Goal: Task Accomplishment & Management: Manage account settings

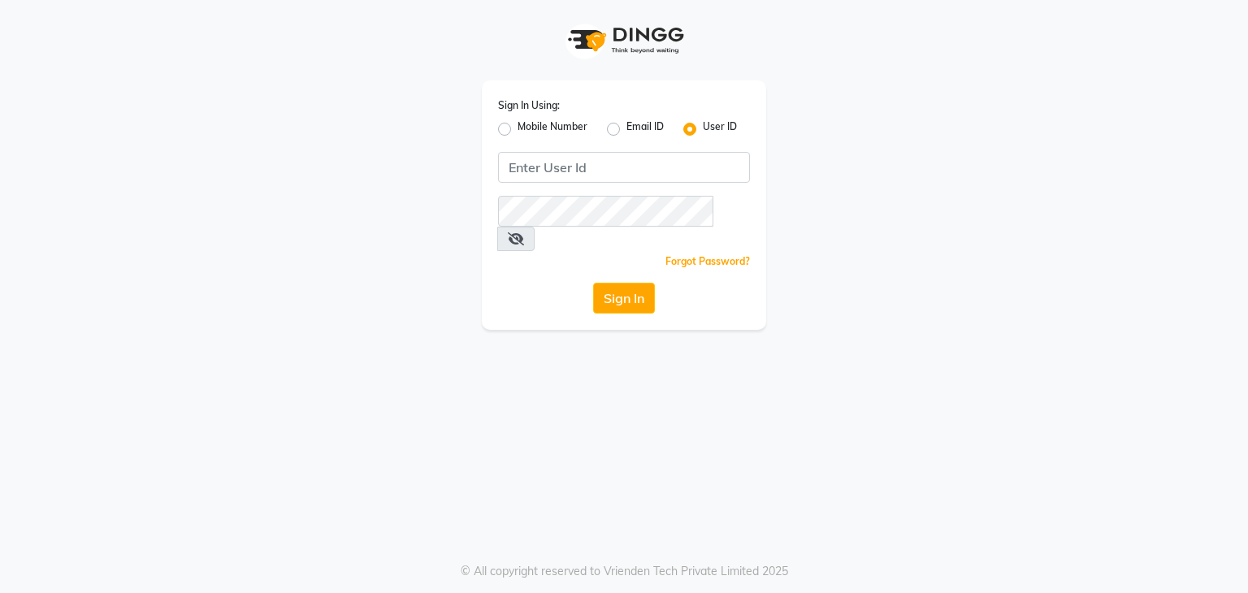
click at [518, 131] on label "Mobile Number" at bounding box center [553, 129] width 70 height 20
click at [518, 130] on input "Mobile Number" at bounding box center [523, 124] width 11 height 11
radio input "true"
radio input "false"
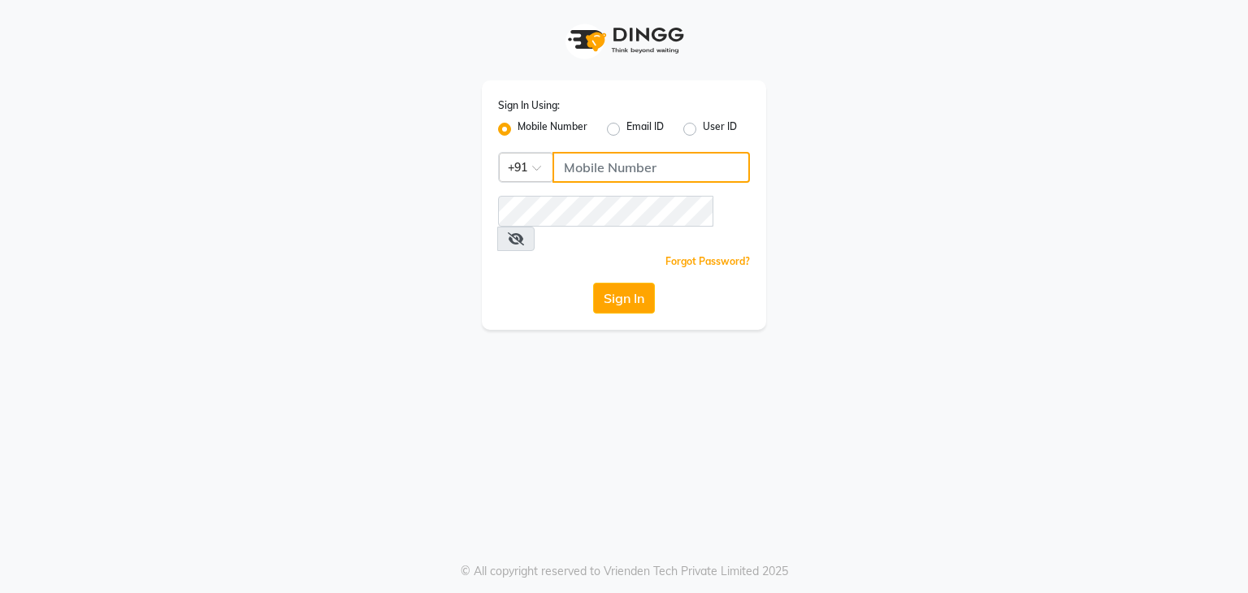
click at [641, 167] on input "Username" at bounding box center [651, 167] width 197 height 31
type input "9892607969"
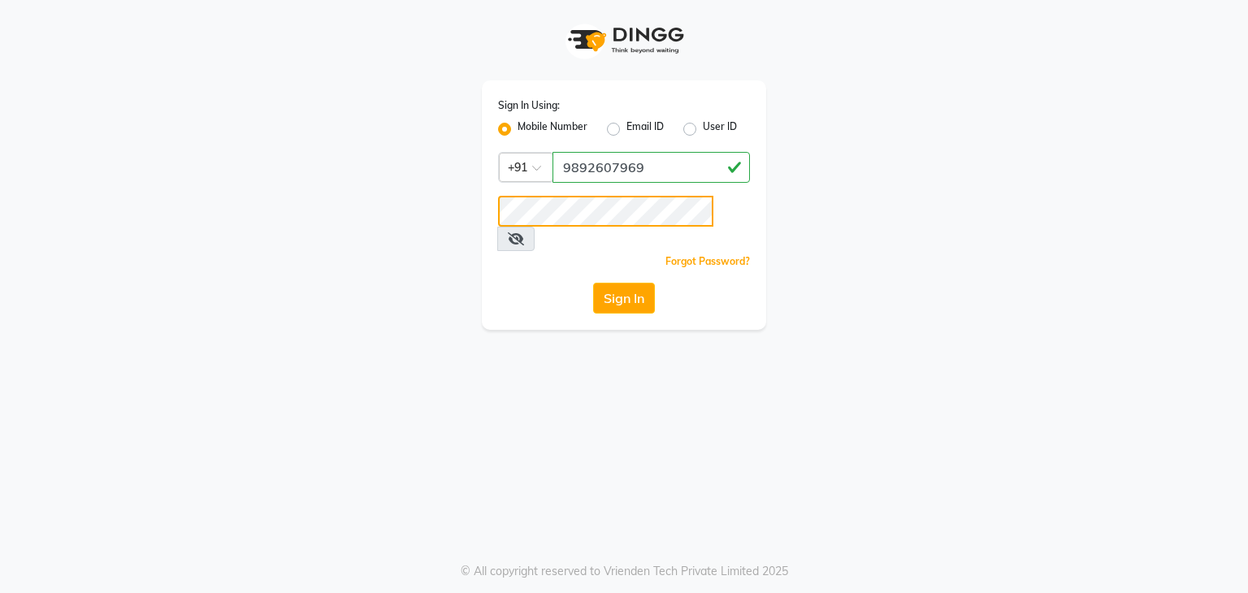
click at [593, 283] on button "Sign In" at bounding box center [624, 298] width 62 height 31
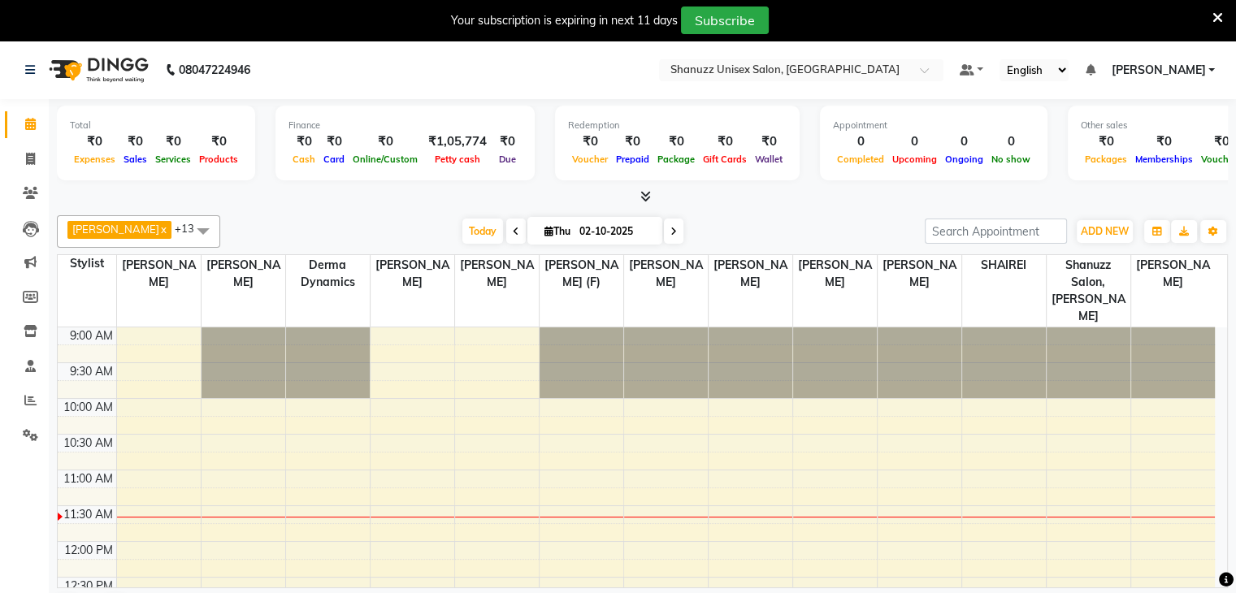
click at [576, 226] on input "02-10-2025" at bounding box center [615, 231] width 81 height 24
select select "10"
select select "2025"
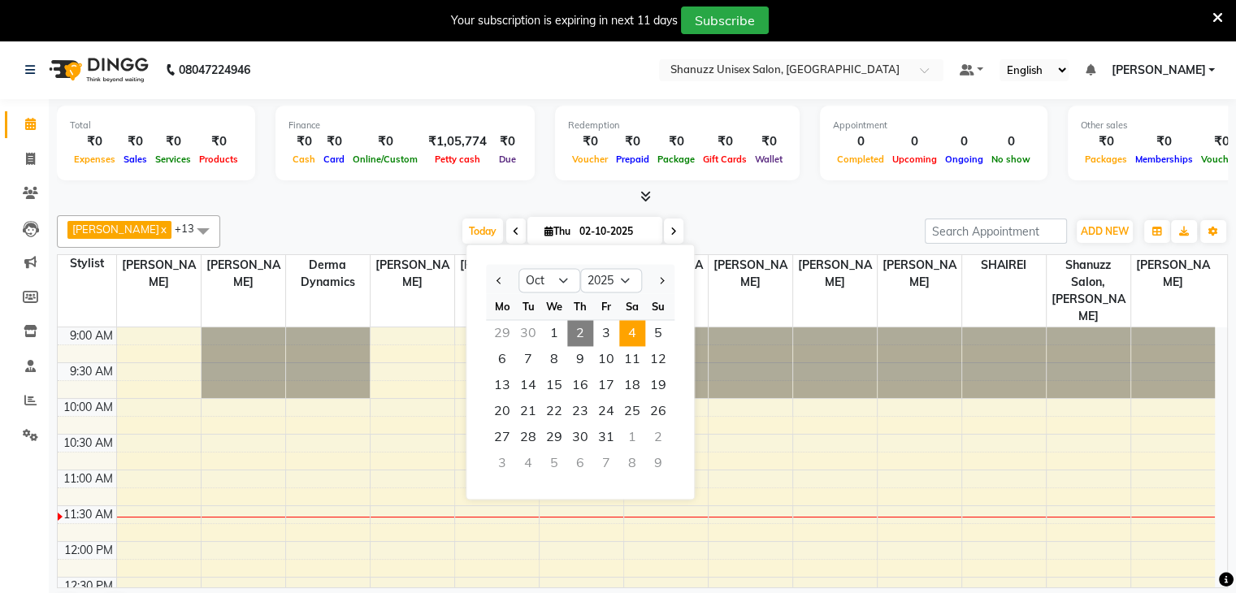
click at [629, 334] on span "4" at bounding box center [632, 333] width 26 height 26
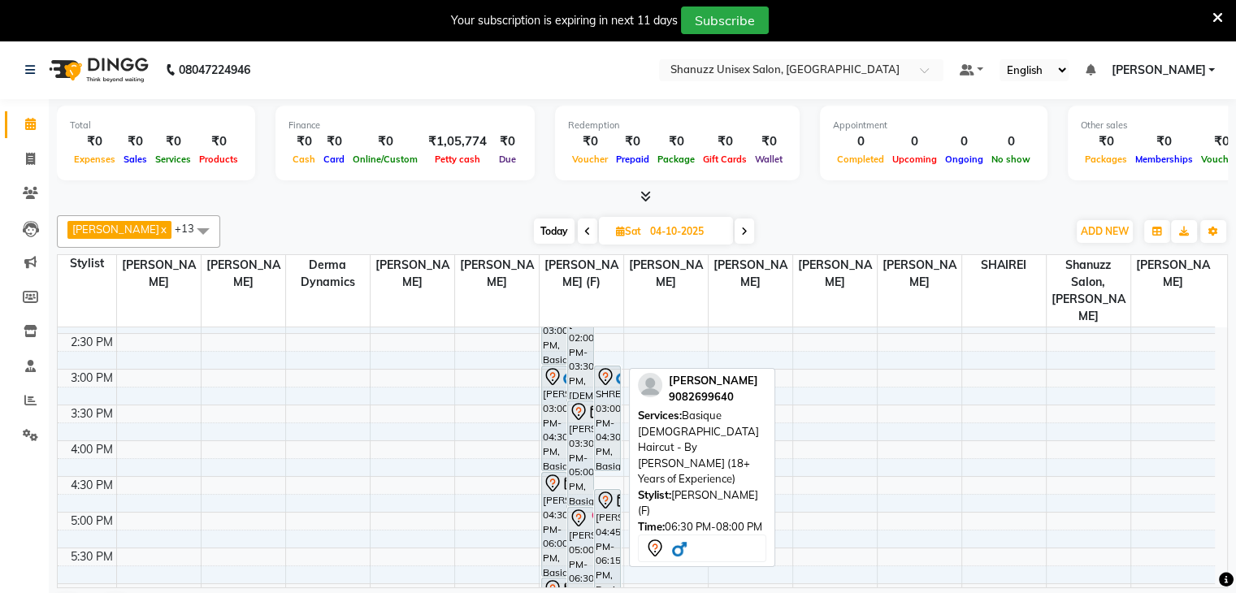
scroll to position [387, 0]
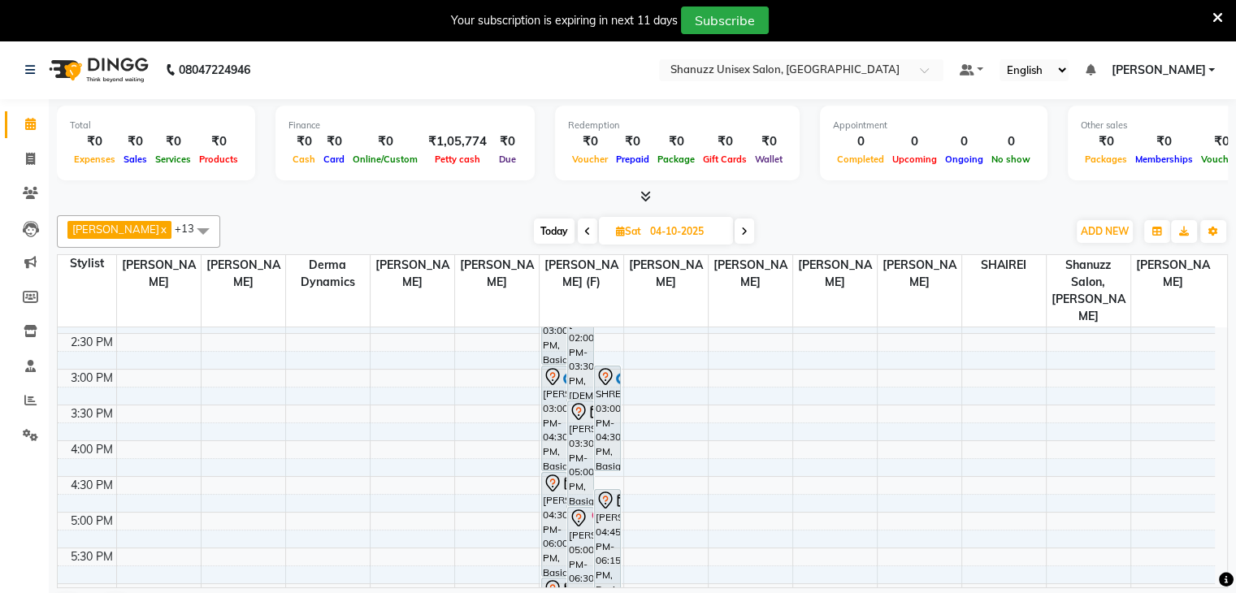
click at [748, 222] on span at bounding box center [745, 231] width 20 height 25
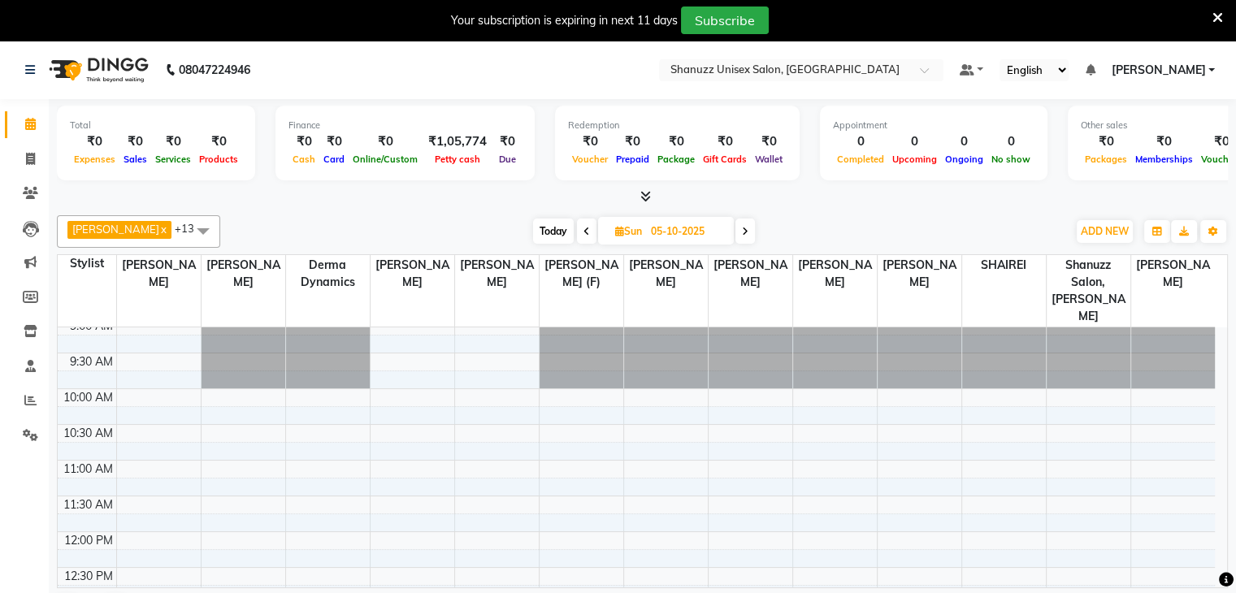
scroll to position [0, 0]
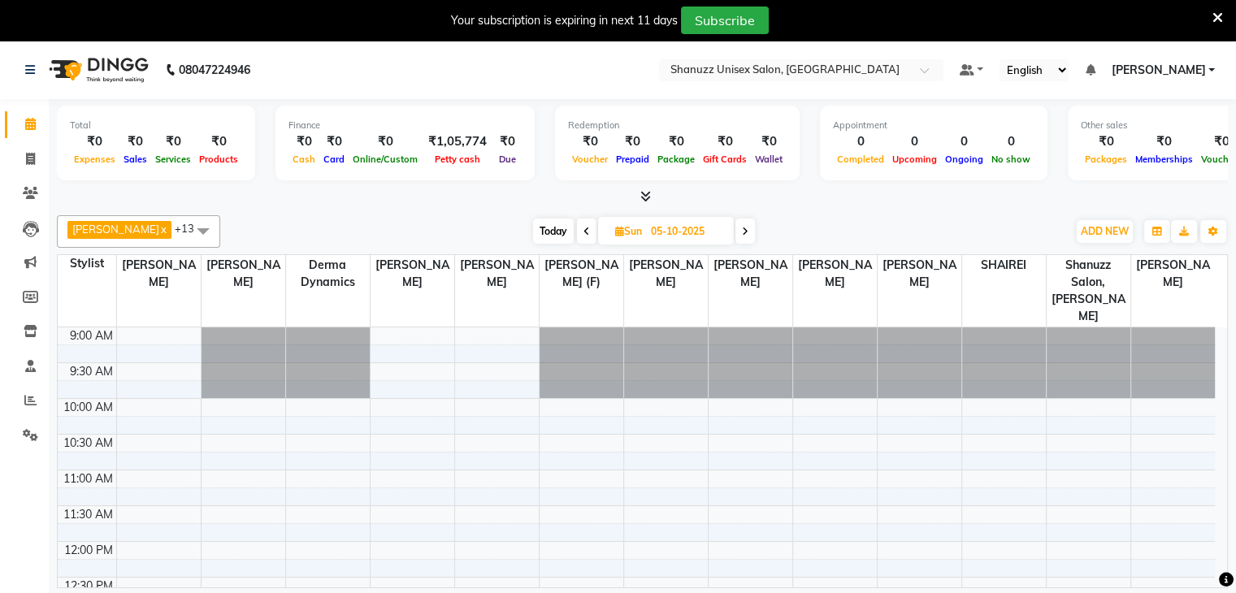
click at [540, 224] on span "Today" at bounding box center [553, 231] width 41 height 25
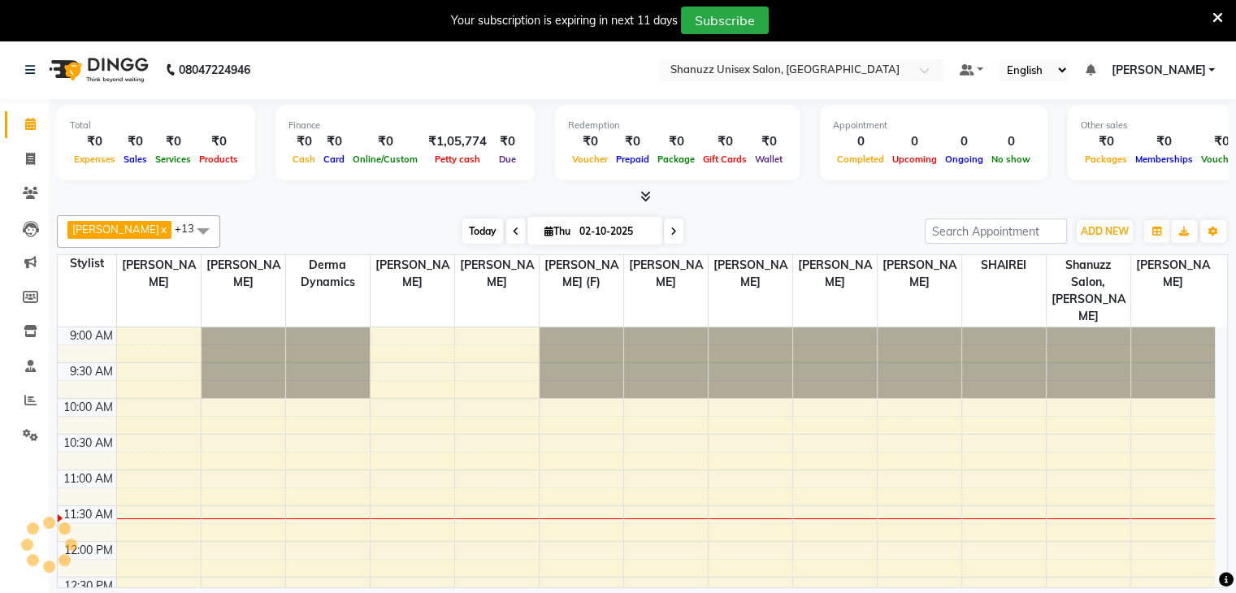
scroll to position [143, 0]
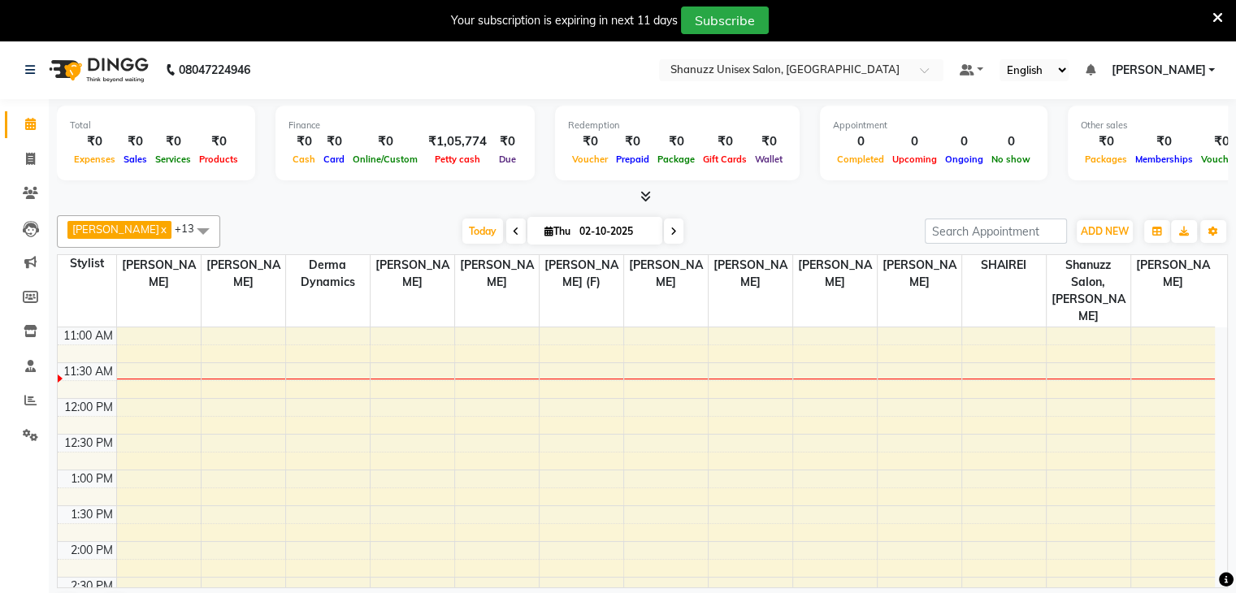
click at [510, 219] on span at bounding box center [516, 231] width 20 height 25
type input "01-10-2025"
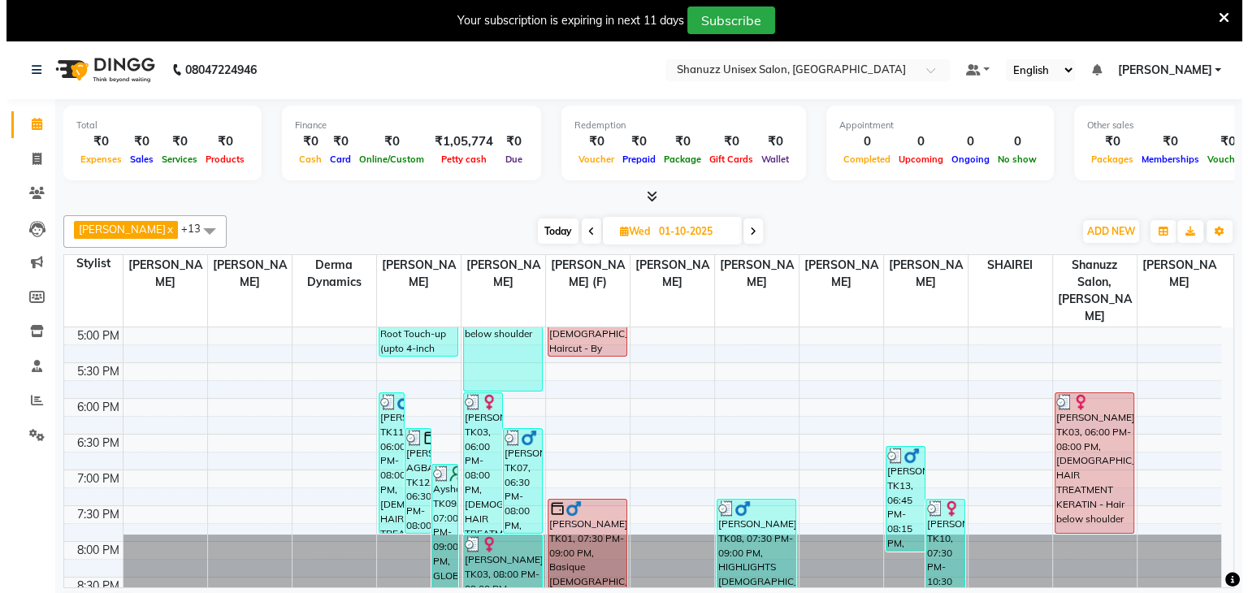
scroll to position [41, 0]
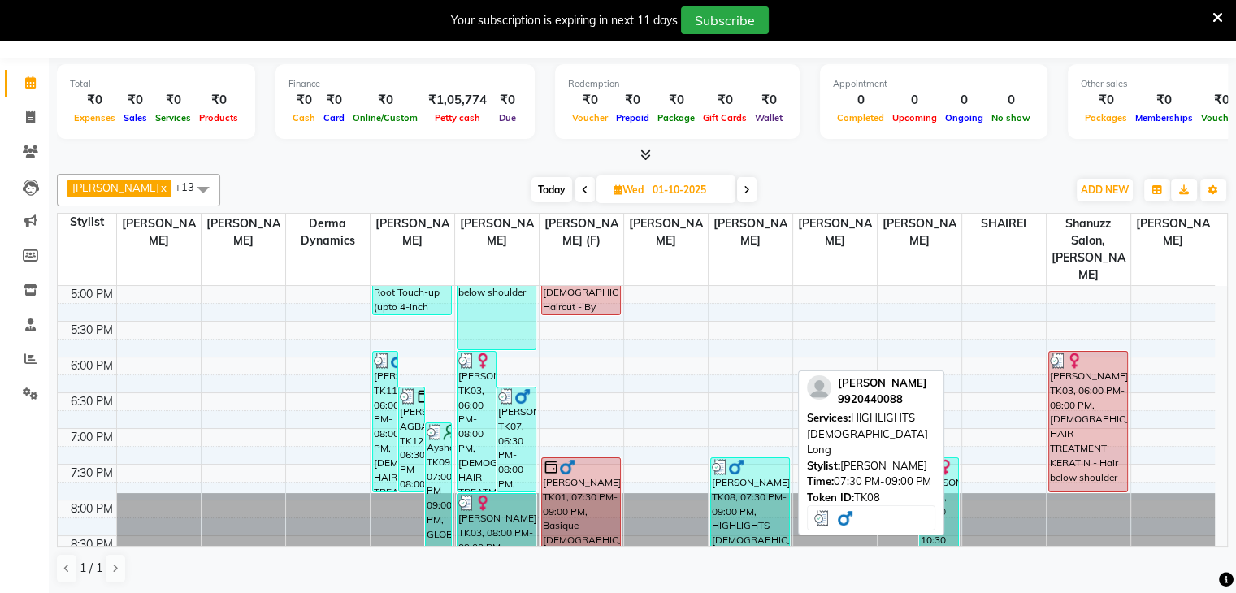
click at [741, 476] on div "MOHIT KALRA, TK08, 07:30 PM-09:00 PM, HIGHLIGHTS Male - Long" at bounding box center [750, 510] width 78 height 104
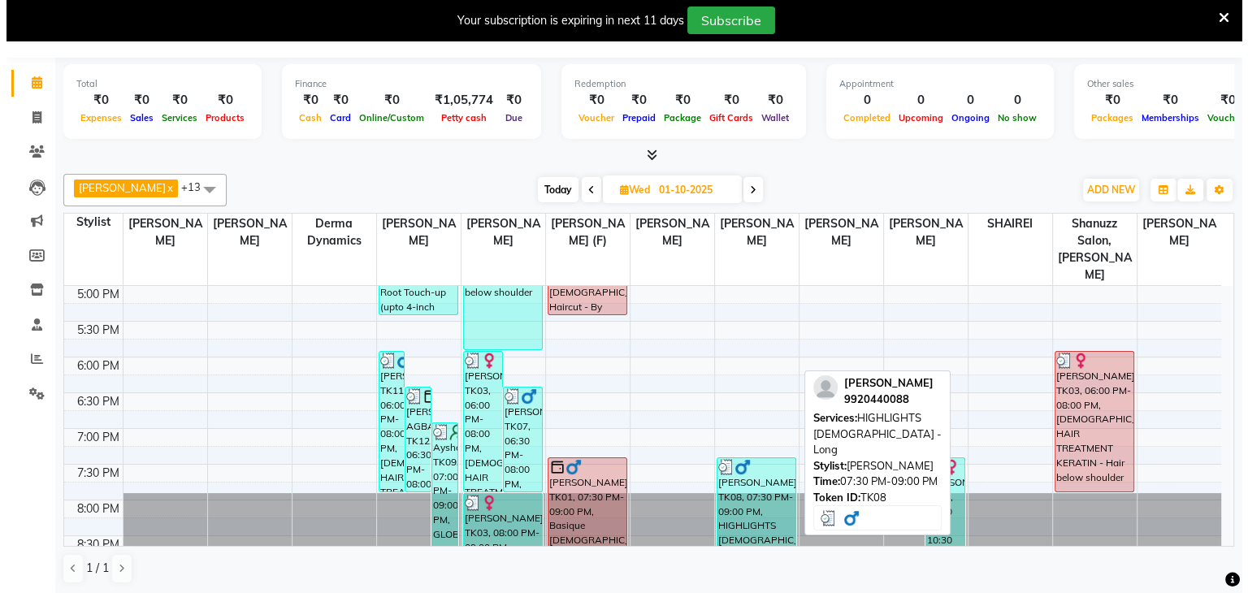
select select "3"
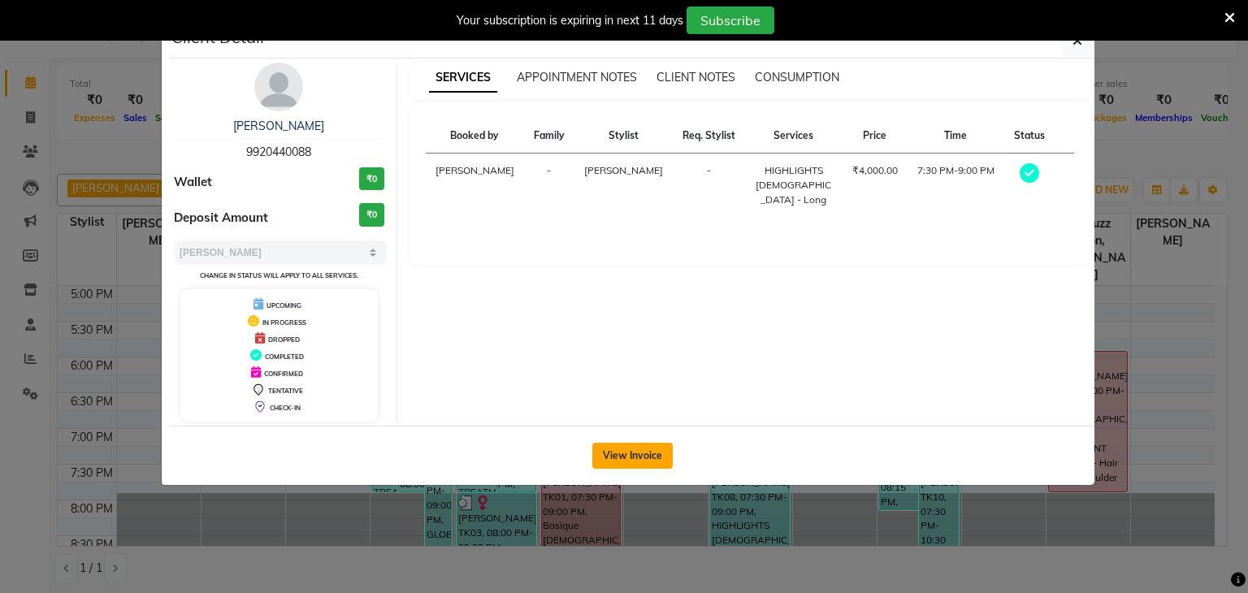
click at [611, 448] on button "View Invoice" at bounding box center [632, 456] width 80 height 26
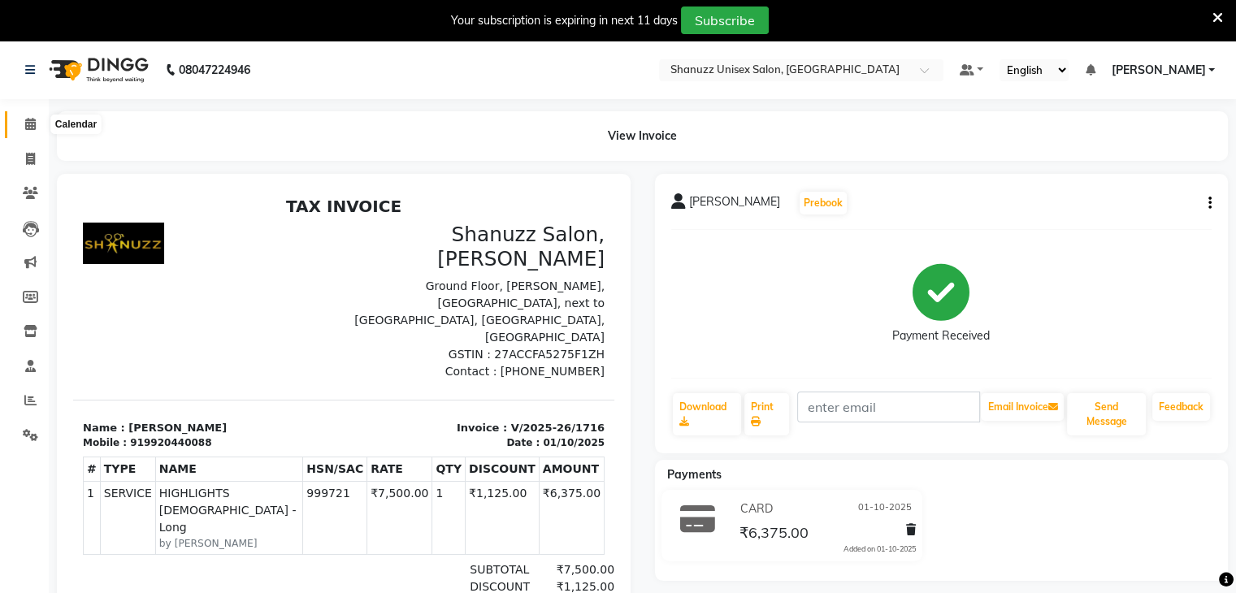
click at [29, 126] on icon at bounding box center [30, 124] width 11 height 12
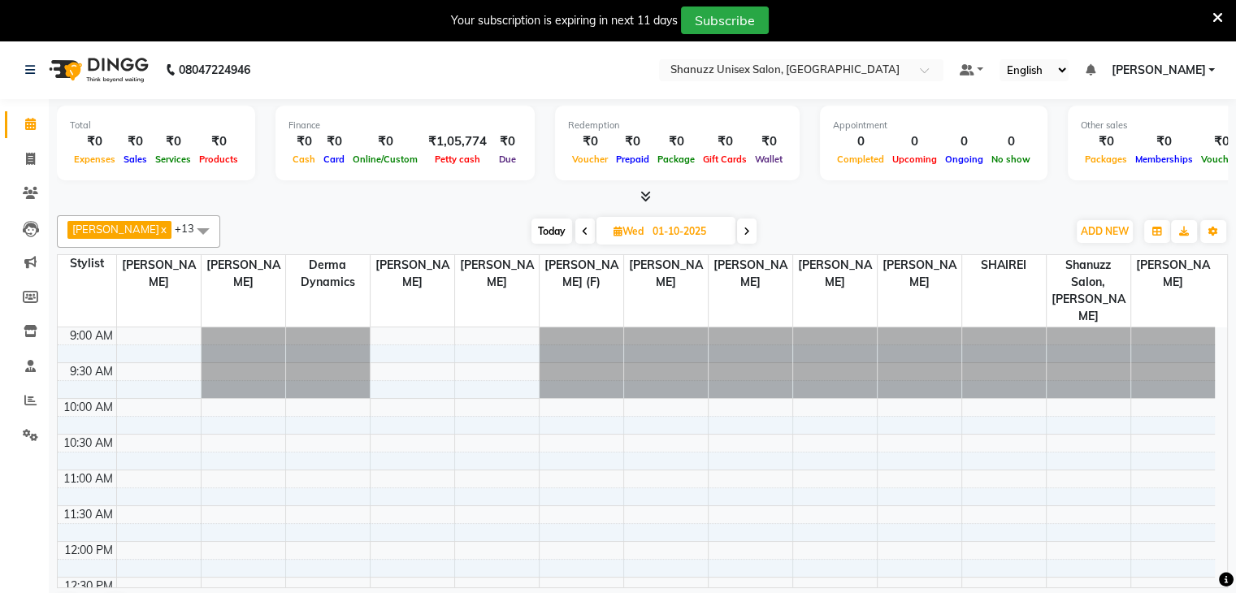
click at [683, 226] on input "01-10-2025" at bounding box center [688, 231] width 81 height 24
select select "10"
select select "2025"
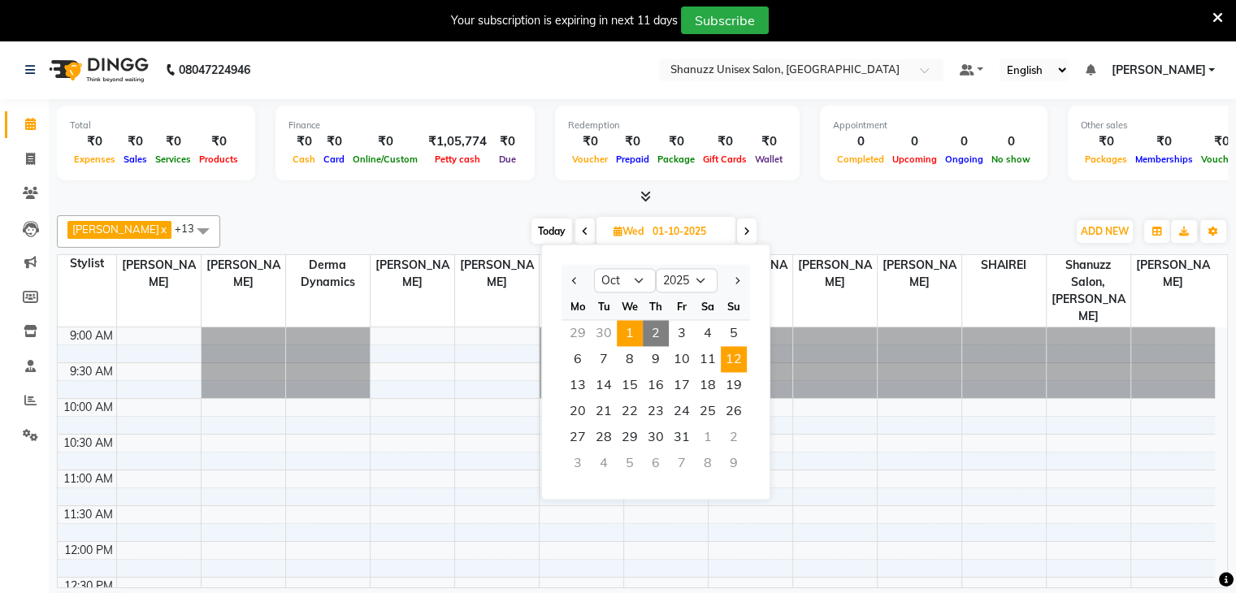
click at [724, 347] on span "12" at bounding box center [734, 359] width 26 height 26
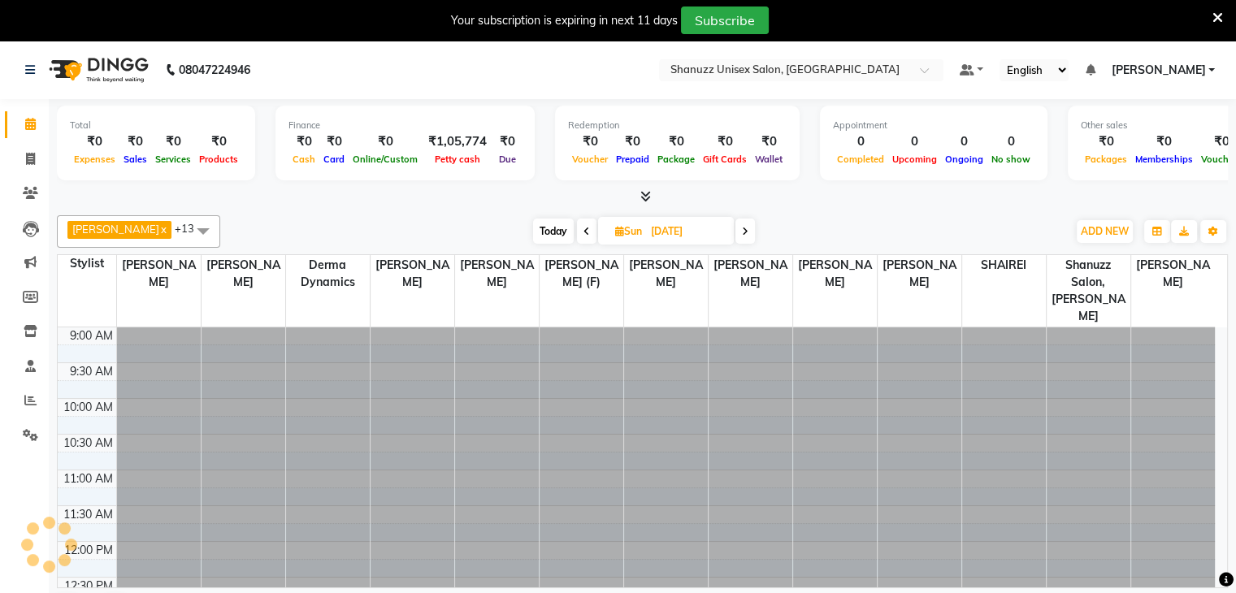
scroll to position [143, 0]
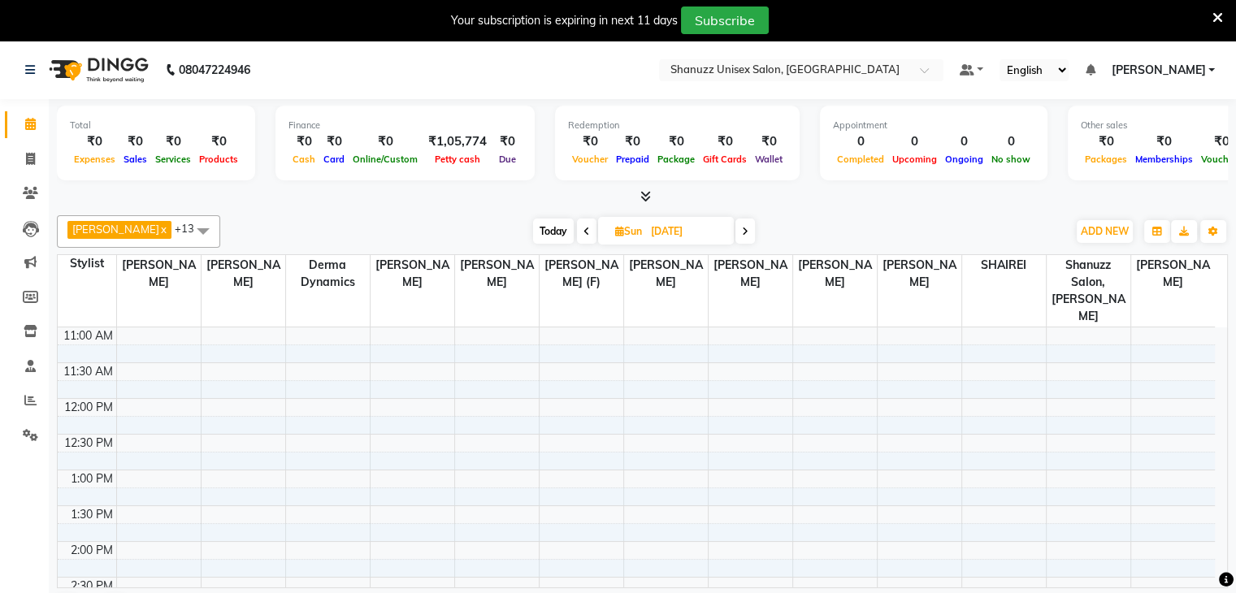
click at [547, 228] on span "Today" at bounding box center [553, 231] width 41 height 25
type input "02-10-2025"
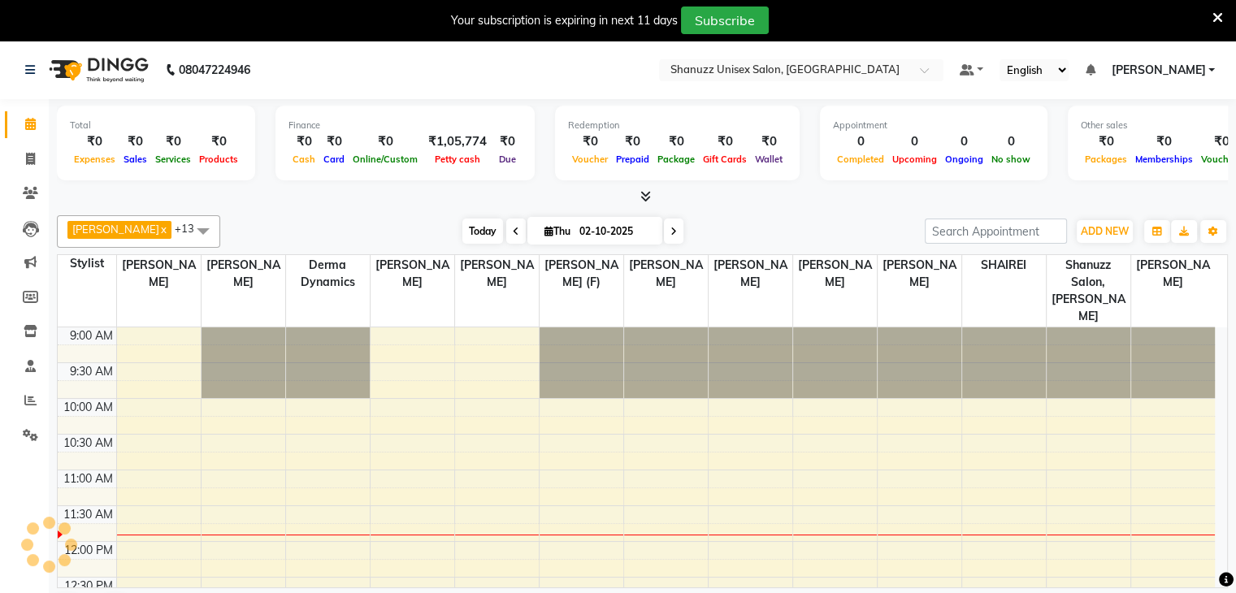
scroll to position [142, 0]
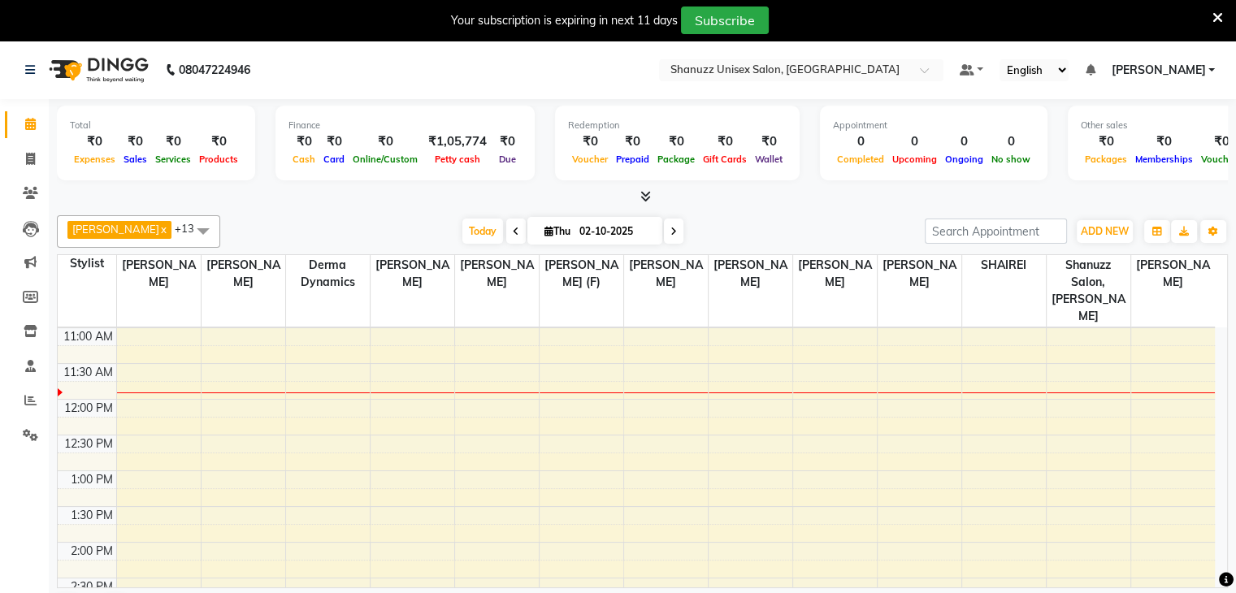
click at [583, 230] on input "02-10-2025" at bounding box center [615, 231] width 81 height 24
select select "10"
select select "2025"
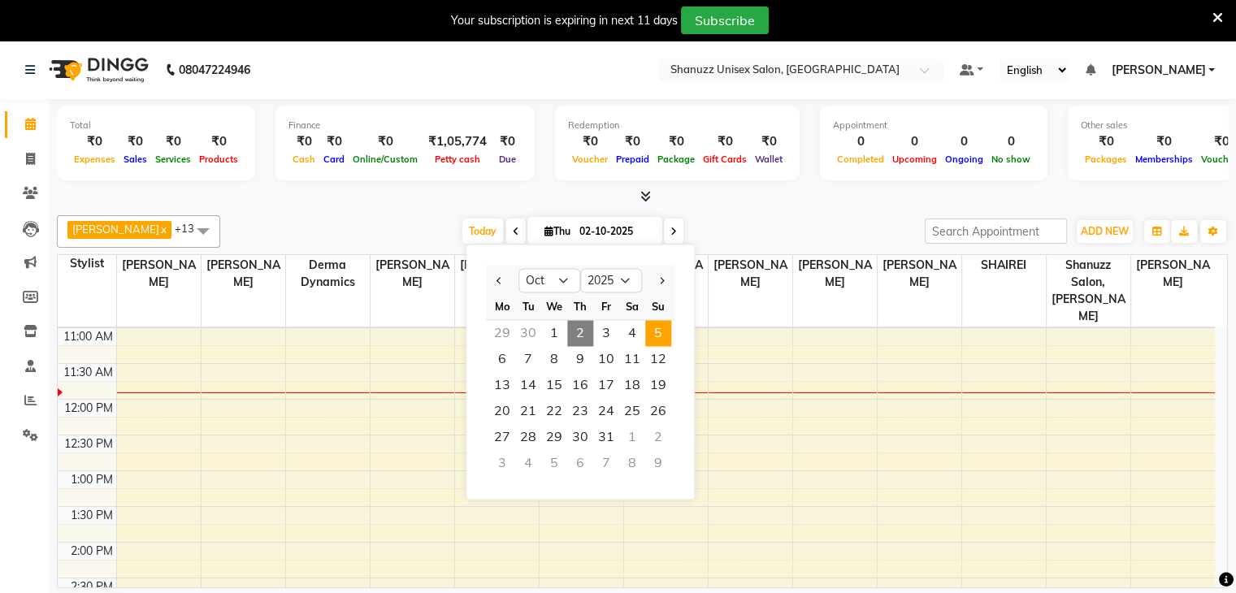
click at [653, 323] on span "5" at bounding box center [658, 333] width 26 height 26
type input "05-10-2025"
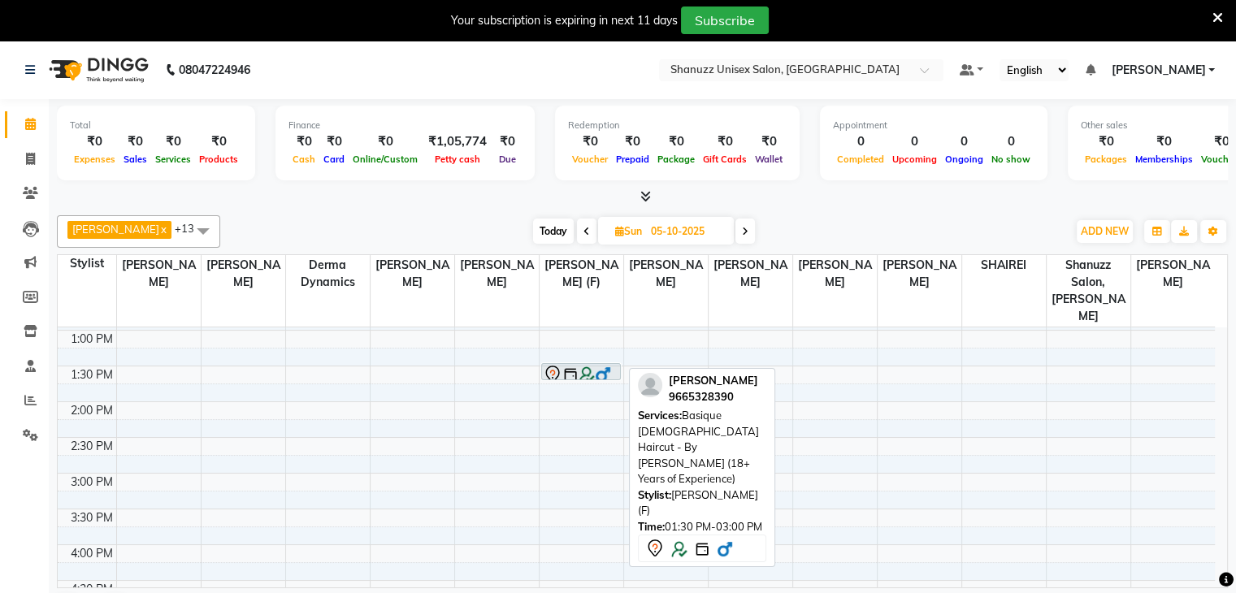
scroll to position [282, 0]
drag, startPoint x: 555, startPoint y: 403, endPoint x: 552, endPoint y: 413, distance: 10.3
click at [552, 413] on div "Hardik Patel, 01:30 PM-03:00 PM, Basique MALE Haircut - By Shanuzz (18+ Years o…" at bounding box center [582, 474] width 84 height 857
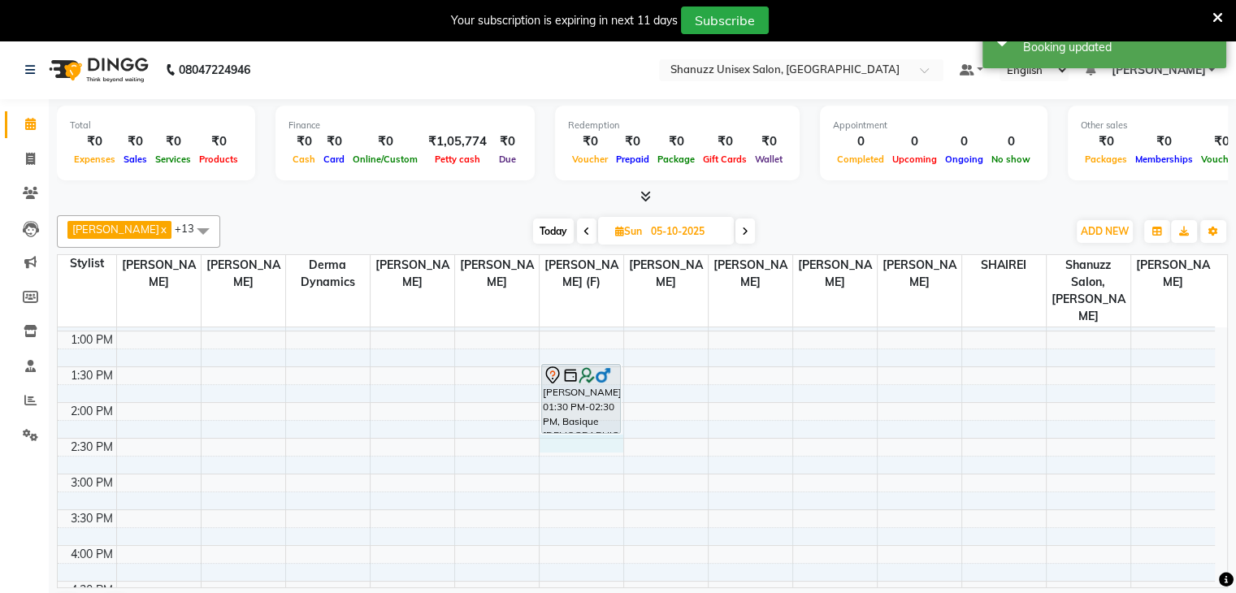
click at [550, 428] on div "9:00 AM 9:30 AM 10:00 AM 10:30 AM 11:00 AM 11:30 AM 12:00 PM 12:30 PM 1:00 PM 1…" at bounding box center [636, 474] width 1157 height 857
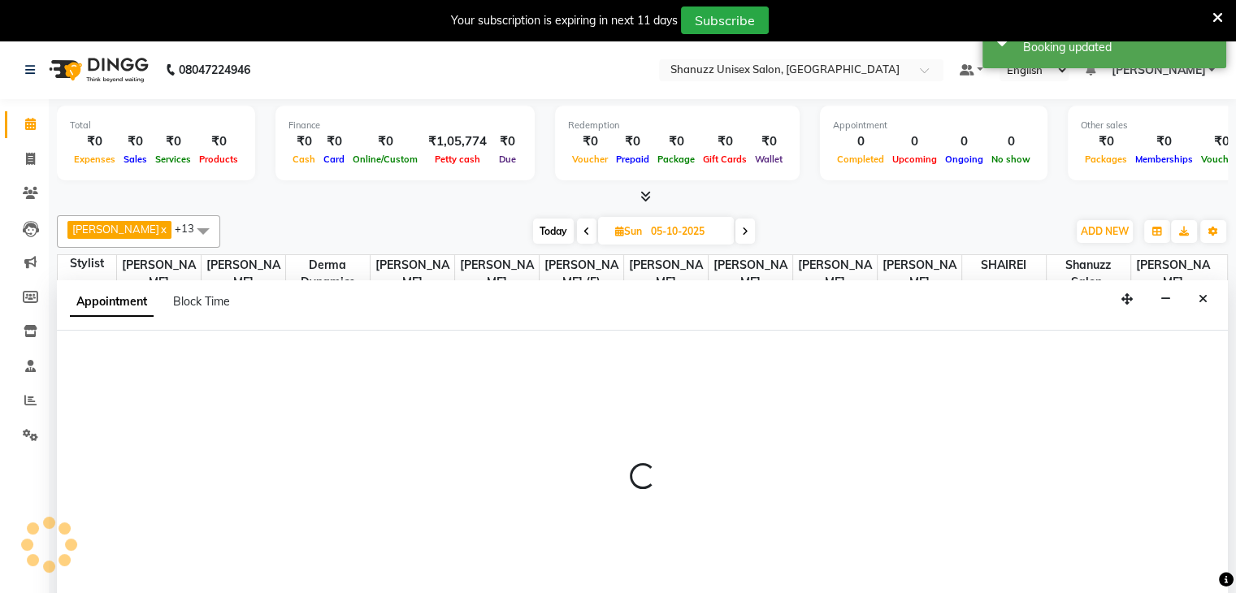
scroll to position [41, 0]
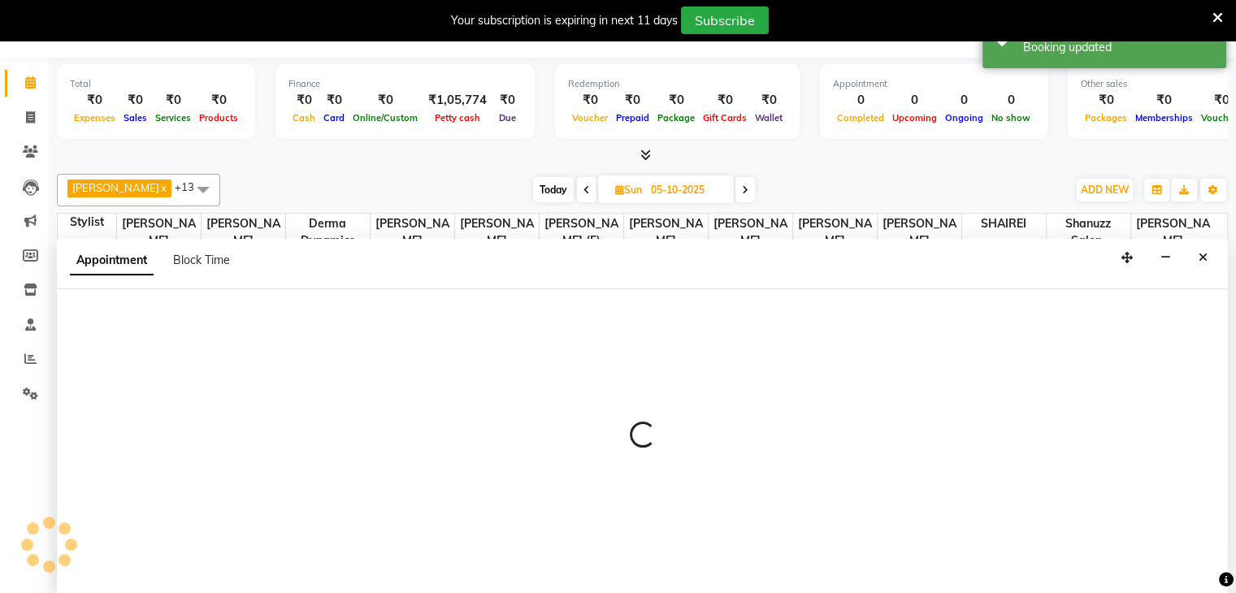
select select "59304"
select select "tentative"
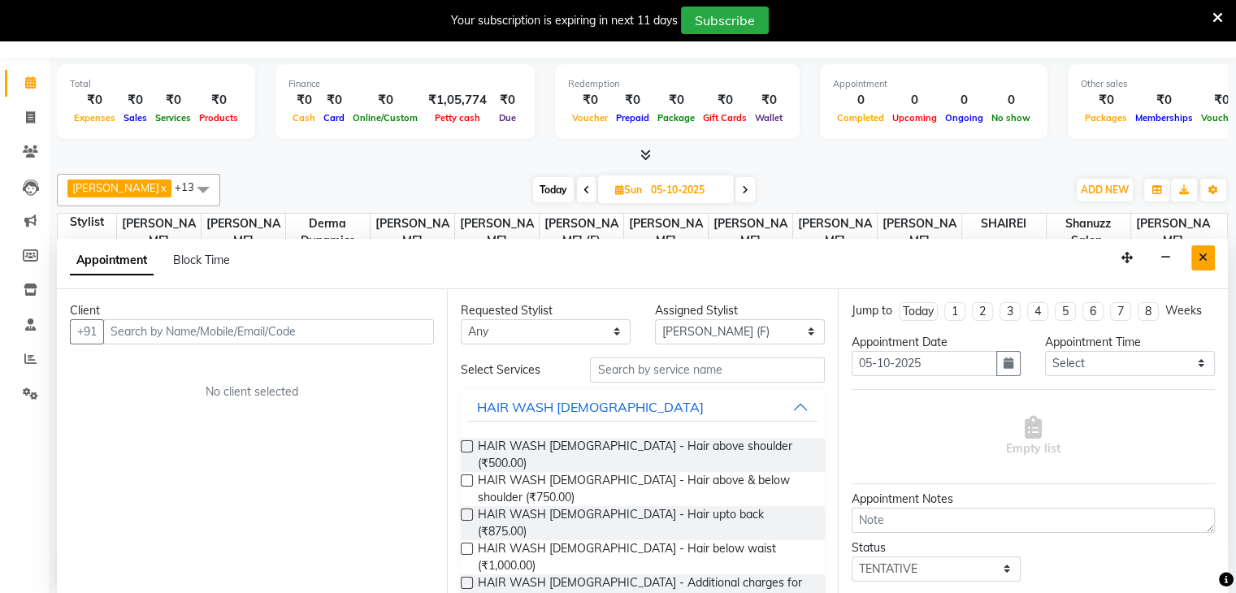
click at [1194, 254] on button "Close" at bounding box center [1203, 257] width 24 height 25
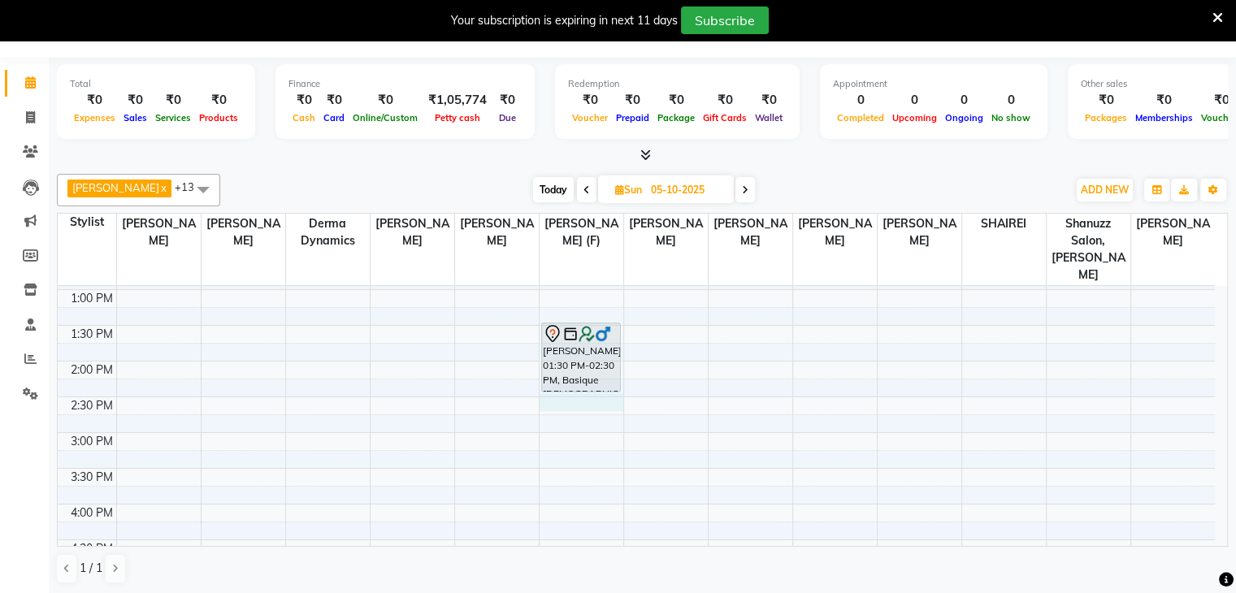
click at [548, 390] on div "9:00 AM 9:30 AM 10:00 AM 10:30 AM 11:00 AM 11:30 AM 12:00 PM 12:30 PM 1:00 PM 1…" at bounding box center [636, 432] width 1157 height 857
select select "59304"
select select "tentative"
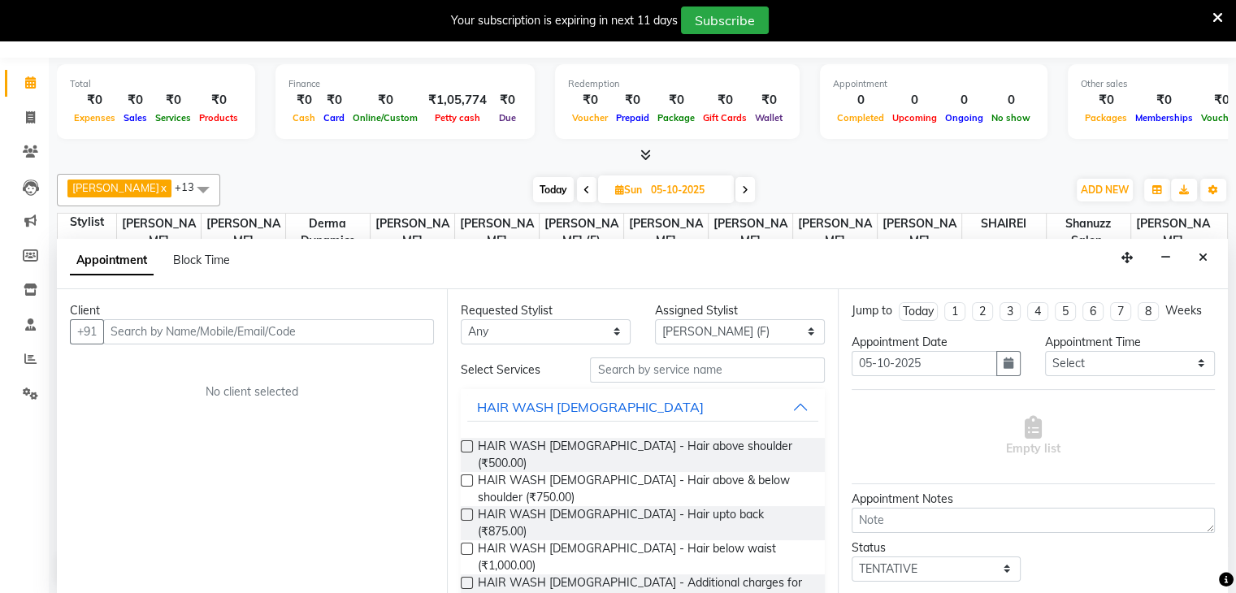
click at [185, 332] on input "text" at bounding box center [268, 331] width 331 height 25
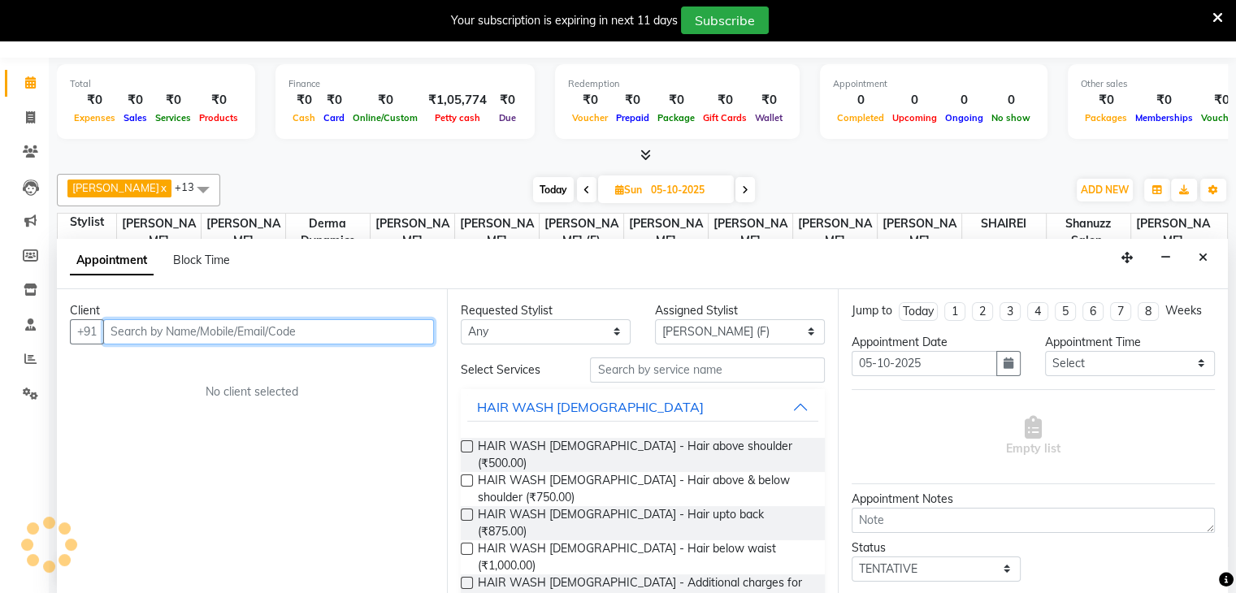
click at [196, 332] on input "text" at bounding box center [268, 331] width 331 height 25
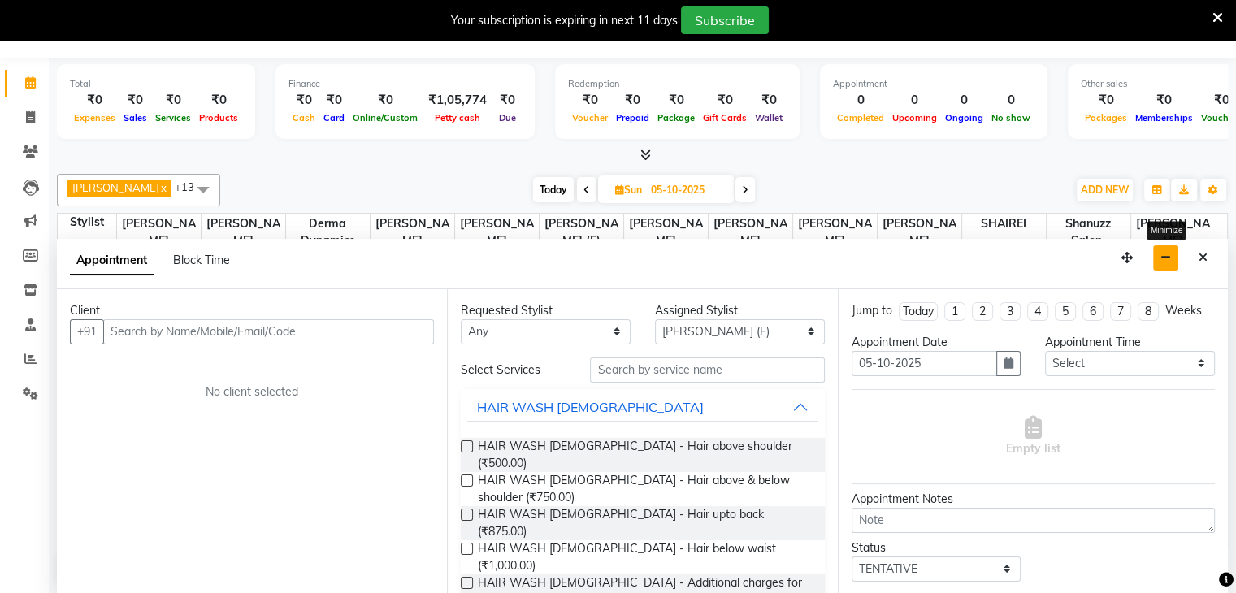
click at [1170, 254] on icon "button" at bounding box center [1166, 257] width 11 height 11
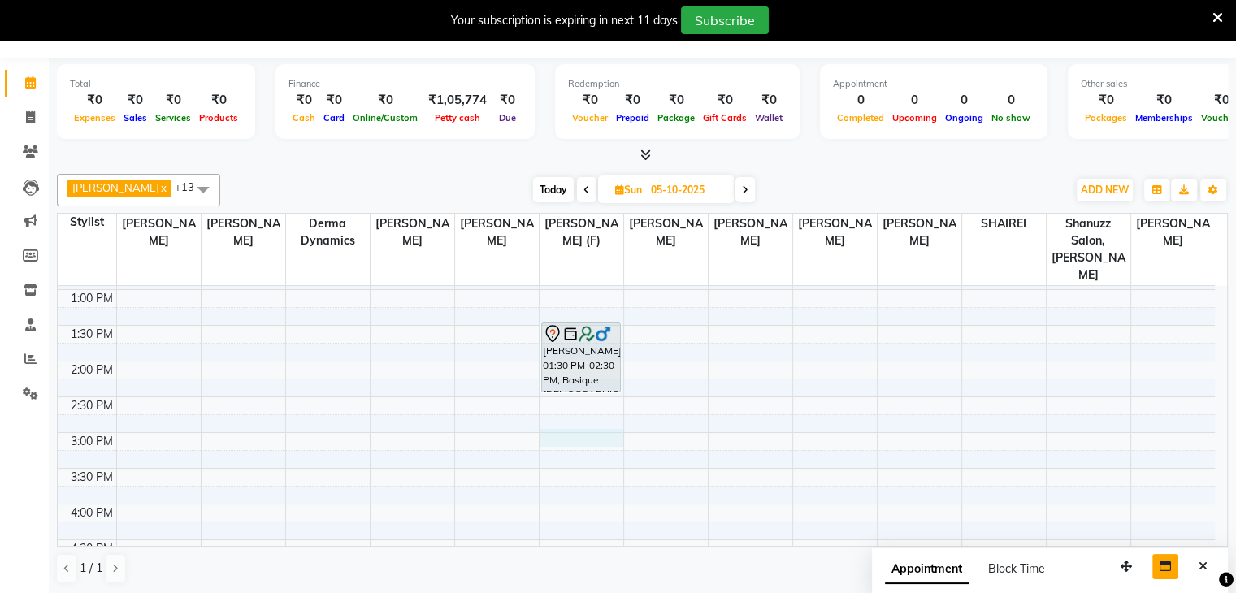
click at [551, 422] on div "9:00 AM 9:30 AM 10:00 AM 10:30 AM 11:00 AM 11:30 AM 12:00 PM 12:30 PM 1:00 PM 1…" at bounding box center [636, 432] width 1157 height 857
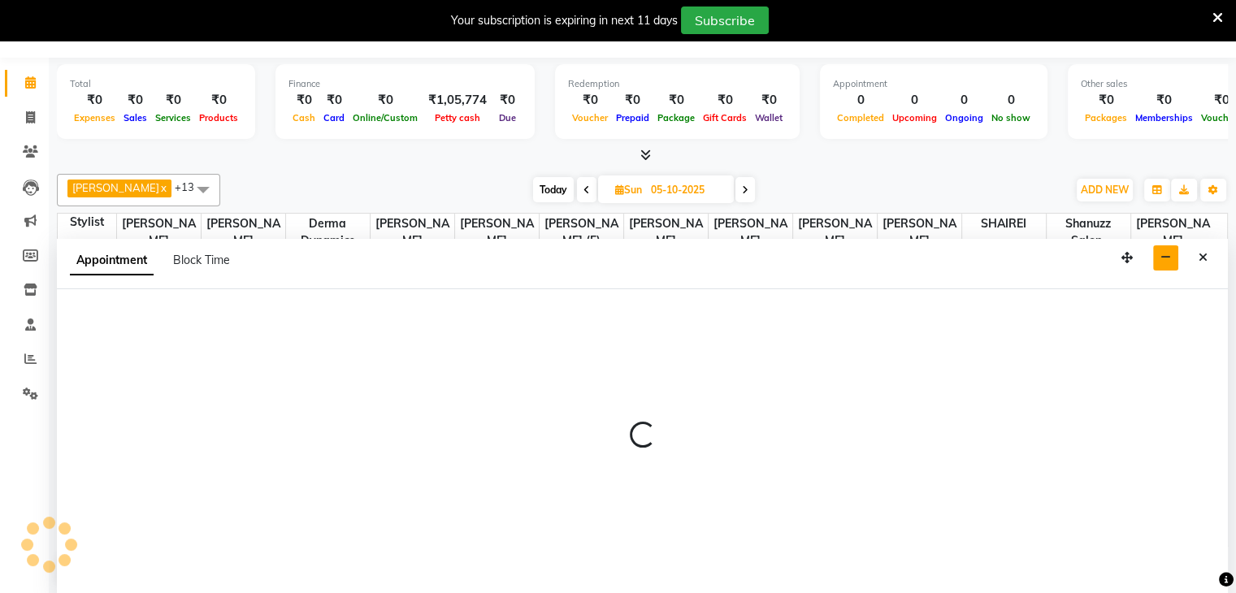
select select "59304"
select select "900"
select select "tentative"
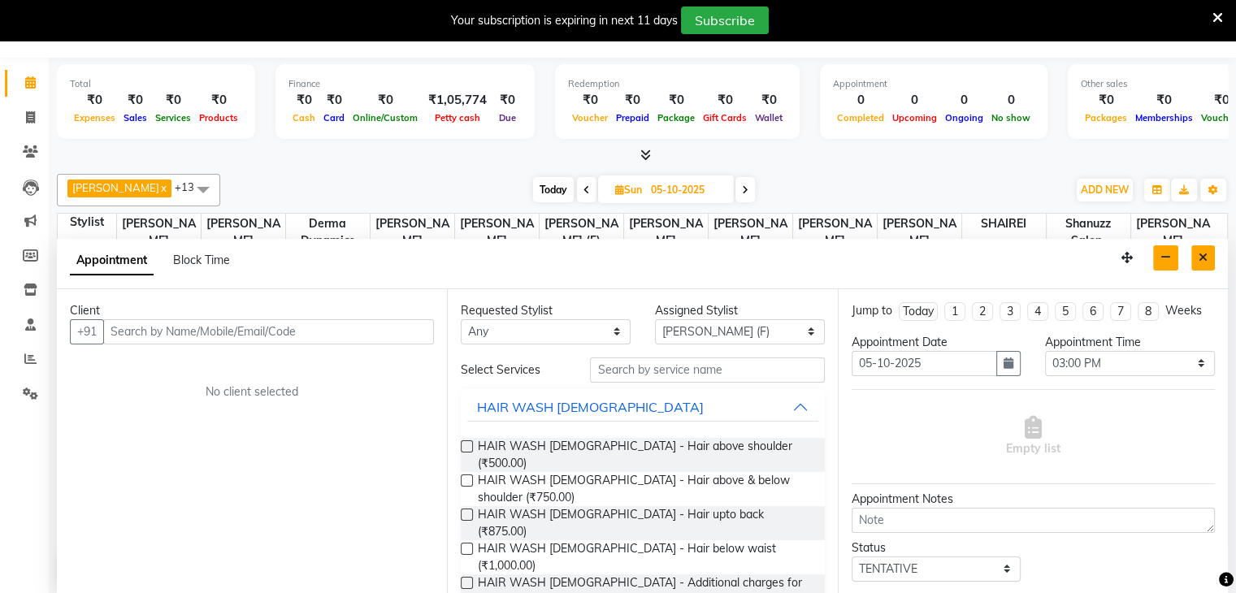
click at [1207, 257] on icon "Close" at bounding box center [1203, 257] width 9 height 11
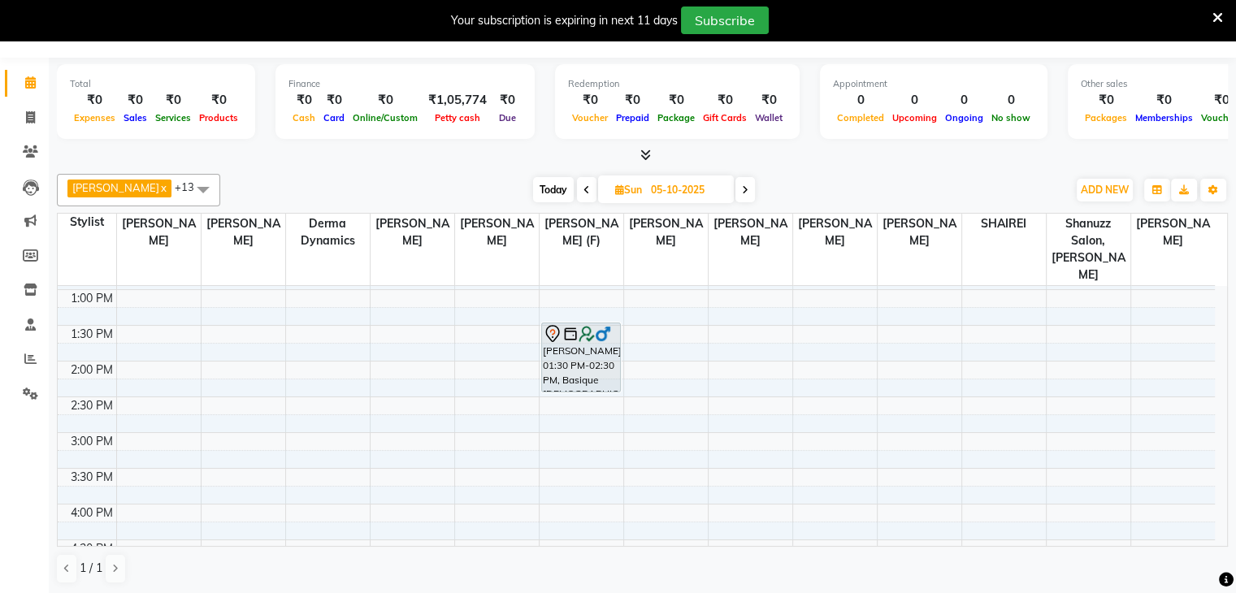
click at [634, 189] on span "Sun" at bounding box center [628, 190] width 35 height 12
select select "10"
select select "2025"
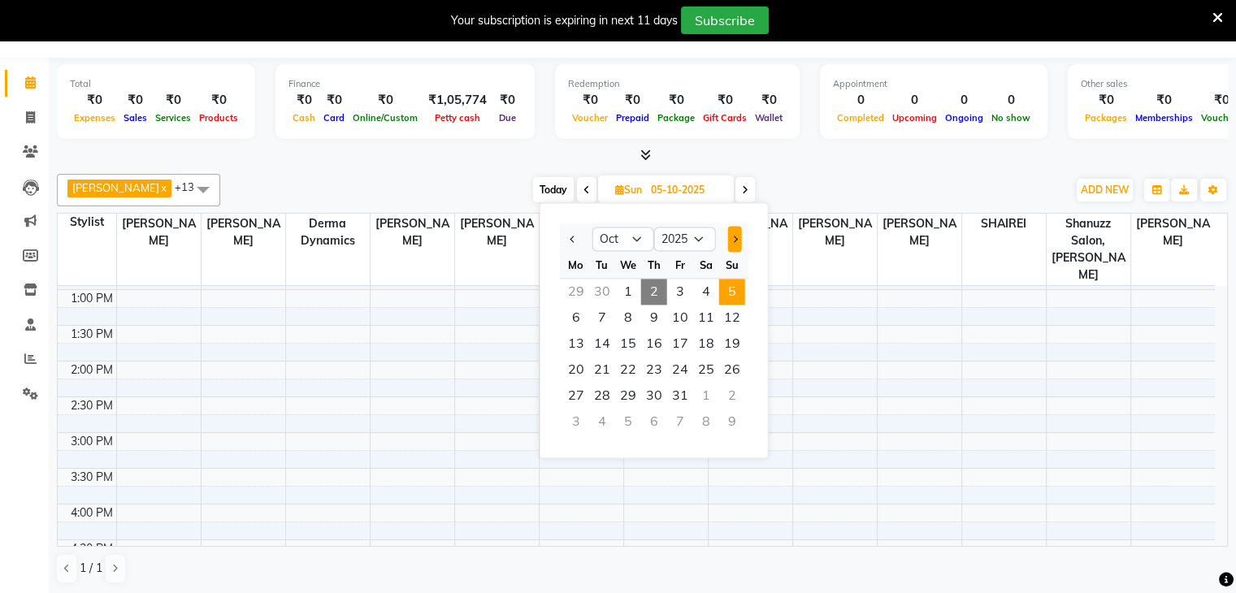
click at [729, 241] on button "Next month" at bounding box center [734, 239] width 14 height 26
select select "12"
click at [707, 319] on span "13" at bounding box center [706, 318] width 26 height 26
type input "13-12-2025"
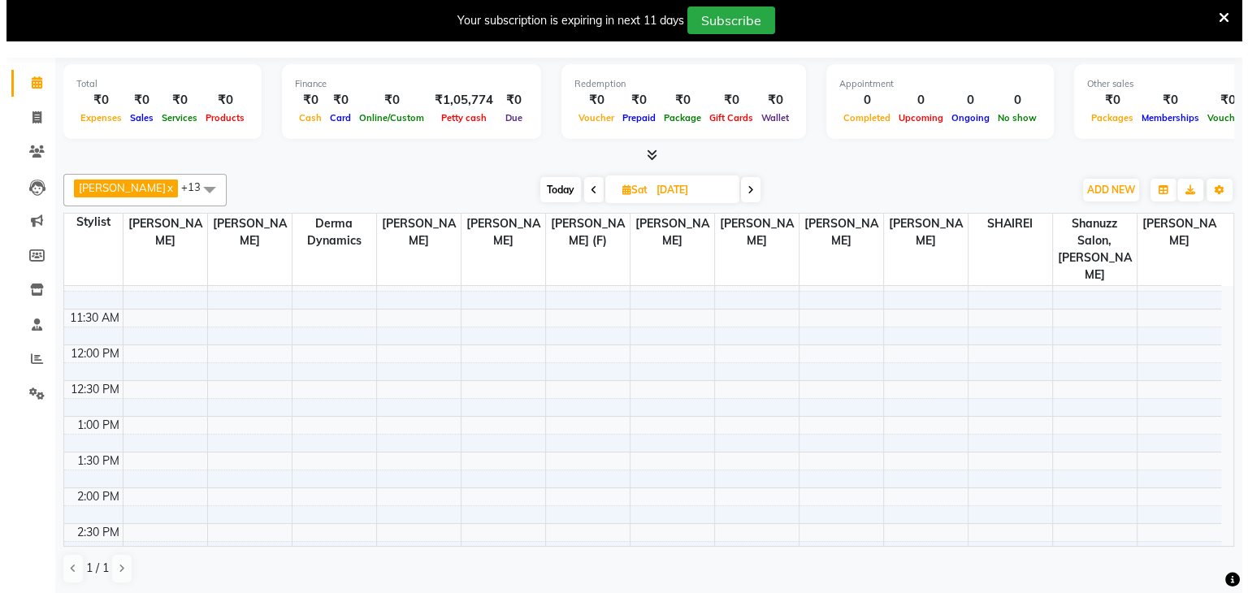
scroll to position [156, 0]
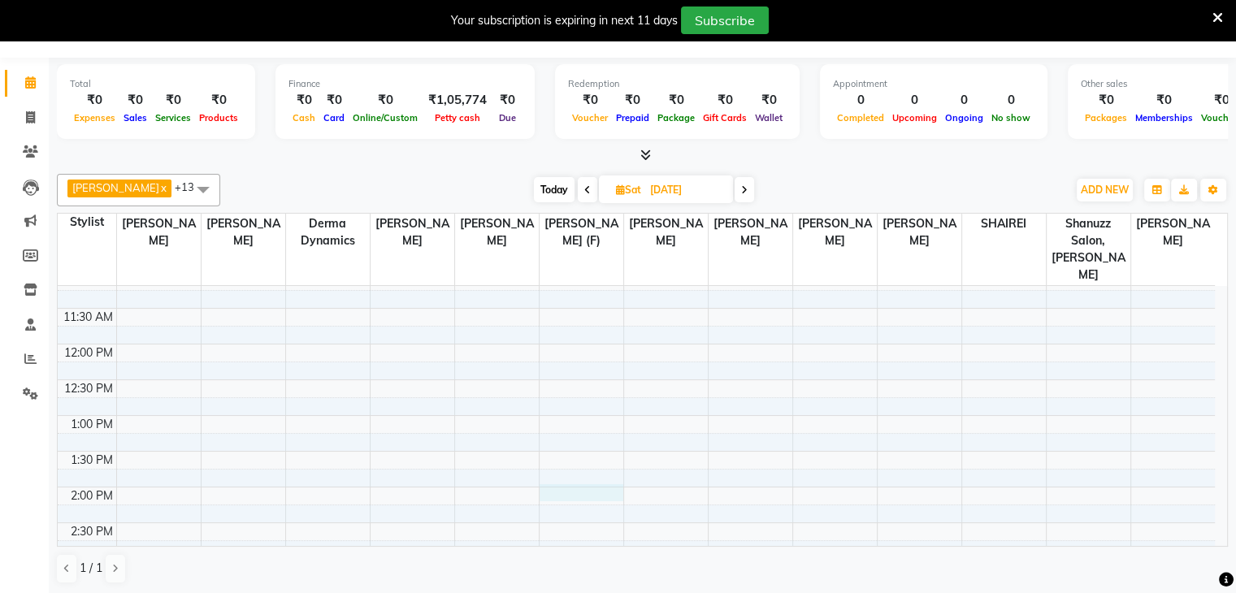
click at [557, 471] on div "9:00 AM 9:30 AM 10:00 AM 10:30 AM 11:00 AM 11:30 AM 12:00 PM 12:30 PM 1:00 PM 1…" at bounding box center [636, 558] width 1157 height 857
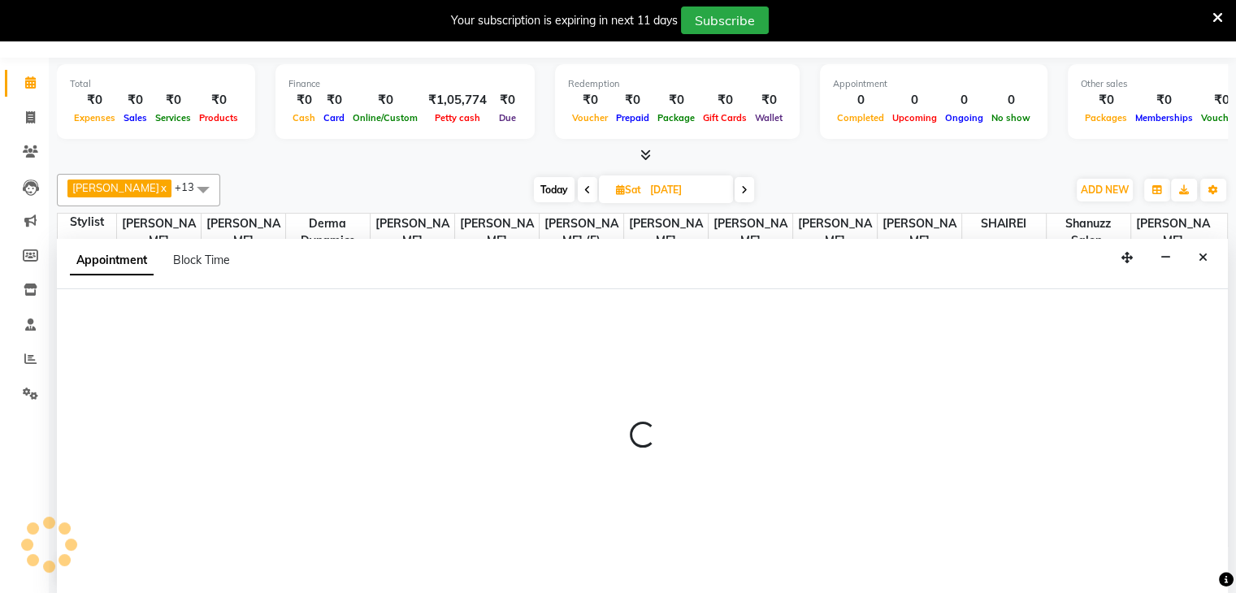
select select "59304"
select select "840"
select select "tentative"
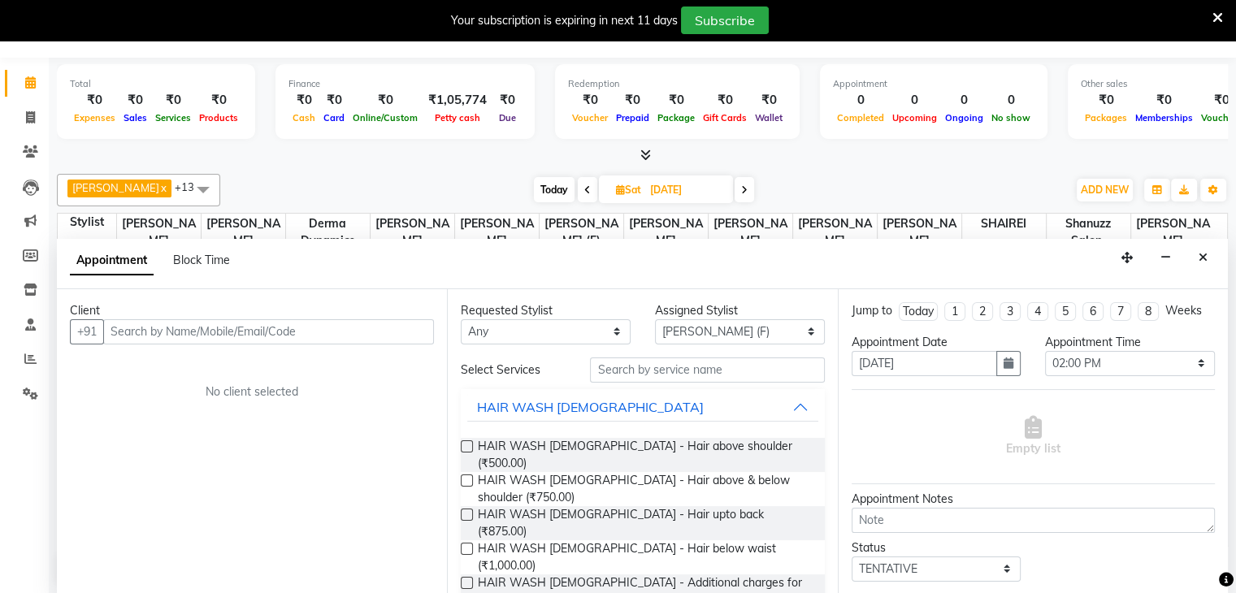
click at [163, 319] on input "text" at bounding box center [268, 331] width 331 height 25
type input "7776069728"
click at [402, 328] on span "Add Client" at bounding box center [400, 331] width 54 height 15
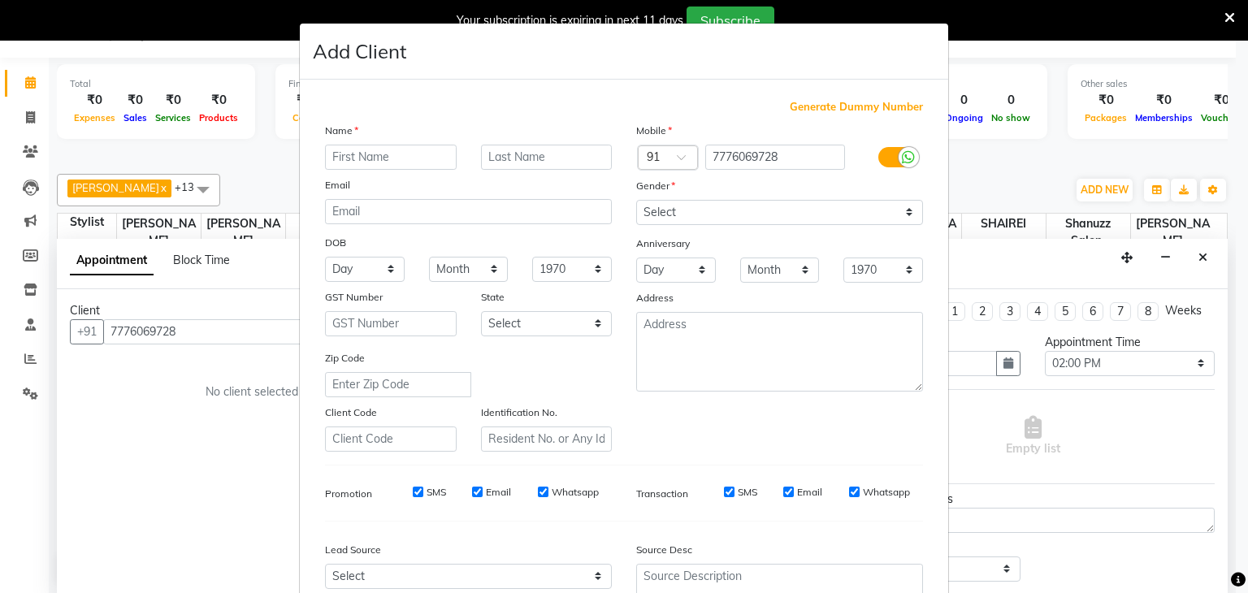
click at [398, 154] on input "text" at bounding box center [391, 157] width 132 height 25
type input "s"
click at [513, 158] on input "text" at bounding box center [547, 157] width 132 height 25
click at [401, 154] on input "SAVIN" at bounding box center [391, 157] width 132 height 25
type input "SAVIN MILTON"
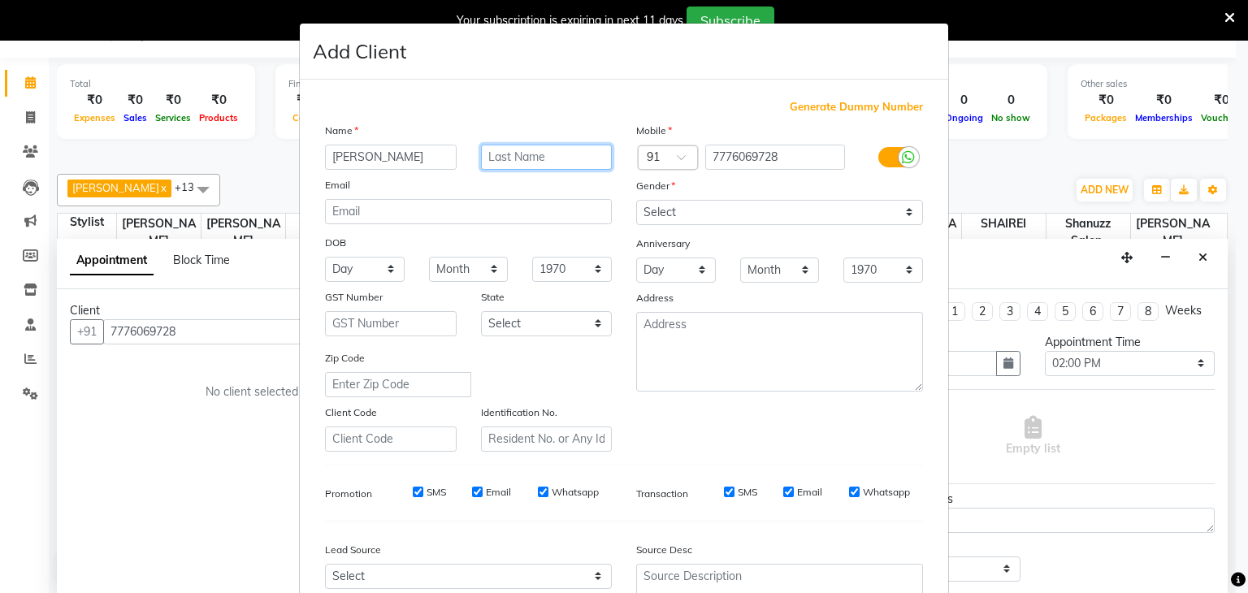
click at [536, 157] on input "text" at bounding box center [547, 157] width 132 height 25
type input "PERERIA"
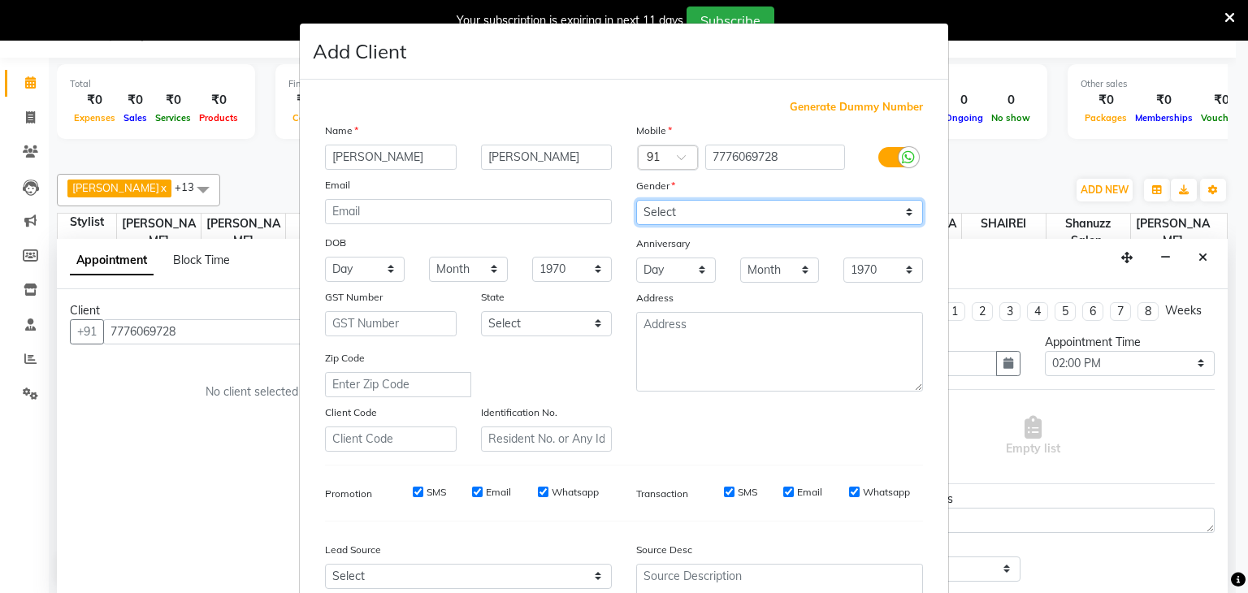
click at [759, 215] on select "Select Male Female Other Prefer Not To Say" at bounding box center [779, 212] width 287 height 25
click at [636, 201] on select "Select Male Female Other Prefer Not To Say" at bounding box center [779, 212] width 287 height 25
drag, startPoint x: 703, startPoint y: 213, endPoint x: 657, endPoint y: 275, distance: 77.2
click at [657, 275] on div "Mobile Country Code × 91 7776069728 Gender Select Male Female Other Prefer Not …" at bounding box center [779, 287] width 311 height 330
select select "female"
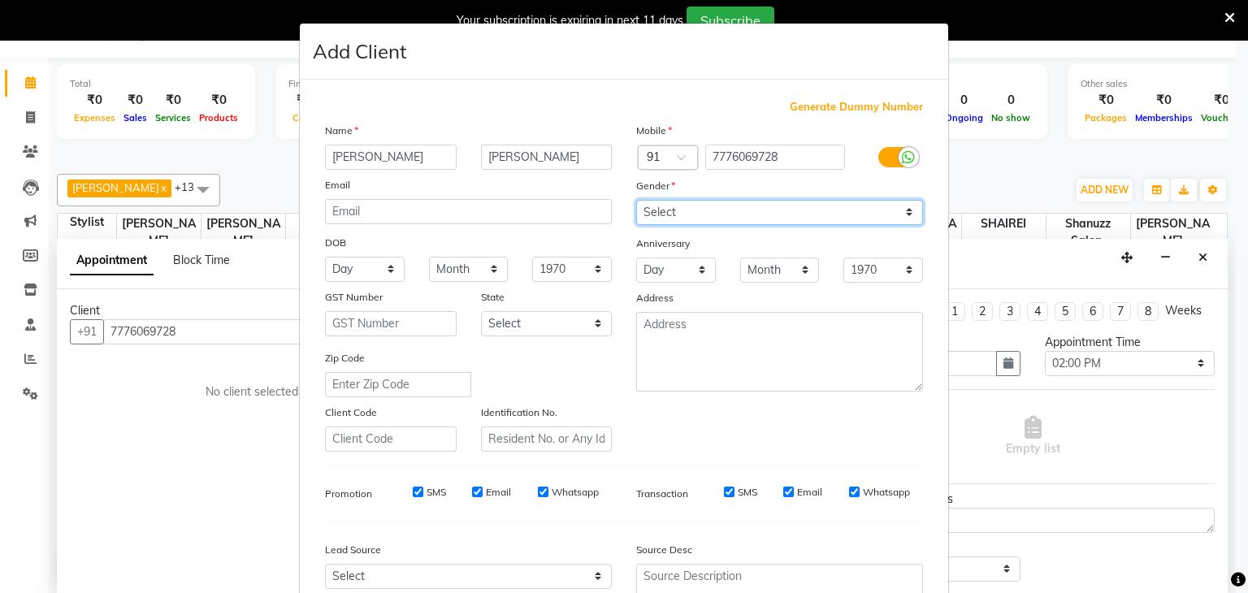
click at [636, 201] on select "Select Male Female Other Prefer Not To Say" at bounding box center [779, 212] width 287 height 25
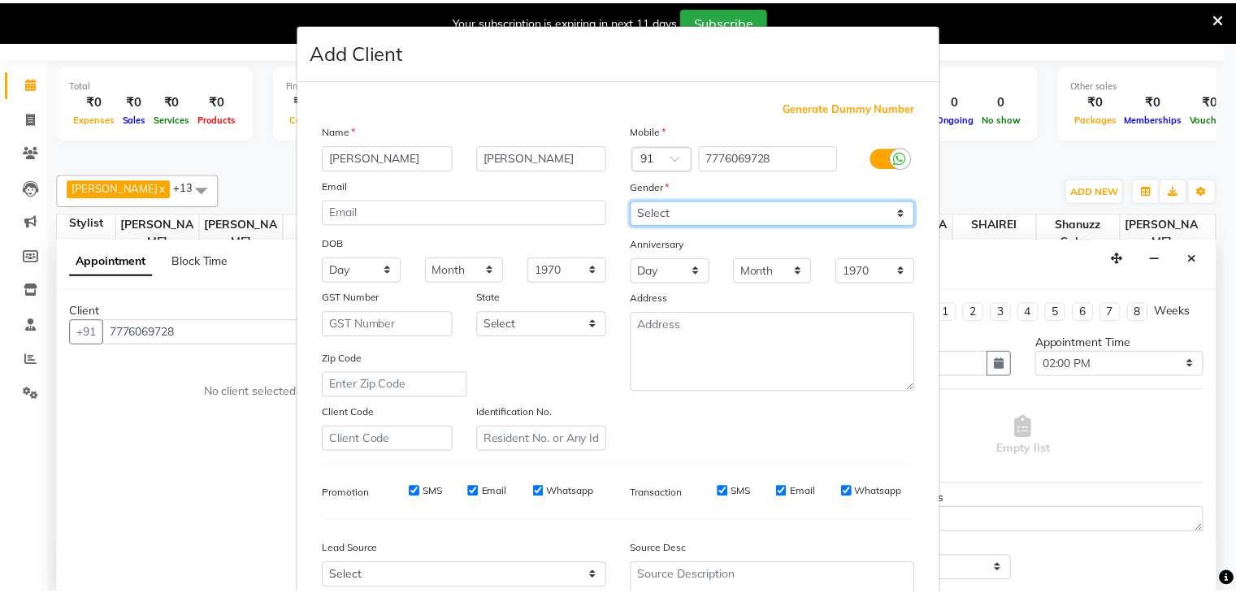
scroll to position [165, 0]
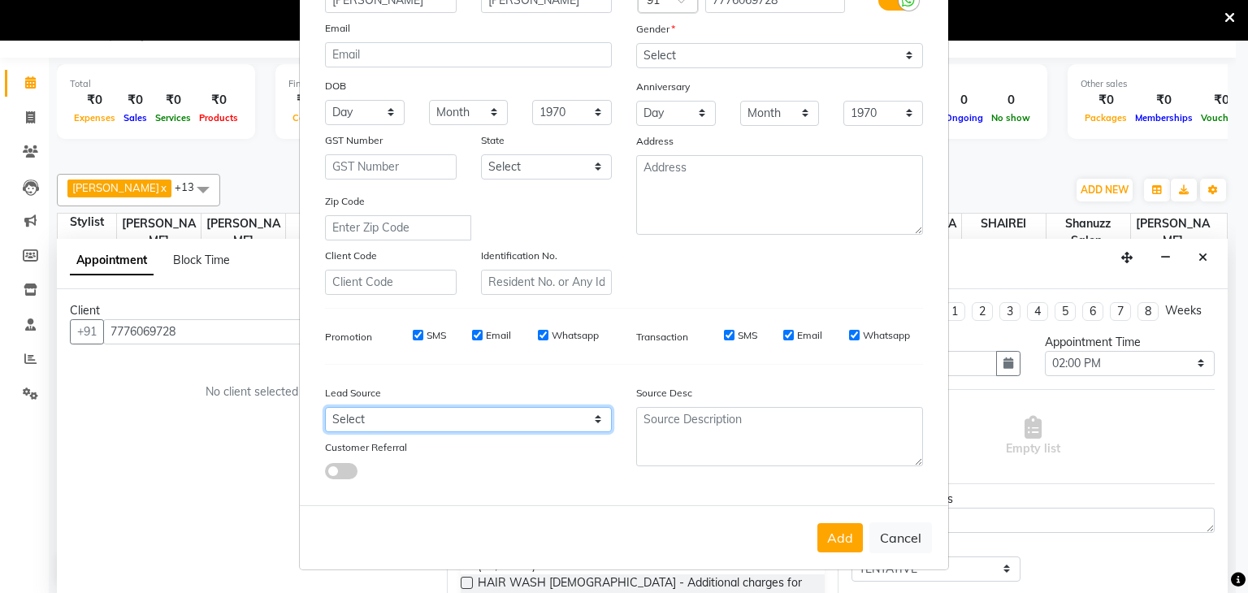
click at [533, 421] on select "Select Walk-in Referral Internet Friend Word of Mouth Advertisement Facebook Ju…" at bounding box center [468, 419] width 287 height 25
select select "49174"
click at [325, 407] on select "Select Walk-in Referral Internet Friend Word of Mouth Advertisement Facebook Ju…" at bounding box center [468, 419] width 287 height 25
click at [822, 543] on button "Add" at bounding box center [841, 537] width 46 height 29
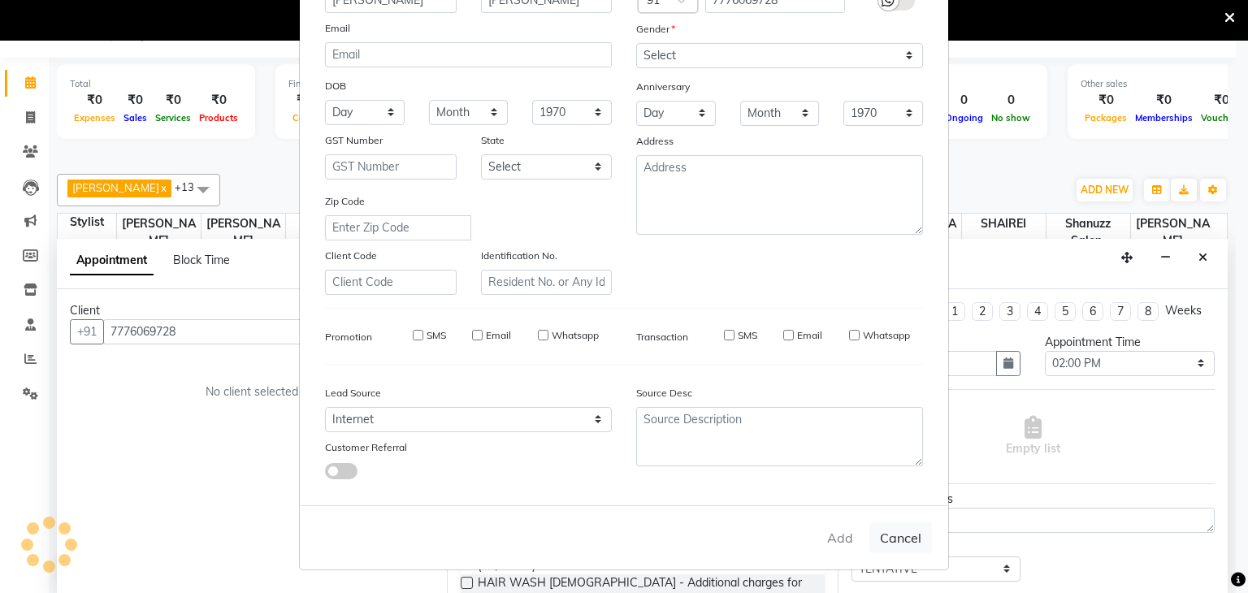
select select
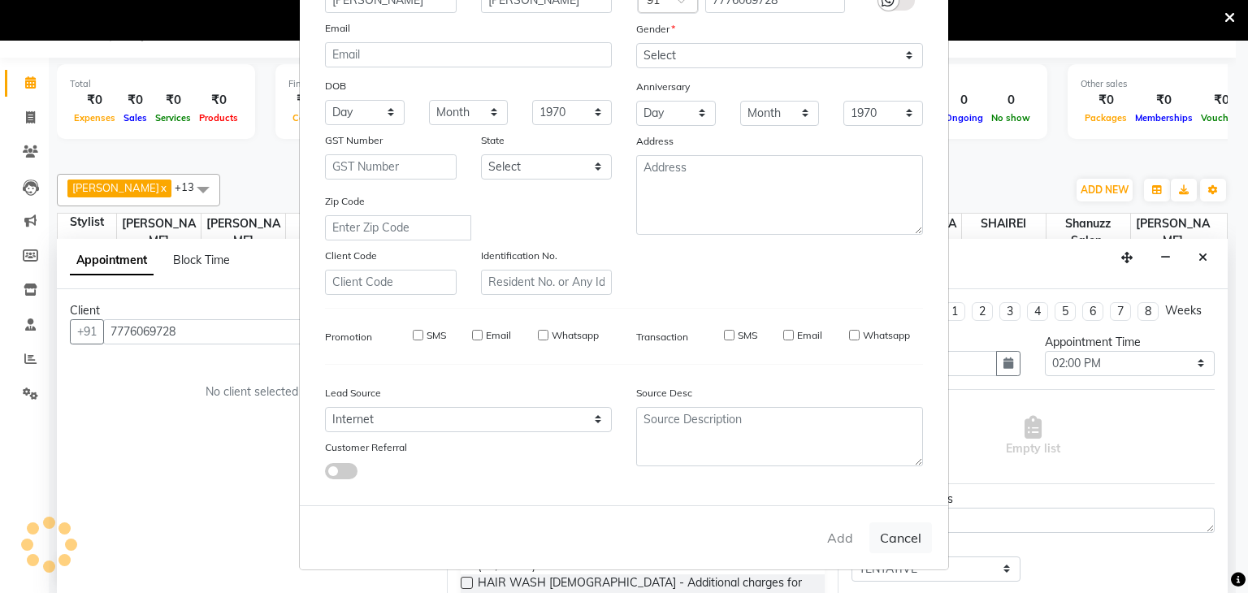
select select
checkbox input "false"
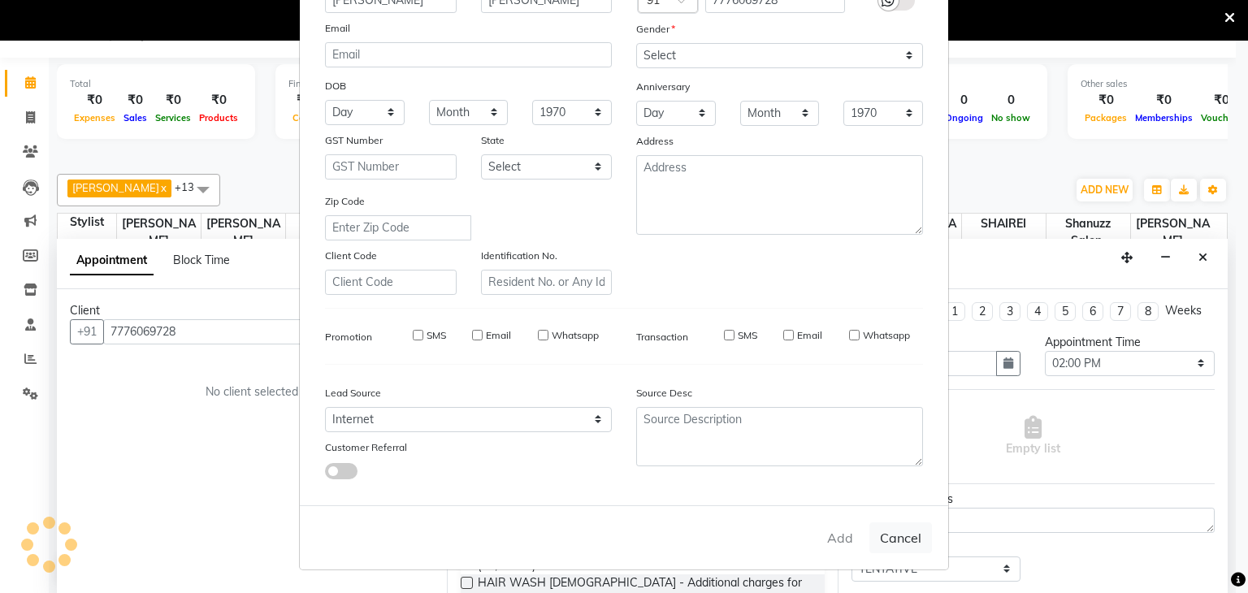
checkbox input "false"
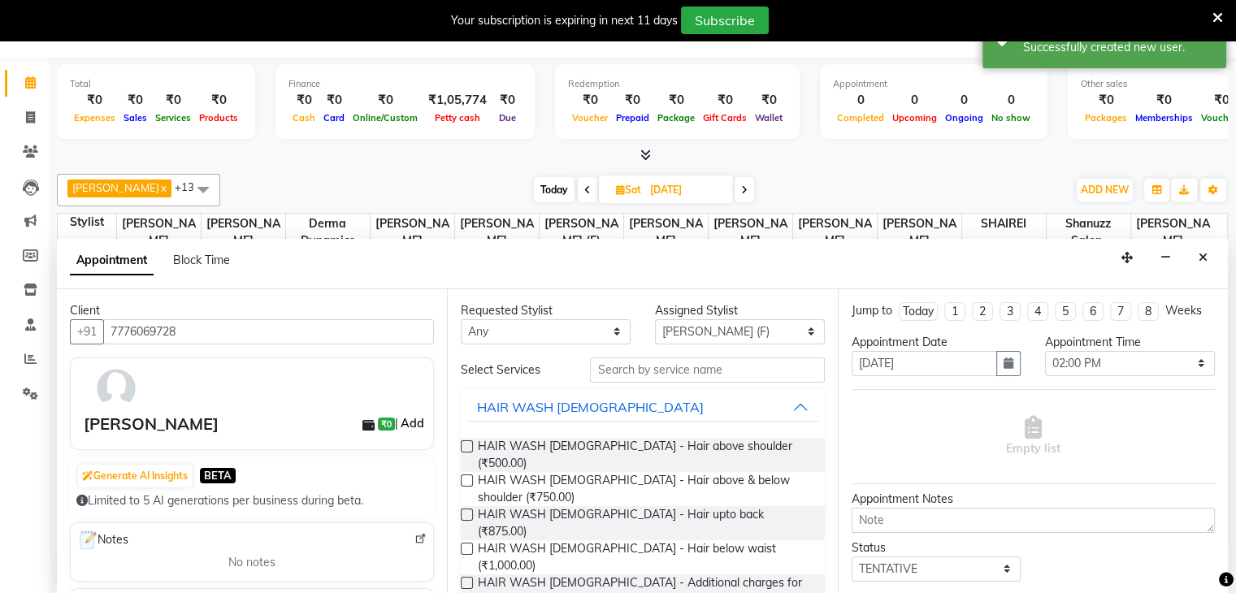
click at [406, 425] on link "Add" at bounding box center [412, 424] width 28 height 20
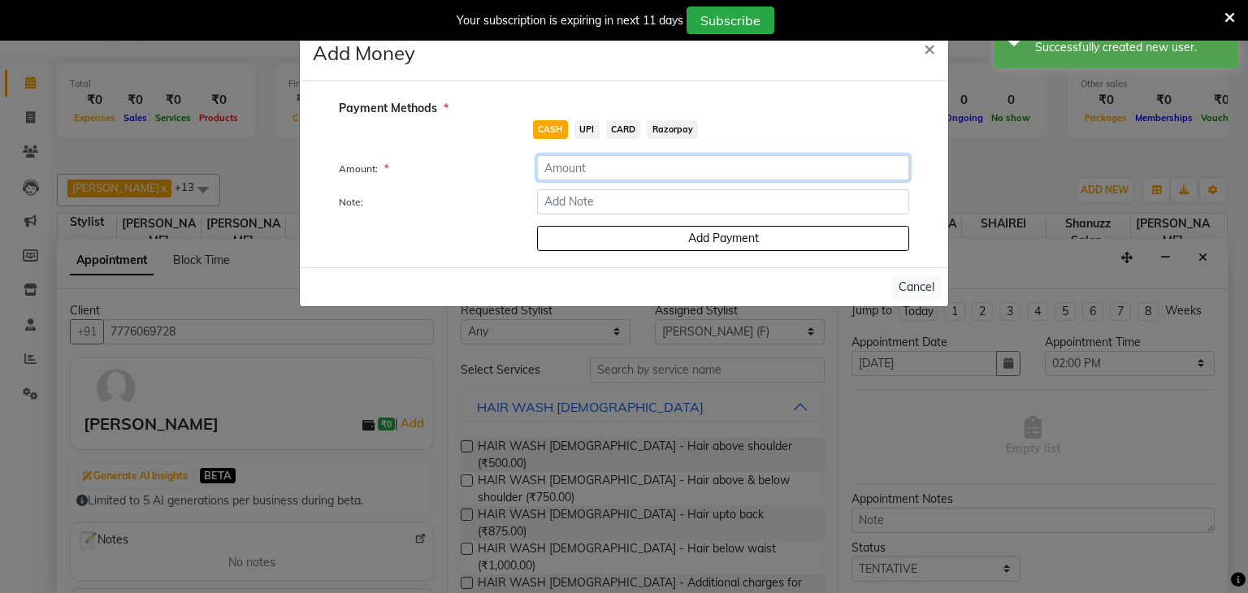
click at [563, 161] on input "number" at bounding box center [723, 167] width 372 height 25
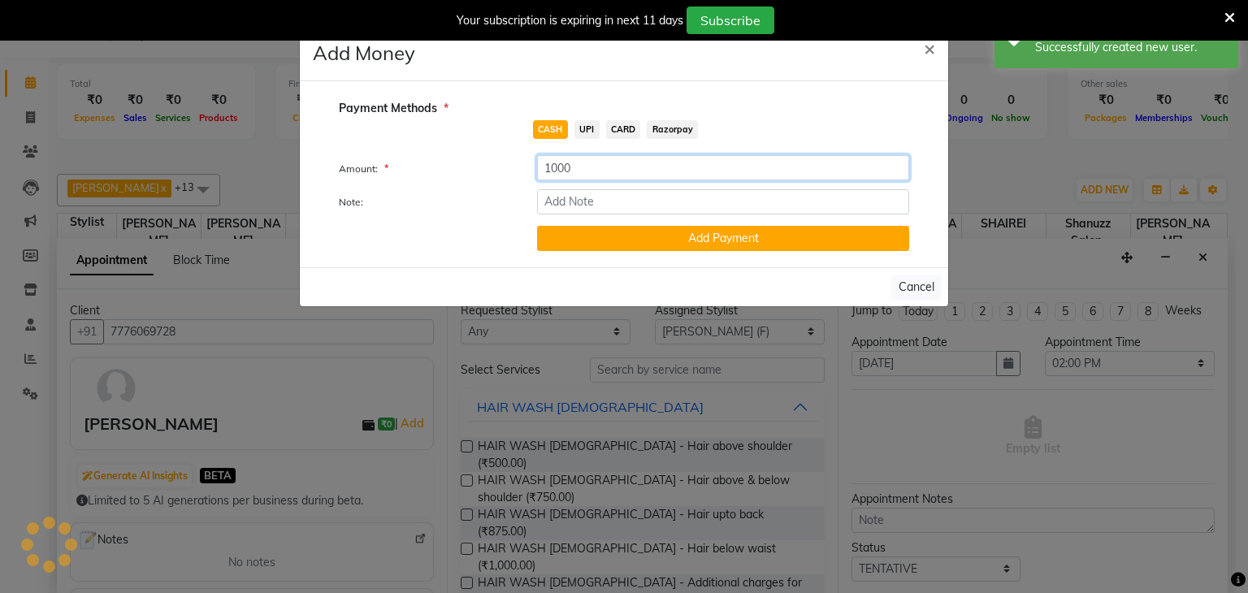
type input "1000"
click at [582, 128] on span "UPI" at bounding box center [587, 129] width 25 height 19
click at [575, 232] on button "Add Payment" at bounding box center [723, 238] width 372 height 25
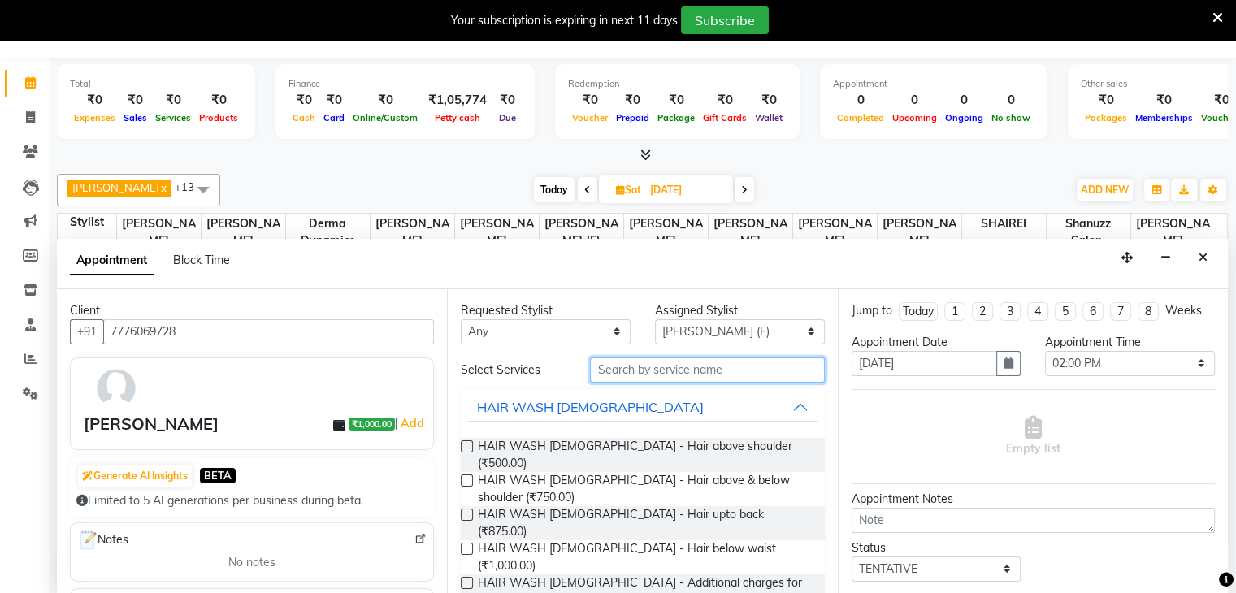
click at [626, 368] on input "text" at bounding box center [707, 370] width 234 height 25
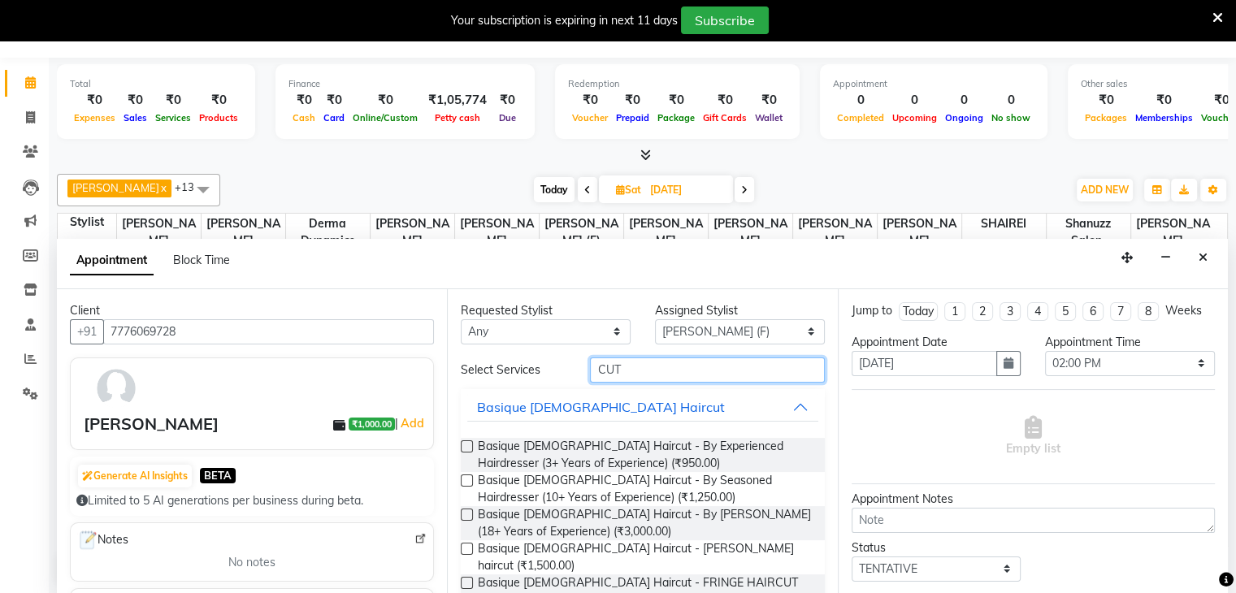
scroll to position [104, 0]
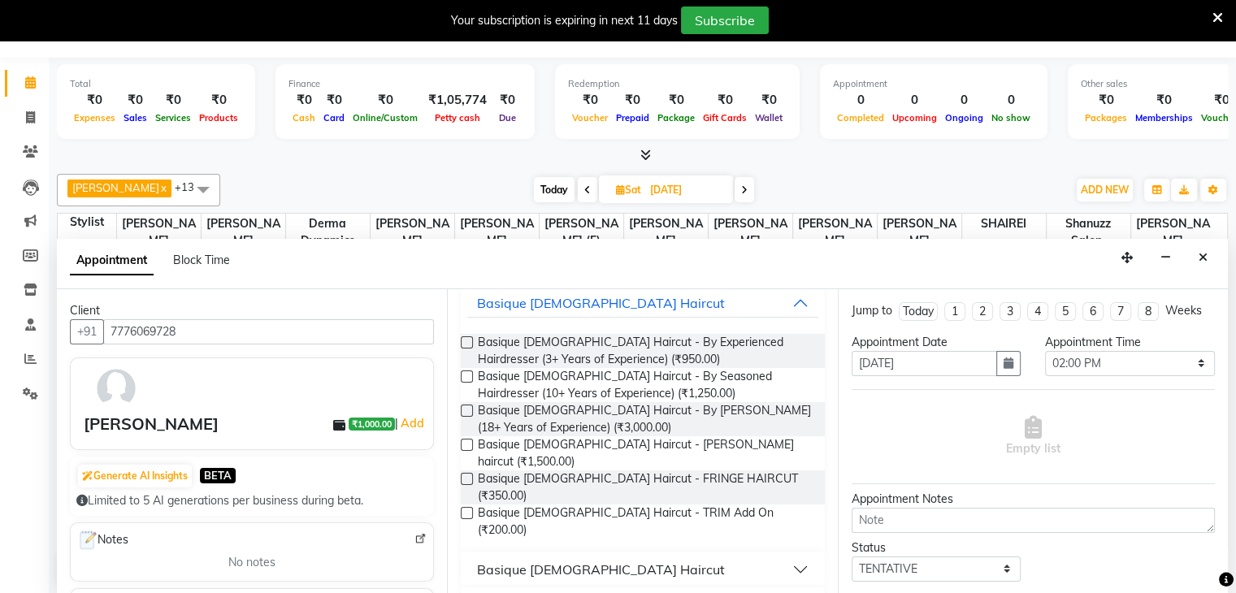
type input "CUT"
click at [469, 409] on label at bounding box center [467, 411] width 12 height 12
click at [469, 409] on input "checkbox" at bounding box center [466, 412] width 11 height 11
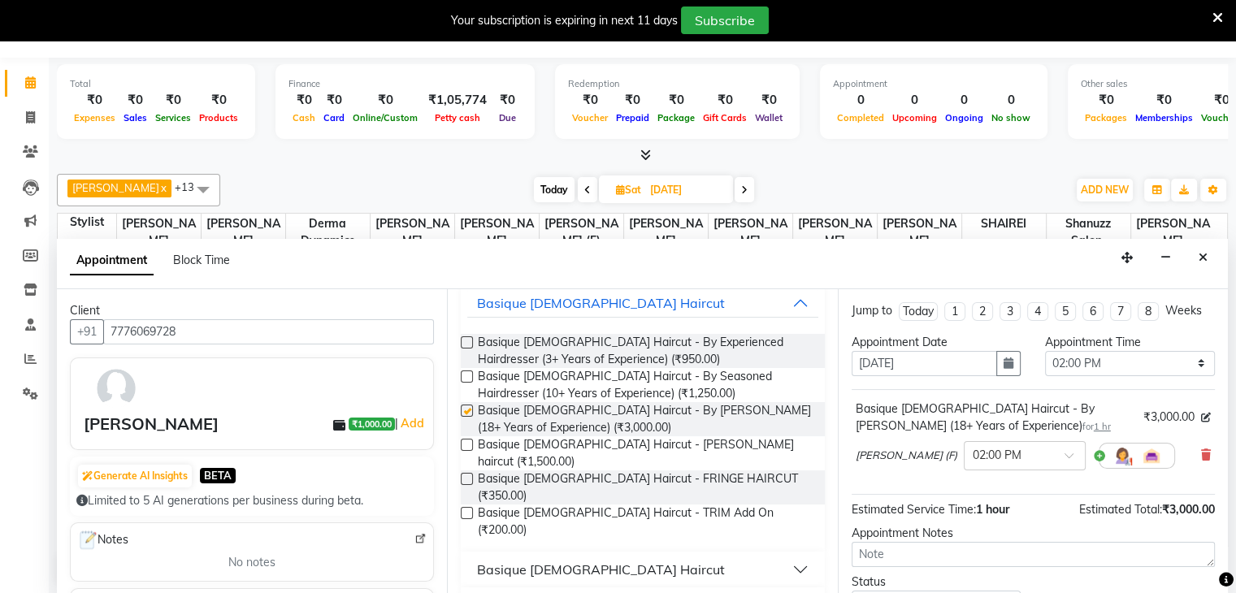
checkbox input "false"
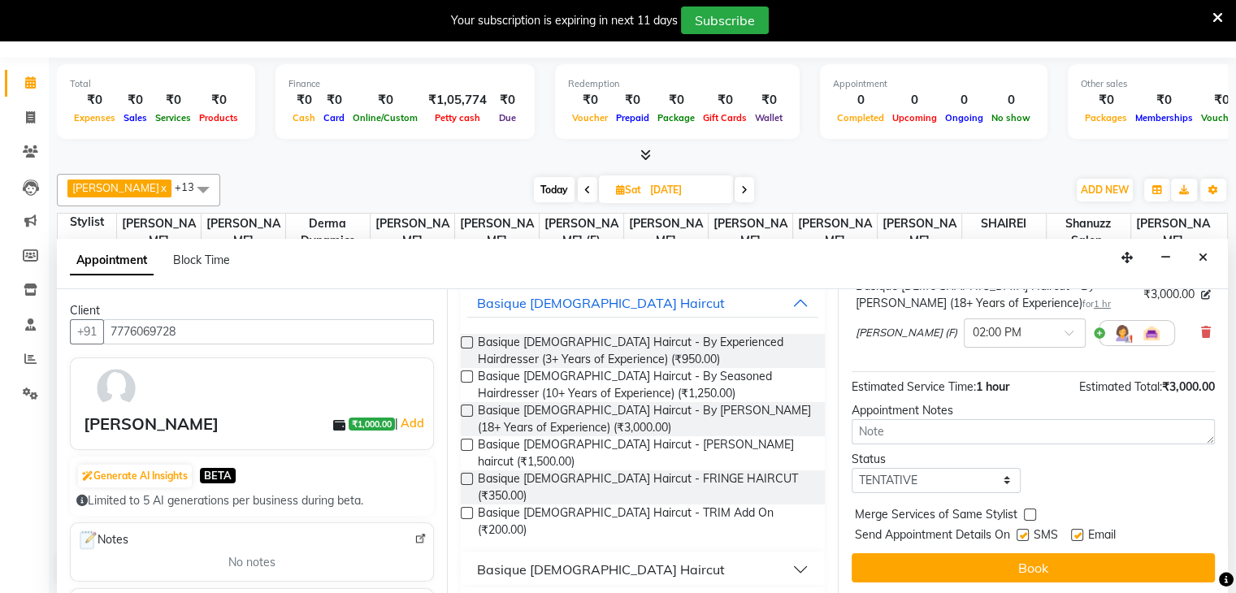
click at [1019, 533] on label at bounding box center [1023, 535] width 12 height 12
click at [1019, 533] on input "checkbox" at bounding box center [1022, 537] width 11 height 11
checkbox input "false"
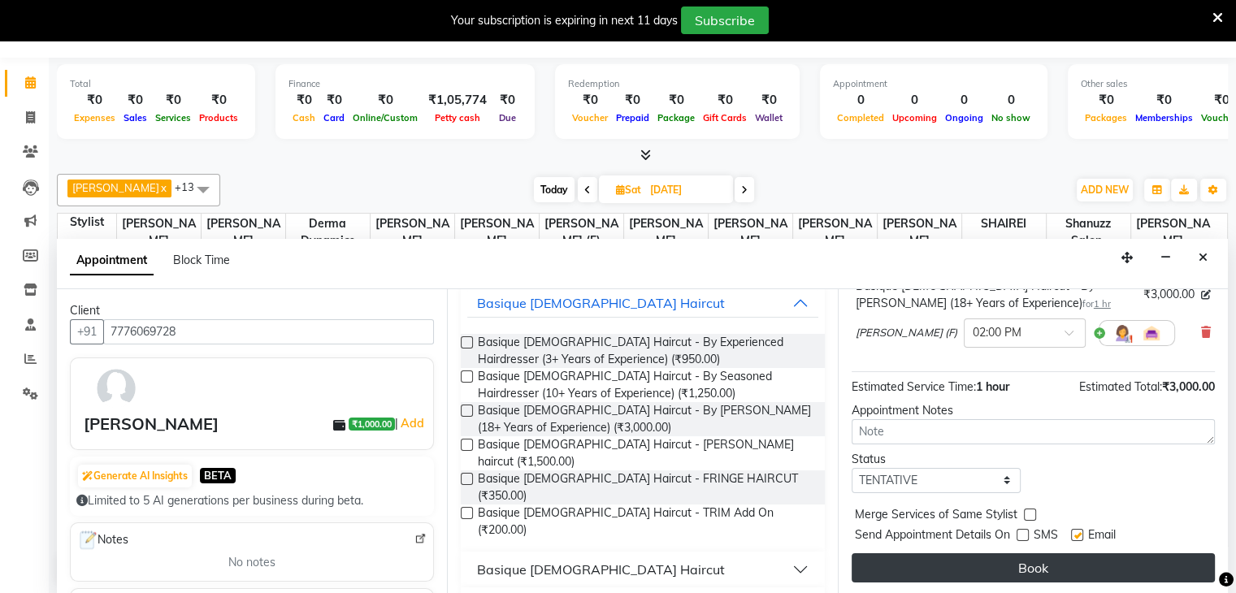
click at [1006, 568] on button "Book" at bounding box center [1033, 567] width 363 height 29
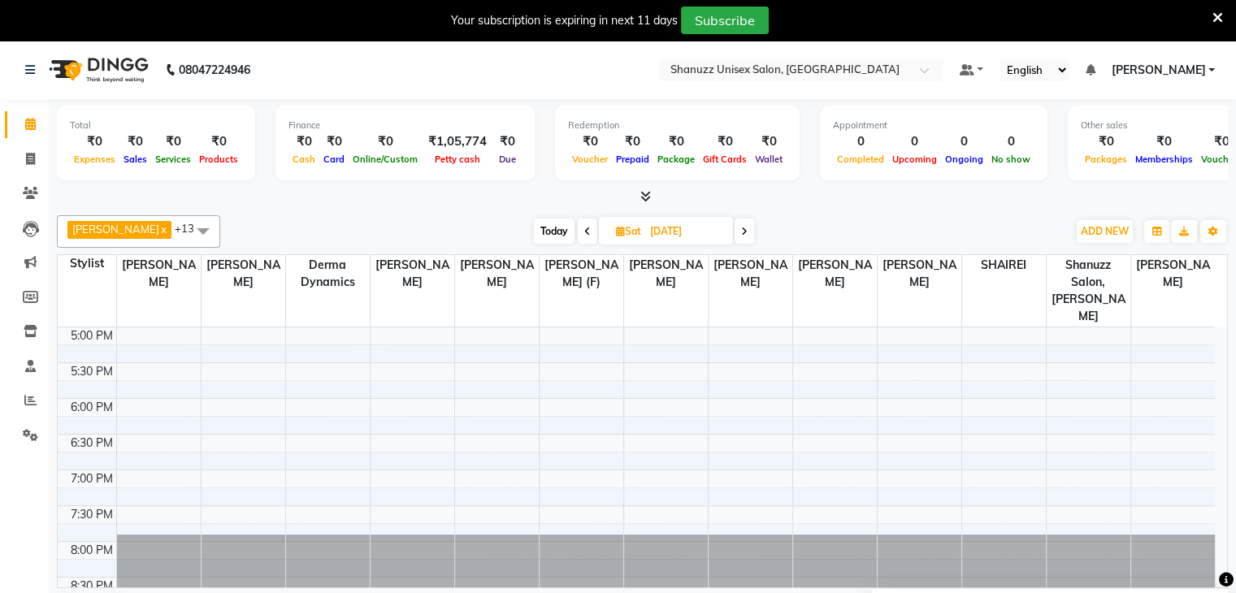
scroll to position [309, 0]
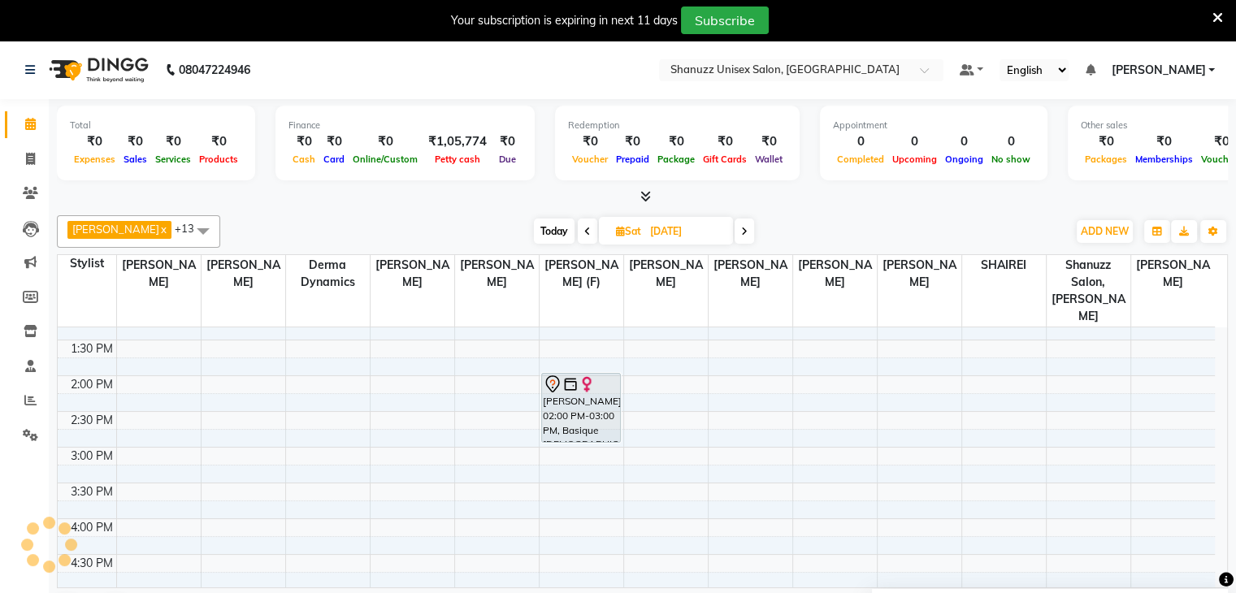
click at [550, 228] on span "Today" at bounding box center [554, 231] width 41 height 25
type input "02-10-2025"
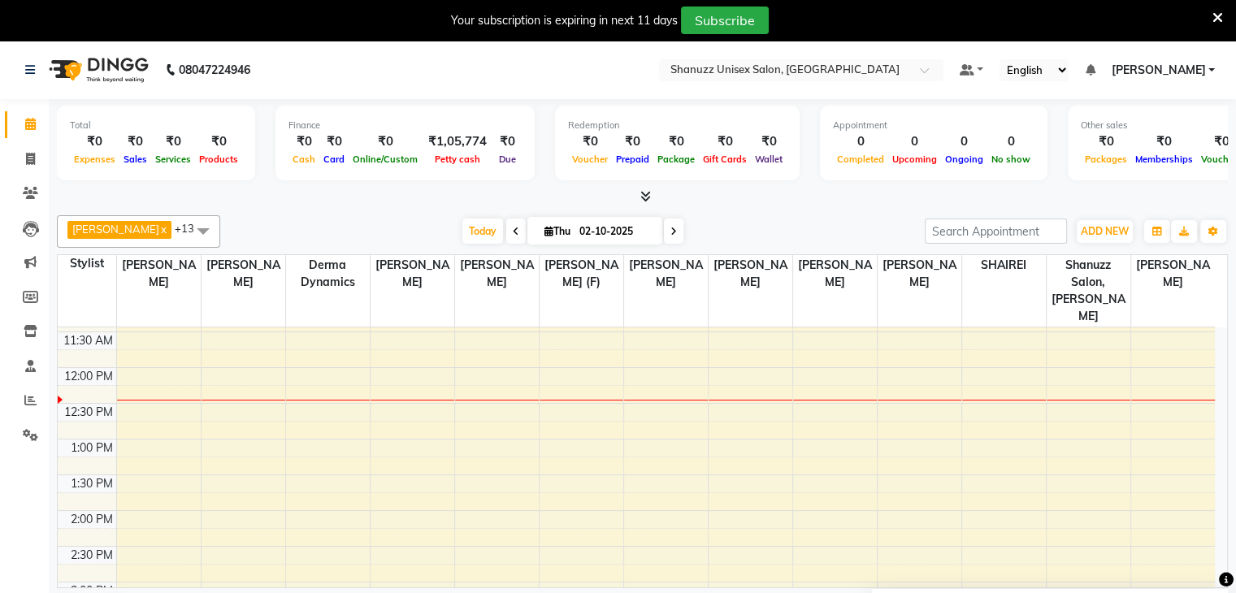
scroll to position [184, 0]
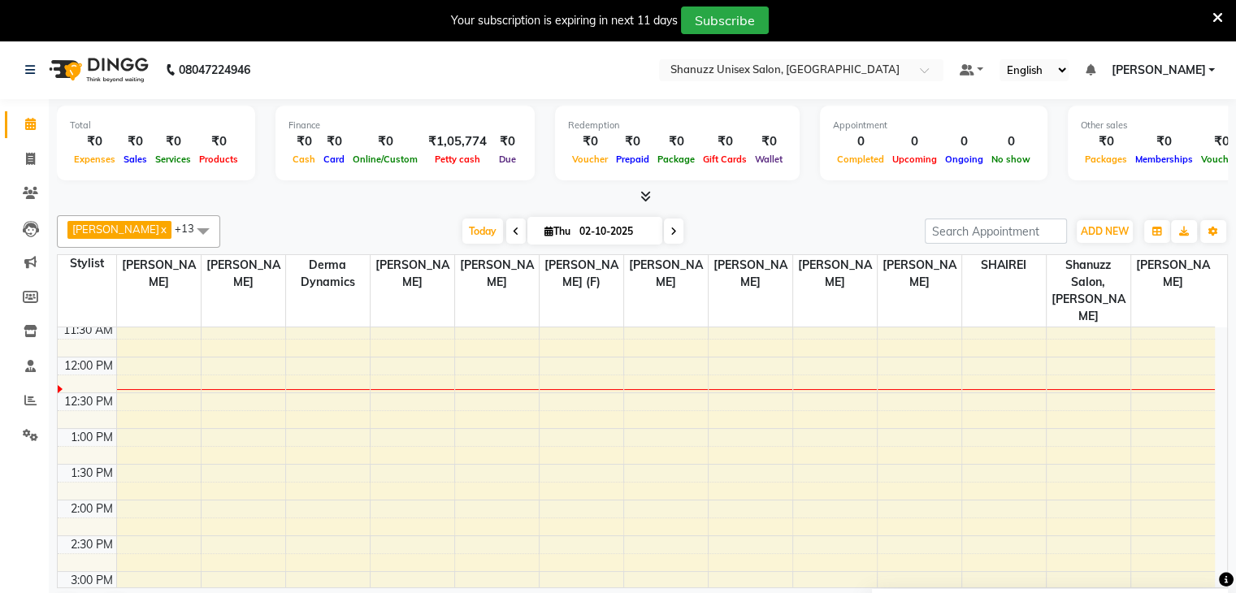
click at [579, 230] on input "02-10-2025" at bounding box center [615, 231] width 81 height 24
select select "10"
select select "2025"
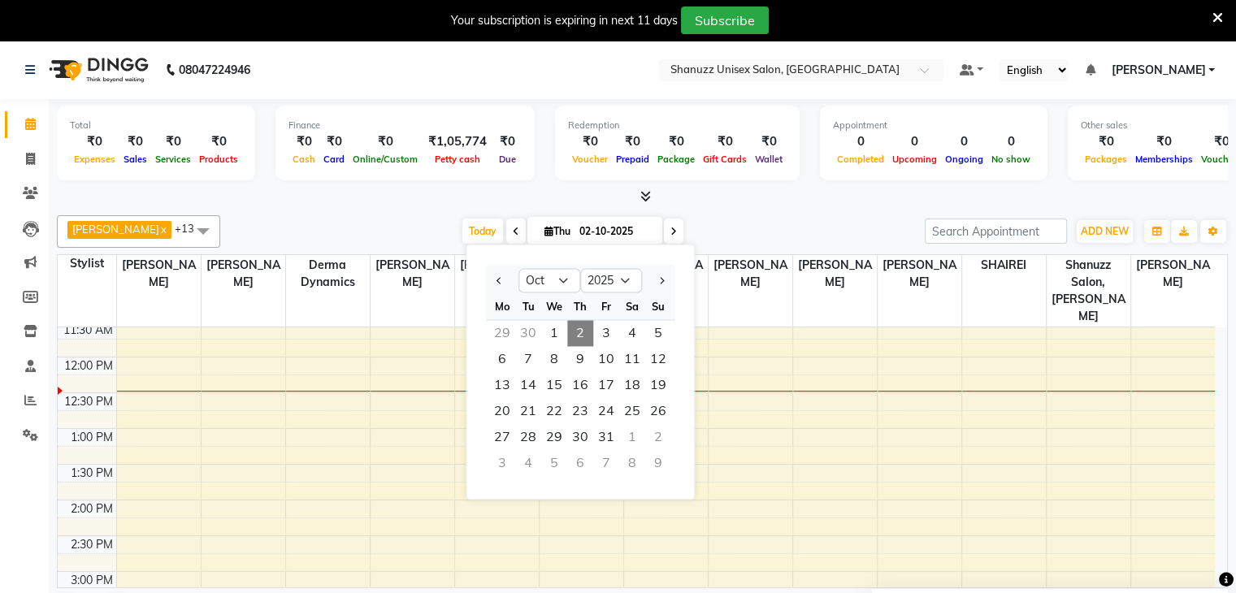
click at [735, 210] on div "ADNAN ANSARI x ASMA SHAIKH x Gufran Mansuri x IMRAN MANSOORI x Shanu Sir (F) x …" at bounding box center [642, 420] width 1171 height 423
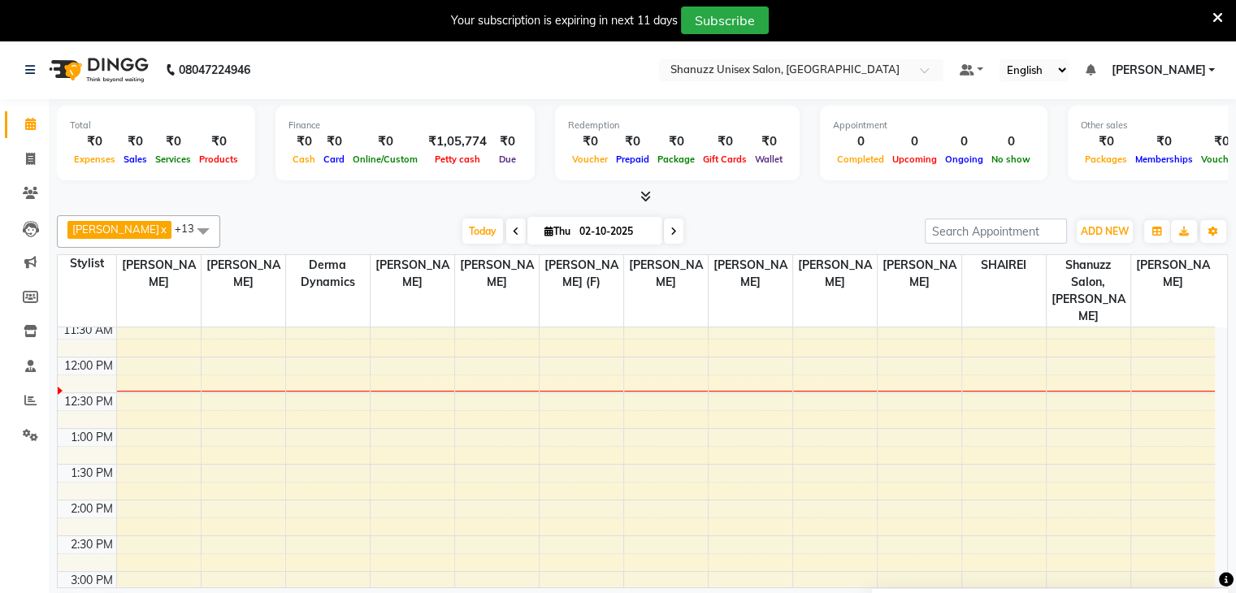
click at [559, 232] on span "Thu" at bounding box center [557, 231] width 34 height 12
select select "10"
select select "2025"
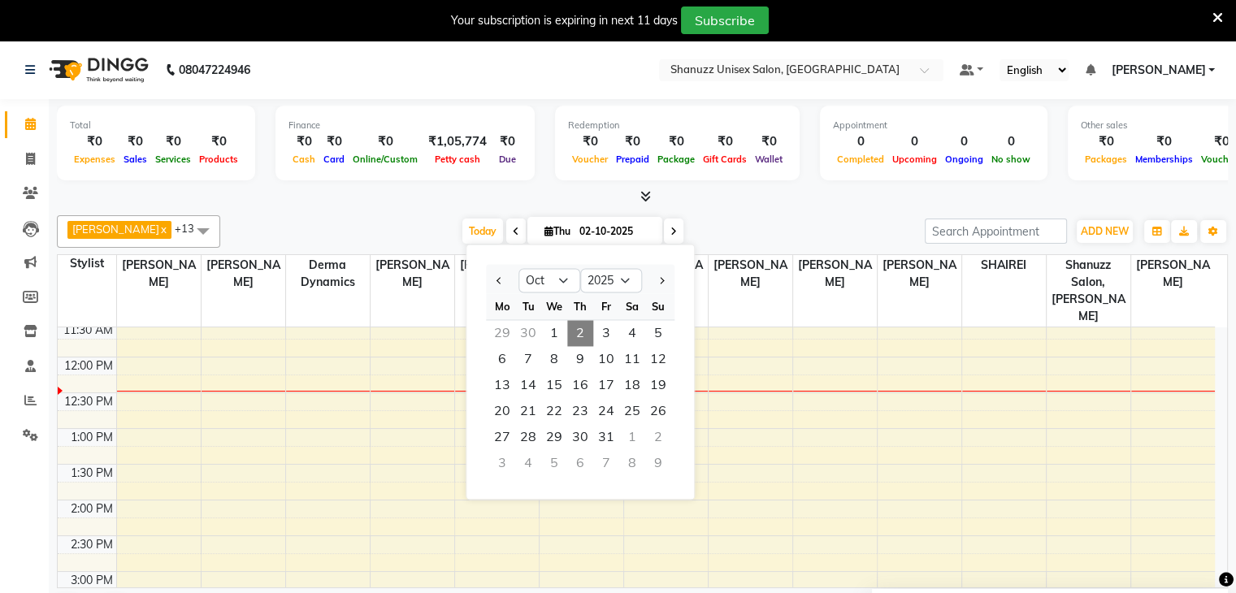
click at [725, 219] on div "Today Thu 02-10-2025 Jan Feb Mar Apr May Jun Jul Aug Sep Oct Nov Dec 2015 2016 …" at bounding box center [572, 231] width 688 height 24
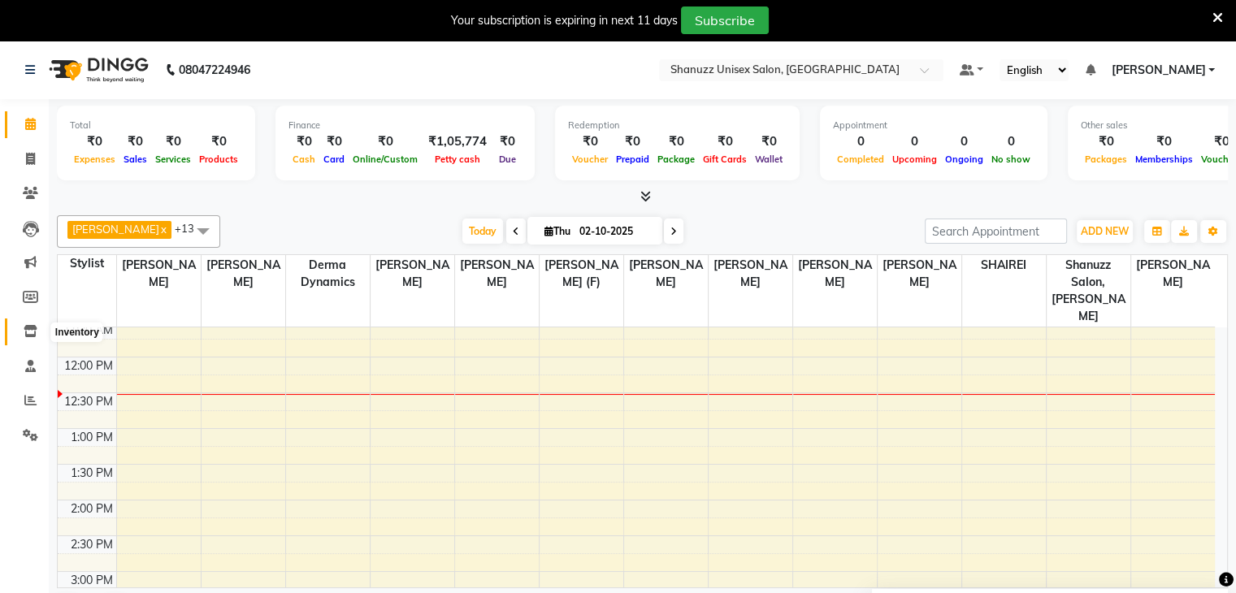
click at [24, 339] on span at bounding box center [30, 332] width 28 height 19
select select
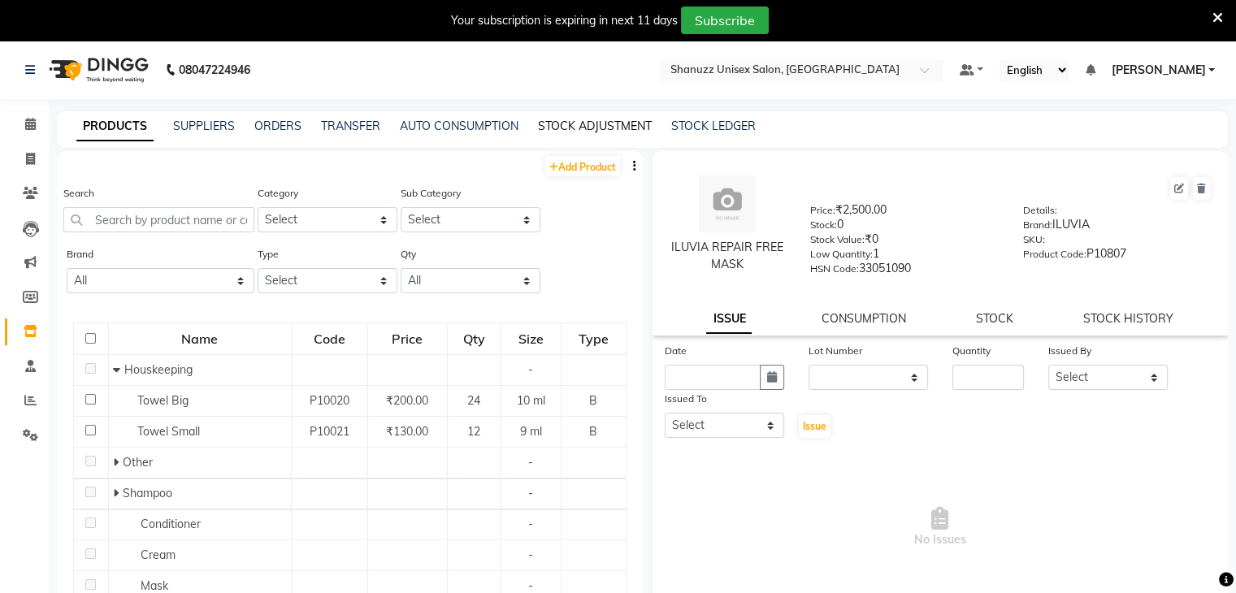
click at [579, 119] on link "STOCK ADJUSTMENT" at bounding box center [595, 126] width 114 height 15
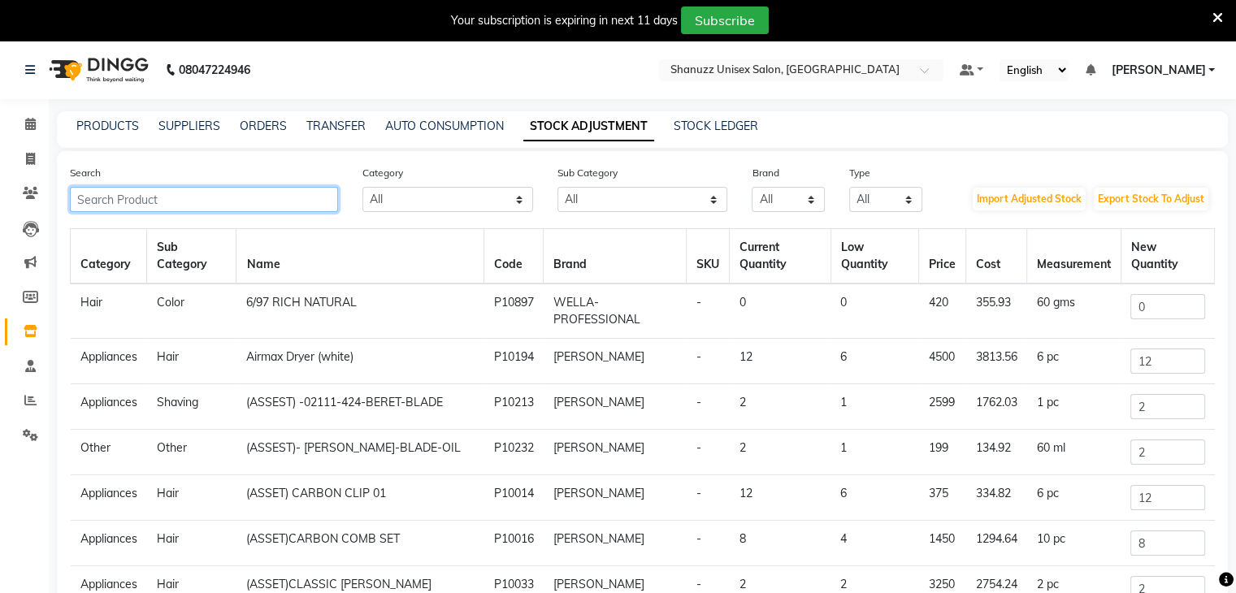
click at [241, 201] on input "text" at bounding box center [204, 199] width 268 height 25
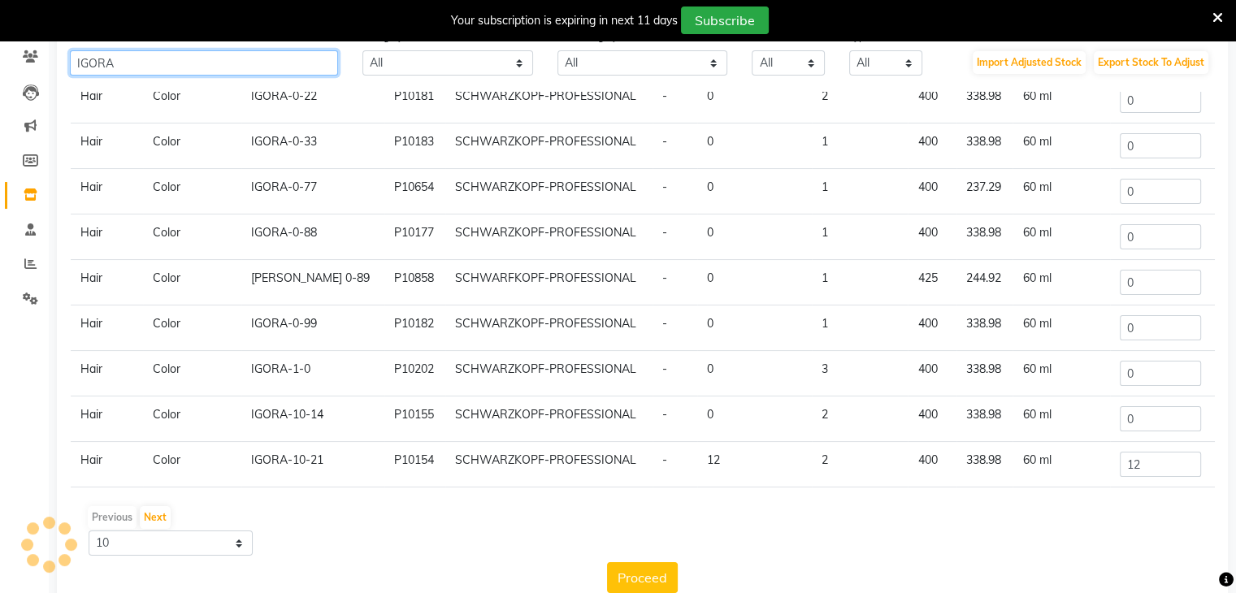
scroll to position [138, 0]
type input "IGORA"
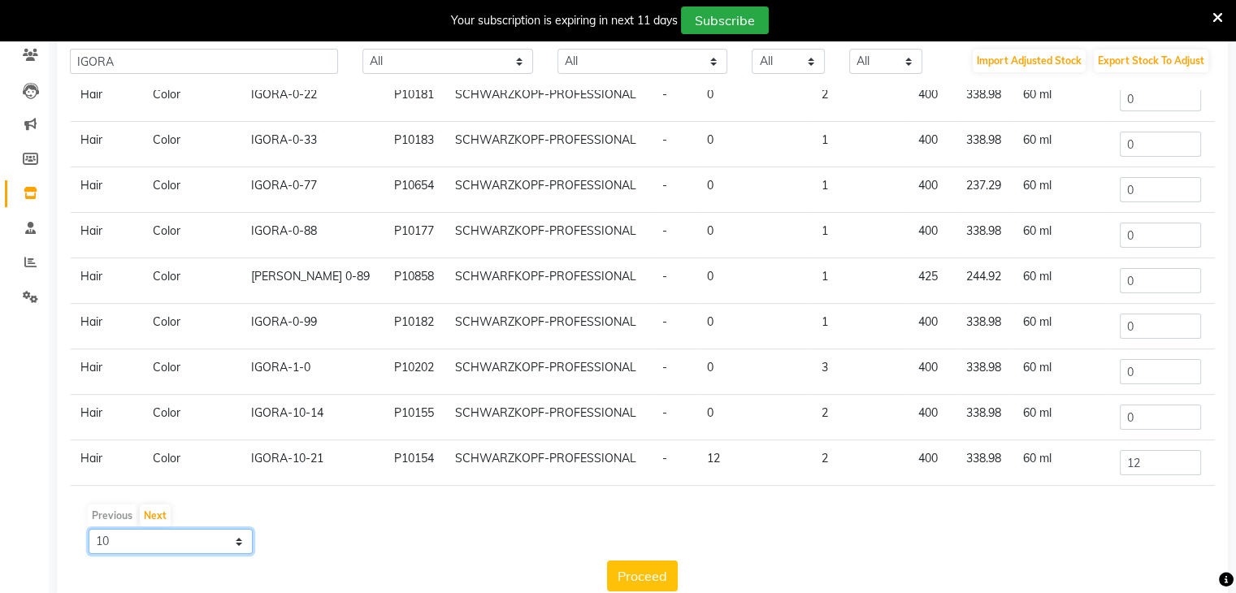
click at [203, 540] on select "10 50 100" at bounding box center [171, 541] width 164 height 25
select select "50"
click at [89, 529] on select "10 50 100" at bounding box center [171, 541] width 164 height 25
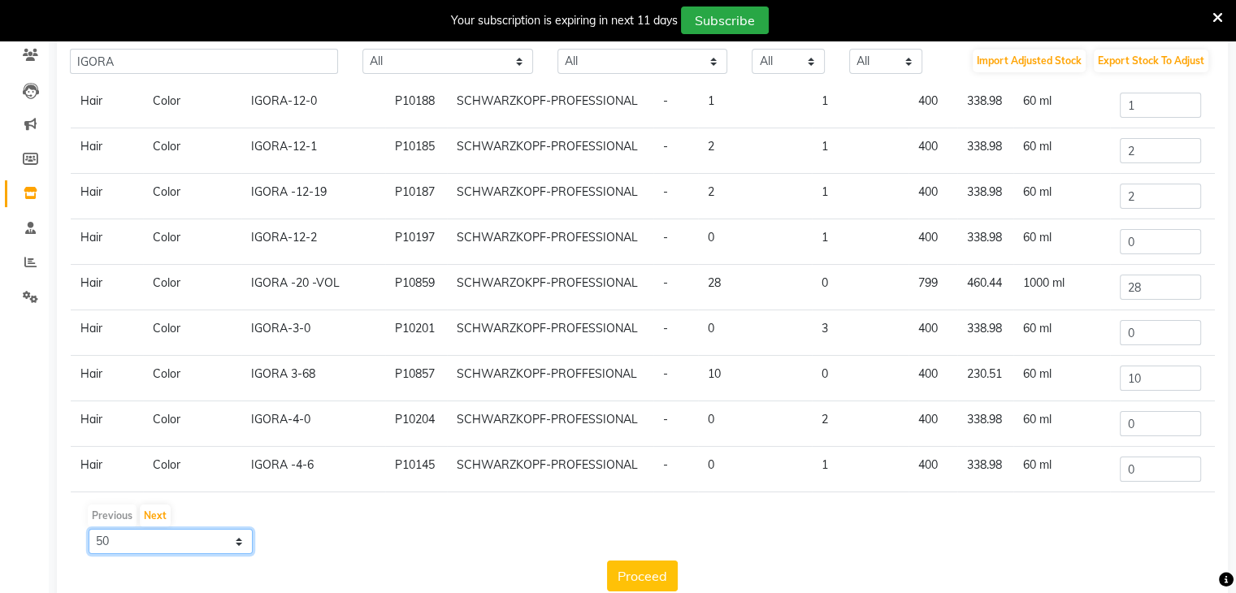
scroll to position [595, 0]
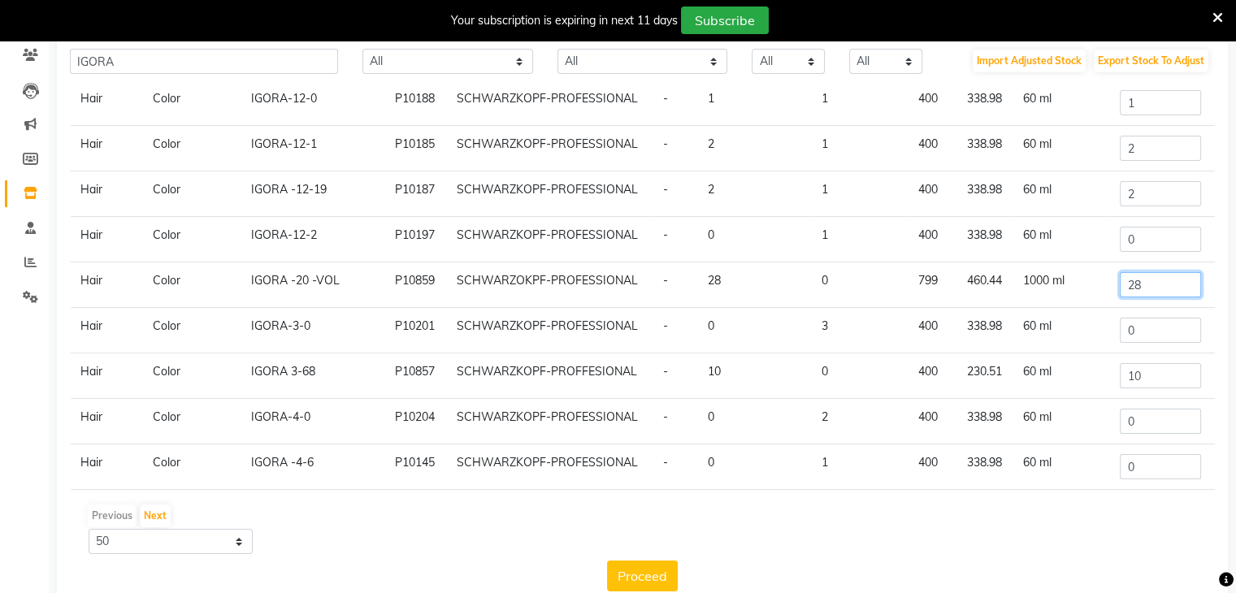
click at [1131, 285] on input "28" at bounding box center [1160, 284] width 81 height 25
type input "2"
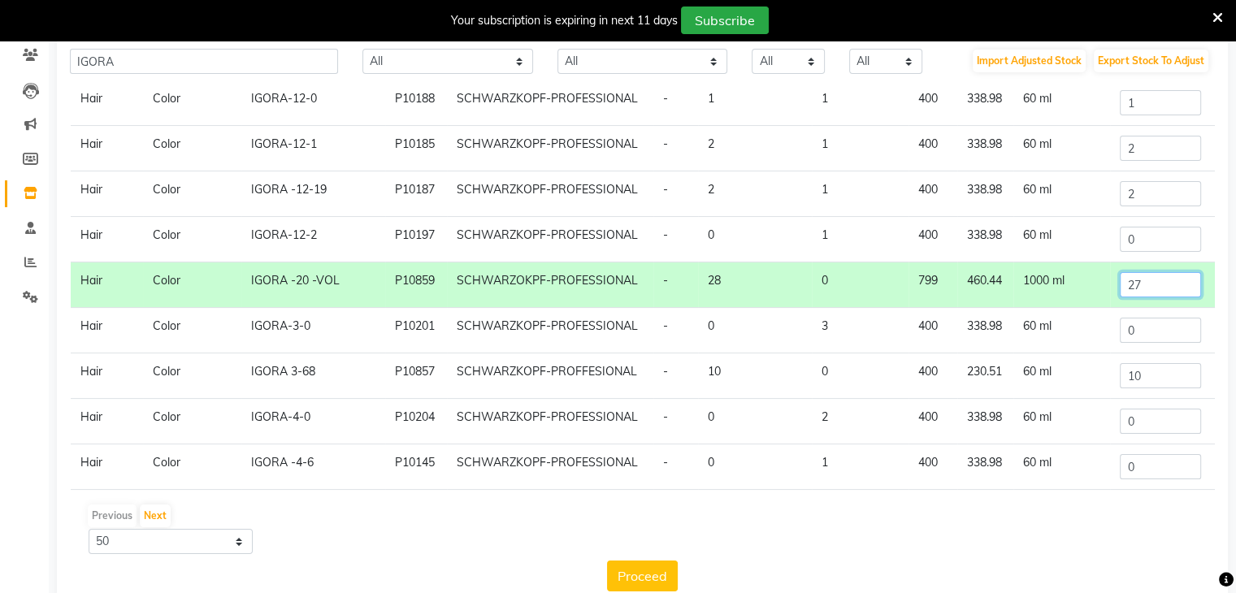
type input "27"
click at [632, 560] on div "Category Sub Category Name Code Brand SKU Current Quantity Low Quantity Price C…" at bounding box center [642, 340] width 1145 height 501
click at [625, 579] on button "Proceed" at bounding box center [642, 576] width 71 height 31
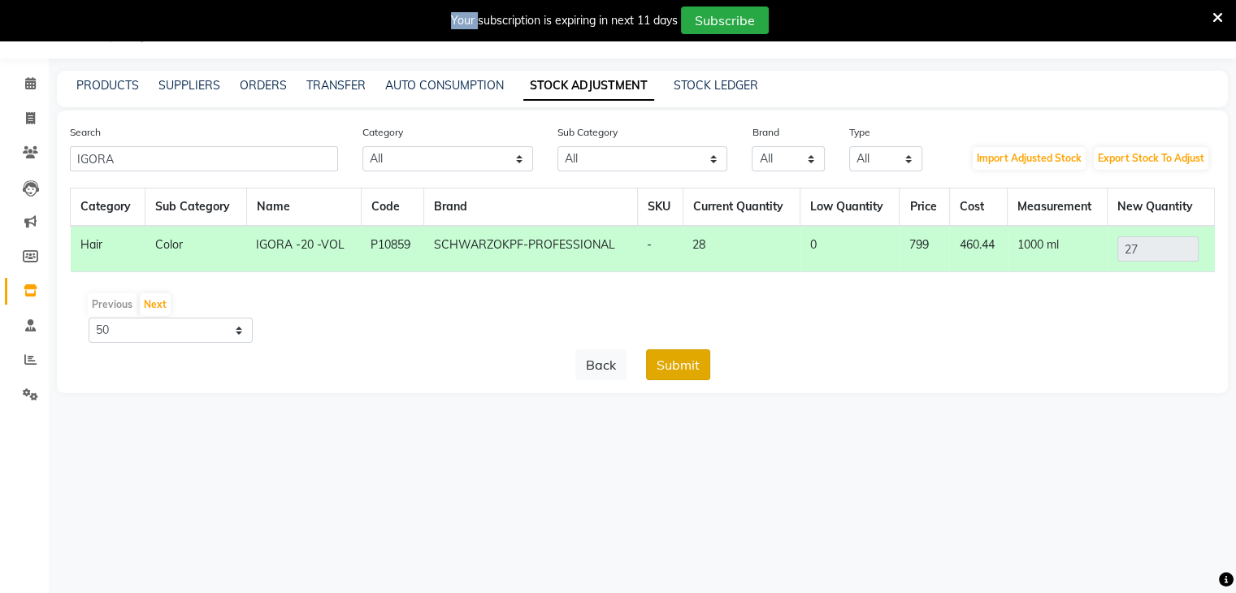
click at [679, 354] on button "Submit" at bounding box center [678, 364] width 64 height 31
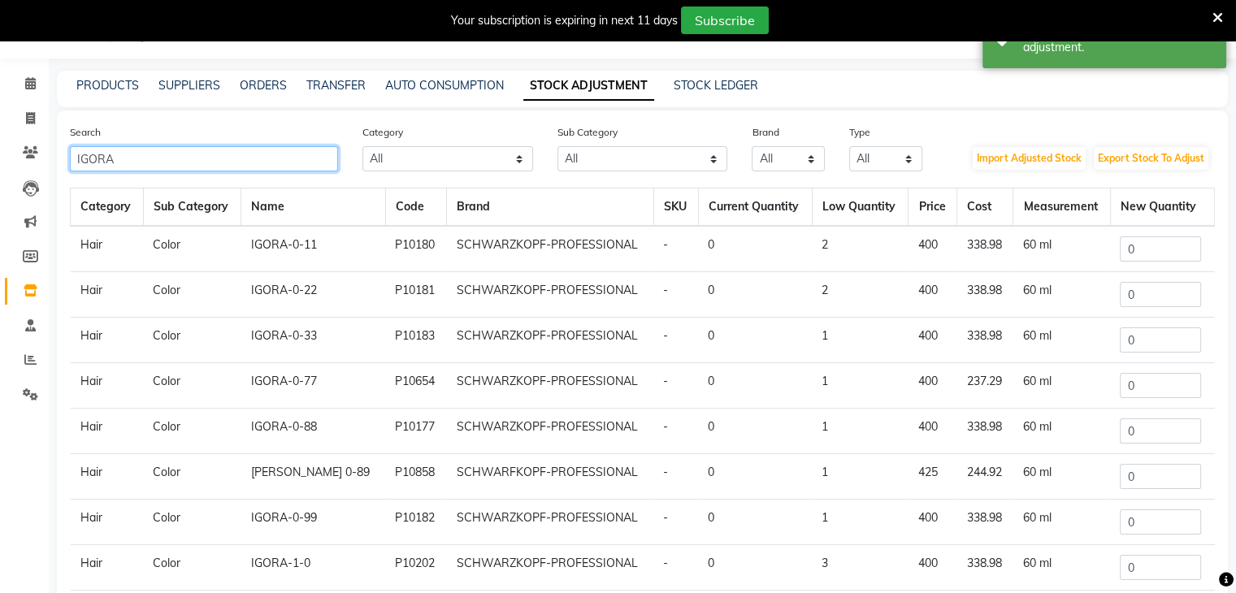
click at [180, 158] on input "IGORA" at bounding box center [204, 158] width 268 height 25
type input "I"
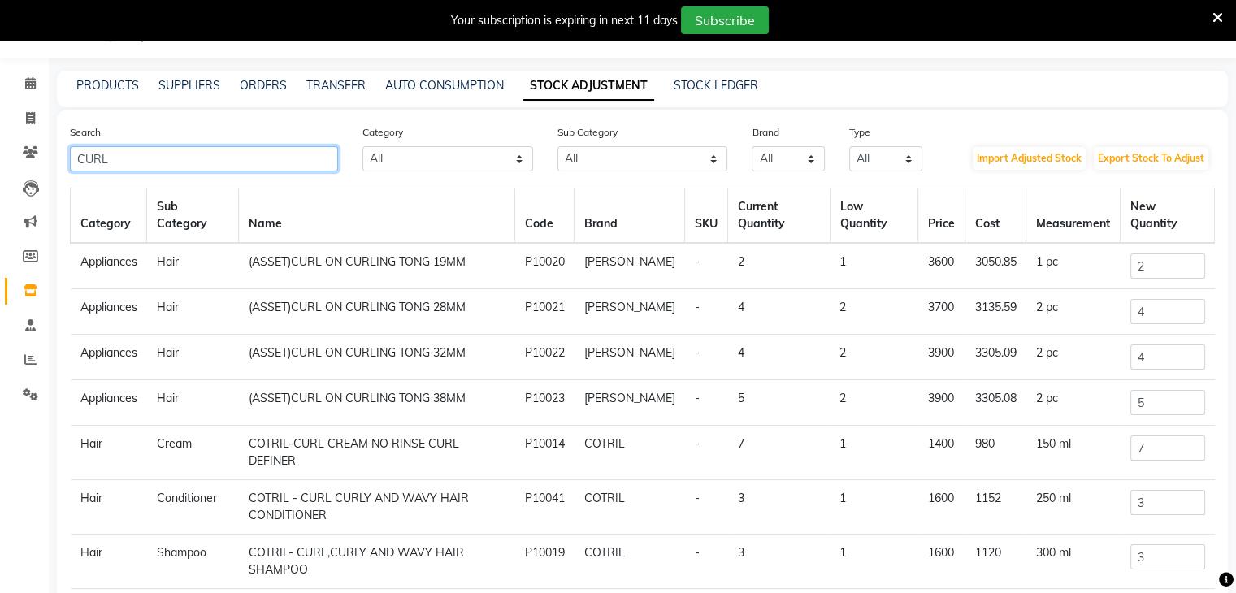
type input "CURL"
click at [1151, 442] on input "7" at bounding box center [1168, 448] width 75 height 25
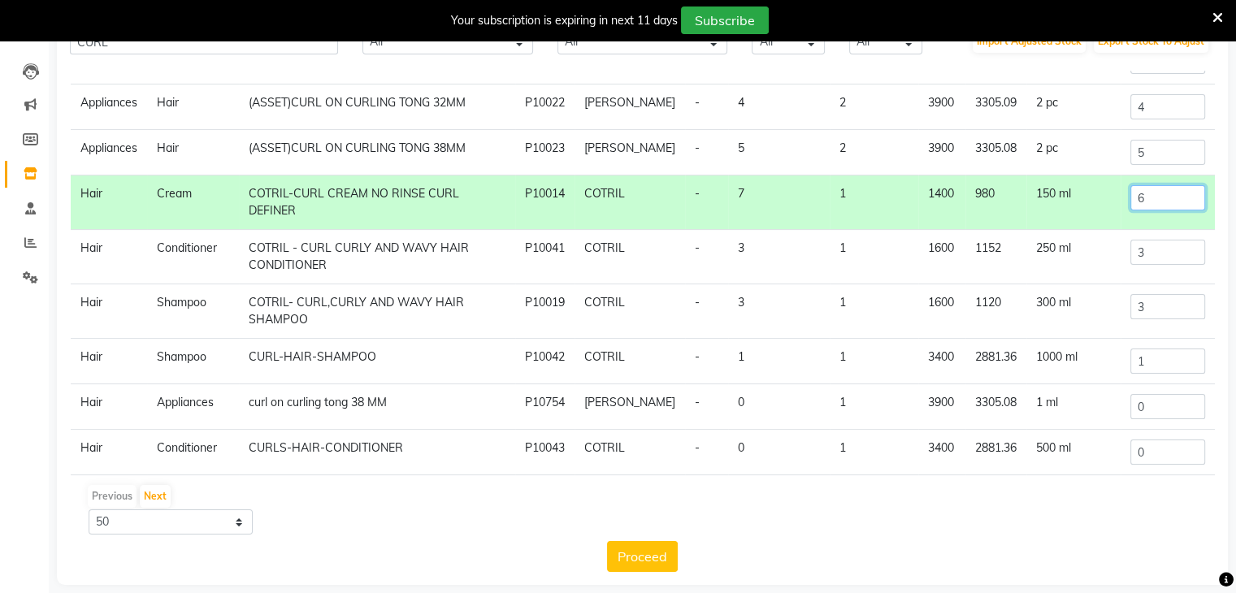
scroll to position [175, 0]
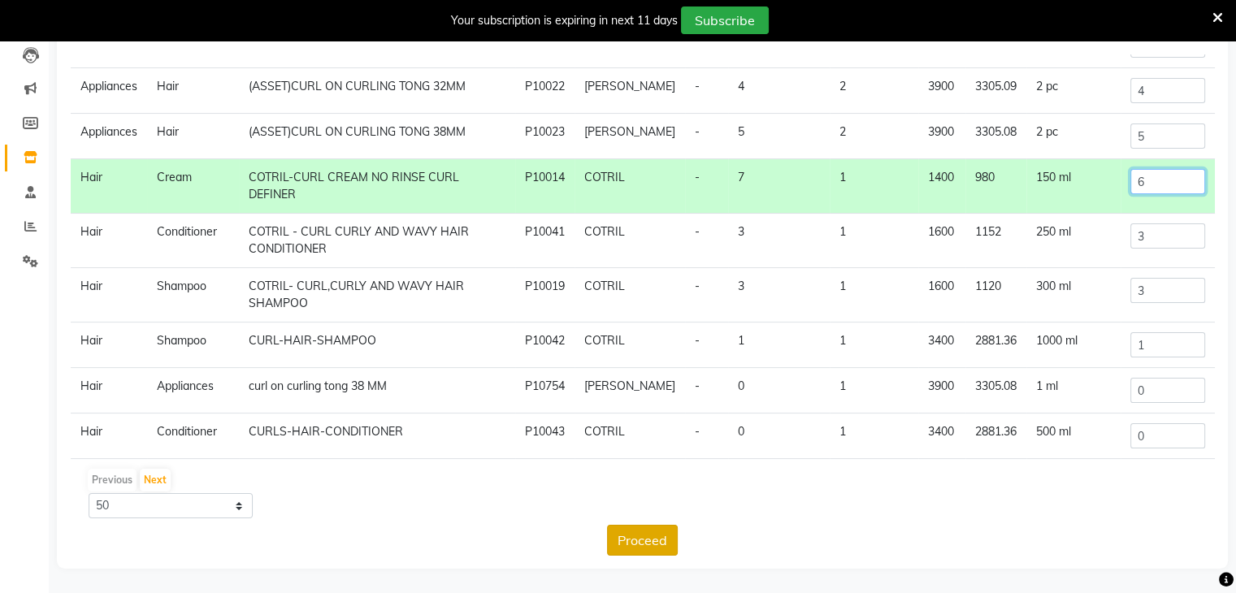
type input "6"
click at [626, 540] on button "Proceed" at bounding box center [642, 540] width 71 height 31
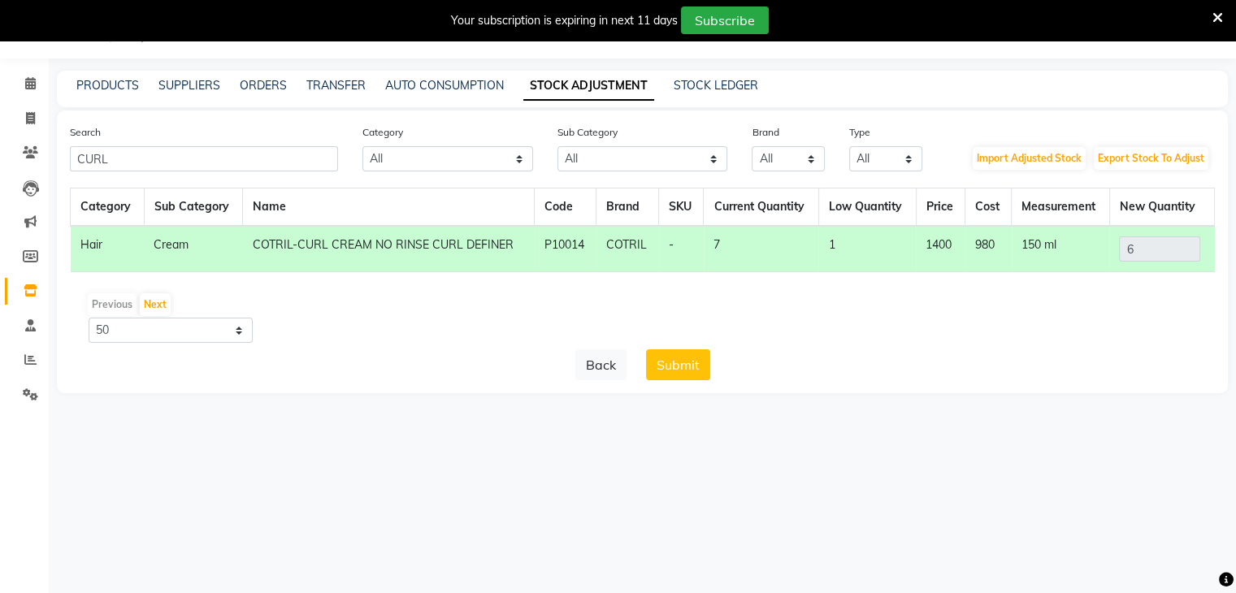
scroll to position [41, 0]
click at [661, 358] on button "Submit" at bounding box center [678, 364] width 64 height 31
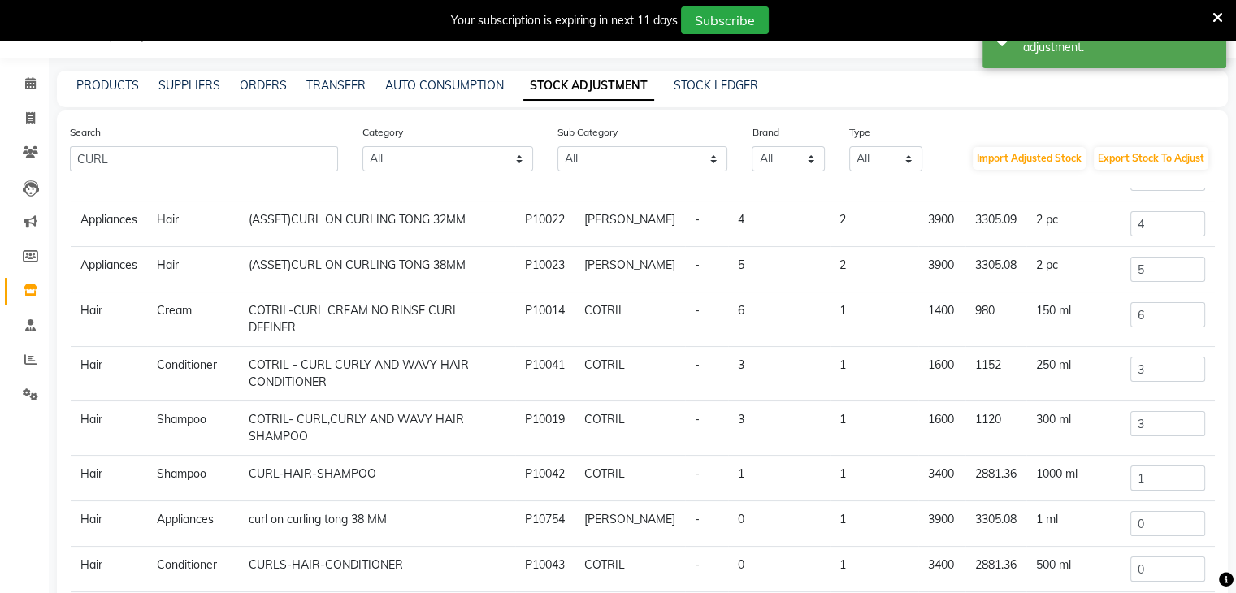
scroll to position [0, 0]
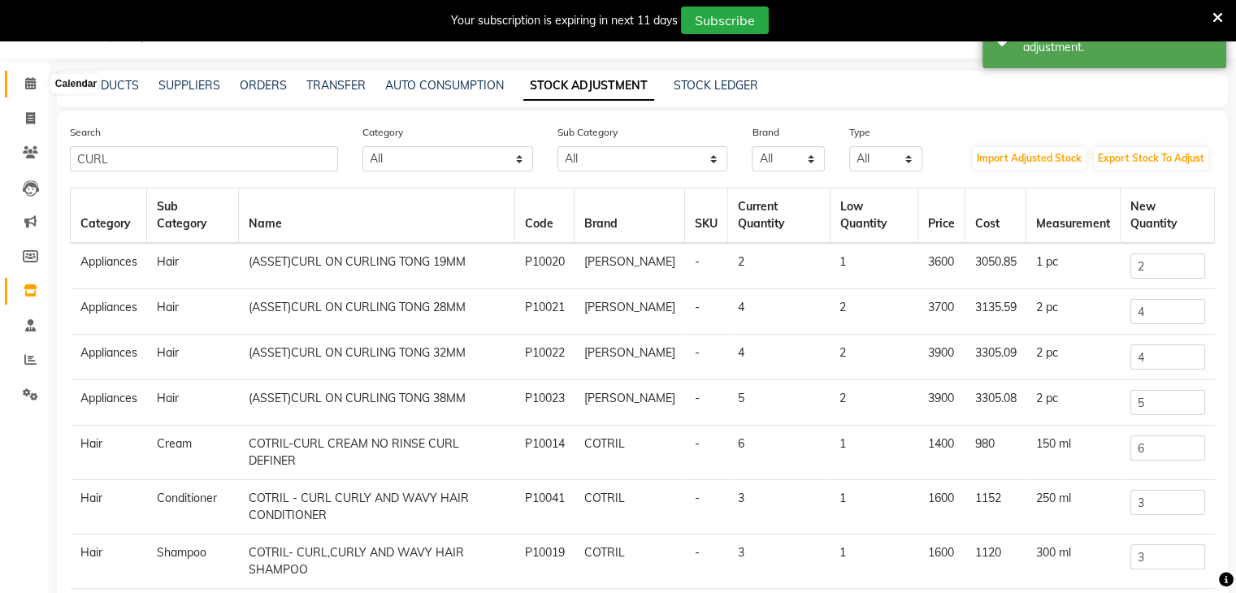
click at [33, 82] on icon at bounding box center [30, 83] width 11 height 12
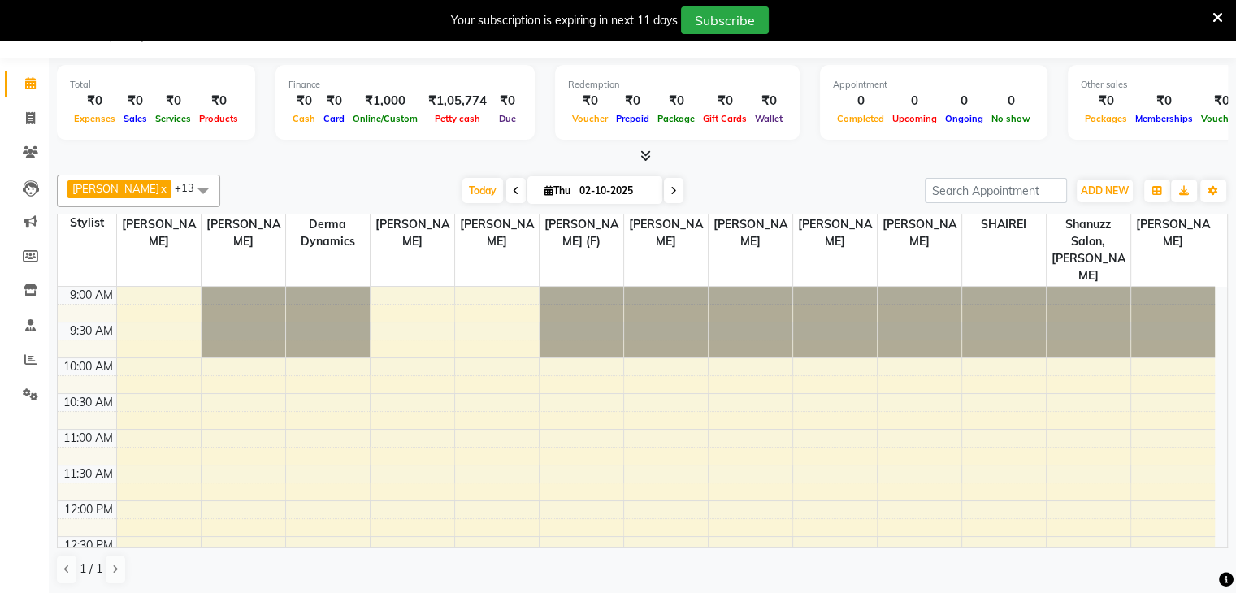
click at [517, 191] on span at bounding box center [516, 190] width 20 height 25
type input "01-10-2025"
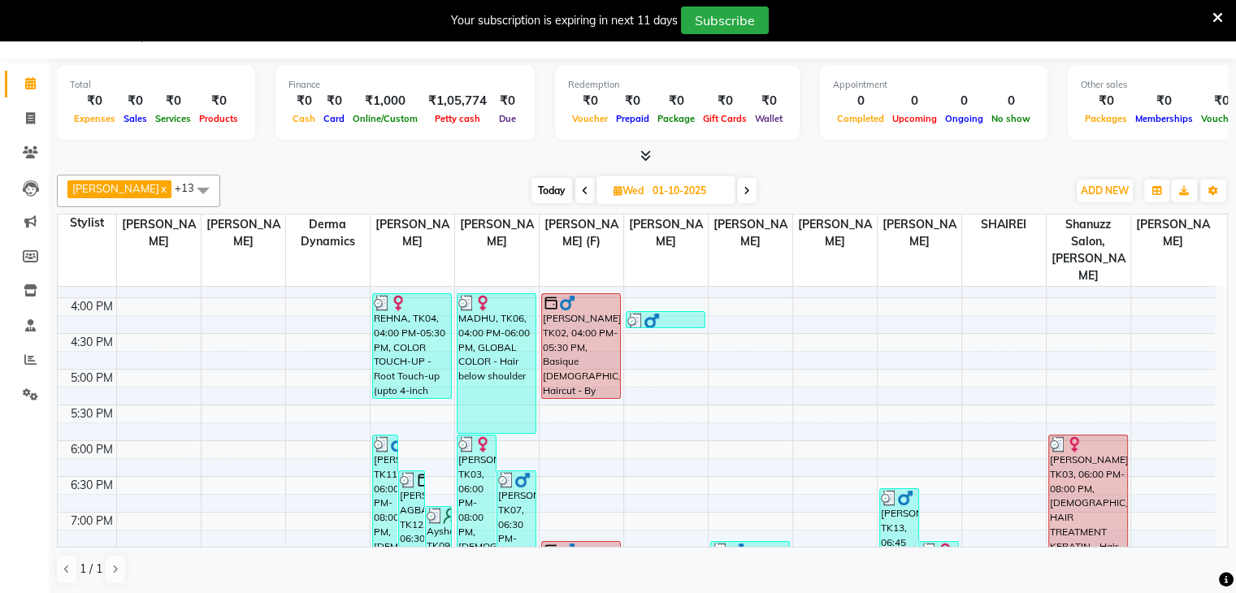
scroll to position [572, 0]
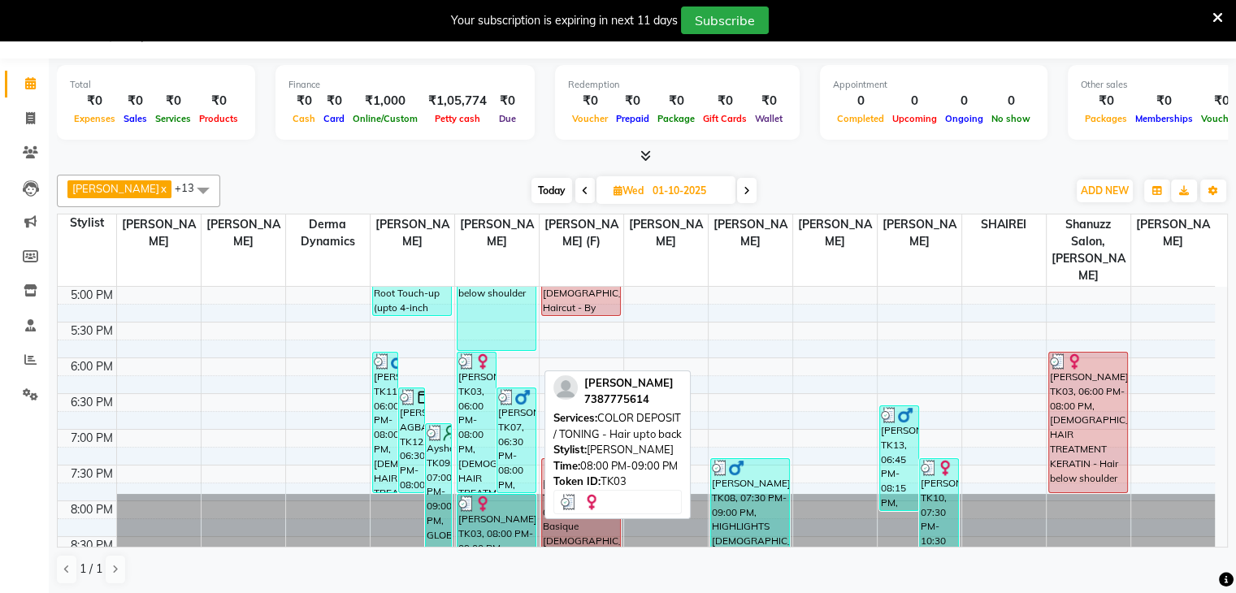
click at [480, 495] on div "HEENA, TK03, 08:00 PM-09:00 PM, COLOR DEPOSIT / TONING - Hair upto back" at bounding box center [497, 529] width 78 height 68
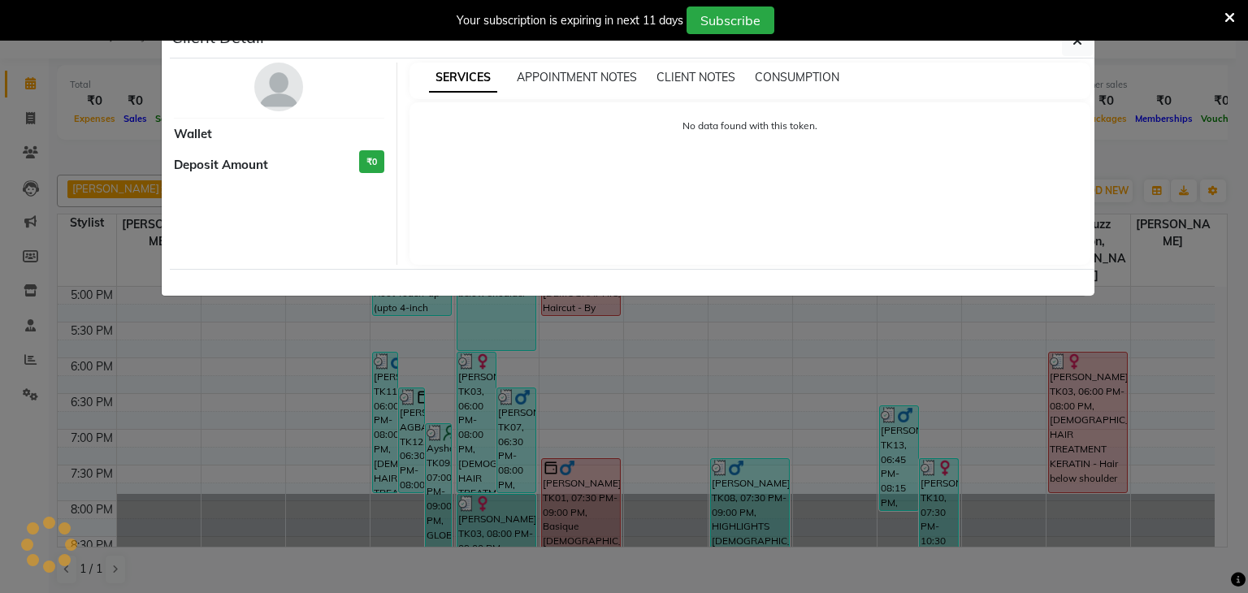
select select "3"
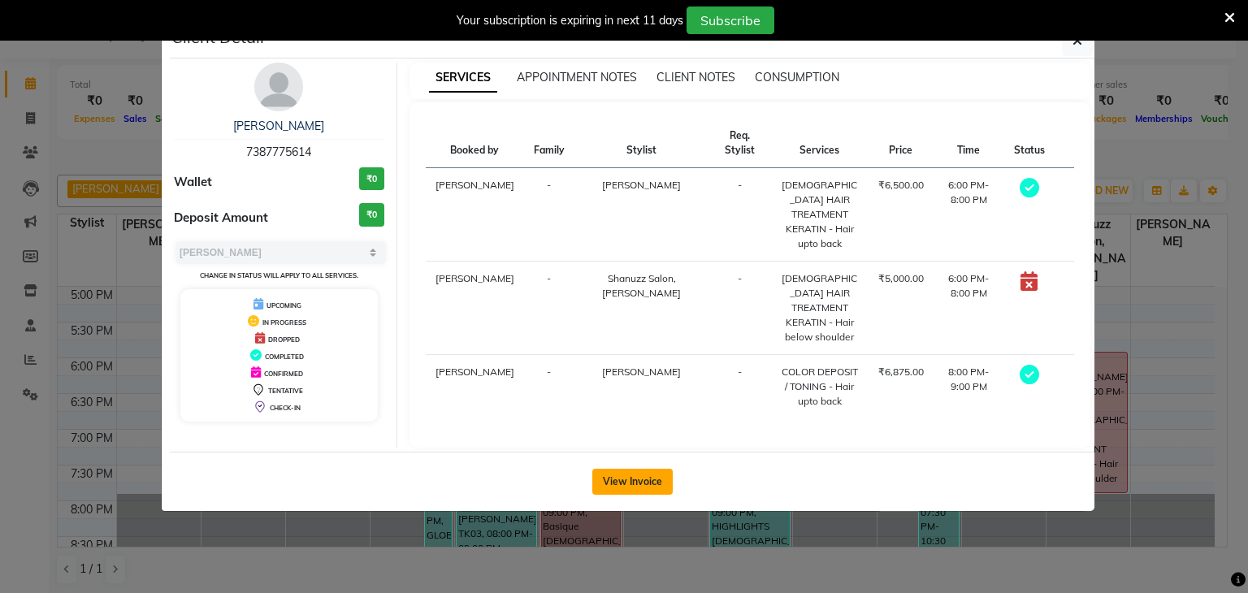
click at [649, 469] on button "View Invoice" at bounding box center [632, 482] width 80 height 26
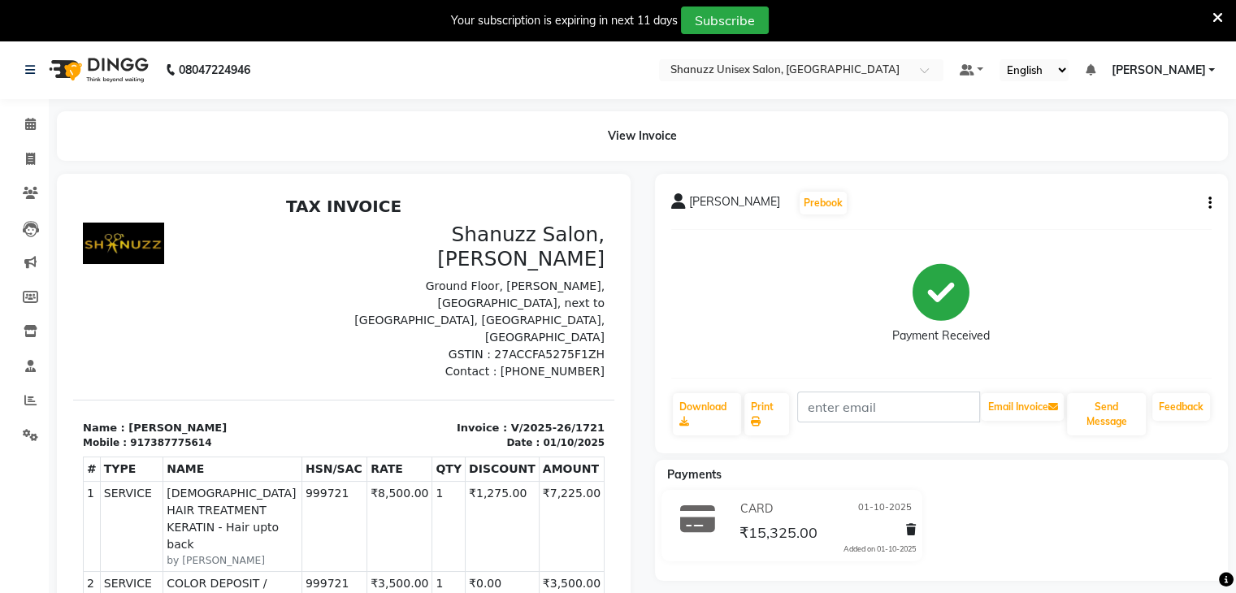
click at [39, 137] on li "Calendar" at bounding box center [24, 124] width 49 height 35
click at [33, 127] on icon at bounding box center [30, 124] width 11 height 12
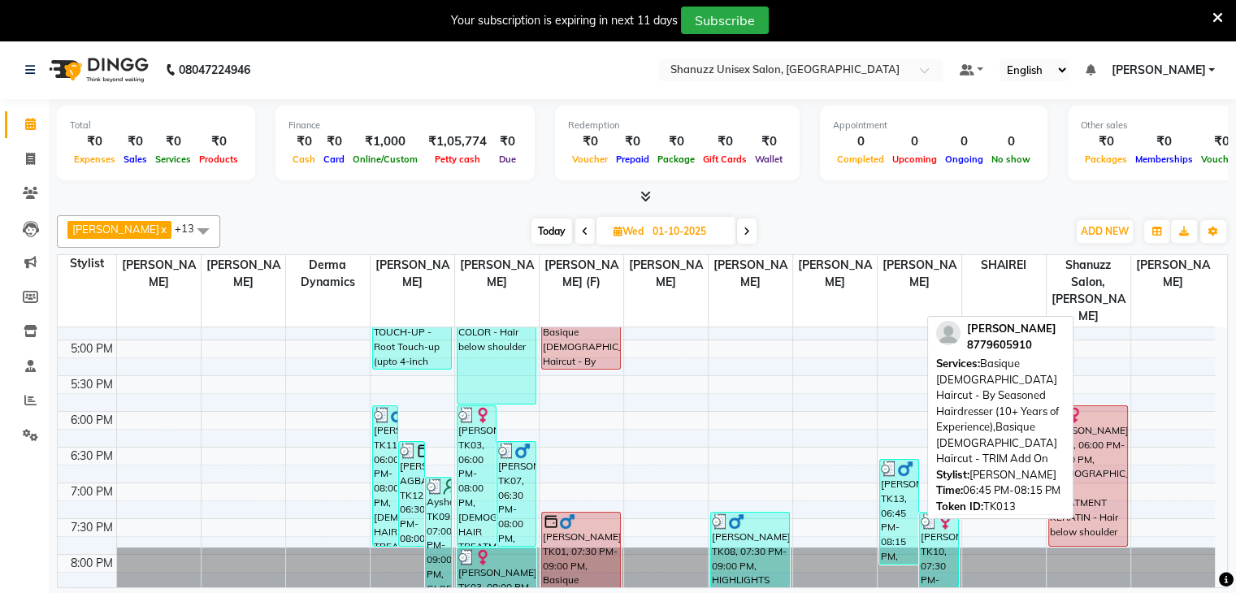
scroll to position [572, 0]
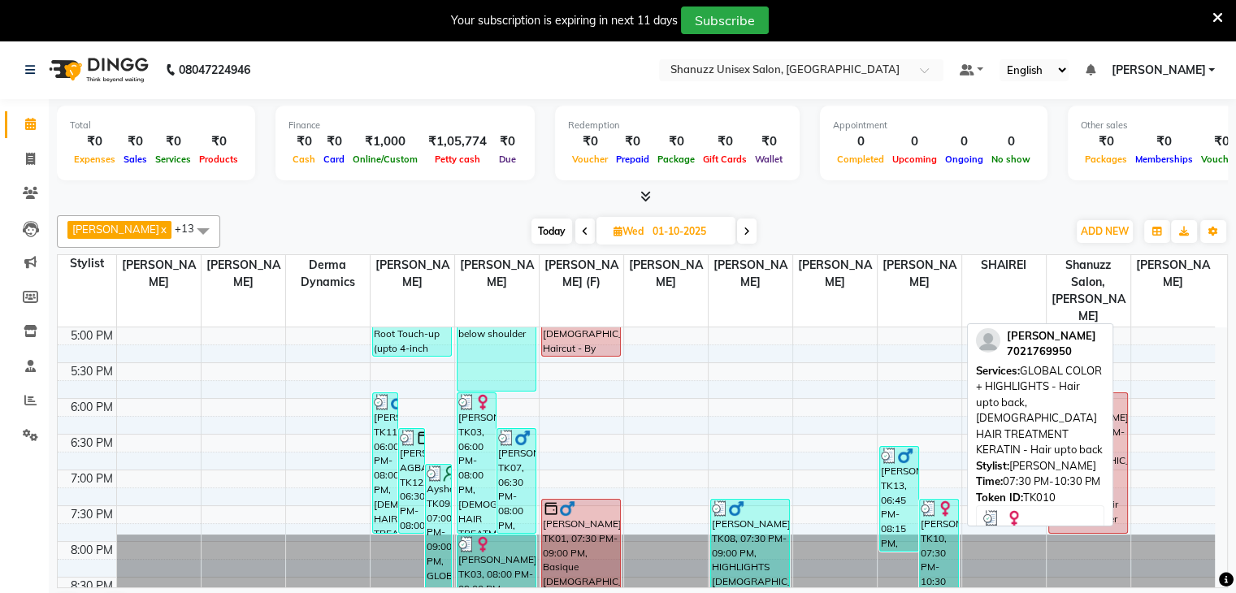
click at [931, 531] on div "TEJAL, TK10, 07:30 PM-10:30 PM, GLOBAL COLOR + HIGHLIGHTS - Hair upto back,FEMA…" at bounding box center [939, 552] width 38 height 105
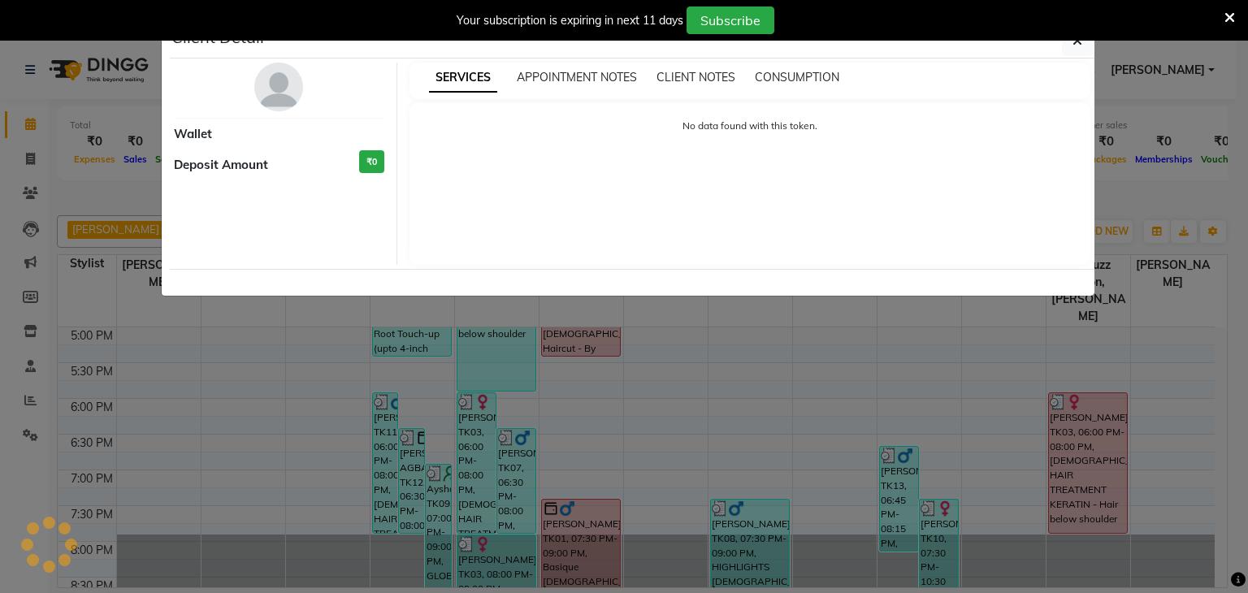
select select "3"
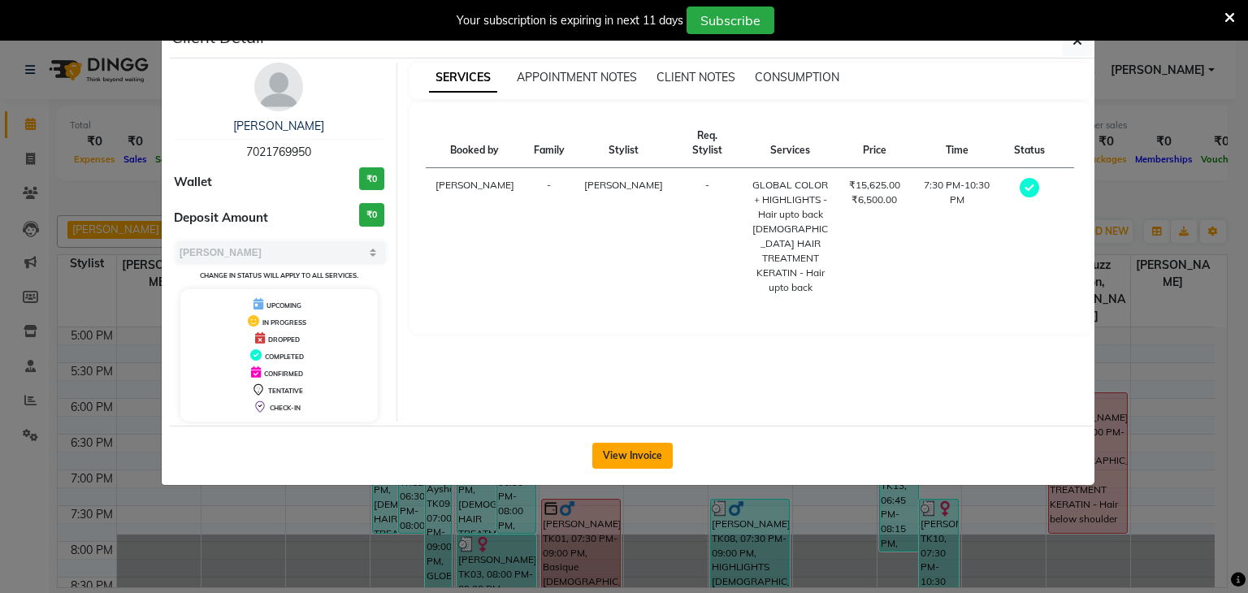
click at [627, 456] on button "View Invoice" at bounding box center [632, 456] width 80 height 26
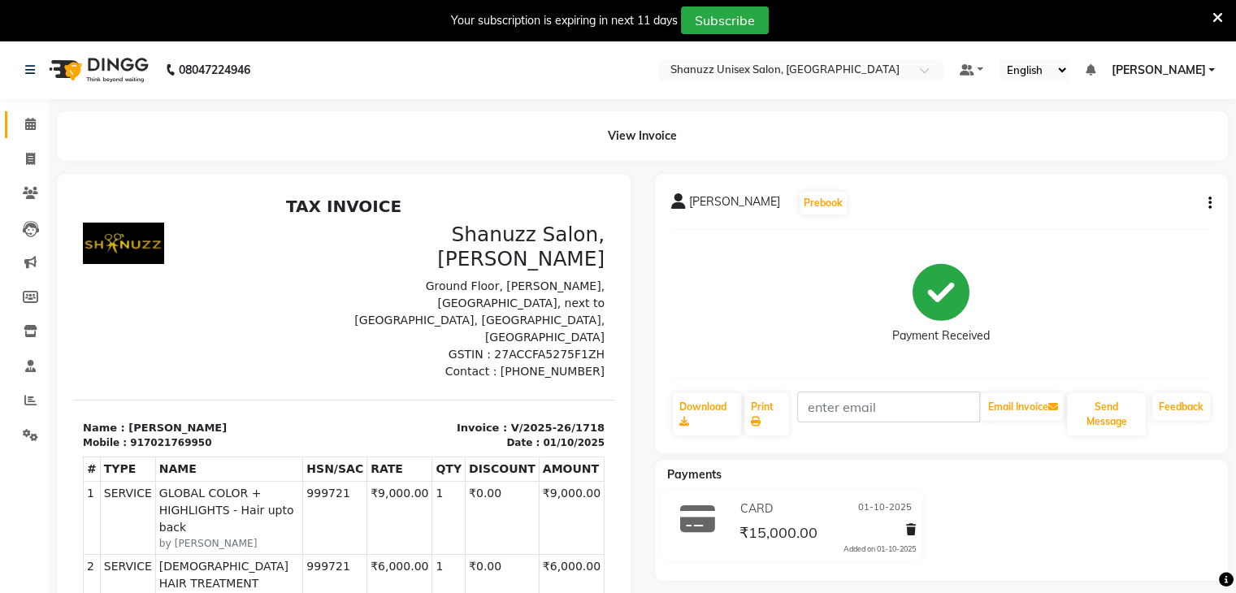
scroll to position [12, 0]
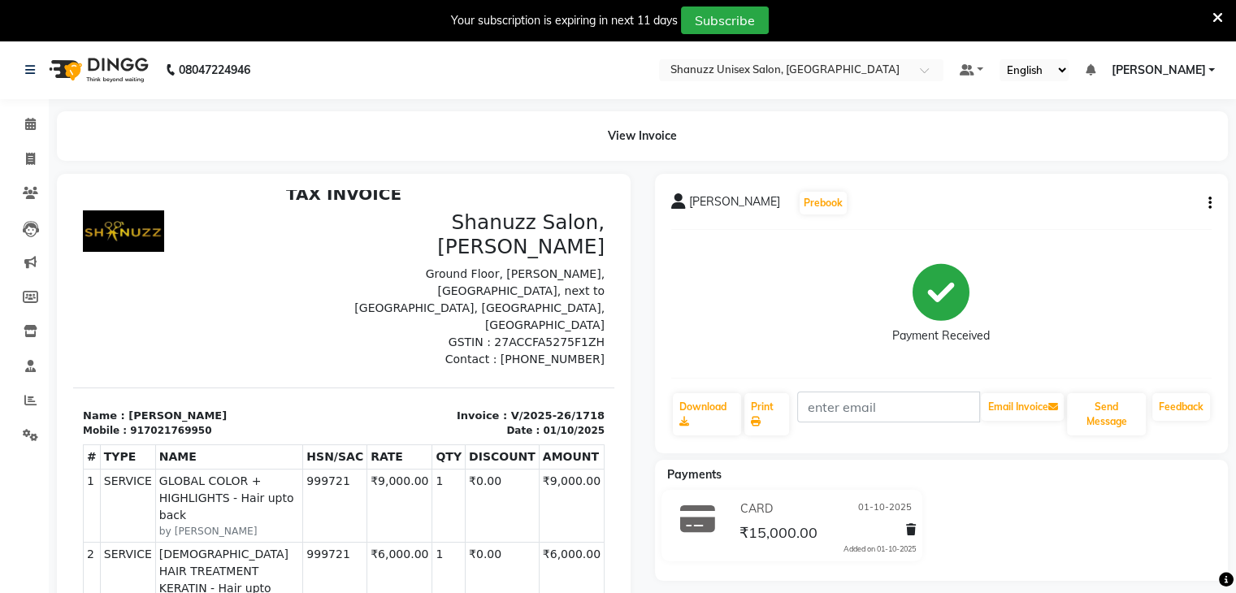
click at [1206, 202] on button "button" at bounding box center [1207, 203] width 10 height 17
click at [1079, 180] on div "Split Service Amount" at bounding box center [1101, 182] width 167 height 20
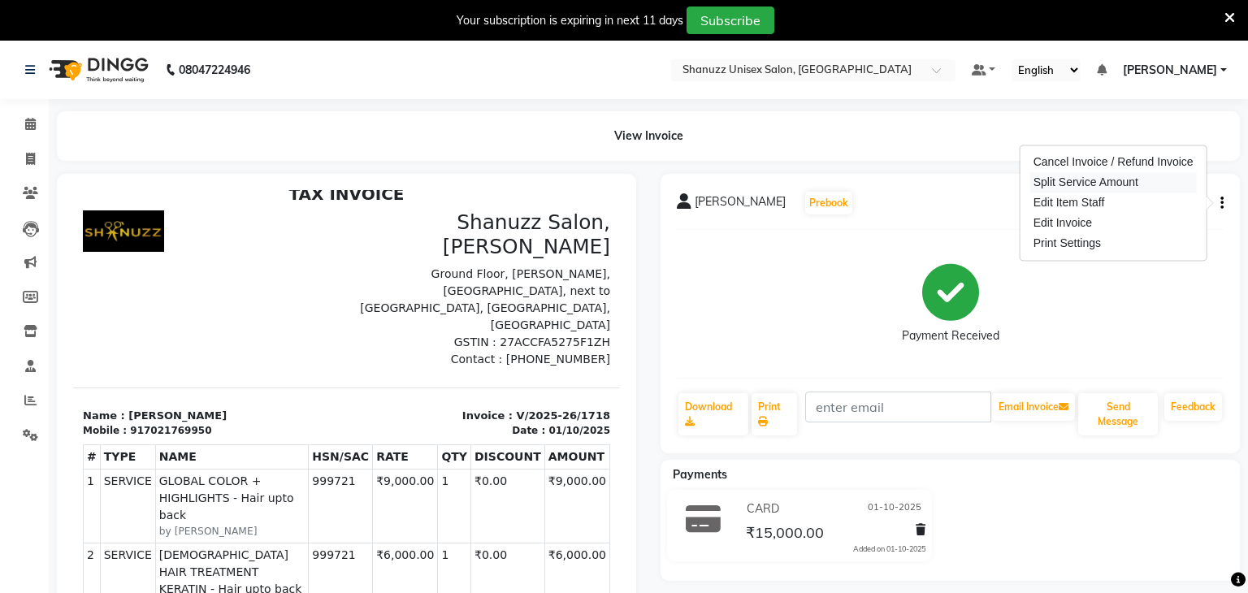
select select "78152"
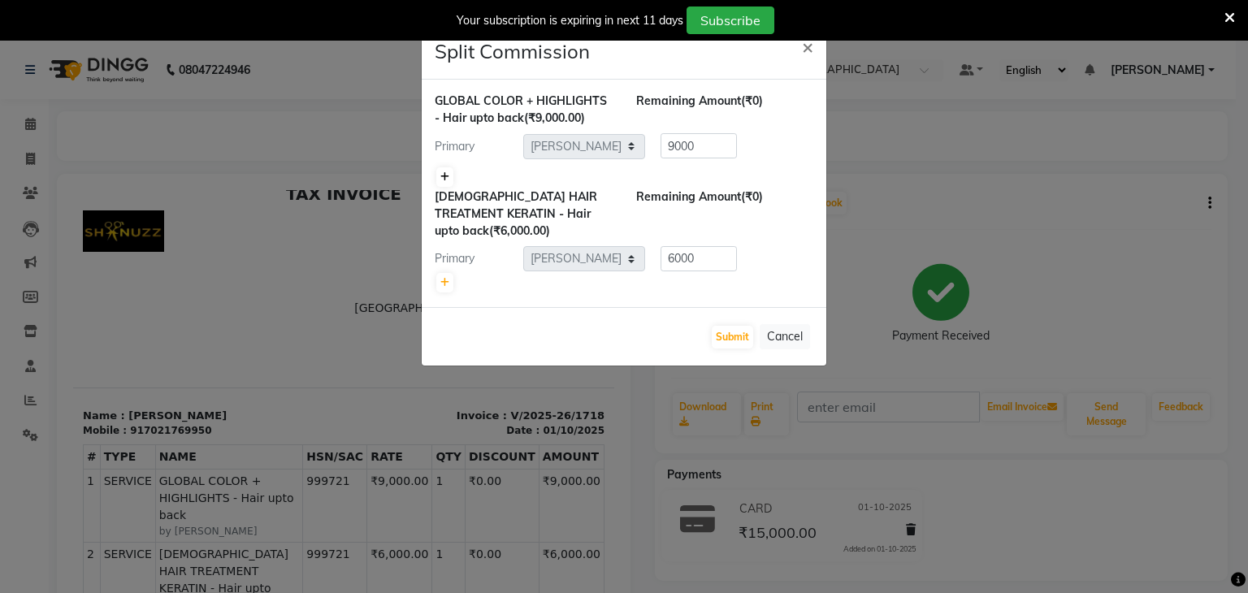
click at [446, 168] on link at bounding box center [444, 177] width 17 height 20
type input "4500"
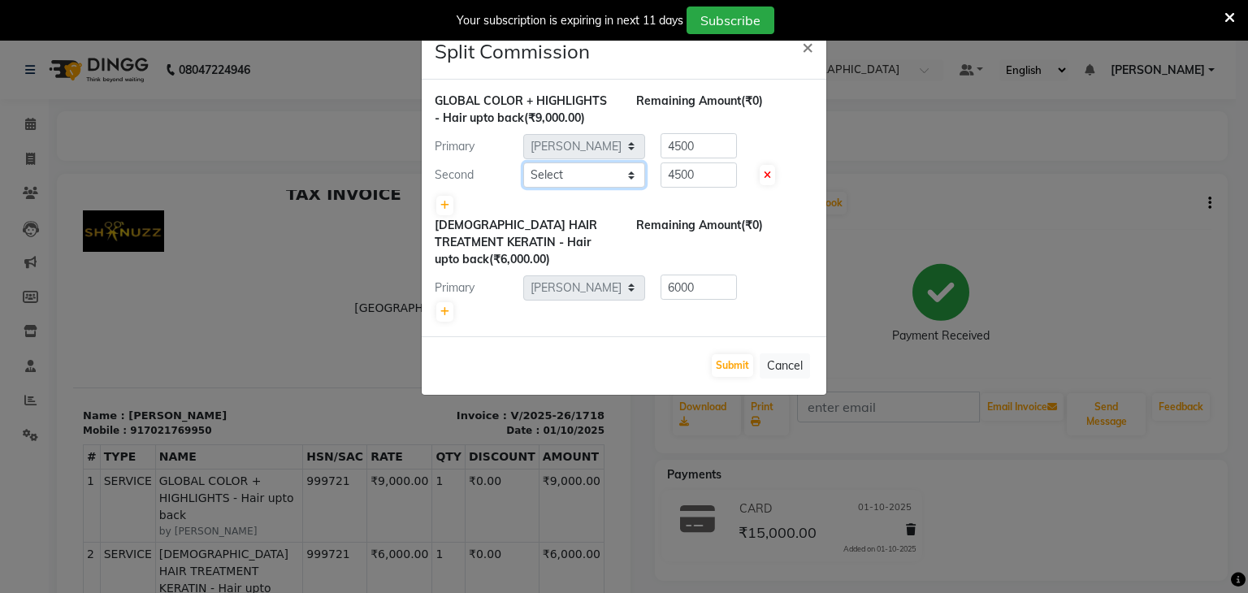
click at [550, 176] on select "Select ADNAN ANSARI AFZAN ANSARI ARVIND SURYAWANSHI ASMA SHAIKH Derma Dynamics …" at bounding box center [584, 175] width 122 height 25
select select "61243"
click at [523, 163] on select "Select ADNAN ANSARI AFZAN ANSARI ARVIND SURYAWANSHI ASMA SHAIKH Derma Dynamics …" at bounding box center [584, 175] width 122 height 25
click at [441, 310] on icon at bounding box center [445, 312] width 9 height 10
type input "3000"
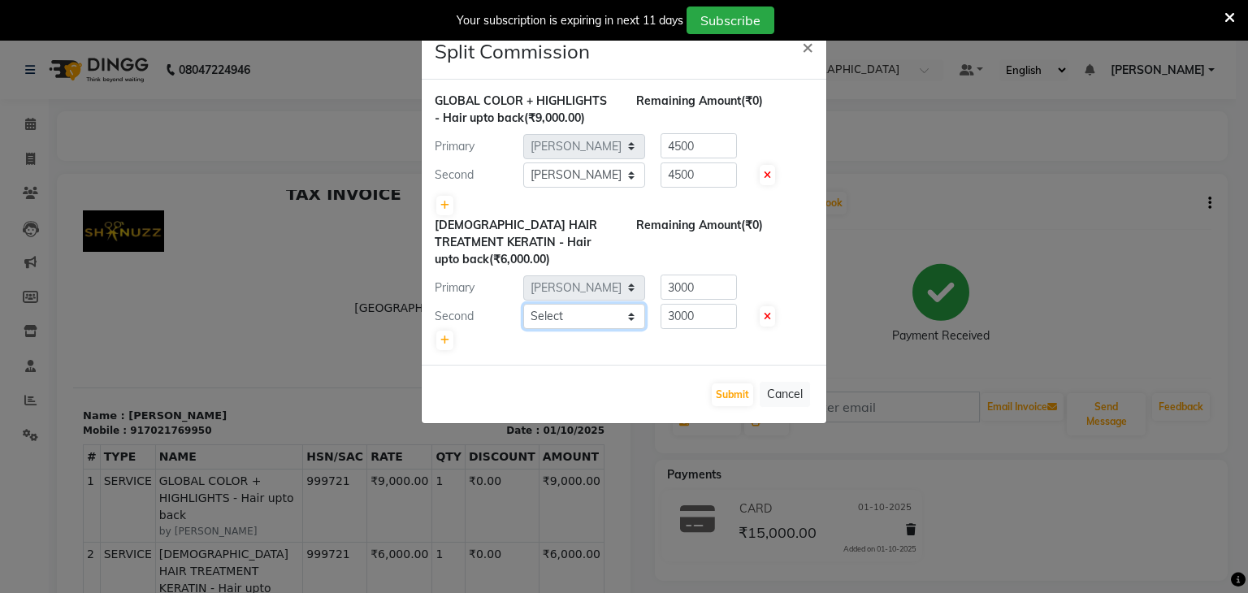
click at [614, 322] on select "Select ADNAN ANSARI AFZAN ANSARI ARVIND SURYAWANSHI ASMA SHAIKH Derma Dynamics …" at bounding box center [584, 316] width 122 height 25
select select "61243"
click at [523, 304] on select "Select ADNAN ANSARI AFZAN ANSARI ARVIND SURYAWANSHI ASMA SHAIKH Derma Dynamics …" at bounding box center [584, 316] width 122 height 25
click at [732, 394] on button "Submit" at bounding box center [732, 395] width 41 height 23
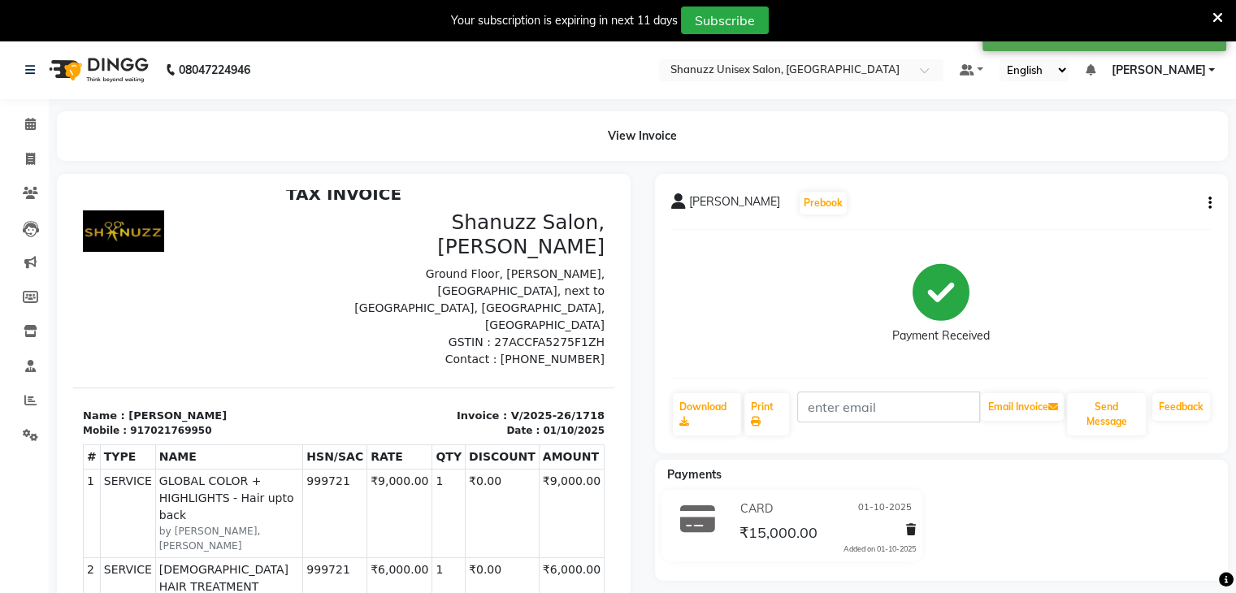
scroll to position [0, 0]
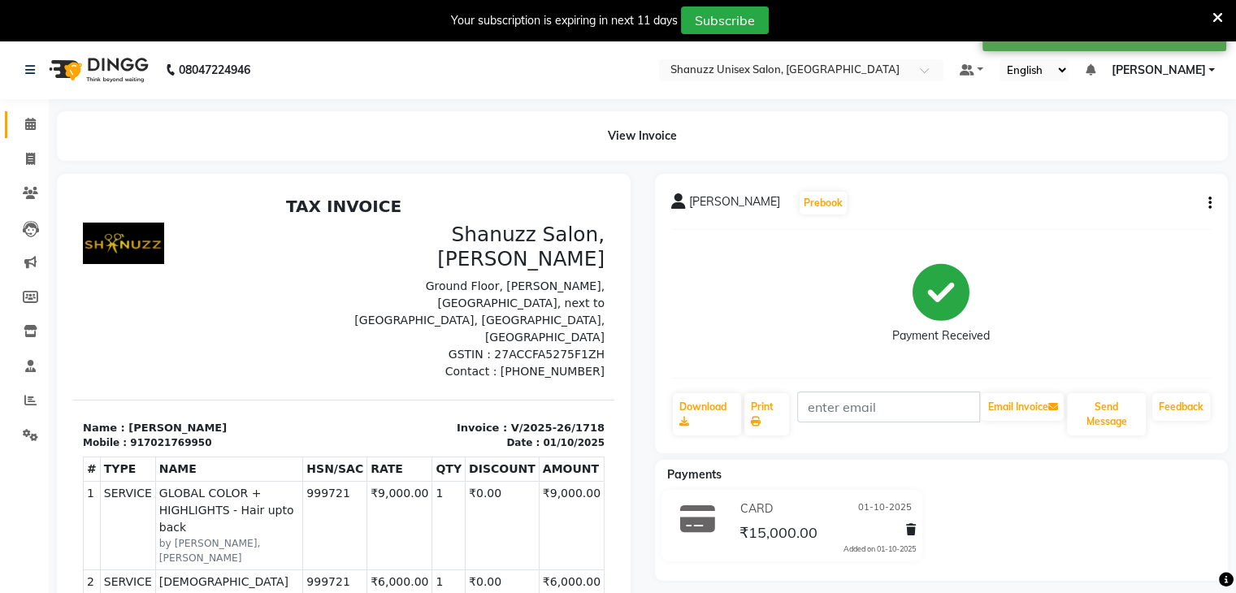
click at [17, 134] on link "Calendar" at bounding box center [24, 124] width 39 height 27
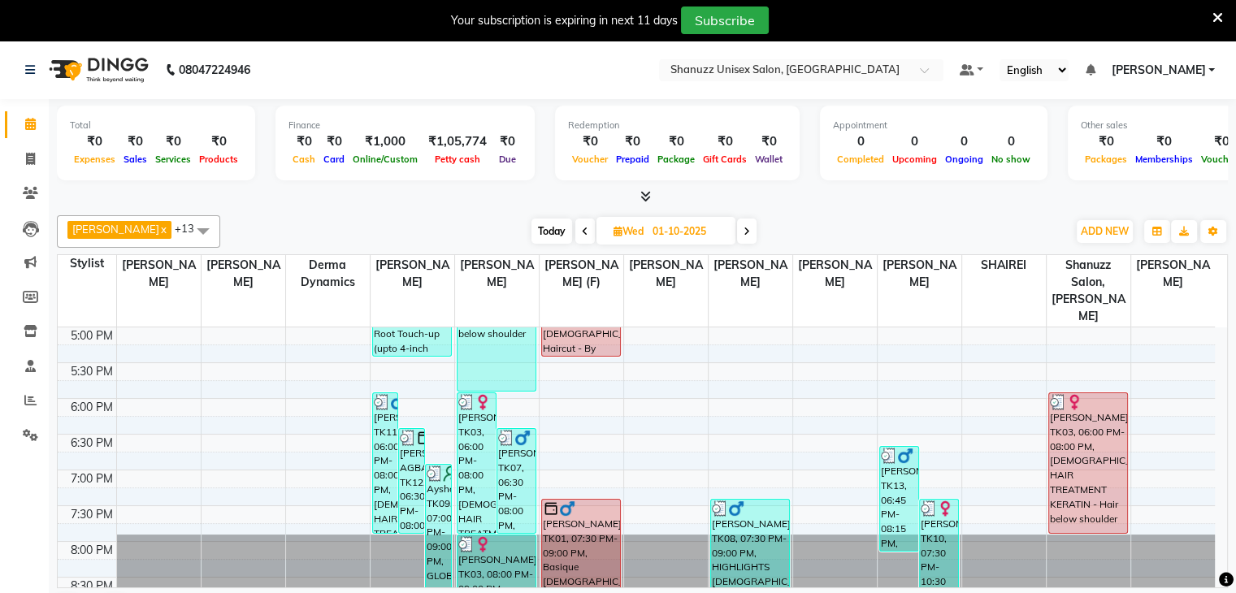
scroll to position [41, 0]
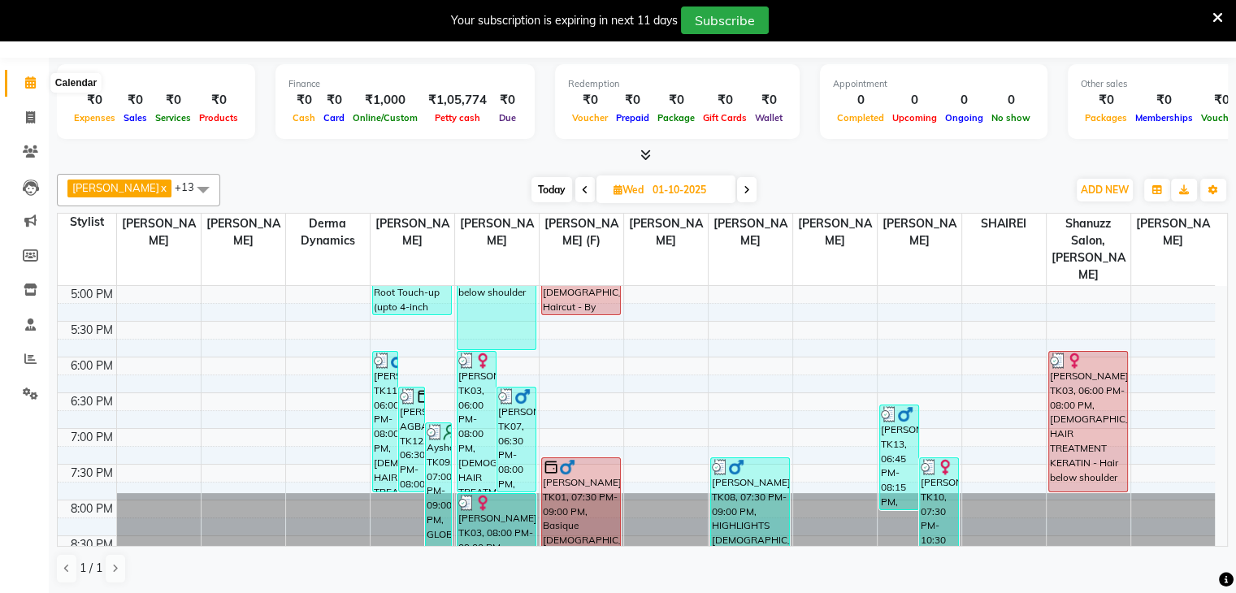
click at [31, 78] on icon at bounding box center [30, 82] width 11 height 12
click at [545, 184] on span "Today" at bounding box center [552, 189] width 41 height 25
type input "02-10-2025"
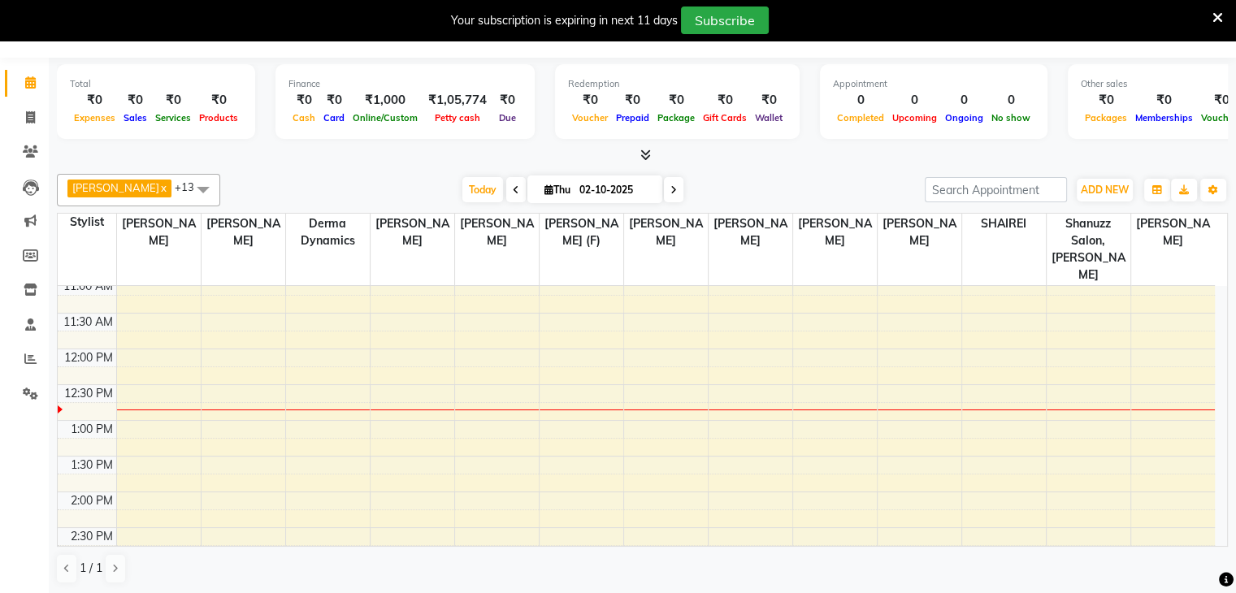
scroll to position [0, 0]
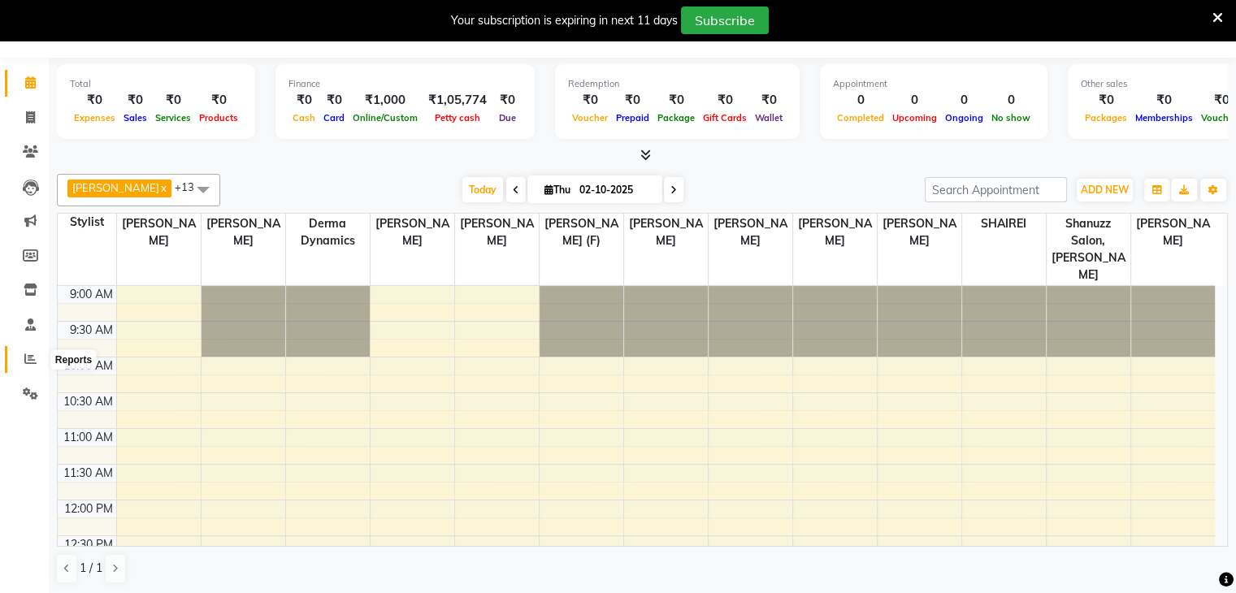
click at [24, 354] on icon at bounding box center [30, 359] width 12 height 12
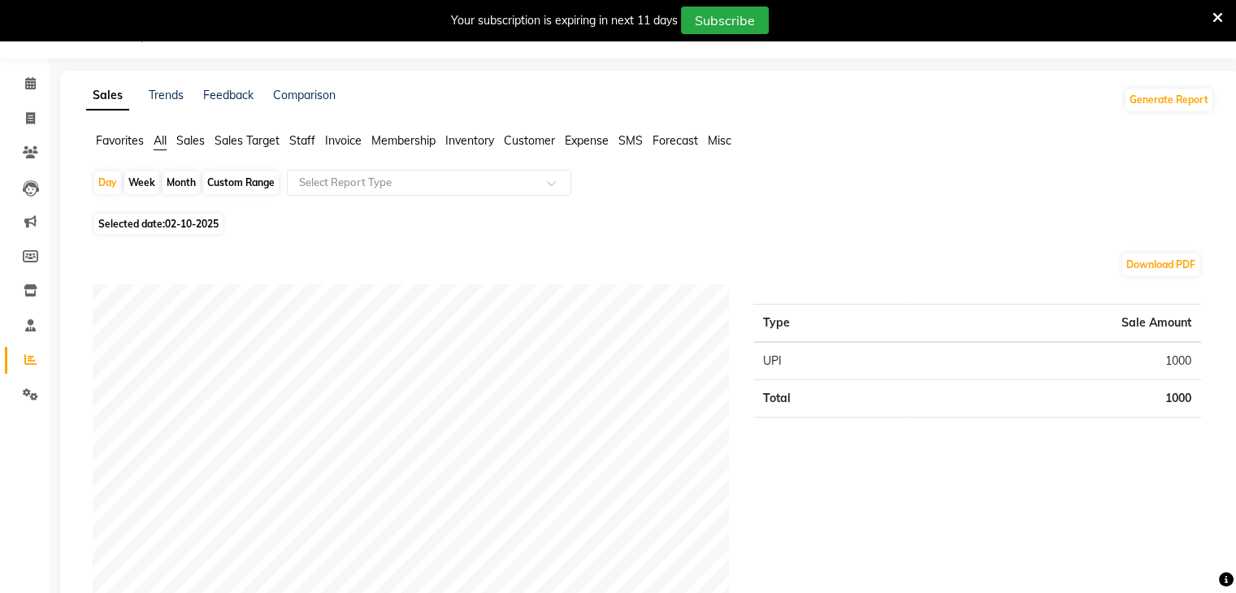
scroll to position [41, 0]
click at [20, 84] on span at bounding box center [30, 83] width 28 height 19
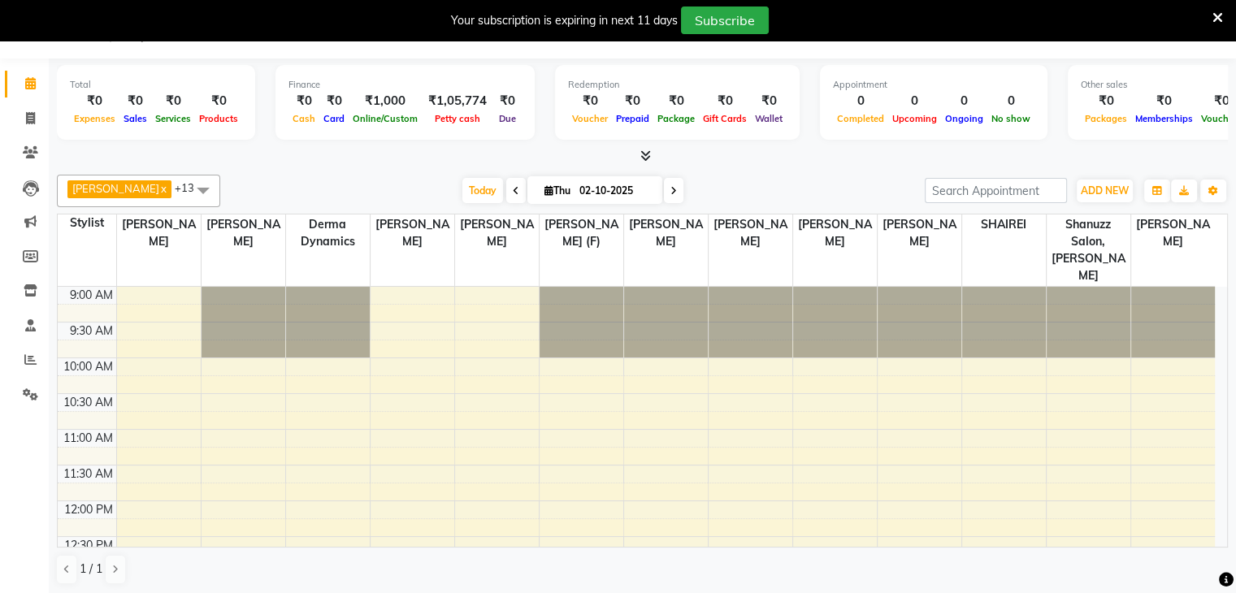
click at [676, 194] on span at bounding box center [674, 190] width 20 height 25
type input "03-10-2025"
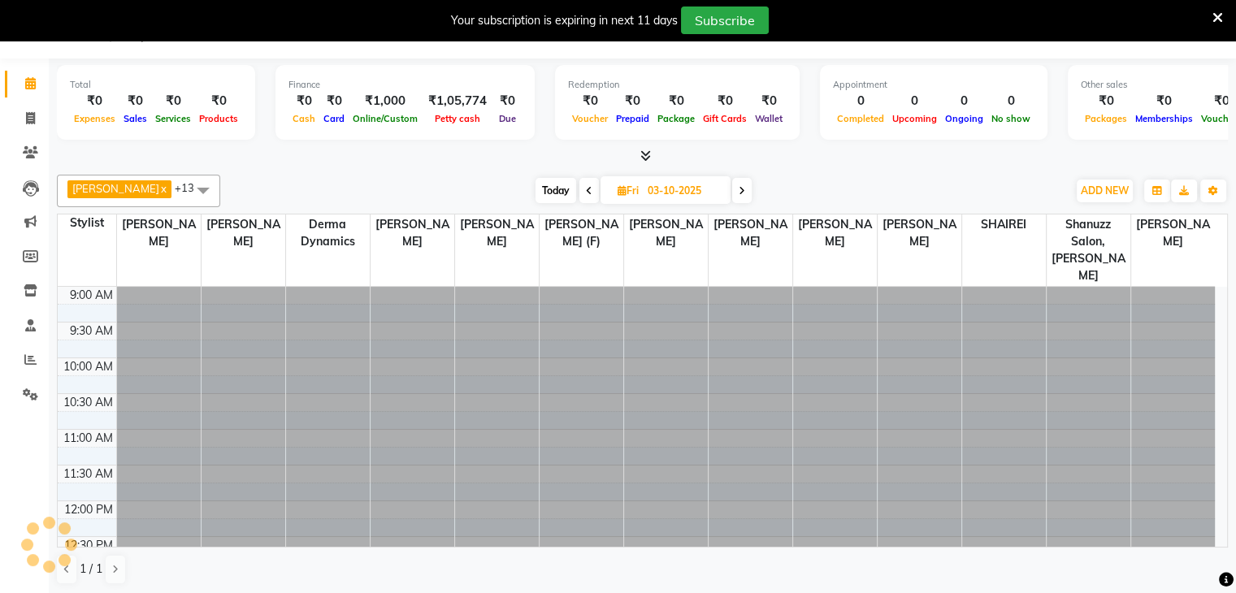
scroll to position [284, 0]
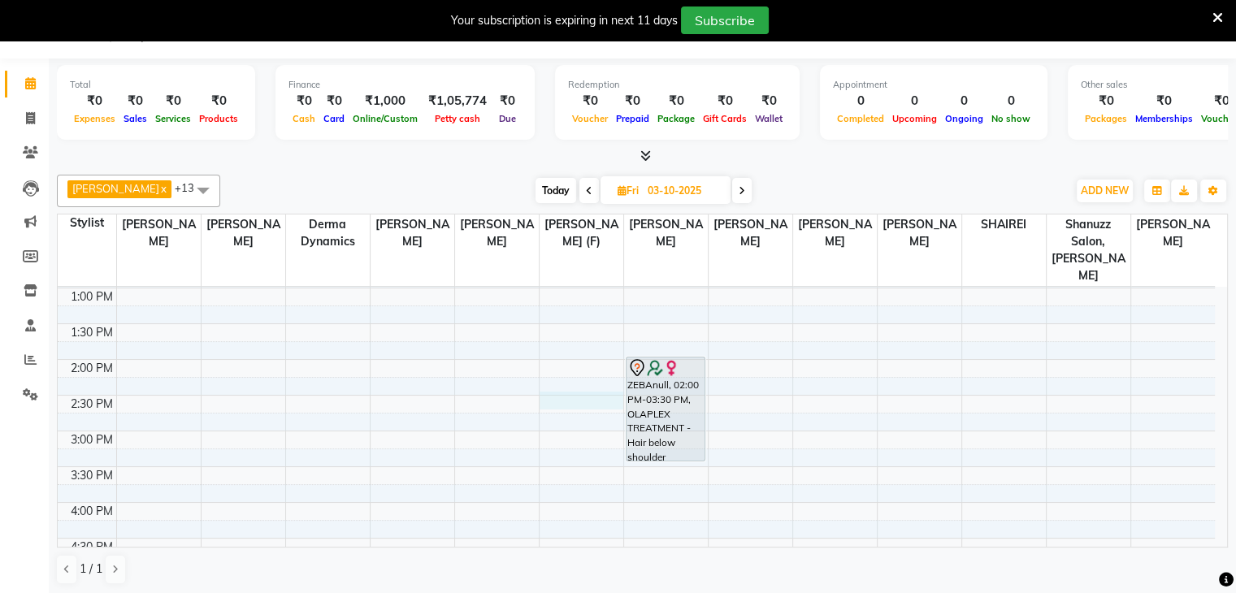
click at [606, 378] on div "9:00 AM 9:30 AM 10:00 AM 10:30 AM 11:00 AM 11:30 AM 12:00 PM 12:30 PM 1:00 PM 1…" at bounding box center [636, 430] width 1157 height 857
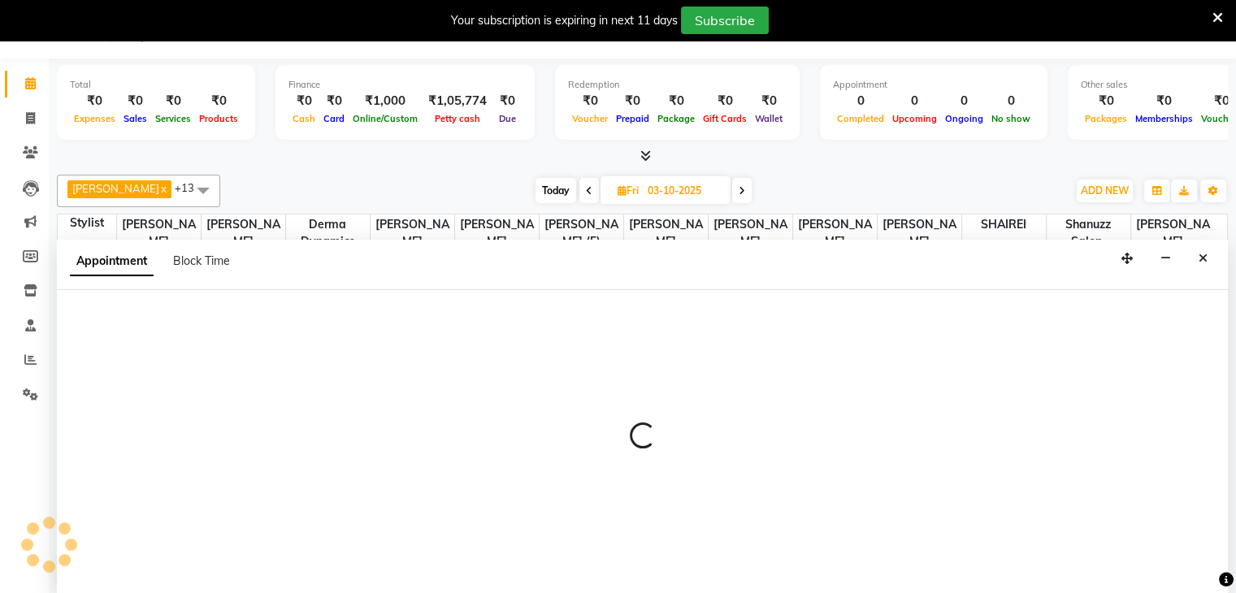
scroll to position [41, 0]
select select "59304"
select select "tentative"
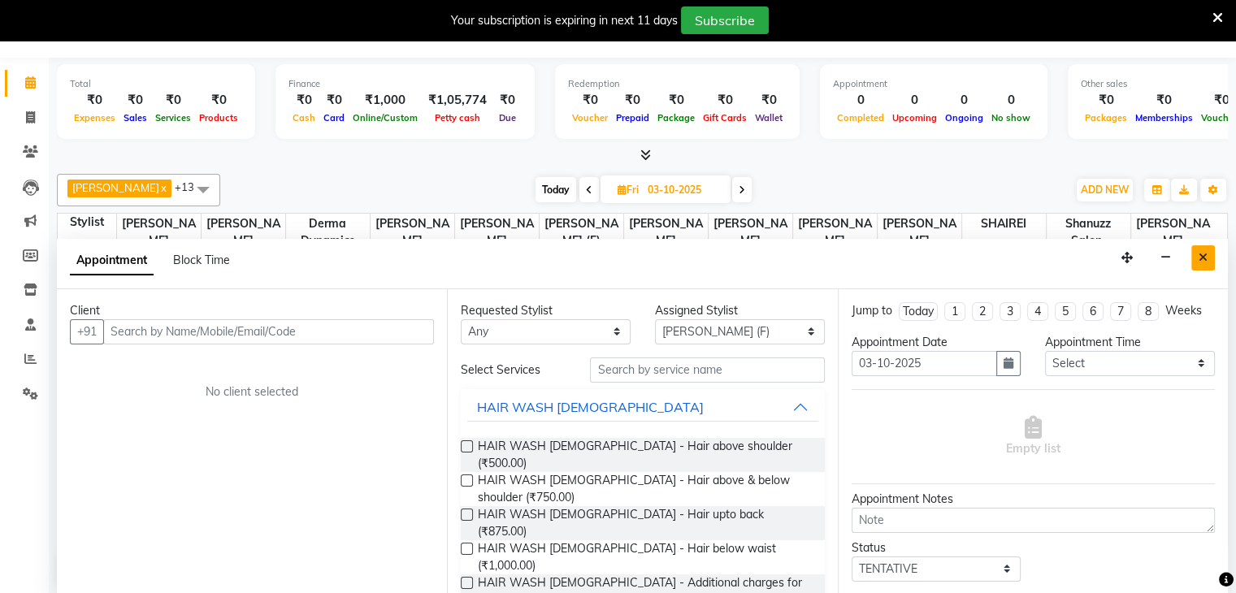
click at [1204, 263] on button "Close" at bounding box center [1203, 257] width 24 height 25
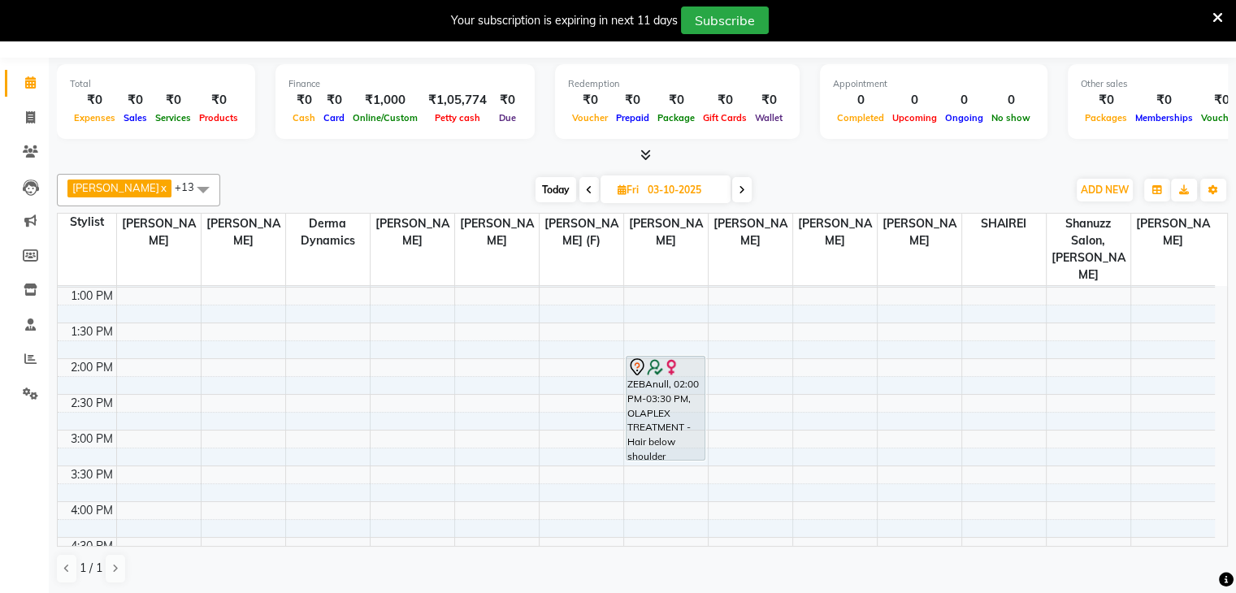
click at [536, 183] on span "Today" at bounding box center [556, 189] width 41 height 25
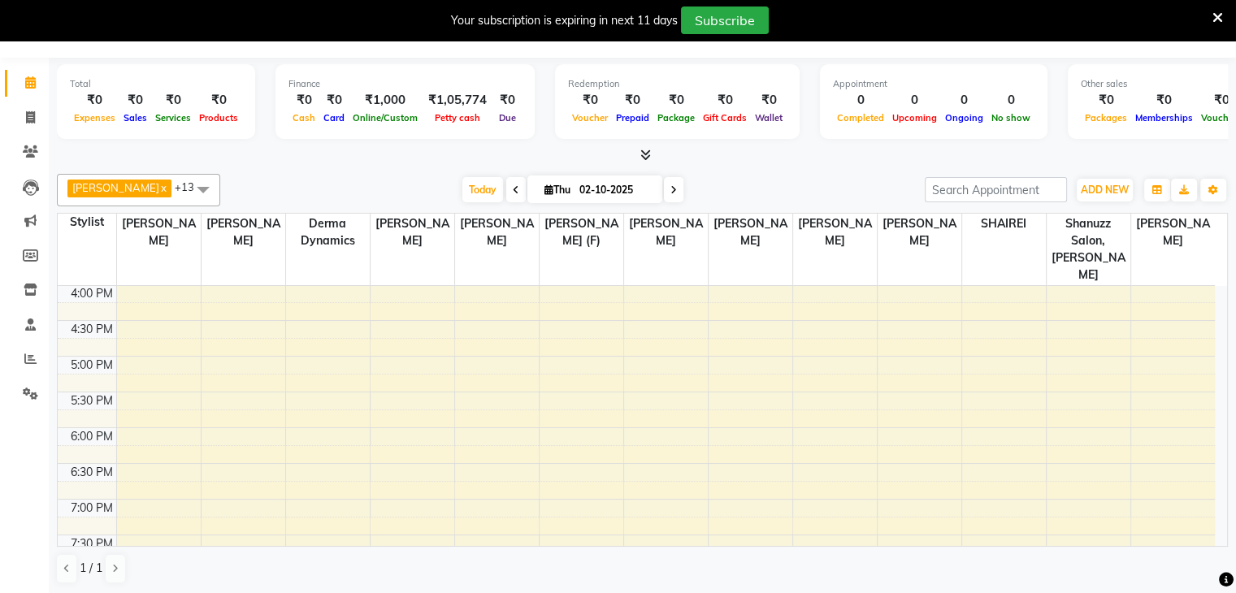
scroll to position [0, 0]
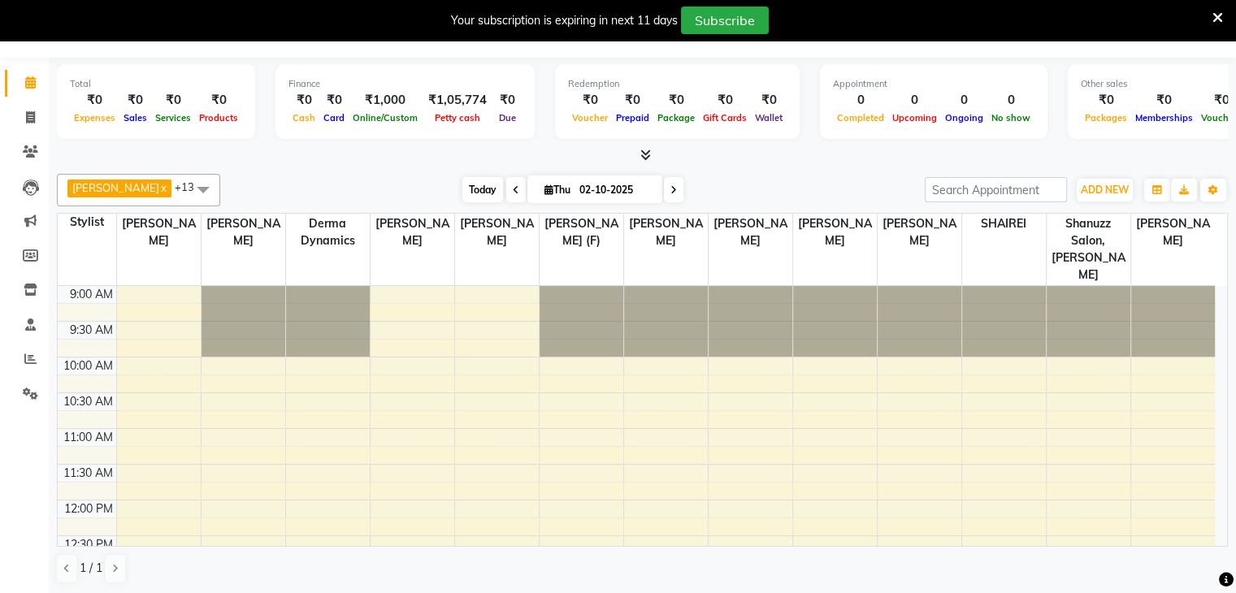
click at [475, 199] on span "Today" at bounding box center [482, 189] width 41 height 25
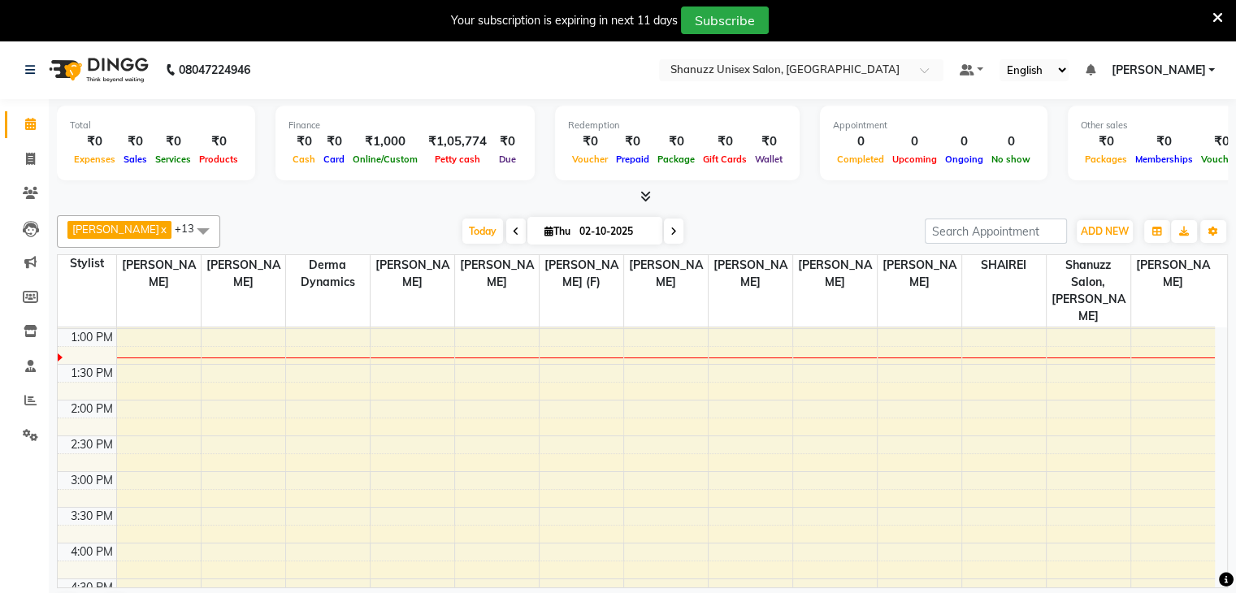
click at [517, 228] on span at bounding box center [516, 231] width 20 height 25
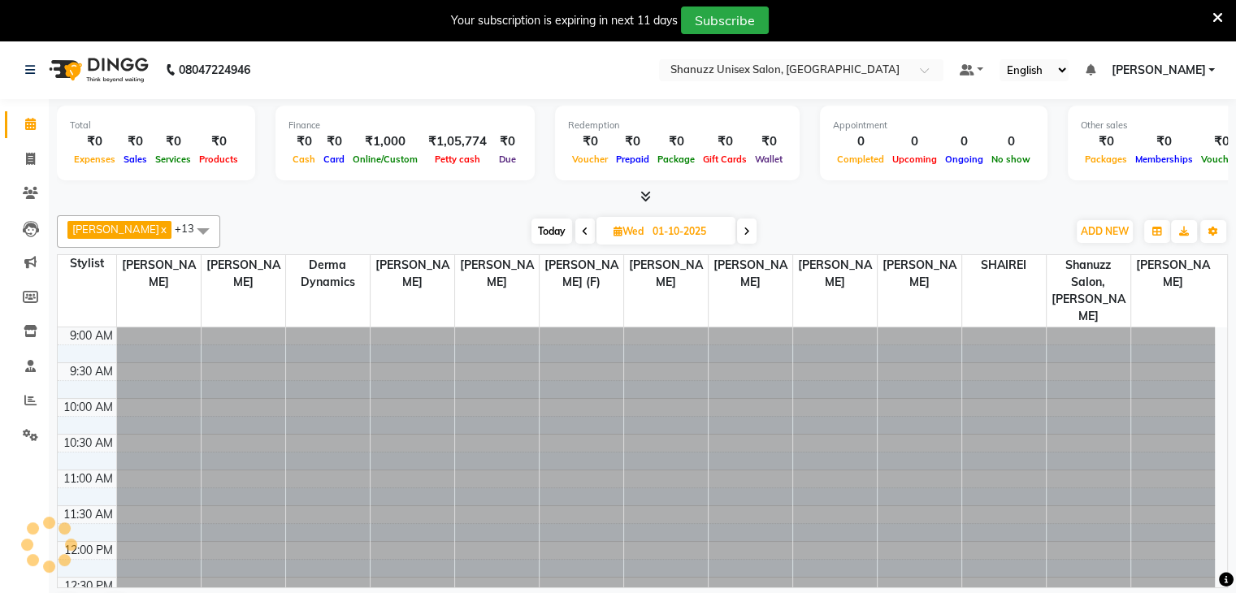
scroll to position [284, 0]
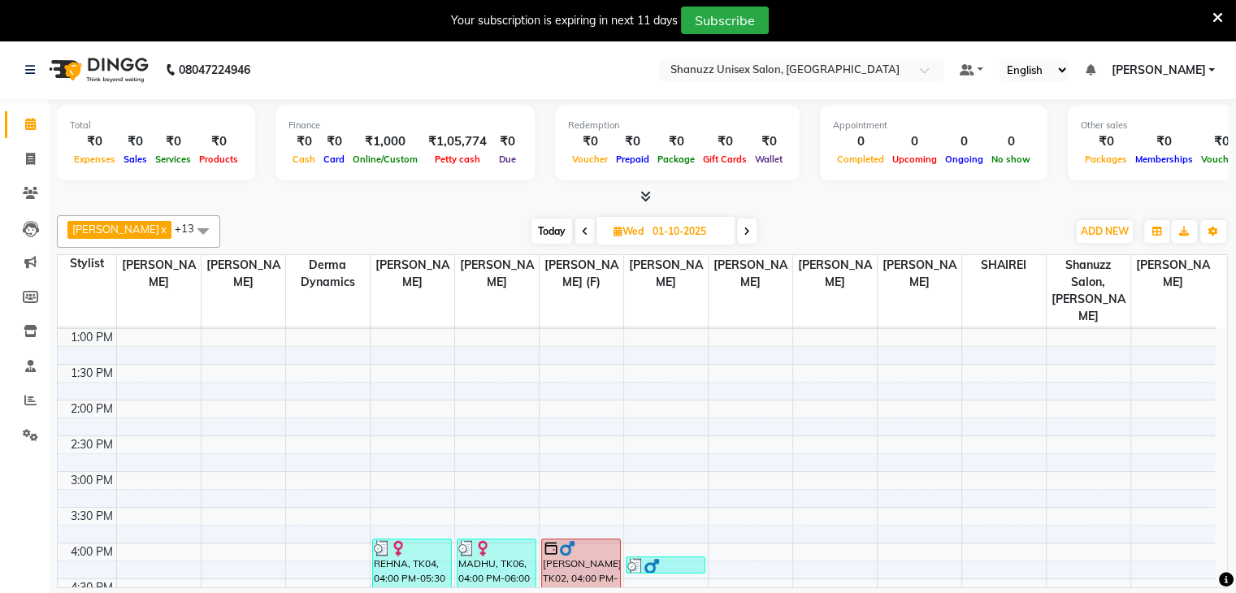
click at [583, 227] on icon at bounding box center [585, 232] width 7 height 10
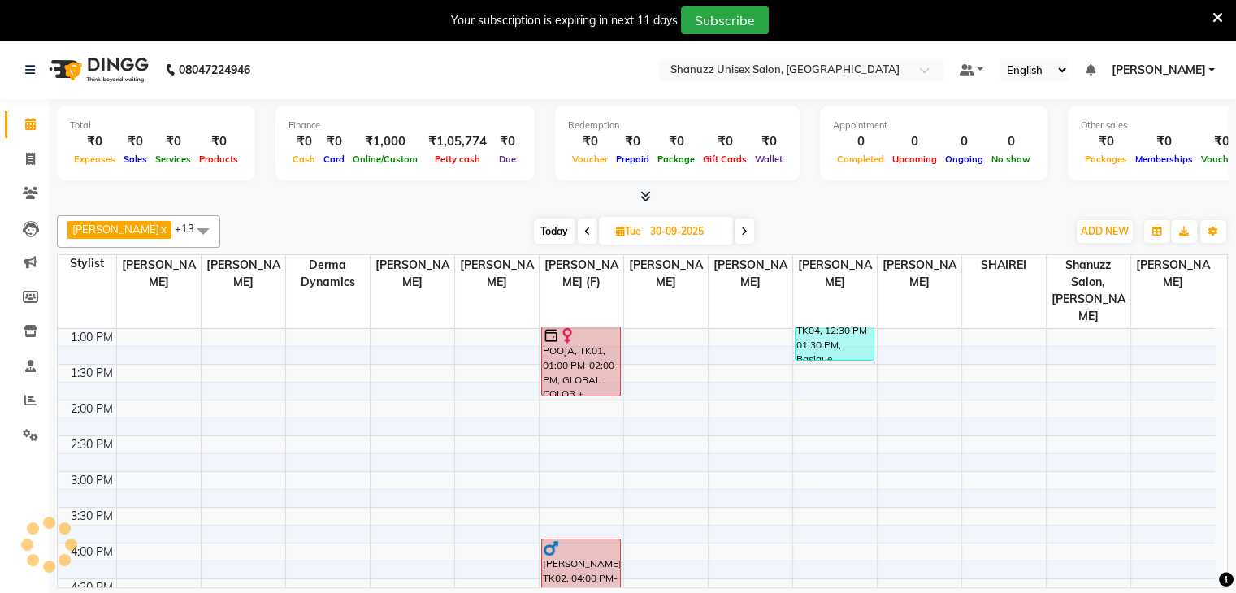
click at [584, 227] on icon at bounding box center [587, 232] width 7 height 10
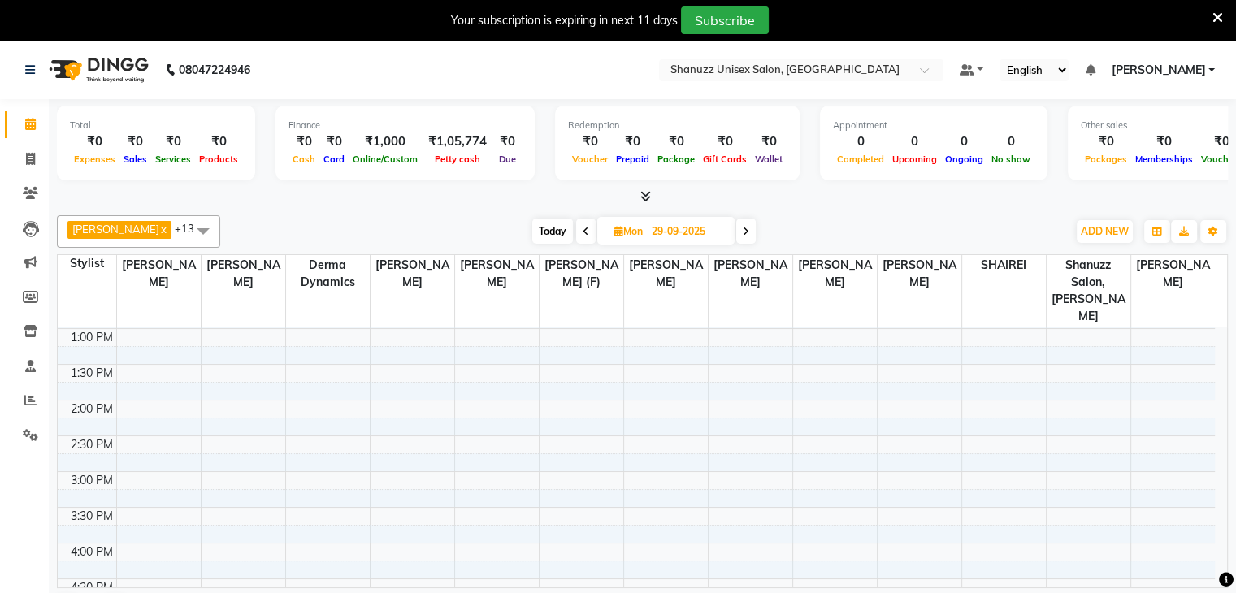
click at [583, 230] on icon at bounding box center [586, 232] width 7 height 10
type input "28-09-2025"
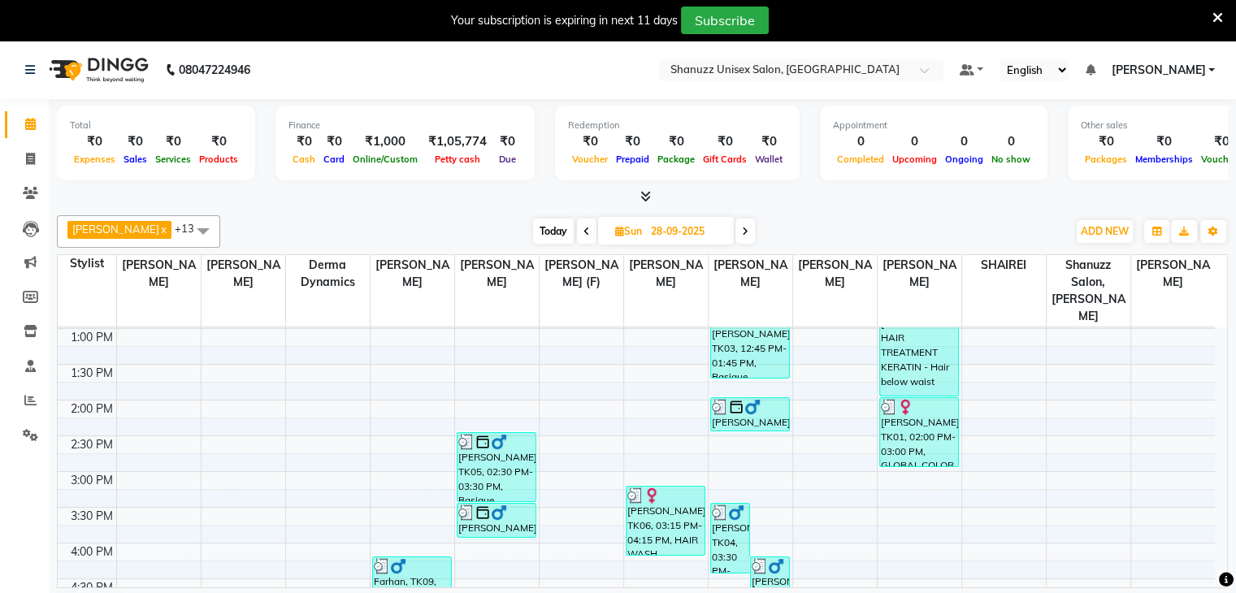
click at [643, 228] on span "Sun" at bounding box center [628, 231] width 35 height 12
select select "9"
select select "2025"
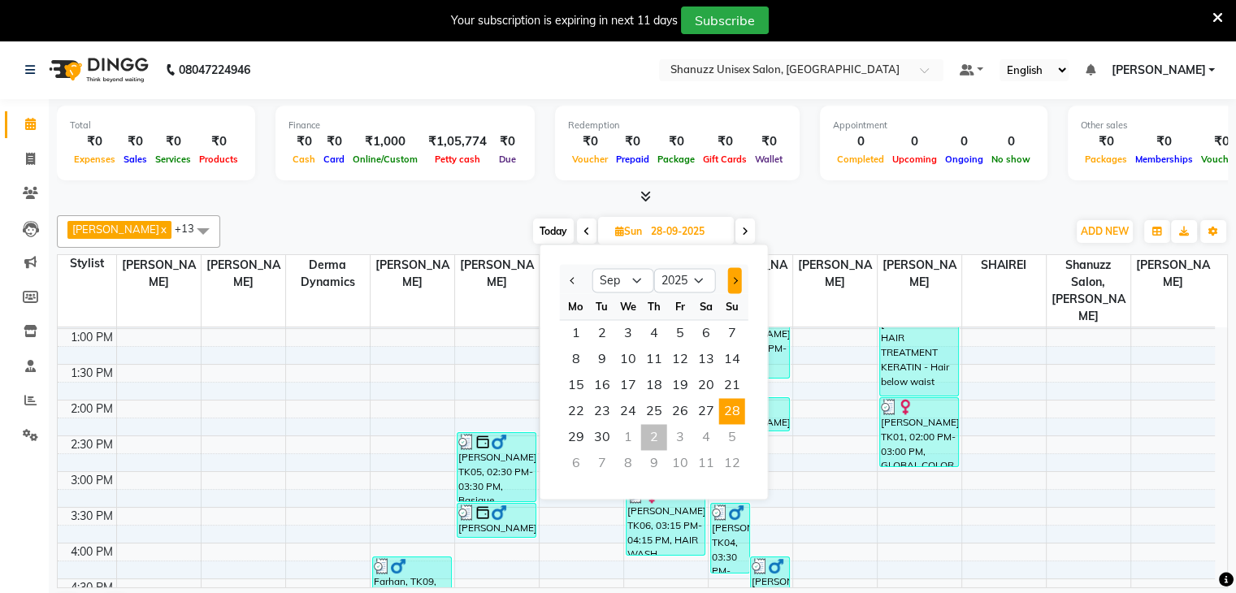
click at [735, 280] on span "Next month" at bounding box center [734, 280] width 7 height 7
click at [735, 282] on span "Next month" at bounding box center [734, 280] width 7 height 7
select select "11"
click at [589, 443] on span "25" at bounding box center [602, 437] width 26 height 26
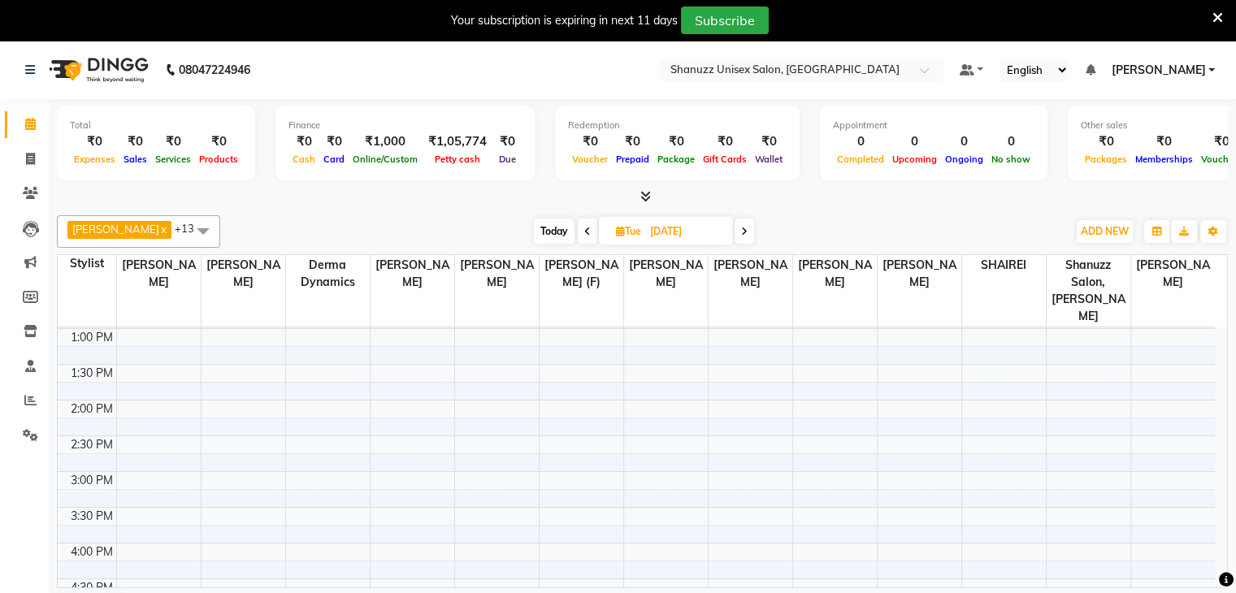
click at [556, 228] on span "Today" at bounding box center [554, 231] width 41 height 25
type input "02-10-2025"
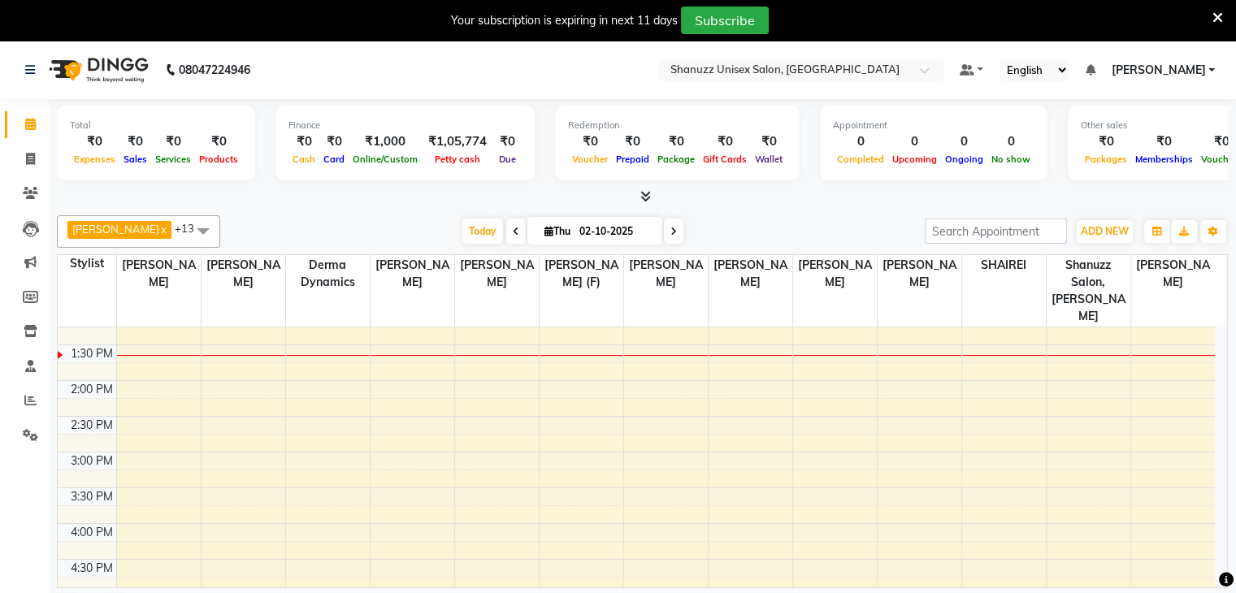
scroll to position [306, 0]
click at [564, 221] on span "Thu 02-10-2025" at bounding box center [594, 231] width 135 height 28
click at [545, 229] on icon at bounding box center [549, 231] width 9 height 11
select select "10"
select select "2025"
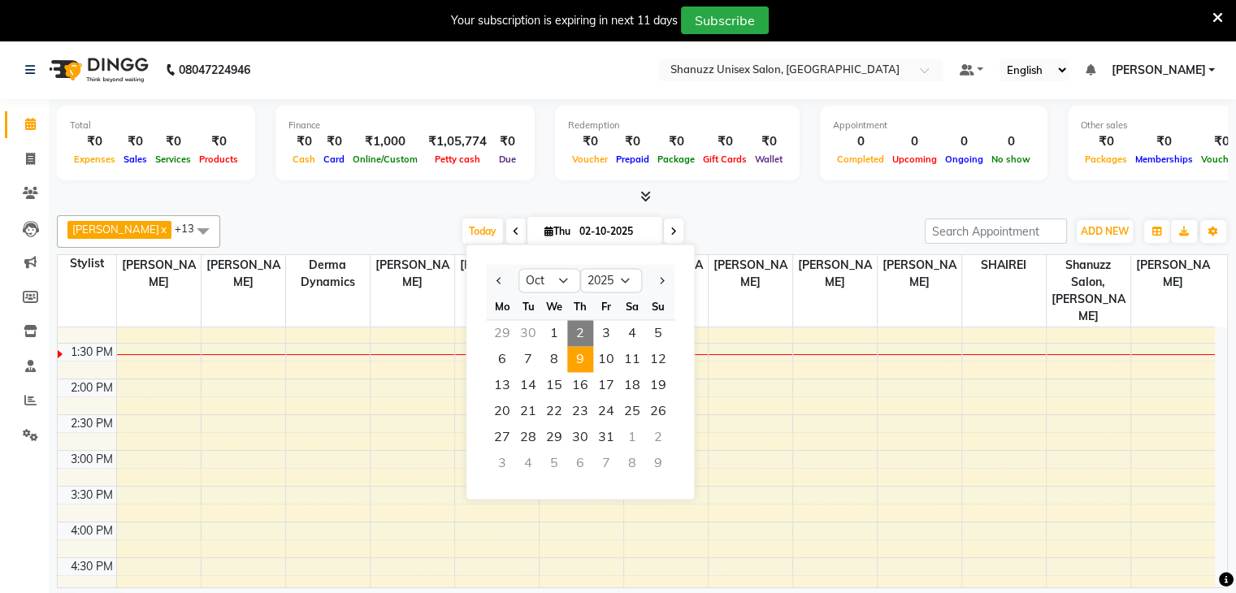
click at [581, 354] on span "9" at bounding box center [580, 359] width 26 height 26
type input "09-10-2025"
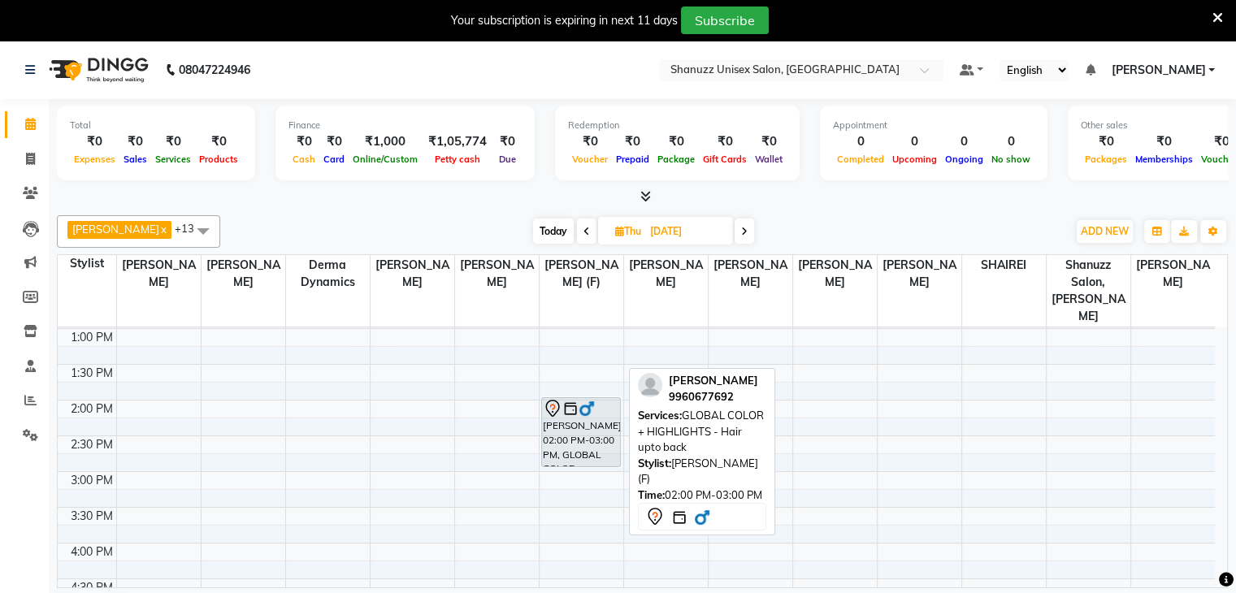
click at [566, 401] on img at bounding box center [570, 409] width 16 height 16
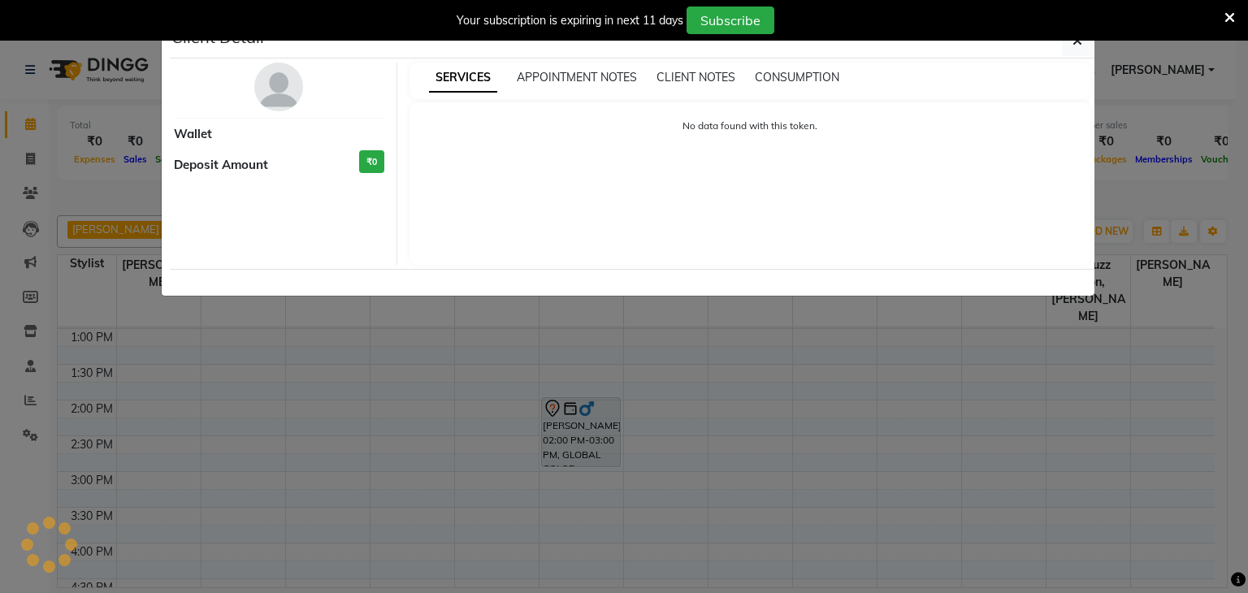
select select "7"
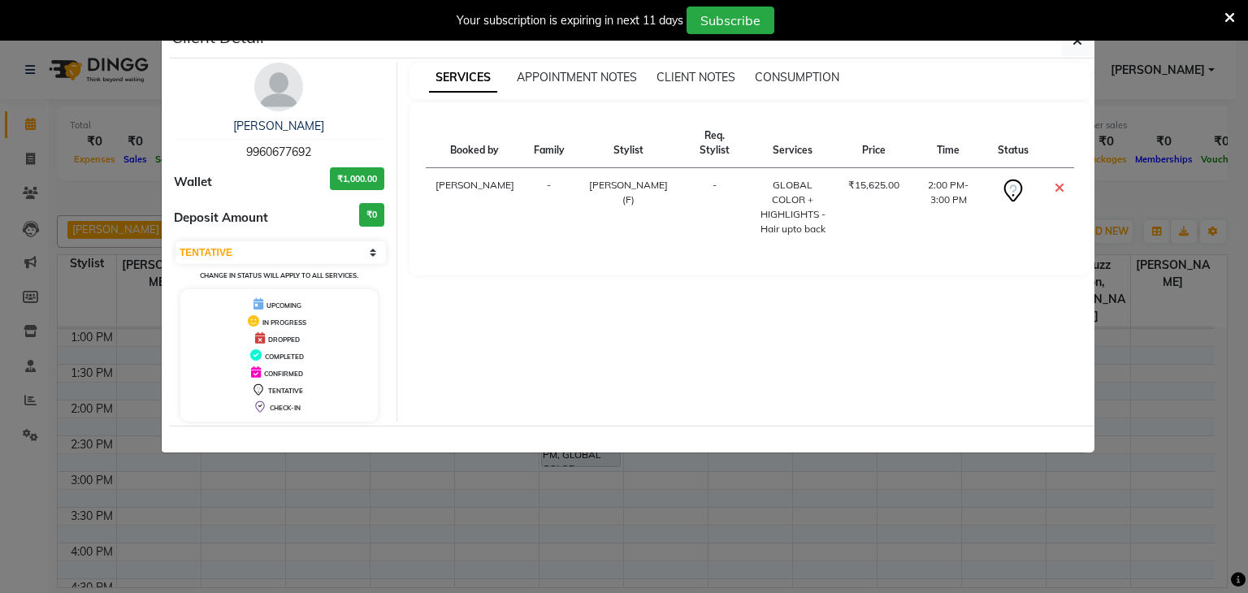
click at [473, 536] on ngb-modal-window "Client Detail tauseef quadri 9960677692 Wallet ₹1,000.00 Deposit Amount ₹0 Sele…" at bounding box center [624, 296] width 1248 height 593
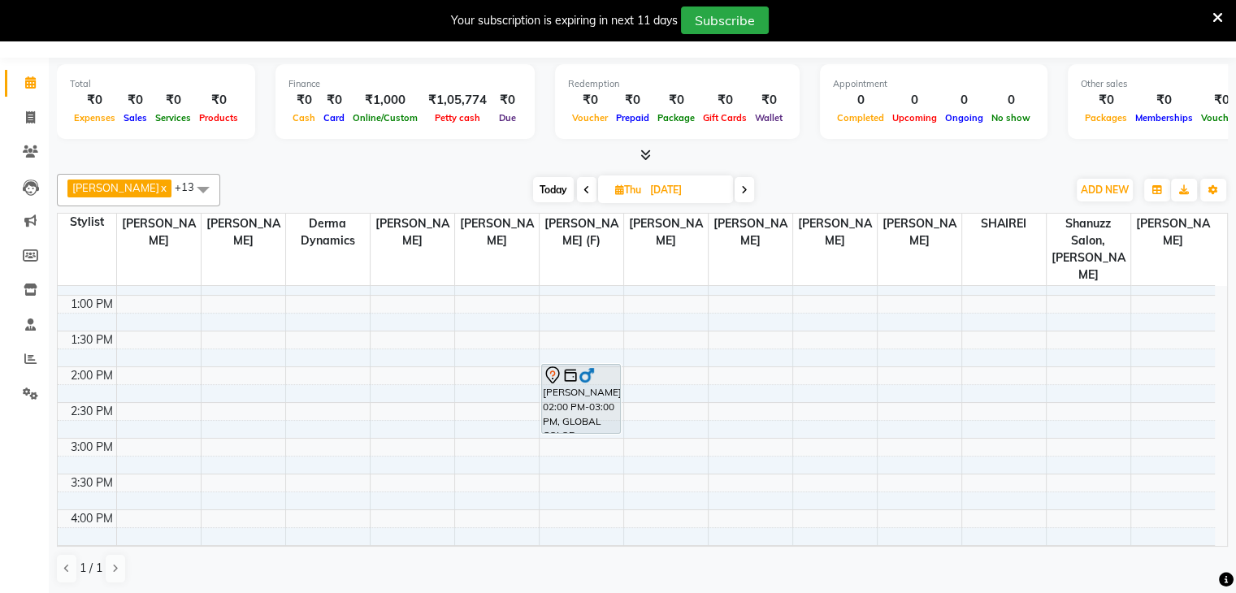
scroll to position [289, 0]
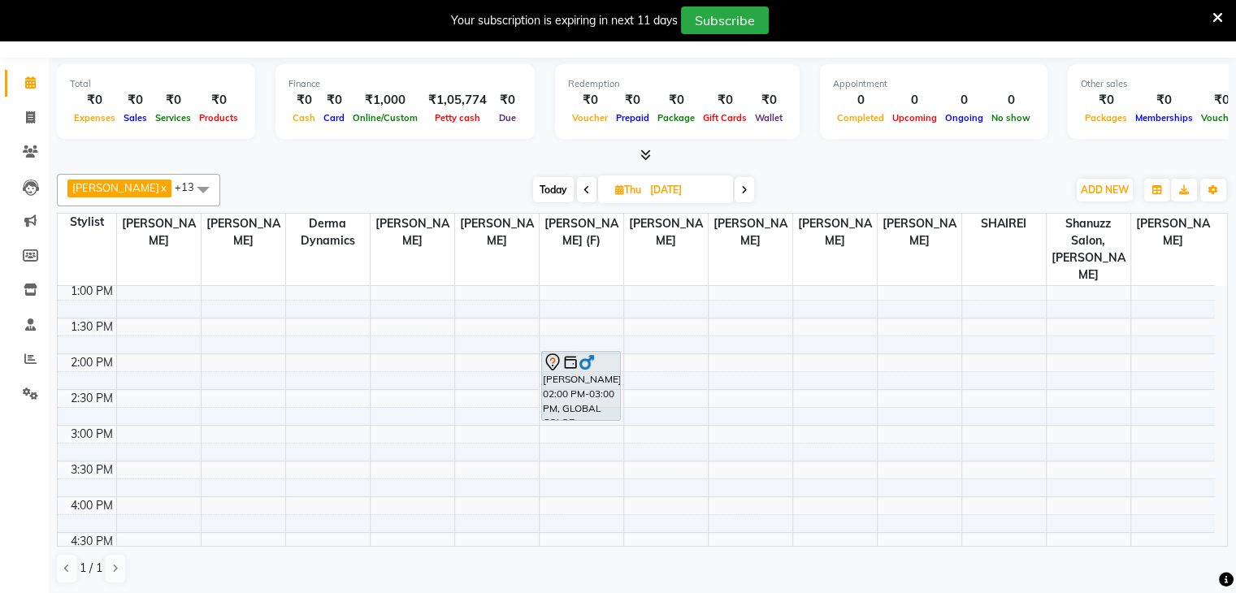
click at [553, 182] on span "Today" at bounding box center [553, 189] width 41 height 25
type input "02-10-2025"
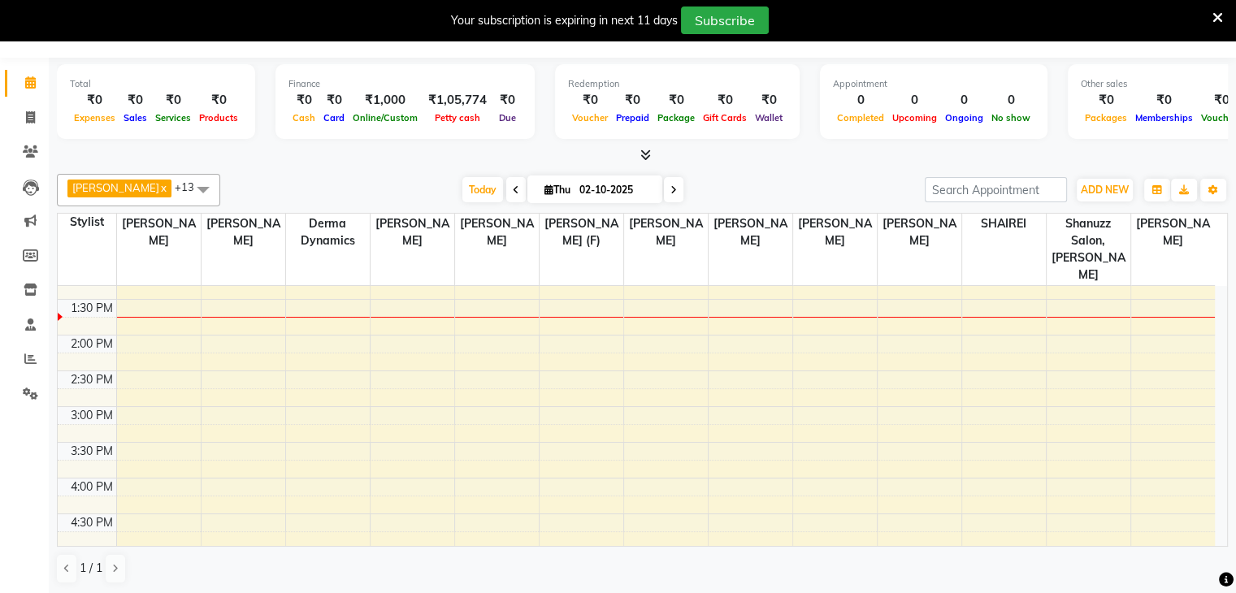
scroll to position [309, 0]
click at [345, 387] on div "9:00 AM 9:30 AM 10:00 AM 10:30 AM 11:00 AM 11:30 AM 12:00 PM 12:30 PM 1:00 PM 1…" at bounding box center [636, 405] width 1157 height 857
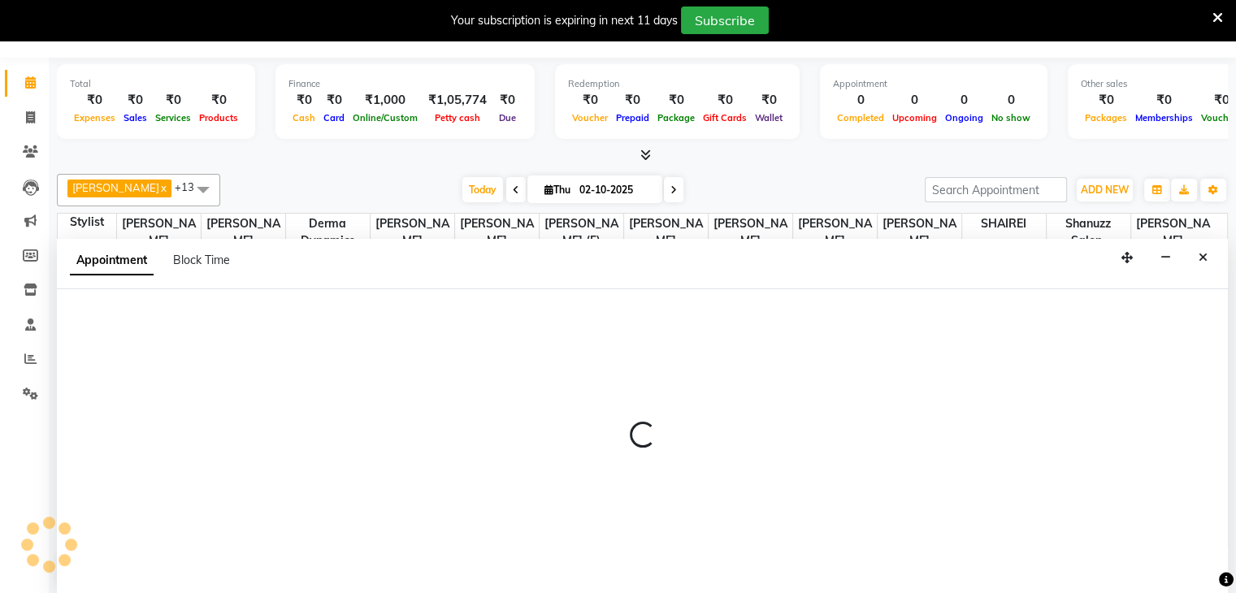
select select "59543"
select select "tentative"
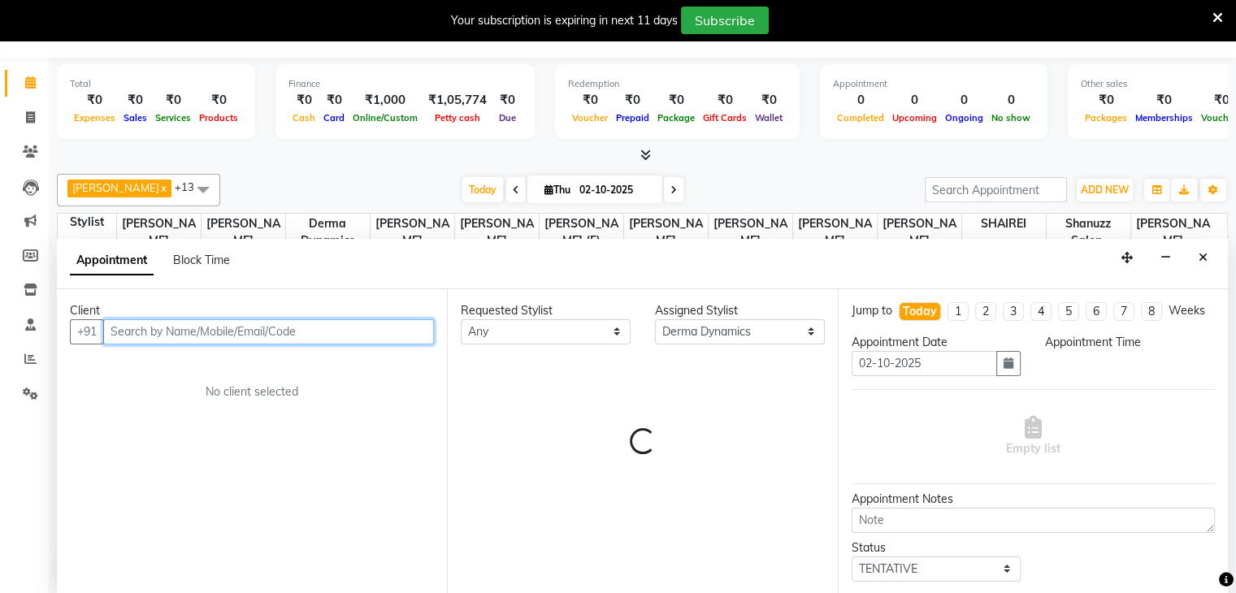
select select "900"
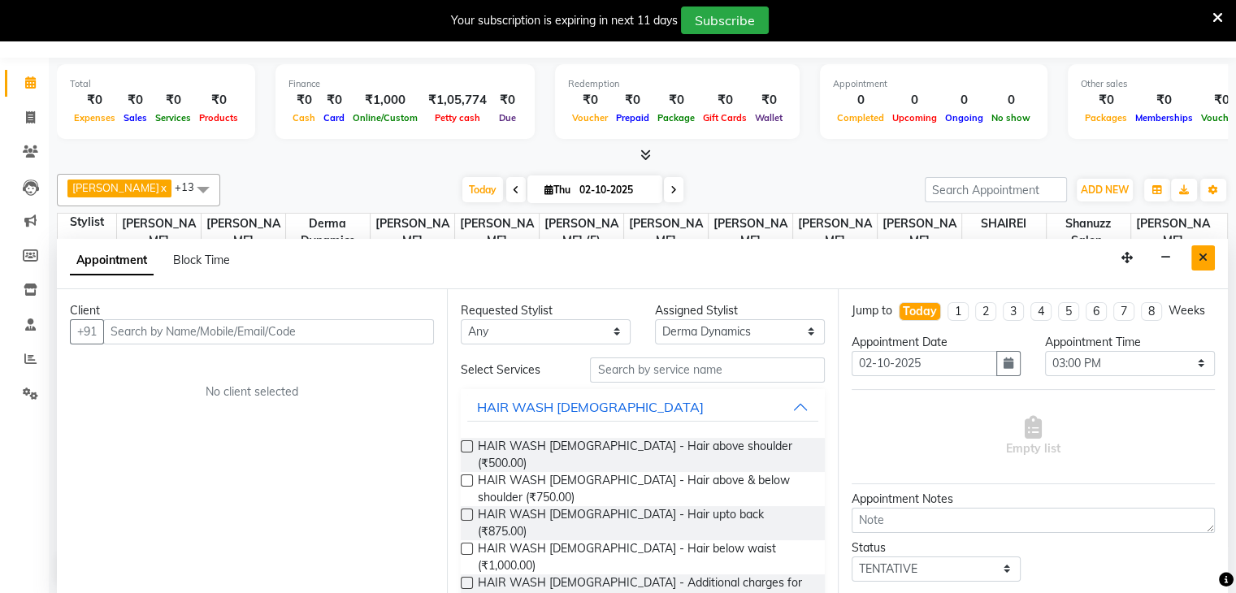
click at [1196, 254] on button "Close" at bounding box center [1203, 257] width 24 height 25
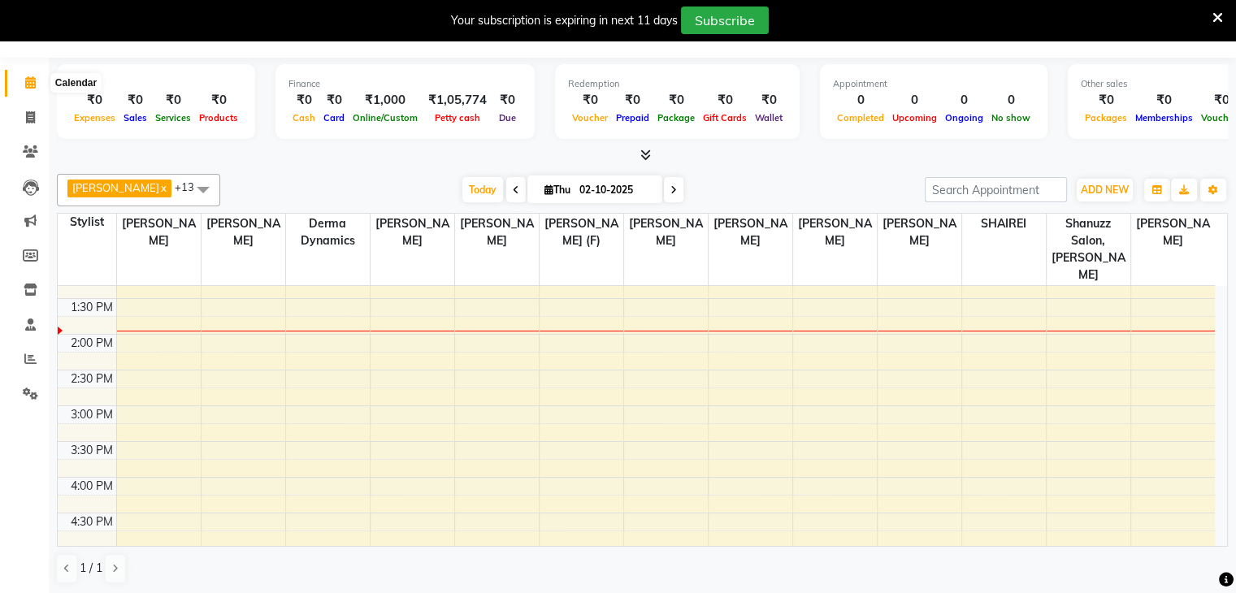
click at [16, 79] on span at bounding box center [30, 83] width 28 height 19
click at [510, 177] on span at bounding box center [516, 189] width 20 height 25
type input "01-10-2025"
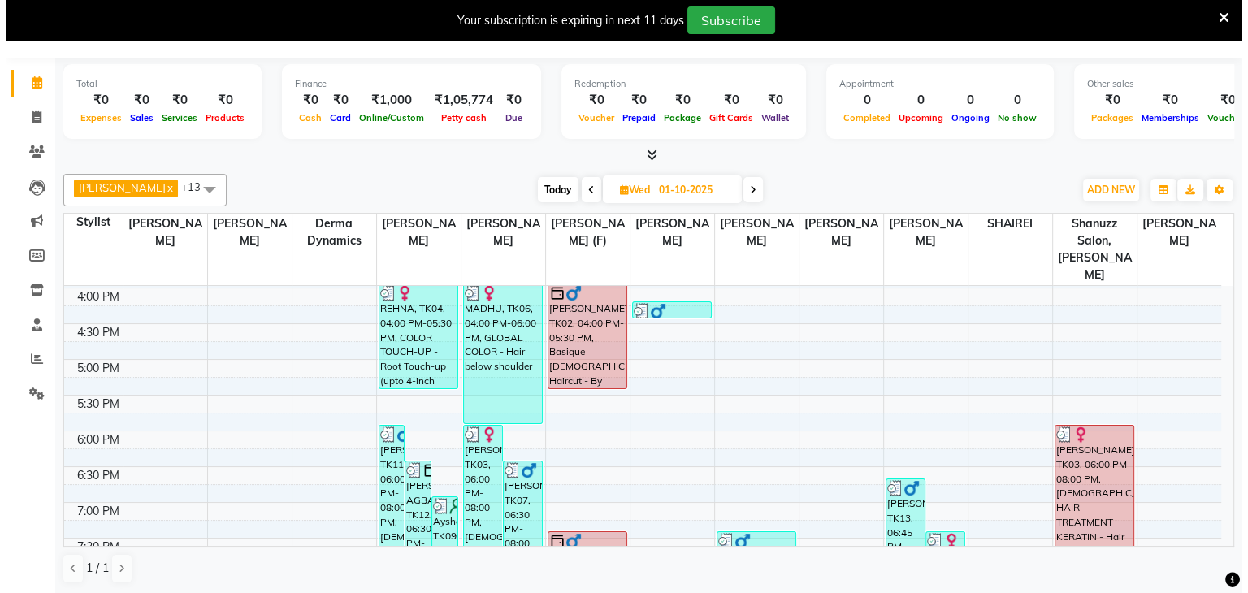
scroll to position [572, 0]
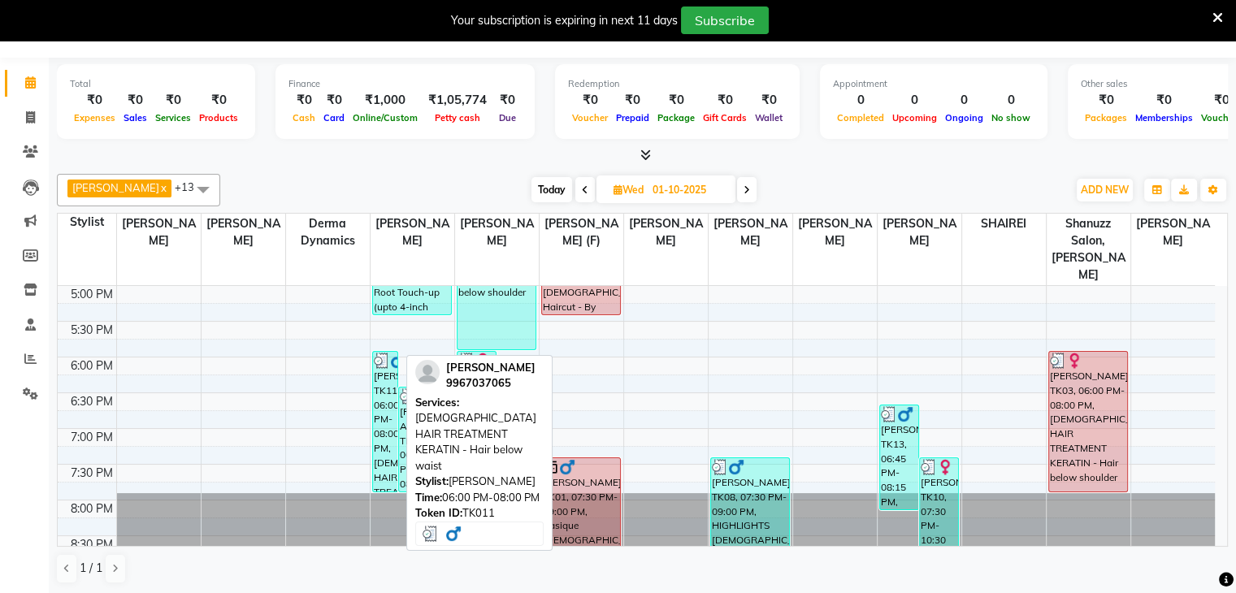
click at [378, 362] on div "Farhan, TK11, 06:00 PM-08:00 PM, FEMALE HAIR TREATMENT KERATIN - Hair below wai…" at bounding box center [385, 422] width 25 height 140
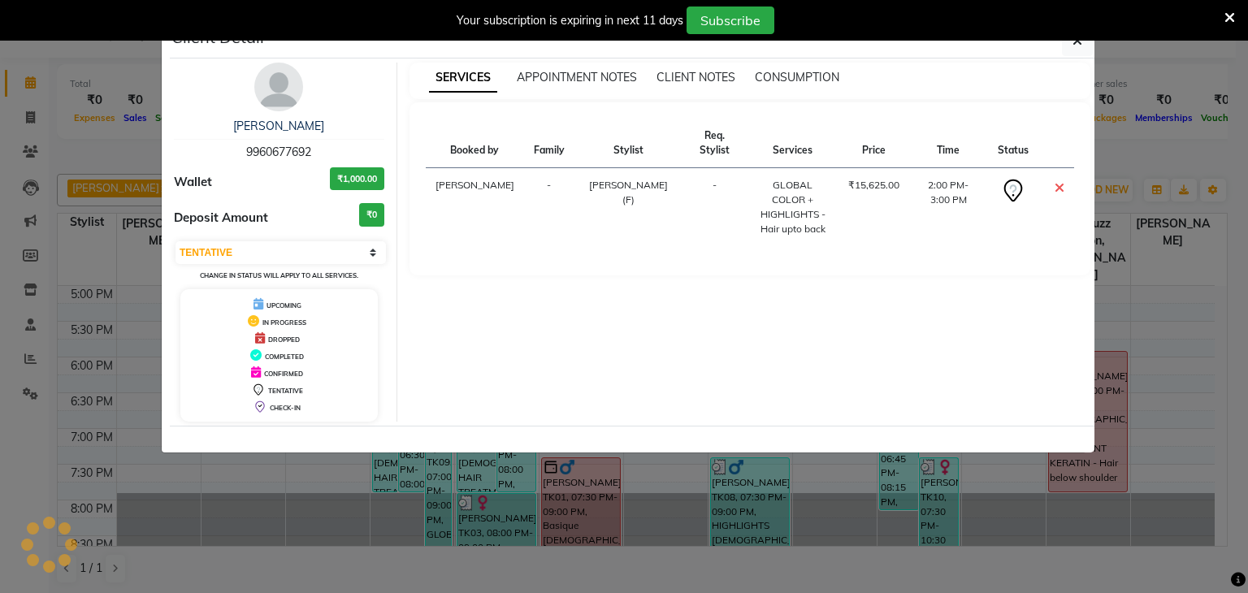
select select "3"
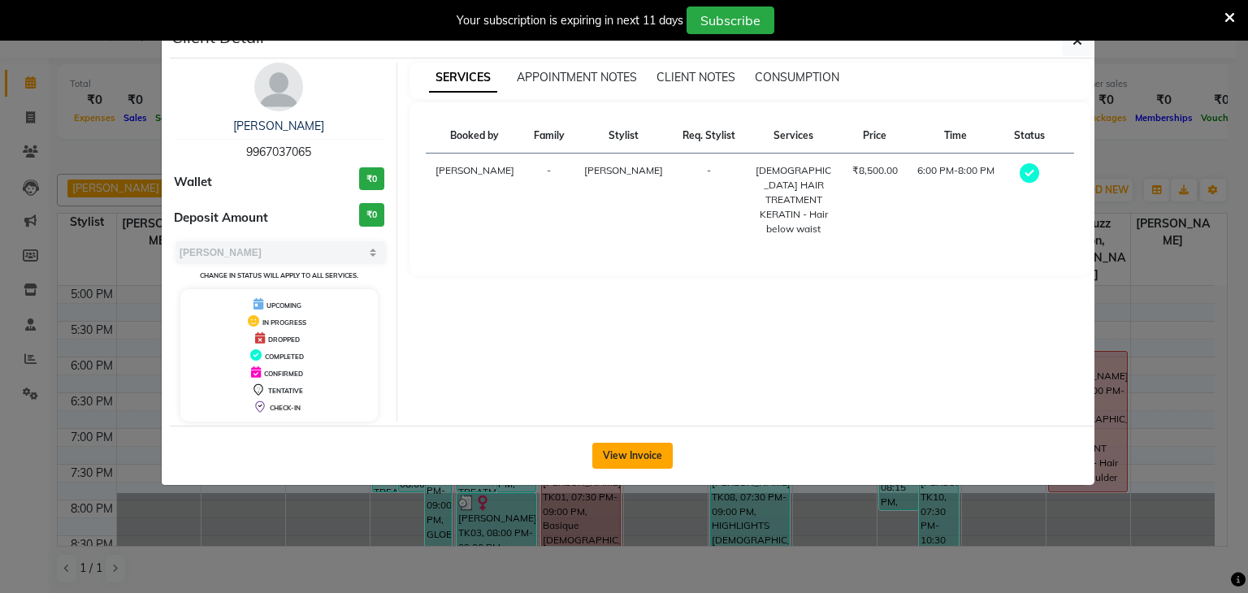
click at [650, 446] on button "View Invoice" at bounding box center [632, 456] width 80 height 26
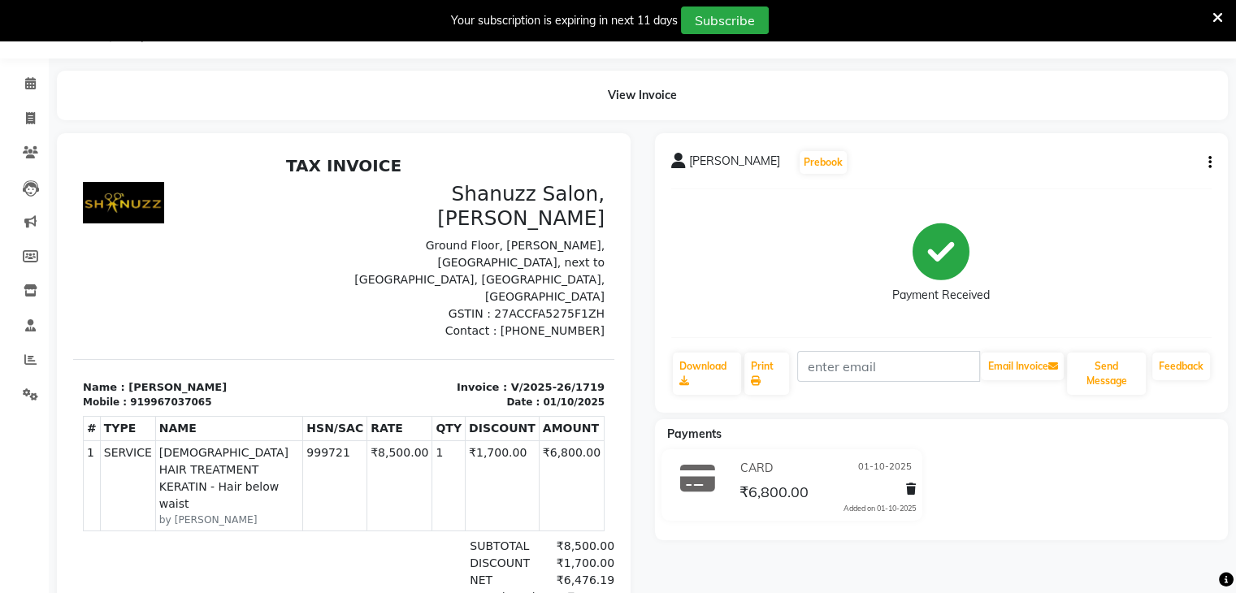
scroll to position [13, 0]
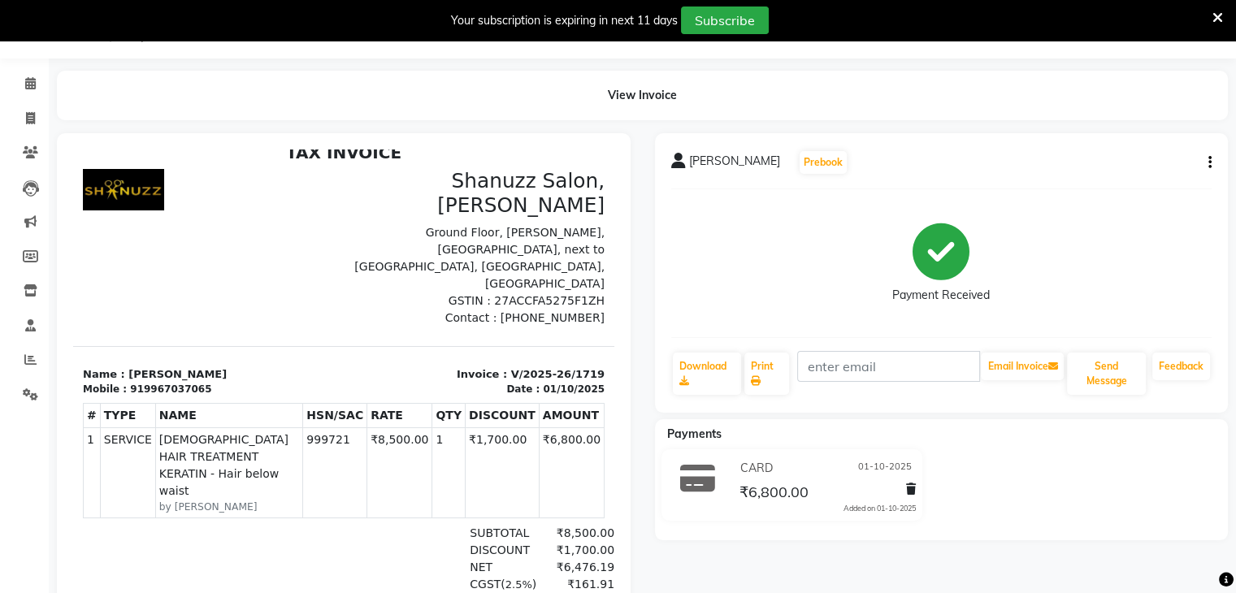
click at [1206, 162] on button "button" at bounding box center [1207, 162] width 10 height 17
click at [1050, 144] on div "Split Service Amount" at bounding box center [1101, 142] width 167 height 20
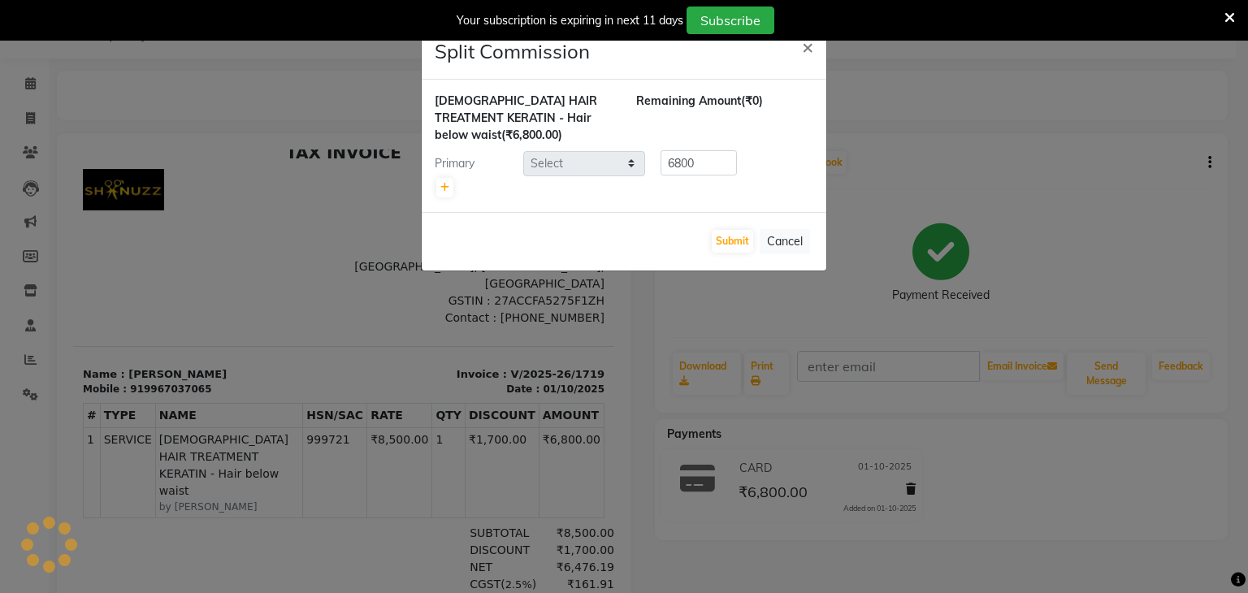
select select "59235"
click at [432, 184] on div "FEMALE HAIR TREATMENT KERATIN - Hair below waist (₹6,800.00) Remaining Amount (…" at bounding box center [624, 146] width 405 height 132
click at [442, 186] on icon at bounding box center [445, 188] width 9 height 10
type input "3400"
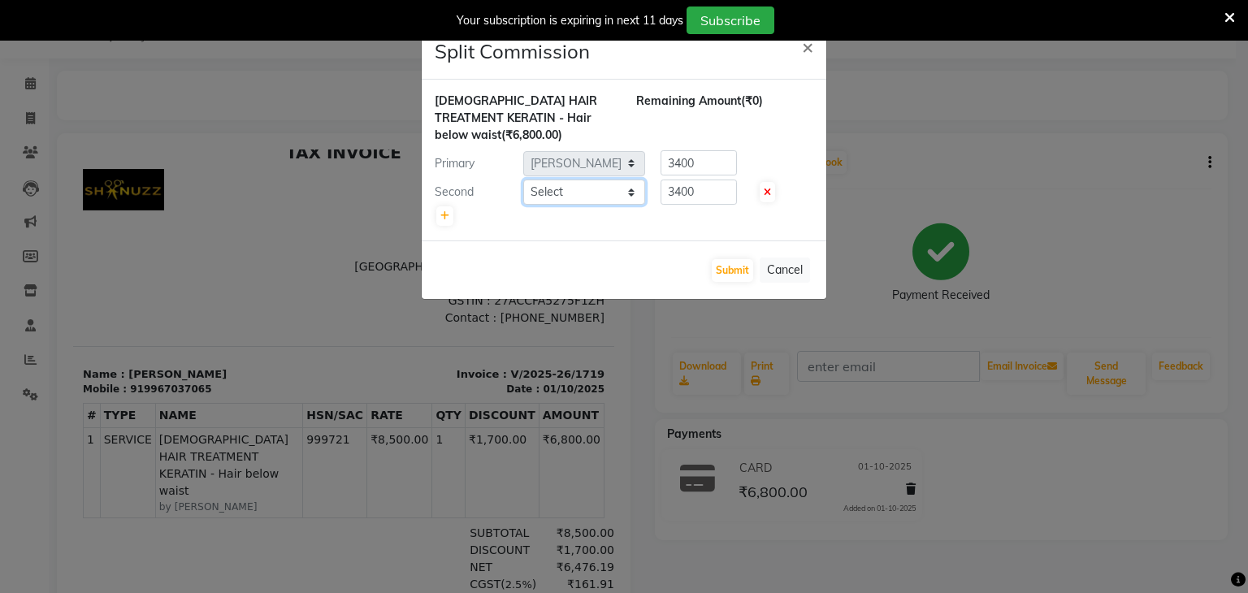
click at [558, 199] on select "Select ADNAN ANSARI AFZAN ANSARI ARVIND SURYAWANSHI ASMA SHAIKH Derma Dynamics …" at bounding box center [584, 192] width 122 height 25
select select "90924"
click at [523, 180] on select "Select ADNAN ANSARI AFZAN ANSARI ARVIND SURYAWANSHI ASMA SHAIKH Derma Dynamics …" at bounding box center [584, 192] width 122 height 25
click at [703, 164] on input "3400" at bounding box center [699, 162] width 76 height 25
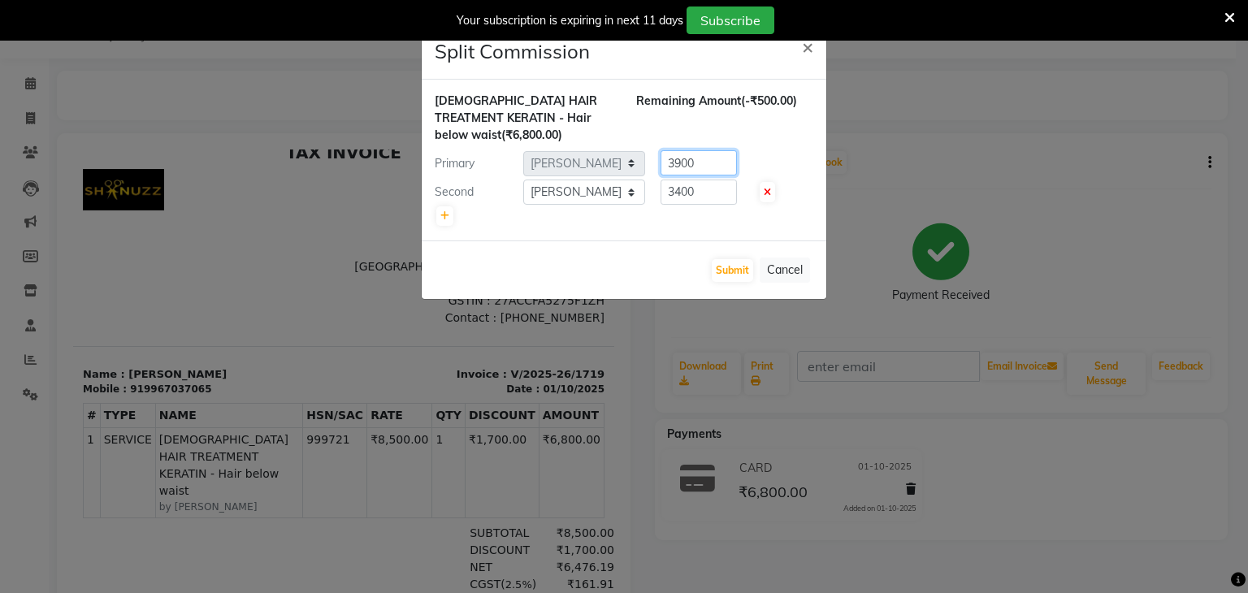
type input "3900"
click at [702, 193] on input "3400" at bounding box center [699, 192] width 76 height 25
type input "3"
type input "2900"
click at [723, 267] on button "Submit" at bounding box center [732, 270] width 41 height 23
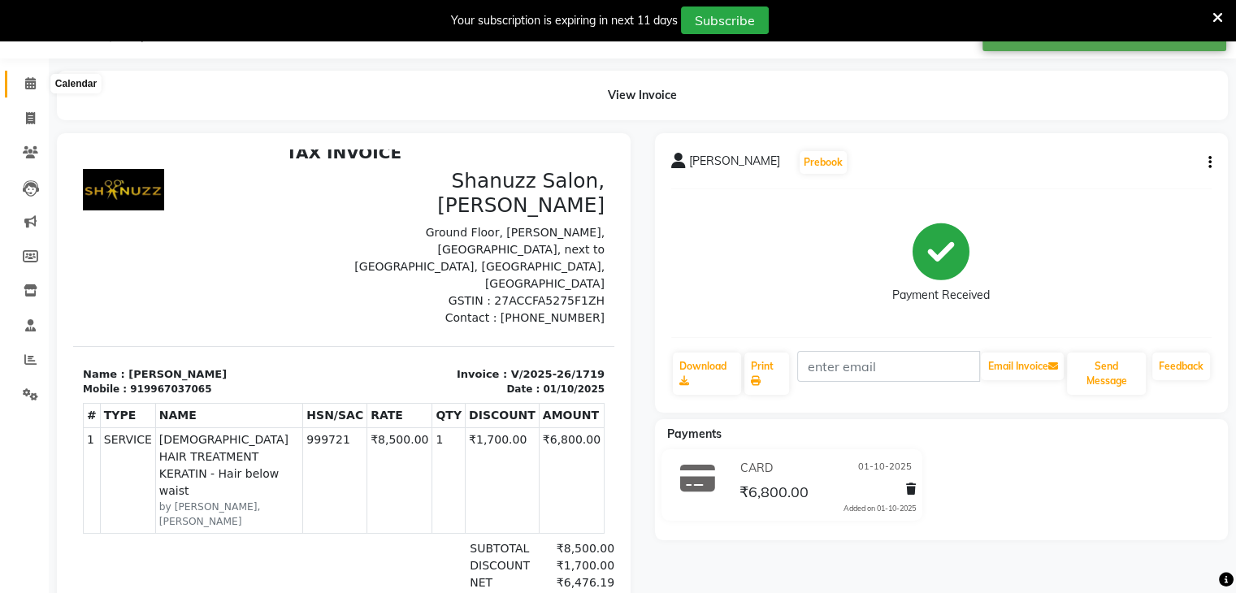
click at [19, 87] on span at bounding box center [30, 84] width 28 height 19
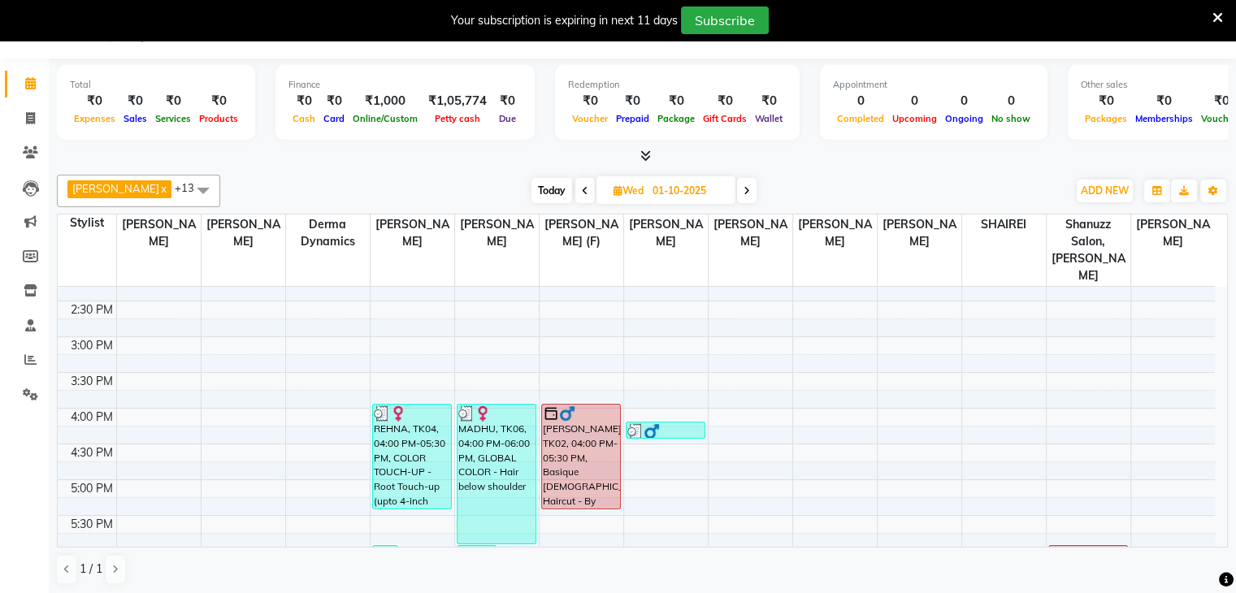
scroll to position [572, 0]
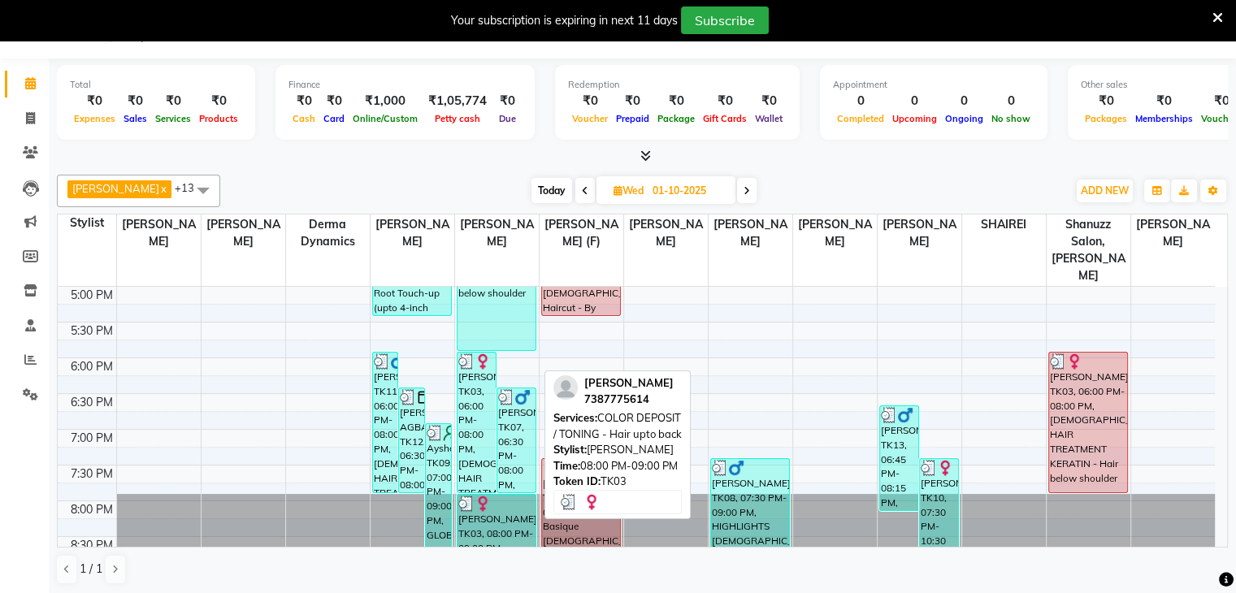
click at [475, 521] on div "HEENA, TK03, 08:00 PM-09:00 PM, COLOR DEPOSIT / TONING - Hair upto back" at bounding box center [497, 529] width 78 height 68
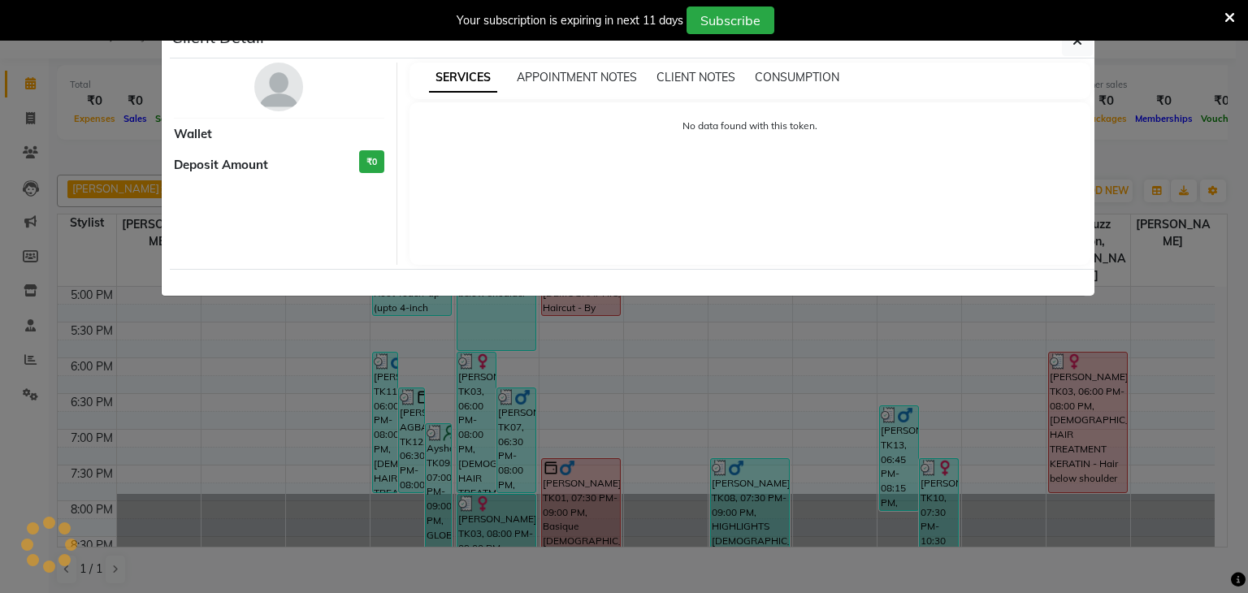
select select "3"
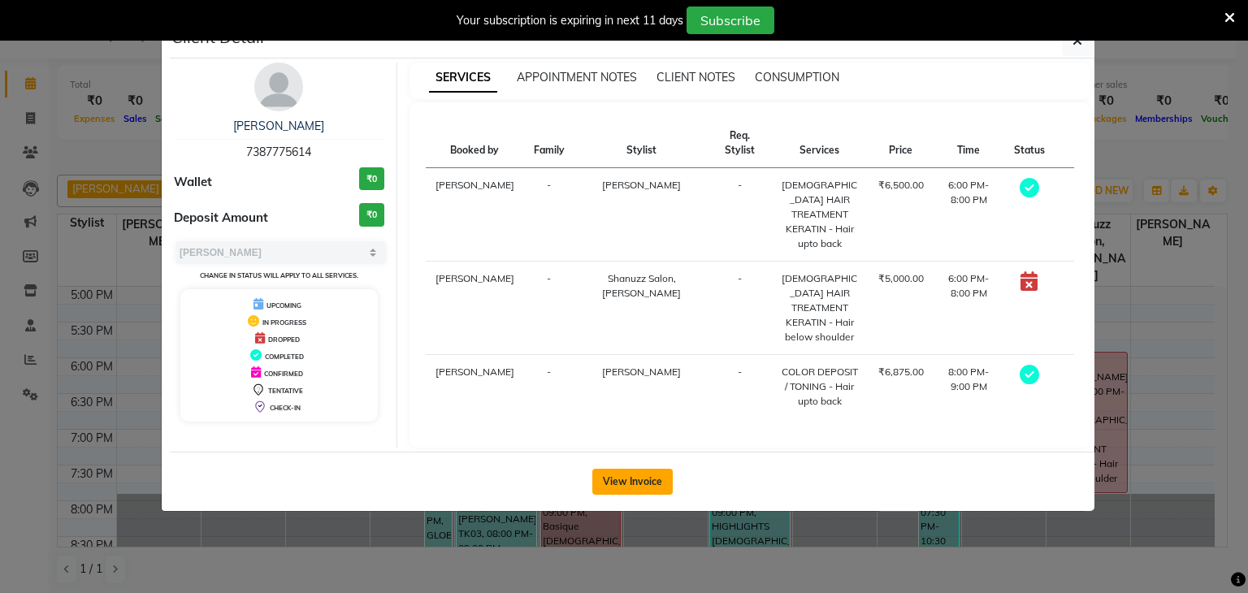
click at [619, 469] on button "View Invoice" at bounding box center [632, 482] width 80 height 26
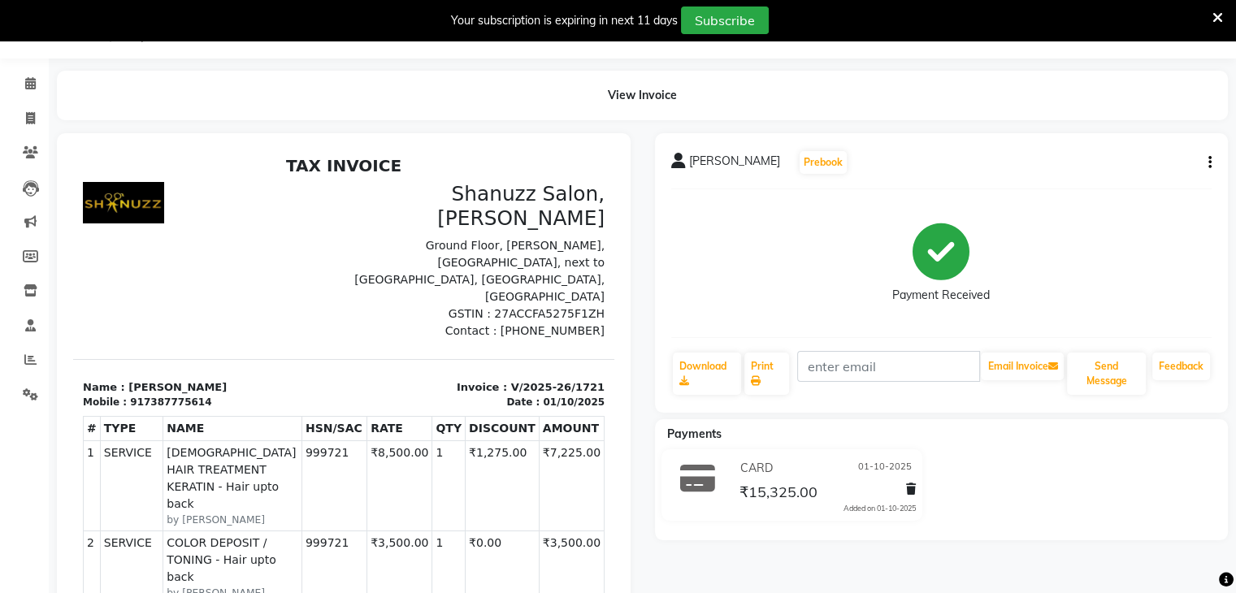
click at [1211, 163] on icon "button" at bounding box center [1210, 163] width 3 height 1
click at [1102, 149] on div "Split Service Amount" at bounding box center [1101, 142] width 167 height 20
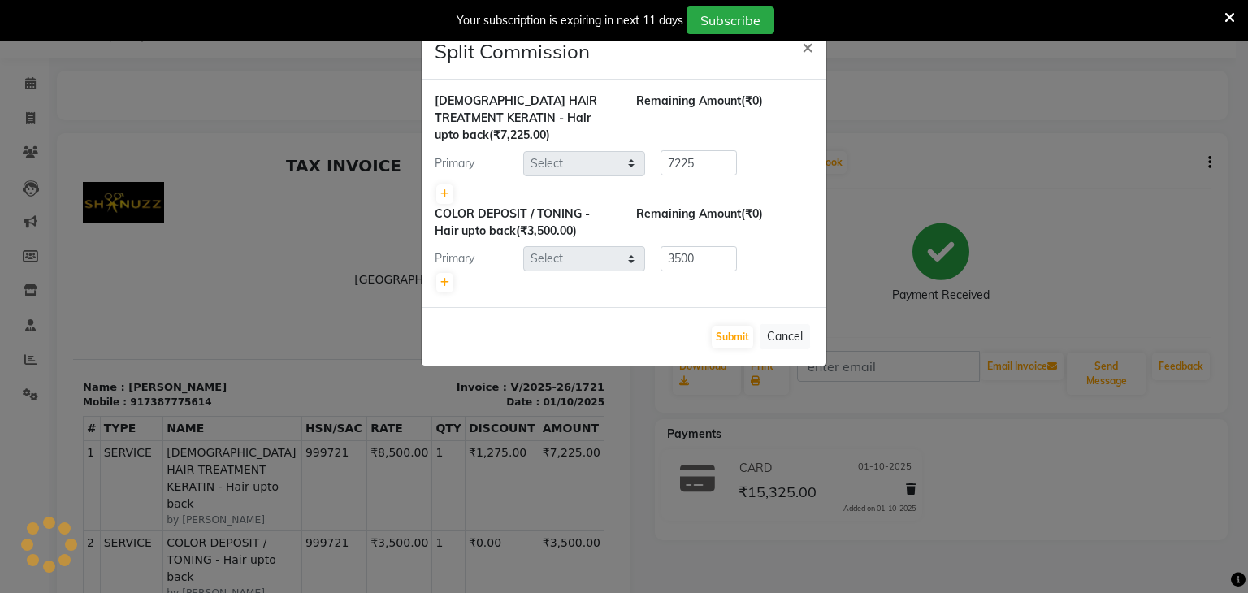
select select "59231"
click at [441, 197] on icon at bounding box center [445, 194] width 9 height 10
type input "3612.5"
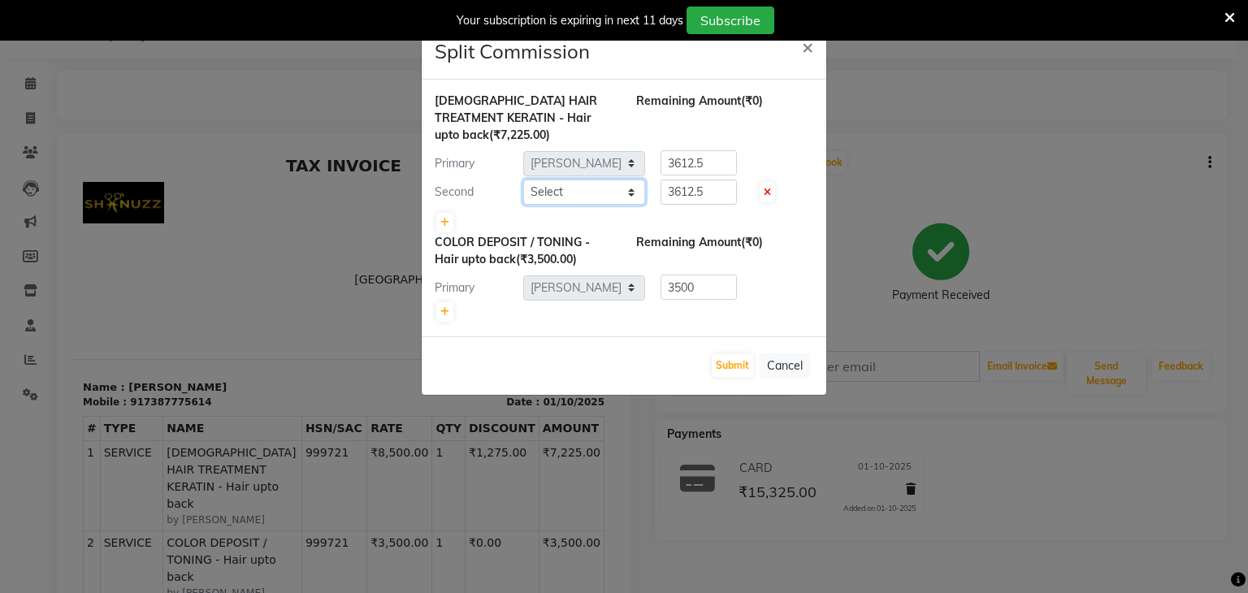
click at [604, 193] on select "Select ADNAN ANSARI AFZAN ANSARI ARVIND SURYAWANSHI ASMA SHAIKH Derma Dynamics …" at bounding box center [584, 192] width 122 height 25
select select "90924"
click at [523, 180] on select "Select ADNAN ANSARI AFZAN ANSARI ARVIND SURYAWANSHI ASMA SHAIKH Derma Dynamics …" at bounding box center [584, 192] width 122 height 25
click at [723, 180] on input "3612.5" at bounding box center [699, 192] width 76 height 25
type input "3"
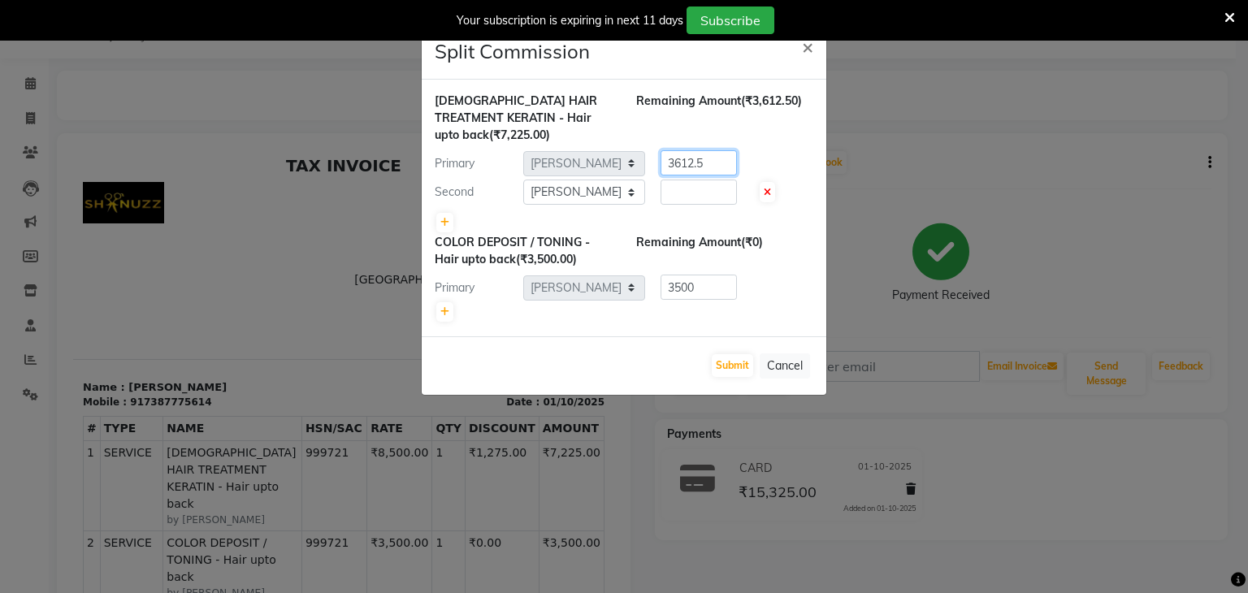
click at [709, 163] on input "3612.5" at bounding box center [699, 162] width 76 height 25
type input "3"
click at [679, 192] on input "number" at bounding box center [699, 192] width 76 height 25
type input "3000"
click at [673, 164] on input "number" at bounding box center [699, 162] width 76 height 25
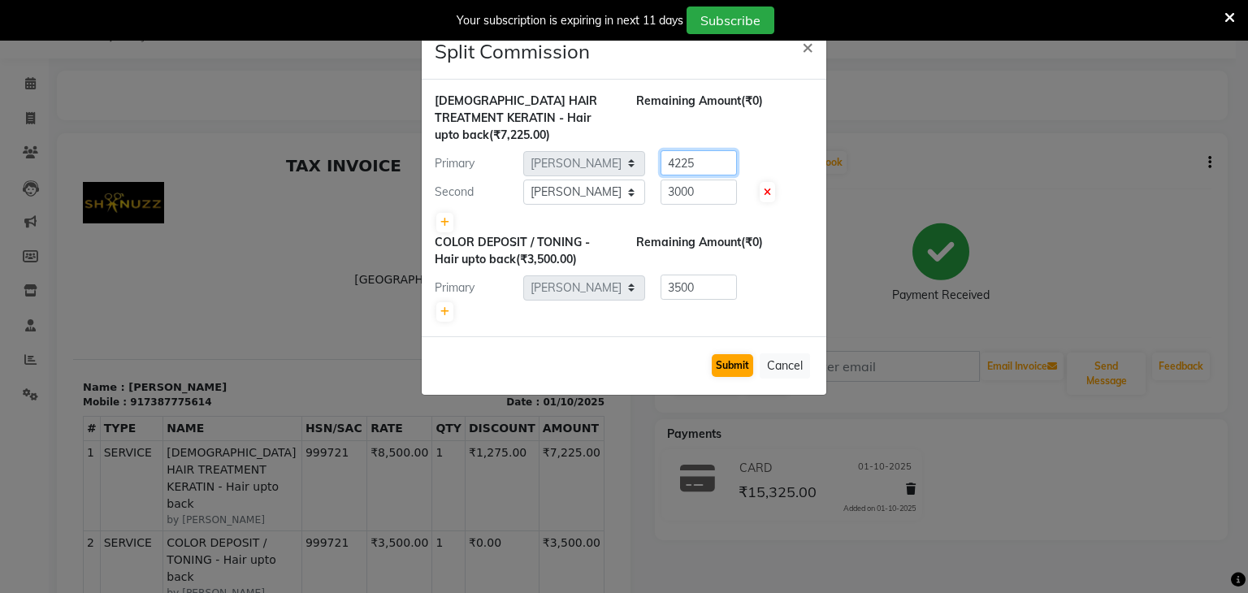
type input "4225"
click at [728, 361] on button "Submit" at bounding box center [732, 365] width 41 height 23
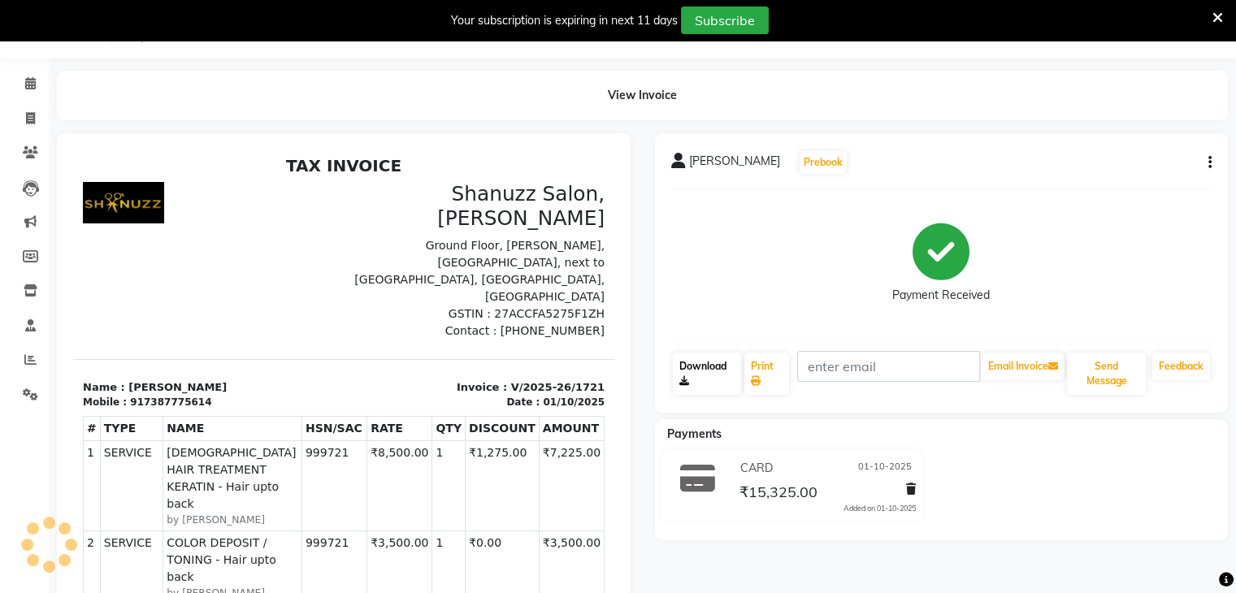
click at [728, 361] on link "Download" at bounding box center [707, 374] width 69 height 42
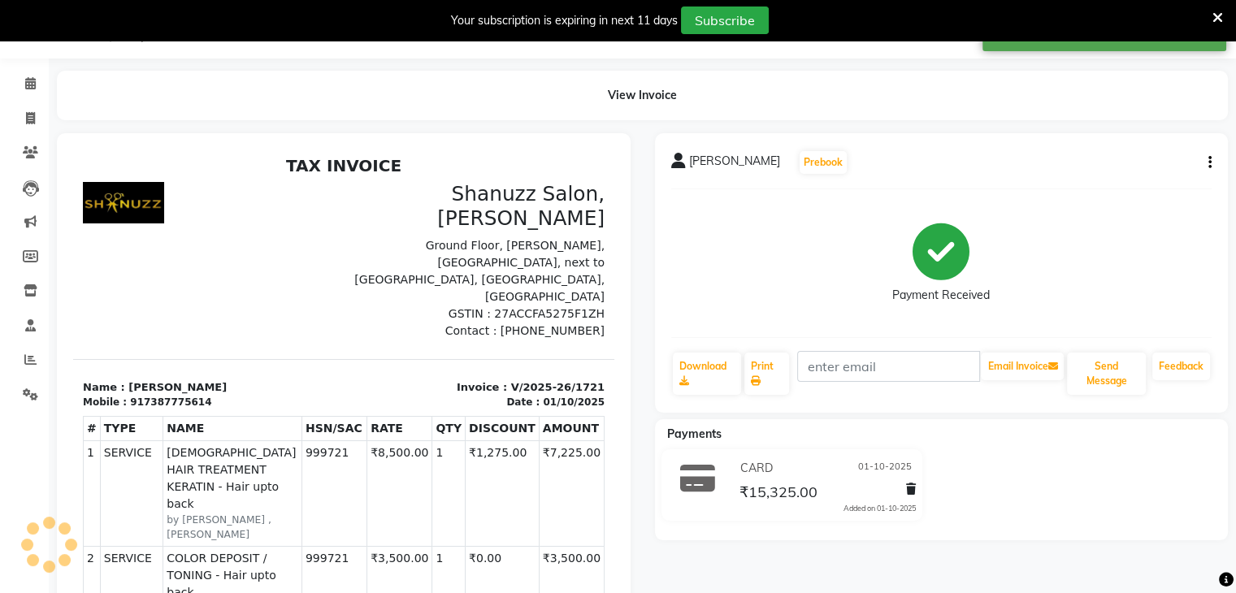
click at [705, 277] on div "Payment Received" at bounding box center [941, 263] width 541 height 122
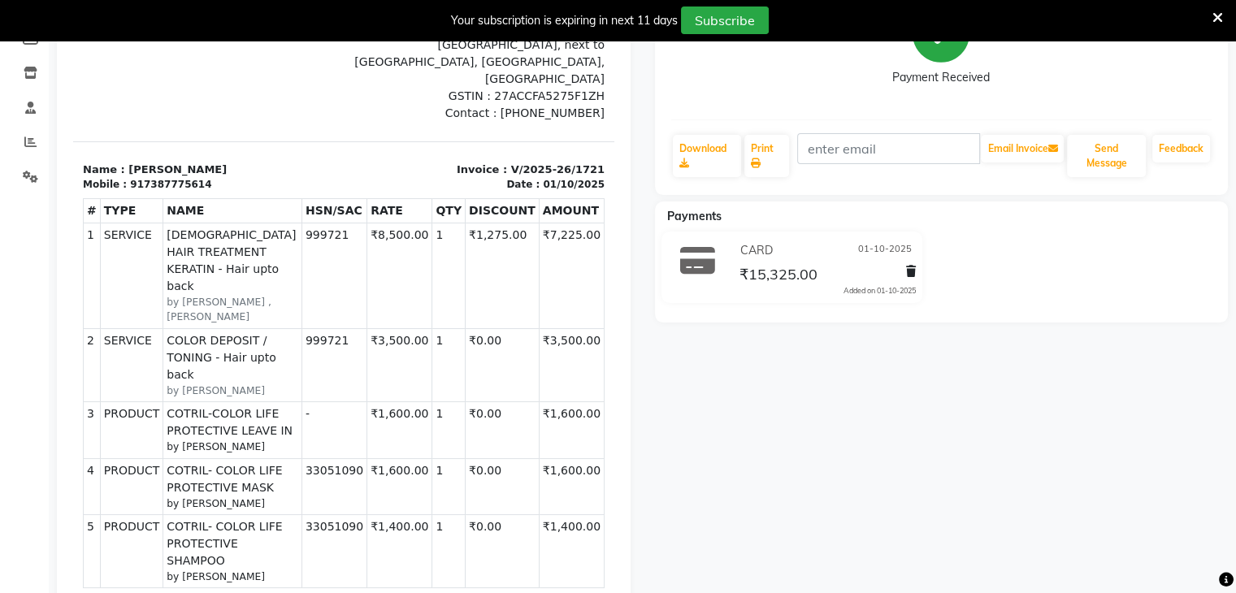
scroll to position [157, 0]
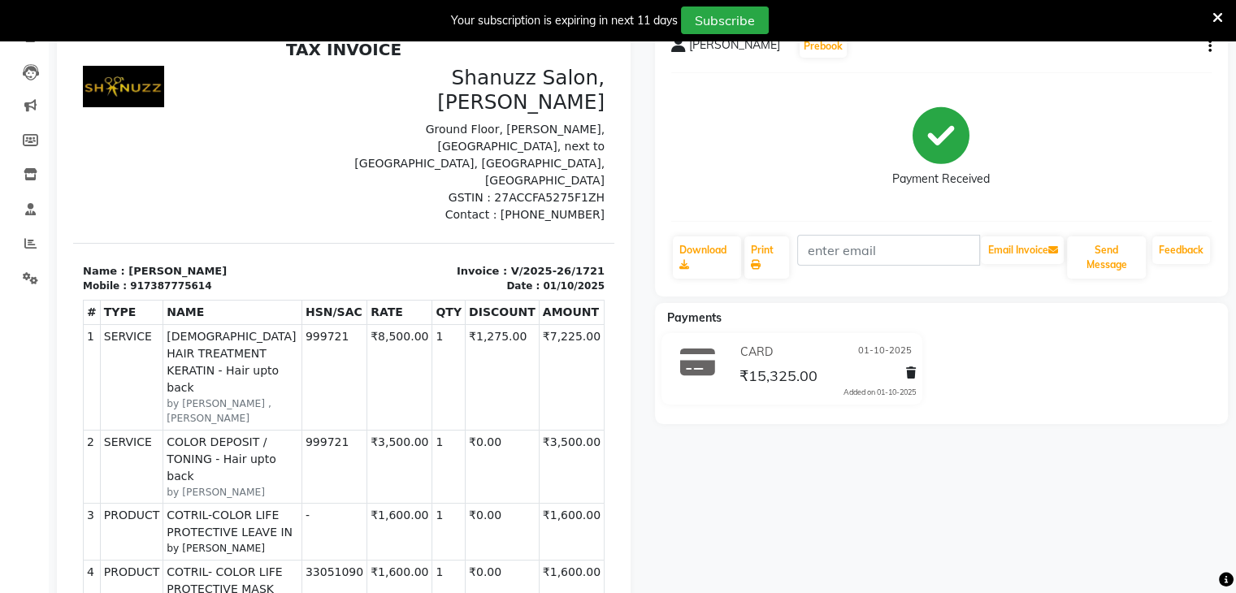
click at [1209, 46] on icon "button" at bounding box center [1210, 46] width 3 height 1
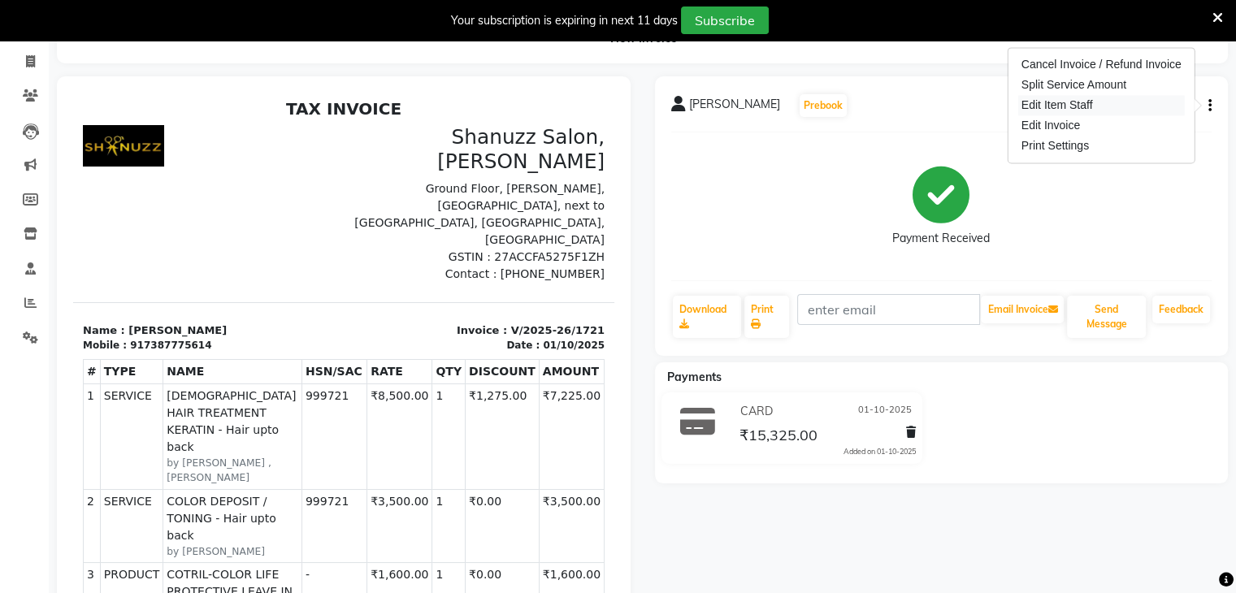
click at [1061, 100] on div "Edit Item Staff" at bounding box center [1101, 105] width 167 height 20
select select "59231"
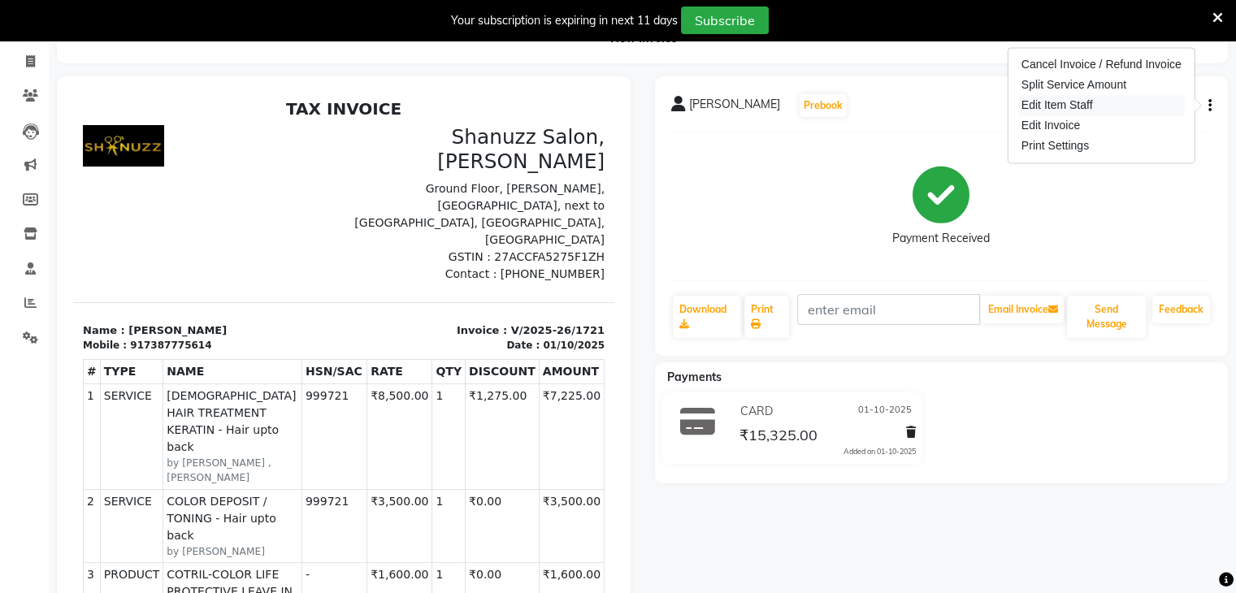
select select "59231"
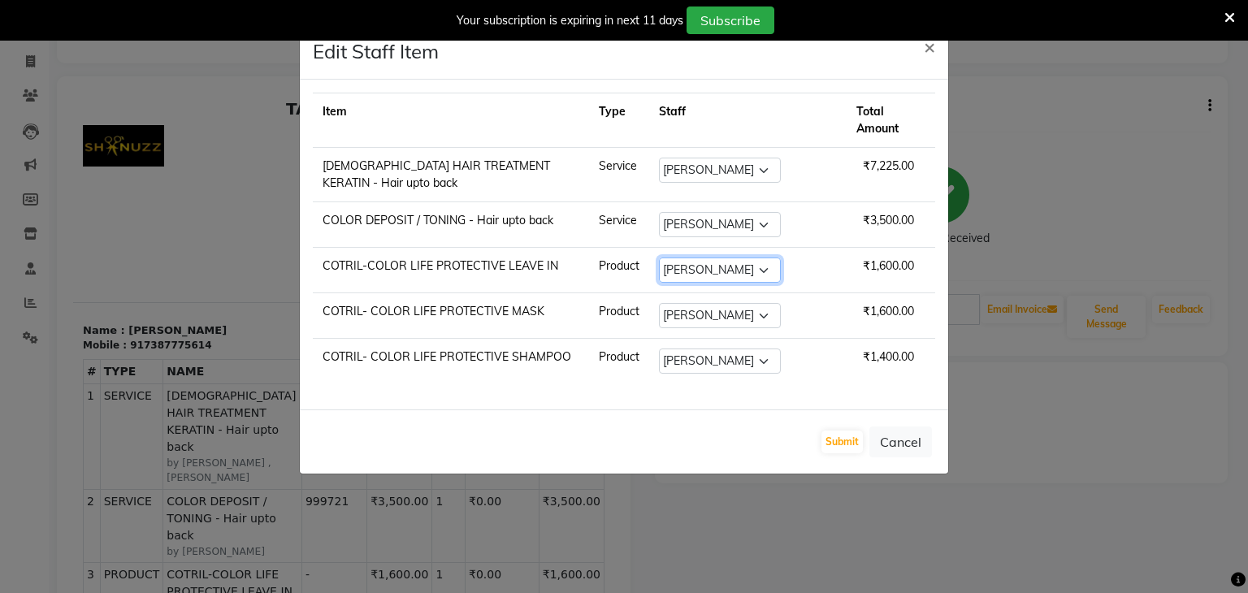
click at [775, 258] on select "Select ADNAN ANSARI AFZAN ANSARI ARVIND SURYAWANSHI ASMA SHAIKH Derma Dynamics …" at bounding box center [720, 270] width 122 height 25
select select "90924"
click at [690, 258] on select "Select ADNAN ANSARI AFZAN ANSARI ARVIND SURYAWANSHI ASMA SHAIKH Derma Dynamics …" at bounding box center [720, 270] width 122 height 25
click at [842, 431] on button "Submit" at bounding box center [842, 442] width 41 height 23
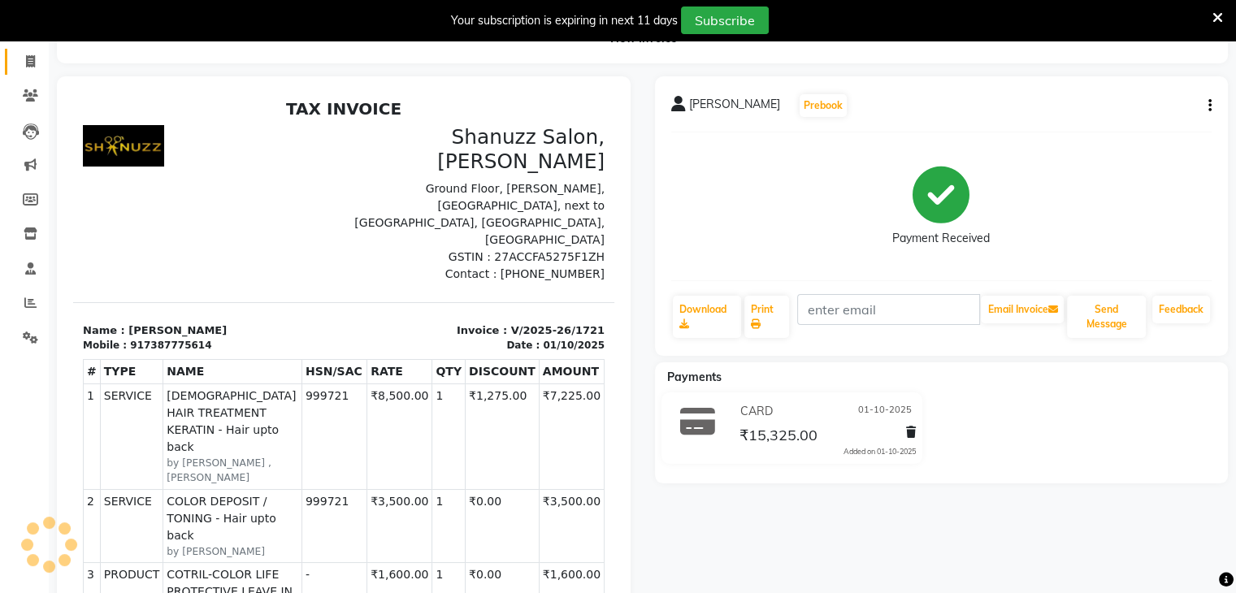
scroll to position [0, 0]
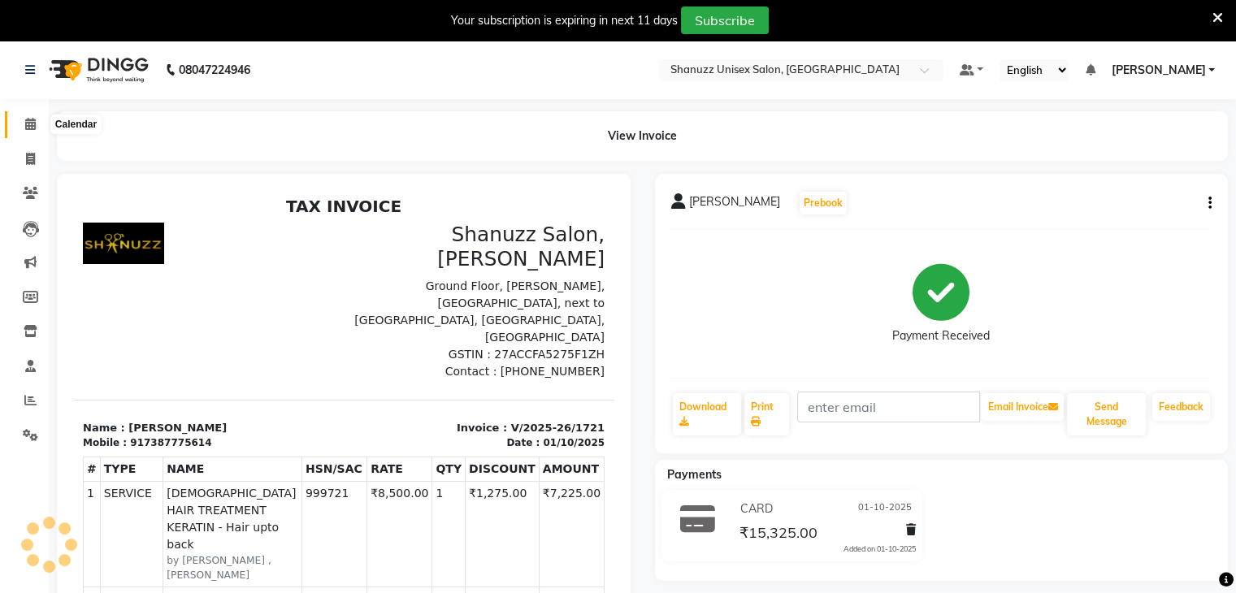
click at [33, 124] on icon at bounding box center [30, 124] width 11 height 12
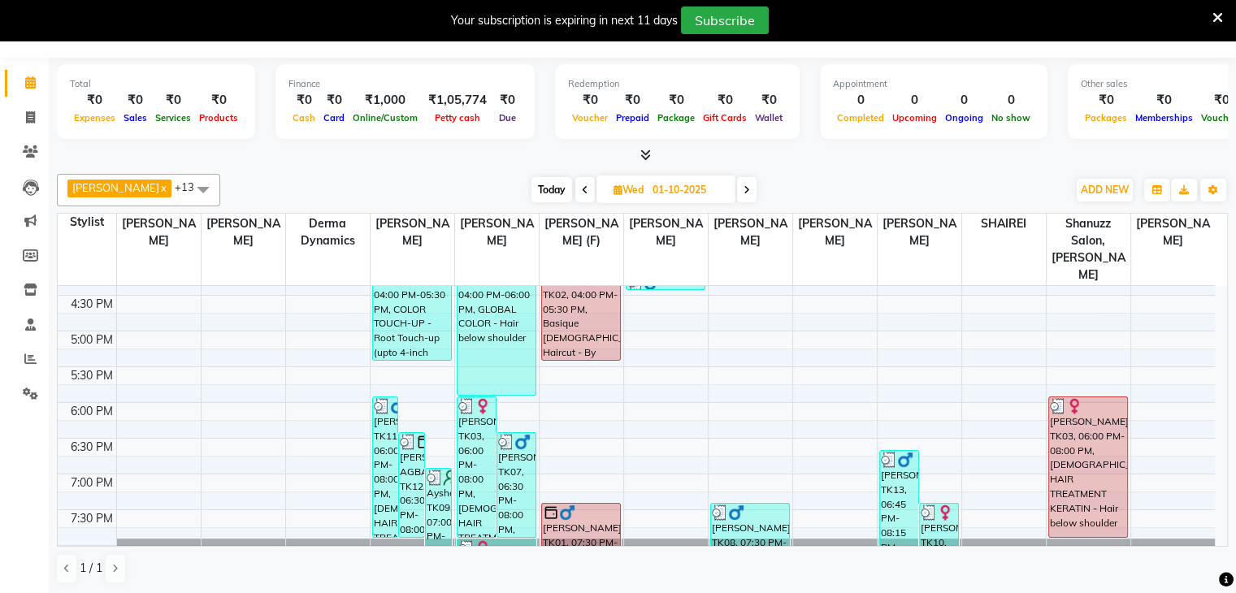
scroll to position [530, 0]
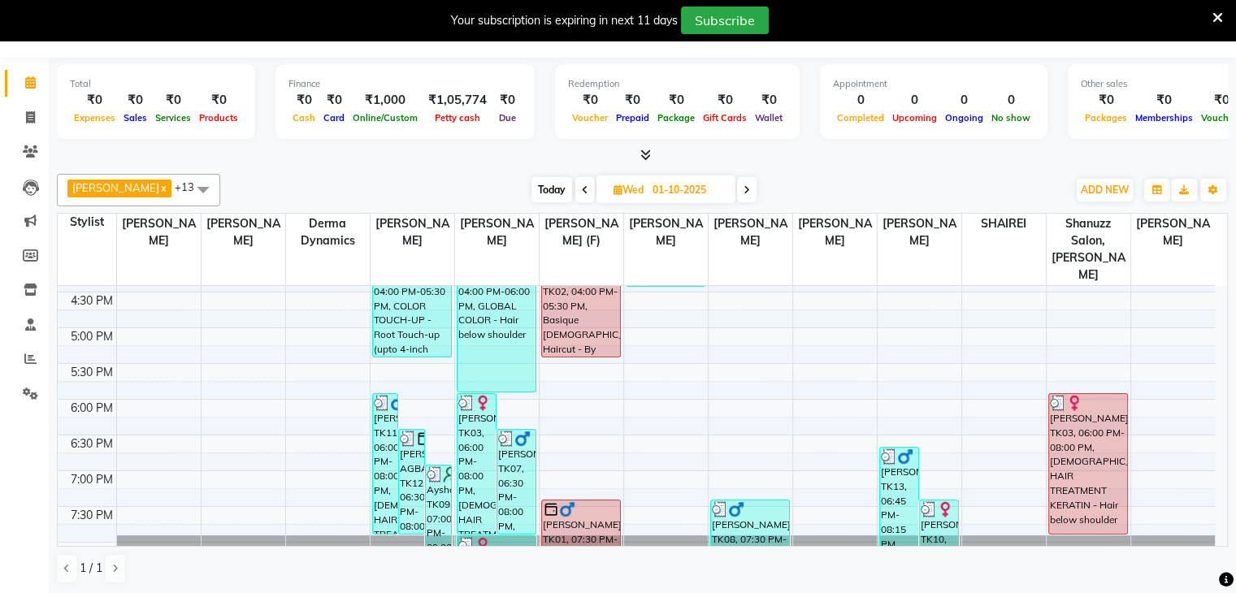
click at [539, 180] on span "Today" at bounding box center [552, 189] width 41 height 25
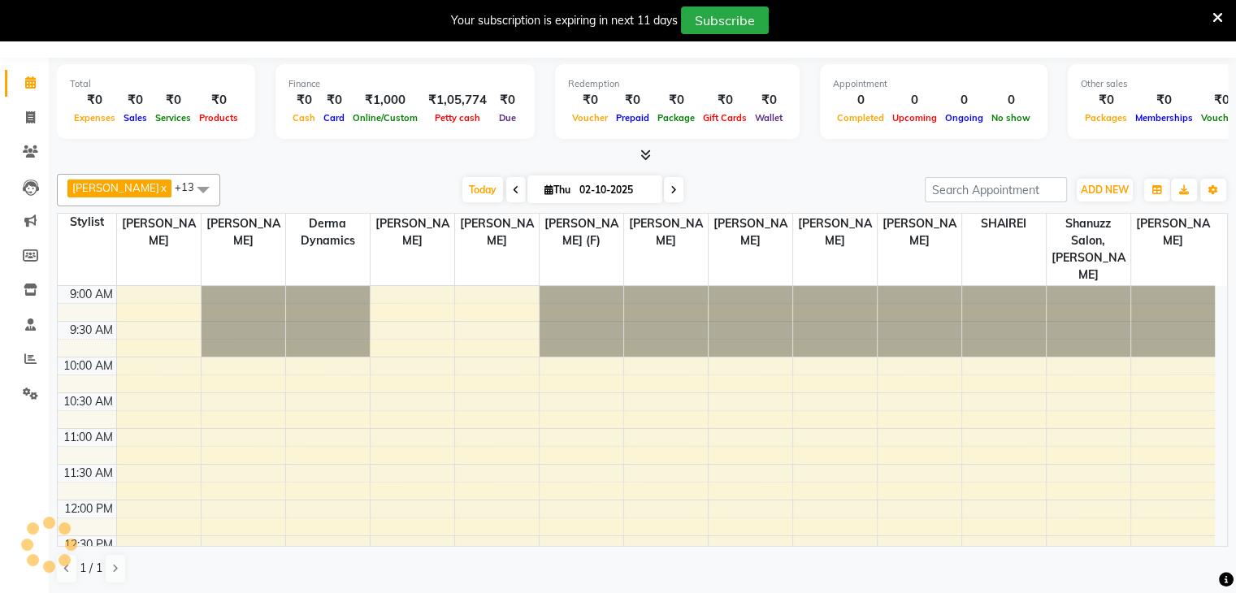
scroll to position [354, 0]
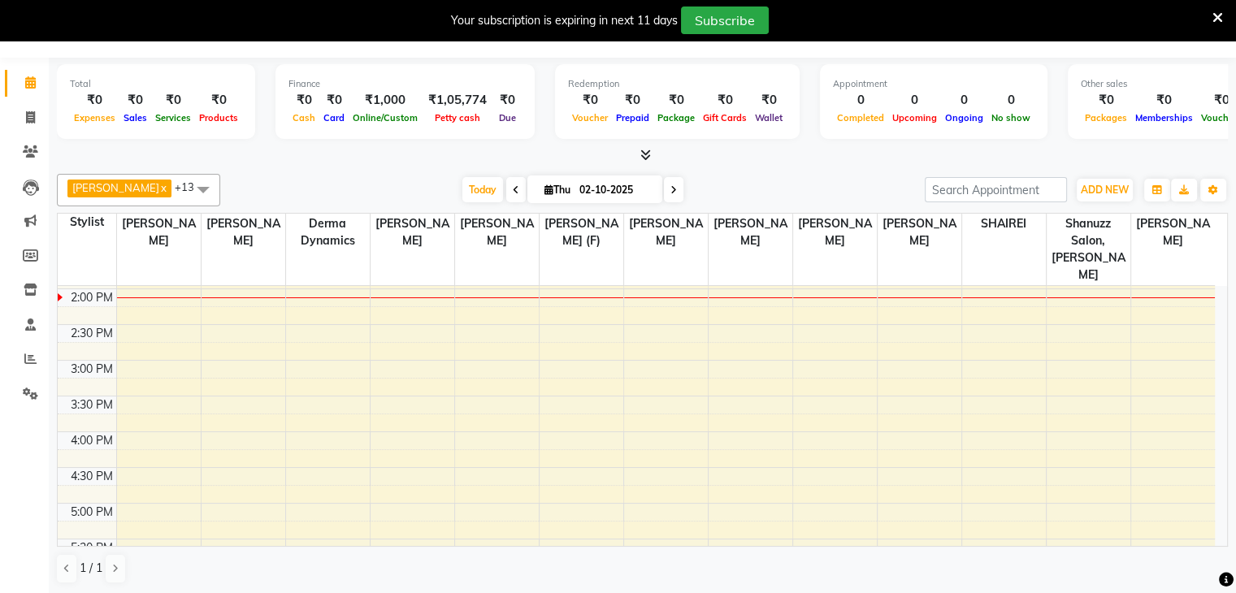
click at [671, 186] on icon at bounding box center [674, 190] width 7 height 10
type input "03-10-2025"
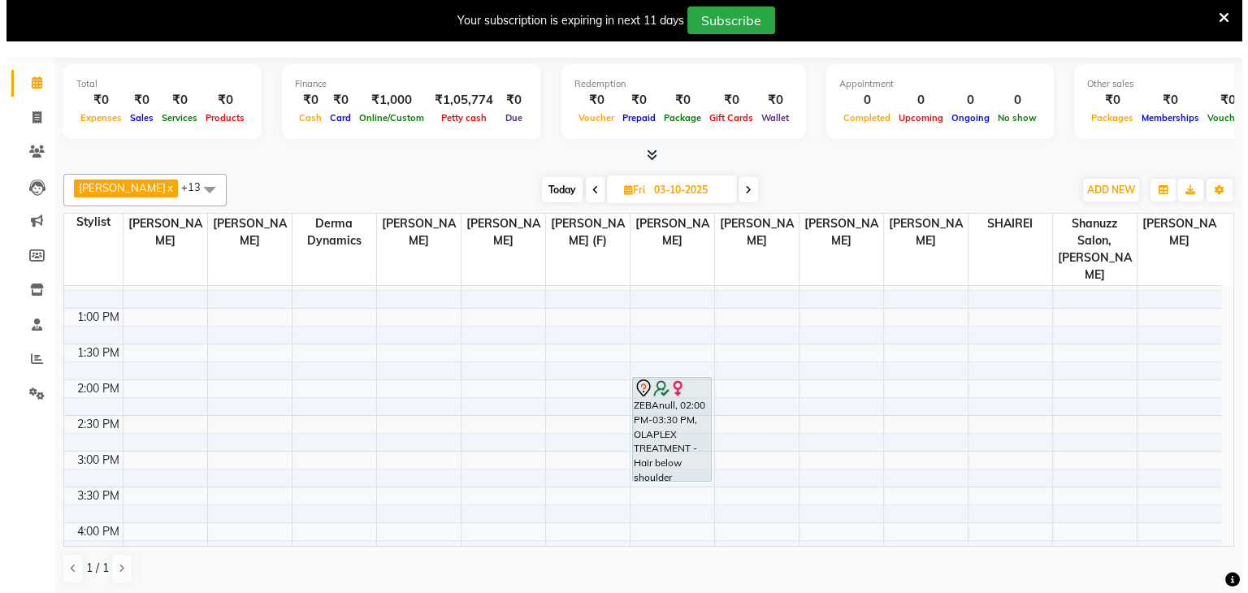
scroll to position [250, 0]
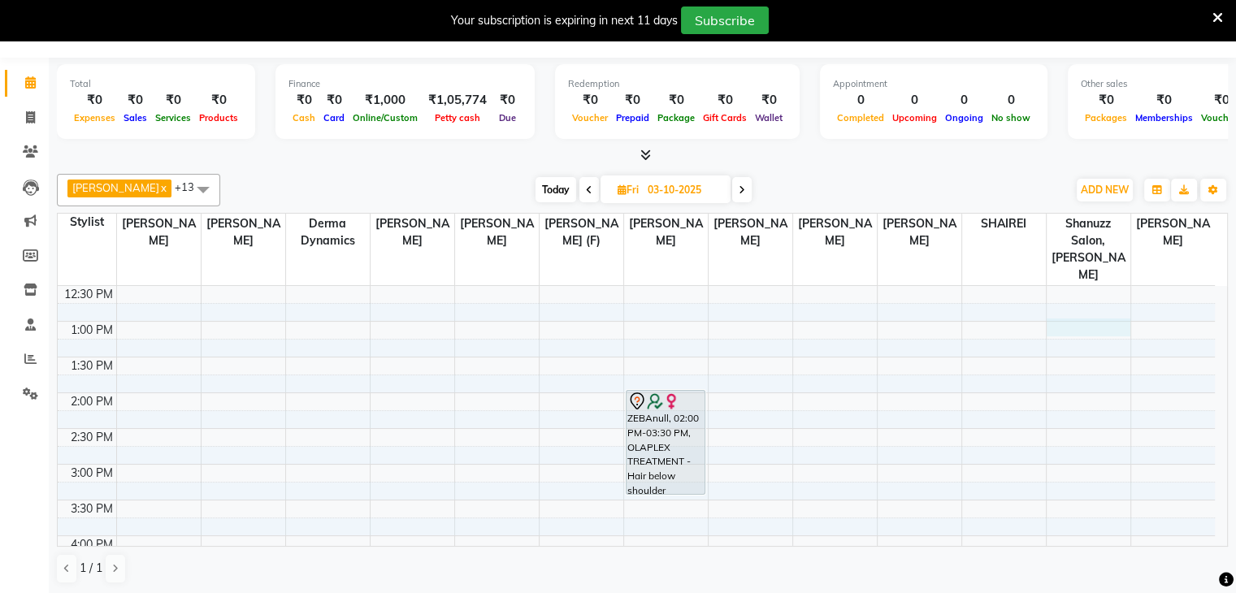
click at [1086, 309] on div "9:00 AM 9:30 AM 10:00 AM 10:30 AM 11:00 AM 11:30 AM 12:00 PM 12:30 PM 1:00 PM 1…" at bounding box center [636, 464] width 1157 height 857
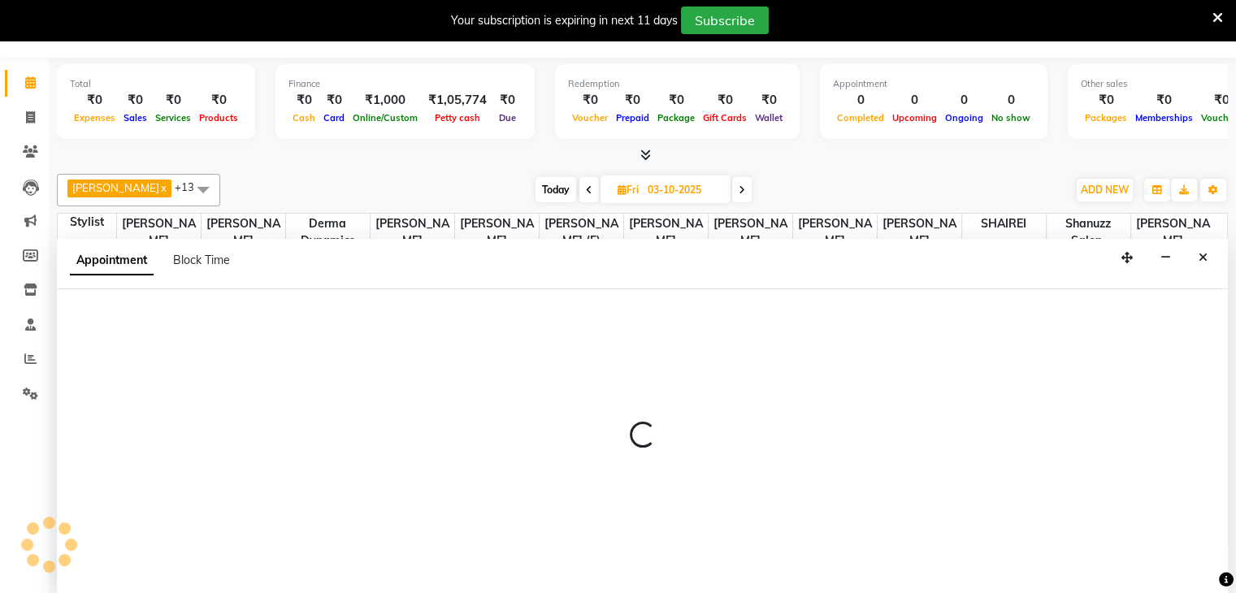
select select "70702"
select select "780"
select select "tentative"
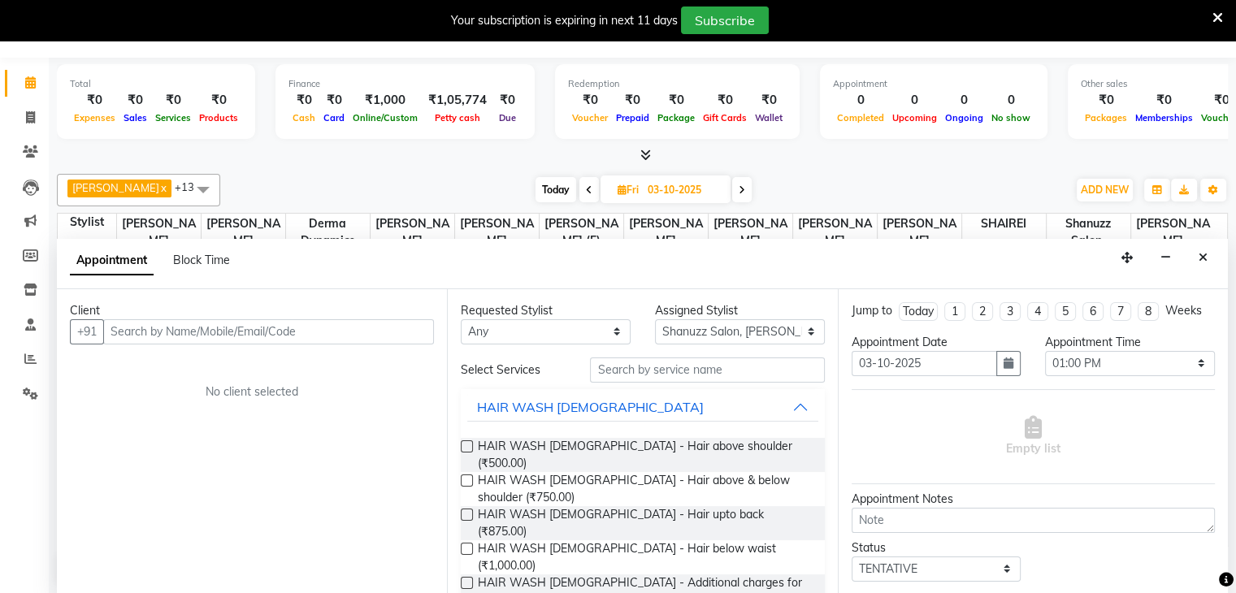
click at [271, 329] on input "text" at bounding box center [268, 331] width 331 height 25
click at [179, 328] on input "text" at bounding box center [268, 331] width 331 height 25
type input "9820077312"
click at [391, 324] on span "Add Client" at bounding box center [400, 331] width 54 height 15
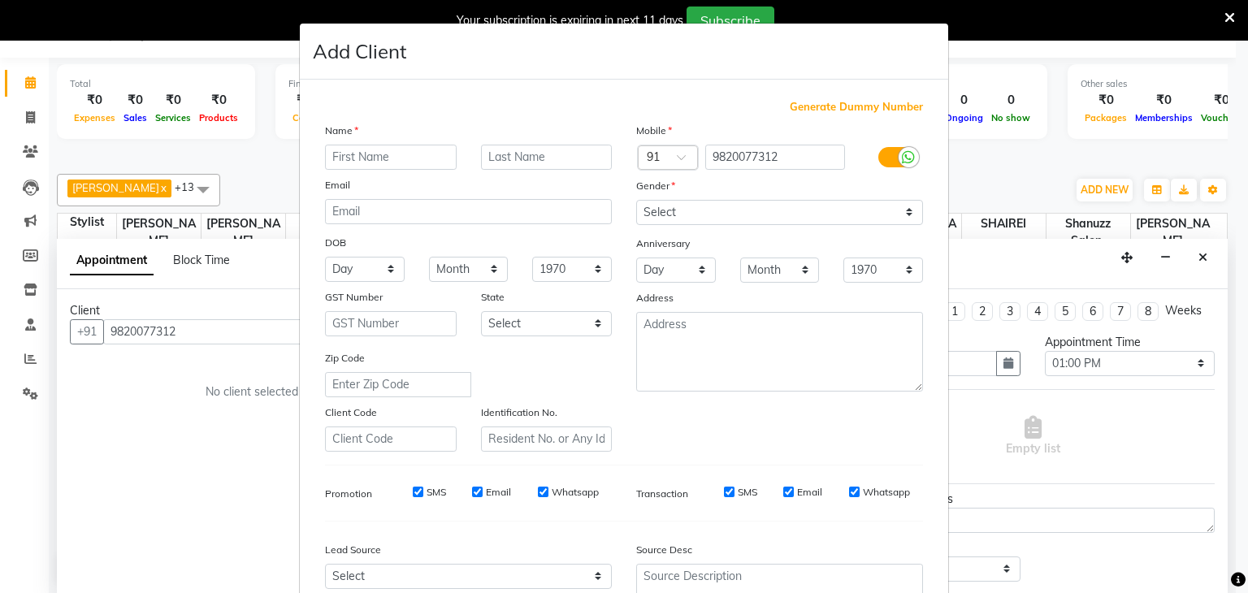
click at [351, 160] on input "text" at bounding box center [391, 157] width 132 height 25
type input "HEMALI"
click at [511, 163] on input "text" at bounding box center [547, 157] width 132 height 25
type input "NORONHA"
click at [791, 209] on select "Select Male Female Other Prefer Not To Say" at bounding box center [779, 212] width 287 height 25
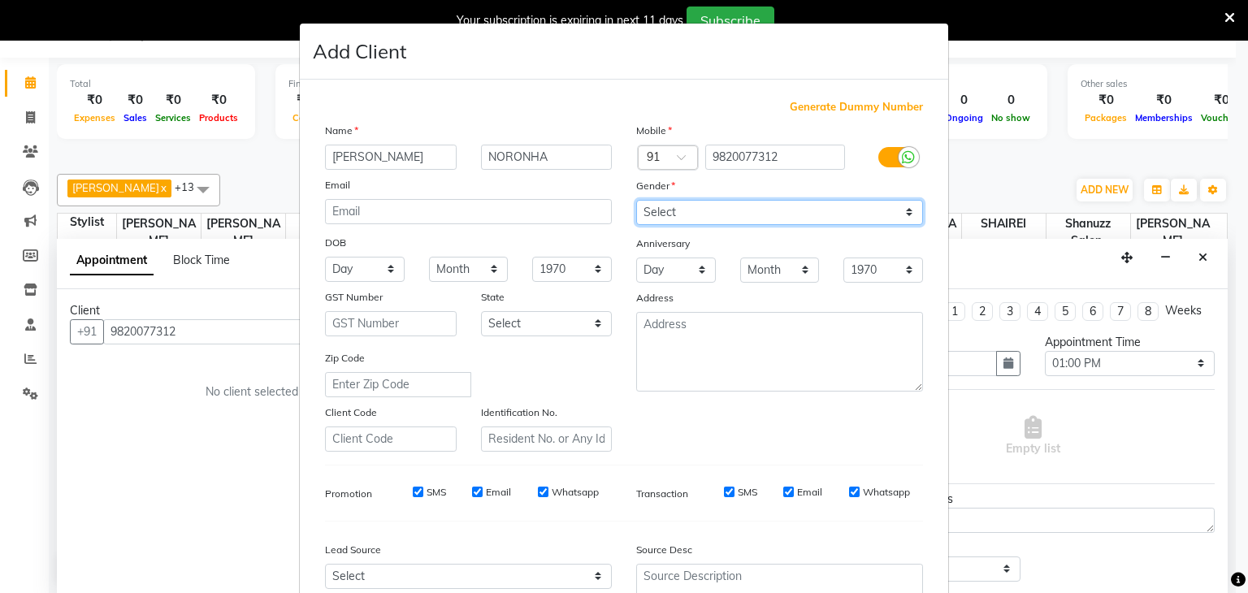
click at [636, 201] on select "Select Male Female Other Prefer Not To Say" at bounding box center [779, 212] width 287 height 25
drag, startPoint x: 707, startPoint y: 208, endPoint x: 671, endPoint y: 280, distance: 81.1
click at [671, 280] on div "Mobile Country Code × 91 9820077312 Gender Select Male Female Other Prefer Not …" at bounding box center [779, 287] width 311 height 330
select select "female"
click at [636, 201] on select "Select Male Female Other Prefer Not To Say" at bounding box center [779, 212] width 287 height 25
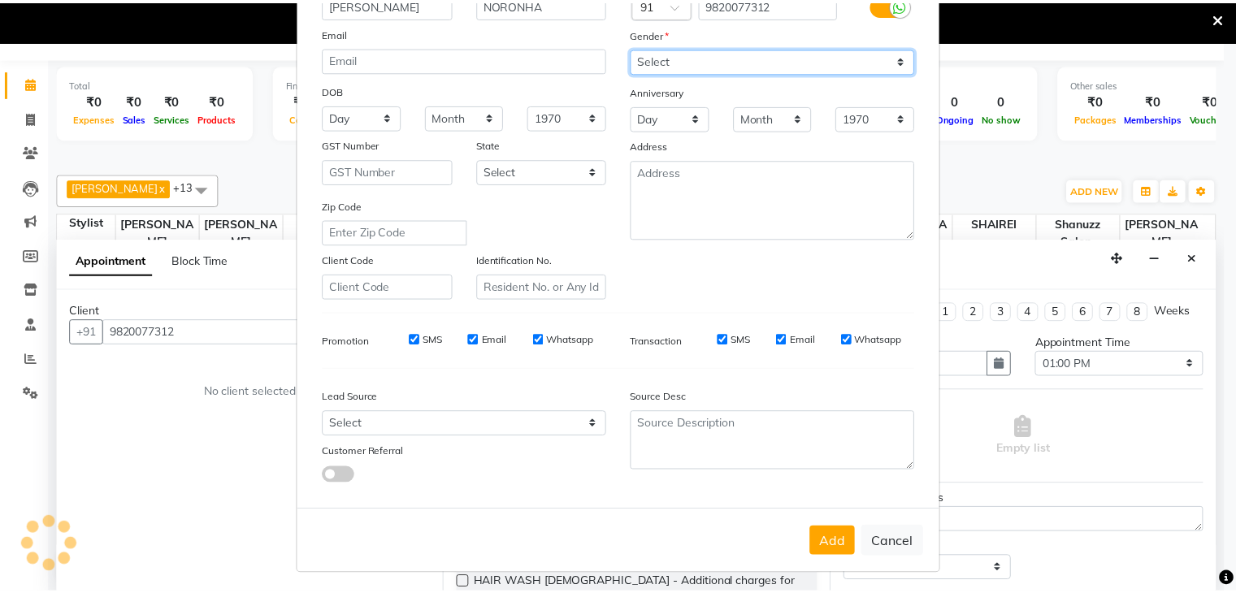
scroll to position [165, 0]
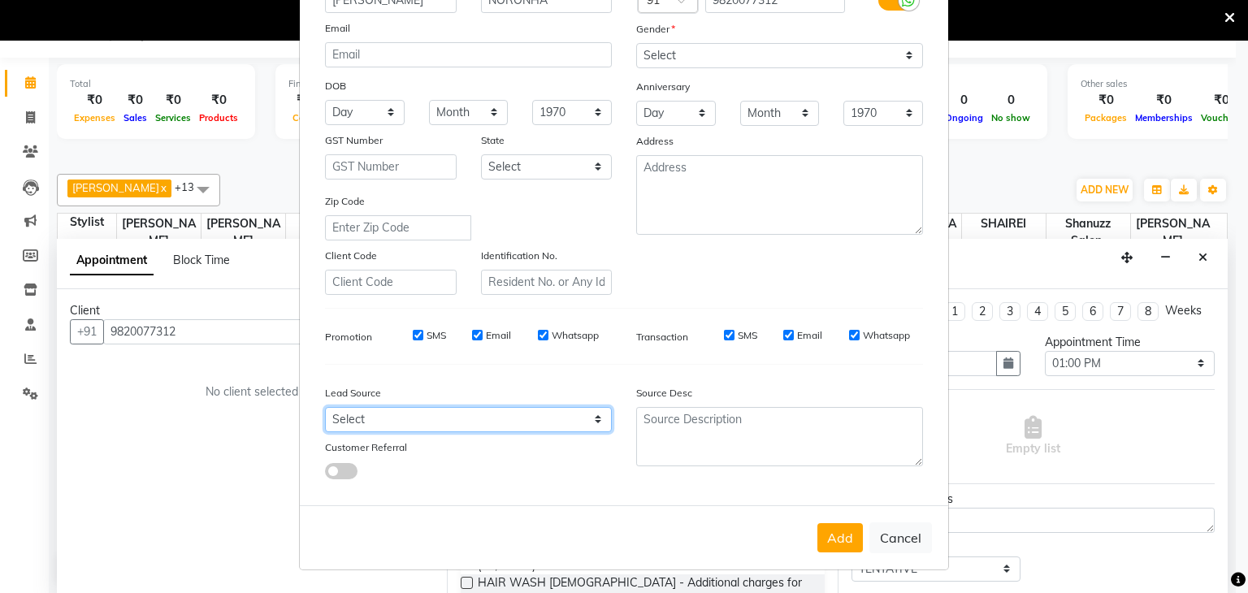
click at [449, 415] on select "Select Walk-in Referral Internet Friend Word of Mouth Advertisement Facebook Ju…" at bounding box center [468, 419] width 287 height 25
select select "49172"
click at [325, 407] on select "Select Walk-in Referral Internet Friend Word of Mouth Advertisement Facebook Ju…" at bounding box center [468, 419] width 287 height 25
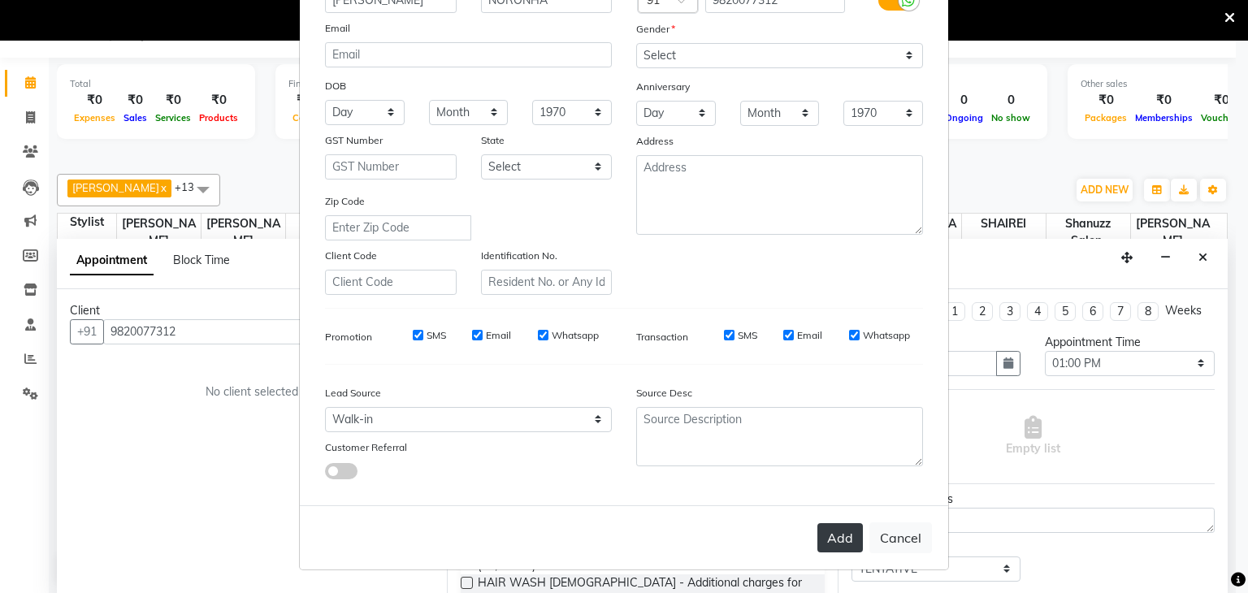
click at [844, 535] on button "Add" at bounding box center [841, 537] width 46 height 29
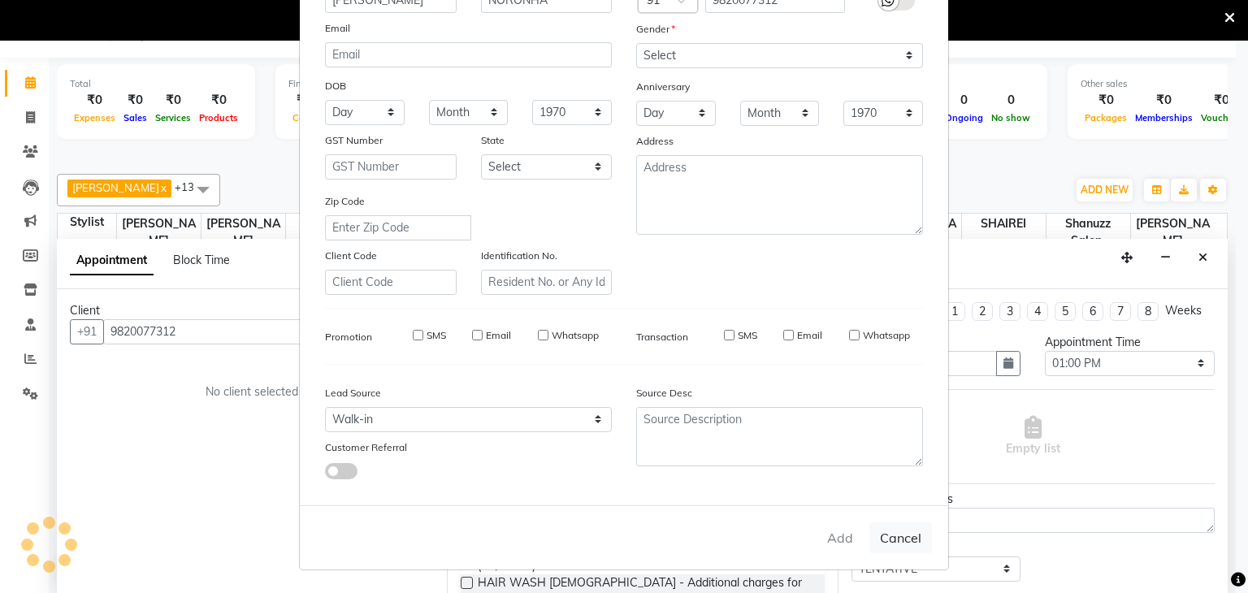
select select
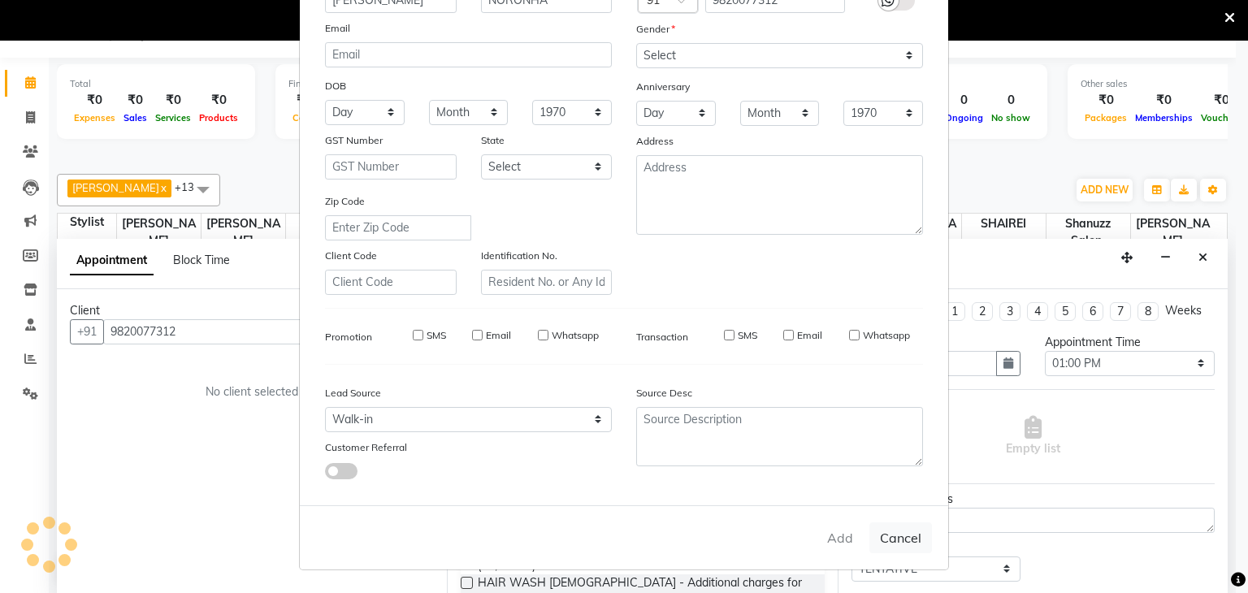
select select
checkbox input "false"
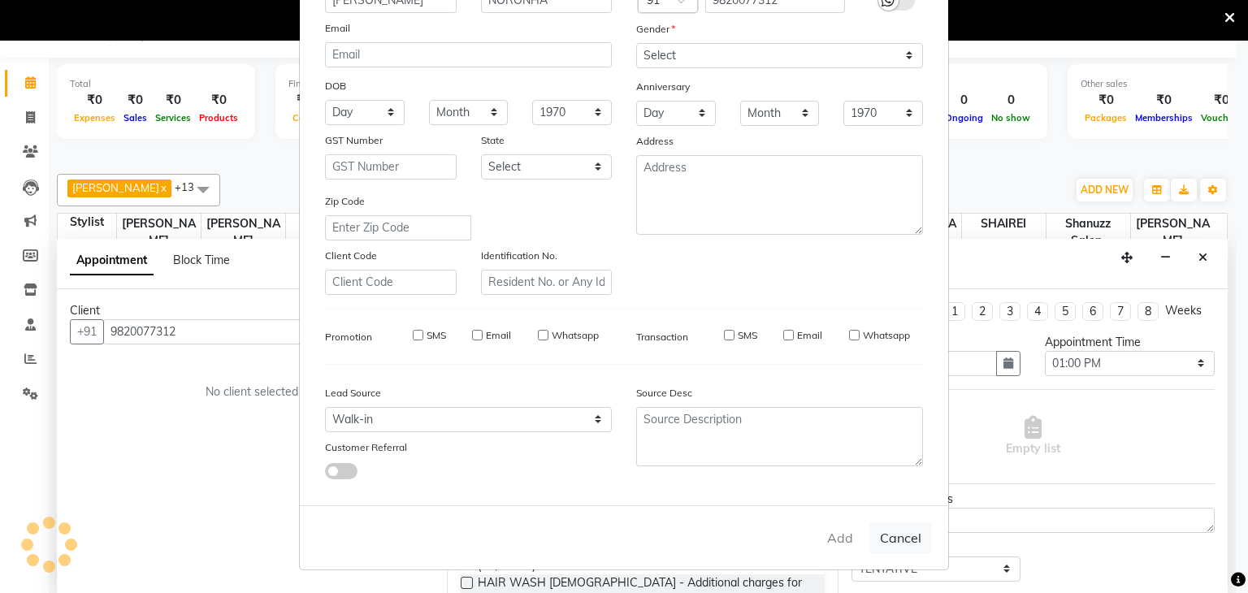
checkbox input "false"
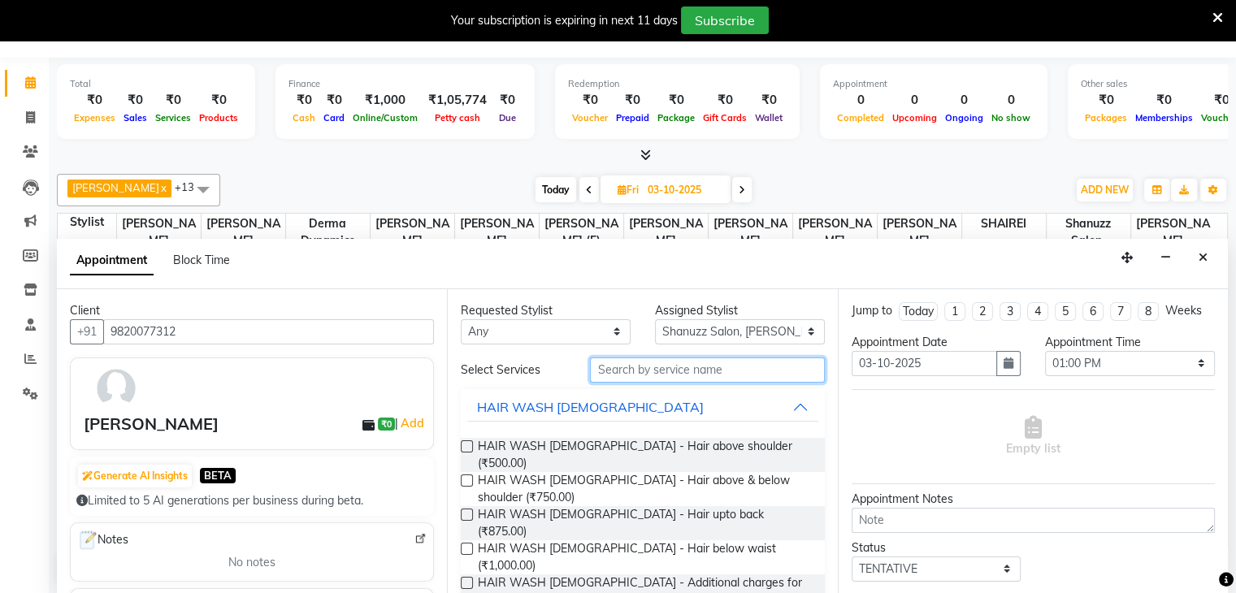
click at [618, 371] on input "text" at bounding box center [707, 370] width 234 height 25
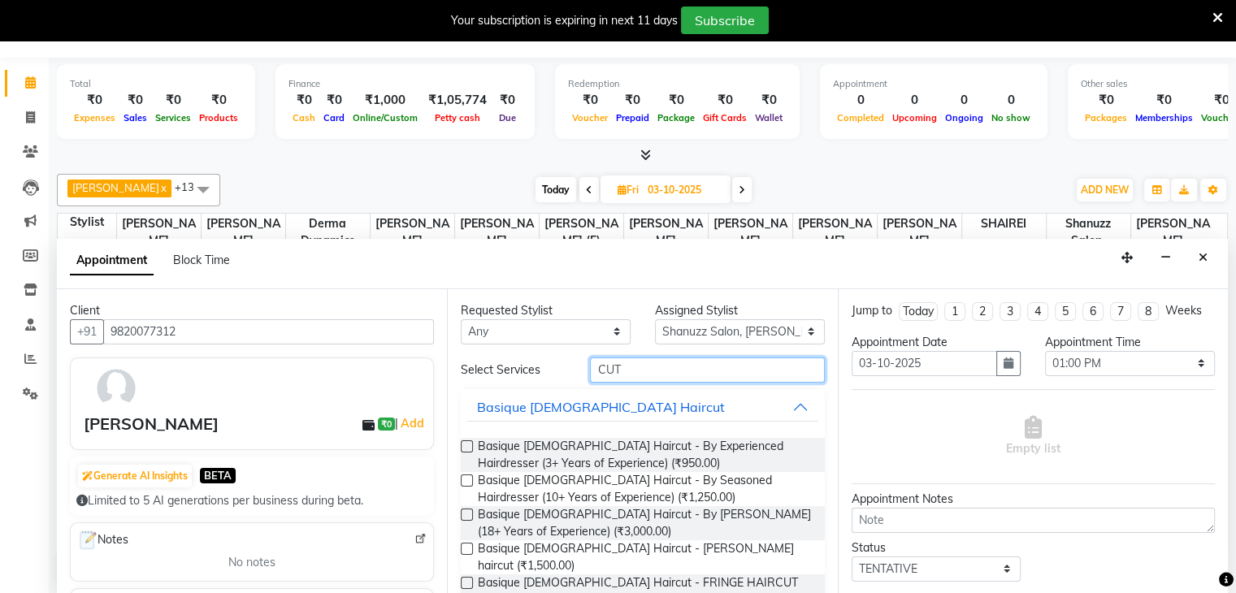
type input "CUT"
click at [461, 479] on label at bounding box center [467, 481] width 12 height 12
click at [461, 479] on input "checkbox" at bounding box center [466, 482] width 11 height 11
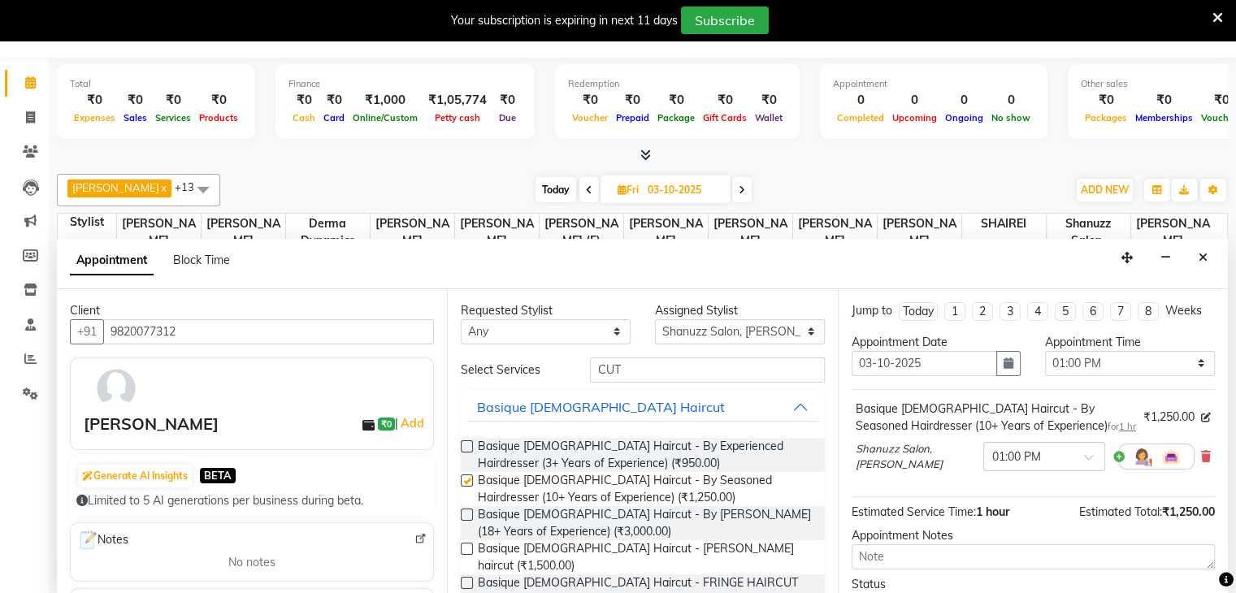
checkbox input "false"
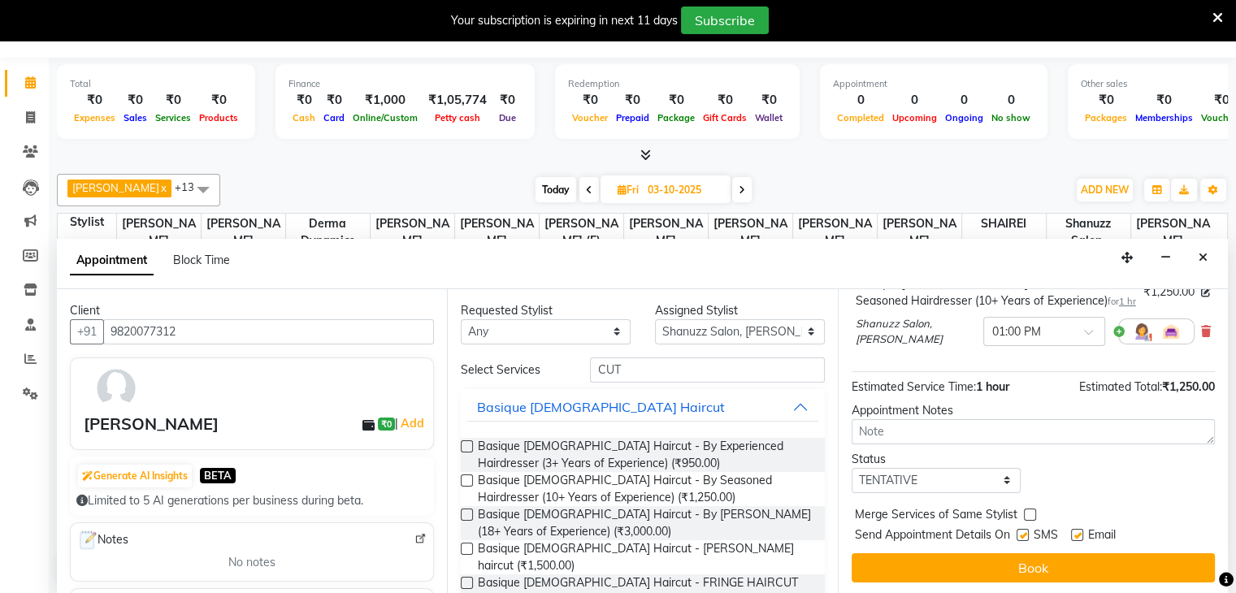
click at [1021, 529] on label at bounding box center [1023, 535] width 12 height 12
click at [1021, 532] on input "checkbox" at bounding box center [1022, 537] width 11 height 11
checkbox input "false"
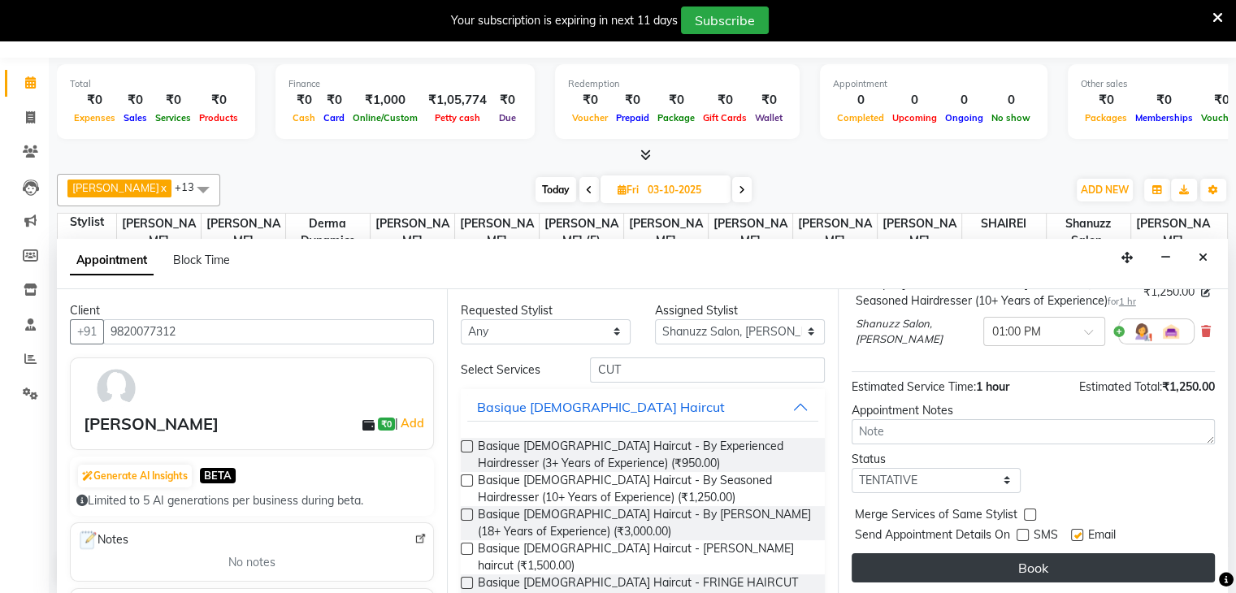
click at [992, 556] on button "Book" at bounding box center [1033, 567] width 363 height 29
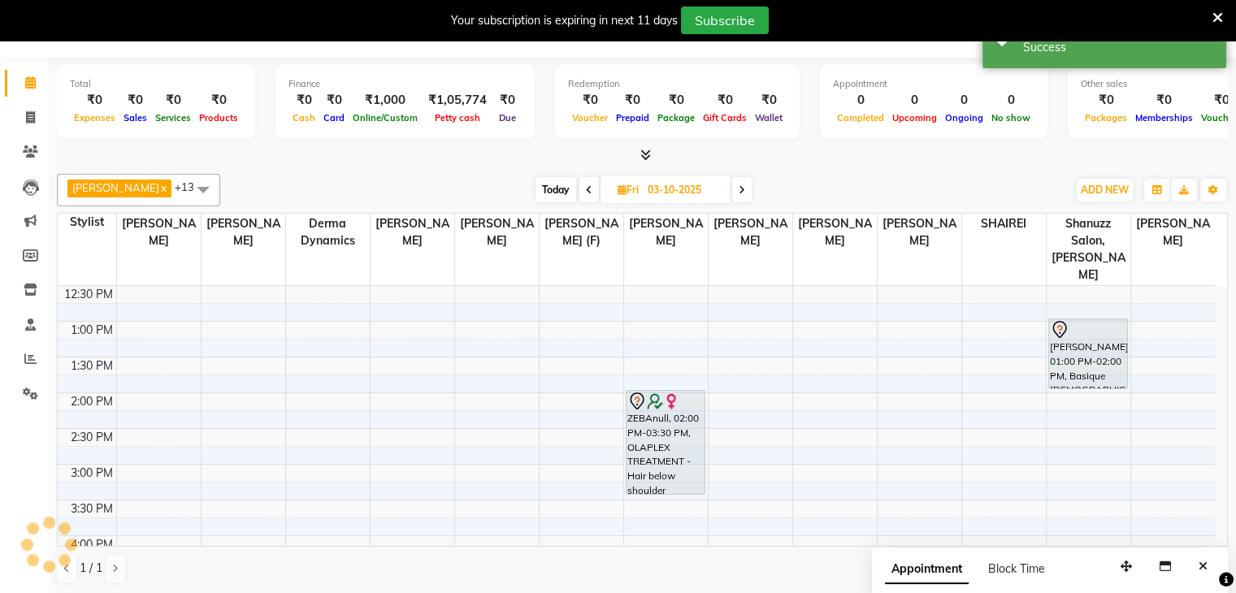
scroll to position [0, 0]
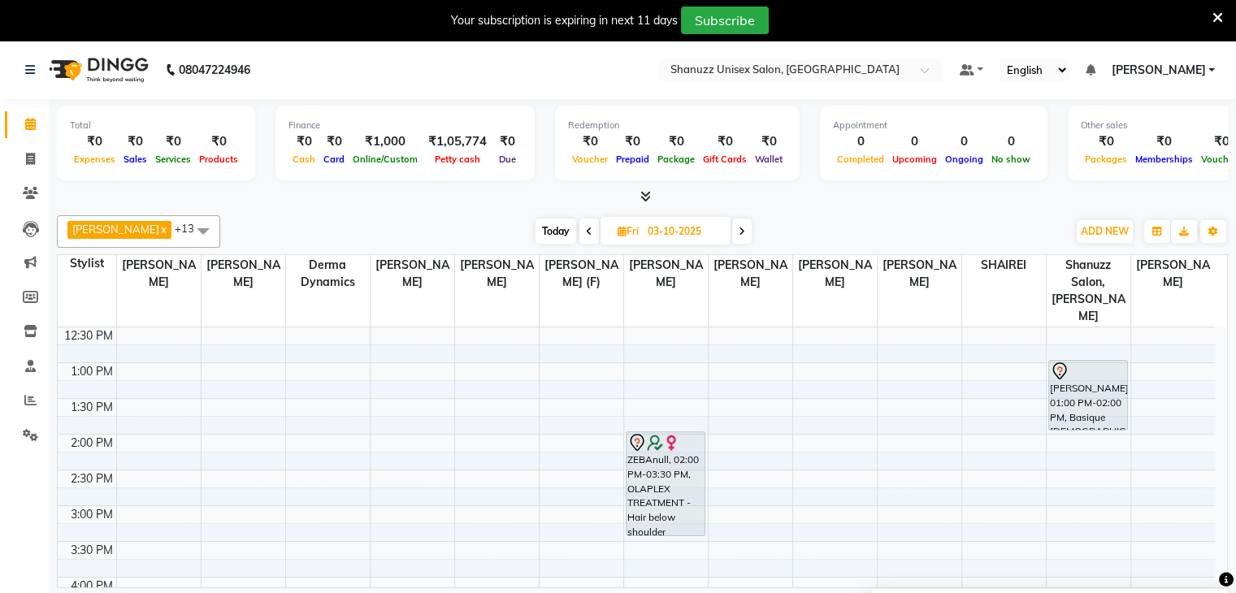
click at [544, 241] on span "Today" at bounding box center [556, 231] width 41 height 25
type input "02-10-2025"
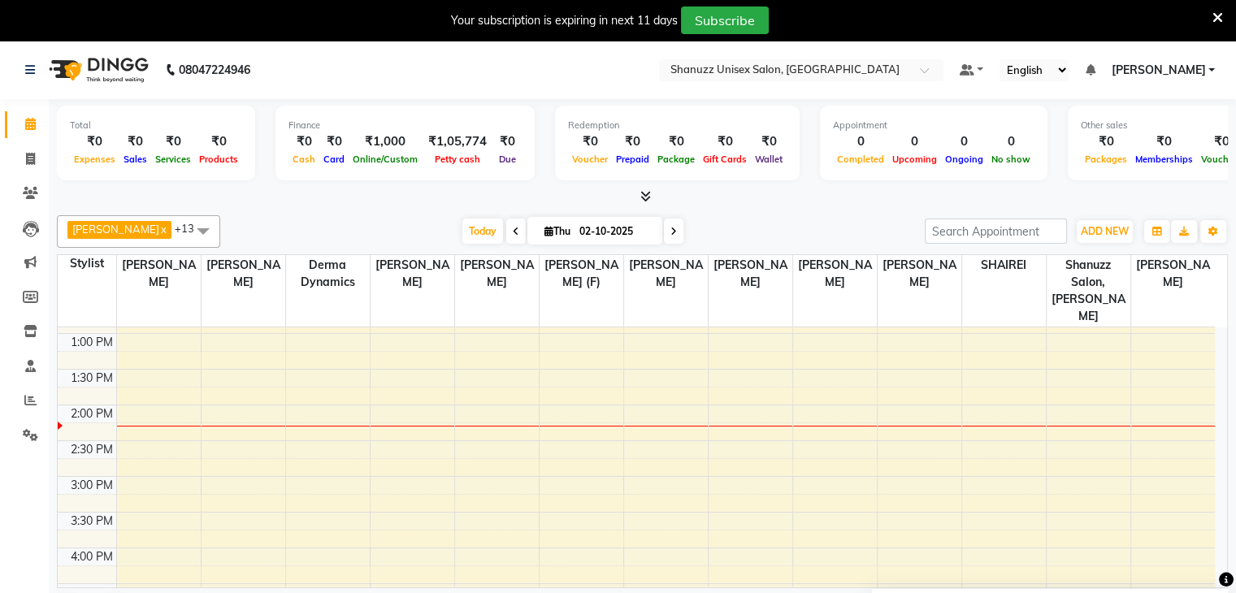
scroll to position [275, 0]
click at [566, 228] on span "Thu" at bounding box center [557, 231] width 34 height 12
select select "10"
select select "2025"
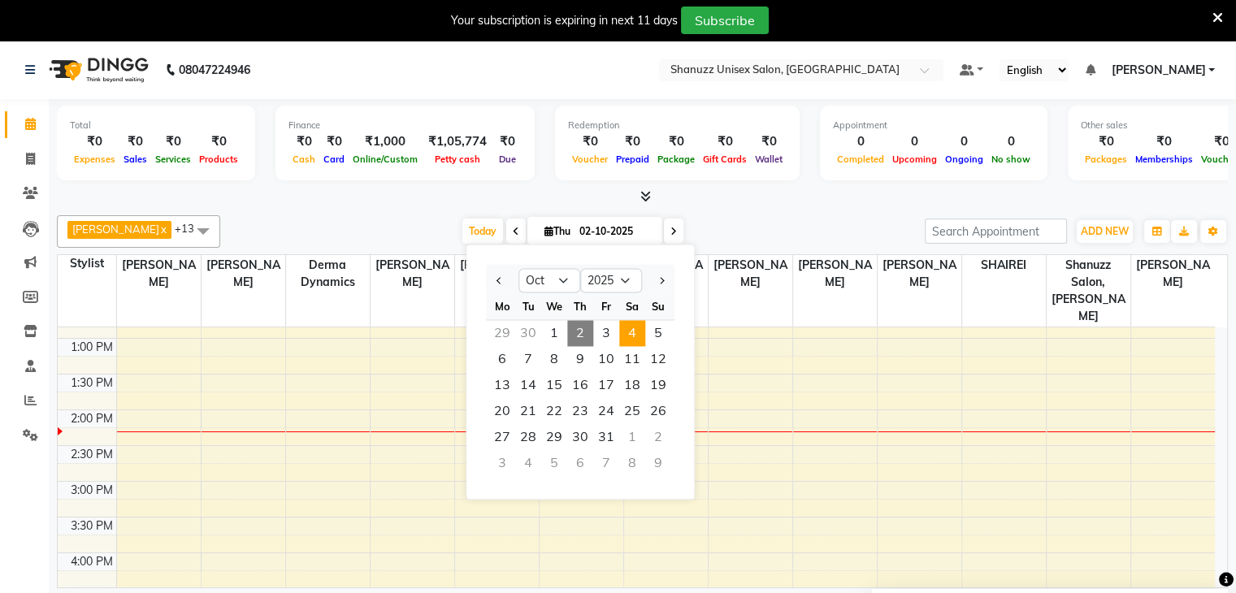
click at [638, 326] on span "4" at bounding box center [632, 333] width 26 height 26
type input "04-10-2025"
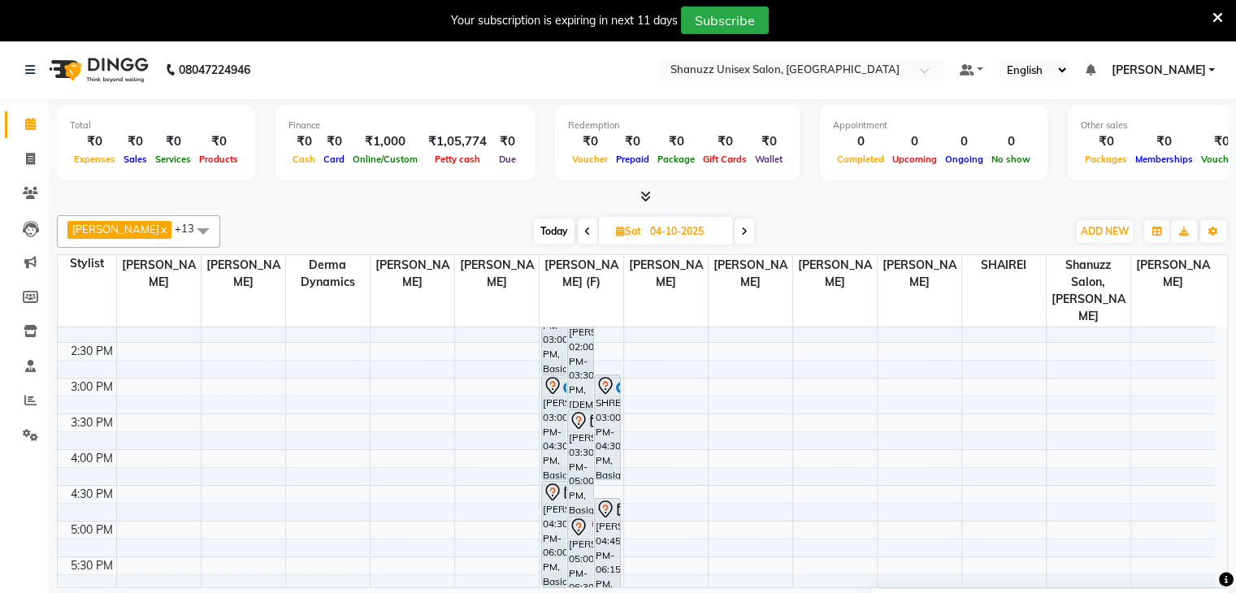
scroll to position [379, 0]
click at [1059, 365] on div "9:00 AM 9:30 AM 10:00 AM 10:30 AM 11:00 AM 11:30 AM 12:00 PM 12:30 PM 1:00 PM 1…" at bounding box center [636, 377] width 1157 height 857
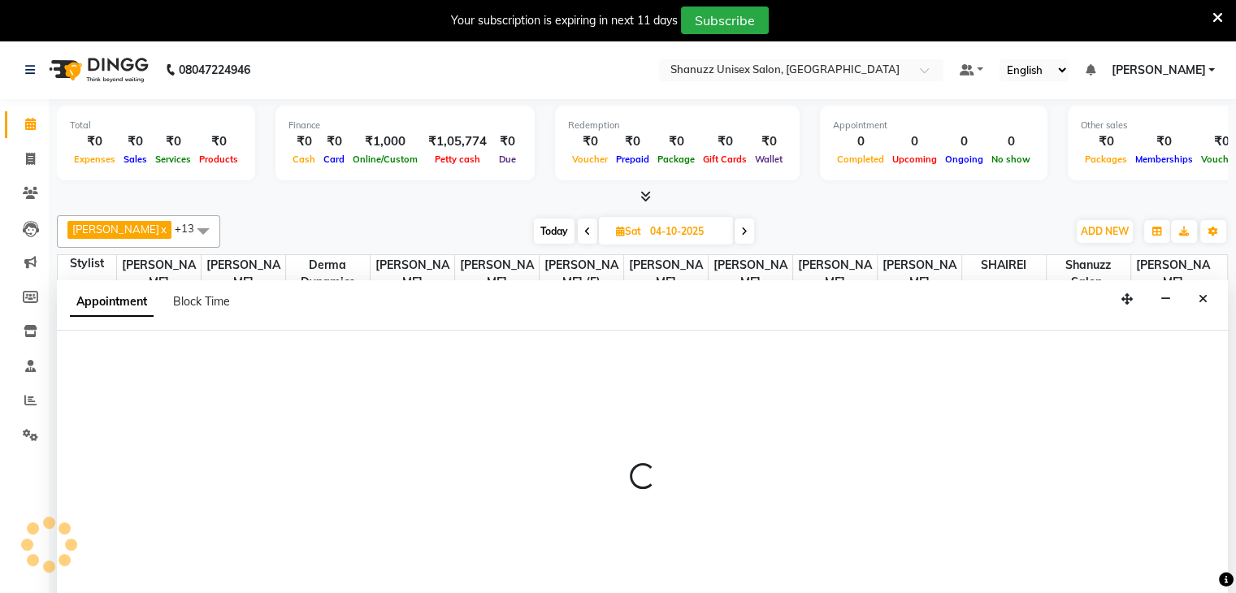
select select "70702"
select select "tentative"
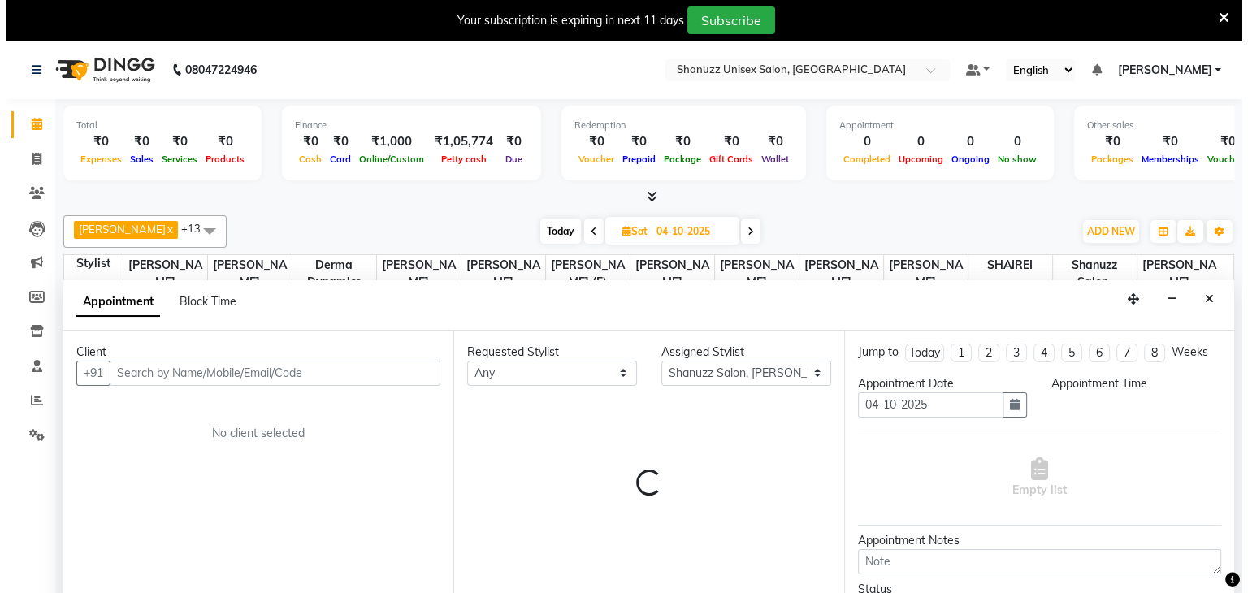
scroll to position [41, 0]
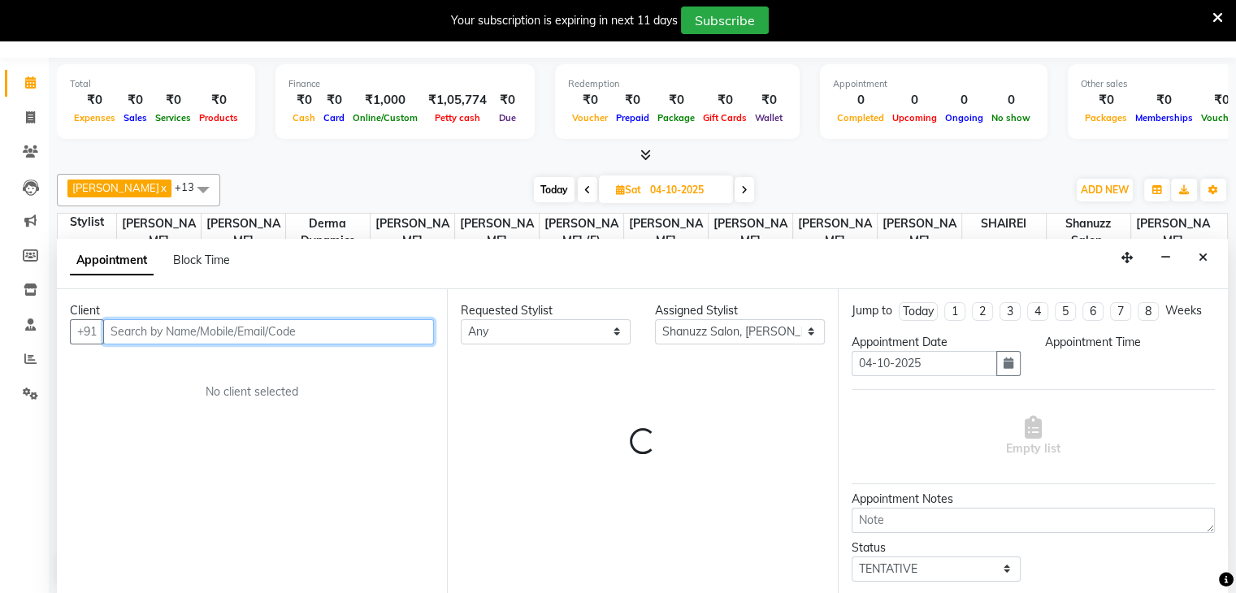
select select "900"
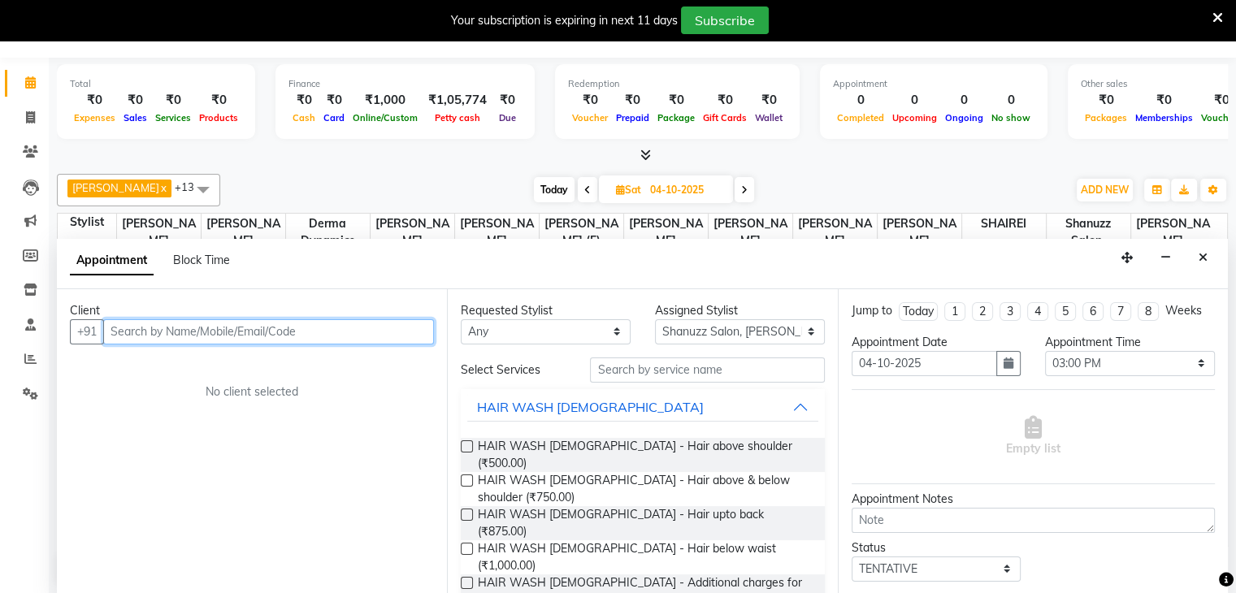
click at [335, 329] on input "text" at bounding box center [268, 331] width 331 height 25
type input "9833248568"
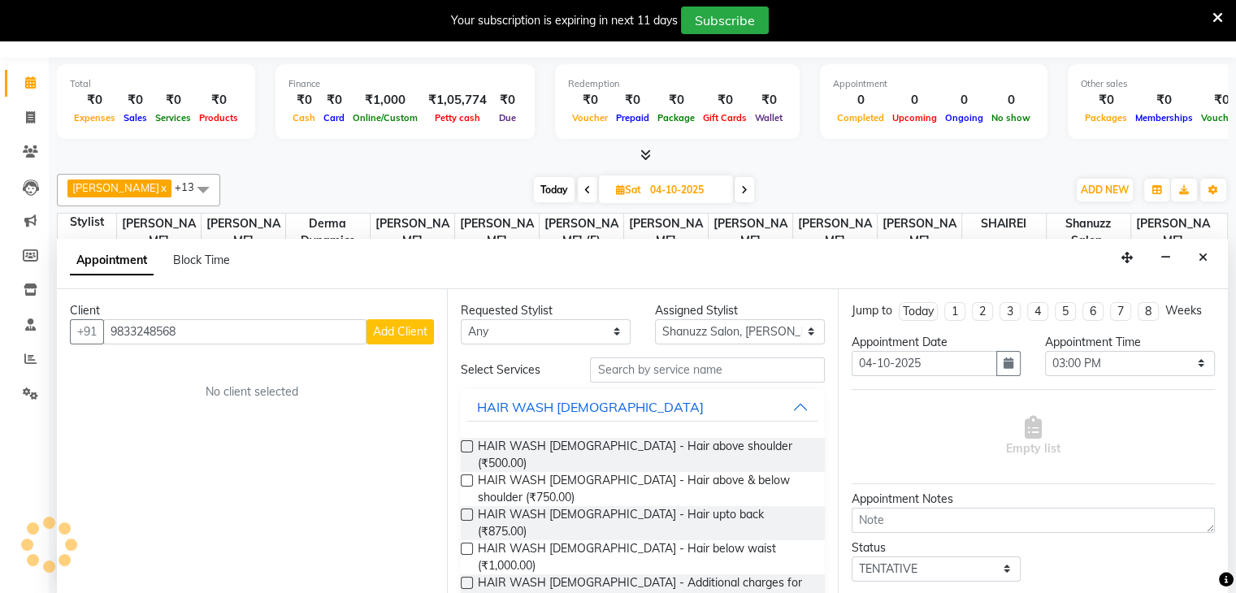
click at [395, 336] on span "Add Client" at bounding box center [400, 331] width 54 height 15
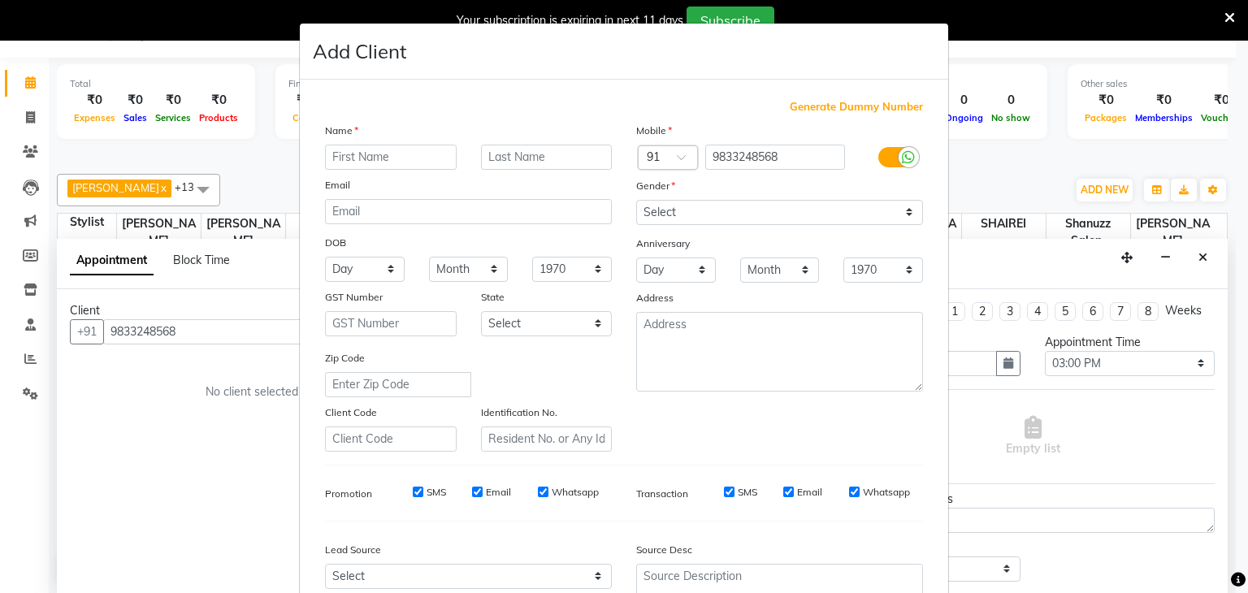
click at [426, 154] on input "text" at bounding box center [391, 157] width 132 height 25
type input "DR. PATEL"
click at [744, 211] on select "Select Male Female Other Prefer Not To Say" at bounding box center [779, 212] width 287 height 25
select select "male"
click at [636, 201] on select "Select Male Female Other Prefer Not To Say" at bounding box center [779, 212] width 287 height 25
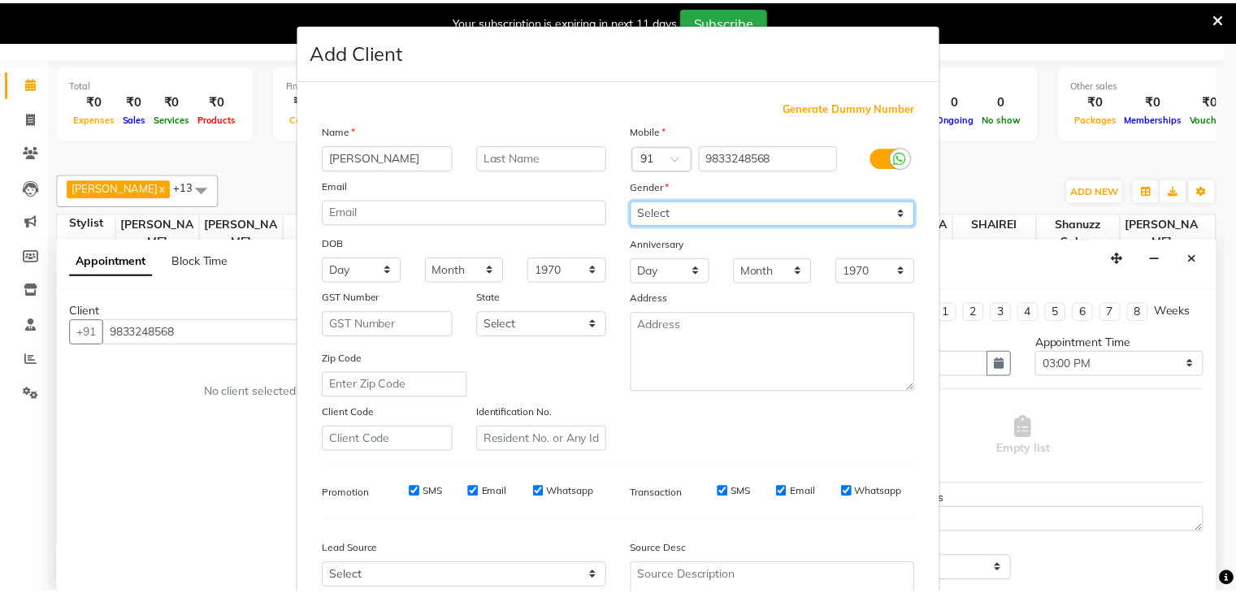
scroll to position [165, 0]
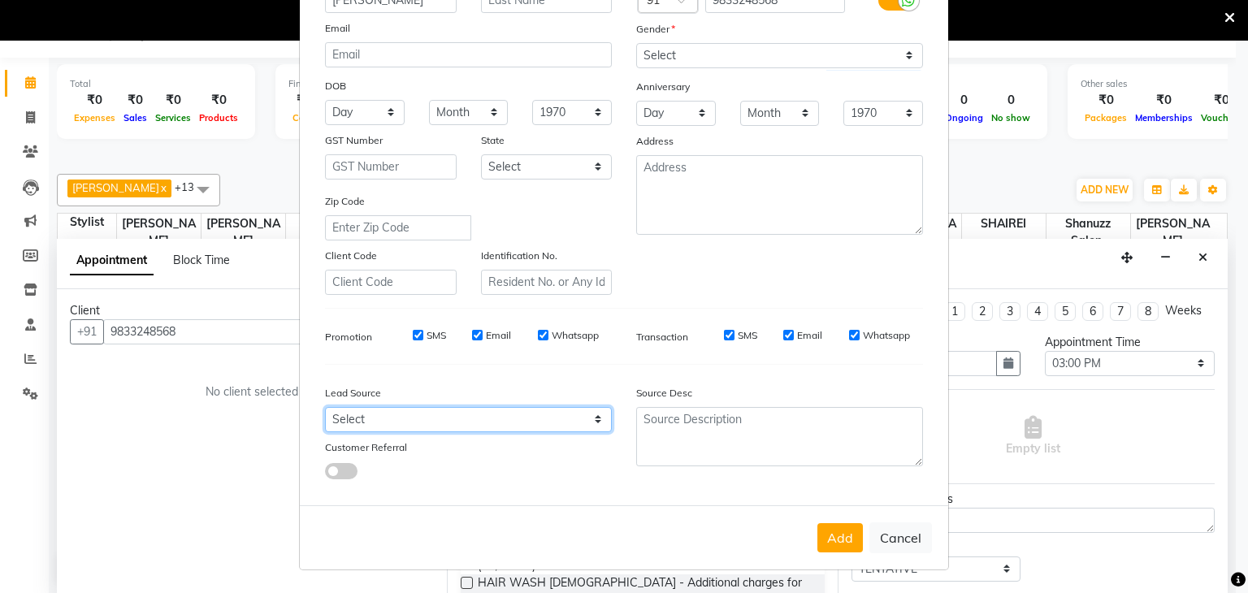
click at [523, 410] on select "Select Walk-in Referral Internet Friend Word of Mouth Advertisement Facebook Ju…" at bounding box center [468, 419] width 287 height 25
select select "49172"
click at [325, 407] on select "Select Walk-in Referral Internet Friend Word of Mouth Advertisement Facebook Ju…" at bounding box center [468, 419] width 287 height 25
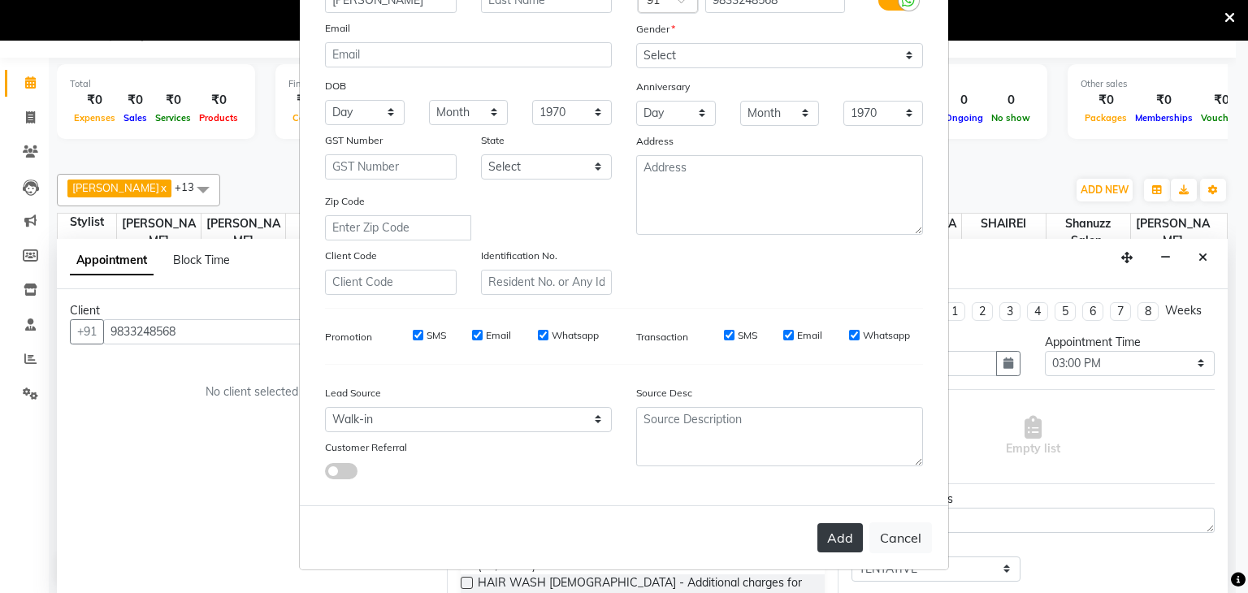
click at [824, 536] on button "Add" at bounding box center [841, 537] width 46 height 29
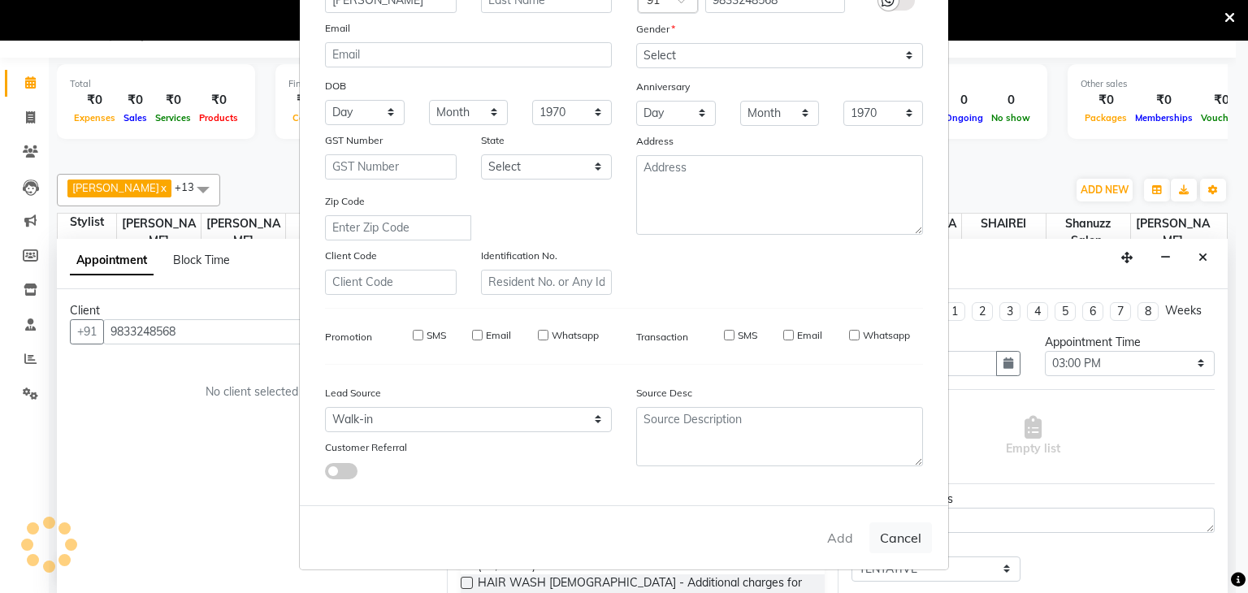
select select
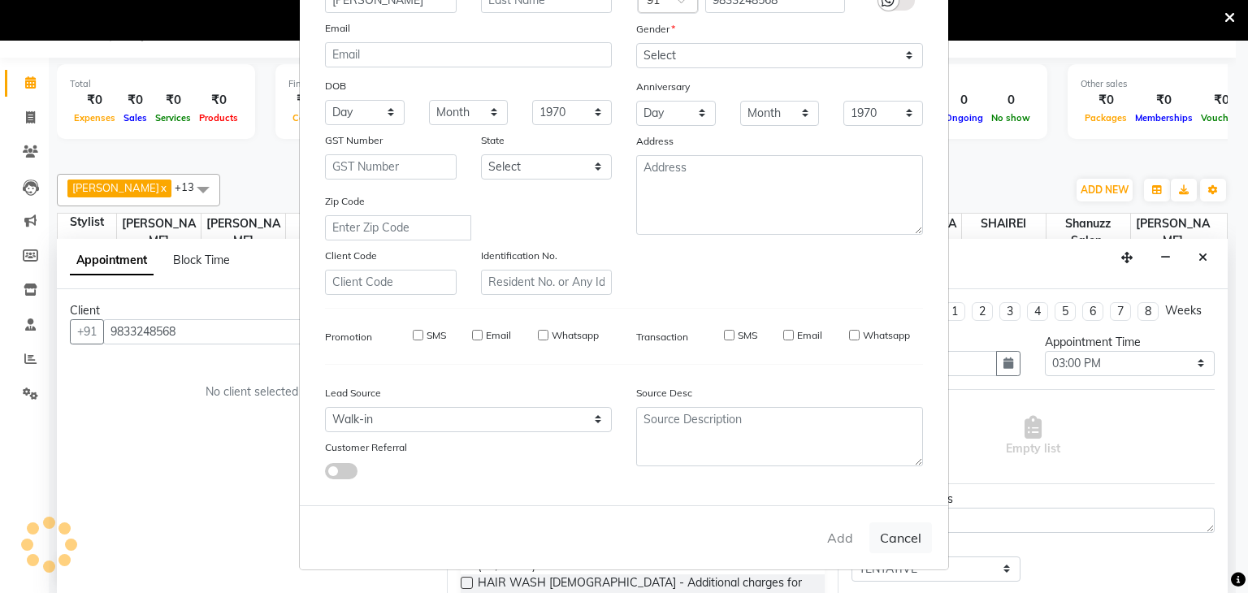
select select
checkbox input "false"
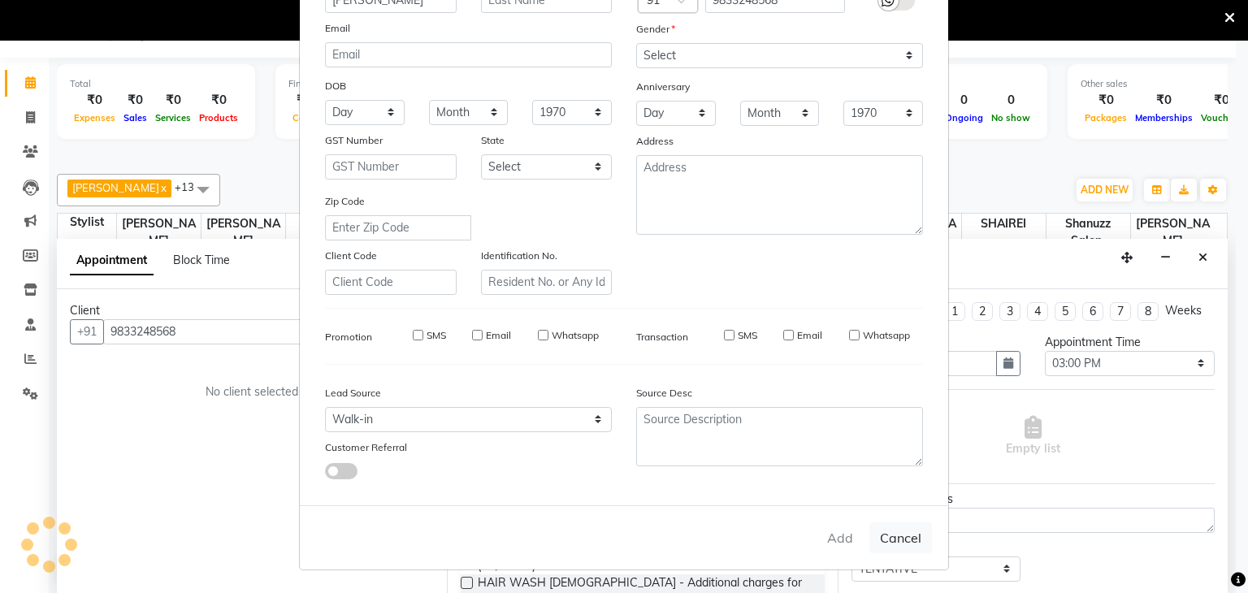
checkbox input "false"
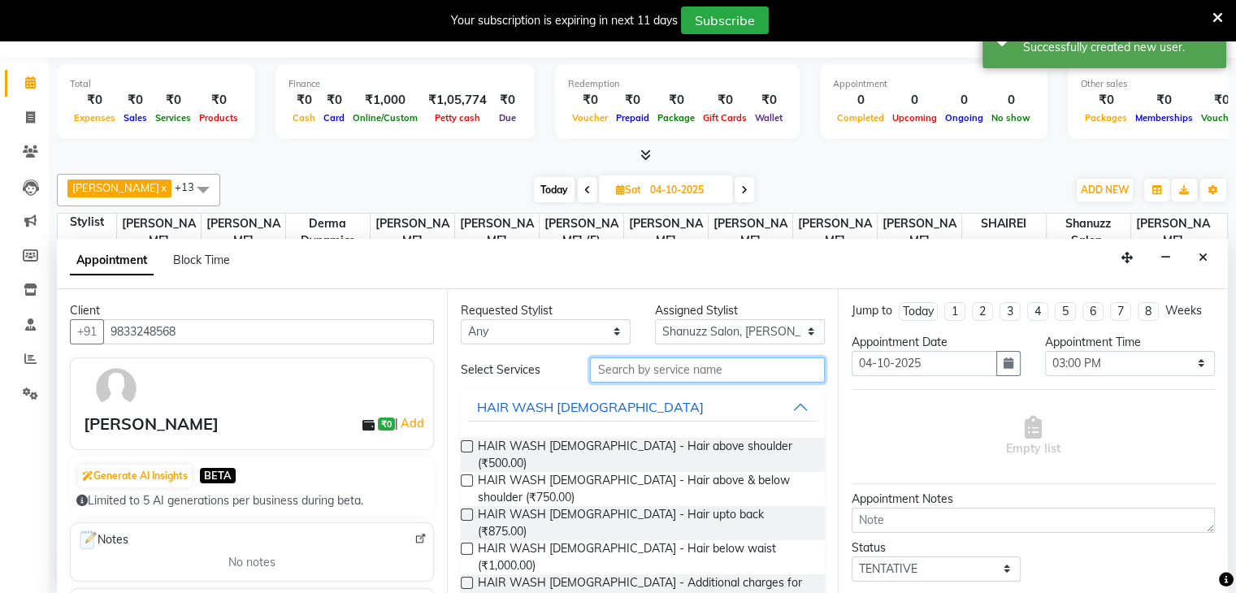
click at [640, 373] on input "text" at bounding box center [707, 370] width 234 height 25
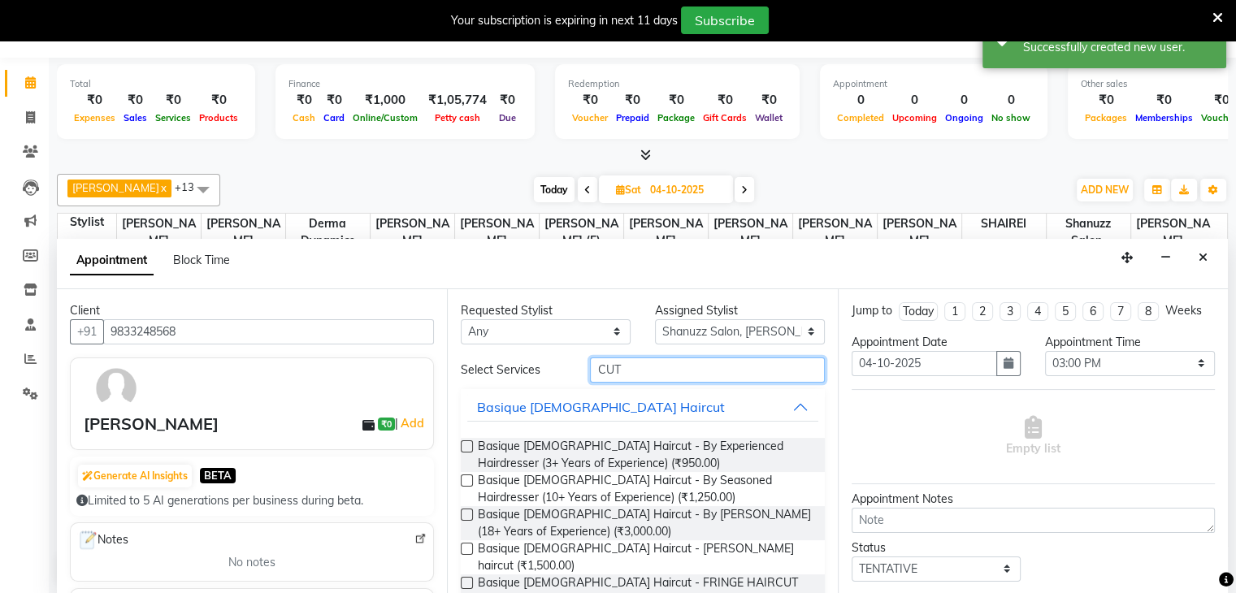
scroll to position [104, 0]
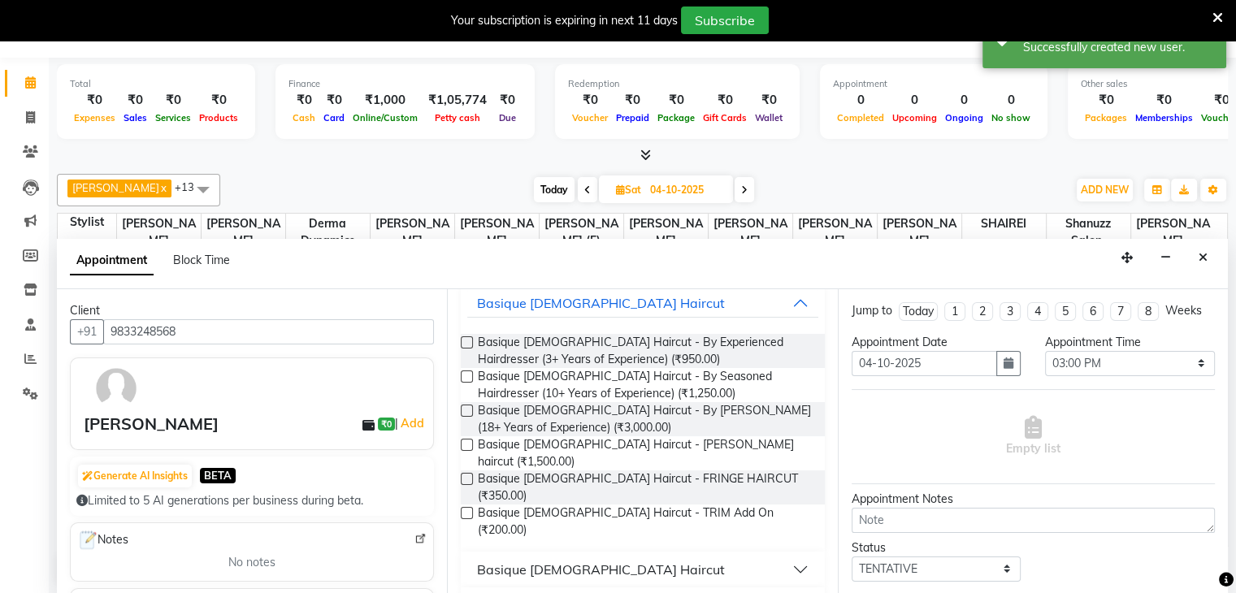
type input "CUT"
click at [510, 560] on div "Basique MALE Haircut" at bounding box center [601, 570] width 248 height 20
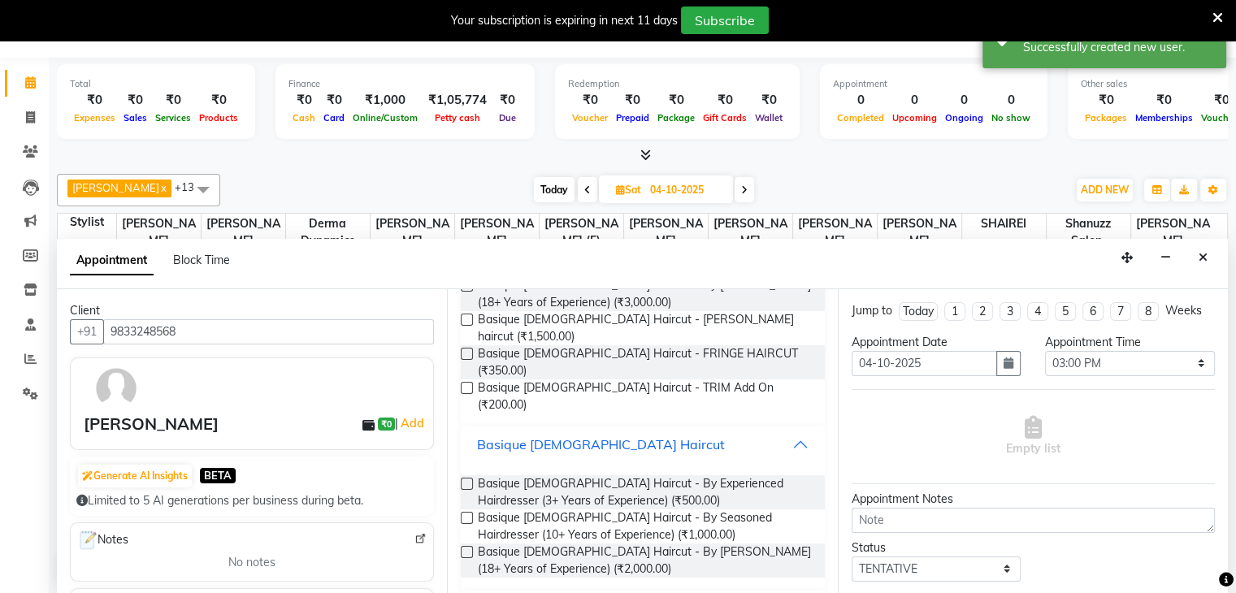
scroll to position [232, 0]
click at [467, 475] on label at bounding box center [467, 481] width 12 height 12
click at [467, 477] on input "checkbox" at bounding box center [466, 482] width 11 height 11
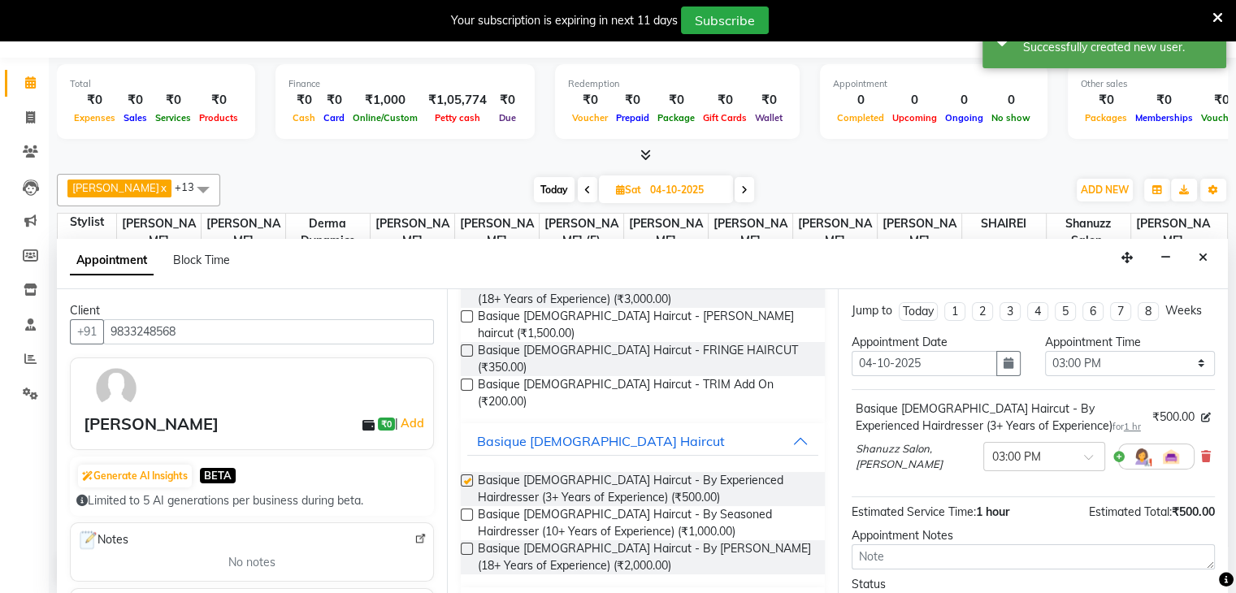
checkbox input "false"
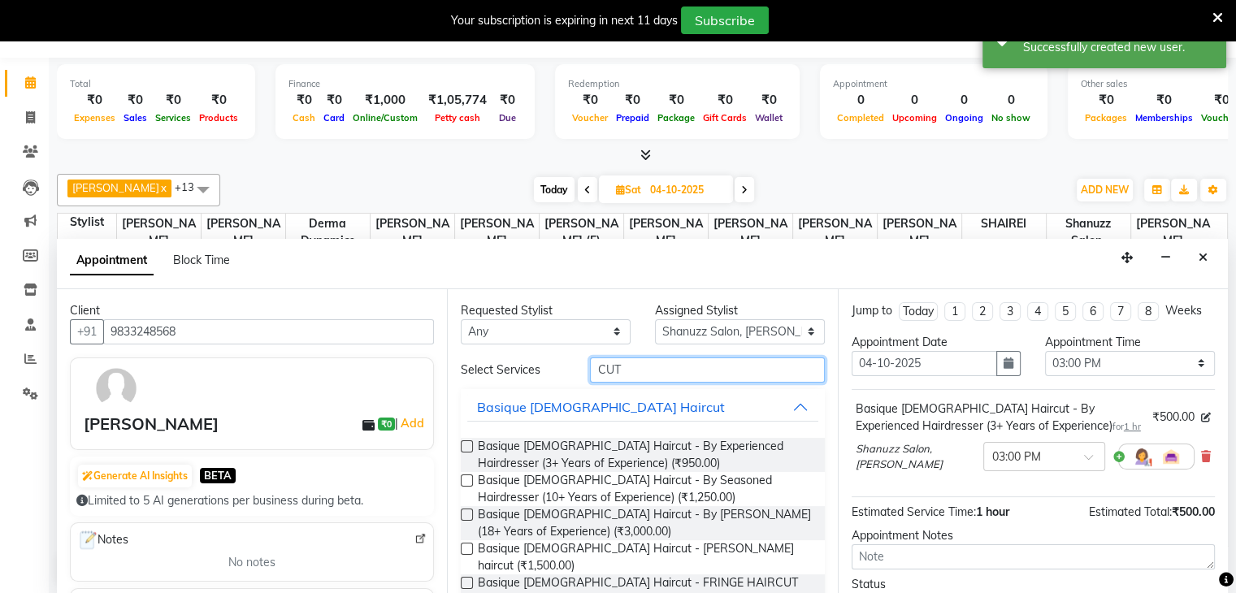
click at [652, 365] on input "CUT" at bounding box center [707, 370] width 234 height 25
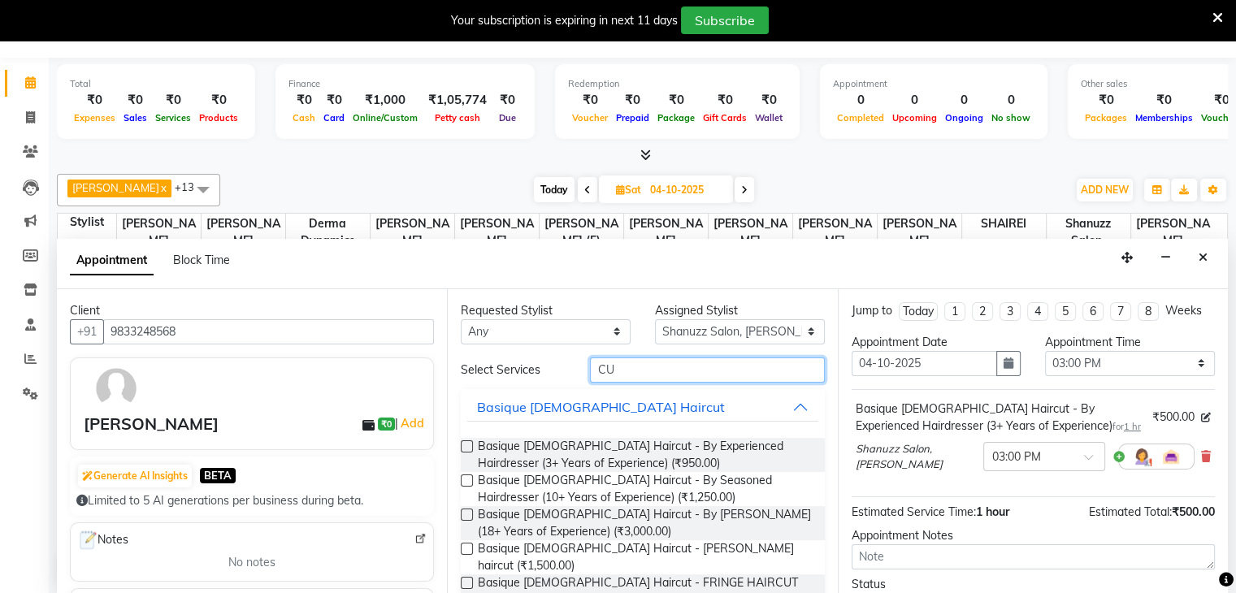
type input "C"
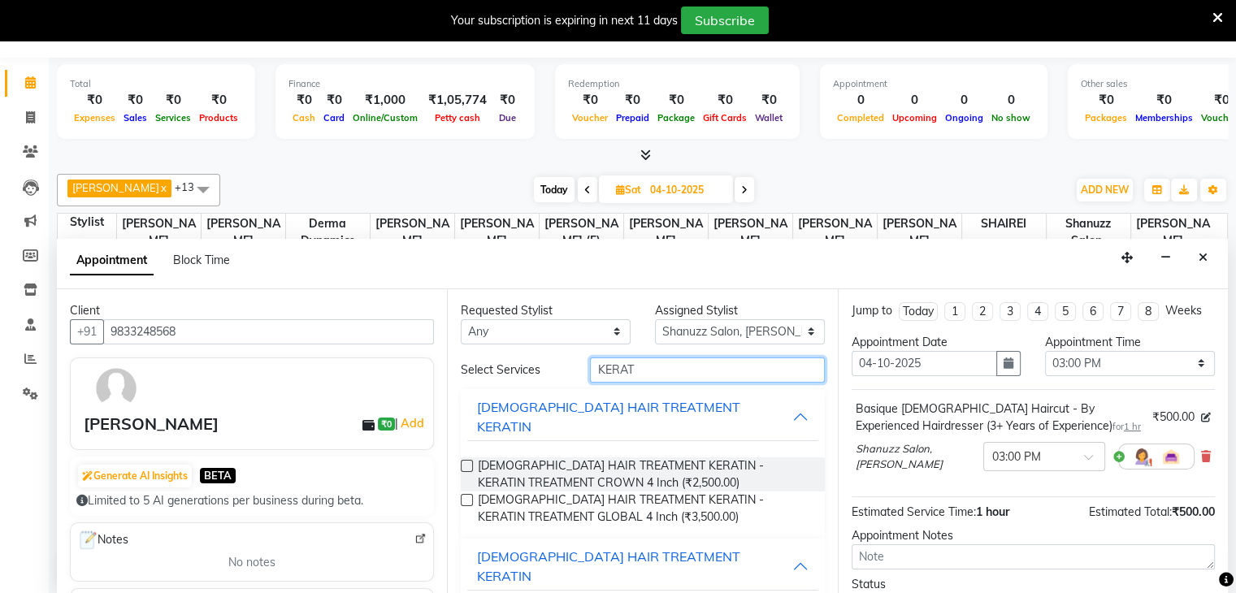
type input "KERAT"
click at [470, 460] on label at bounding box center [467, 466] width 12 height 12
click at [470, 462] on input "checkbox" at bounding box center [466, 467] width 11 height 11
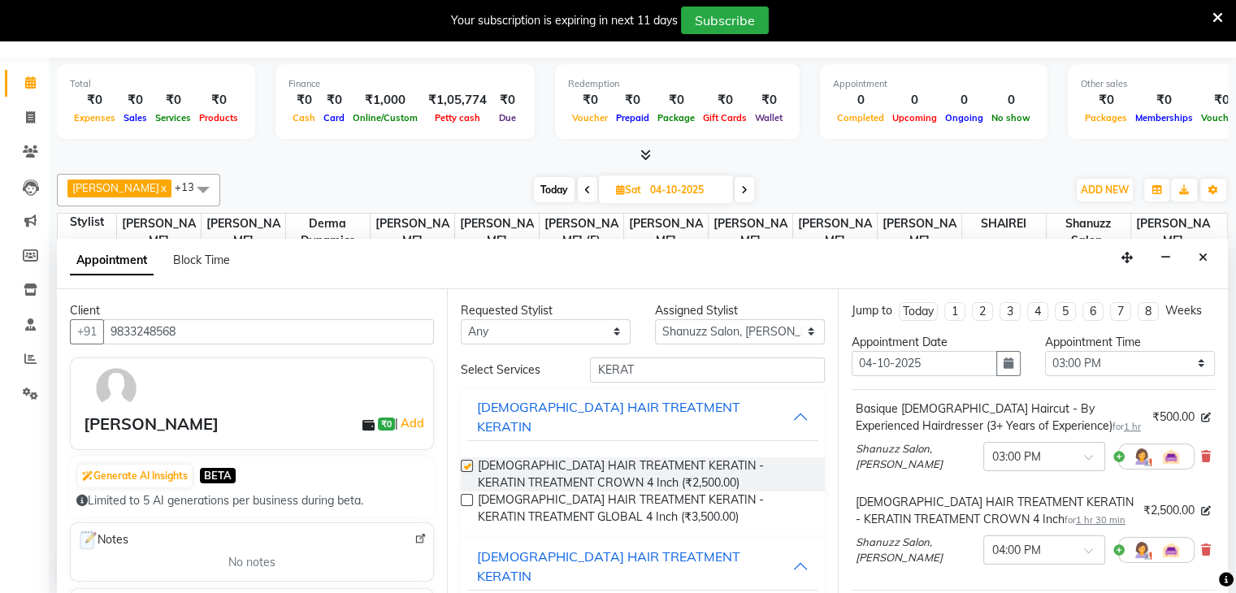
checkbox input "false"
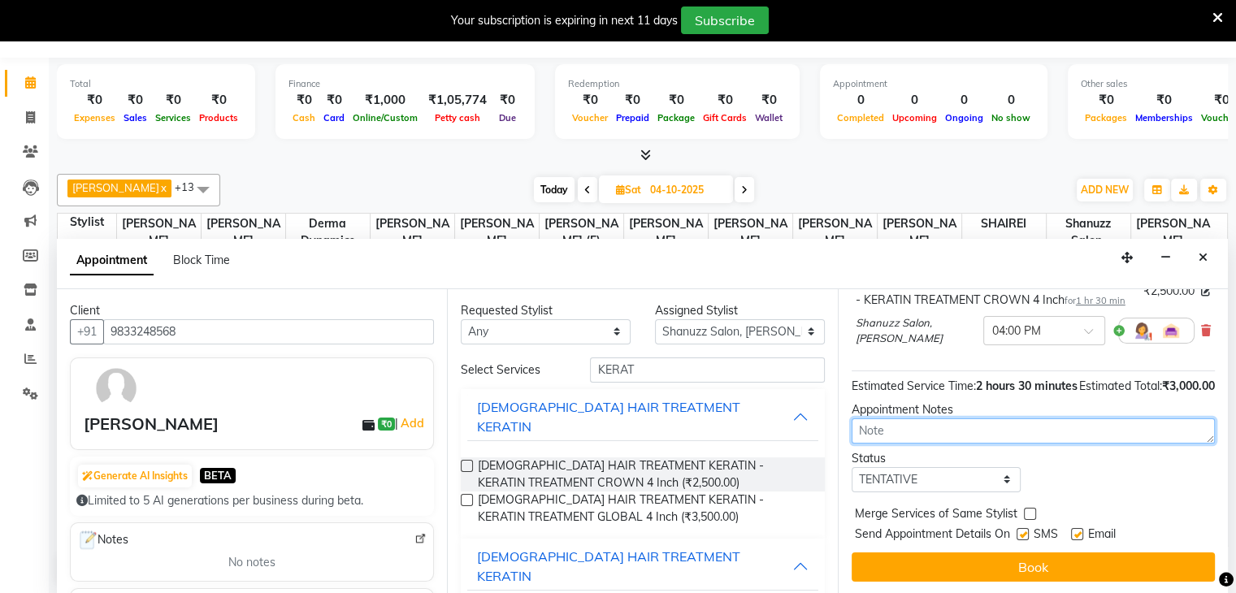
click at [940, 423] on textarea at bounding box center [1033, 431] width 363 height 25
type textarea "KERATINE -3000, COLOR 3000, CUT 500, SPA 1000, 30% DISCOUNT"
click at [1023, 528] on label at bounding box center [1023, 534] width 12 height 12
click at [1023, 531] on input "checkbox" at bounding box center [1022, 536] width 11 height 11
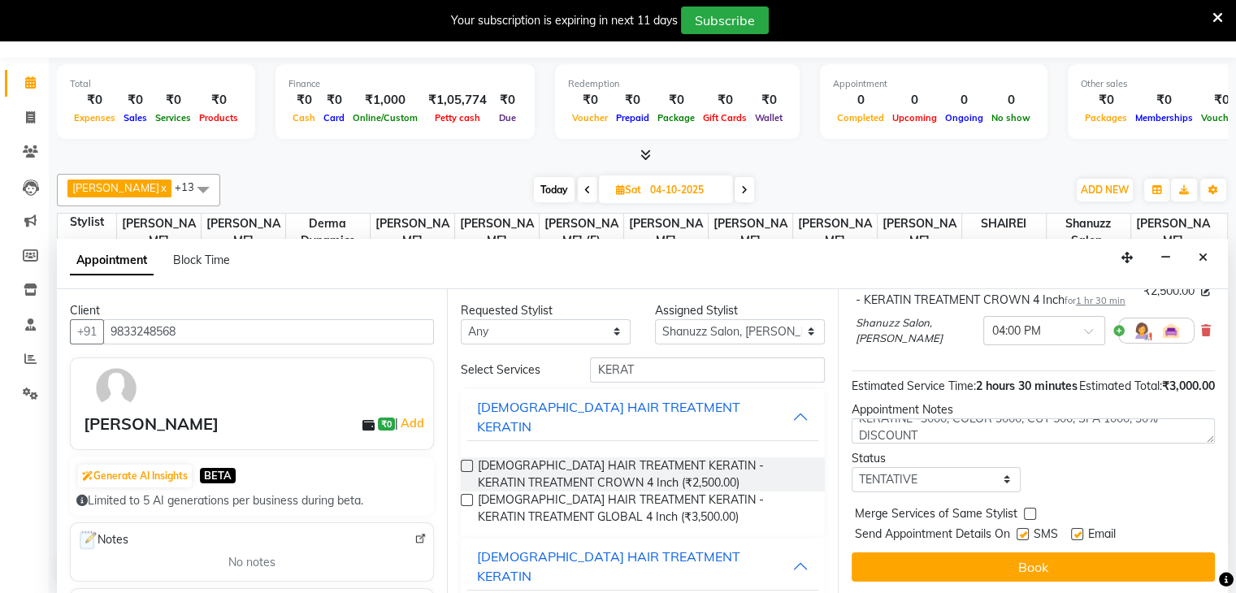
checkbox input "false"
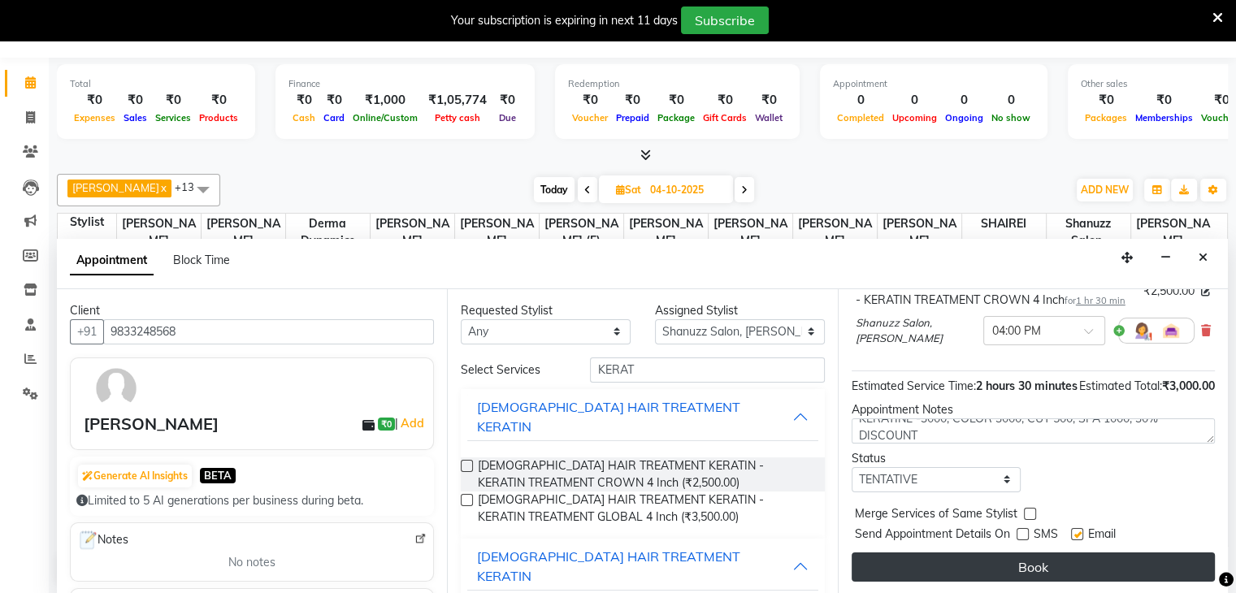
click at [990, 562] on button "Book" at bounding box center [1033, 567] width 363 height 29
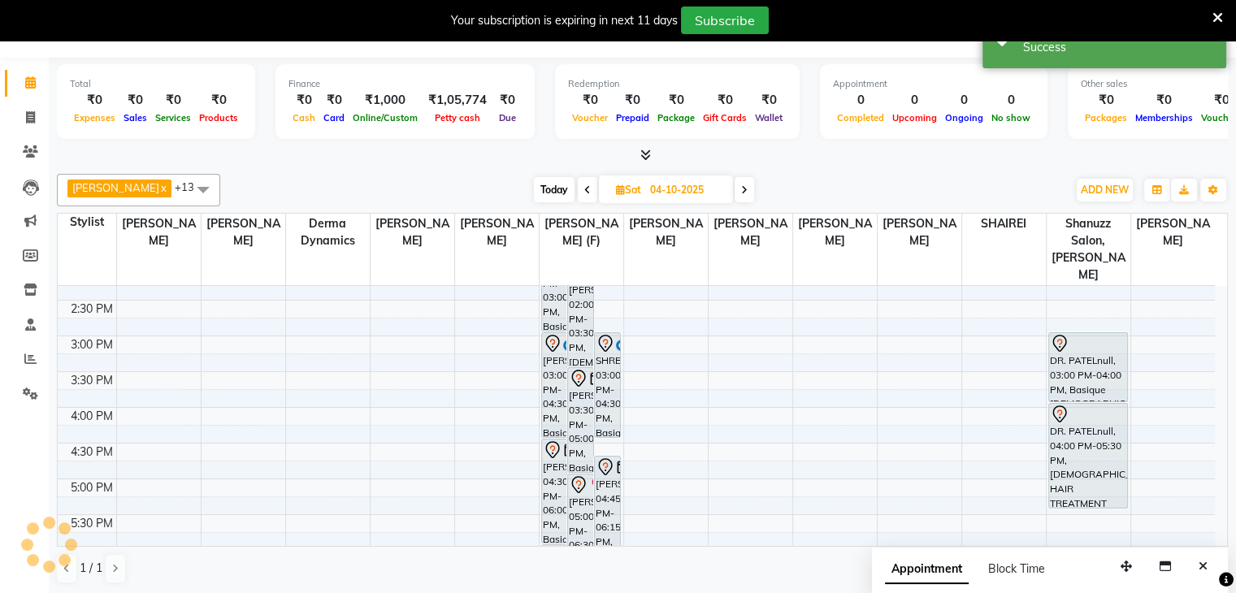
scroll to position [0, 0]
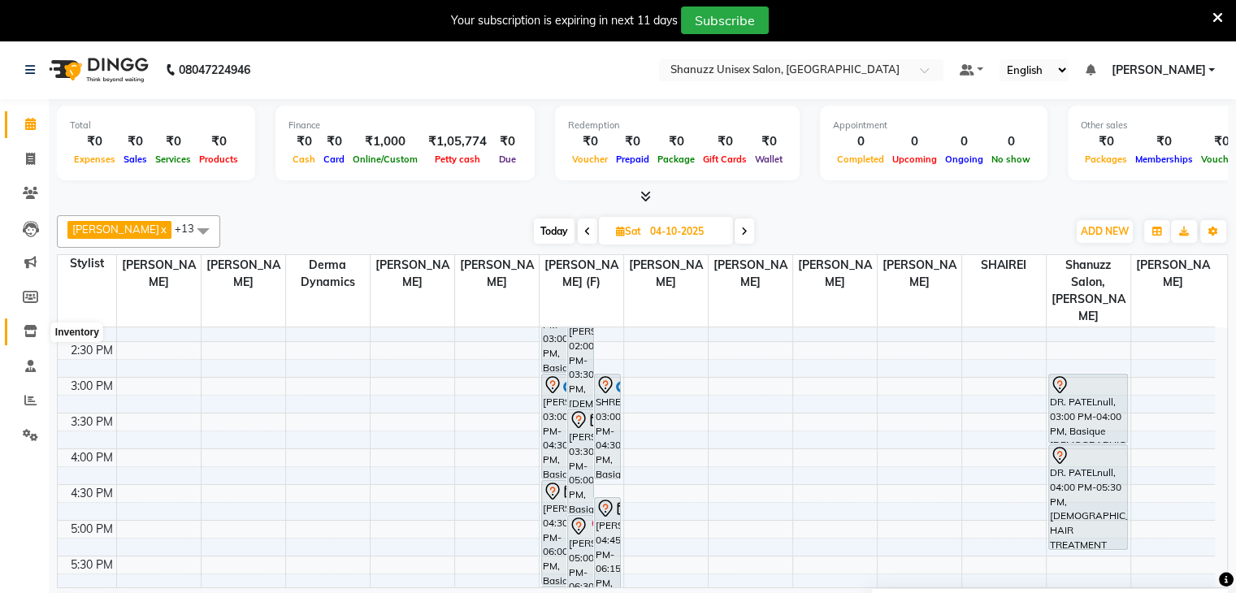
click at [33, 335] on icon at bounding box center [31, 331] width 14 height 12
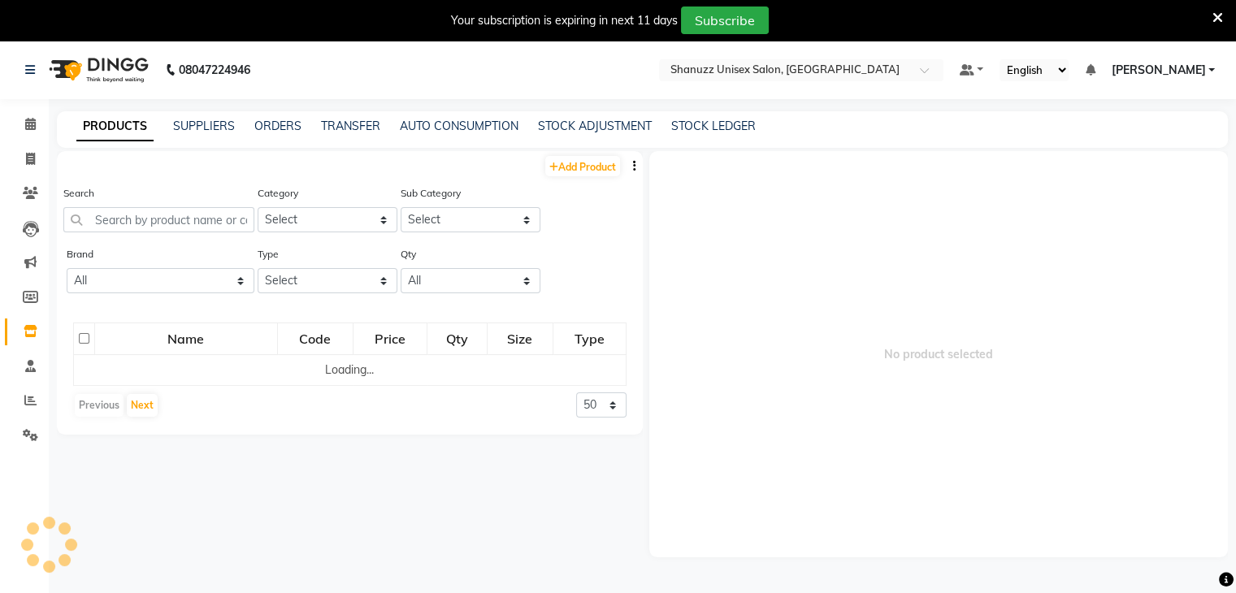
click at [576, 133] on div "STOCK ADJUSTMENT" at bounding box center [595, 126] width 114 height 17
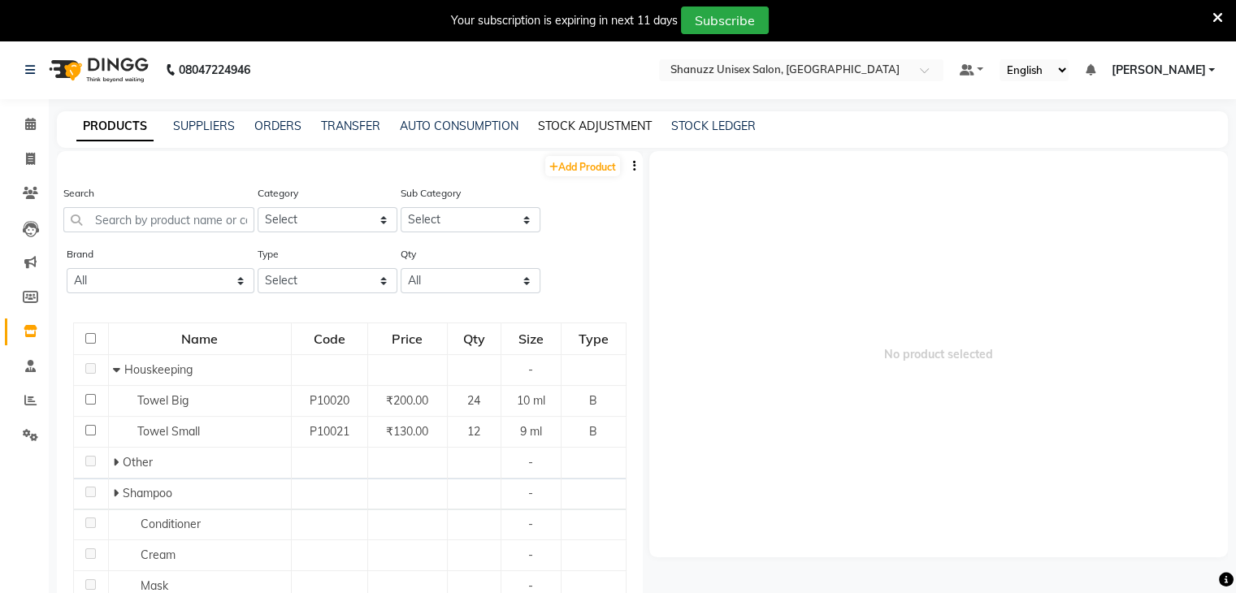
click at [568, 124] on link "STOCK ADJUSTMENT" at bounding box center [595, 126] width 114 height 15
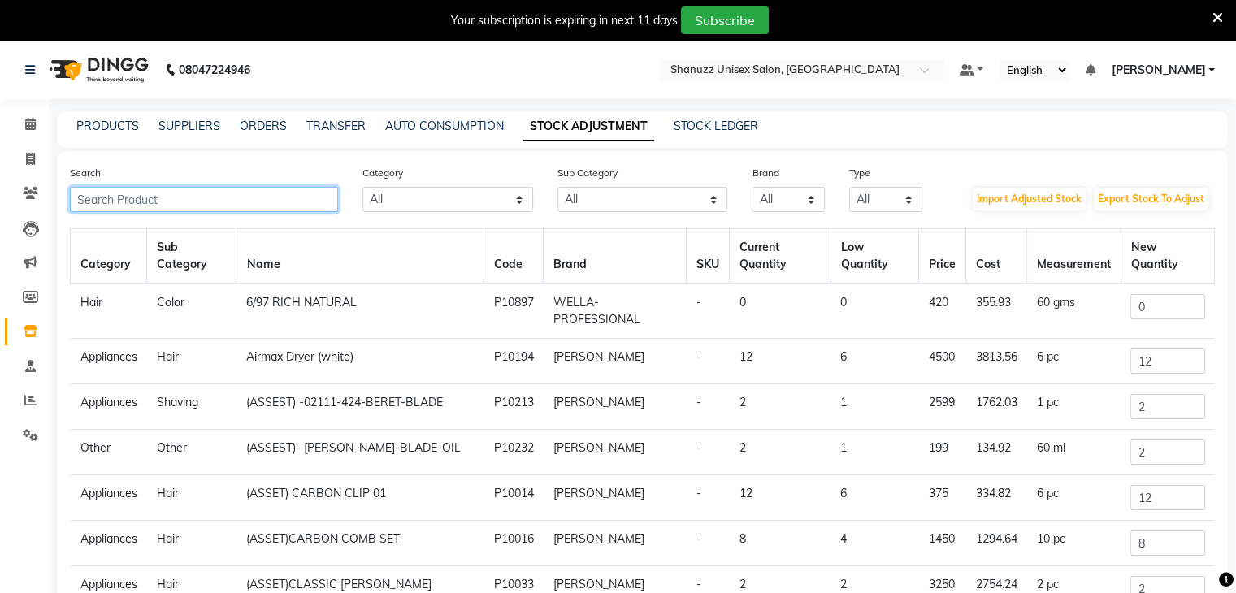
click at [195, 202] on input "text" at bounding box center [204, 199] width 268 height 25
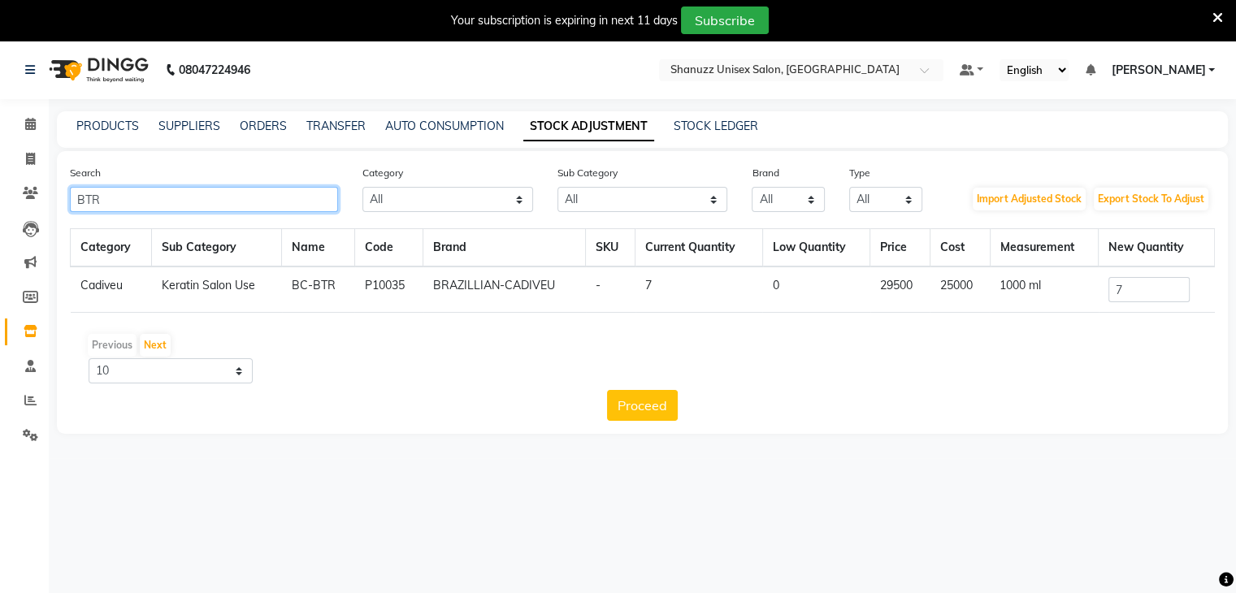
type input "BTR"
click at [33, 125] on icon at bounding box center [30, 124] width 11 height 12
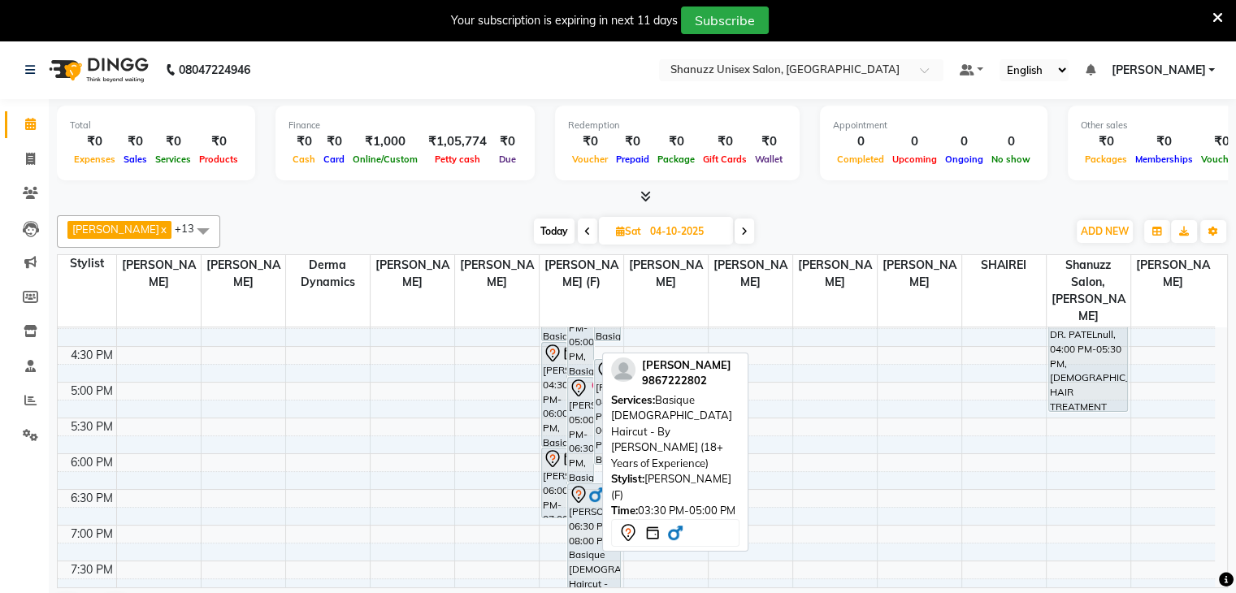
scroll to position [535, 0]
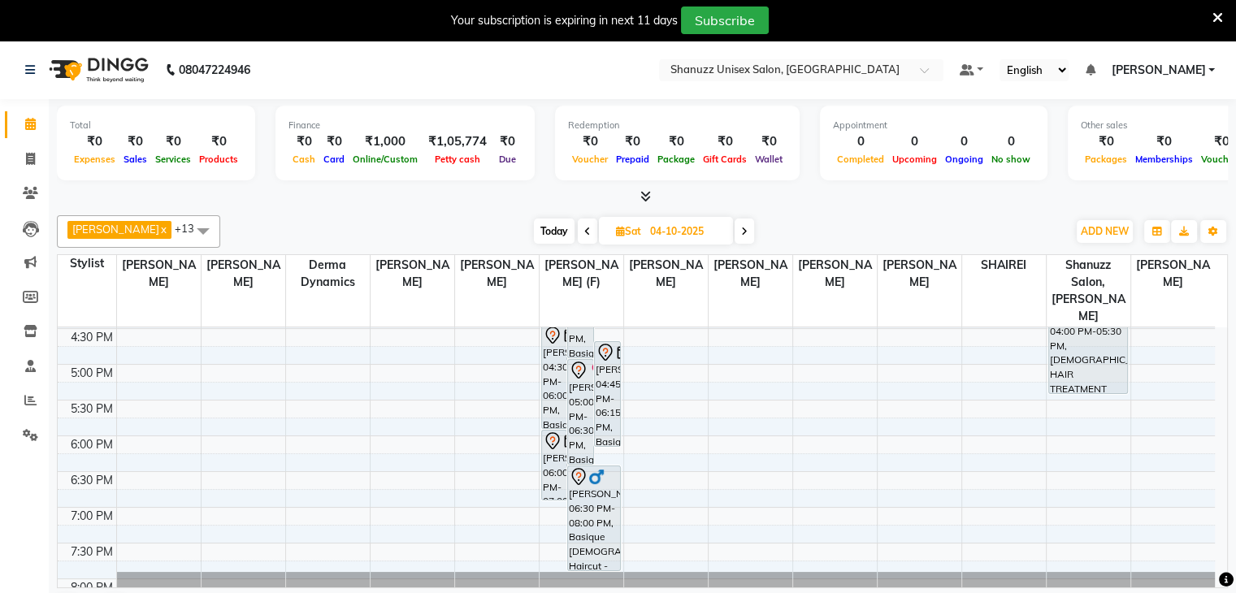
click at [544, 224] on span "Today" at bounding box center [554, 231] width 41 height 25
type input "02-10-2025"
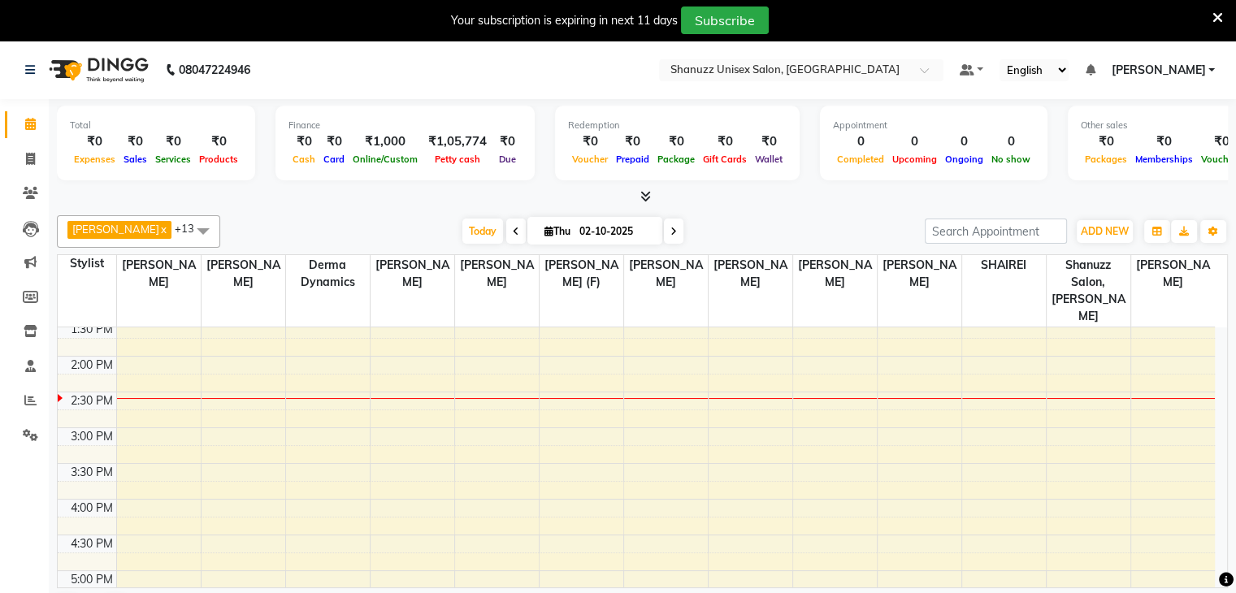
scroll to position [328, 0]
click at [464, 228] on span "Today" at bounding box center [482, 231] width 41 height 25
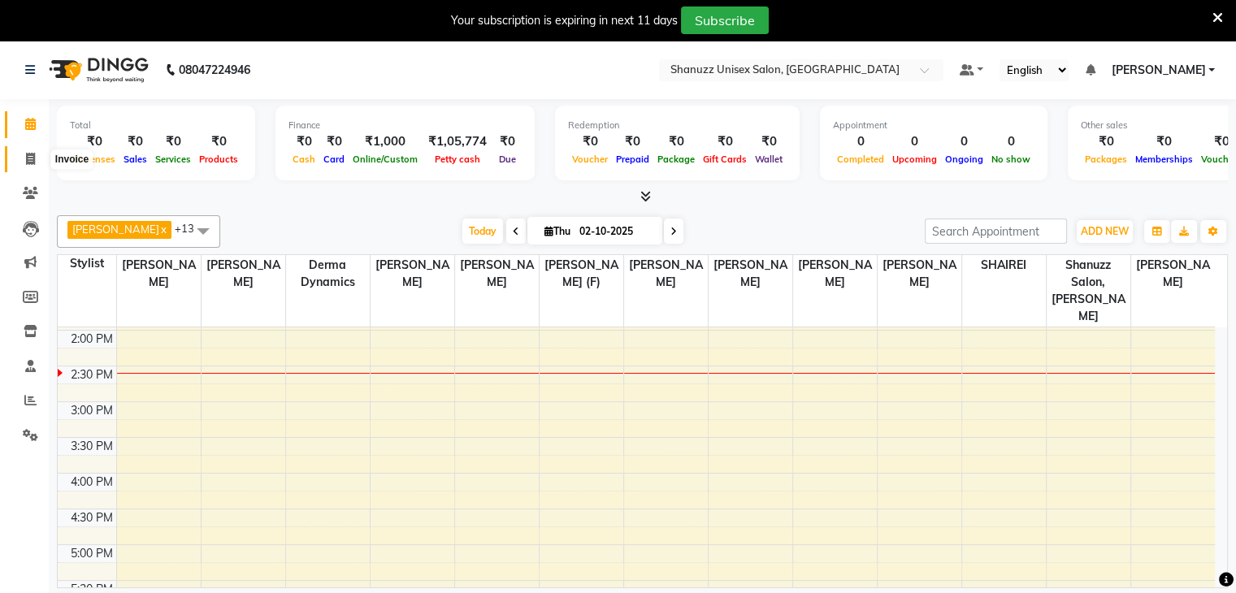
click at [21, 154] on span at bounding box center [30, 159] width 28 height 19
select select "service"
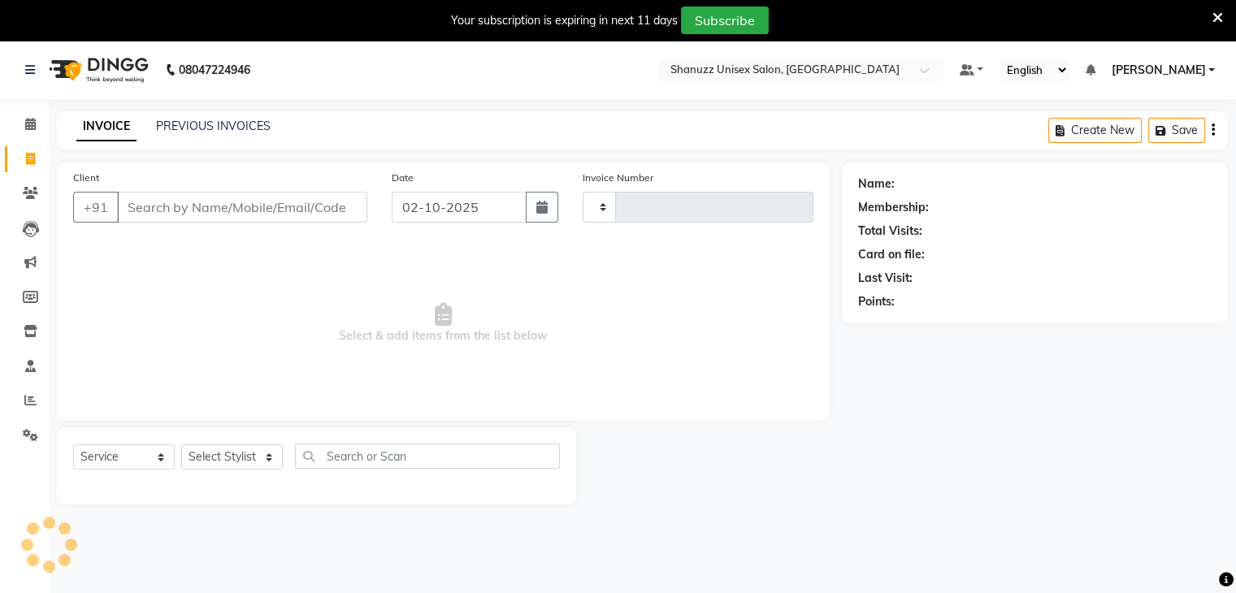
type input "1723"
select select "7102"
click at [26, 122] on icon at bounding box center [30, 124] width 11 height 12
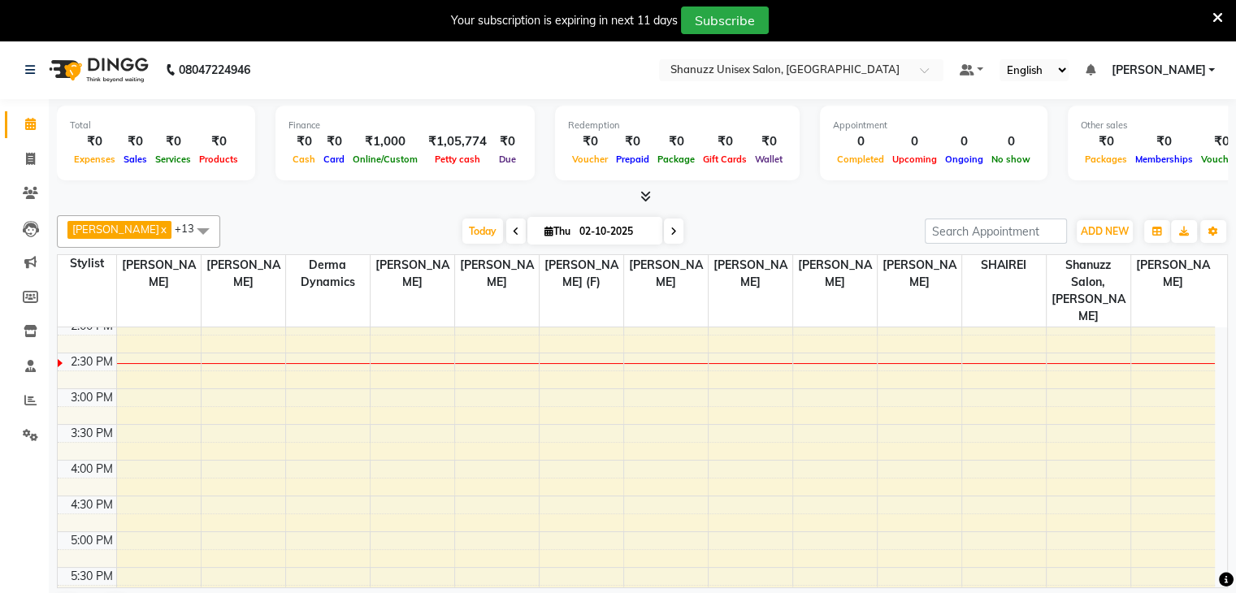
scroll to position [312, 0]
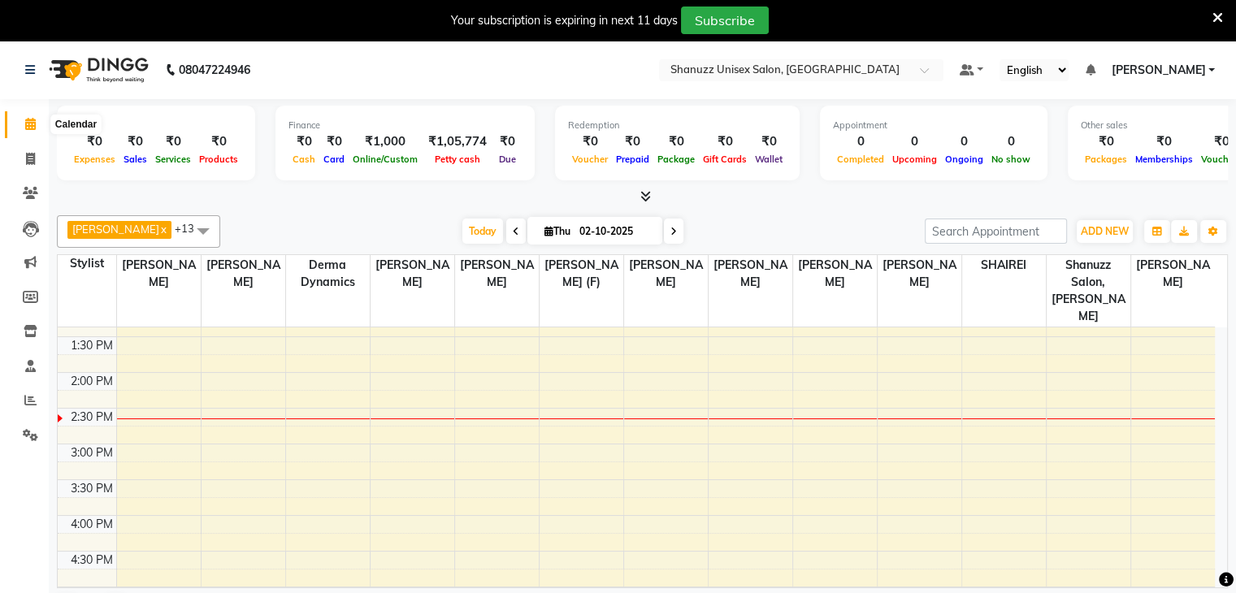
click at [29, 129] on icon at bounding box center [30, 124] width 11 height 12
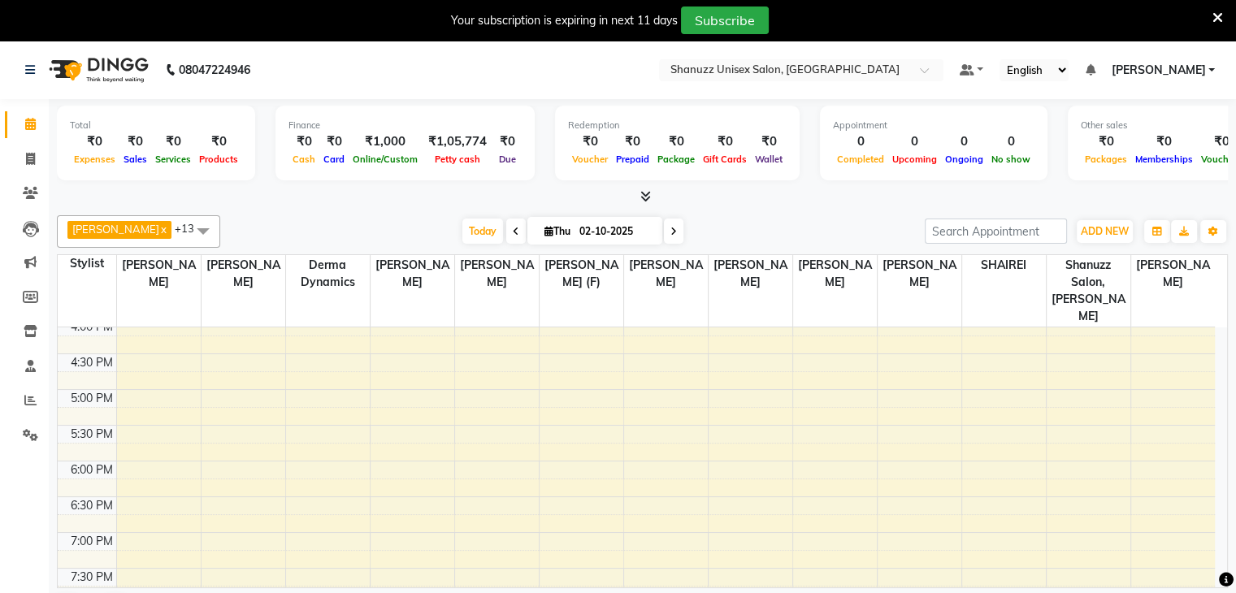
scroll to position [572, 0]
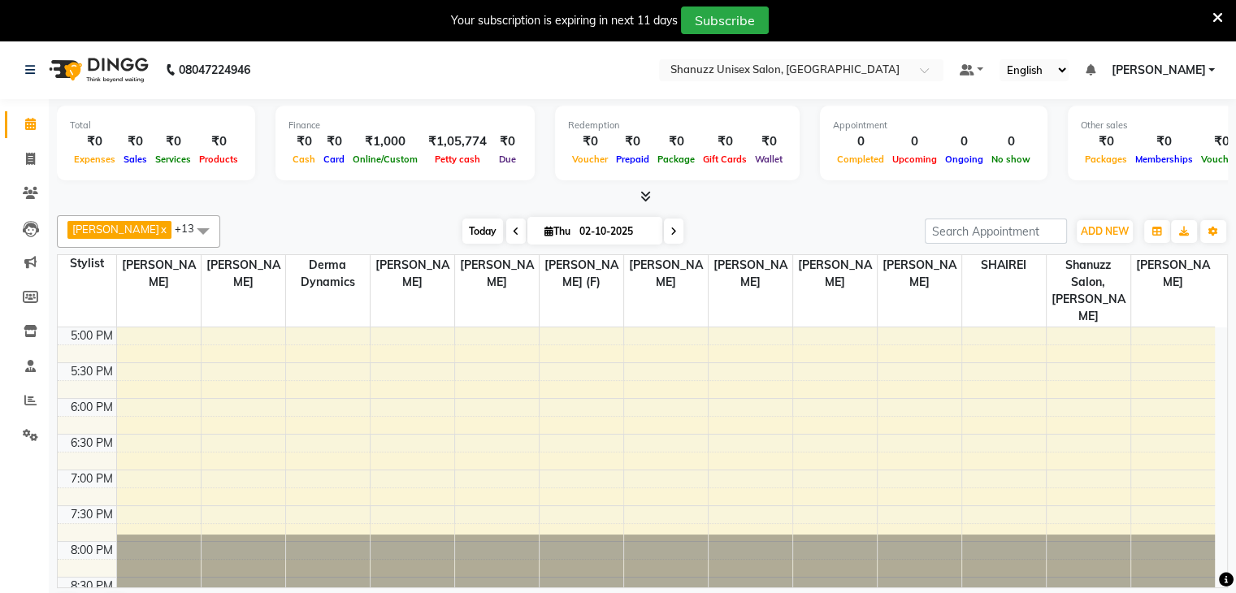
click at [473, 228] on span "Today" at bounding box center [482, 231] width 41 height 25
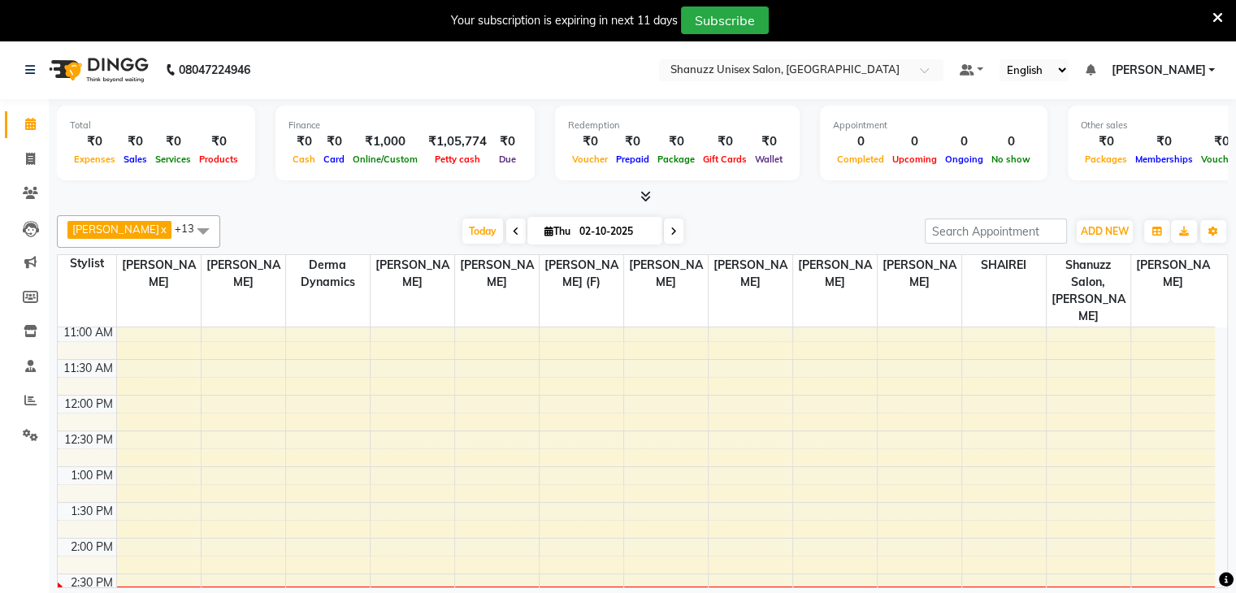
scroll to position [137, 0]
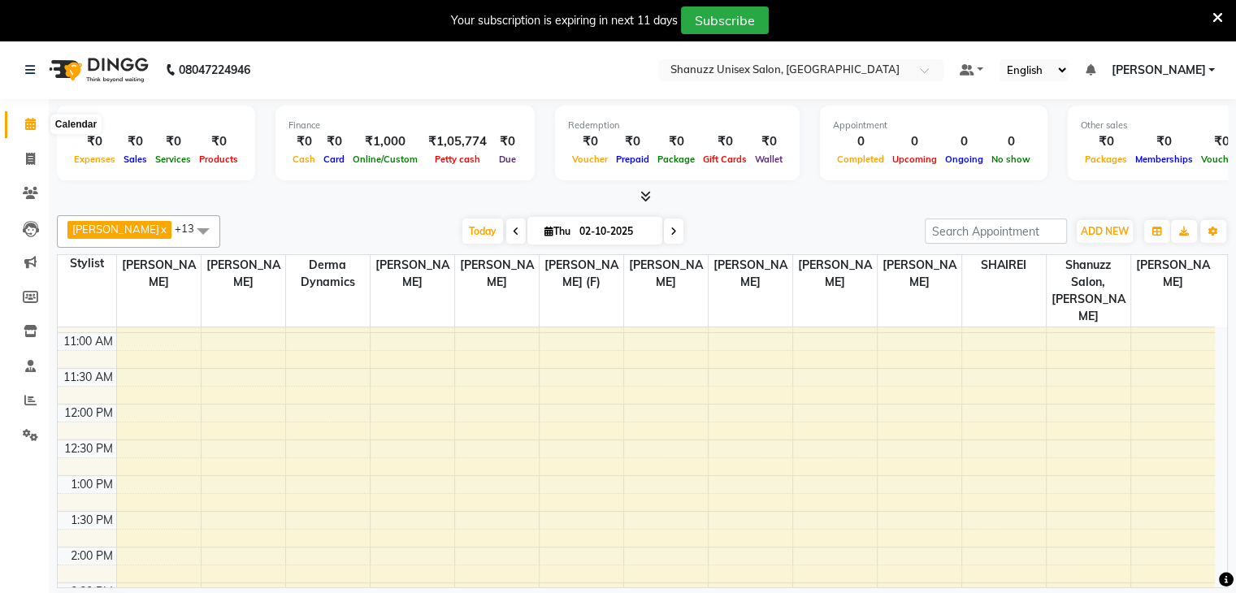
click at [31, 122] on icon at bounding box center [30, 124] width 11 height 12
click at [27, 364] on icon at bounding box center [30, 366] width 11 height 12
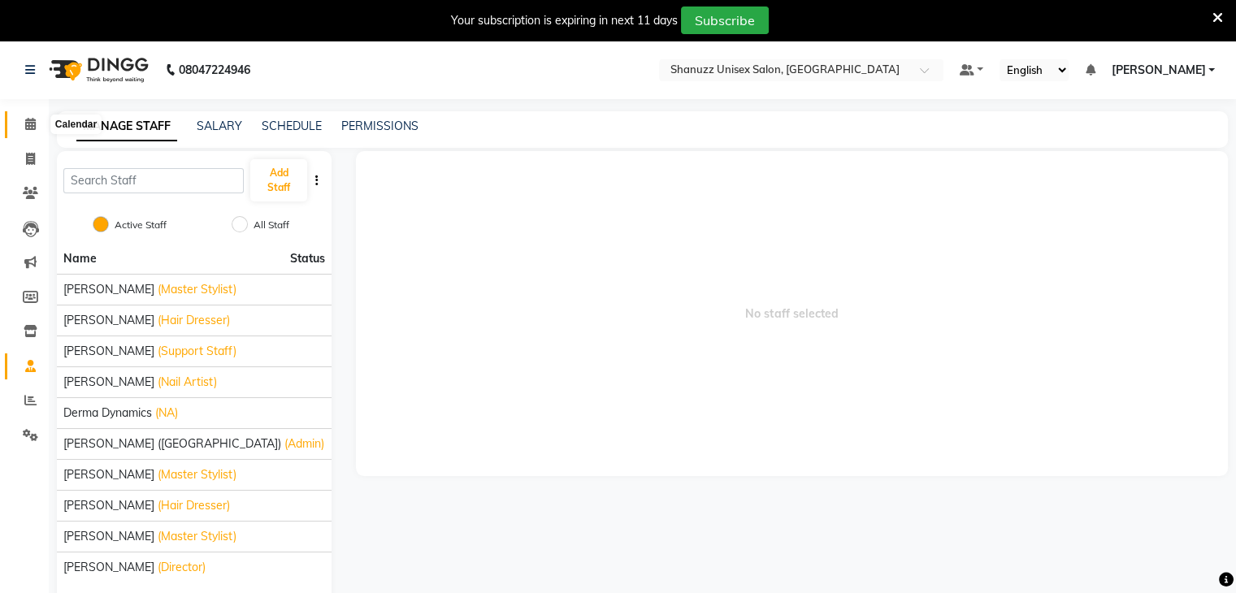
click at [27, 123] on icon at bounding box center [30, 124] width 11 height 12
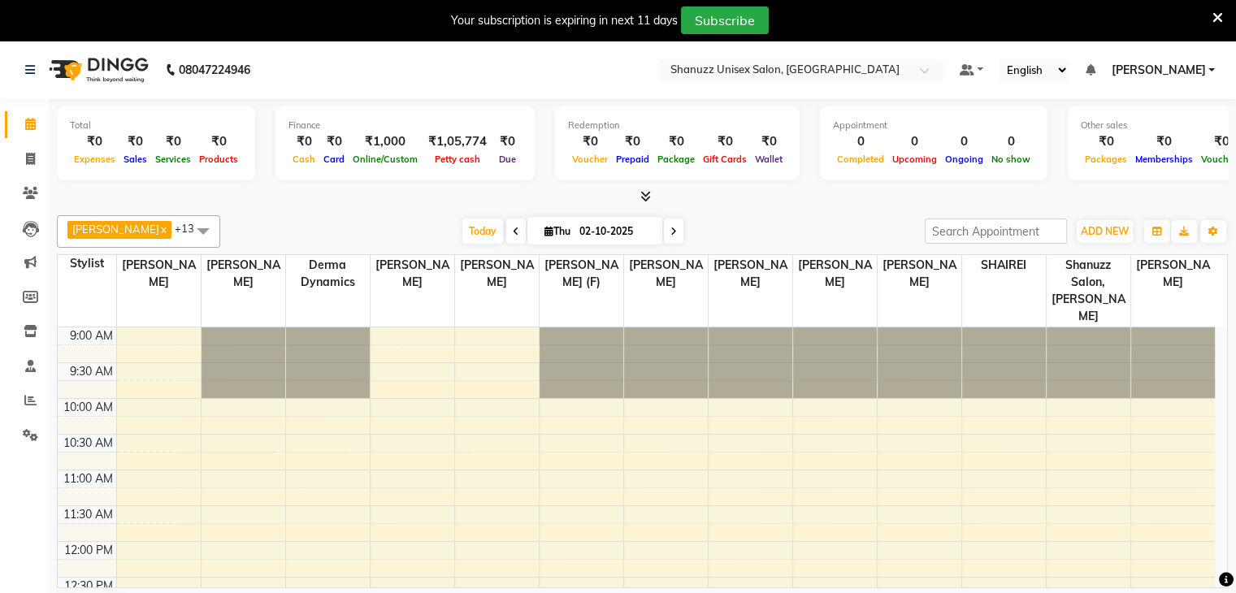
click at [546, 222] on span "Thu 02-10-2025" at bounding box center [594, 231] width 135 height 28
click at [546, 225] on span "Thu" at bounding box center [557, 231] width 34 height 12
select select "10"
select select "2025"
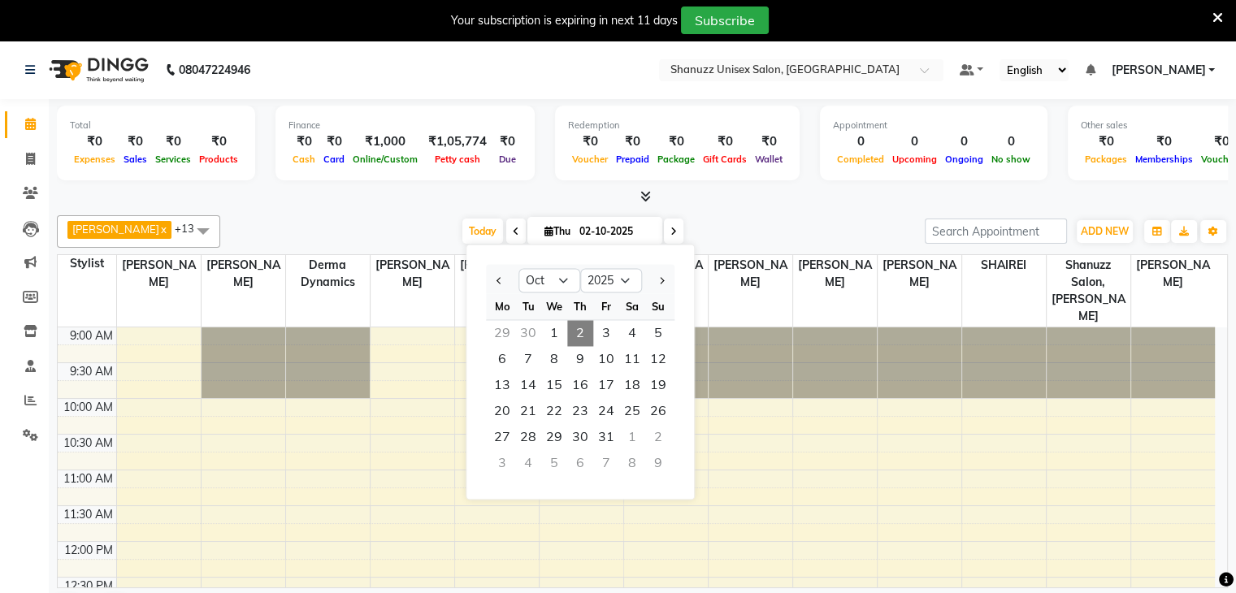
click at [507, 236] on span at bounding box center [516, 231] width 20 height 25
type input "01-10-2025"
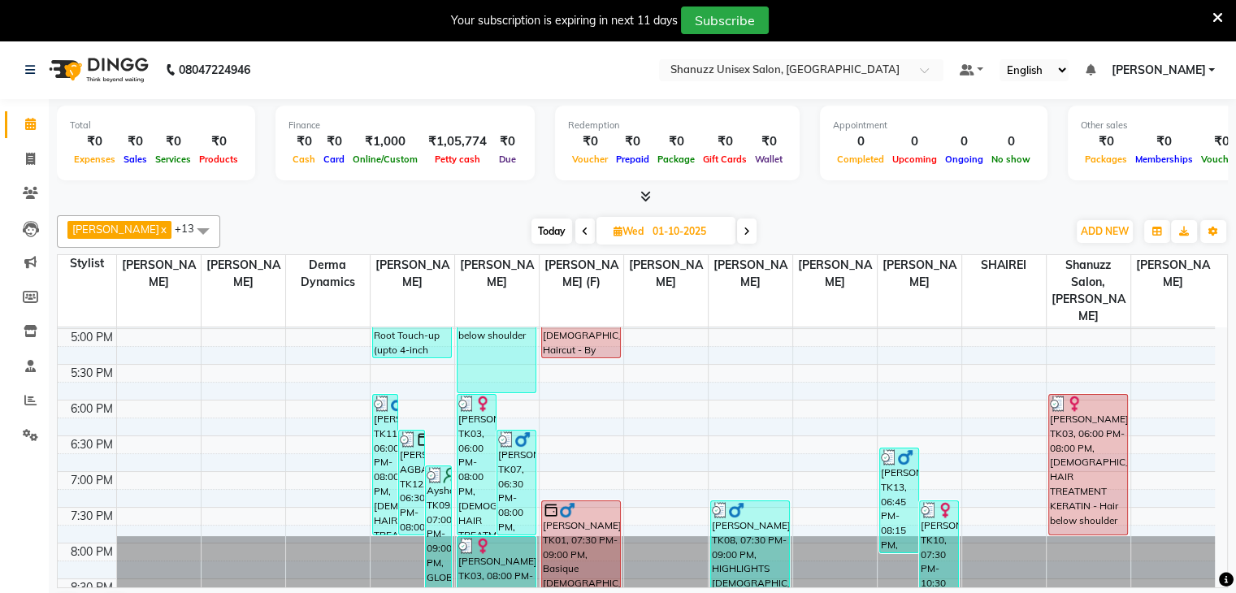
scroll to position [572, 0]
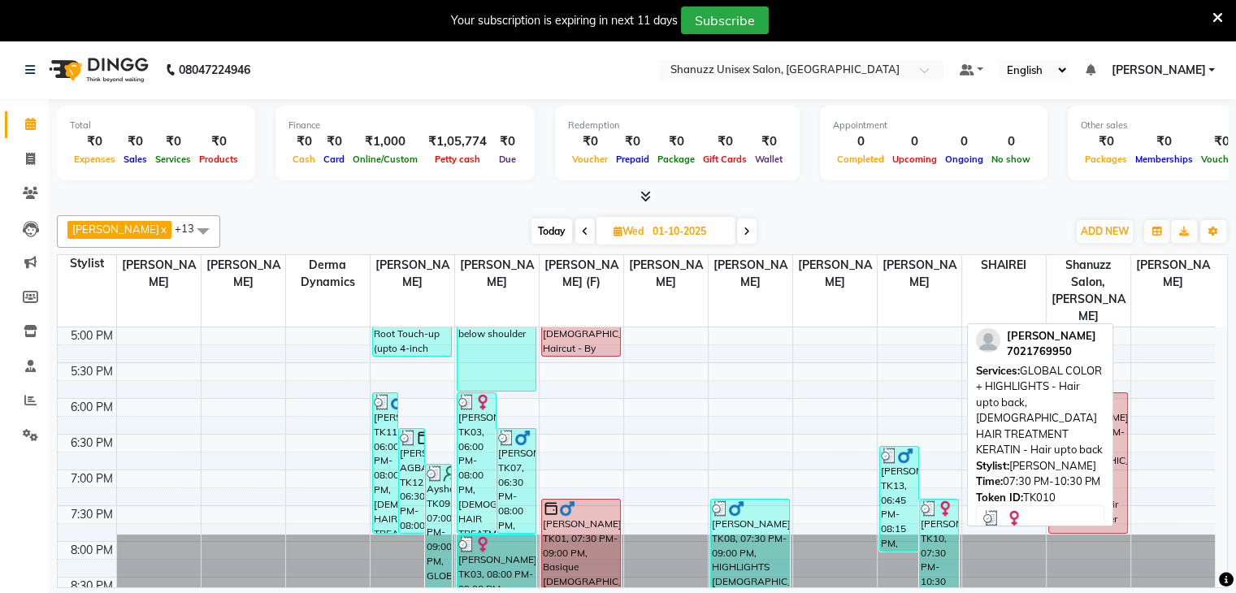
click at [942, 533] on div "TEJAL, TK10, 07:30 PM-10:30 PM, GLOBAL COLOR + HIGHLIGHTS - Hair upto back,FEMA…" at bounding box center [939, 552] width 38 height 105
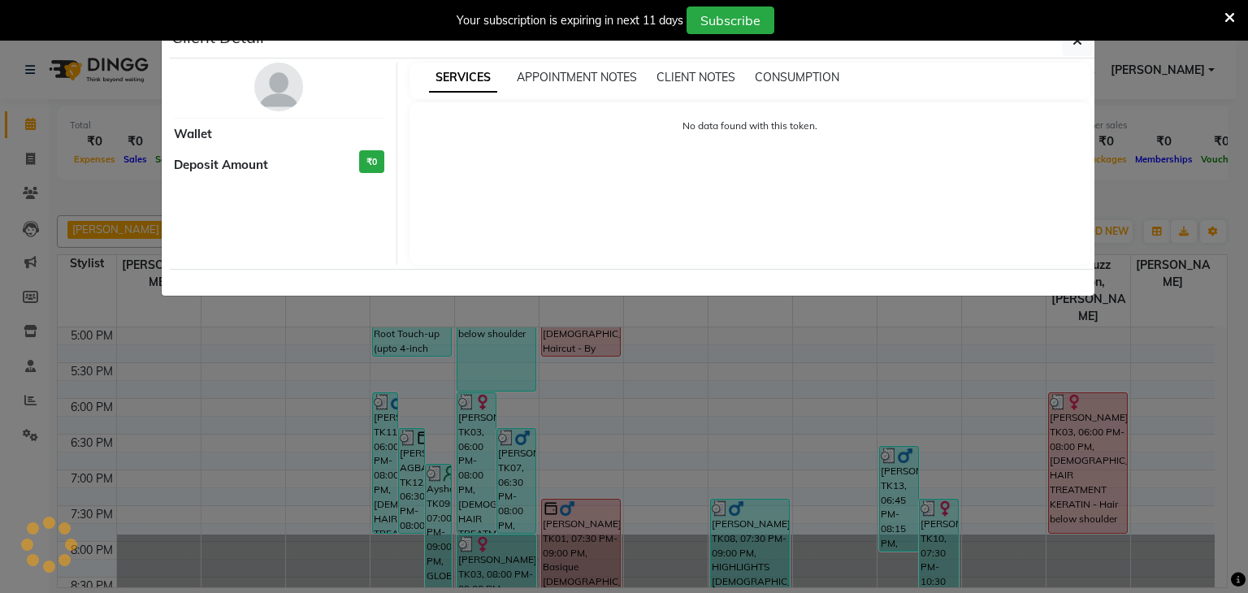
select select "3"
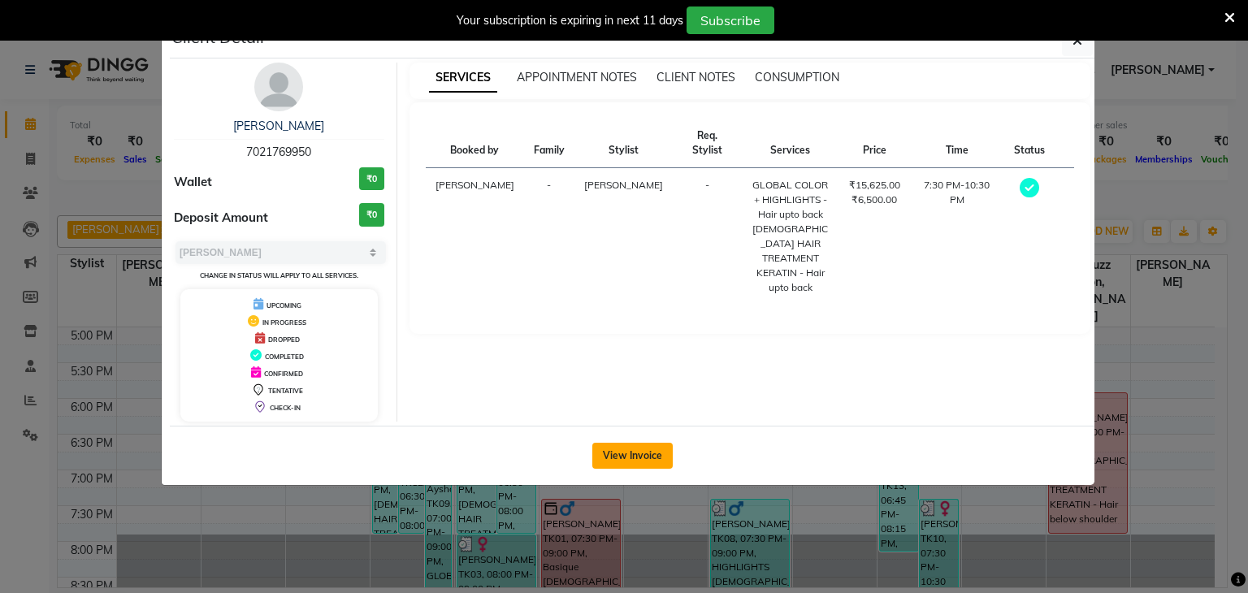
click at [598, 455] on button "View Invoice" at bounding box center [632, 456] width 80 height 26
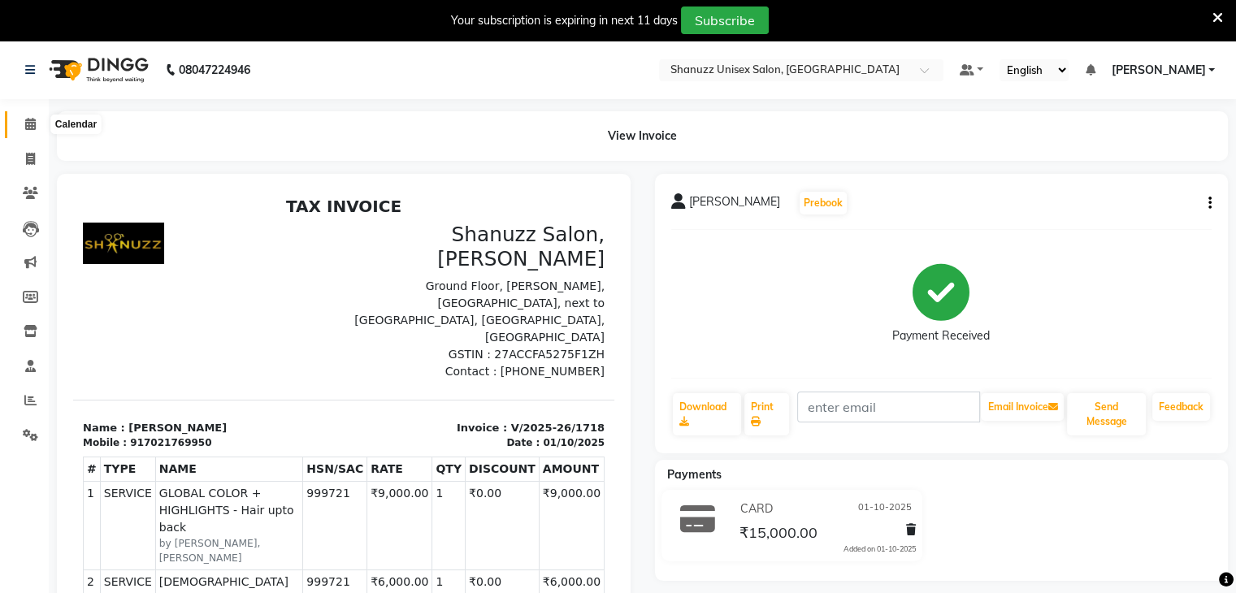
click at [17, 119] on span at bounding box center [30, 124] width 28 height 19
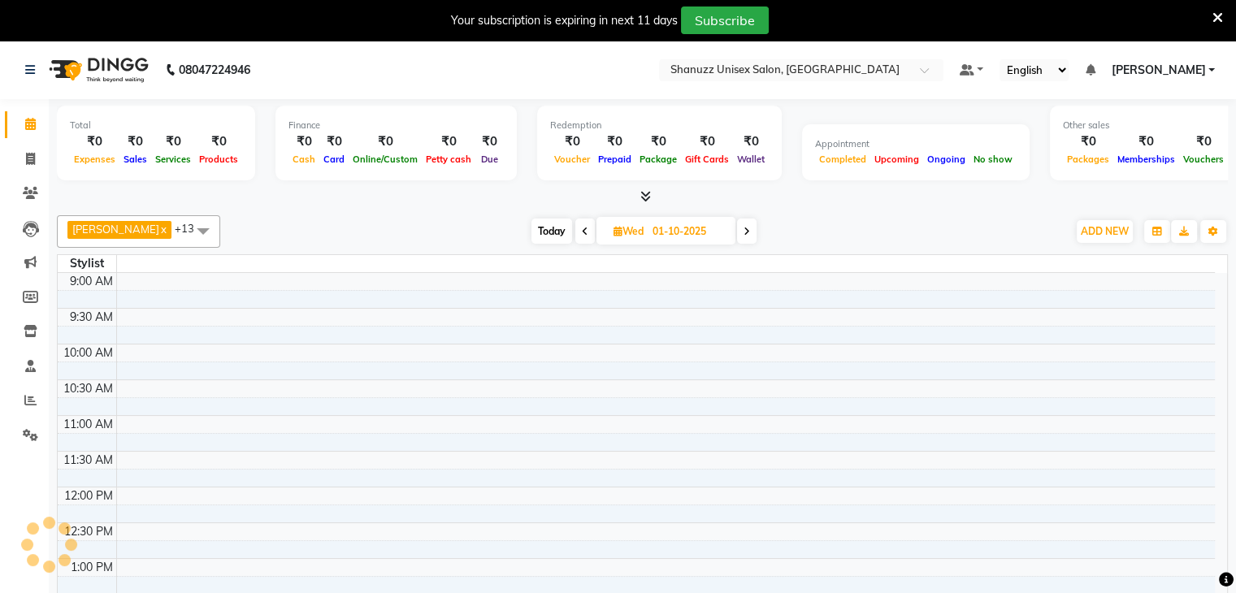
scroll to position [354, 0]
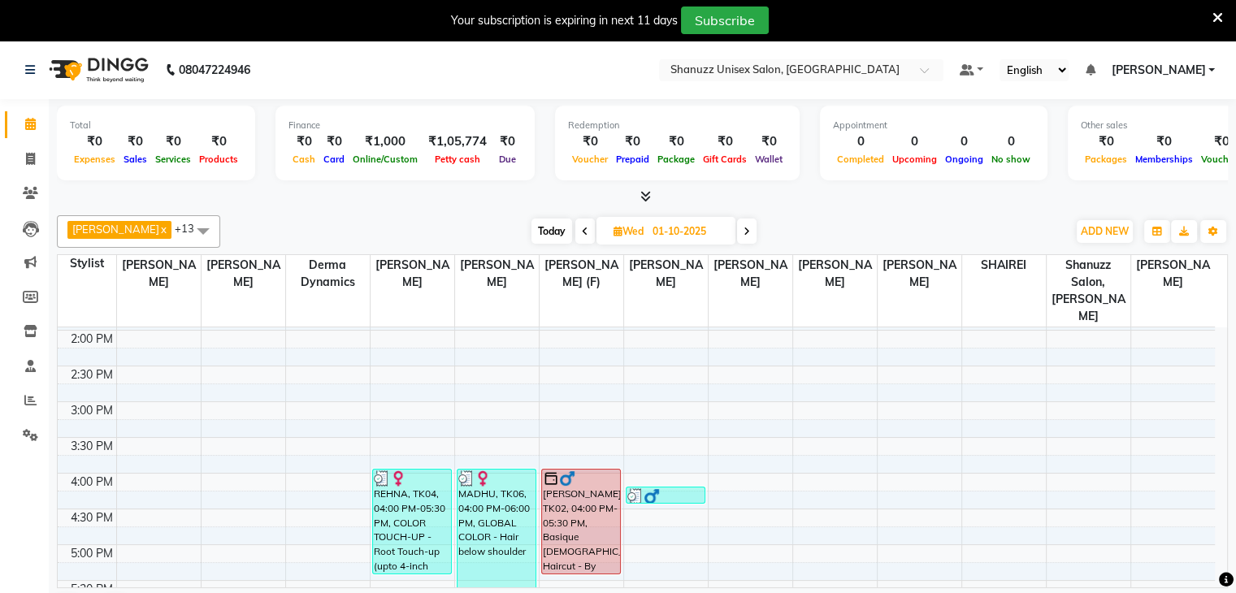
click at [747, 227] on icon at bounding box center [747, 232] width 7 height 10
type input "02-10-2025"
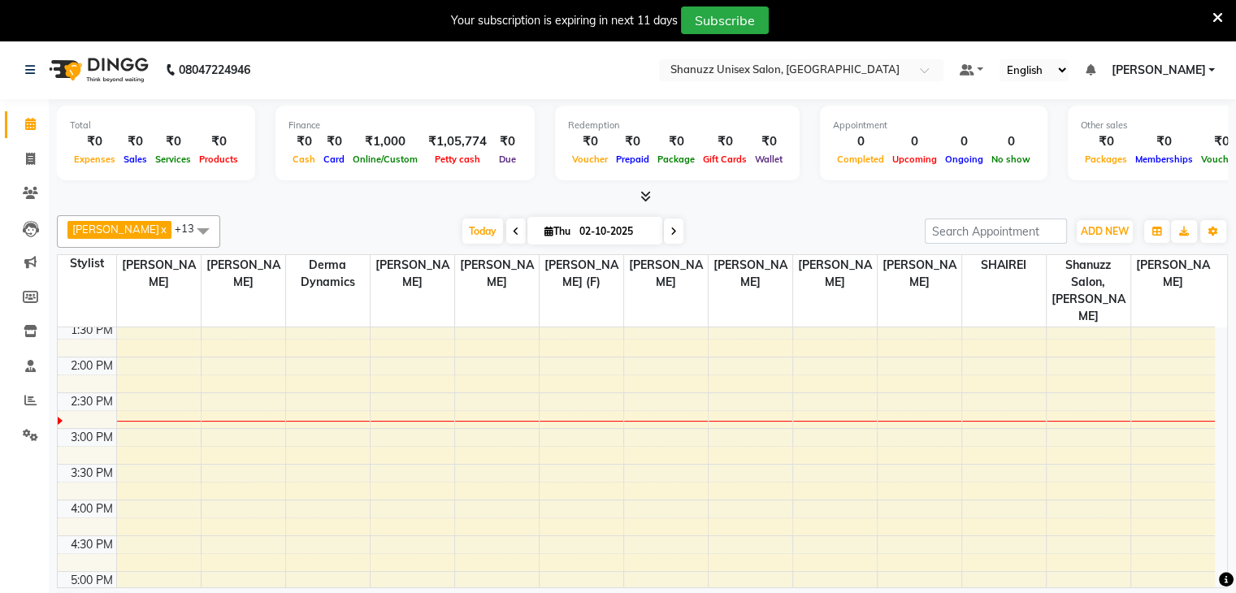
scroll to position [266, 0]
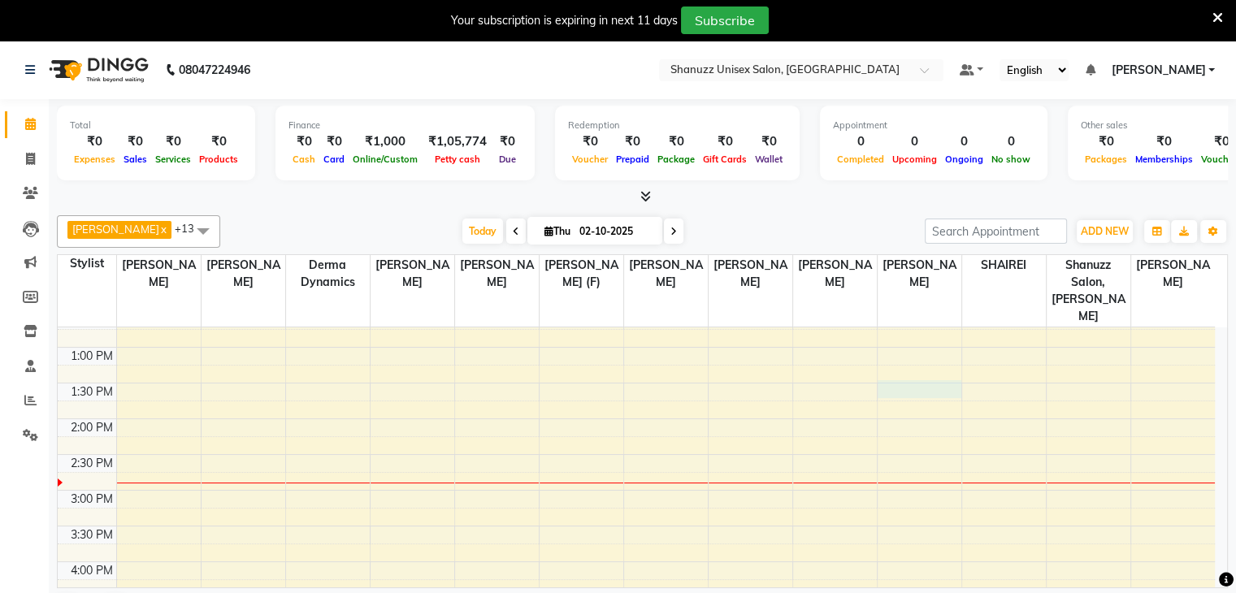
click at [881, 367] on div "9:00 AM 9:30 AM 10:00 AM 10:30 AM 11:00 AM 11:30 AM 12:00 PM 12:30 PM 1:00 PM 1…" at bounding box center [636, 490] width 1157 height 857
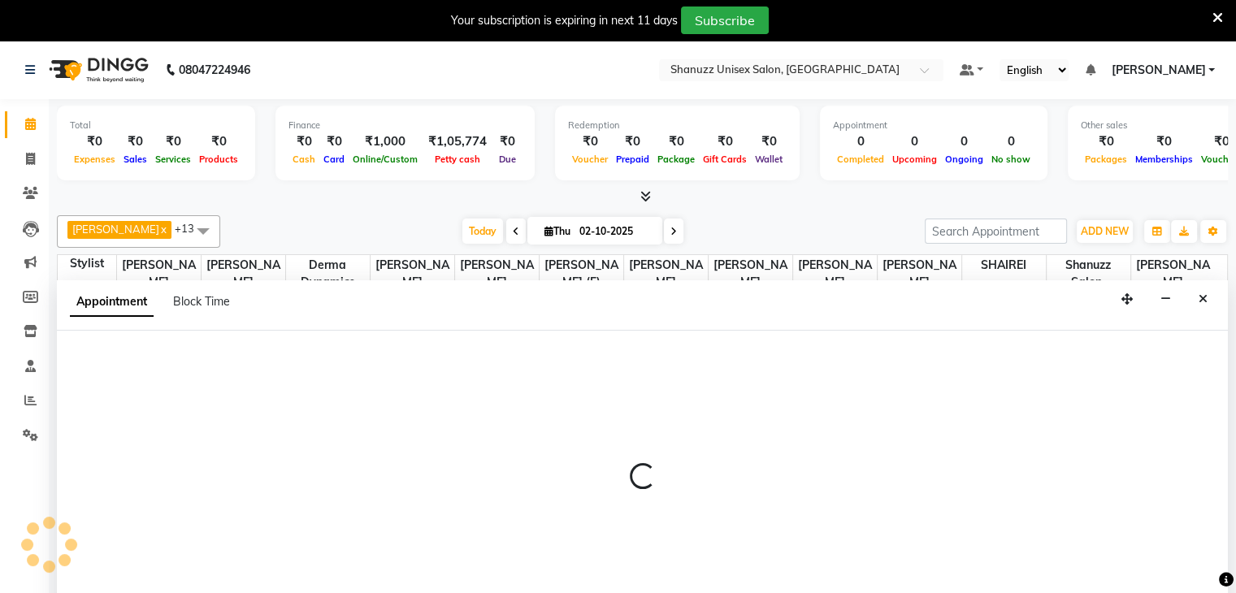
scroll to position [41, 0]
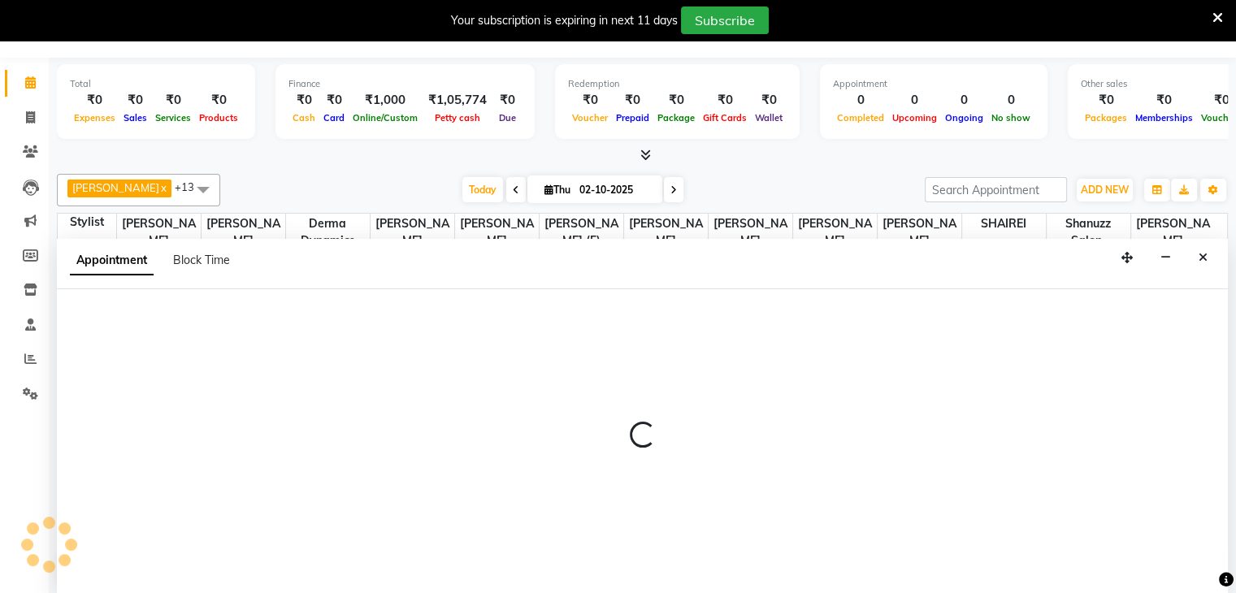
select select "78152"
select select "tentative"
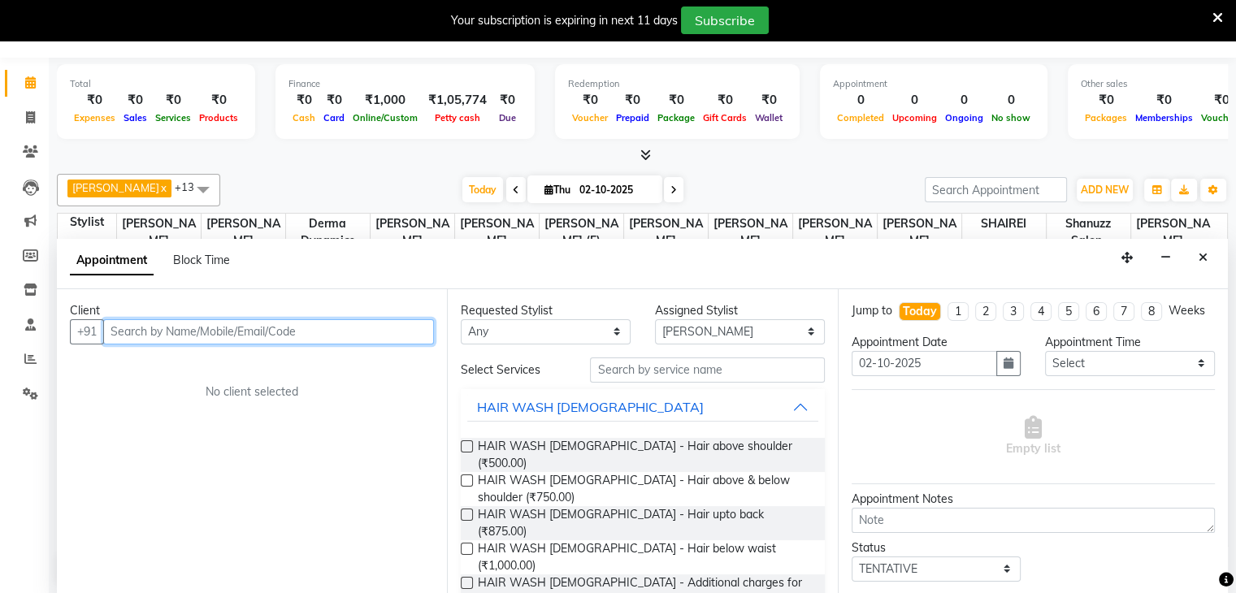
click at [290, 319] on input "text" at bounding box center [268, 331] width 331 height 25
click at [285, 320] on input "text" at bounding box center [268, 331] width 331 height 25
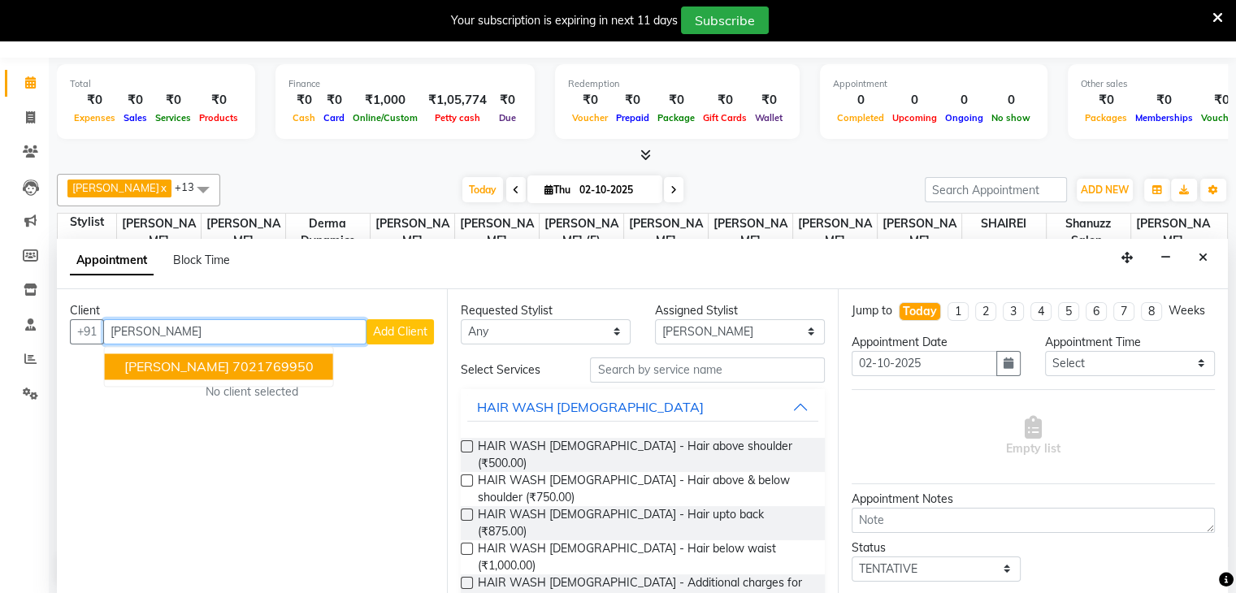
click at [232, 358] on ngb-highlight "7021769950" at bounding box center [272, 366] width 81 height 16
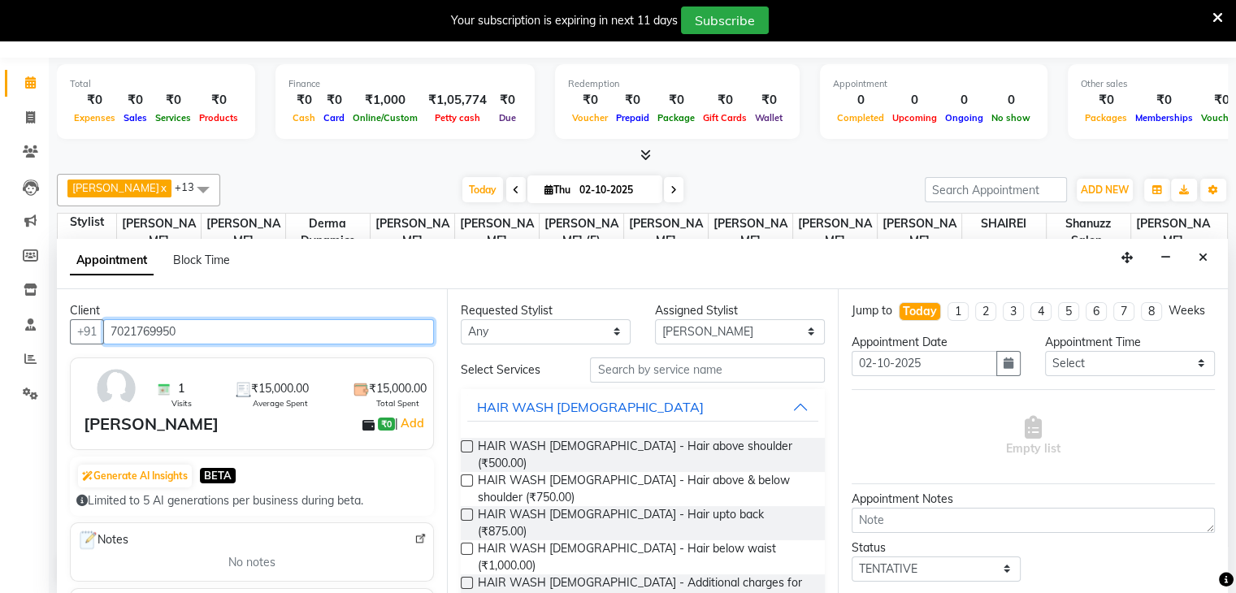
type input "7021769950"
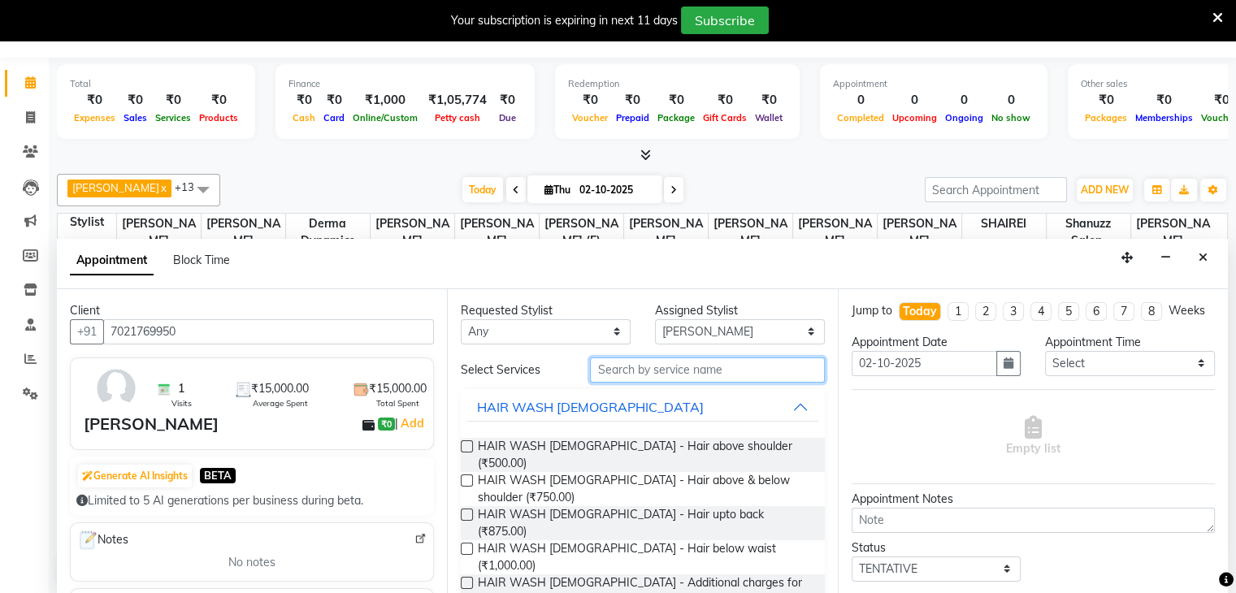
click at [618, 377] on input "text" at bounding box center [707, 370] width 234 height 25
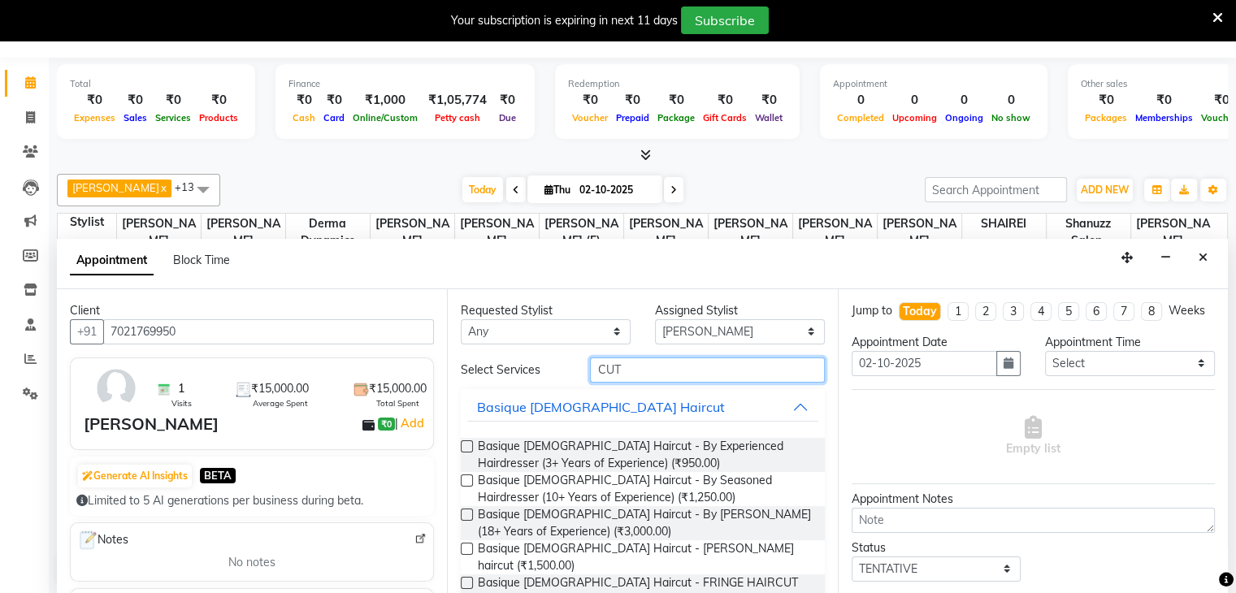
type input "CUT"
click at [467, 480] on label at bounding box center [467, 481] width 12 height 12
click at [467, 480] on input "checkbox" at bounding box center [466, 482] width 11 height 11
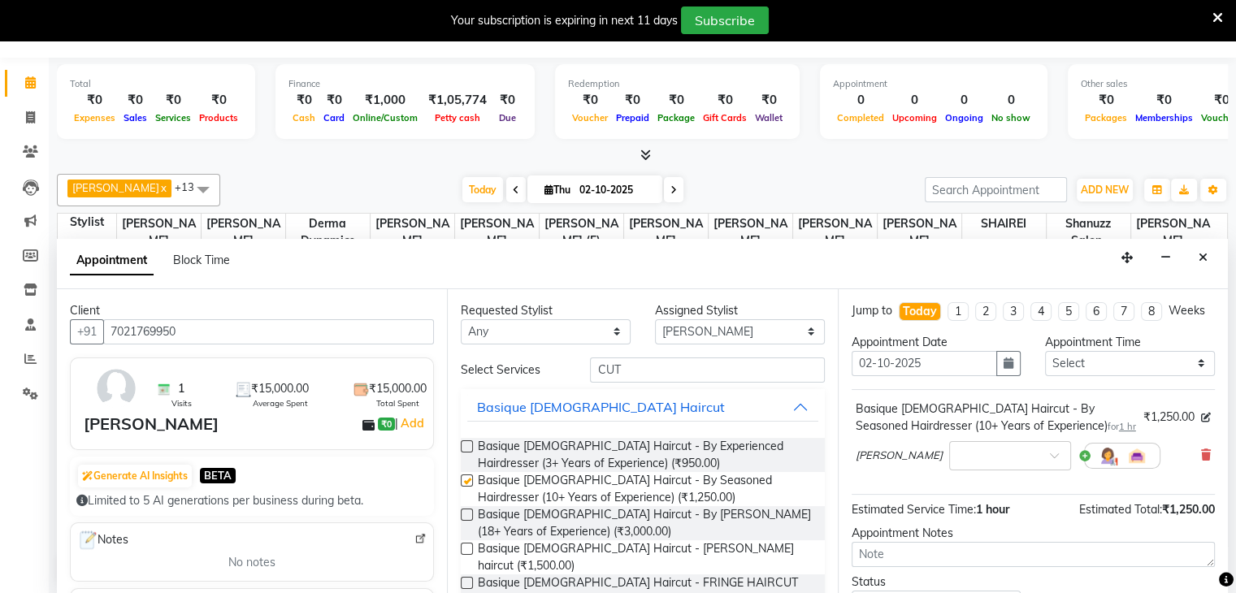
checkbox input "false"
click at [757, 328] on select "Select ADNAN ANSARI AFZAN ANSARI ARVIND SURYAWANSHI ASMA SHAIKH Derma Dynamics …" at bounding box center [740, 331] width 170 height 25
select select "59235"
click at [655, 319] on select "Select ADNAN ANSARI AFZAN ANSARI ARVIND SURYAWANSHI ASMA SHAIKH Derma Dynamics …" at bounding box center [740, 331] width 170 height 25
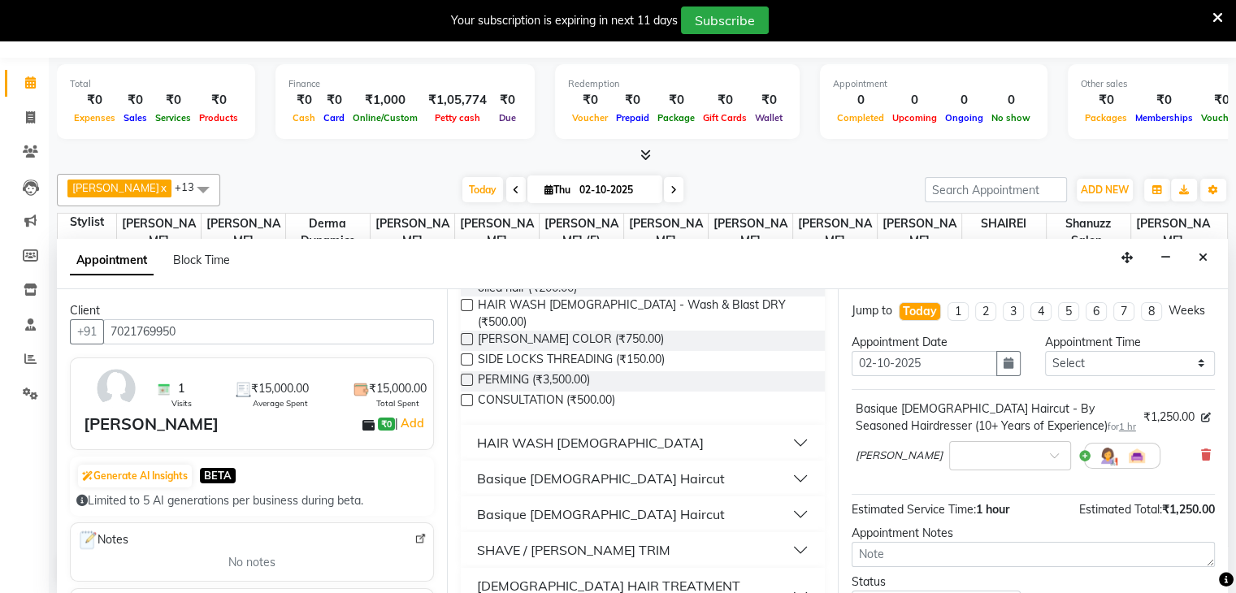
scroll to position [314, 0]
click at [612, 467] on div "Basique FEMALE Haircut" at bounding box center [601, 477] width 248 height 20
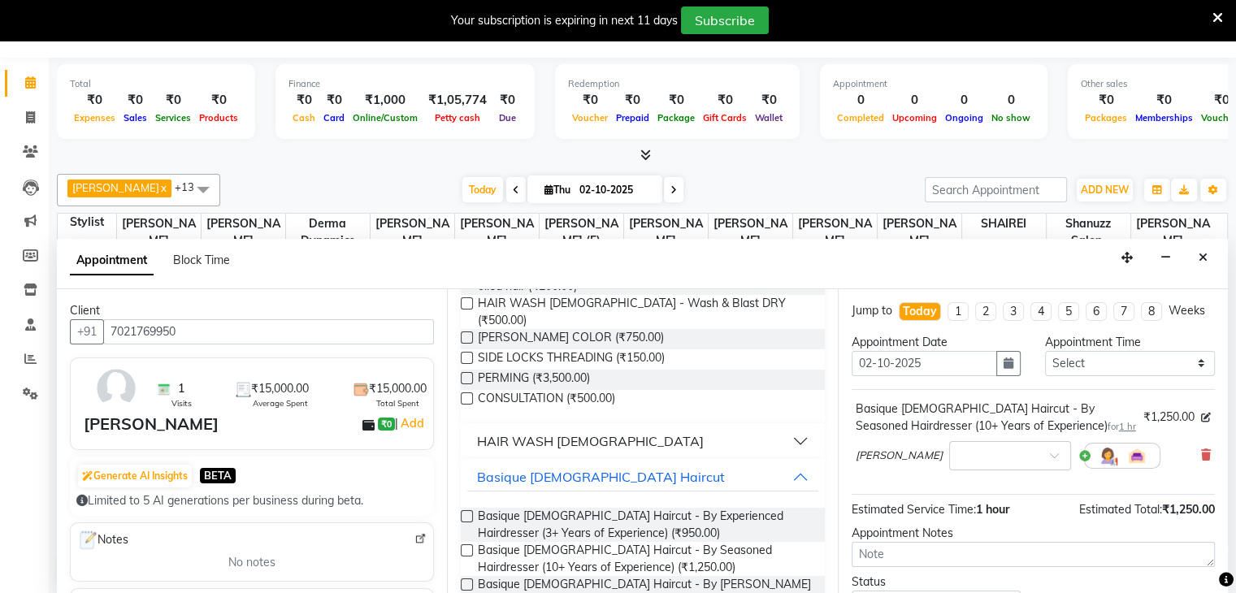
click at [468, 545] on label at bounding box center [467, 551] width 12 height 12
click at [468, 547] on input "checkbox" at bounding box center [466, 552] width 11 height 11
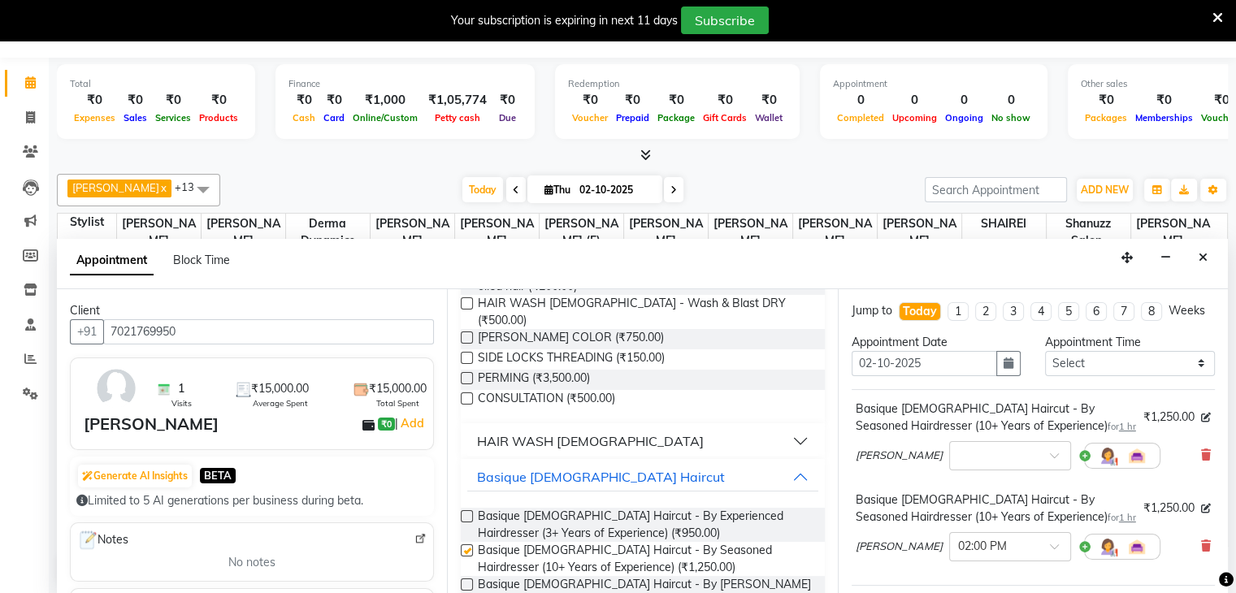
checkbox input "false"
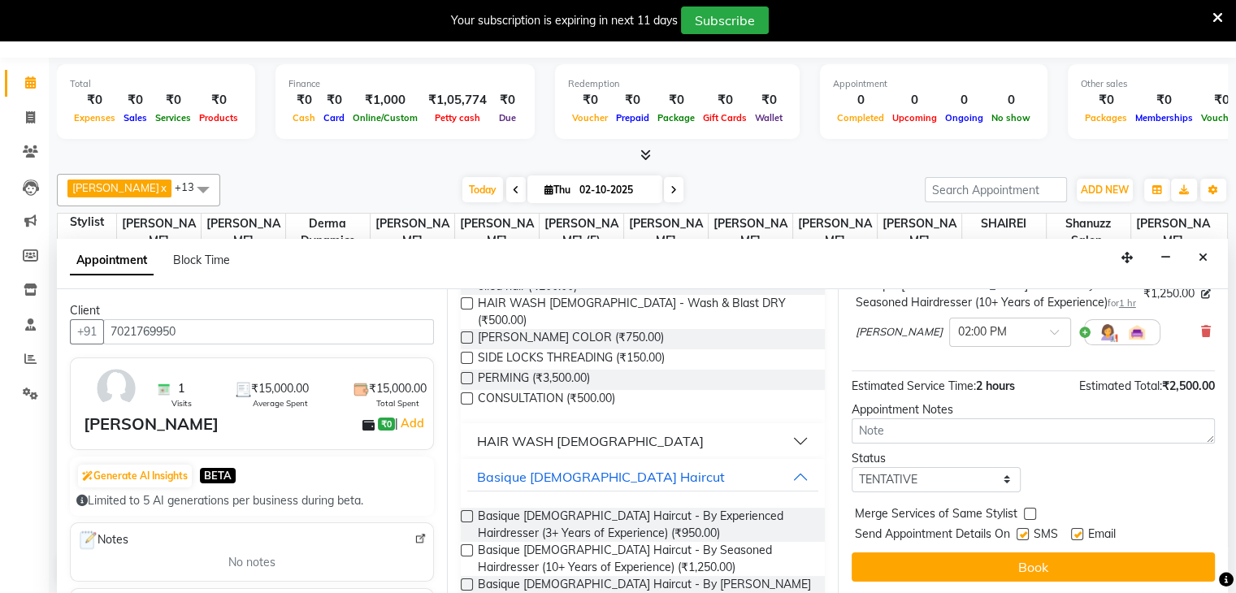
click at [1024, 535] on label at bounding box center [1023, 534] width 12 height 12
click at [1024, 535] on input "checkbox" at bounding box center [1022, 536] width 11 height 11
checkbox input "false"
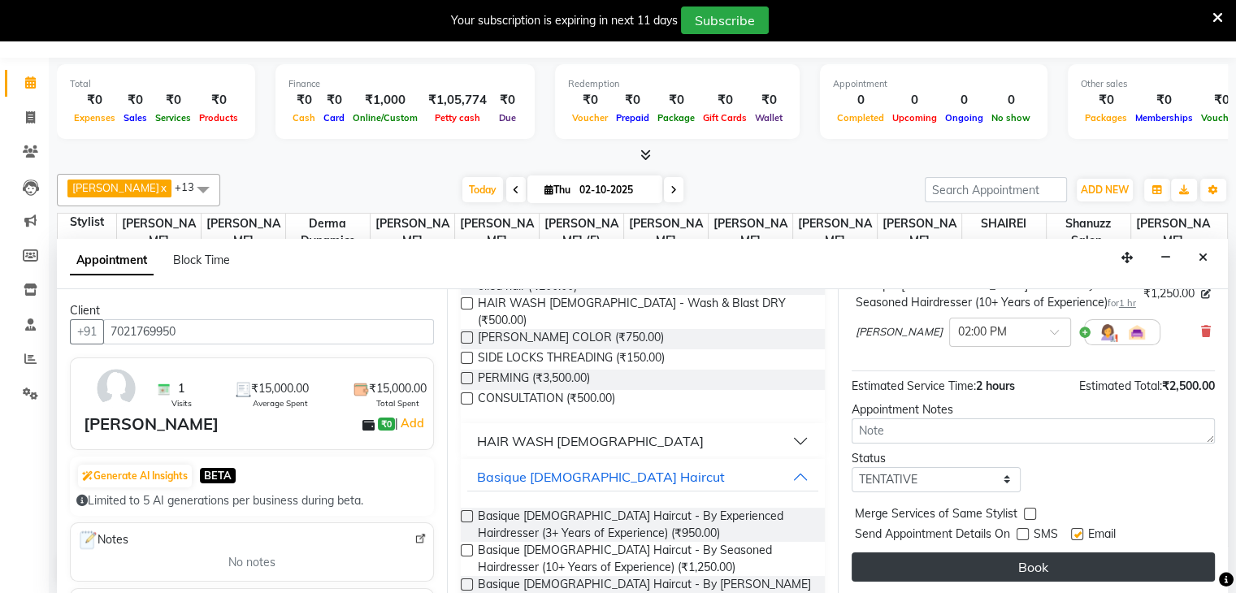
click at [976, 576] on button "Book" at bounding box center [1033, 567] width 363 height 29
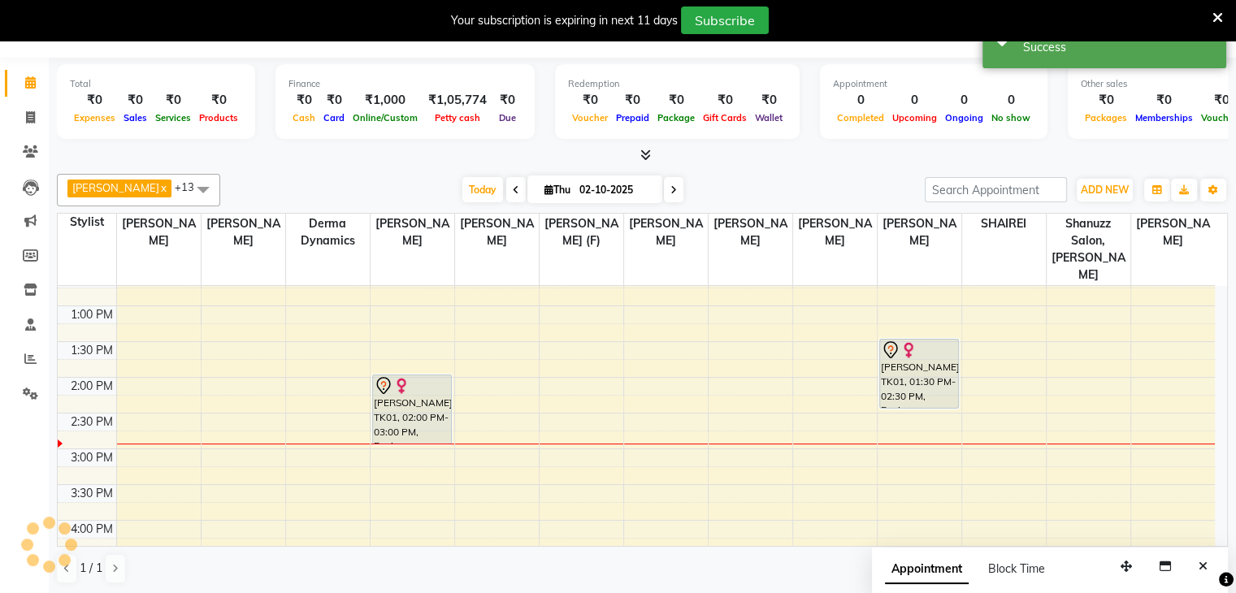
scroll to position [0, 0]
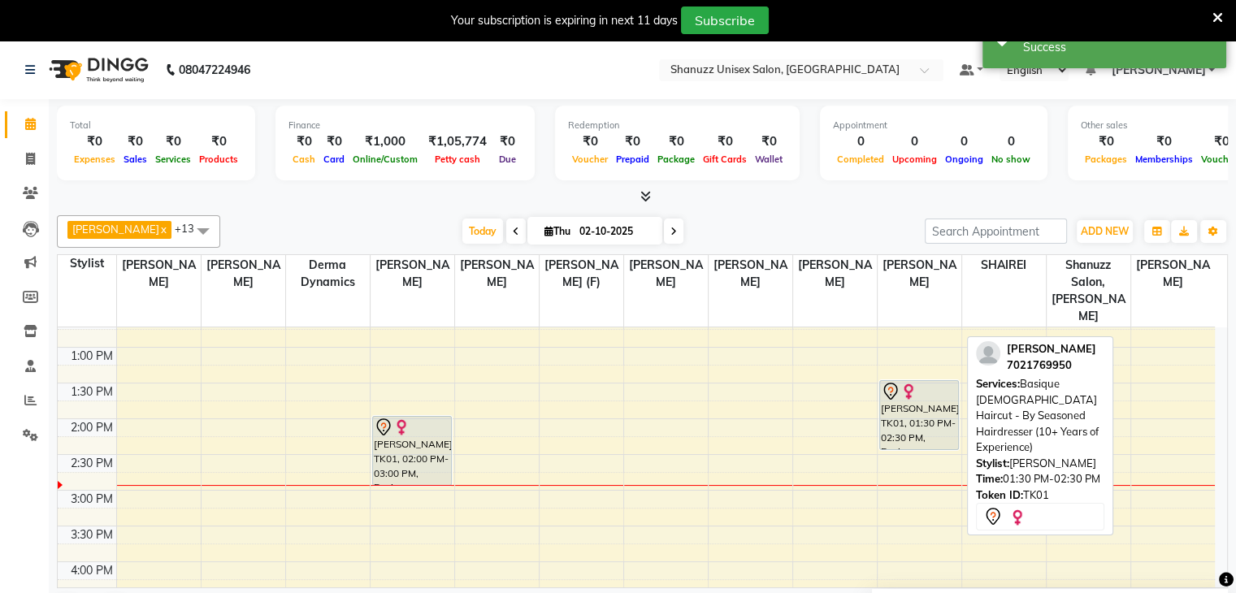
click at [897, 382] on icon at bounding box center [891, 392] width 20 height 20
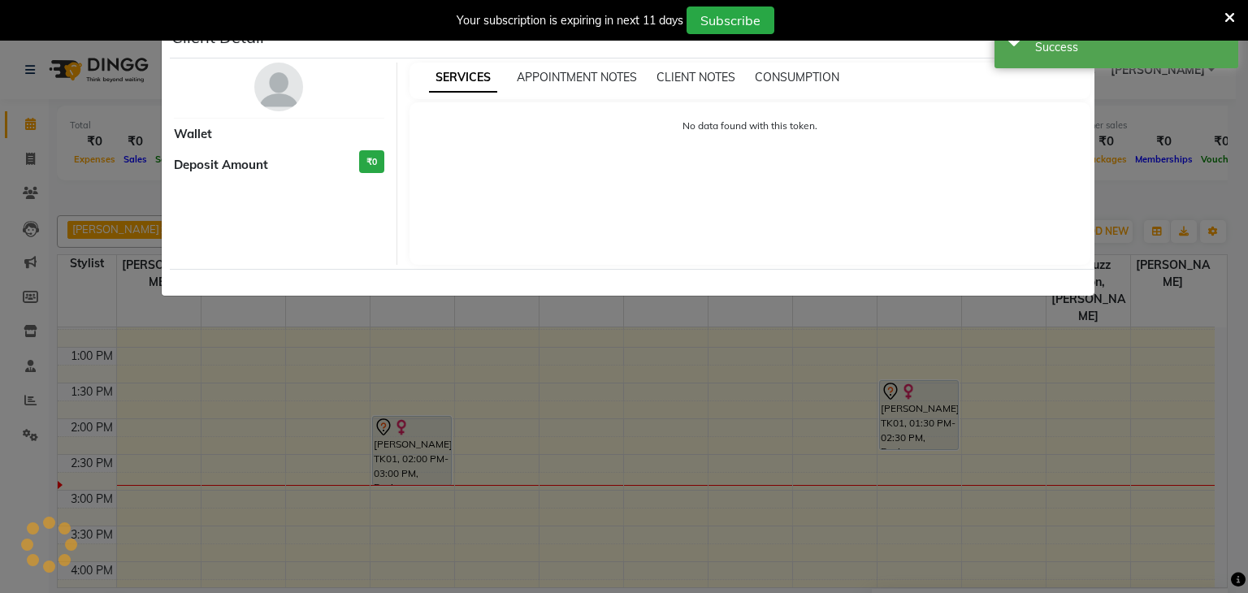
select select "7"
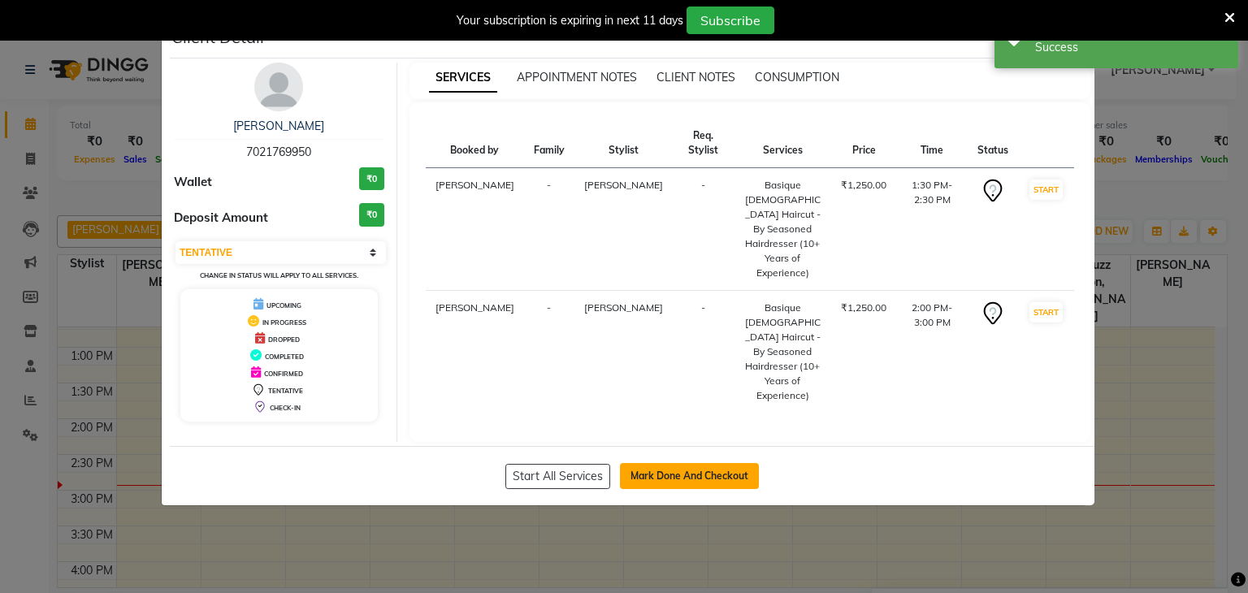
click at [668, 472] on button "Mark Done And Checkout" at bounding box center [689, 476] width 139 height 26
select select "service"
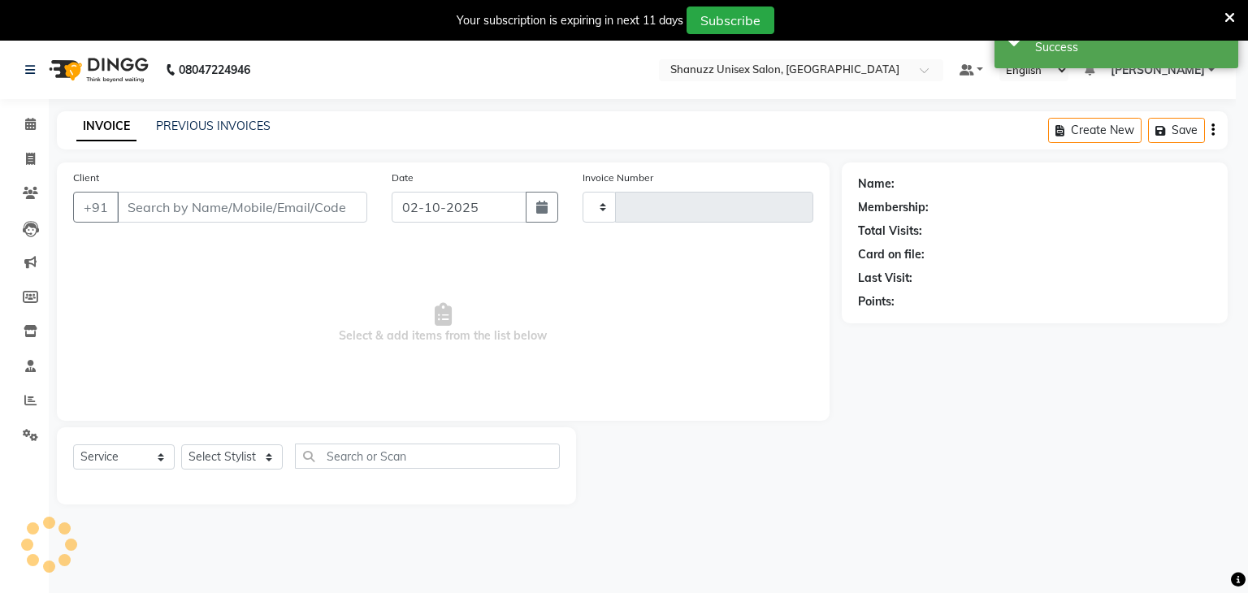
type input "1723"
select select "7102"
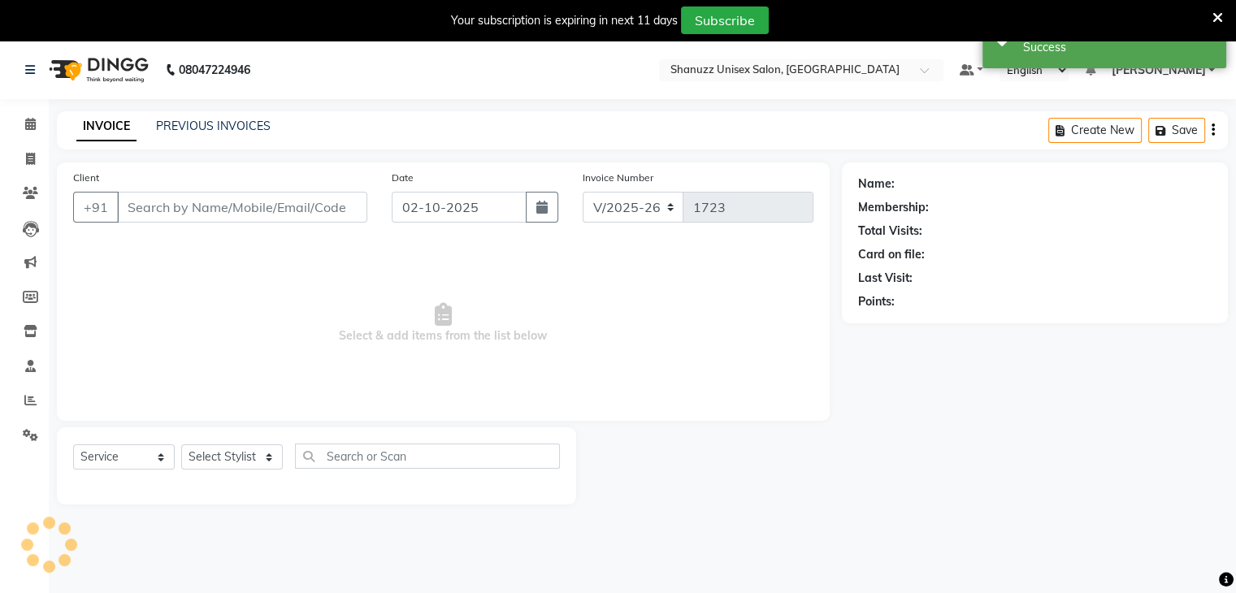
type input "7021769950"
select select "78152"
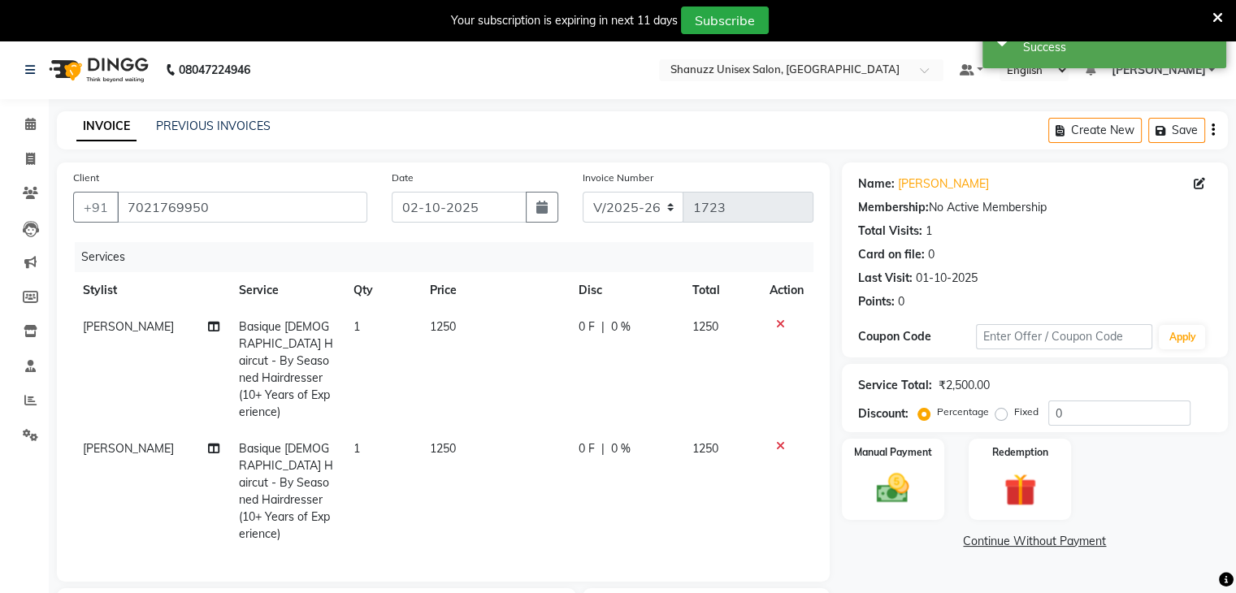
scroll to position [238, 0]
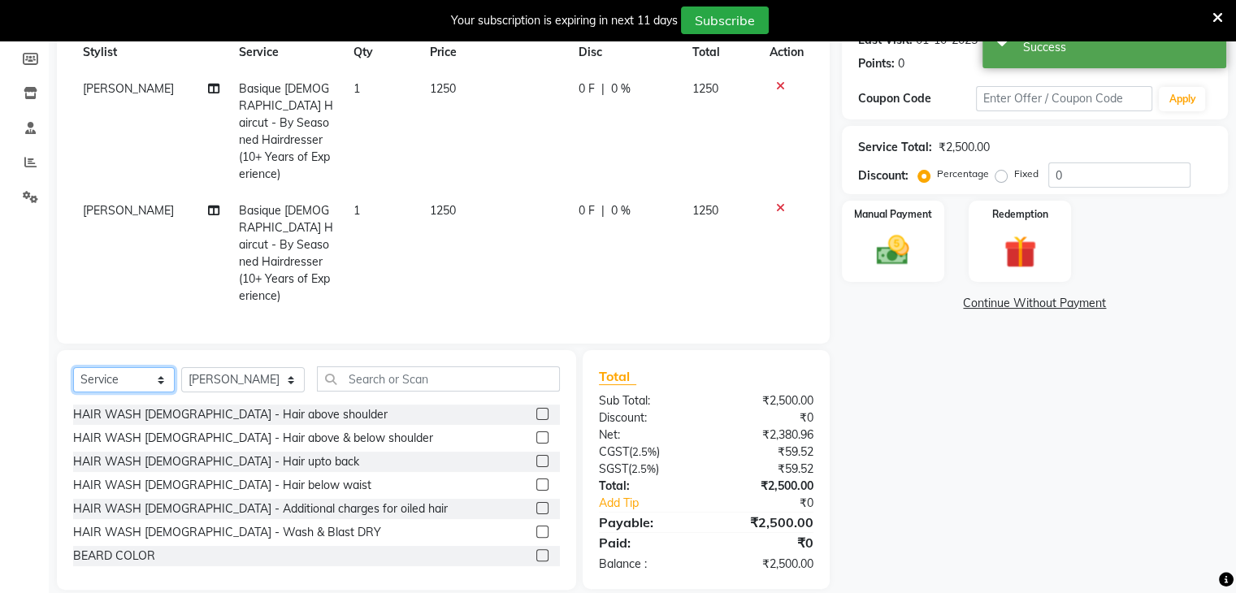
click at [111, 369] on select "Select Service Product Membership Package Voucher Prepaid Gift Card" at bounding box center [124, 379] width 102 height 25
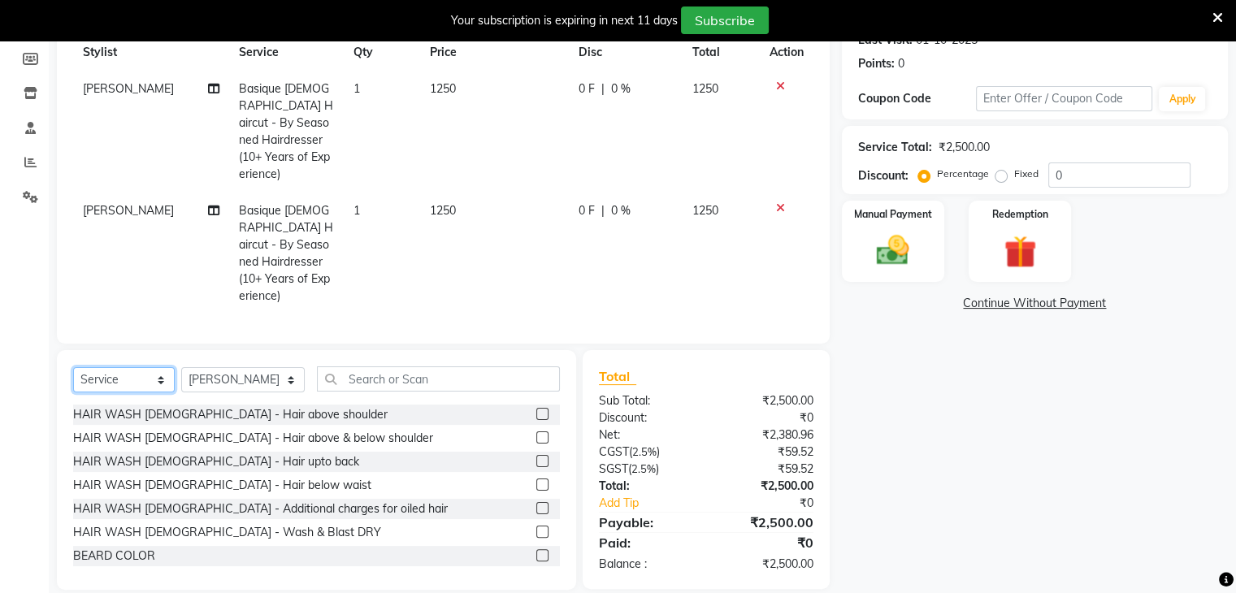
select select "product"
click at [73, 367] on select "Select Service Product Membership Package Voucher Prepaid Gift Card" at bounding box center [124, 379] width 102 height 25
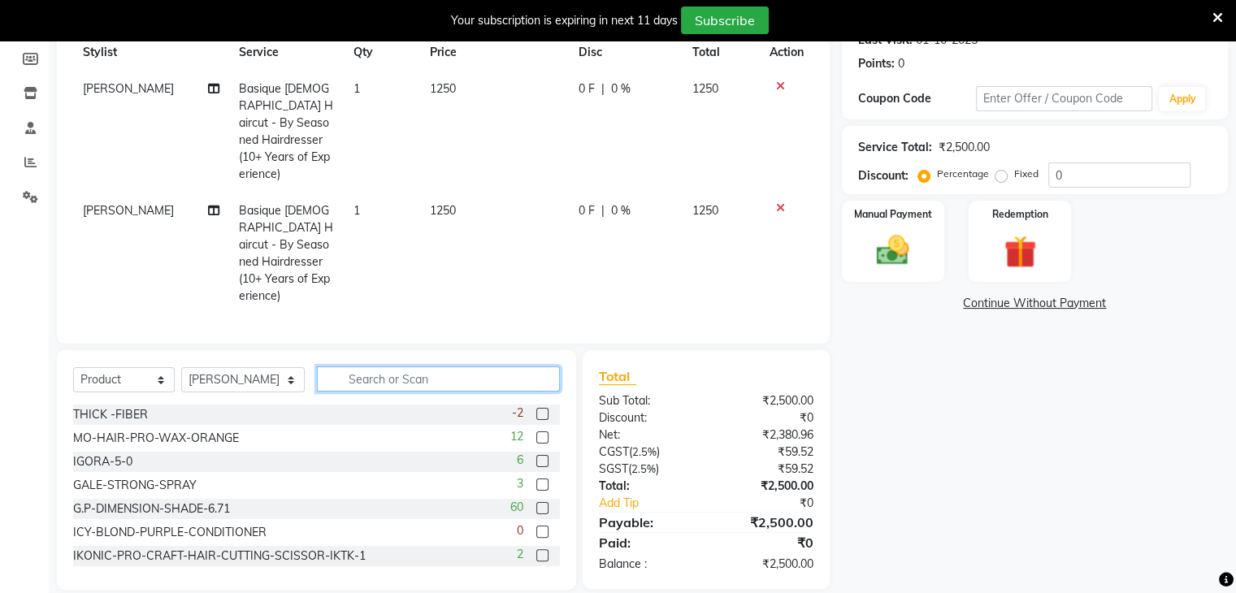
click at [345, 367] on input "text" at bounding box center [438, 379] width 243 height 25
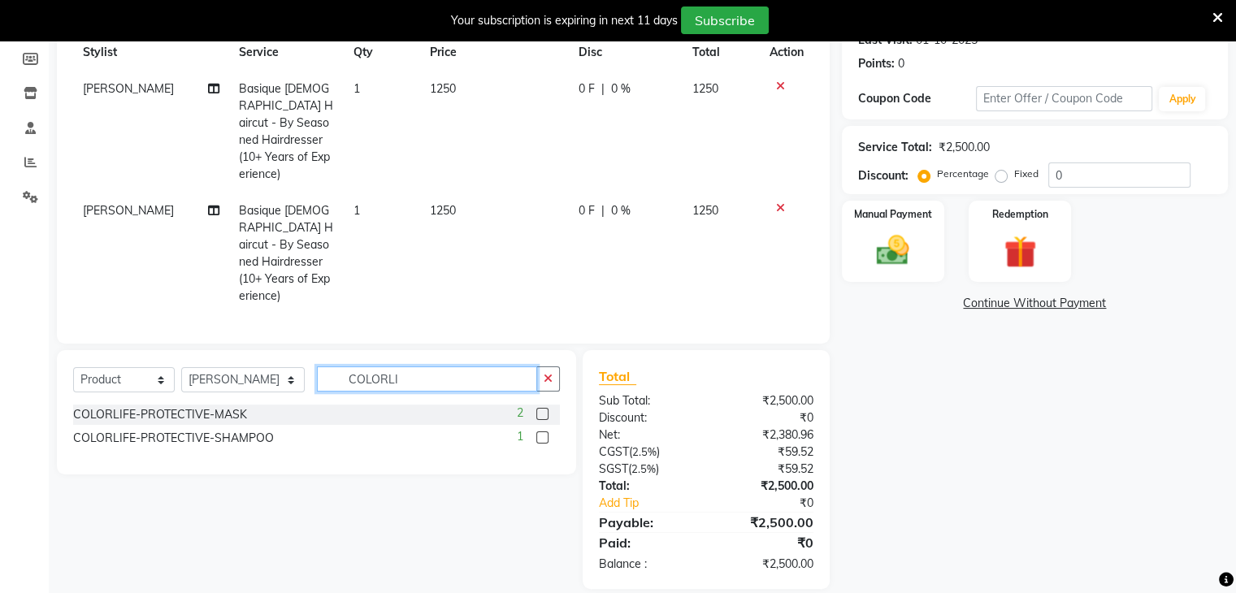
scroll to position [237, 0]
click at [458, 367] on input "COLORLI" at bounding box center [427, 379] width 220 height 25
type input "C"
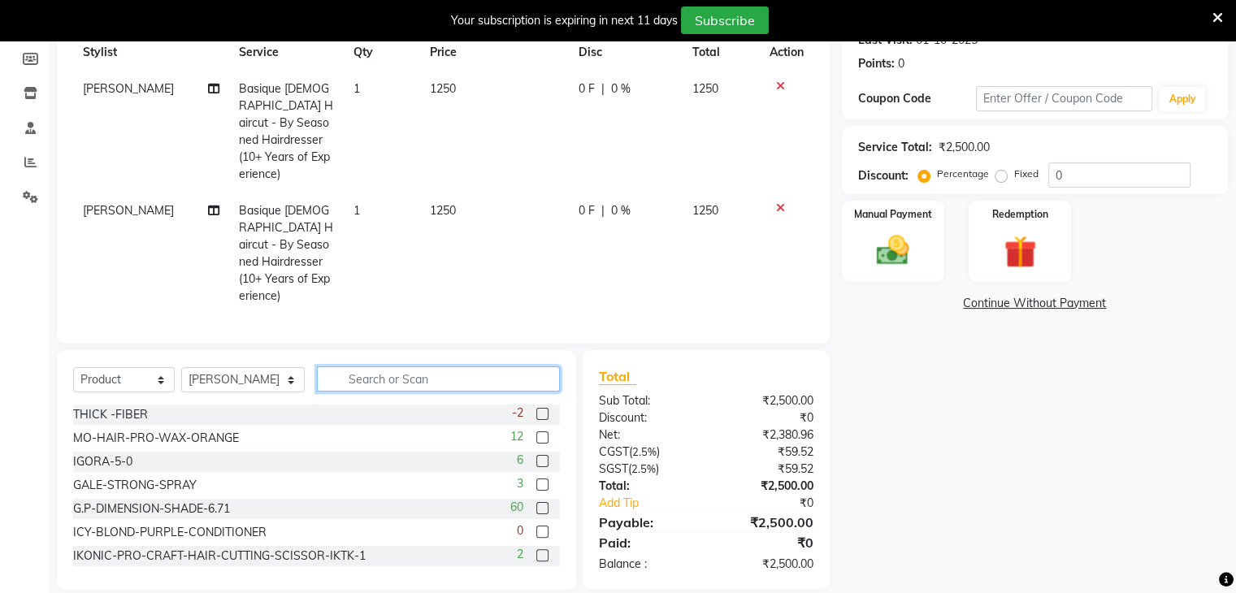
scroll to position [0, 0]
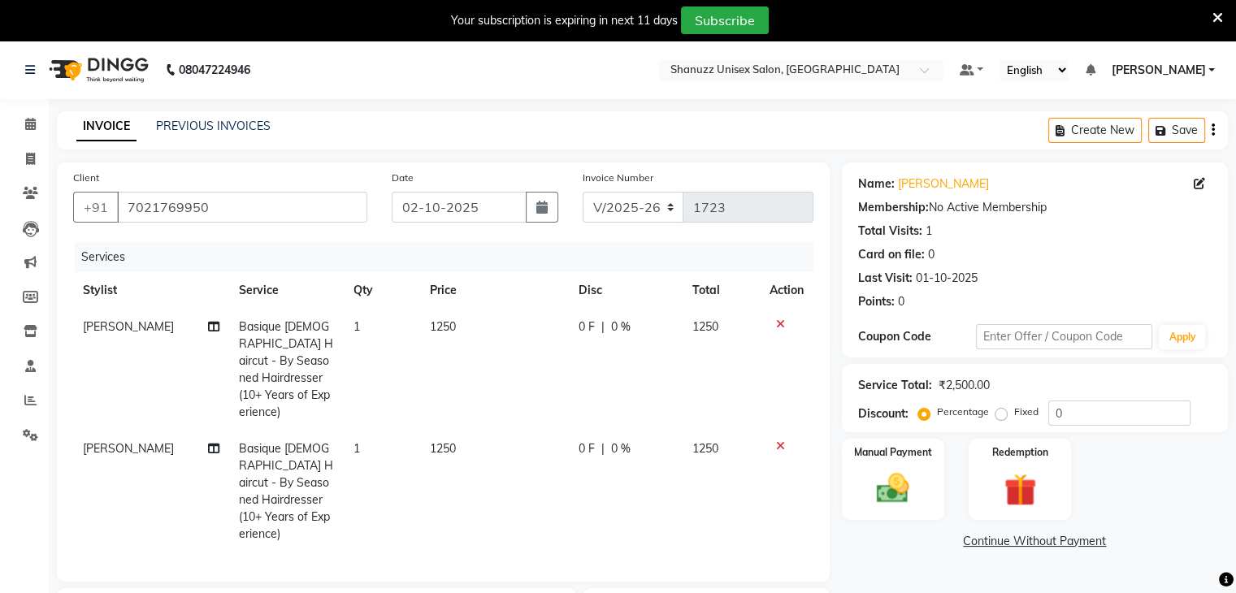
click at [331, 137] on div "INVOICE PREVIOUS INVOICES Create New Save" at bounding box center [642, 130] width 1171 height 38
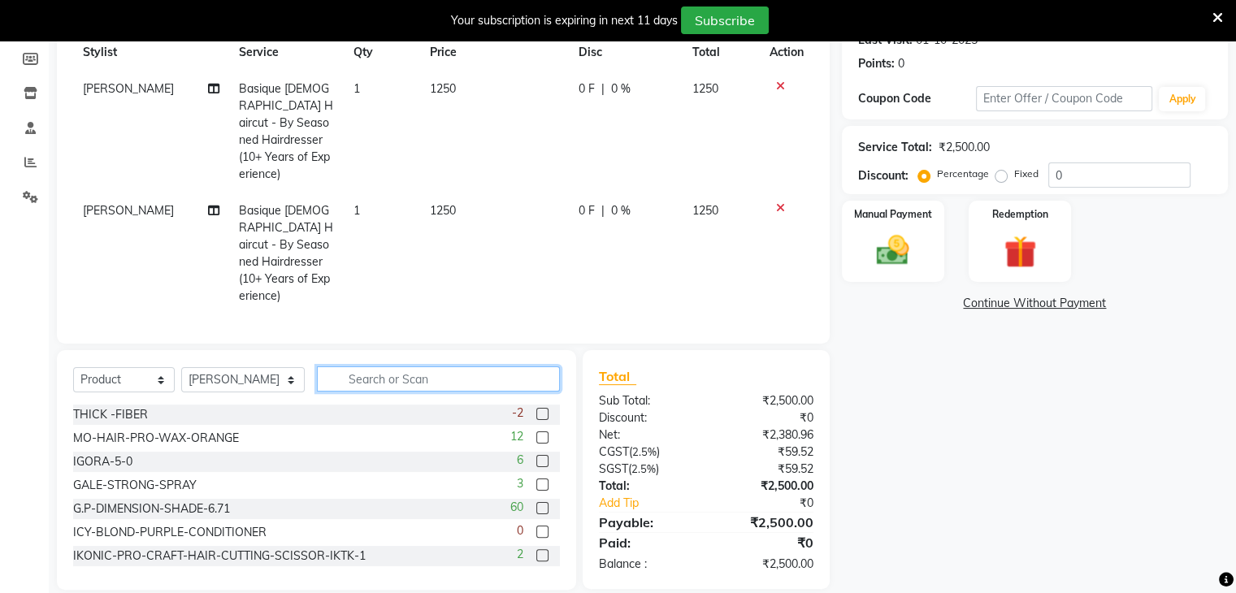
click at [357, 367] on input "text" at bounding box center [438, 379] width 243 height 25
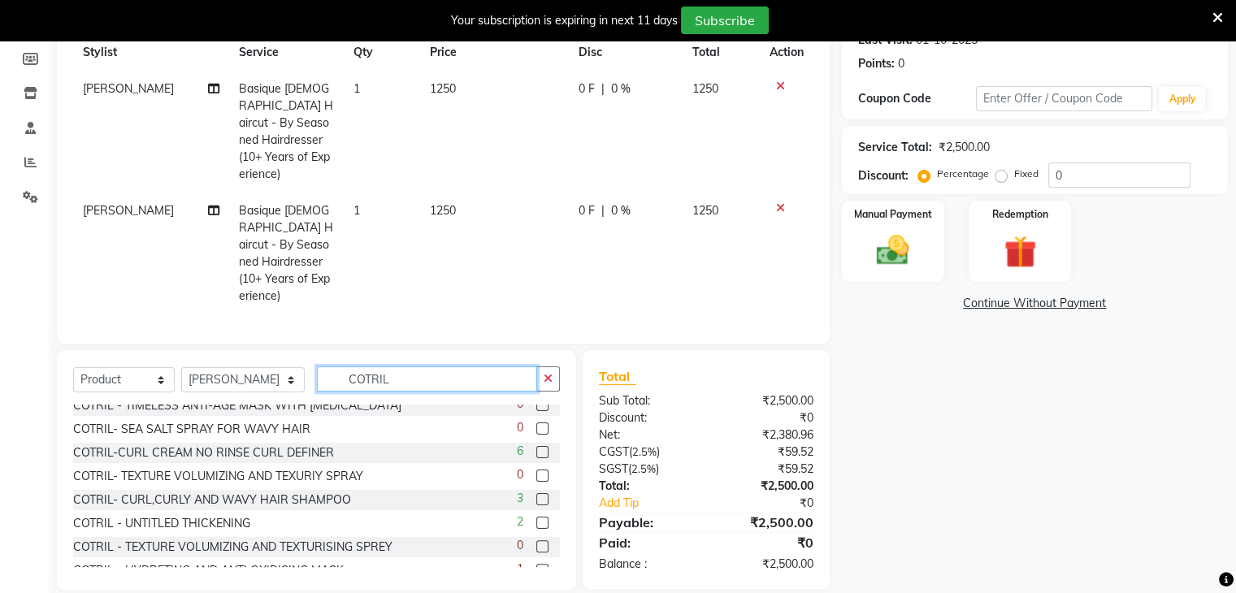
scroll to position [1050, 0]
click at [430, 367] on input "COTRIL" at bounding box center [427, 379] width 220 height 25
type input "C"
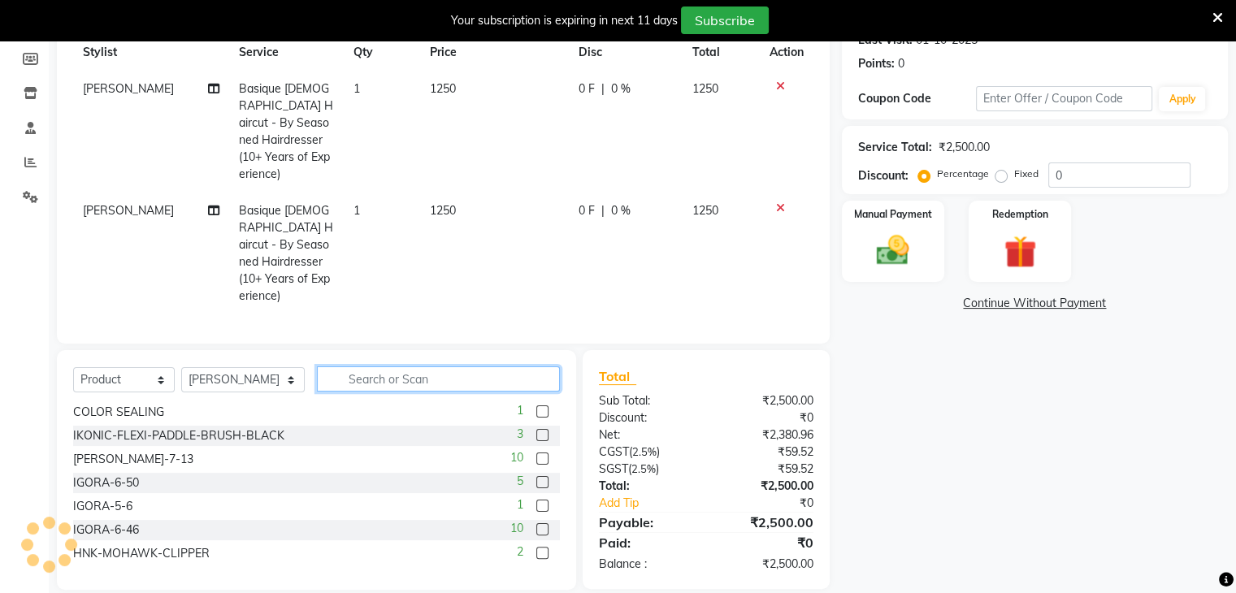
paste input "COTRIL- COLOR LIFE PROTECTIVE MASK P"
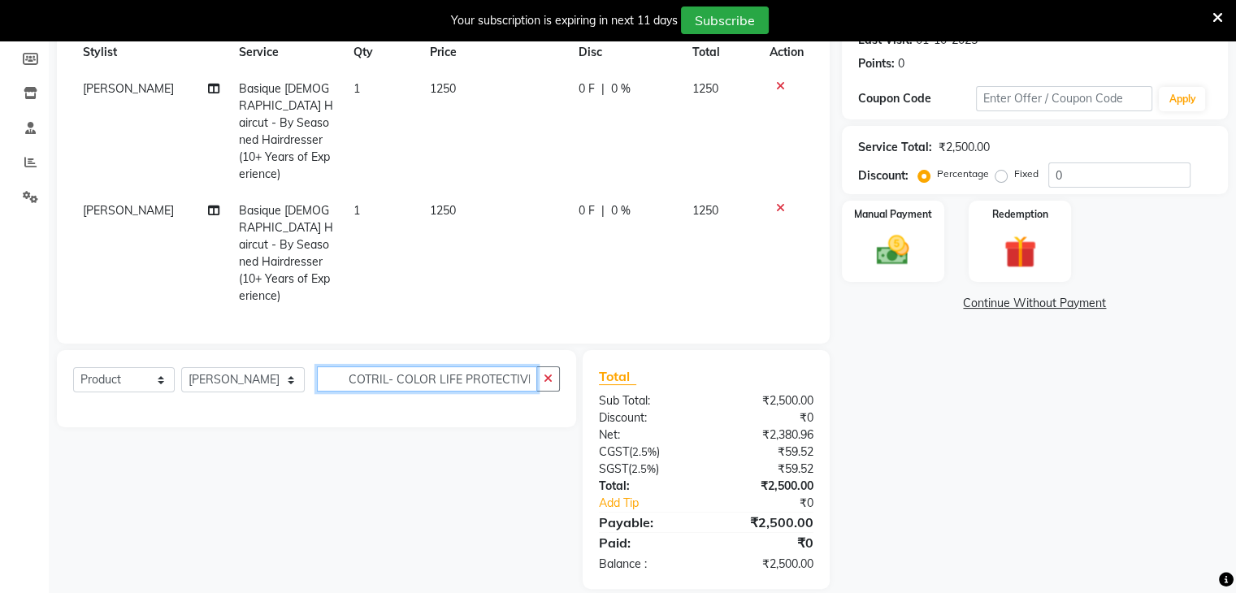
scroll to position [237, 0]
click at [530, 367] on input "COTRIL- COLOR LIFE PROTECTIVE MASK P" at bounding box center [427, 379] width 220 height 25
click at [370, 367] on input "C P" at bounding box center [427, 379] width 220 height 25
type input "C"
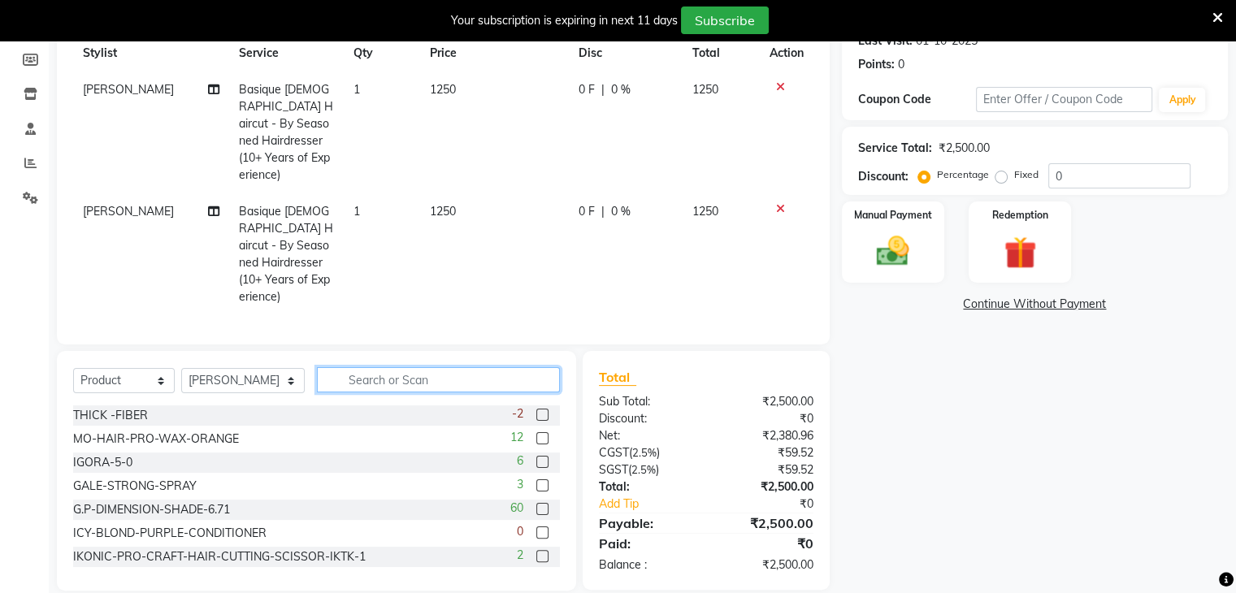
scroll to position [238, 0]
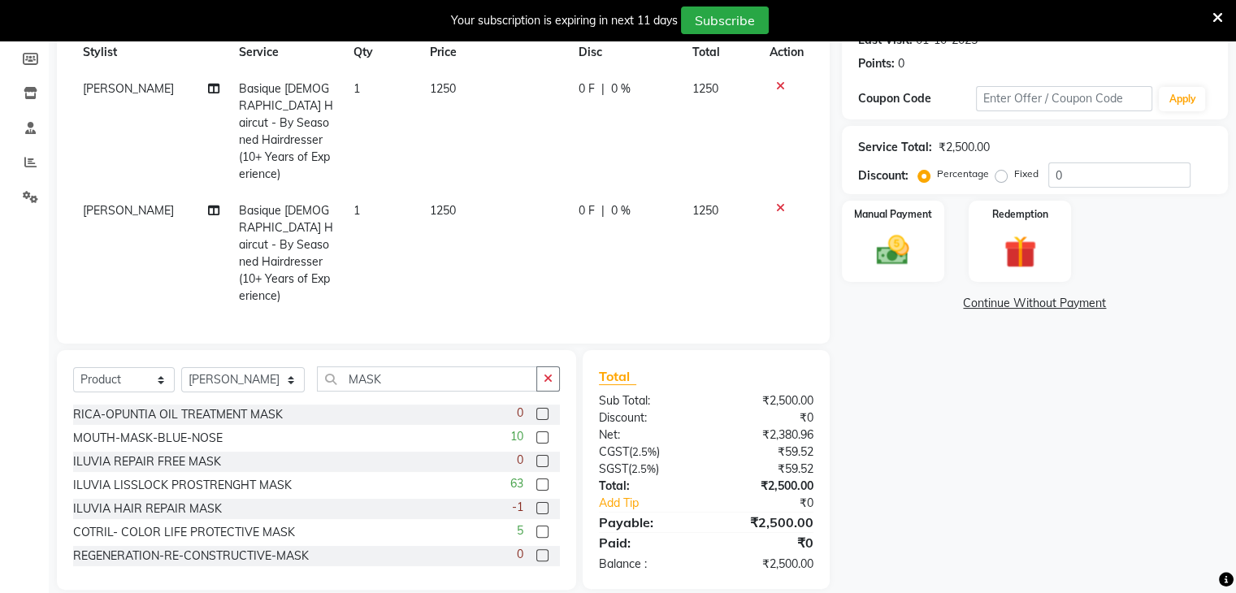
click at [536, 526] on label at bounding box center [542, 532] width 12 height 12
click at [536, 527] on input "checkbox" at bounding box center [541, 532] width 11 height 11
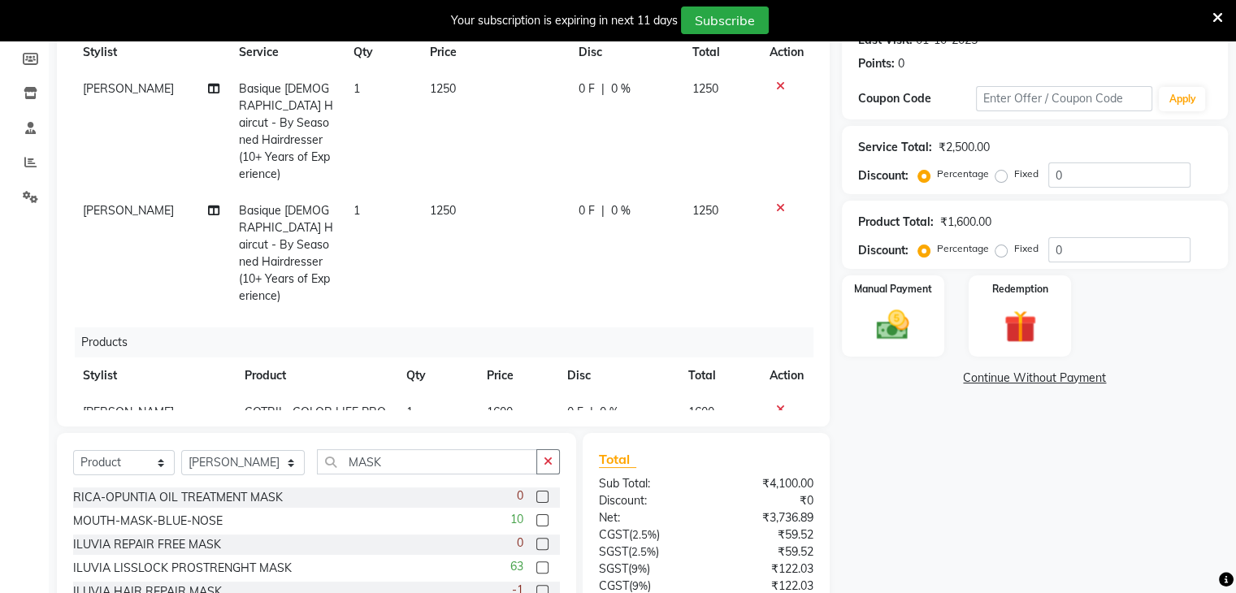
scroll to position [28, 0]
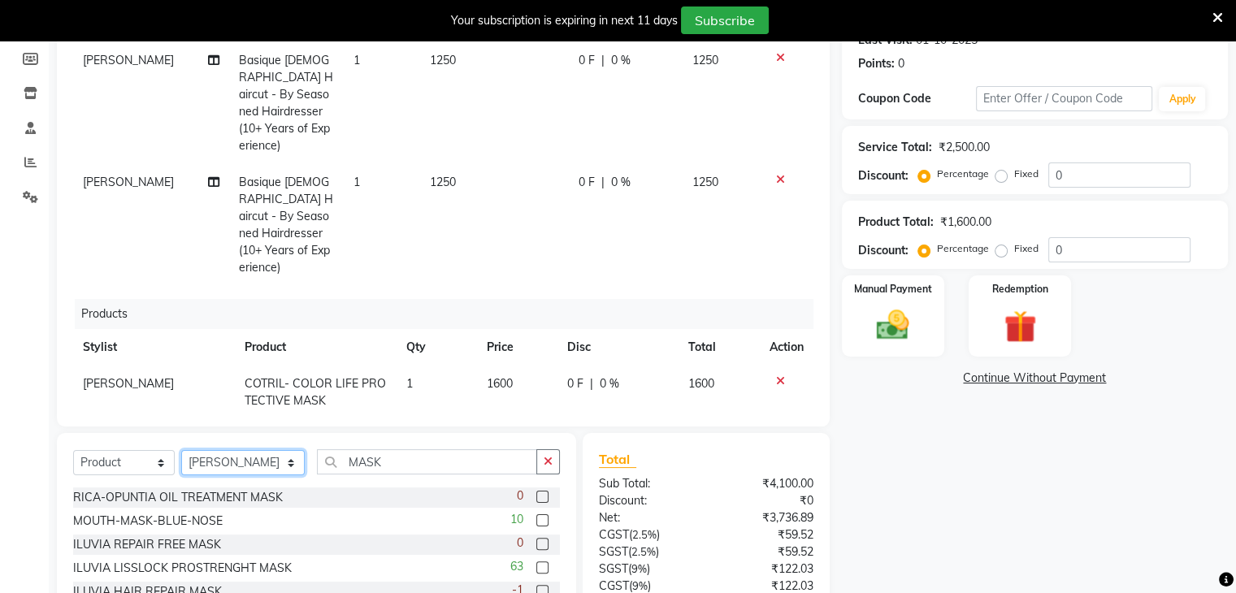
click at [214, 460] on select "Select Stylist ADNAN ANSARI AFZAN ANSARI ARVIND SURYAWANSHI ASMA SHAIKH Derma D…" at bounding box center [243, 462] width 124 height 25
click at [181, 451] on select "Select Stylist ADNAN ANSARI AFZAN ANSARI ARVIND SURYAWANSHI ASMA SHAIKH Derma D…" at bounding box center [243, 462] width 124 height 25
click at [403, 457] on input "MASK" at bounding box center [427, 461] width 220 height 25
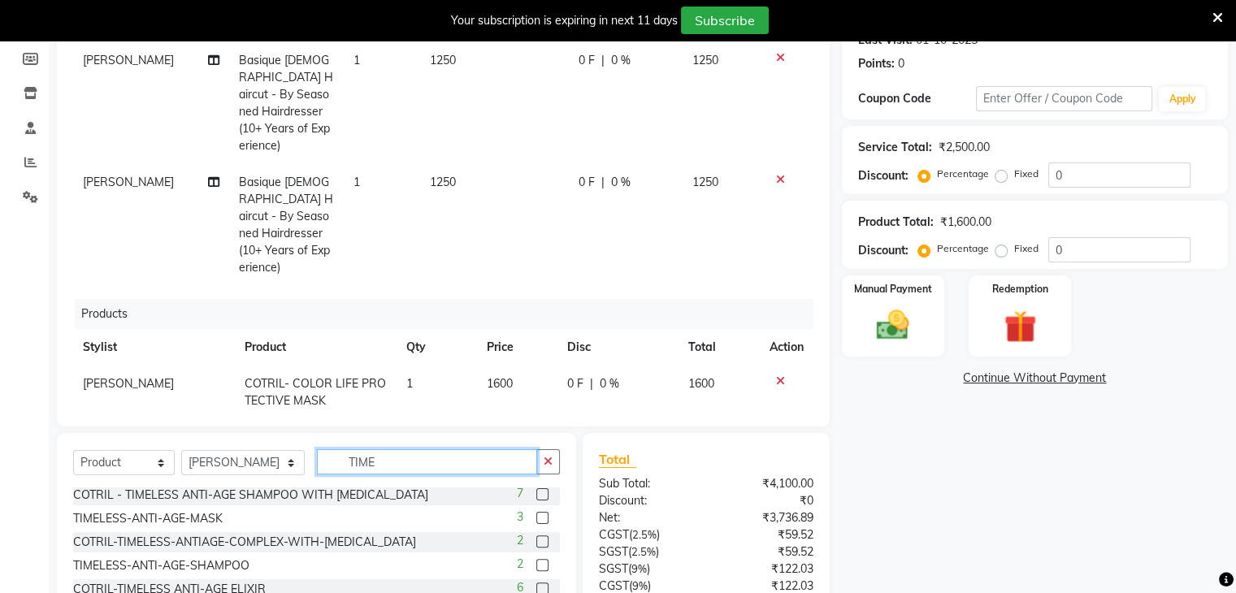
scroll to position [2, 0]
click at [536, 493] on label at bounding box center [542, 495] width 12 height 12
click at [536, 493] on input "checkbox" at bounding box center [541, 496] width 11 height 11
click at [403, 460] on input "TIME" at bounding box center [427, 461] width 220 height 25
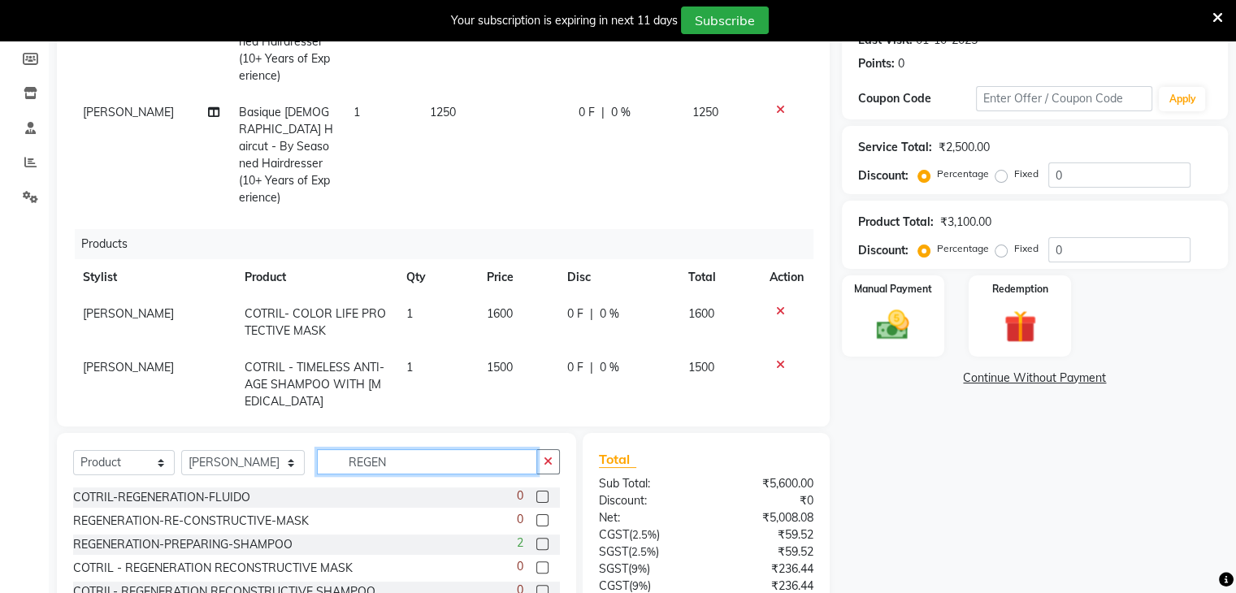
scroll to position [376, 0]
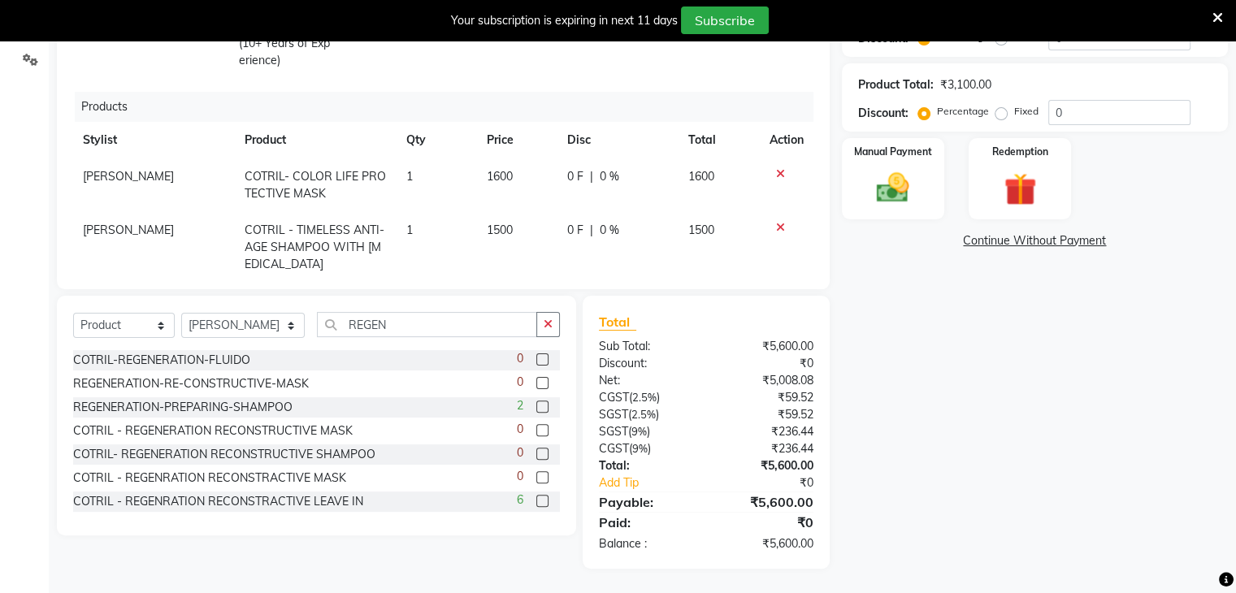
click at [536, 500] on label at bounding box center [542, 501] width 12 height 12
click at [536, 500] on input "checkbox" at bounding box center [541, 502] width 11 height 11
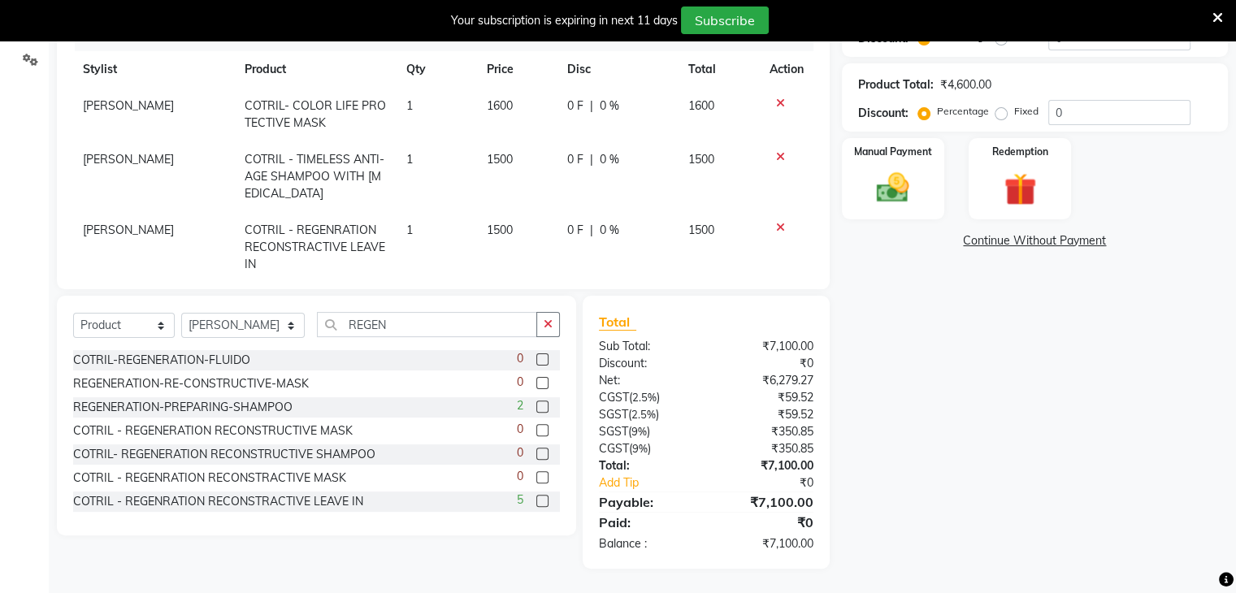
click at [495, 223] on span "1500" at bounding box center [500, 230] width 26 height 15
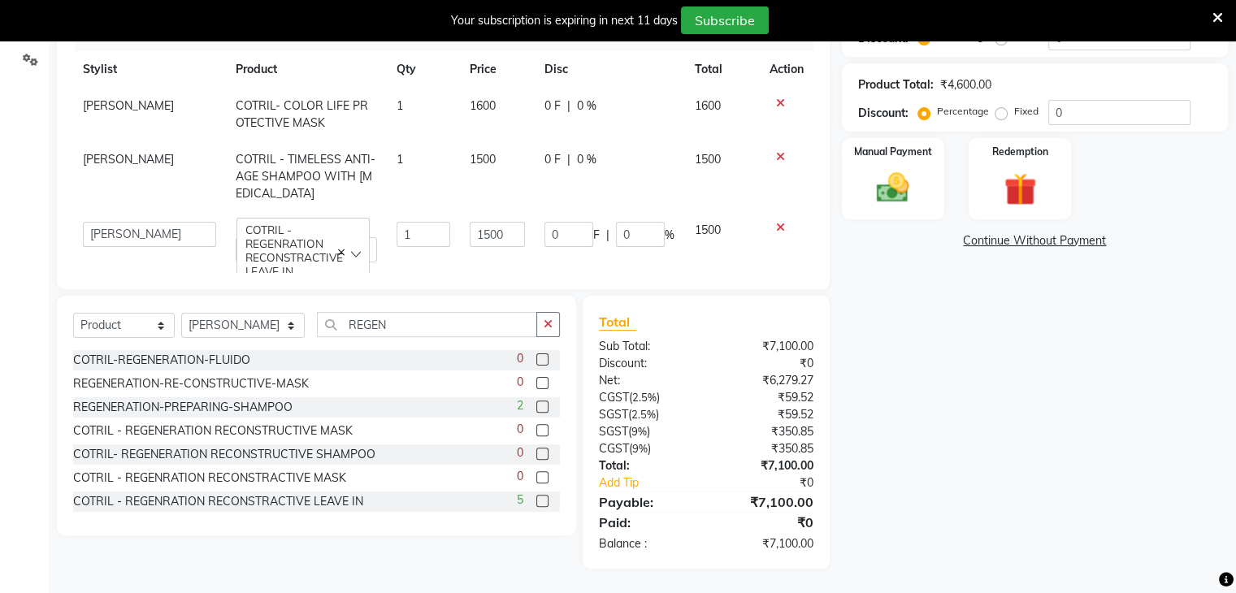
scroll to position [161, 0]
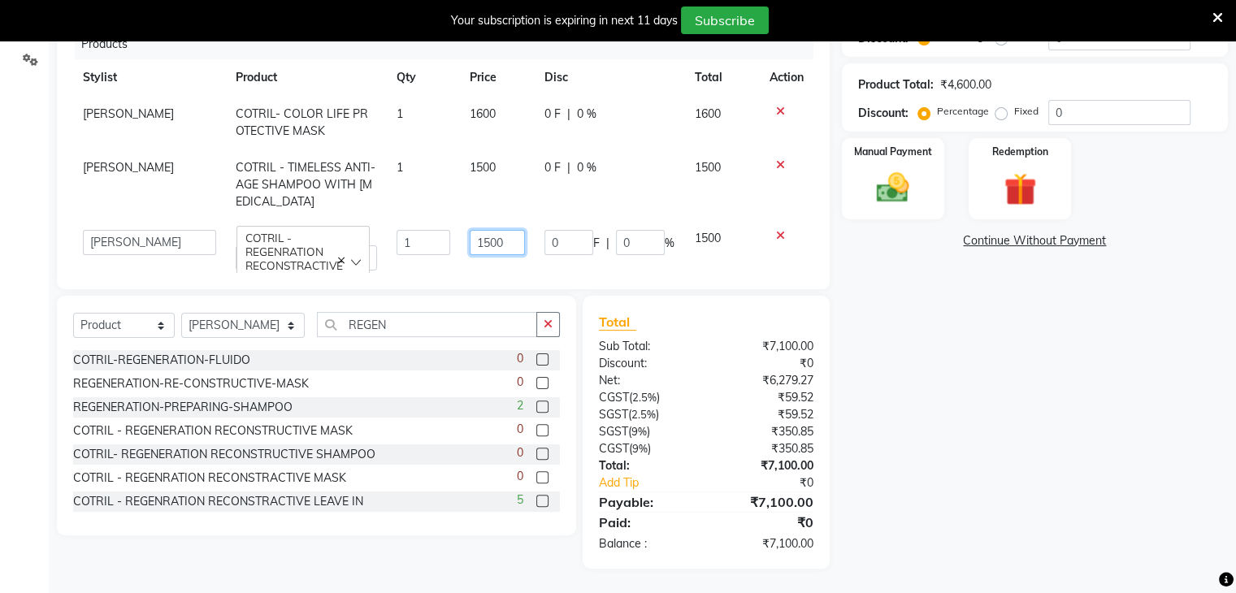
click at [478, 230] on input "1500" at bounding box center [497, 242] width 55 height 25
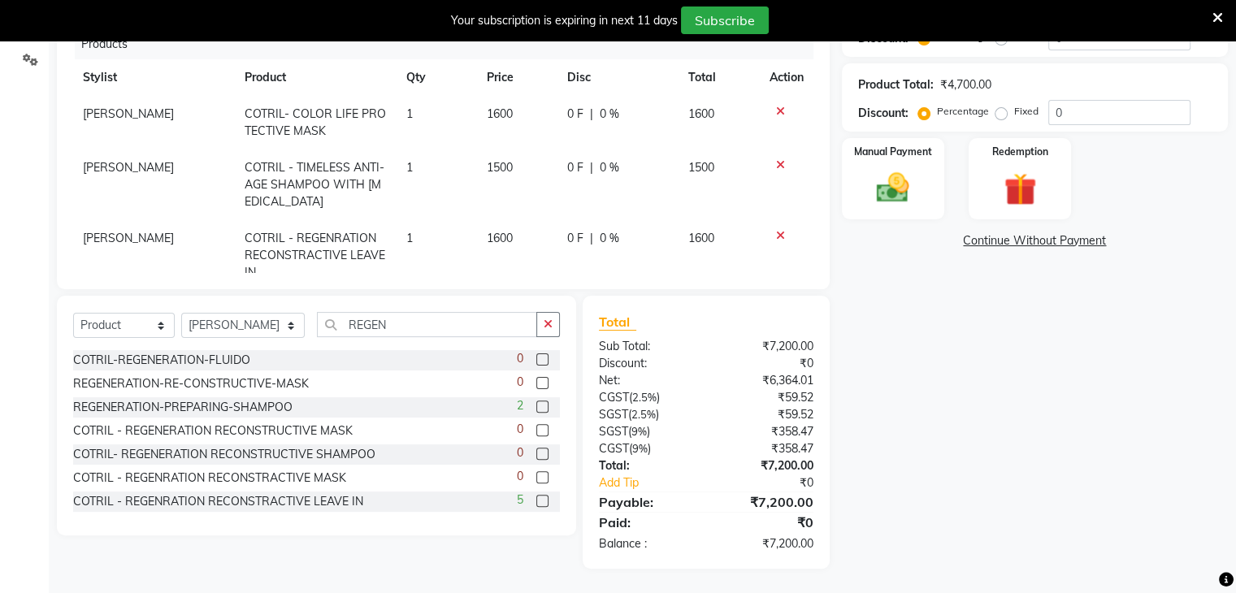
click at [477, 150] on td "1500" at bounding box center [517, 185] width 80 height 71
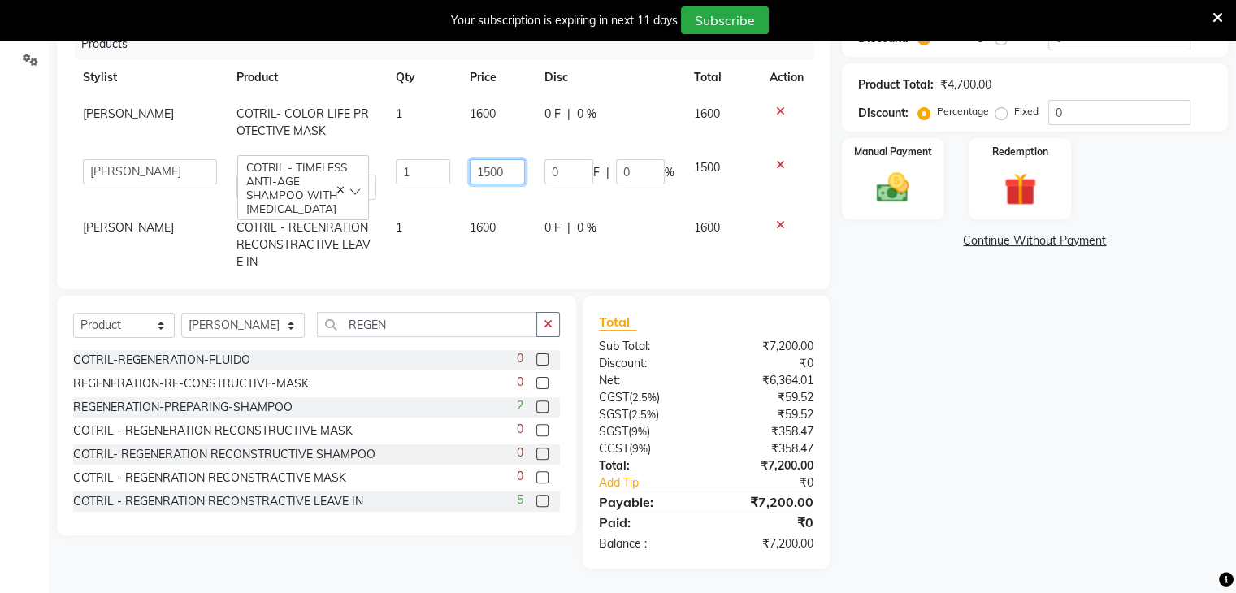
click at [475, 159] on input "1500" at bounding box center [497, 171] width 55 height 25
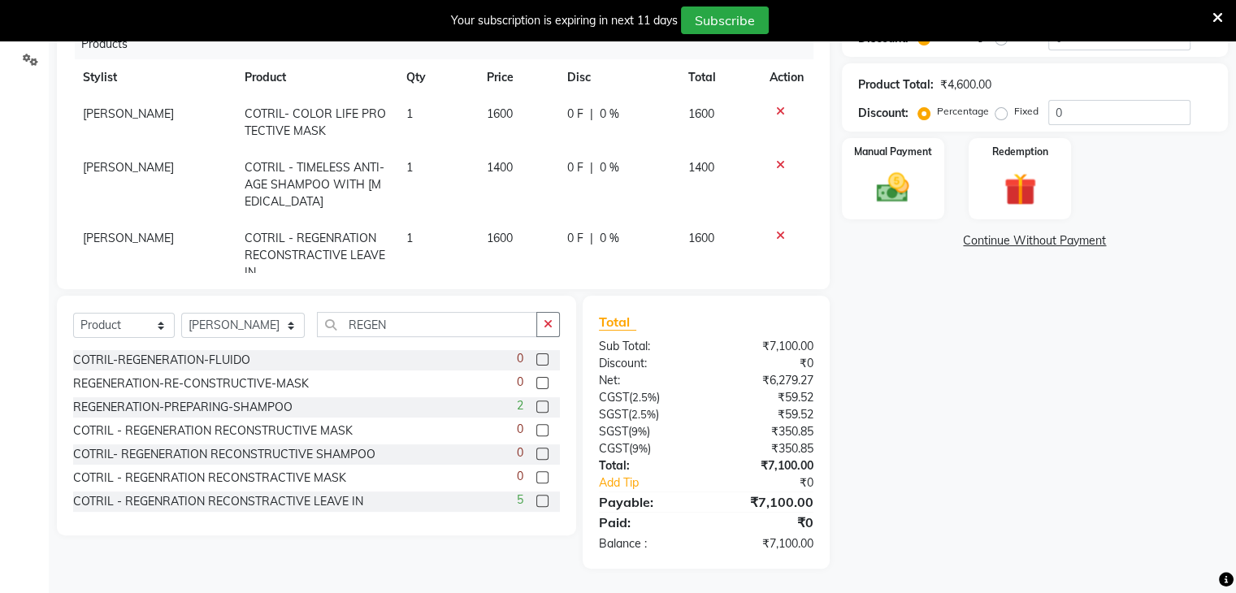
click at [868, 334] on div "Name: Tejal Membership: No Active Membership Total Visits: 1 Card on file: 0 La…" at bounding box center [1041, 178] width 398 height 782
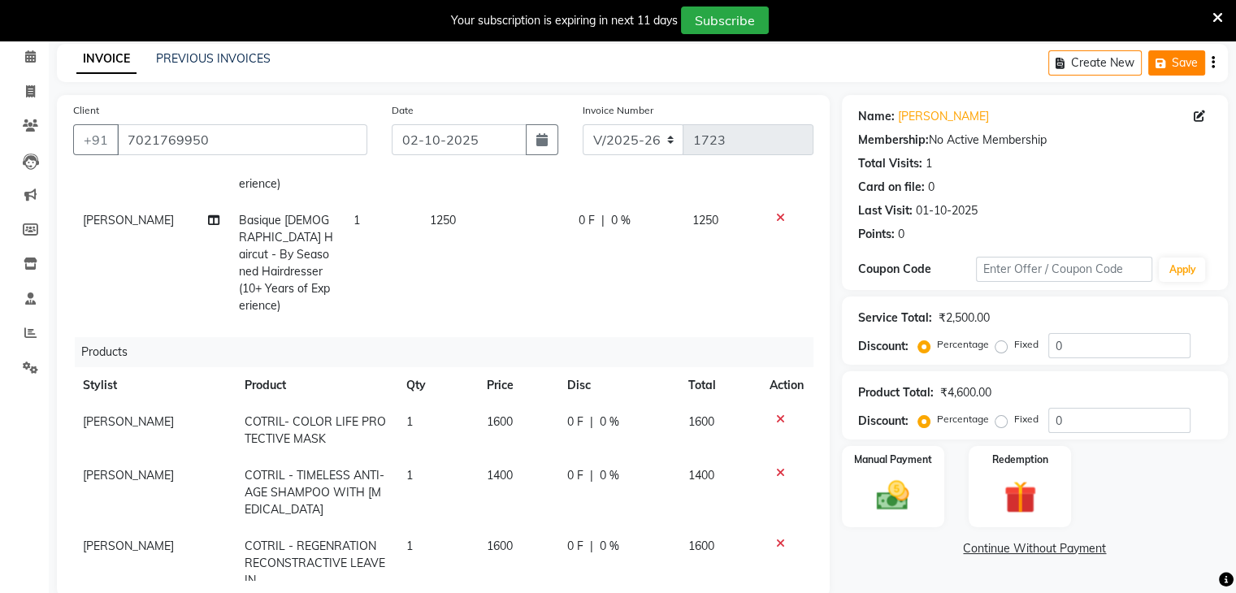
click at [1178, 62] on button "Save" at bounding box center [1176, 62] width 57 height 25
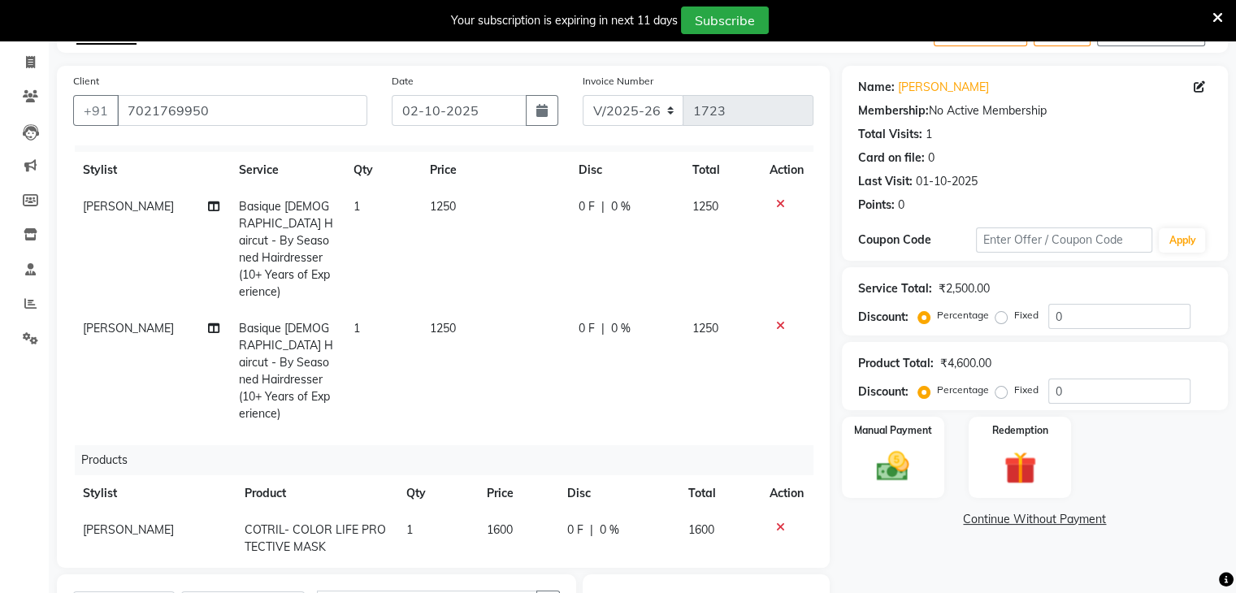
scroll to position [23, 0]
click at [601, 202] on span "|" at bounding box center [602, 207] width 3 height 17
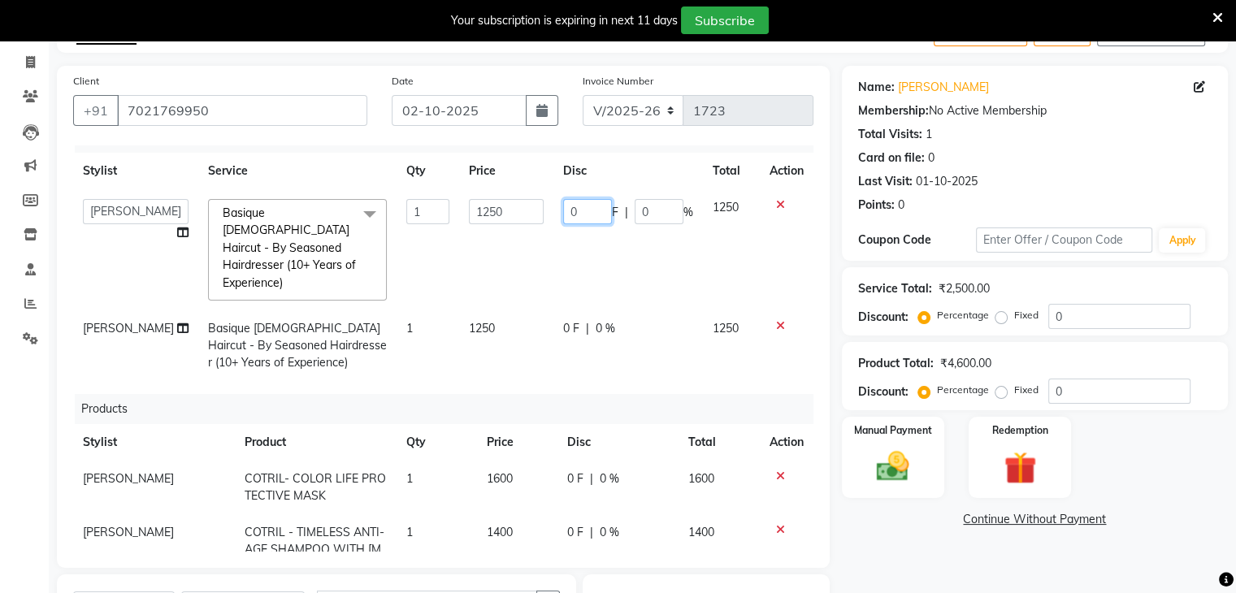
click at [579, 206] on input "0" at bounding box center [587, 211] width 49 height 25
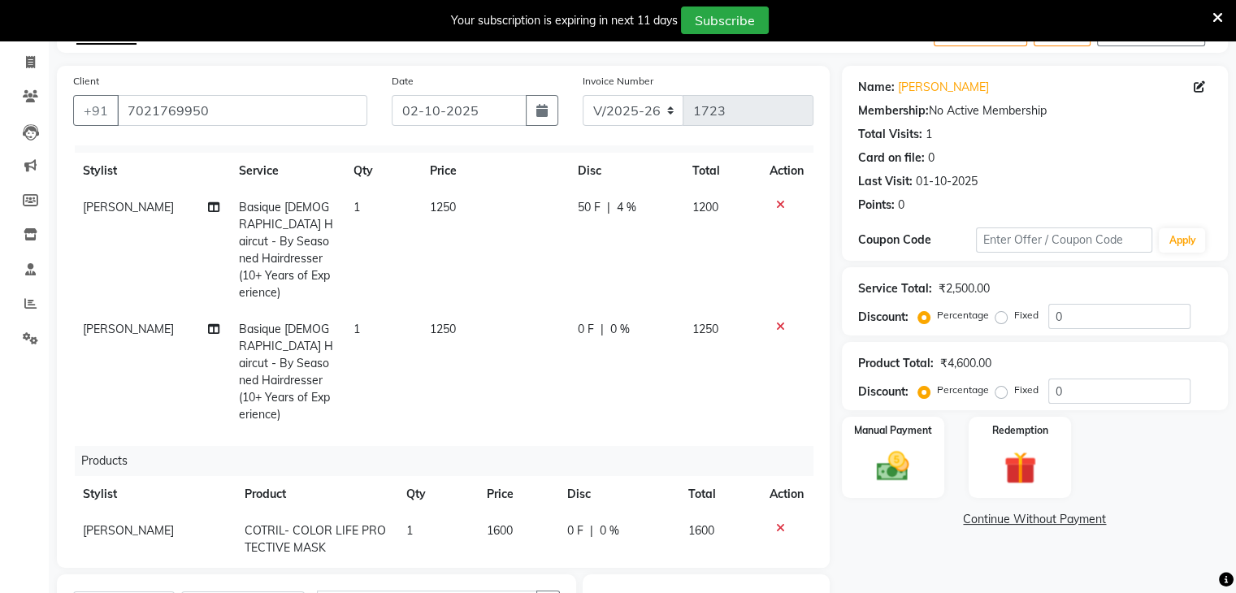
click at [568, 311] on td "0 F | 0 %" at bounding box center [625, 372] width 115 height 122
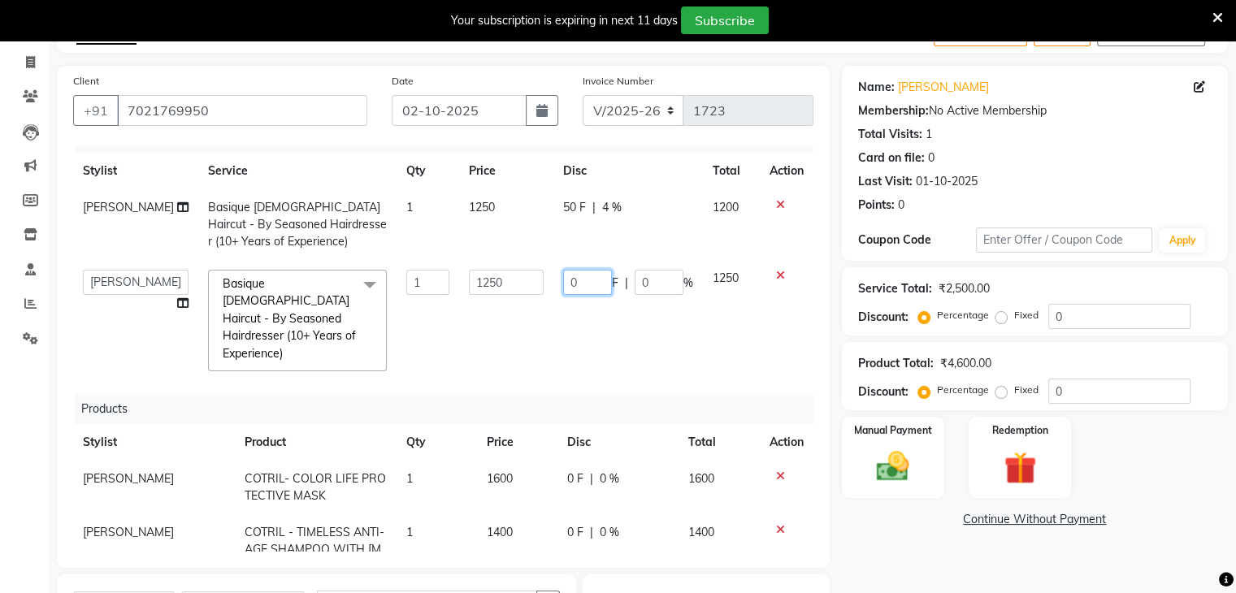
click at [566, 279] on input "0" at bounding box center [587, 282] width 49 height 25
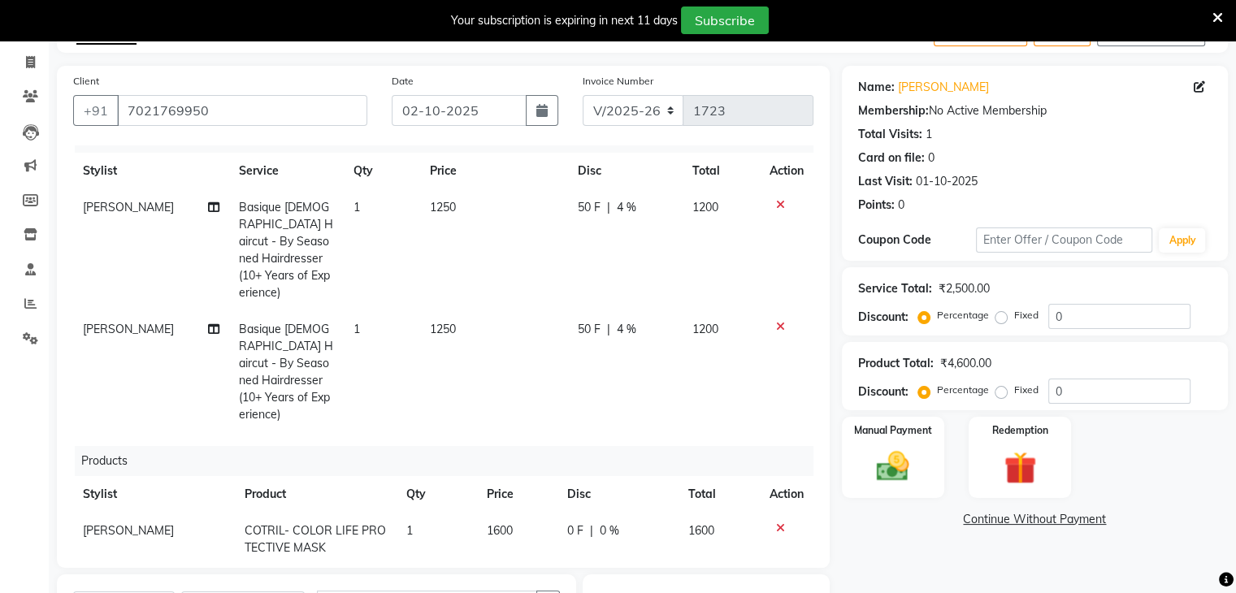
click at [579, 368] on div "Services Stylist Service Qty Price Disc Total Action Gufran Mansuri Basique FEM…" at bounding box center [443, 348] width 740 height 406
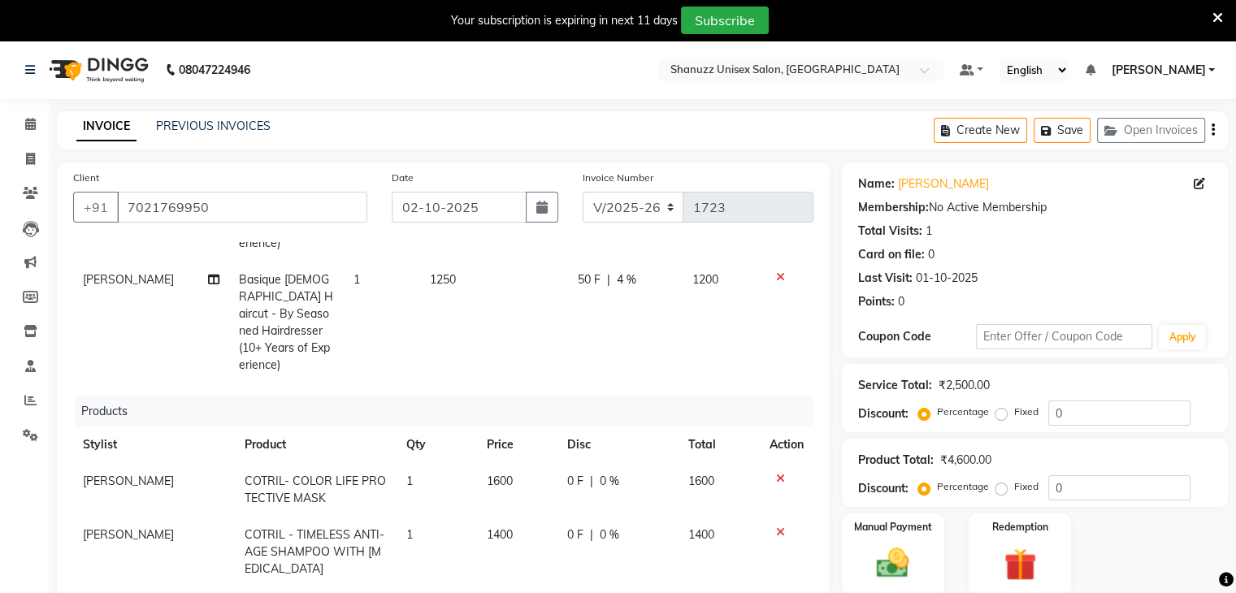
scroll to position [376, 0]
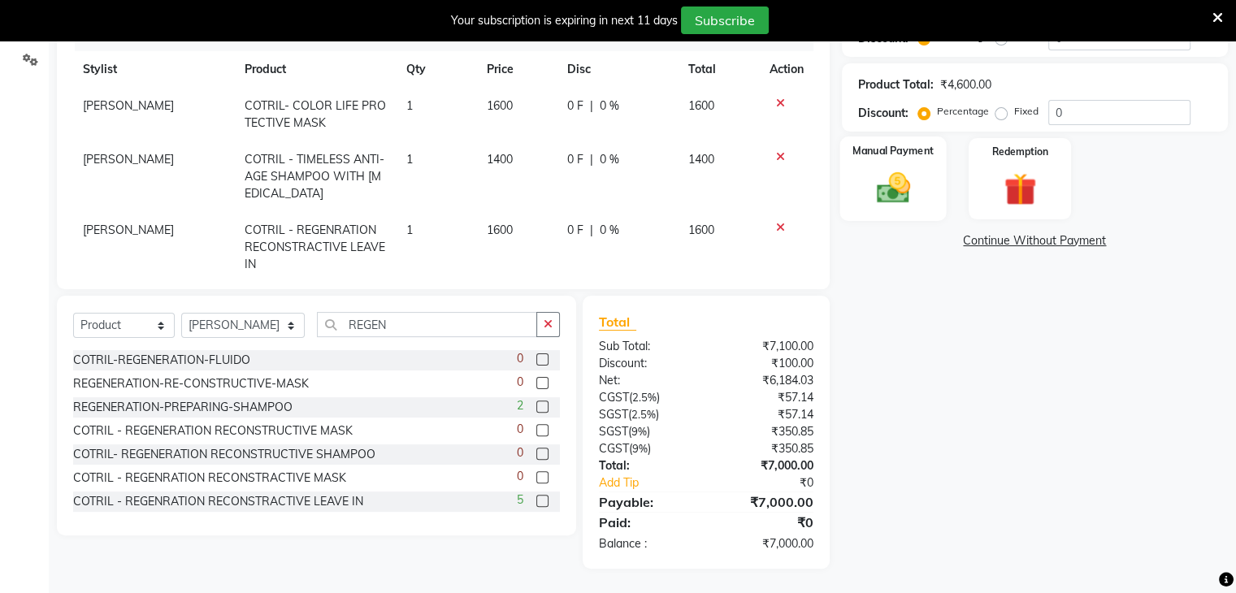
click at [913, 177] on img at bounding box center [893, 188] width 54 height 39
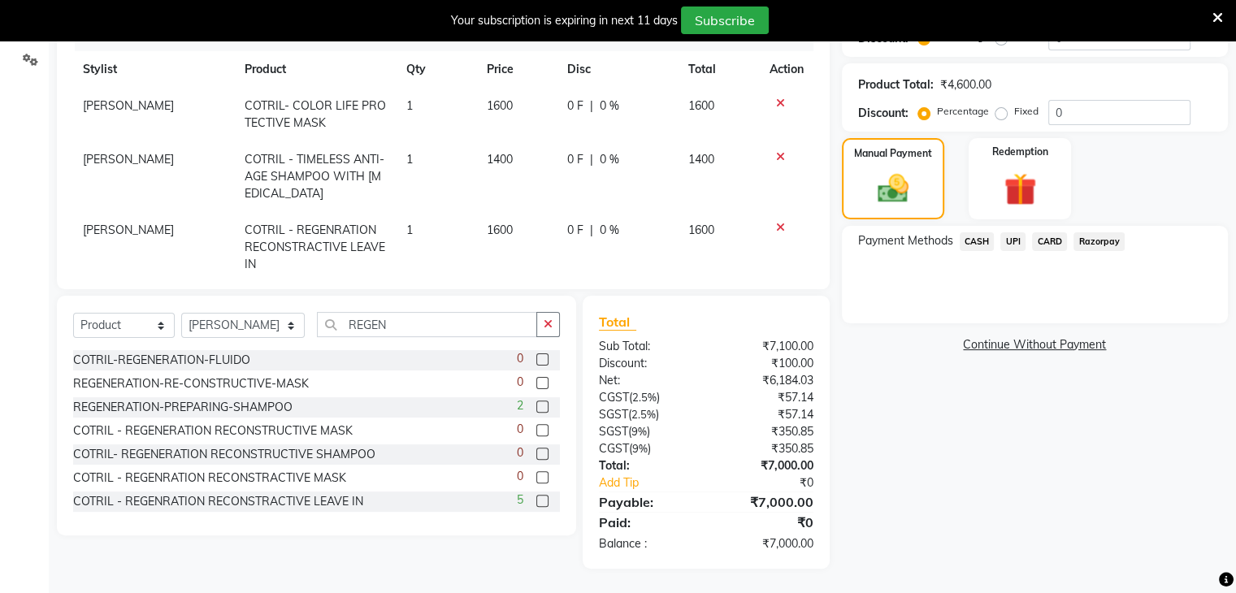
click at [1009, 232] on span "UPI" at bounding box center [1012, 241] width 25 height 19
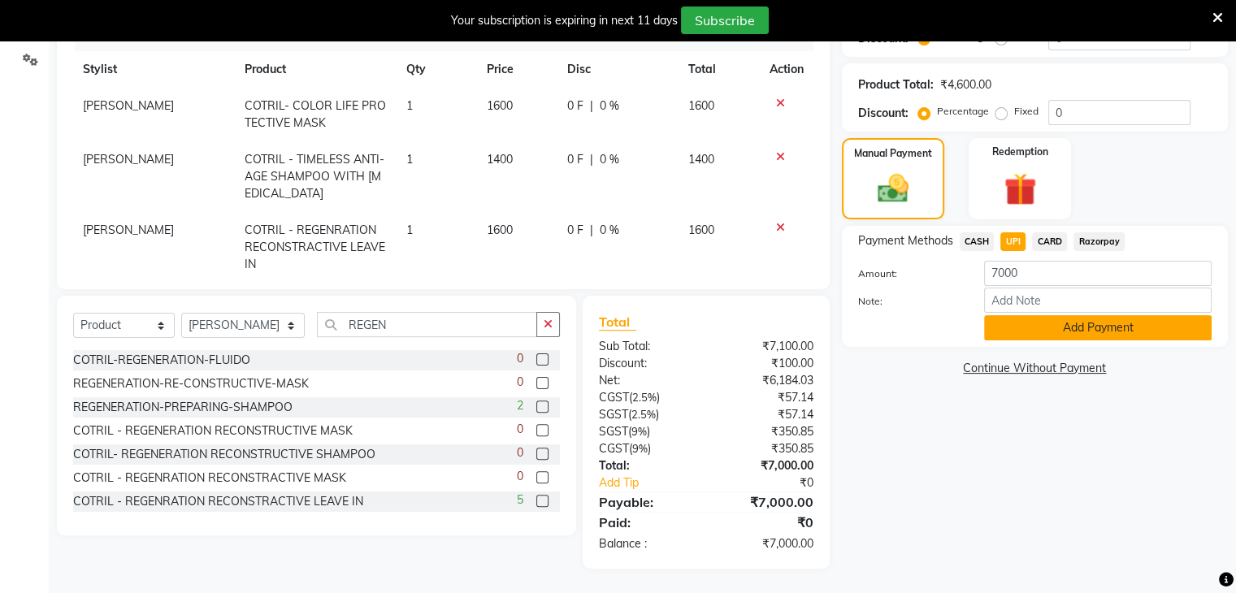
click at [995, 331] on button "Add Payment" at bounding box center [1098, 327] width 228 height 25
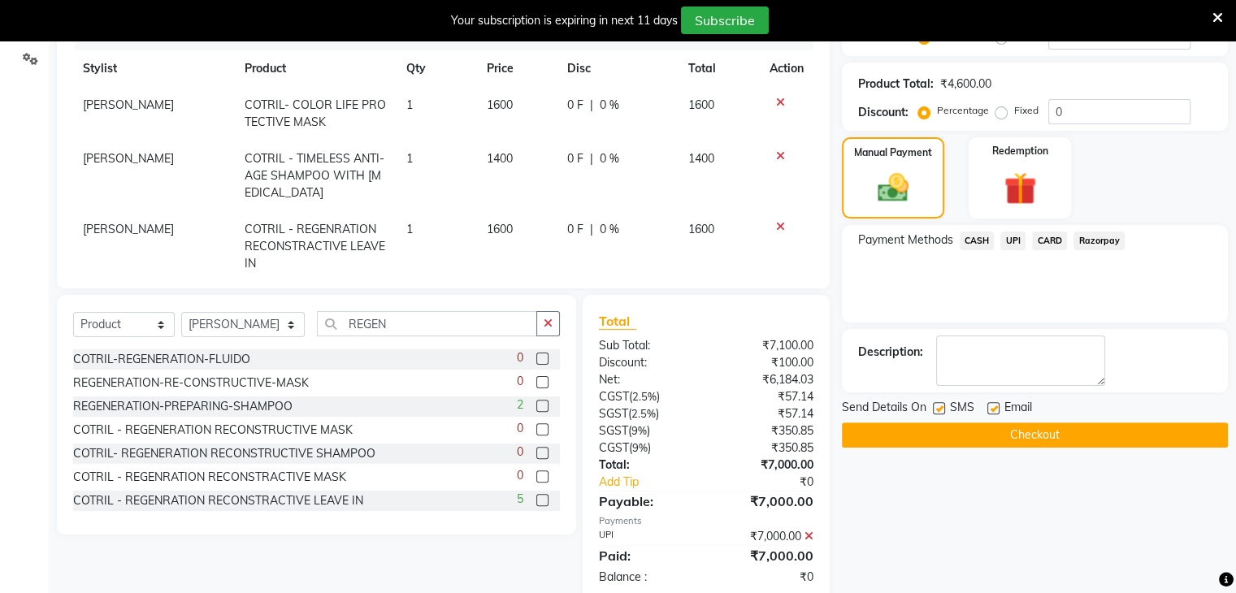
click at [933, 409] on label at bounding box center [939, 408] width 12 height 12
click at [933, 409] on input "checkbox" at bounding box center [938, 409] width 11 height 11
click at [907, 441] on button "Checkout" at bounding box center [1035, 435] width 386 height 25
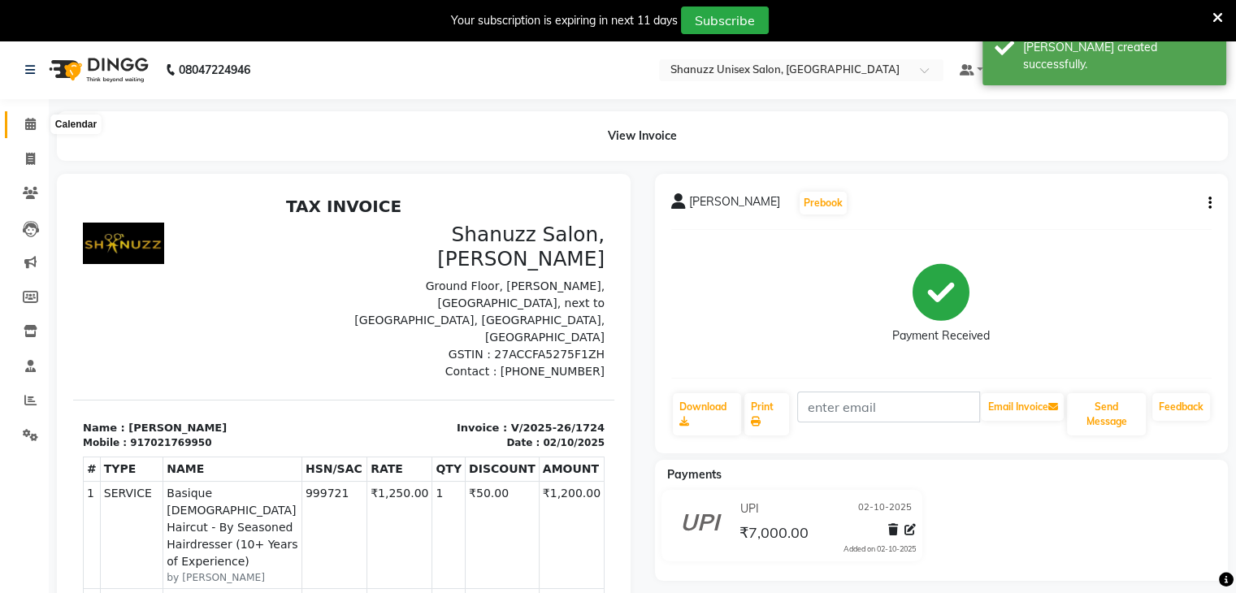
click at [26, 132] on span at bounding box center [30, 124] width 28 height 19
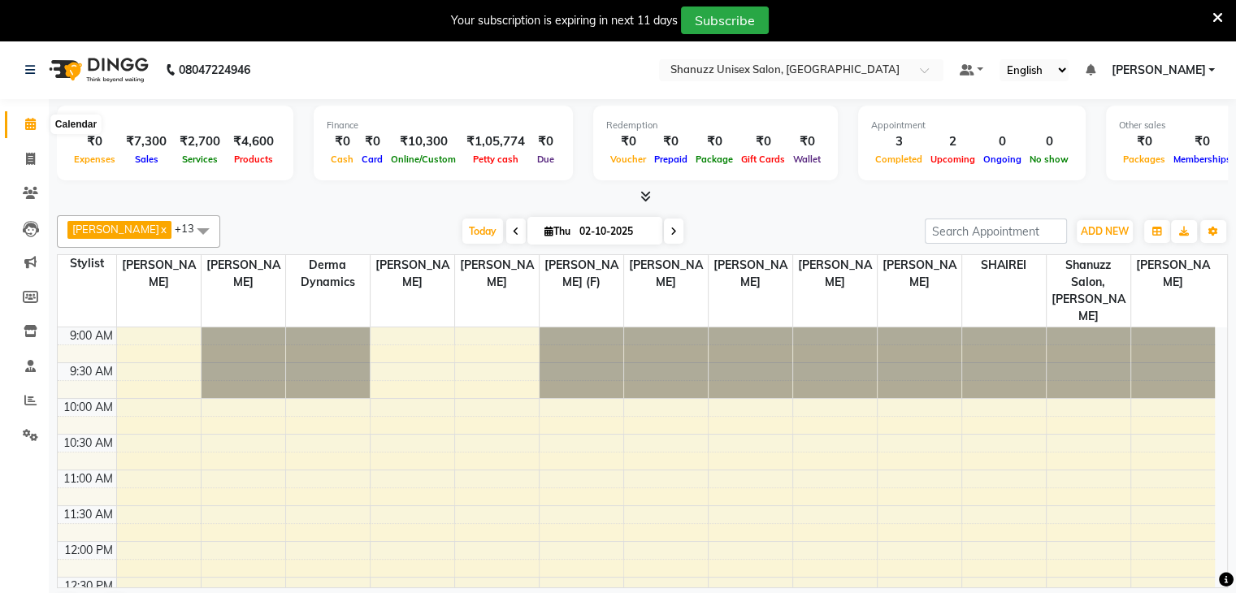
click at [23, 121] on span at bounding box center [30, 124] width 28 height 19
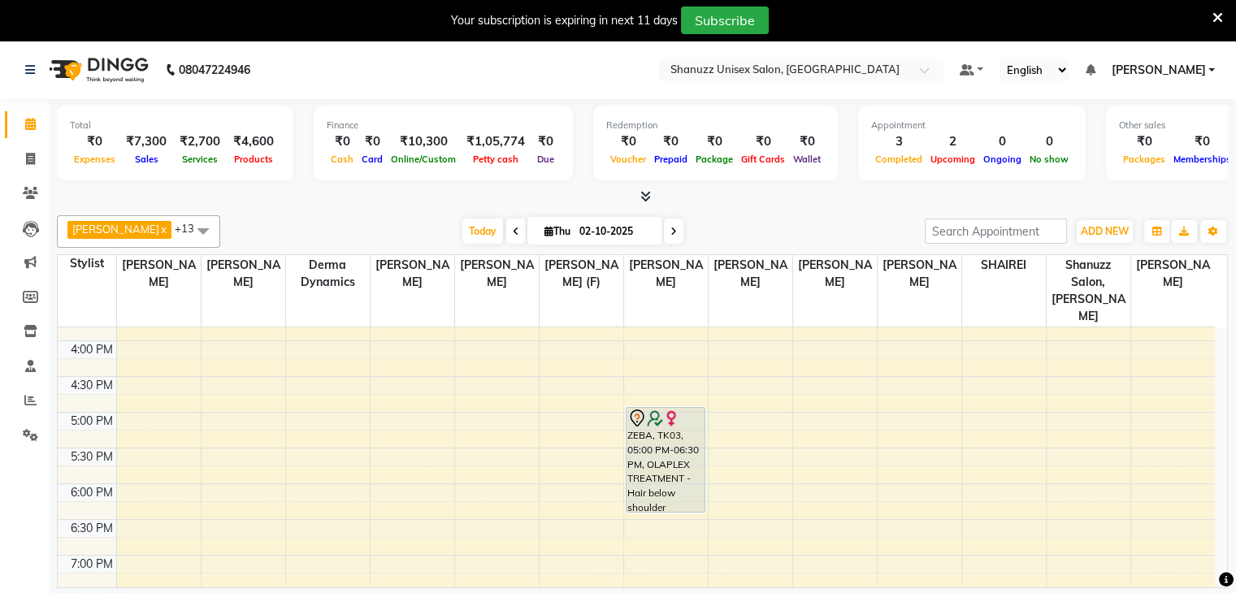
scroll to position [488, 0]
click at [16, 160] on span at bounding box center [30, 159] width 28 height 19
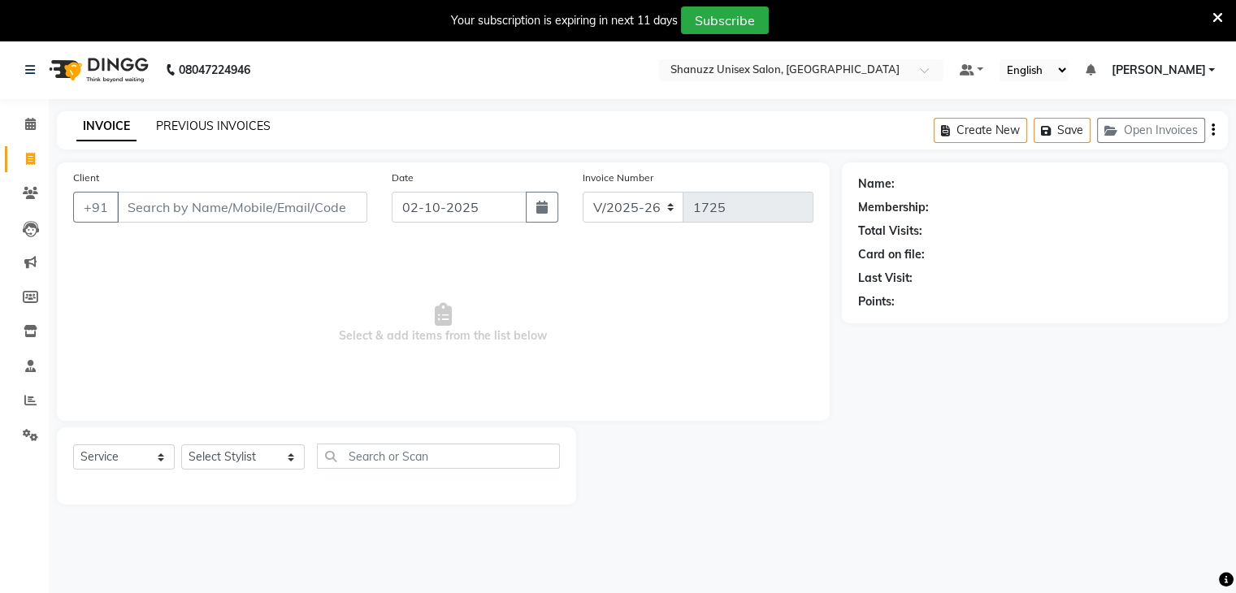
click at [174, 128] on link "PREVIOUS INVOICES" at bounding box center [213, 126] width 115 height 15
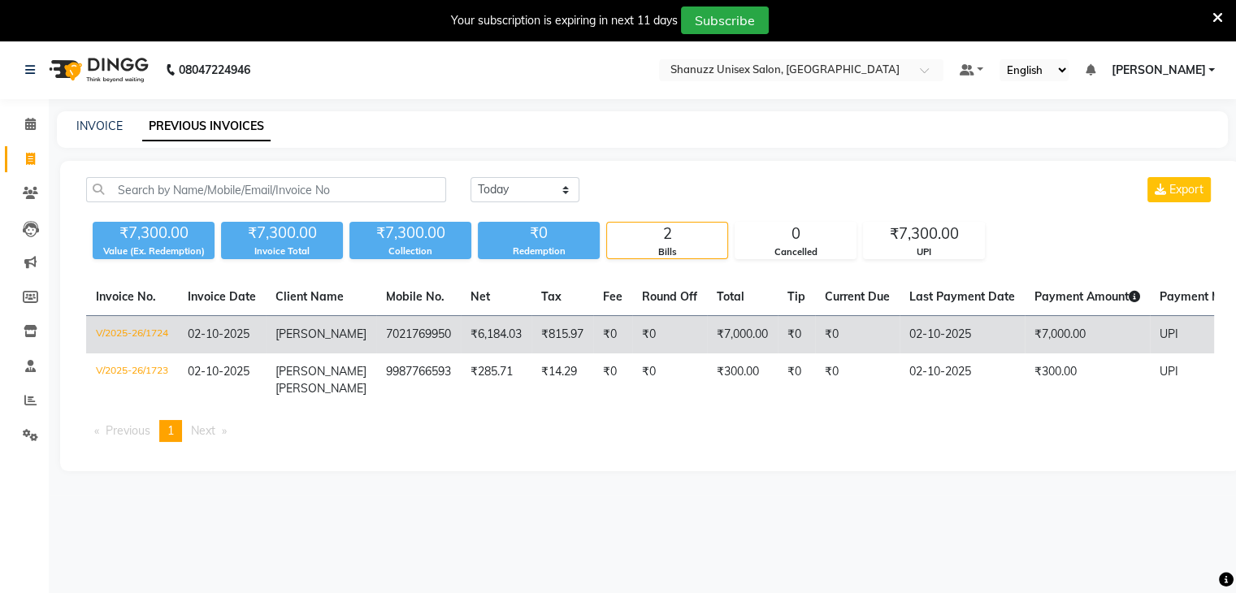
click at [377, 334] on td "7021769950" at bounding box center [418, 335] width 85 height 38
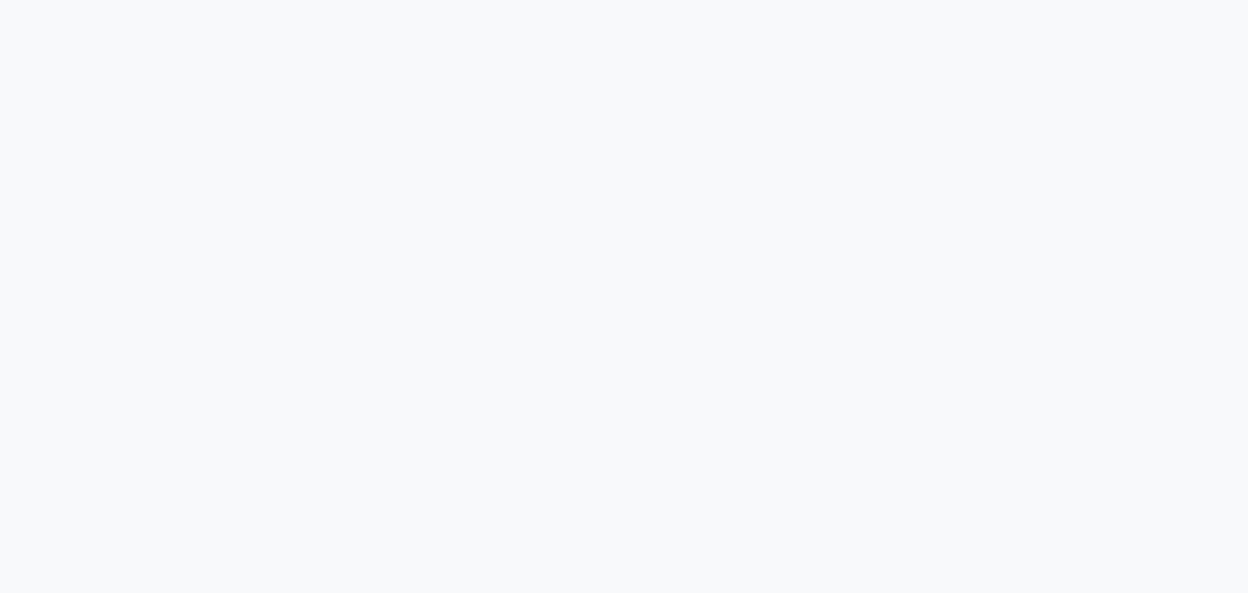
select select "7102"
select select "service"
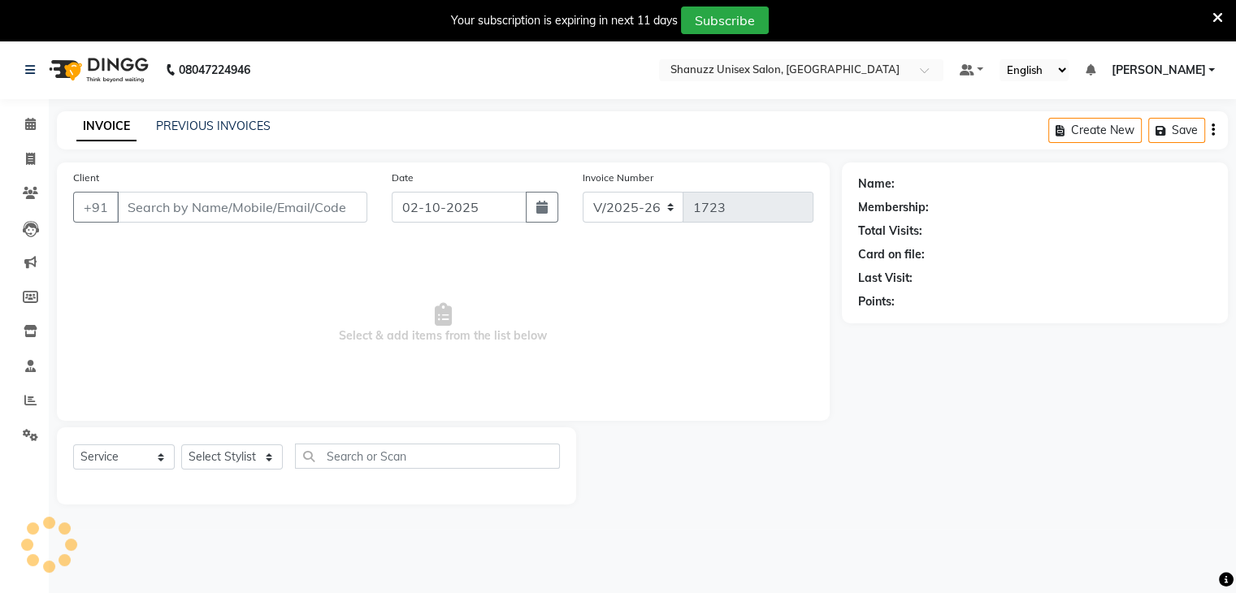
type input "7021769950"
select select "78152"
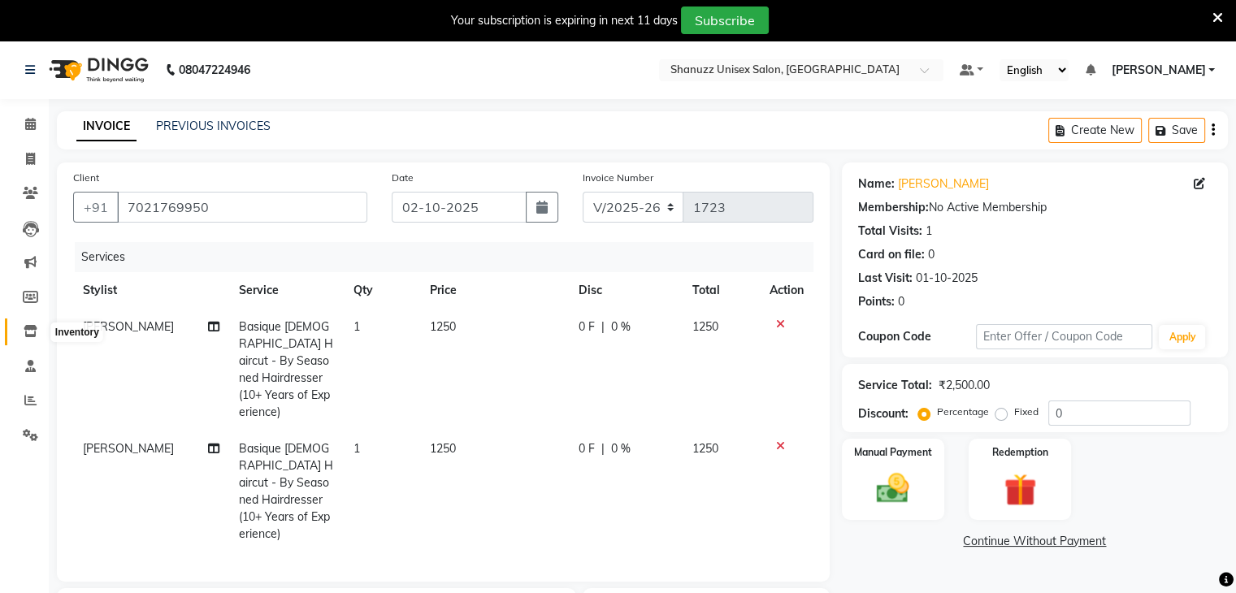
click at [34, 326] on icon at bounding box center [31, 331] width 14 height 12
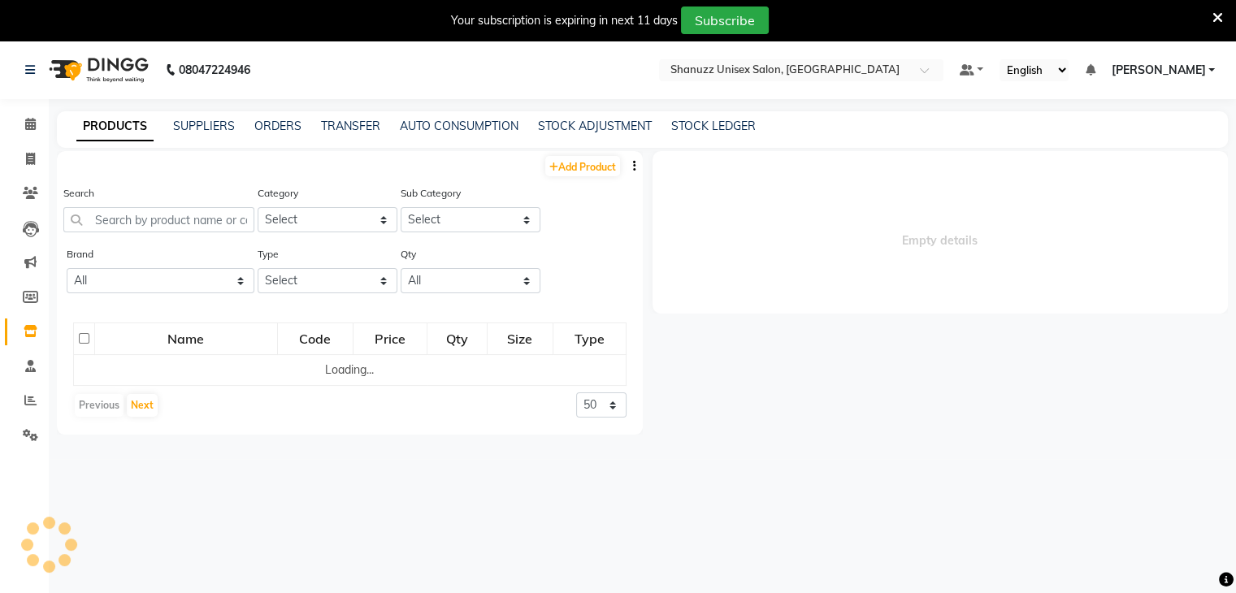
select select
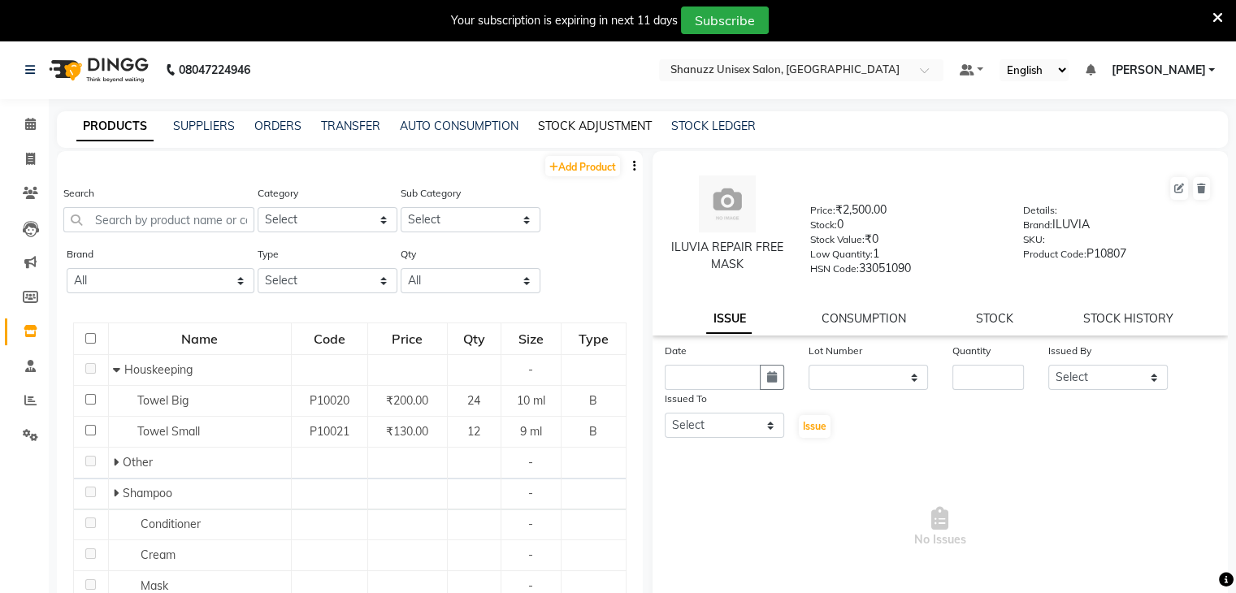
click at [551, 124] on link "STOCK ADJUSTMENT" at bounding box center [595, 126] width 114 height 15
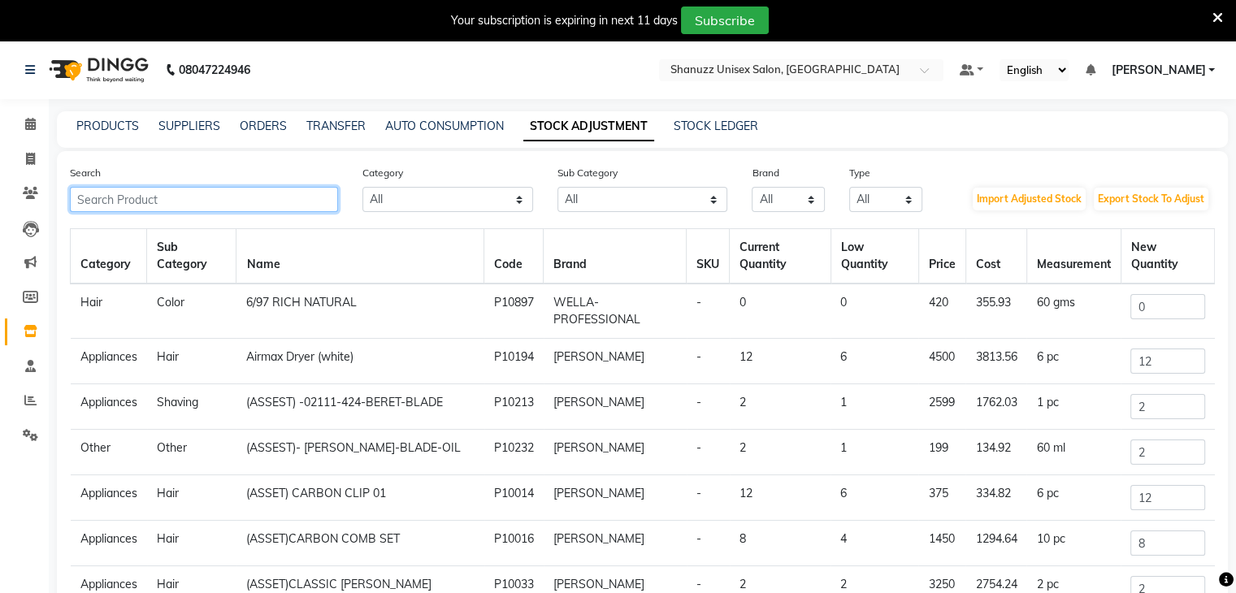
click at [270, 199] on input "text" at bounding box center [204, 199] width 268 height 25
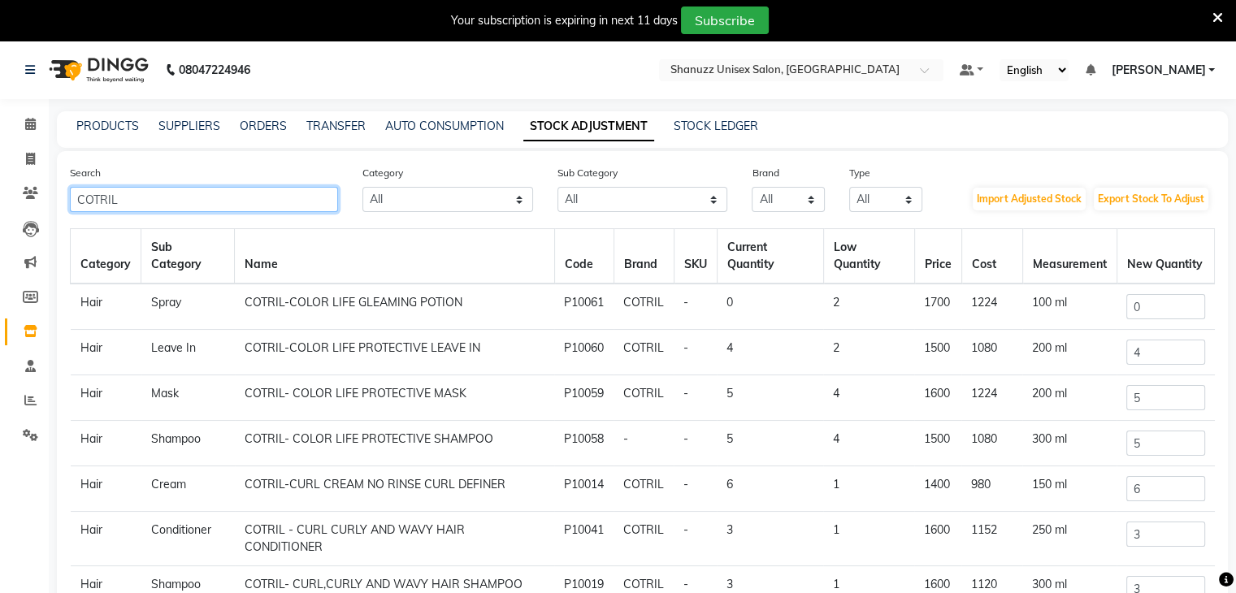
type input "COTRIL"
click at [246, 392] on td "COTRIL- COLOR LIFE PROTECTIVE MASK" at bounding box center [395, 398] width 320 height 46
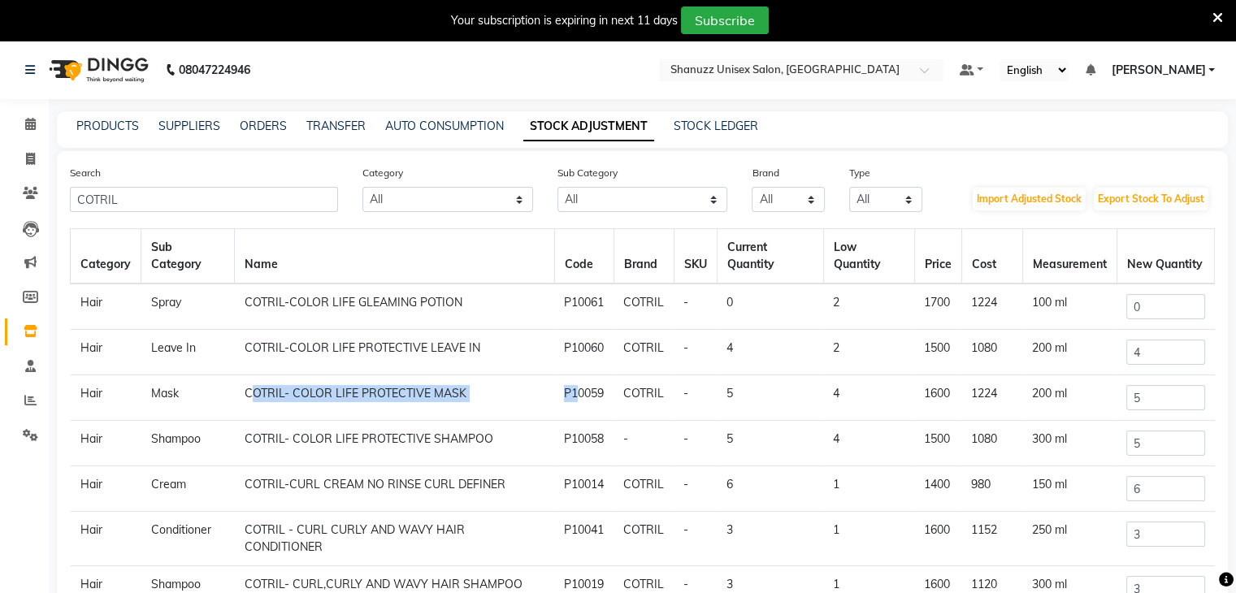
copy tr "COTRIL- COLOR LIFE PROTECTIVE MASK P"
click at [16, 122] on span at bounding box center [30, 124] width 28 height 19
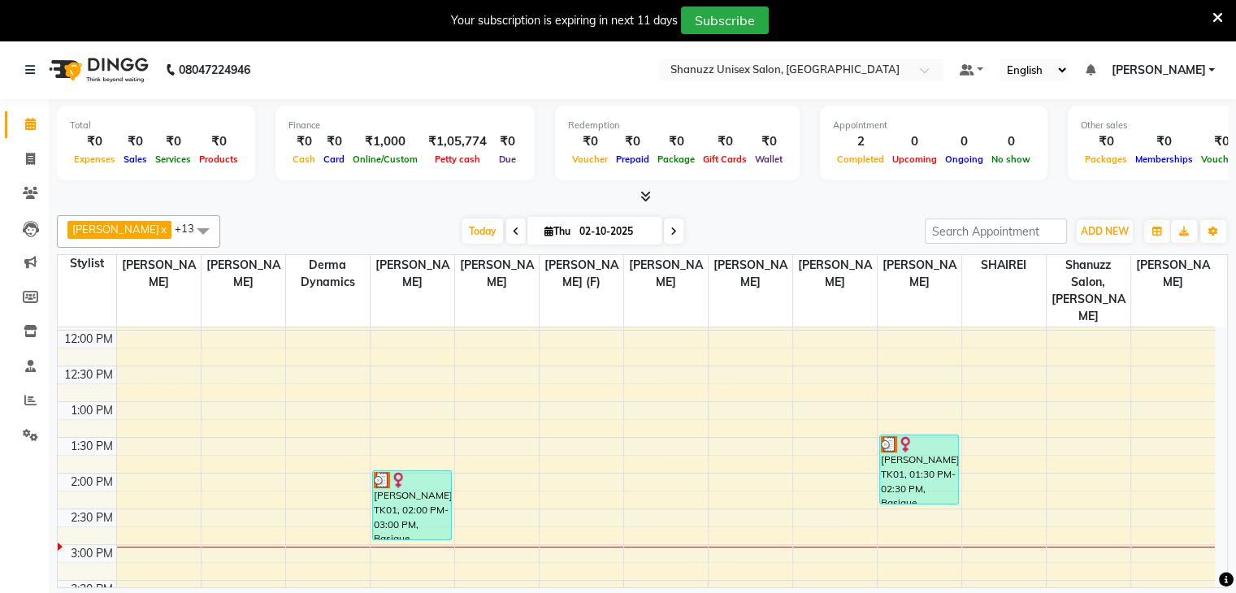
scroll to position [214, 0]
click at [712, 490] on div "9:00 AM 9:30 AM 10:00 AM 10:30 AM 11:00 AM 11:30 AM 12:00 PM 12:30 PM 1:00 PM 1…" at bounding box center [636, 542] width 1157 height 857
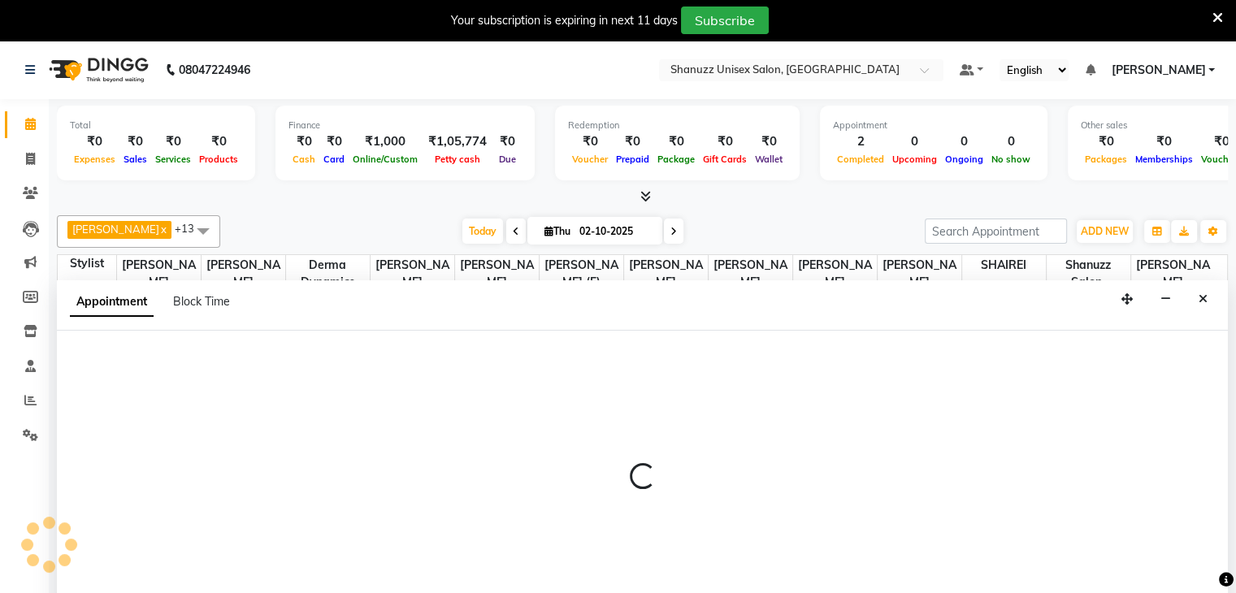
scroll to position [41, 0]
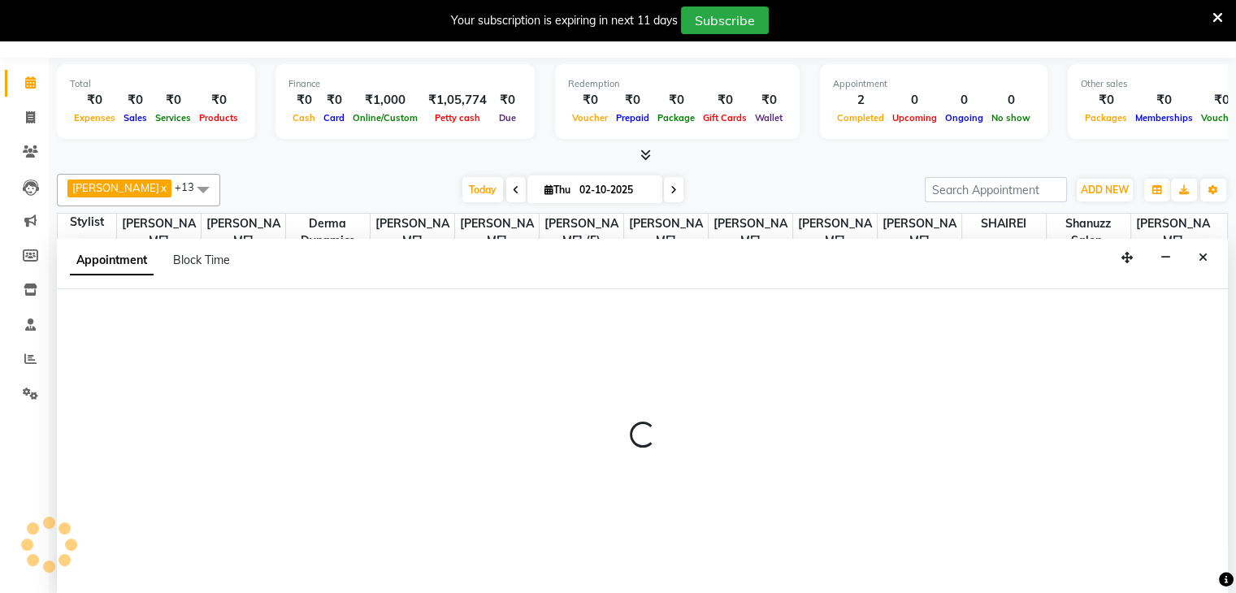
select select "85364"
select select "tentative"
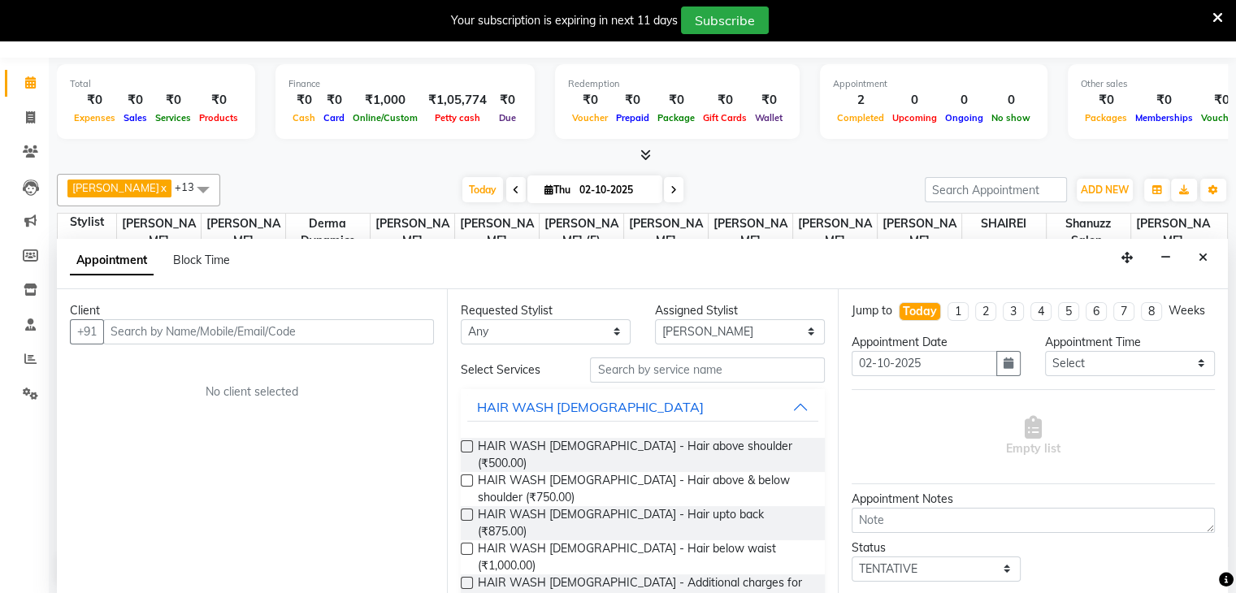
click at [156, 338] on input "text" at bounding box center [268, 331] width 331 height 25
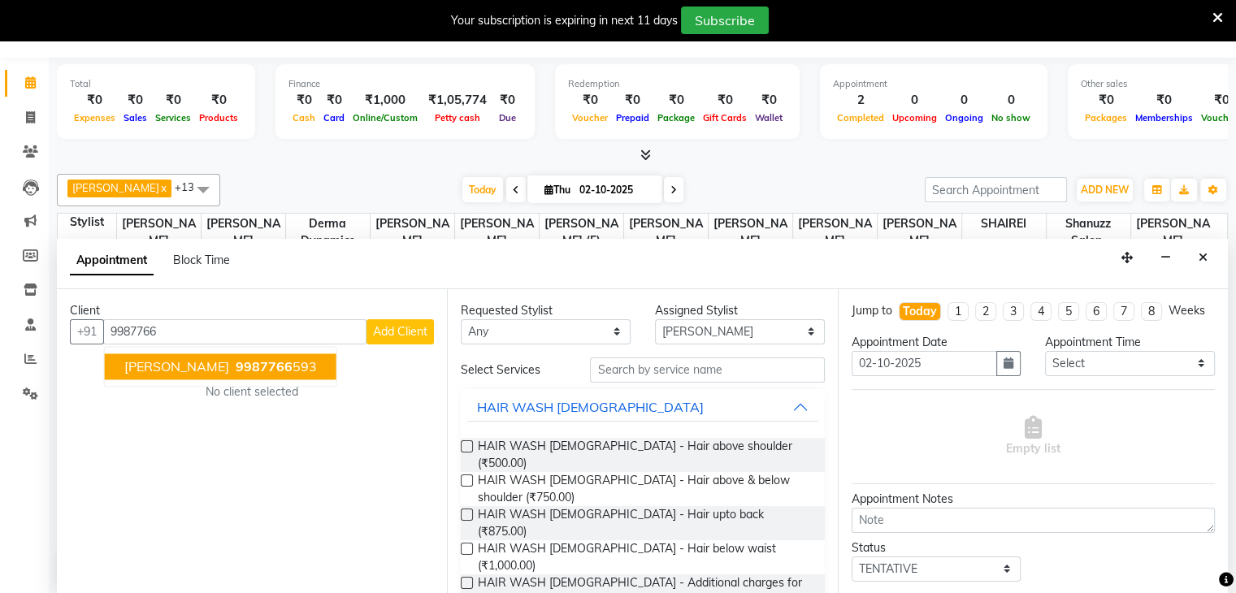
click at [171, 364] on span "[PERSON_NAME]" at bounding box center [176, 366] width 105 height 16
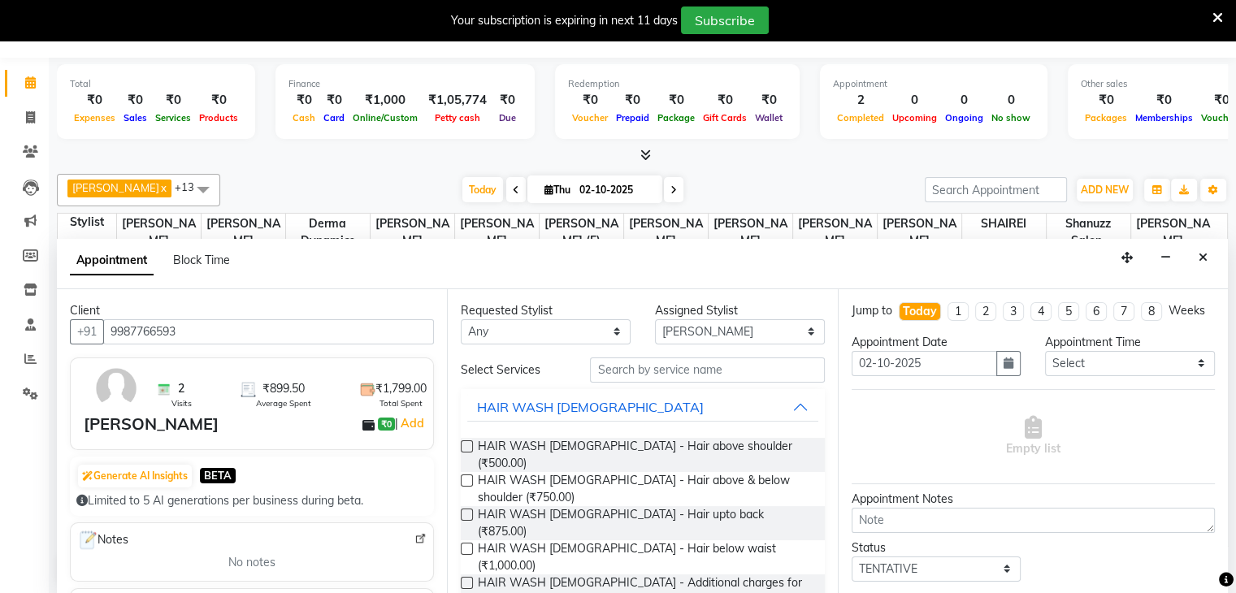
type input "9987766593"
click at [692, 370] on input "text" at bounding box center [707, 370] width 234 height 25
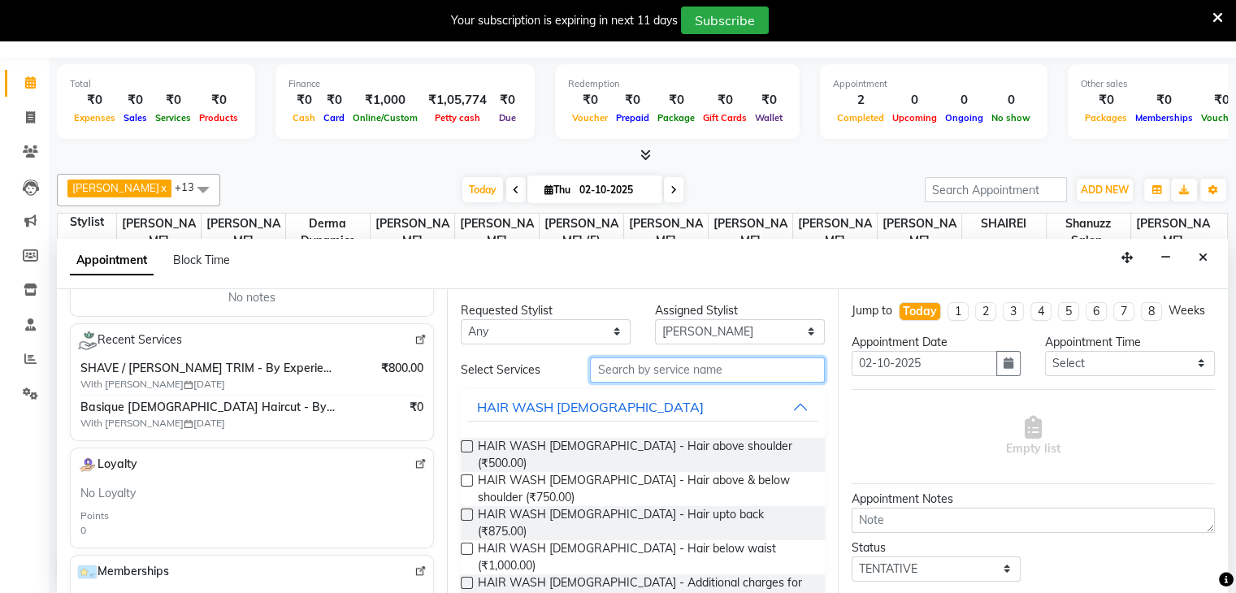
scroll to position [263, 0]
click at [671, 361] on input "text" at bounding box center [707, 370] width 234 height 25
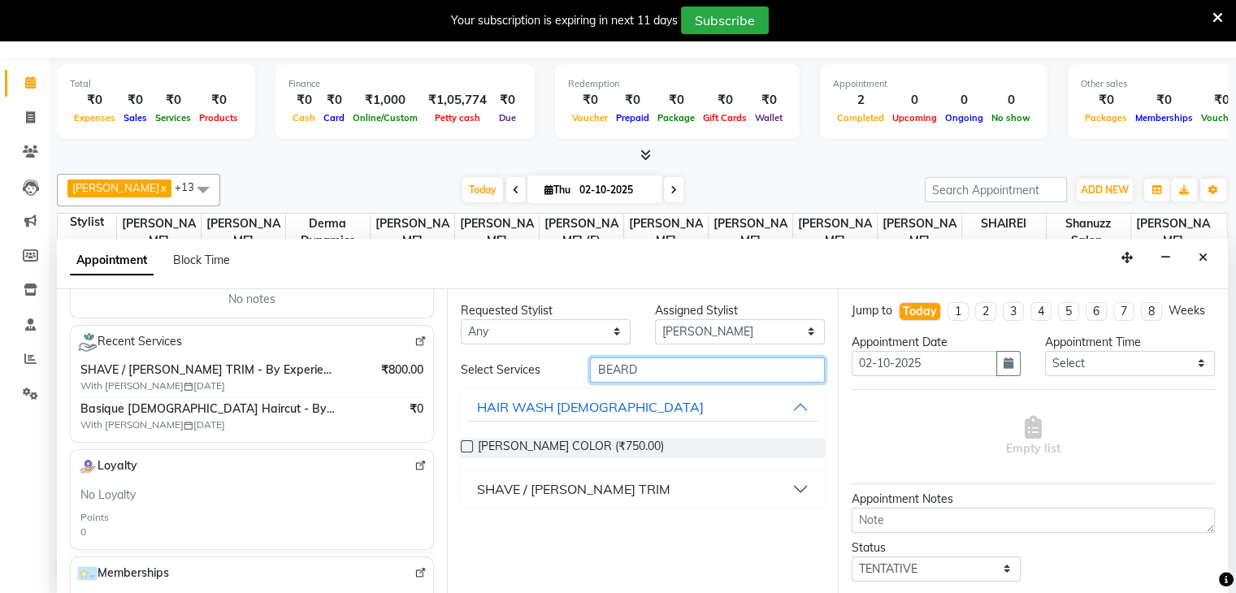
type input "BEARD"
click at [613, 489] on button "SHAVE / [PERSON_NAME] TRIM" at bounding box center [642, 489] width 350 height 29
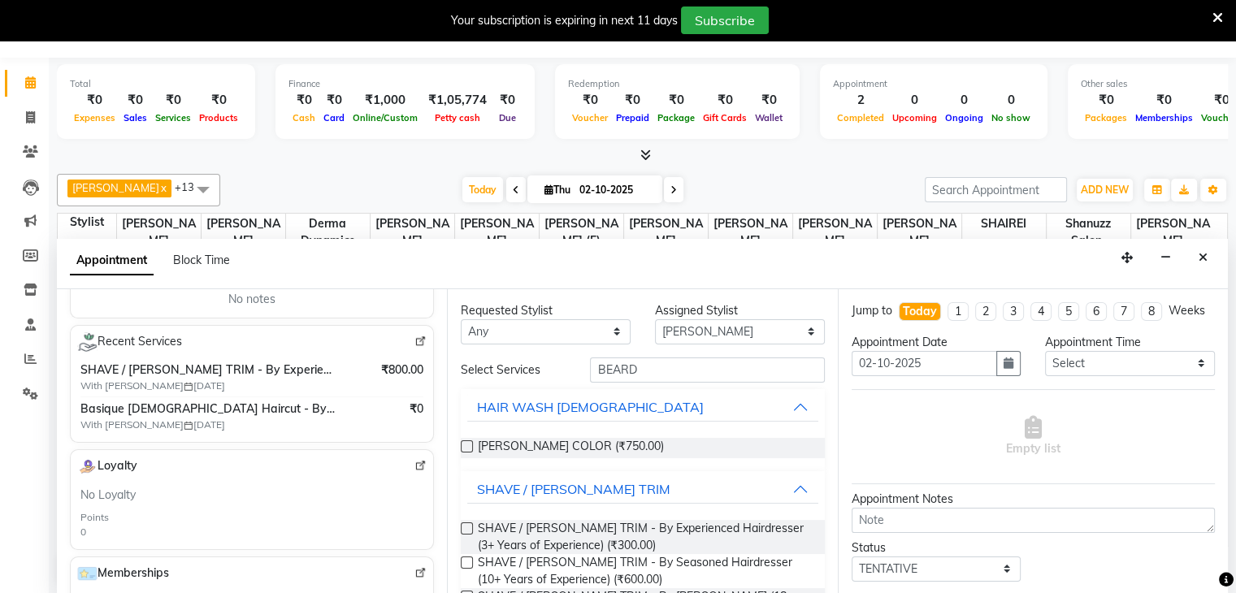
click at [462, 527] on label at bounding box center [467, 529] width 12 height 12
click at [462, 527] on input "checkbox" at bounding box center [466, 530] width 11 height 11
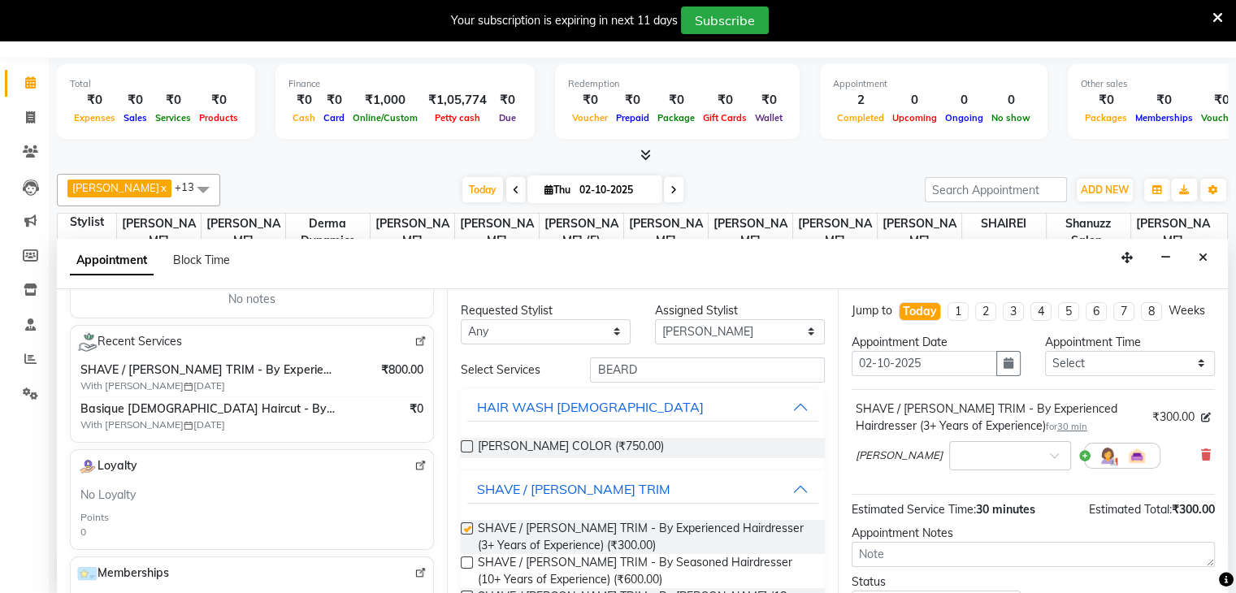
checkbox input "false"
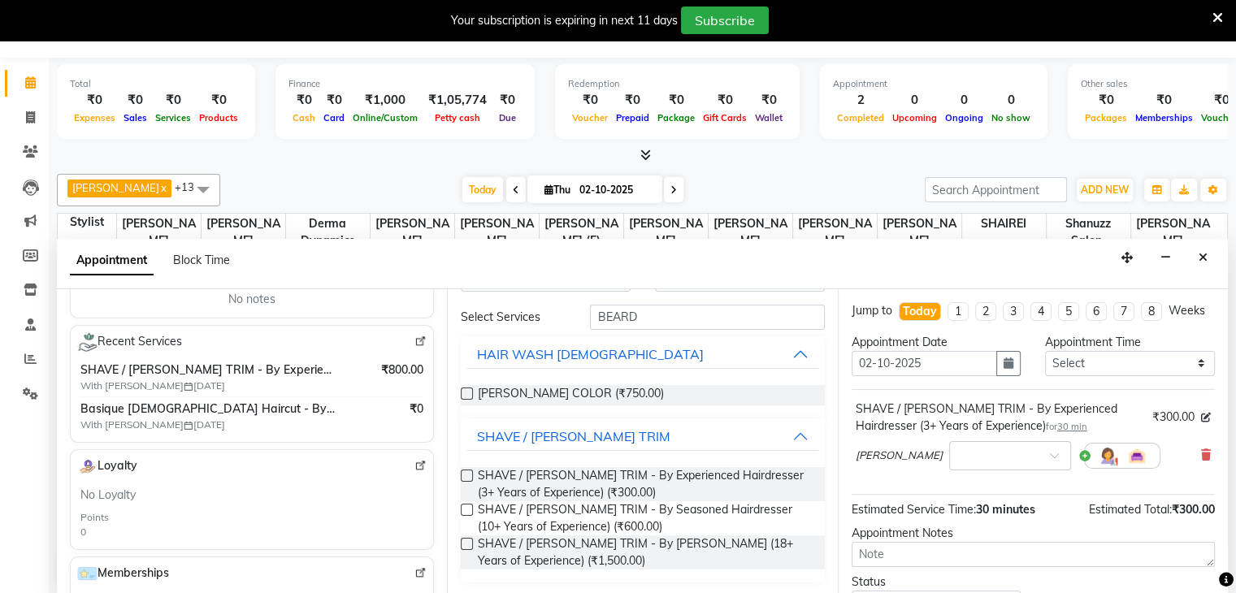
scroll to position [138, 0]
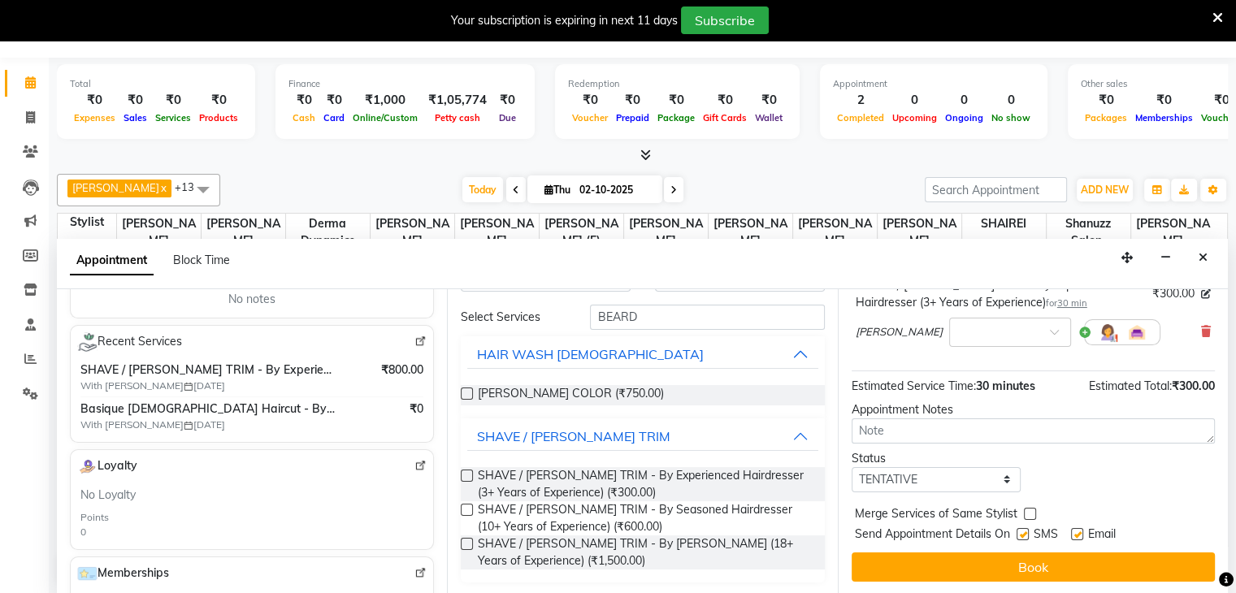
click at [1023, 533] on label at bounding box center [1023, 534] width 12 height 12
click at [1023, 533] on input "checkbox" at bounding box center [1022, 536] width 11 height 11
checkbox input "false"
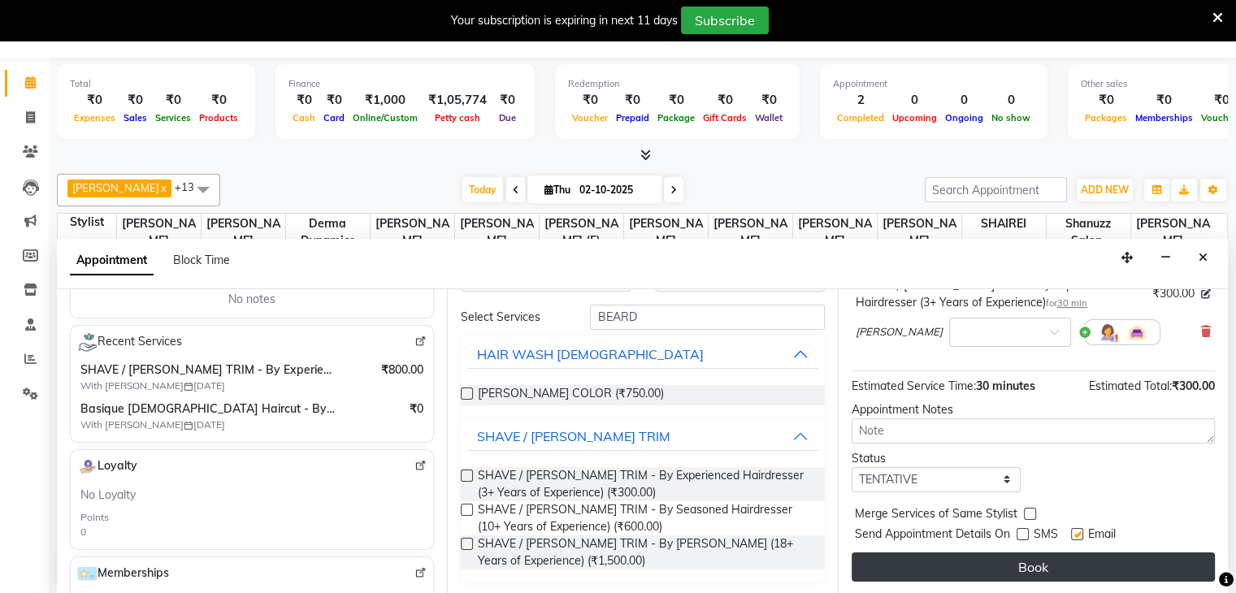
click at [979, 563] on button "Book" at bounding box center [1033, 567] width 363 height 29
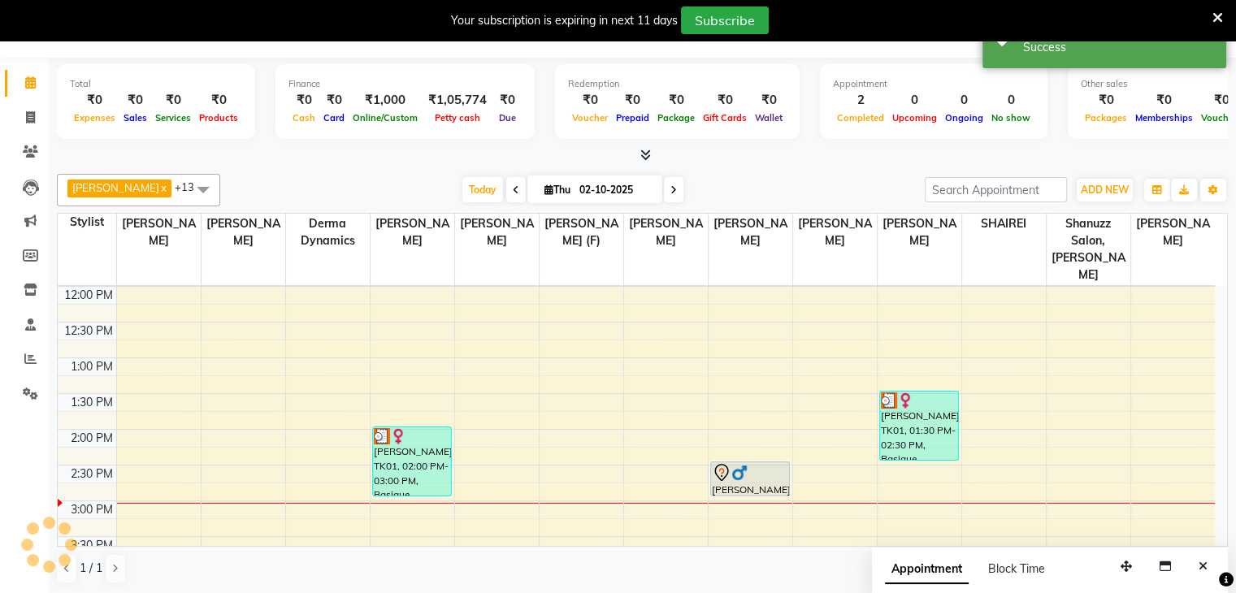
scroll to position [0, 0]
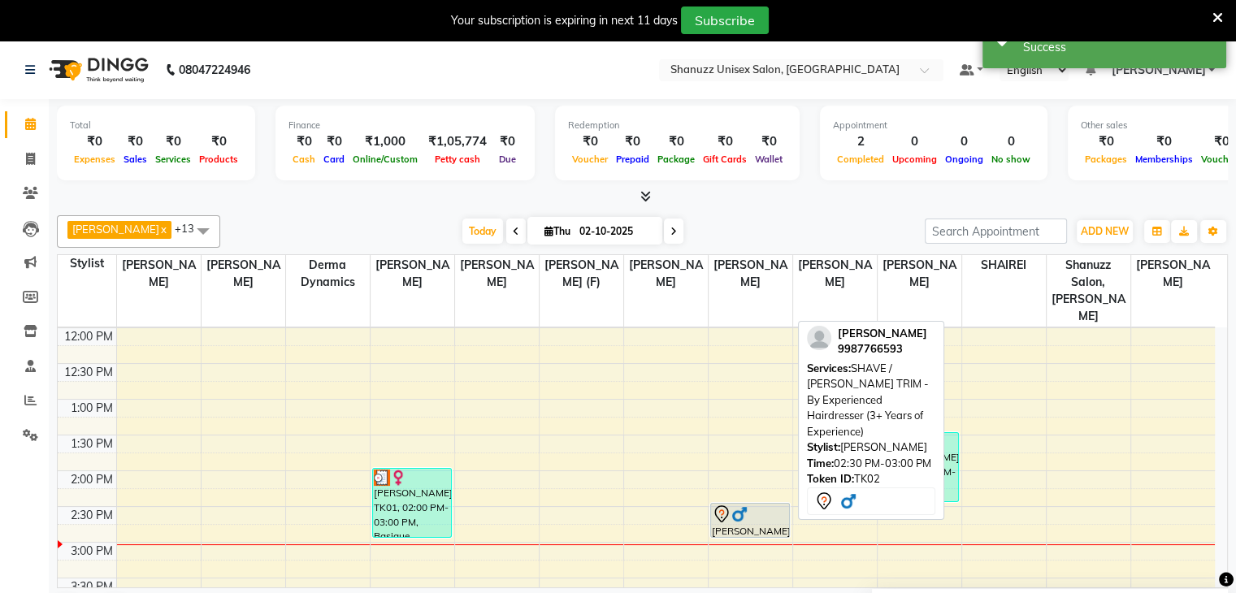
click at [746, 506] on img at bounding box center [739, 514] width 16 height 16
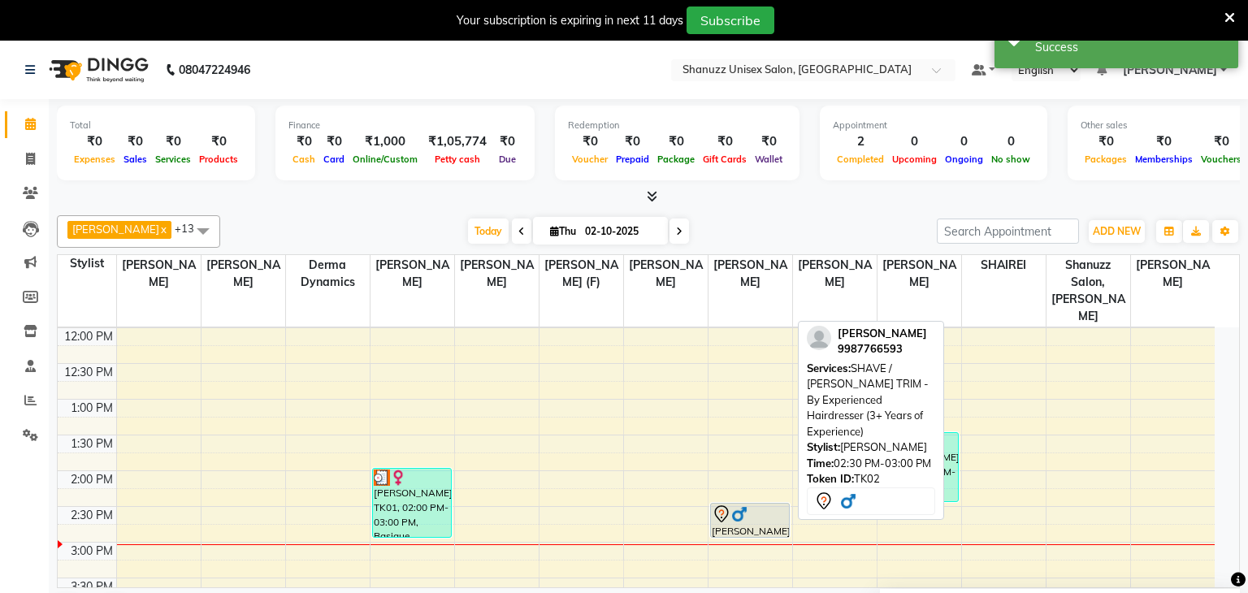
select select "7"
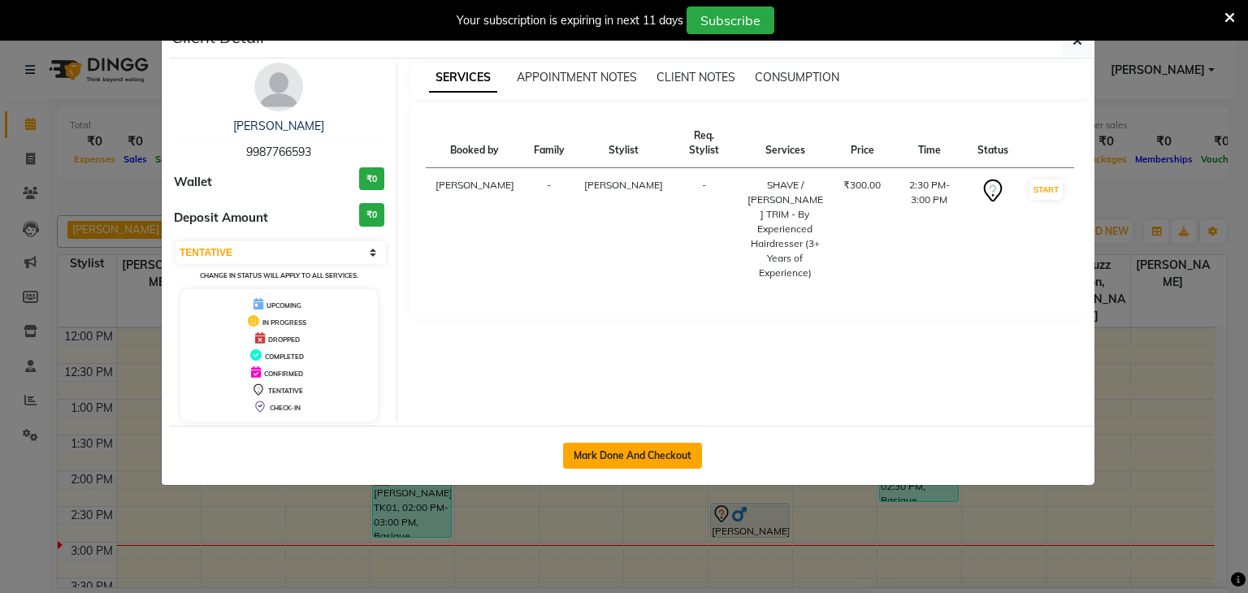
click at [576, 449] on button "Mark Done And Checkout" at bounding box center [632, 456] width 139 height 26
select select "7102"
select select "service"
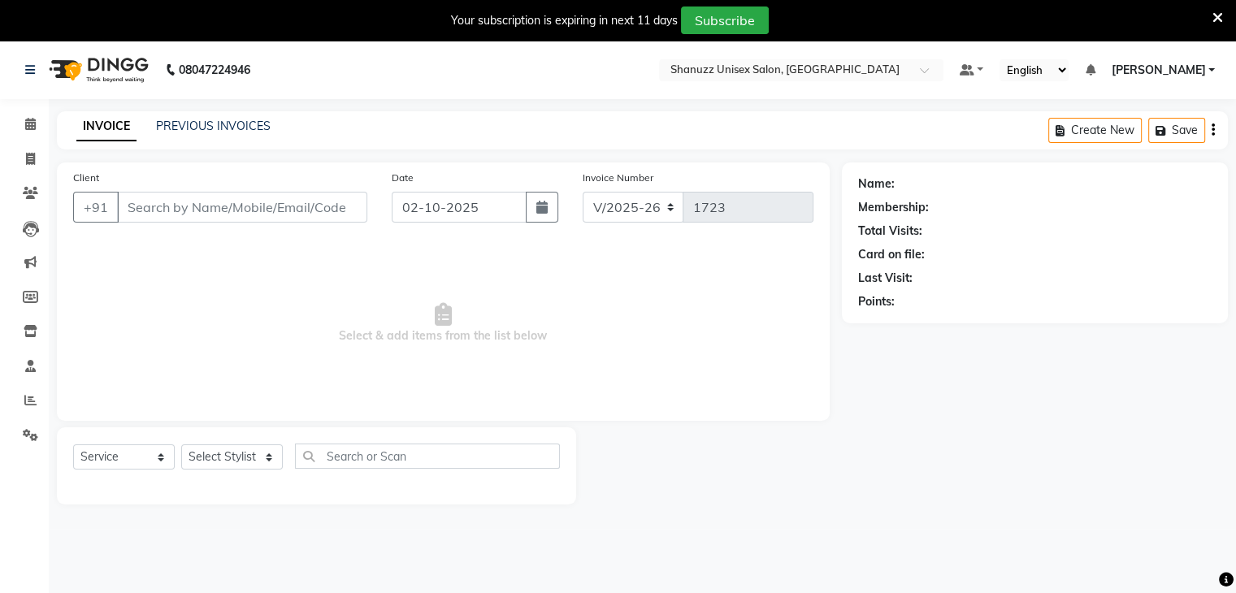
type input "9987766593"
select select "85364"
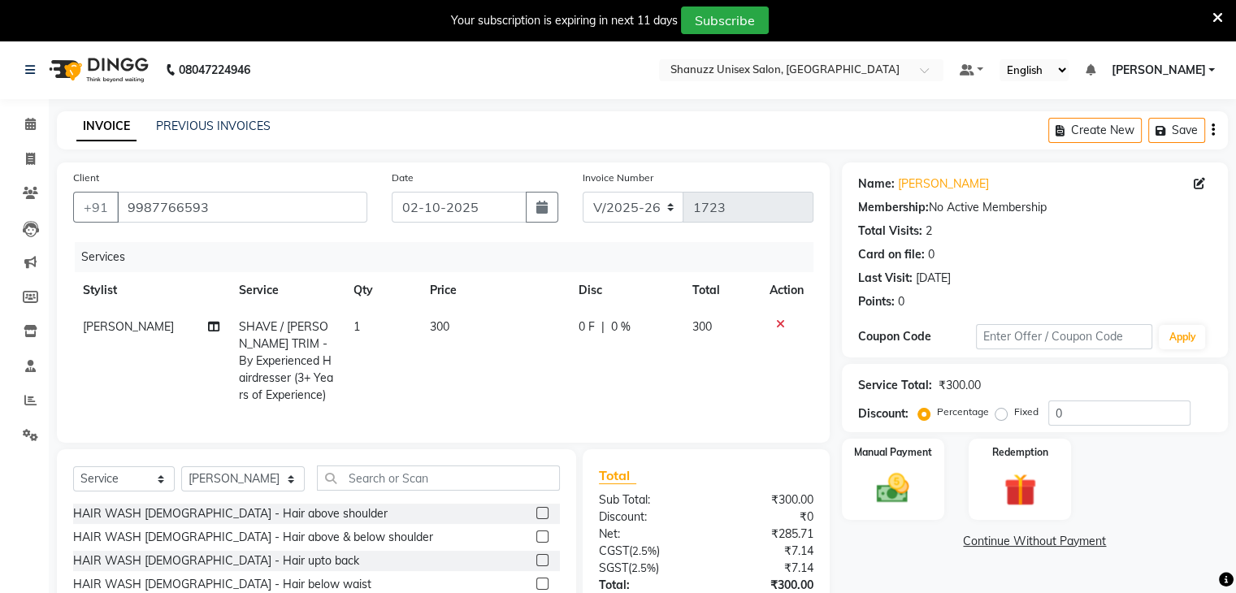
scroll to position [133, 0]
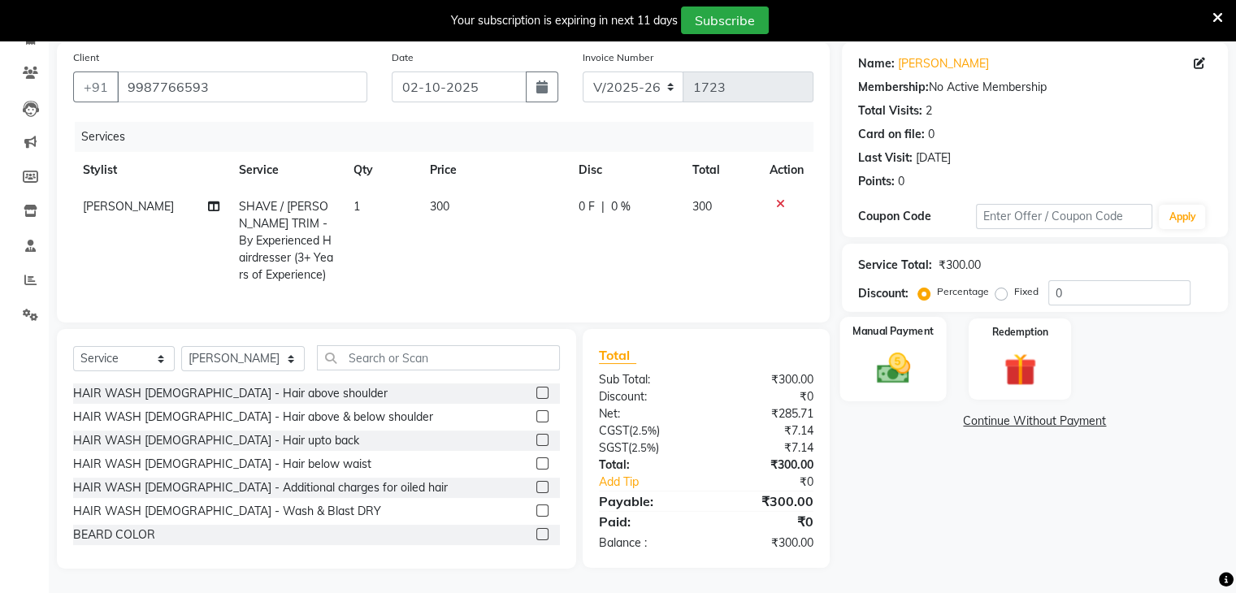
click at [860, 365] on div "Manual Payment" at bounding box center [893, 359] width 106 height 84
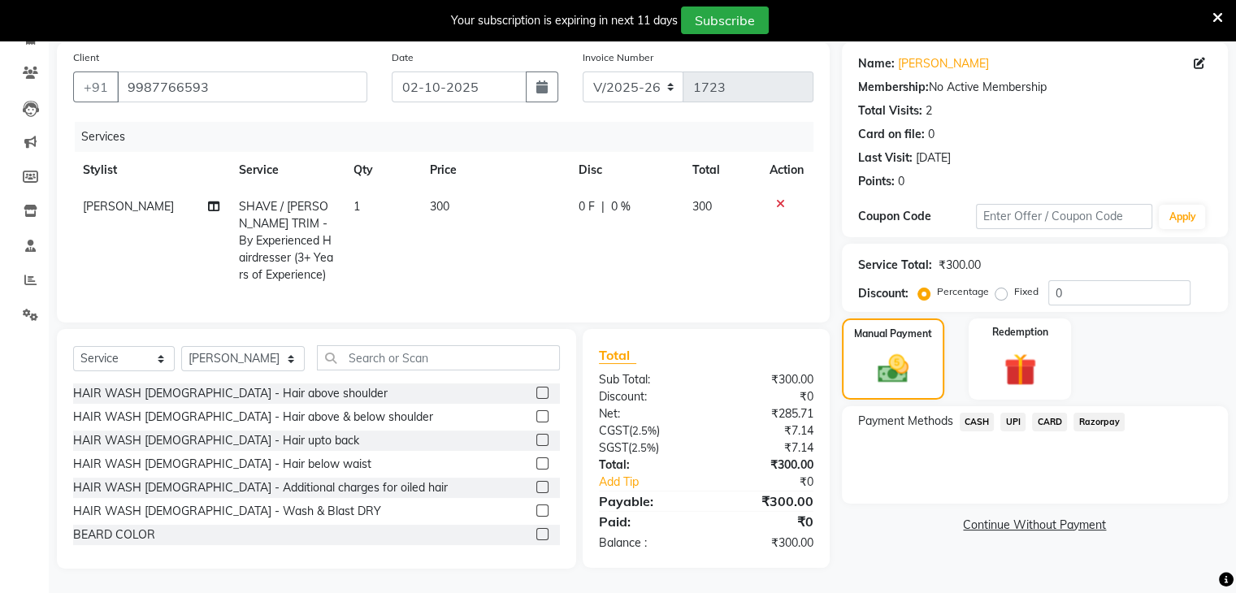
click at [1020, 413] on span "UPI" at bounding box center [1012, 422] width 25 height 19
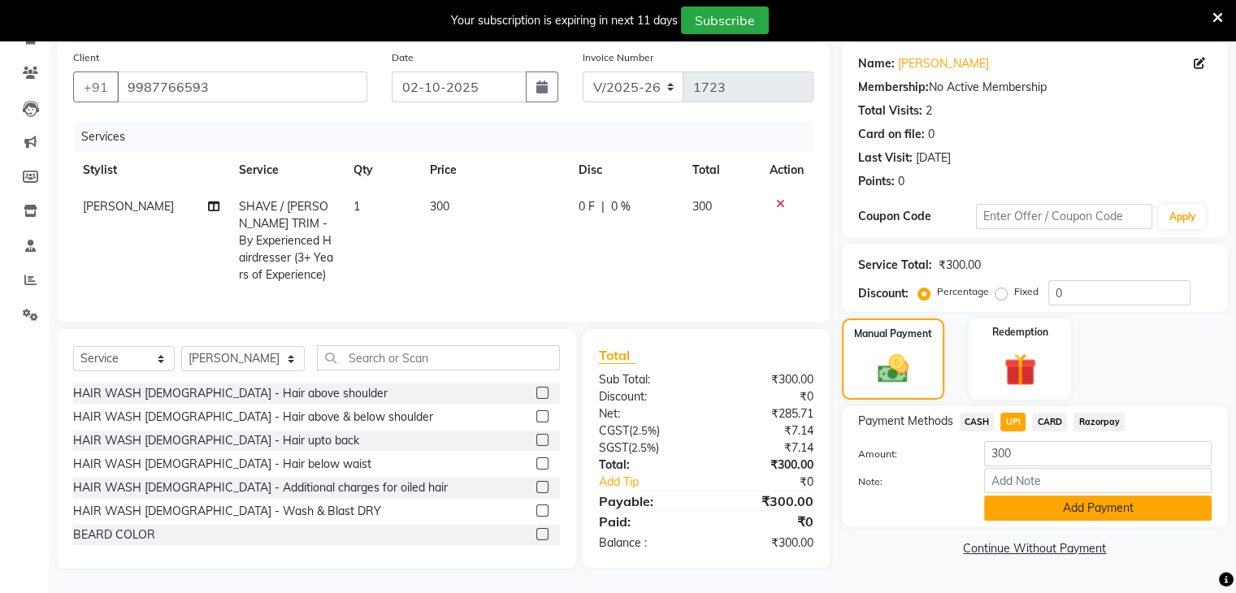
click at [1014, 496] on button "Add Payment" at bounding box center [1098, 508] width 228 height 25
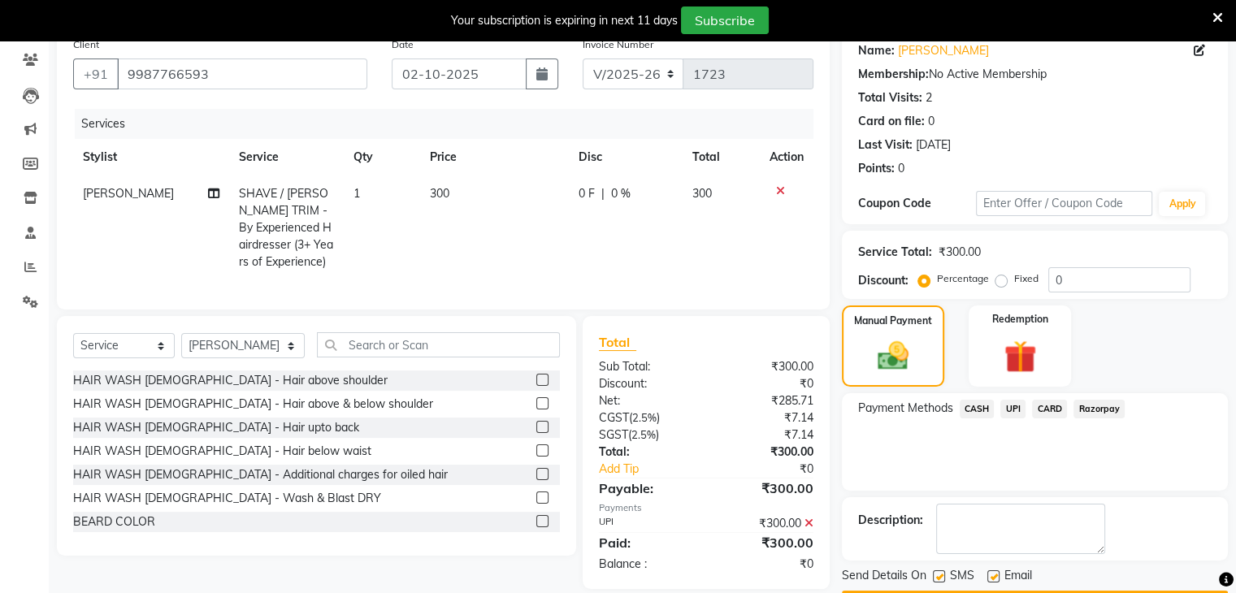
scroll to position [179, 0]
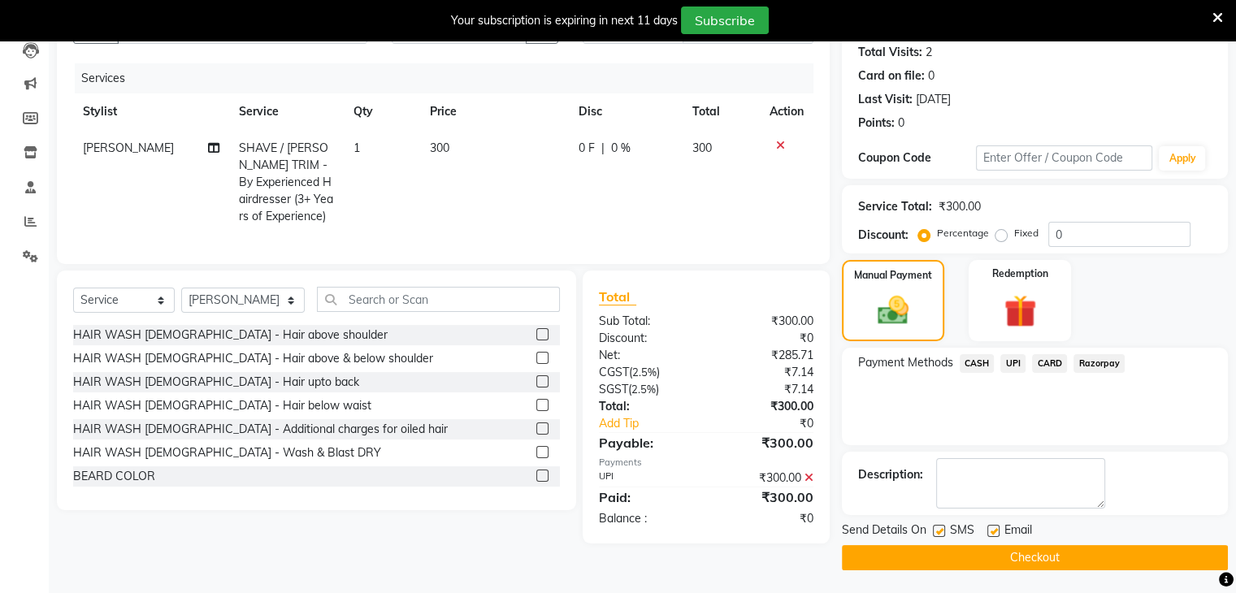
click at [936, 531] on label at bounding box center [939, 531] width 12 height 12
click at [936, 531] on input "checkbox" at bounding box center [938, 532] width 11 height 11
checkbox input "false"
click at [914, 549] on button "Checkout" at bounding box center [1035, 557] width 386 height 25
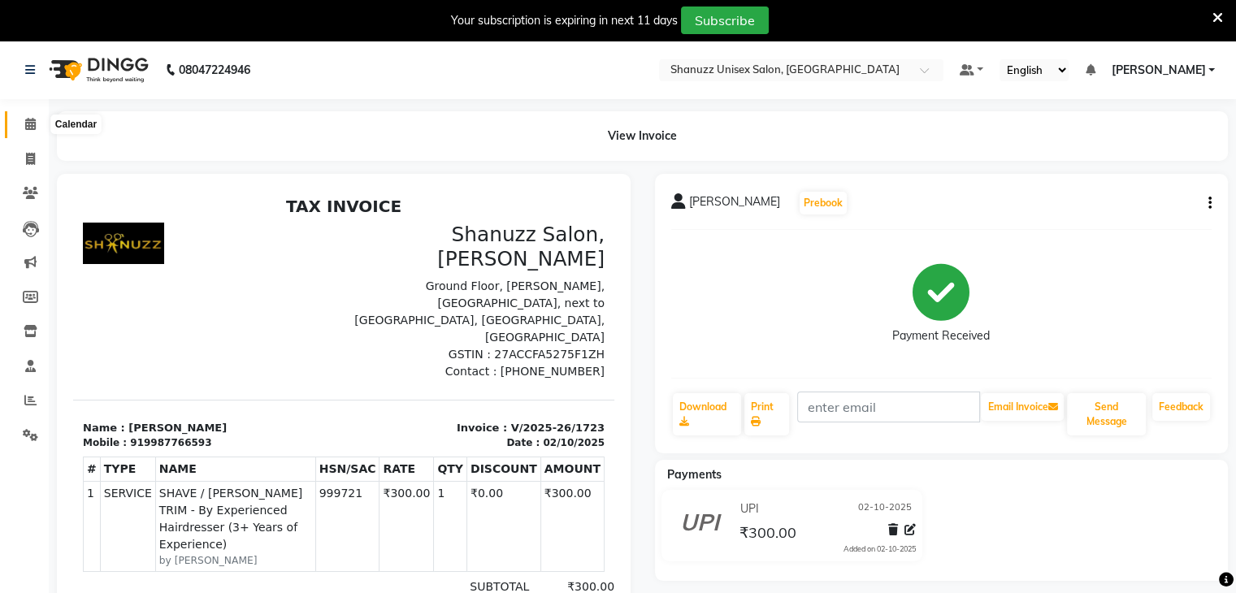
click at [36, 123] on span at bounding box center [30, 124] width 28 height 19
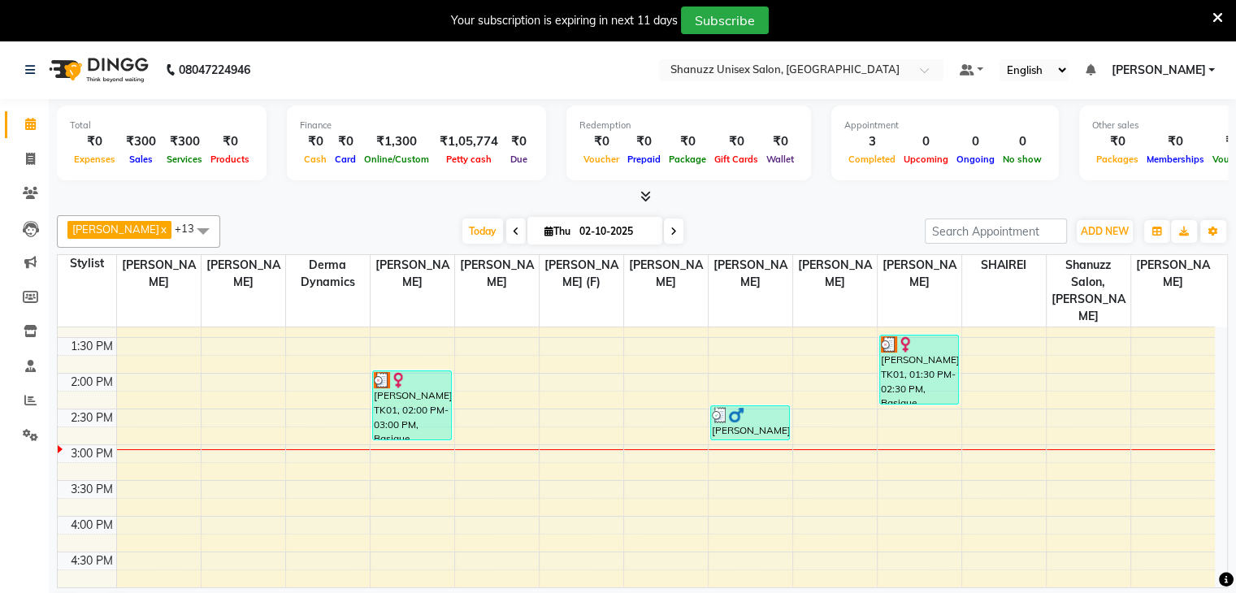
scroll to position [380, 0]
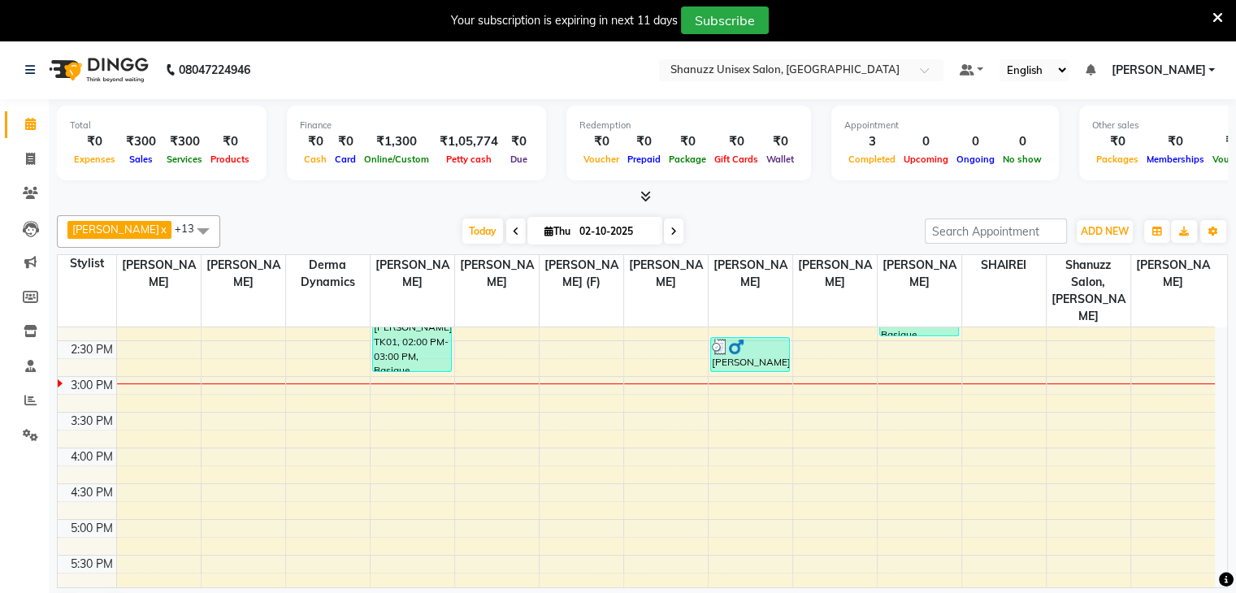
click at [580, 224] on input "02-10-2025" at bounding box center [615, 231] width 81 height 24
select select "10"
select select "2025"
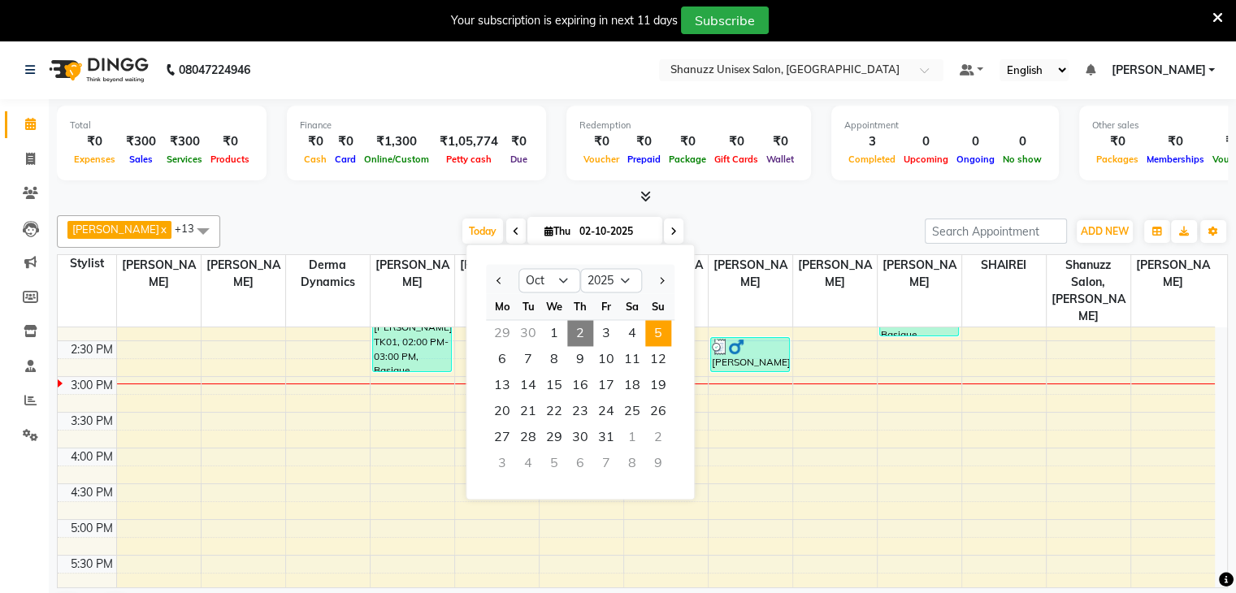
click at [671, 336] on span "5" at bounding box center [658, 333] width 26 height 26
type input "05-10-2025"
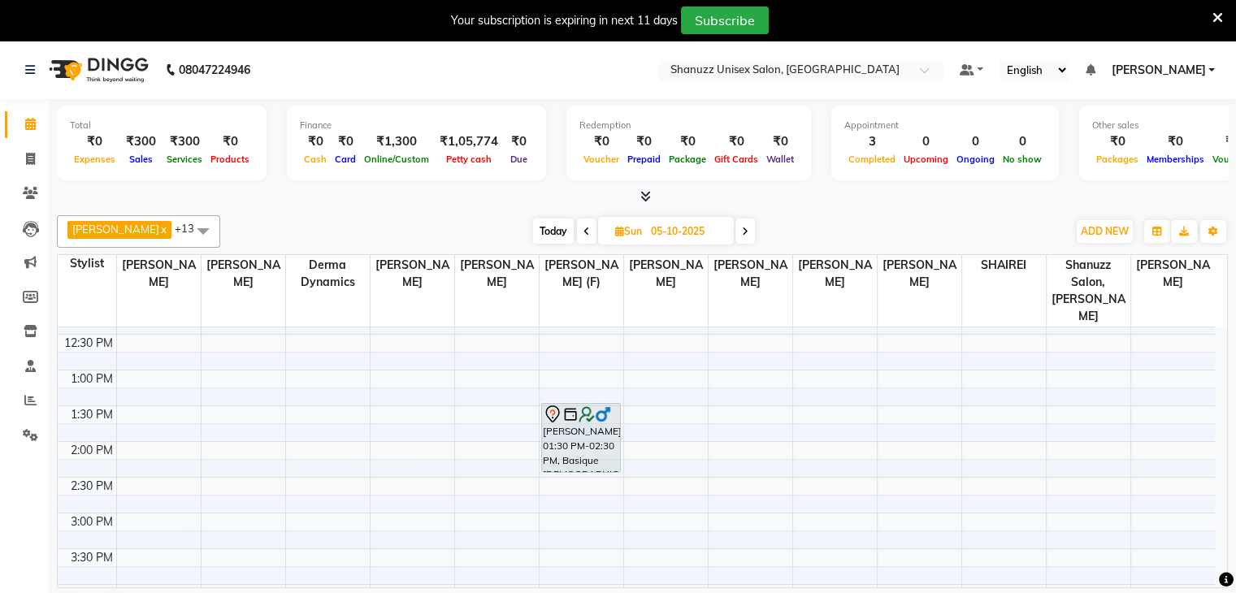
scroll to position [244, 0]
click at [549, 492] on div "9:00 AM 9:30 AM 10:00 AM 10:30 AM 11:00 AM 11:30 AM 12:00 PM 12:30 PM 1:00 PM 1…" at bounding box center [636, 512] width 1157 height 857
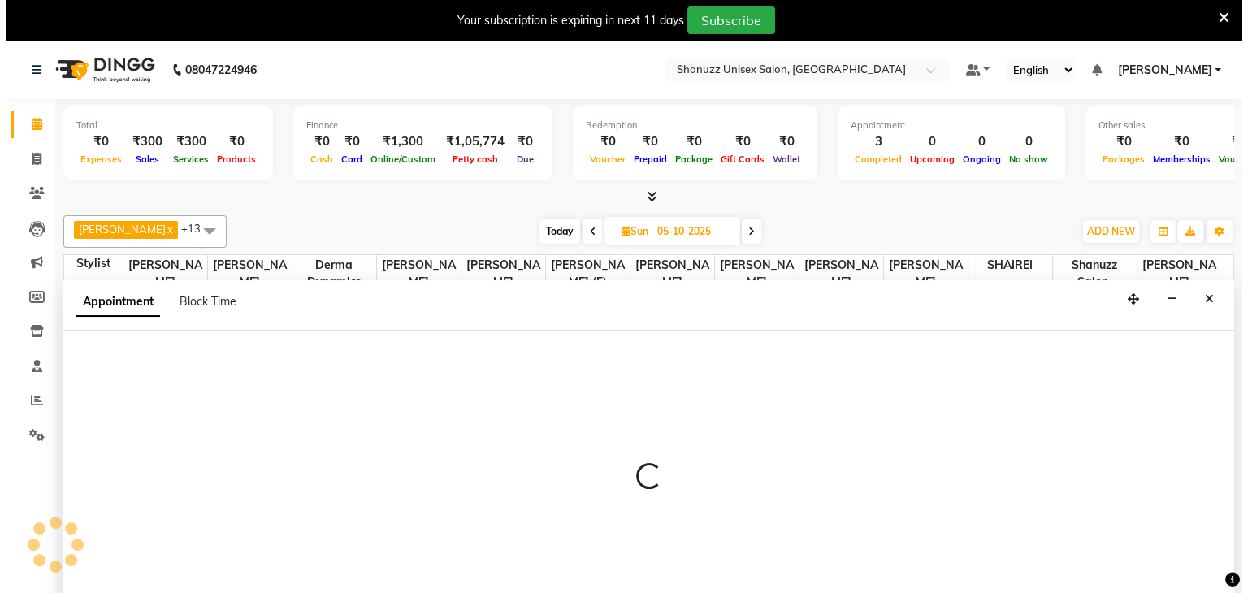
scroll to position [41, 0]
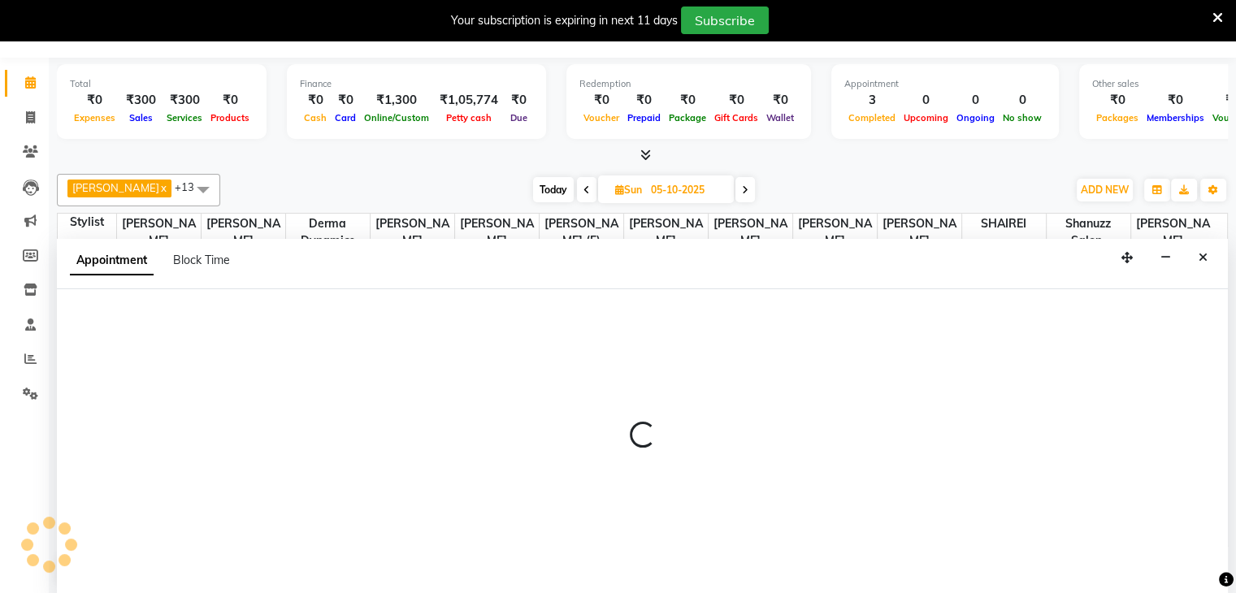
select select "59304"
select select "tentative"
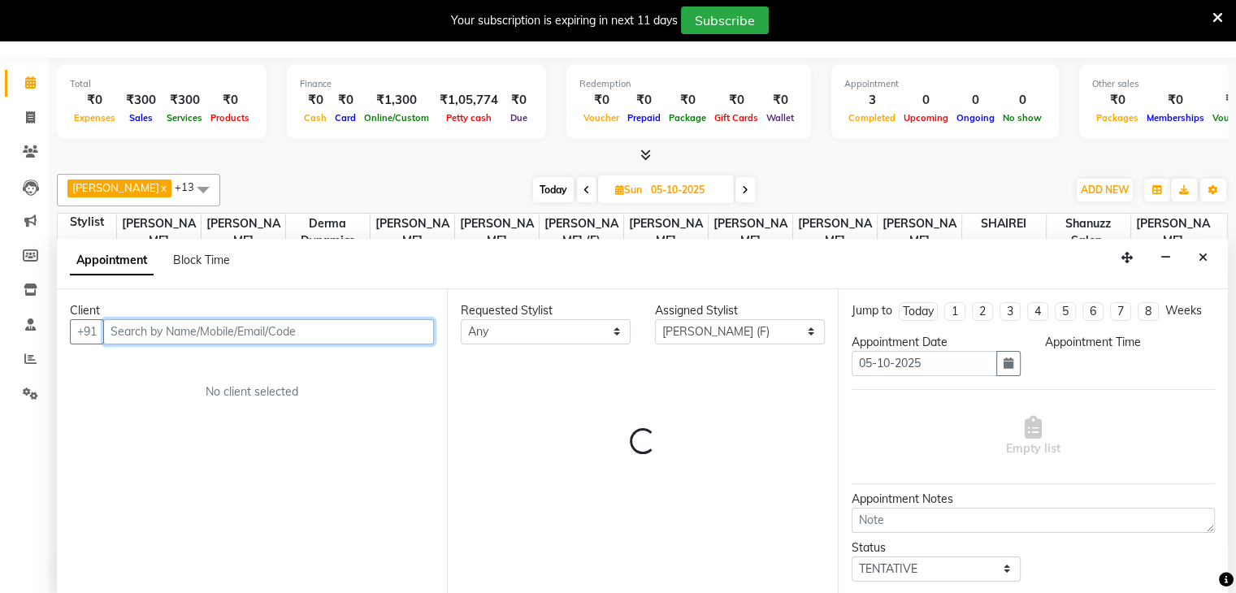
select select "900"
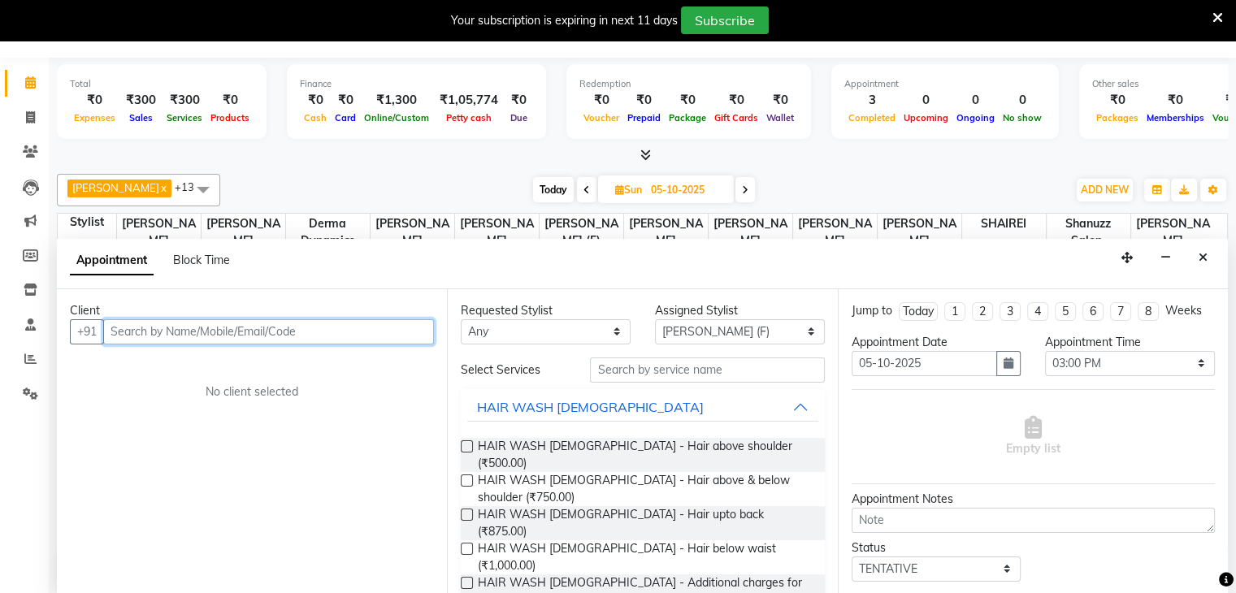
click at [259, 327] on input "text" at bounding box center [268, 331] width 331 height 25
type input "9869562998"
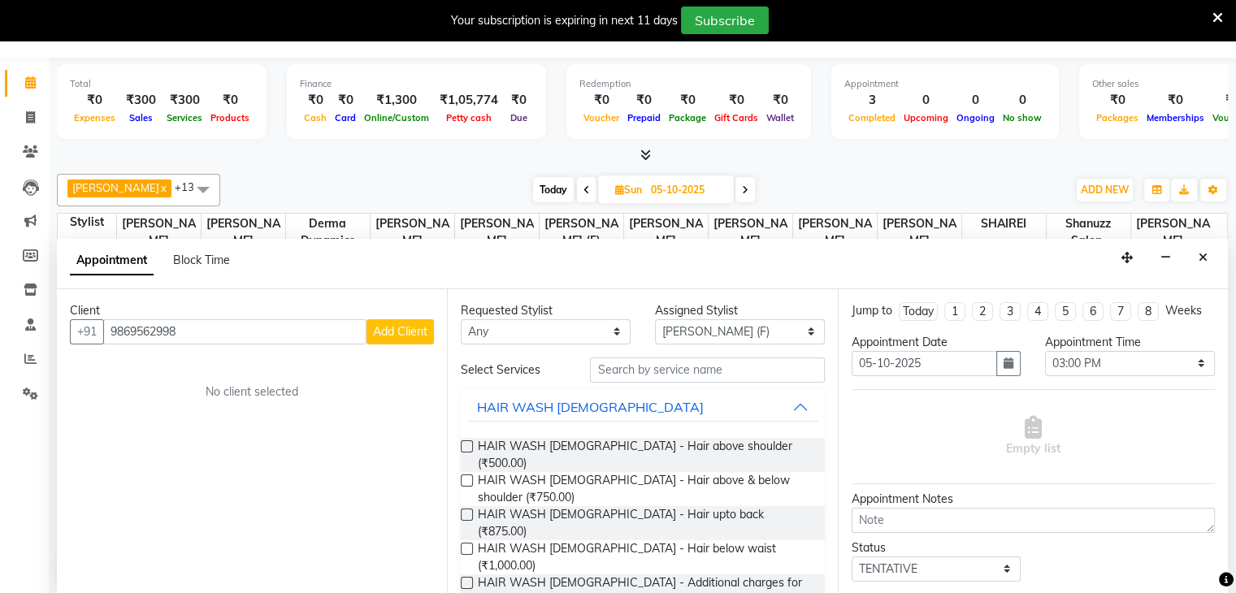
click at [400, 329] on span "Add Client" at bounding box center [400, 331] width 54 height 15
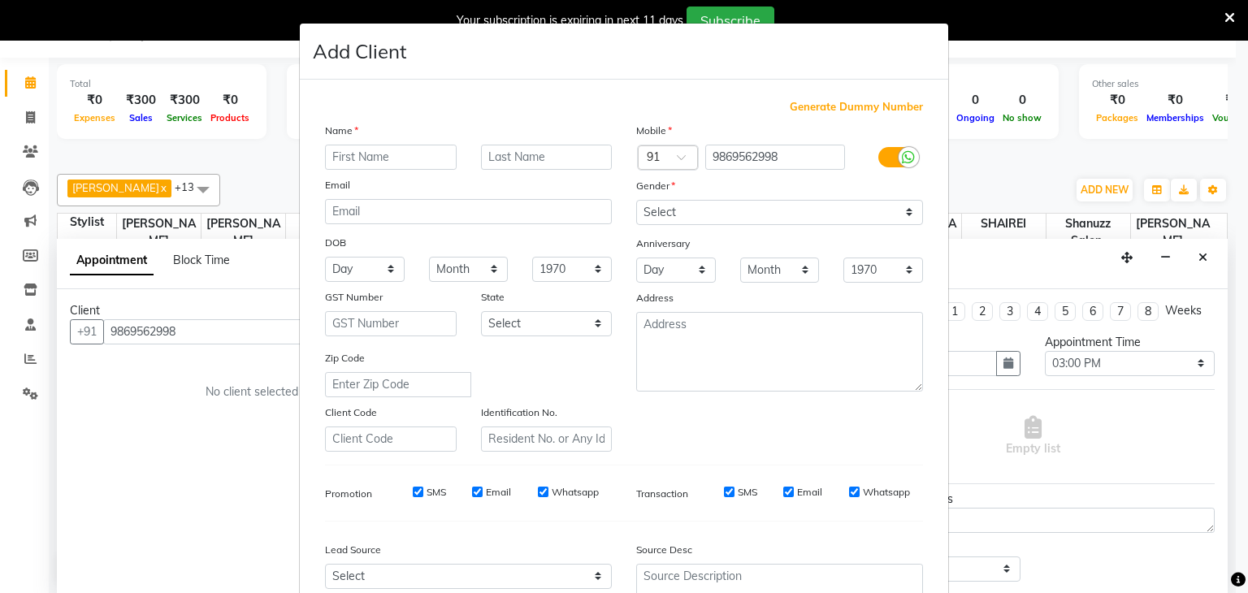
click at [444, 163] on input "text" at bounding box center [391, 157] width 132 height 25
type input "PRAMILA"
click at [538, 155] on input "text" at bounding box center [547, 157] width 132 height 25
type input "PERERIA"
click at [796, 218] on select "Select Male Female Other Prefer Not To Say" at bounding box center [779, 212] width 287 height 25
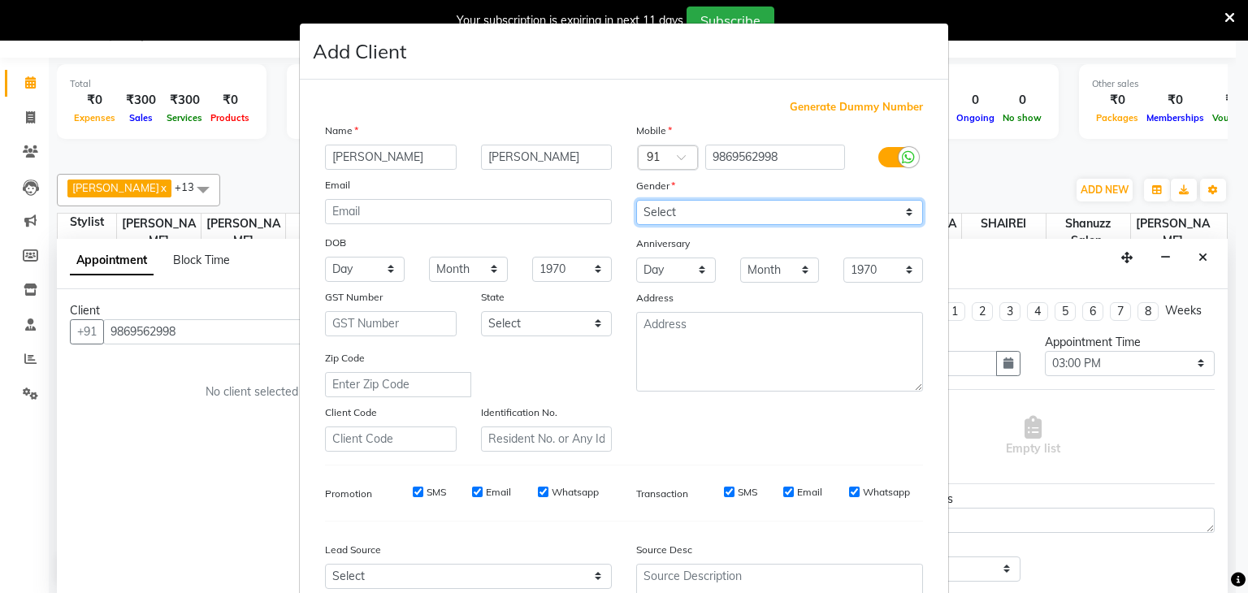
select select "female"
click at [636, 201] on select "Select Male Female Other Prefer Not To Say" at bounding box center [779, 212] width 287 height 25
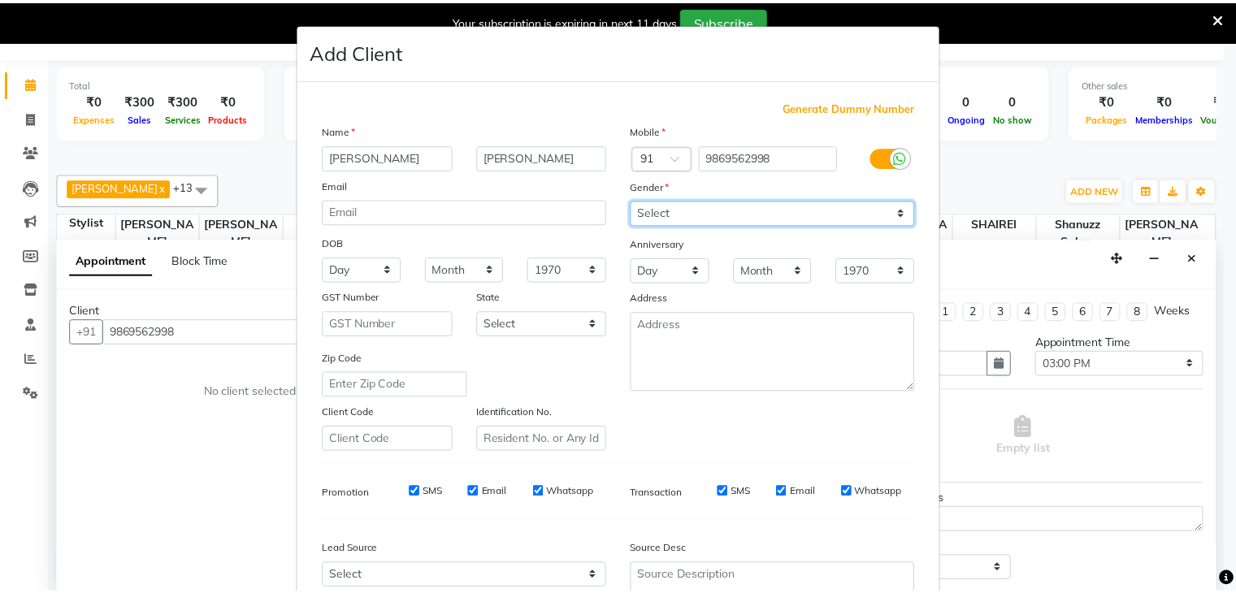
scroll to position [165, 0]
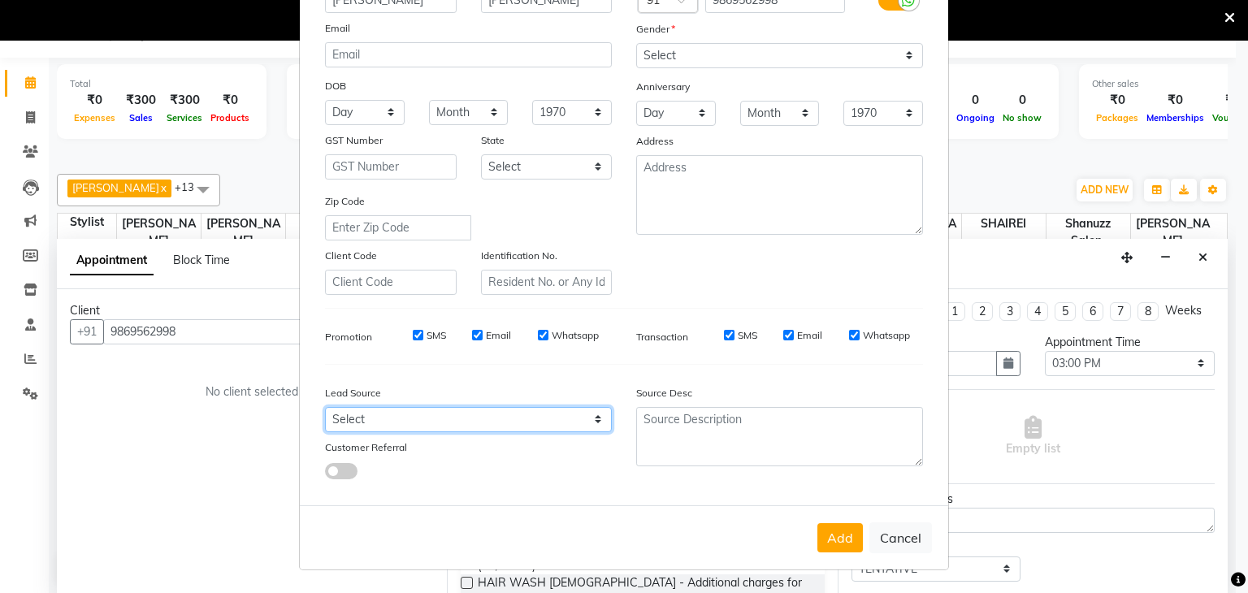
click at [497, 424] on select "Select Walk-in Referral Internet Friend Word of Mouth Advertisement Facebook Ju…" at bounding box center [468, 419] width 287 height 25
select select "49174"
click at [325, 407] on select "Select Walk-in Referral Internet Friend Word of Mouth Advertisement Facebook Ju…" at bounding box center [468, 419] width 287 height 25
click at [841, 543] on button "Add" at bounding box center [841, 537] width 46 height 29
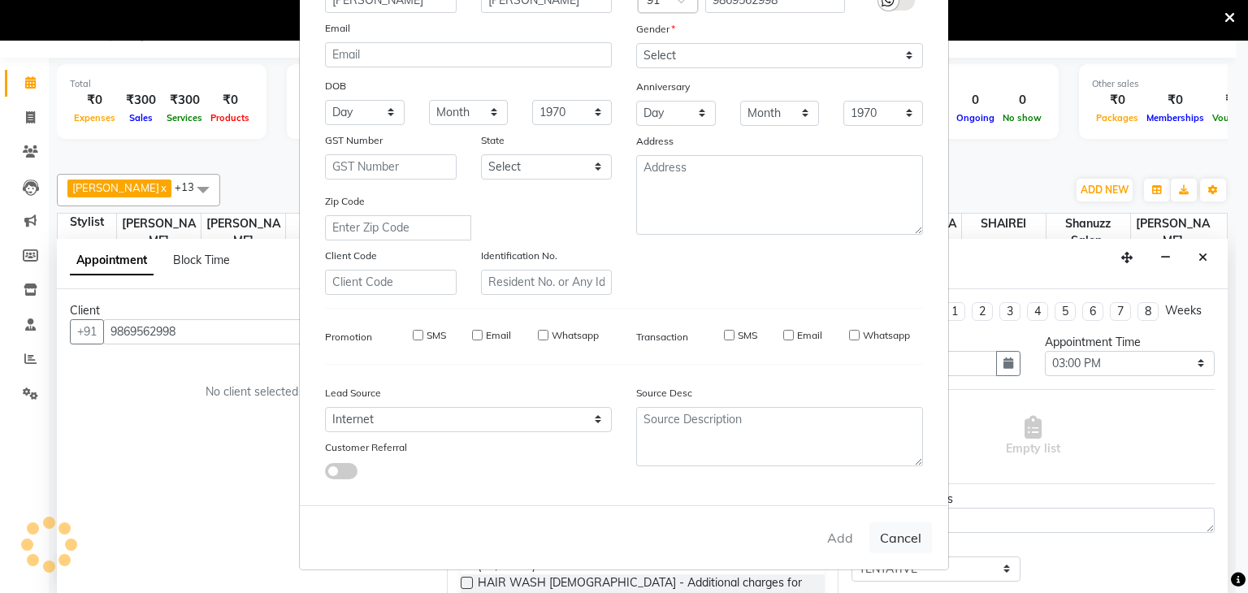
select select
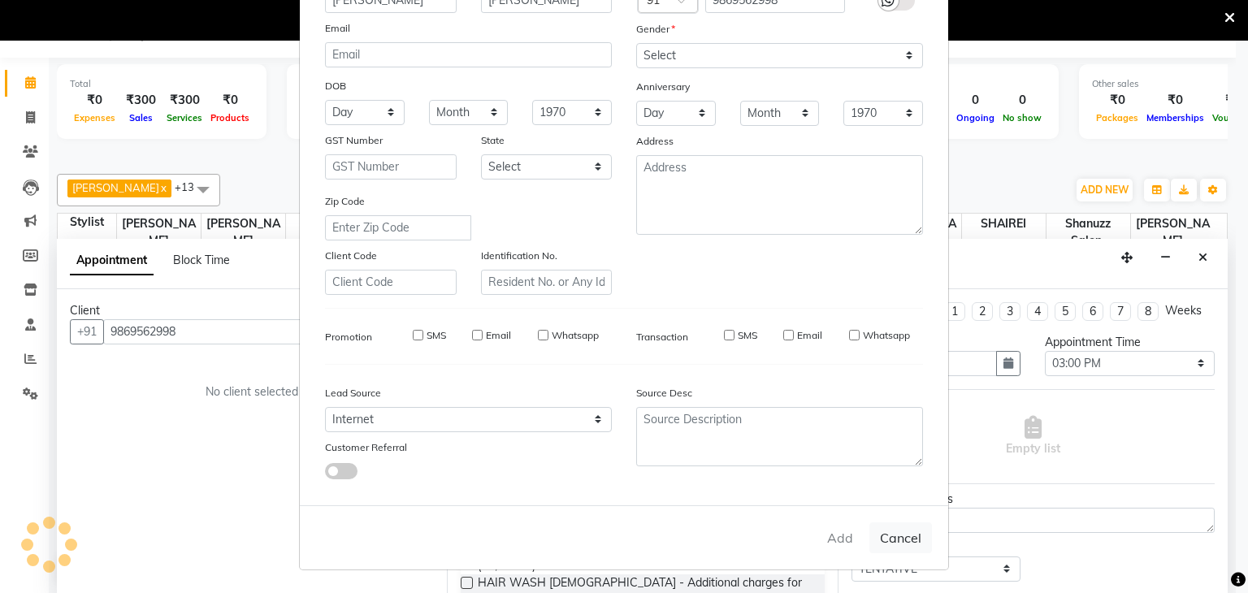
select select
checkbox input "false"
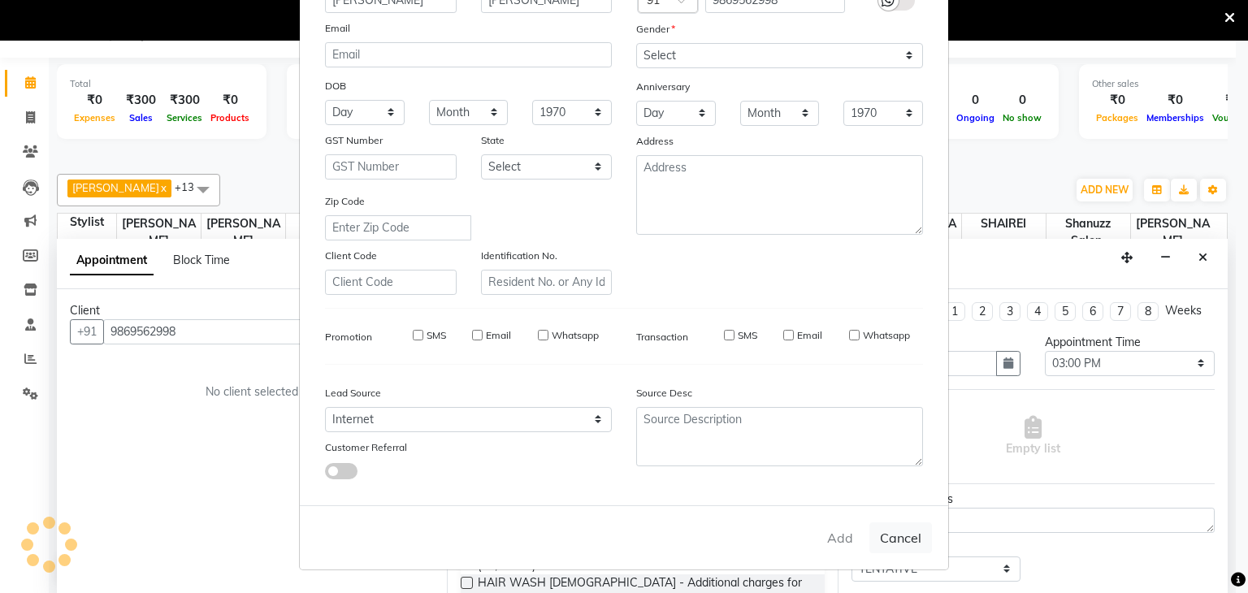
checkbox input "false"
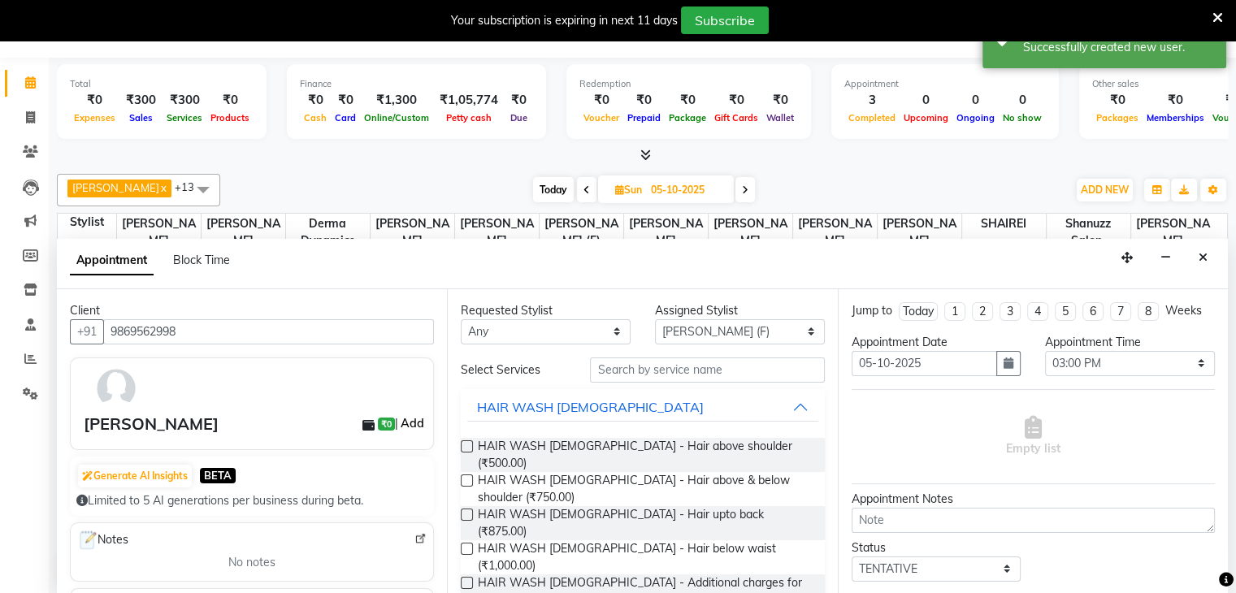
click at [405, 419] on link "Add" at bounding box center [412, 424] width 28 height 20
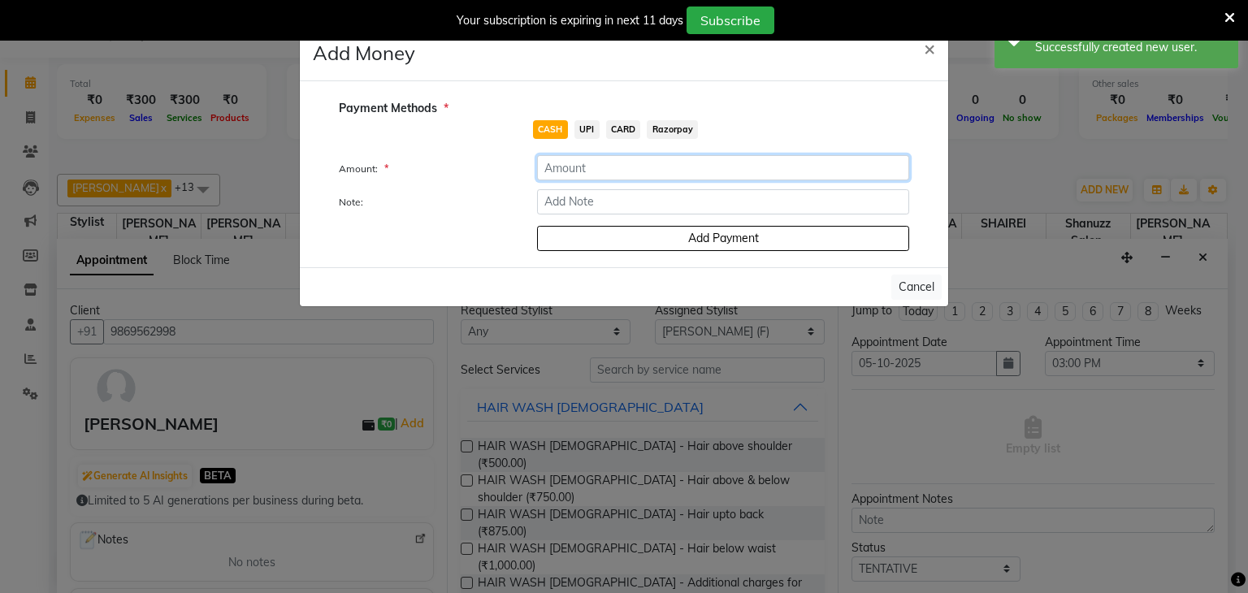
click at [597, 168] on input "number" at bounding box center [723, 167] width 372 height 25
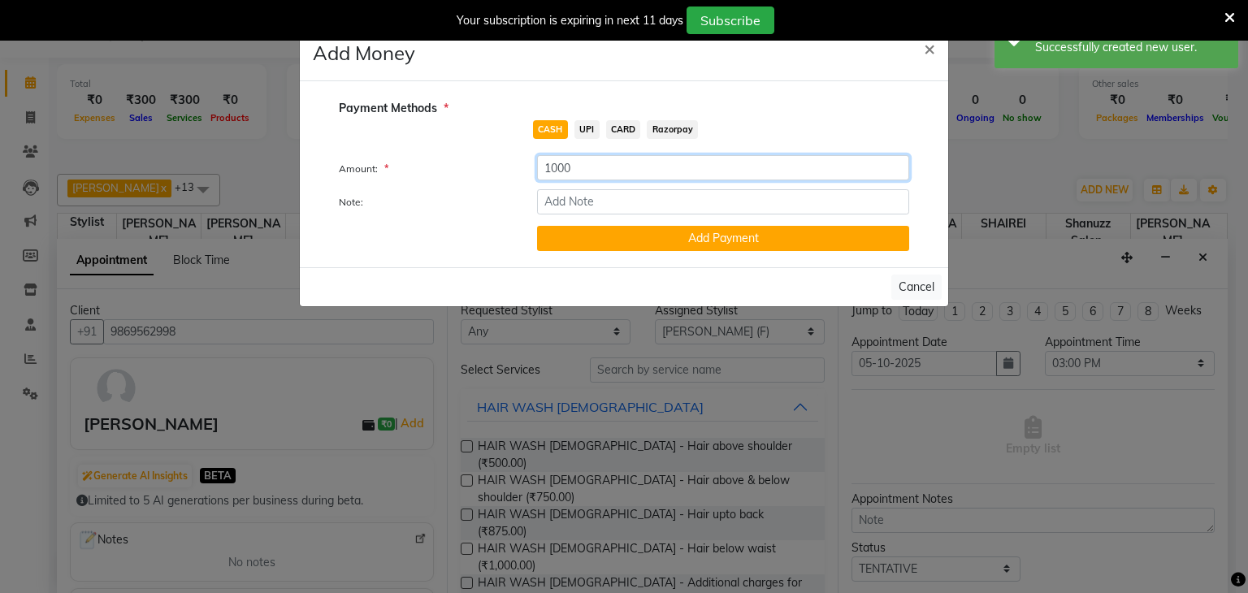
type input "1000"
click at [584, 130] on span "UPI" at bounding box center [587, 129] width 25 height 19
click at [617, 234] on button "Add Payment" at bounding box center [723, 238] width 372 height 25
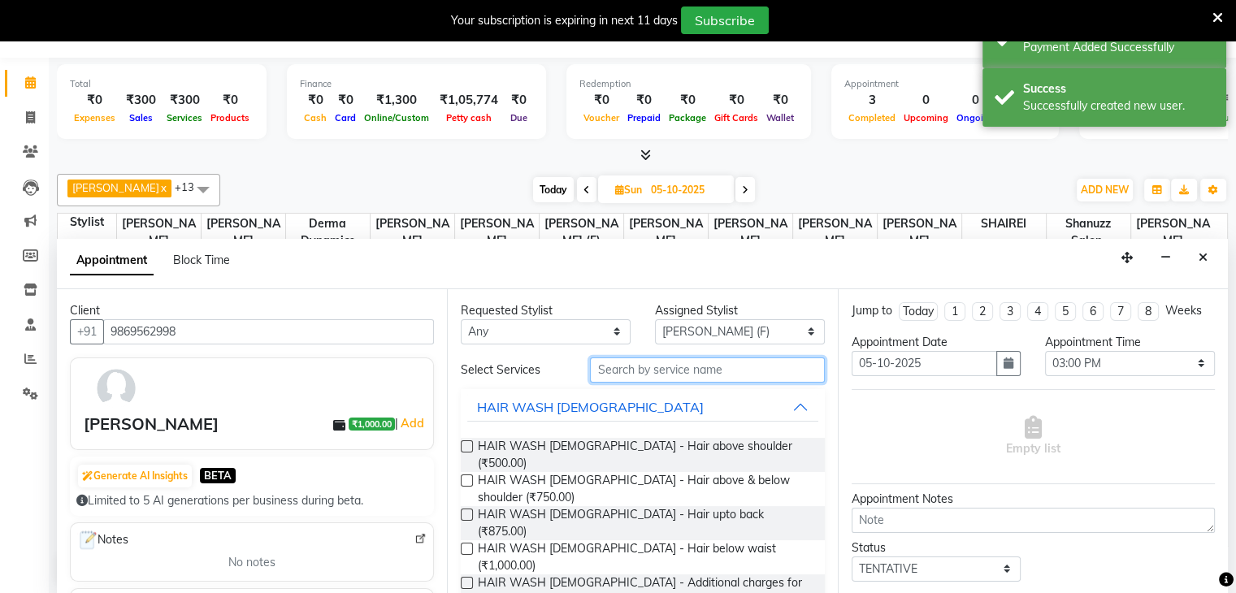
click at [671, 369] on input "text" at bounding box center [707, 370] width 234 height 25
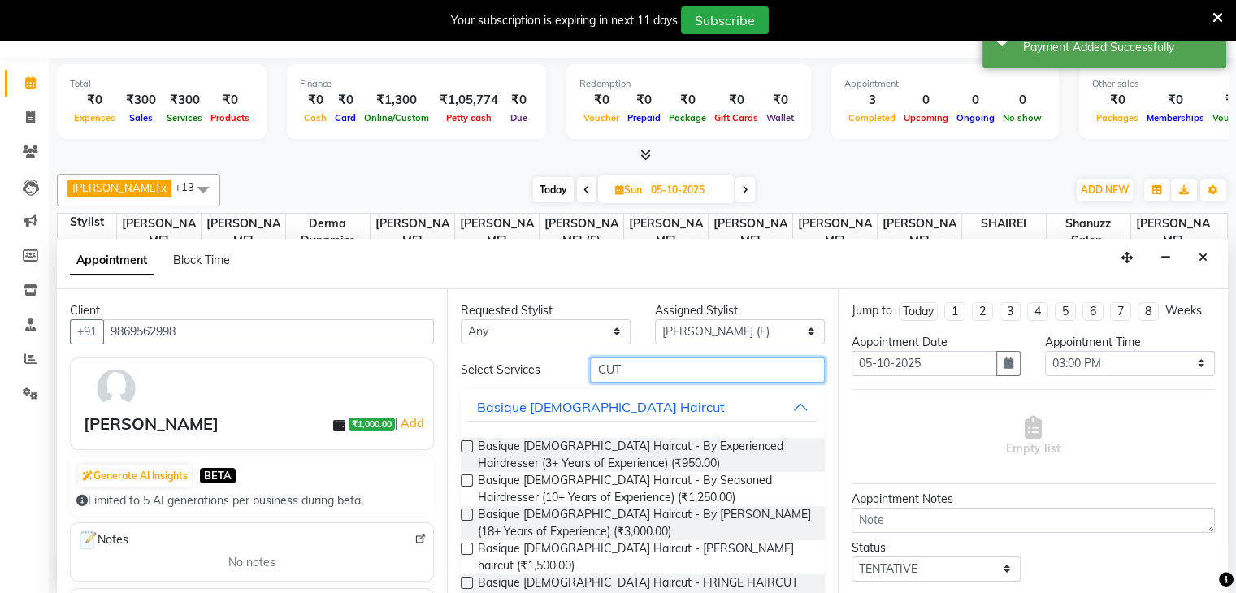
type input "CUT"
click at [465, 509] on label at bounding box center [467, 515] width 12 height 12
click at [465, 511] on input "checkbox" at bounding box center [466, 516] width 11 height 11
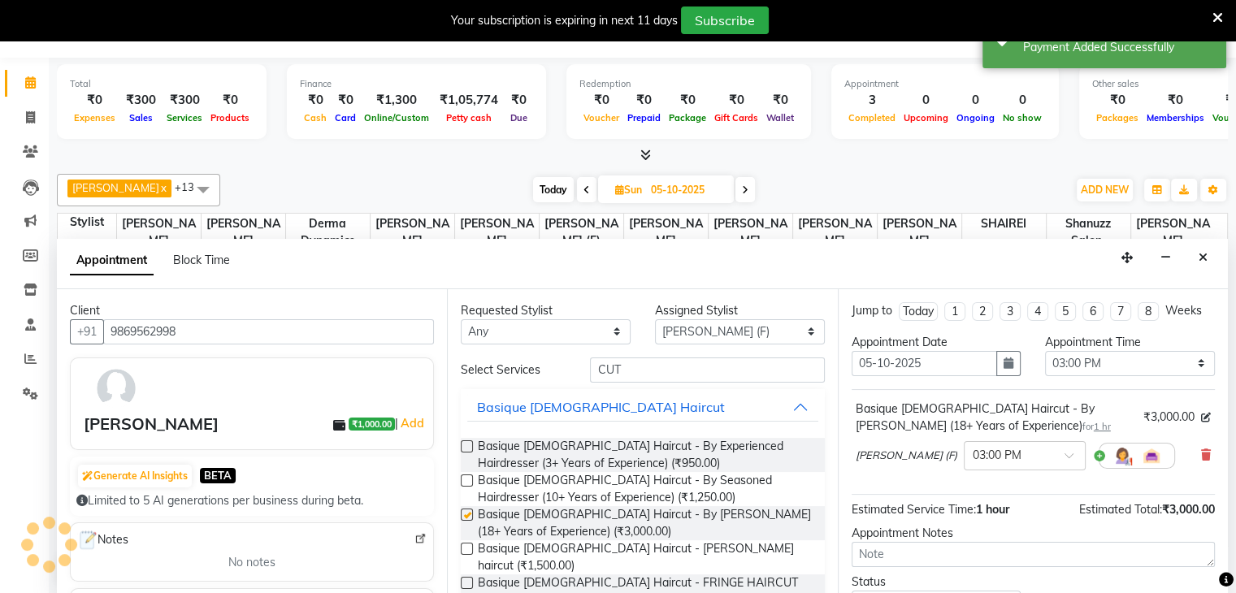
checkbox input "false"
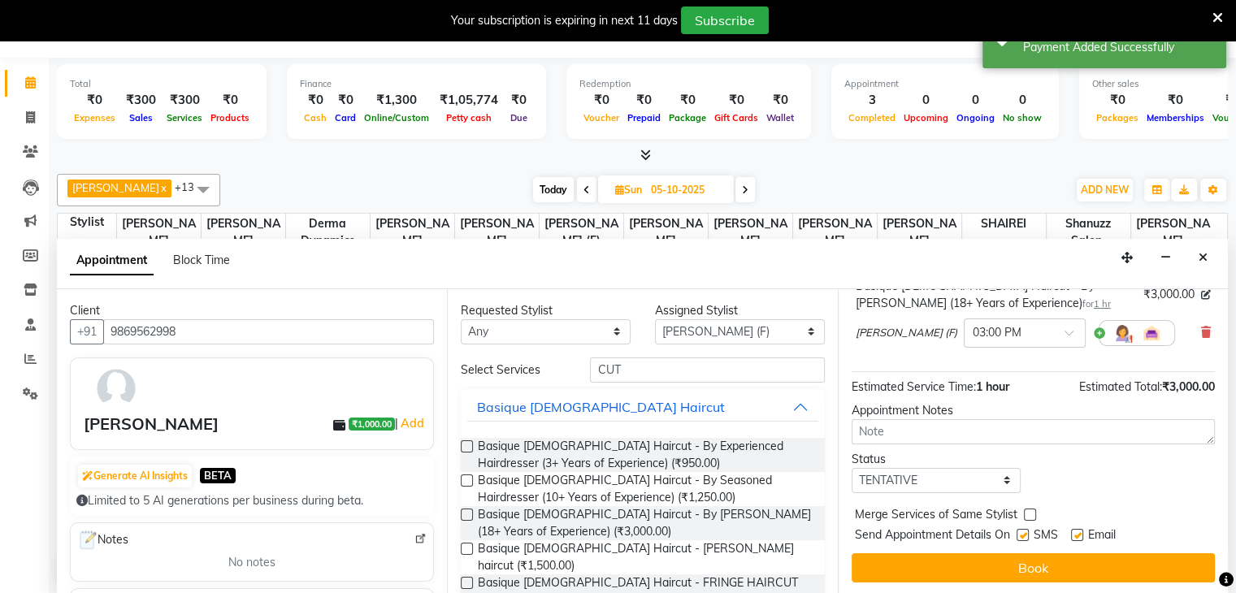
click at [1023, 531] on label at bounding box center [1023, 535] width 12 height 12
click at [1023, 532] on input "checkbox" at bounding box center [1022, 537] width 11 height 11
checkbox input "false"
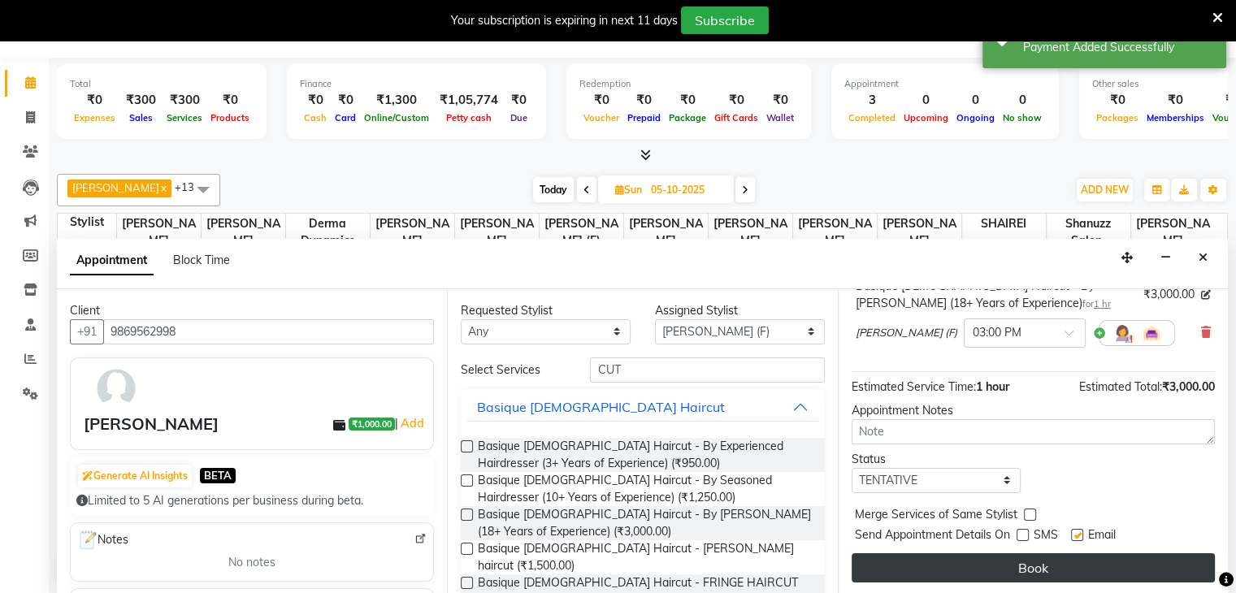
click at [1011, 570] on button "Book" at bounding box center [1033, 567] width 363 height 29
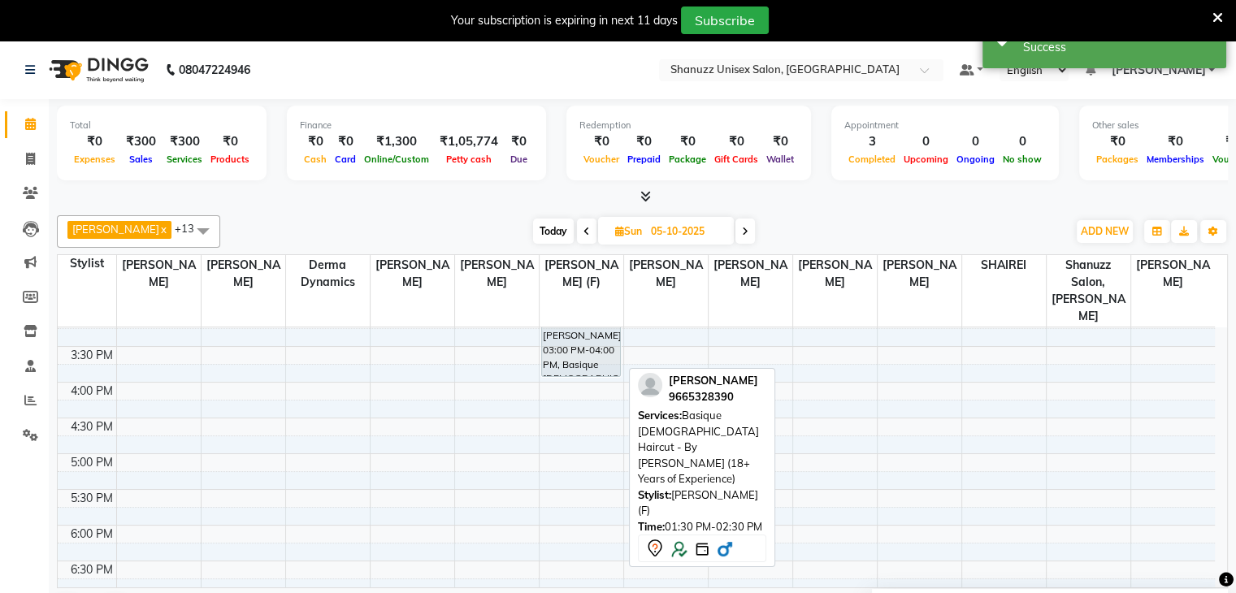
scroll to position [448, 0]
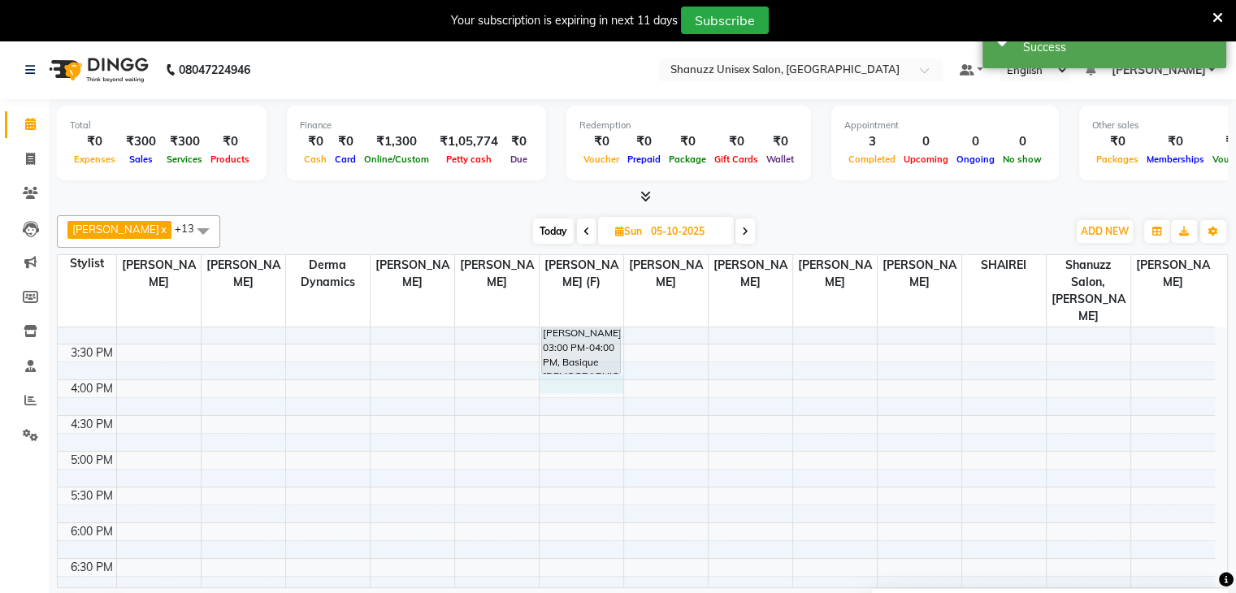
click at [575, 368] on div "9:00 AM 9:30 AM 10:00 AM 10:30 AM 11:00 AM 11:30 AM 12:00 PM 12:30 PM 1:00 PM 1…" at bounding box center [636, 308] width 1157 height 857
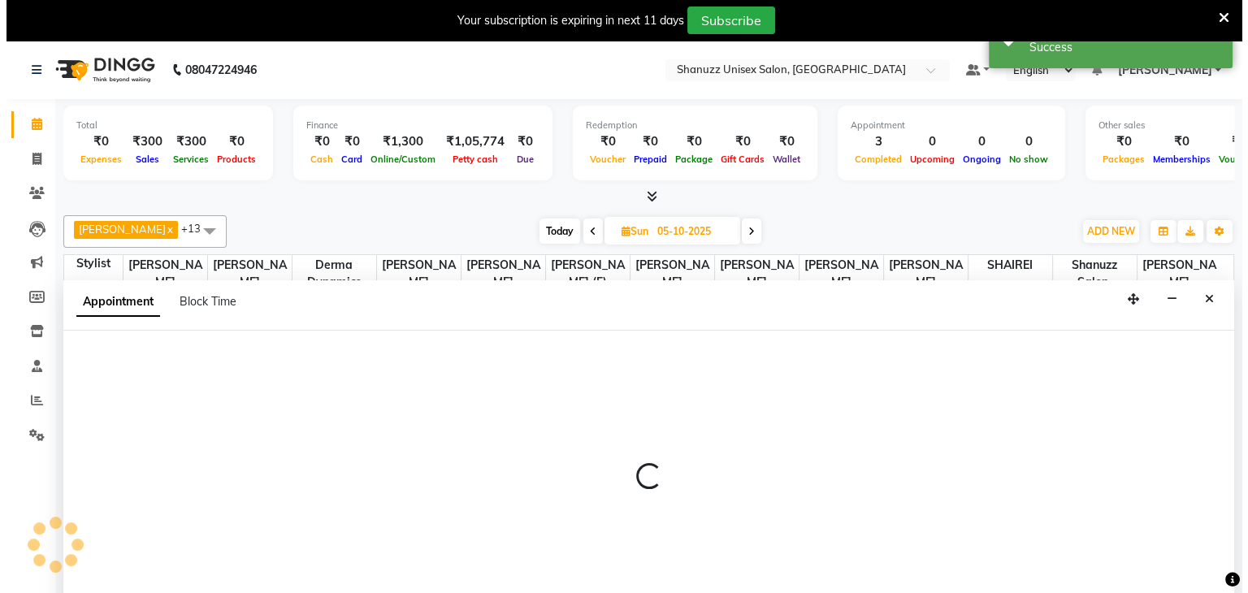
scroll to position [41, 0]
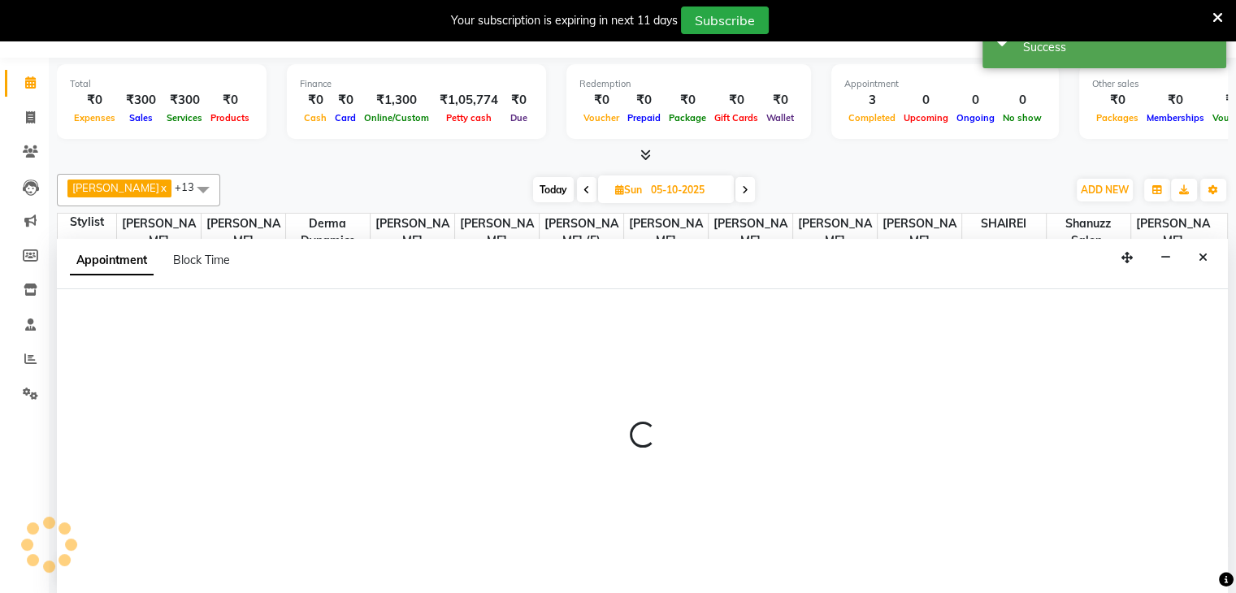
select select "59304"
select select "960"
select select "tentative"
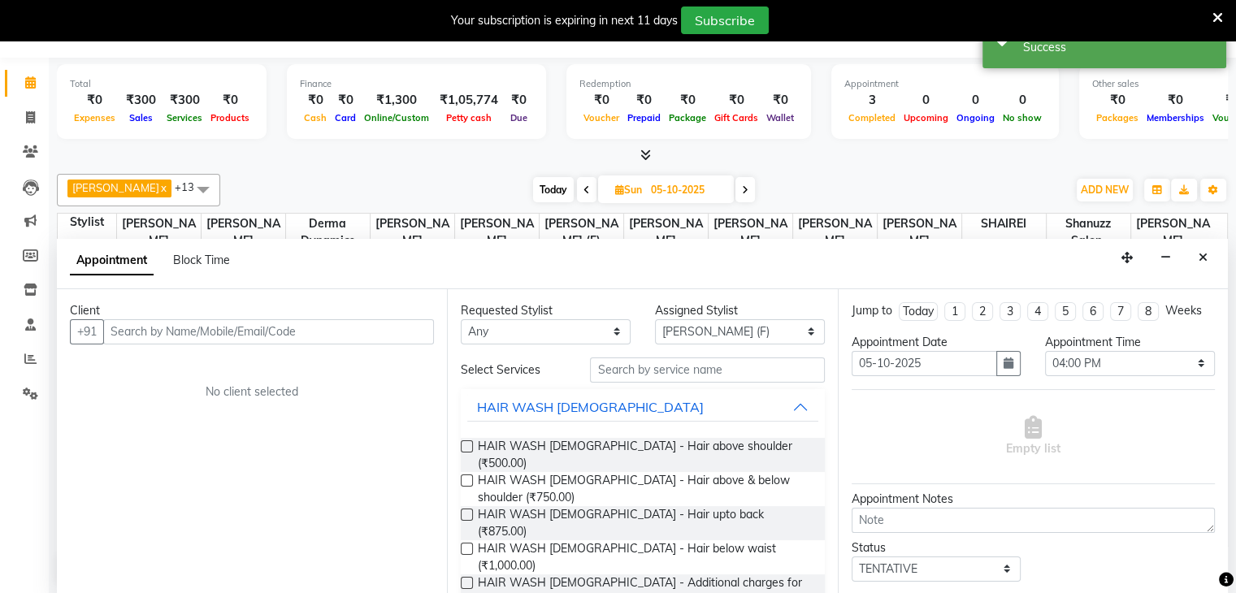
click at [282, 316] on div "Client" at bounding box center [252, 310] width 364 height 17
click at [273, 330] on input "text" at bounding box center [268, 331] width 331 height 25
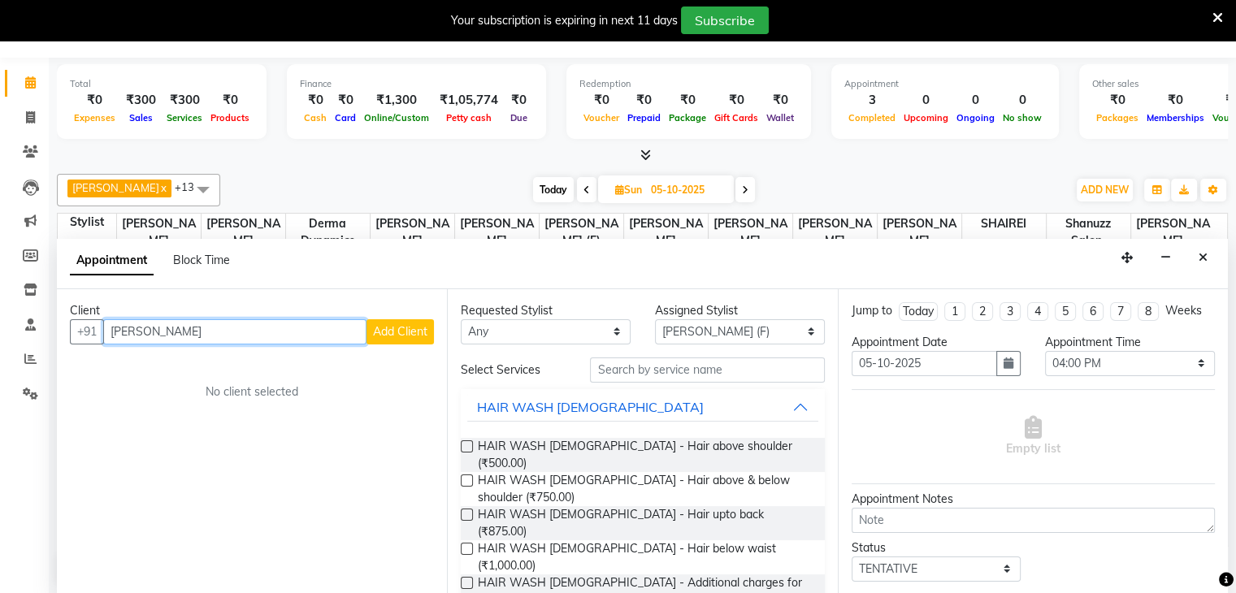
type input "TRISHUL KUNWAR"
click at [428, 327] on button "Add Client" at bounding box center [400, 331] width 67 height 25
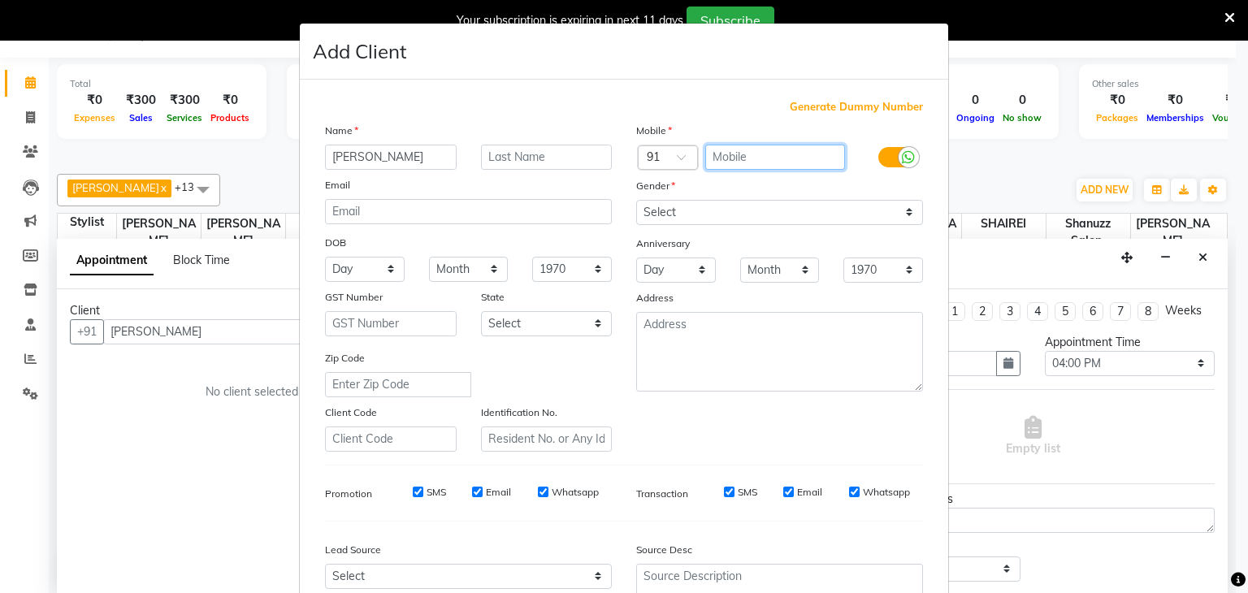
click at [751, 164] on input "text" at bounding box center [775, 157] width 141 height 25
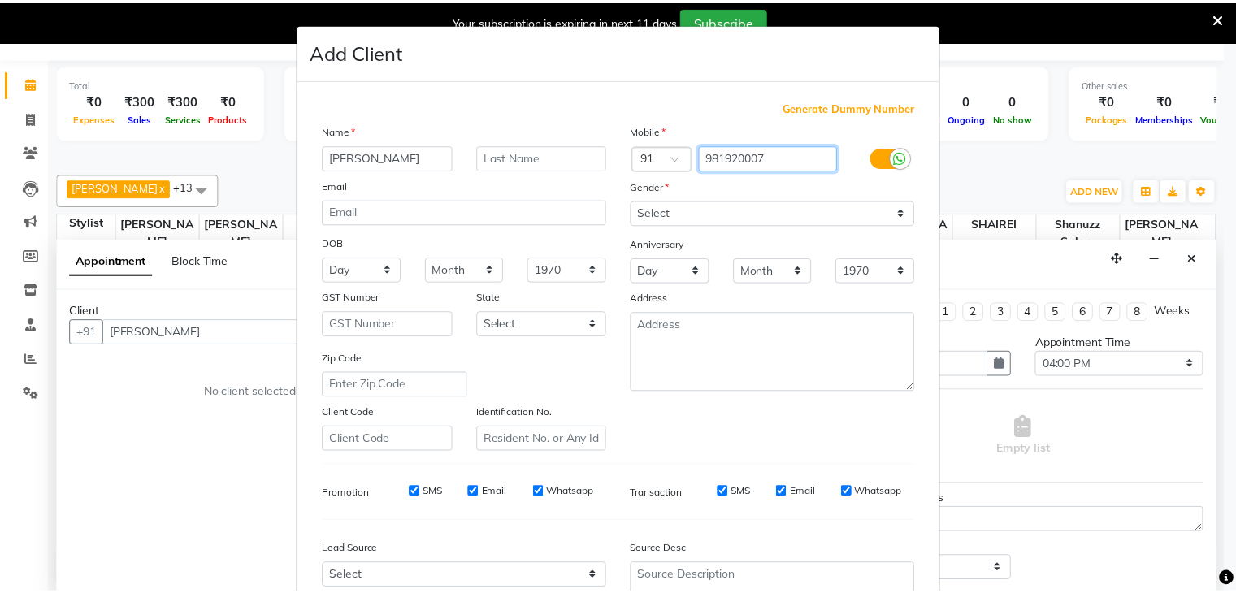
scroll to position [165, 0]
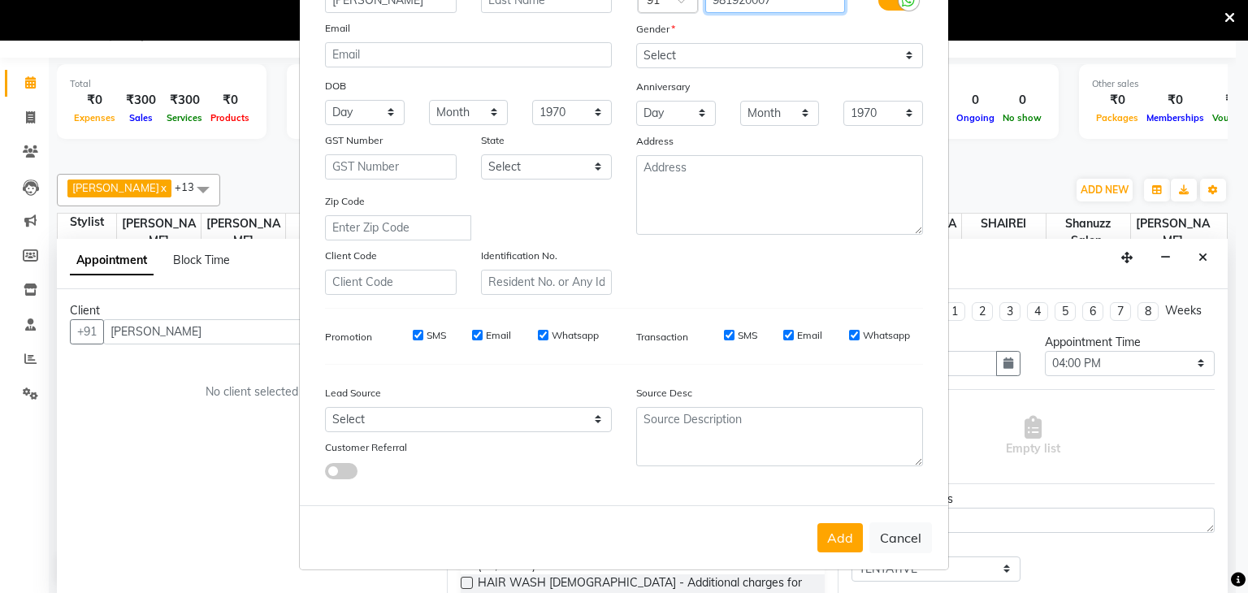
type input "981920007"
click at [679, 61] on div "Mobile Country Code × 91 981920007 Gender Select Male Female Other Prefer Not T…" at bounding box center [779, 130] width 311 height 330
click at [679, 44] on select "Select Male Female Other Prefer Not To Say" at bounding box center [779, 55] width 287 height 25
select select "male"
click at [636, 43] on select "Select Male Female Other Prefer Not To Say" at bounding box center [779, 55] width 287 height 25
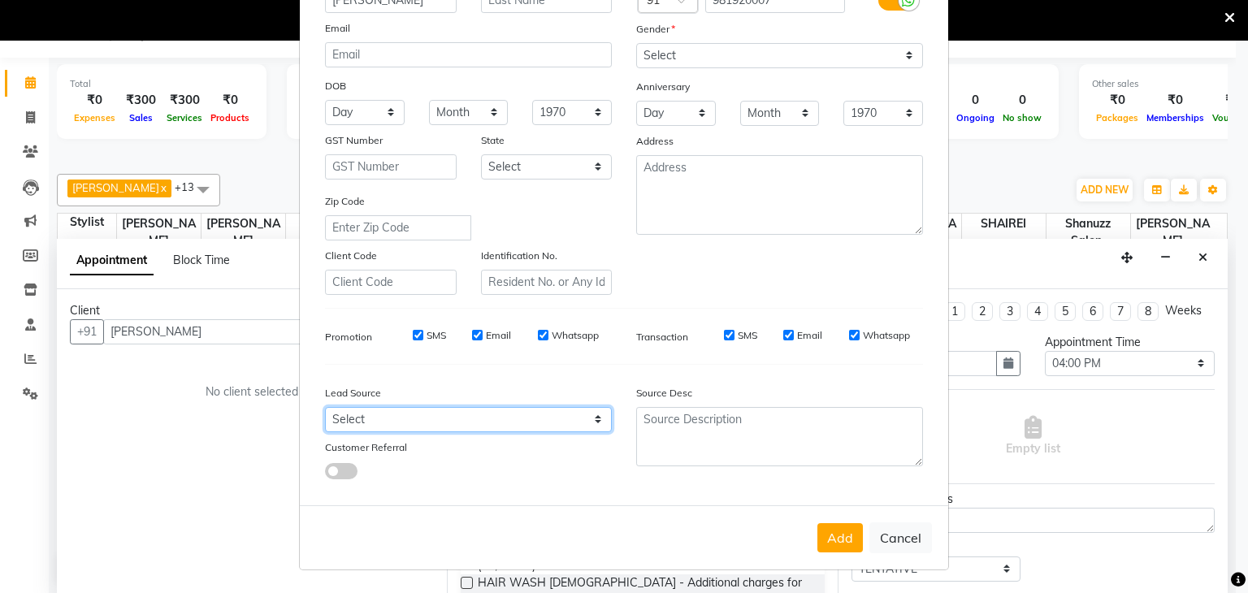
click at [407, 420] on select "Select Walk-in Referral Internet Friend Word of Mouth Advertisement Facebook Ju…" at bounding box center [468, 419] width 287 height 25
select select "49174"
click at [325, 407] on select "Select Walk-in Referral Internet Friend Word of Mouth Advertisement Facebook Ju…" at bounding box center [468, 419] width 287 height 25
click at [830, 533] on button "Add" at bounding box center [841, 537] width 46 height 29
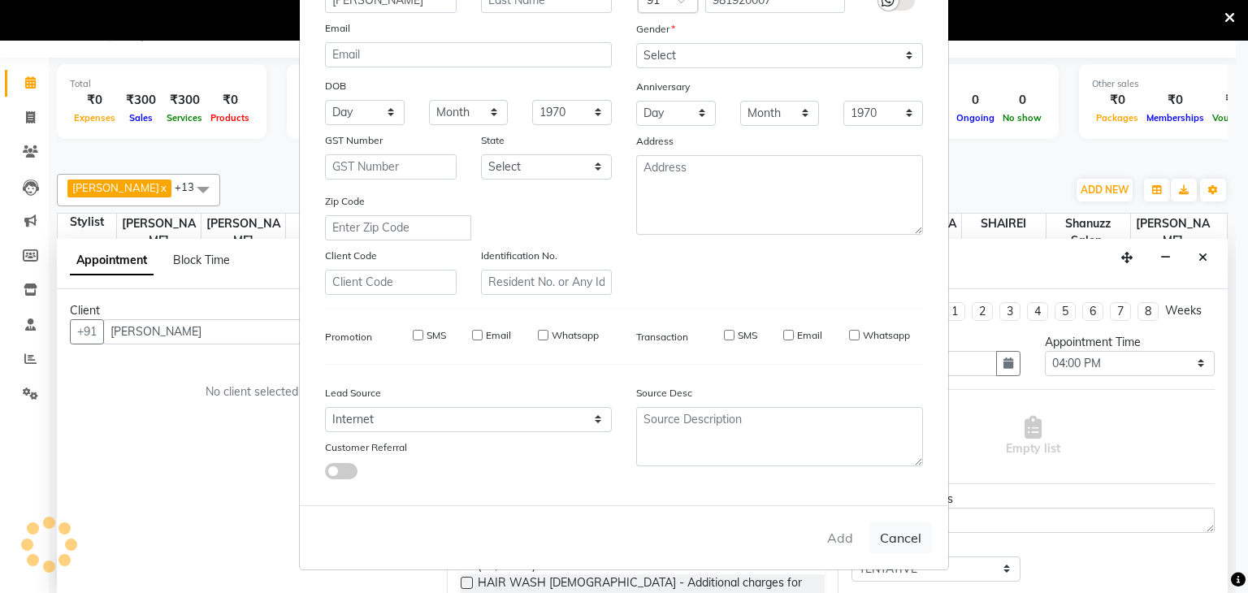
type input "981920007"
select select
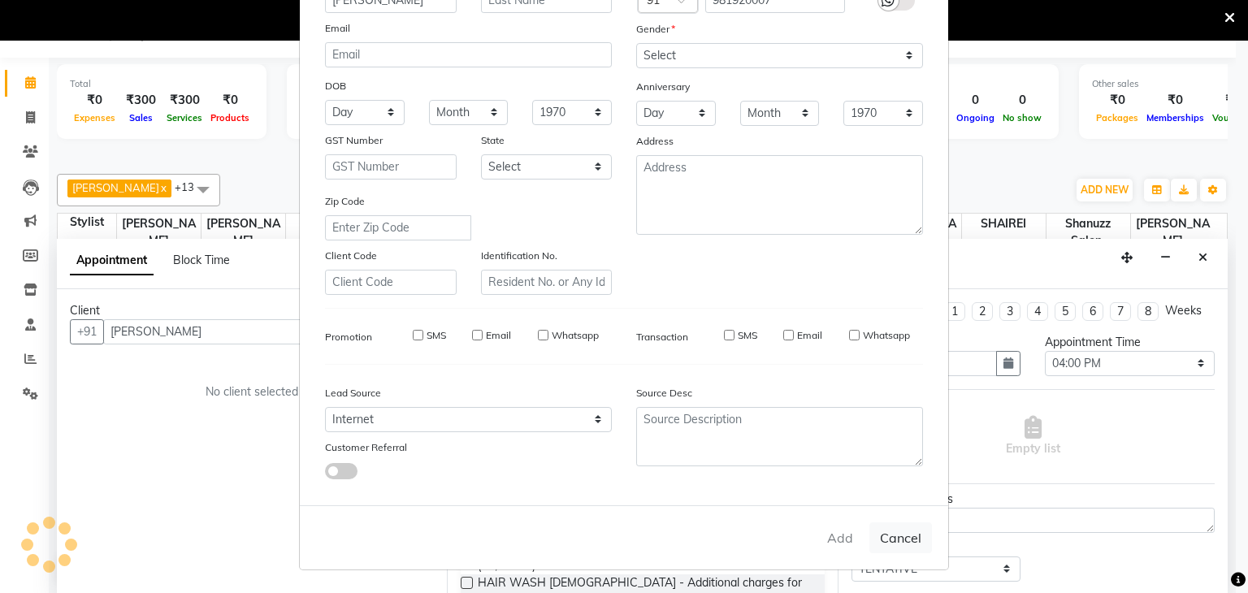
select select
checkbox input "false"
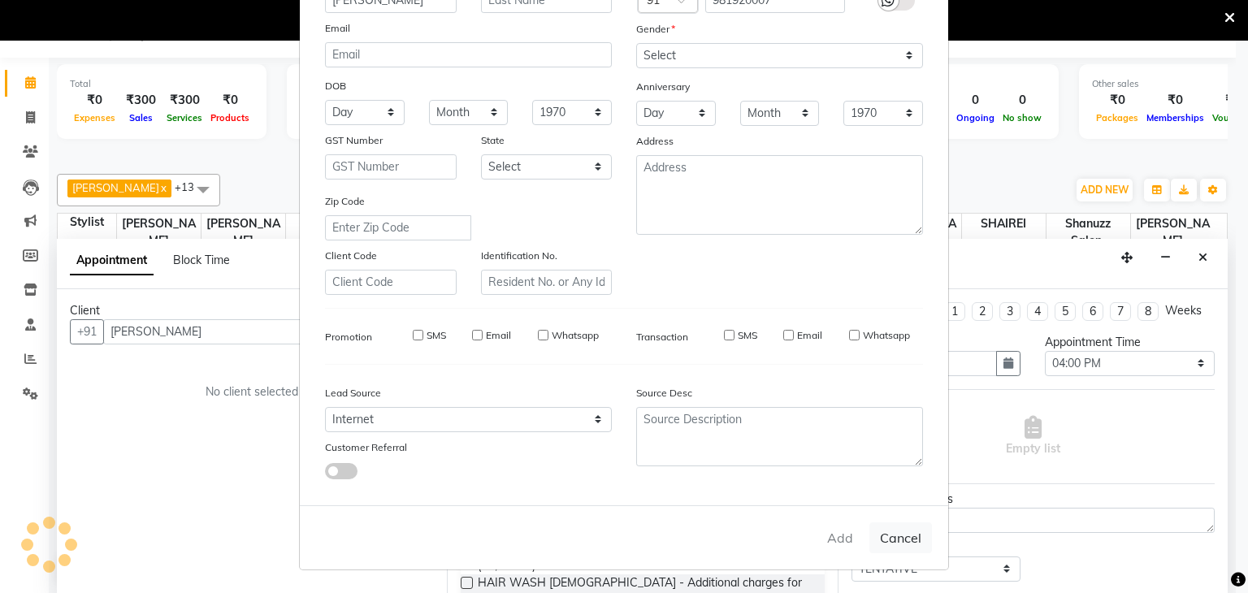
checkbox input "false"
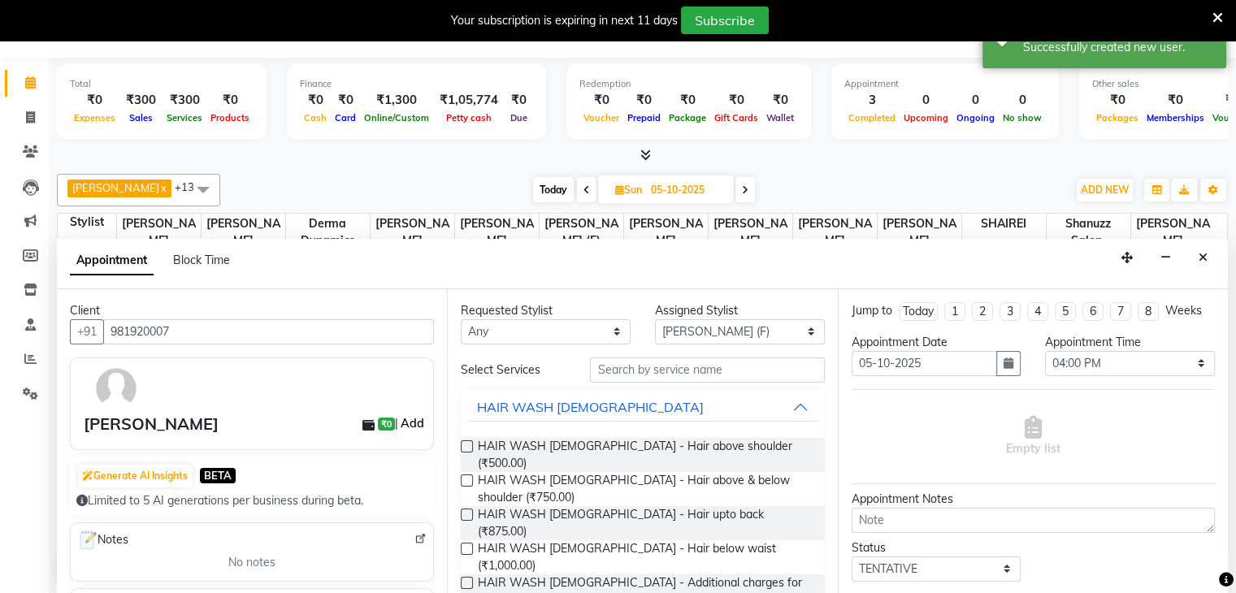
click at [407, 425] on link "Add" at bounding box center [412, 424] width 28 height 20
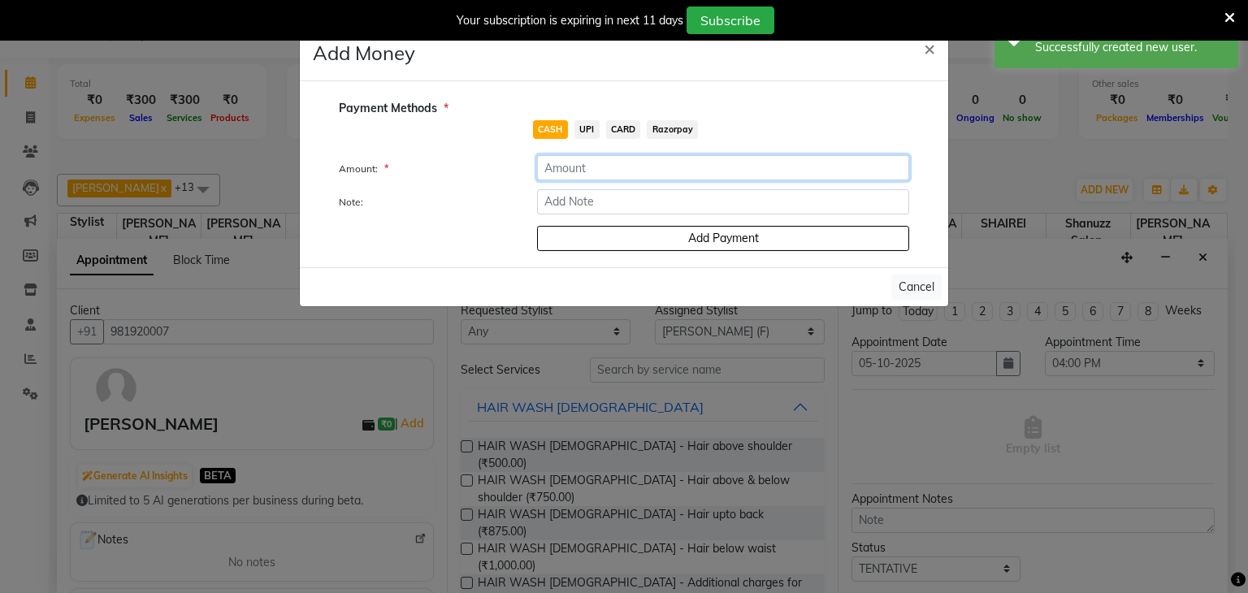
click at [617, 163] on input "number" at bounding box center [723, 167] width 372 height 25
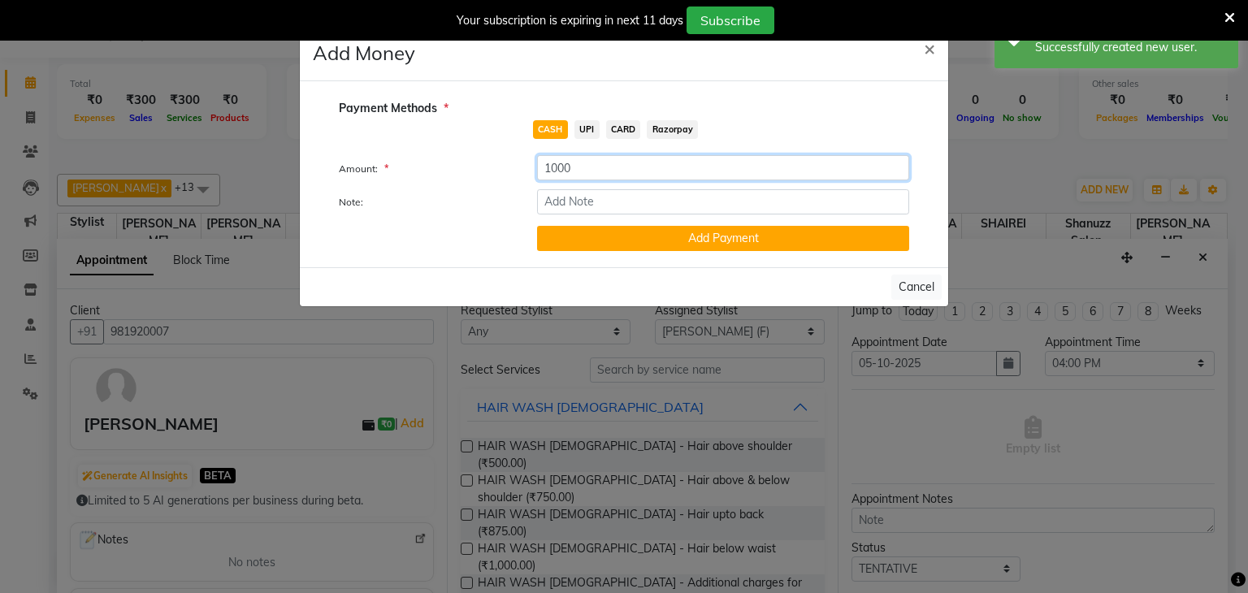
type input "1000"
click at [585, 128] on span "UPI" at bounding box center [587, 129] width 25 height 19
click at [555, 248] on button "Add Payment" at bounding box center [723, 238] width 372 height 25
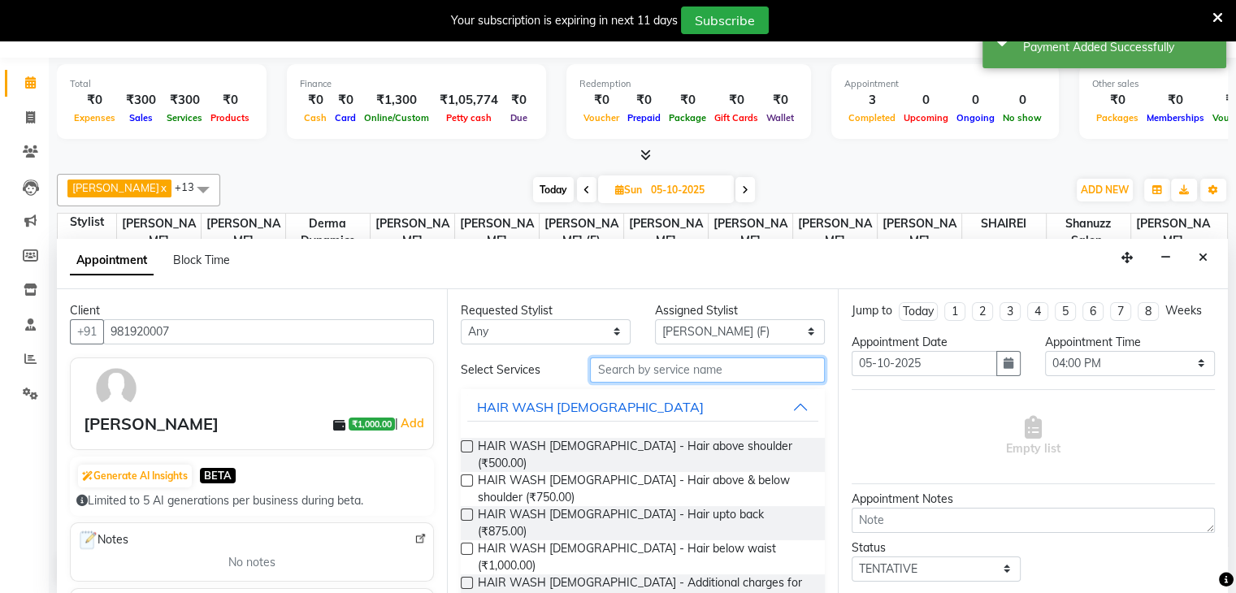
click at [623, 379] on input "text" at bounding box center [707, 370] width 234 height 25
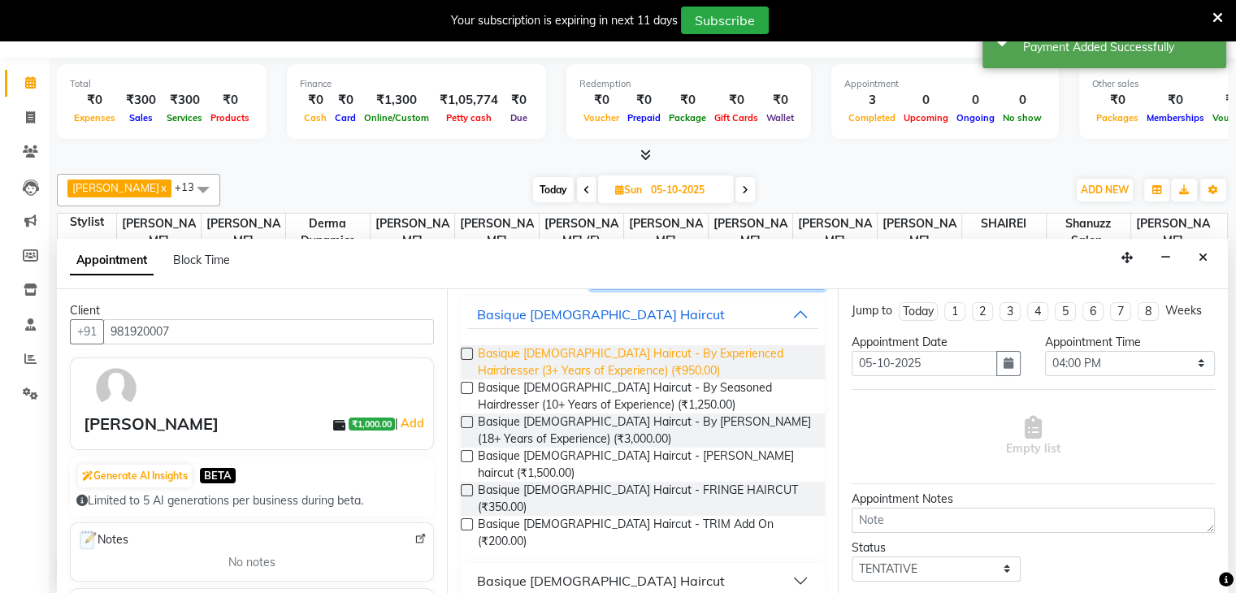
scroll to position [104, 0]
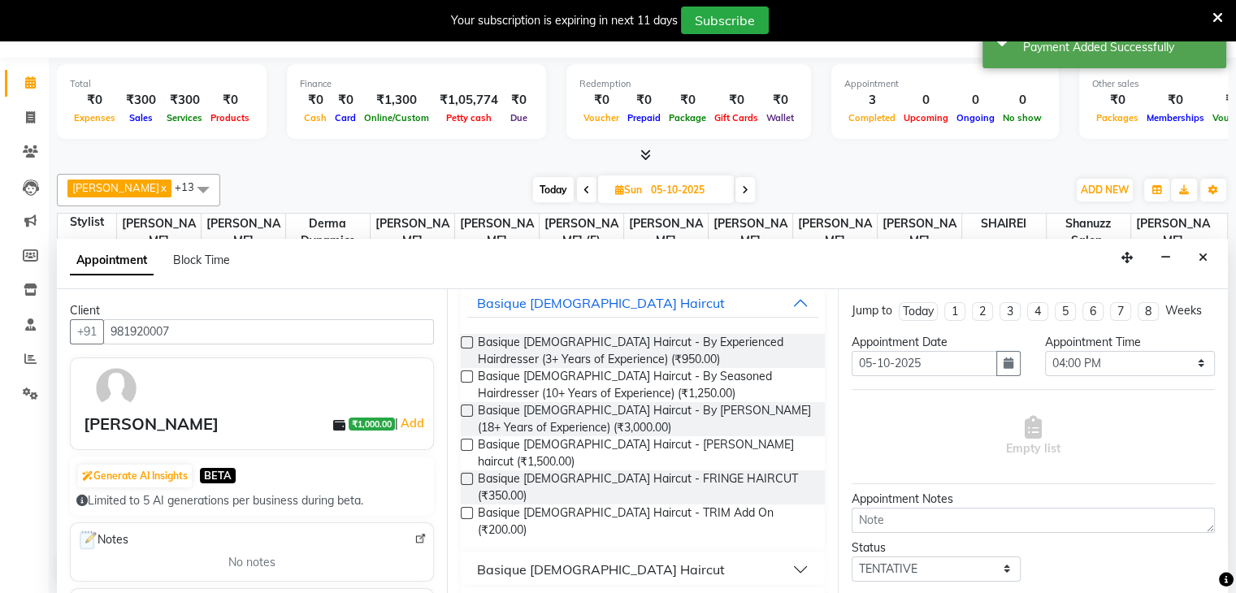
type input "CUT"
click at [497, 560] on div "Basique [DEMOGRAPHIC_DATA] Haircut" at bounding box center [601, 570] width 248 height 20
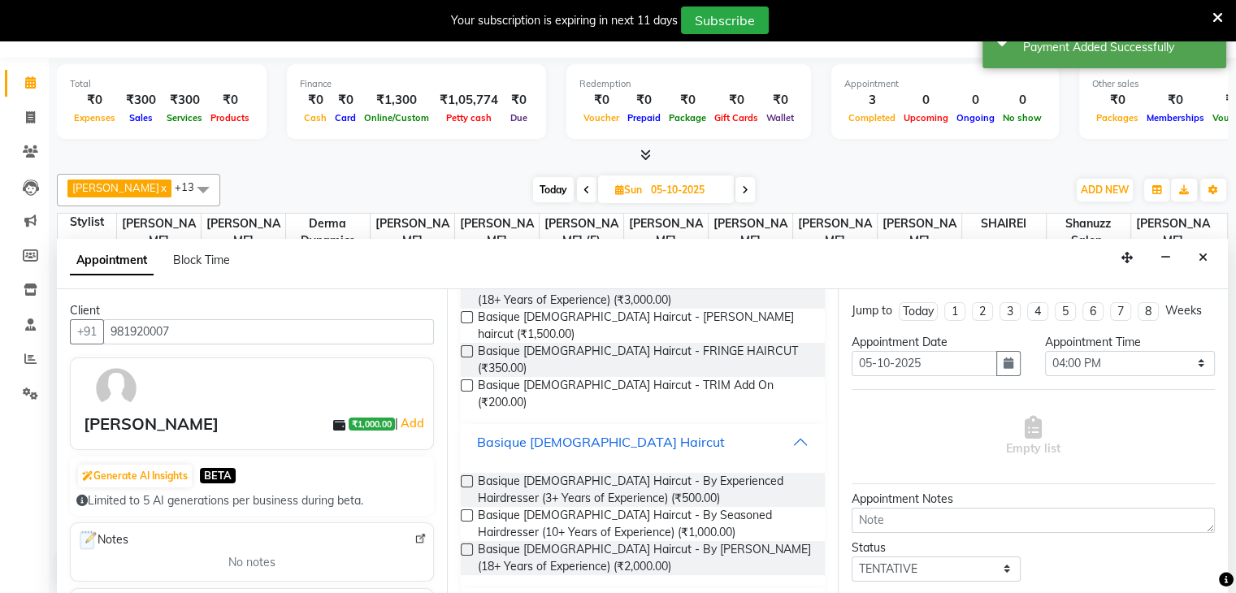
scroll to position [232, 0]
click at [467, 543] on label at bounding box center [467, 549] width 12 height 12
click at [467, 545] on input "checkbox" at bounding box center [466, 550] width 11 height 11
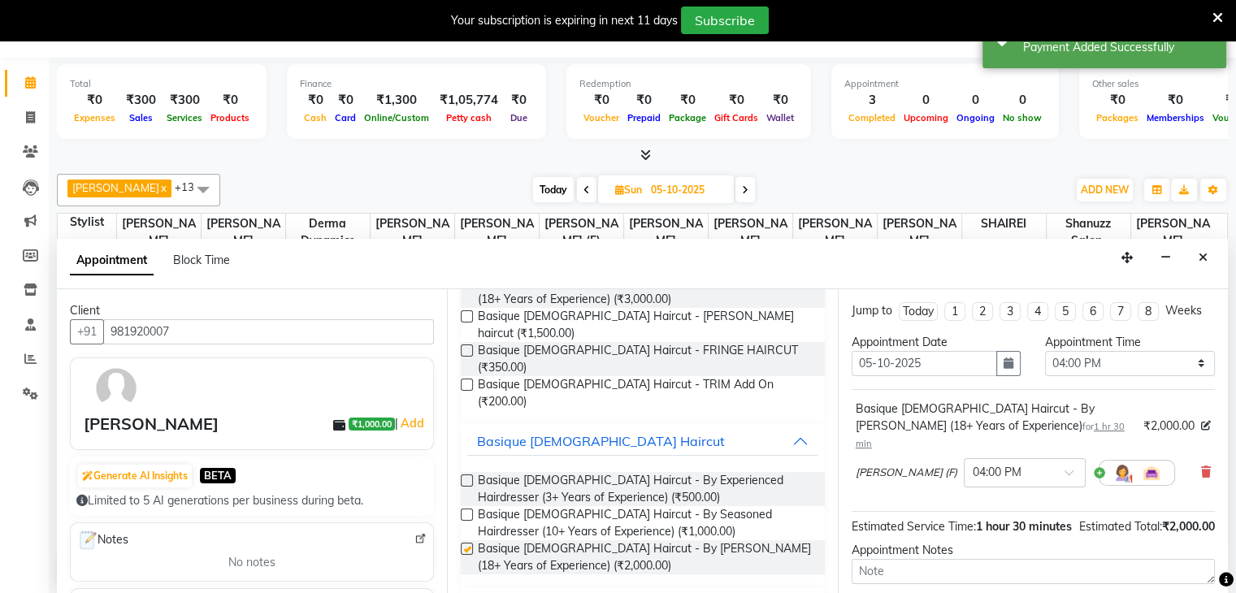
checkbox input "false"
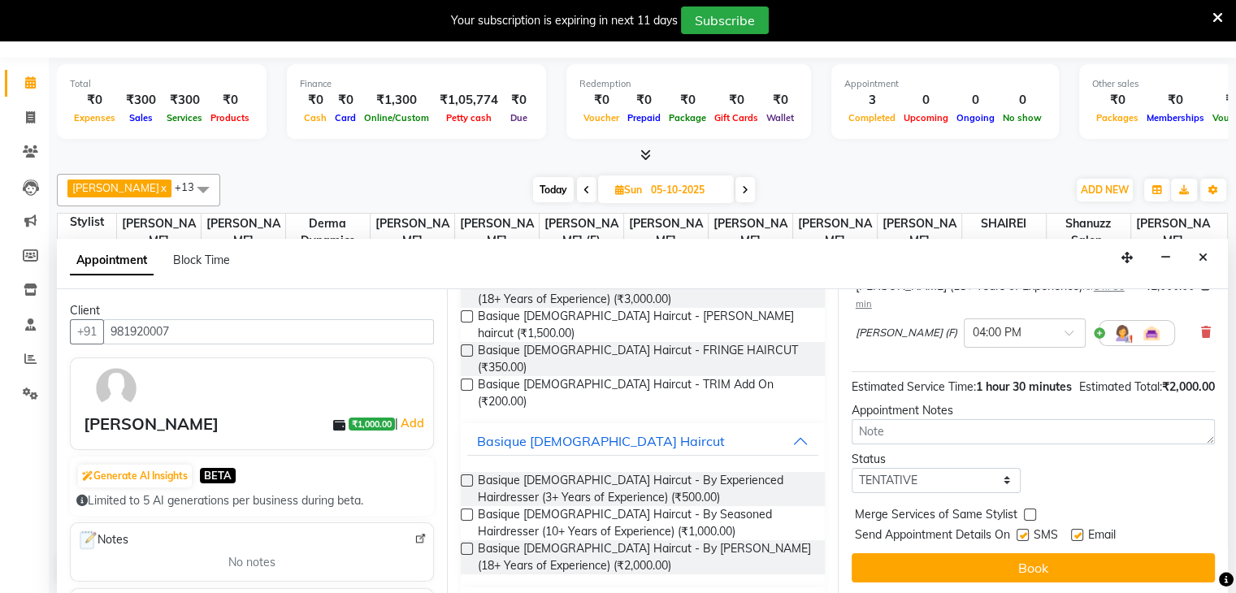
click at [1021, 529] on label at bounding box center [1023, 535] width 12 height 12
click at [1021, 532] on input "checkbox" at bounding box center [1022, 537] width 11 height 11
checkbox input "false"
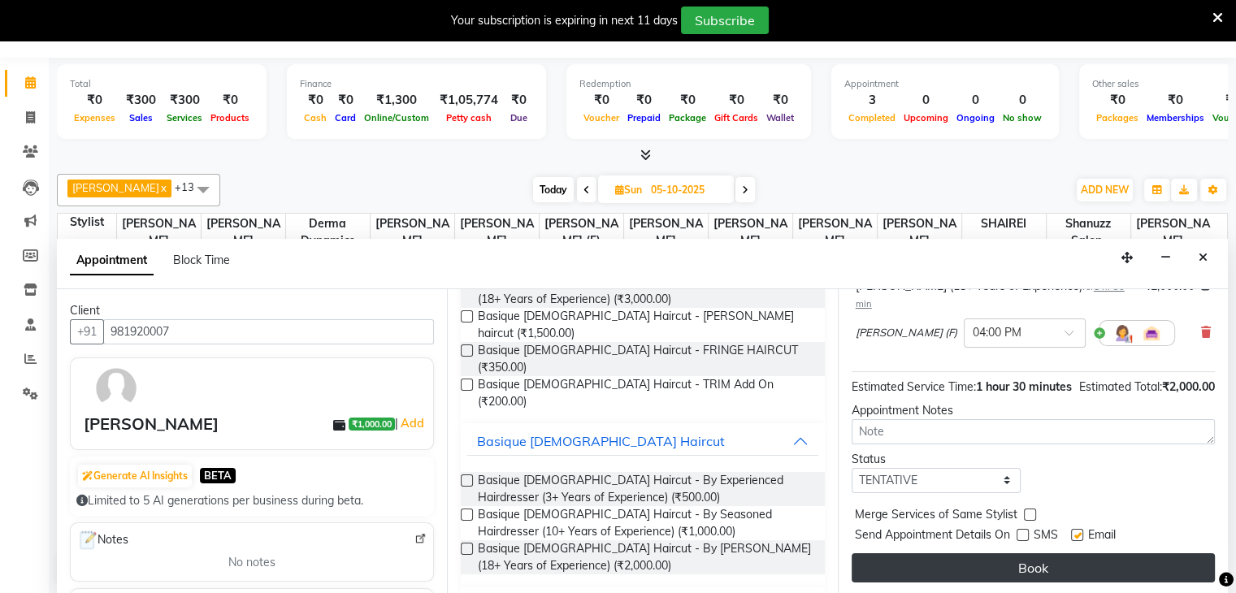
click at [998, 567] on button "Book" at bounding box center [1033, 567] width 363 height 29
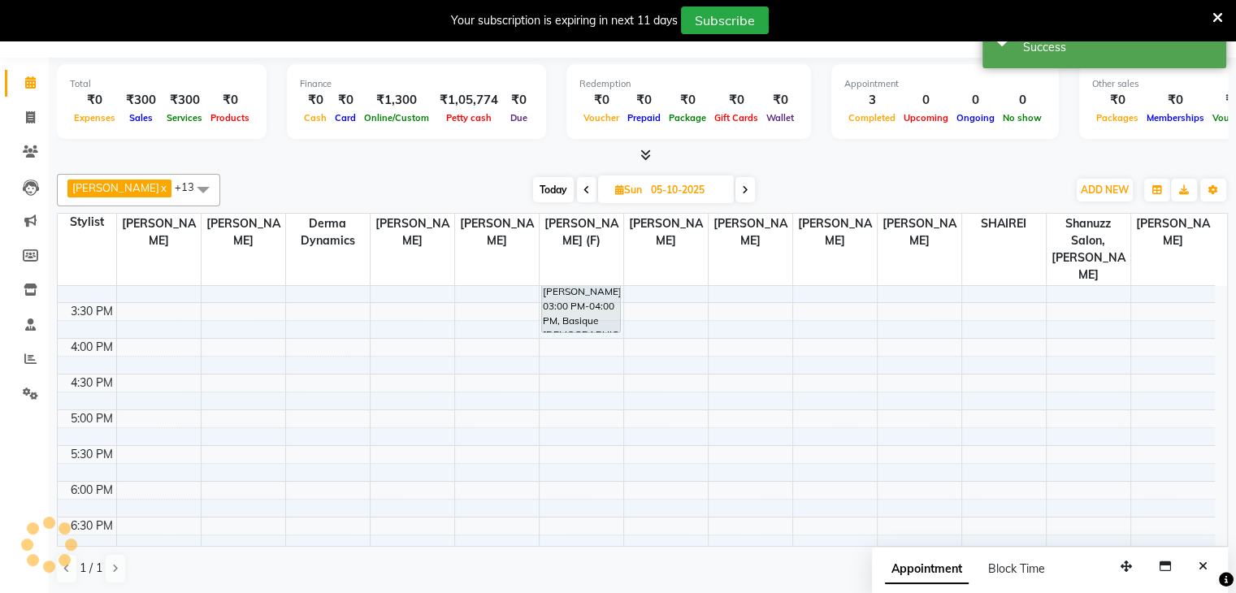
scroll to position [0, 0]
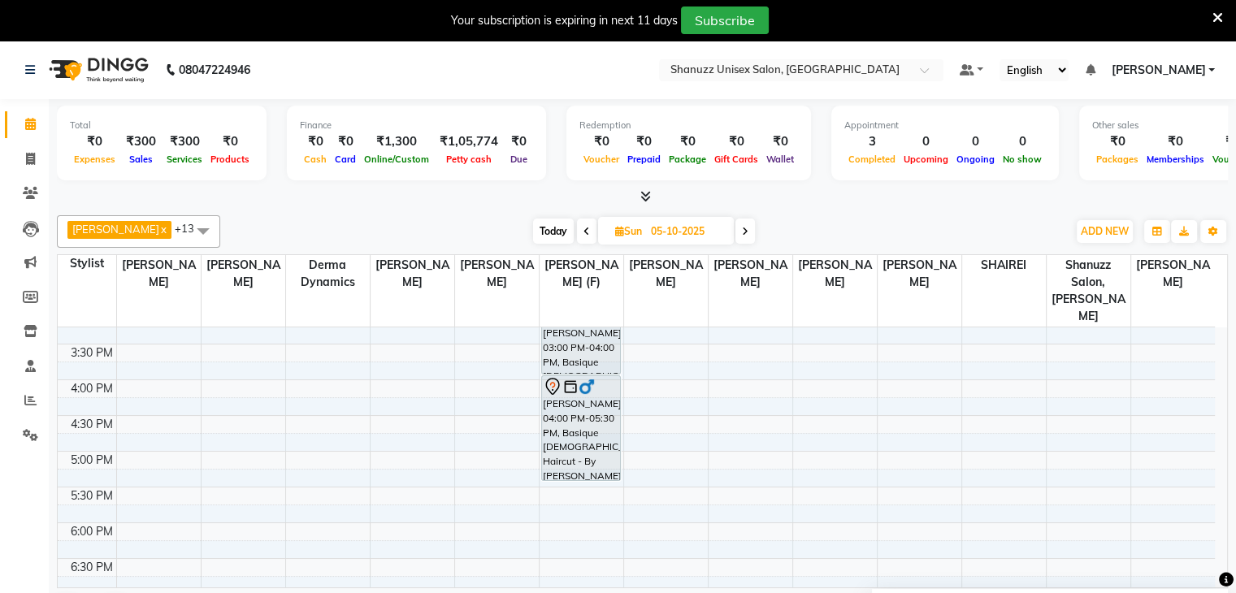
click at [553, 215] on div "ADNAN ANSARI x ASMA SHAIKH x Gufran Mansuri x IMRAN MANSOORI x Shanu Sir (F) x …" at bounding box center [642, 231] width 1171 height 33
click at [549, 228] on span "Today" at bounding box center [553, 231] width 41 height 25
type input "02-10-2025"
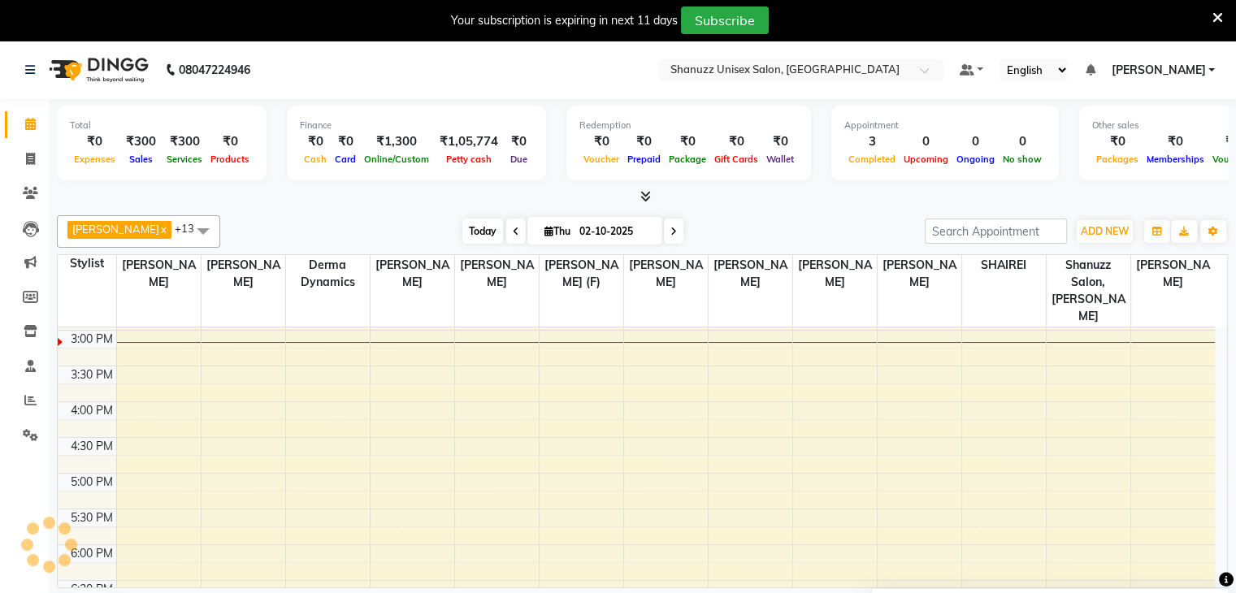
scroll to position [426, 0]
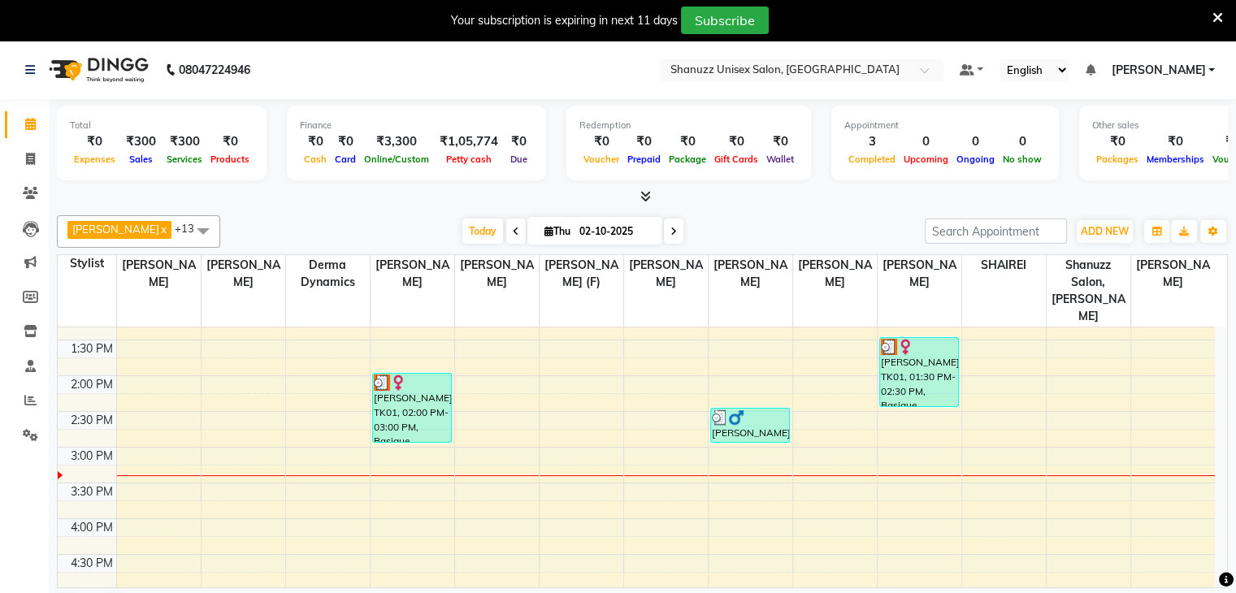
scroll to position [299, 0]
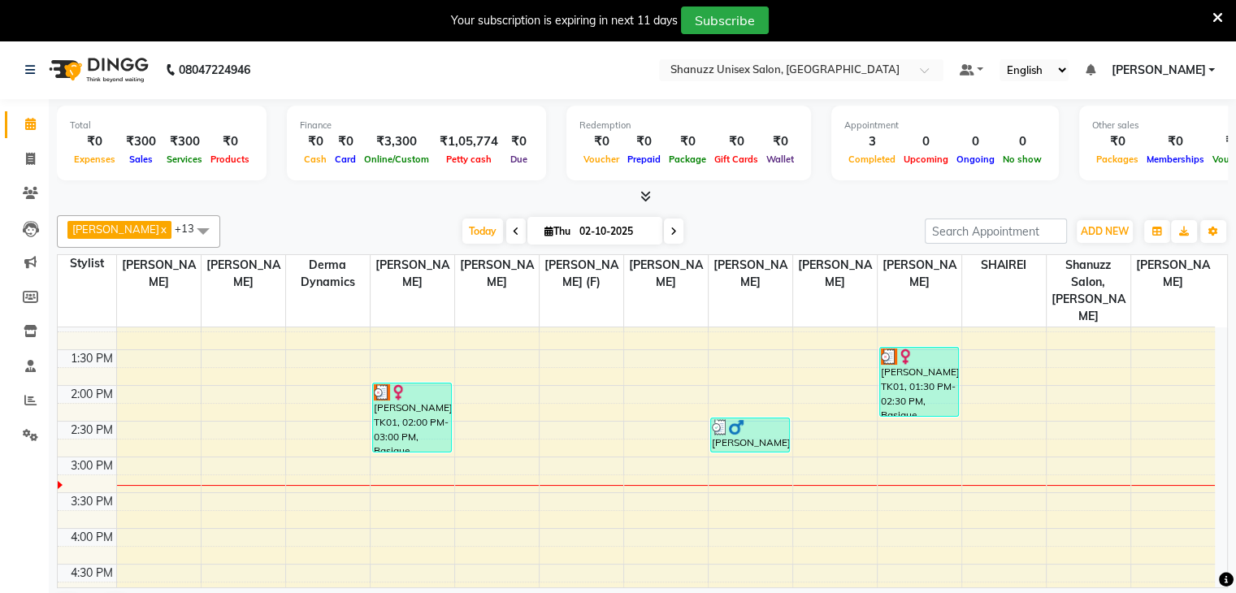
click at [675, 219] on span at bounding box center [674, 231] width 20 height 25
type input "03-10-2025"
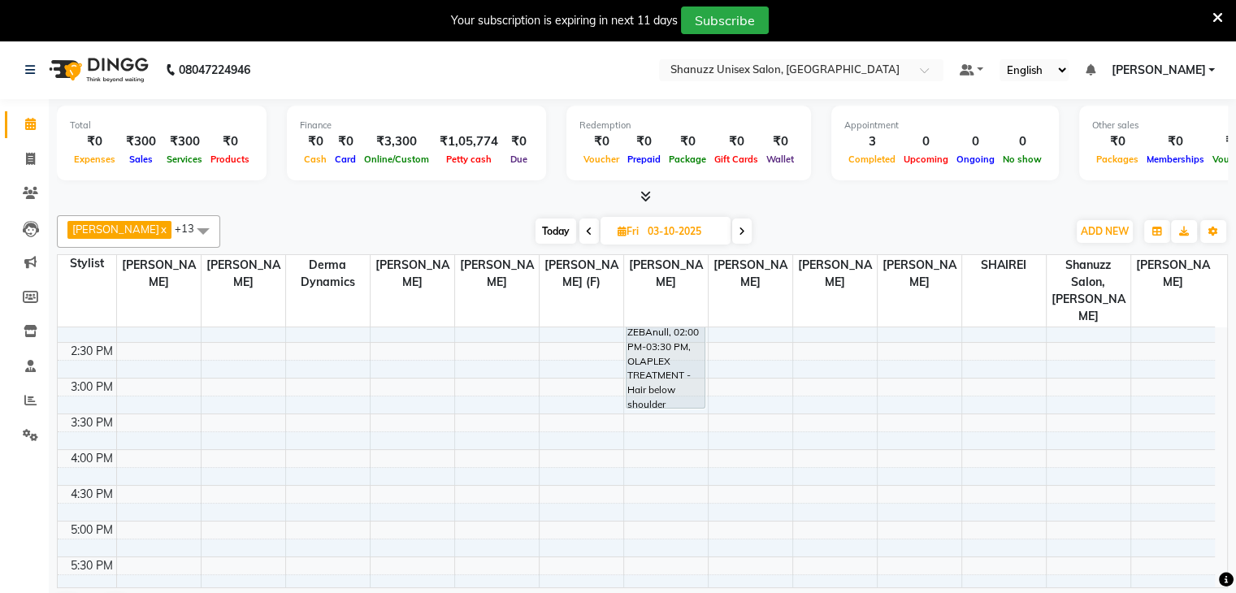
scroll to position [367, 0]
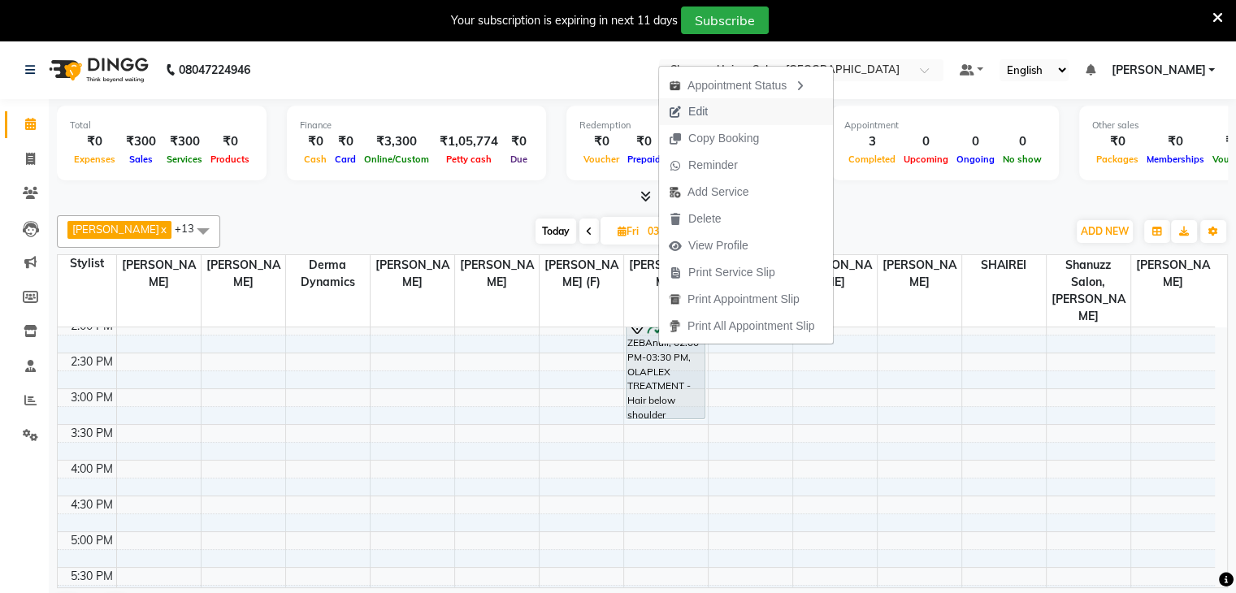
click at [681, 121] on span "Edit" at bounding box center [688, 111] width 59 height 27
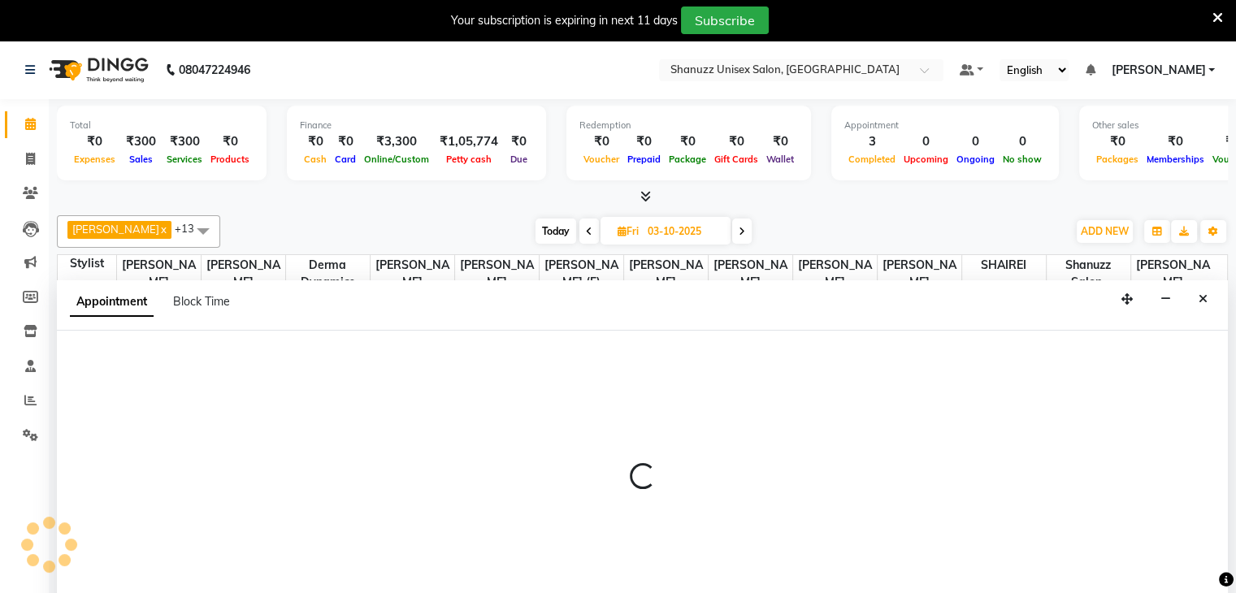
scroll to position [41, 0]
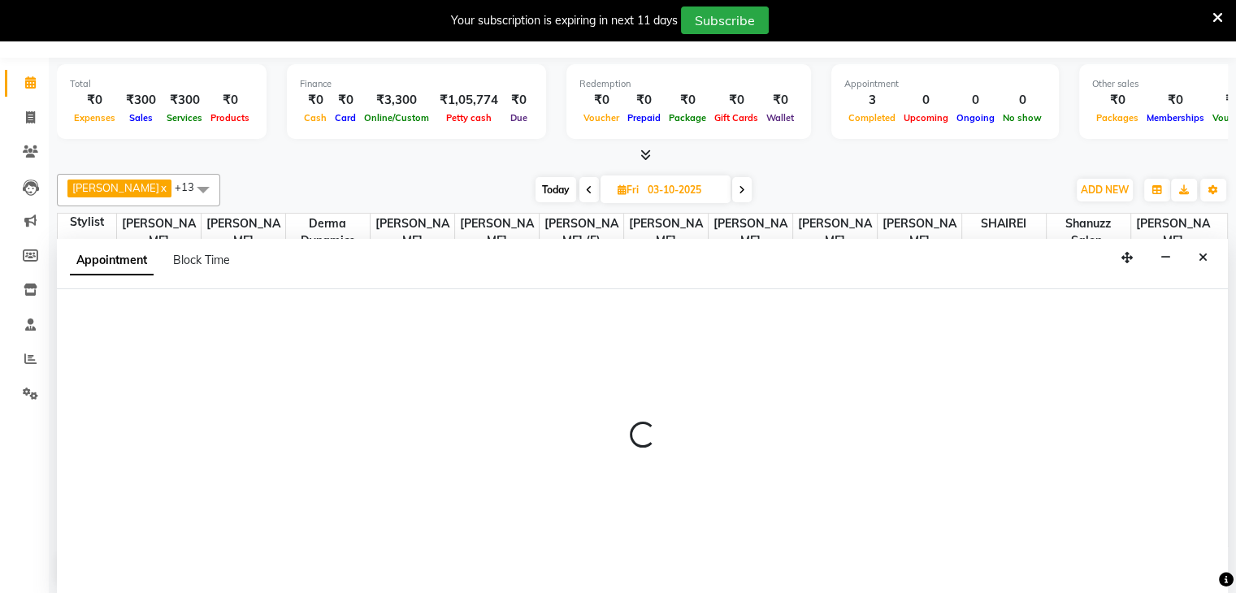
select select "tentative"
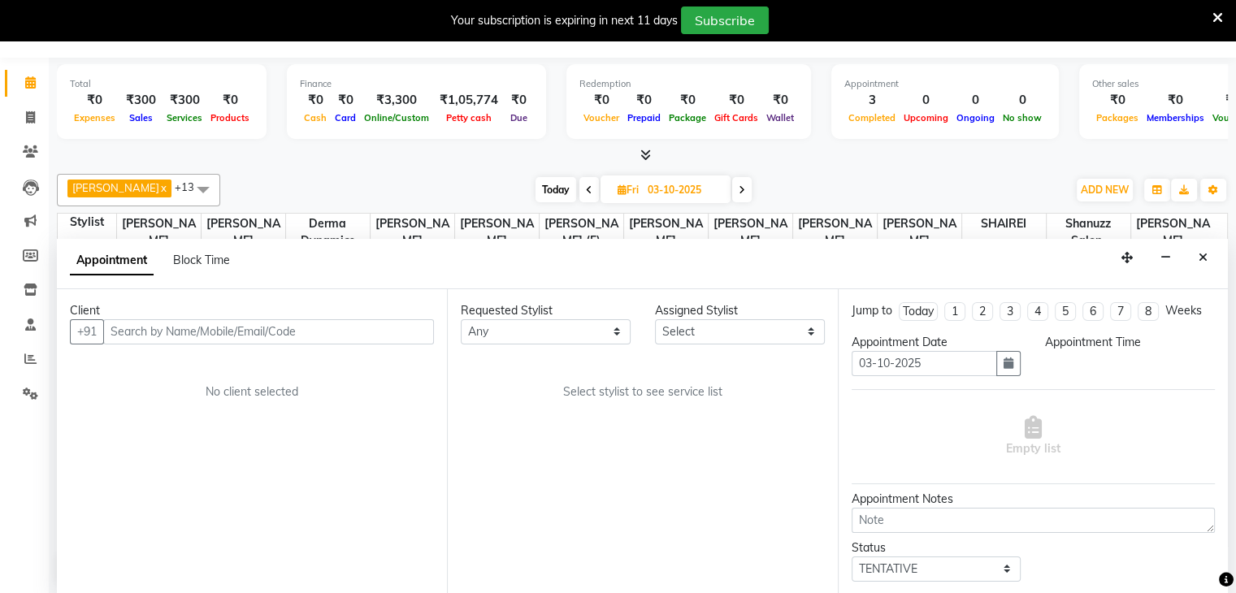
select select "61243"
select select "840"
select select "3563"
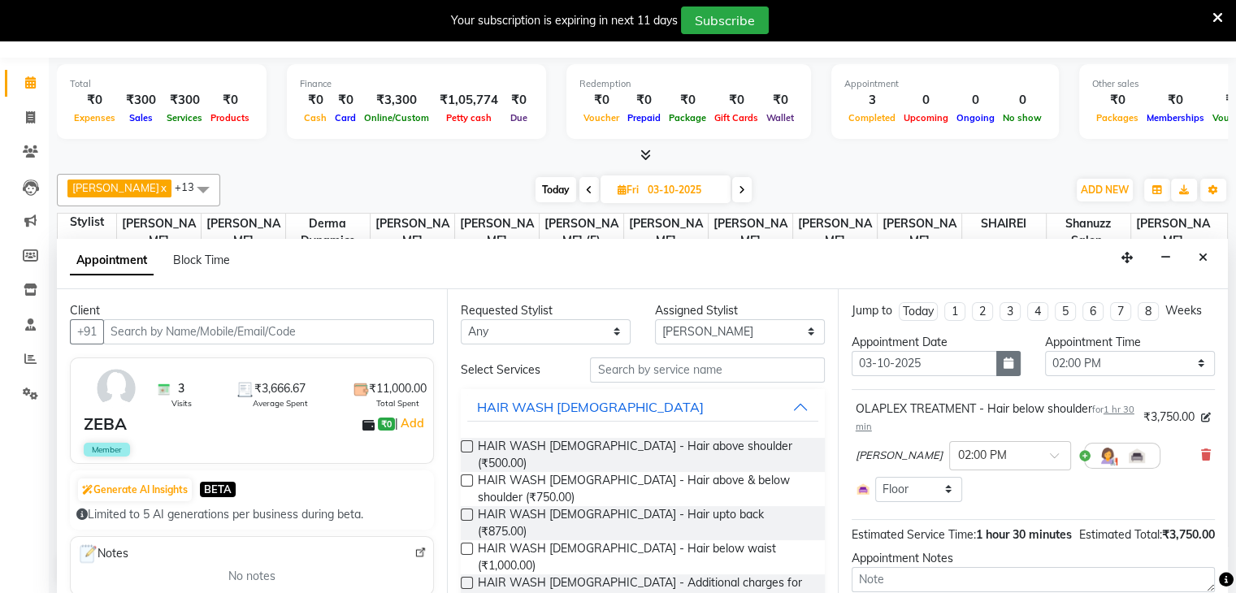
click at [1005, 361] on icon "button" at bounding box center [1009, 363] width 10 height 11
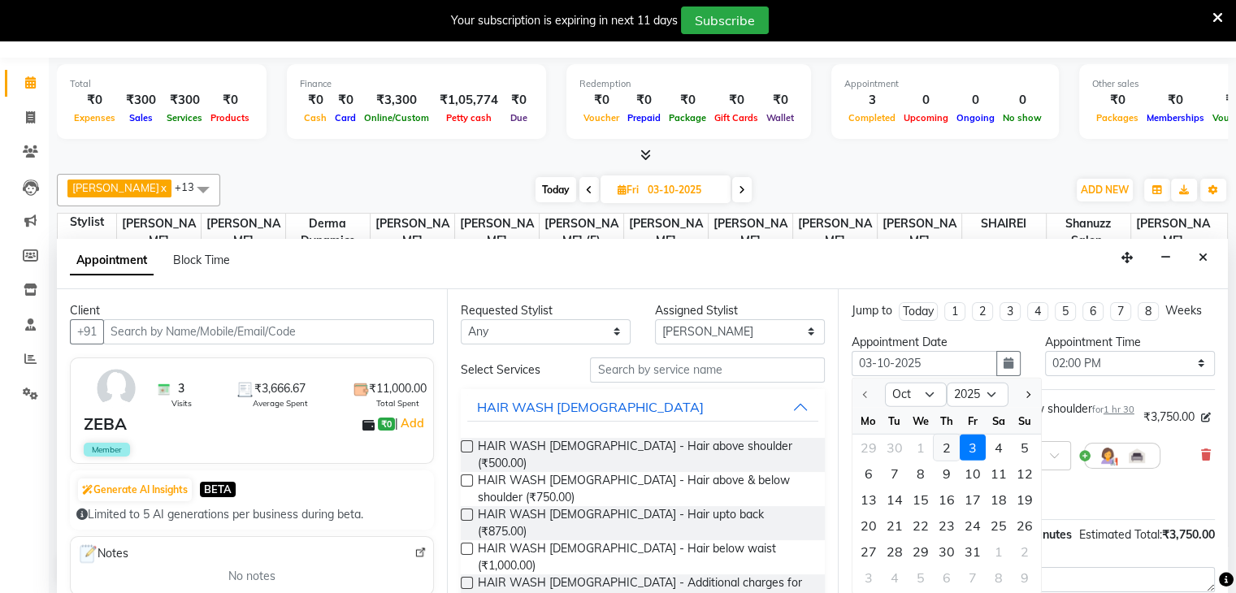
click at [940, 446] on div "2" at bounding box center [947, 448] width 26 height 26
type input "02-10-2025"
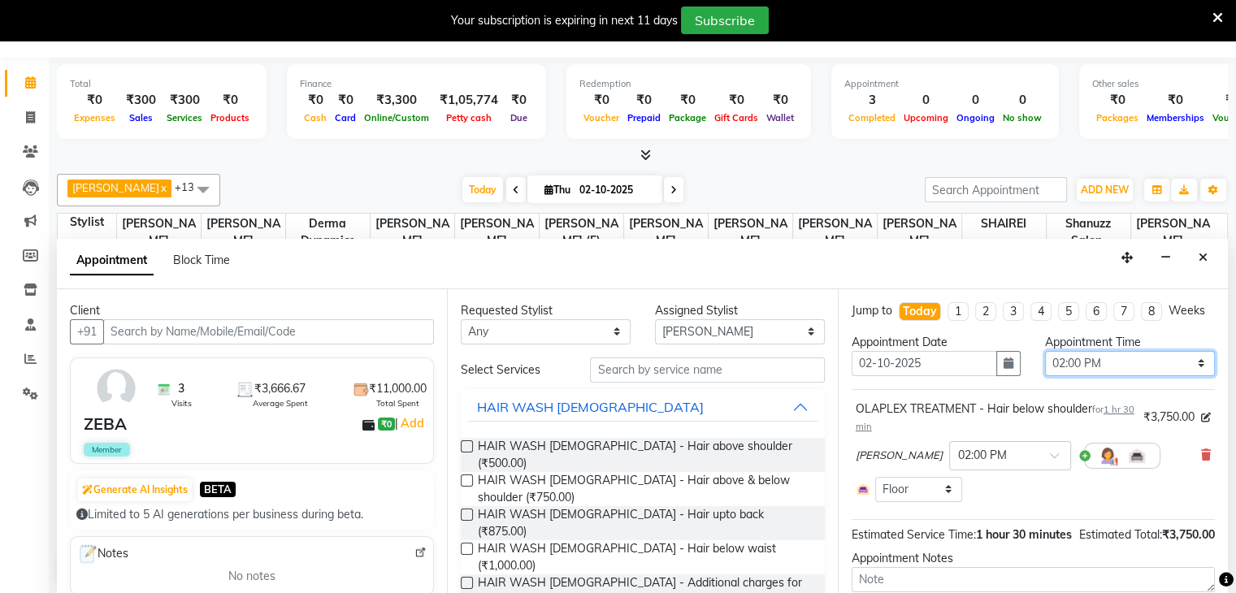
click at [1062, 375] on select "Select 10:00 AM 11:00 AM 12:00 PM 01:00 PM 02:00 PM 03:00 PM 04:00 PM 05:00 PM …" at bounding box center [1130, 363] width 170 height 25
select select "1020"
click at [1045, 364] on select "Select 10:00 AM 11:00 AM 12:00 PM 01:00 PM 02:00 PM 03:00 PM 04:00 PM 05:00 PM …" at bounding box center [1130, 363] width 170 height 25
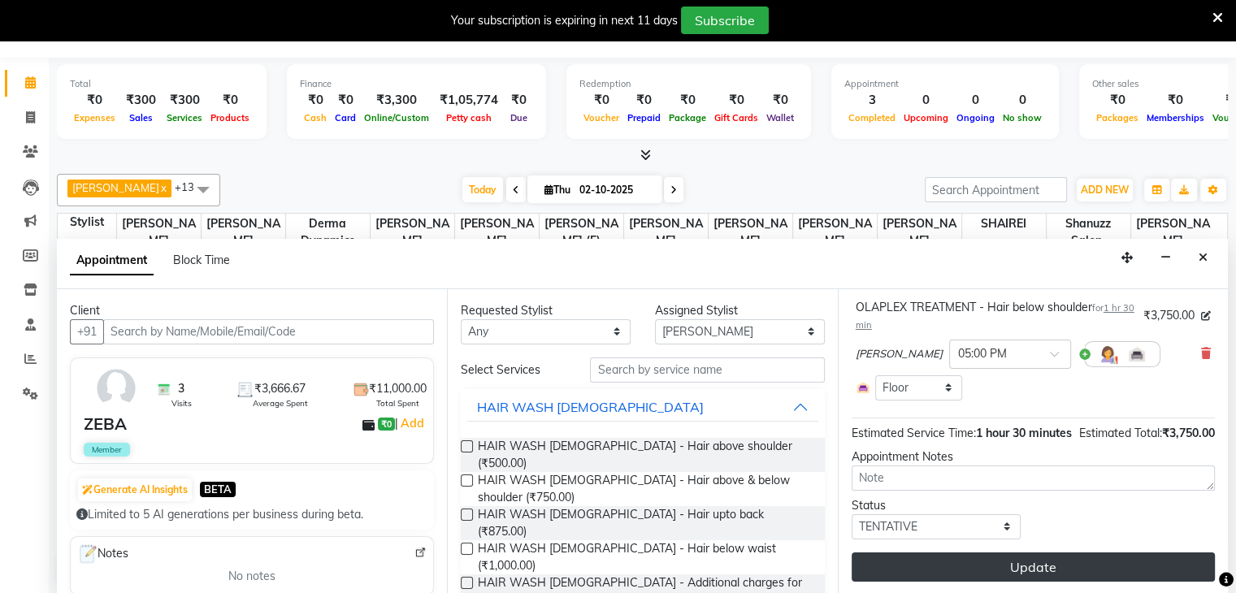
click at [992, 573] on button "Update" at bounding box center [1033, 567] width 363 height 29
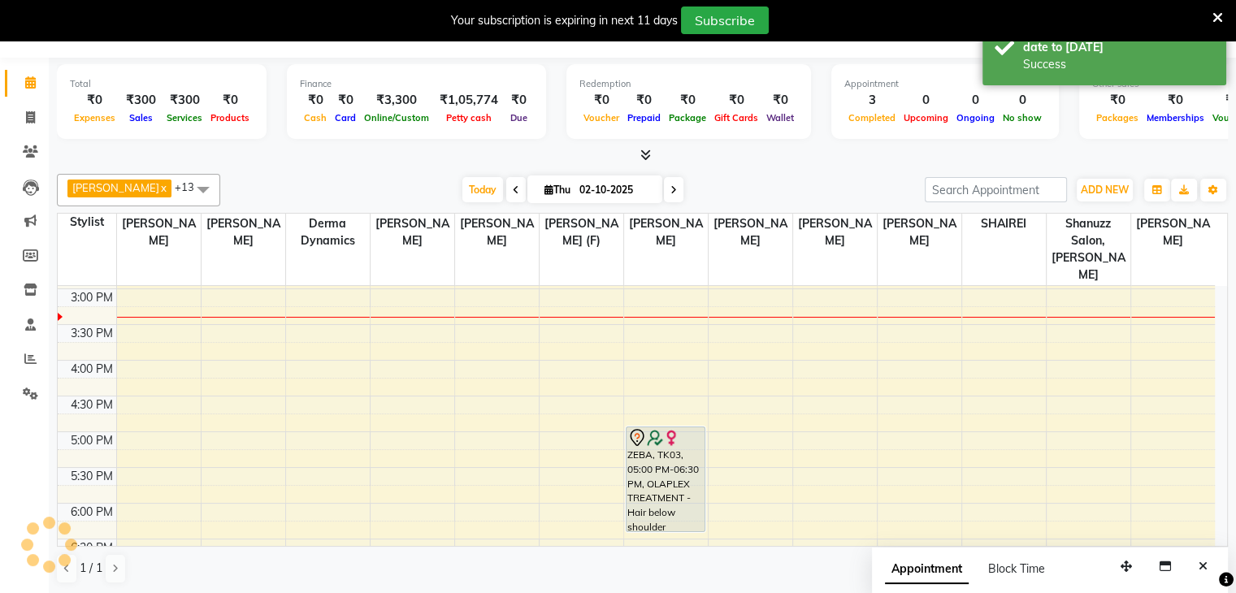
scroll to position [0, 0]
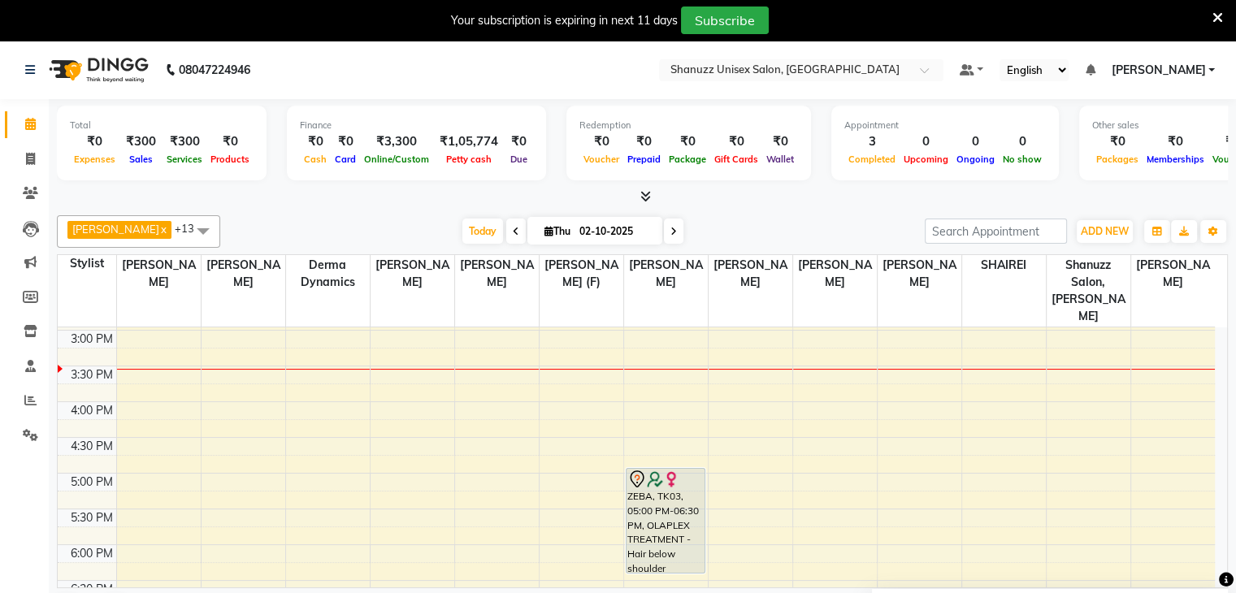
click at [20, 127] on span at bounding box center [30, 124] width 28 height 19
click at [16, 133] on span at bounding box center [30, 124] width 28 height 19
click at [20, 130] on span at bounding box center [30, 124] width 28 height 19
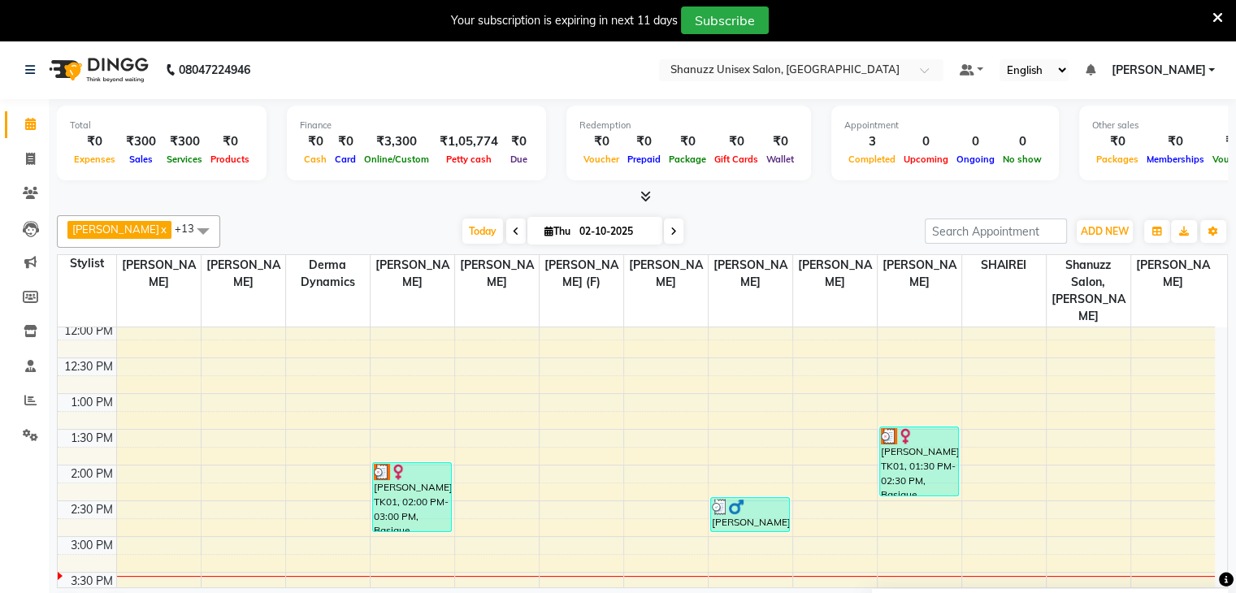
scroll to position [218, 0]
click at [717, 377] on div "9:00 AM 9:30 AM 10:00 AM 10:30 AM 11:00 AM 11:30 AM 12:00 PM 12:30 PM 1:00 PM 1…" at bounding box center [636, 538] width 1157 height 857
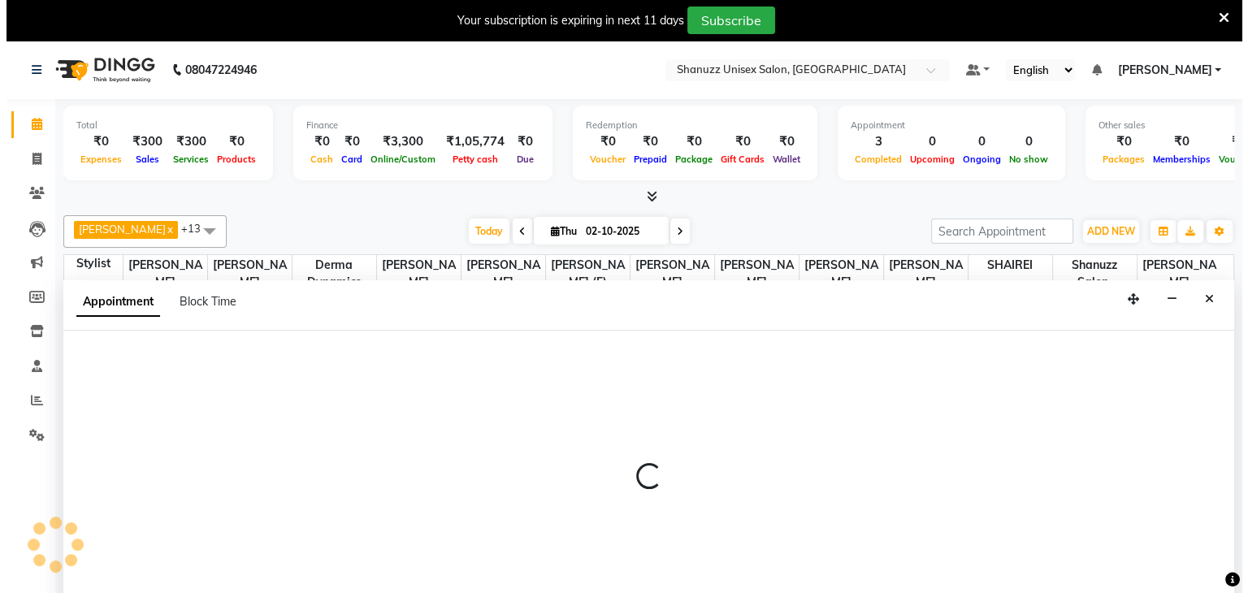
scroll to position [41, 0]
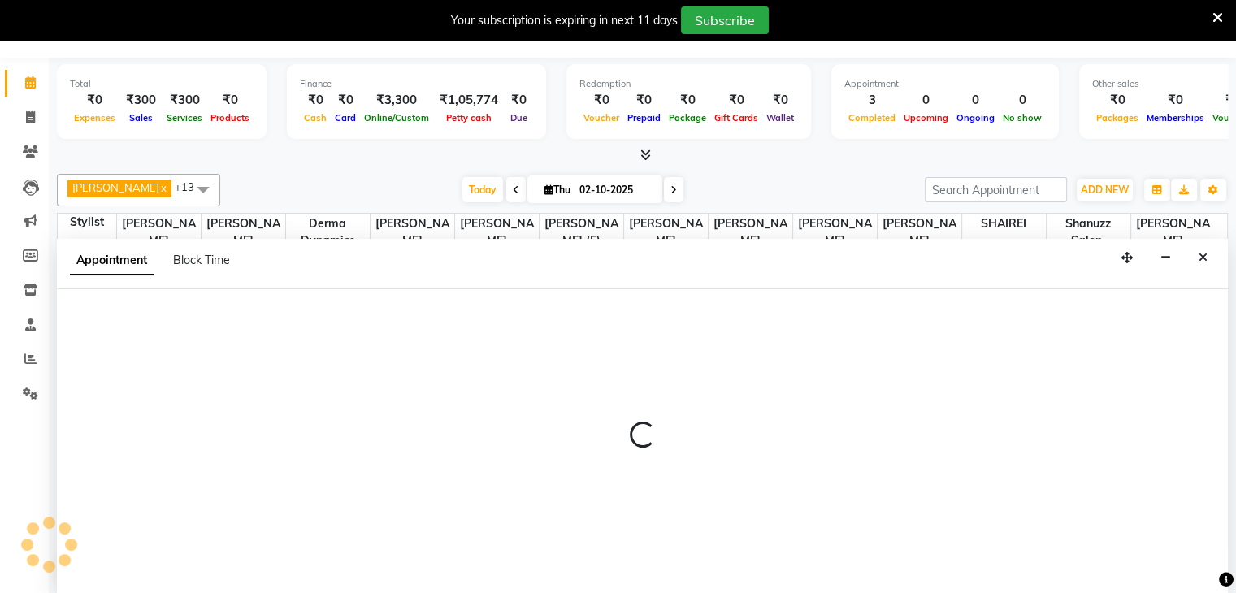
select select "85364"
select select "780"
select select "tentative"
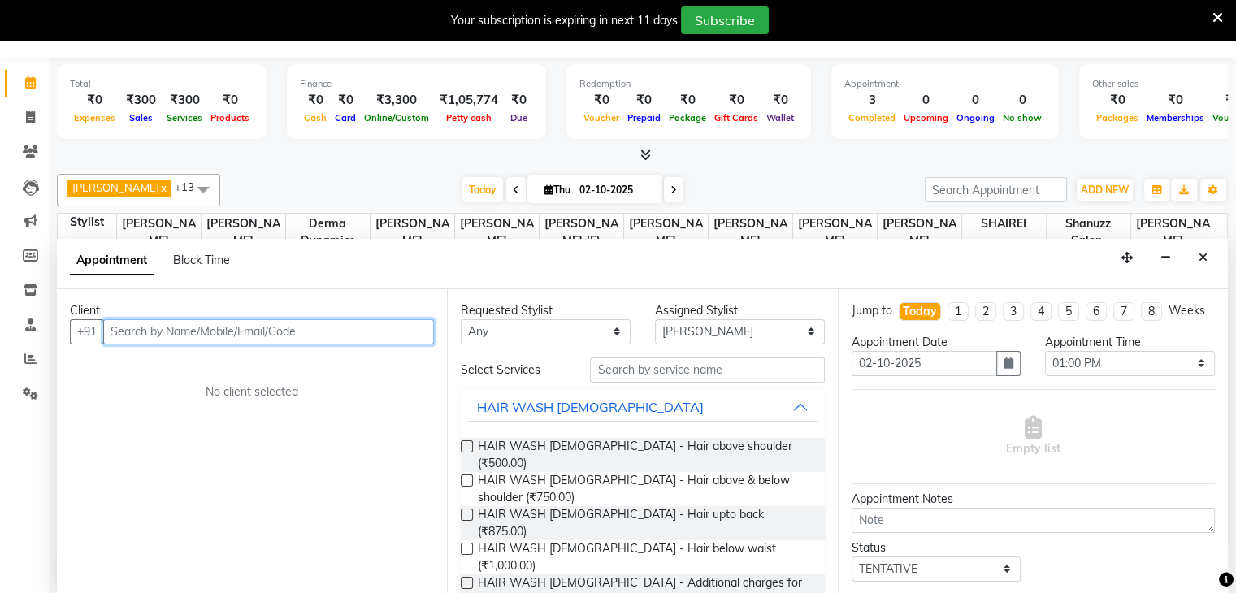
click at [146, 327] on input "text" at bounding box center [268, 331] width 331 height 25
type input "9867018140"
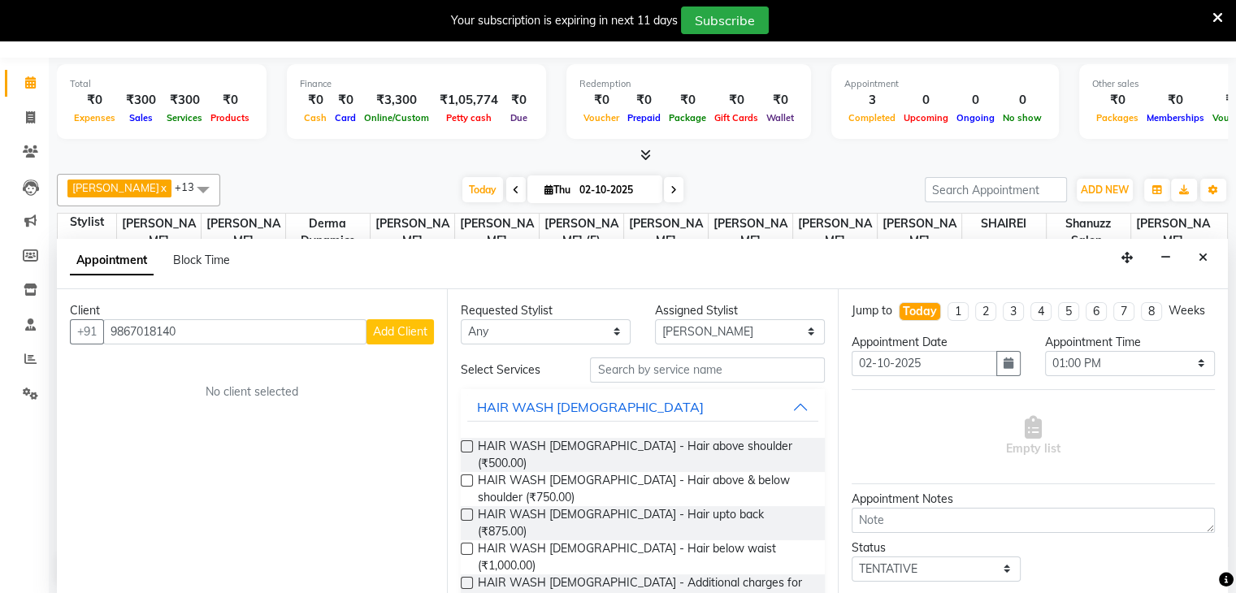
click at [406, 331] on span "Add Client" at bounding box center [400, 331] width 54 height 15
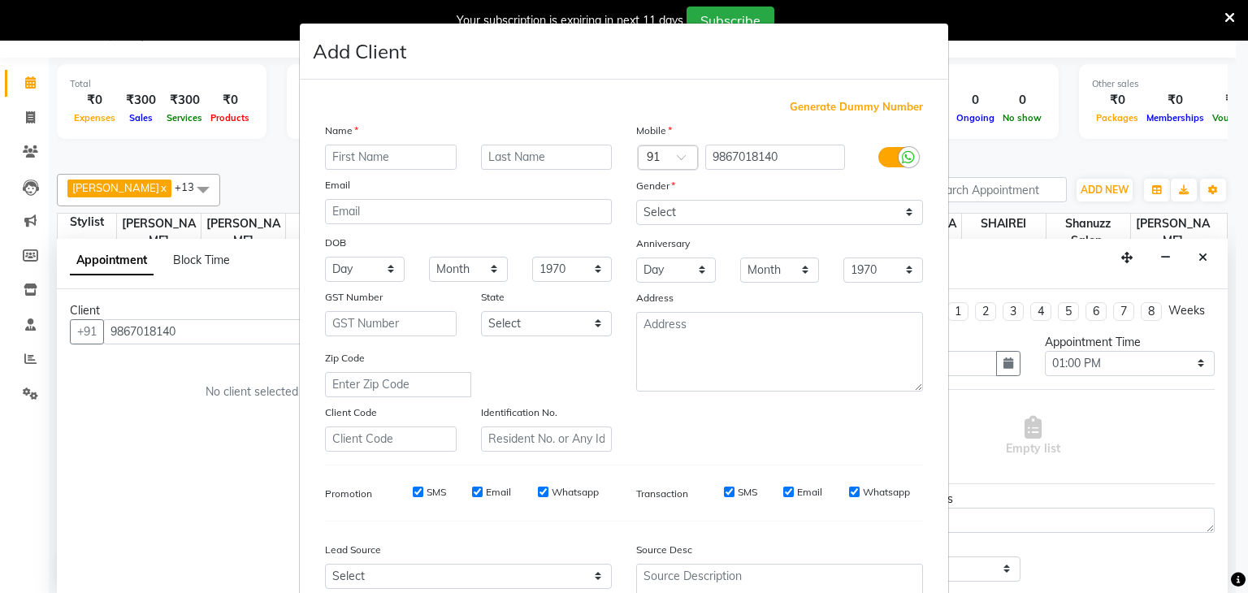
click at [371, 154] on input "text" at bounding box center [391, 157] width 132 height 25
type input "[PERSON_NAME]"
click at [522, 154] on input "text" at bounding box center [547, 157] width 132 height 25
type input "SHAIKH"
click at [666, 210] on select "Select [DEMOGRAPHIC_DATA] [DEMOGRAPHIC_DATA] Other Prefer Not To Say" at bounding box center [779, 212] width 287 height 25
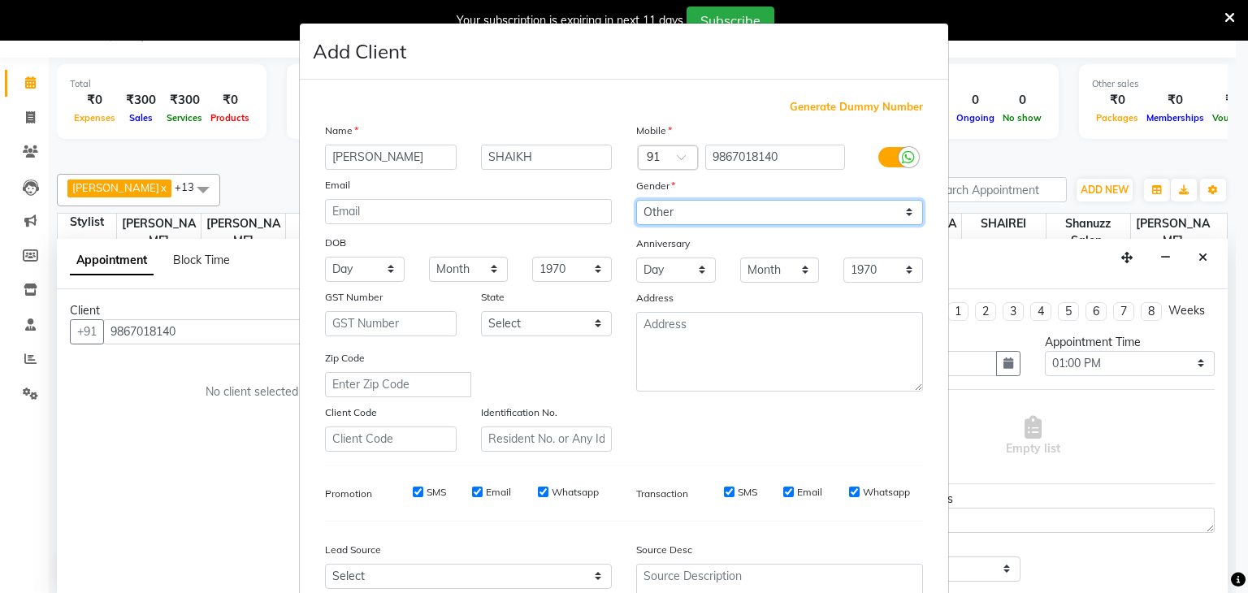
click at [636, 201] on select "Select [DEMOGRAPHIC_DATA] [DEMOGRAPHIC_DATA] Other Prefer Not To Say" at bounding box center [779, 212] width 287 height 25
click at [650, 204] on select "Select [DEMOGRAPHIC_DATA] [DEMOGRAPHIC_DATA] Other Prefer Not To Say" at bounding box center [779, 212] width 287 height 25
select select "[DEMOGRAPHIC_DATA]"
click at [636, 201] on select "Select [DEMOGRAPHIC_DATA] [DEMOGRAPHIC_DATA] Other Prefer Not To Say" at bounding box center [779, 212] width 287 height 25
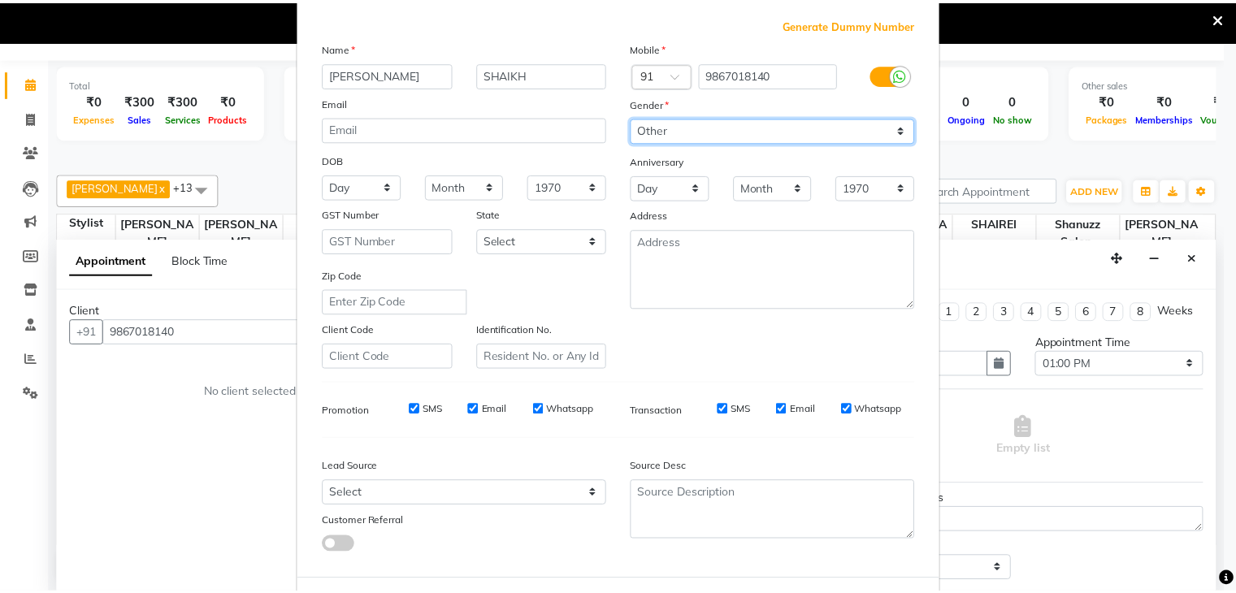
scroll to position [165, 0]
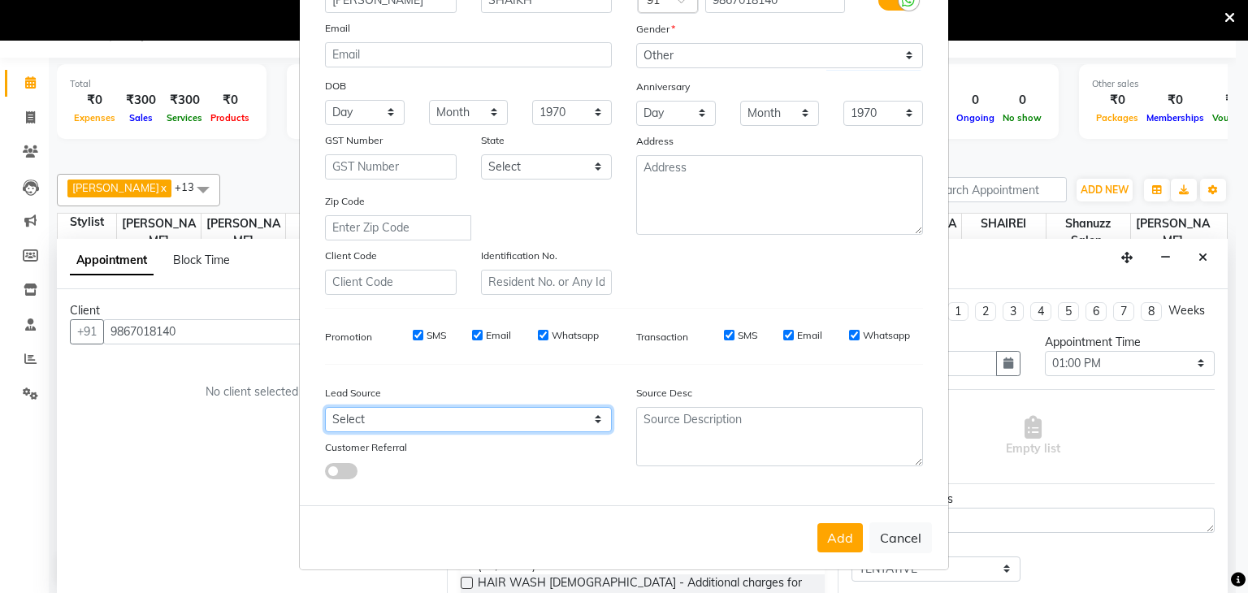
click at [449, 415] on select "Select Walk-in Referral Internet Friend Word of Mouth Advertisement Facebook Ju…" at bounding box center [468, 419] width 287 height 25
select select "49173"
click at [325, 407] on select "Select Walk-in Referral Internet Friend Word of Mouth Advertisement Facebook Ju…" at bounding box center [468, 419] width 287 height 25
click at [818, 531] on button "Add" at bounding box center [841, 537] width 46 height 29
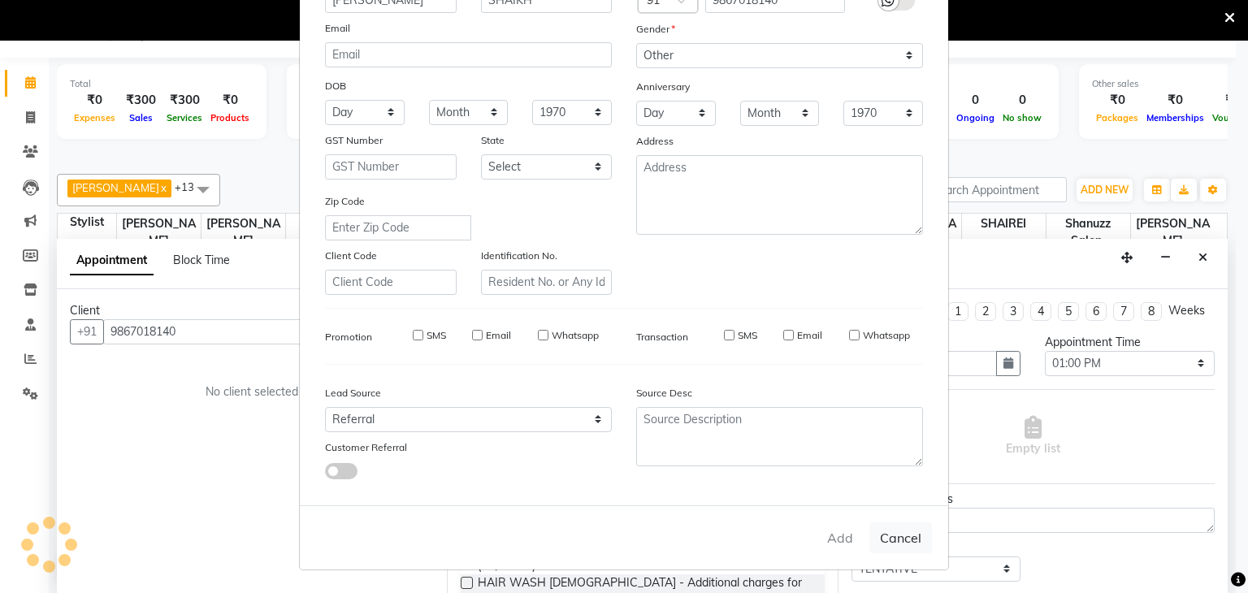
select select
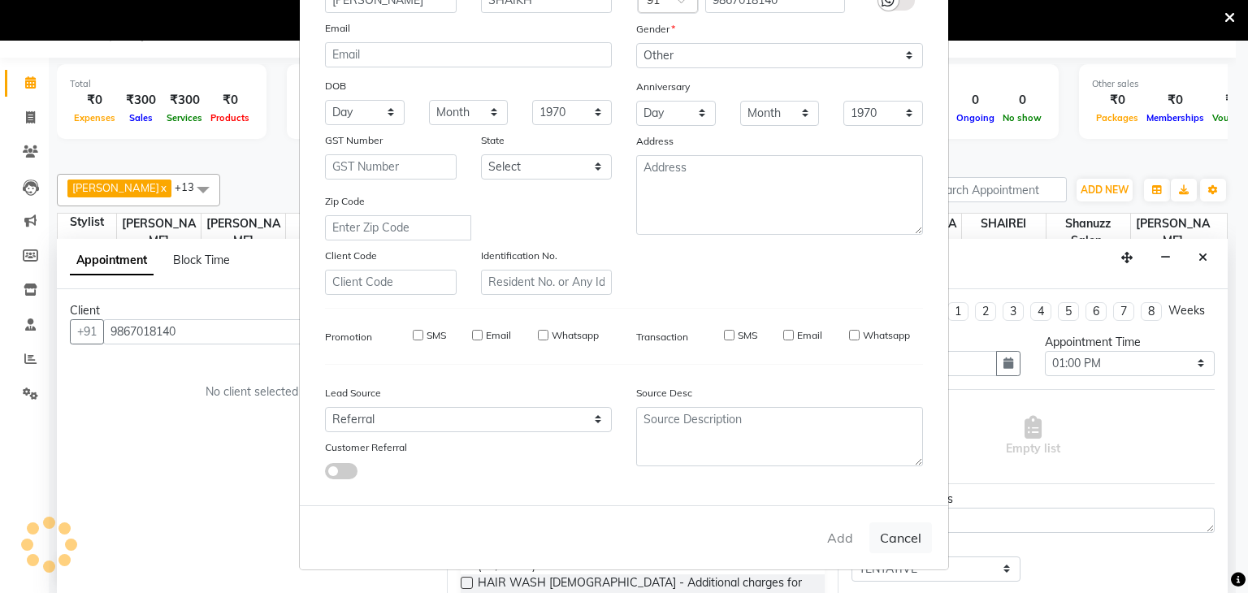
select select
checkbox input "false"
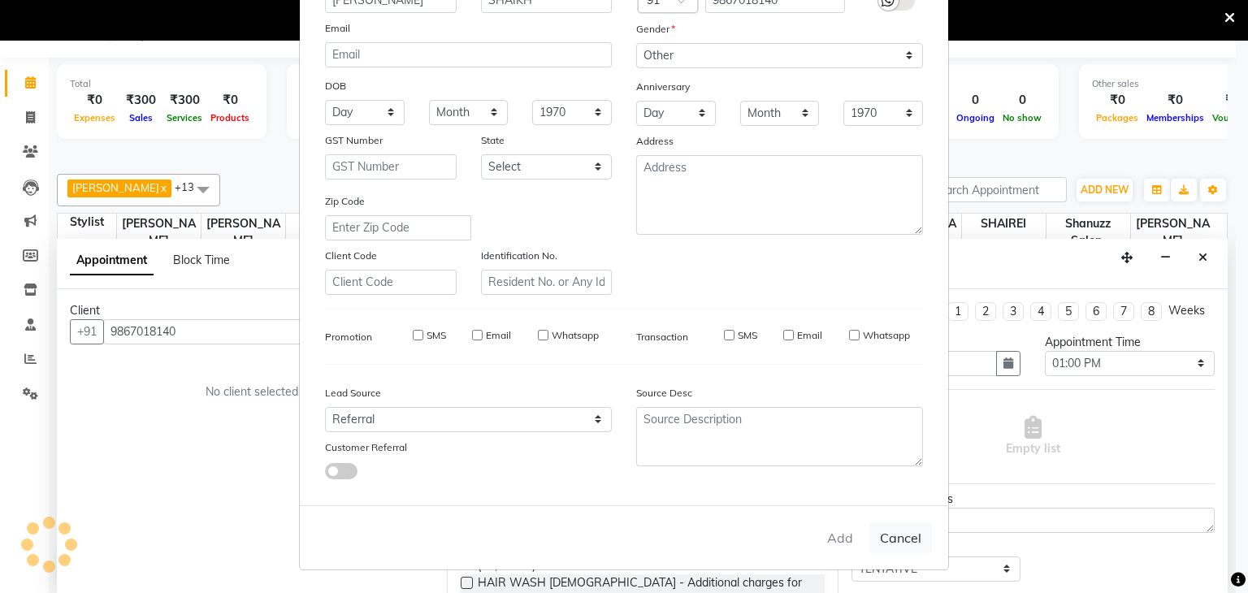
checkbox input "false"
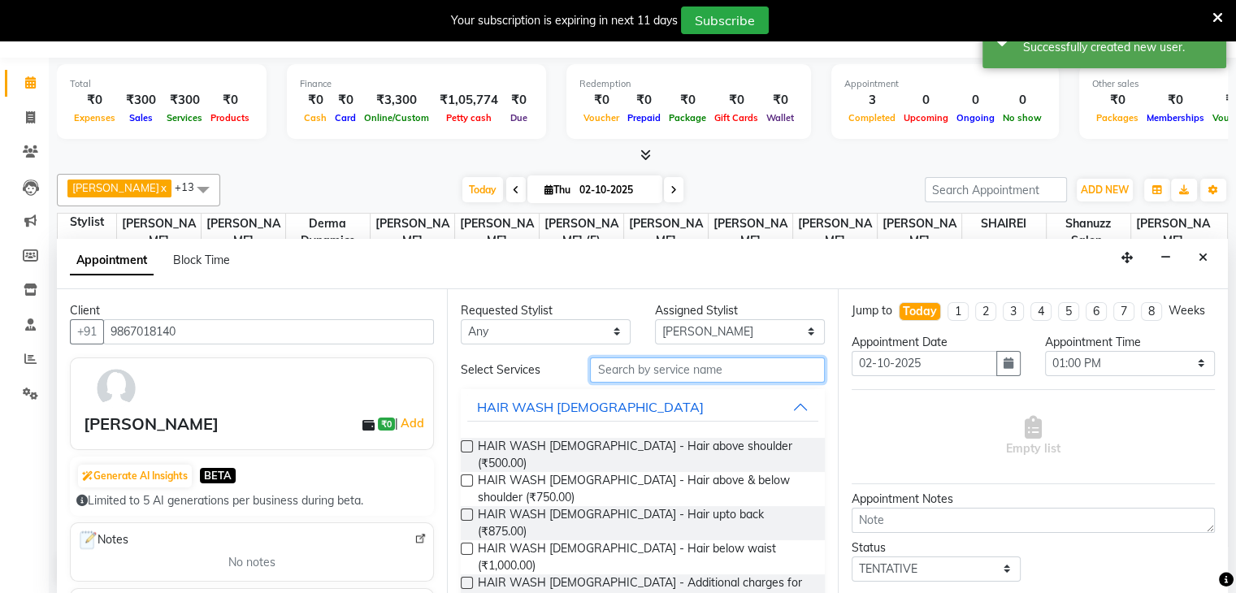
click at [644, 367] on input "text" at bounding box center [707, 370] width 234 height 25
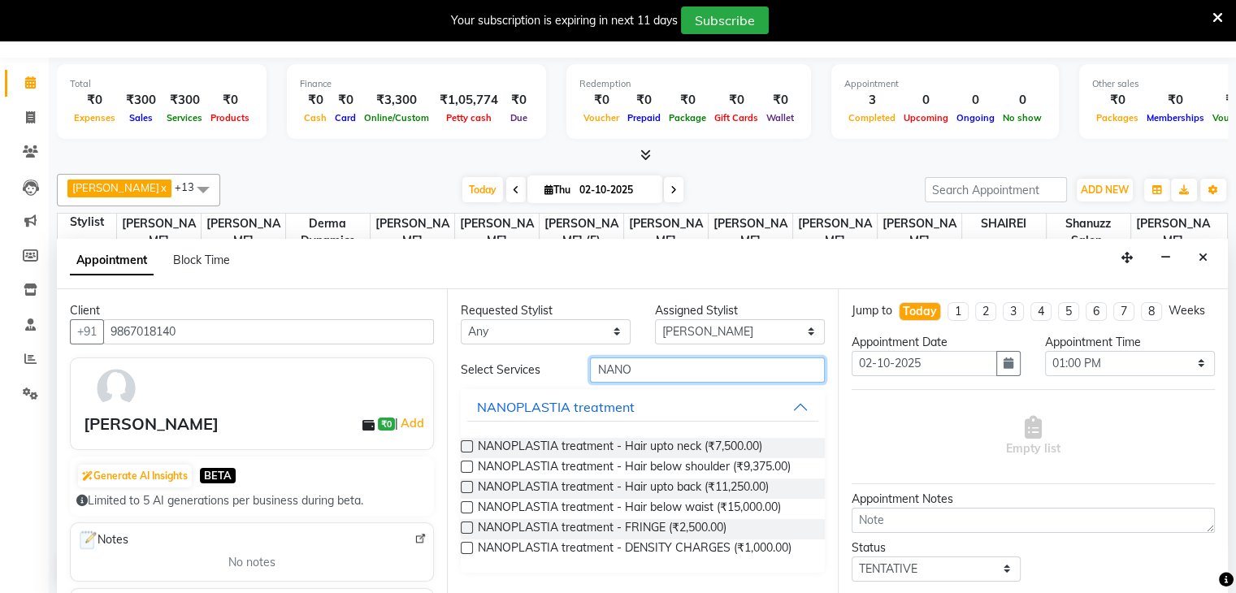
type input "NANO"
click at [465, 485] on label at bounding box center [467, 487] width 12 height 12
click at [465, 485] on input "checkbox" at bounding box center [466, 489] width 11 height 11
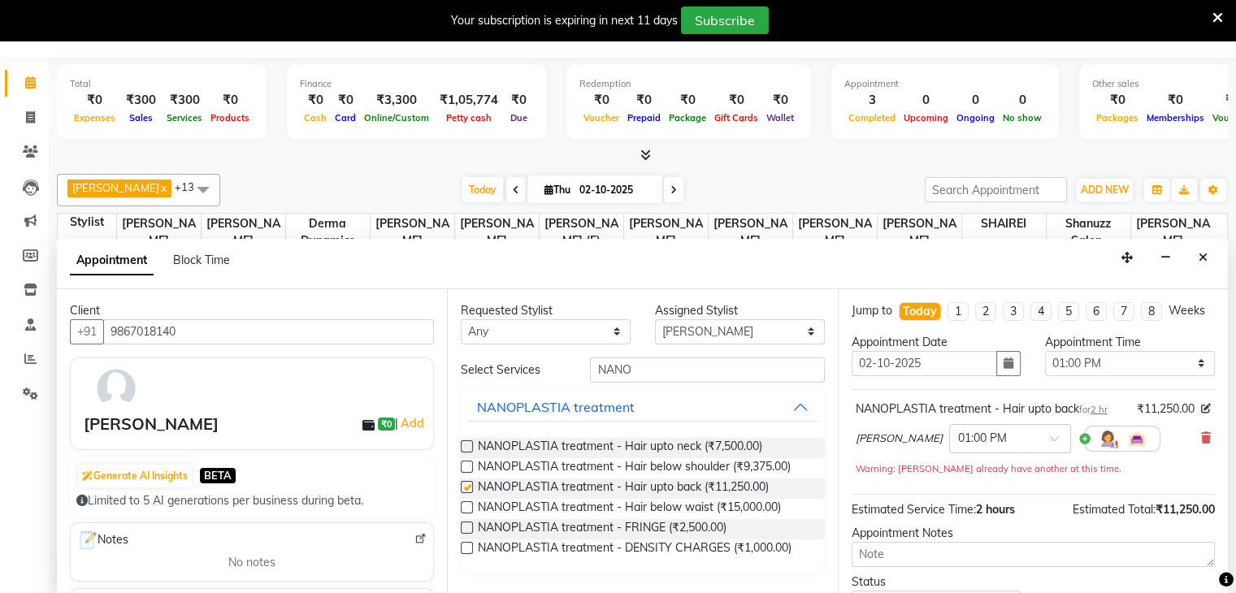
checkbox input "false"
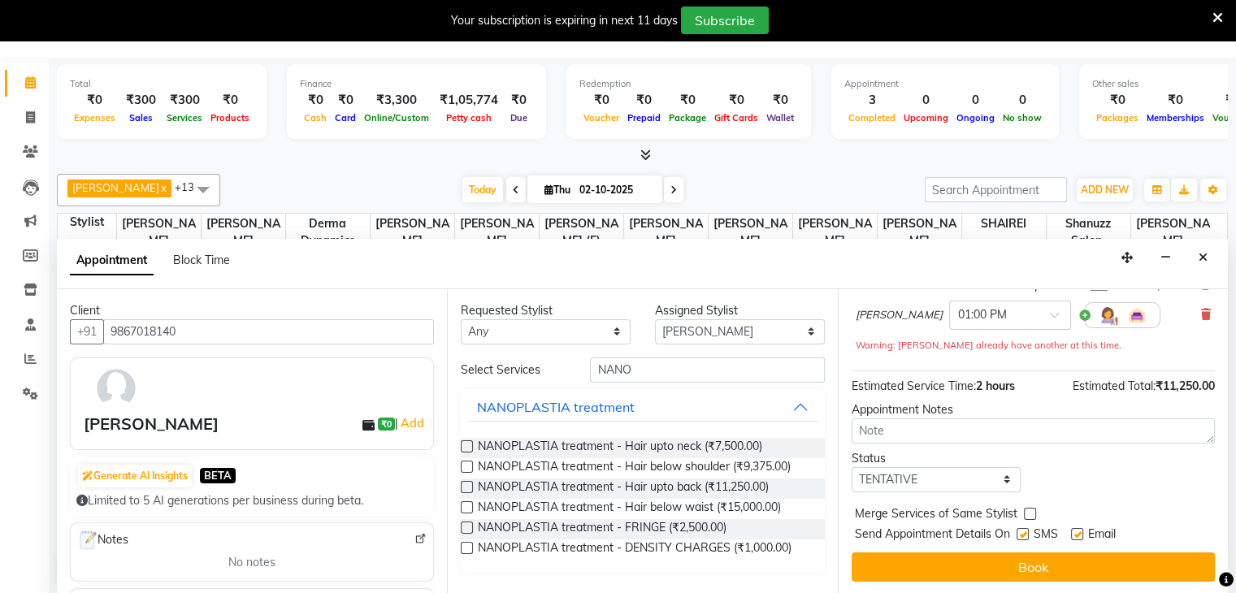
click at [1023, 529] on label at bounding box center [1023, 534] width 12 height 12
click at [1023, 531] on input "checkbox" at bounding box center [1022, 536] width 11 height 11
checkbox input "false"
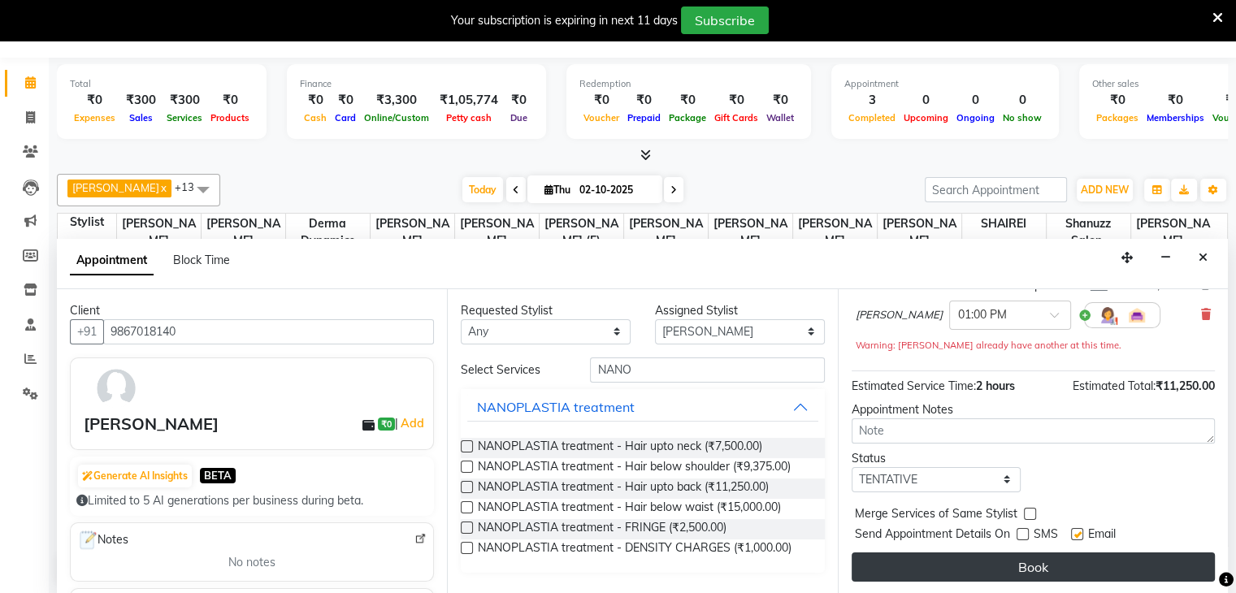
click at [1001, 559] on button "Book" at bounding box center [1033, 567] width 363 height 29
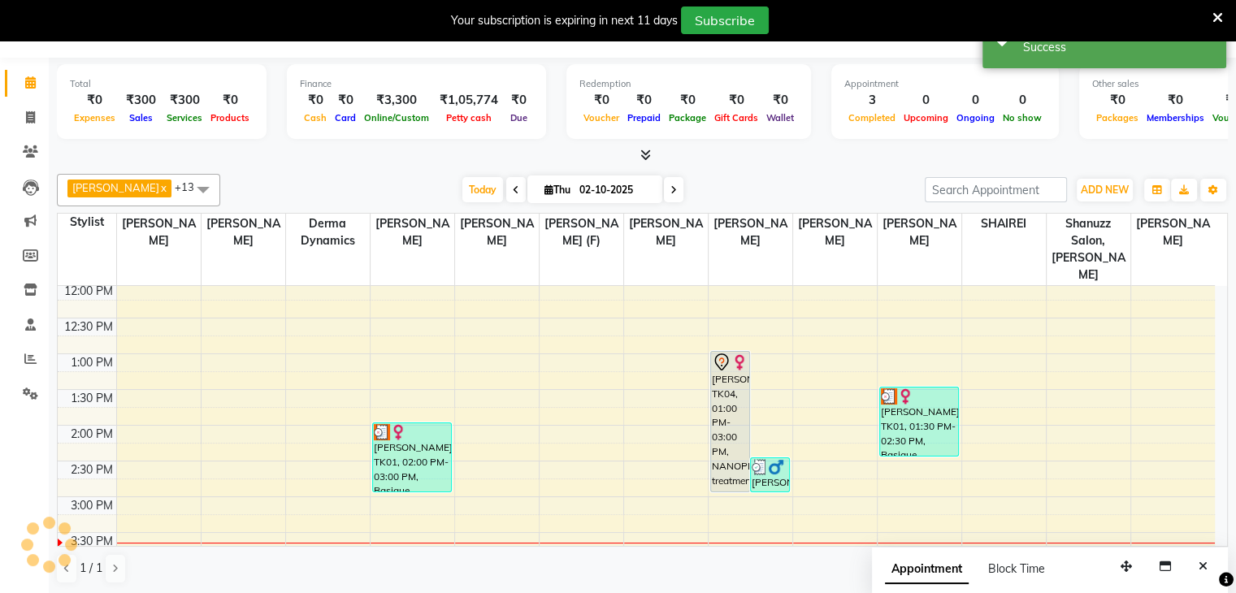
scroll to position [0, 0]
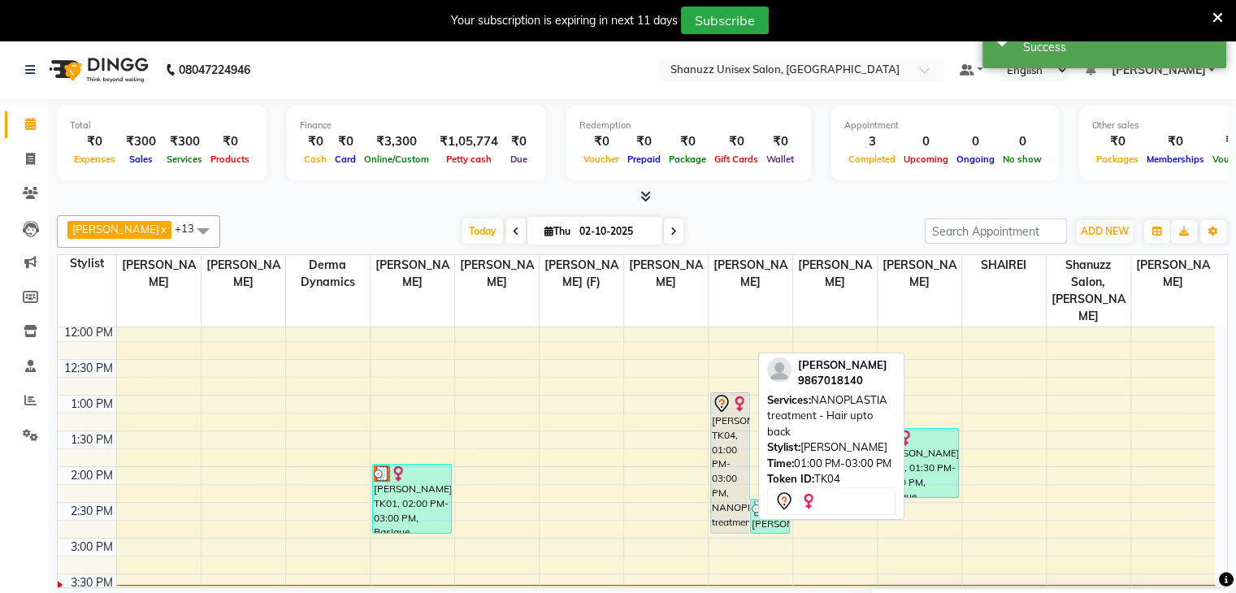
click at [725, 405] on div "[PERSON_NAME], TK04, 01:00 PM-03:00 PM, NANOPLASTIA treatment - Hair upto back" at bounding box center [730, 463] width 38 height 140
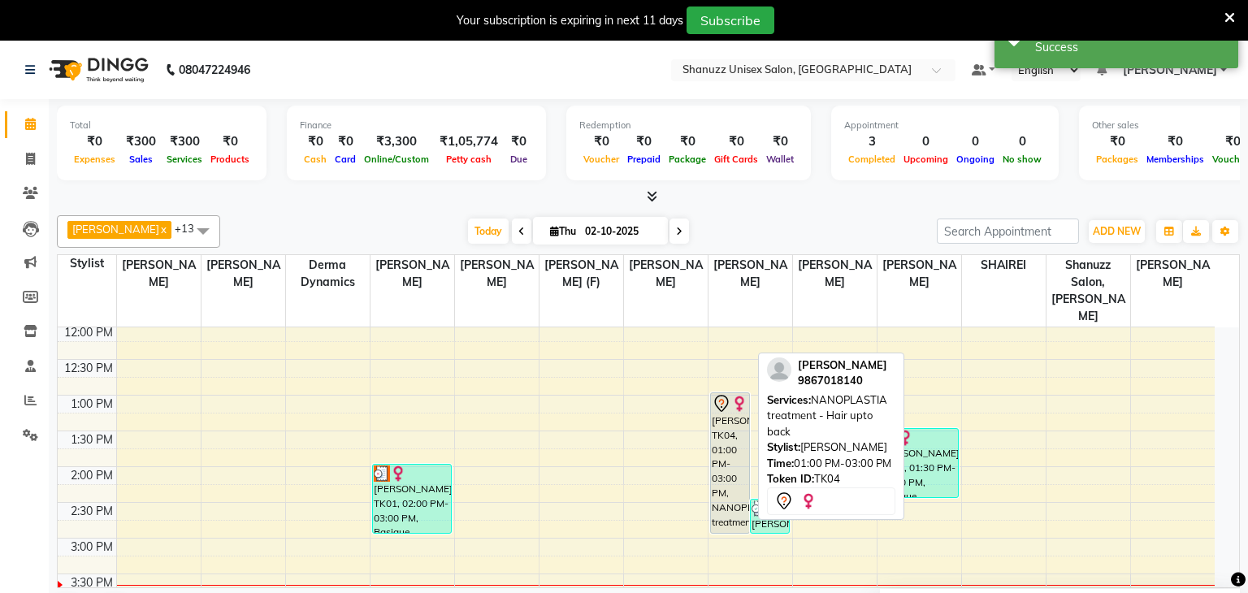
select select "7"
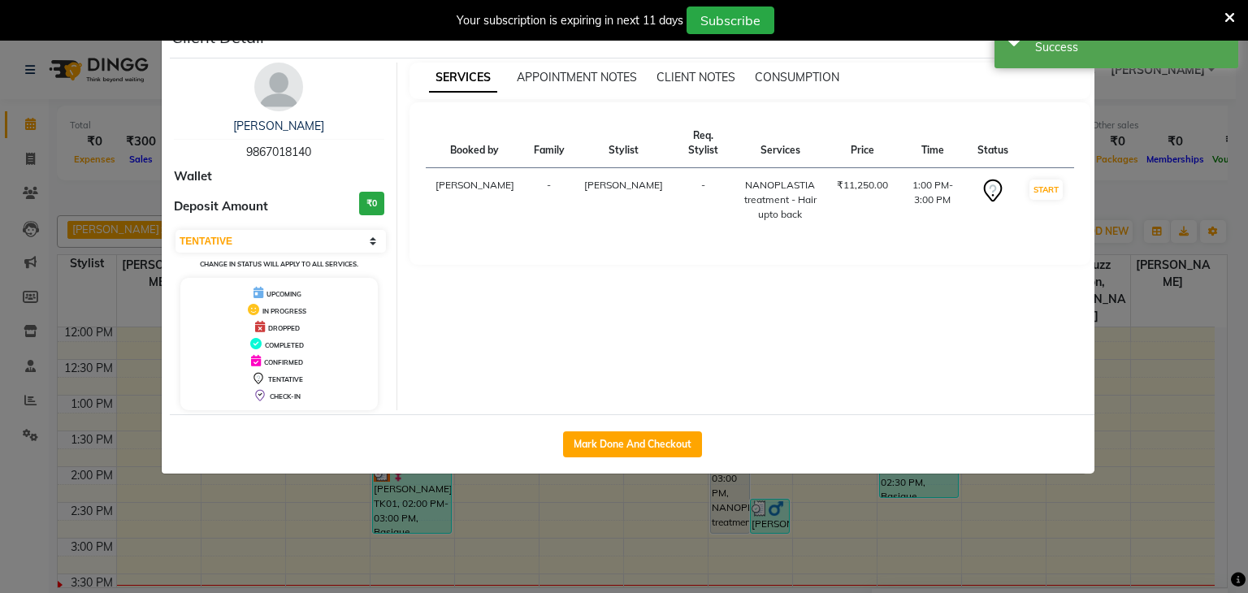
click at [508, 500] on ngb-modal-window "Client Detail AAISHA SHAIKH 9867018140 Wallet Deposit Amount ₹0 Select IN SERVI…" at bounding box center [624, 296] width 1248 height 593
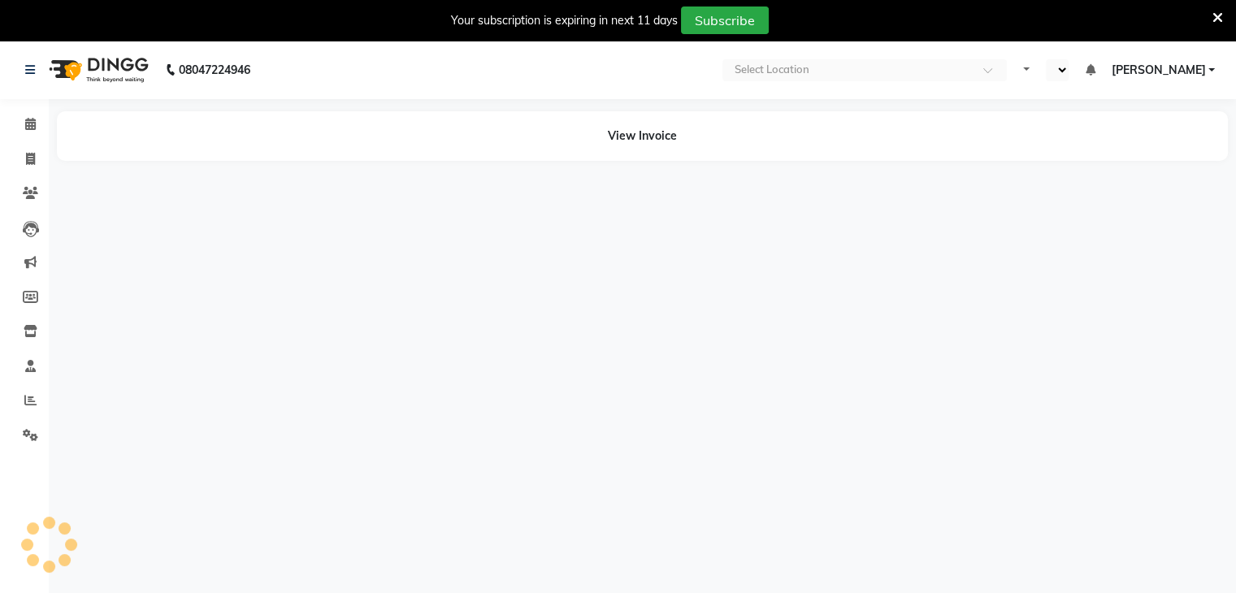
select select "en"
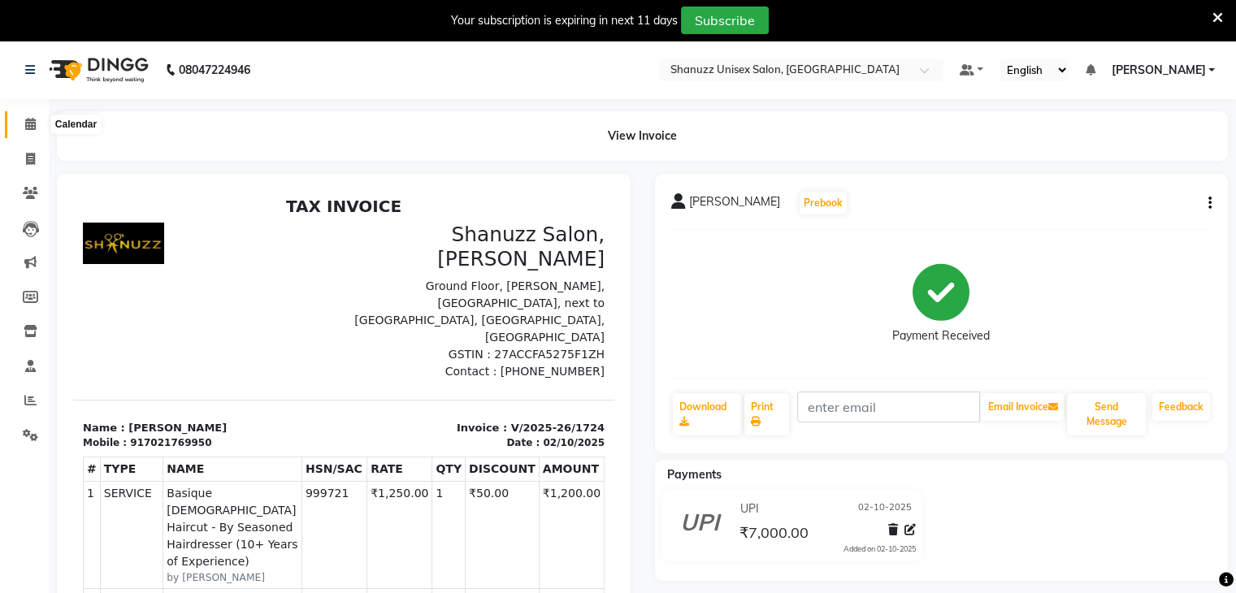
click at [35, 124] on icon at bounding box center [30, 124] width 11 height 12
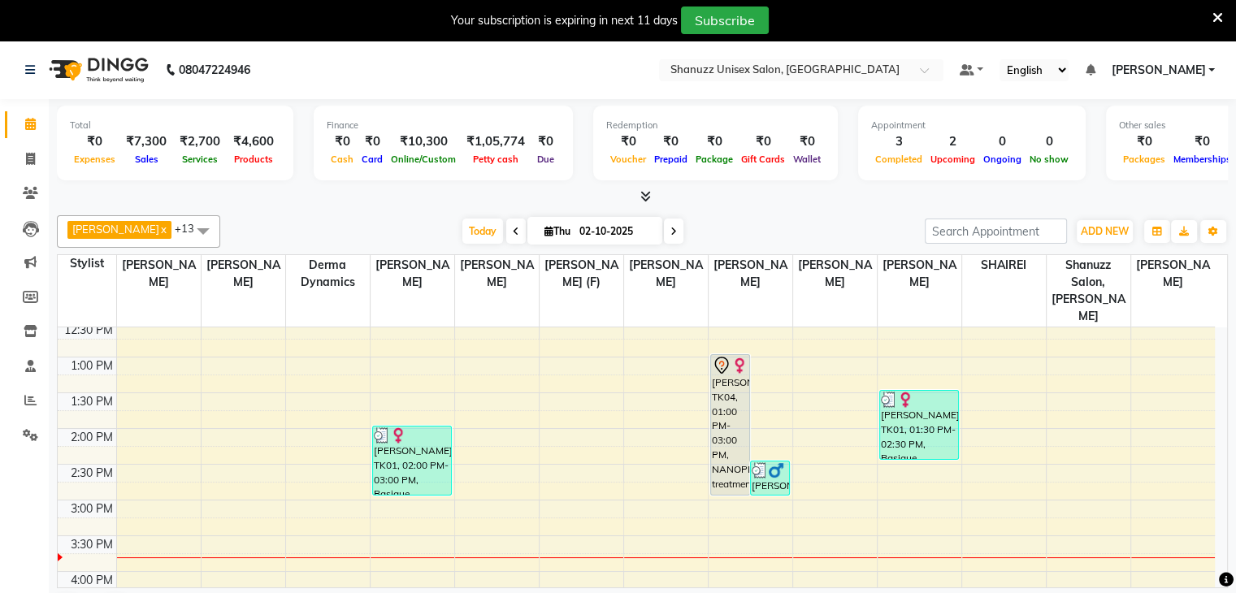
scroll to position [254, 0]
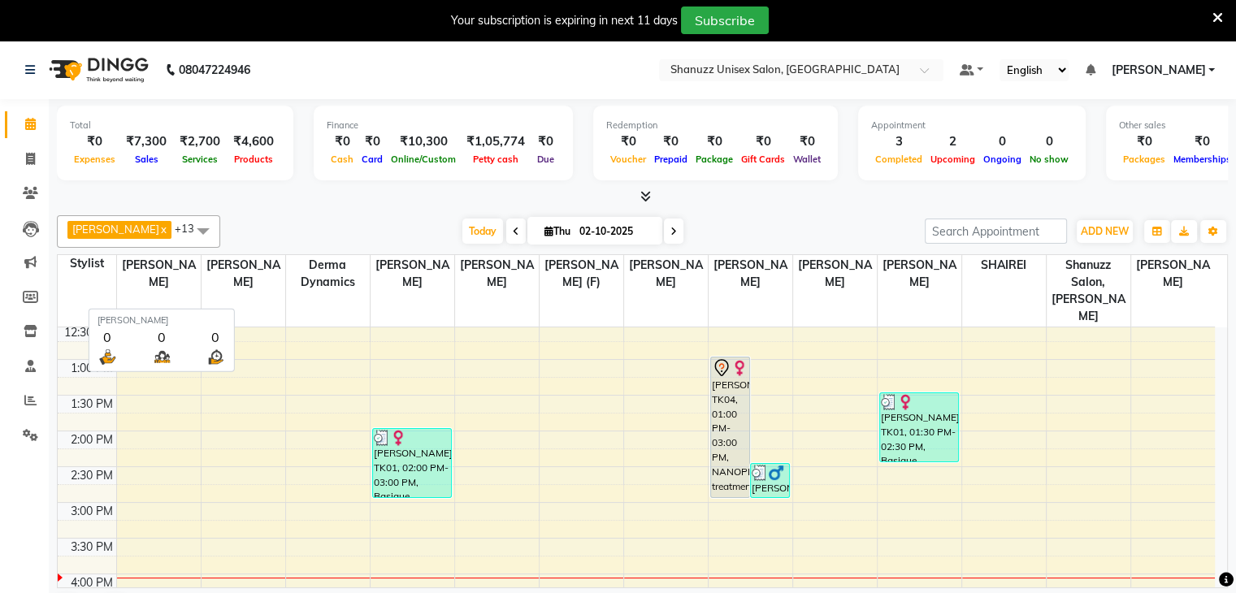
click at [5, 111] on link "Calendar" at bounding box center [24, 124] width 39 height 27
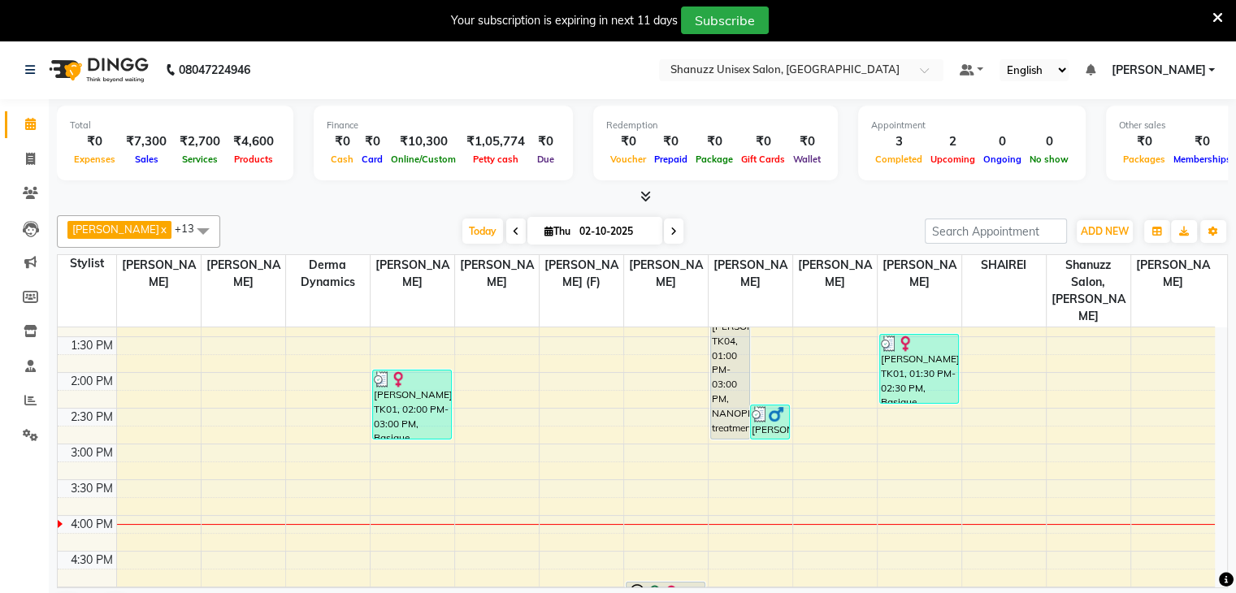
scroll to position [311, 0]
click at [491, 428] on div "9:00 AM 9:30 AM 10:00 AM 10:30 AM 11:00 AM 11:30 AM 12:00 PM 12:30 PM 1:00 PM 1…" at bounding box center [636, 444] width 1157 height 857
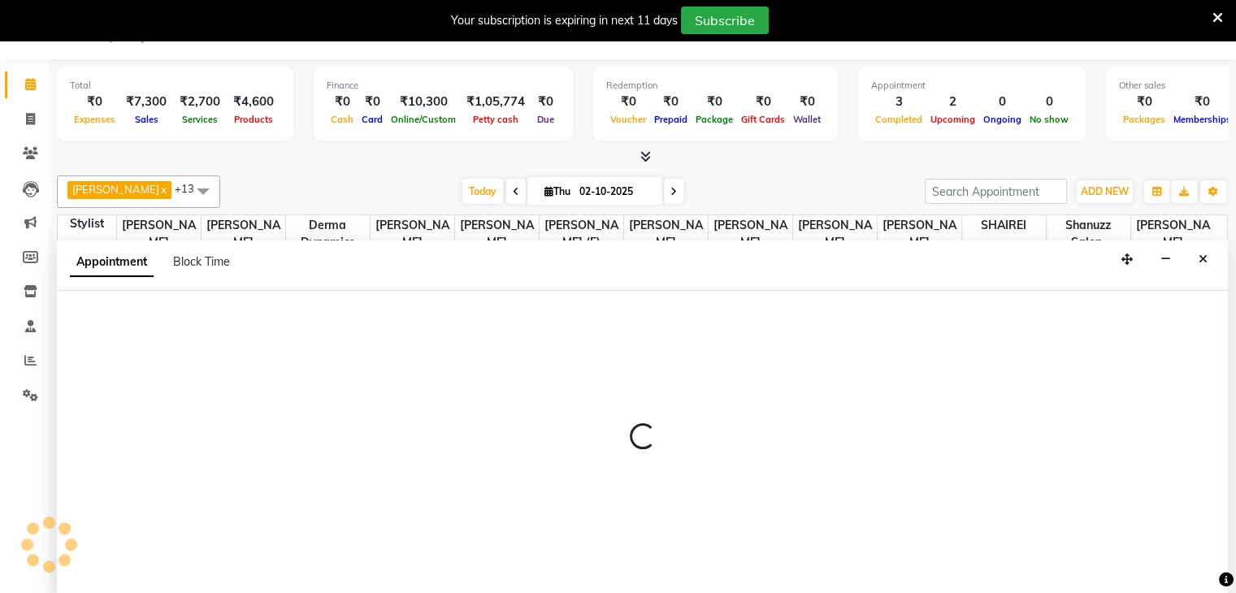
scroll to position [41, 0]
select select "59231"
select select "900"
select select "tentative"
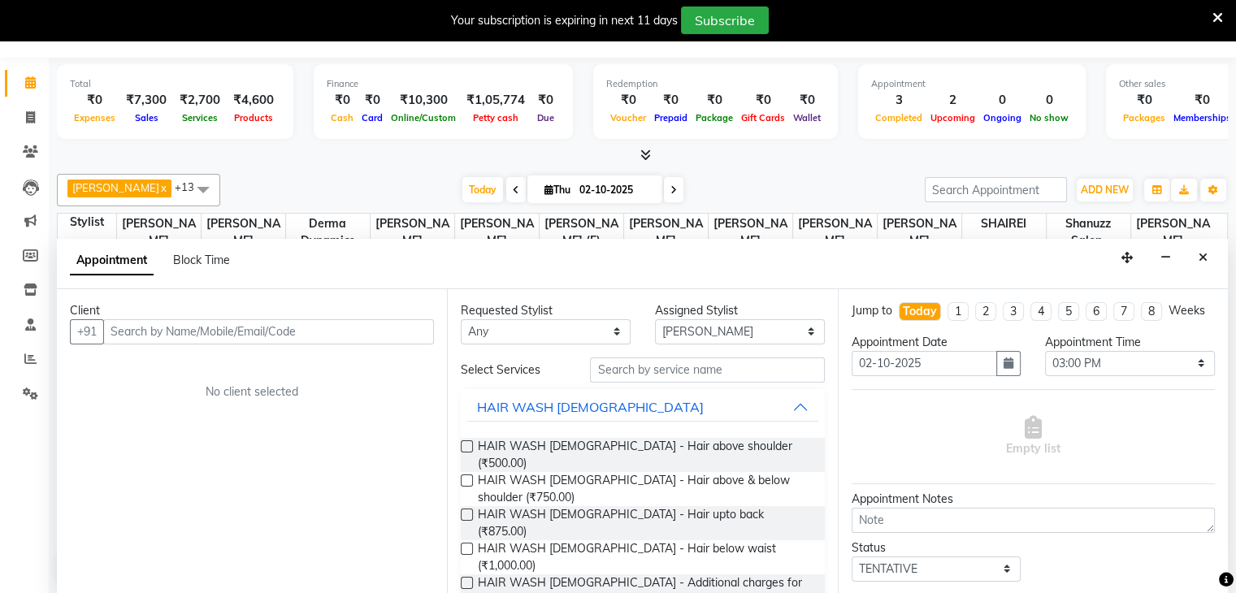
click at [181, 330] on input "text" at bounding box center [268, 331] width 331 height 25
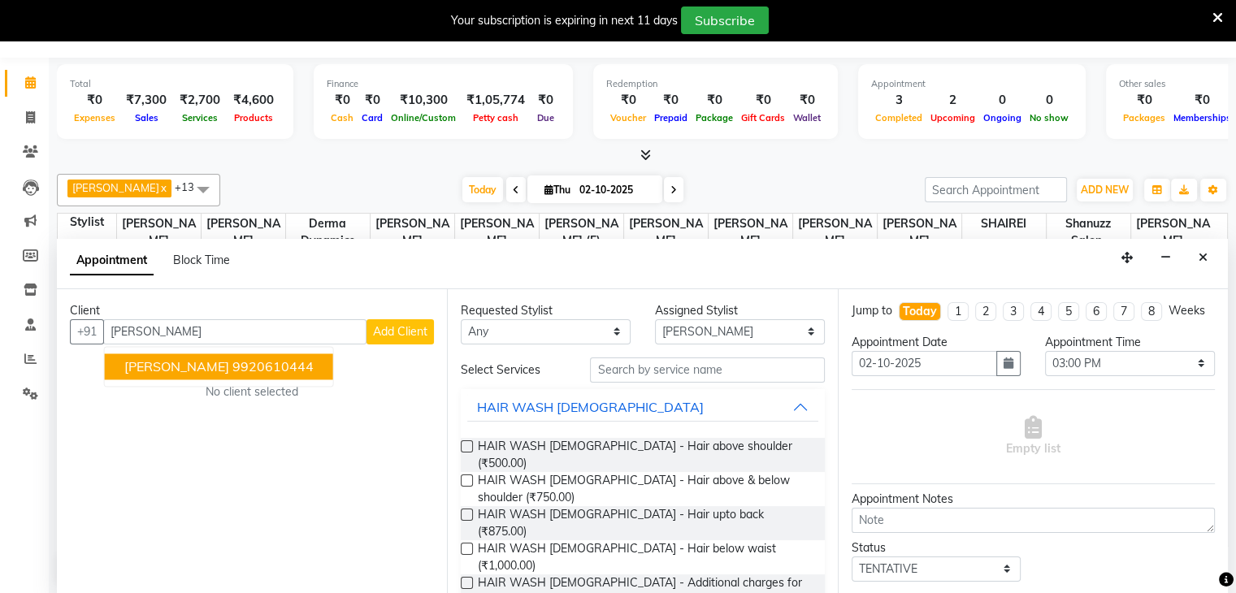
click at [166, 366] on span "[PERSON_NAME]" at bounding box center [176, 366] width 105 height 16
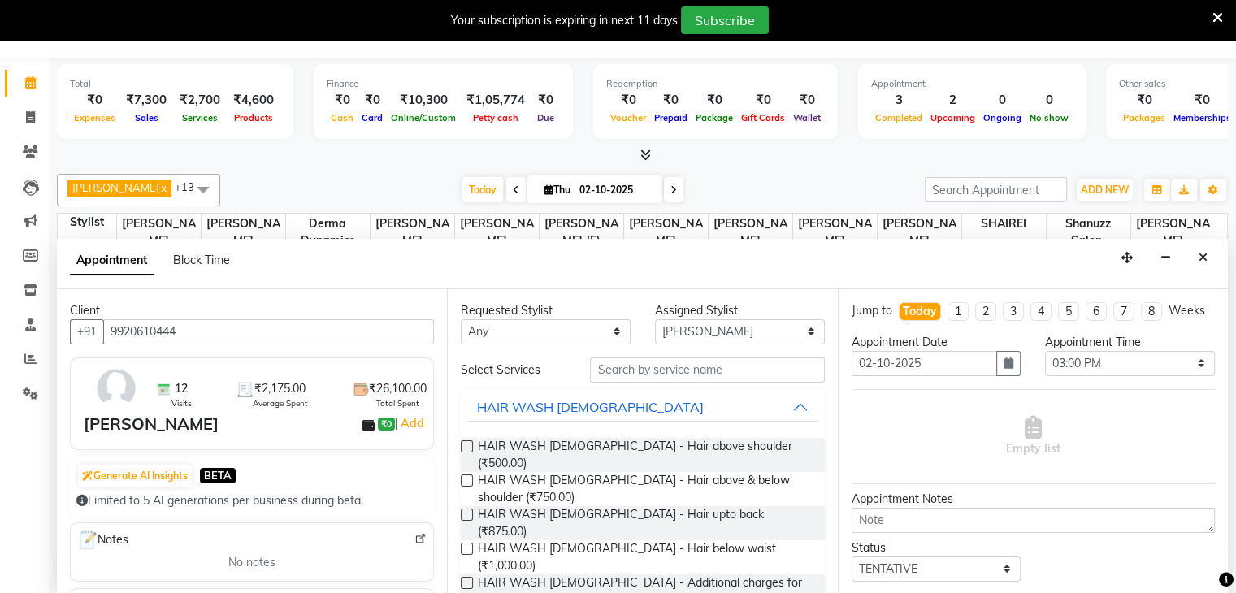
type input "9920610444"
click at [640, 358] on input "text" at bounding box center [707, 370] width 234 height 25
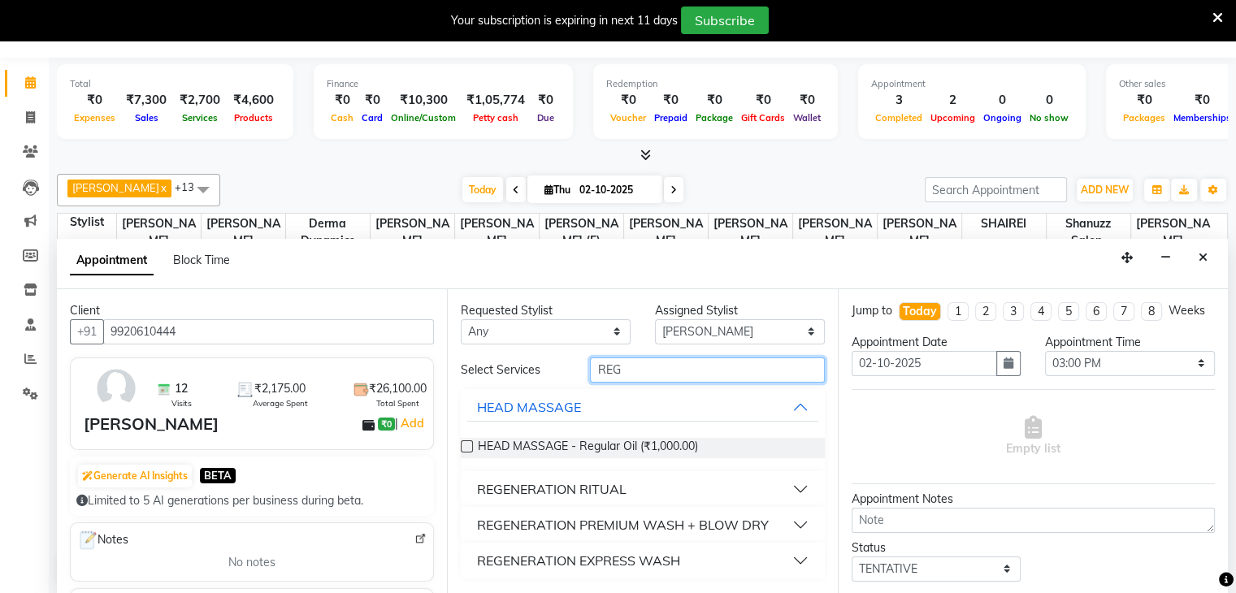
type input "REG"
click at [584, 493] on div "REGENERATION RITUAL" at bounding box center [552, 490] width 150 height 20
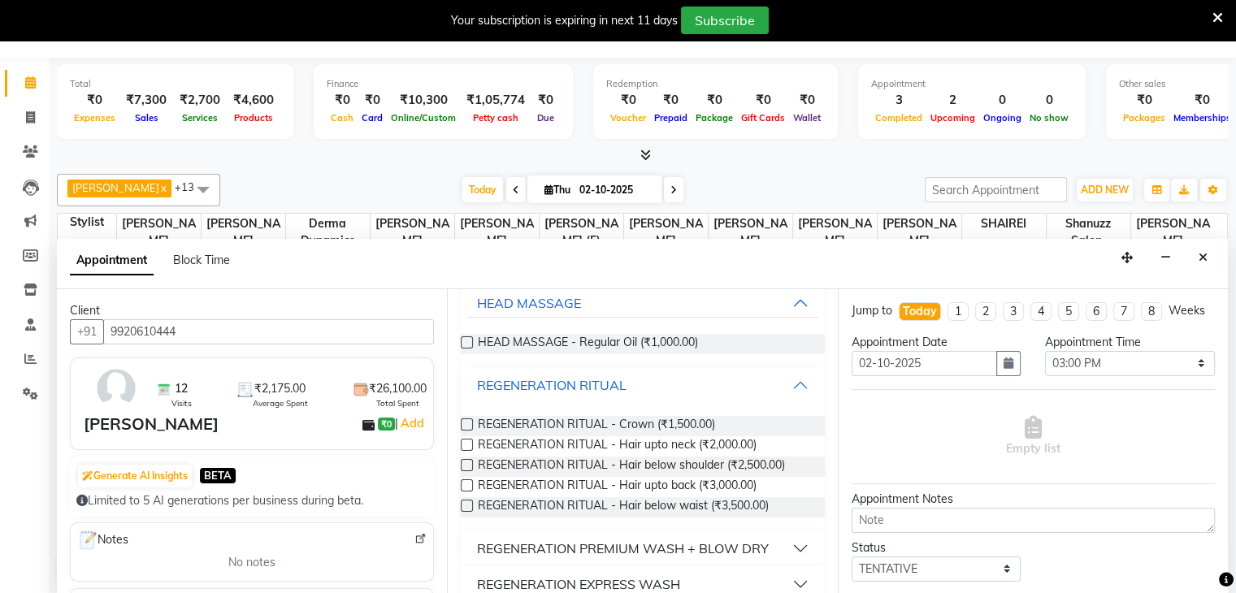
scroll to position [124, 0]
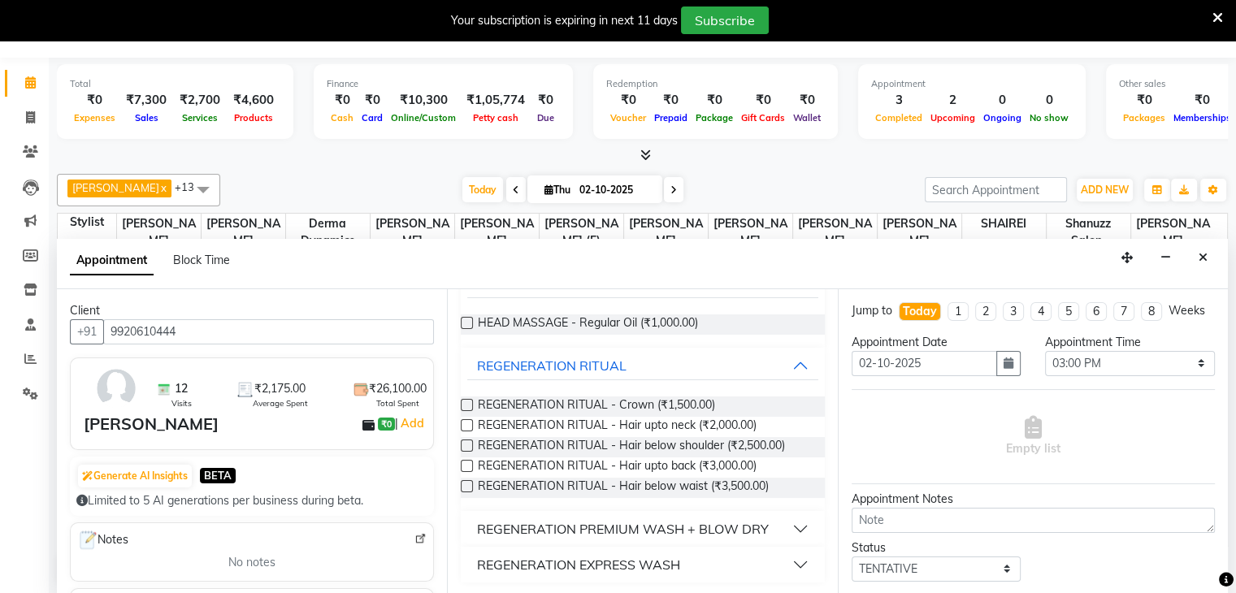
click at [463, 443] on label at bounding box center [467, 446] width 12 height 12
click at [463, 443] on input "checkbox" at bounding box center [466, 447] width 11 height 11
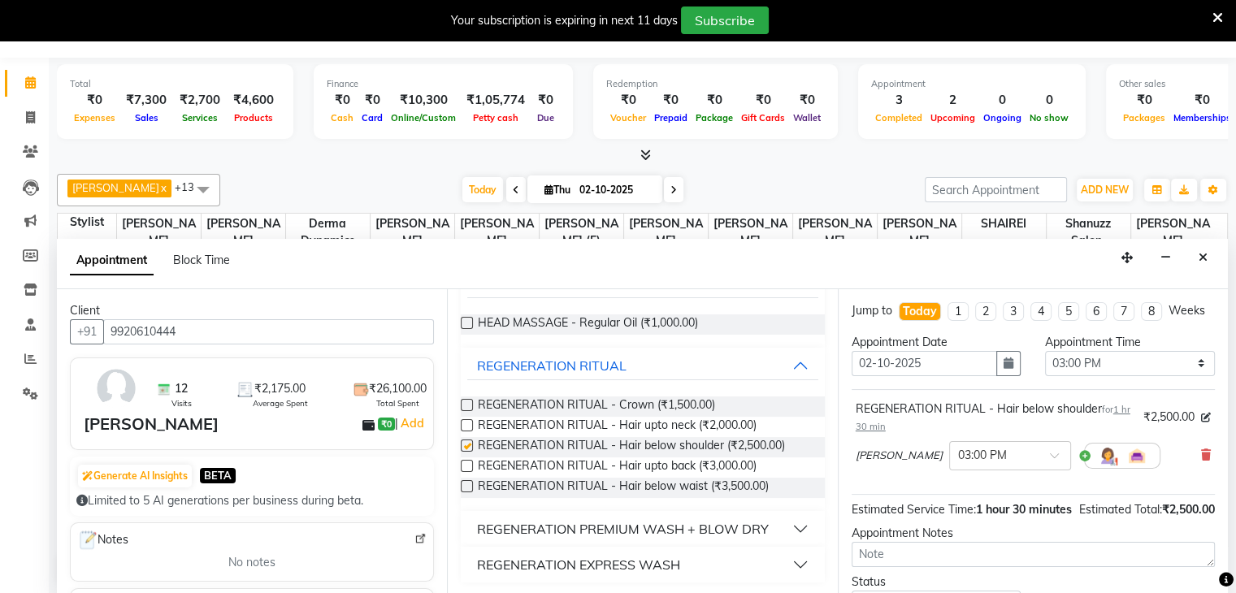
checkbox input "false"
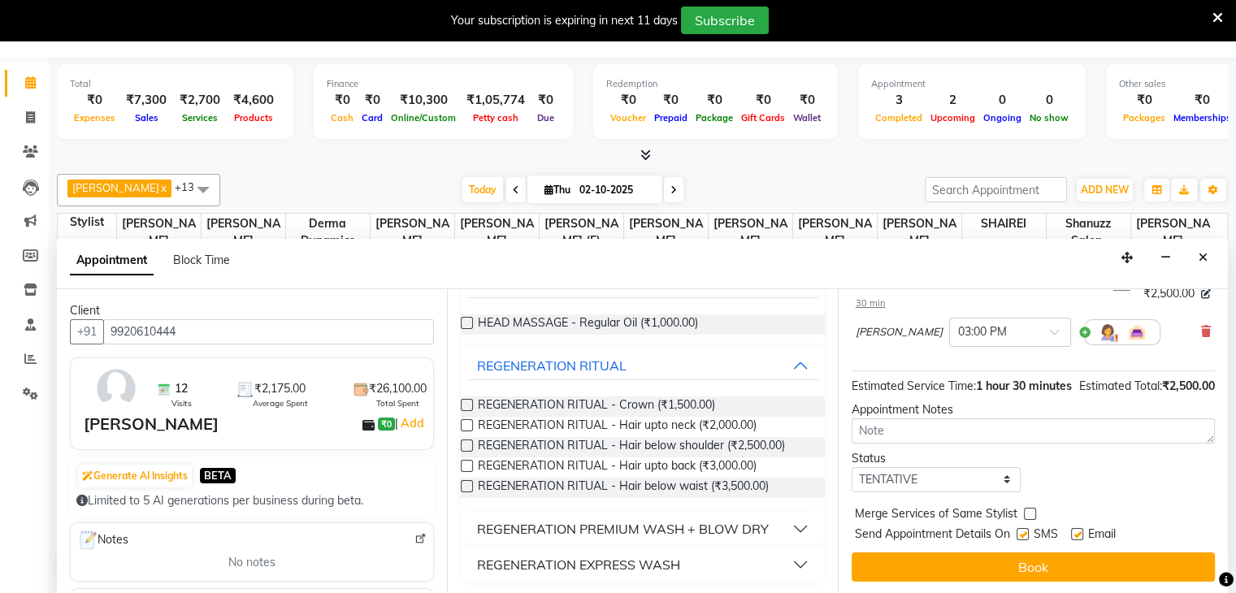
click at [1023, 533] on label at bounding box center [1023, 534] width 12 height 12
click at [1023, 533] on input "checkbox" at bounding box center [1022, 536] width 11 height 11
checkbox input "false"
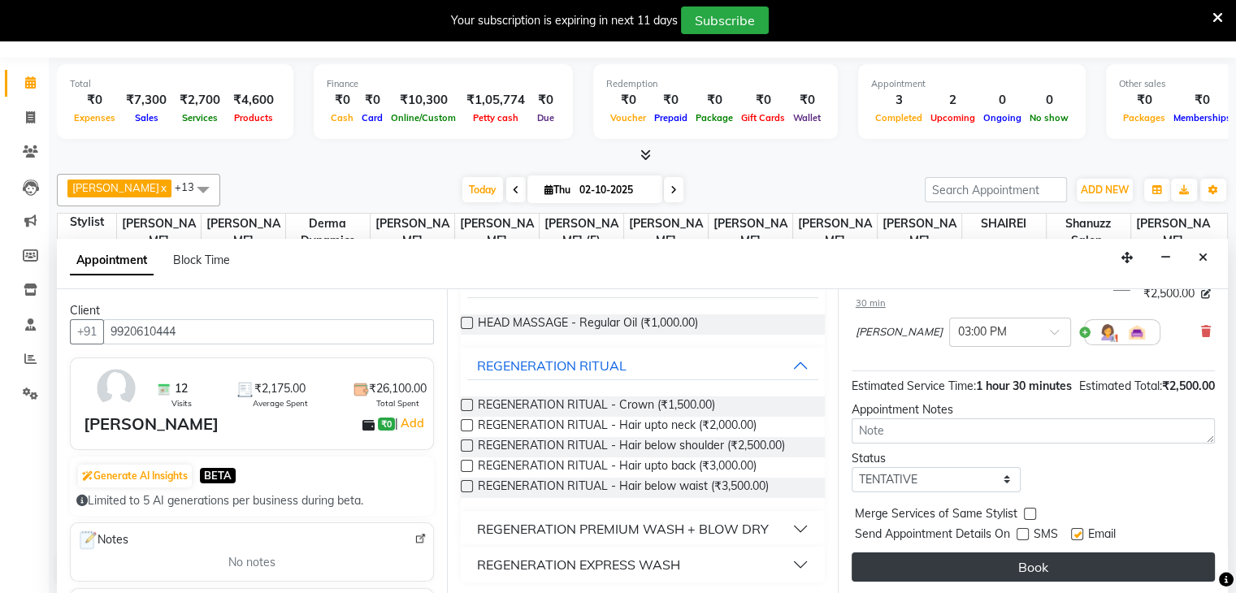
click at [985, 573] on button "Book" at bounding box center [1033, 567] width 363 height 29
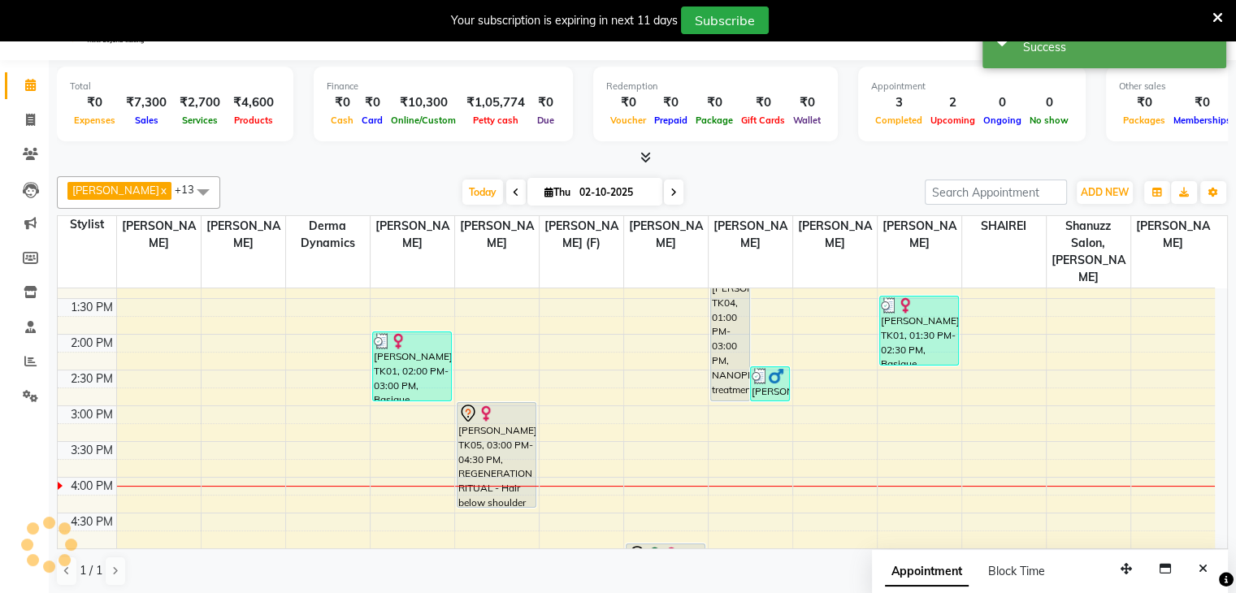
scroll to position [0, 0]
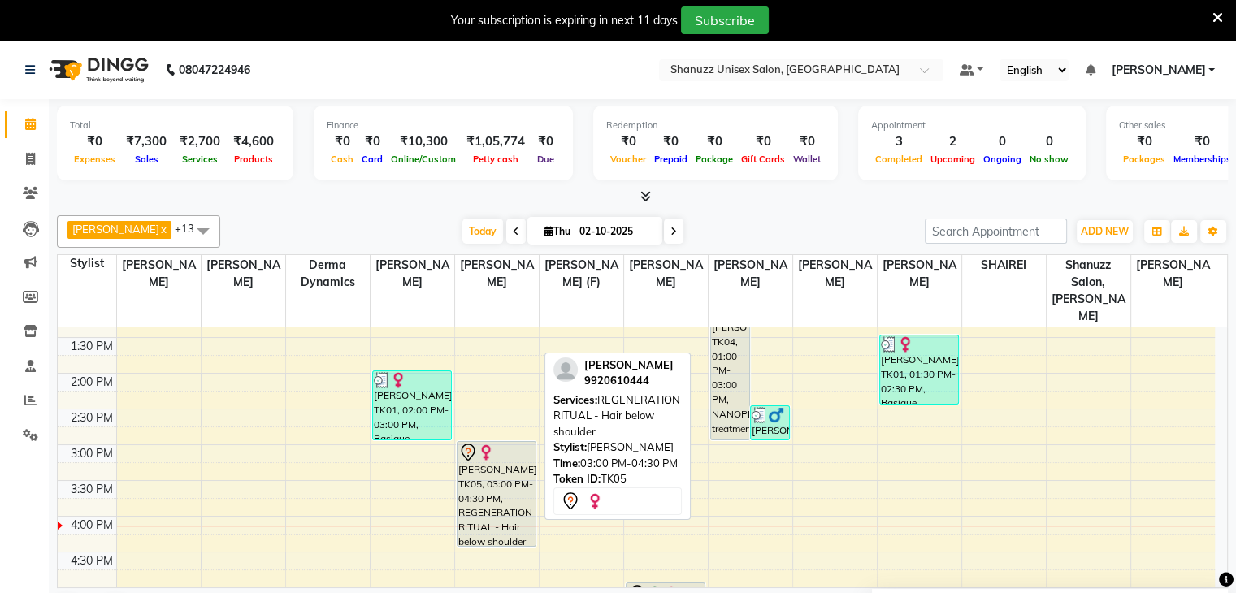
click at [518, 443] on div at bounding box center [496, 453] width 76 height 20
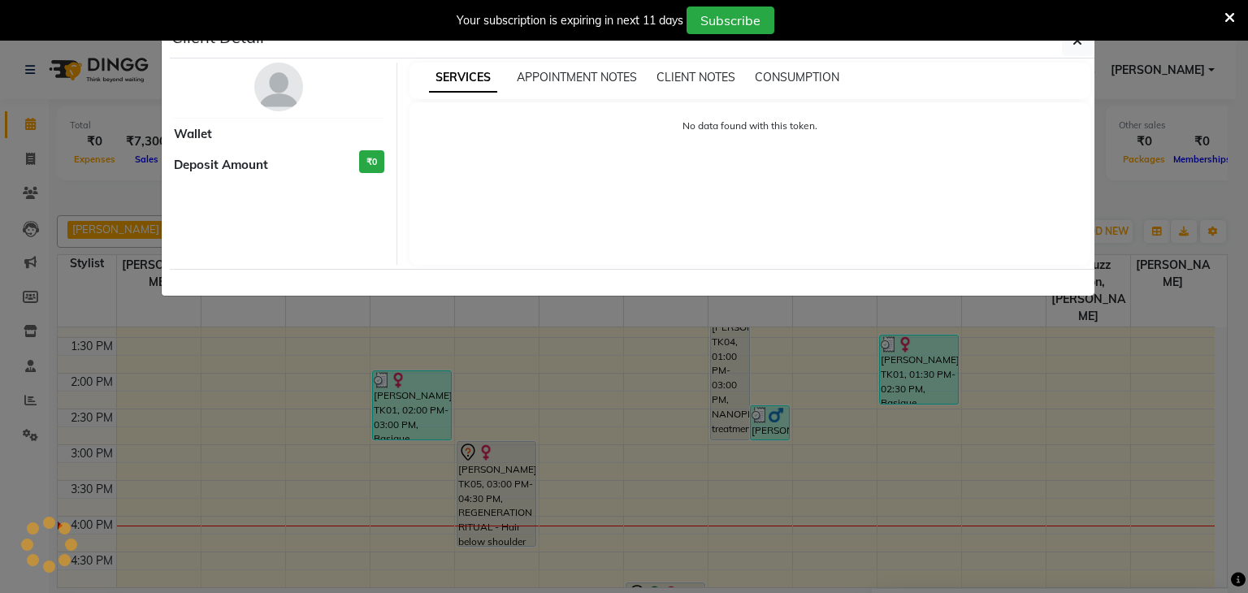
select select "7"
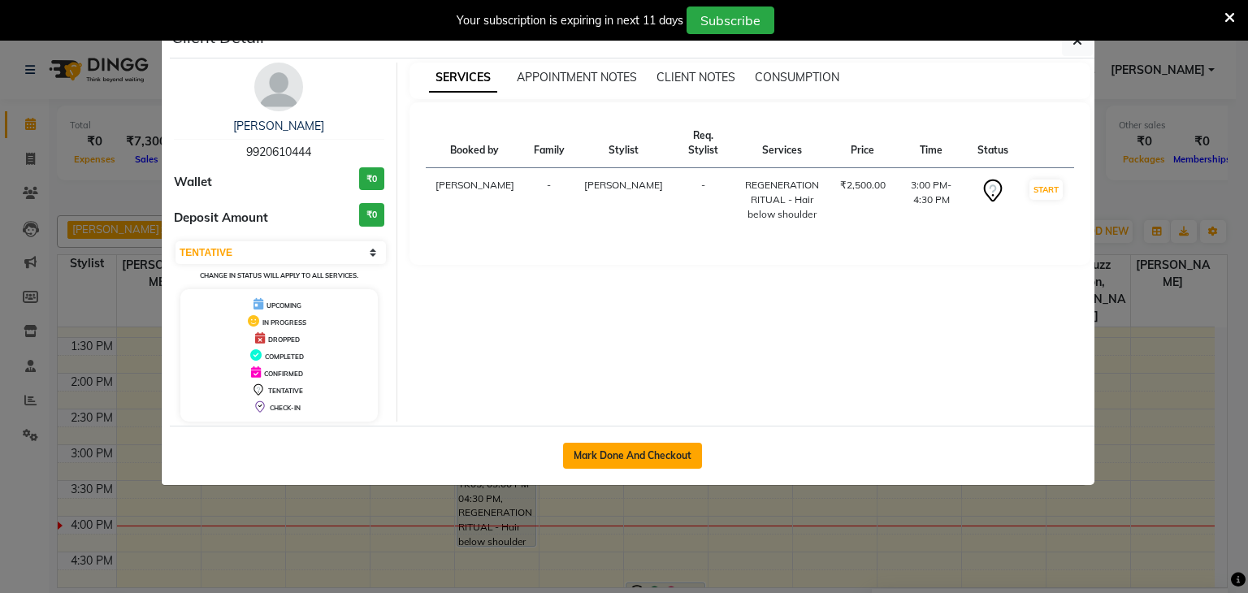
click at [605, 455] on button "Mark Done And Checkout" at bounding box center [632, 456] width 139 height 26
select select "service"
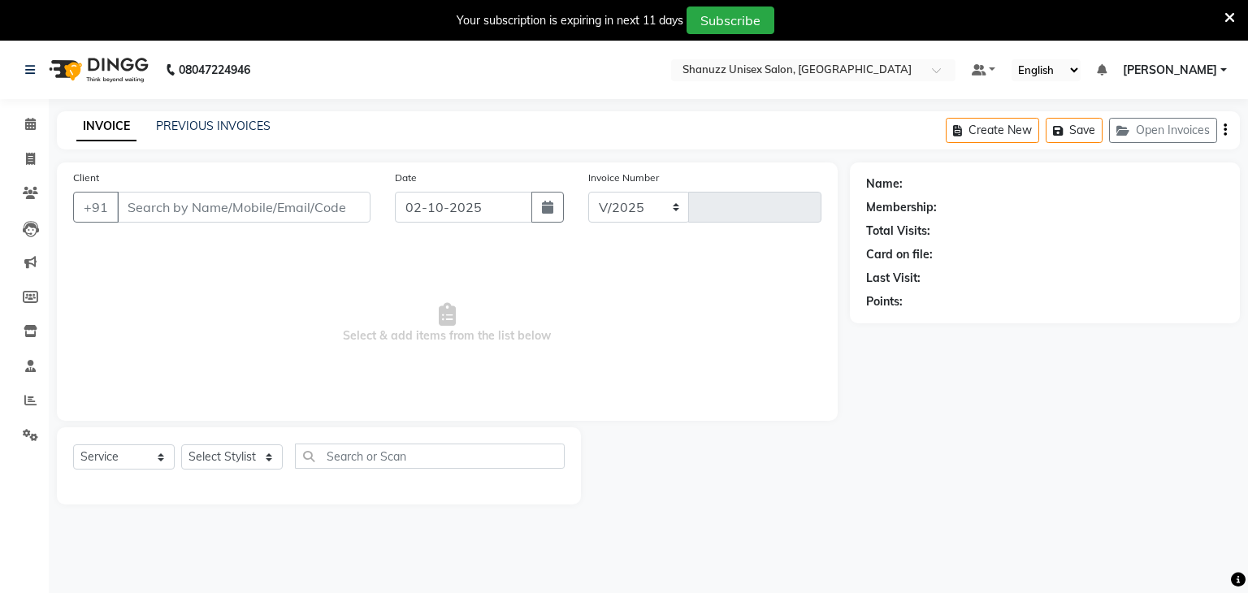
select select "7102"
type input "1725"
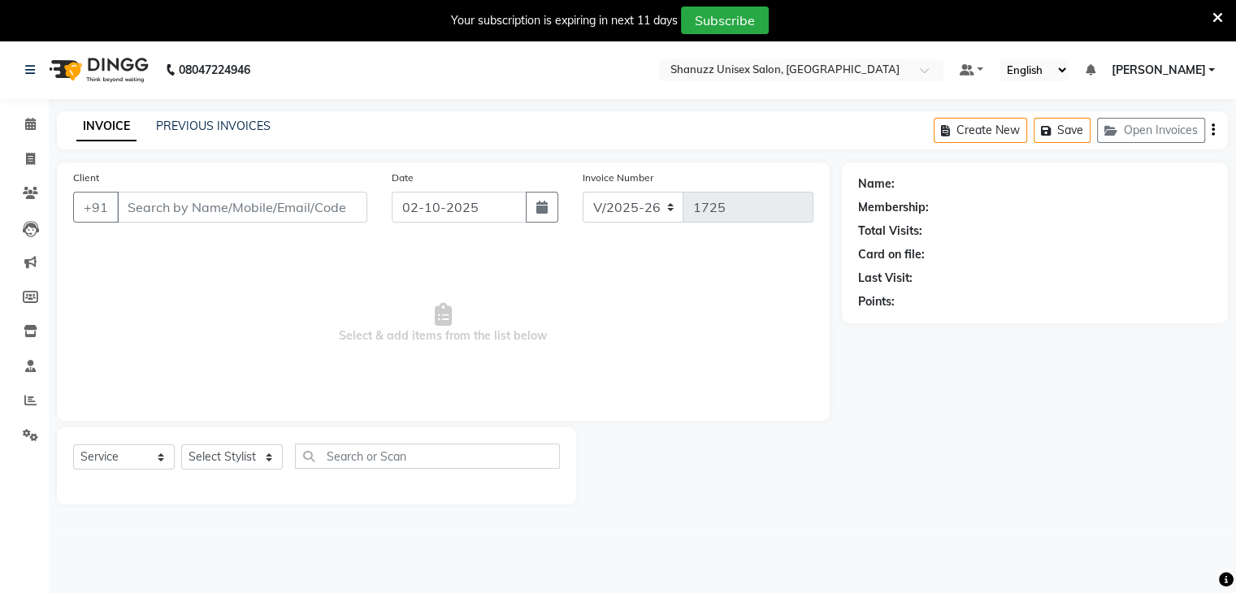
type input "9920610444"
select select "59231"
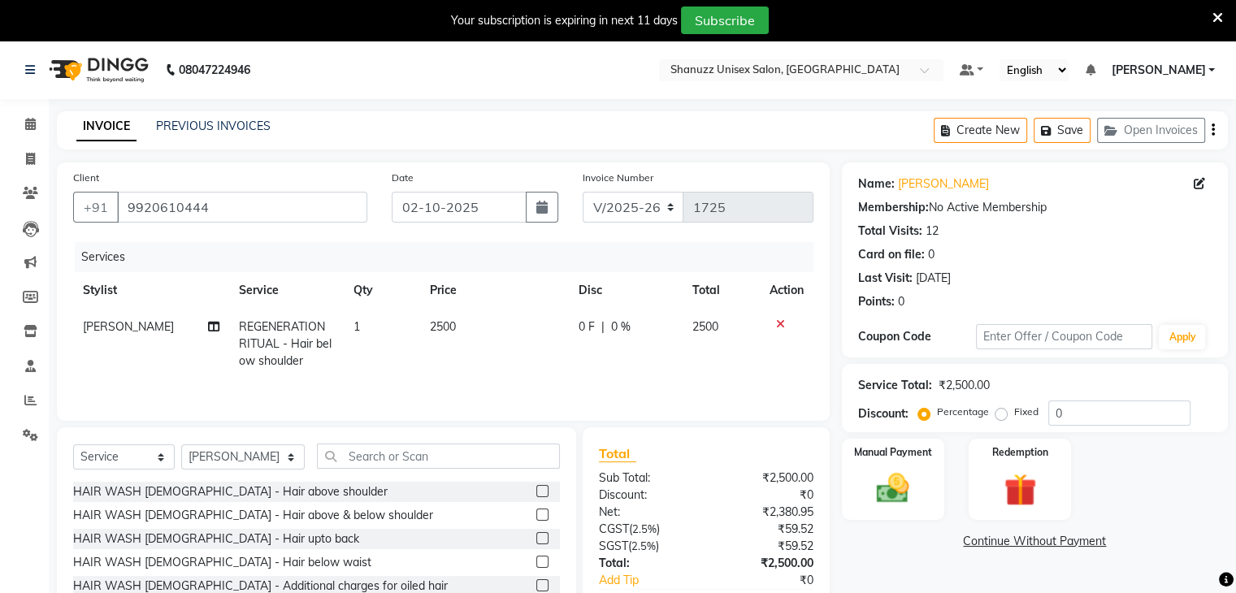
scroll to position [99, 0]
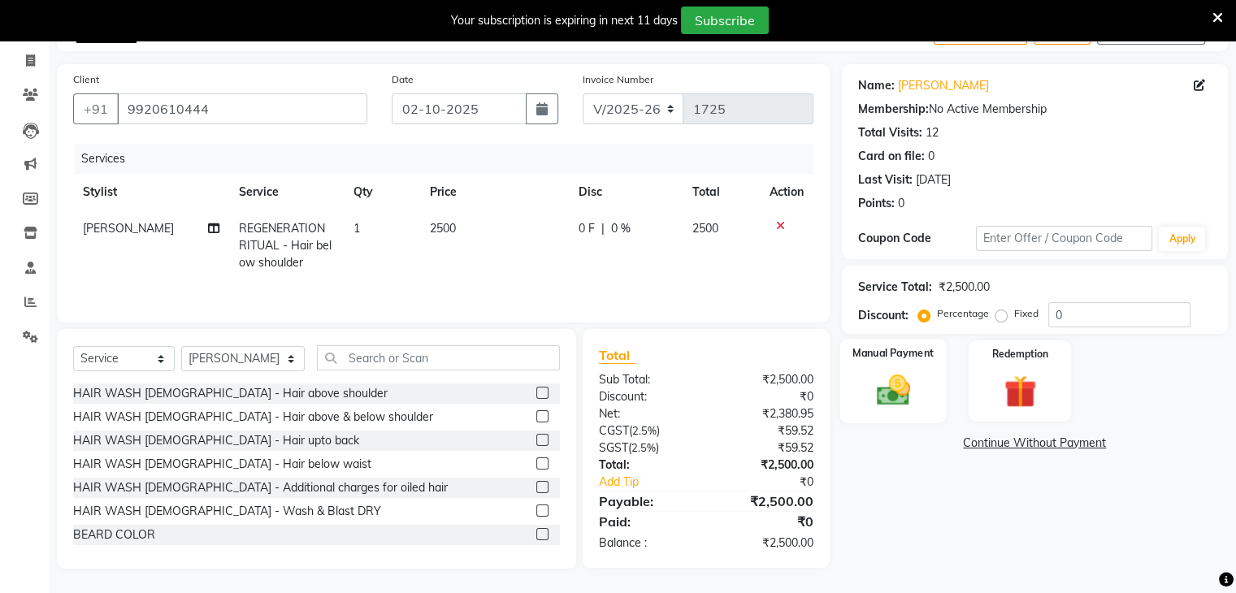
click at [880, 346] on label "Manual Payment" at bounding box center [893, 352] width 81 height 15
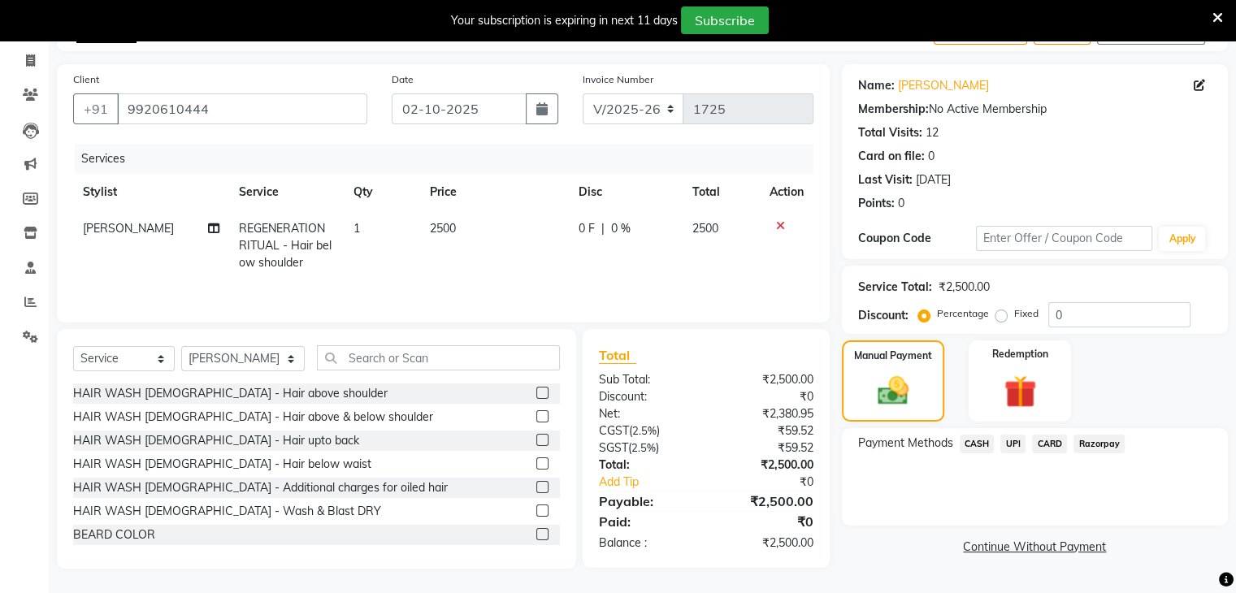
click at [1019, 436] on span "UPI" at bounding box center [1012, 444] width 25 height 19
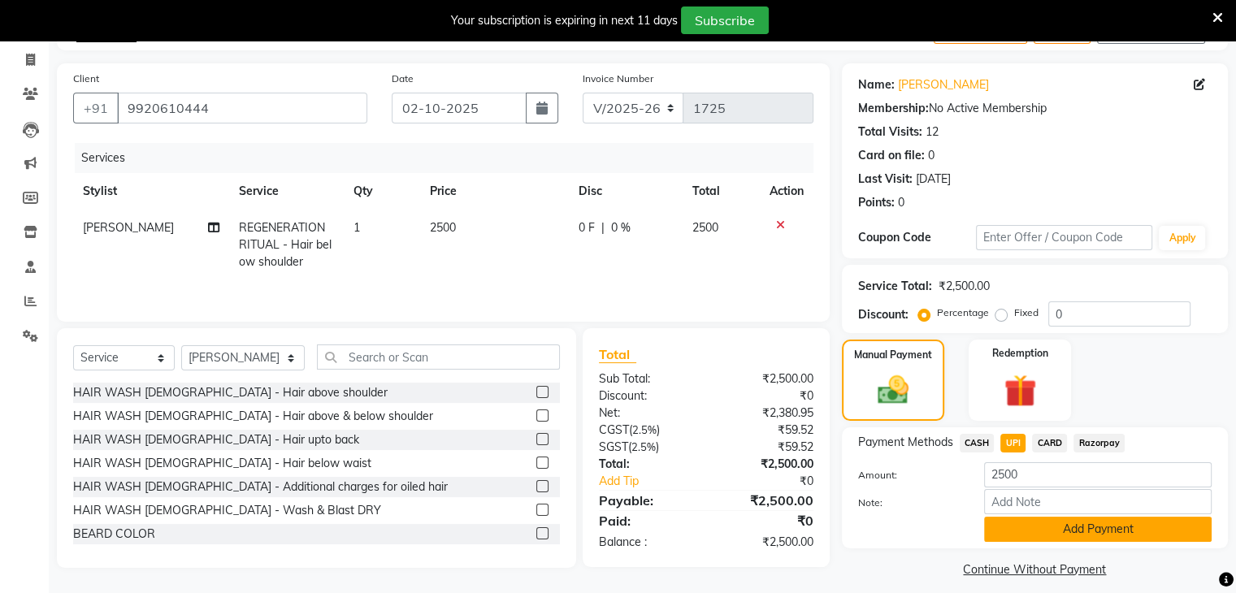
click at [1016, 522] on button "Add Payment" at bounding box center [1098, 529] width 228 height 25
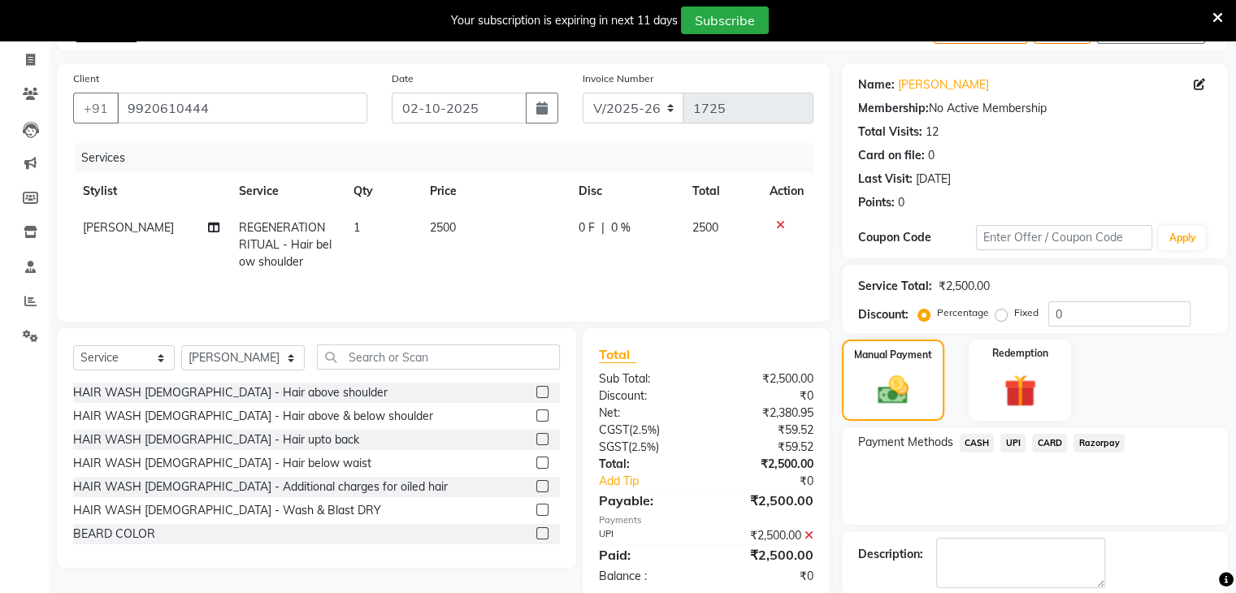
scroll to position [179, 0]
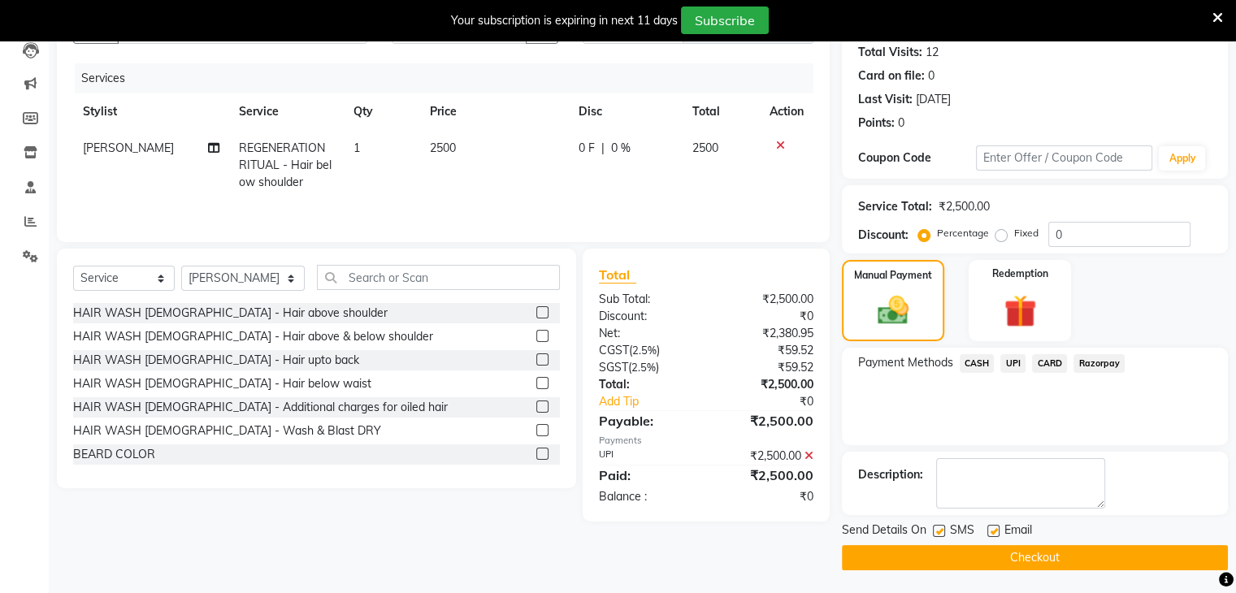
click at [940, 527] on label at bounding box center [939, 531] width 12 height 12
click at [940, 527] on input "checkbox" at bounding box center [938, 532] width 11 height 11
checkbox input "false"
click at [928, 553] on button "Checkout" at bounding box center [1035, 557] width 386 height 25
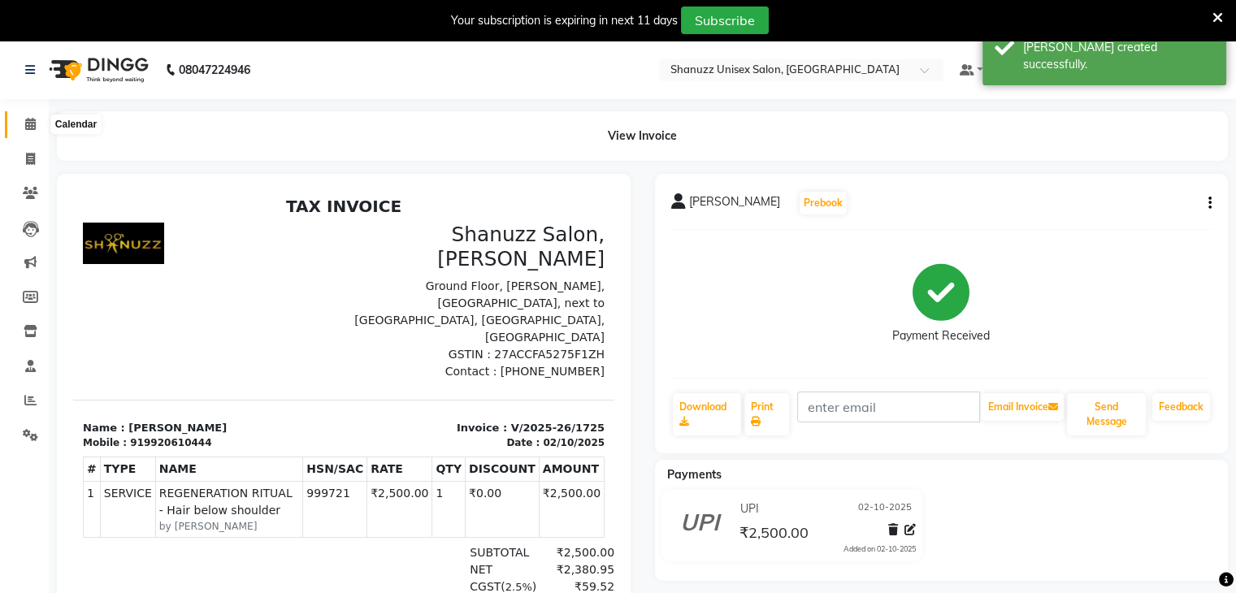
click at [23, 124] on span at bounding box center [30, 124] width 28 height 19
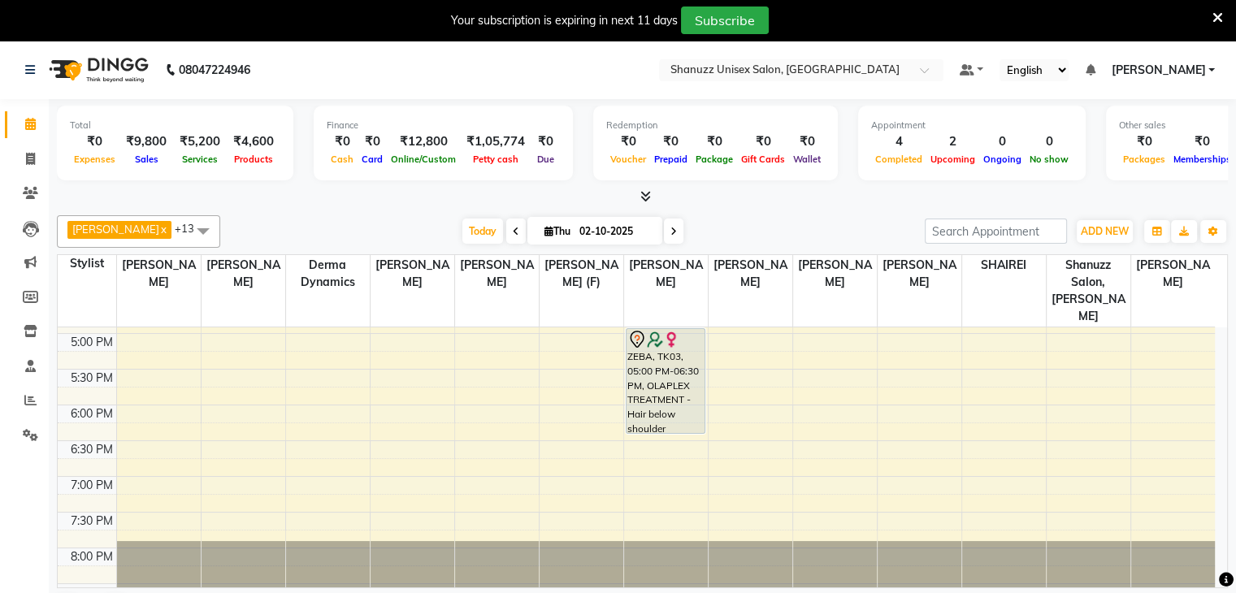
scroll to position [569, 0]
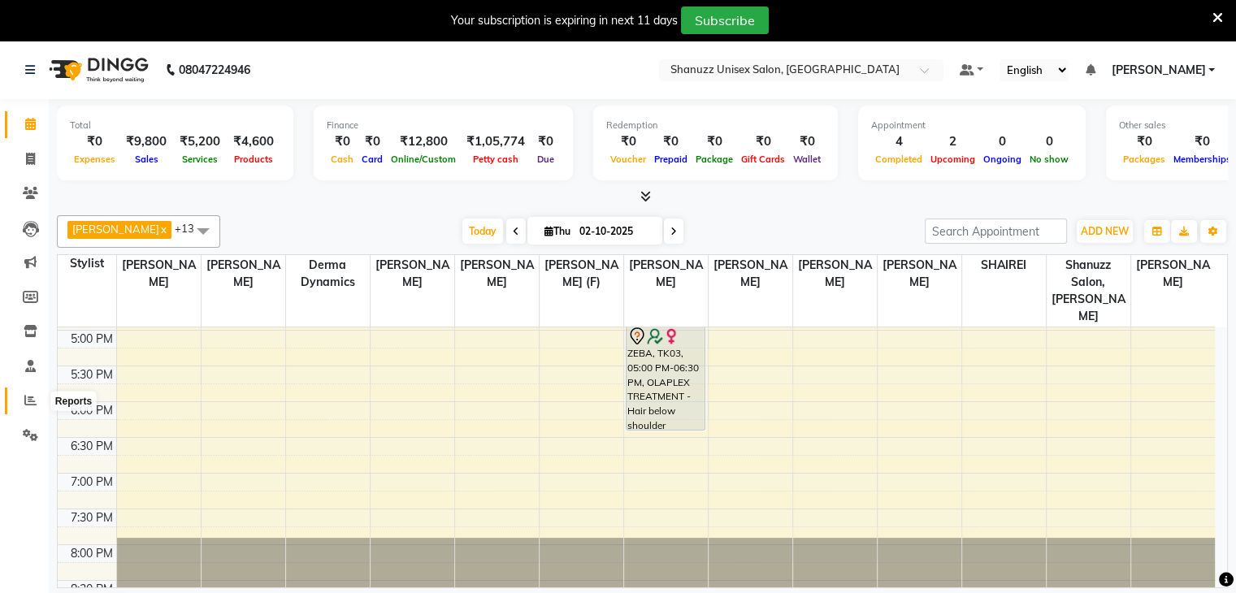
click at [24, 399] on icon at bounding box center [30, 400] width 12 height 12
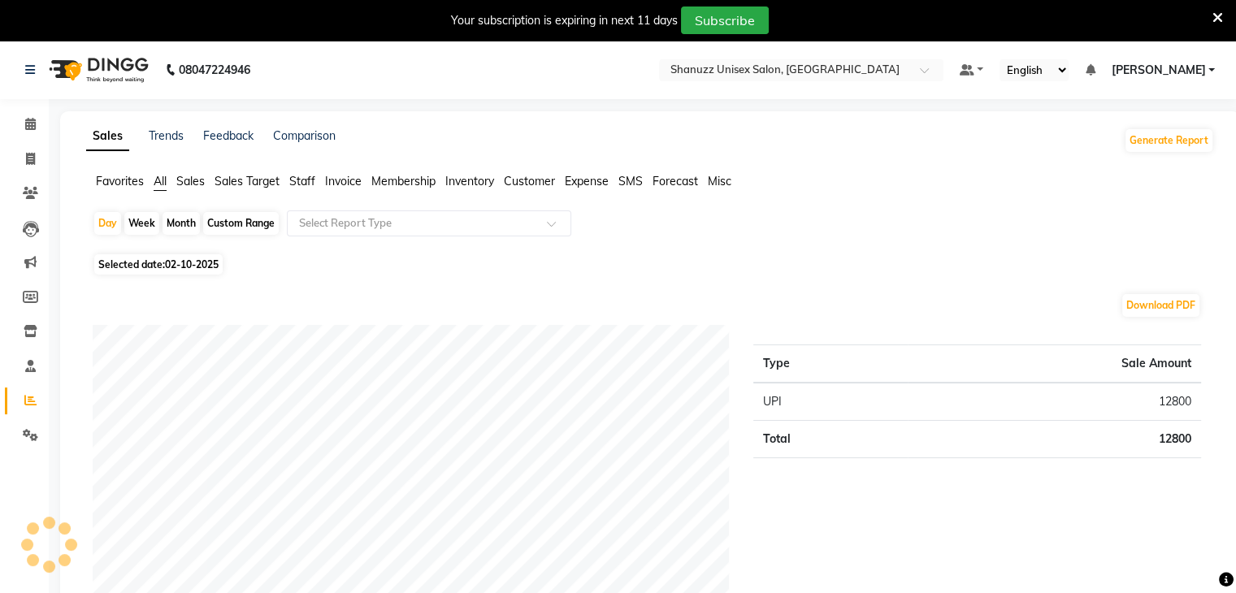
click at [170, 226] on div "Month" at bounding box center [181, 223] width 37 height 23
select select "10"
select select "2025"
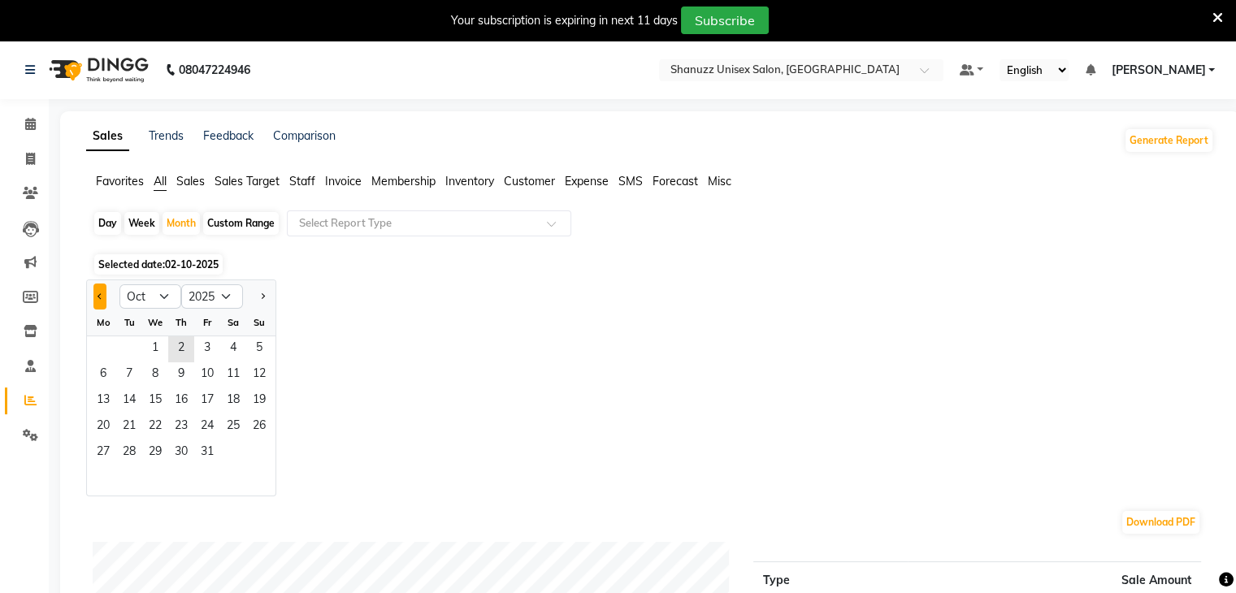
click at [94, 294] on button "Previous month" at bounding box center [99, 297] width 13 height 26
select select "8"
click at [211, 339] on span "1" at bounding box center [207, 349] width 26 height 26
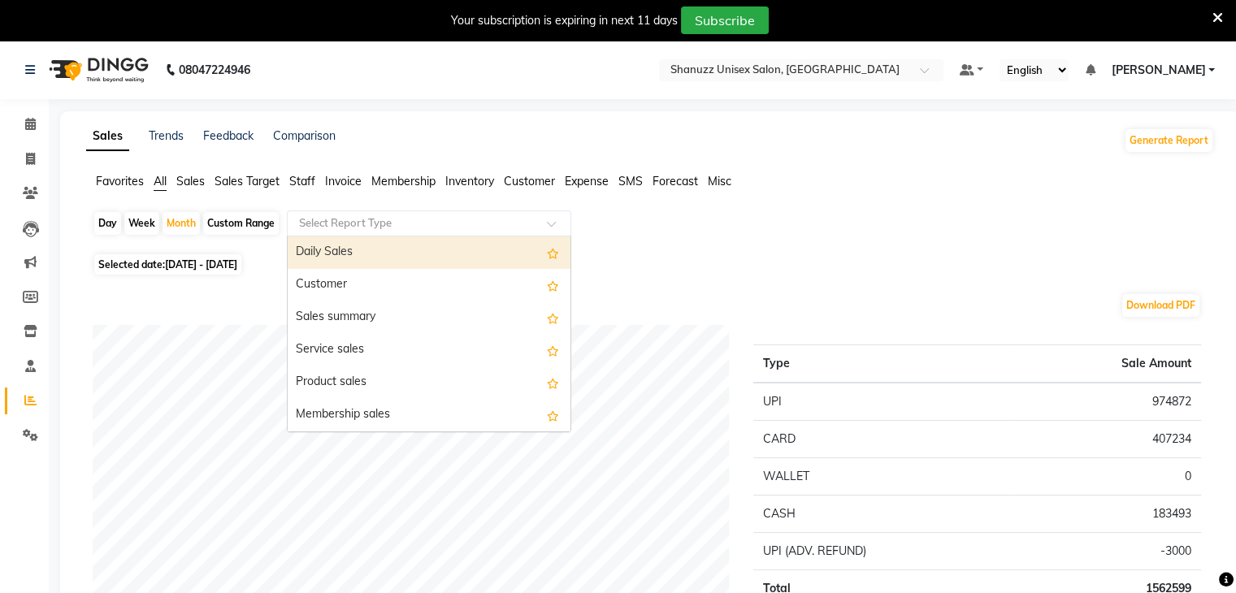
click at [348, 223] on input "text" at bounding box center [413, 223] width 234 height 16
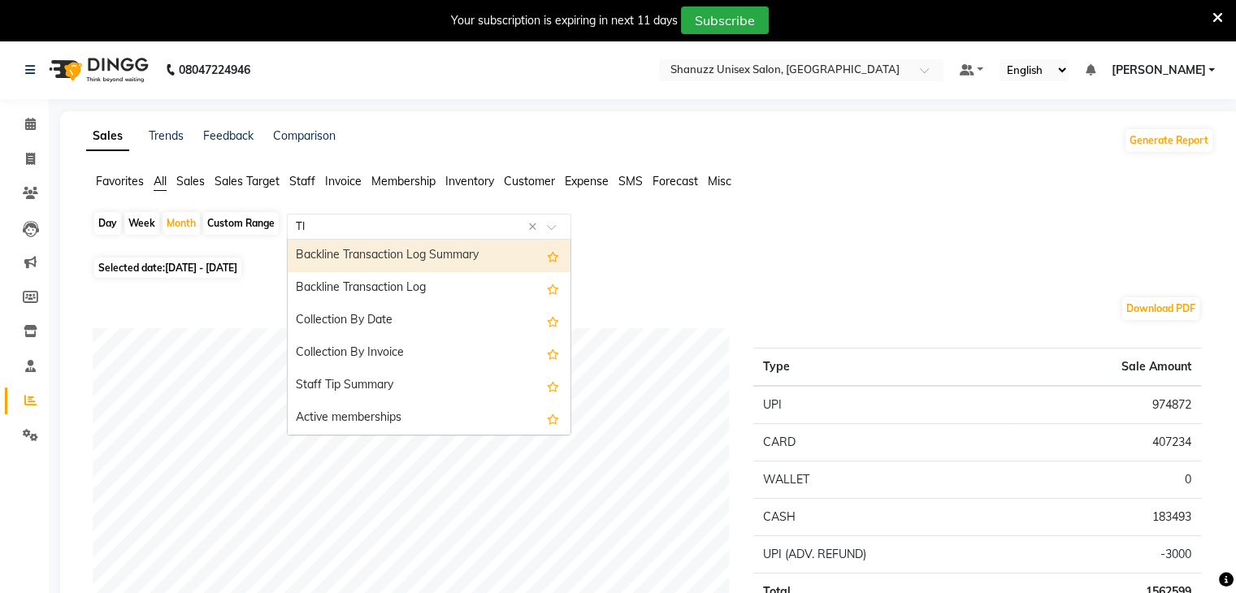
type input "TIP"
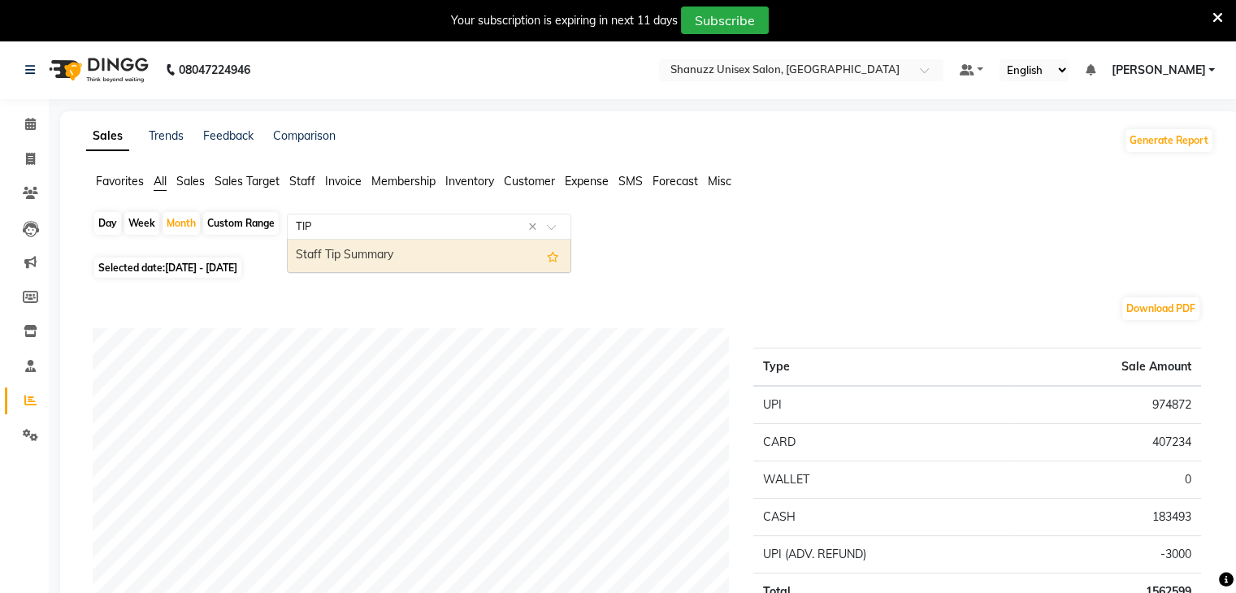
click at [332, 260] on div "Staff Tip Summary" at bounding box center [429, 256] width 283 height 33
select select "full_report"
select select "csv"
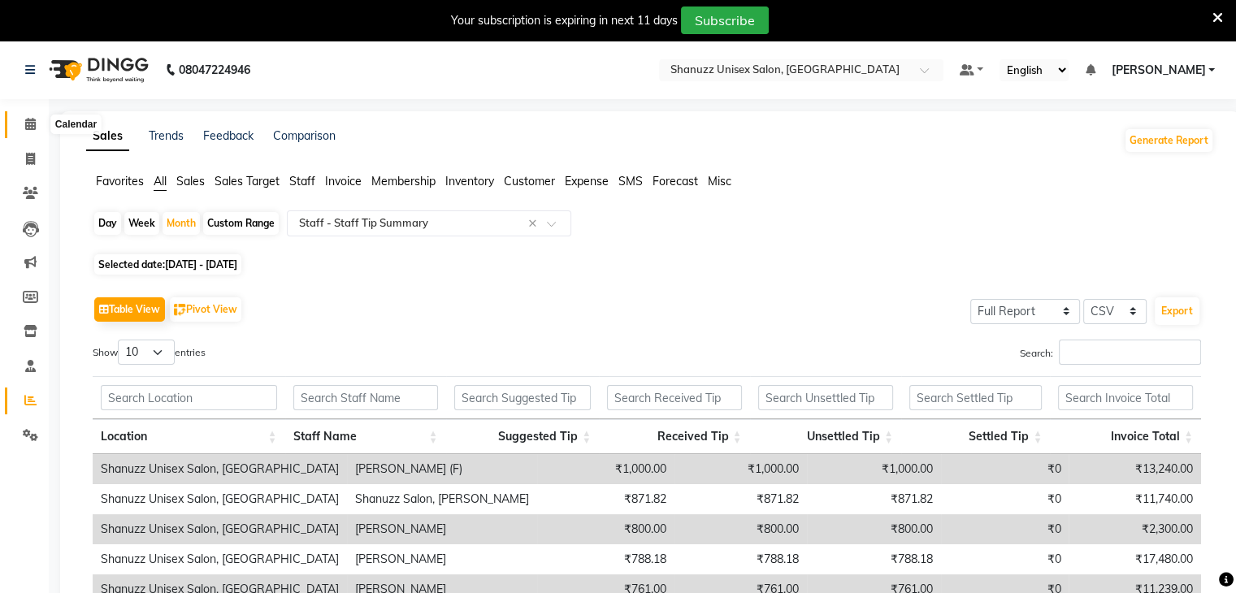
click at [25, 128] on icon at bounding box center [30, 124] width 11 height 12
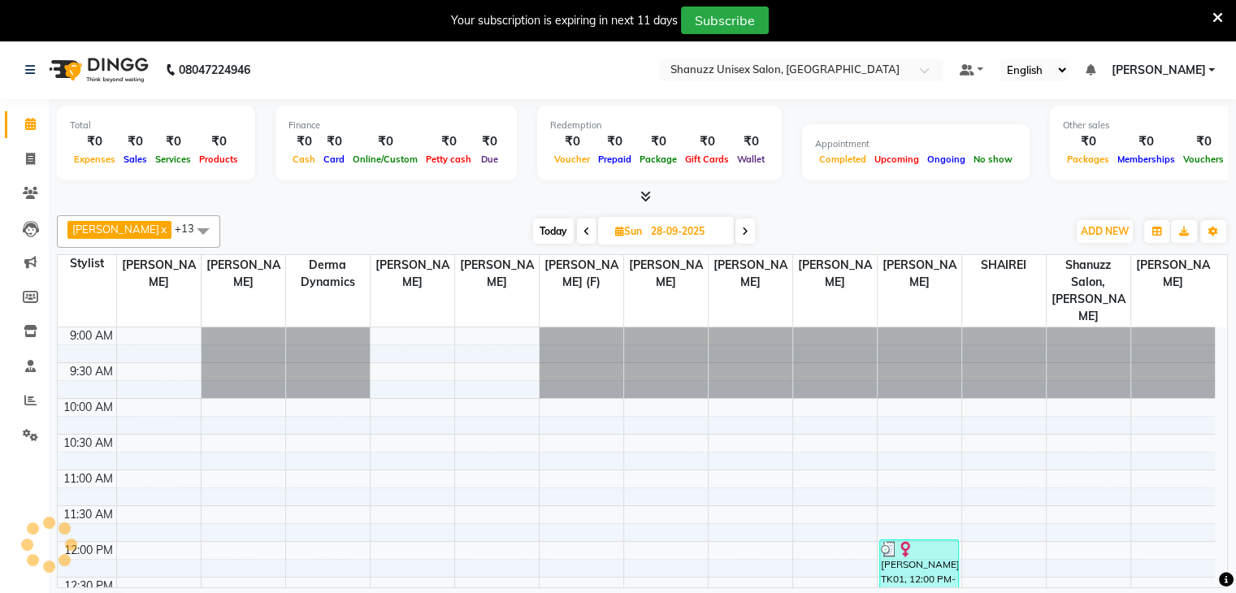
scroll to position [497, 0]
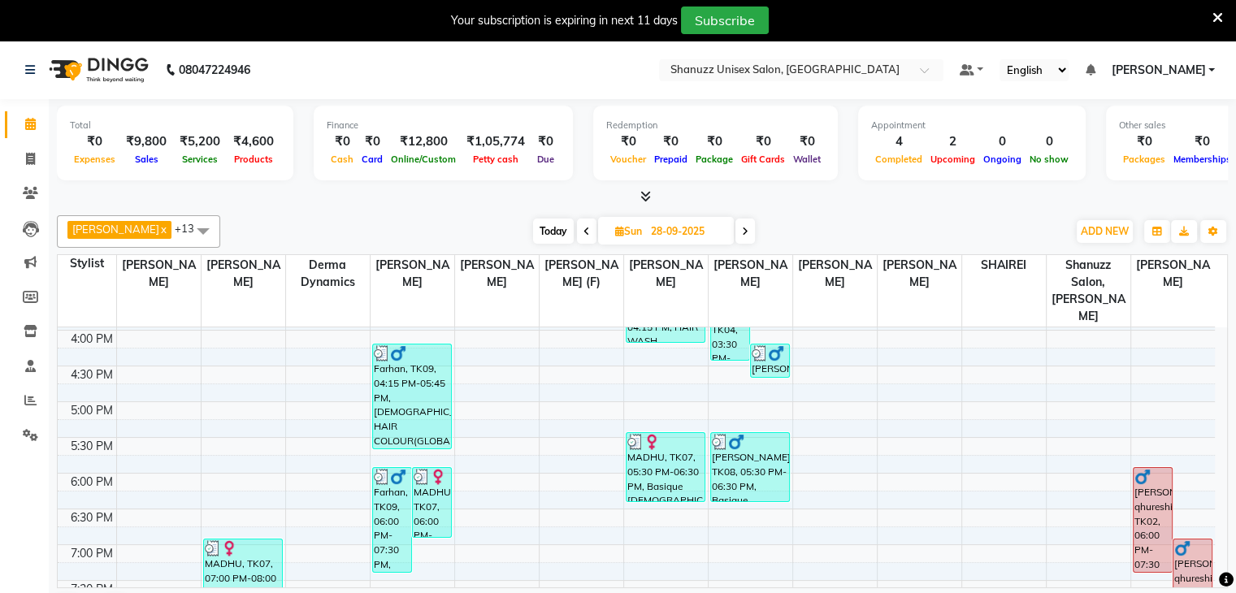
click at [545, 232] on span "Today" at bounding box center [553, 231] width 41 height 25
type input "02-10-2025"
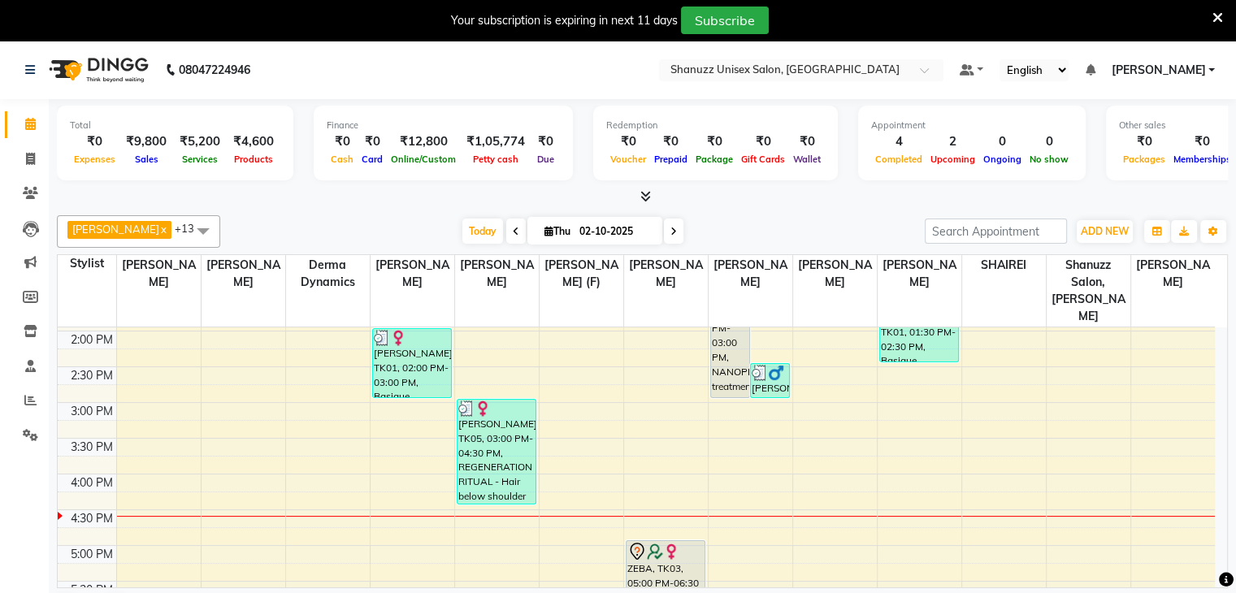
scroll to position [354, 0]
click at [380, 449] on div "9:00 AM 9:30 AM 10:00 AM 10:30 AM 11:00 AM 11:30 AM 12:00 PM 12:30 PM 1:00 PM 1…" at bounding box center [636, 401] width 1157 height 857
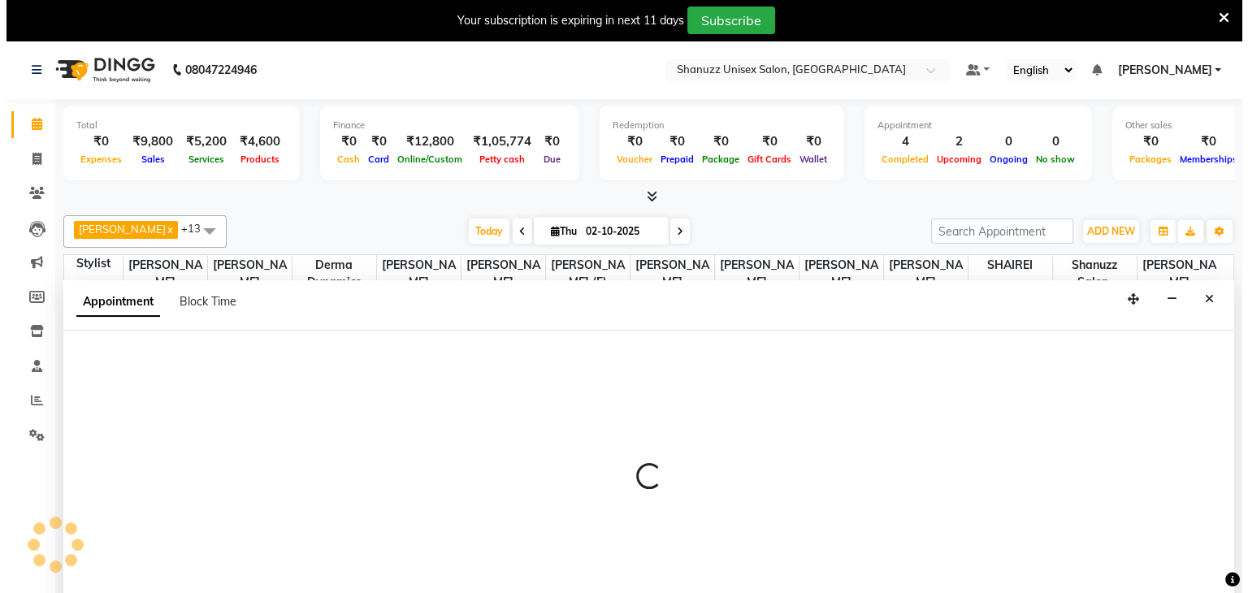
scroll to position [41, 0]
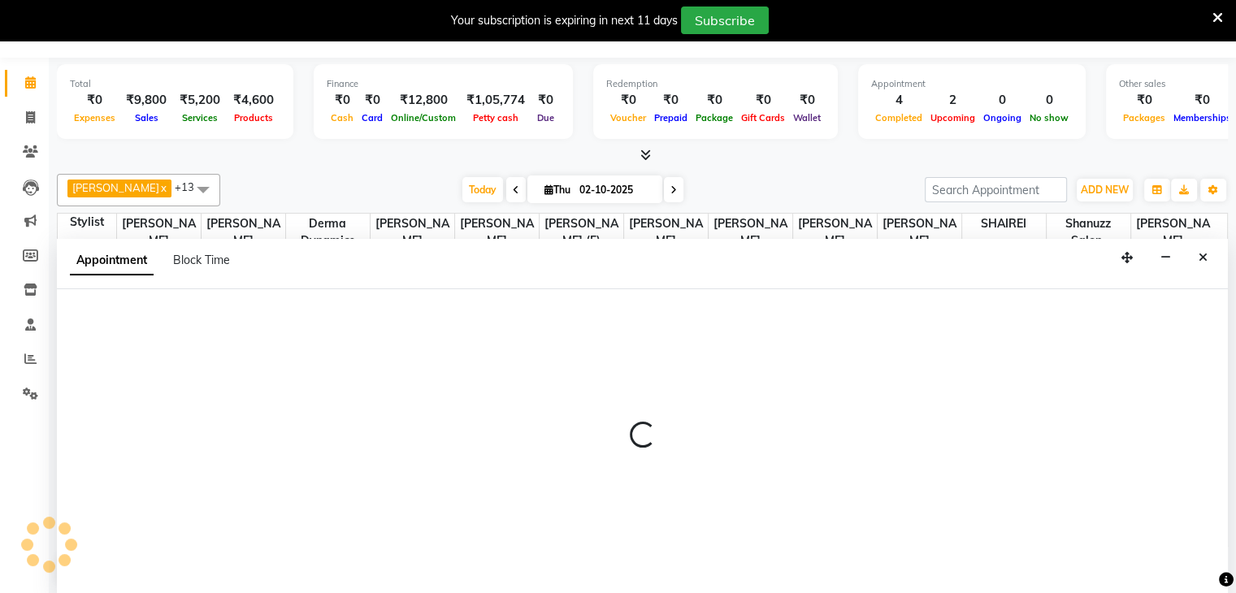
select select "59235"
select select "tentative"
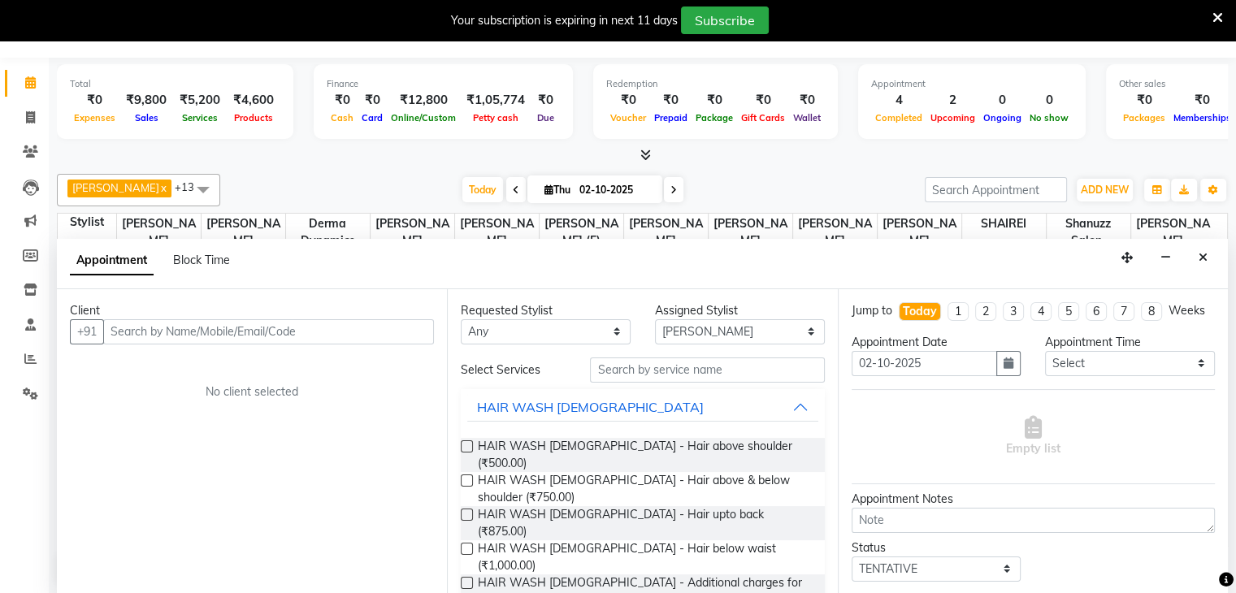
click at [234, 340] on input "text" at bounding box center [268, 331] width 331 height 25
type input "7572837754"
click at [401, 326] on span "Add Client" at bounding box center [400, 331] width 54 height 15
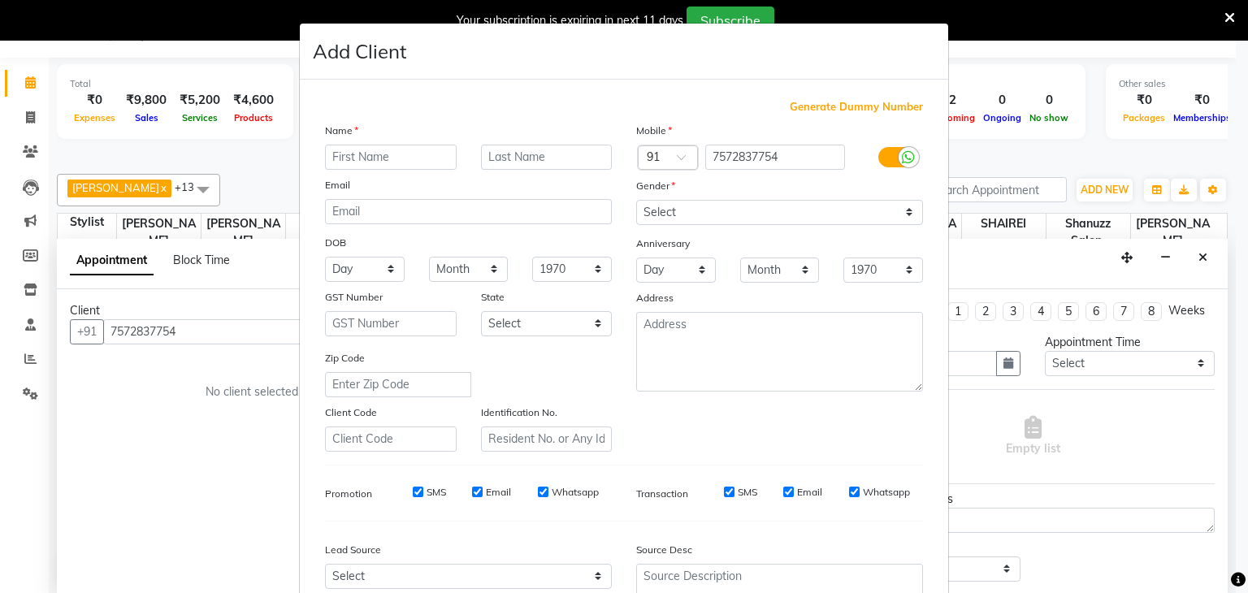
click at [419, 158] on input "text" at bounding box center [391, 157] width 132 height 25
click at [358, 154] on input "BHOOMIKA" at bounding box center [391, 157] width 132 height 25
type input "[PERSON_NAME]"
click at [697, 209] on select "Select [DEMOGRAPHIC_DATA] [DEMOGRAPHIC_DATA] Other Prefer Not To Say" at bounding box center [779, 212] width 287 height 25
click at [636, 201] on select "Select [DEMOGRAPHIC_DATA] [DEMOGRAPHIC_DATA] Other Prefer Not To Say" at bounding box center [779, 212] width 287 height 25
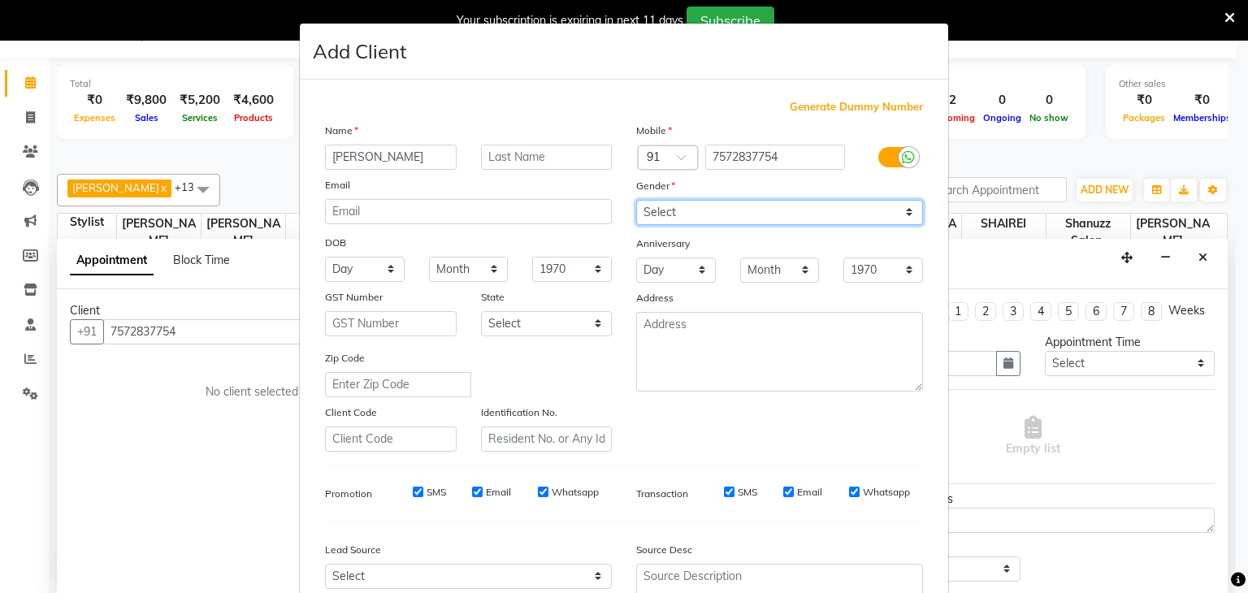
click at [653, 212] on select "Select [DEMOGRAPHIC_DATA] [DEMOGRAPHIC_DATA] Other Prefer Not To Say" at bounding box center [779, 212] width 287 height 25
select select "[DEMOGRAPHIC_DATA]"
click at [636, 201] on select "Select [DEMOGRAPHIC_DATA] [DEMOGRAPHIC_DATA] Other Prefer Not To Say" at bounding box center [779, 212] width 287 height 25
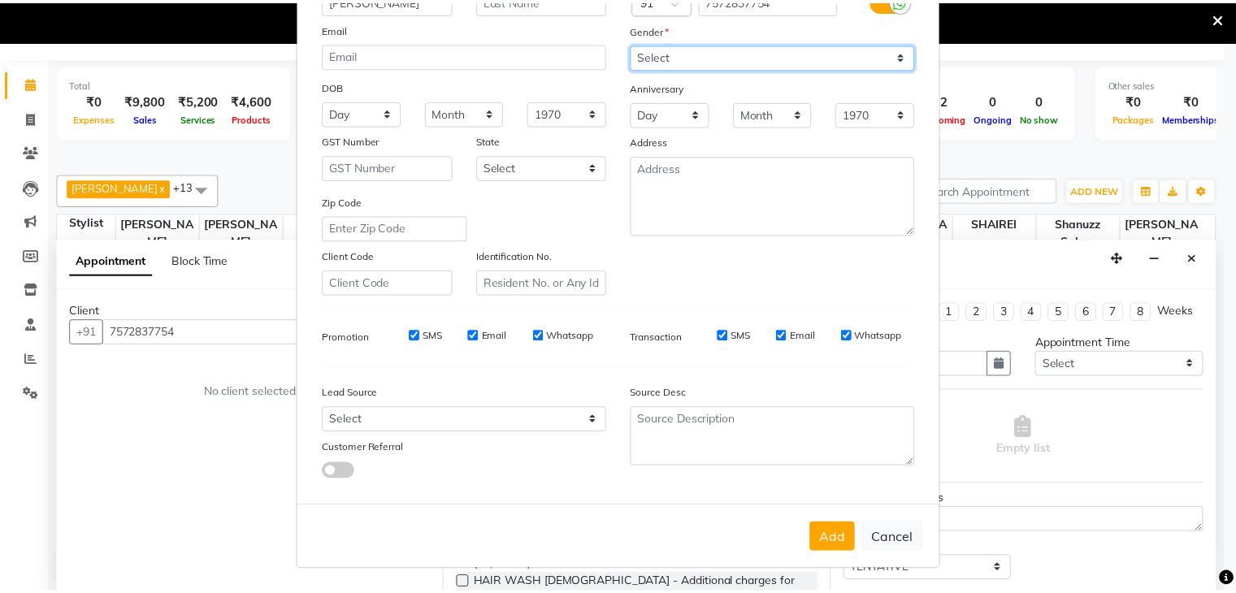
scroll to position [164, 0]
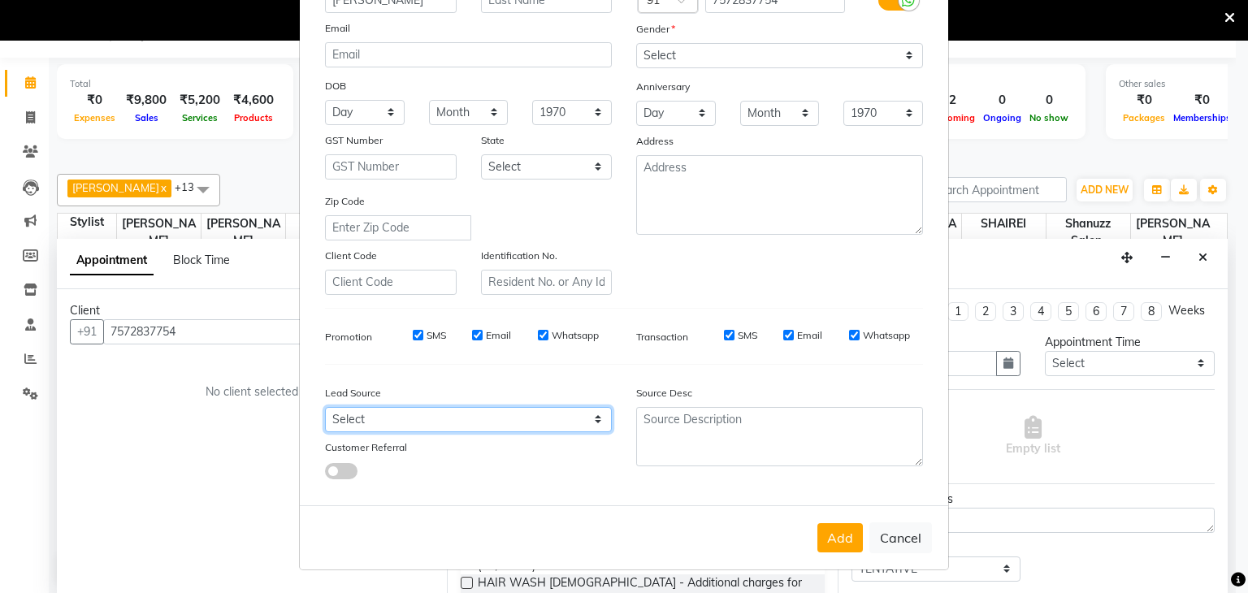
click at [544, 417] on select "Select Walk-in Referral Internet Friend Word of Mouth Advertisement Facebook Ju…" at bounding box center [468, 419] width 287 height 25
select select "49172"
click at [325, 407] on select "Select Walk-in Referral Internet Friend Word of Mouth Advertisement Facebook Ju…" at bounding box center [468, 419] width 287 height 25
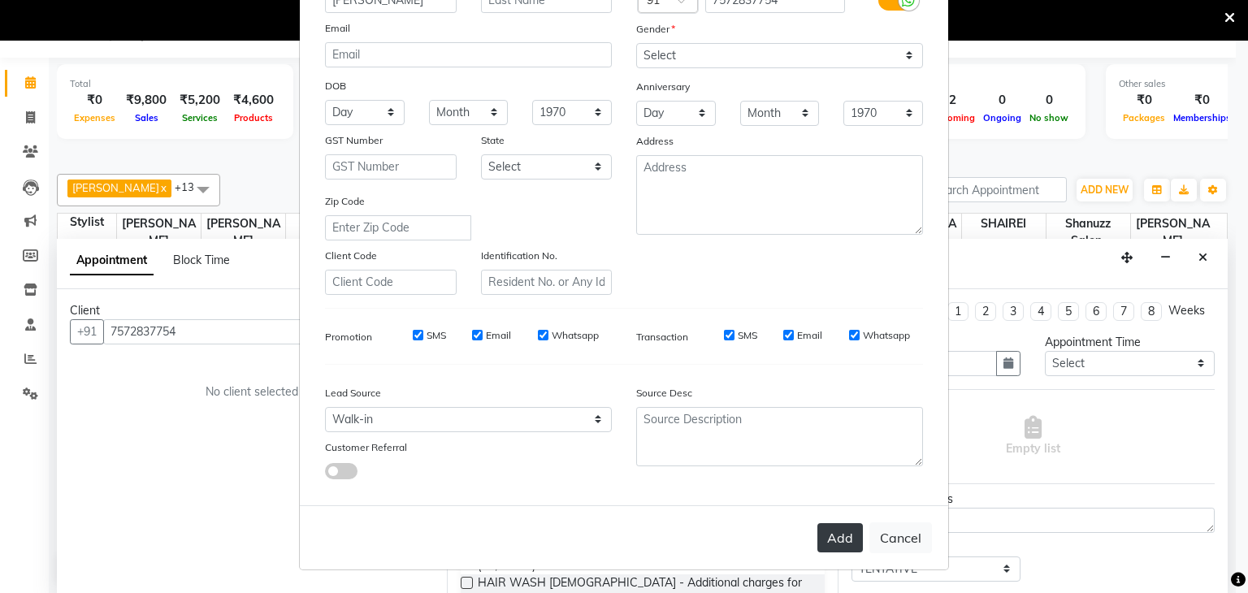
click at [830, 540] on button "Add" at bounding box center [841, 537] width 46 height 29
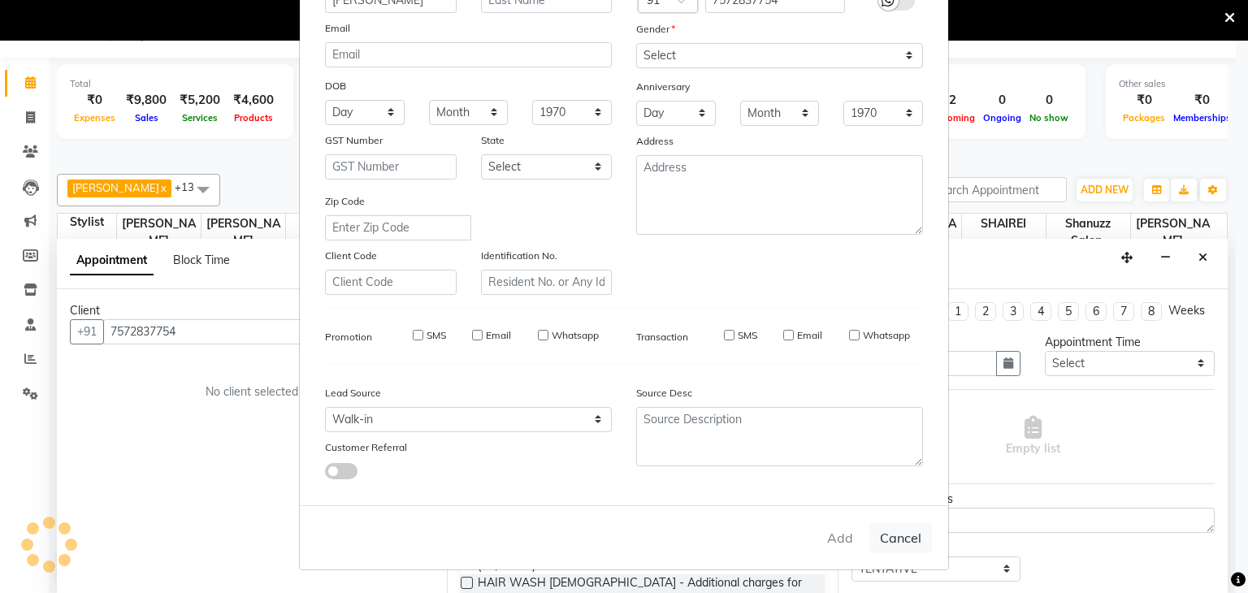
select select
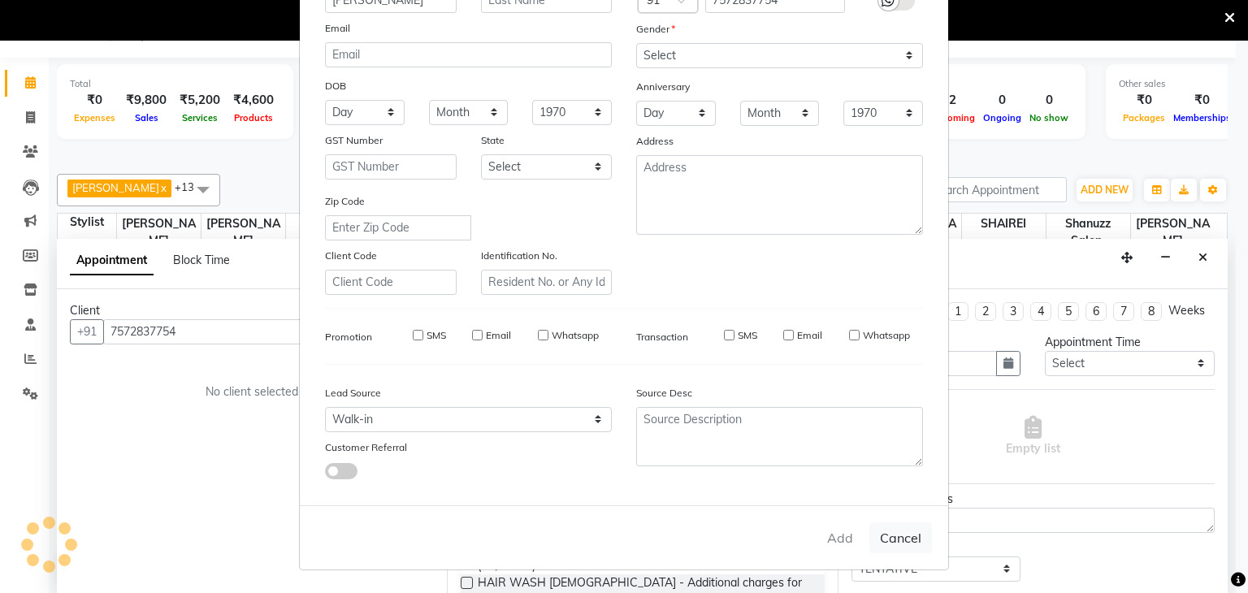
select select
checkbox input "false"
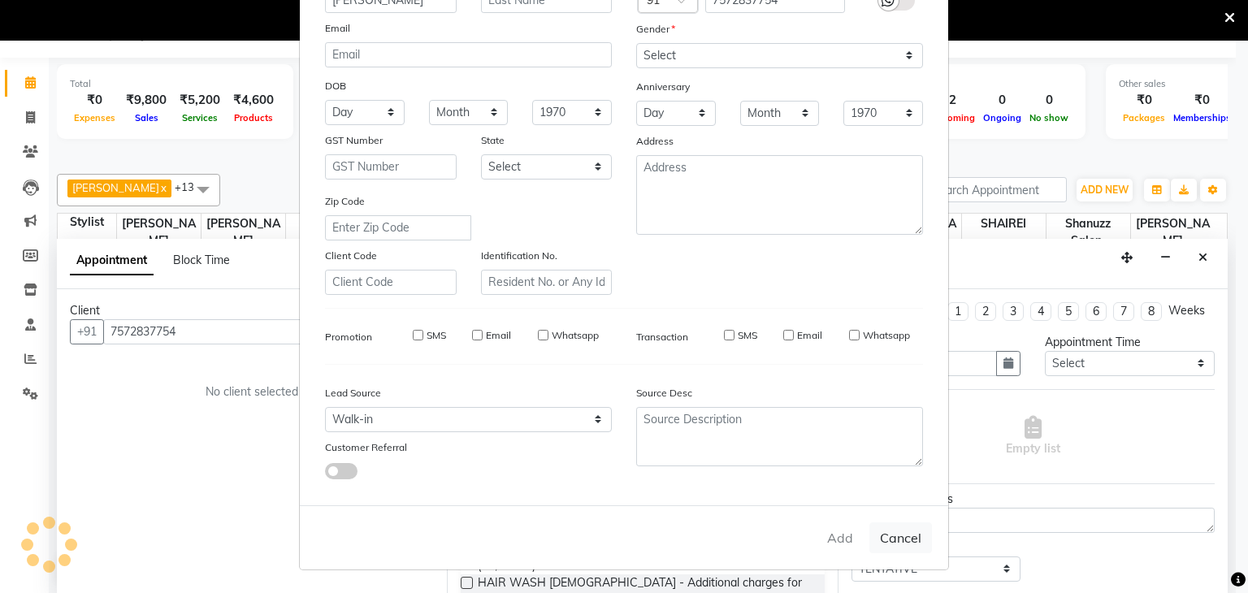
checkbox input "false"
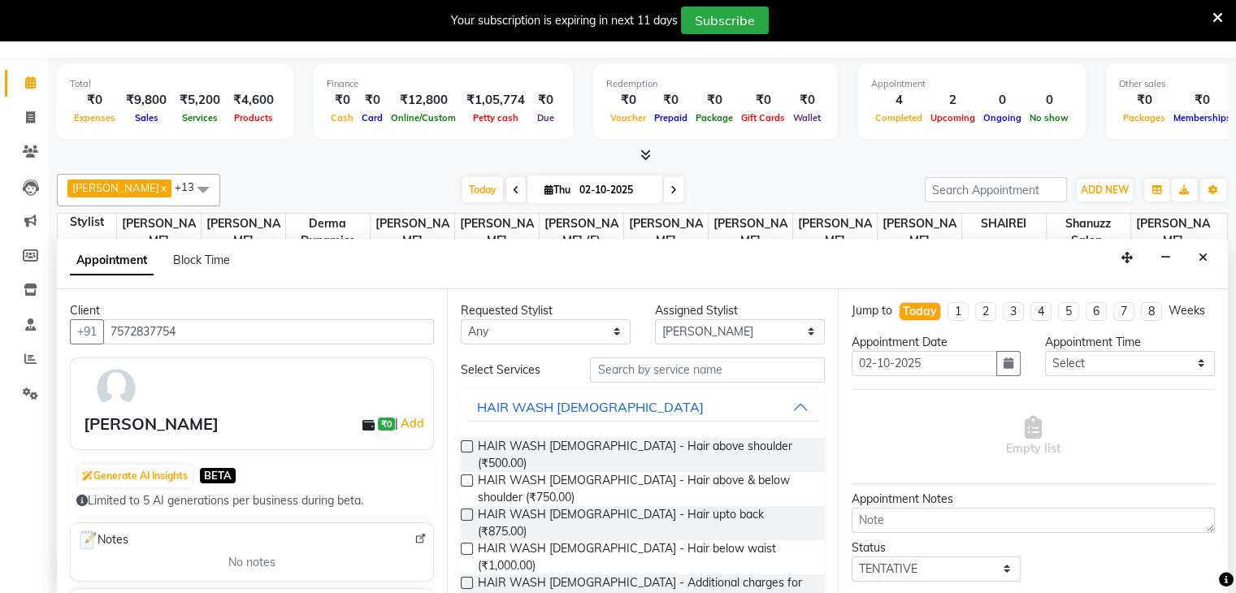
click at [467, 475] on label at bounding box center [467, 481] width 12 height 12
click at [467, 477] on input "checkbox" at bounding box center [466, 482] width 11 height 11
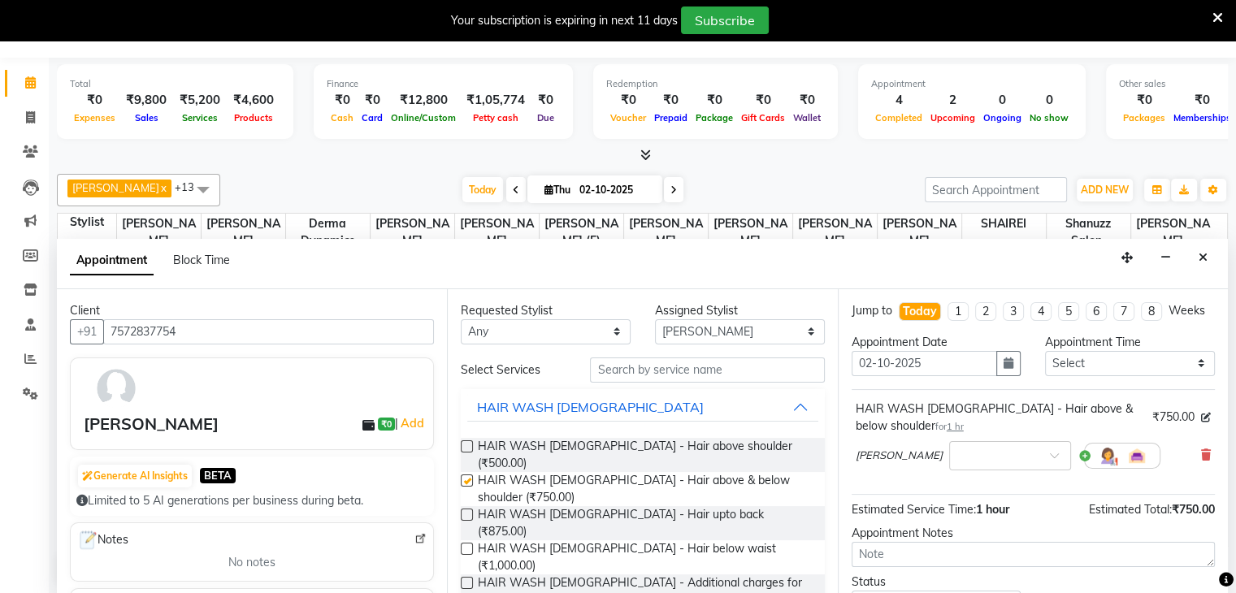
checkbox input "false"
click at [1201, 461] on icon at bounding box center [1206, 454] width 10 height 11
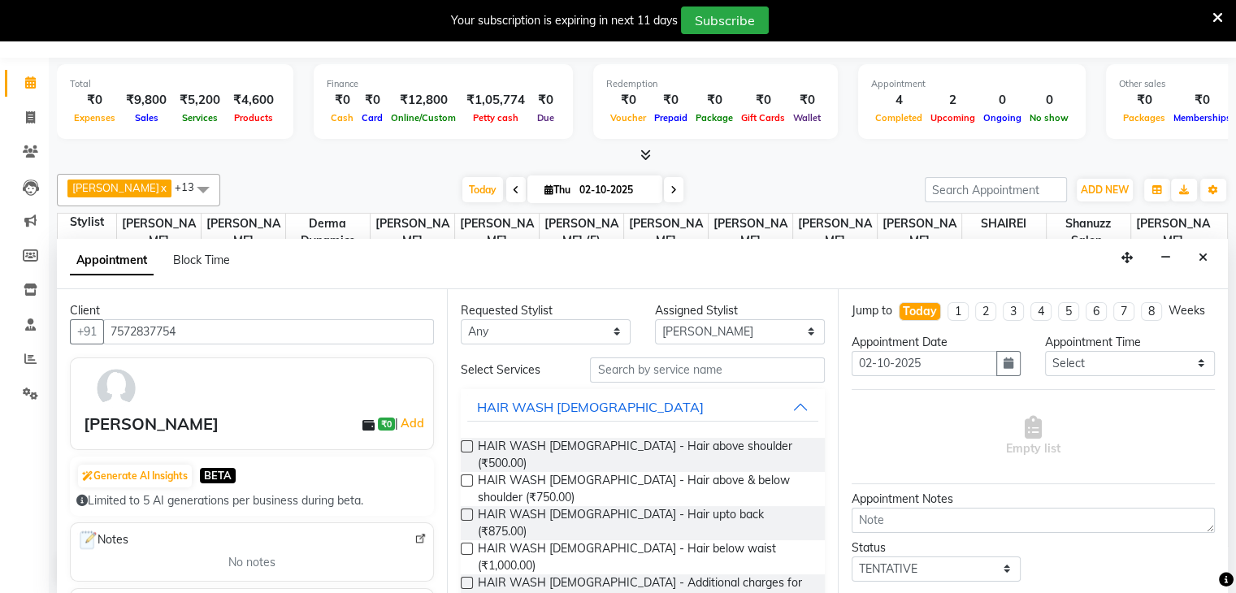
click at [468, 446] on label at bounding box center [467, 447] width 12 height 12
click at [468, 446] on input "checkbox" at bounding box center [466, 448] width 11 height 11
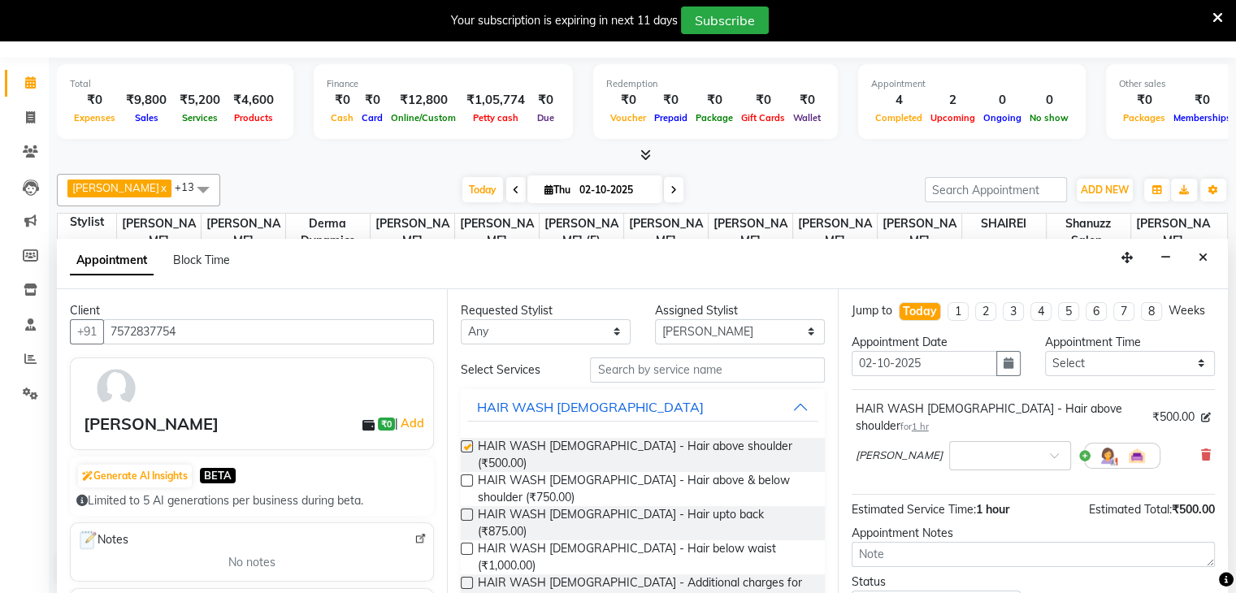
checkbox input "false"
click at [750, 325] on select "Select ADNAN ANSARI AFZAN ANSARI ARVIND SURYAWANSHI ASMA SHAIKH Derma Dynamics …" at bounding box center [740, 331] width 170 height 25
select select "59231"
click at [655, 319] on select "Select ADNAN ANSARI AFZAN ANSARI ARVIND SURYAWANSHI ASMA SHAIKH Derma Dynamics …" at bounding box center [740, 331] width 170 height 25
click at [465, 475] on label at bounding box center [467, 481] width 12 height 12
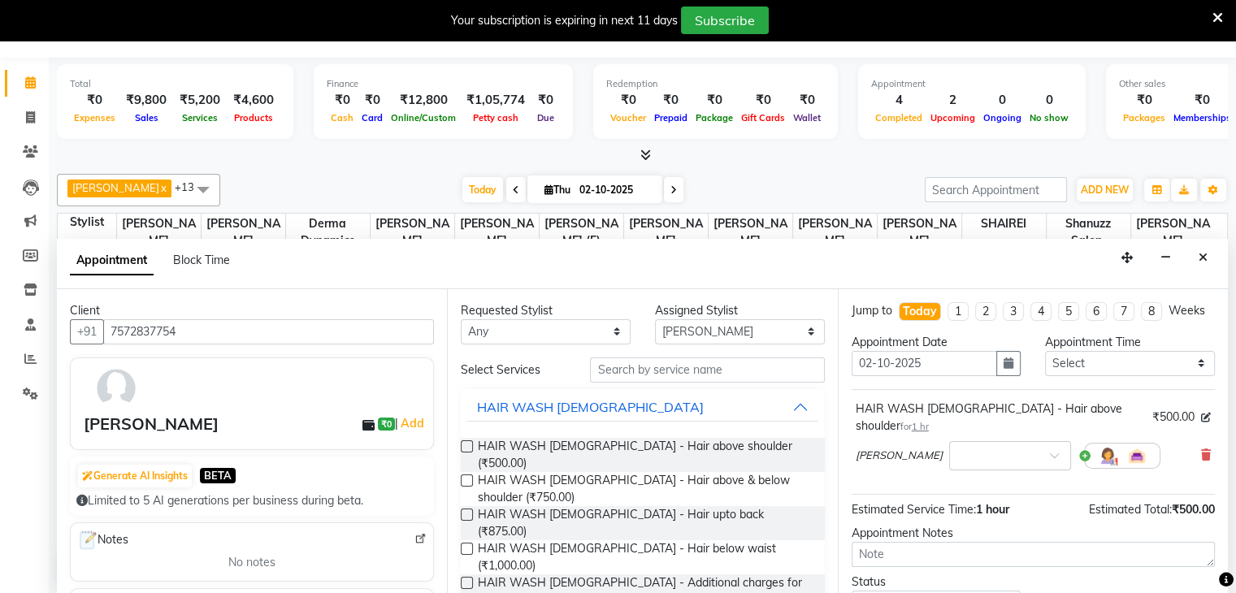
click at [465, 477] on input "checkbox" at bounding box center [466, 482] width 11 height 11
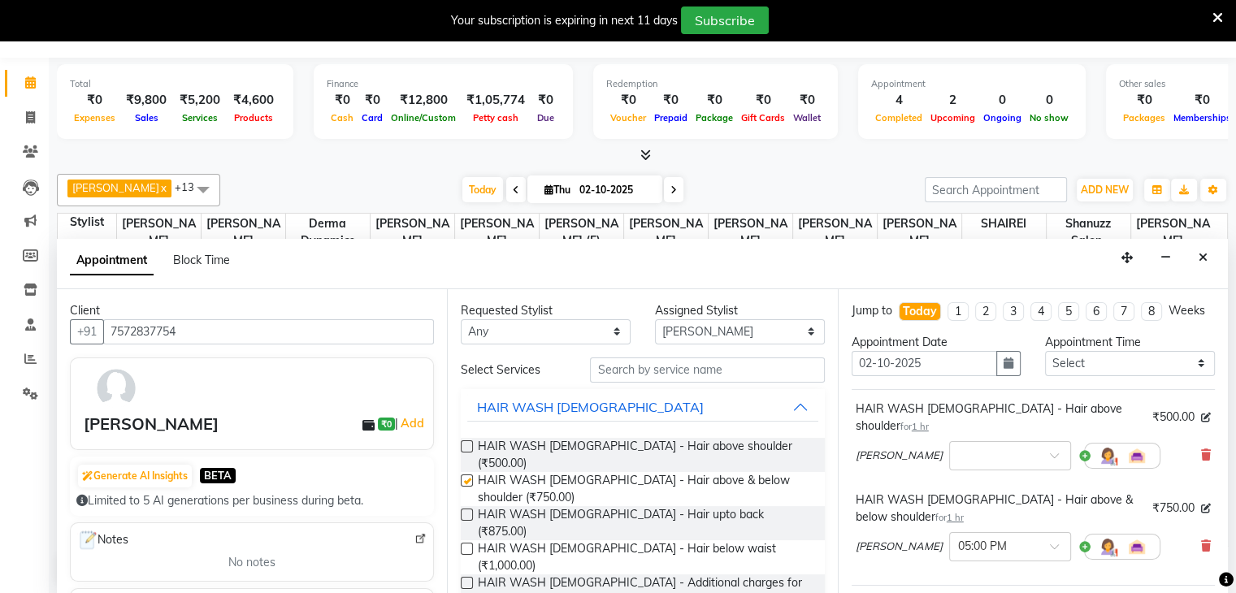
checkbox input "false"
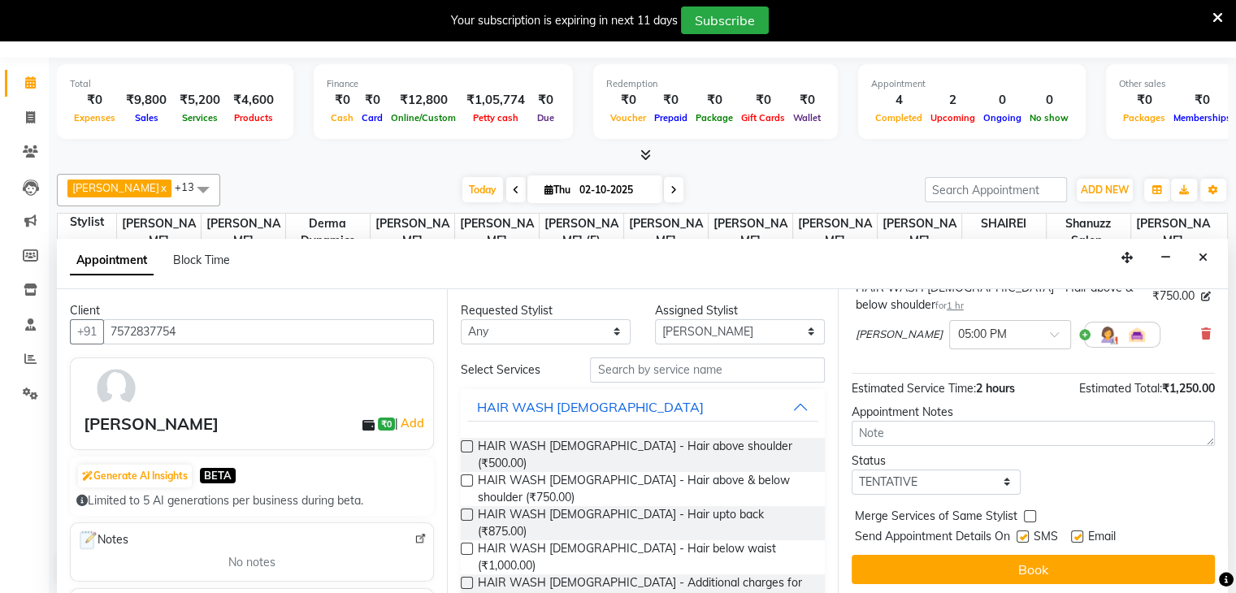
click at [1022, 531] on label at bounding box center [1023, 537] width 12 height 12
click at [1022, 533] on input "checkbox" at bounding box center [1022, 538] width 11 height 11
checkbox input "false"
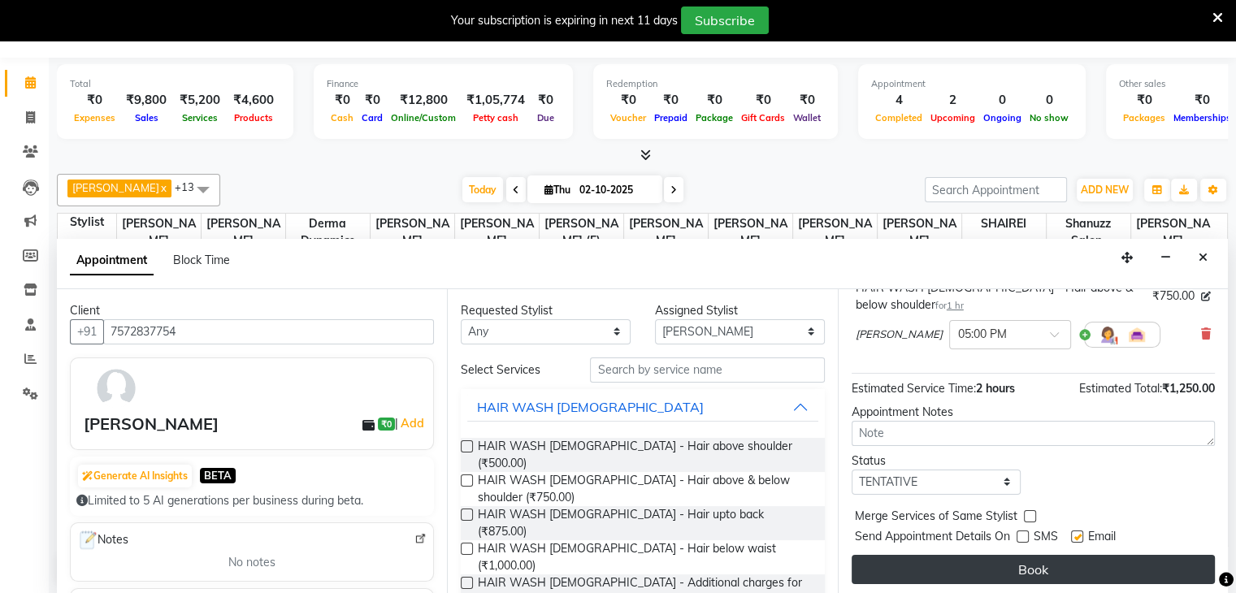
click at [964, 563] on button "Book" at bounding box center [1033, 569] width 363 height 29
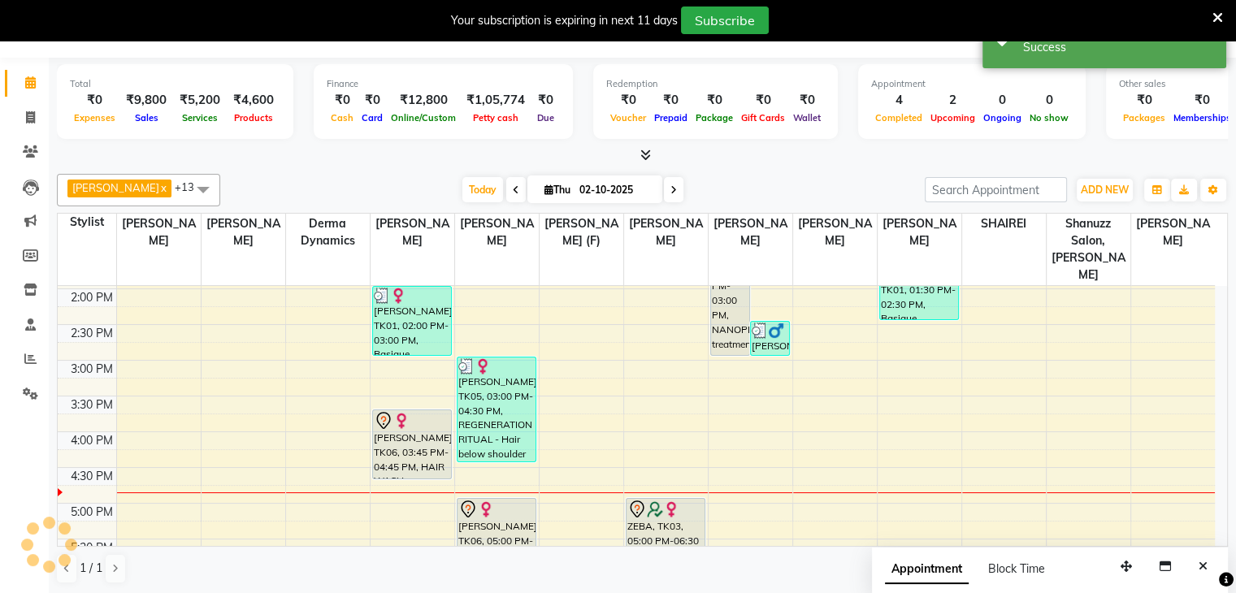
scroll to position [0, 0]
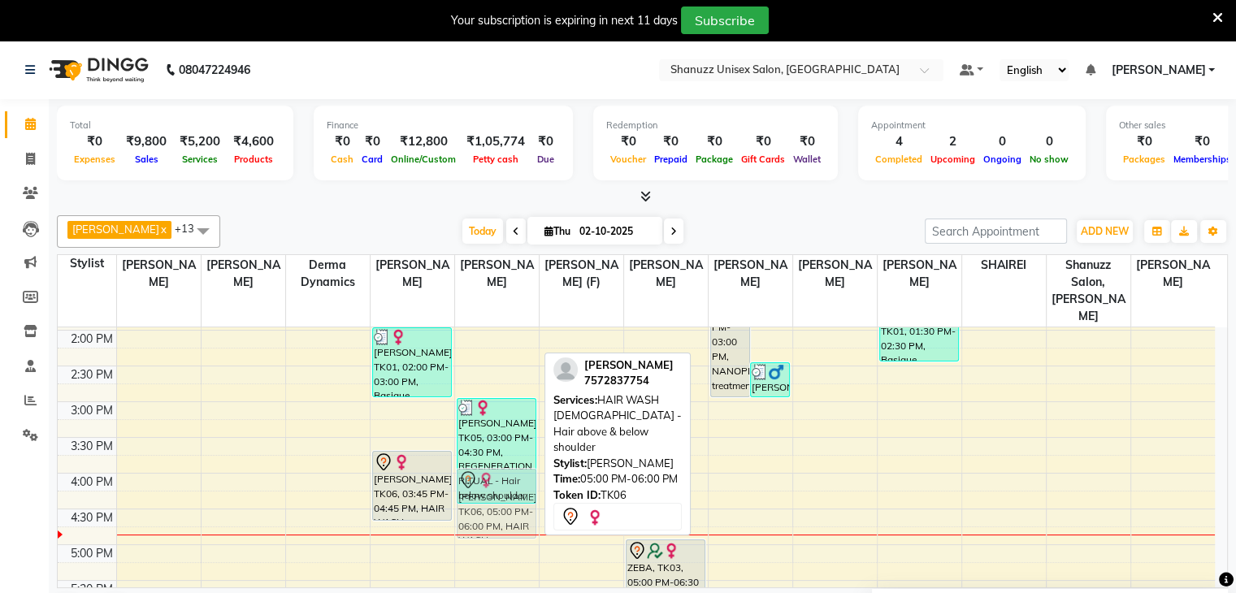
drag, startPoint x: 484, startPoint y: 549, endPoint x: 502, endPoint y: 473, distance: 78.7
click at [502, 473] on div "Vinita Thakur, TK05, 03:00 PM-04:30 PM, REGENERATION RITUAL - Hair below should…" at bounding box center [497, 401] width 84 height 857
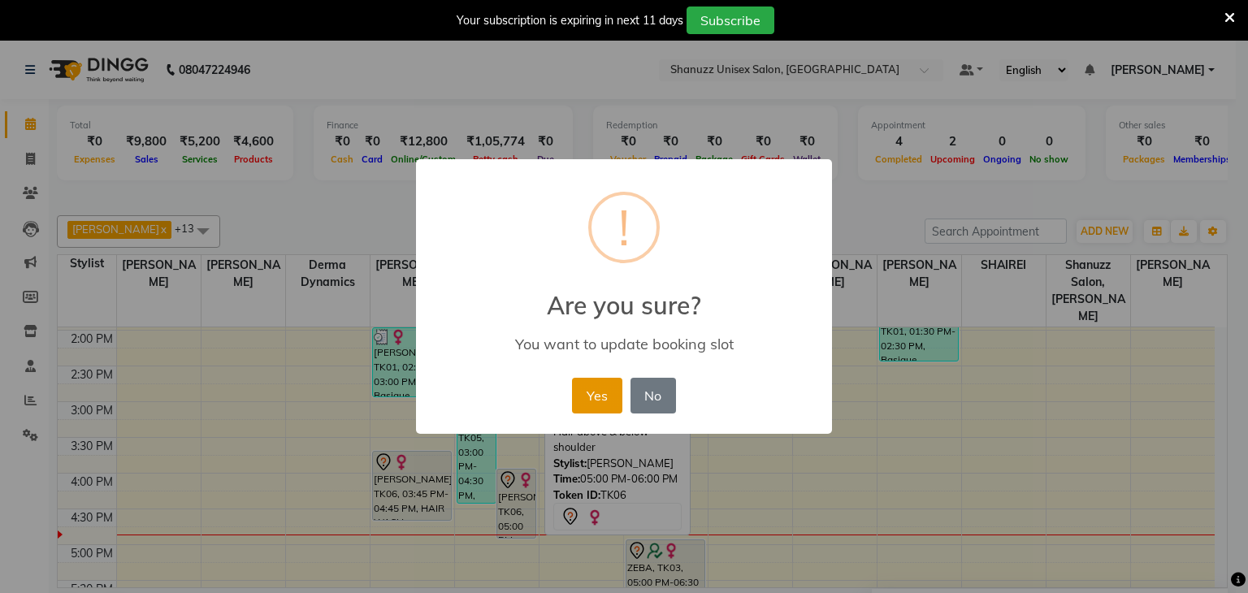
click at [597, 385] on button "Yes" at bounding box center [597, 396] width 50 height 36
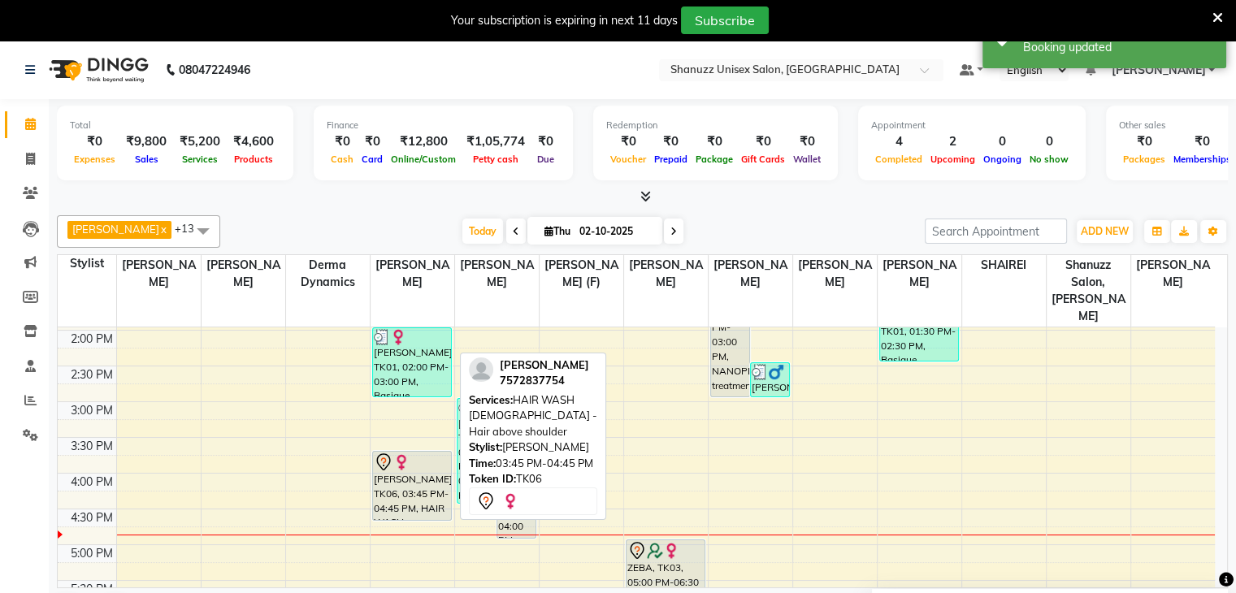
click at [383, 453] on icon at bounding box center [384, 463] width 20 height 20
select select "7"
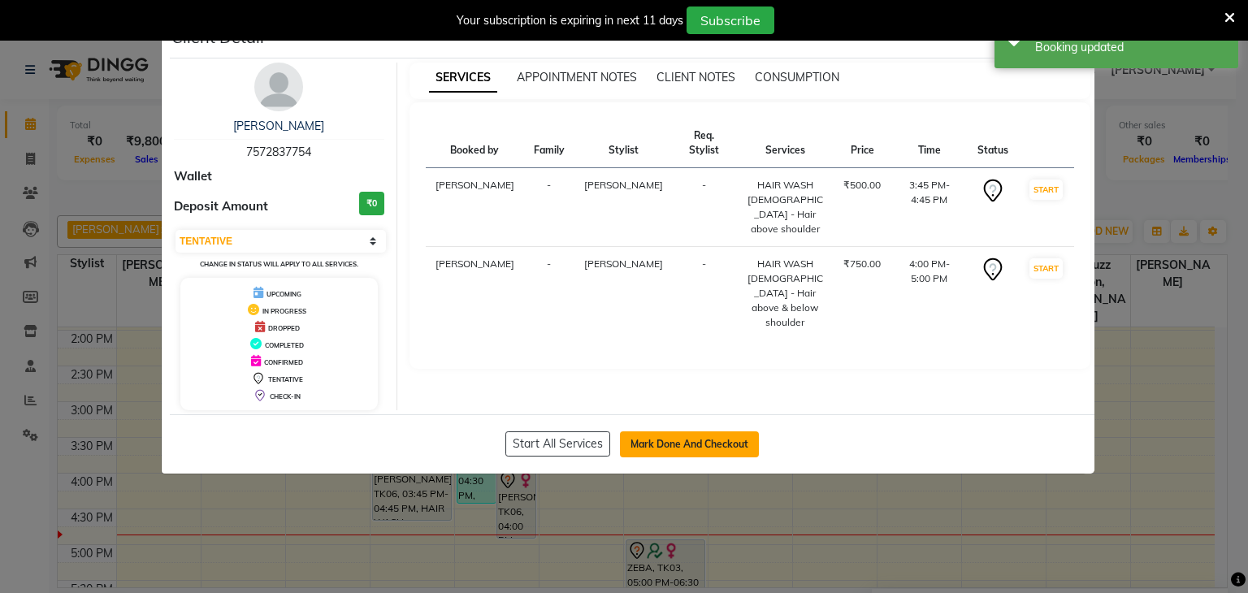
click at [679, 441] on button "Mark Done And Checkout" at bounding box center [689, 445] width 139 height 26
select select "7102"
select select "service"
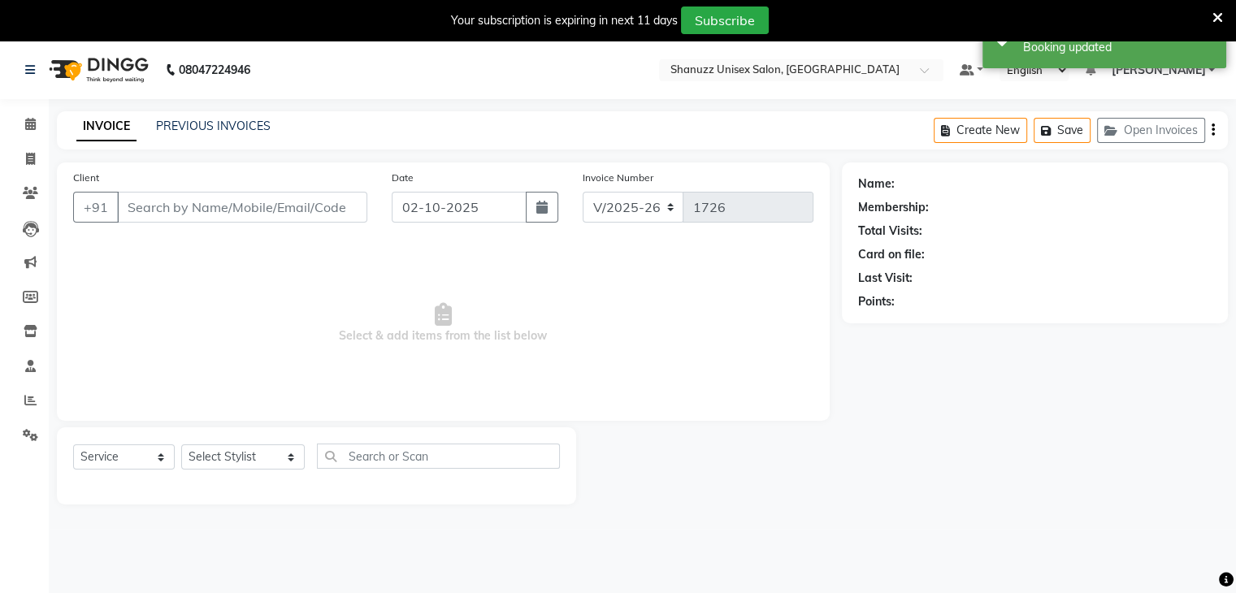
type input "7572837754"
select select "59235"
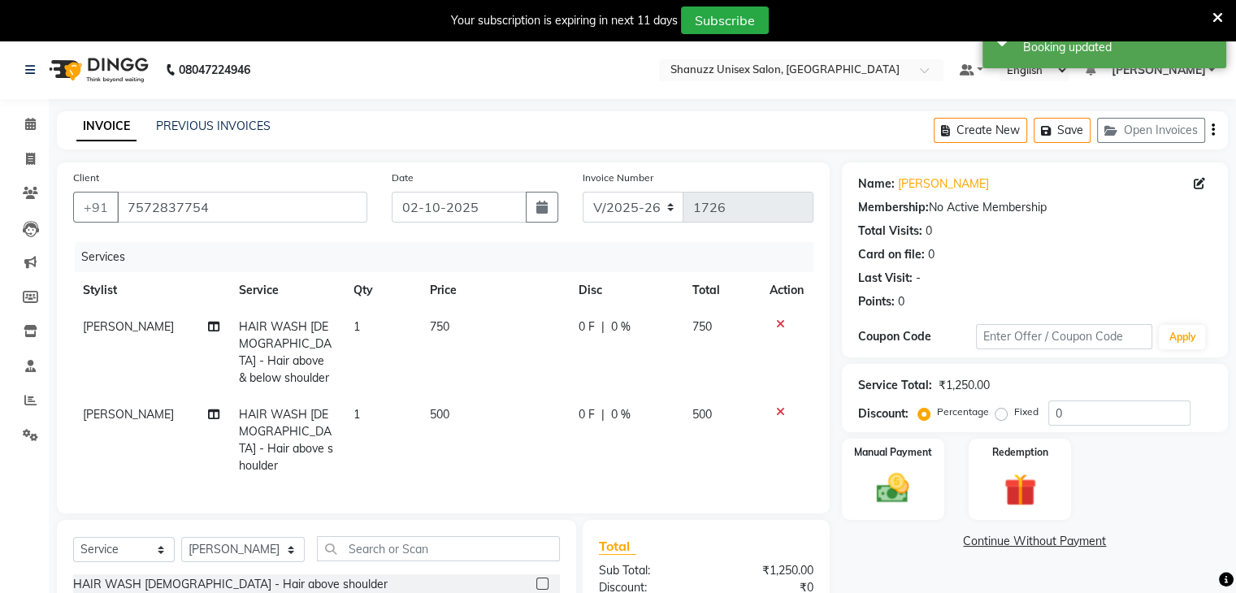
scroll to position [142, 0]
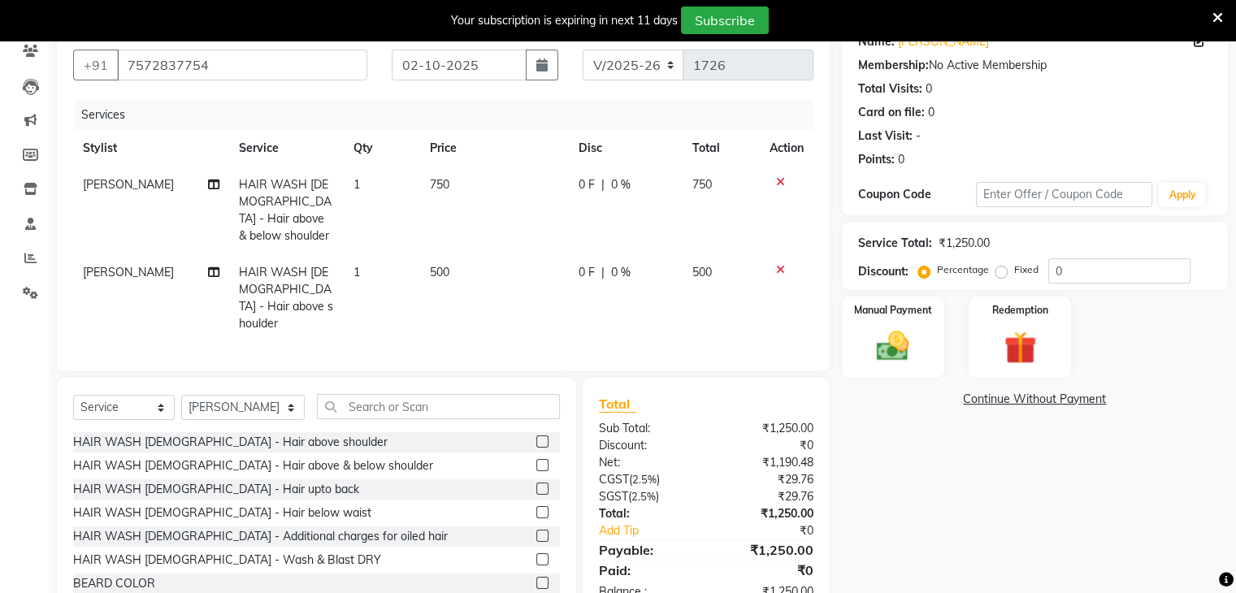
click at [596, 176] on div "0 F | 0 %" at bounding box center [626, 184] width 94 height 17
select select "59231"
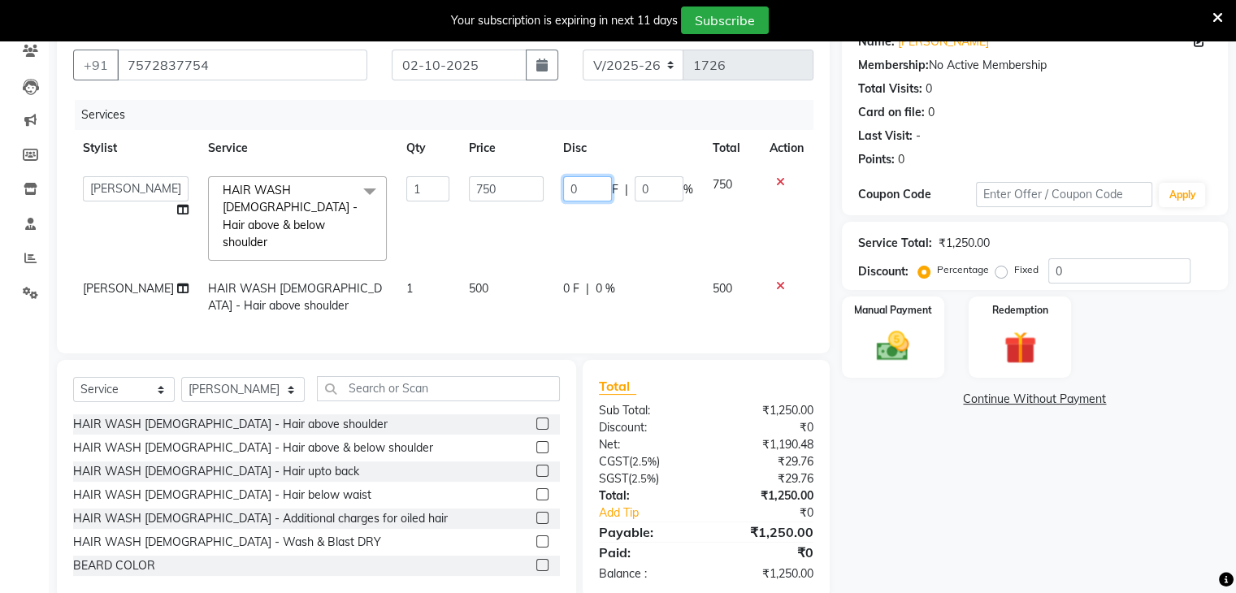
click at [574, 189] on input "0" at bounding box center [587, 188] width 49 height 25
type input "50"
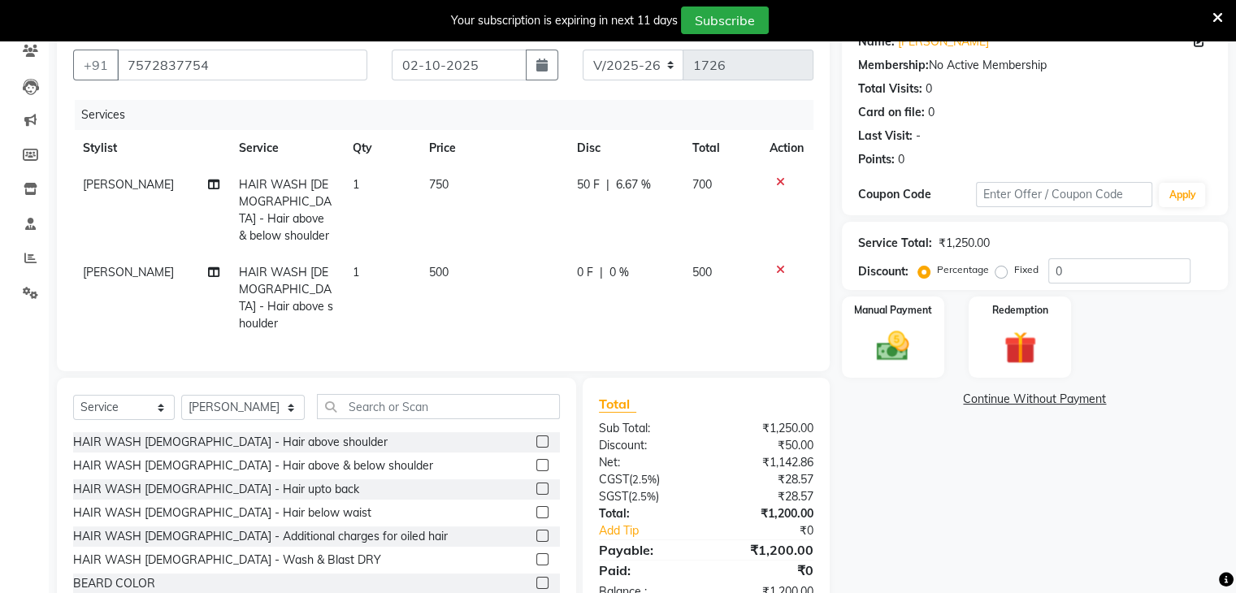
click at [866, 424] on div "Name: Bhumika Membership: No Active Membership Total Visits: 0 Card on file: 0 …" at bounding box center [1041, 318] width 398 height 597
click at [877, 344] on img at bounding box center [893, 347] width 54 height 39
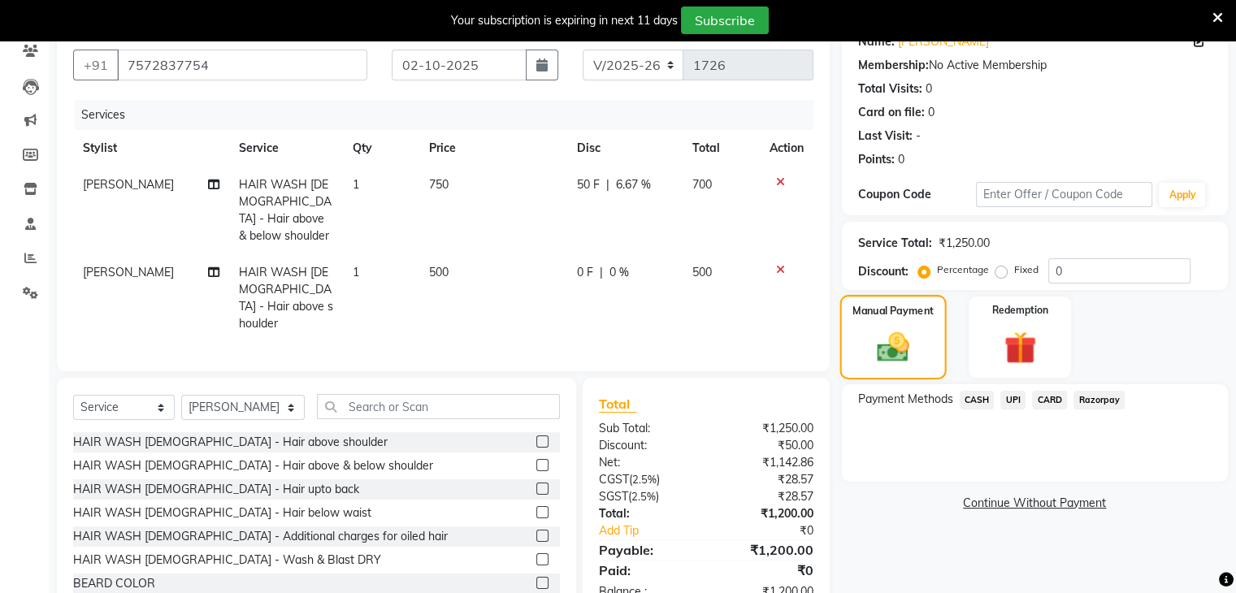
scroll to position [170, 0]
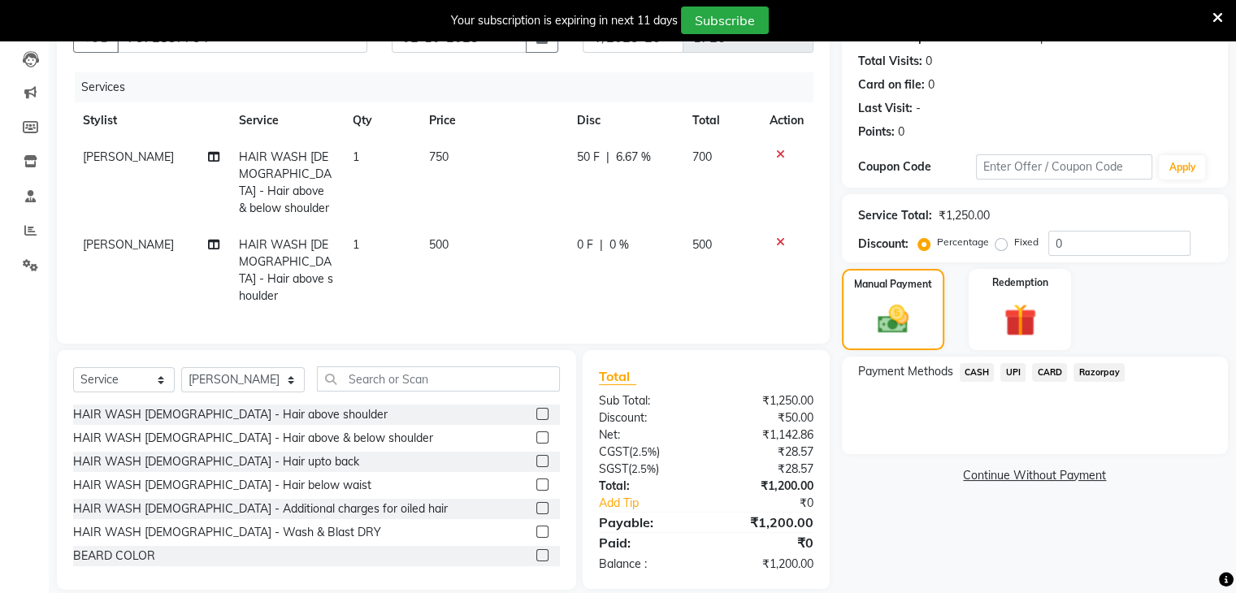
click at [986, 373] on span "CASH" at bounding box center [977, 372] width 35 height 19
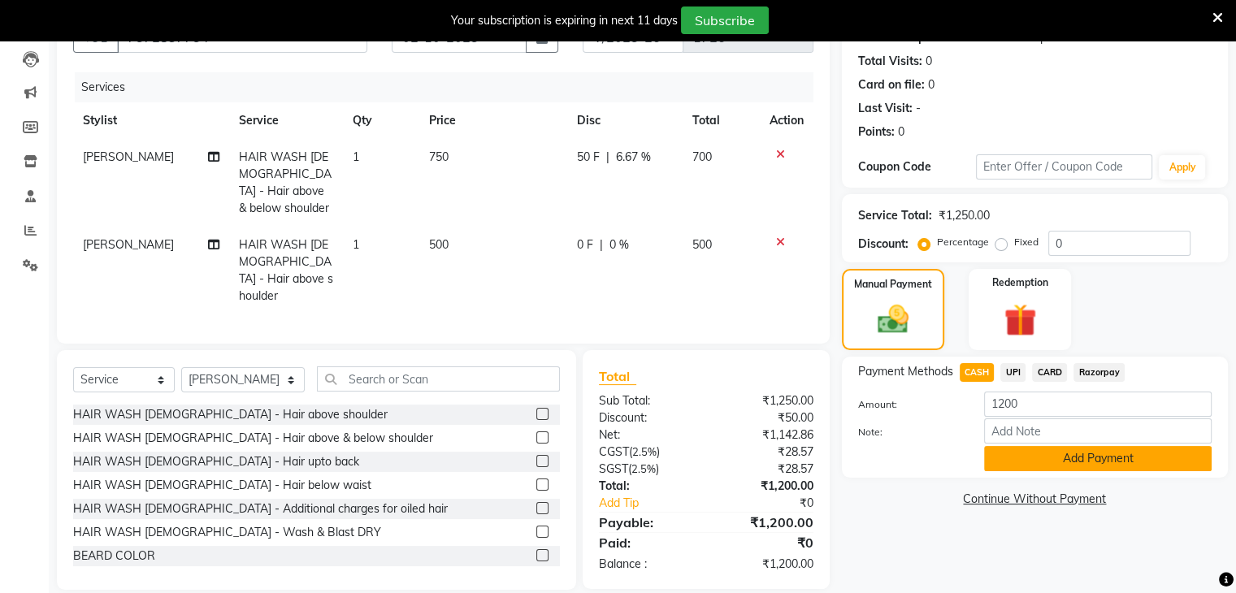
click at [1024, 460] on button "Add Payment" at bounding box center [1098, 458] width 228 height 25
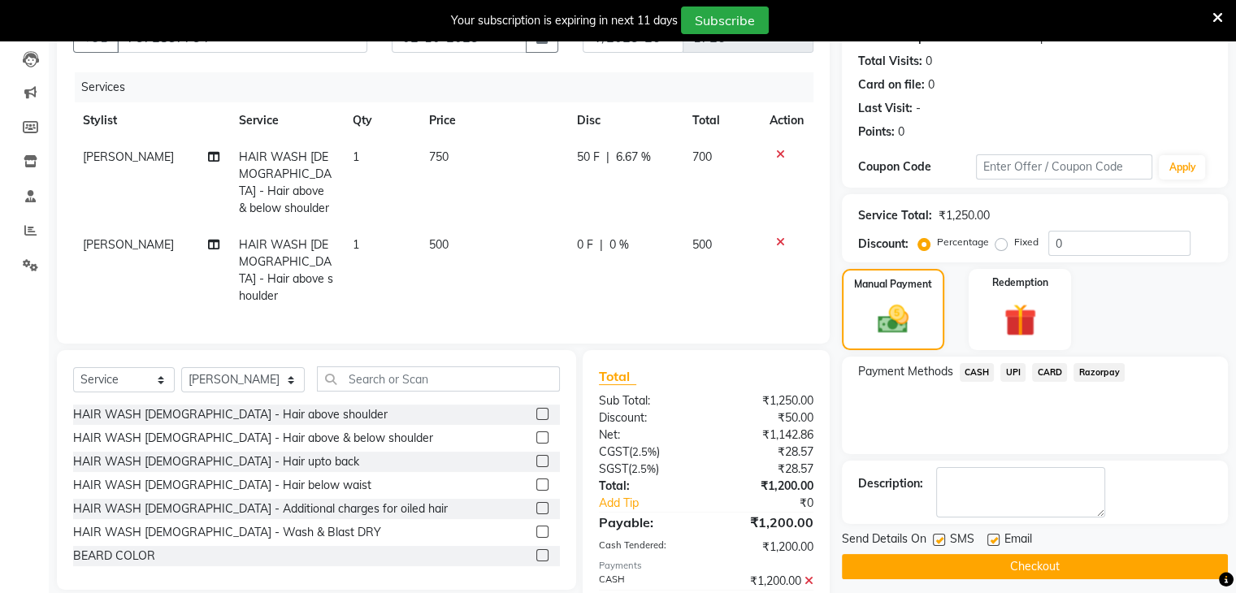
scroll to position [227, 0]
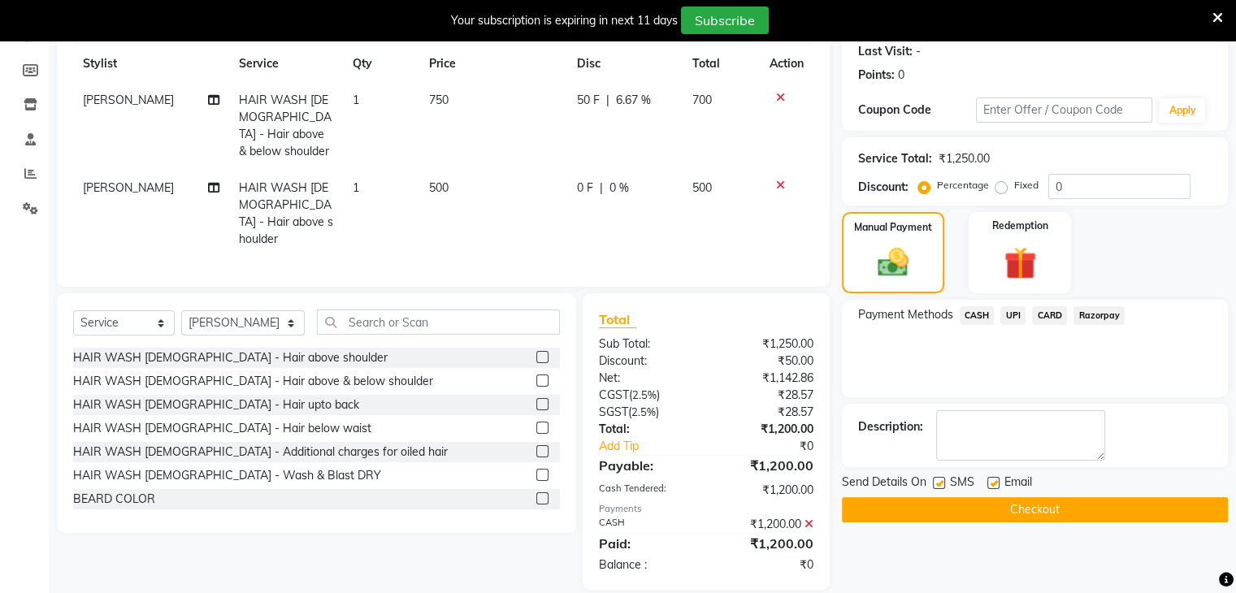
click at [939, 480] on label at bounding box center [939, 483] width 12 height 12
click at [939, 480] on input "checkbox" at bounding box center [938, 484] width 11 height 11
checkbox input "false"
click at [899, 504] on button "Checkout" at bounding box center [1035, 509] width 386 height 25
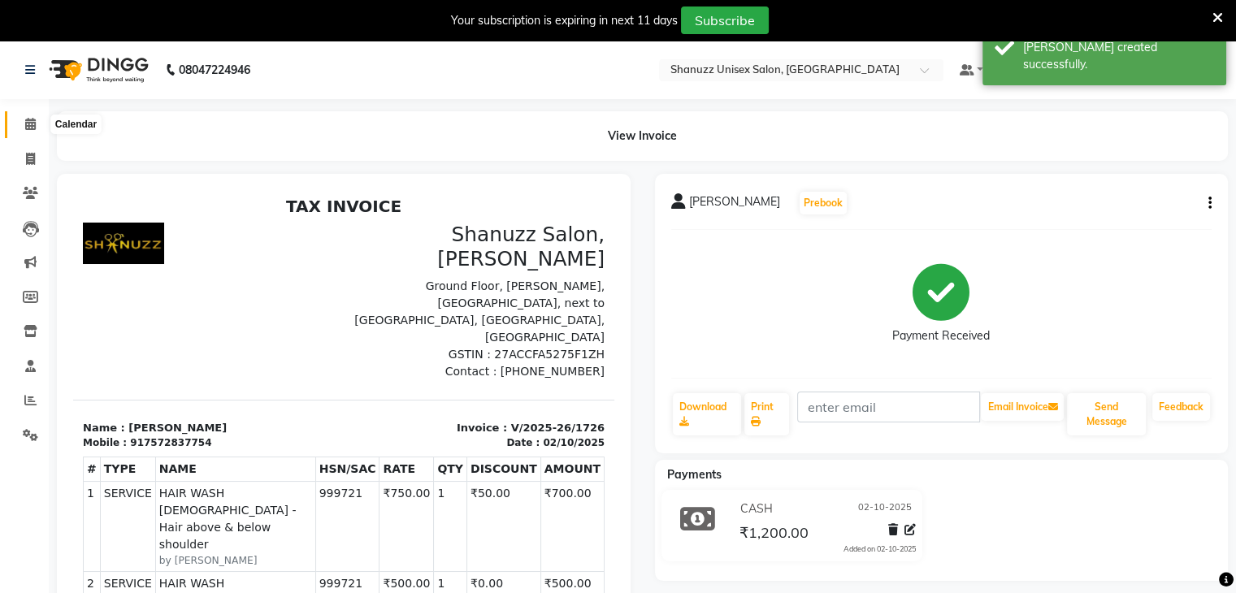
click at [28, 120] on icon at bounding box center [30, 124] width 11 height 12
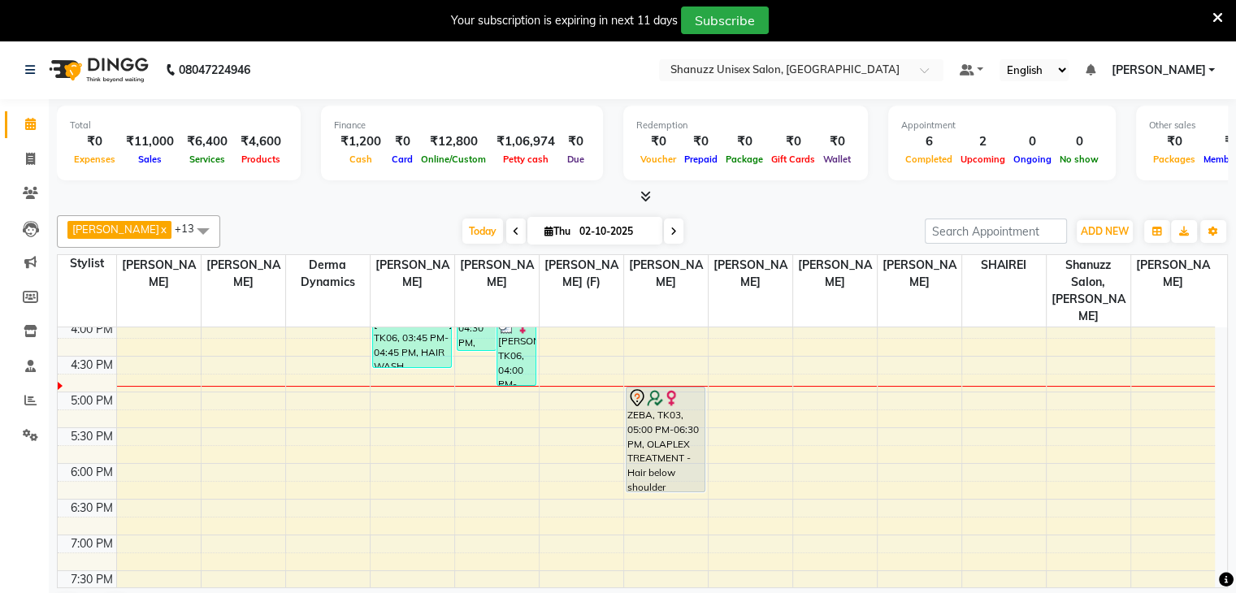
scroll to position [502, 0]
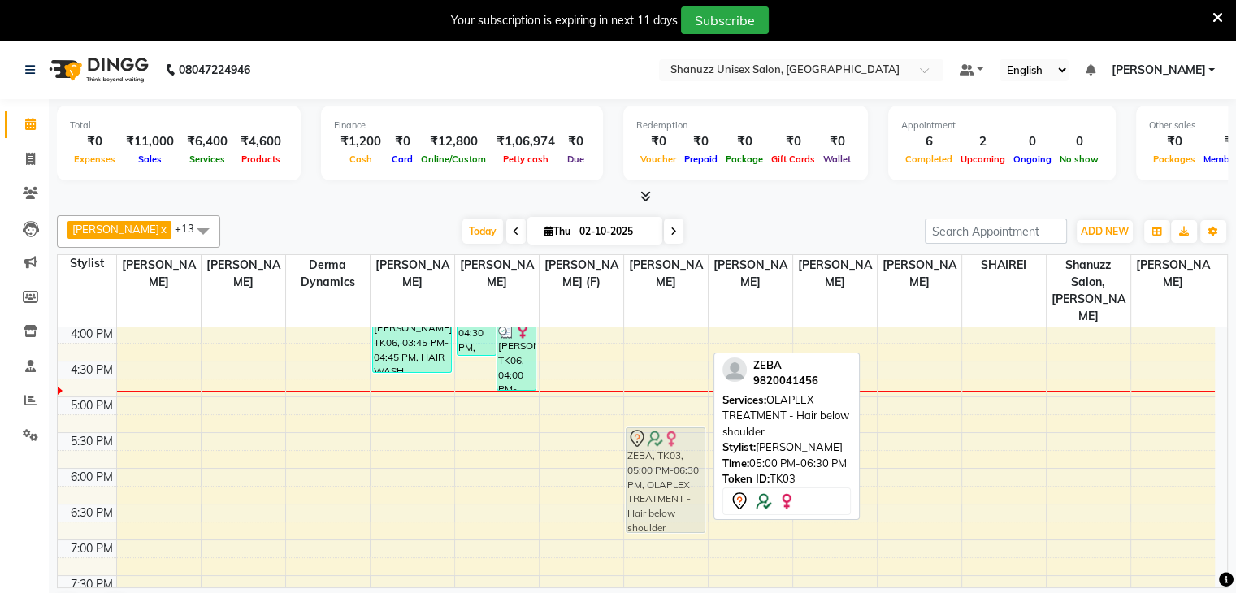
drag, startPoint x: 641, startPoint y: 400, endPoint x: 640, endPoint y: 439, distance: 39.0
click at [640, 439] on div "ZEBA, TK03, 05:00 PM-06:30 PM, OLAPLEX TREATMENT - Hair below shoulder ZEBA, TK…" at bounding box center [666, 253] width 84 height 857
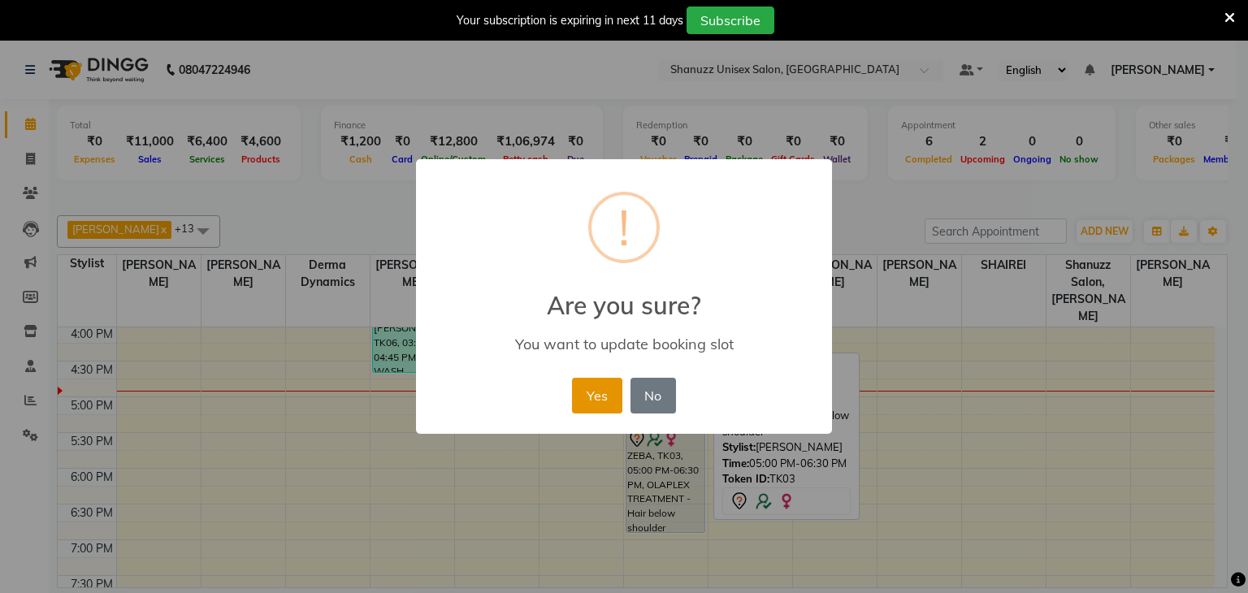
click at [603, 402] on button "Yes" at bounding box center [597, 396] width 50 height 36
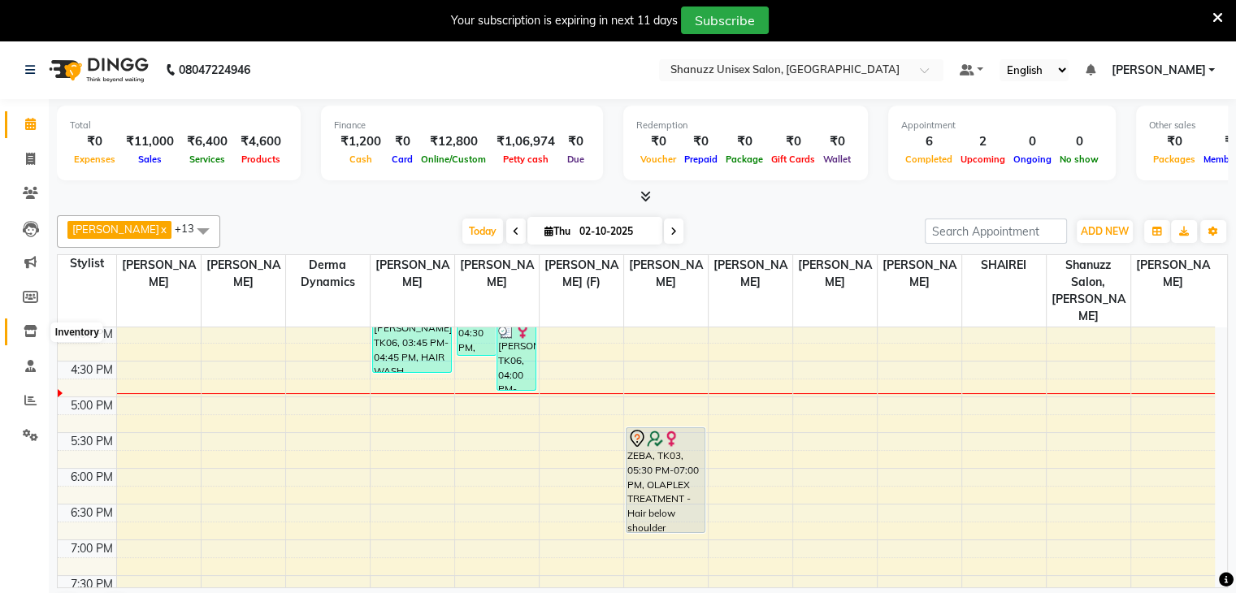
click at [28, 329] on icon at bounding box center [31, 331] width 14 height 12
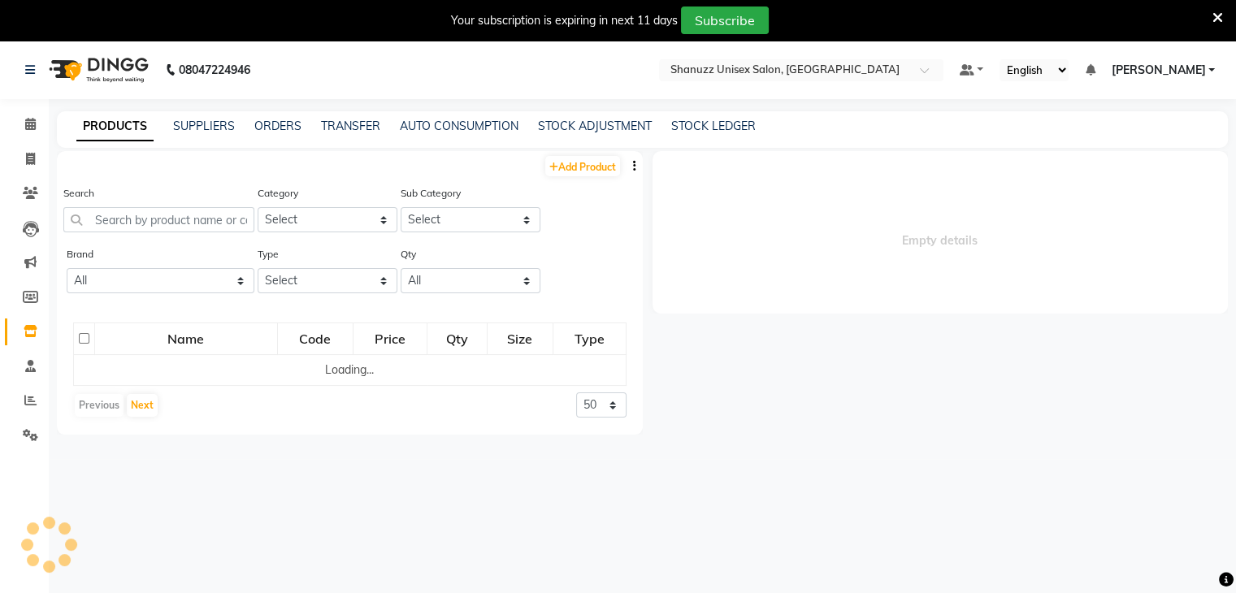
select select
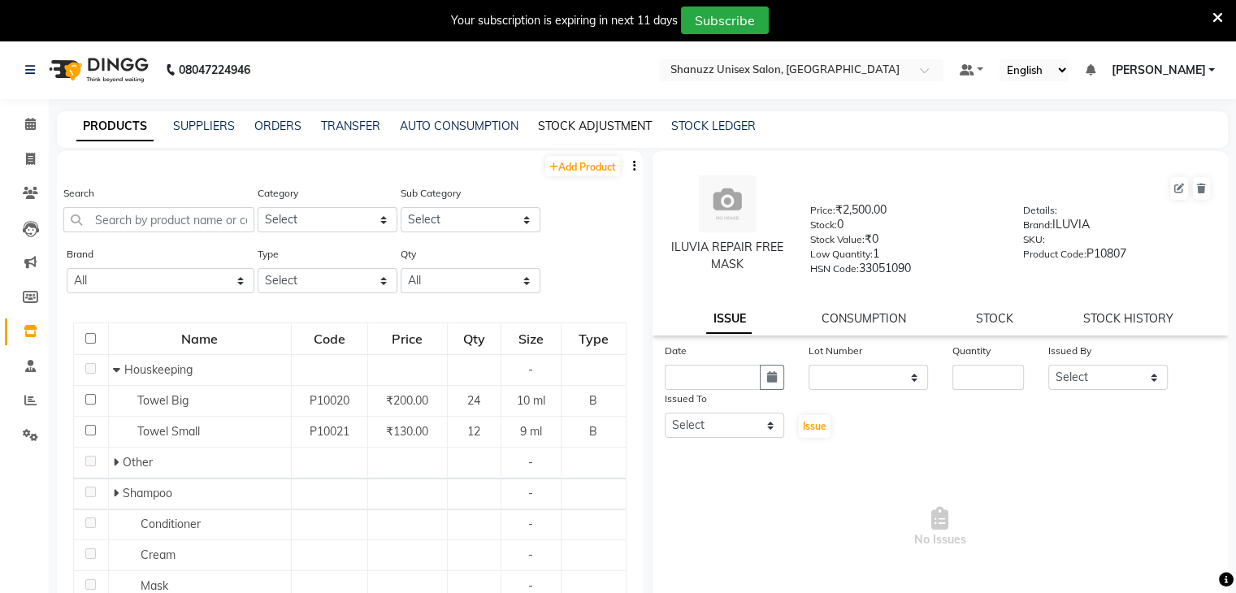
click at [556, 126] on link "STOCK ADJUSTMENT" at bounding box center [595, 126] width 114 height 15
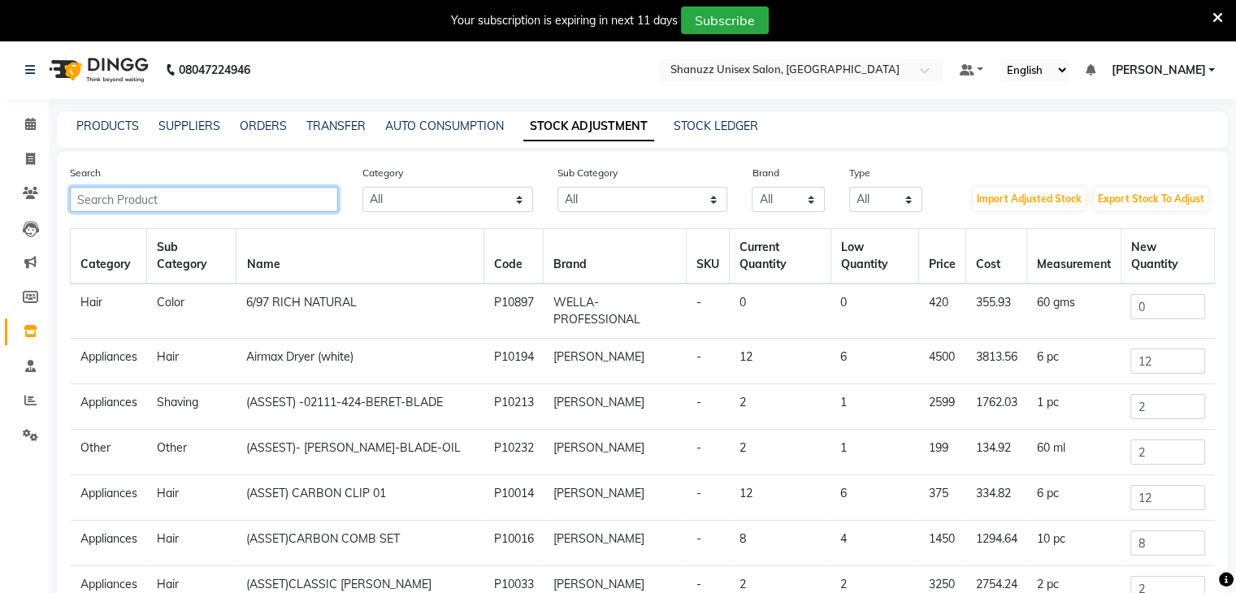
click at [286, 202] on input "text" at bounding box center [204, 199] width 268 height 25
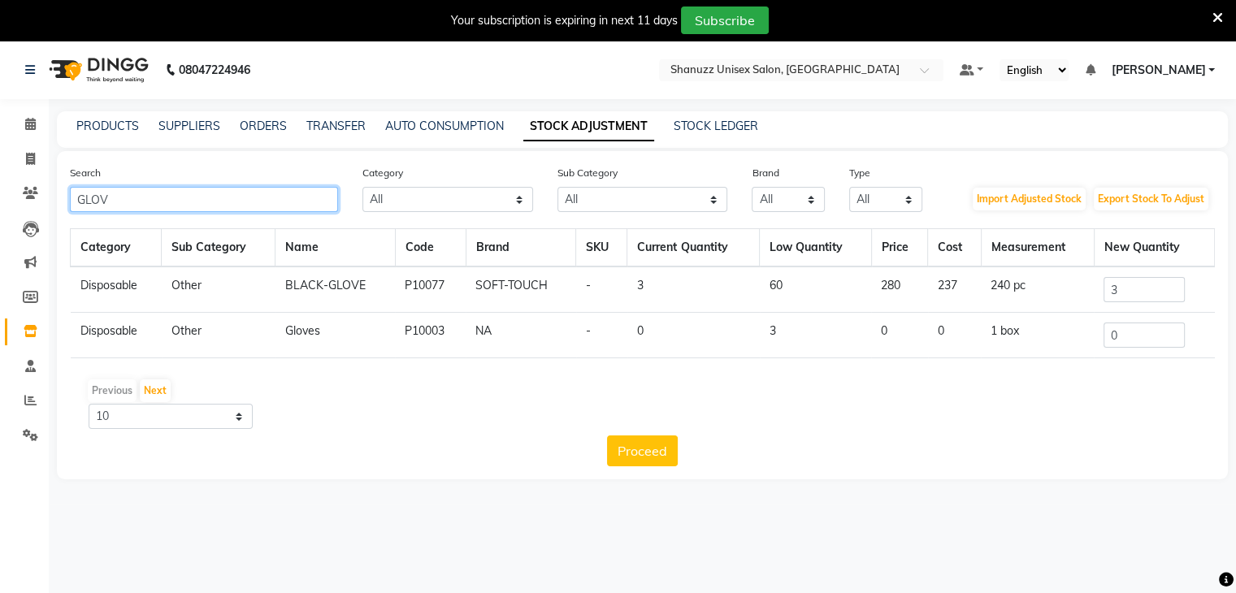
type input "GLOV"
click at [1133, 294] on input "3" at bounding box center [1144, 289] width 81 height 25
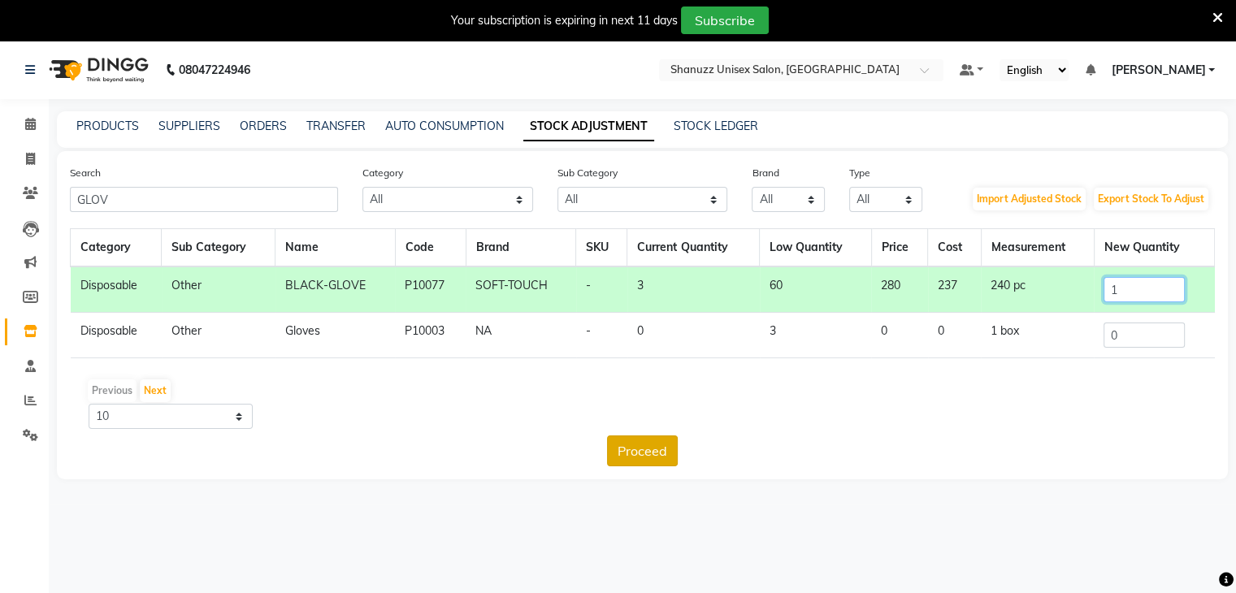
type input "1"
click at [653, 449] on button "Proceed" at bounding box center [642, 451] width 71 height 31
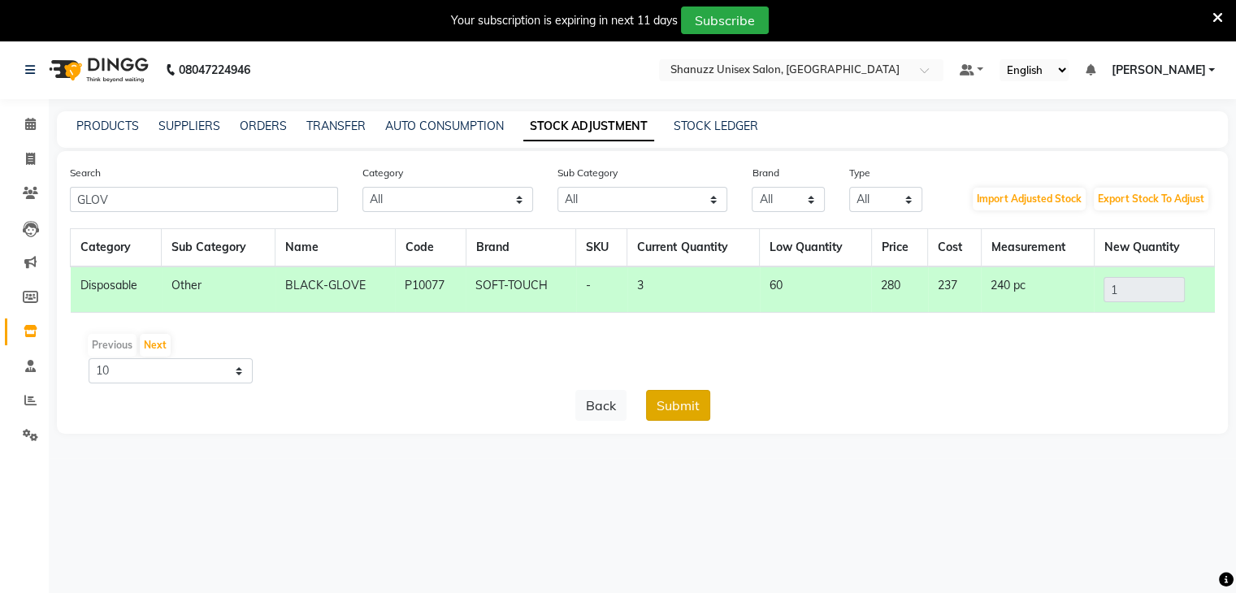
click at [662, 408] on button "Submit" at bounding box center [678, 405] width 64 height 31
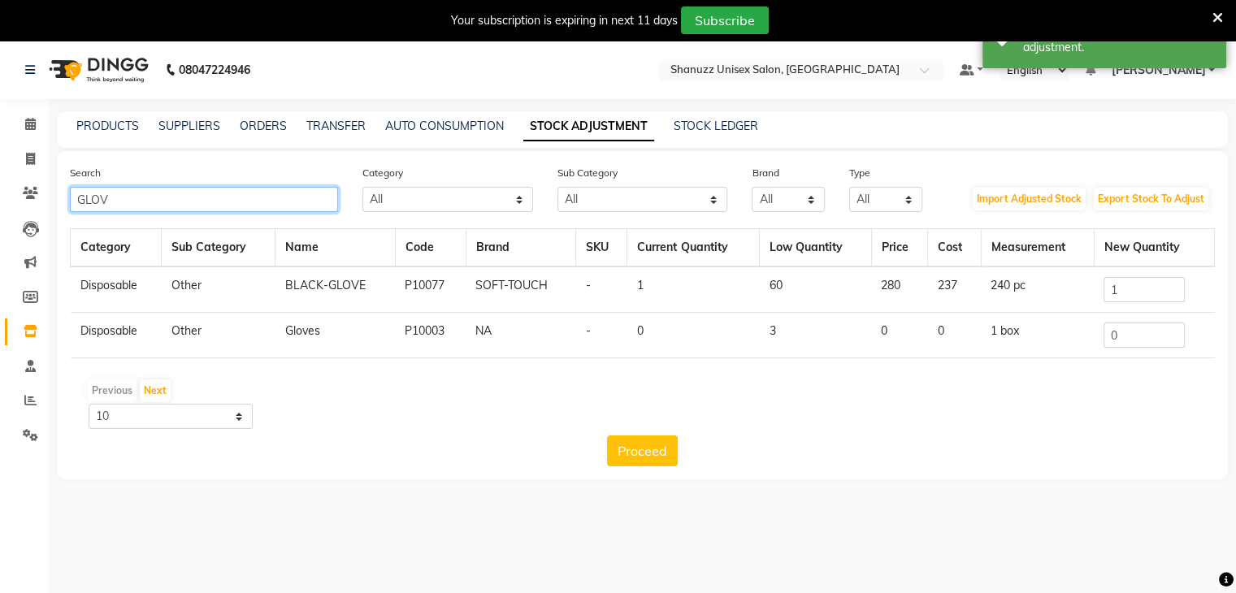
click at [131, 202] on input "GLOV" at bounding box center [204, 199] width 268 height 25
type input "G"
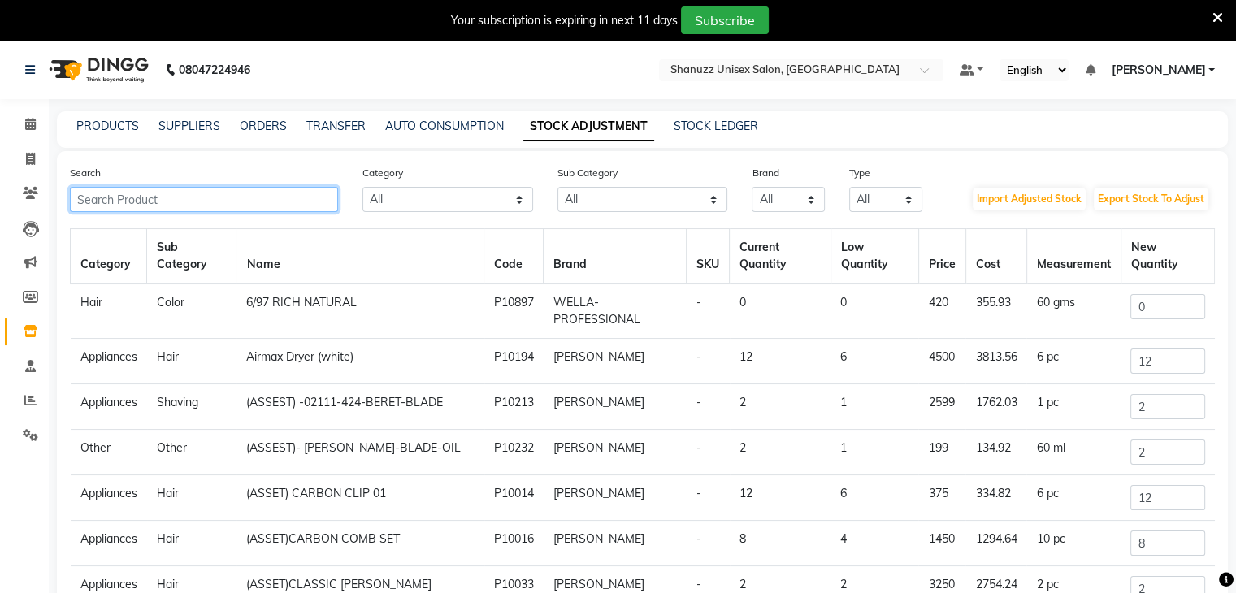
click at [154, 202] on input "text" at bounding box center [204, 199] width 268 height 25
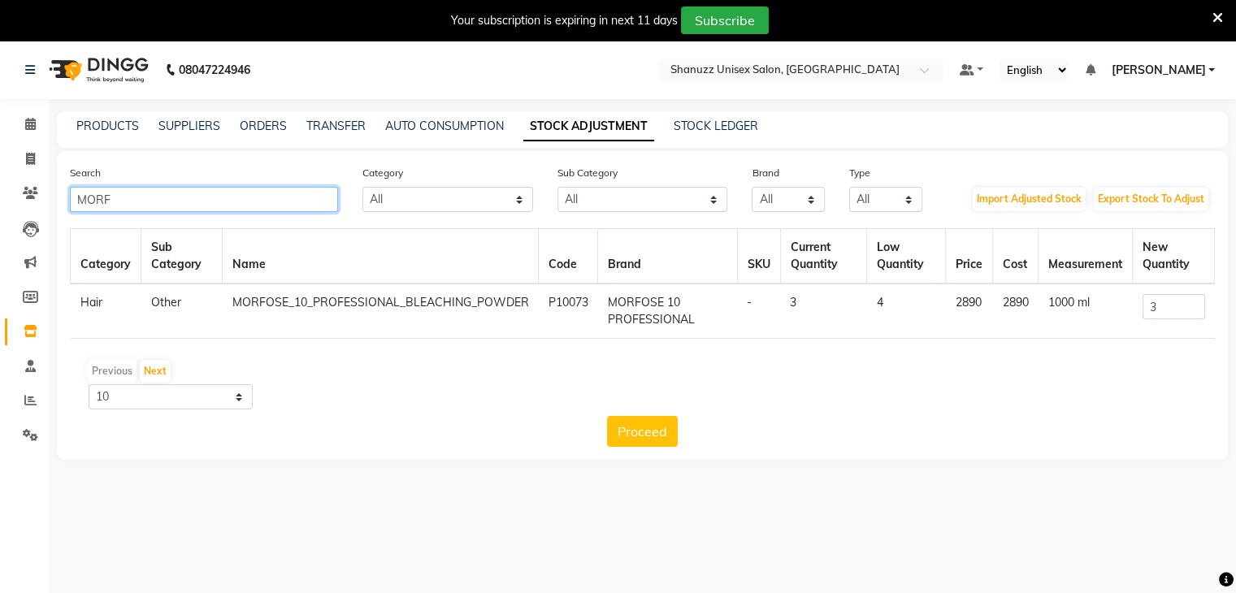
type input "MORF"
click at [1163, 306] on input "3" at bounding box center [1174, 306] width 63 height 25
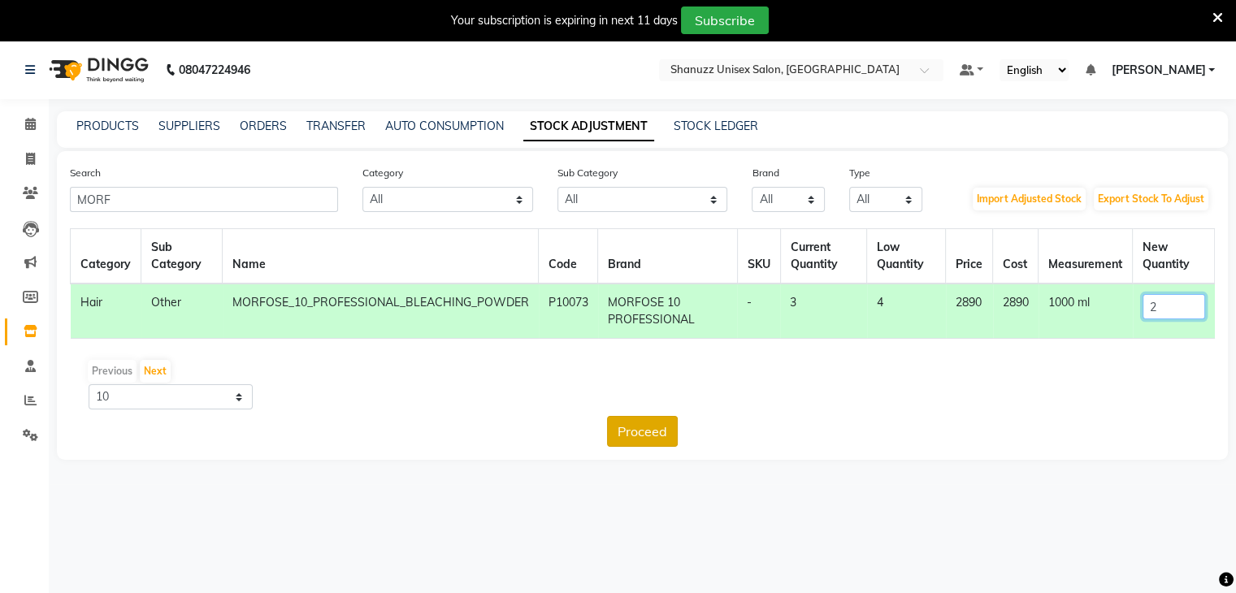
type input "2"
click at [624, 432] on button "Proceed" at bounding box center [642, 431] width 71 height 31
click at [673, 431] on button "Submit" at bounding box center [678, 431] width 64 height 31
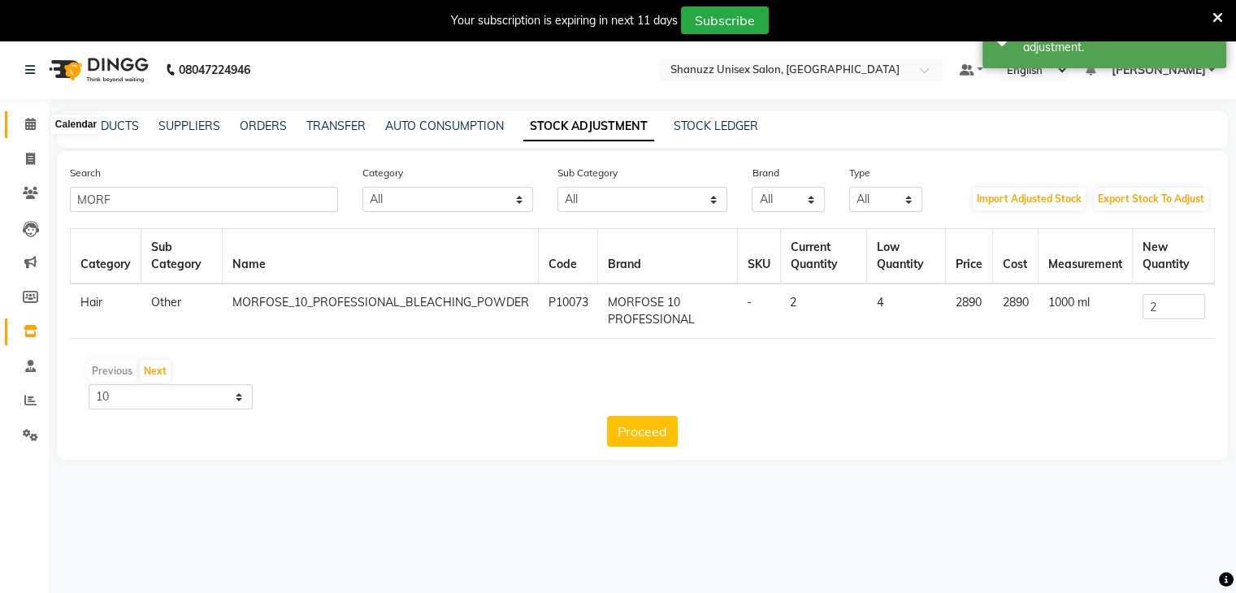
click at [27, 128] on icon at bounding box center [30, 124] width 11 height 12
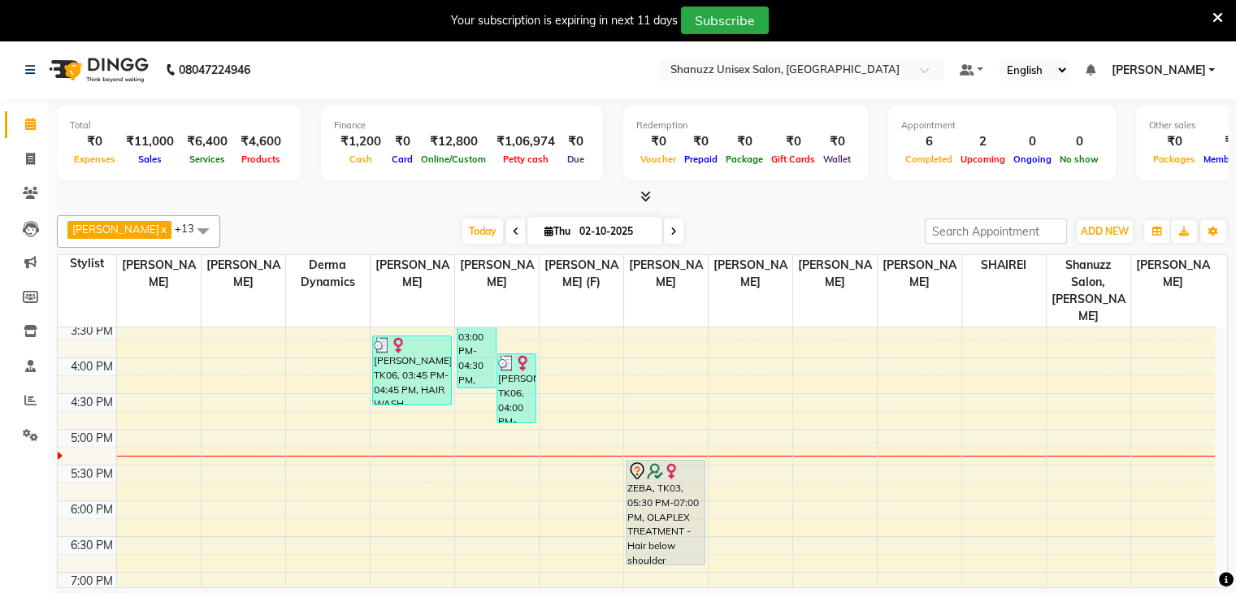
scroll to position [288, 0]
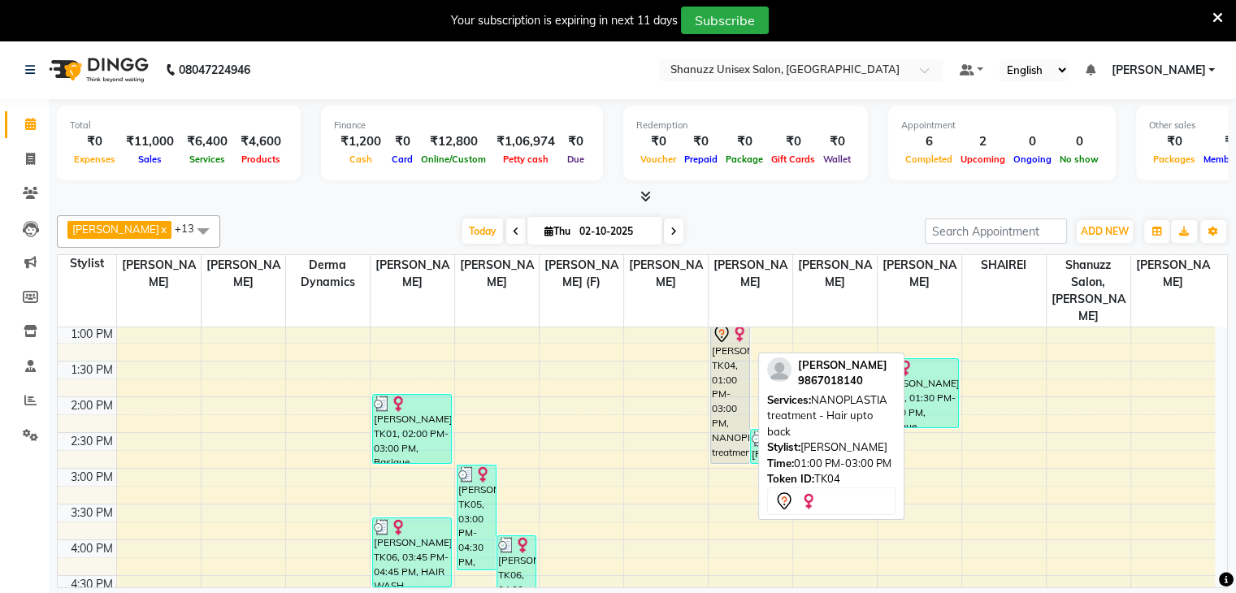
click at [736, 381] on div "AAISHA SHAIKH, TK04, 01:00 PM-03:00 PM, NANOPLASTIA treatment - Hair upto back" at bounding box center [730, 393] width 38 height 140
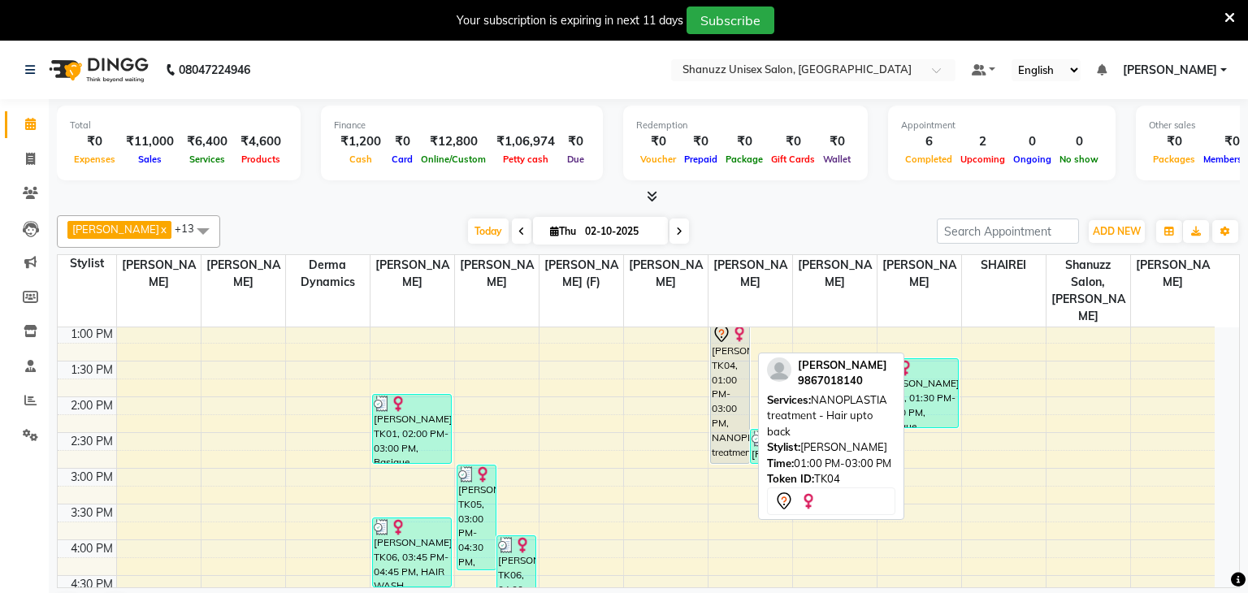
select select "7"
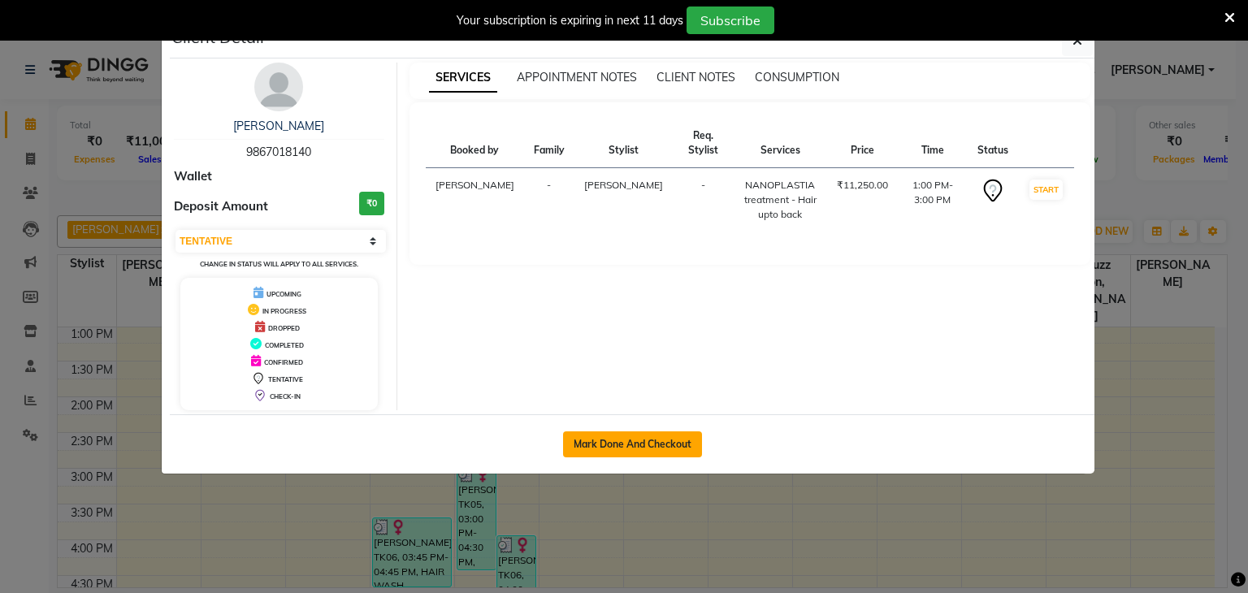
click at [608, 443] on button "Mark Done And Checkout" at bounding box center [632, 445] width 139 height 26
select select "service"
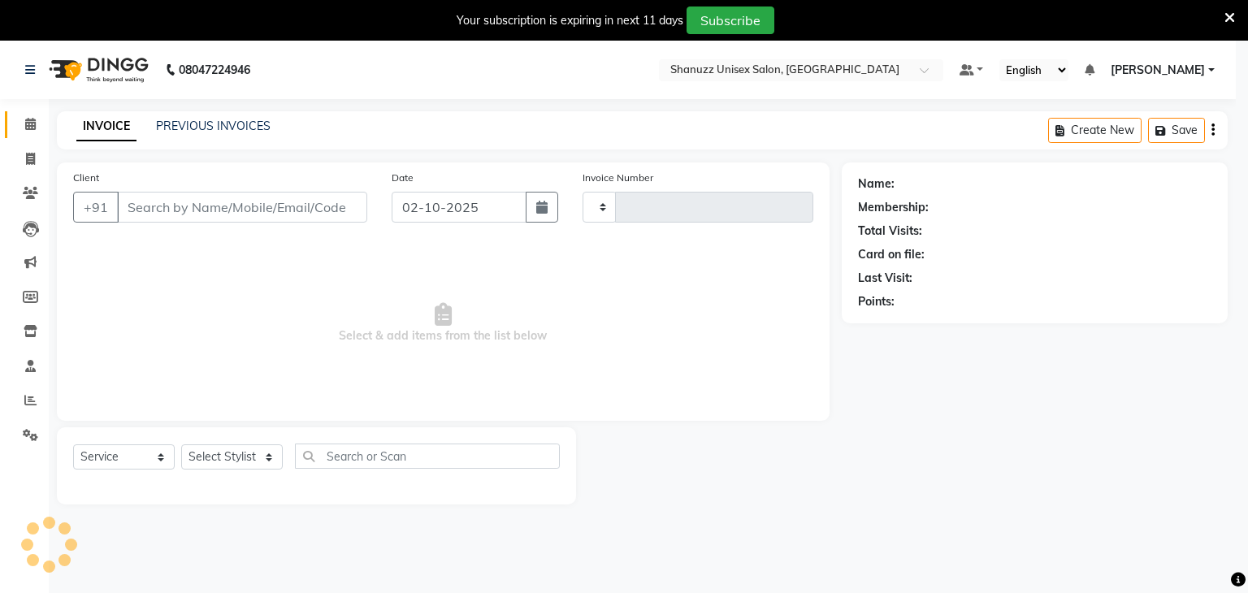
select select "3"
type input "1727"
select select "7102"
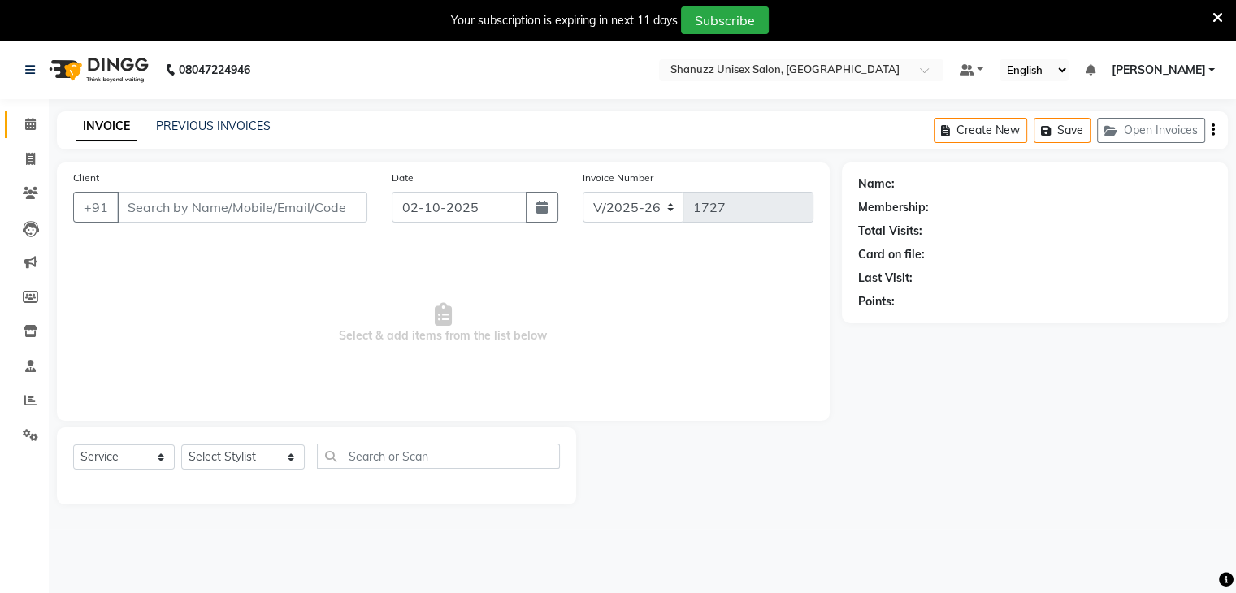
type input "9867018140"
select select "85364"
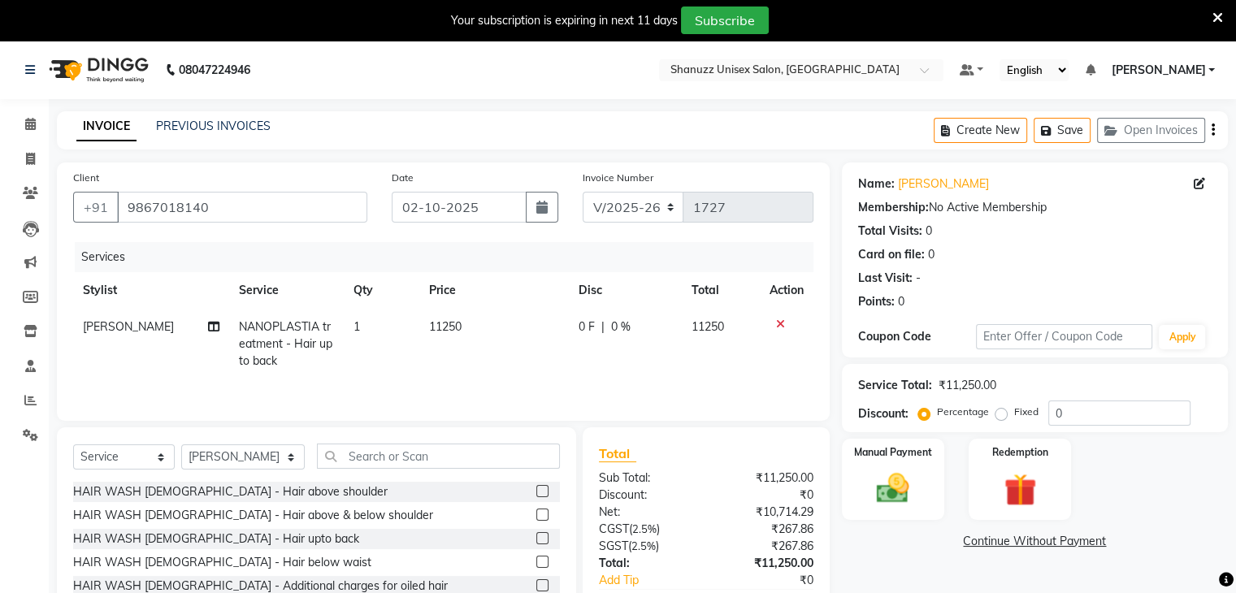
click at [440, 332] on span "11250" at bounding box center [445, 326] width 33 height 15
select select "85364"
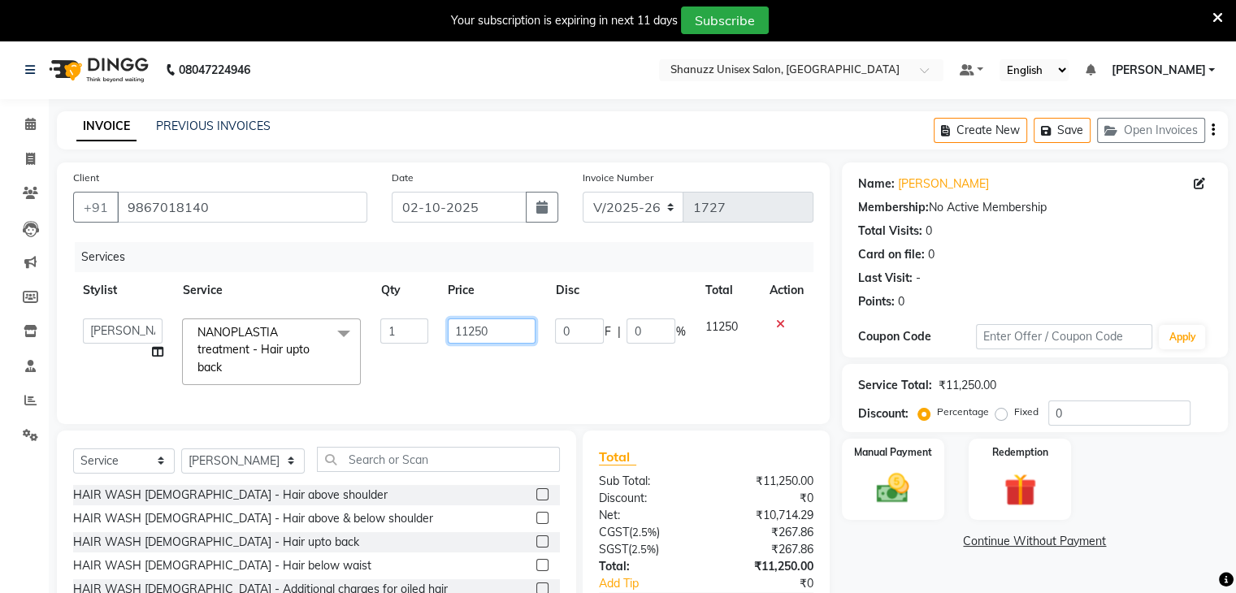
click at [503, 329] on input "11250" at bounding box center [492, 331] width 89 height 25
type input "1"
type input "7000"
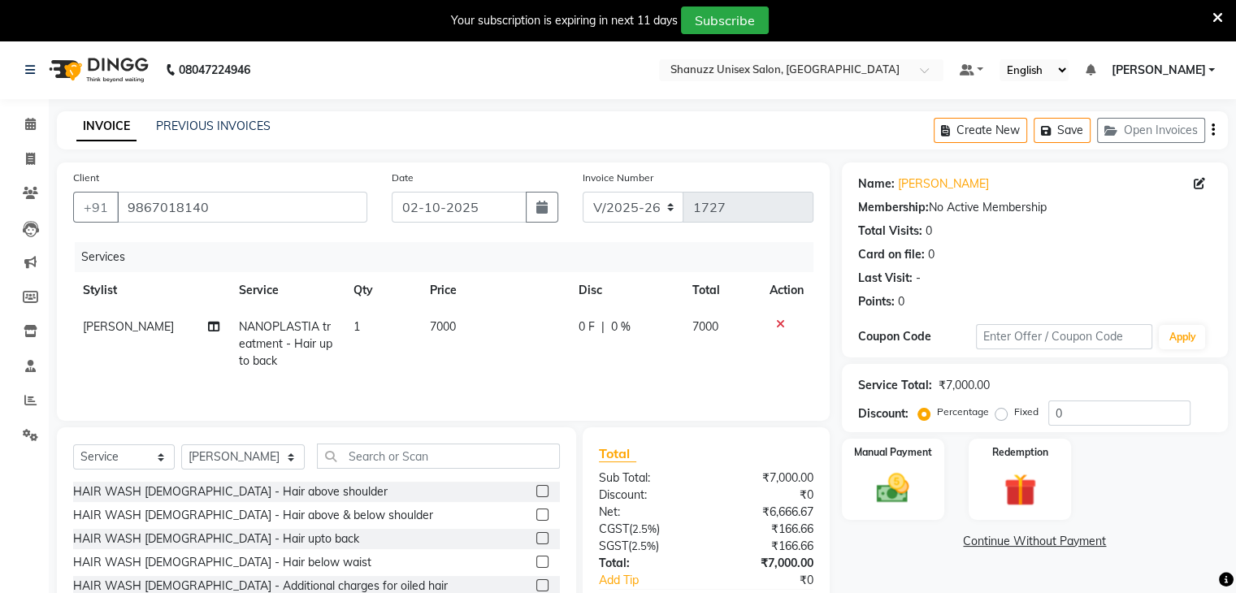
click at [578, 378] on td "0 F | 0 %" at bounding box center [626, 344] width 114 height 71
select select "85364"
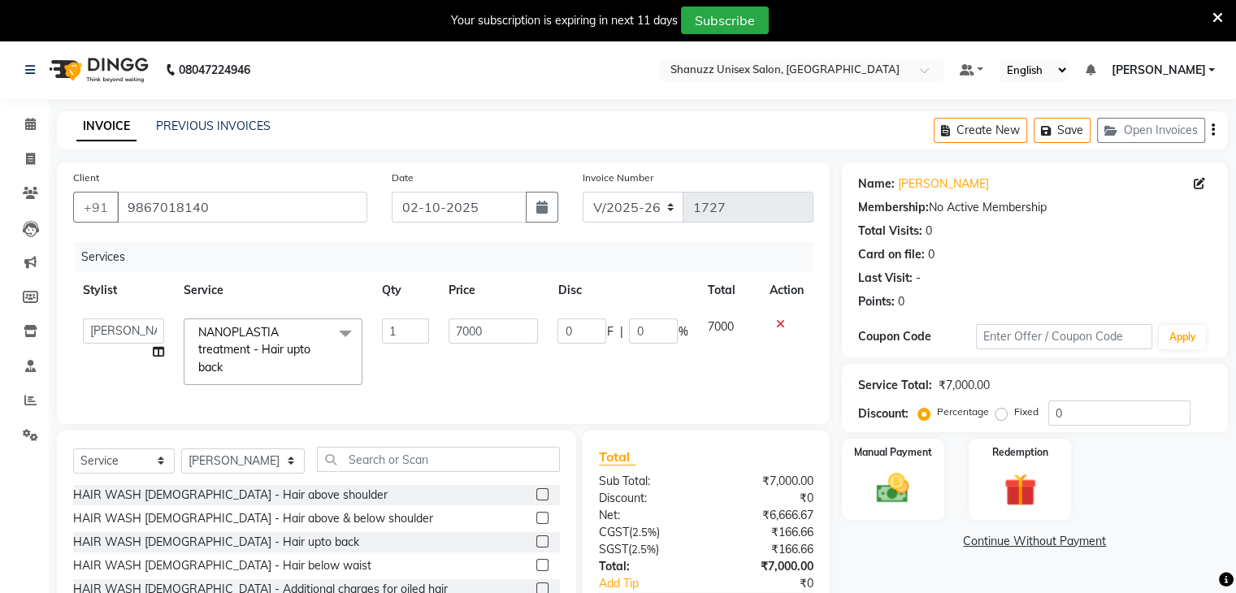
scroll to position [115, 0]
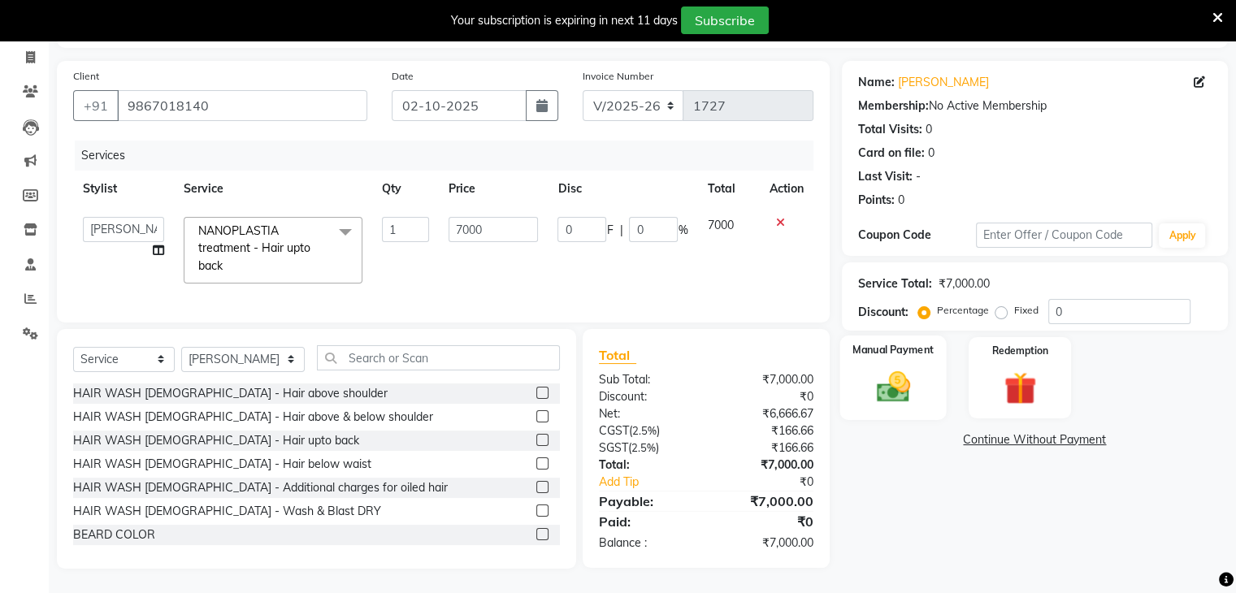
click at [889, 391] on img at bounding box center [893, 387] width 54 height 39
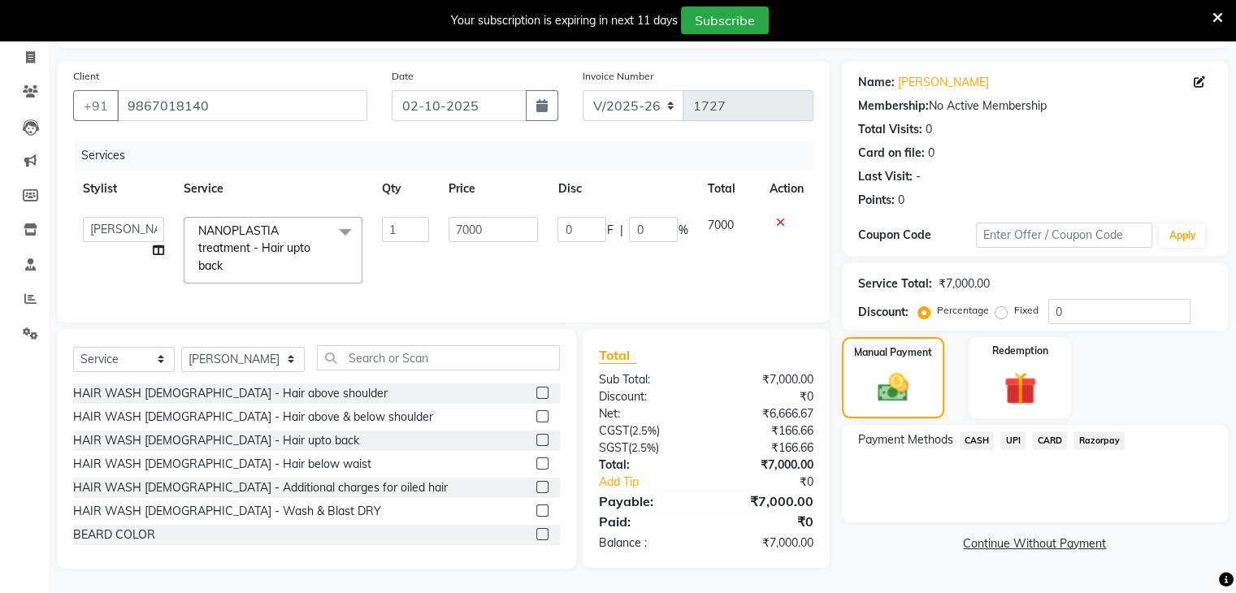
click at [1011, 432] on span "UPI" at bounding box center [1012, 441] width 25 height 19
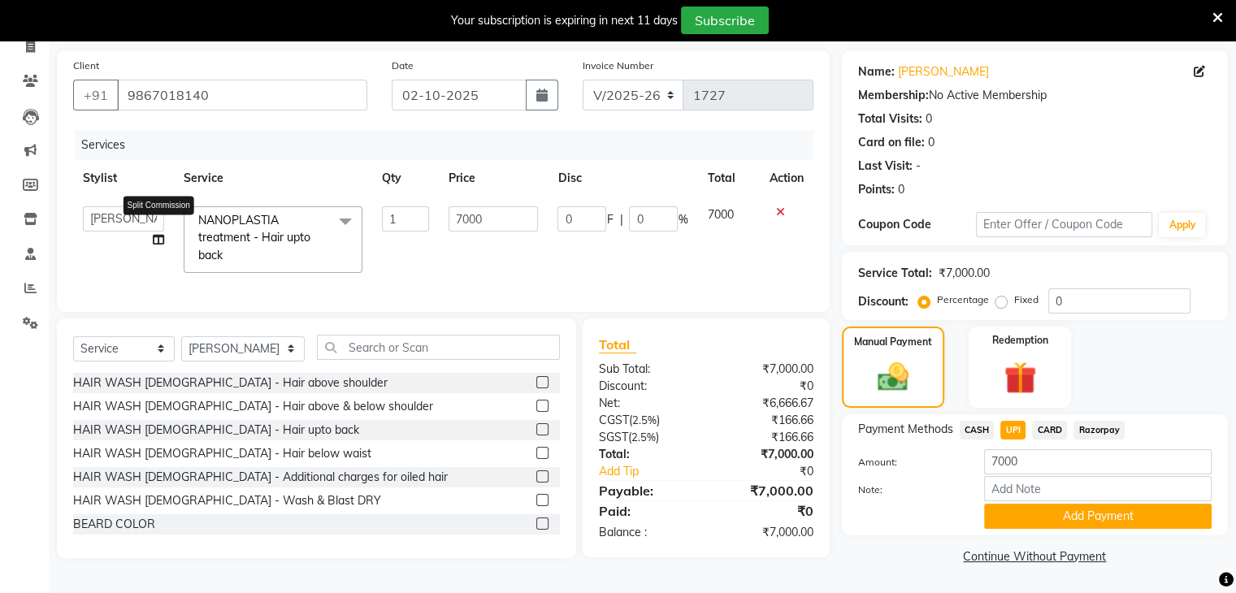
click at [154, 235] on icon at bounding box center [158, 239] width 11 height 11
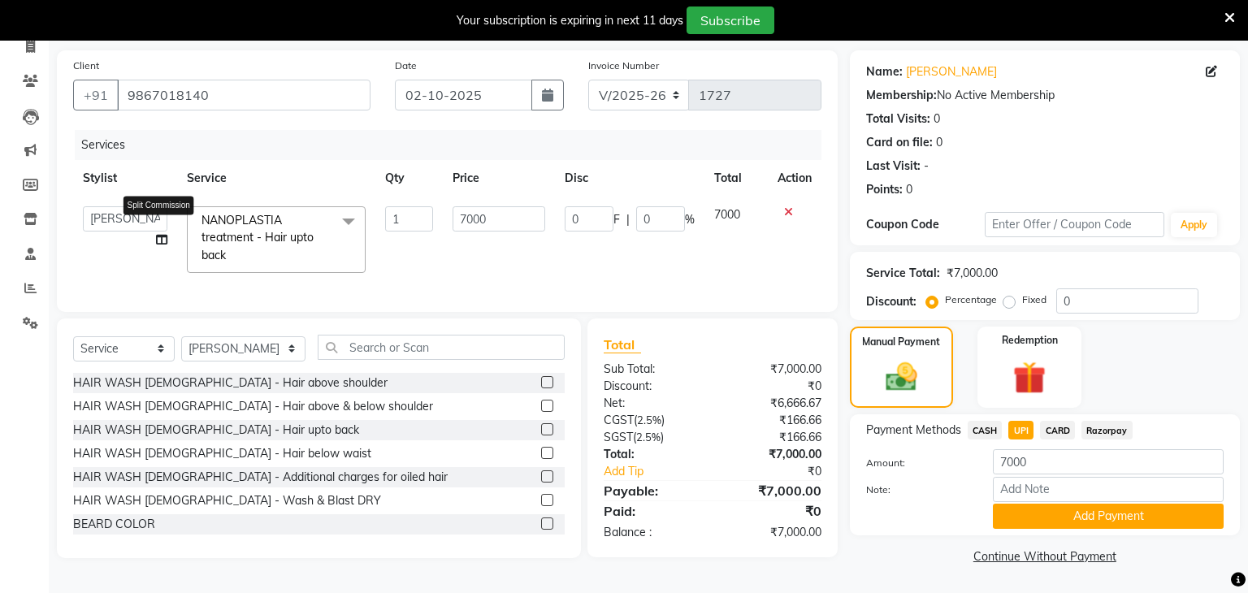
select select "85364"
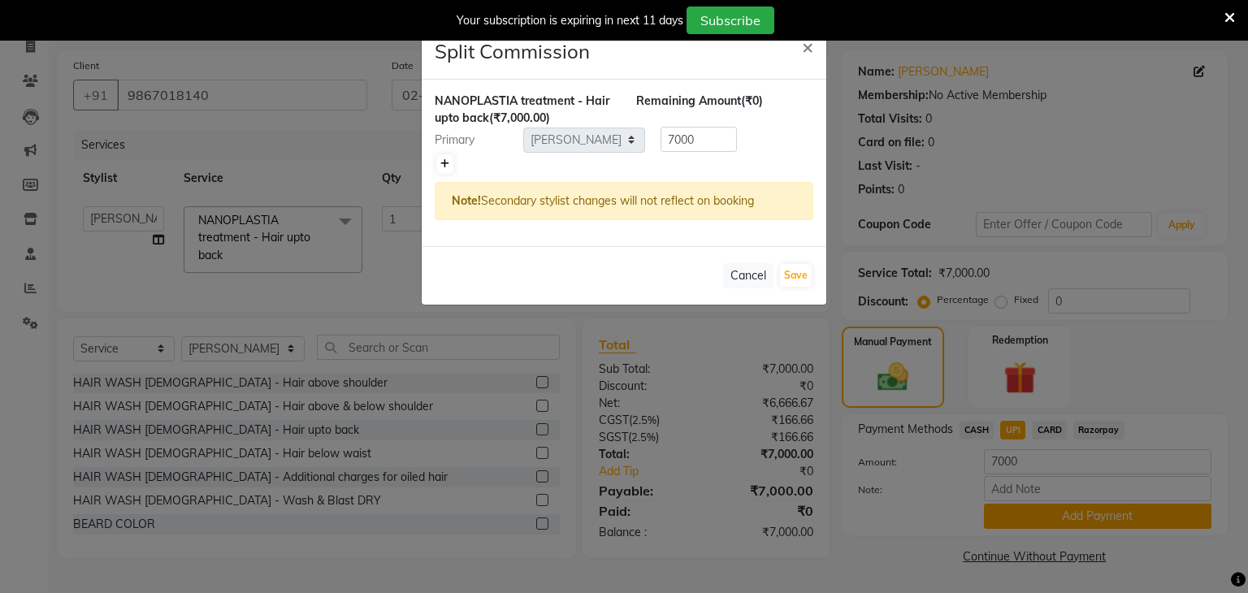
click at [449, 167] on icon at bounding box center [445, 164] width 9 height 10
type input "3500"
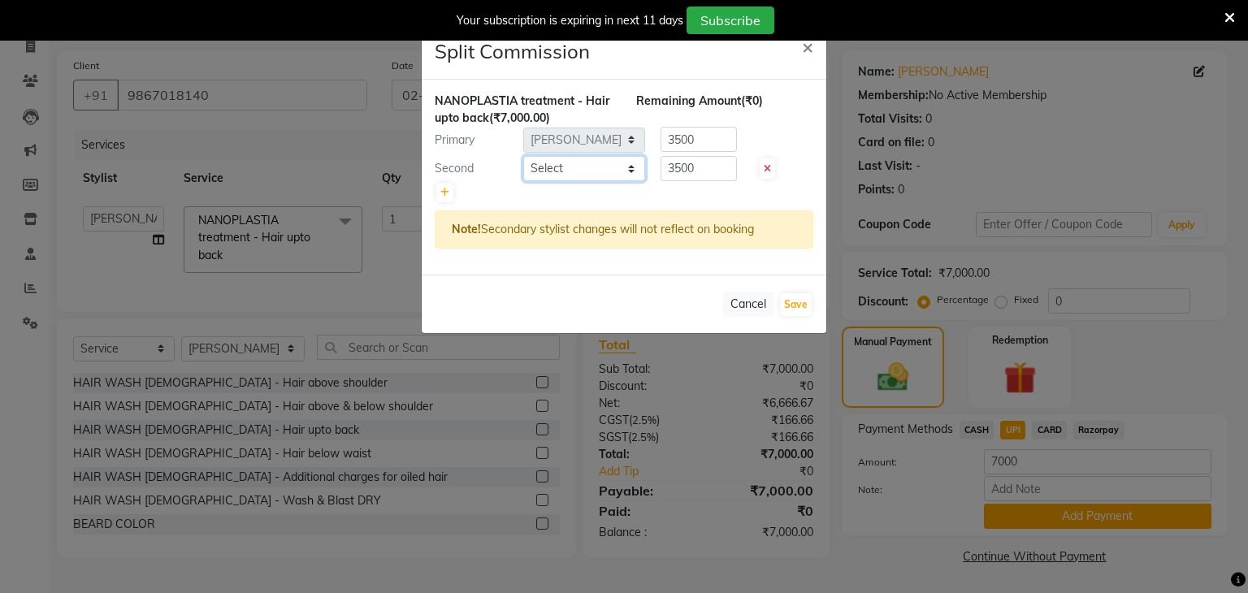
click at [570, 169] on select "Select ADNAN ANSARI AFZAN ANSARI ARVIND SURYAWANSHI ASMA SHAIKH Derma Dynamics …" at bounding box center [584, 168] width 122 height 25
select select "71126"
click at [523, 156] on select "Select ADNAN ANSARI AFZAN ANSARI ARVIND SURYAWANSHI ASMA SHAIKH Derma Dynamics …" at bounding box center [584, 168] width 122 height 25
click at [792, 299] on button "Save" at bounding box center [796, 304] width 32 height 23
select select "Select"
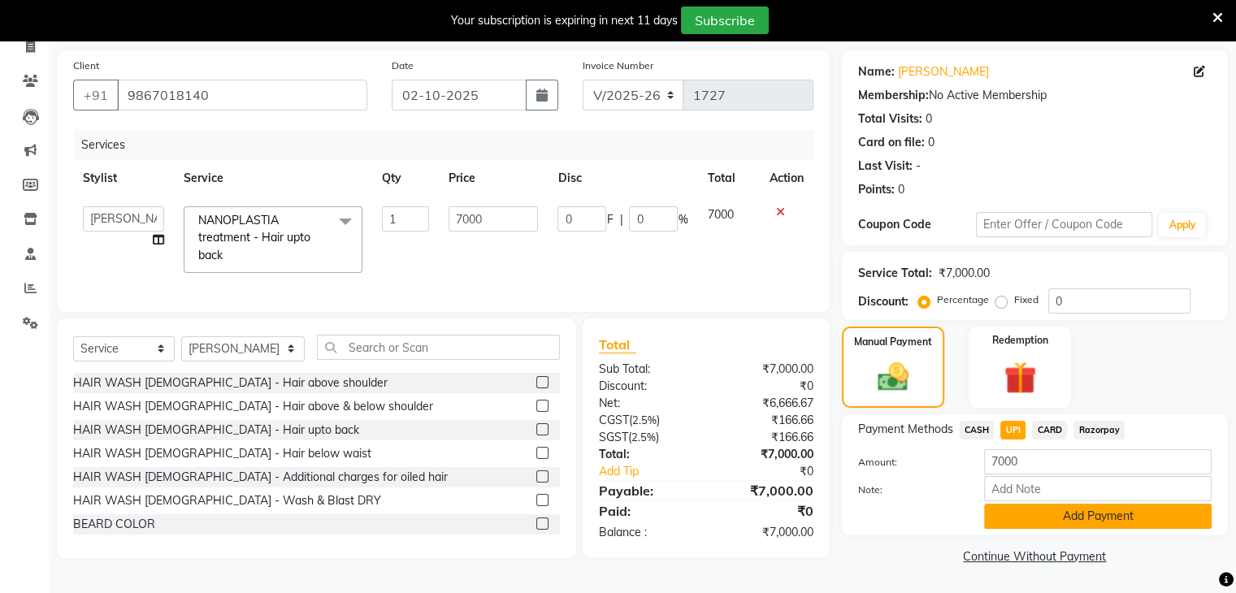
click at [1044, 519] on button "Add Payment" at bounding box center [1098, 516] width 228 height 25
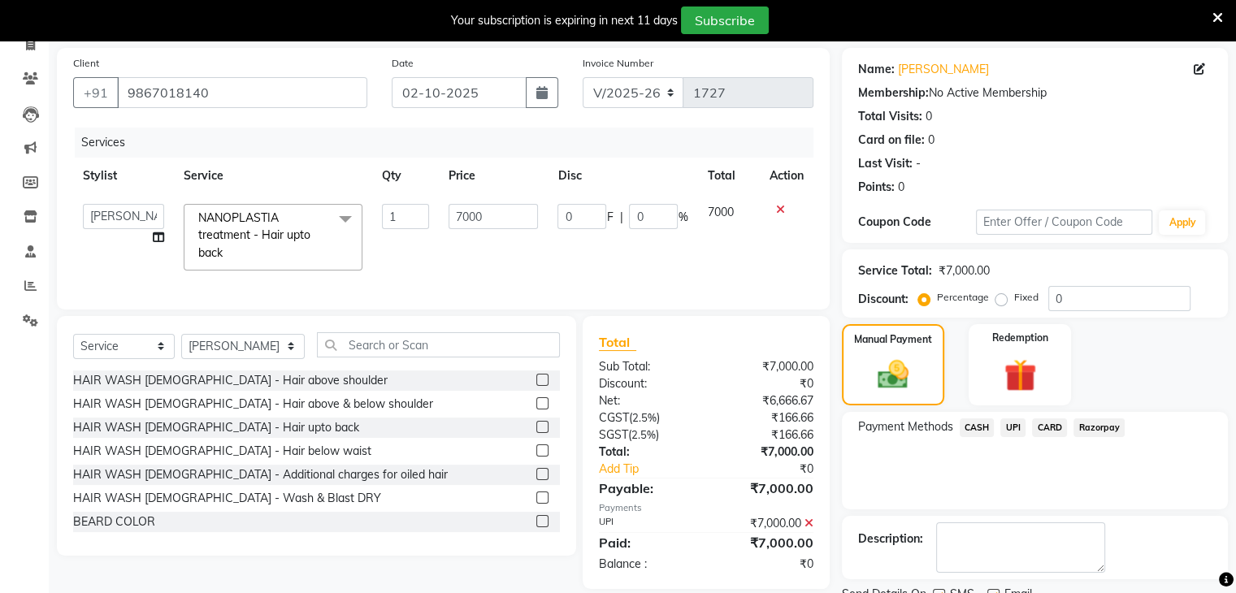
scroll to position [179, 0]
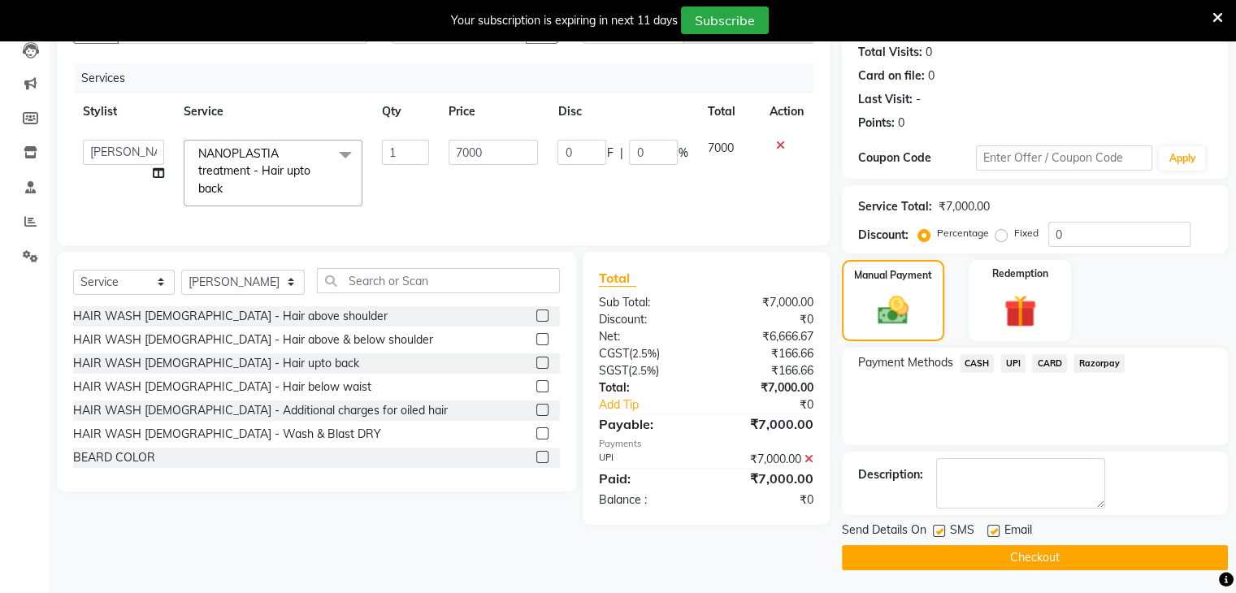
click at [940, 534] on label at bounding box center [939, 531] width 12 height 12
click at [940, 534] on input "checkbox" at bounding box center [938, 532] width 11 height 11
checkbox input "false"
click at [931, 549] on button "Checkout" at bounding box center [1035, 557] width 386 height 25
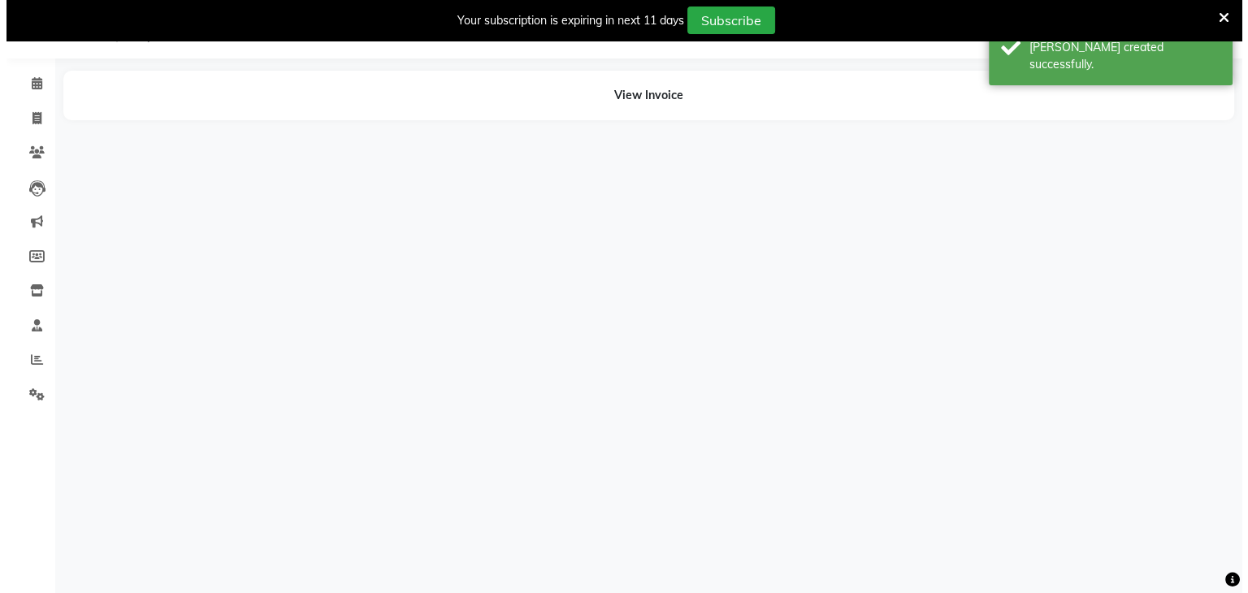
scroll to position [41, 0]
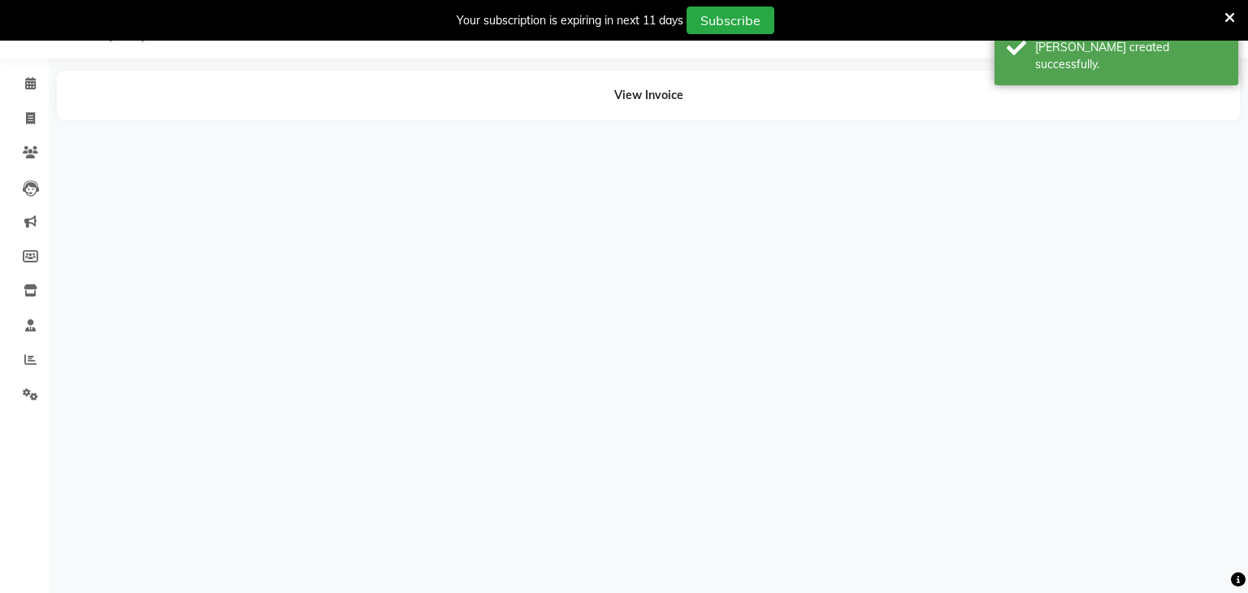
select select "85364"
select select "71126"
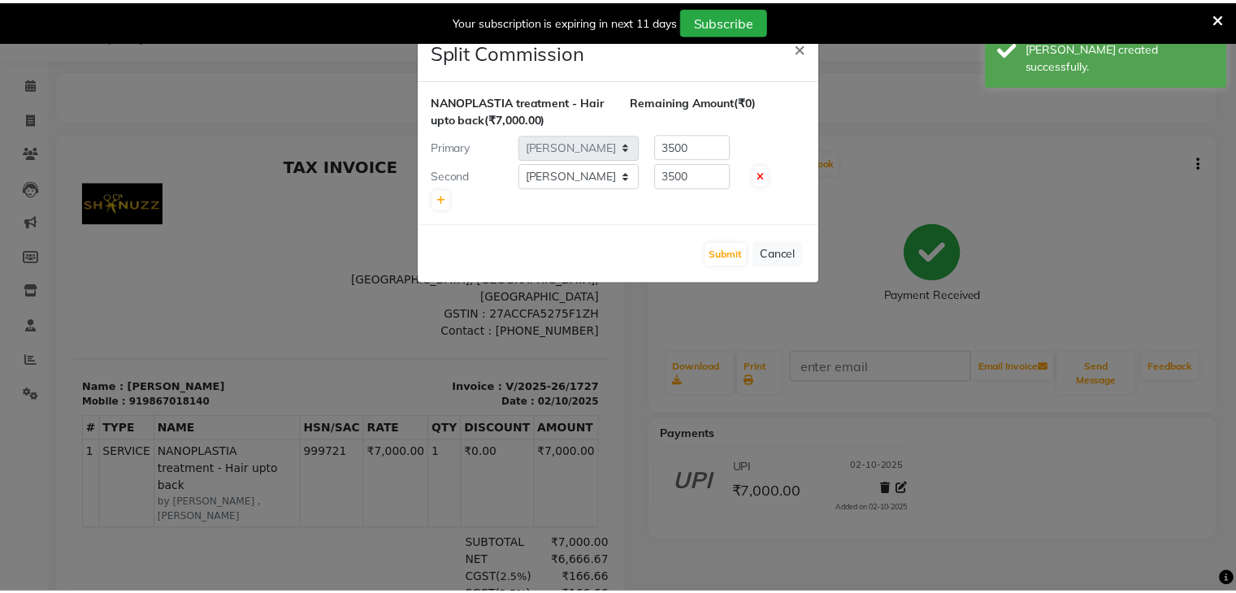
scroll to position [0, 0]
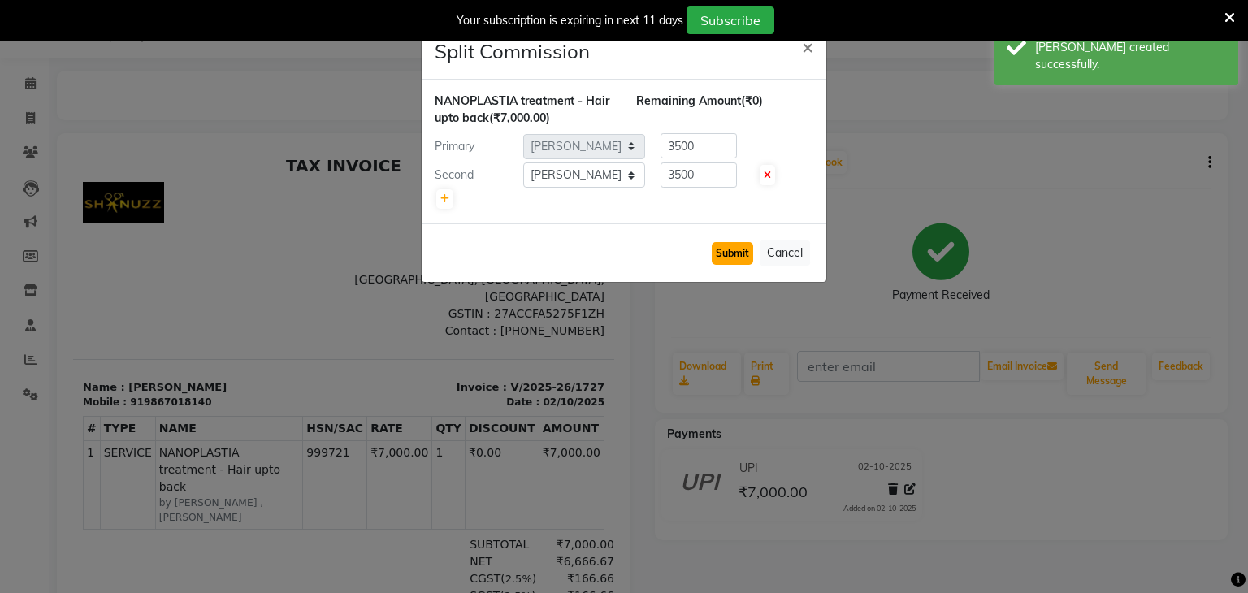
click at [742, 250] on button "Submit" at bounding box center [732, 253] width 41 height 23
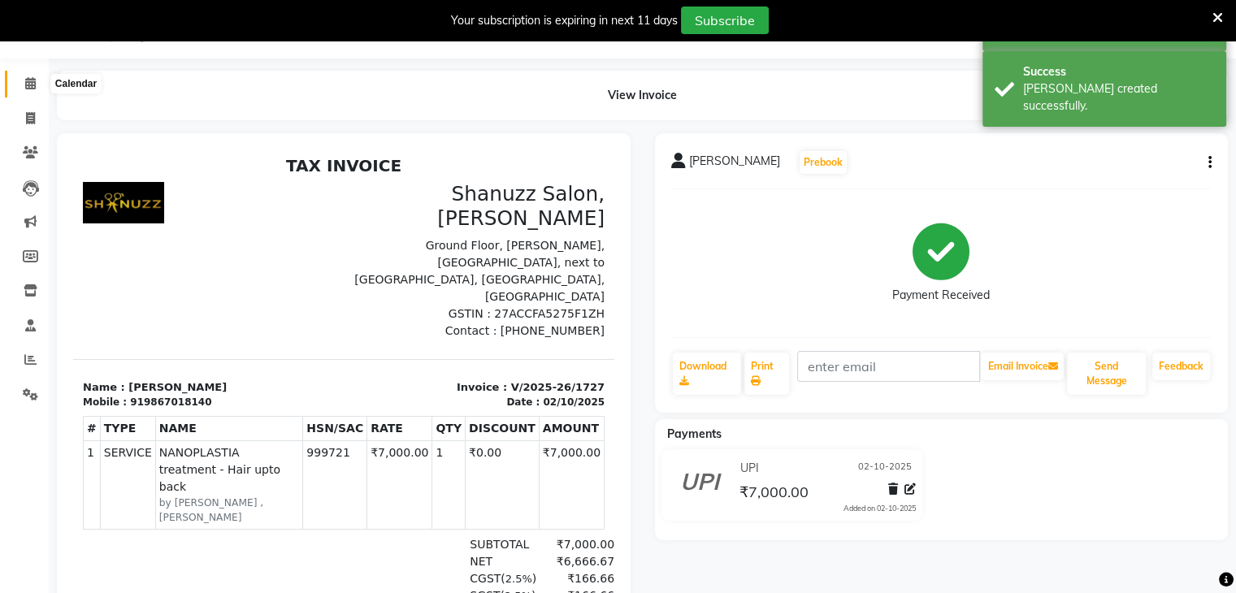
click at [25, 89] on icon at bounding box center [30, 83] width 11 height 12
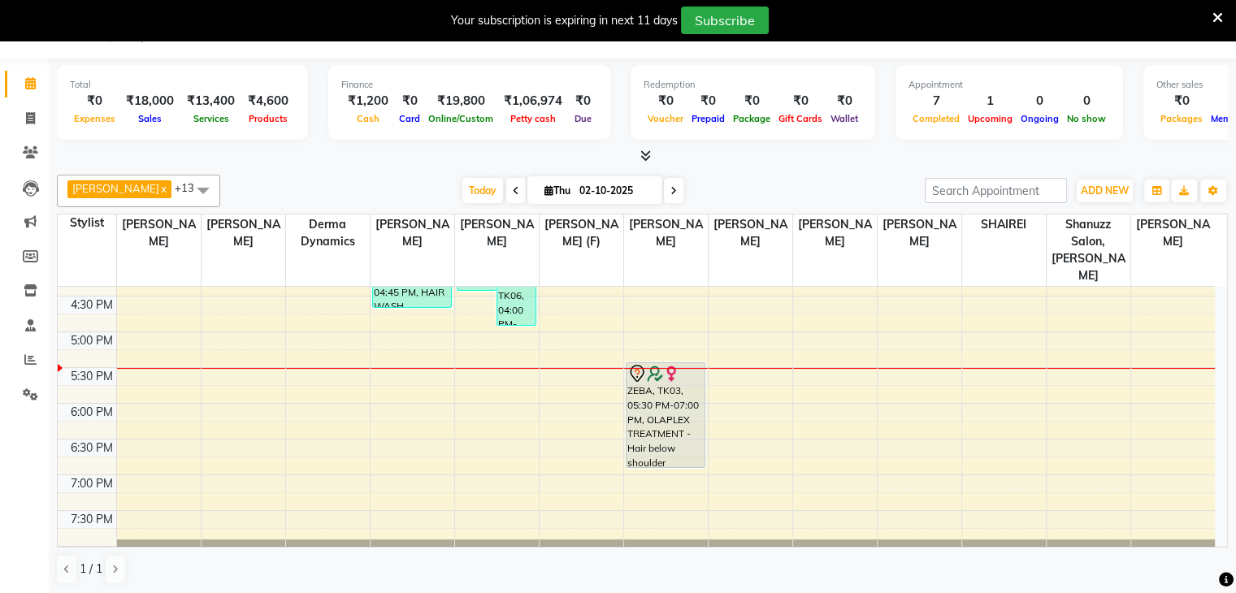
scroll to position [572, 0]
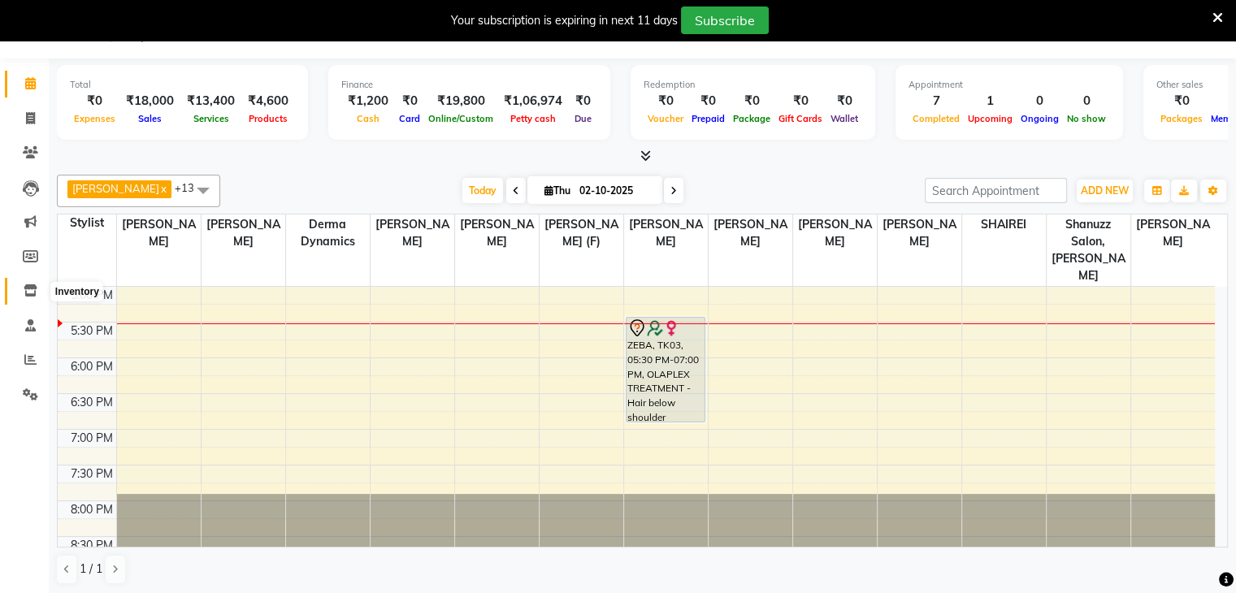
click at [24, 293] on icon at bounding box center [31, 290] width 14 height 12
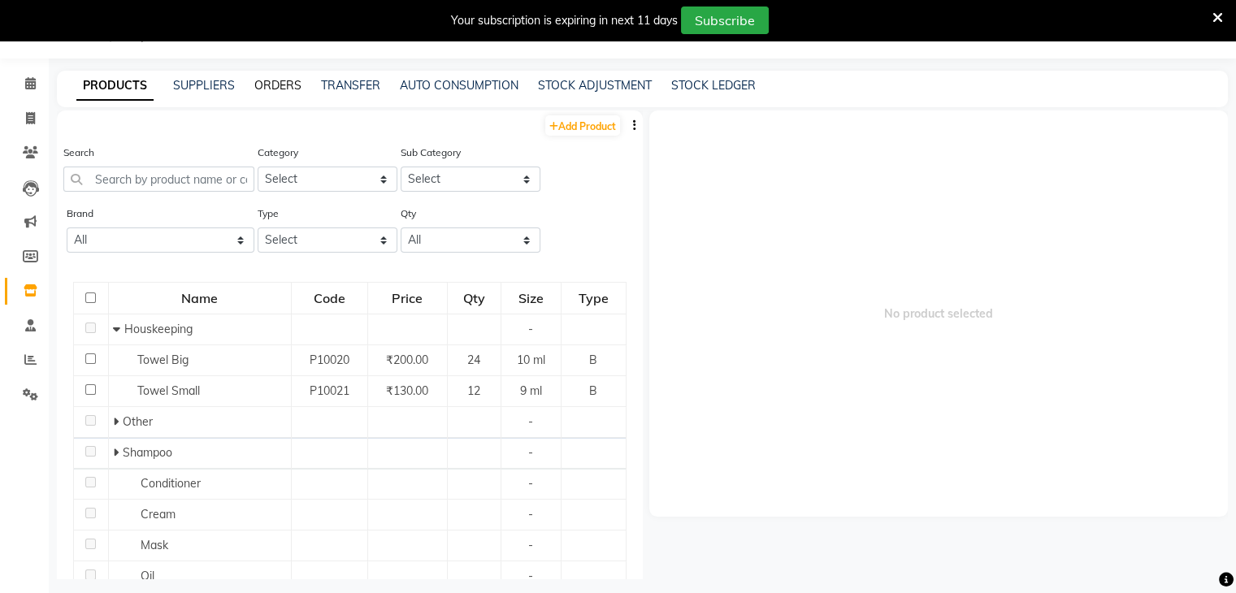
click at [273, 87] on link "ORDERS" at bounding box center [277, 85] width 47 height 15
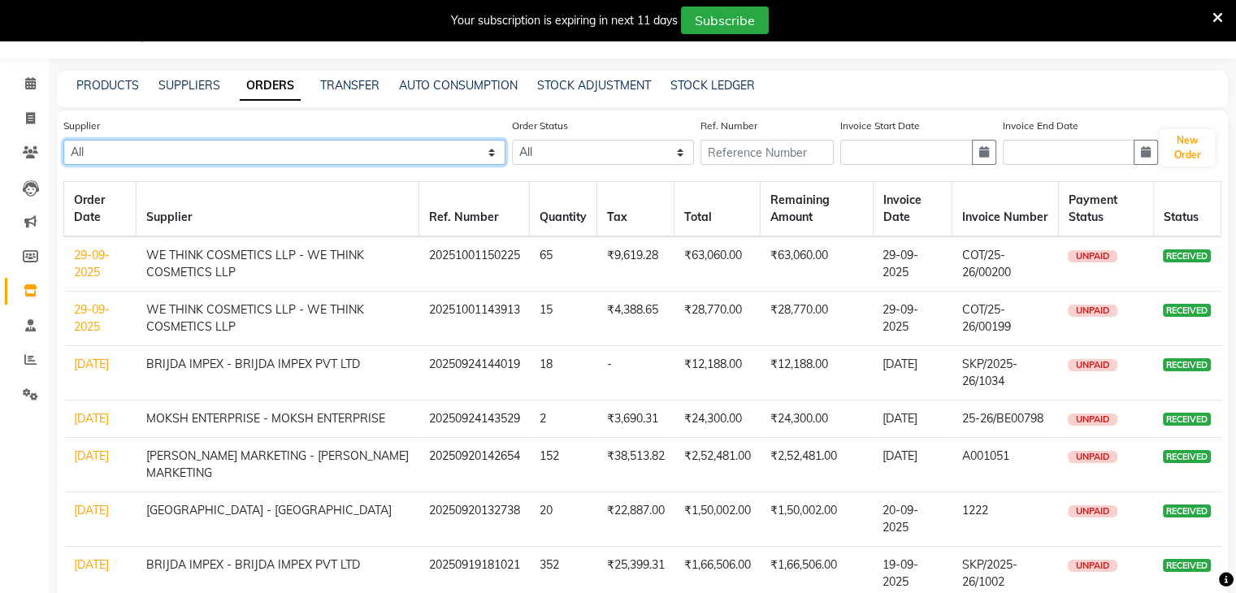
click at [246, 154] on select "All Evibloom Private Limited - EVIBLOOM PRIVATE LIMITED NAKODA TRADEPOINT LLP B…" at bounding box center [284, 152] width 442 height 25
select select "3398"
click at [63, 140] on select "All Evibloom Private Limited - EVIBLOOM PRIVATE LIMITED NAKODA TRADEPOINT LLP B…" at bounding box center [284, 152] width 442 height 25
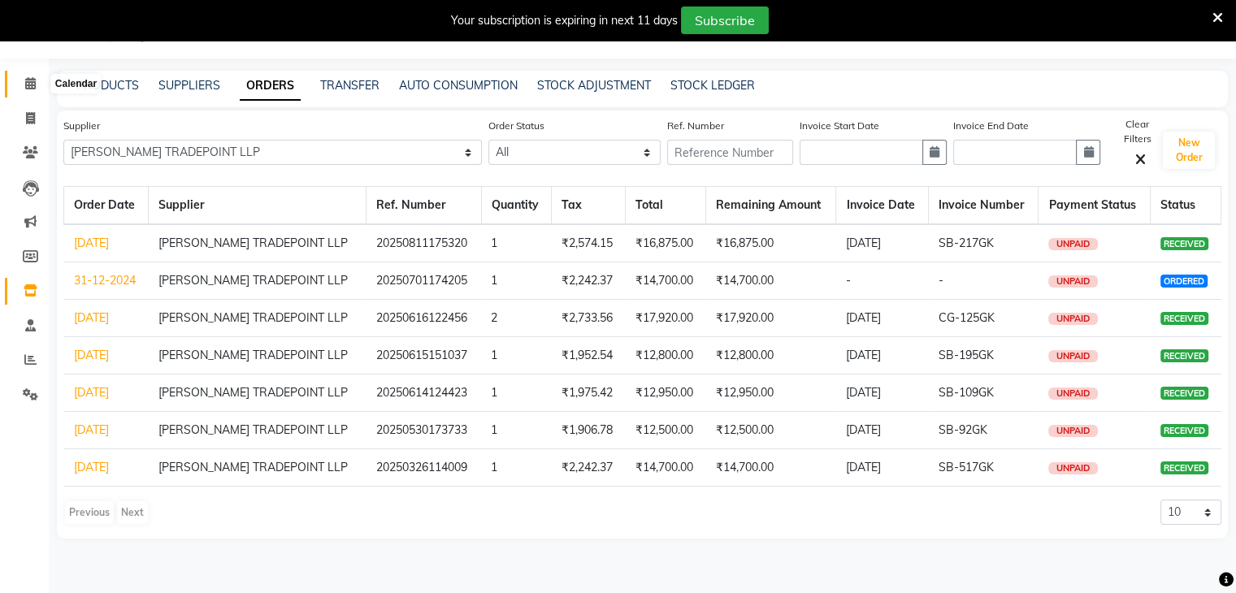
click at [26, 81] on icon at bounding box center [30, 83] width 11 height 12
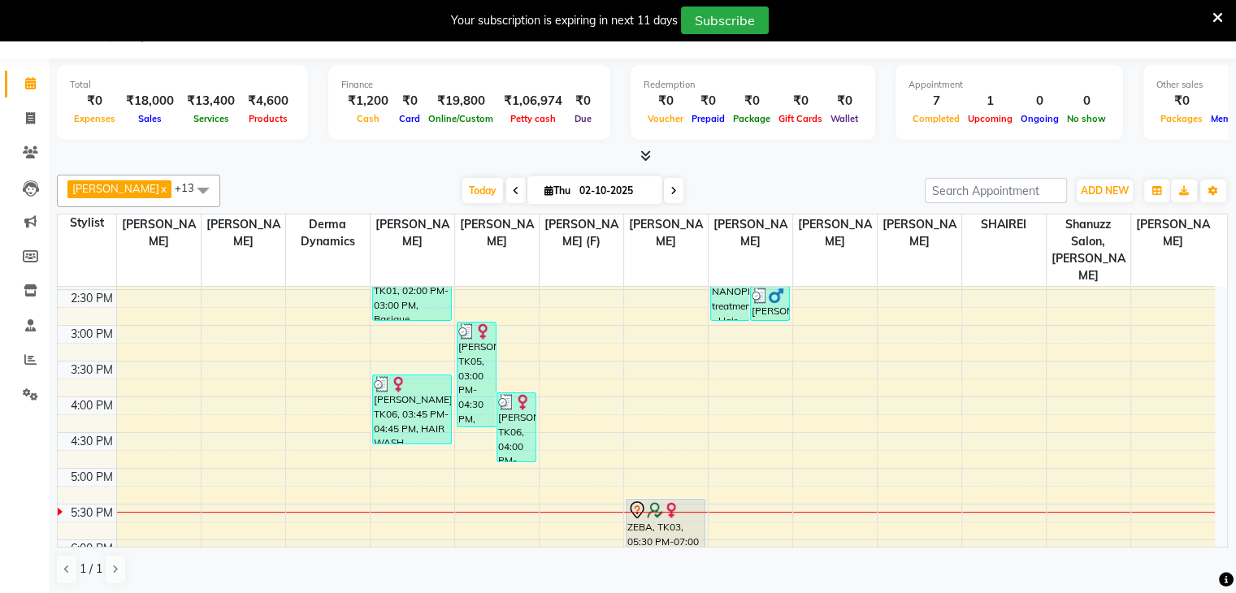
scroll to position [389, 0]
click at [378, 436] on div "9:00 AM 9:30 AM 10:00 AM 10:30 AM 11:00 AM 11:30 AM 12:00 PM 12:30 PM 1:00 PM 1…" at bounding box center [636, 326] width 1157 height 857
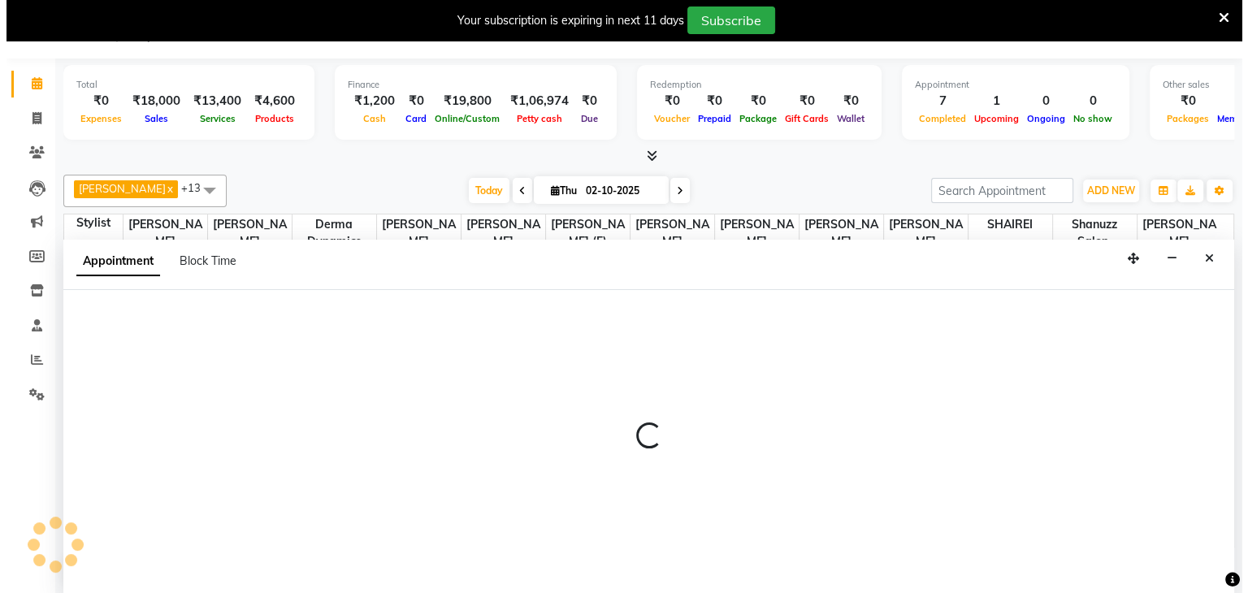
scroll to position [41, 0]
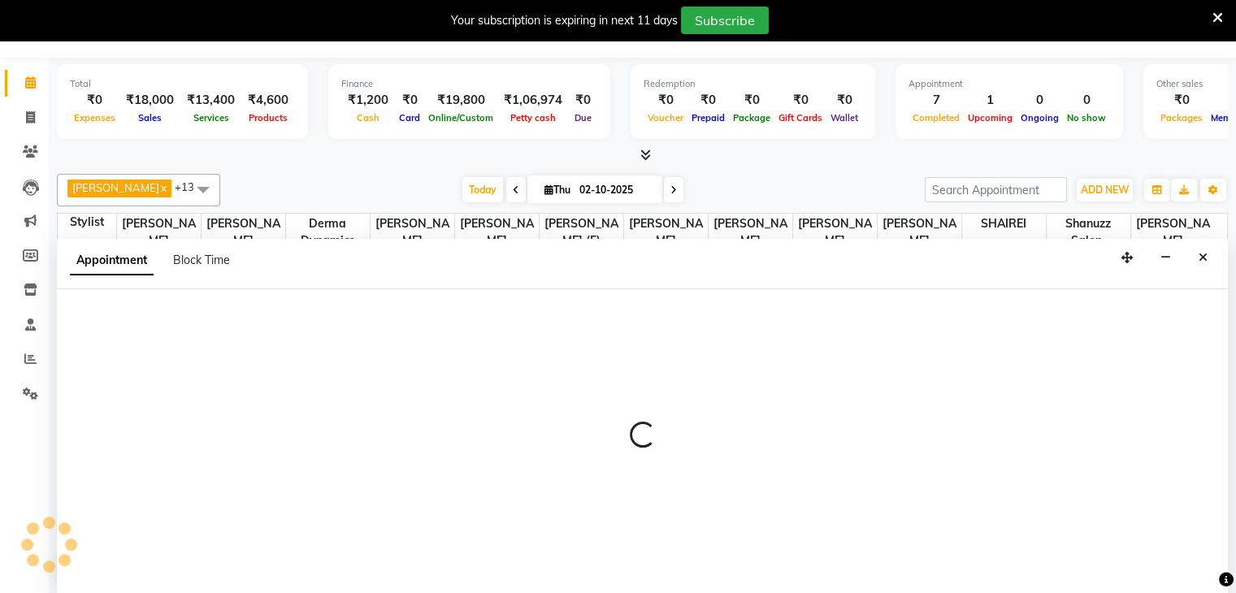
select select "59235"
select select "tentative"
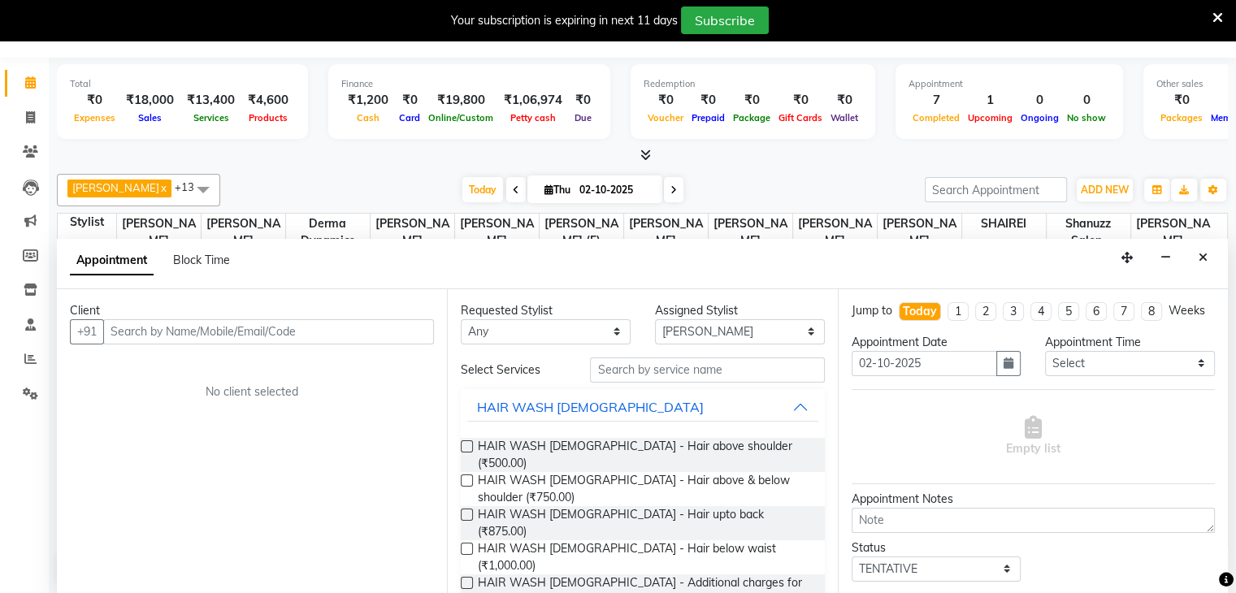
click at [196, 316] on div "Client" at bounding box center [252, 310] width 364 height 17
click at [181, 323] on input "text" at bounding box center [268, 331] width 331 height 25
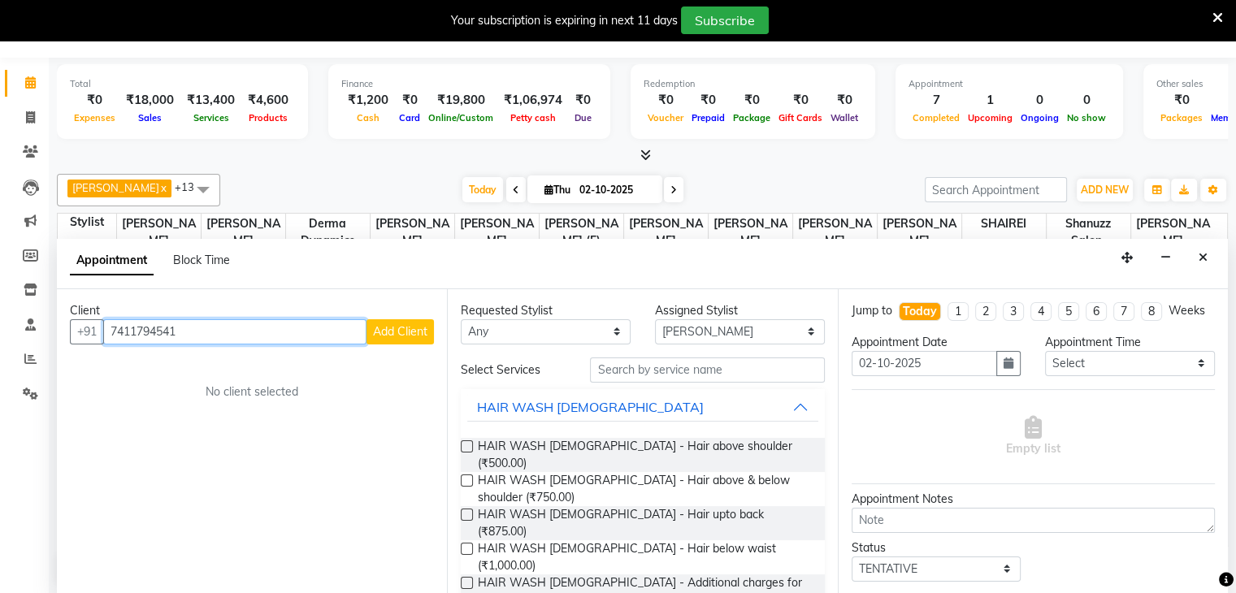
type input "7411794541"
click at [384, 332] on span "Add Client" at bounding box center [400, 331] width 54 height 15
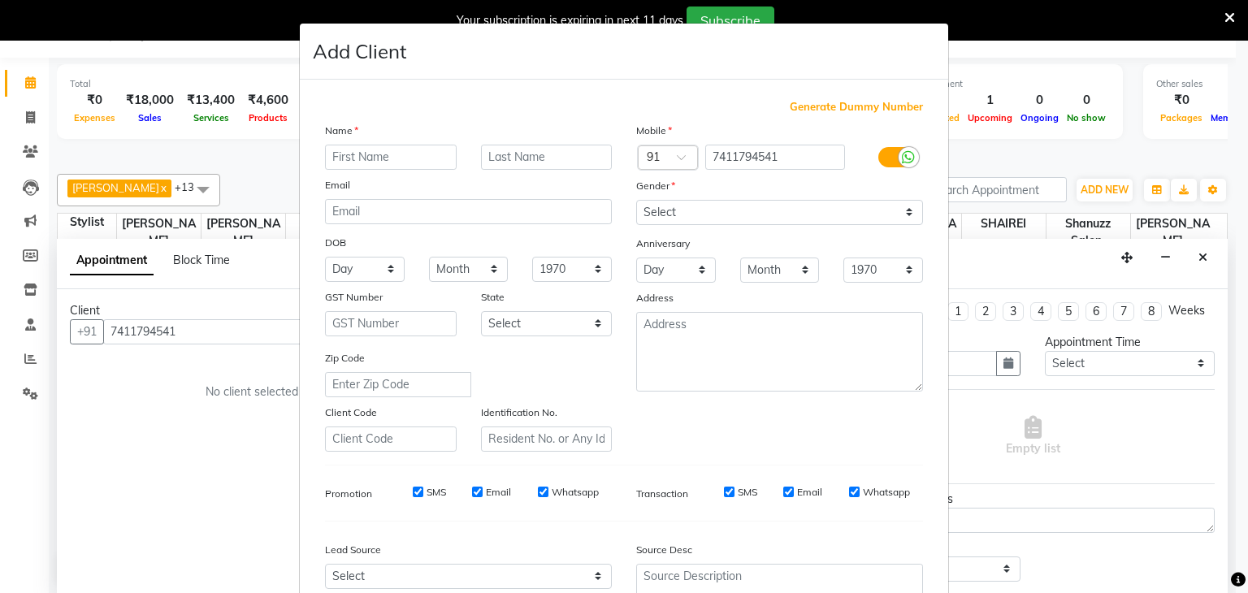
click at [345, 162] on input "text" at bounding box center [391, 157] width 132 height 25
type input "ANITA"
click at [702, 204] on select "Select Male Female Other Prefer Not To Say" at bounding box center [779, 212] width 287 height 25
select select "female"
click at [636, 201] on select "Select Male Female Other Prefer Not To Say" at bounding box center [779, 212] width 287 height 25
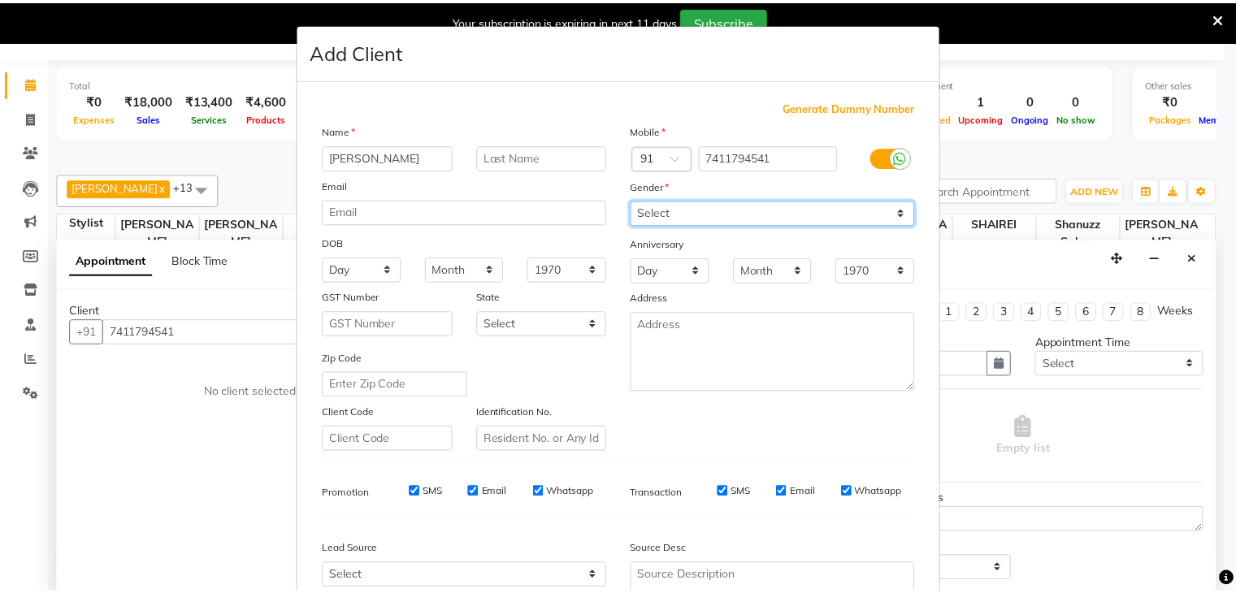
scroll to position [165, 0]
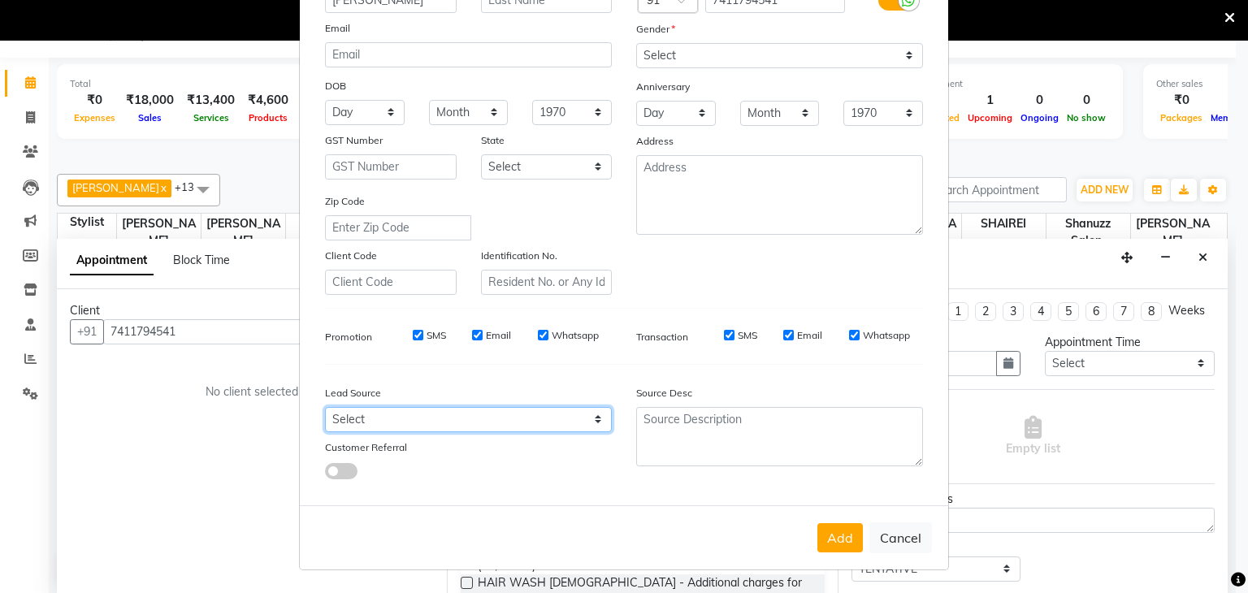
click at [534, 417] on select "Select Walk-in Referral Internet Friend Word of Mouth Advertisement Facebook Ju…" at bounding box center [468, 419] width 287 height 25
select select "49172"
click at [325, 407] on select "Select Walk-in Referral Internet Friend Word of Mouth Advertisement Facebook Ju…" at bounding box center [468, 419] width 287 height 25
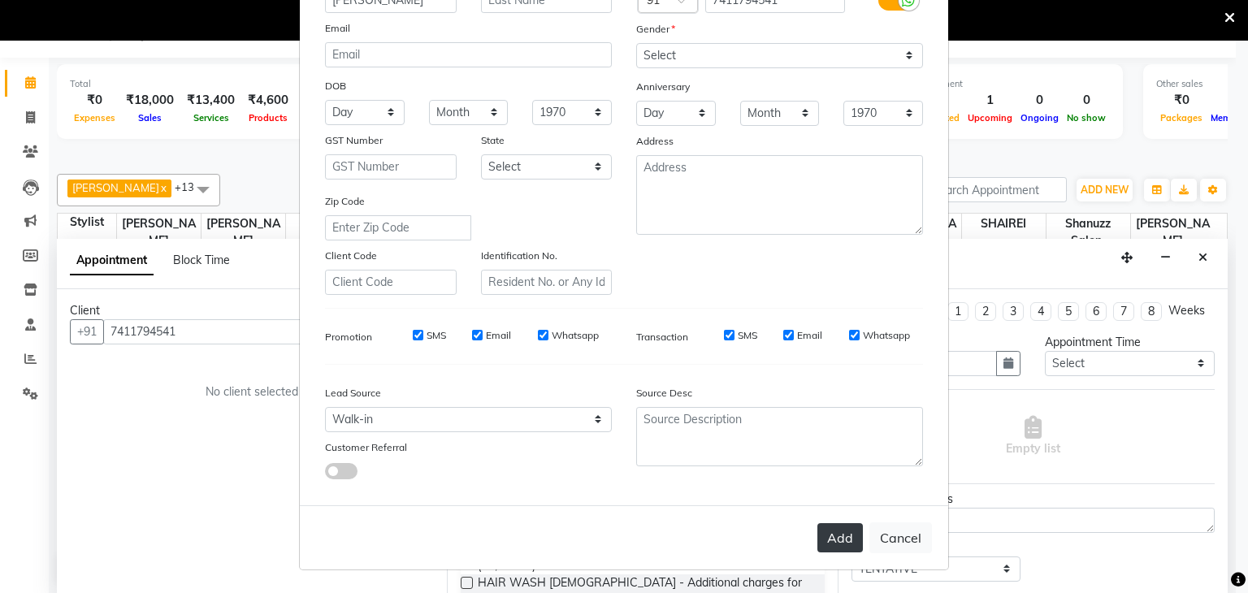
click at [834, 535] on button "Add" at bounding box center [841, 537] width 46 height 29
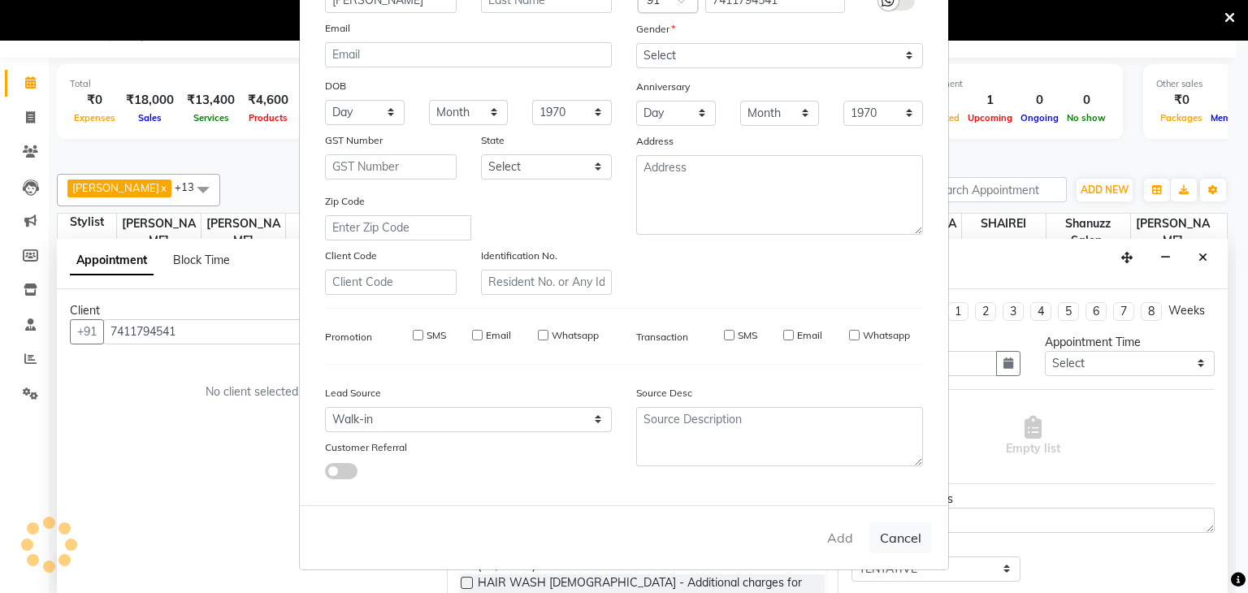
select select
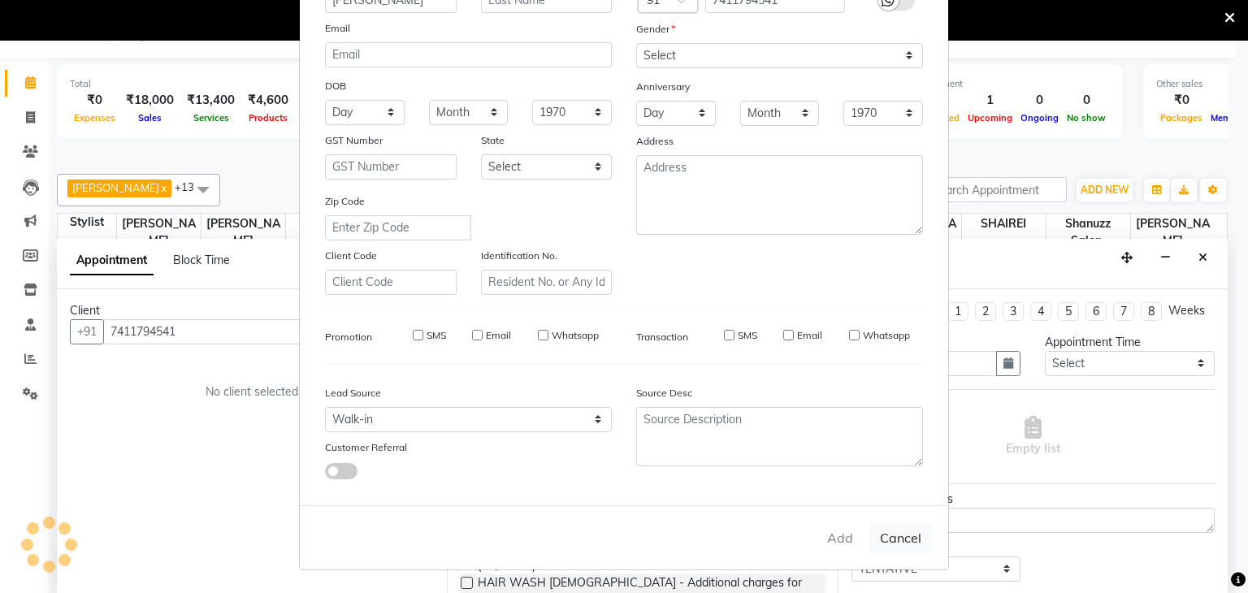
select select
checkbox input "false"
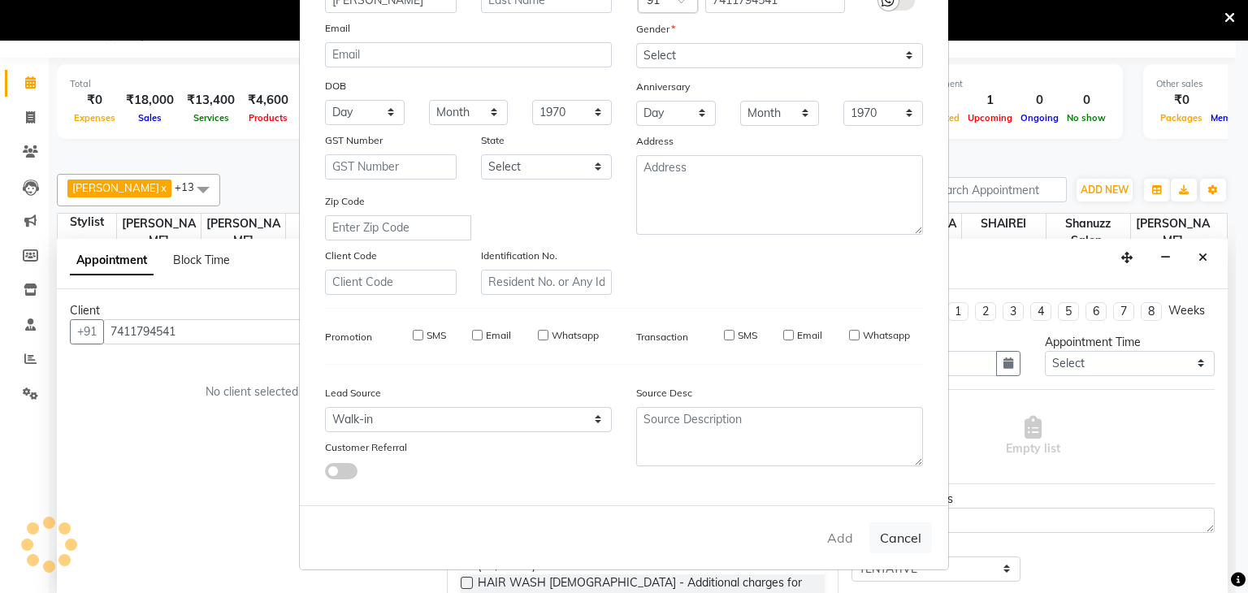
checkbox input "false"
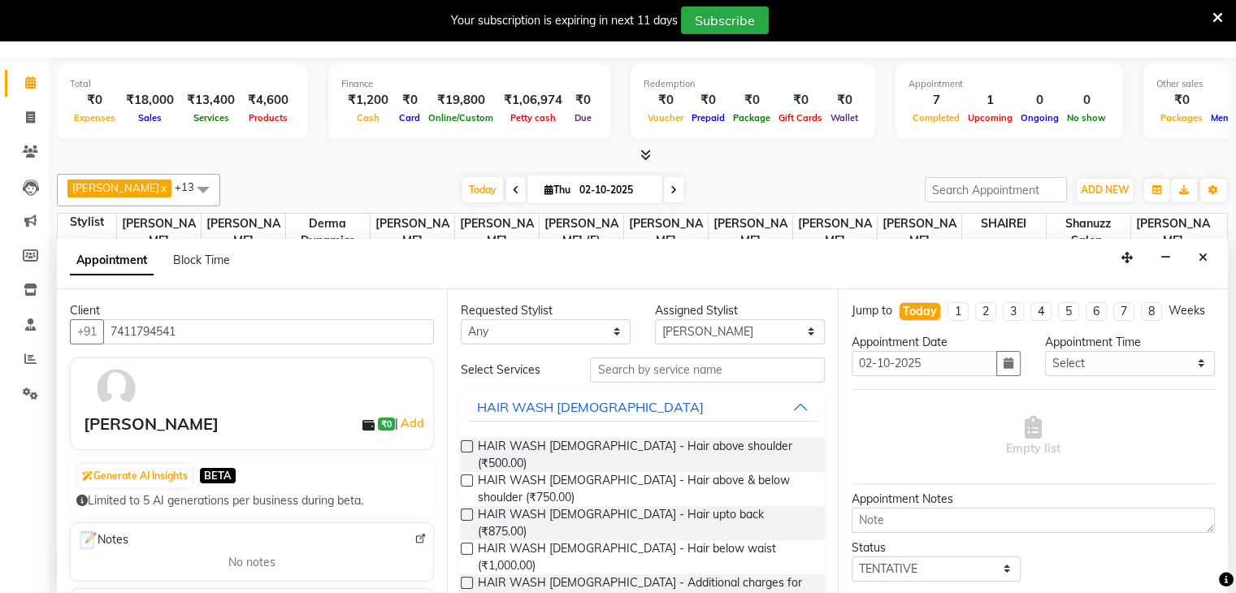
click at [468, 475] on label at bounding box center [467, 481] width 12 height 12
click at [468, 477] on input "checkbox" at bounding box center [466, 482] width 11 height 11
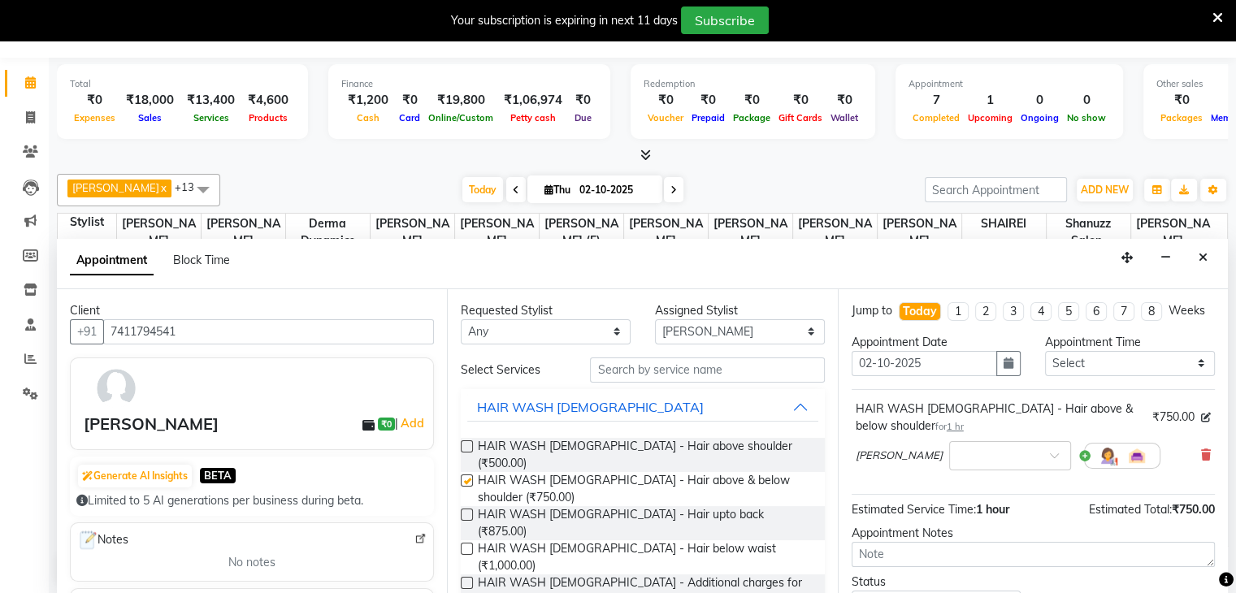
checkbox input "false"
click at [738, 324] on select "Select ADNAN ANSARI AFZAN ANSARI ARVIND SURYAWANSHI ASMA SHAIKH Derma Dynamics …" at bounding box center [740, 331] width 170 height 25
click at [1200, 258] on icon "Close" at bounding box center [1203, 257] width 9 height 11
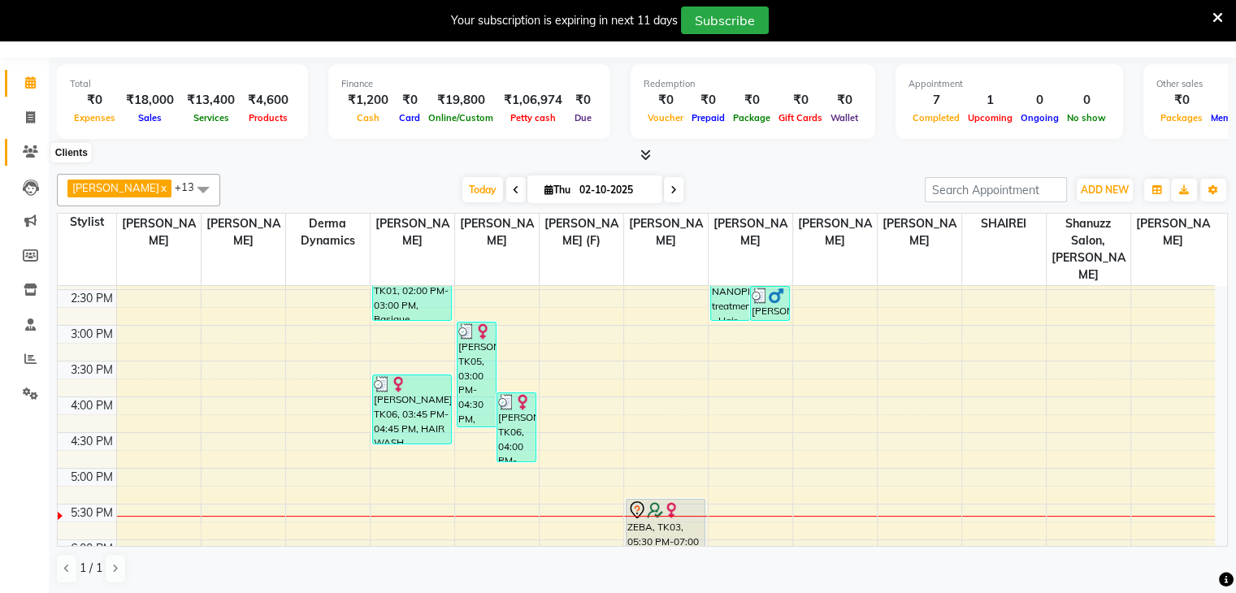
click at [29, 159] on span at bounding box center [30, 152] width 28 height 19
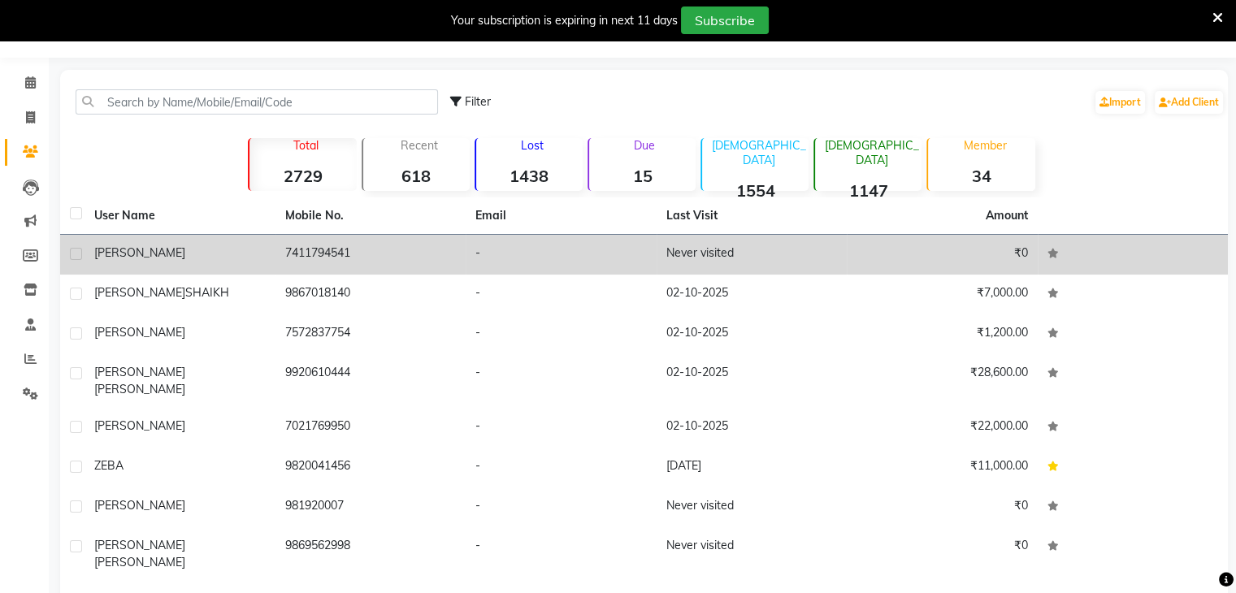
click at [293, 248] on td "7411794541" at bounding box center [371, 255] width 191 height 40
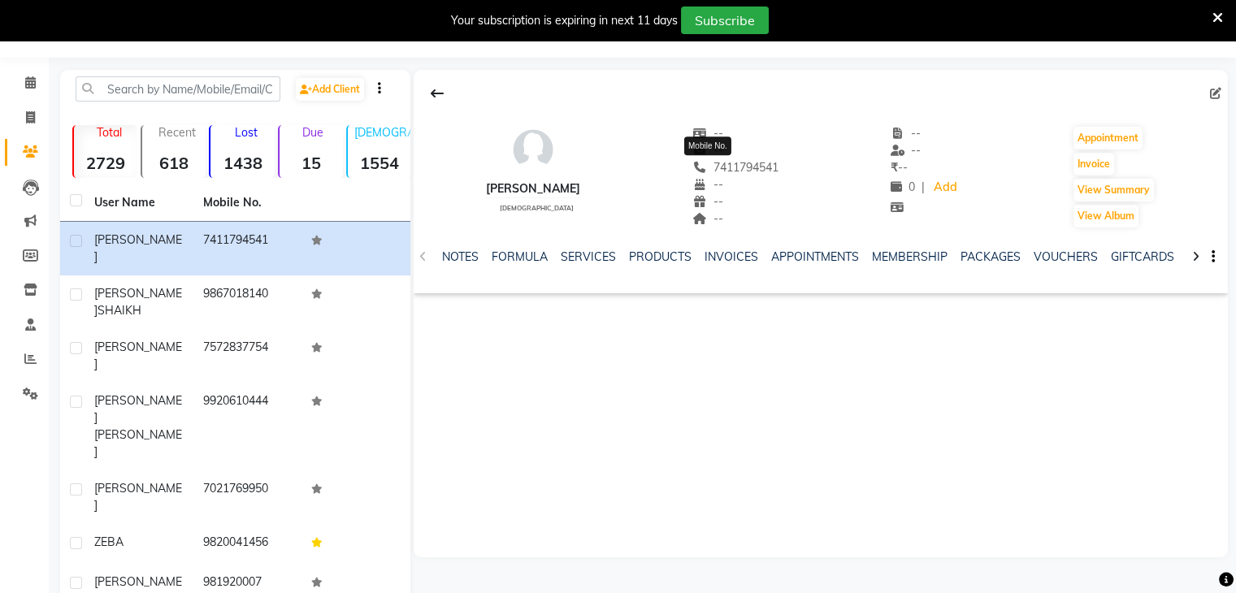
click at [697, 163] on span "7411794541" at bounding box center [735, 167] width 86 height 15
copy span "7411794541"
click at [33, 88] on icon at bounding box center [30, 82] width 11 height 12
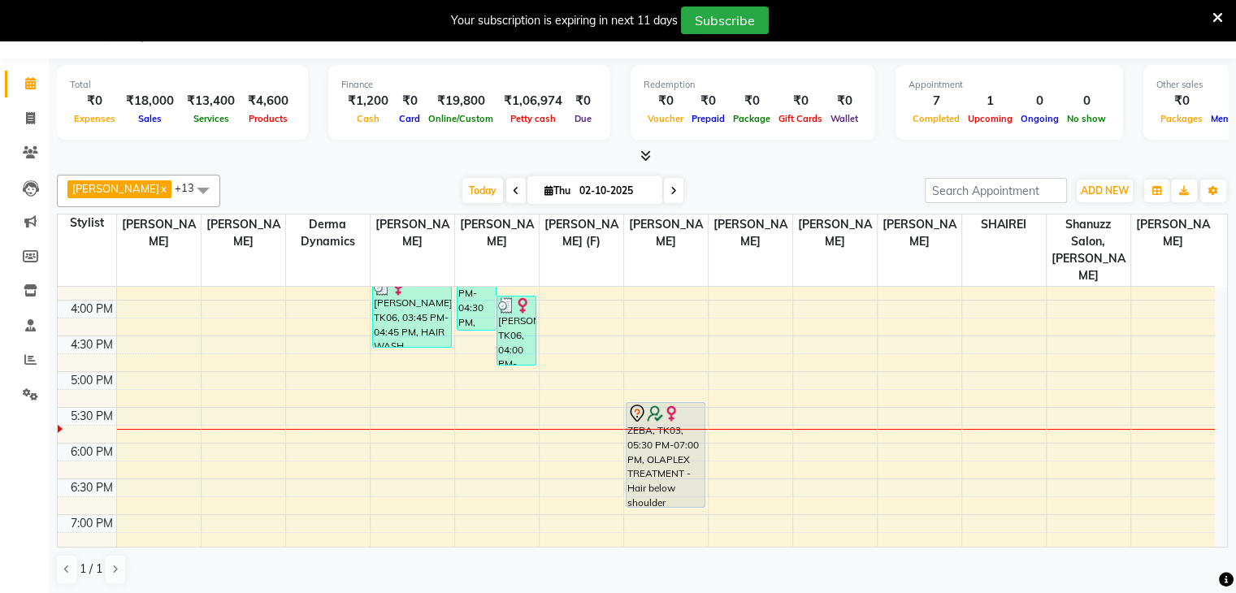
scroll to position [488, 0]
click at [755, 407] on div "9:00 AM 9:30 AM 10:00 AM 10:30 AM 11:00 AM 11:30 AM 12:00 PM 12:30 PM 1:00 PM 1…" at bounding box center [636, 227] width 1157 height 857
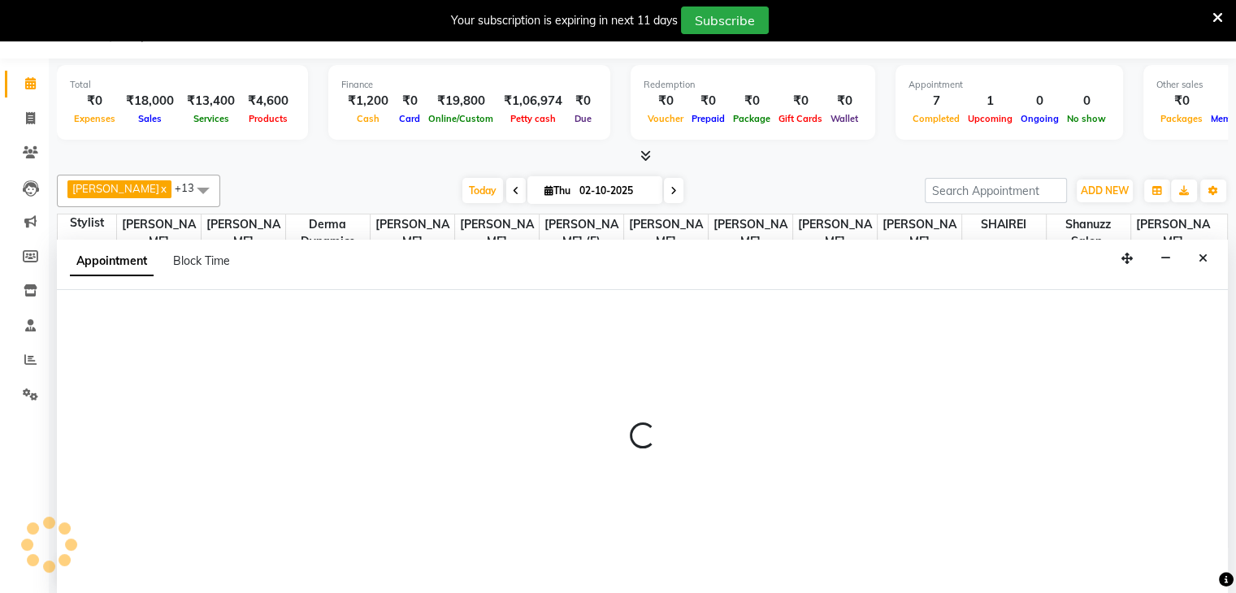
scroll to position [41, 0]
select select "85364"
select select "tentative"
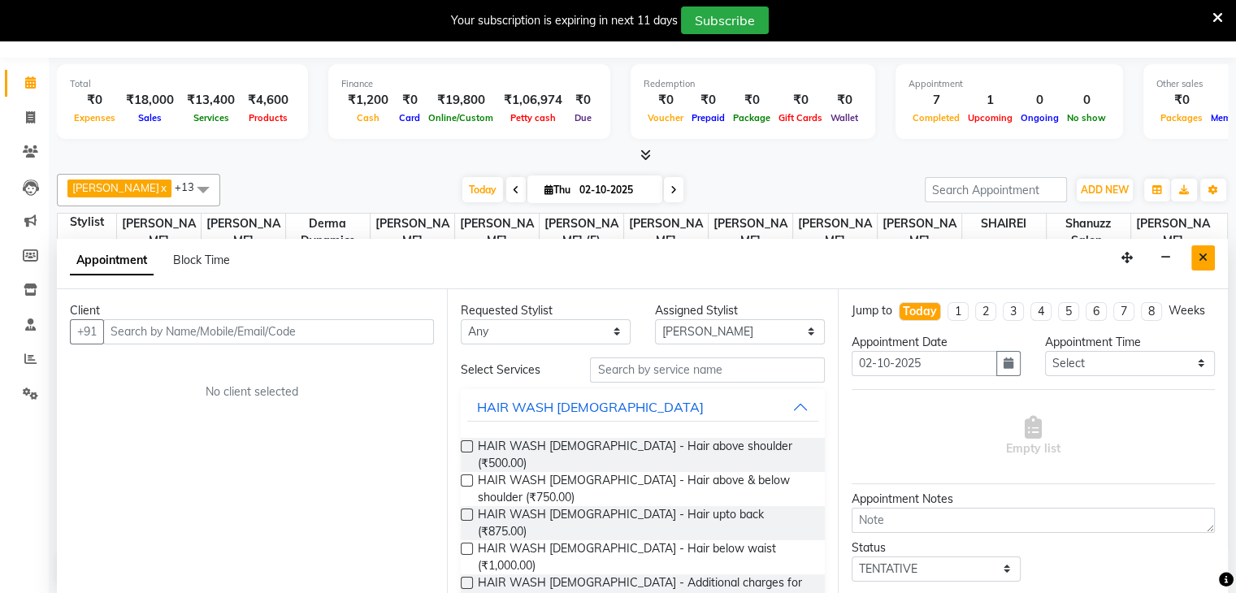
click at [1204, 260] on icon "Close" at bounding box center [1203, 257] width 9 height 11
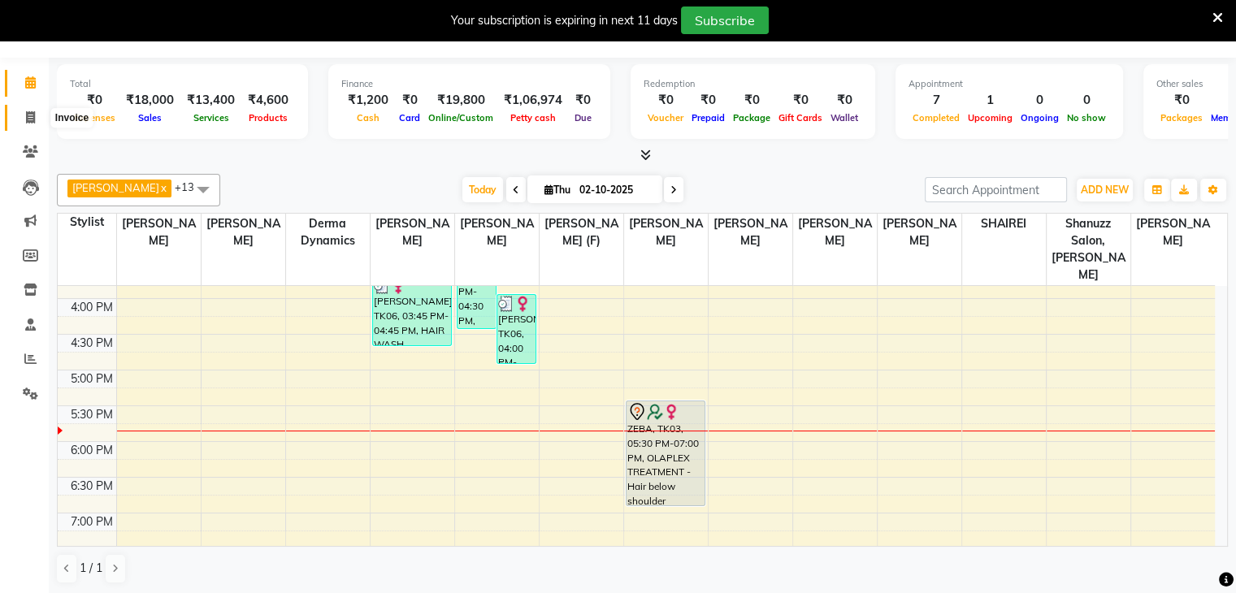
click at [36, 124] on span at bounding box center [30, 118] width 28 height 19
select select "7102"
select select "service"
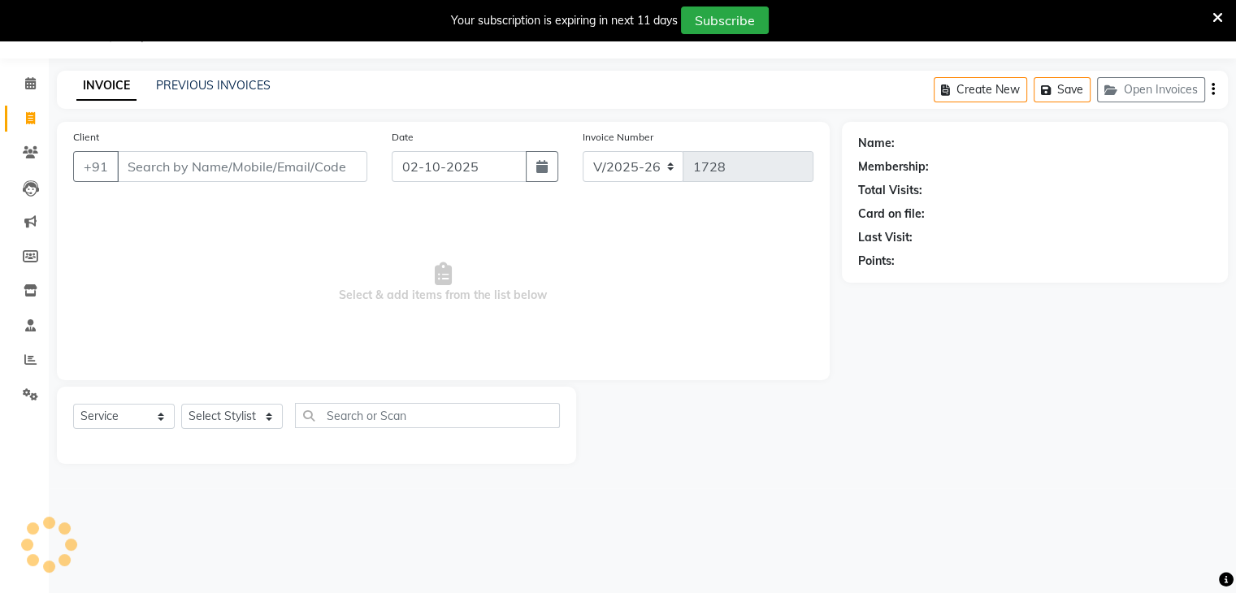
scroll to position [41, 0]
click at [189, 79] on link "PREVIOUS INVOICES" at bounding box center [213, 85] width 115 height 15
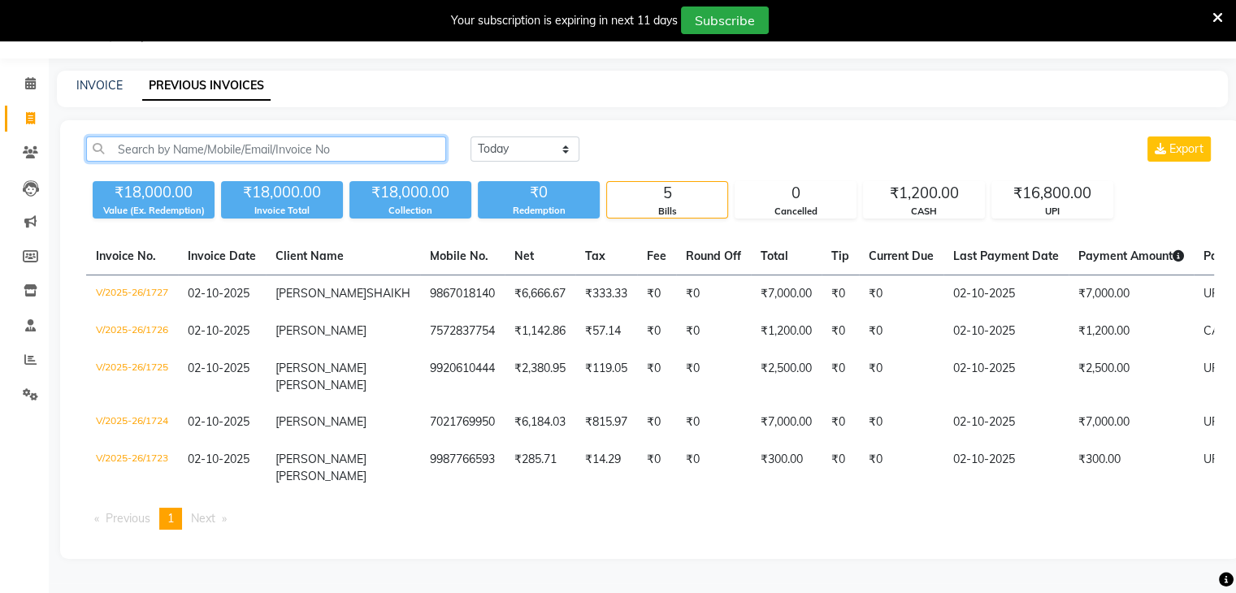
click at [169, 143] on input "text" at bounding box center [266, 149] width 360 height 25
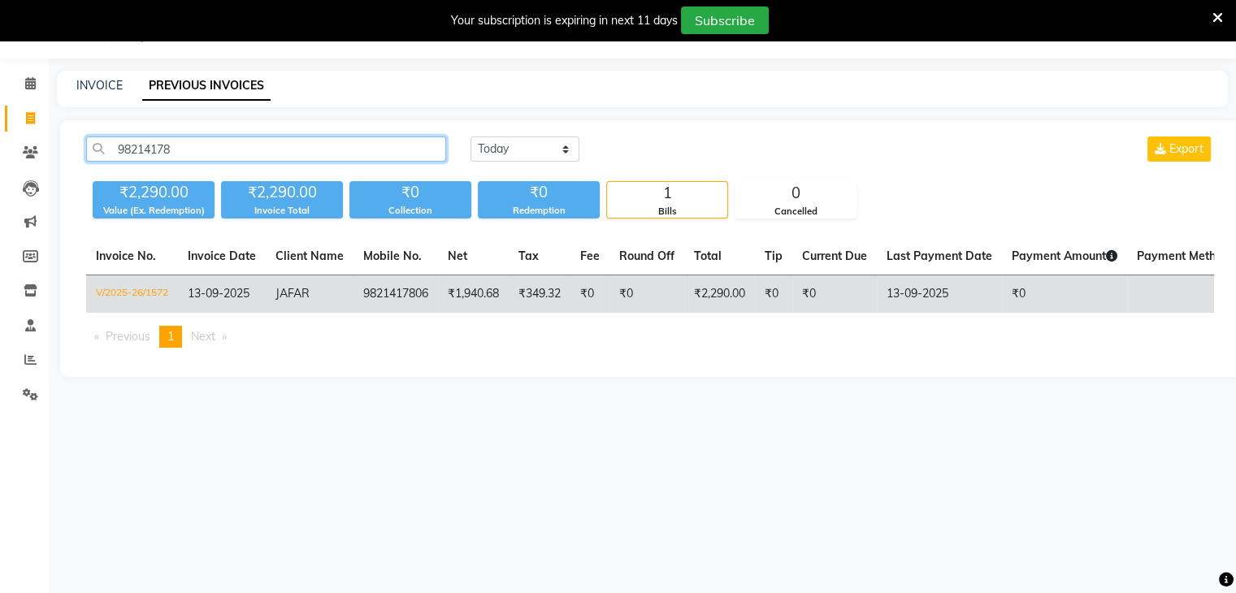
type input "98214178"
click at [384, 299] on td "9821417806" at bounding box center [396, 295] width 85 height 38
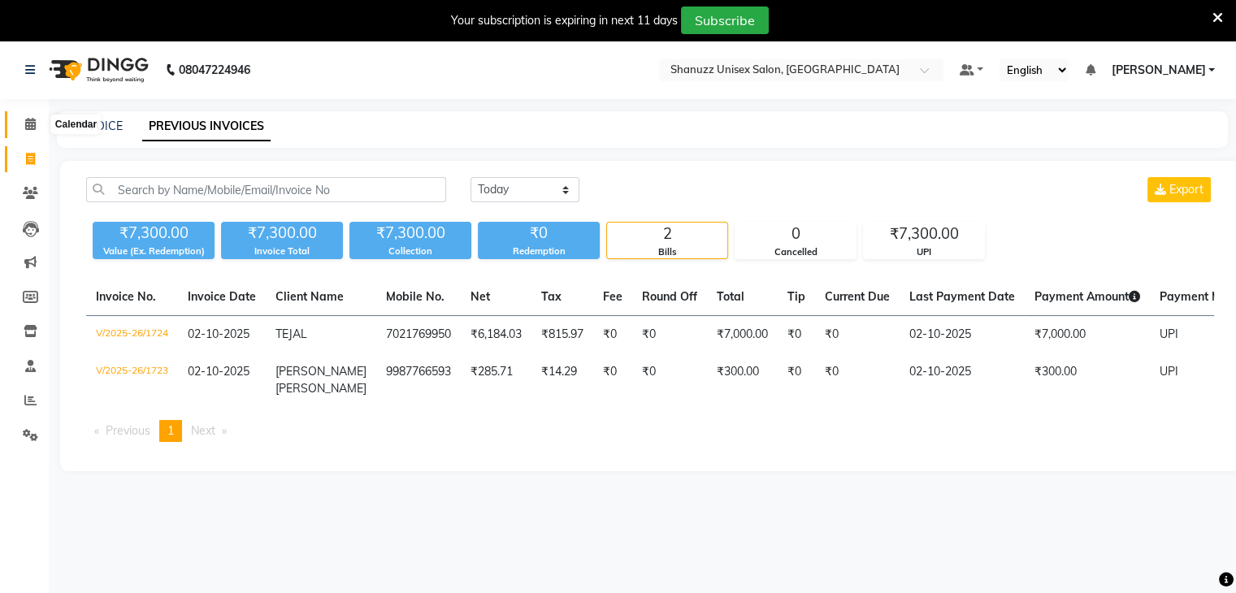
click at [36, 118] on span at bounding box center [30, 124] width 28 height 19
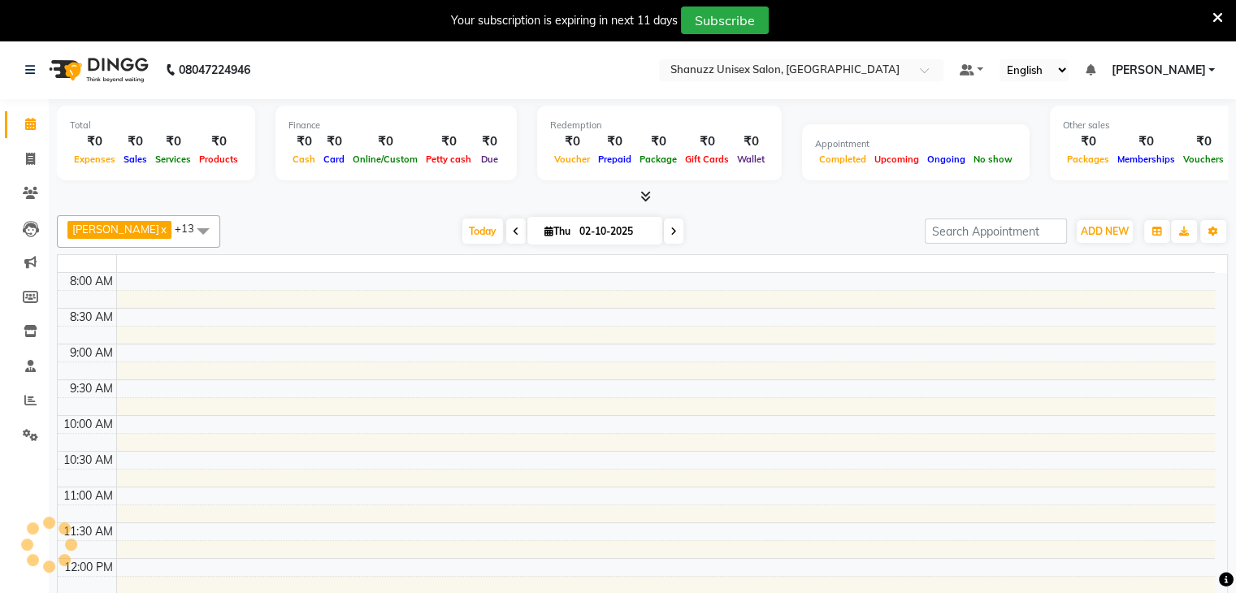
scroll to position [497, 0]
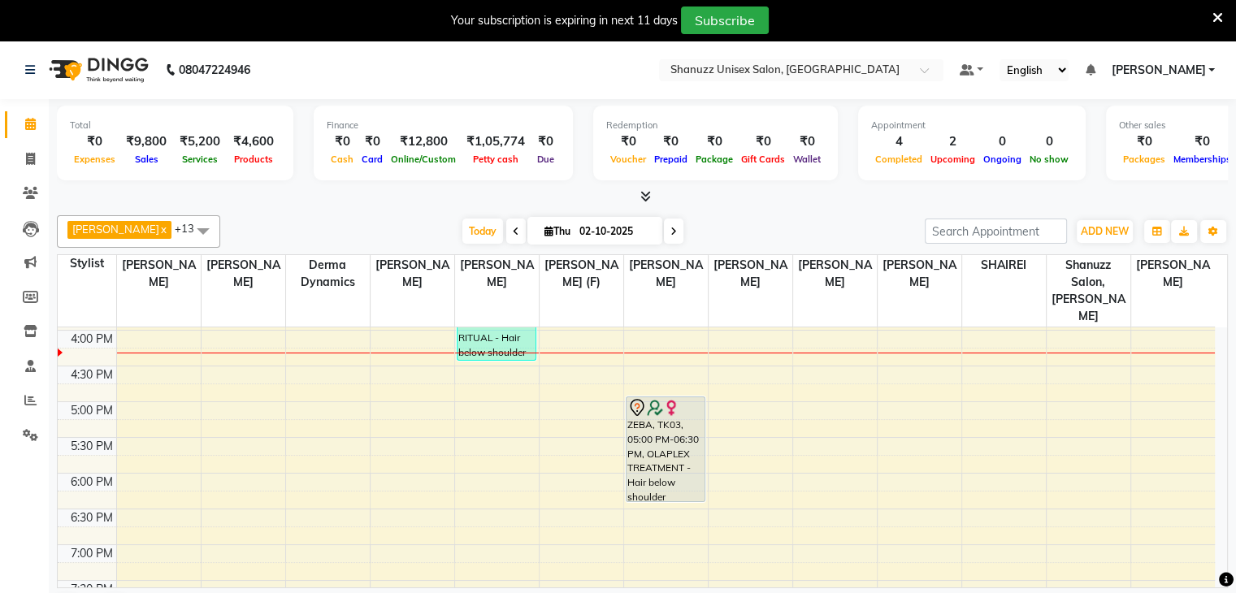
click at [506, 228] on span at bounding box center [516, 231] width 20 height 25
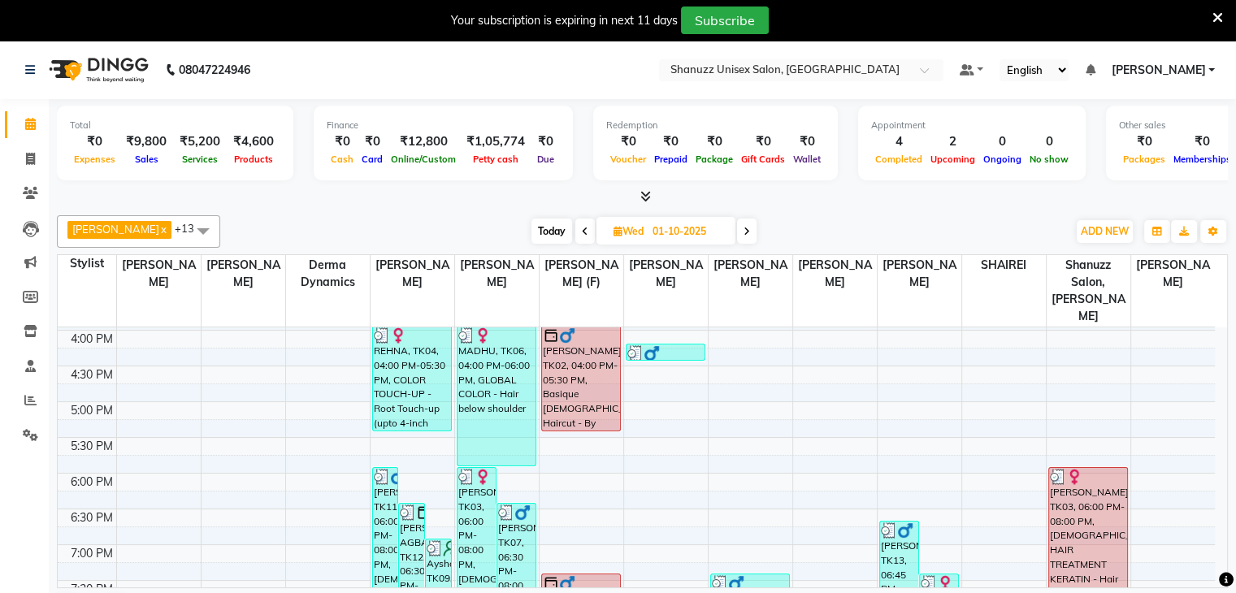
click at [582, 228] on icon at bounding box center [585, 232] width 7 height 10
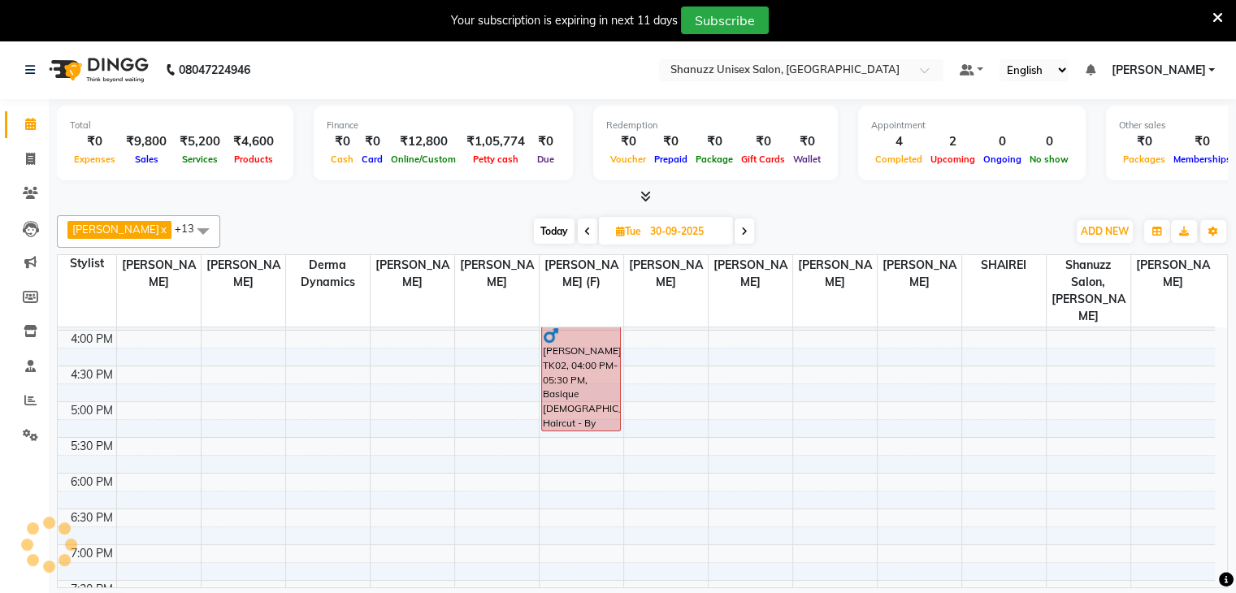
click at [584, 228] on icon at bounding box center [587, 232] width 7 height 10
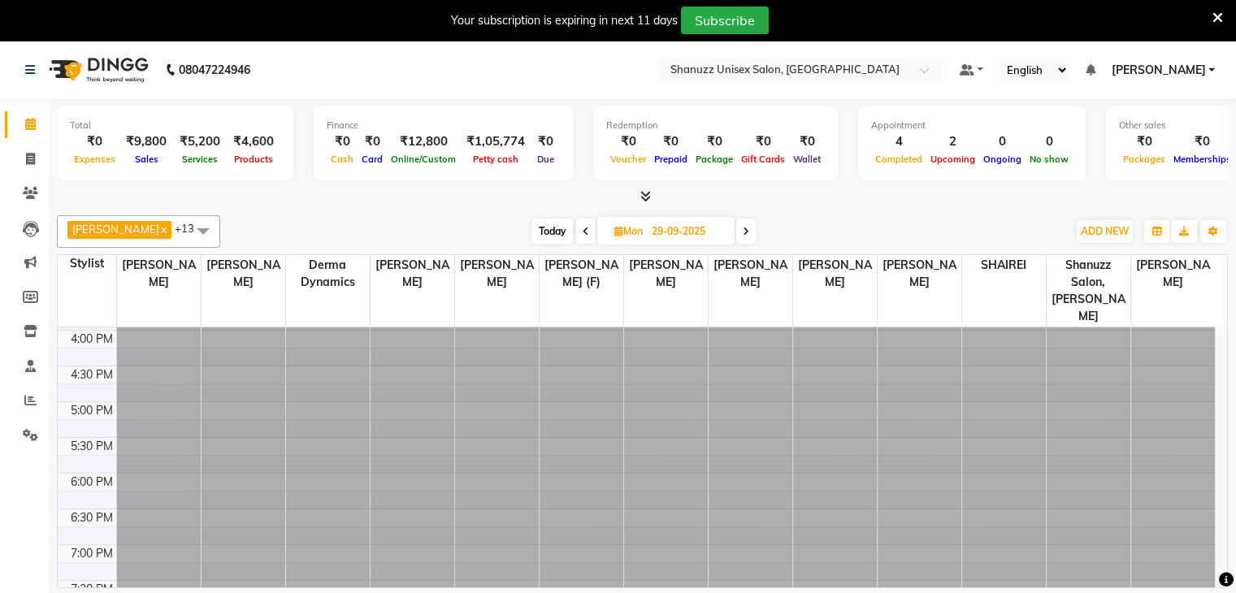
scroll to position [0, 0]
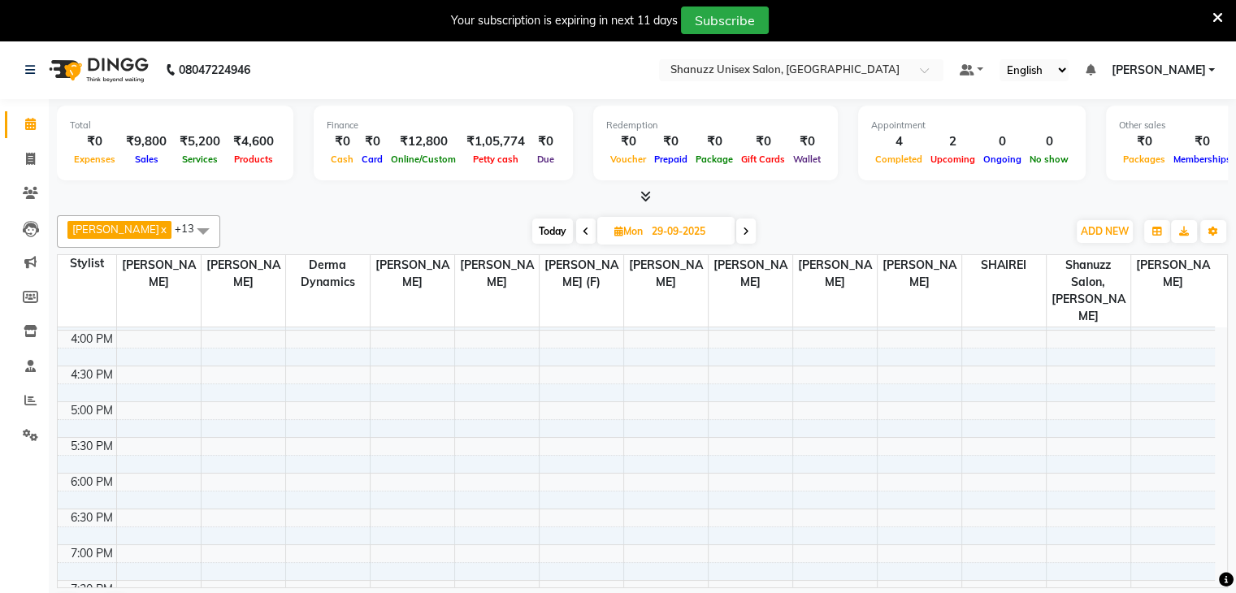
click at [583, 228] on icon at bounding box center [586, 232] width 7 height 10
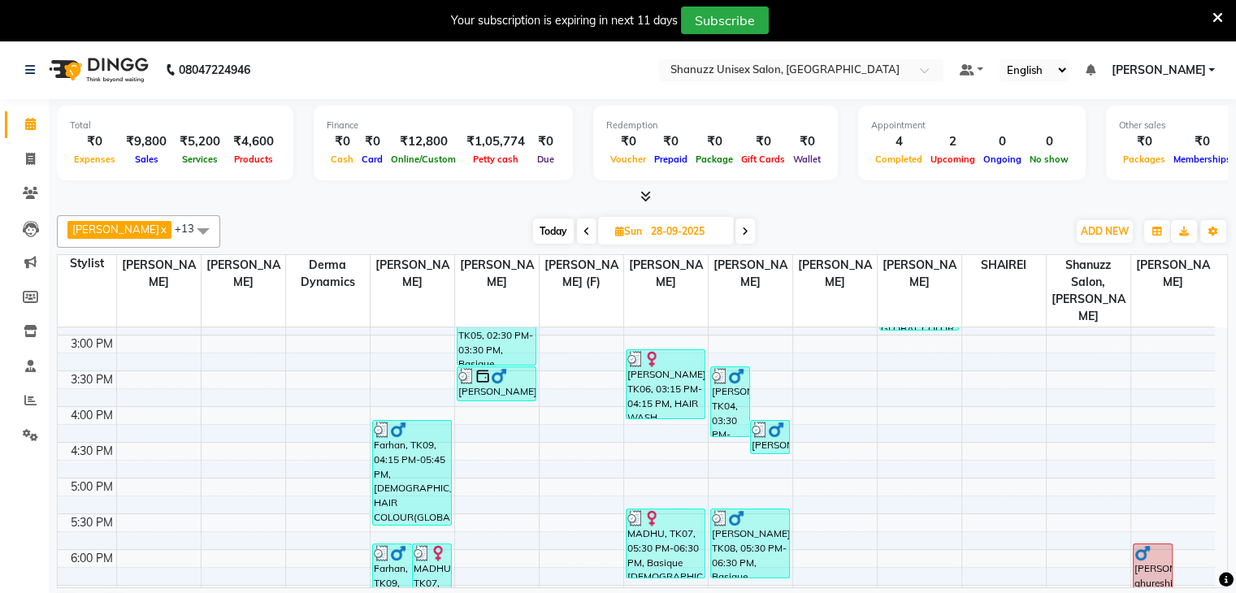
scroll to position [426, 0]
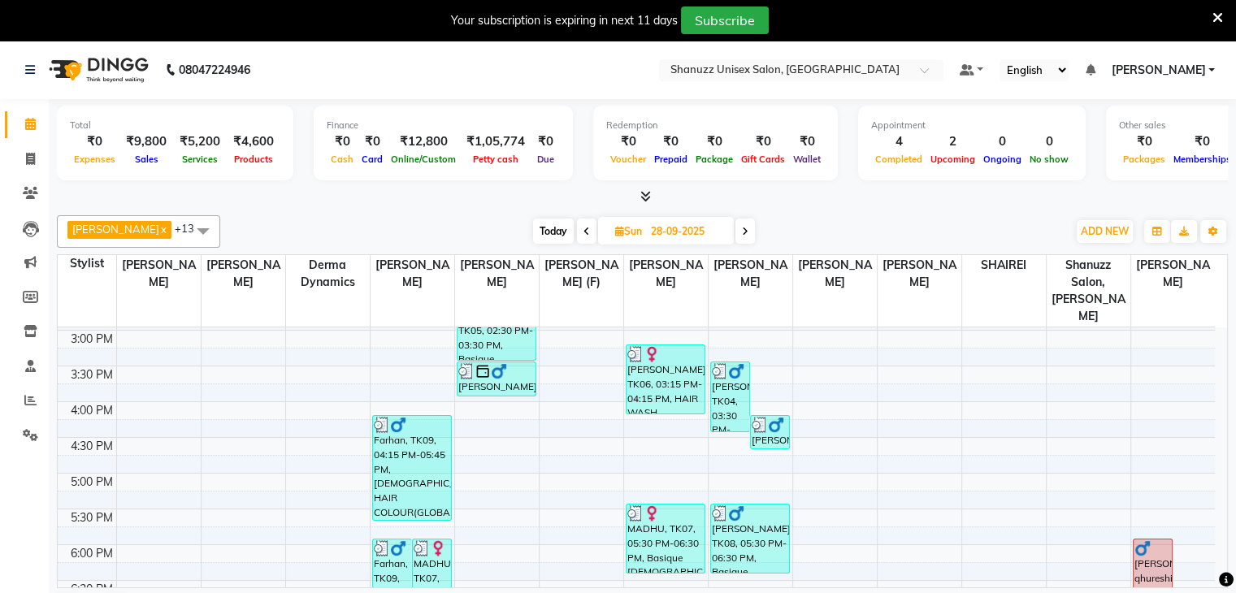
click at [588, 228] on span at bounding box center [587, 231] width 20 height 25
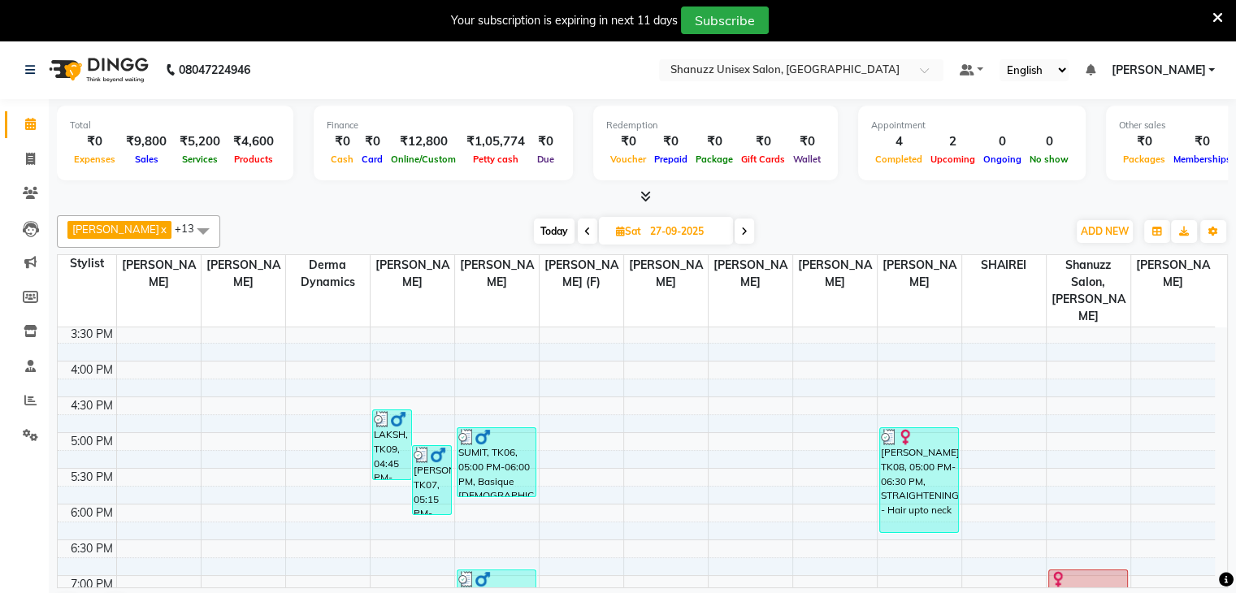
scroll to position [465, 0]
click at [754, 231] on div "[DATE] [DATE]" at bounding box center [643, 231] width 831 height 24
click at [749, 228] on span at bounding box center [745, 231] width 20 height 25
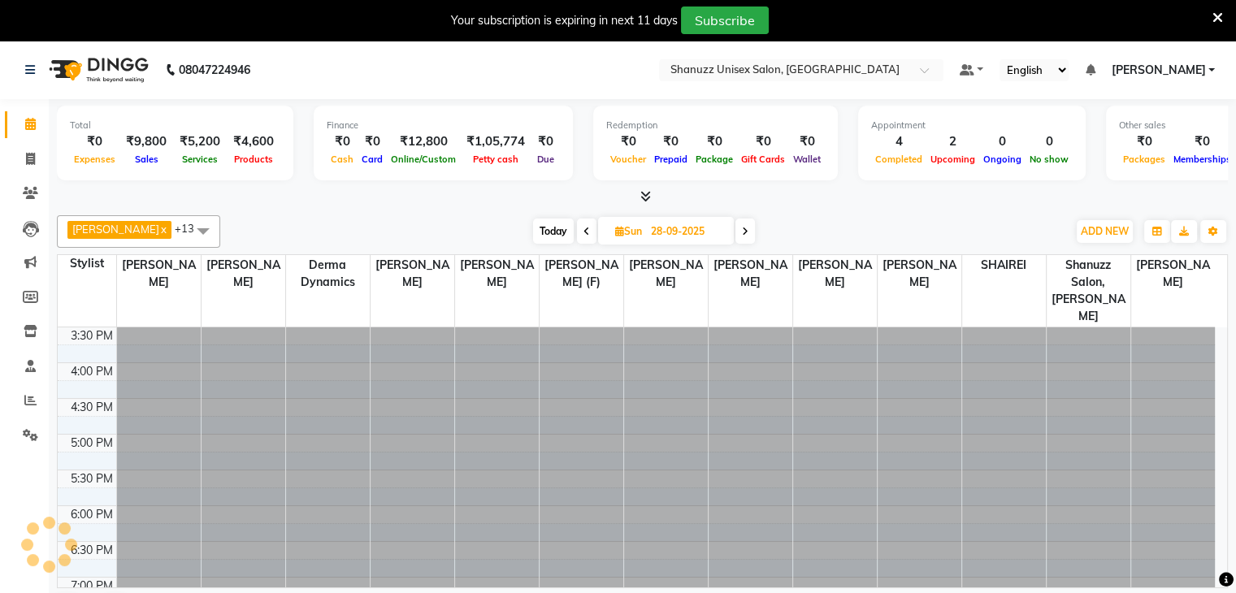
scroll to position [0, 0]
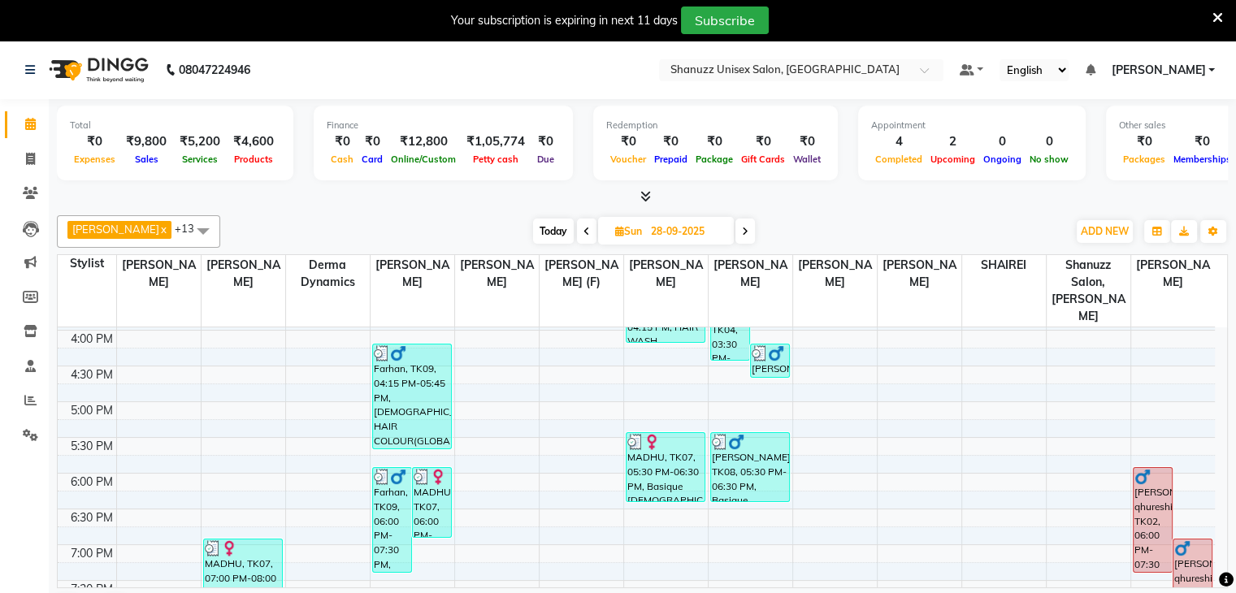
click at [749, 228] on span at bounding box center [746, 231] width 20 height 25
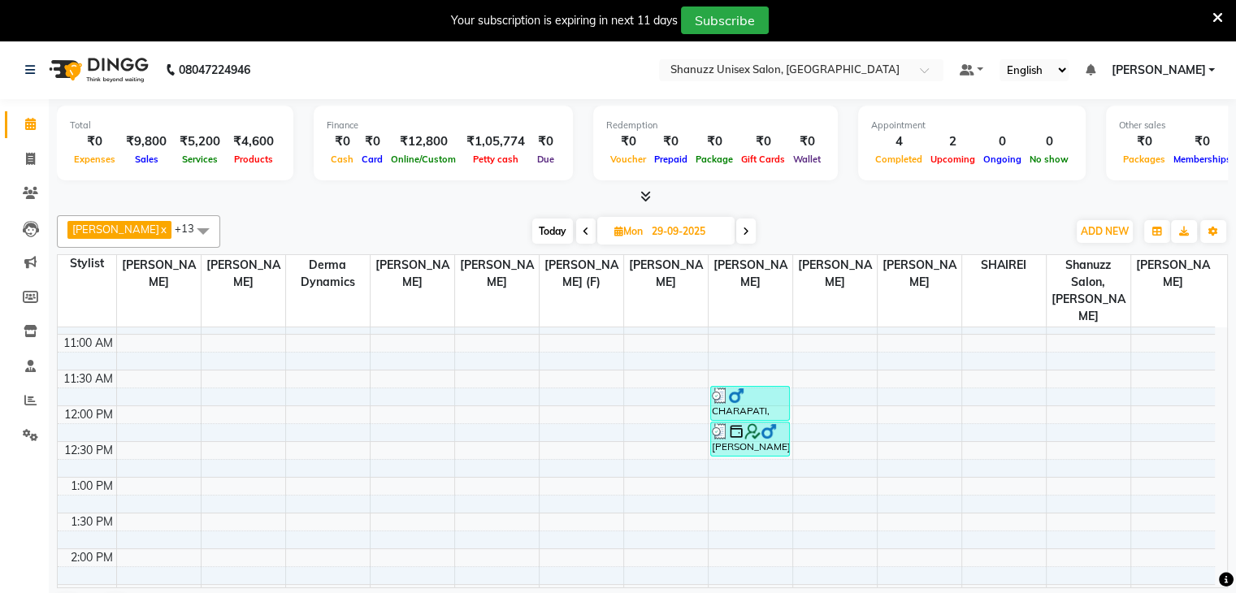
scroll to position [133, 0]
click at [739, 224] on span at bounding box center [746, 231] width 20 height 25
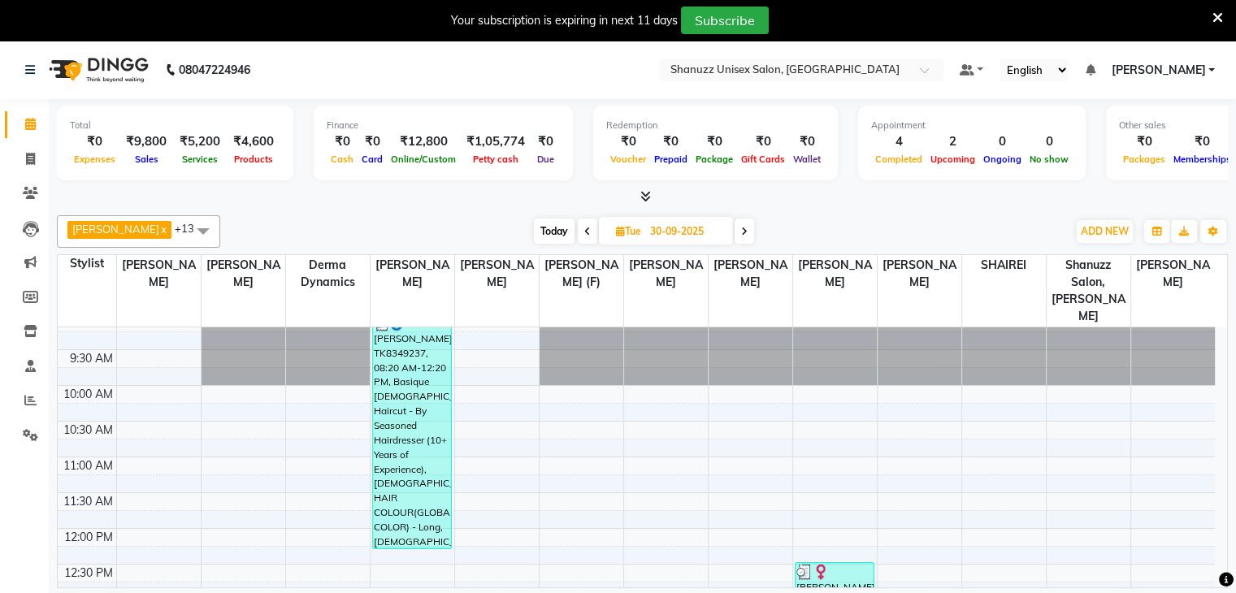
scroll to position [12, 0]
click at [588, 227] on span at bounding box center [588, 231] width 20 height 25
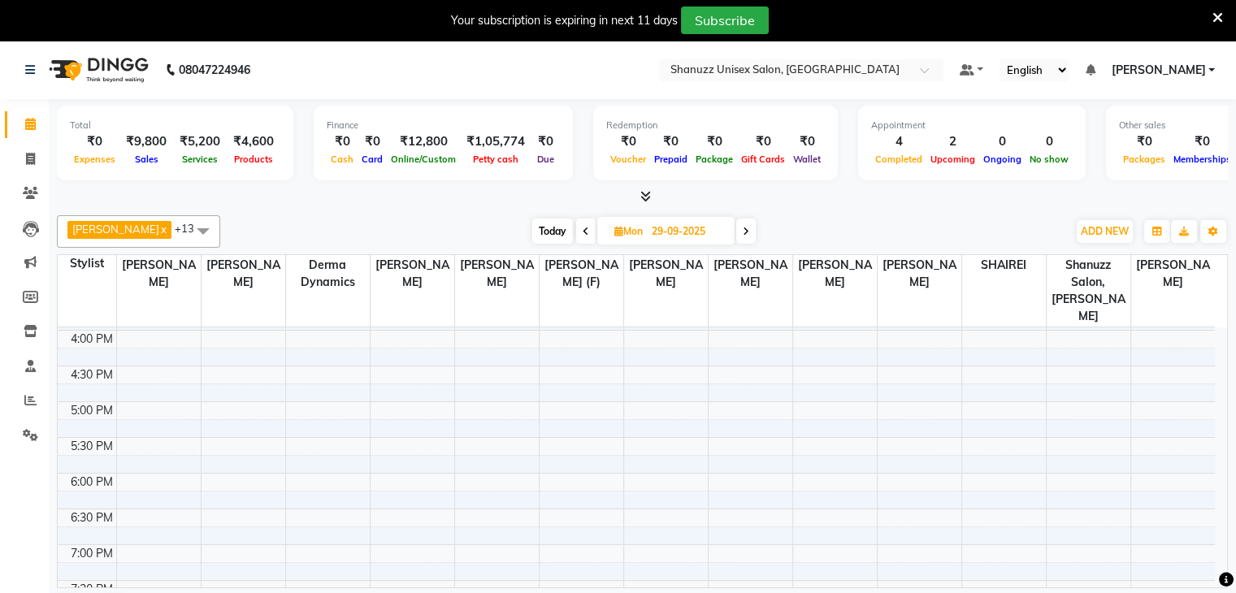
click at [588, 227] on span at bounding box center [586, 231] width 20 height 25
type input "28-09-2025"
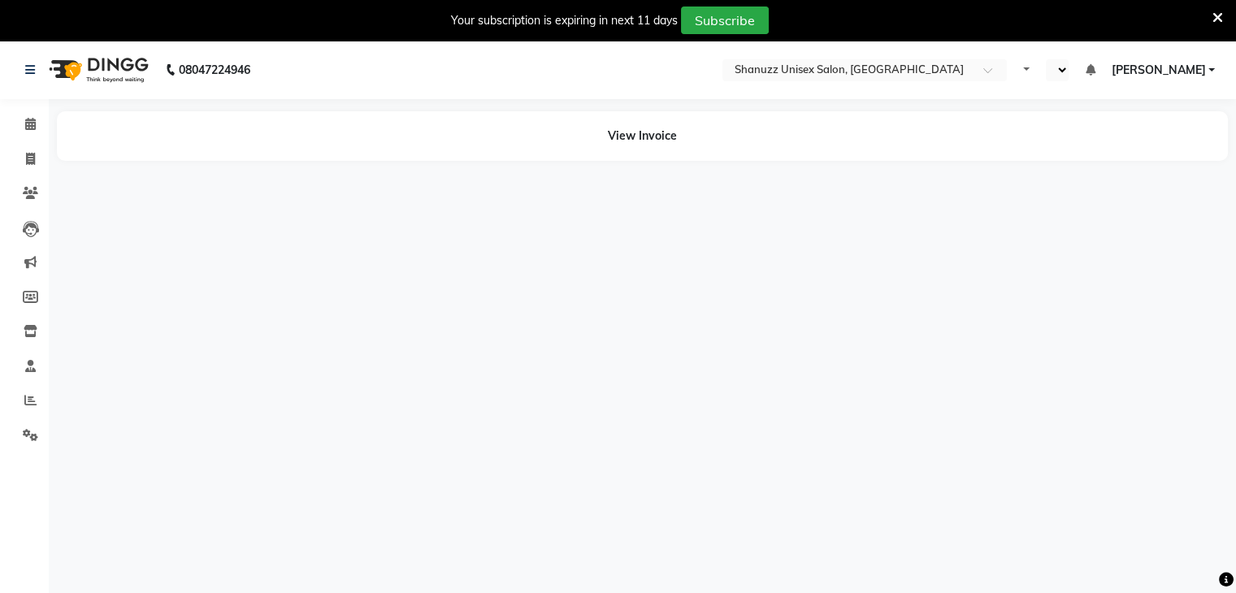
select select "en"
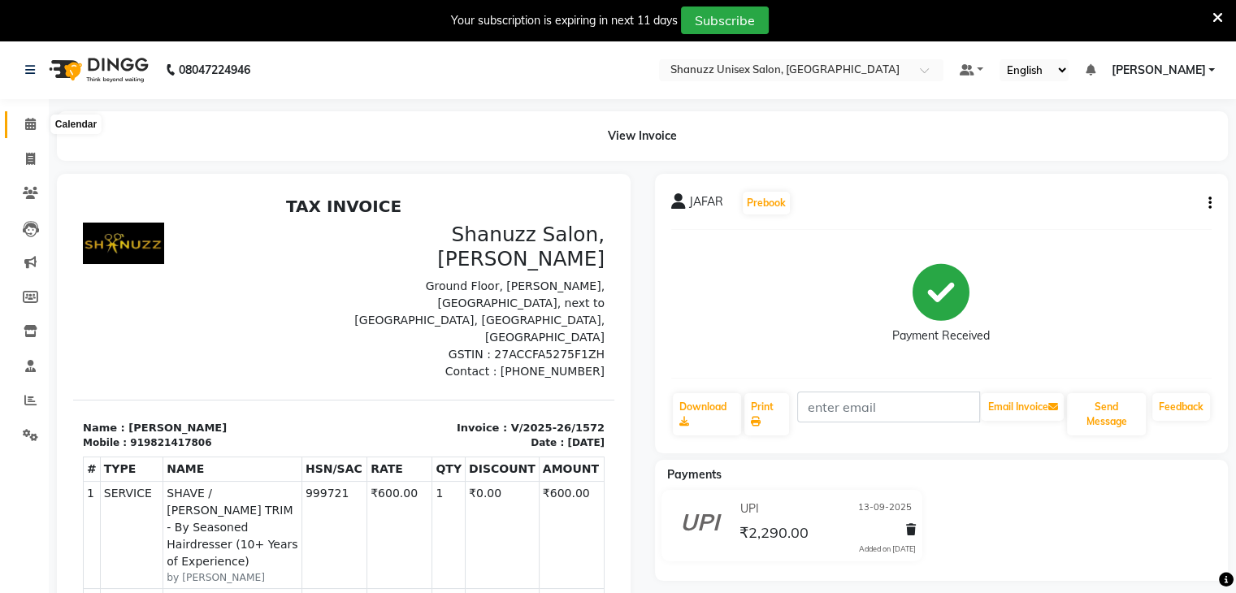
click at [29, 124] on icon at bounding box center [30, 124] width 11 height 12
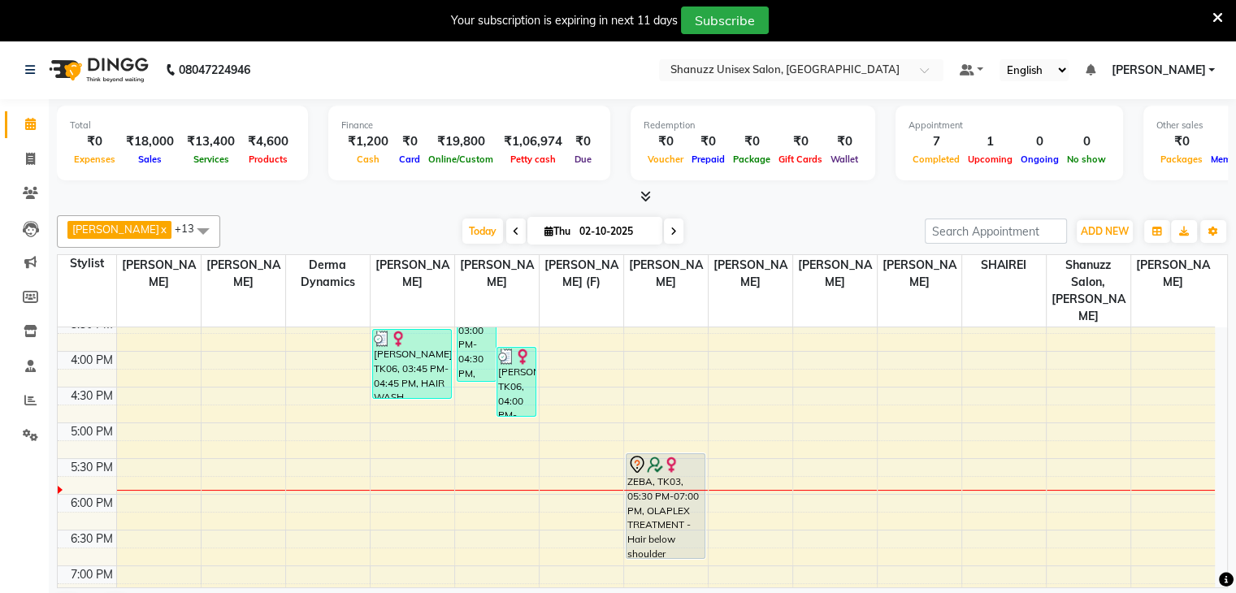
scroll to position [475, 0]
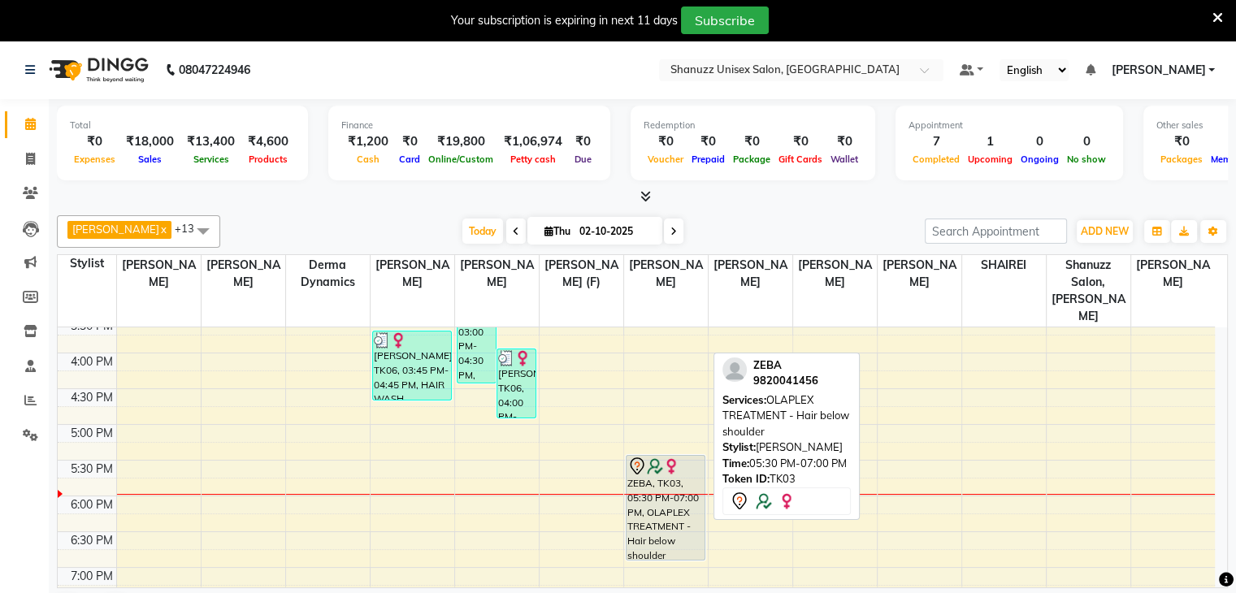
click at [645, 457] on icon at bounding box center [637, 467] width 20 height 20
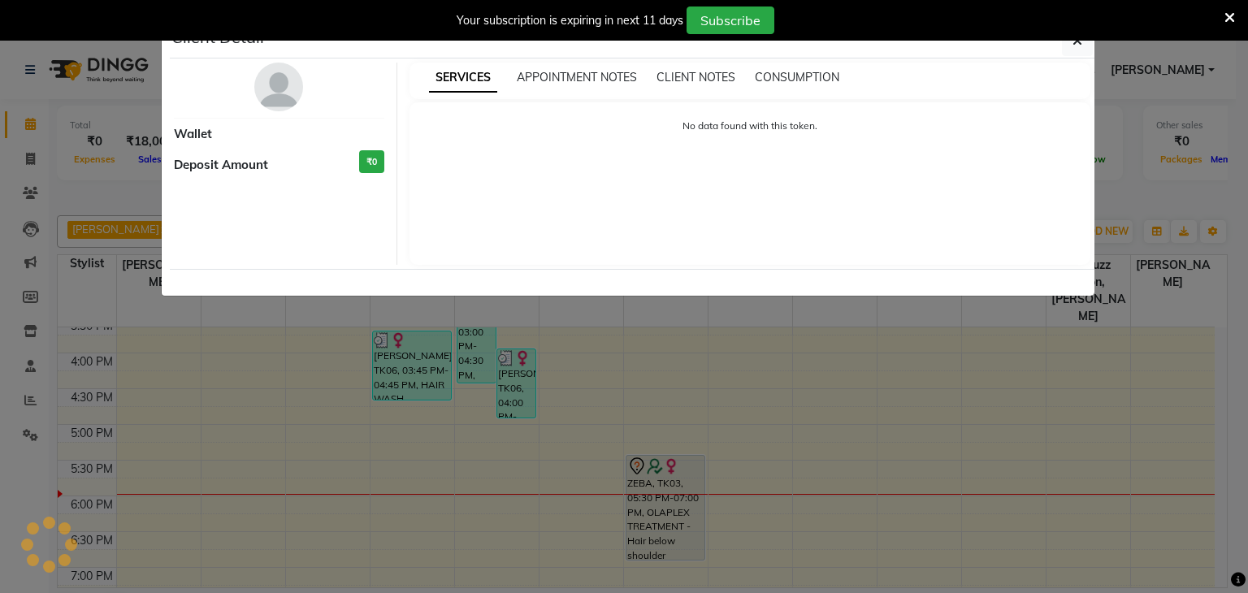
select select "7"
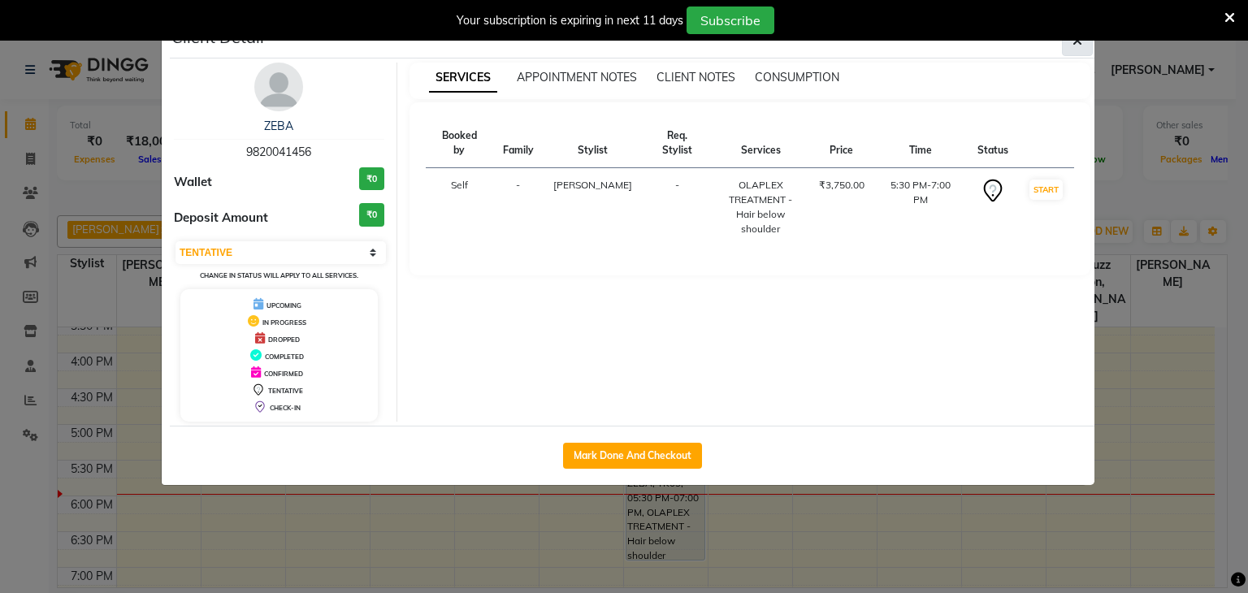
click at [1073, 44] on icon "button" at bounding box center [1078, 40] width 10 height 13
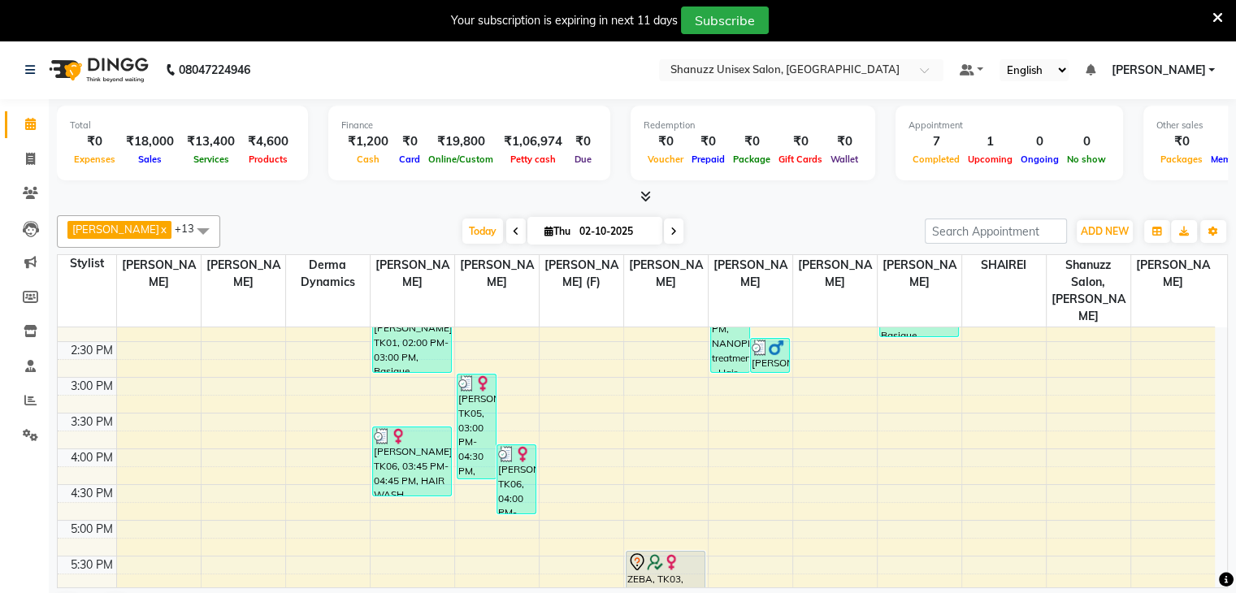
scroll to position [377, 0]
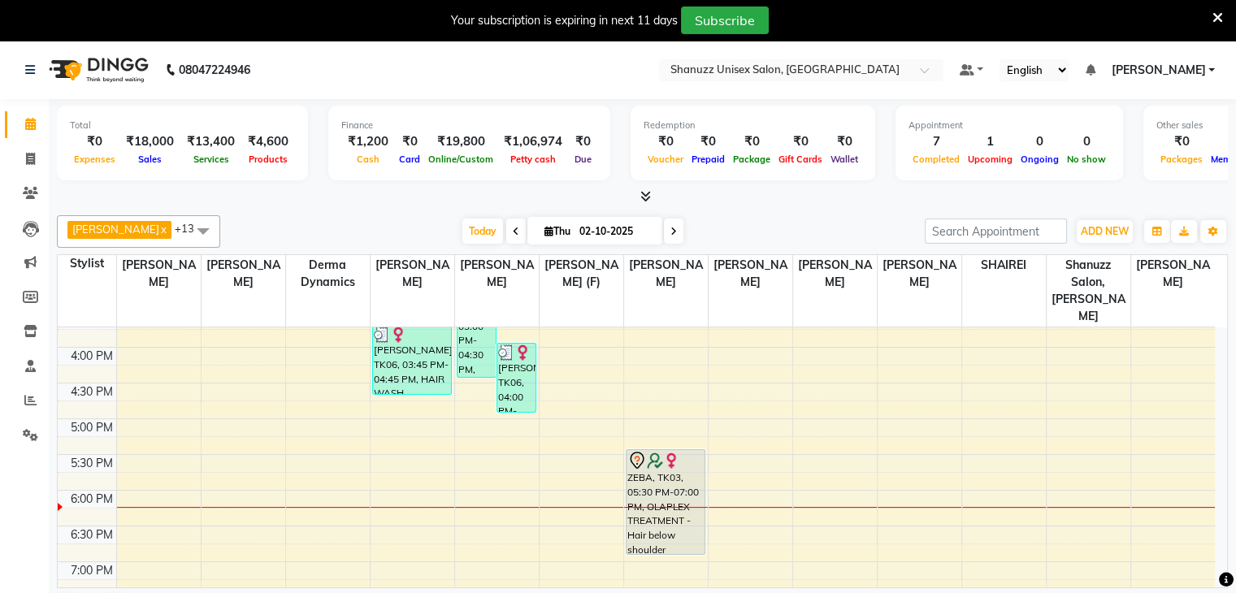
scroll to position [478, 0]
click at [479, 432] on div "9:00 AM 9:30 AM 10:00 AM 10:30 AM 11:00 AM 11:30 AM 12:00 PM 12:30 PM 1:00 PM 1…" at bounding box center [636, 278] width 1157 height 857
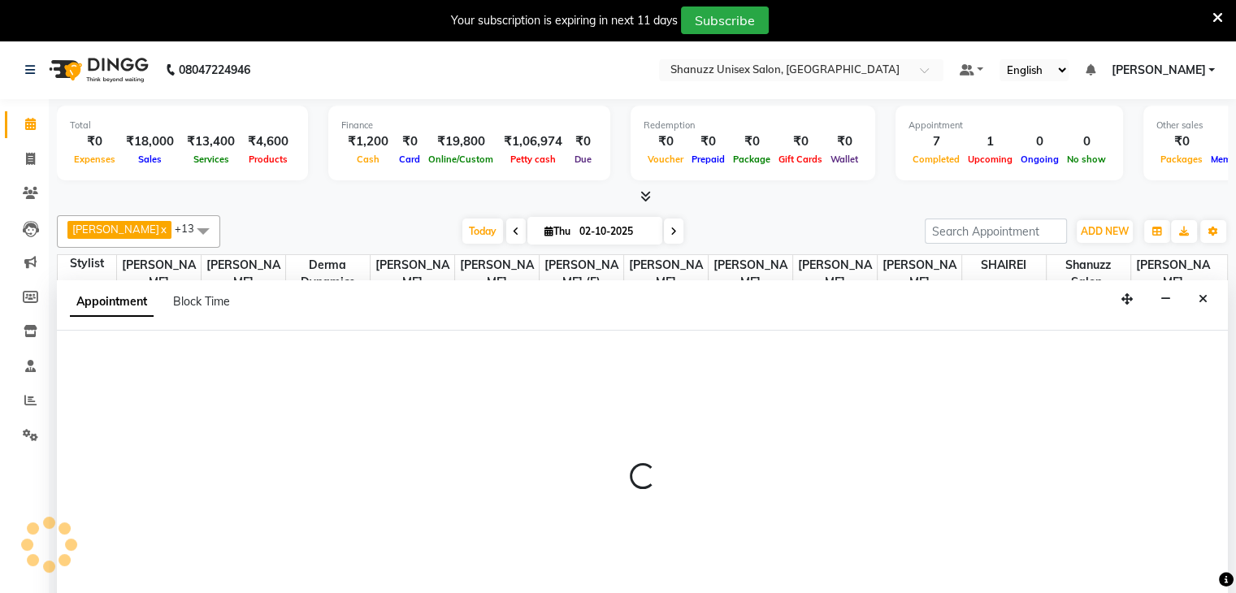
scroll to position [41, 0]
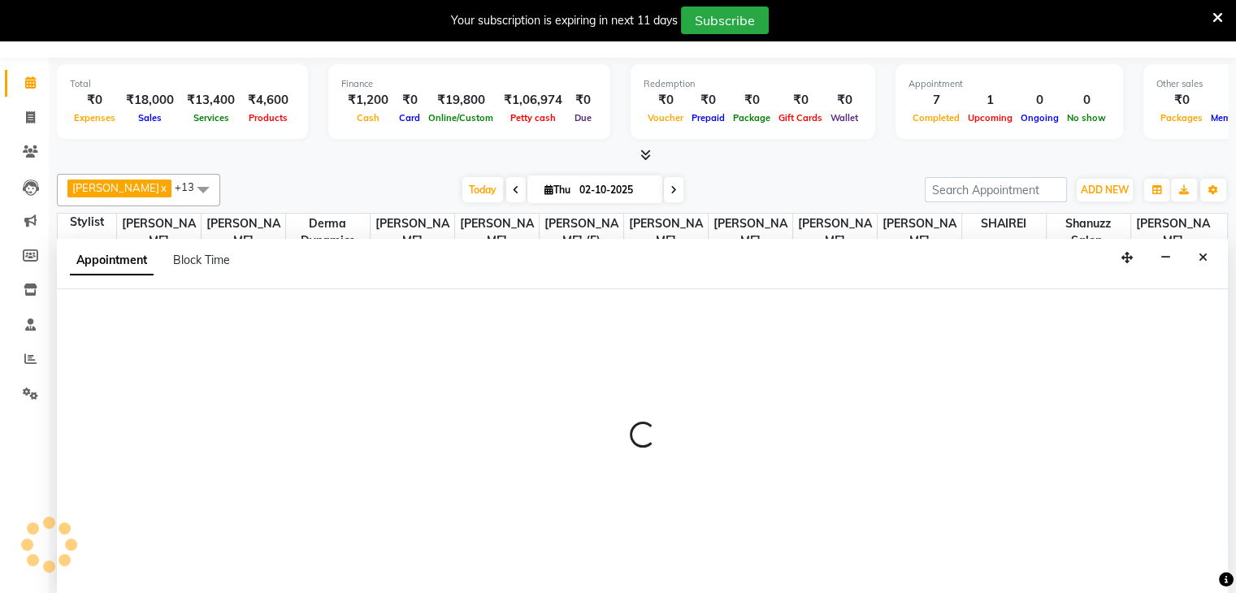
select select "59231"
select select "tentative"
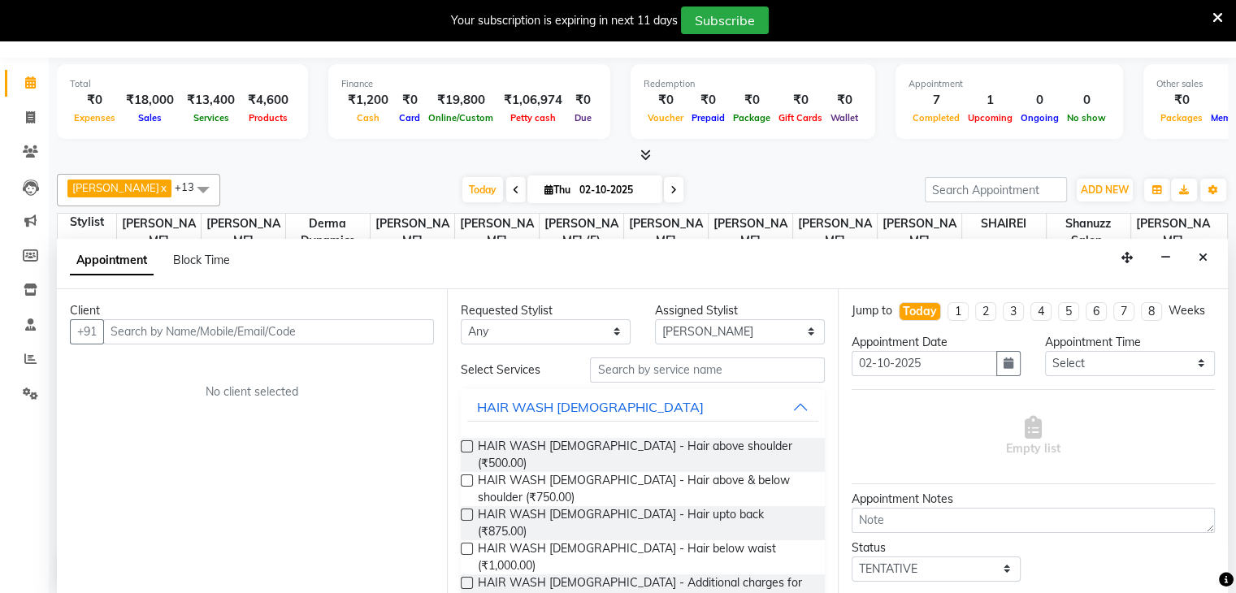
click at [257, 327] on input "text" at bounding box center [268, 331] width 331 height 25
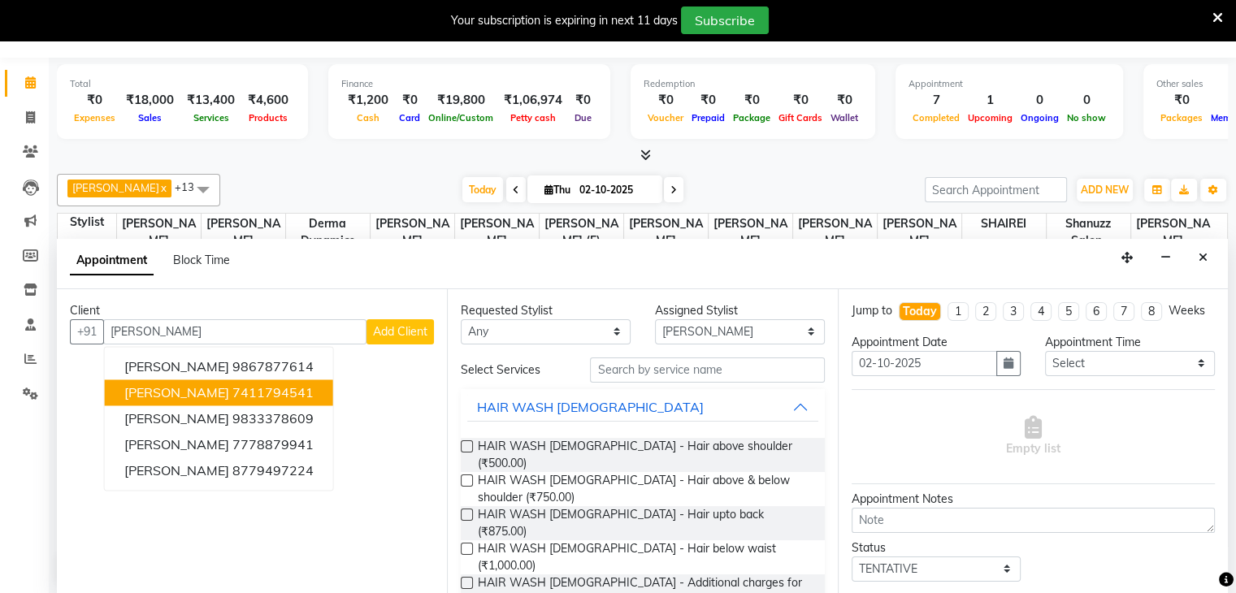
click at [236, 393] on ngb-highlight "7411794541" at bounding box center [272, 392] width 81 height 16
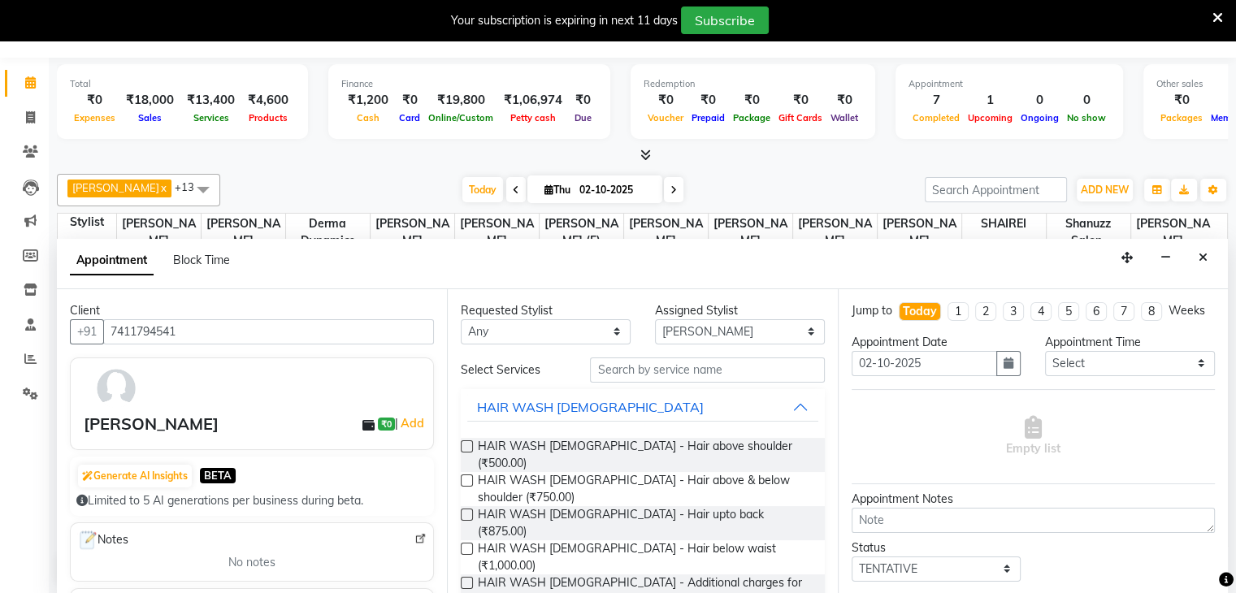
type input "7411794541"
click at [465, 475] on label at bounding box center [467, 481] width 12 height 12
click at [465, 477] on input "checkbox" at bounding box center [466, 482] width 11 height 11
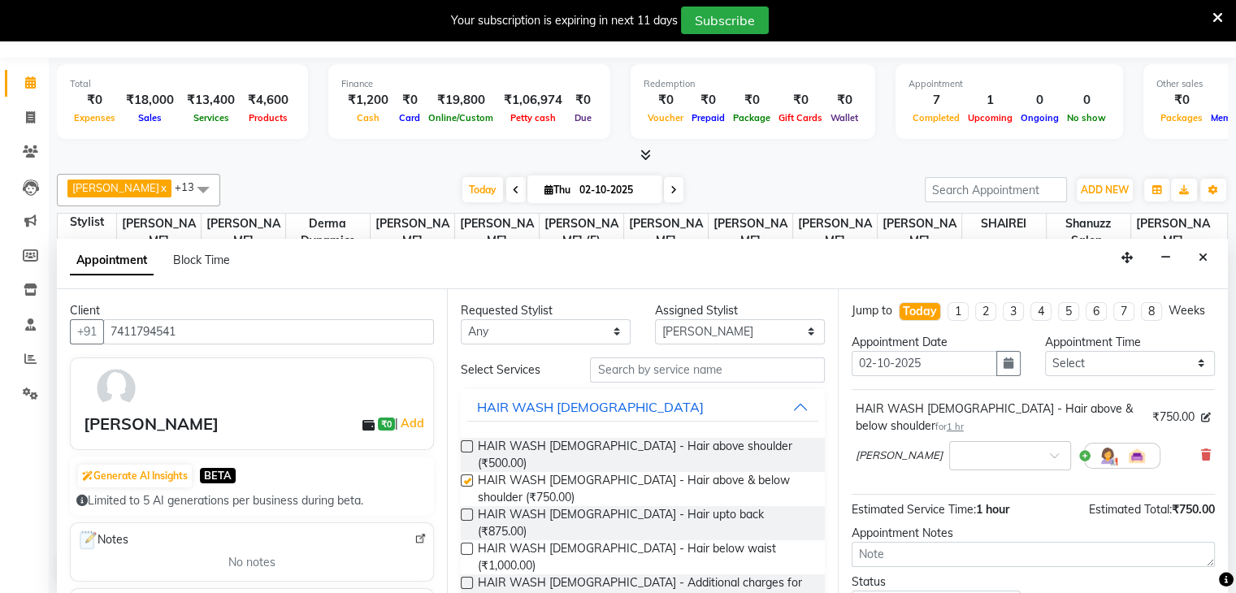
checkbox input "false"
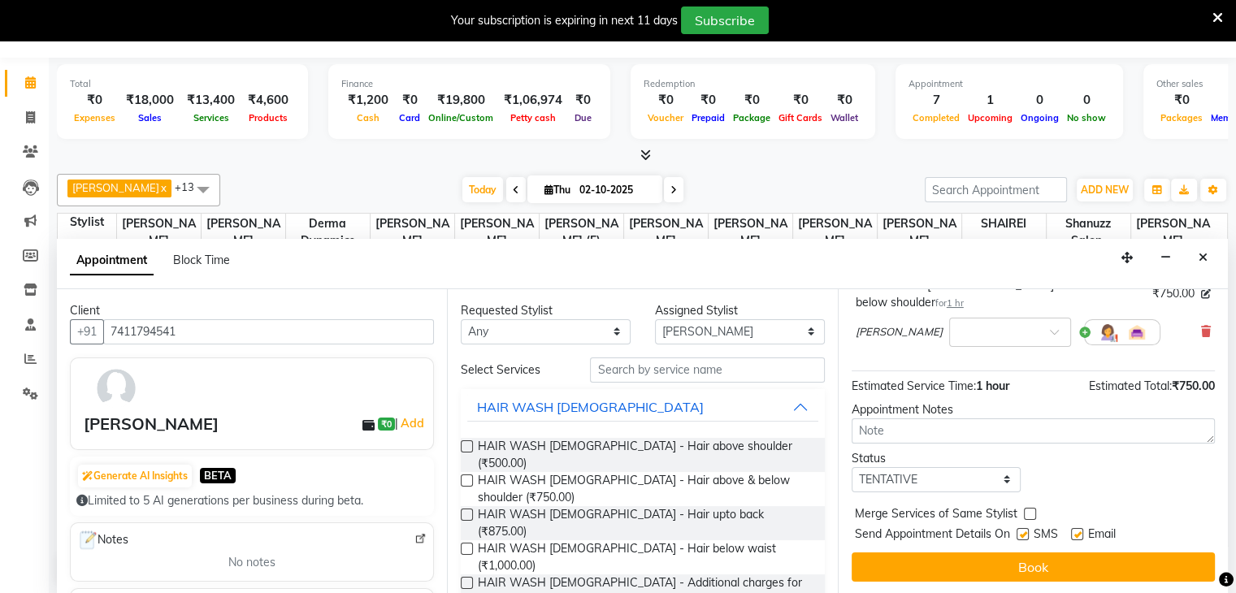
click at [1021, 533] on label at bounding box center [1023, 534] width 12 height 12
click at [1021, 533] on input "checkbox" at bounding box center [1022, 536] width 11 height 11
checkbox input "false"
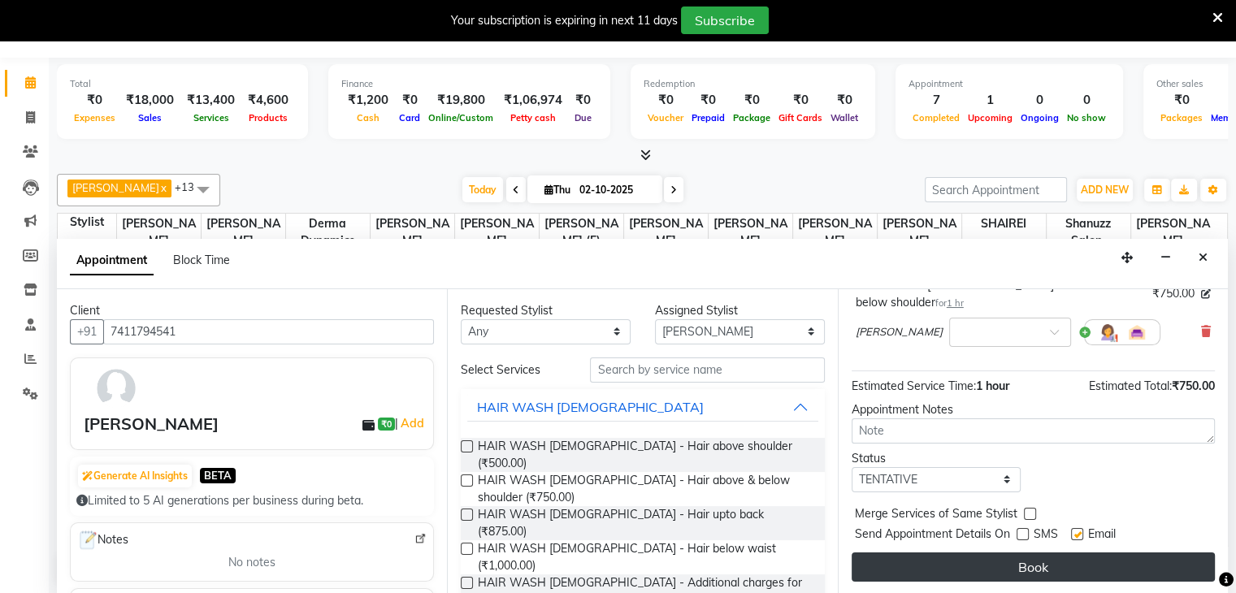
click at [1000, 563] on button "Book" at bounding box center [1033, 567] width 363 height 29
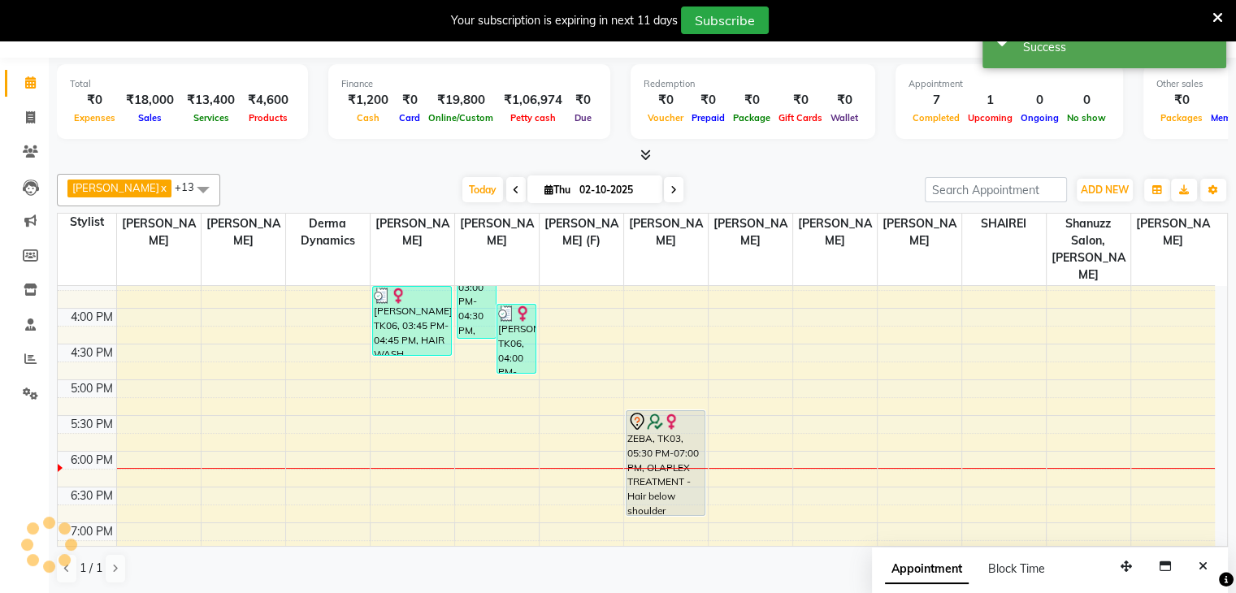
scroll to position [0, 0]
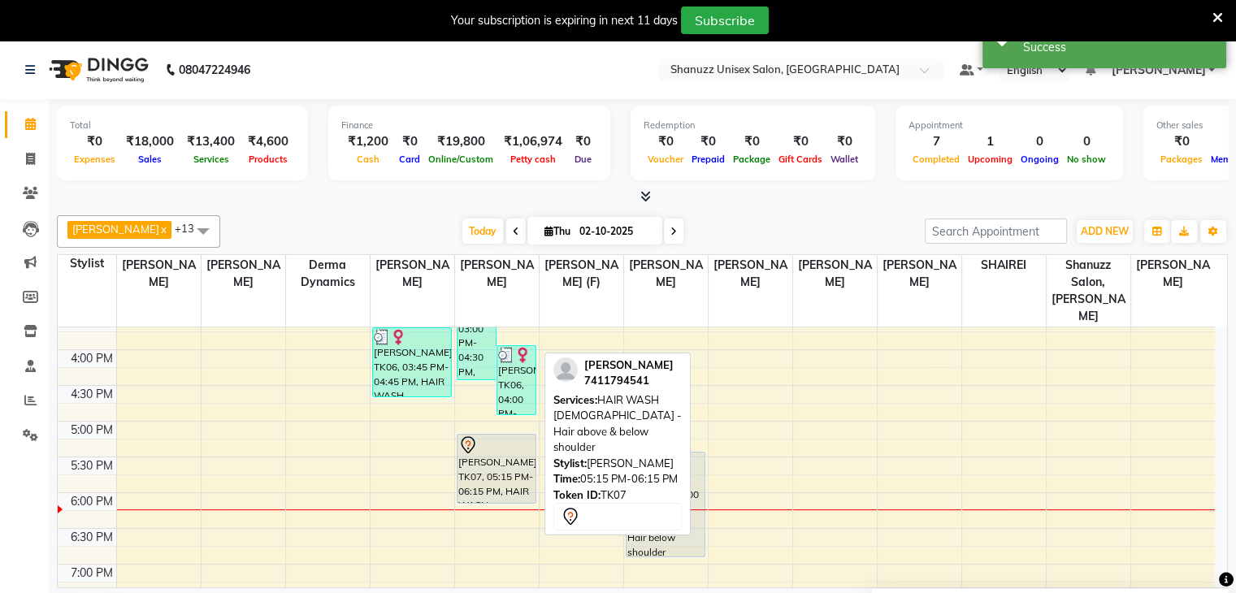
click at [491, 447] on div "[PERSON_NAME], TK07, 05:15 PM-06:15 PM, HAIR WASH [DEMOGRAPHIC_DATA] - Hair abo…" at bounding box center [497, 469] width 78 height 68
select select "7"
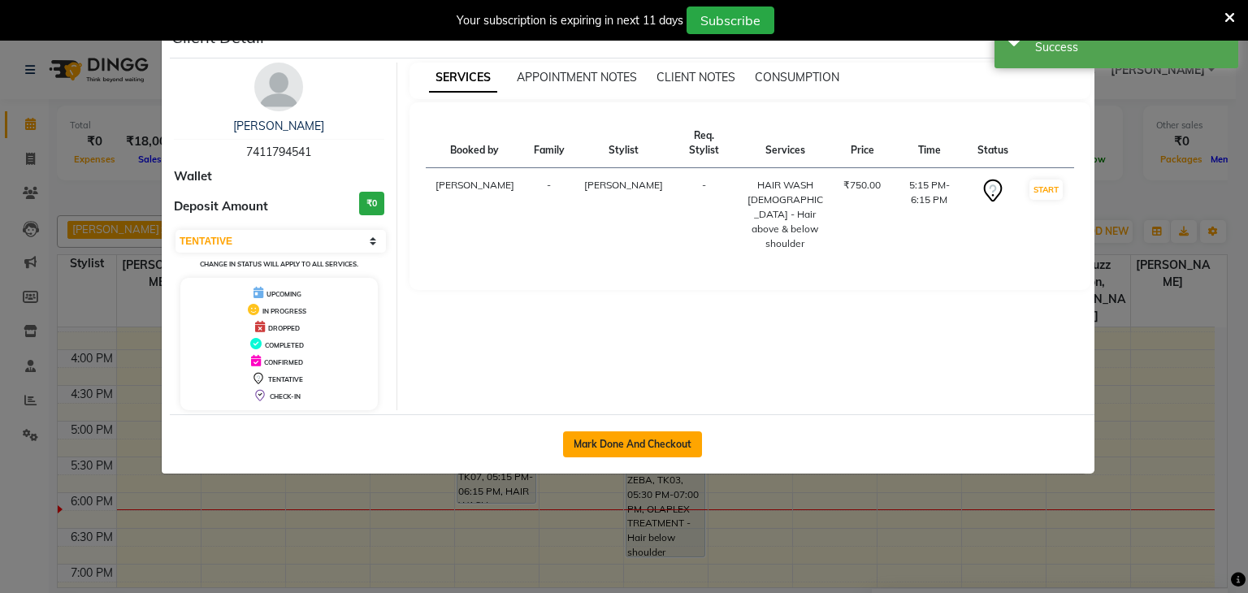
click at [582, 438] on button "Mark Done And Checkout" at bounding box center [632, 445] width 139 height 26
select select "7102"
select select "service"
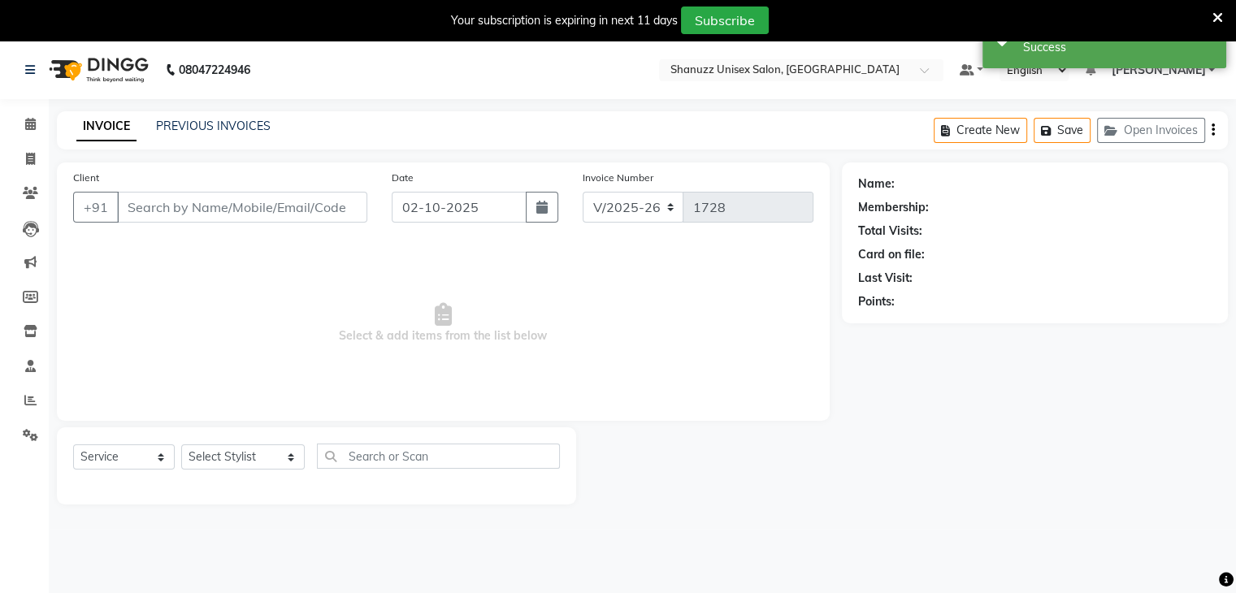
type input "7411794541"
select select "59231"
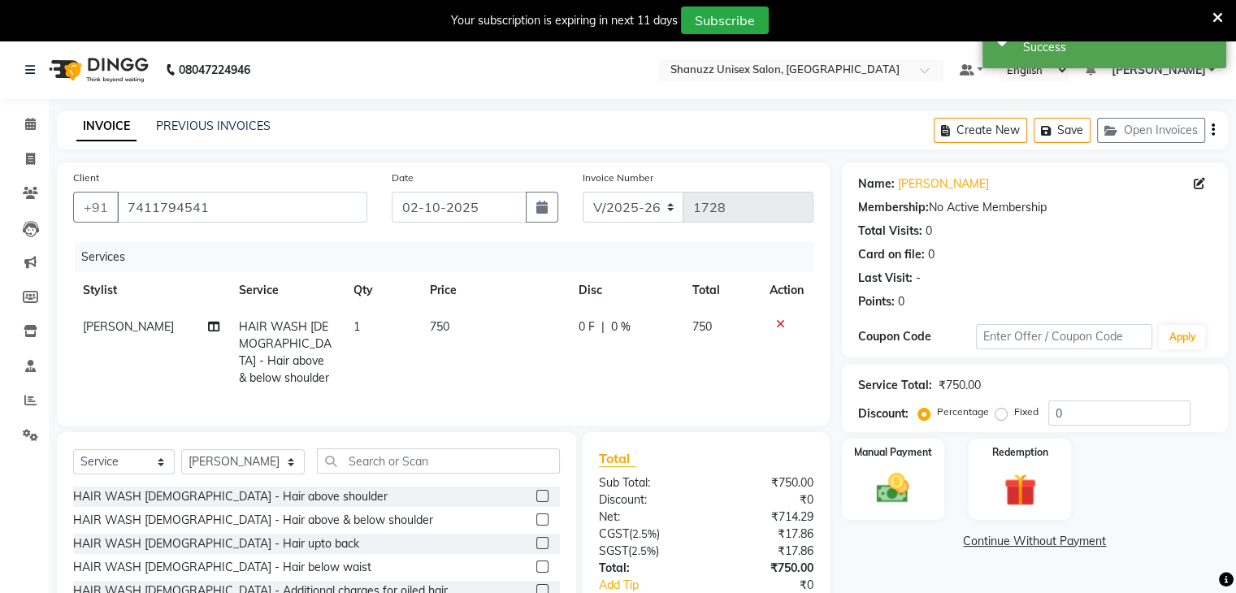
click at [608, 324] on div "0 F | 0 %" at bounding box center [626, 327] width 94 height 17
select select "59231"
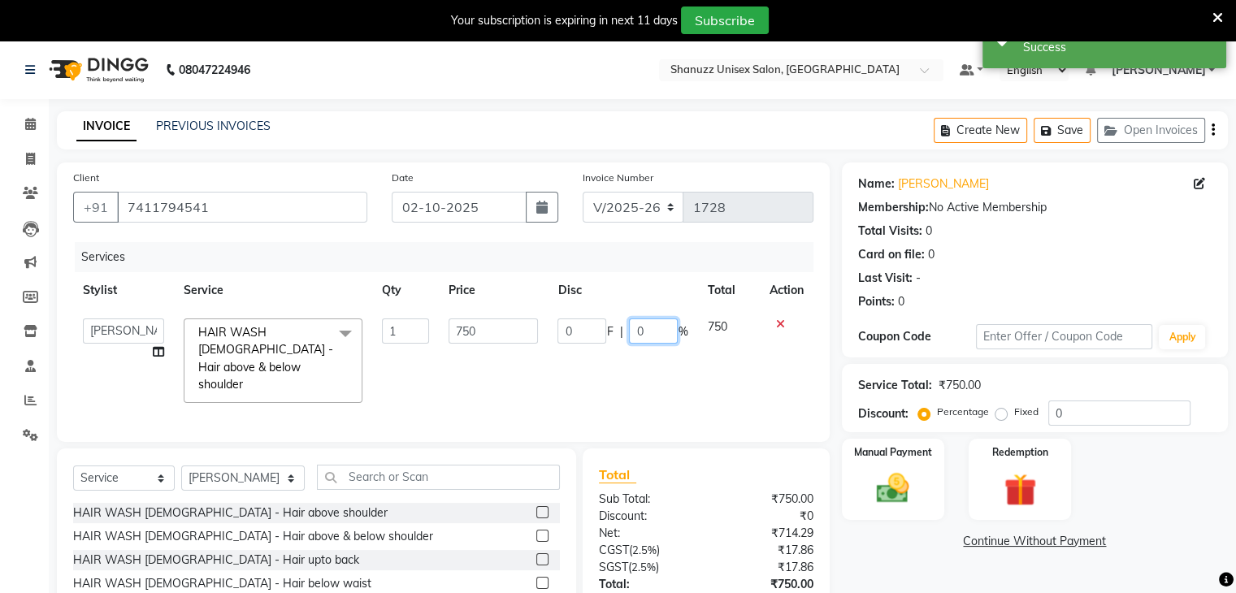
click at [665, 337] on input "0" at bounding box center [653, 331] width 49 height 25
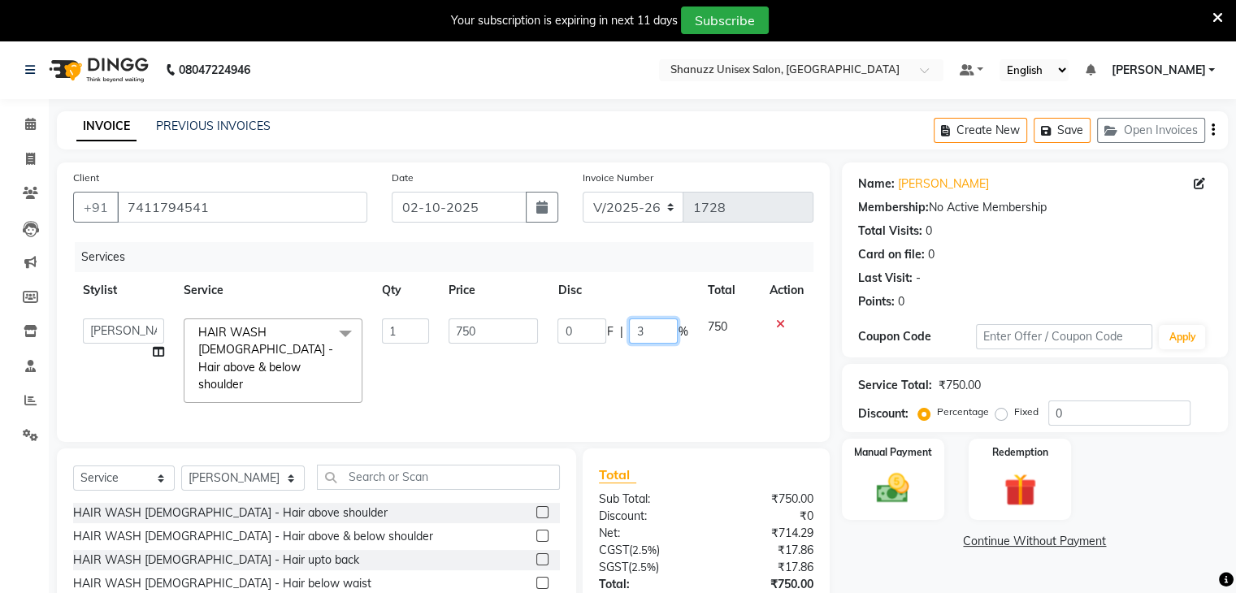
type input "30"
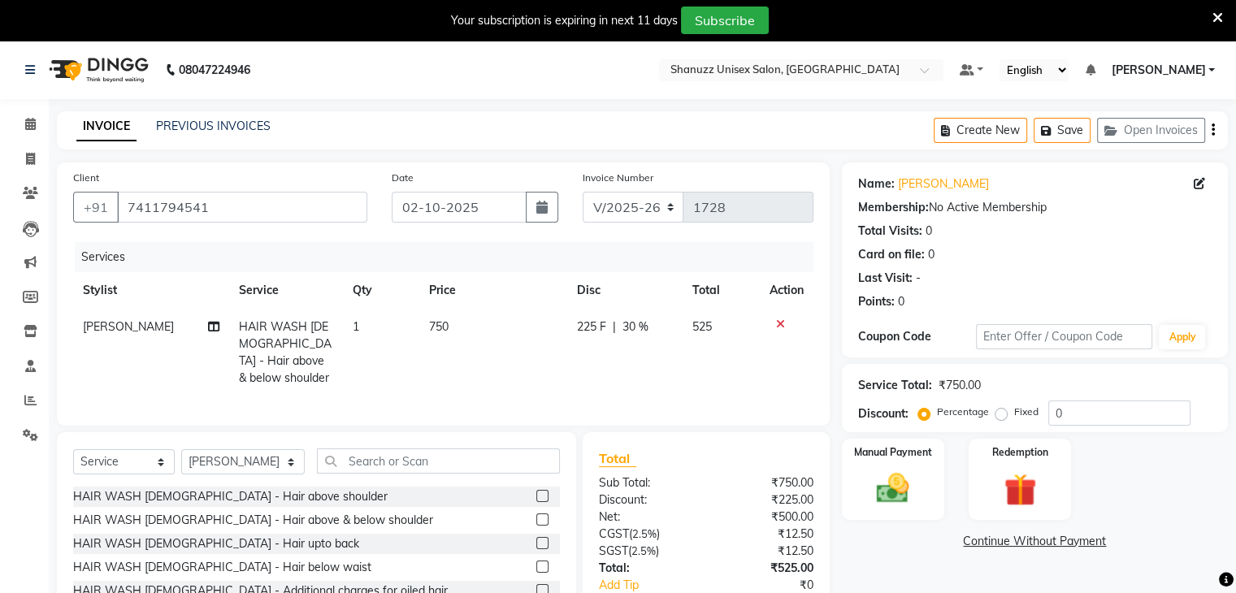
click at [687, 380] on div "Services Stylist Service Qty Price Disc Total Action [PERSON_NAME] HAIR WASH [D…" at bounding box center [443, 325] width 740 height 167
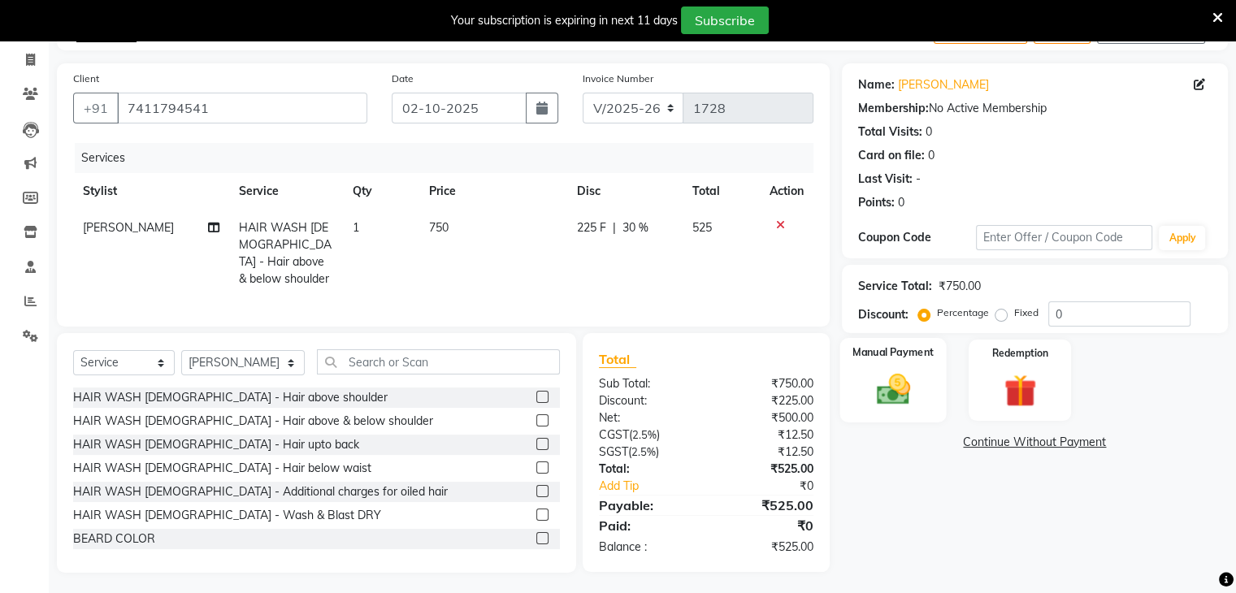
click at [914, 371] on img at bounding box center [893, 390] width 54 height 39
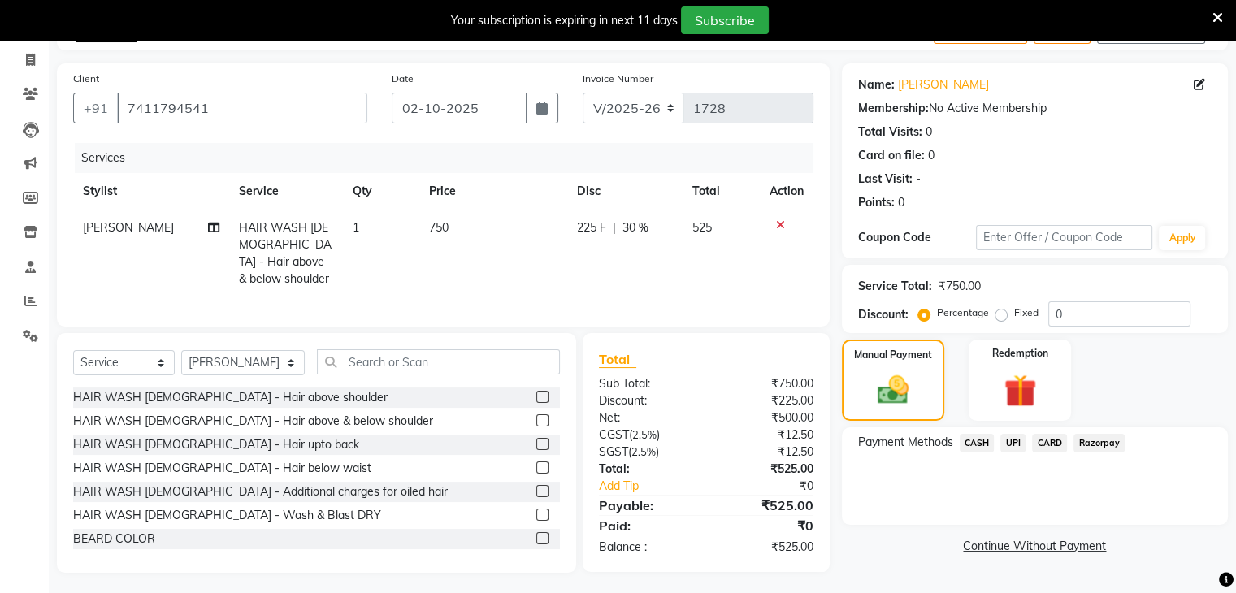
click at [1018, 440] on span "UPI" at bounding box center [1012, 443] width 25 height 19
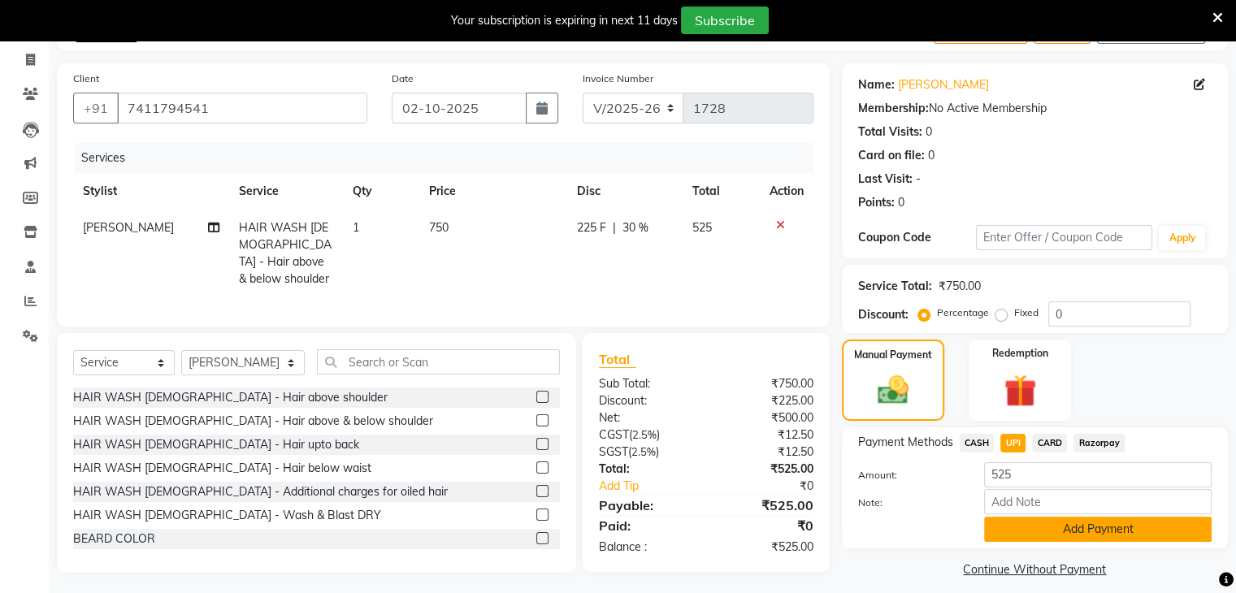
click at [1013, 529] on button "Add Payment" at bounding box center [1098, 529] width 228 height 25
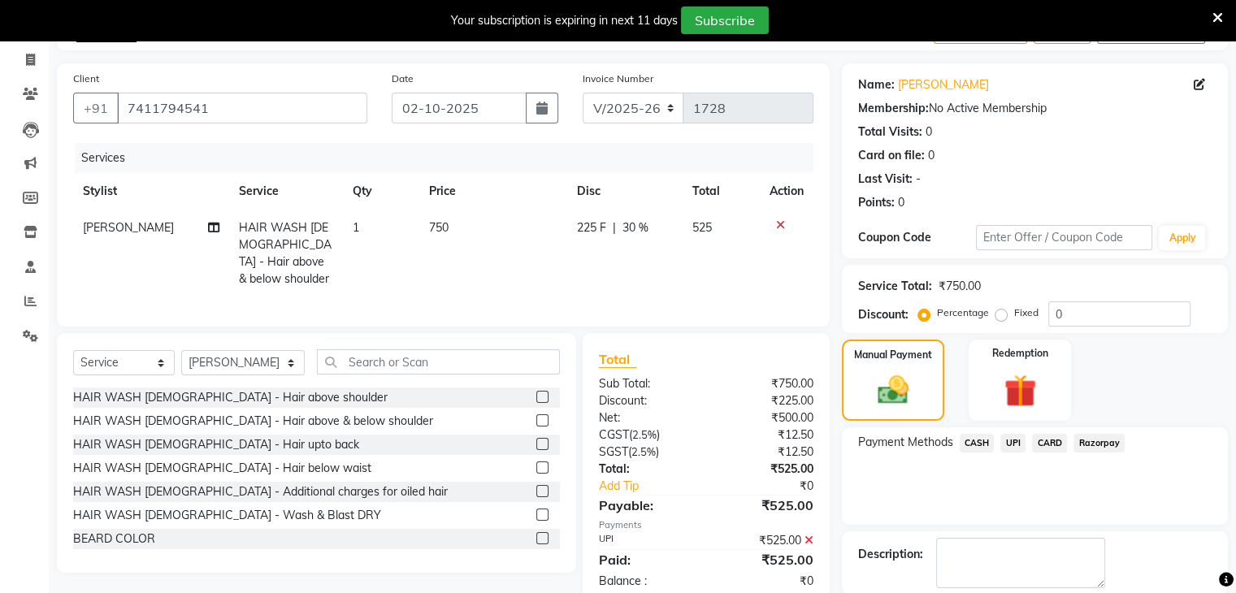
scroll to position [179, 0]
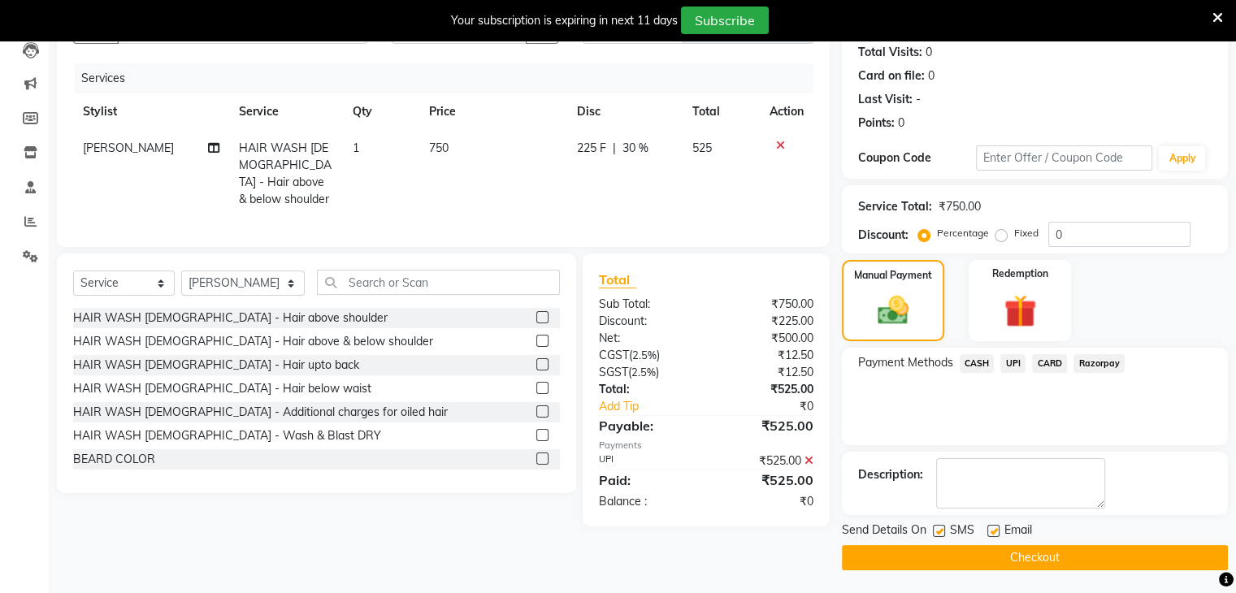
click at [941, 529] on label at bounding box center [939, 531] width 12 height 12
click at [941, 529] on input "checkbox" at bounding box center [938, 532] width 11 height 11
checkbox input "false"
click at [914, 559] on button "Checkout" at bounding box center [1035, 557] width 386 height 25
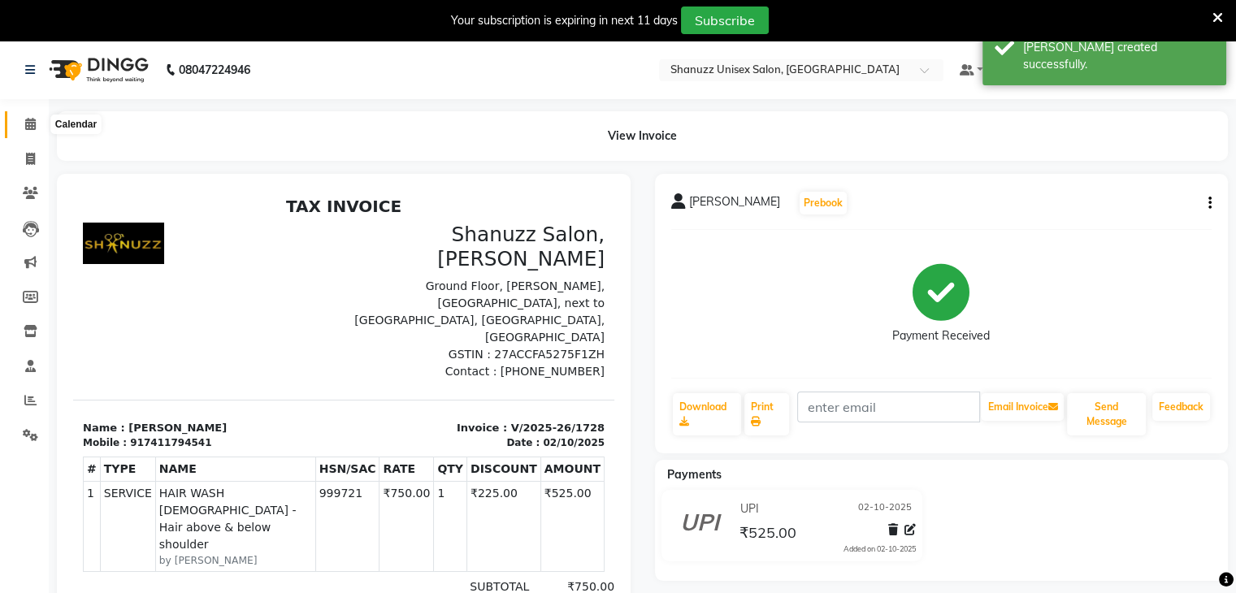
click at [25, 128] on icon at bounding box center [30, 124] width 11 height 12
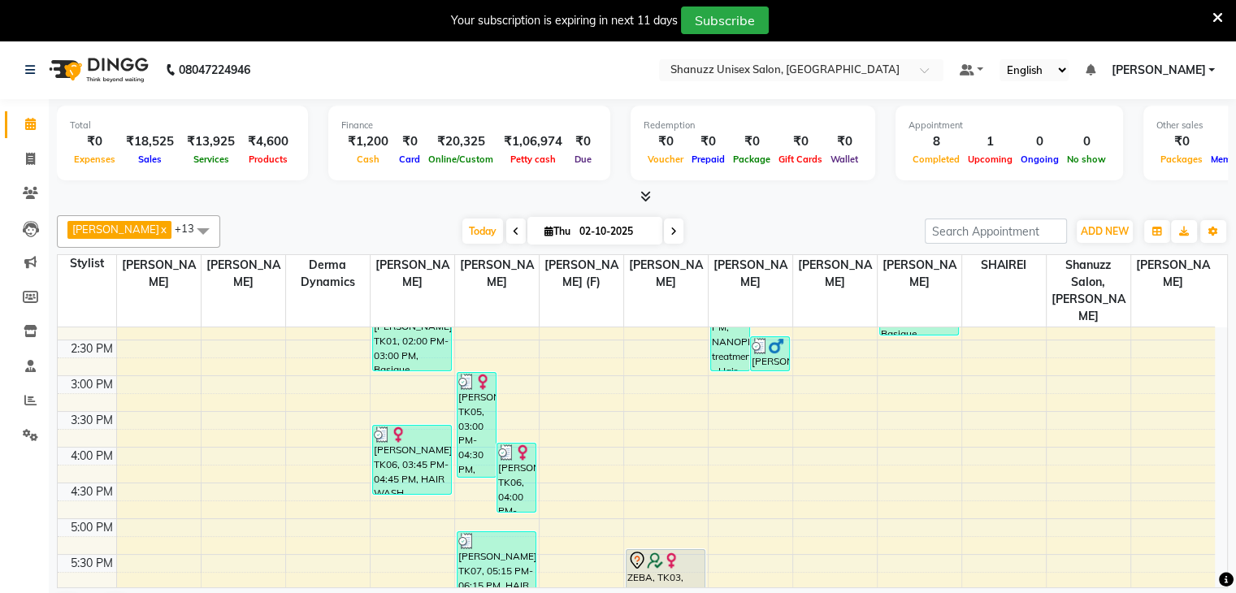
scroll to position [445, 0]
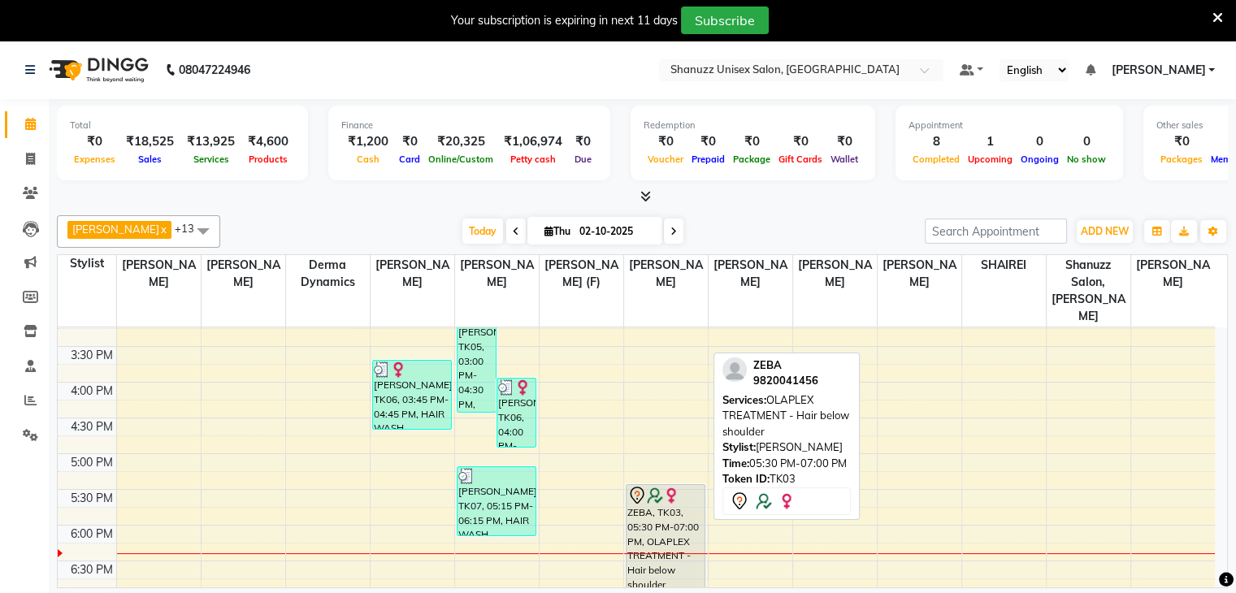
click at [636, 486] on icon at bounding box center [637, 496] width 20 height 20
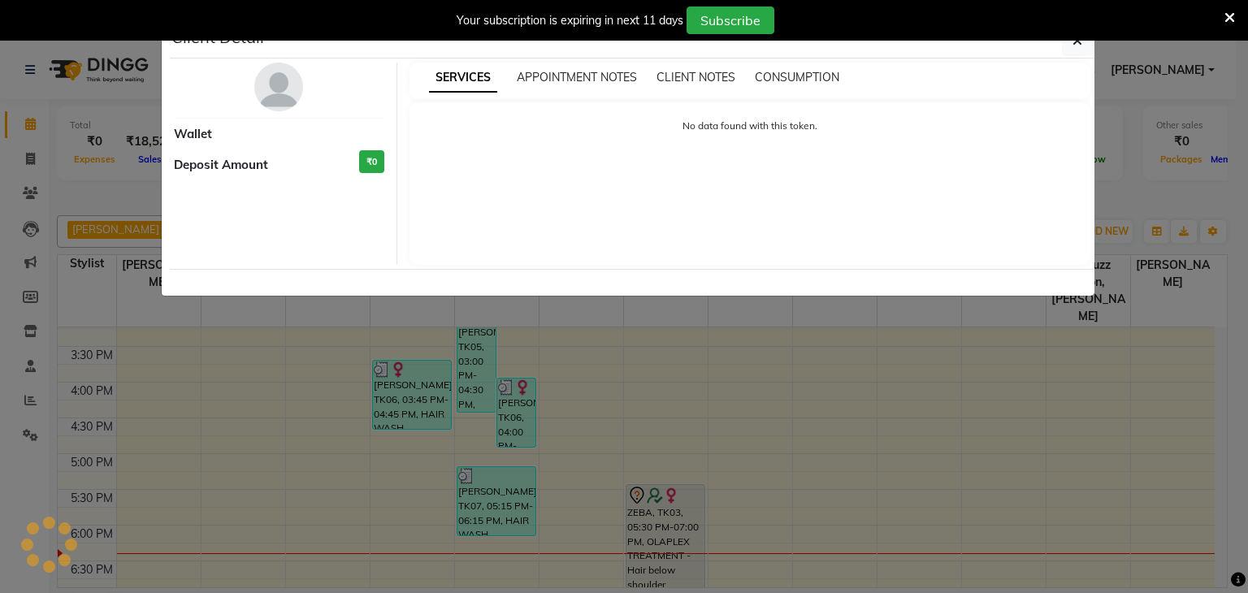
select select "7"
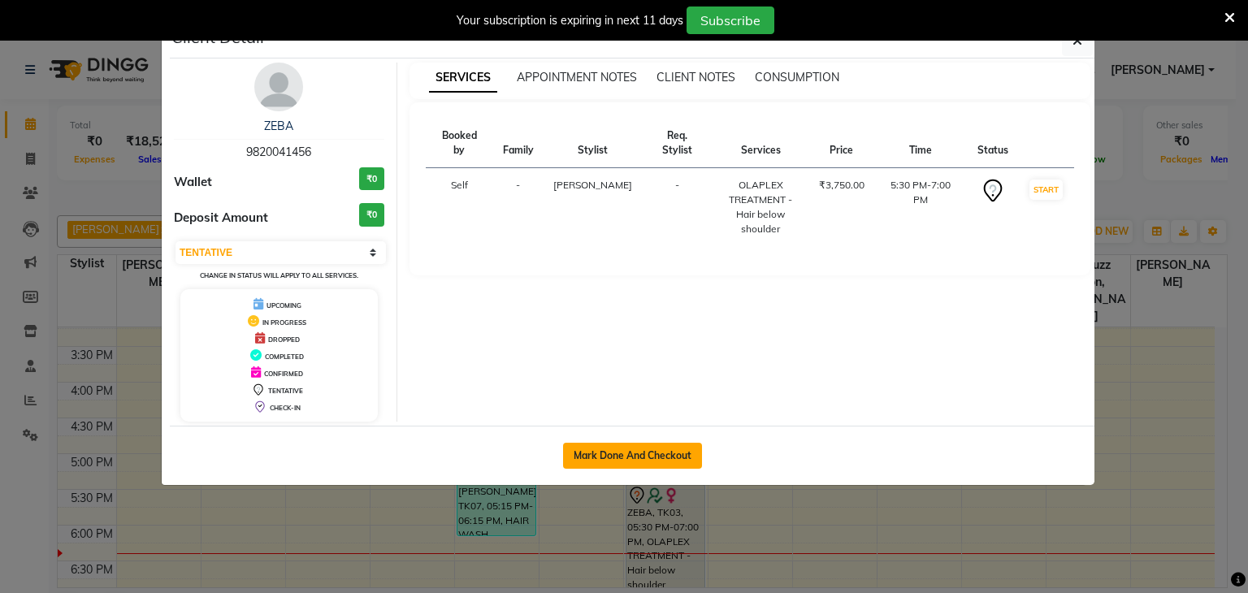
click at [623, 455] on button "Mark Done And Checkout" at bounding box center [632, 456] width 139 height 26
select select "service"
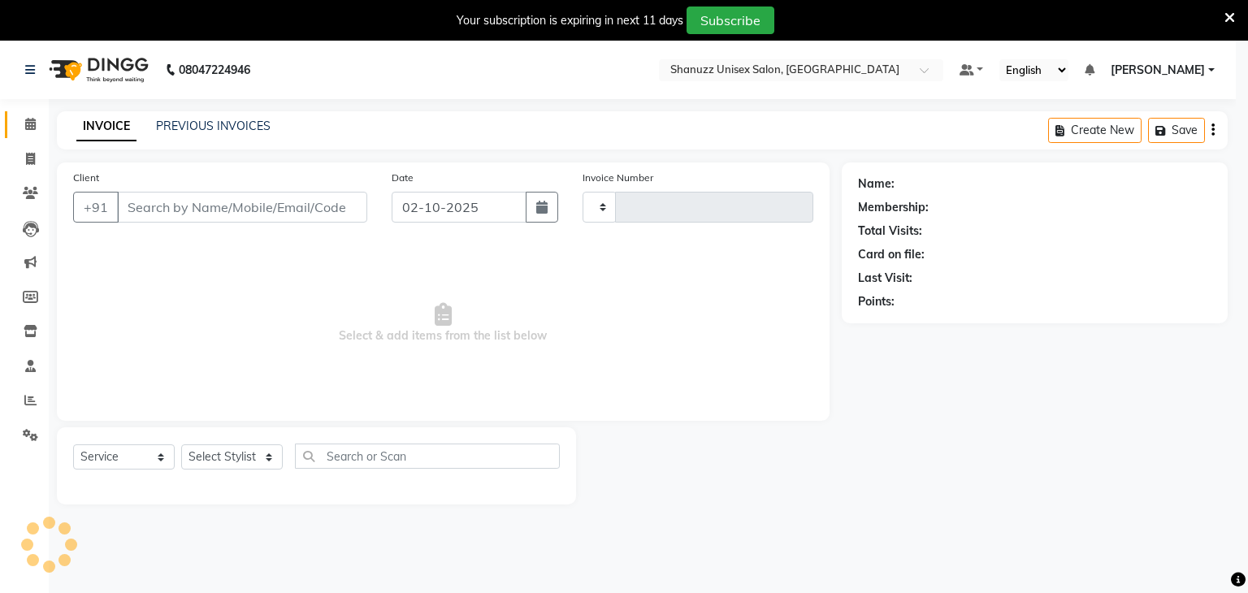
type input "1729"
select select "7102"
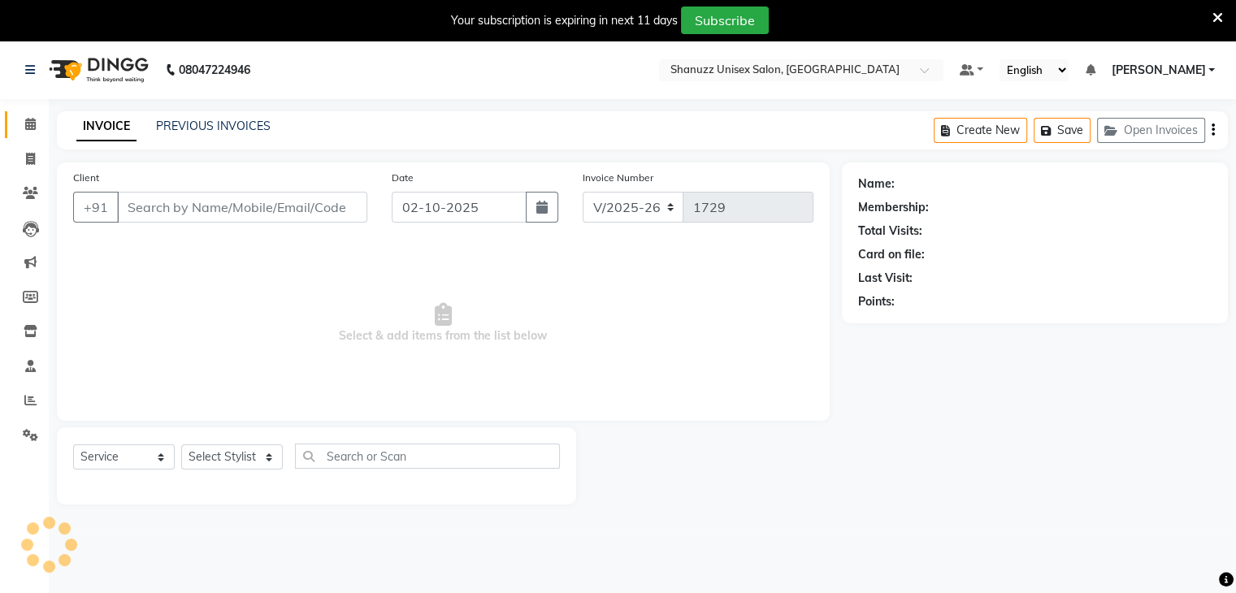
type input "9820041456"
select select "61243"
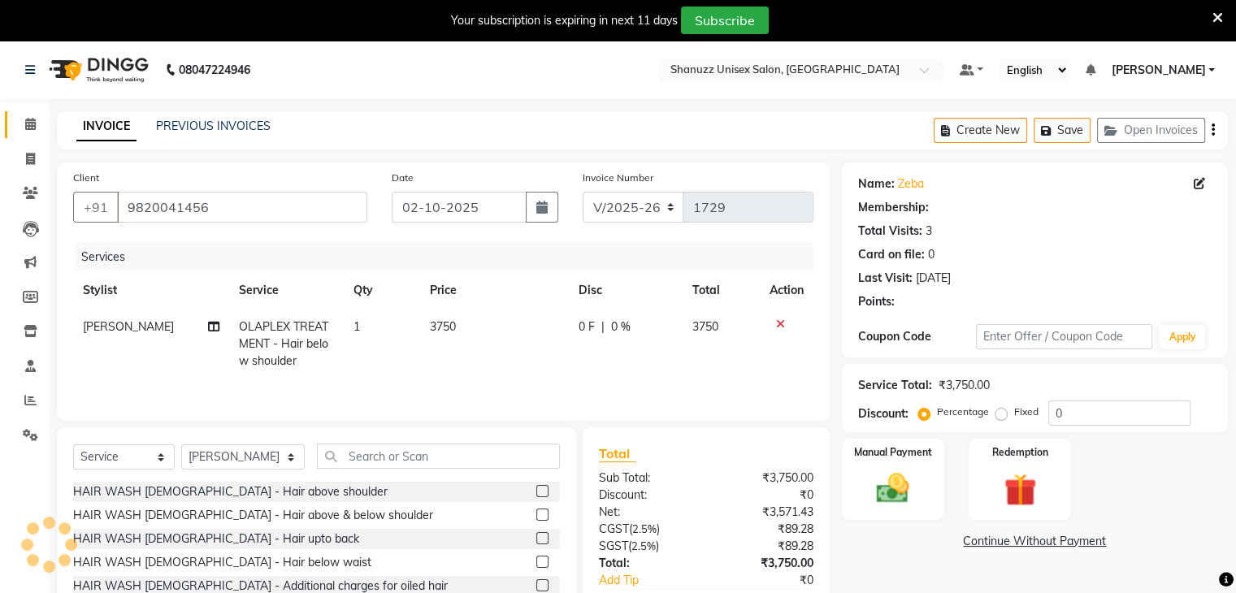
select select "1: Object"
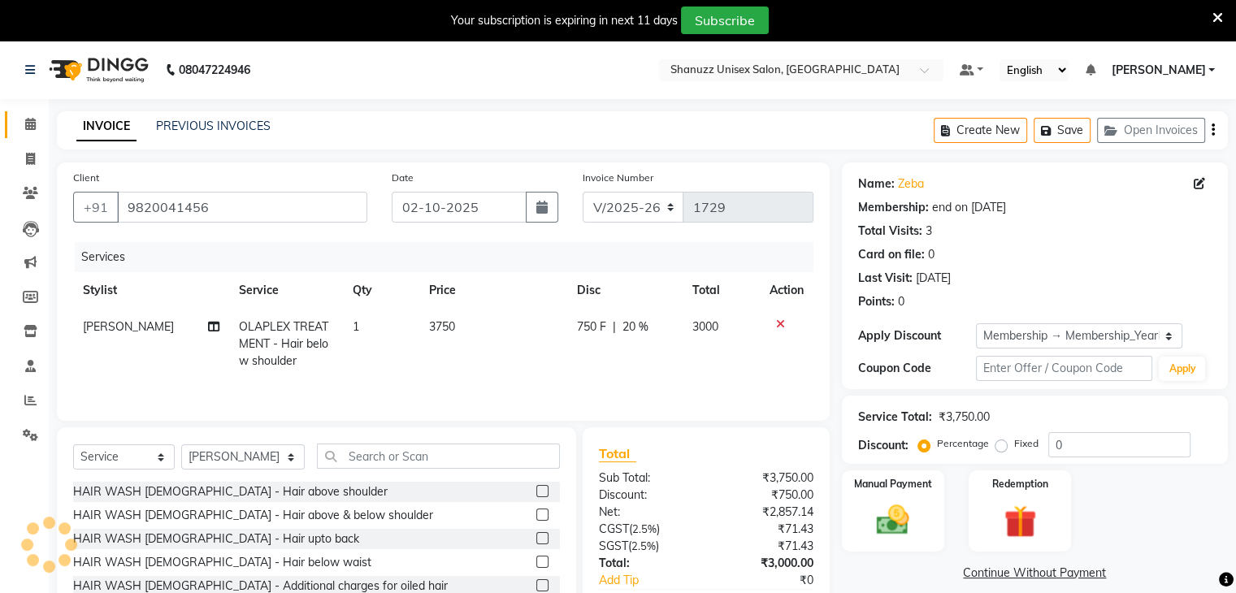
type input "20"
click at [449, 321] on span "3750" at bounding box center [442, 326] width 26 height 15
select select "61243"
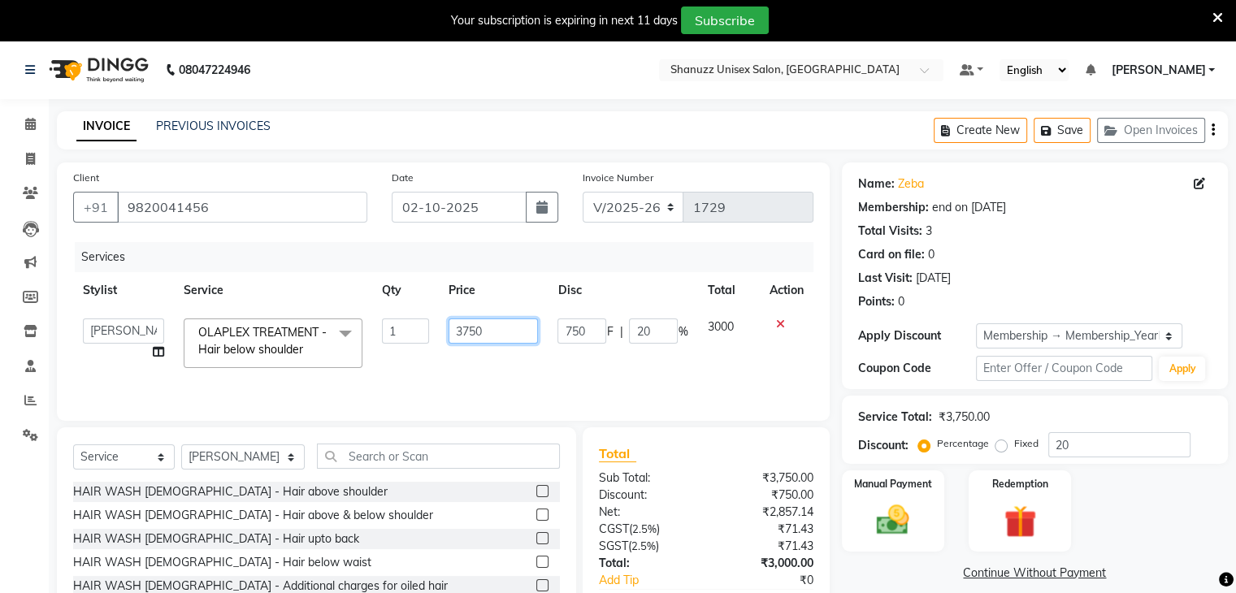
click at [496, 340] on input "3750" at bounding box center [493, 331] width 89 height 25
type input "3500"
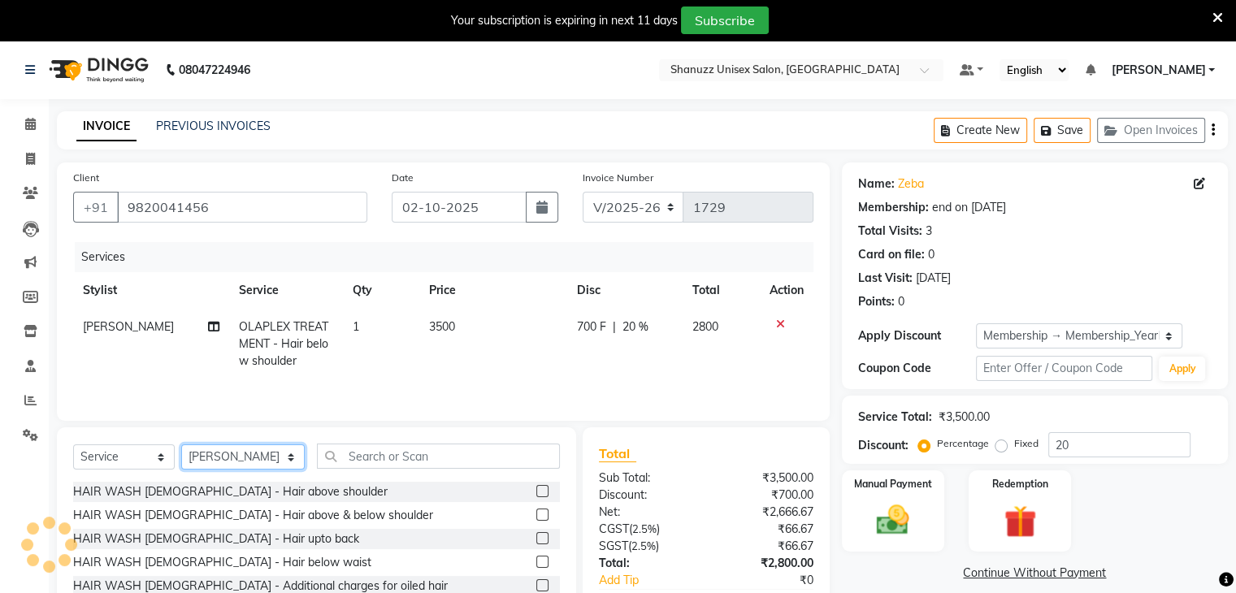
click at [252, 468] on select "Select Stylist [PERSON_NAME] AFZAN [PERSON_NAME] [PERSON_NAME] [PERSON_NAME] De…" at bounding box center [243, 457] width 124 height 25
select select "85364"
click at [181, 446] on select "Select Stylist [PERSON_NAME] AFZAN [PERSON_NAME] [PERSON_NAME] [PERSON_NAME] De…" at bounding box center [243, 457] width 124 height 25
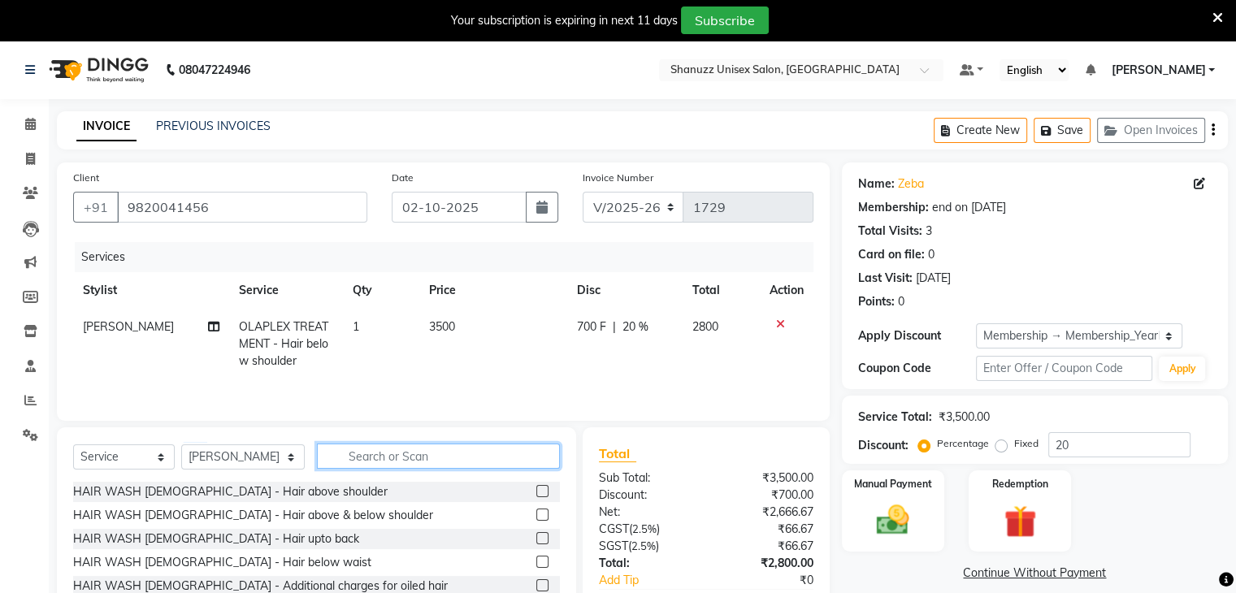
click at [317, 462] on input "text" at bounding box center [438, 456] width 243 height 25
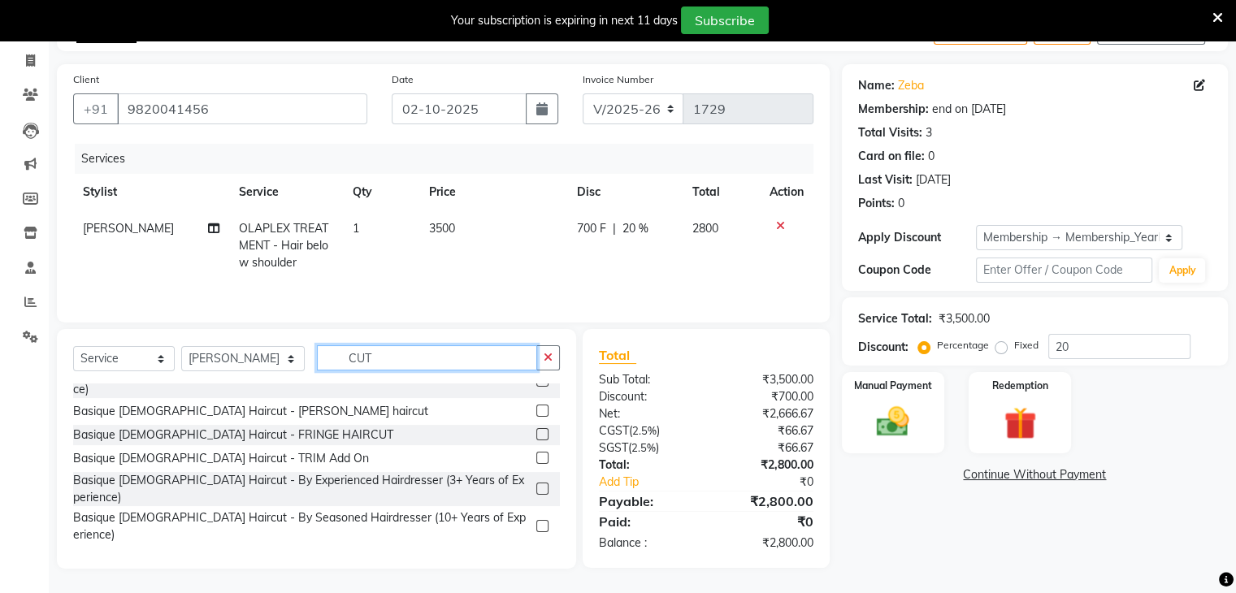
scroll to position [96, 0]
type input "CUT"
click at [536, 481] on label at bounding box center [542, 487] width 12 height 12
click at [536, 483] on input "checkbox" at bounding box center [541, 488] width 11 height 11
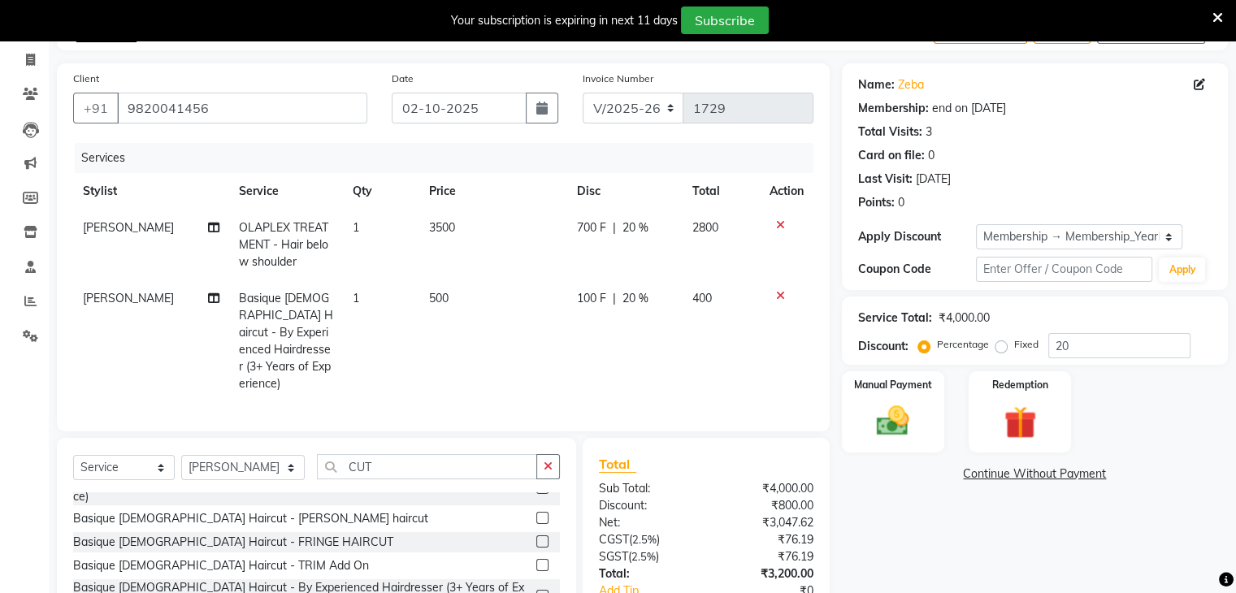
checkbox input "false"
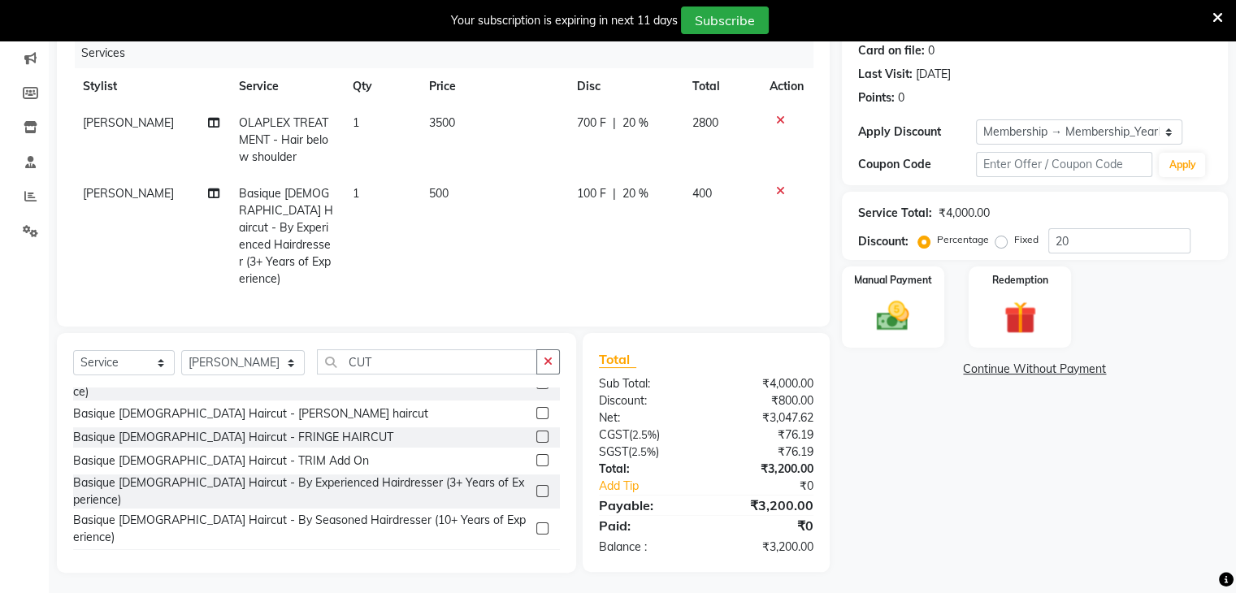
scroll to position [73, 0]
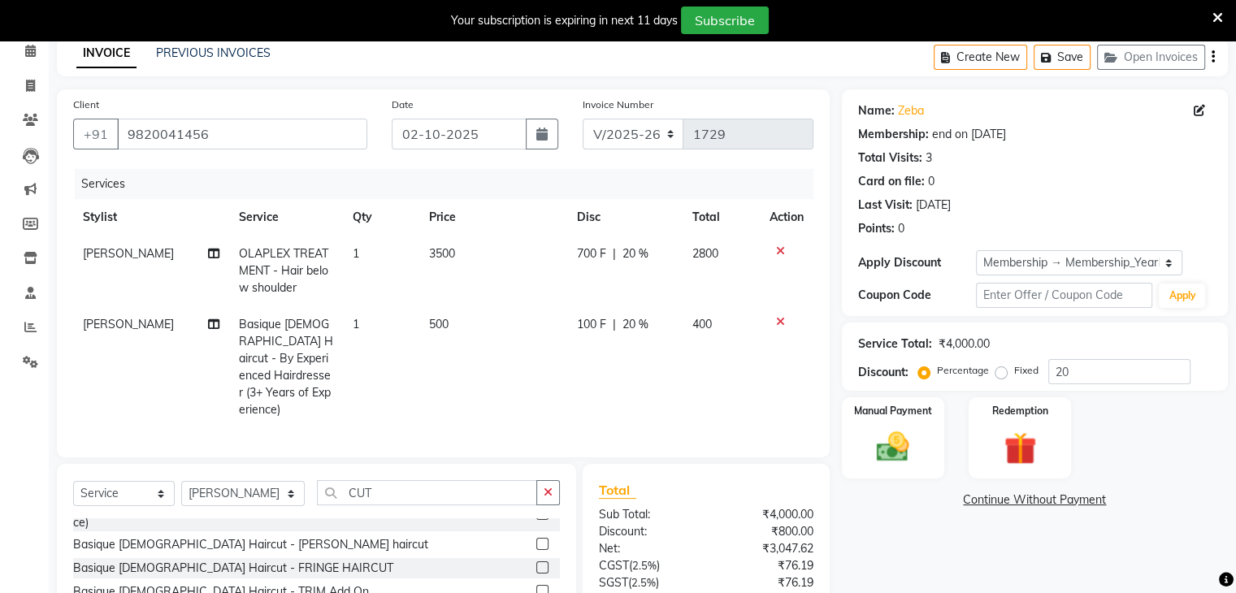
click at [640, 258] on span "20 %" at bounding box center [636, 253] width 26 height 17
select select "61243"
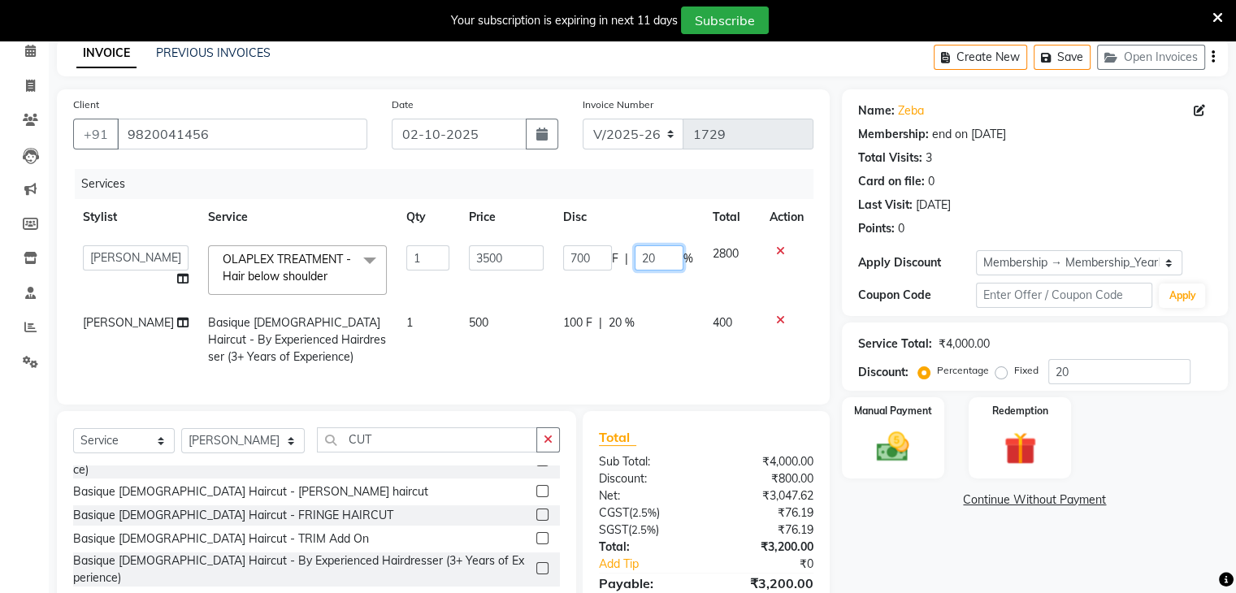
click at [667, 252] on input "20" at bounding box center [659, 257] width 49 height 25
type input "2"
type input "30"
click at [621, 318] on span "20 %" at bounding box center [622, 323] width 26 height 17
select select "85364"
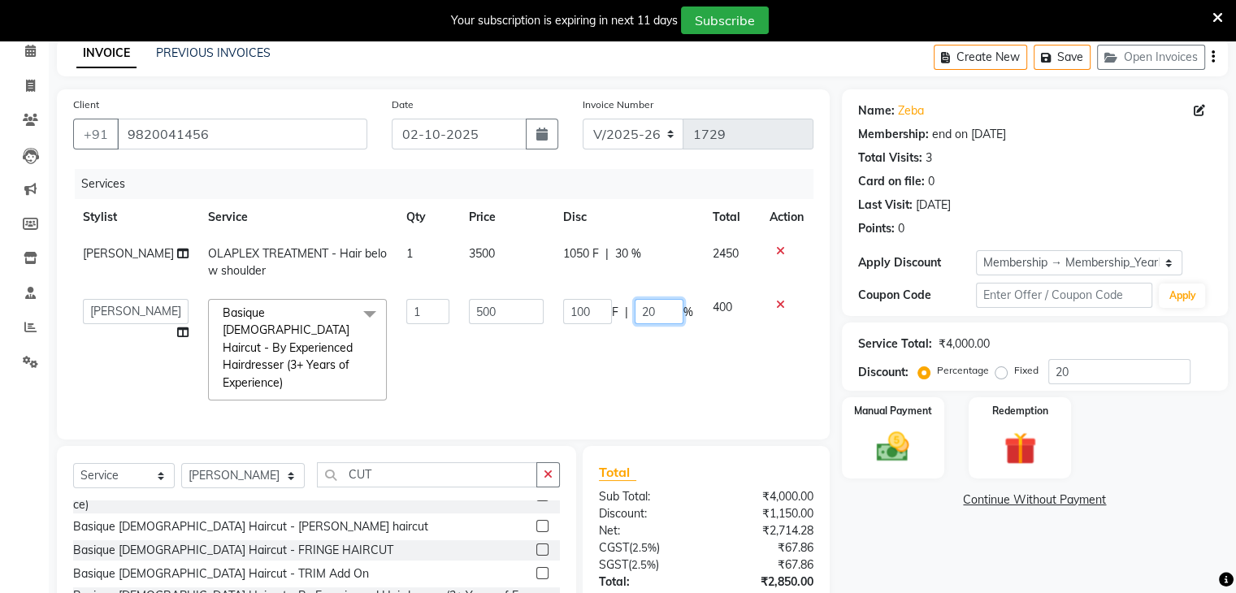
click at [666, 316] on input "20" at bounding box center [659, 311] width 49 height 25
type input "2"
type input "30"
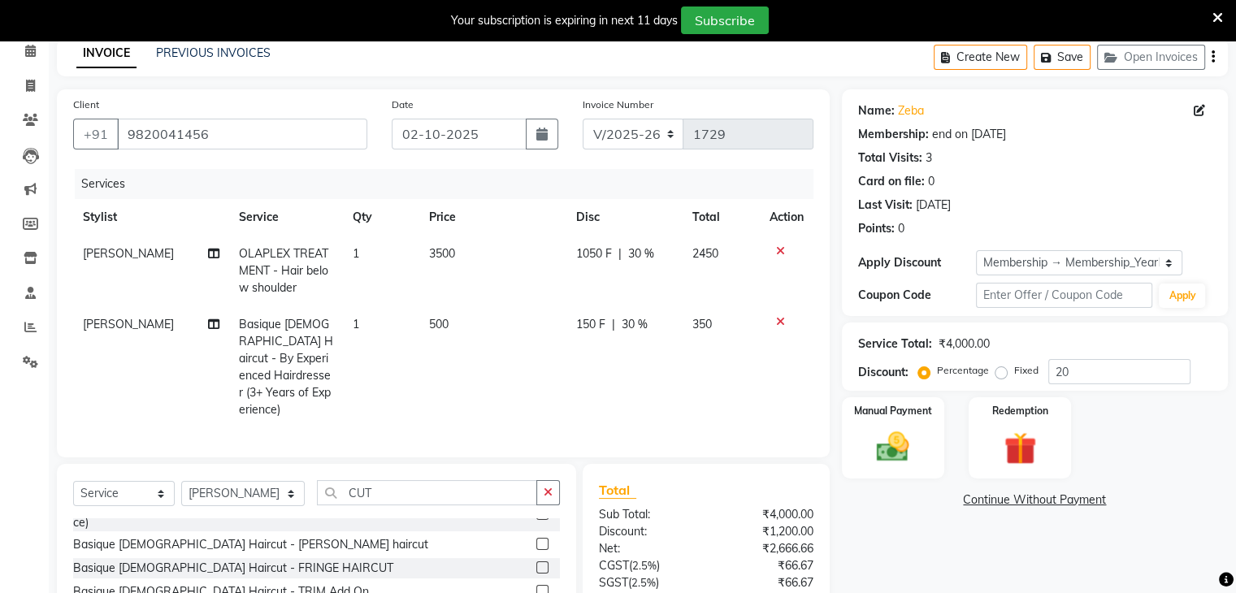
click at [627, 378] on td "150 F | 30 %" at bounding box center [624, 367] width 116 height 122
select select "85364"
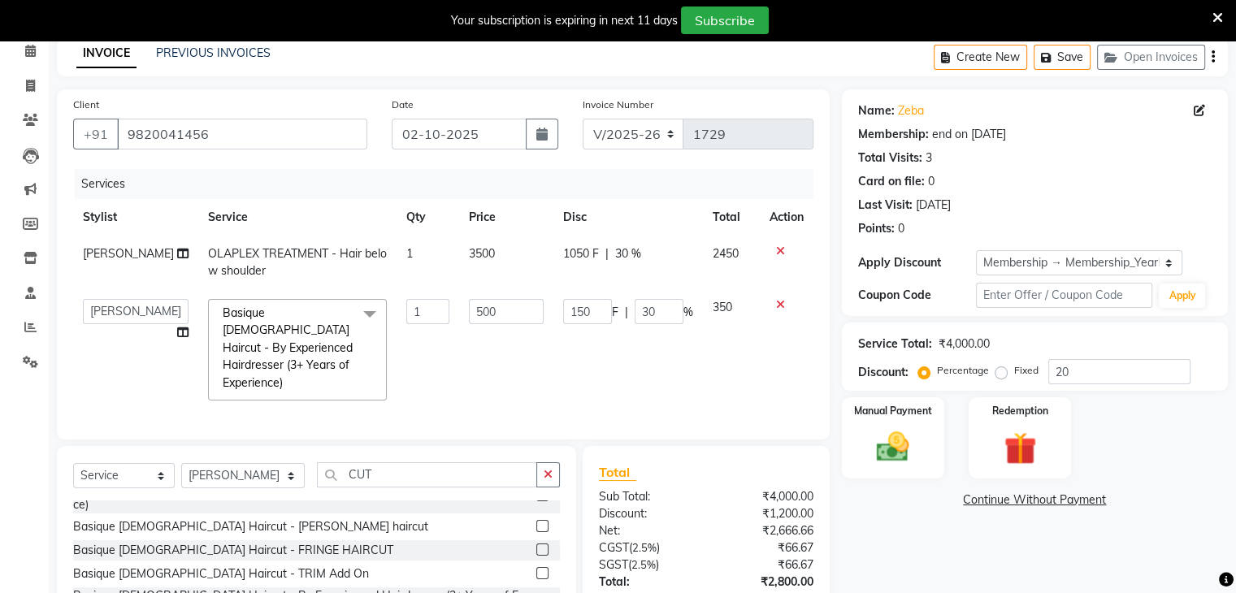
click at [529, 365] on td "500" at bounding box center [506, 349] width 94 height 121
click at [860, 500] on link "Continue Without Payment" at bounding box center [1035, 500] width 380 height 17
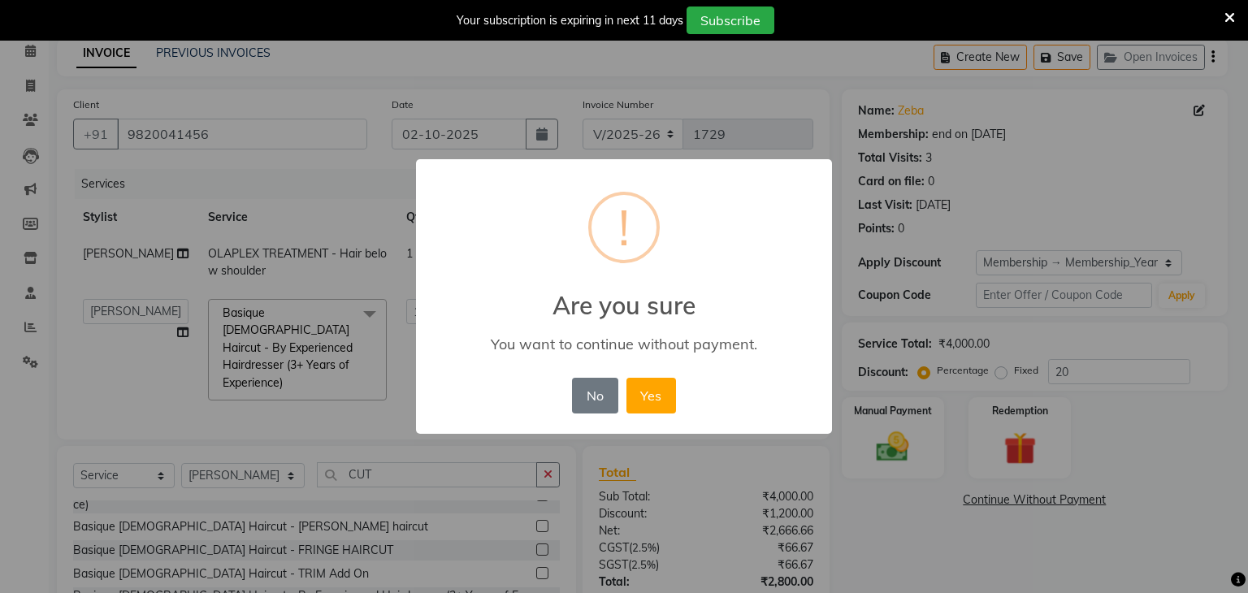
click at [780, 336] on div "You want to continue without payment." at bounding box center [624, 344] width 369 height 19
click at [588, 404] on button "No" at bounding box center [595, 396] width 46 height 36
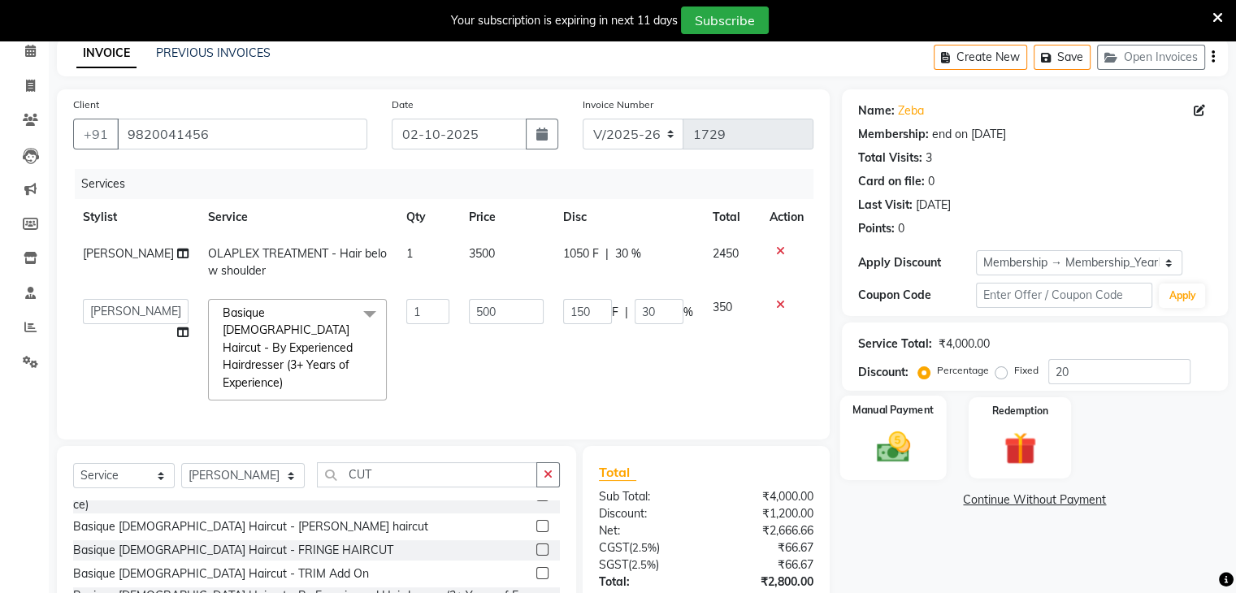
click at [906, 453] on img at bounding box center [893, 447] width 54 height 39
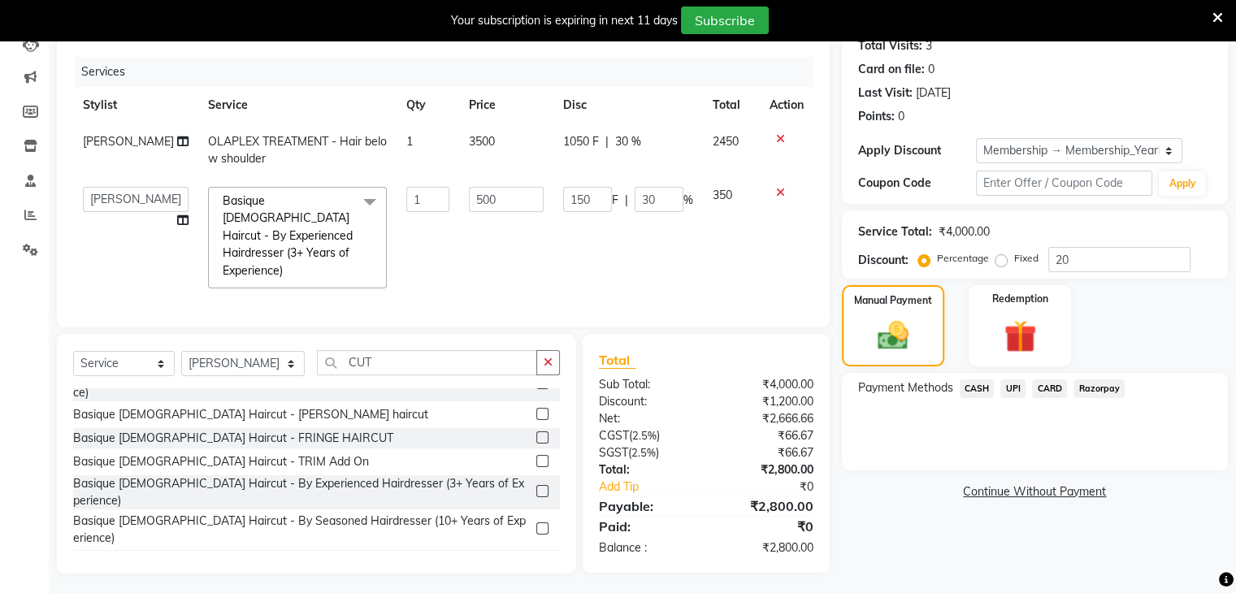
click at [974, 390] on span "CASH" at bounding box center [977, 389] width 35 height 19
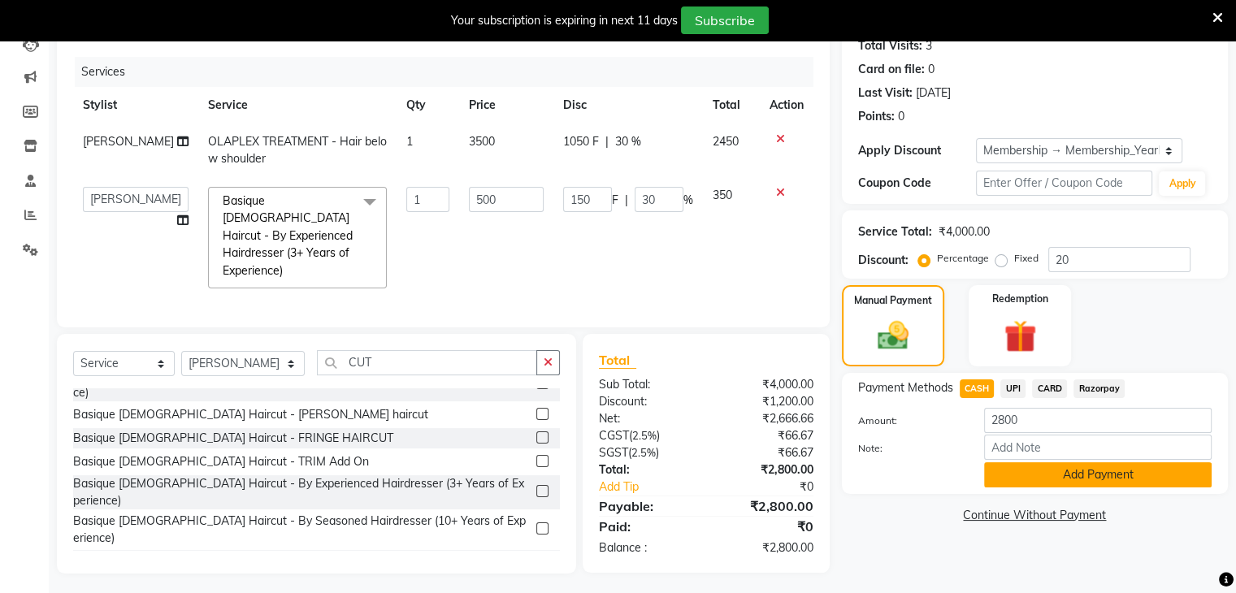
click at [1031, 483] on button "Add Payment" at bounding box center [1098, 474] width 228 height 25
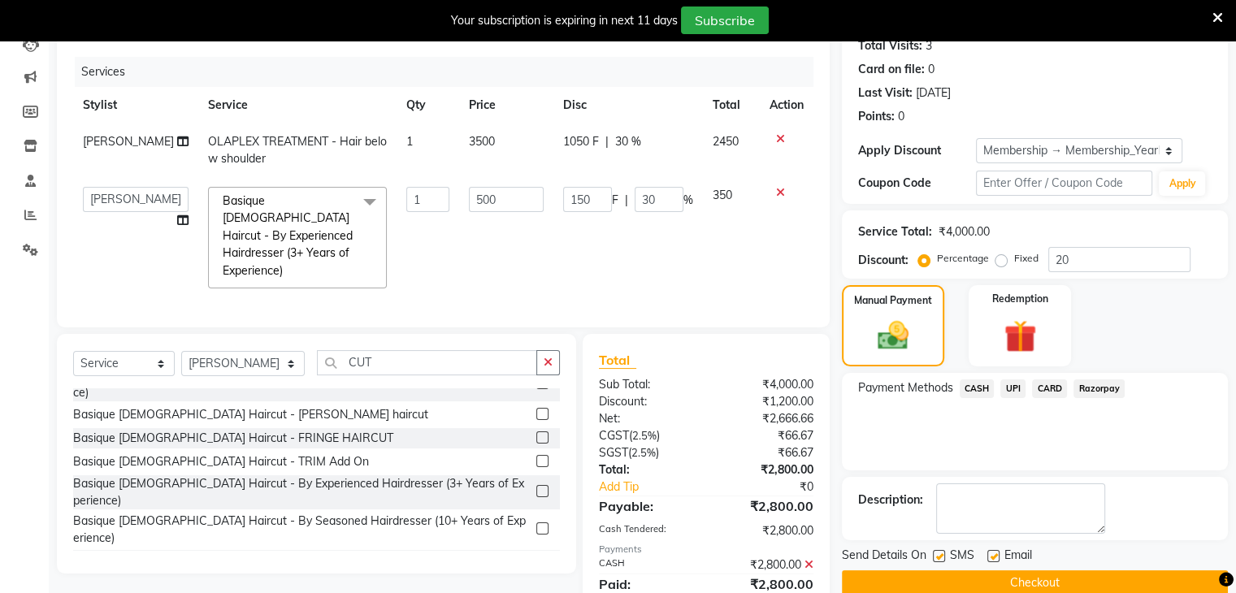
scroll to position [242, 0]
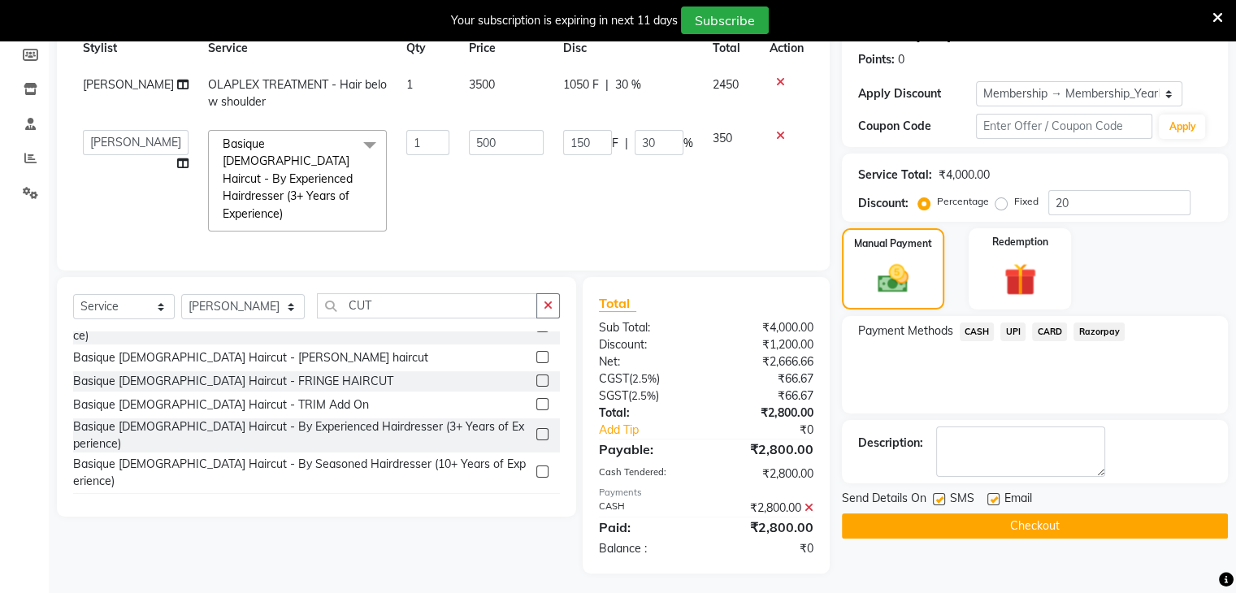
click at [943, 498] on label at bounding box center [939, 499] width 12 height 12
click at [943, 498] on input "checkbox" at bounding box center [938, 500] width 11 height 11
checkbox input "false"
click at [927, 515] on button "Checkout" at bounding box center [1035, 526] width 386 height 25
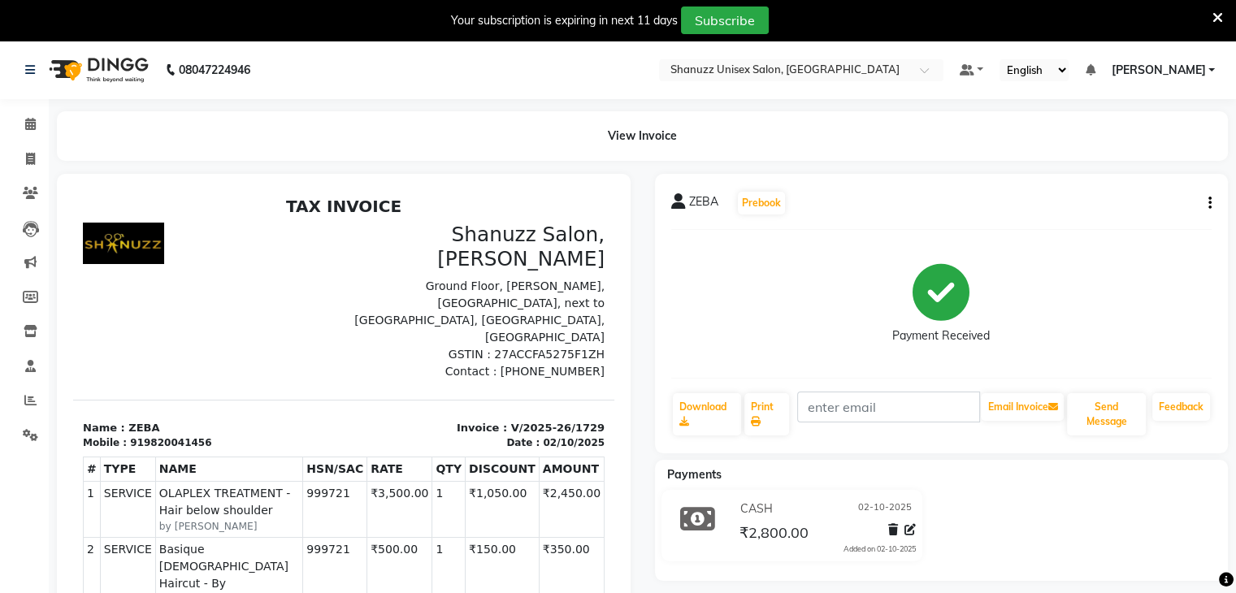
click at [42, 108] on li "Calendar" at bounding box center [24, 124] width 49 height 35
click at [23, 124] on span at bounding box center [30, 124] width 28 height 19
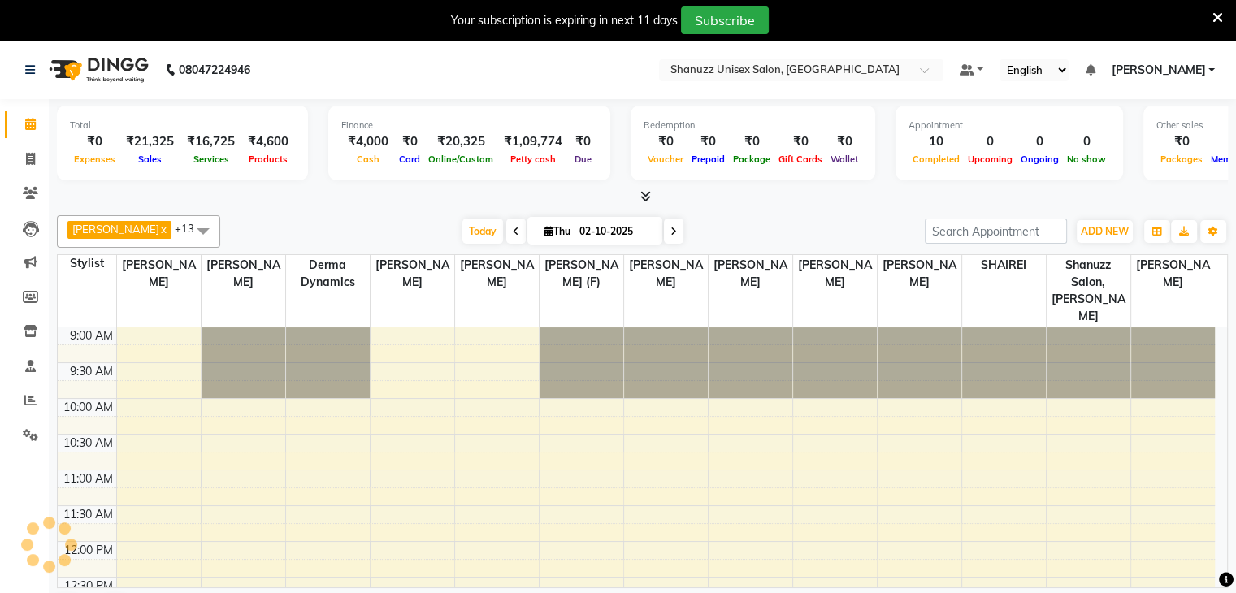
scroll to position [542, 0]
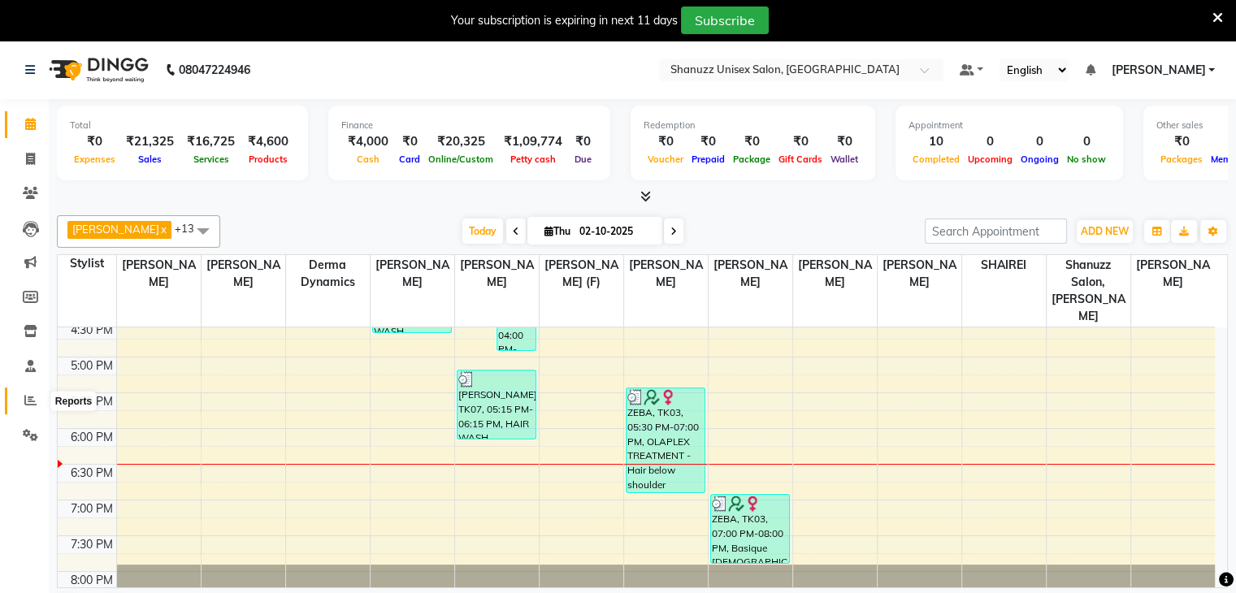
click at [24, 402] on icon at bounding box center [30, 400] width 12 height 12
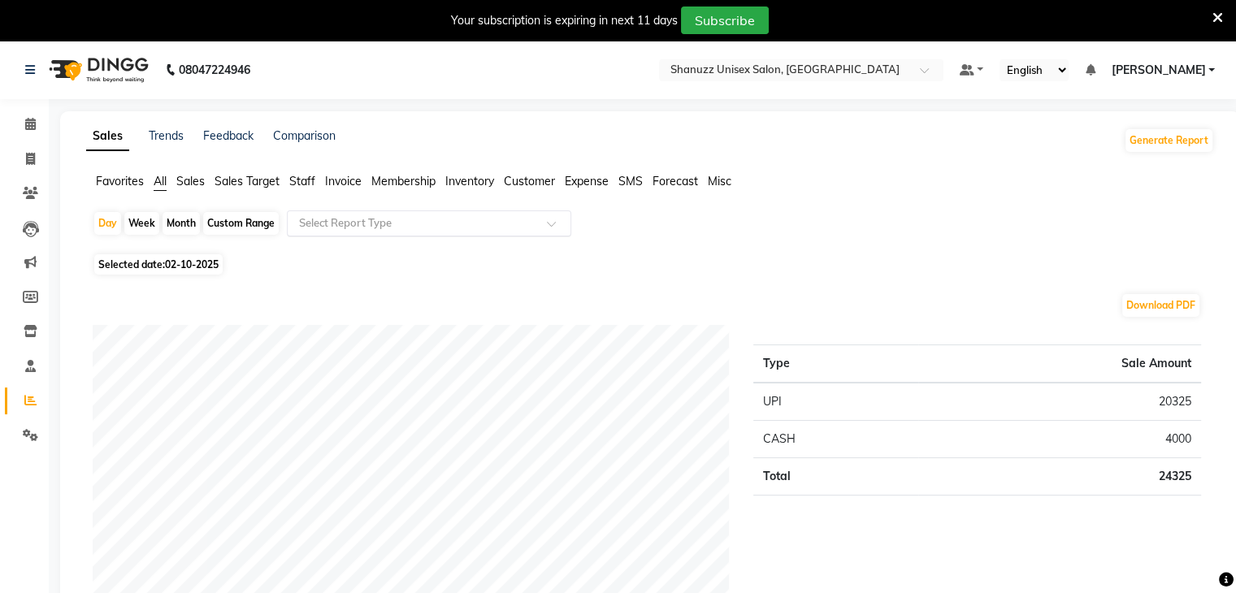
click at [338, 215] on input "text" at bounding box center [413, 223] width 234 height 16
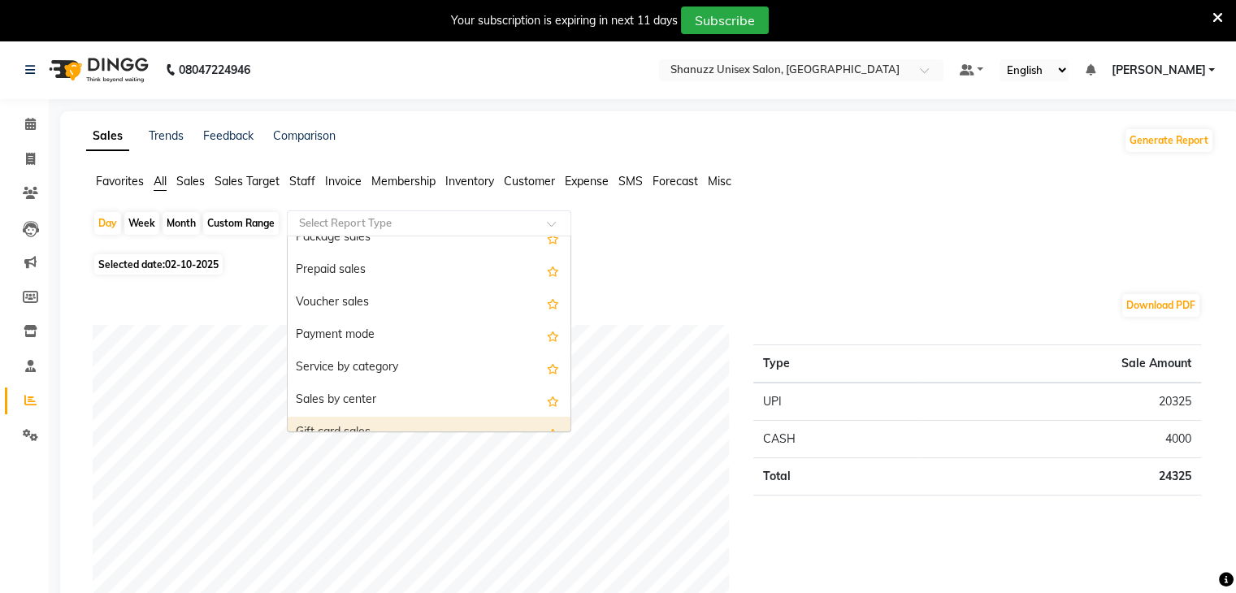
scroll to position [208, 0]
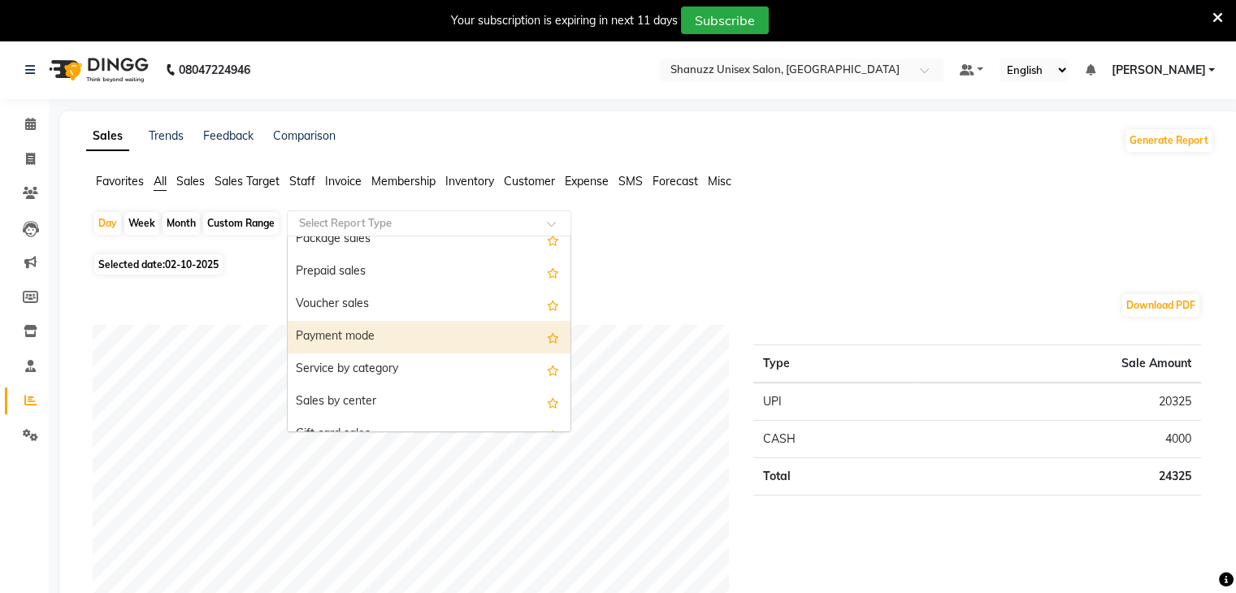
click at [338, 326] on div "Payment mode" at bounding box center [429, 337] width 283 height 33
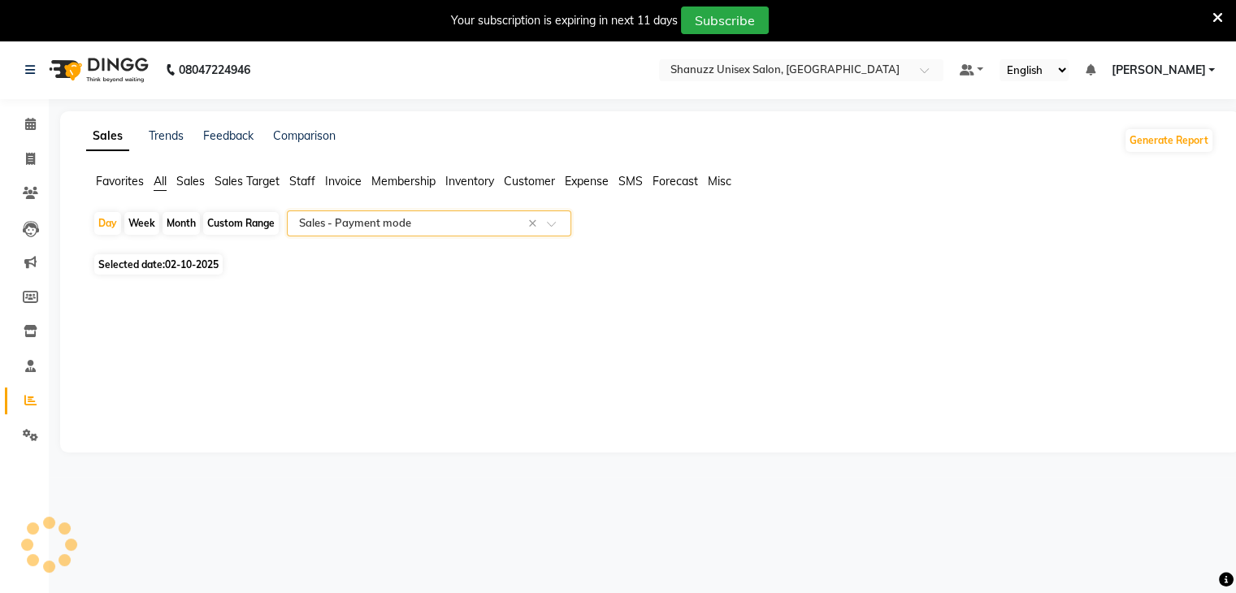
select select "full_report"
select select "csv"
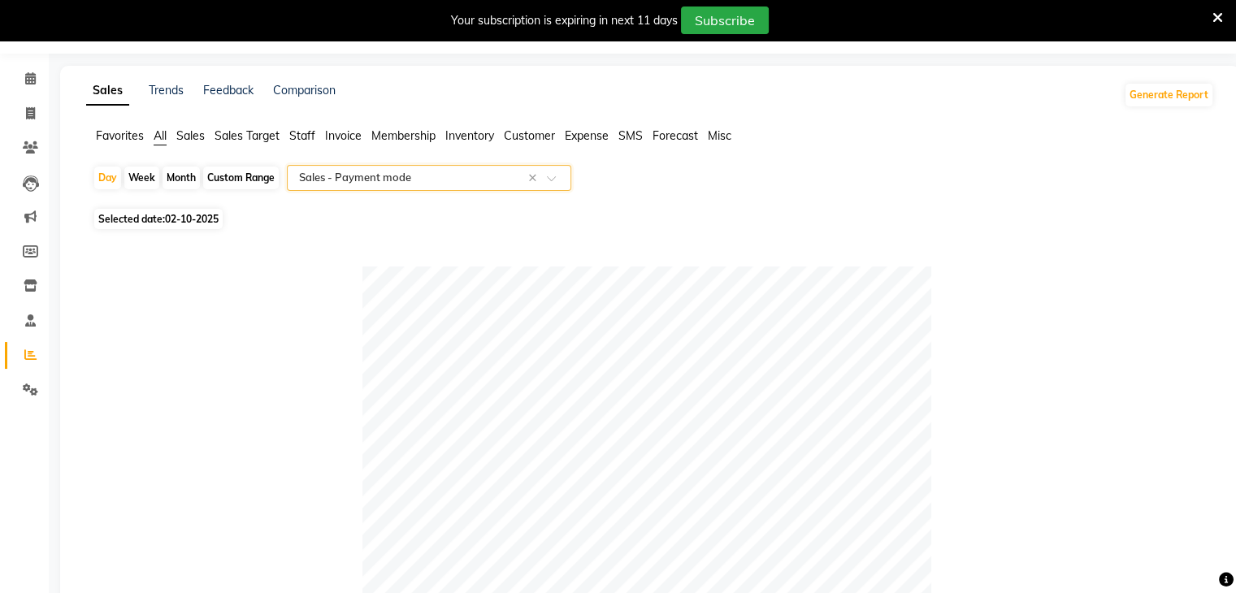
scroll to position [0, 0]
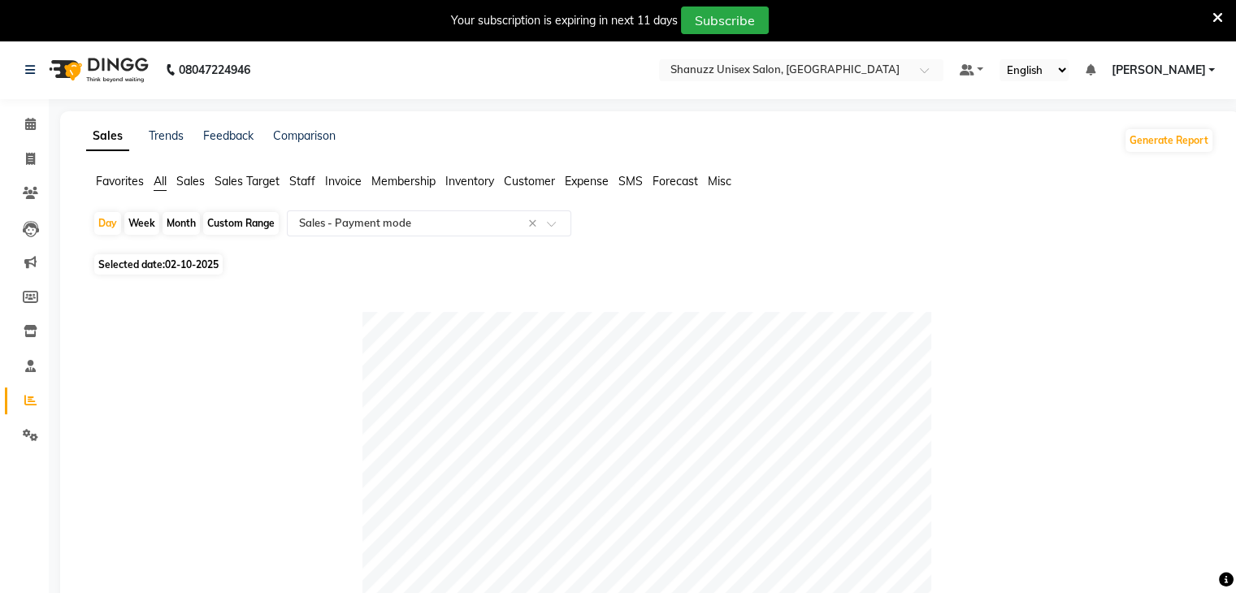
click at [176, 223] on div "Month" at bounding box center [181, 223] width 37 height 23
select select "10"
select select "2025"
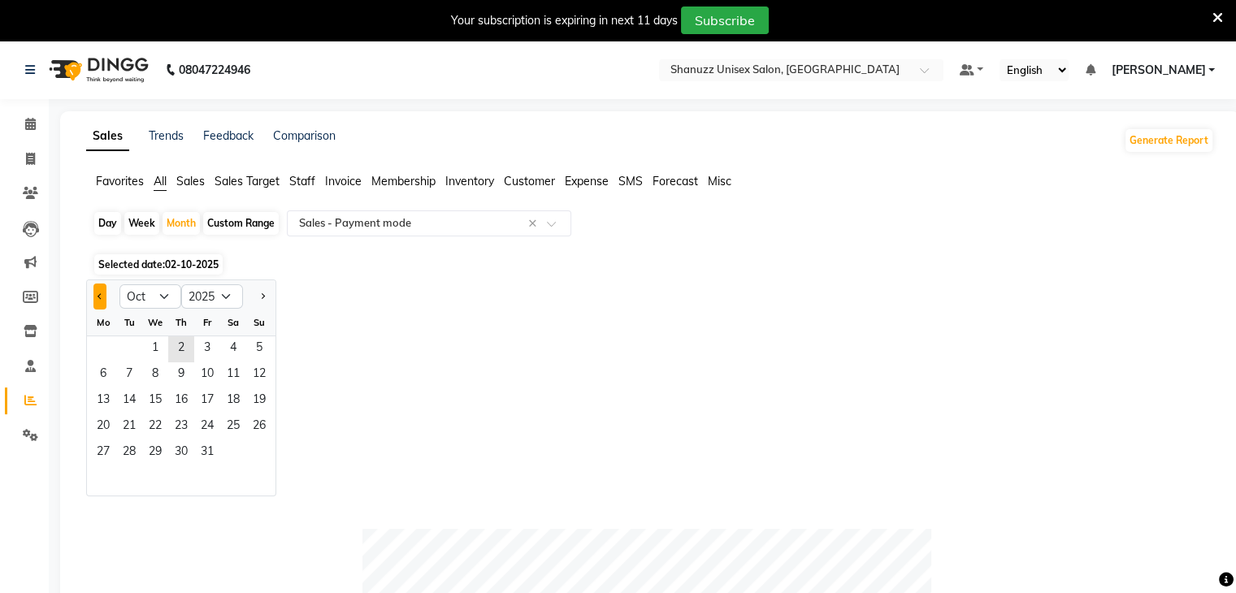
click at [98, 299] on button "Previous month" at bounding box center [99, 297] width 13 height 26
click at [263, 295] on span "Next month" at bounding box center [262, 296] width 6 height 6
select select "9"
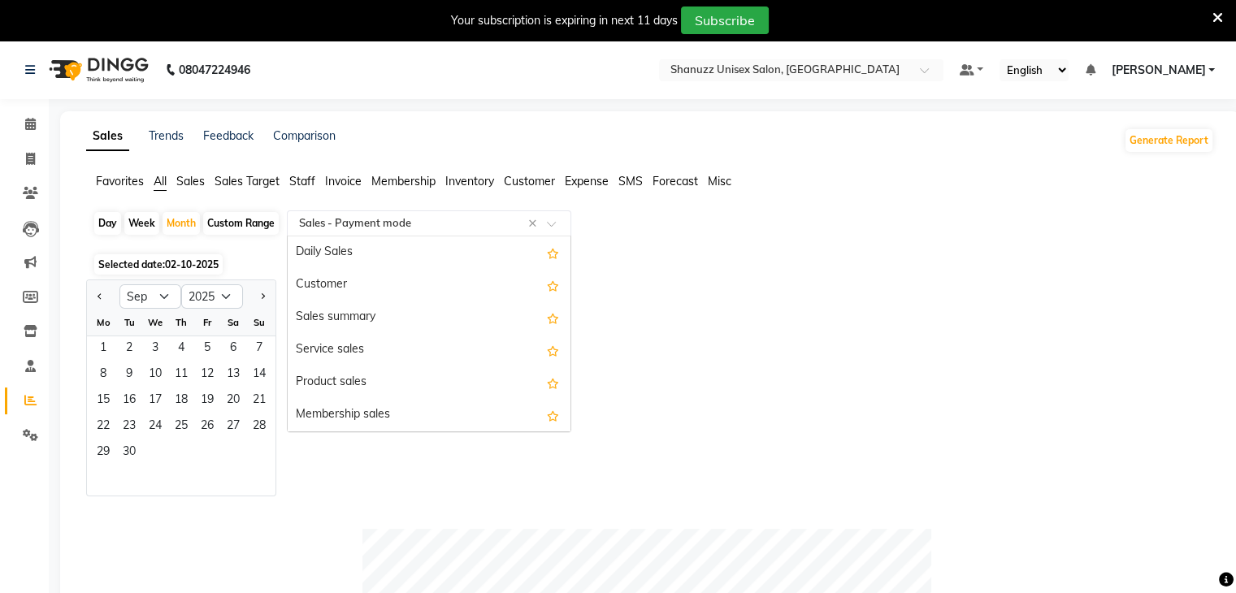
click at [489, 225] on input "text" at bounding box center [413, 223] width 234 height 16
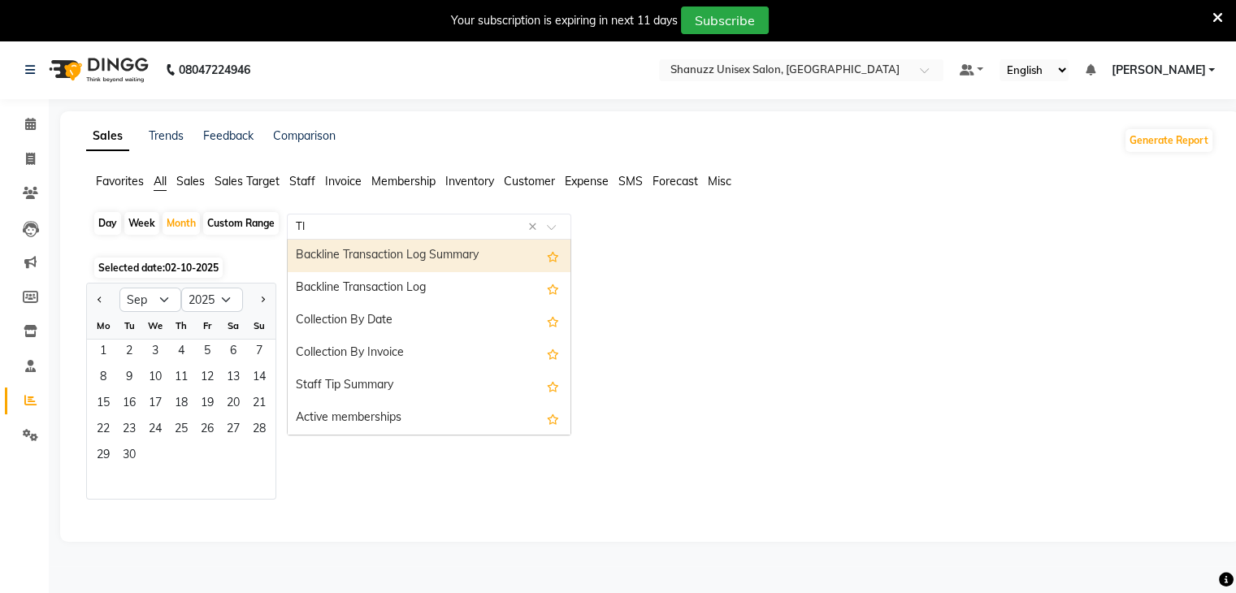
type input "TIP"
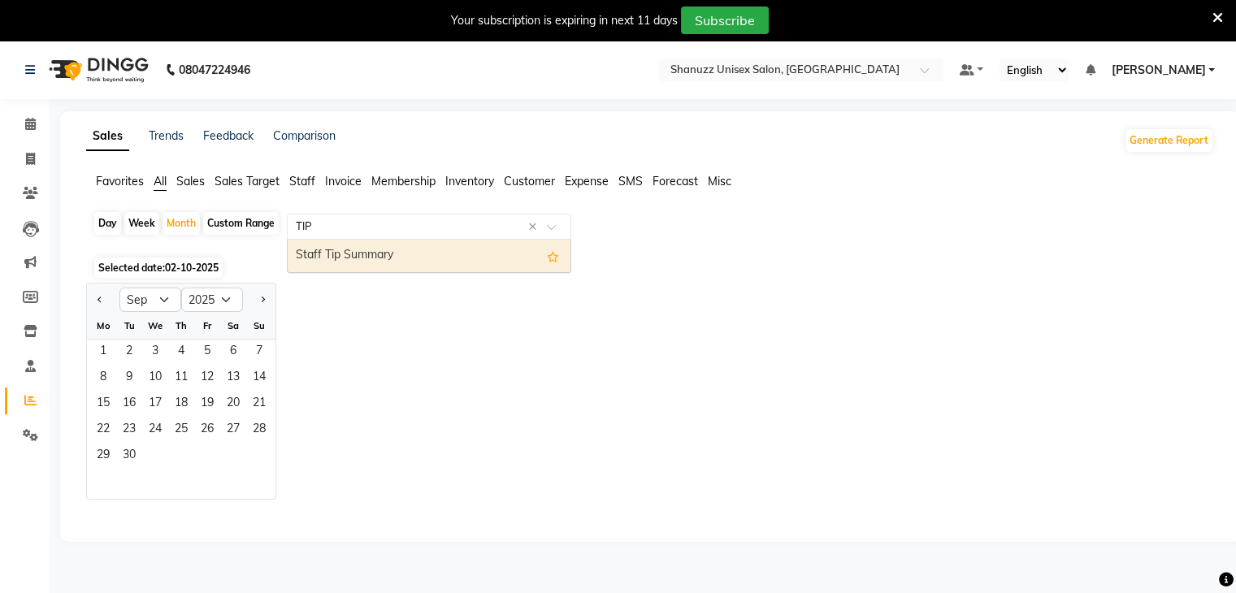
click at [380, 247] on div "Staff Tip Summary" at bounding box center [429, 256] width 283 height 33
select select "full_report"
select select "csv"
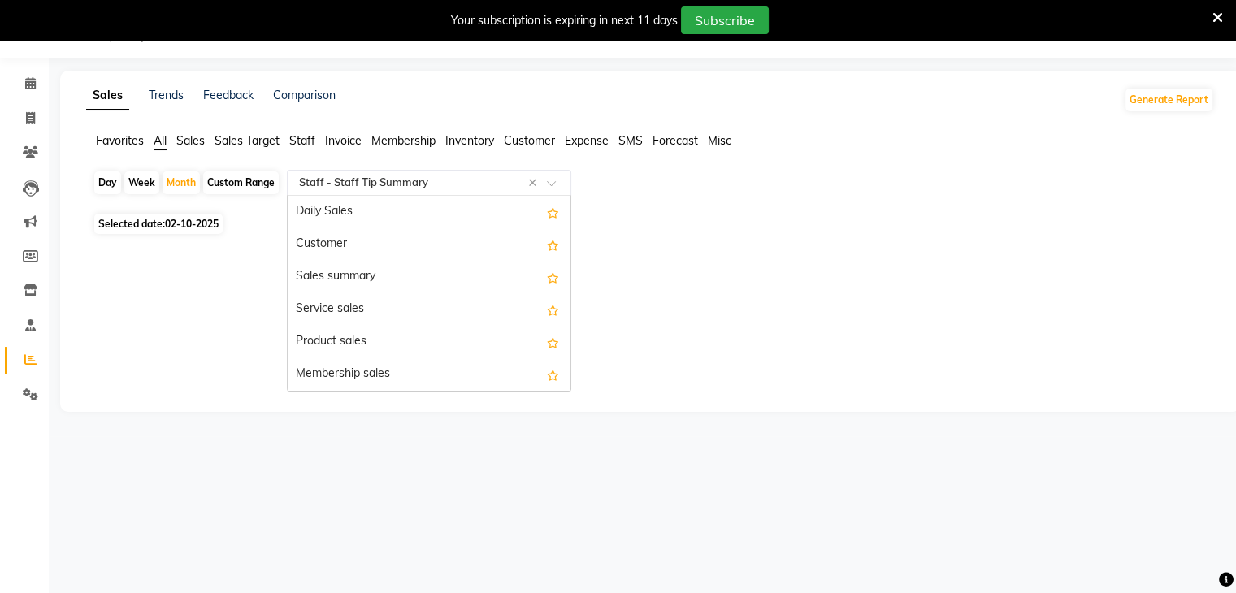
scroll to position [1268, 0]
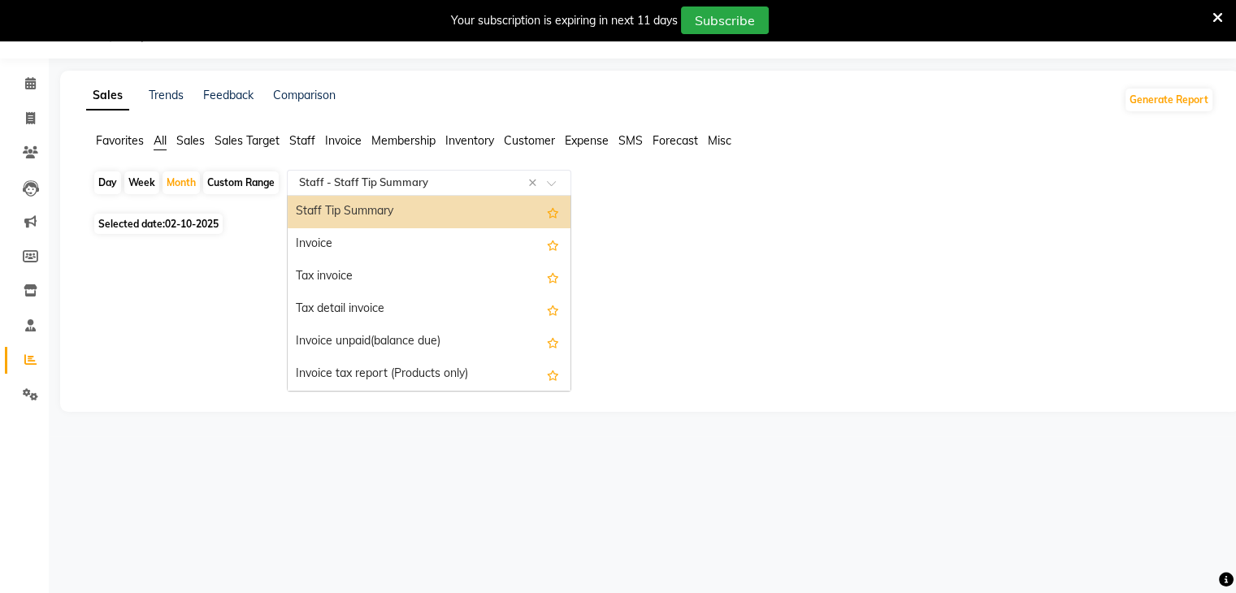
click at [447, 170] on div "Select Report Type × Staff - Staff Tip Summary ×" at bounding box center [429, 183] width 284 height 26
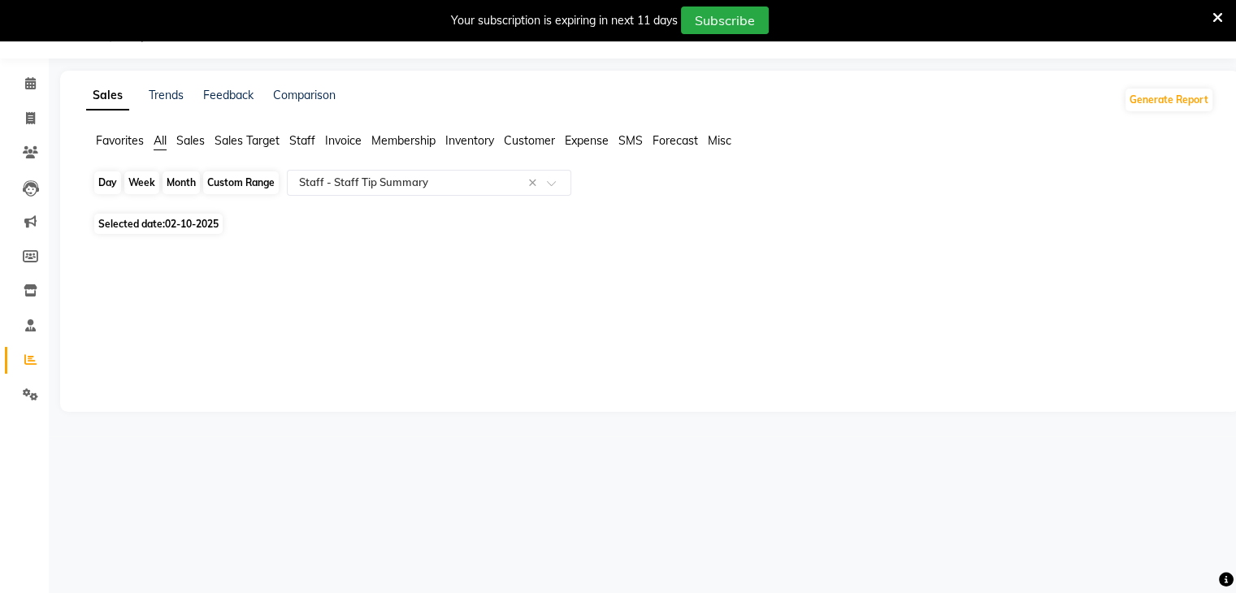
click at [187, 180] on div "Month" at bounding box center [181, 182] width 37 height 23
select select "10"
select select "2025"
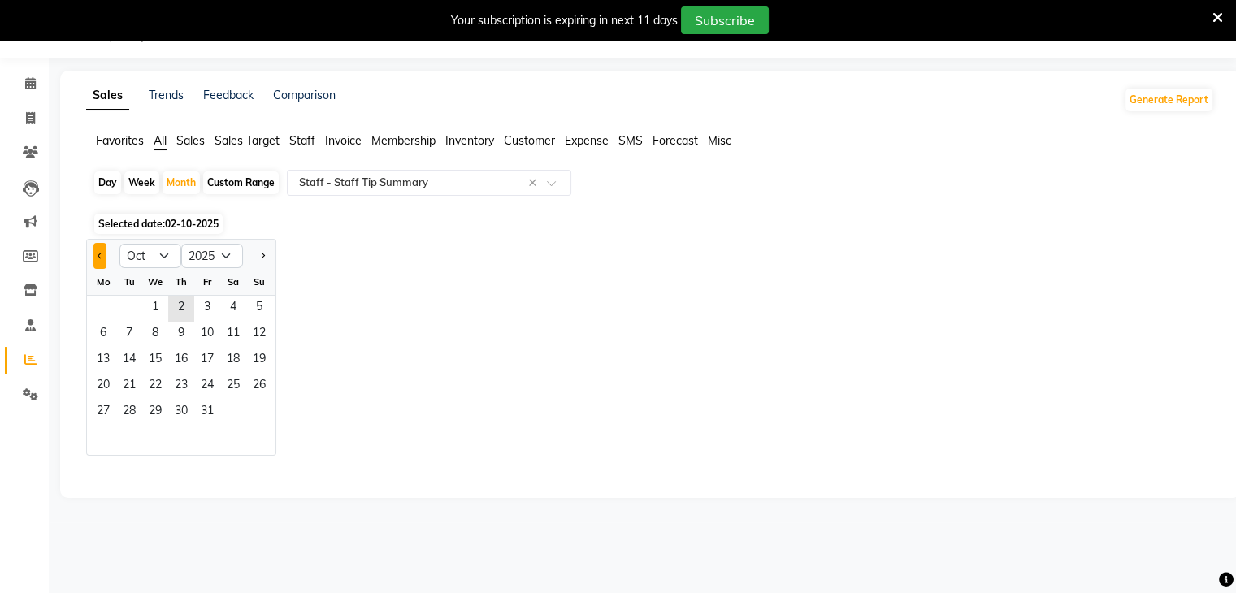
click at [94, 255] on button "Previous month" at bounding box center [99, 256] width 13 height 26
select select "9"
click at [98, 314] on span "1" at bounding box center [103, 309] width 26 height 26
select select "full_report"
select select "csv"
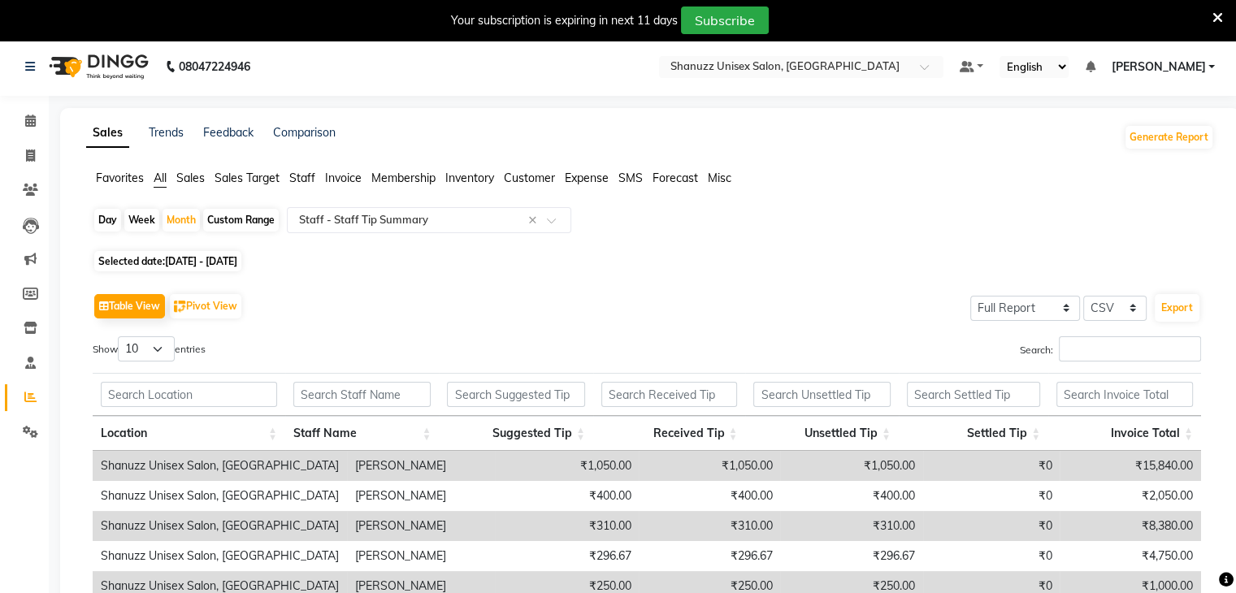
scroll to position [0, 0]
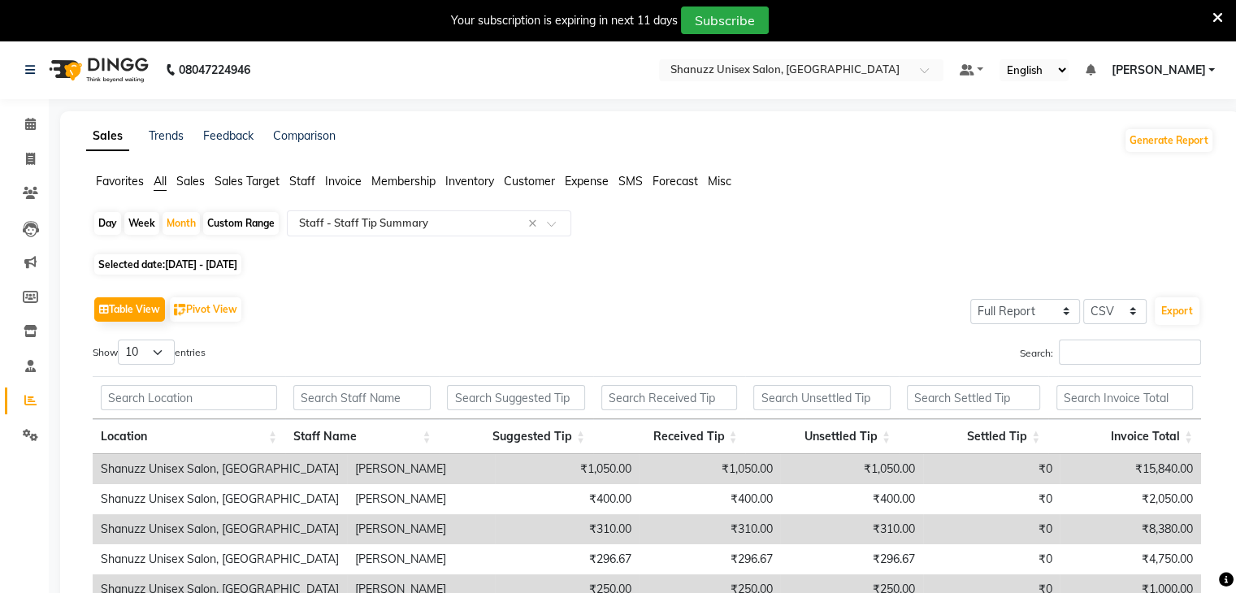
click at [158, 265] on span "Selected date: 01-09-2025 - 30-09-2025" at bounding box center [167, 264] width 147 height 20
select select "9"
select select "2025"
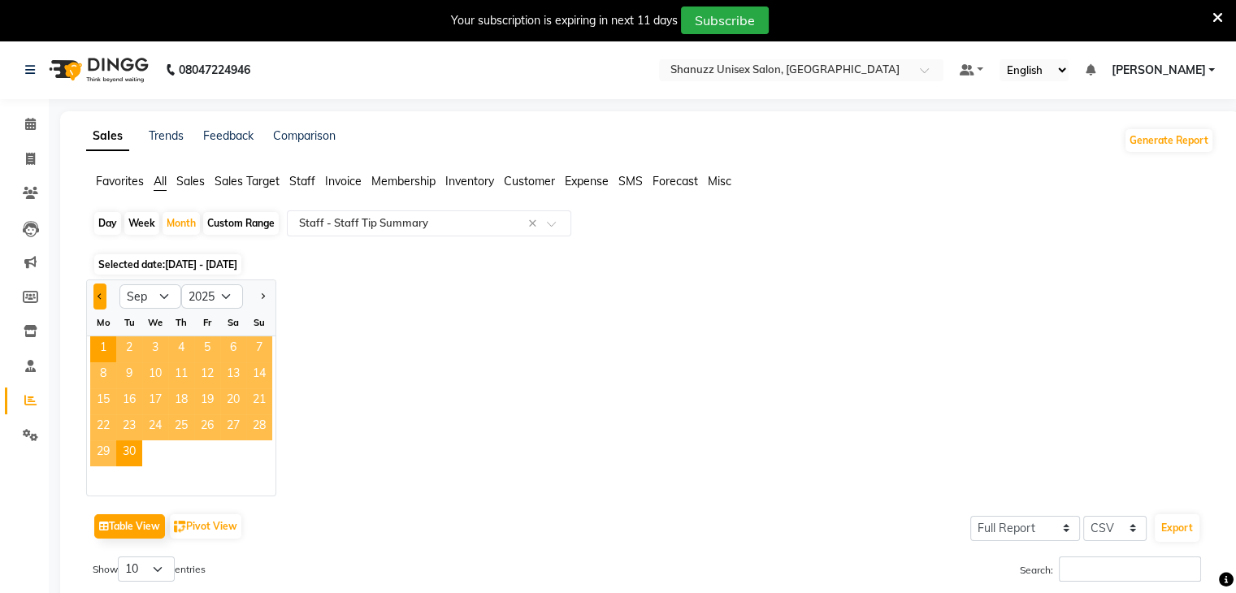
click at [96, 301] on button "Previous month" at bounding box center [99, 297] width 13 height 26
select select "8"
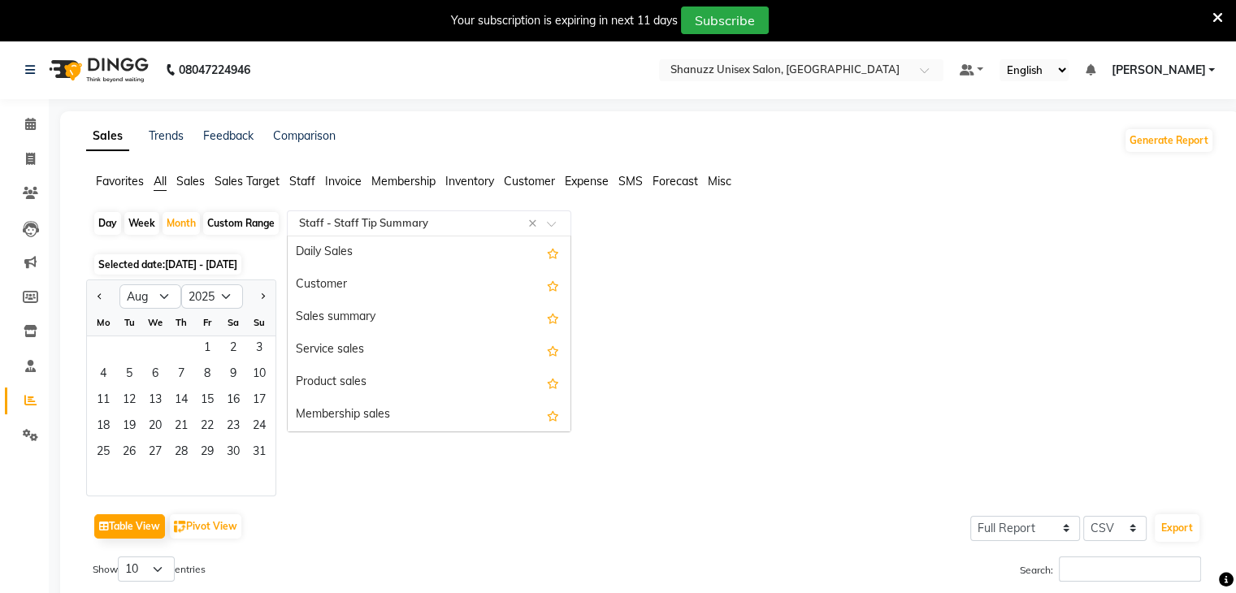
click at [485, 222] on input "text" at bounding box center [413, 223] width 234 height 16
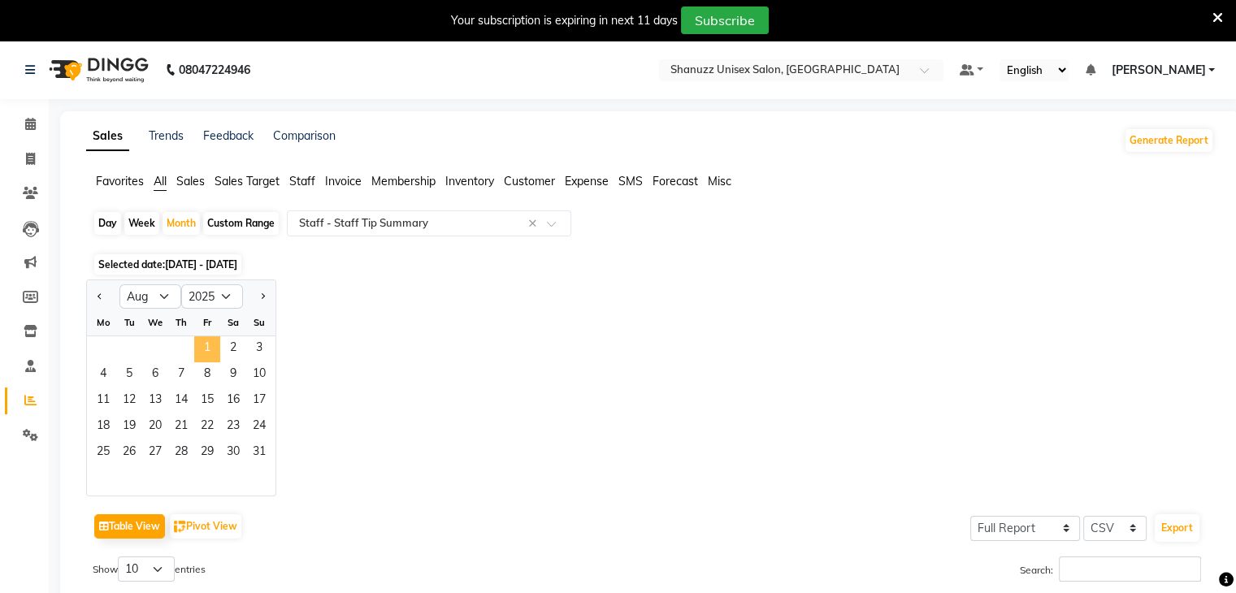
click at [199, 347] on span "1" at bounding box center [207, 349] width 26 height 26
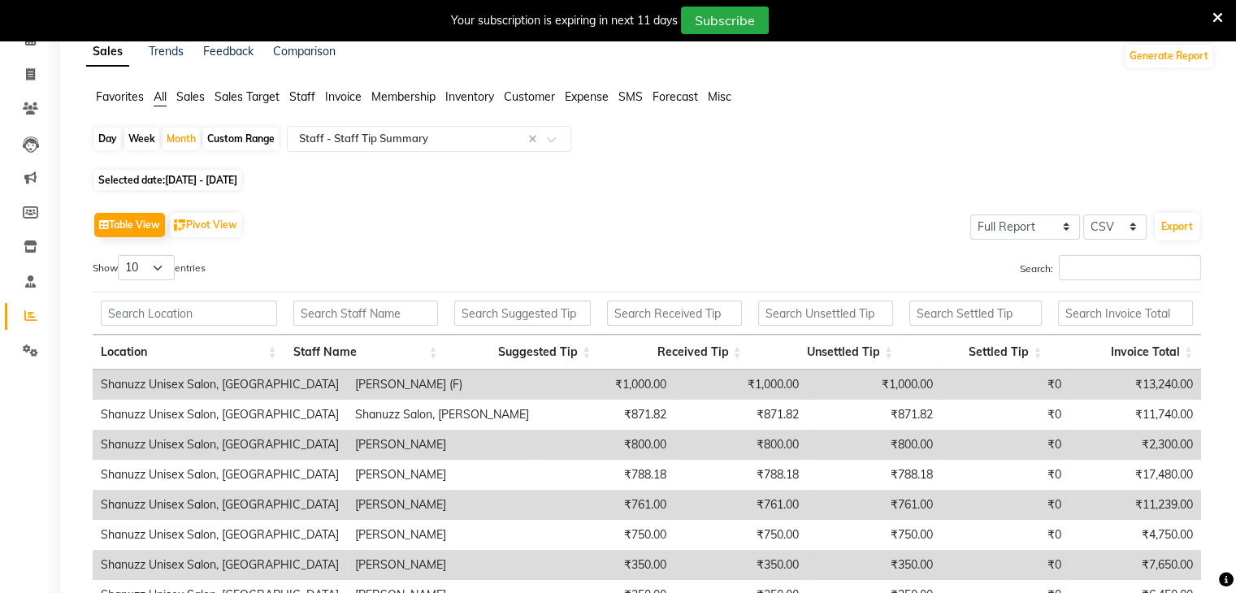
scroll to position [0, 0]
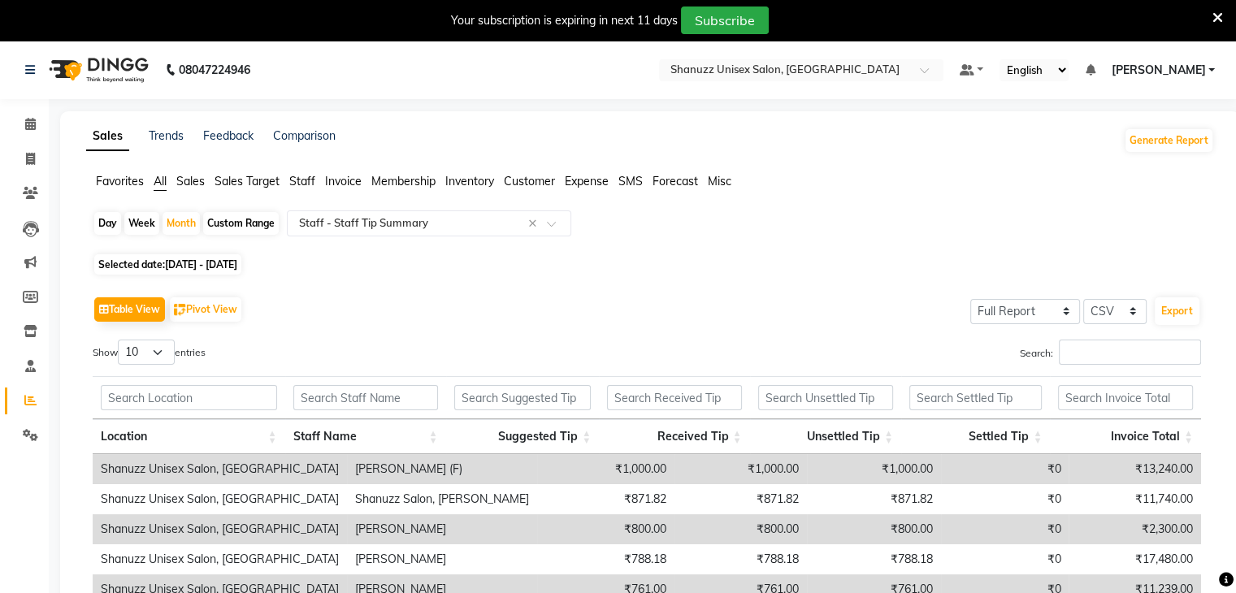
click at [184, 263] on span "01-08-2025 - 31-08-2025" at bounding box center [201, 264] width 72 height 12
select select "8"
select select "2025"
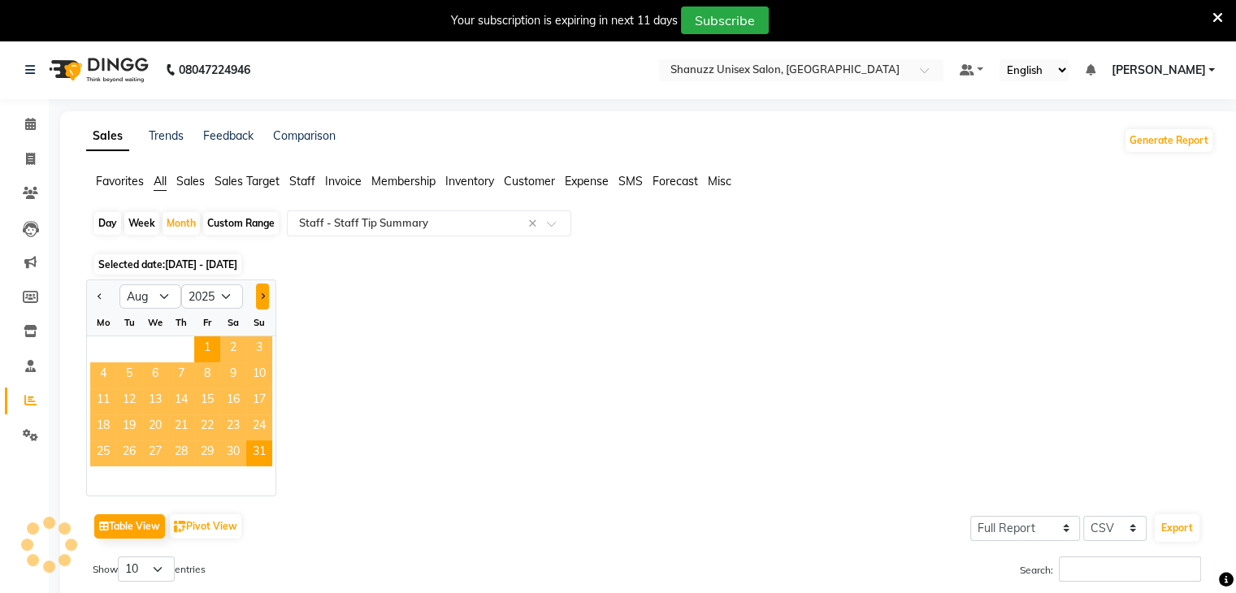
click at [258, 293] on button "Next month" at bounding box center [262, 297] width 13 height 26
select select "9"
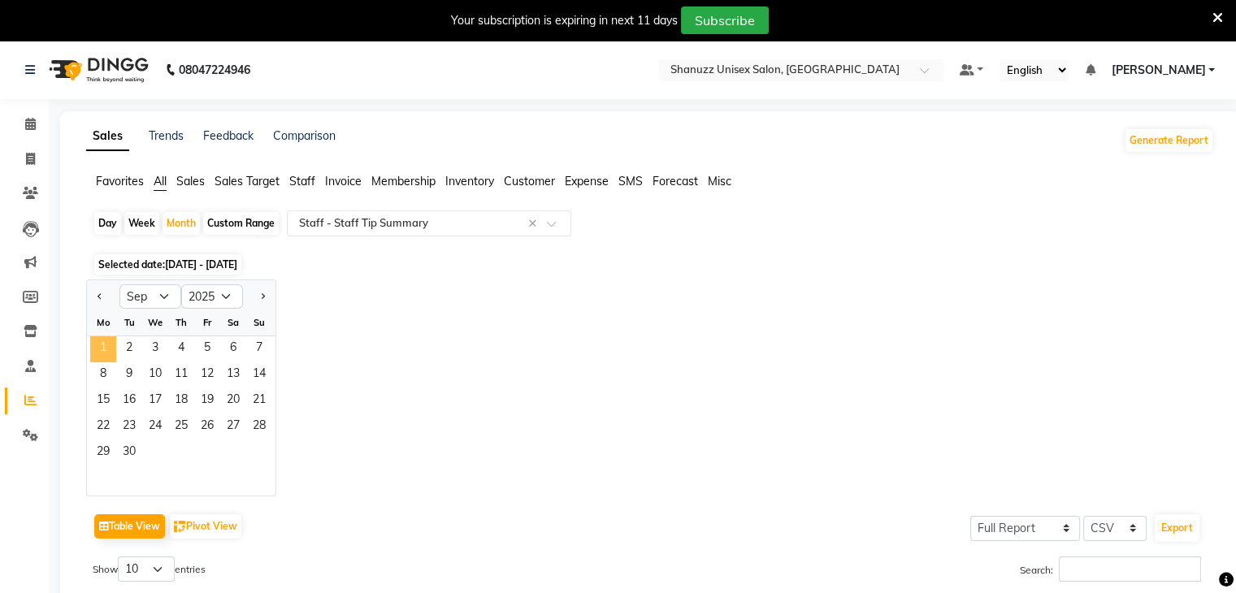
click at [93, 354] on span "1" at bounding box center [103, 349] width 26 height 26
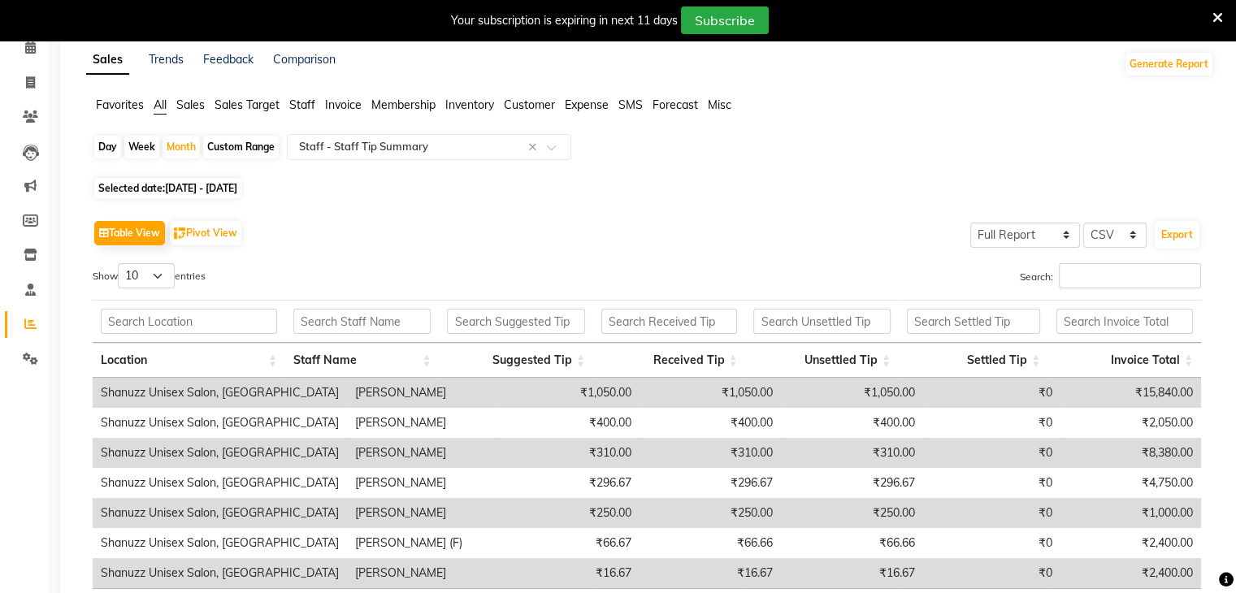
scroll to position [77, 0]
click at [224, 186] on span "01-09-2025 - 30-09-2025" at bounding box center [201, 187] width 72 height 12
select select "9"
select select "2025"
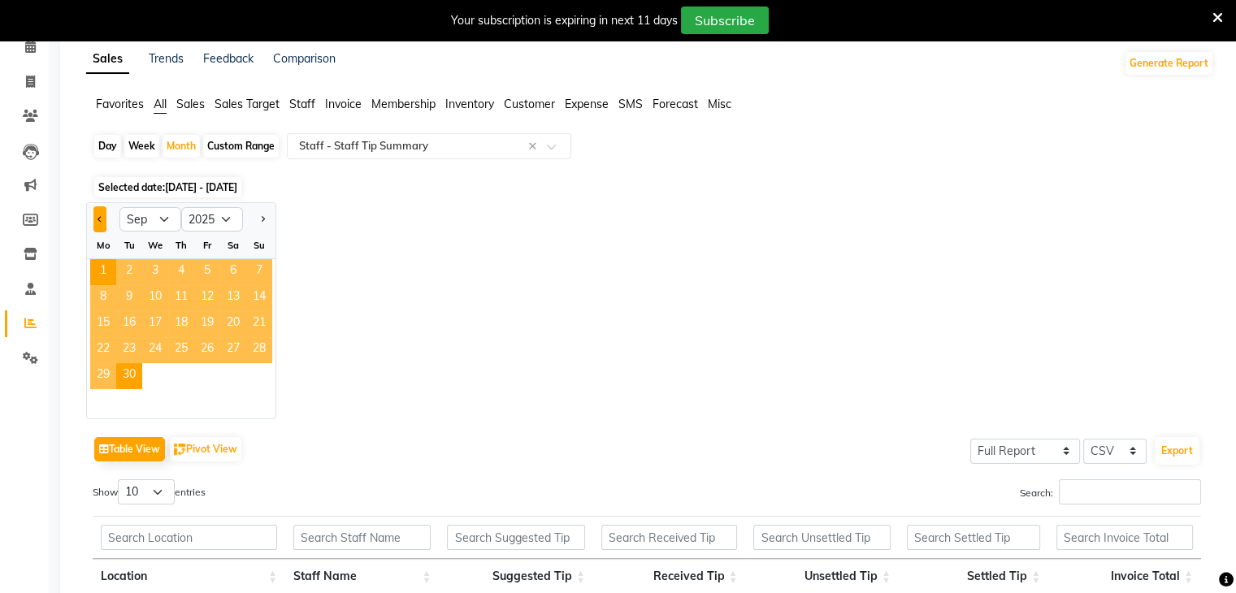
click at [94, 209] on button "Previous month" at bounding box center [99, 219] width 13 height 26
select select "8"
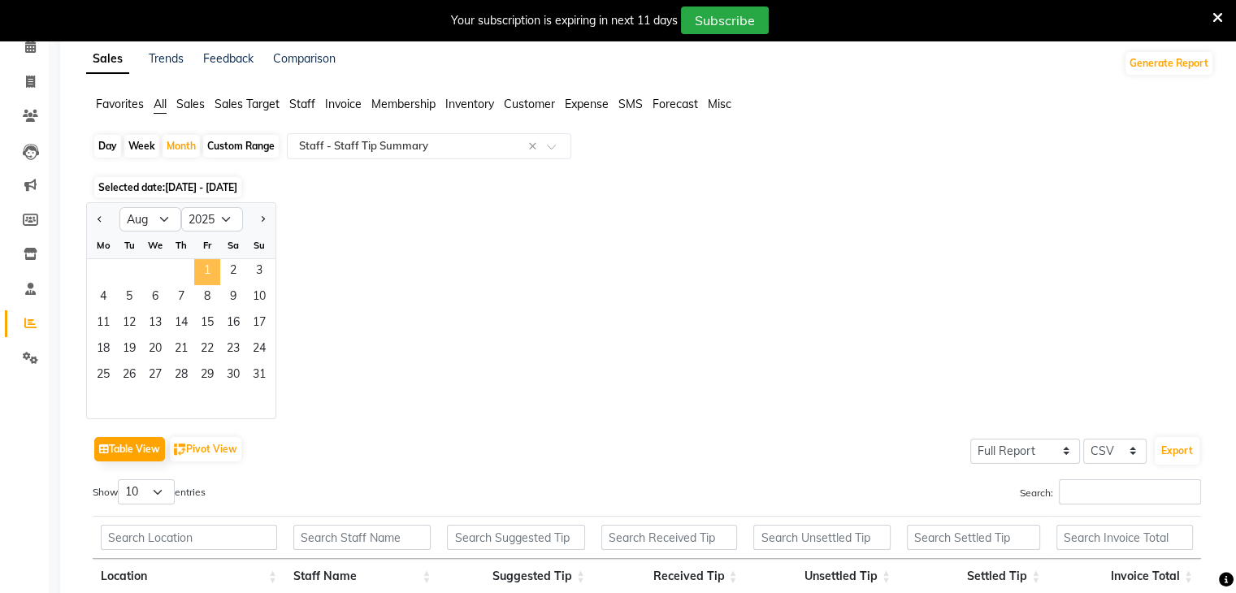
click at [219, 266] on span "1" at bounding box center [207, 272] width 26 height 26
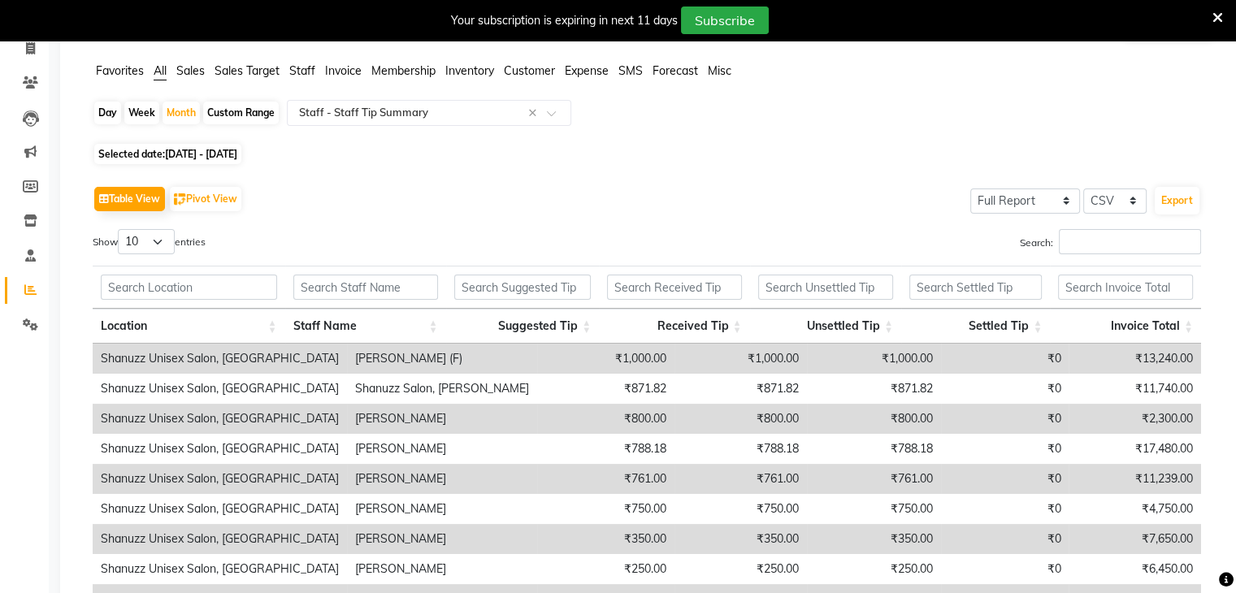
scroll to position [111, 0]
click at [235, 150] on span "01-08-2025 - 31-08-2025" at bounding box center [201, 154] width 72 height 12
select select "8"
select select "2025"
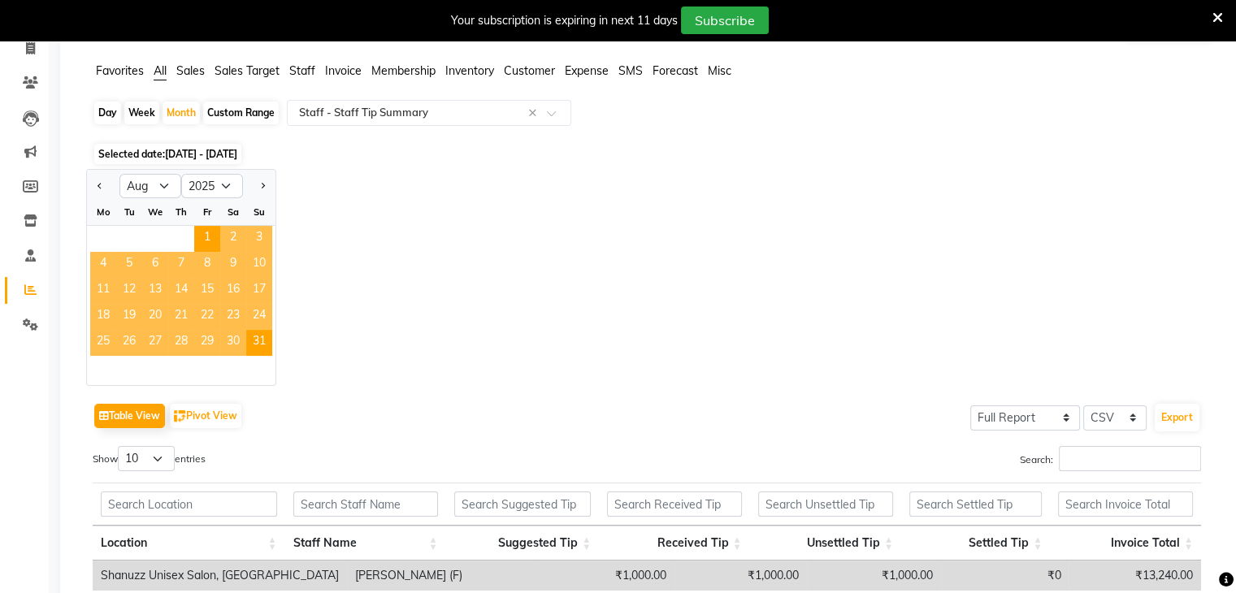
click at [269, 186] on div at bounding box center [259, 186] width 33 height 26
click at [267, 183] on button "Next month" at bounding box center [262, 186] width 13 height 26
select select "9"
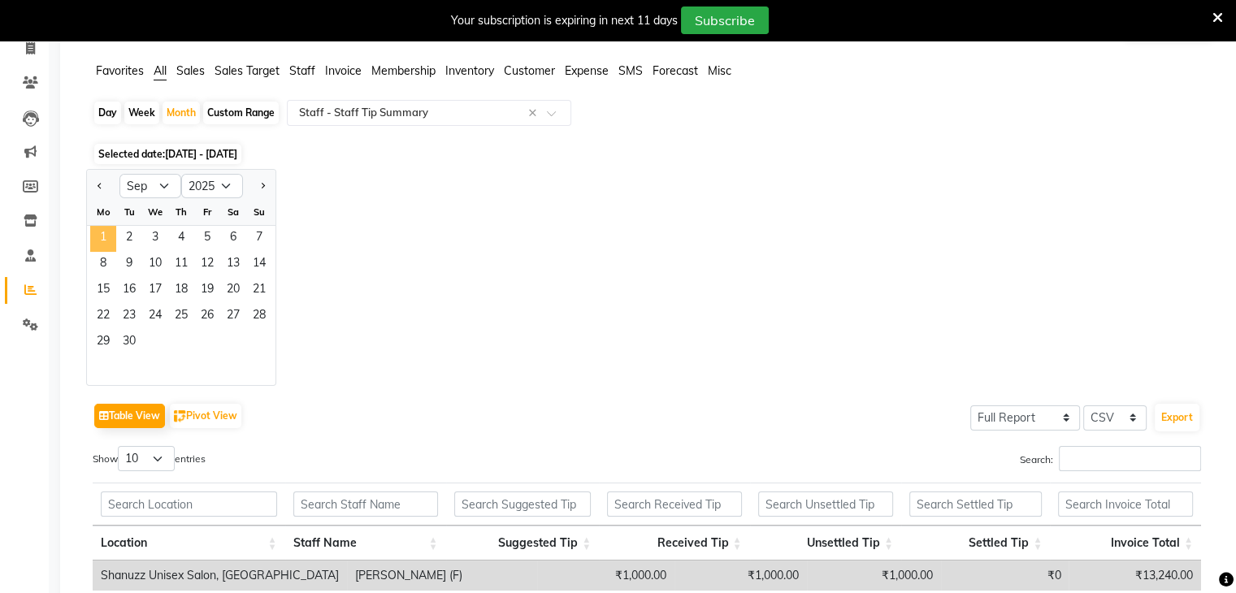
click at [107, 234] on span "1" at bounding box center [103, 239] width 26 height 26
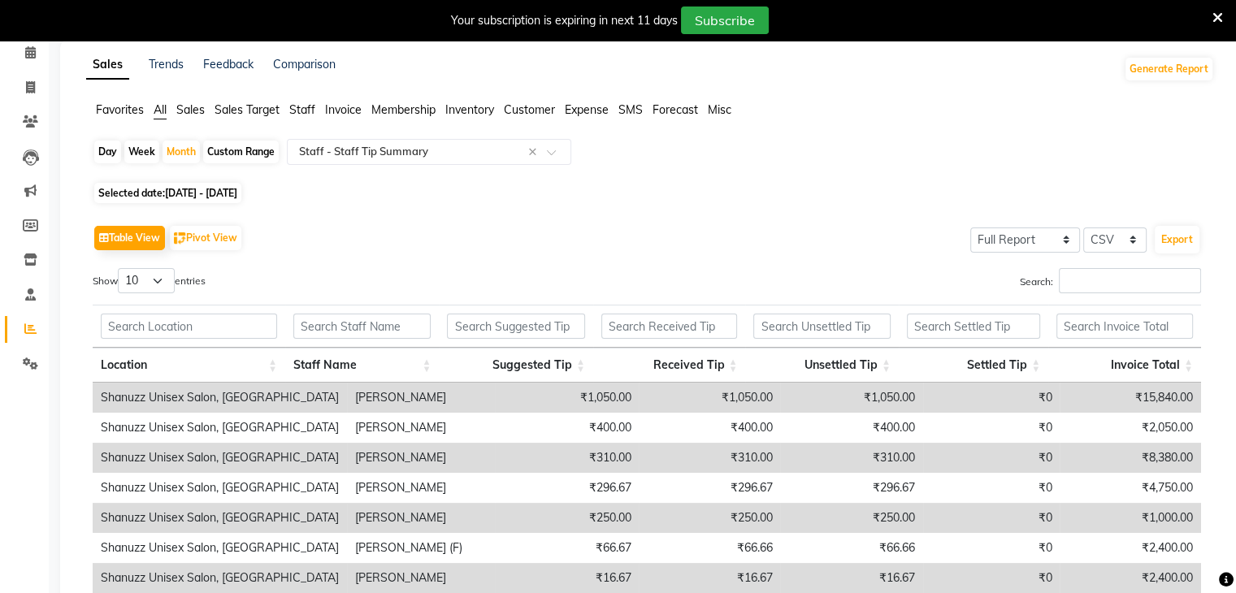
scroll to position [0, 0]
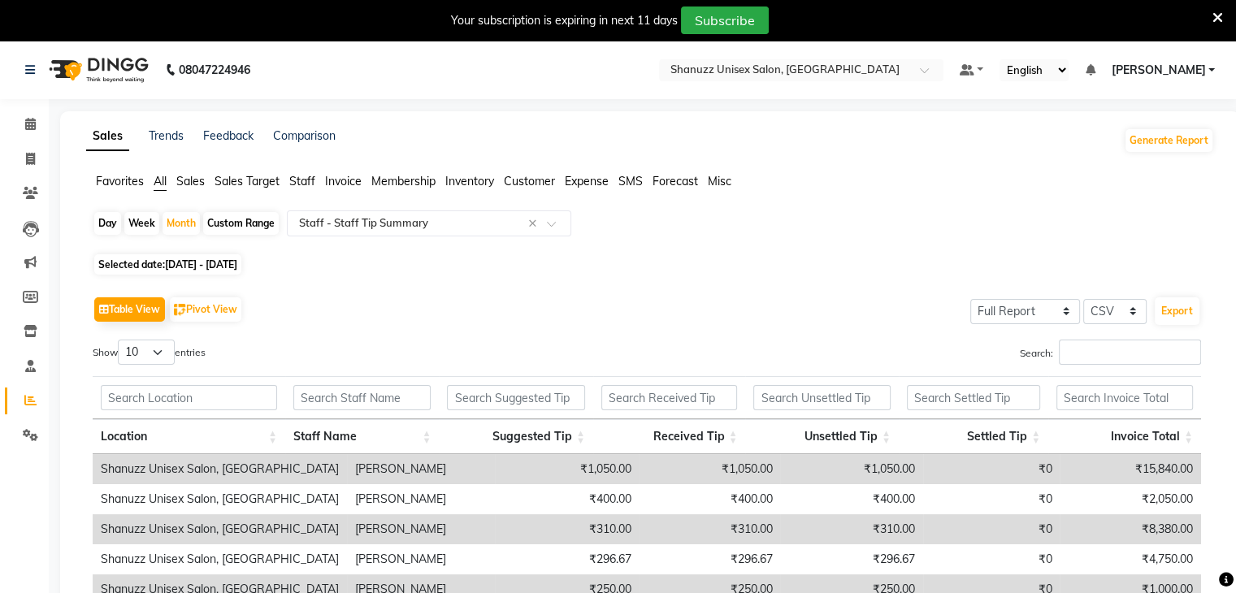
click at [158, 266] on span "Selected date: 01-09-2025 - 30-09-2025" at bounding box center [167, 264] width 147 height 20
select select "9"
select select "2025"
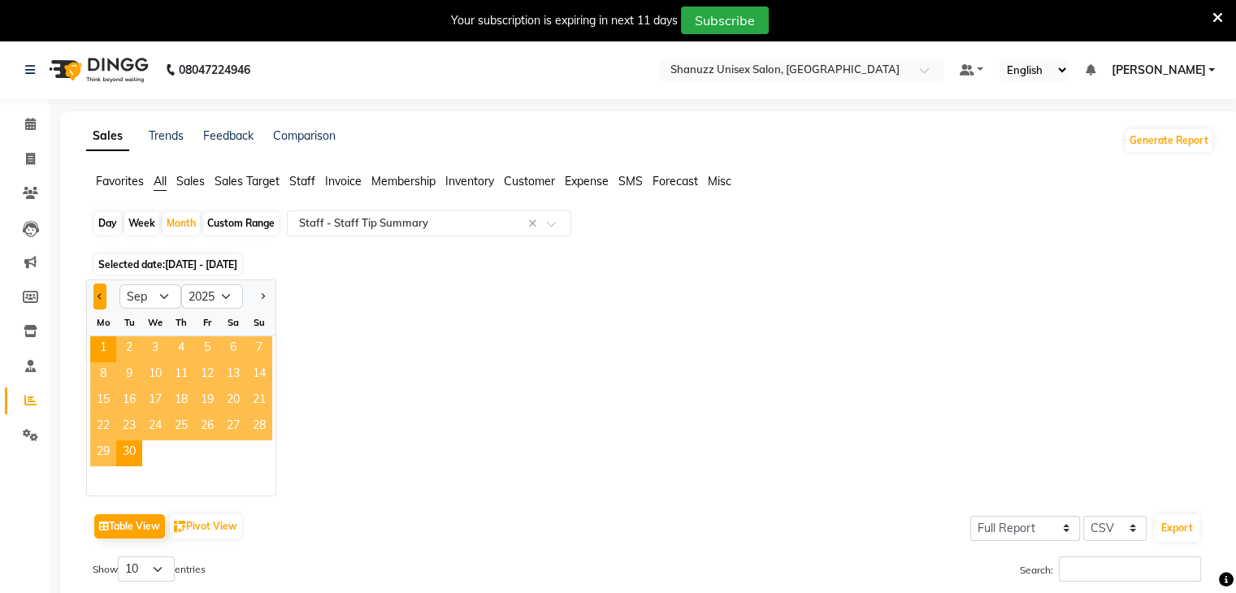
click at [98, 297] on span "Previous month" at bounding box center [101, 296] width 6 height 6
select select "8"
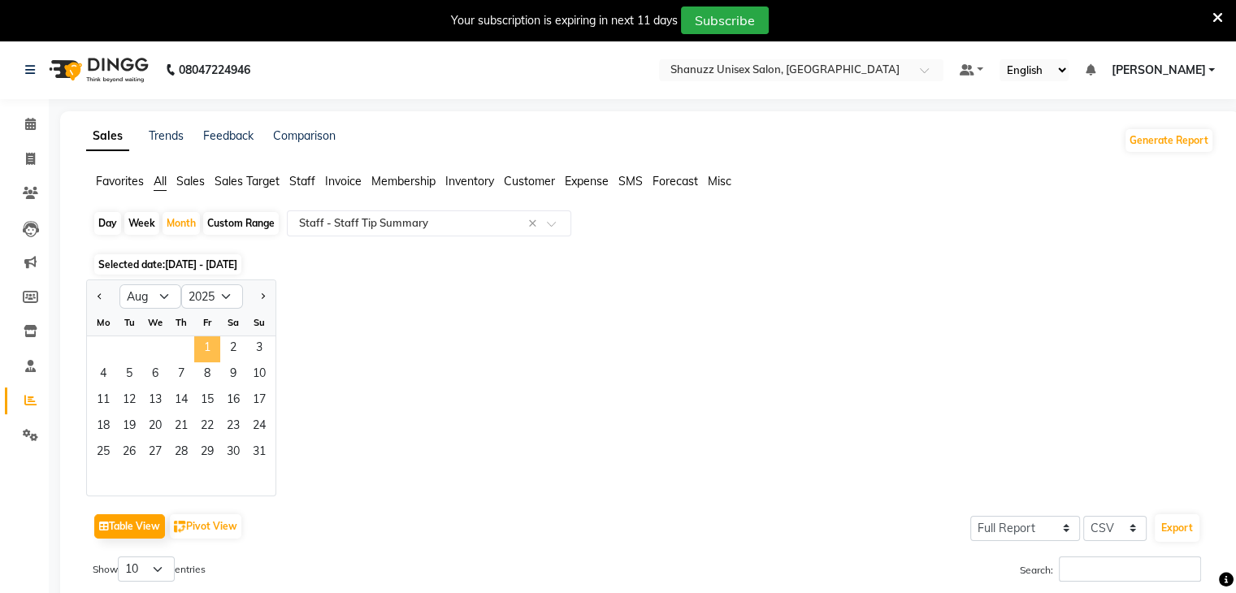
click at [206, 341] on span "1" at bounding box center [207, 349] width 26 height 26
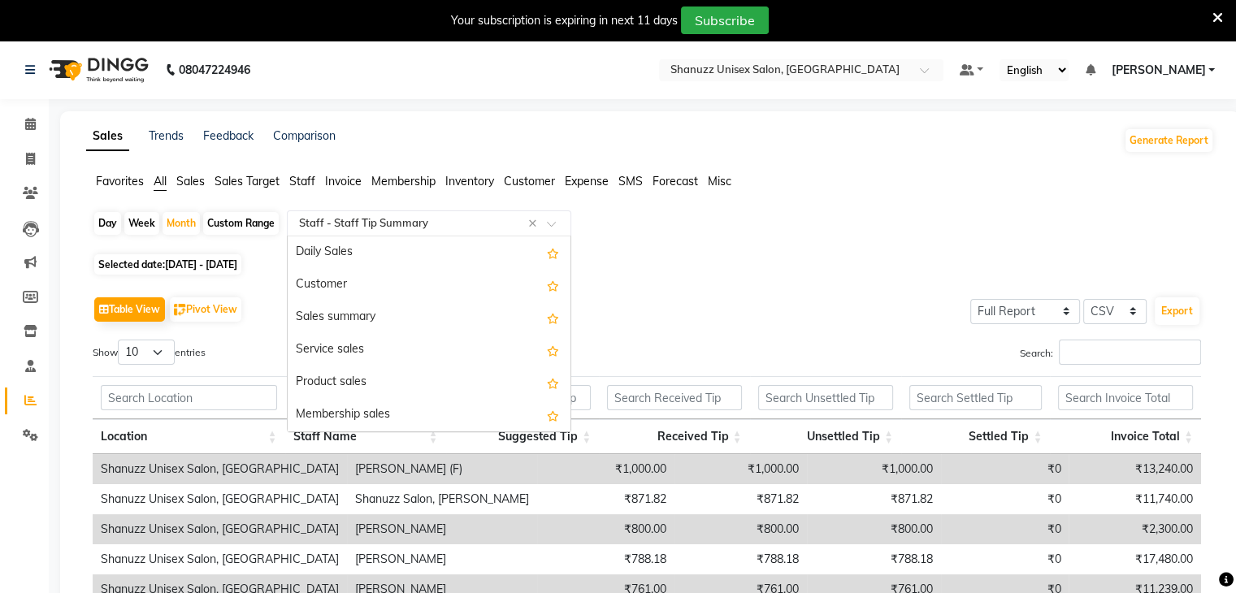
scroll to position [1268, 0]
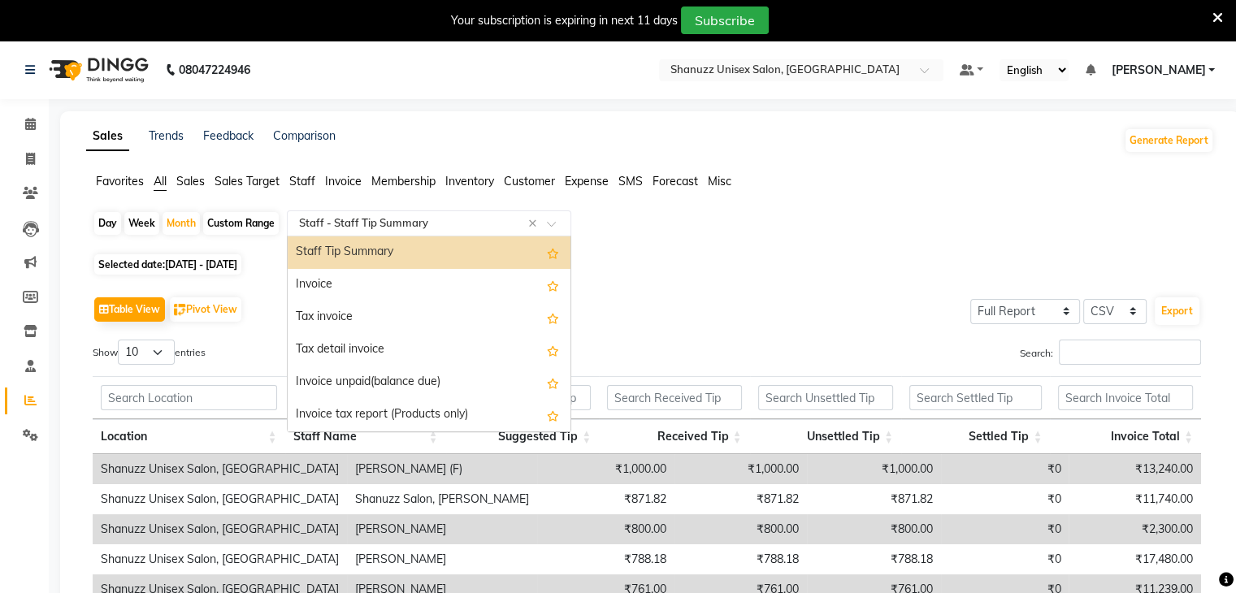
click at [439, 219] on input "text" at bounding box center [413, 223] width 234 height 16
click at [197, 267] on span "01-08-2025 - 31-08-2025" at bounding box center [201, 264] width 72 height 12
select select "8"
select select "2025"
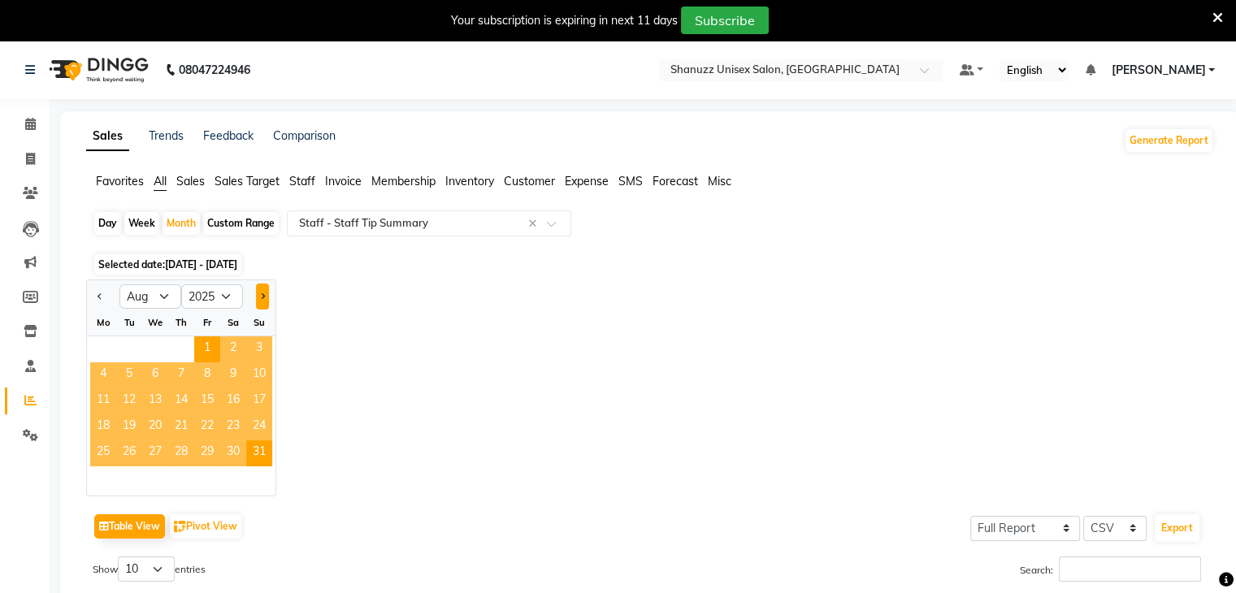
click at [264, 301] on button "Next month" at bounding box center [262, 297] width 13 height 26
select select "9"
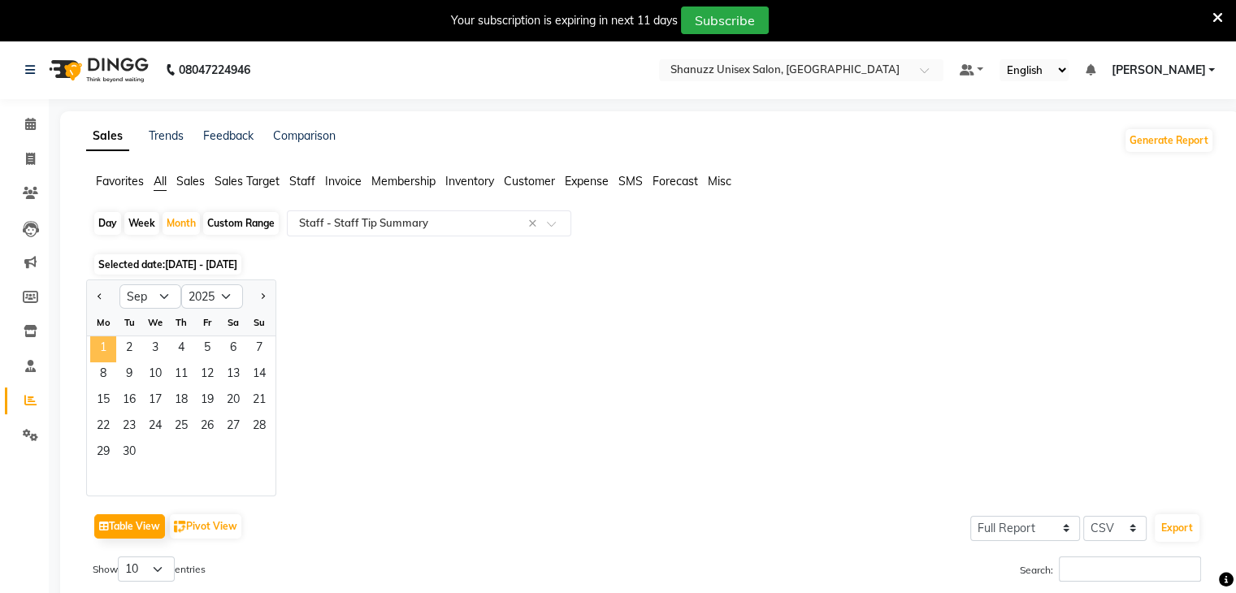
click at [99, 345] on span "1" at bounding box center [103, 349] width 26 height 26
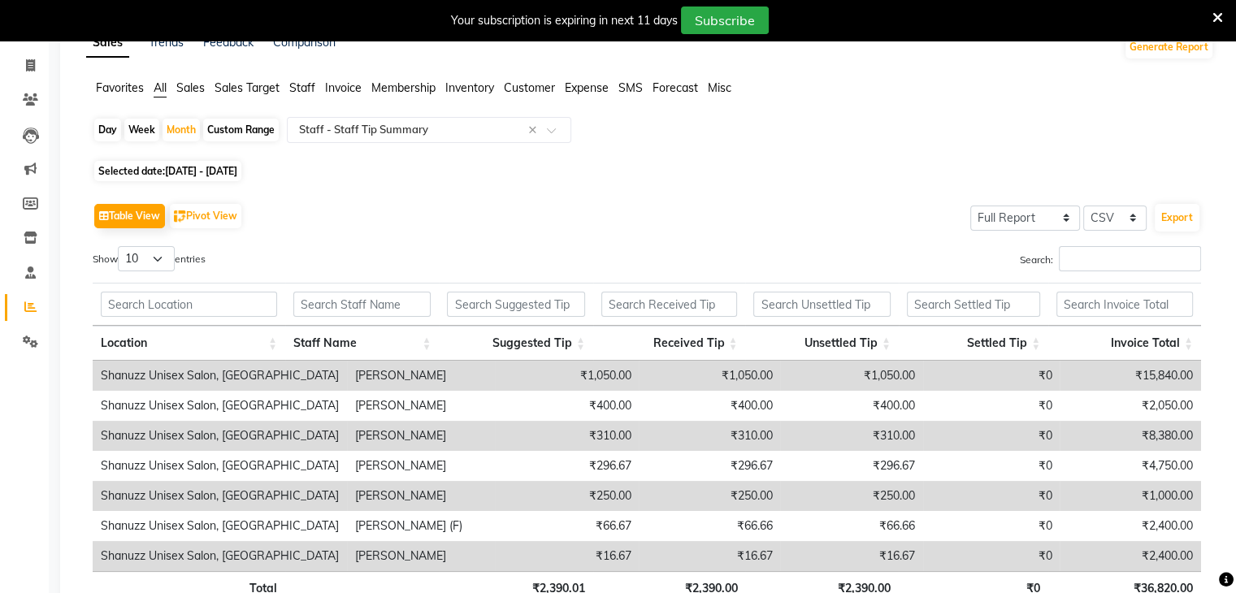
scroll to position [87, 0]
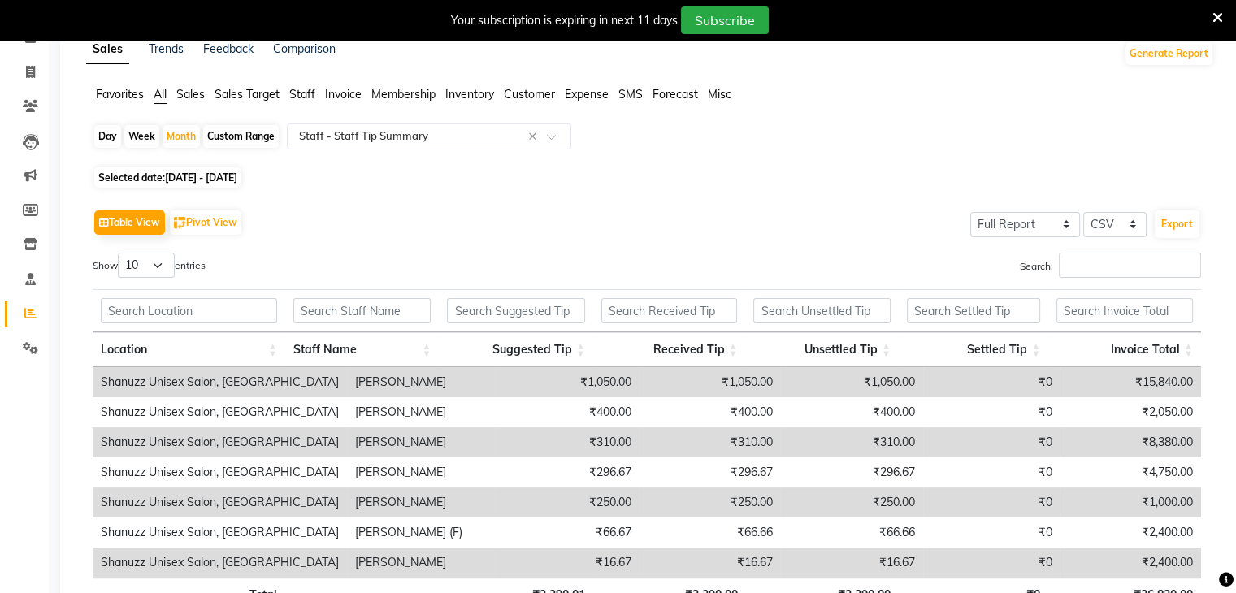
click at [224, 174] on span "01-09-2025 - 30-09-2025" at bounding box center [201, 177] width 72 height 12
select select "9"
select select "2025"
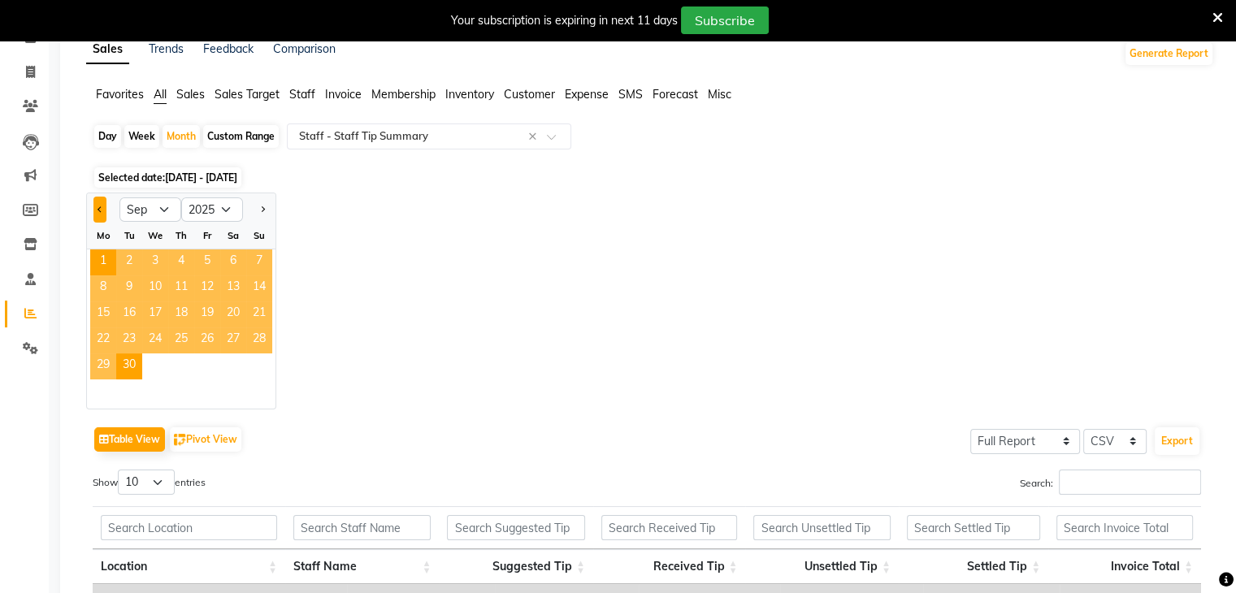
click at [102, 210] on span "Previous month" at bounding box center [101, 209] width 6 height 6
select select "8"
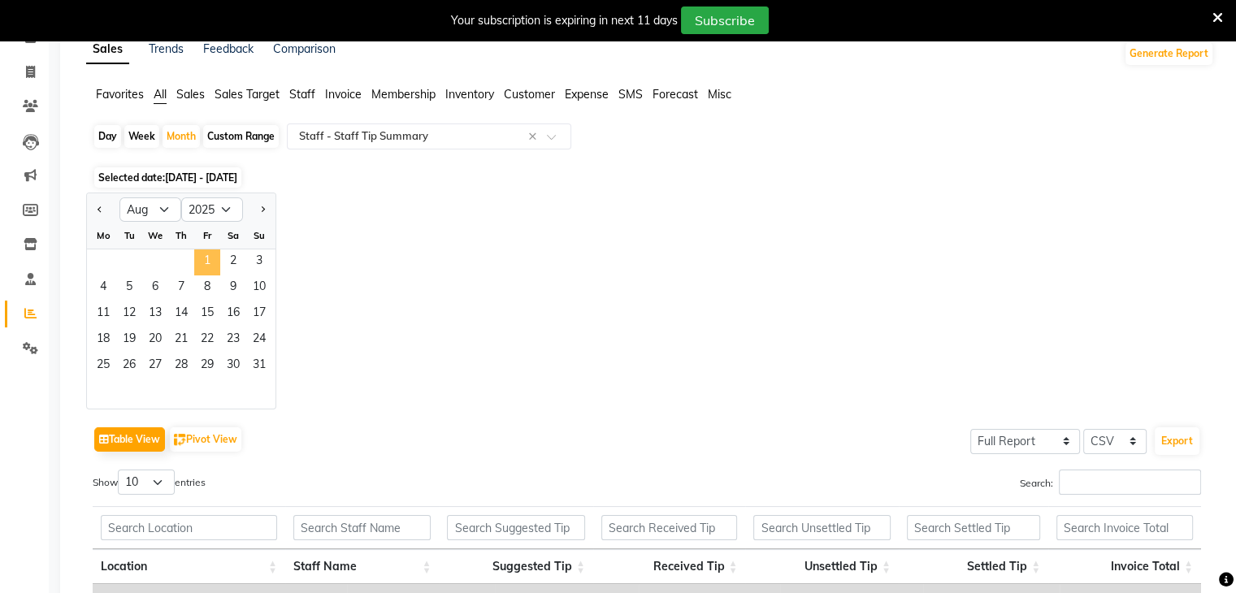
click at [209, 259] on span "1" at bounding box center [207, 263] width 26 height 26
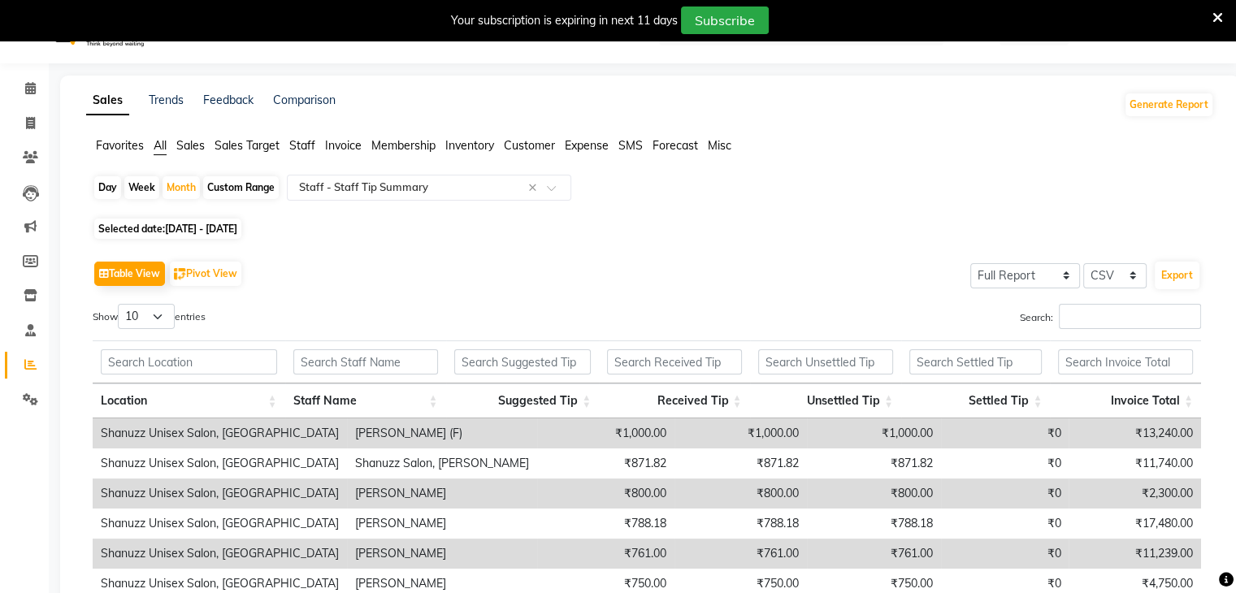
scroll to position [0, 0]
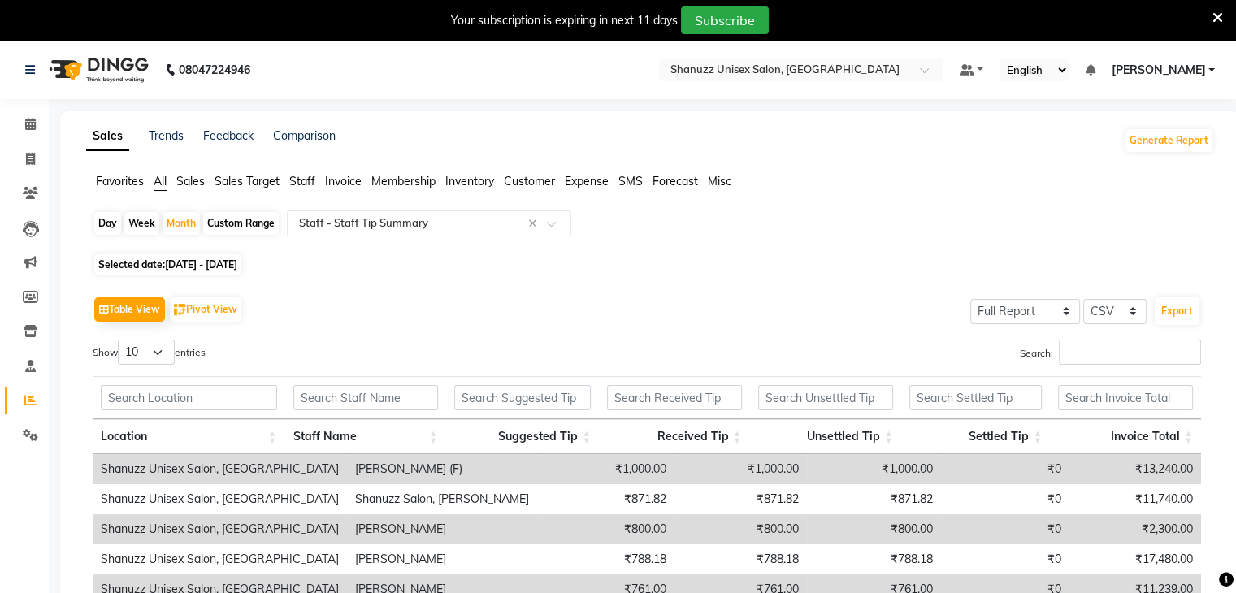
click at [185, 271] on span "01-08-2025 - 31-08-2025" at bounding box center [201, 264] width 72 height 12
select select "8"
select select "2025"
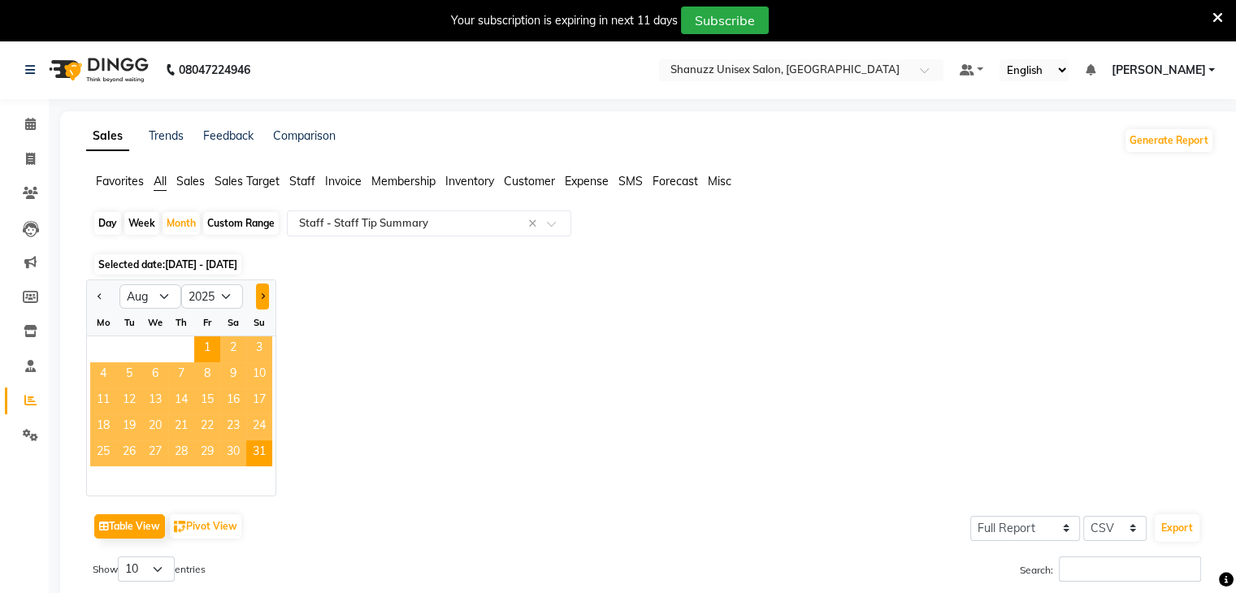
click at [260, 294] on span "Next month" at bounding box center [262, 296] width 6 height 6
select select "9"
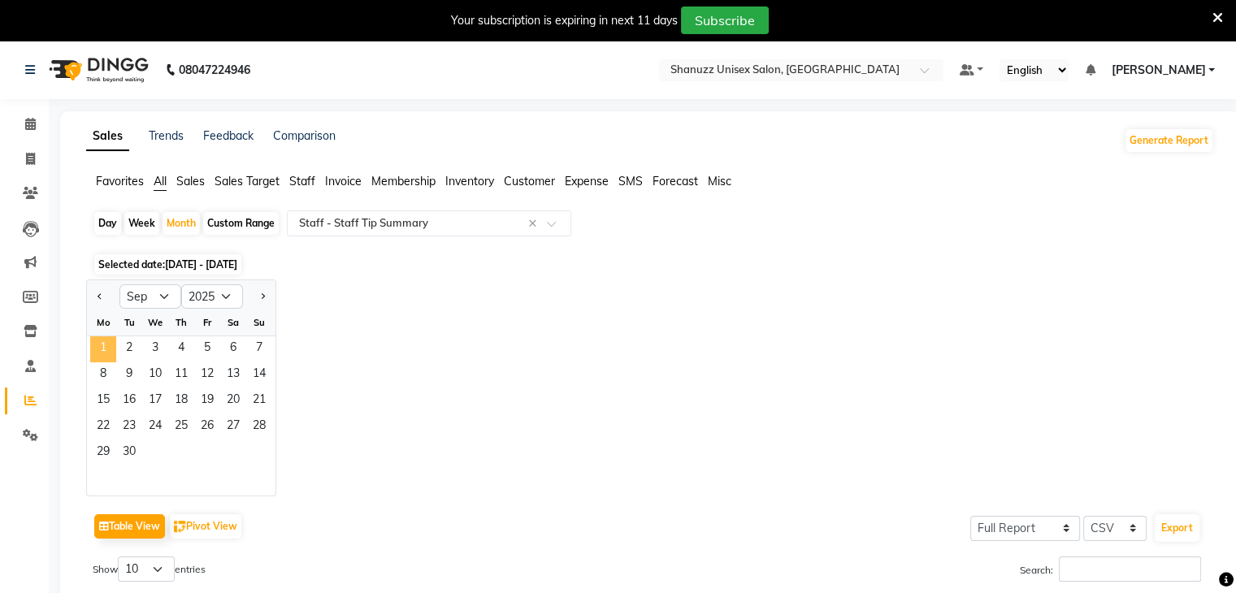
click at [97, 356] on span "1" at bounding box center [103, 349] width 26 height 26
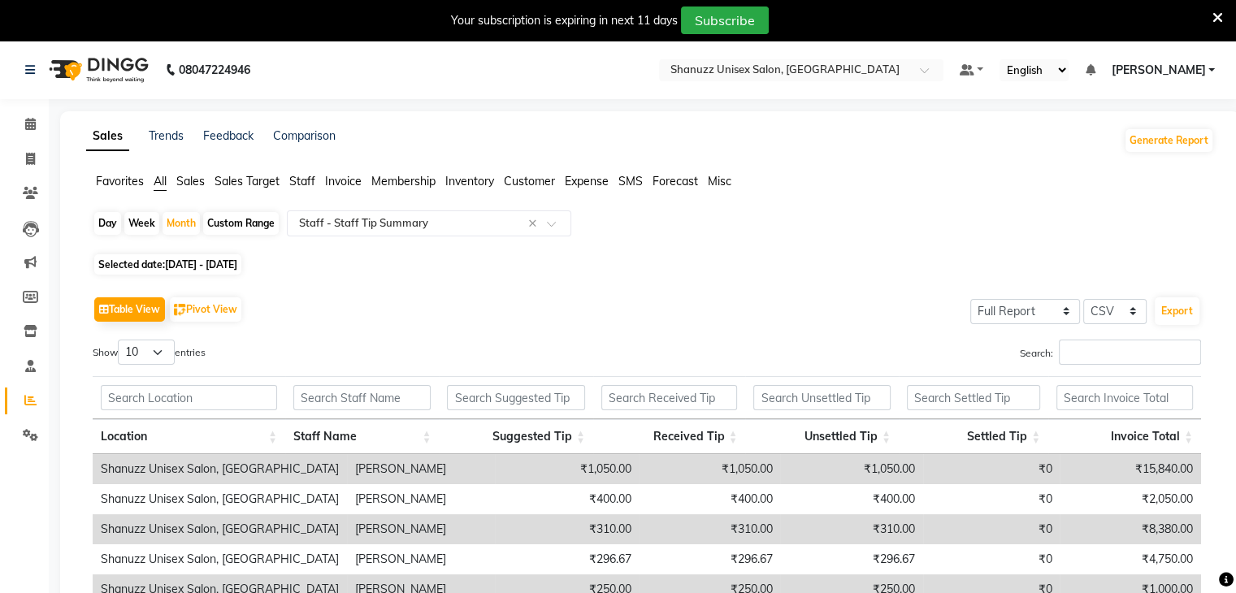
click at [105, 225] on div "Day" at bounding box center [107, 223] width 27 height 23
select select "9"
select select "2025"
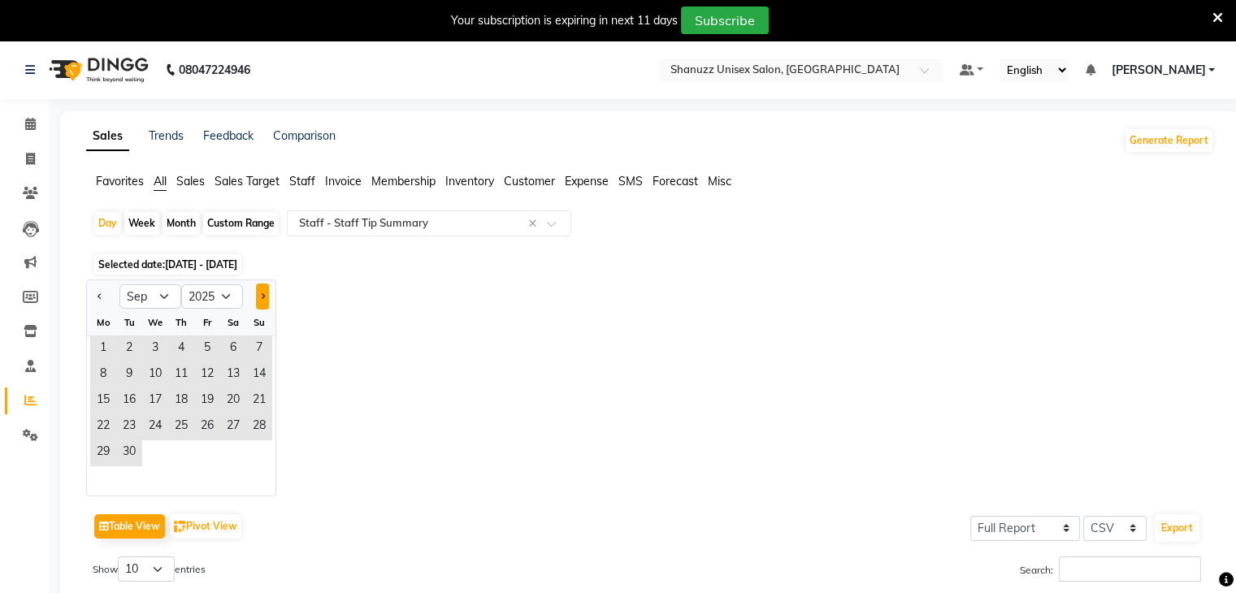
click at [259, 297] on span "Next month" at bounding box center [262, 296] width 6 height 6
select select "10"
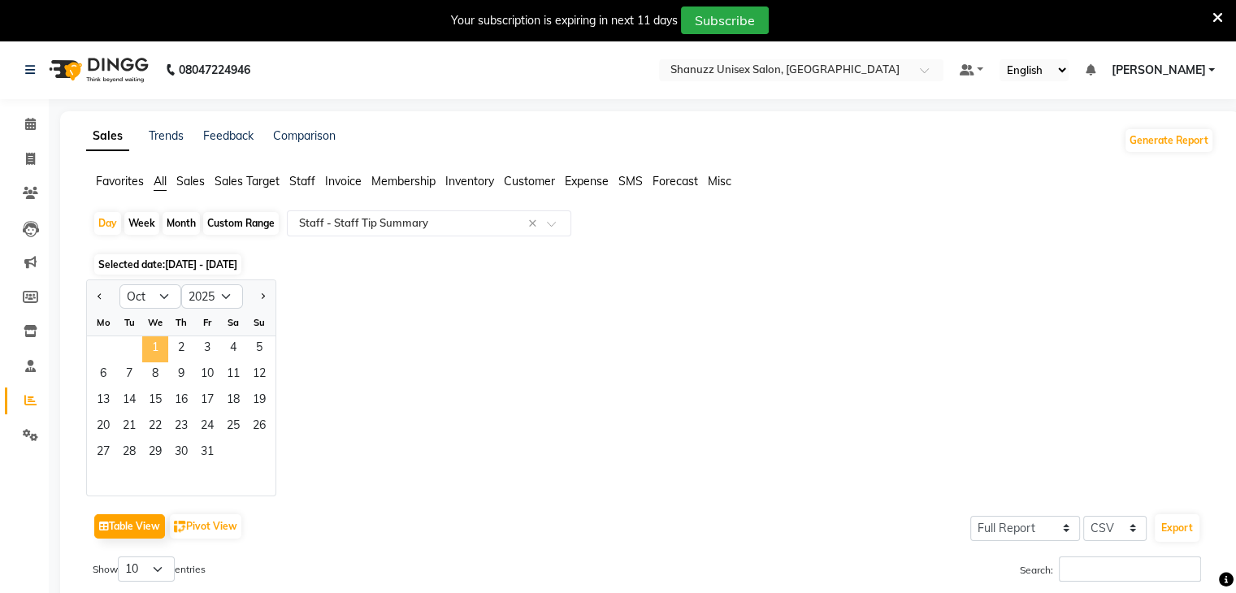
click at [157, 354] on span "1" at bounding box center [155, 349] width 26 height 26
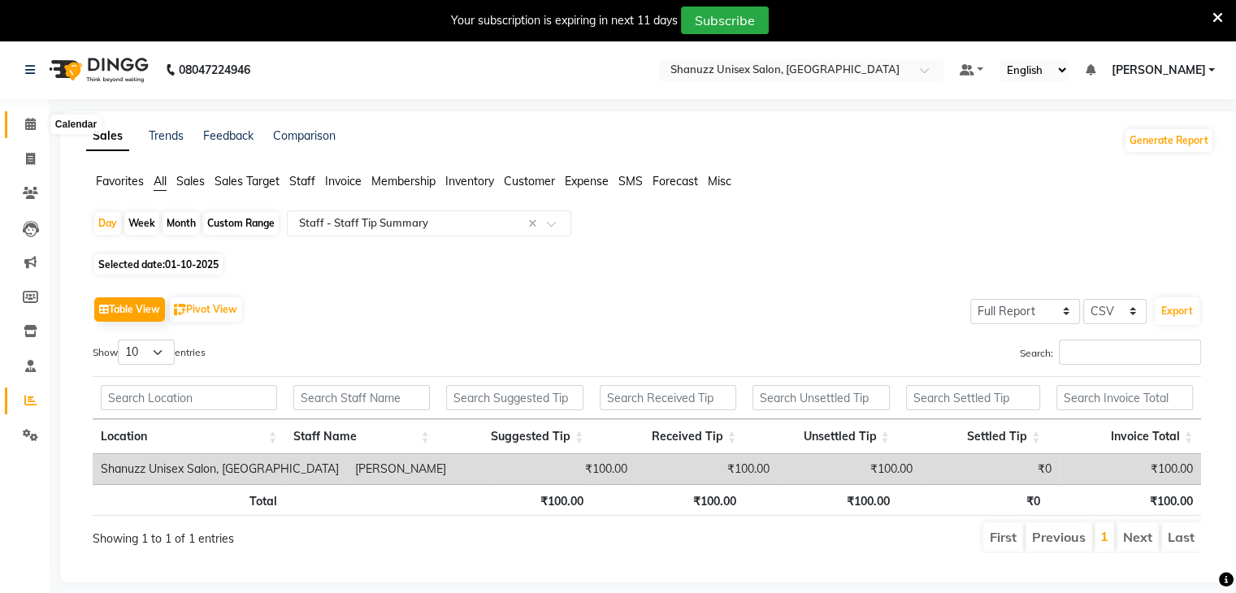
click at [27, 124] on icon at bounding box center [30, 124] width 11 height 12
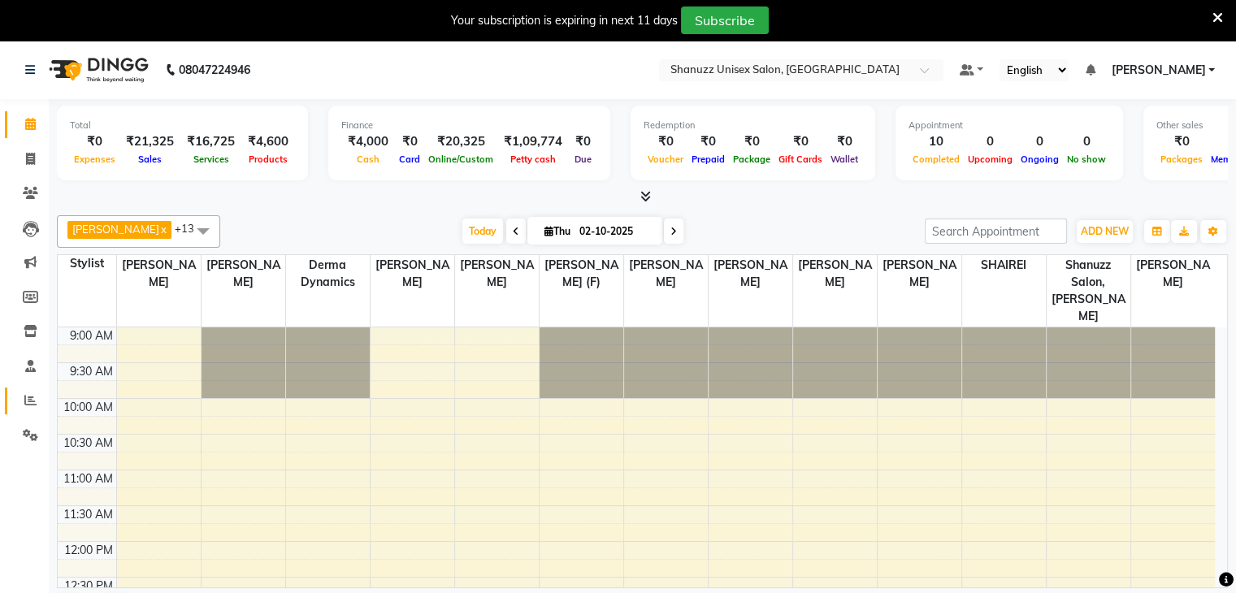
click at [26, 395] on icon at bounding box center [30, 400] width 12 height 12
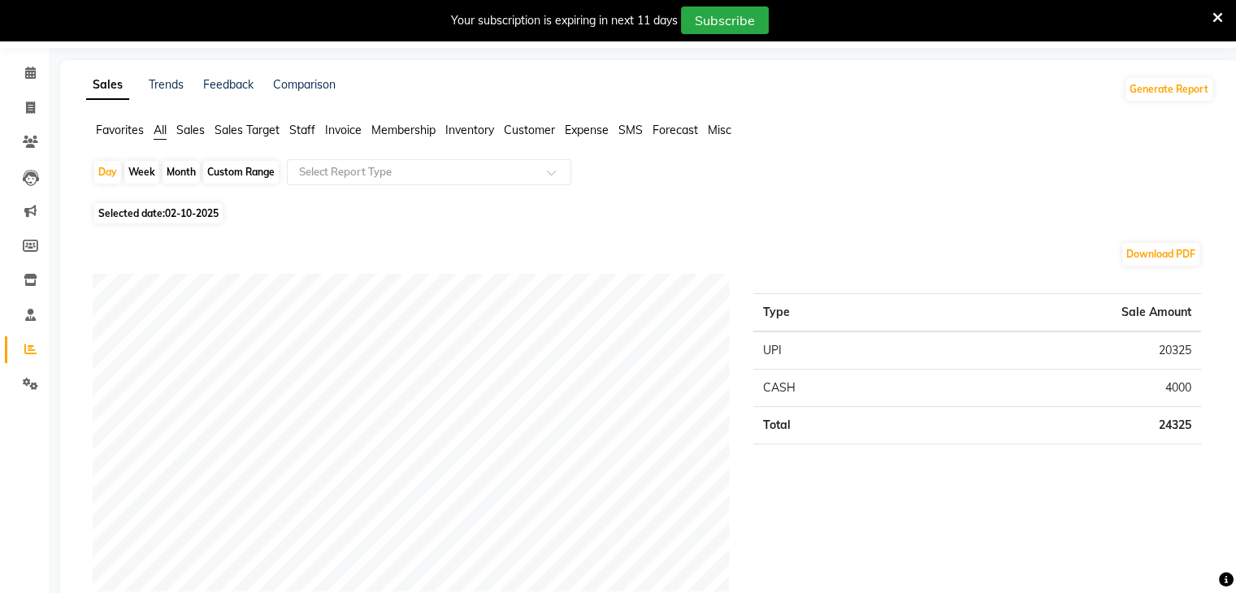
scroll to position [49, 0]
click at [148, 219] on span "Selected date: 02-10-2025" at bounding box center [158, 216] width 128 height 20
select select "10"
select select "2025"
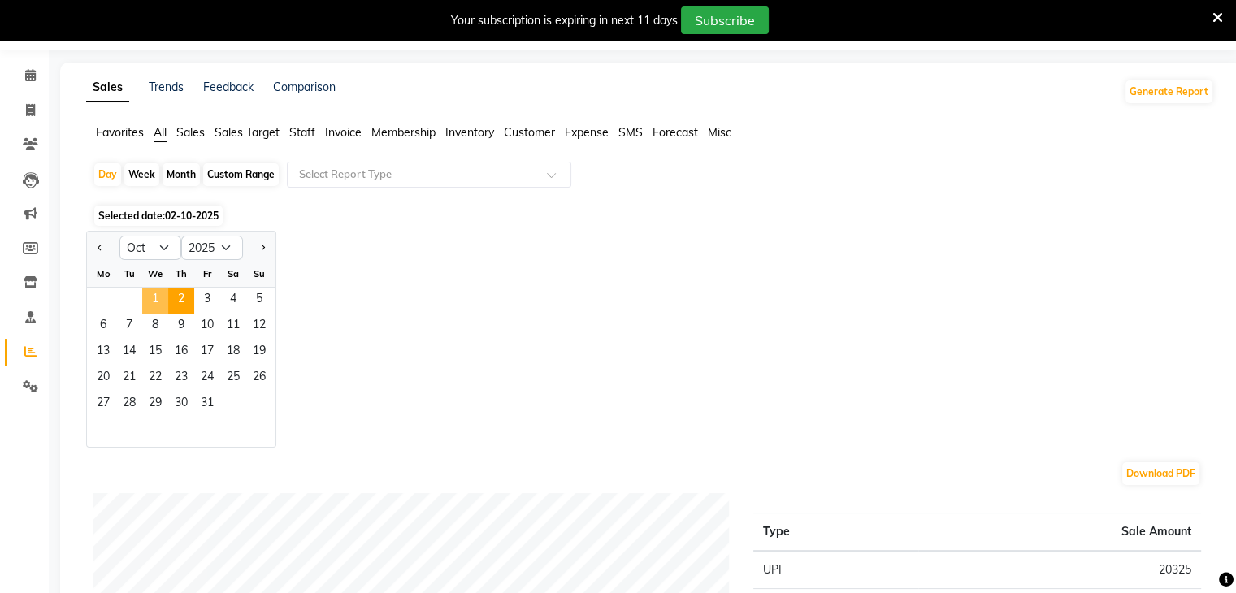
click at [152, 302] on span "1" at bounding box center [155, 301] width 26 height 26
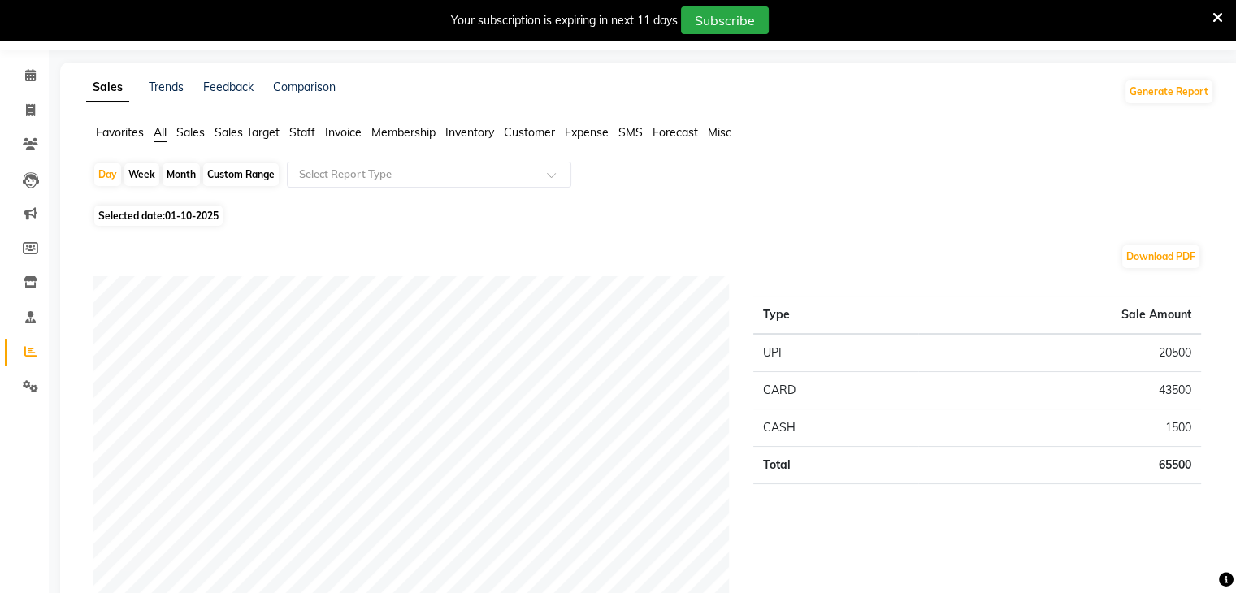
click at [137, 221] on span "Selected date: 01-10-2025" at bounding box center [158, 216] width 128 height 20
select select "10"
select select "2025"
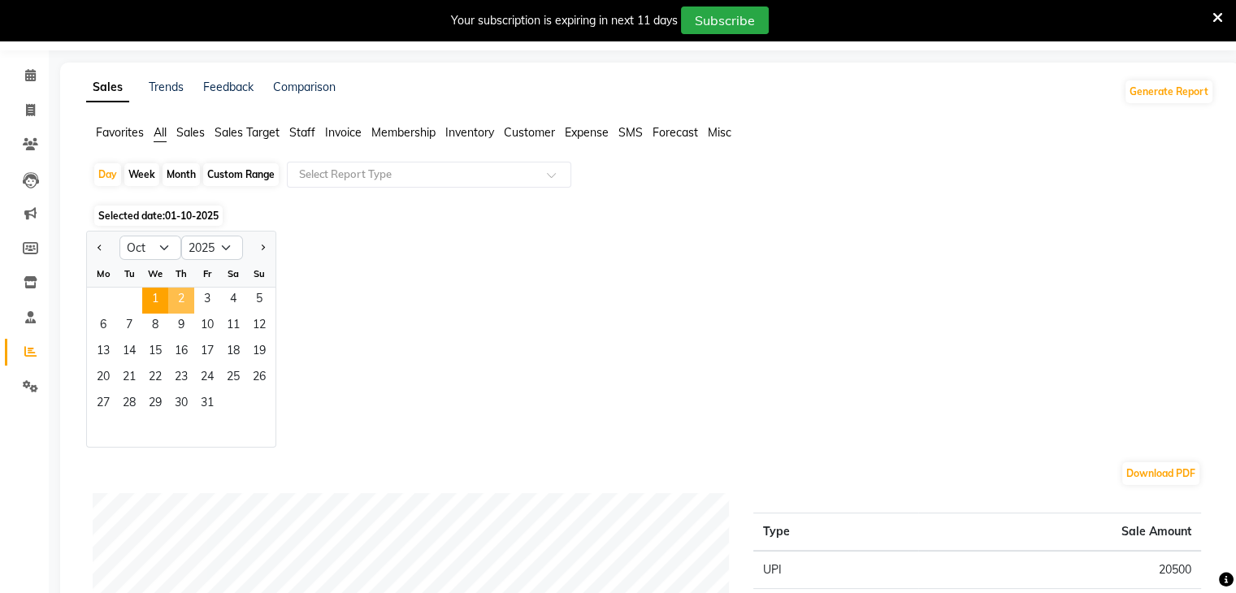
click at [184, 297] on span "2" at bounding box center [181, 301] width 26 height 26
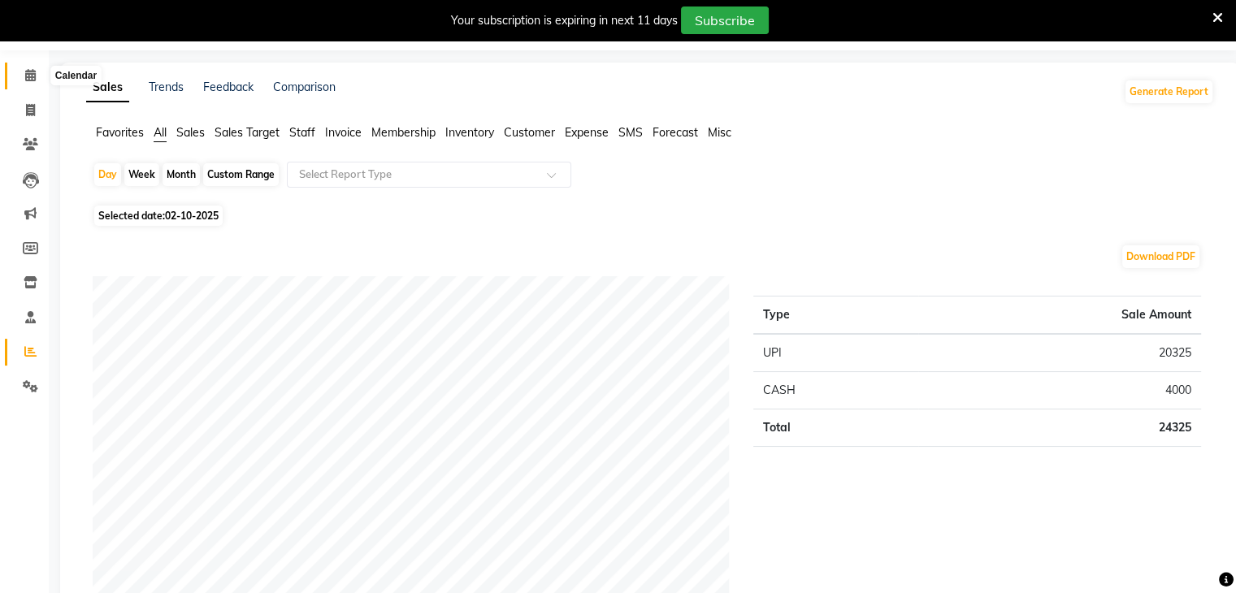
click at [33, 84] on span at bounding box center [30, 76] width 28 height 19
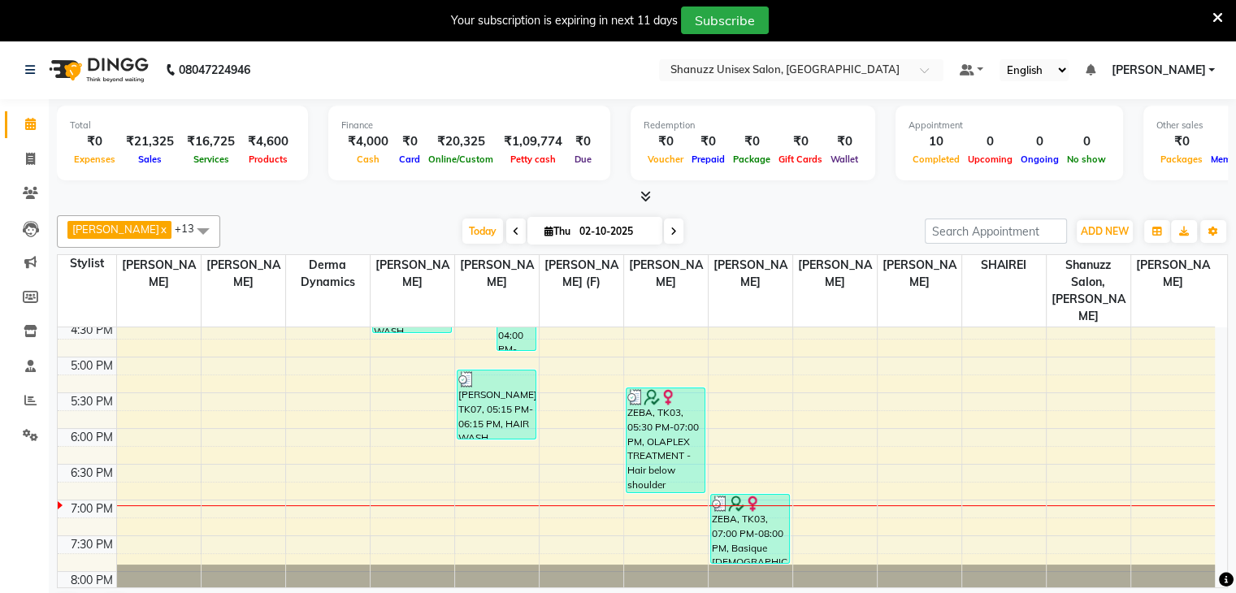
click at [580, 231] on input "02-10-2025" at bounding box center [615, 231] width 81 height 24
select select "10"
select select "2025"
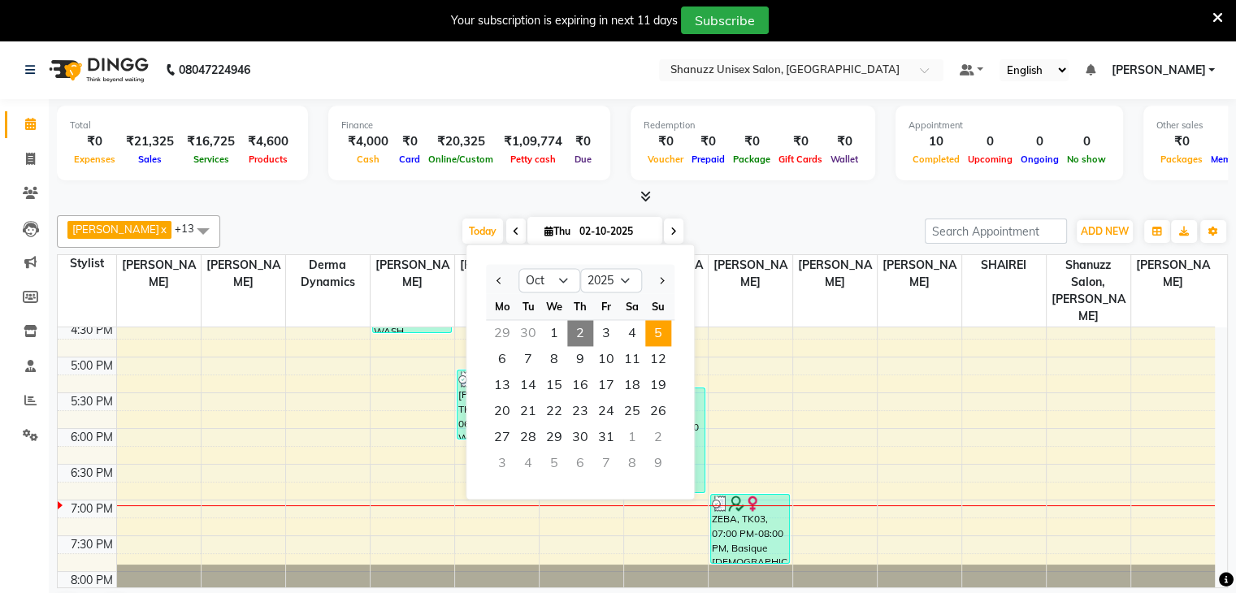
click at [651, 336] on span "5" at bounding box center [658, 333] width 26 height 26
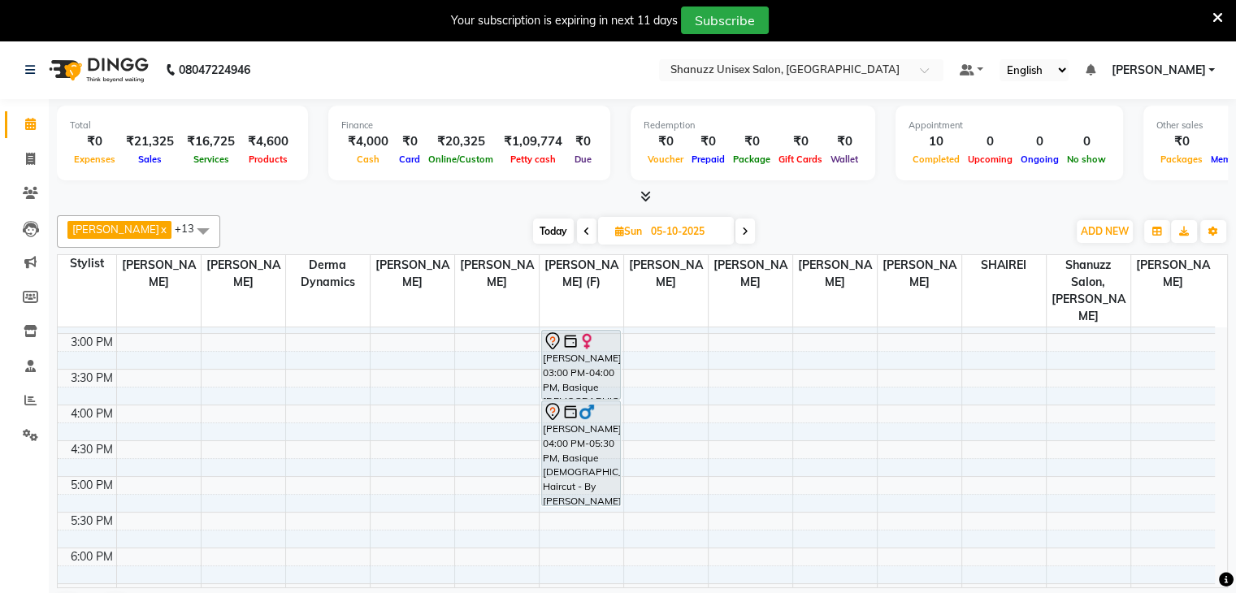
scroll to position [422, 0]
click at [549, 226] on span "Today" at bounding box center [553, 231] width 41 height 25
type input "02-10-2025"
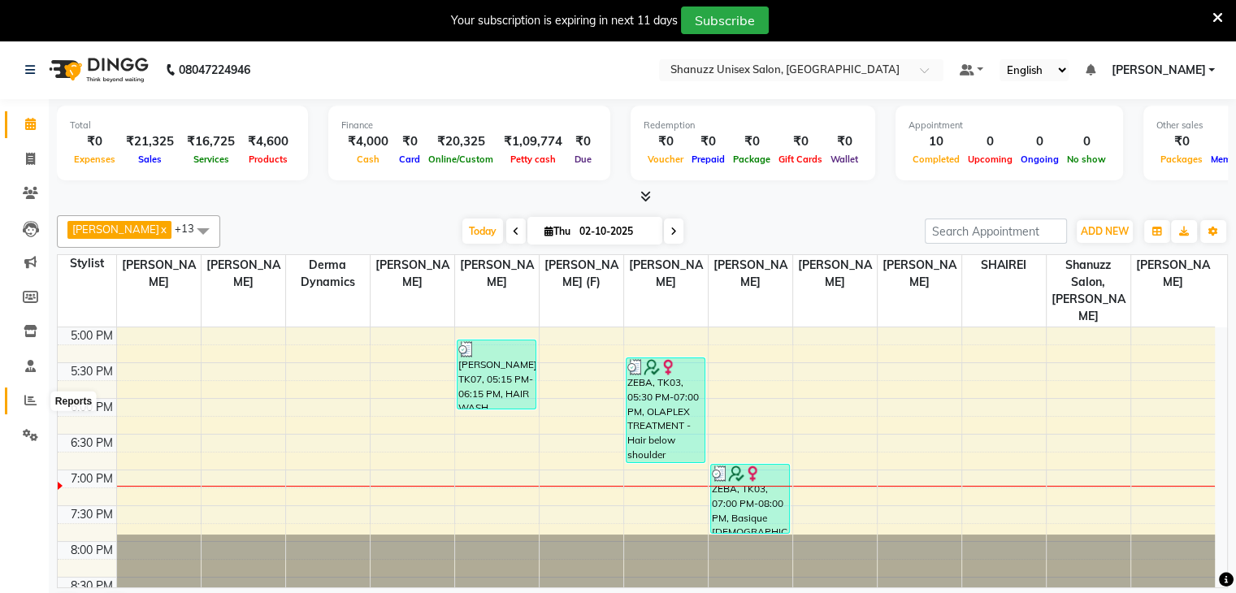
click at [38, 397] on span at bounding box center [30, 401] width 28 height 19
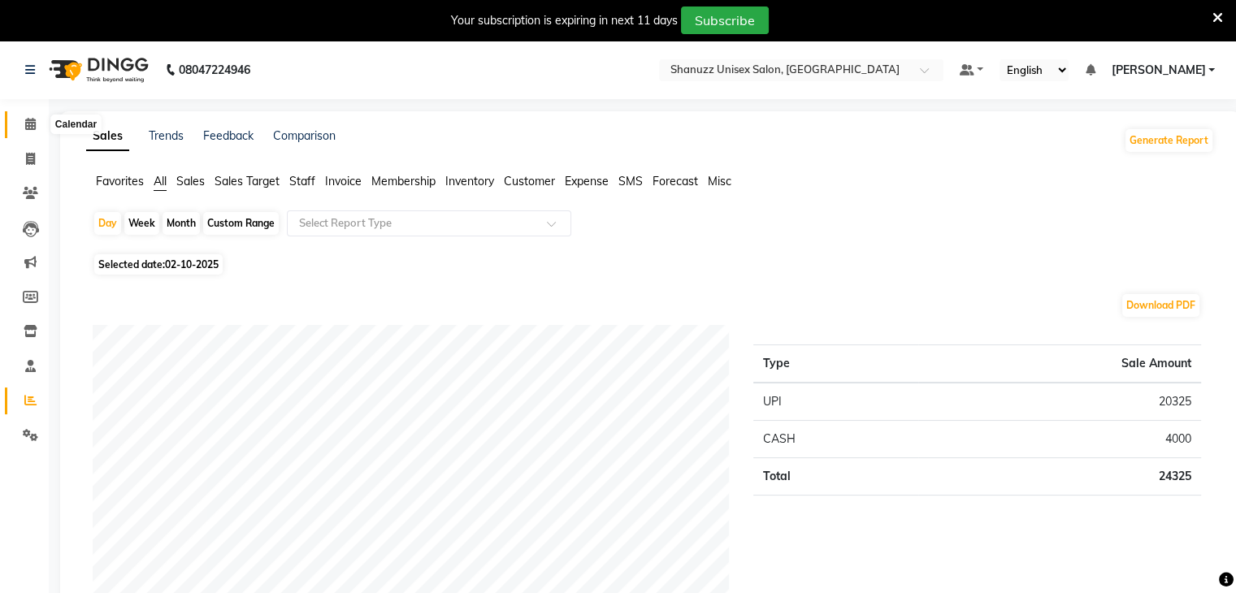
click at [29, 116] on span at bounding box center [30, 124] width 28 height 19
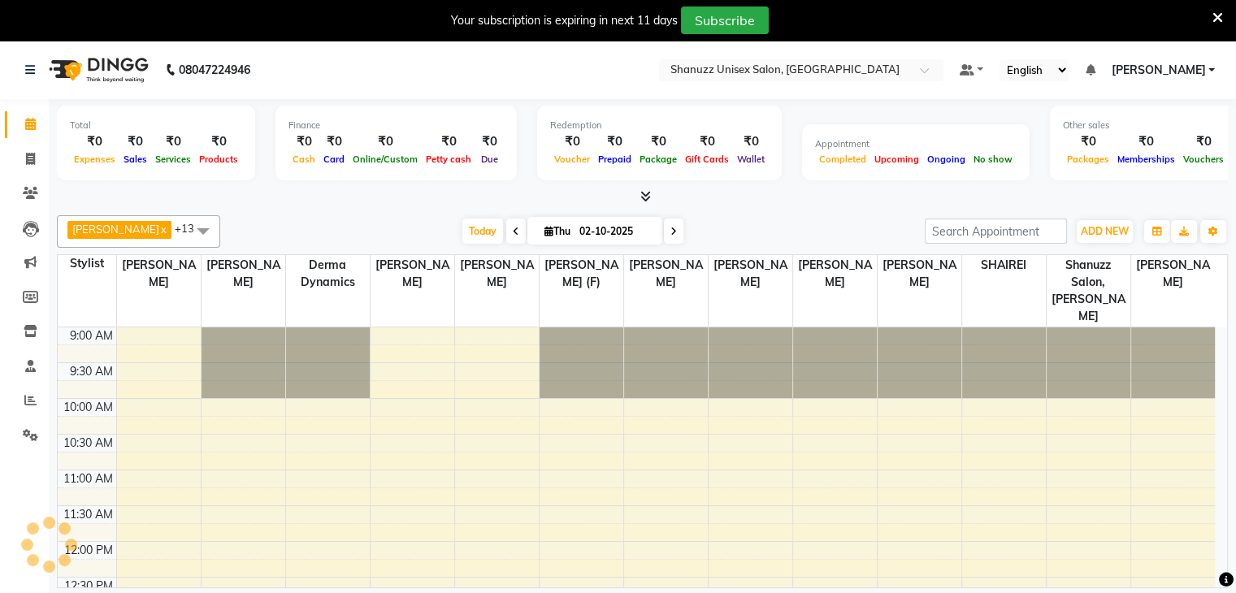
scroll to position [542, 0]
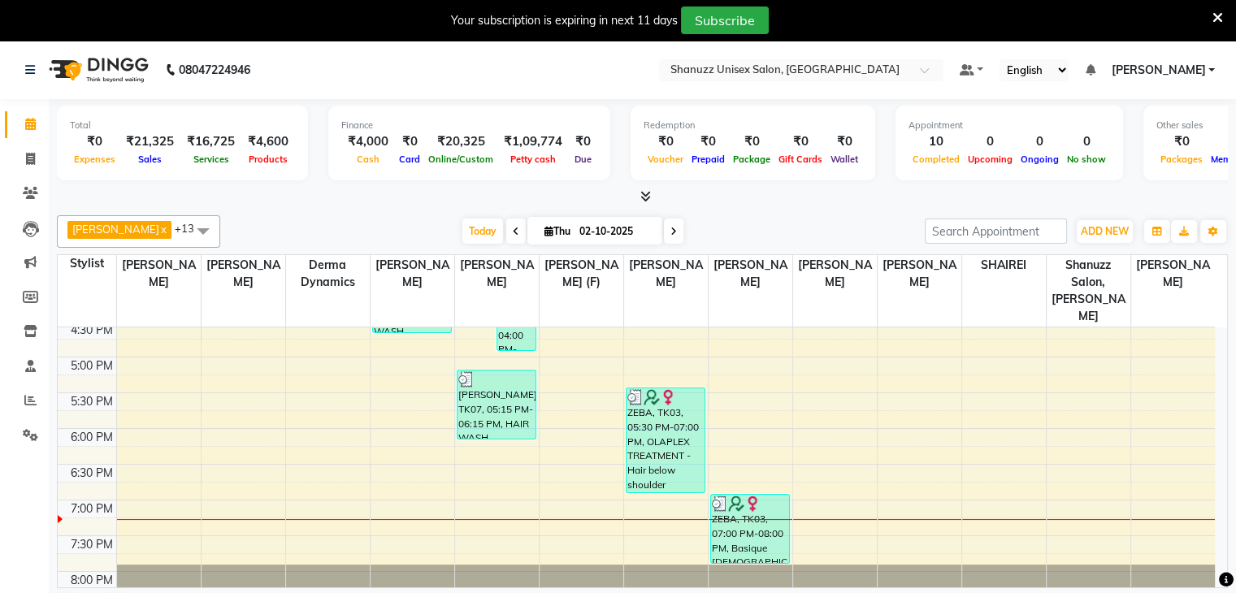
click at [328, 171] on div "Finance ₹4,000 Cash ₹0 Card ₹20,325 Online/Custom ₹1,09,774 Petty cash ₹0 Due" at bounding box center [469, 143] width 282 height 75
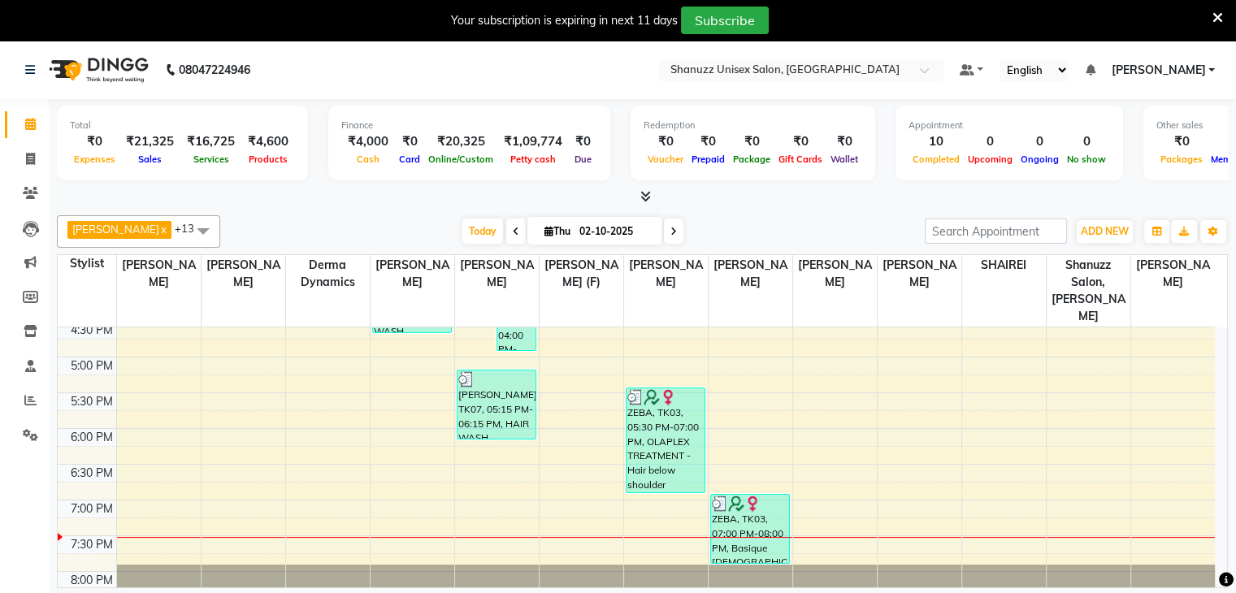
click at [439, 198] on div at bounding box center [642, 197] width 1171 height 17
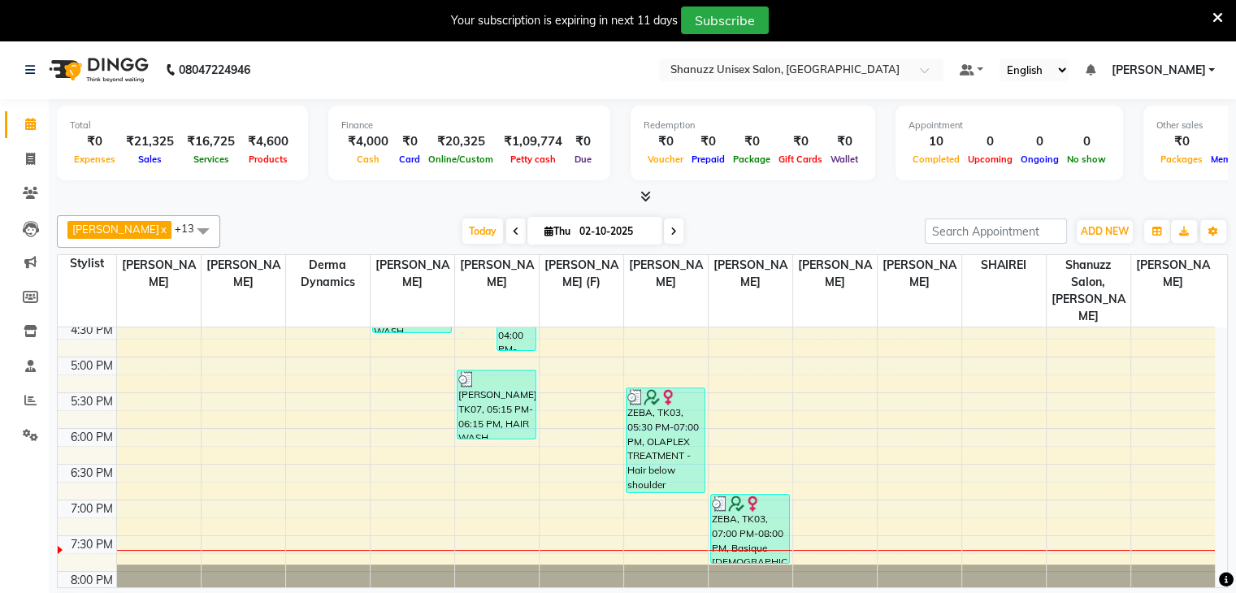
click at [50, 406] on div "Total ₹0 Expenses ₹21,325 Sales ₹16,725 Services ₹4,600 Products Finance ₹4,000…" at bounding box center [642, 367] width 1187 height 537
click at [23, 392] on span at bounding box center [30, 401] width 28 height 19
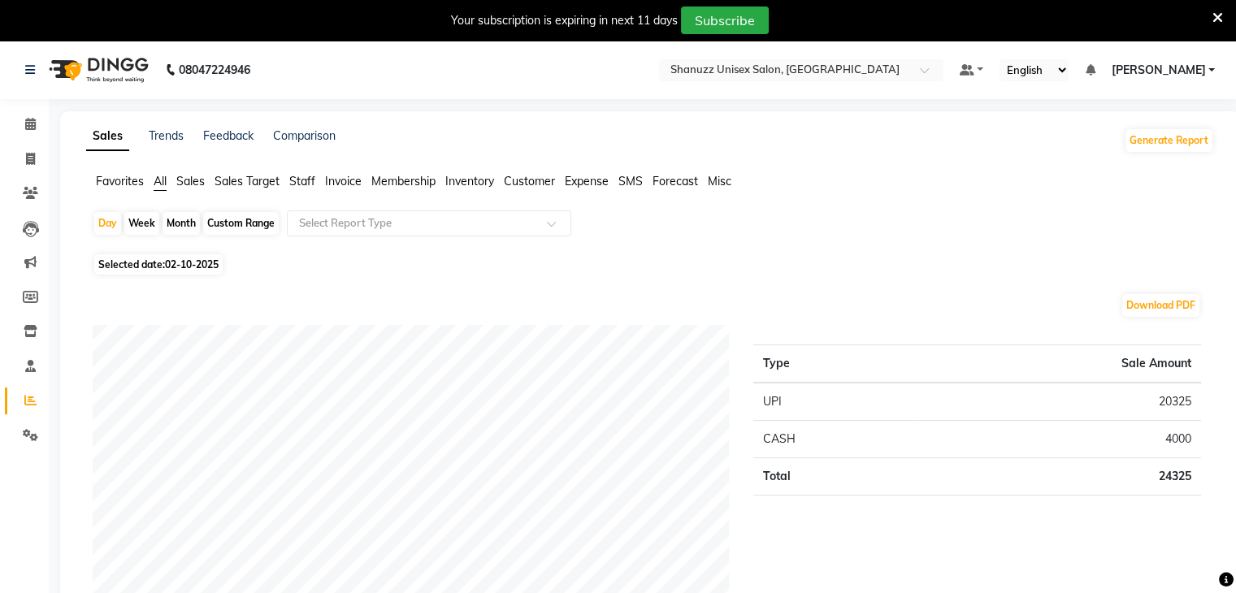
click at [120, 270] on span "Selected date: 02-10-2025" at bounding box center [158, 264] width 128 height 20
select select "10"
select select "2025"
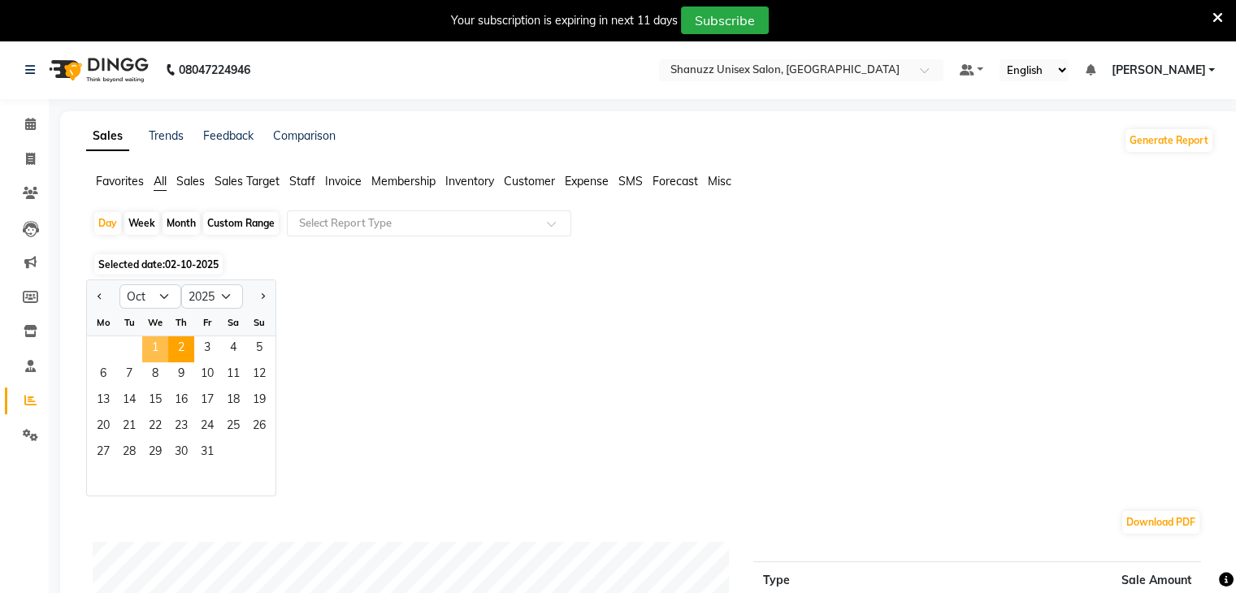
click at [155, 348] on span "1" at bounding box center [155, 349] width 26 height 26
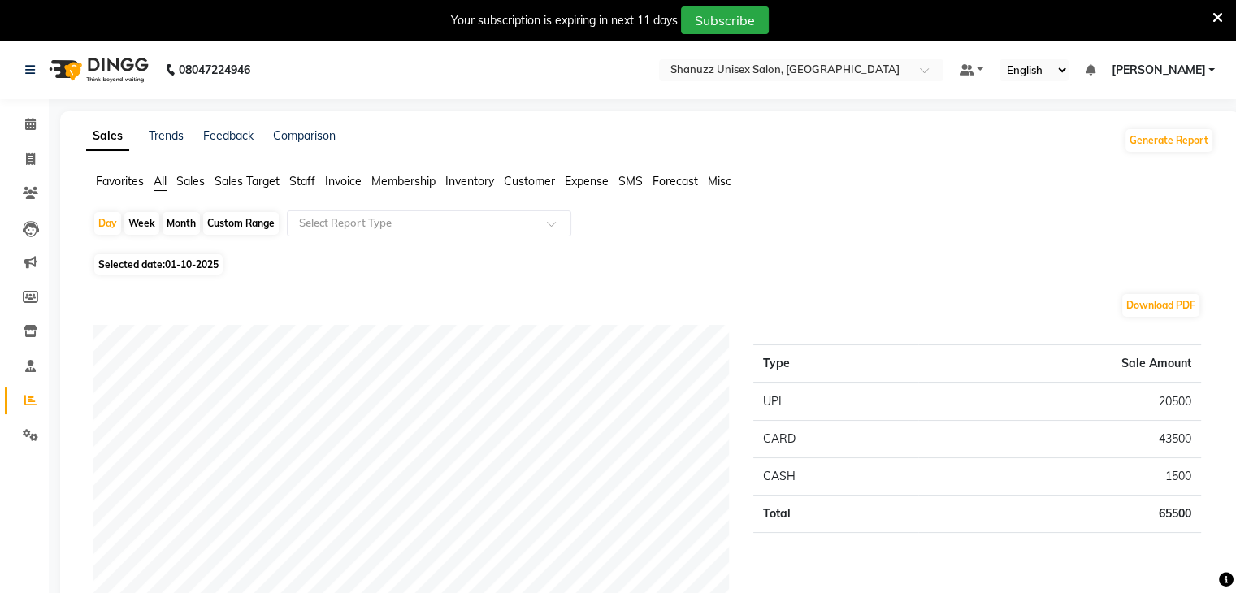
click at [305, 179] on span "Staff" at bounding box center [302, 181] width 26 height 15
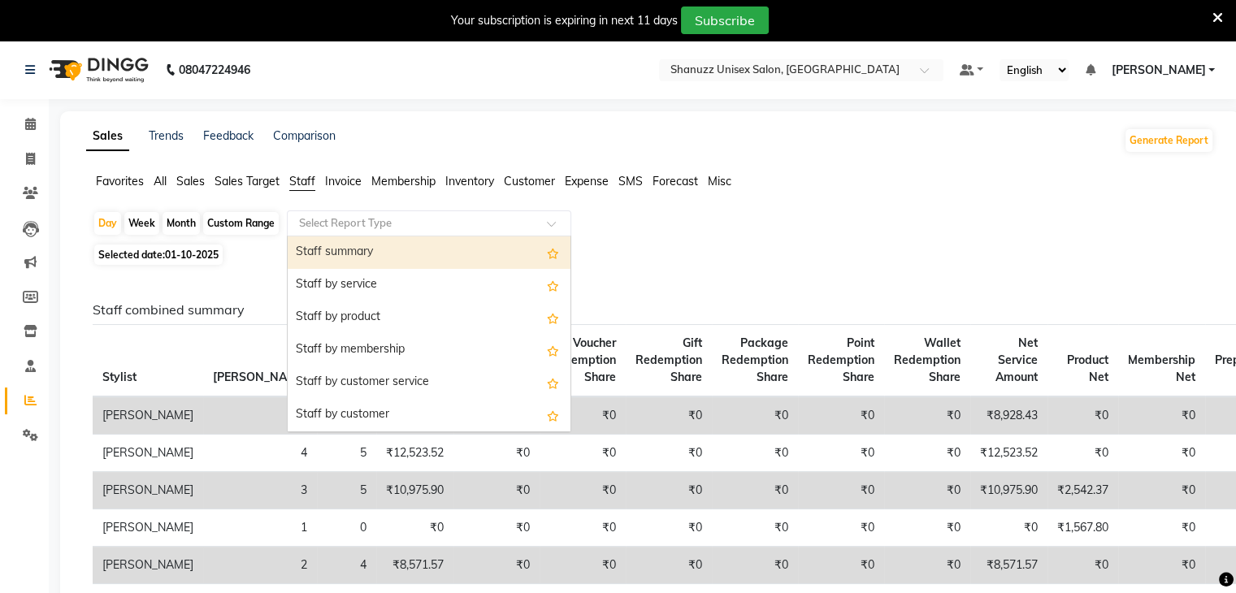
click at [325, 223] on input "text" at bounding box center [413, 223] width 234 height 16
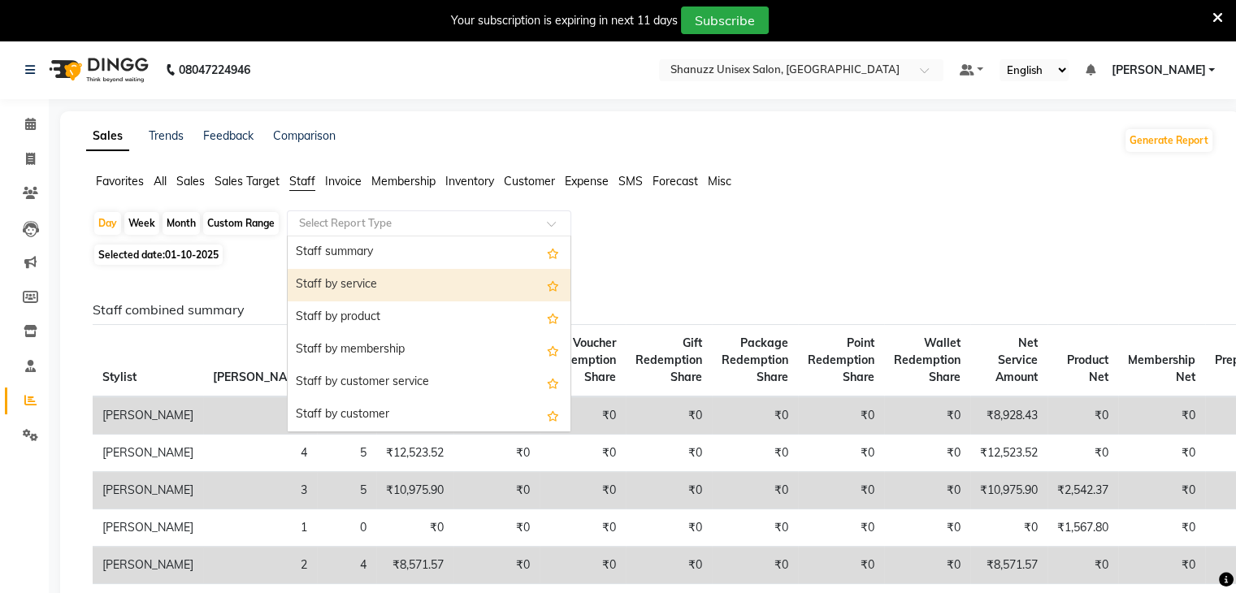
click at [325, 280] on div "Staff by service" at bounding box center [429, 285] width 283 height 33
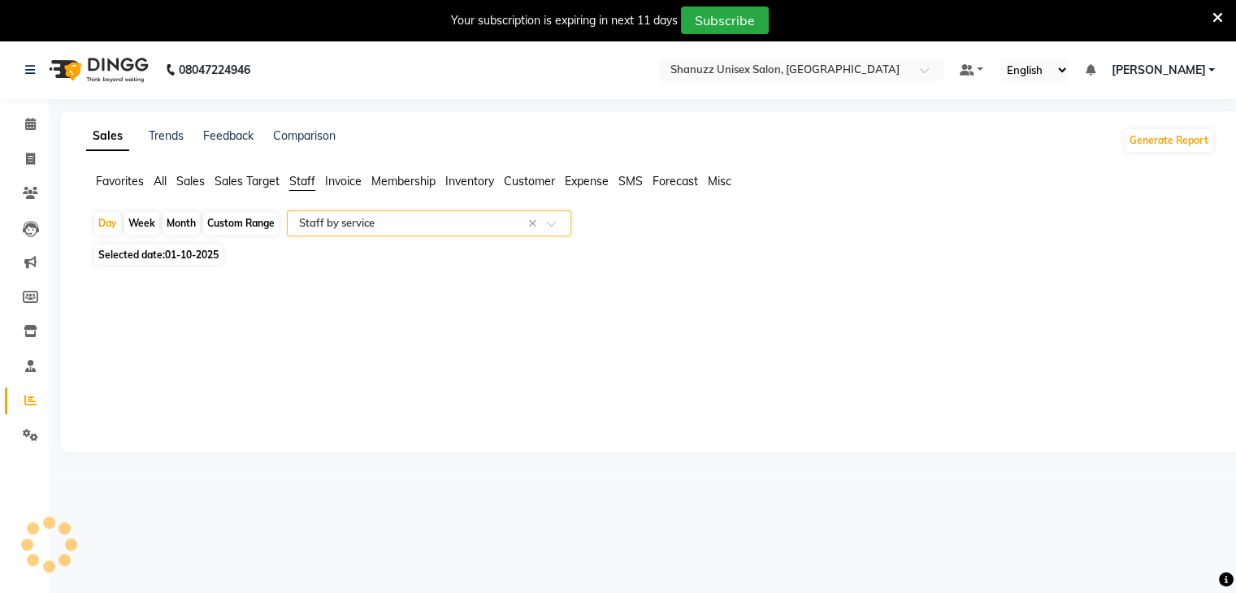
select select "full_report"
select select "csv"
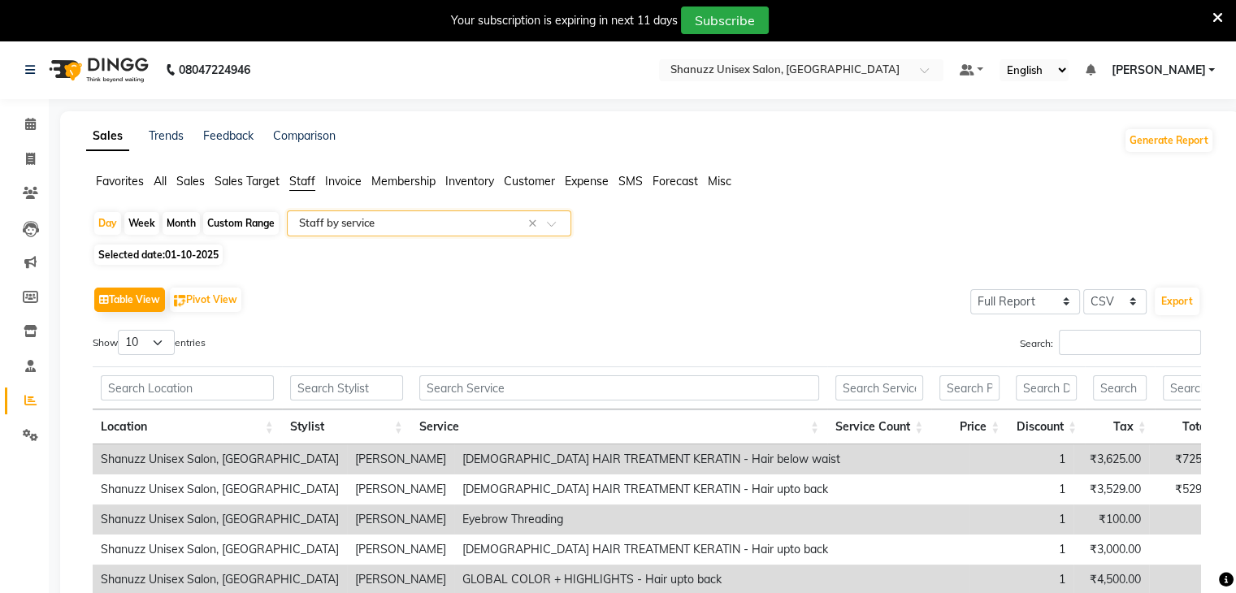
scroll to position [15, 0]
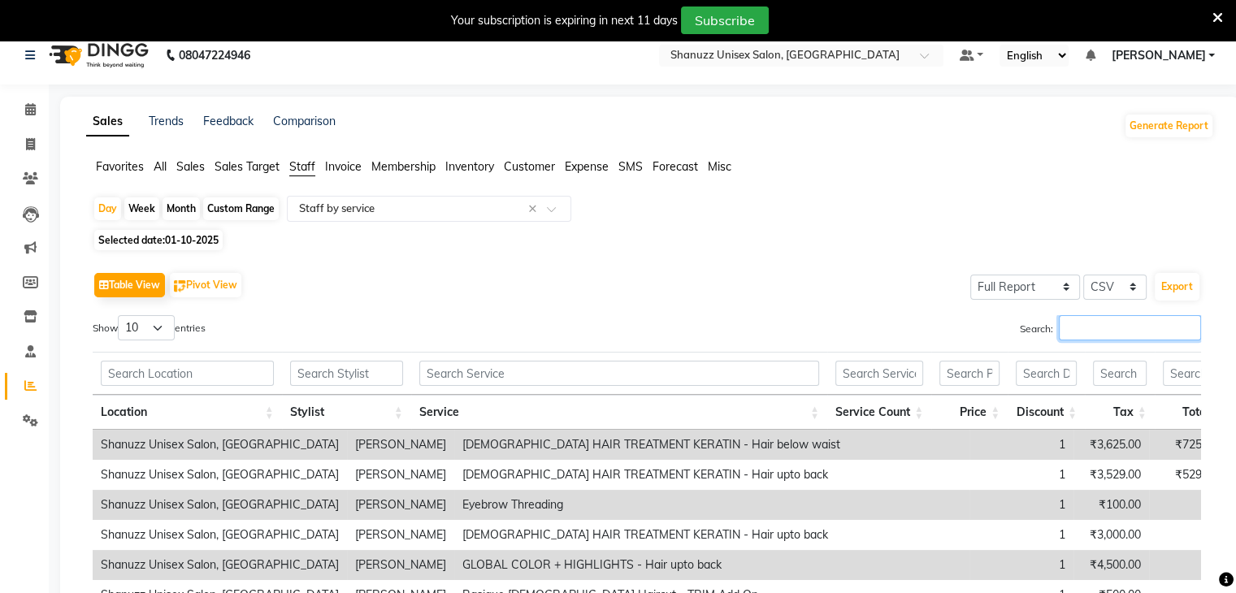
click at [1070, 336] on input "Search:" at bounding box center [1130, 327] width 142 height 25
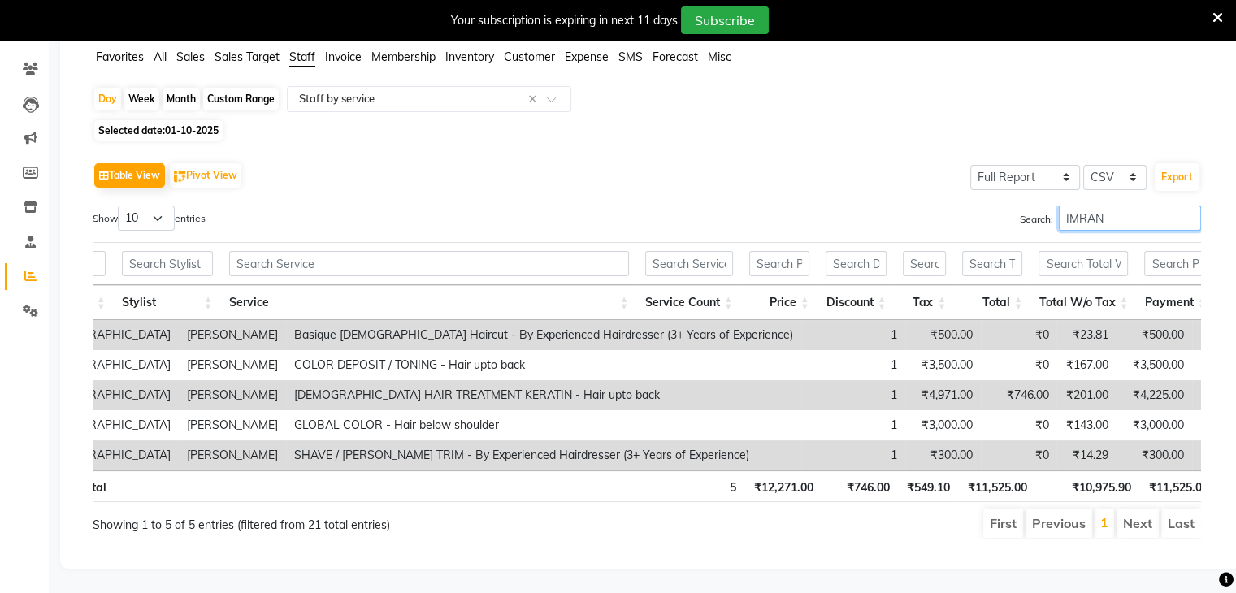
scroll to position [0, 0]
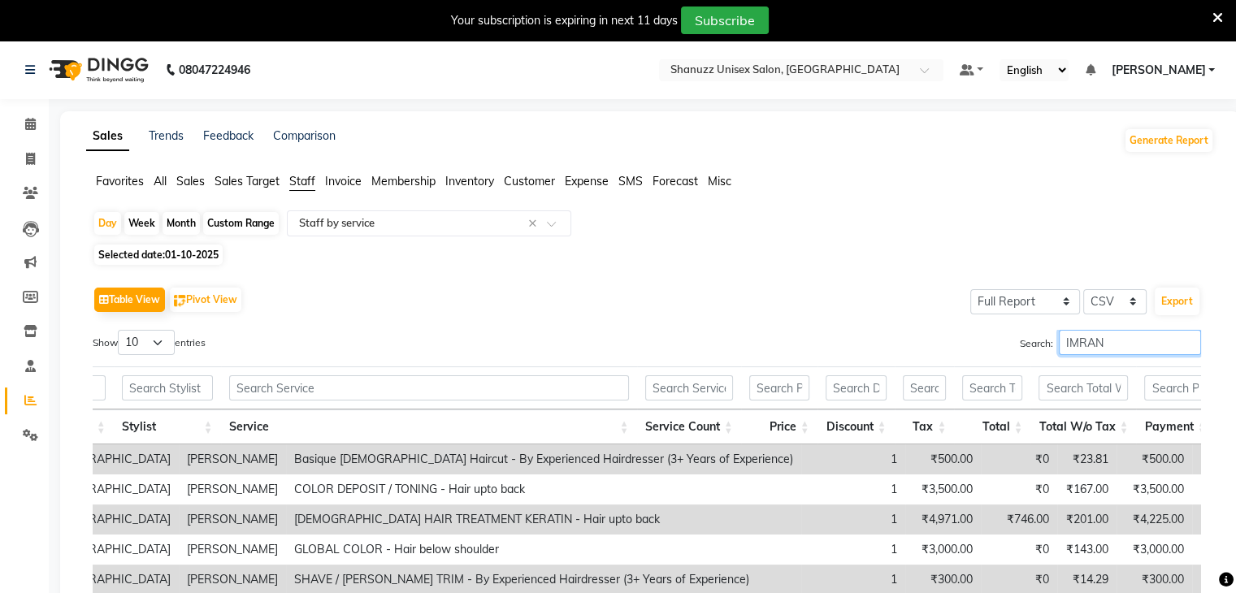
type input "IMRAN"
click at [201, 250] on span "01-10-2025" at bounding box center [192, 255] width 54 height 12
select select "10"
select select "2025"
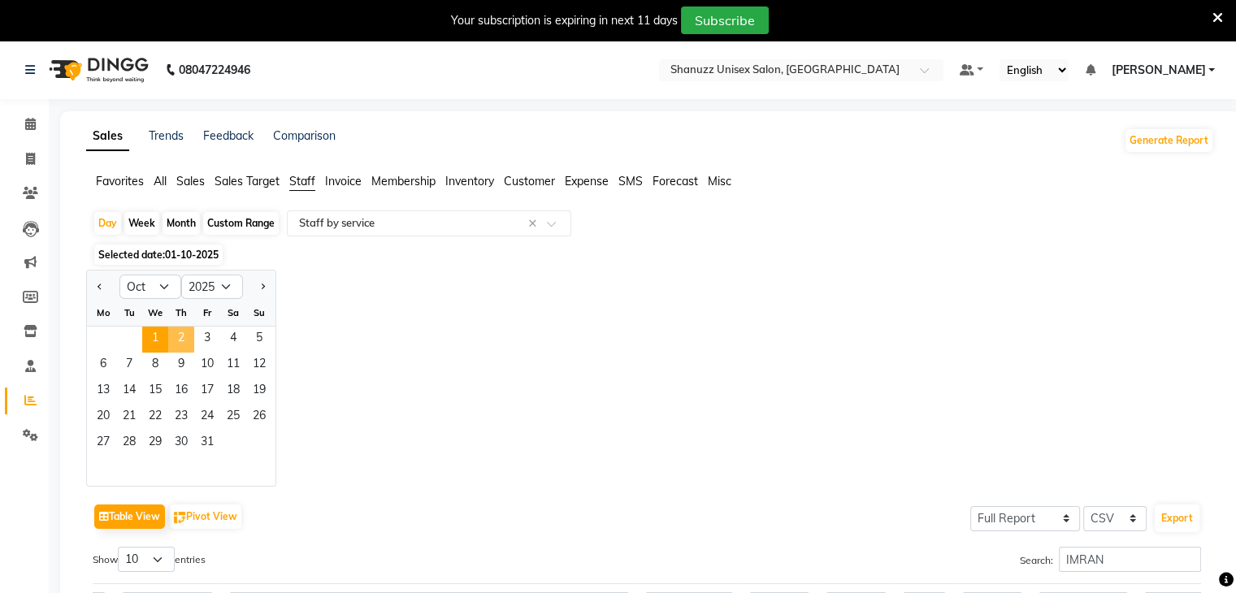
click at [173, 348] on span "2" at bounding box center [181, 340] width 26 height 26
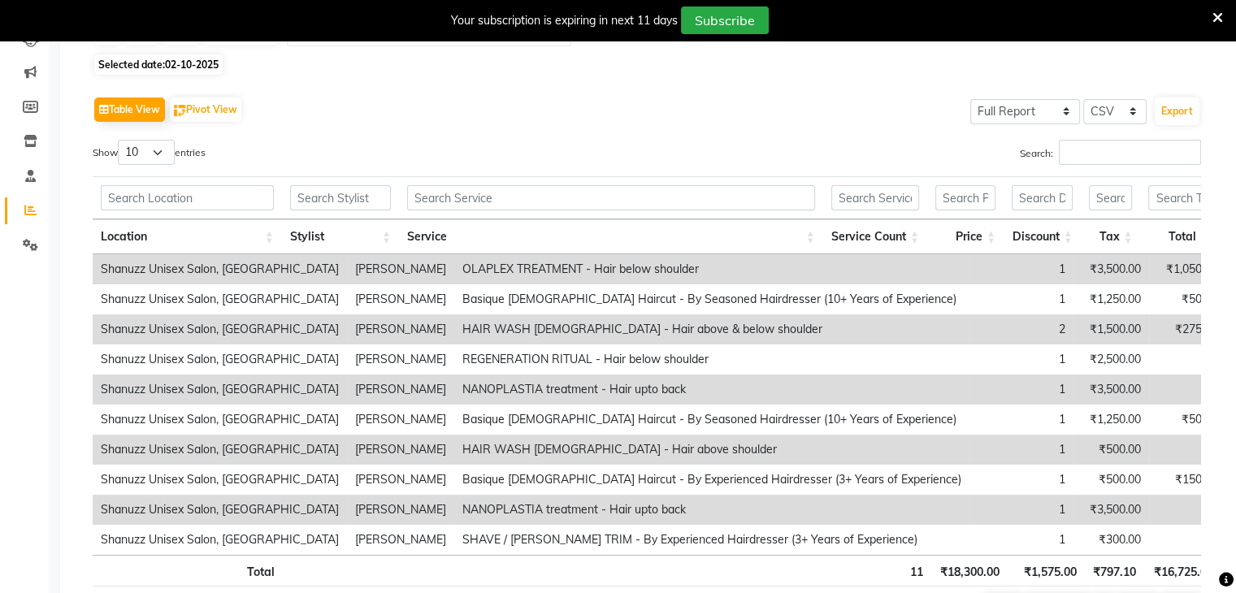
scroll to position [192, 0]
click at [1126, 150] on input "Search:" at bounding box center [1130, 150] width 142 height 25
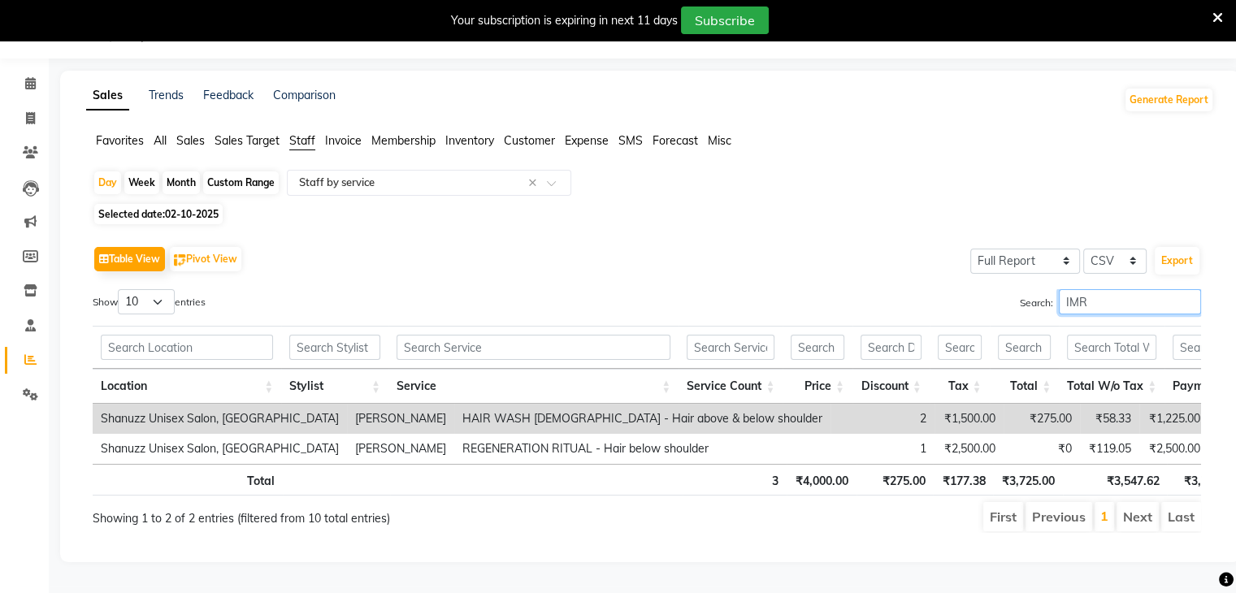
scroll to position [58, 0]
type input "IMRA"
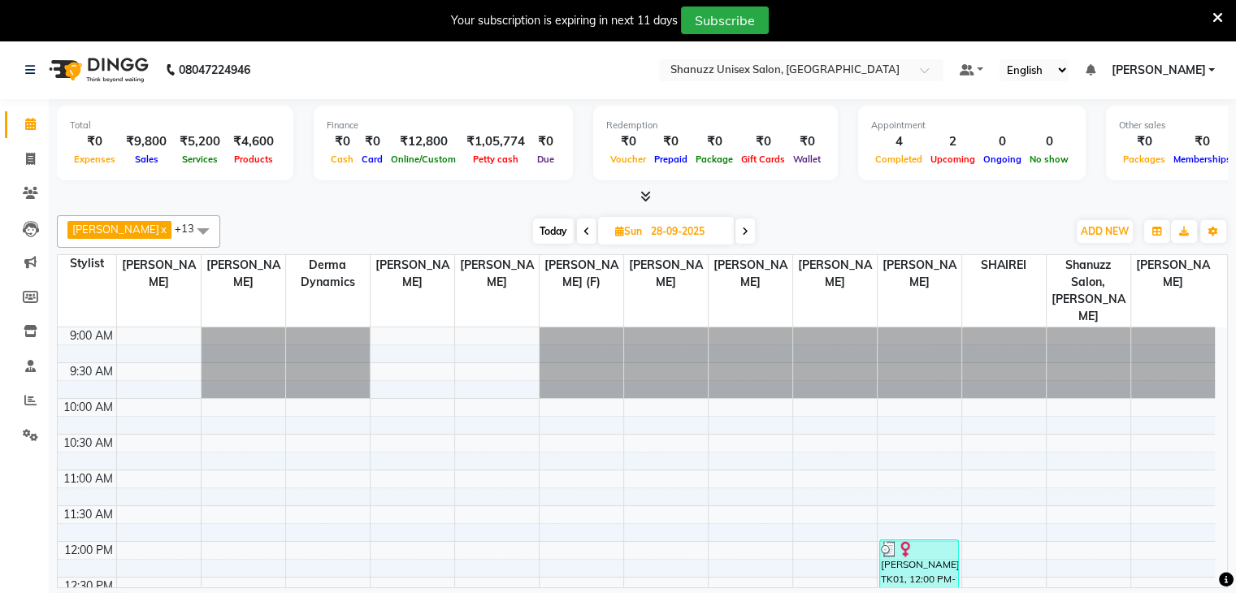
scroll to position [497, 0]
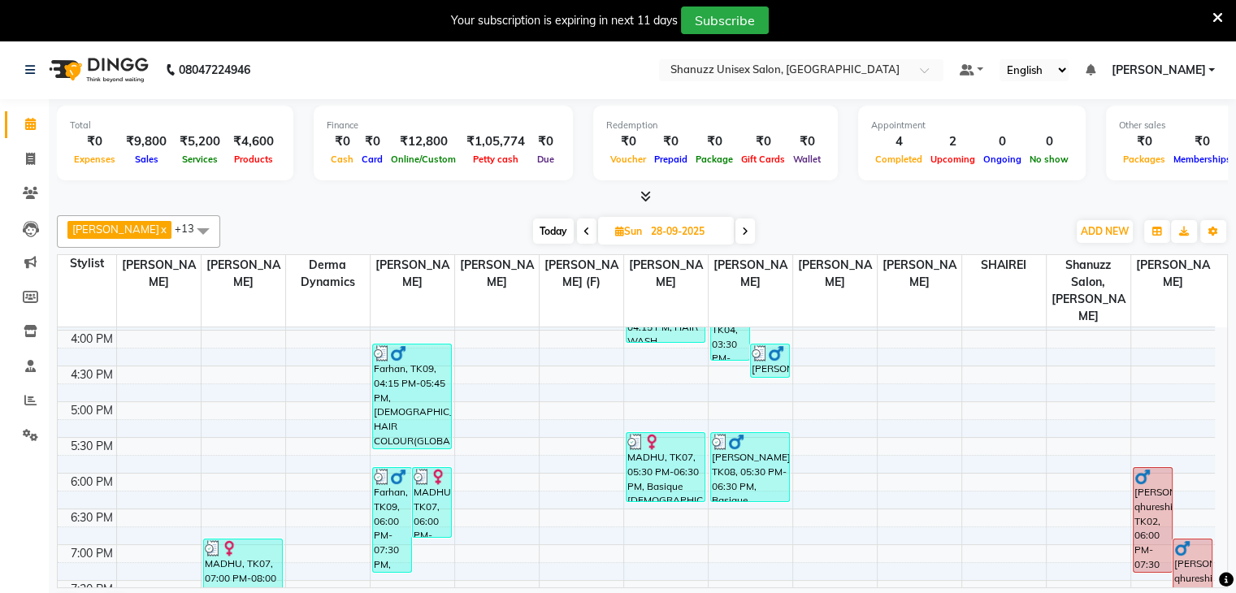
click at [558, 224] on span "Today" at bounding box center [553, 231] width 41 height 25
type input "02-10-2025"
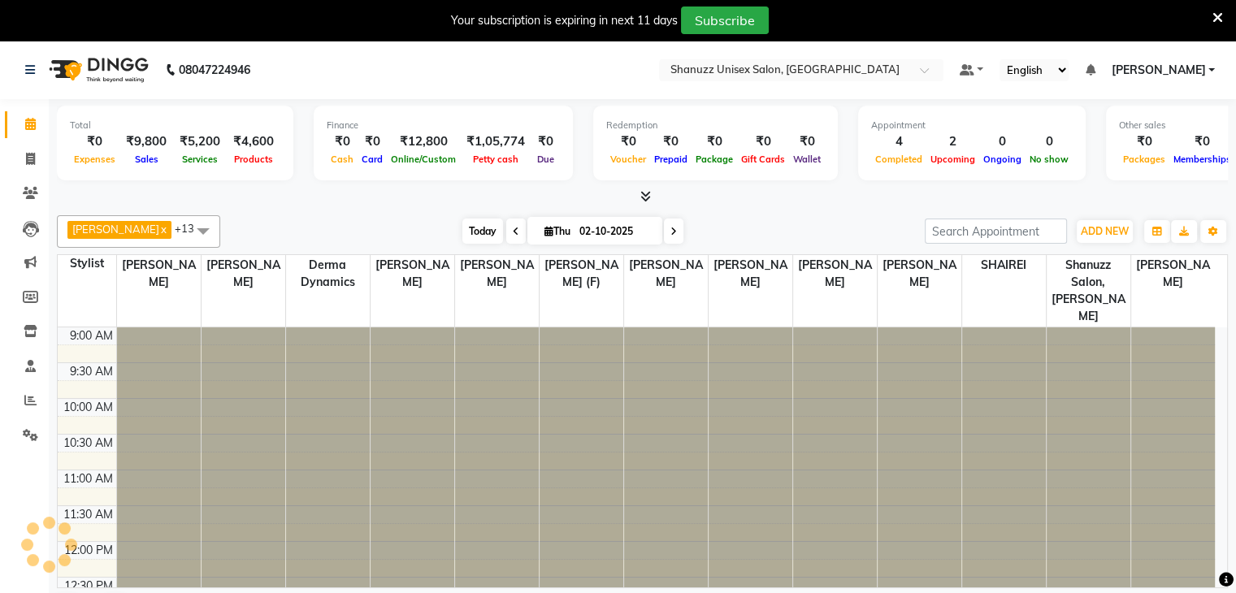
scroll to position [572, 0]
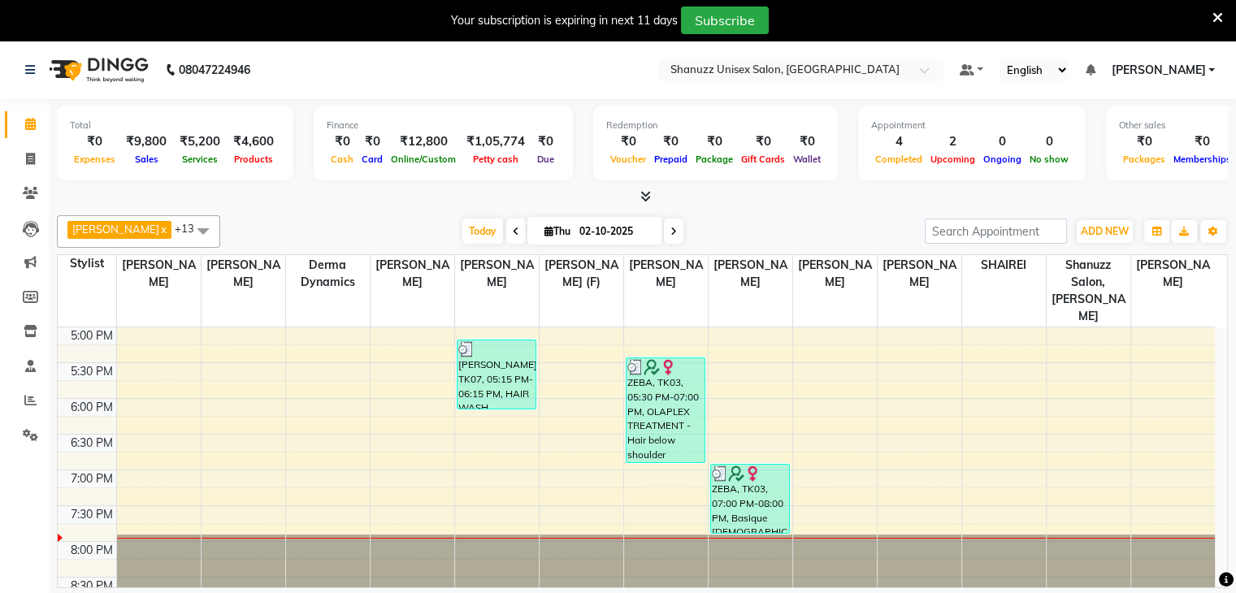
click at [384, 413] on div "9:00 AM 9:30 AM 10:00 AM 10:30 AM 11:00 AM 11:30 AM 12:00 PM 12:30 PM 1:00 PM 1…" at bounding box center [636, 183] width 1157 height 857
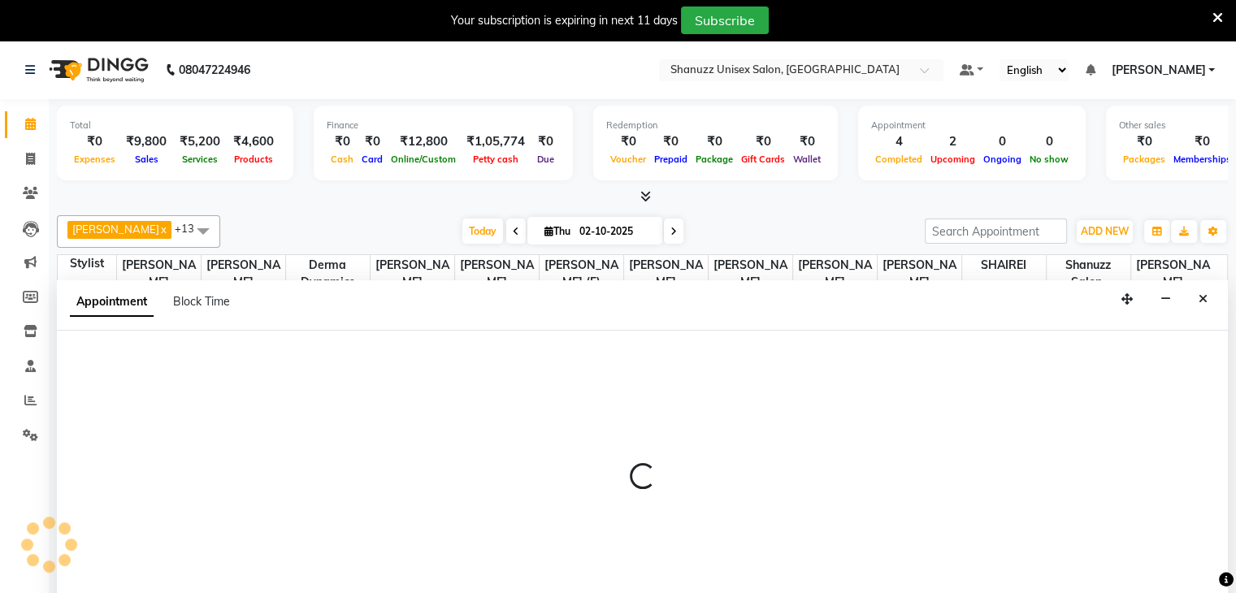
scroll to position [41, 0]
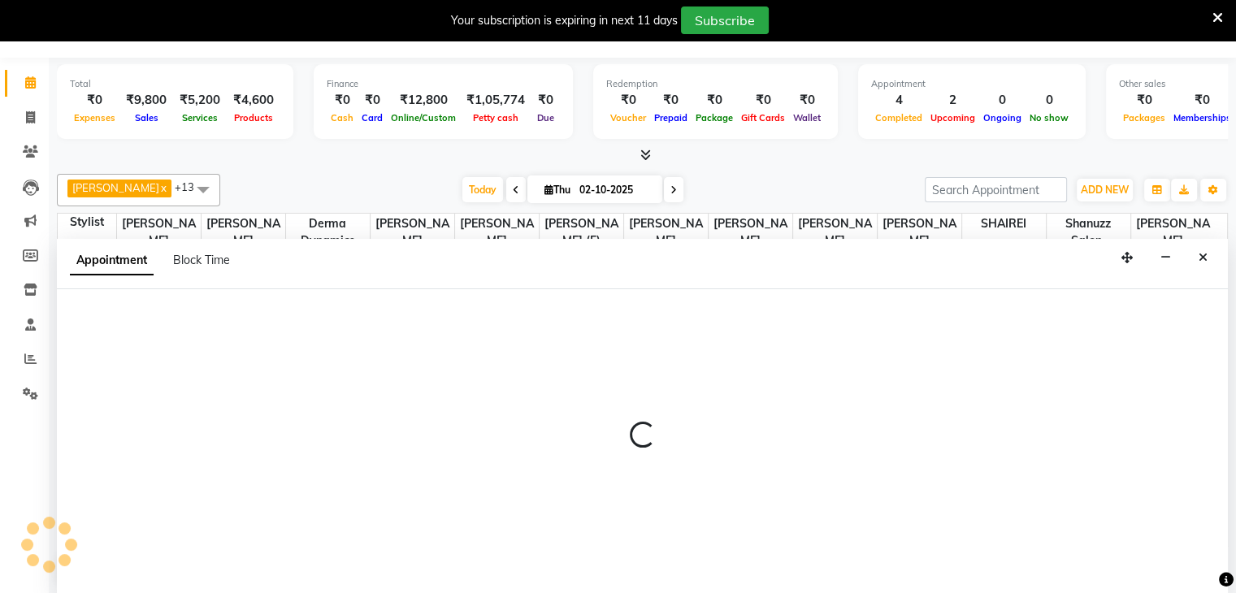
select select "59235"
select select "tentative"
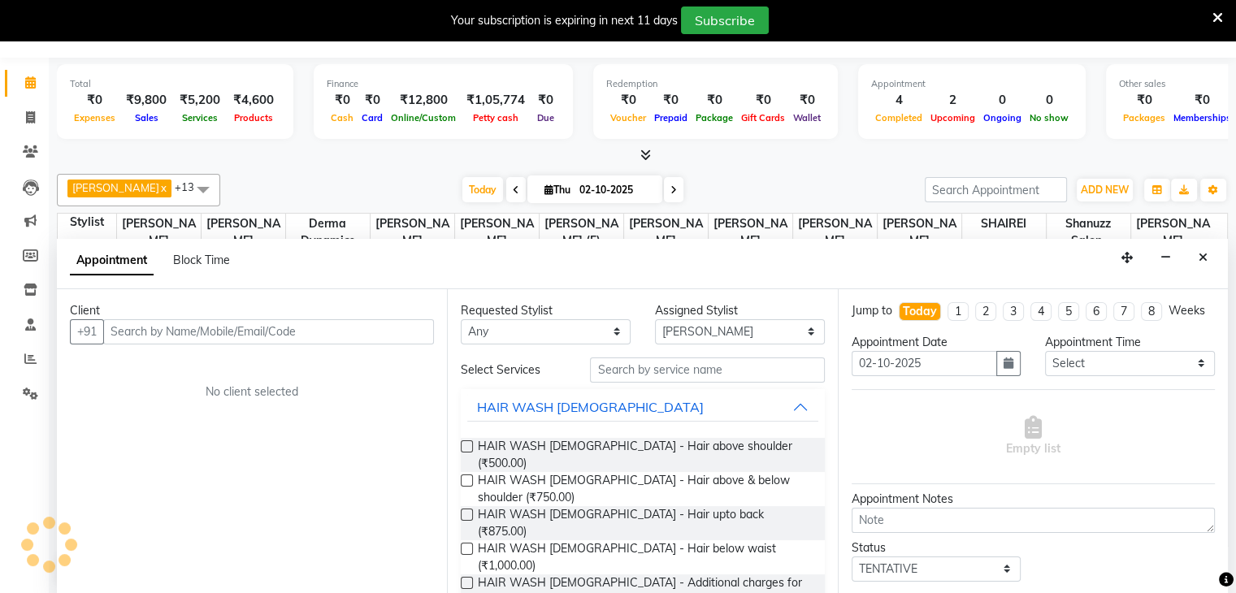
click at [224, 328] on input "text" at bounding box center [268, 331] width 331 height 25
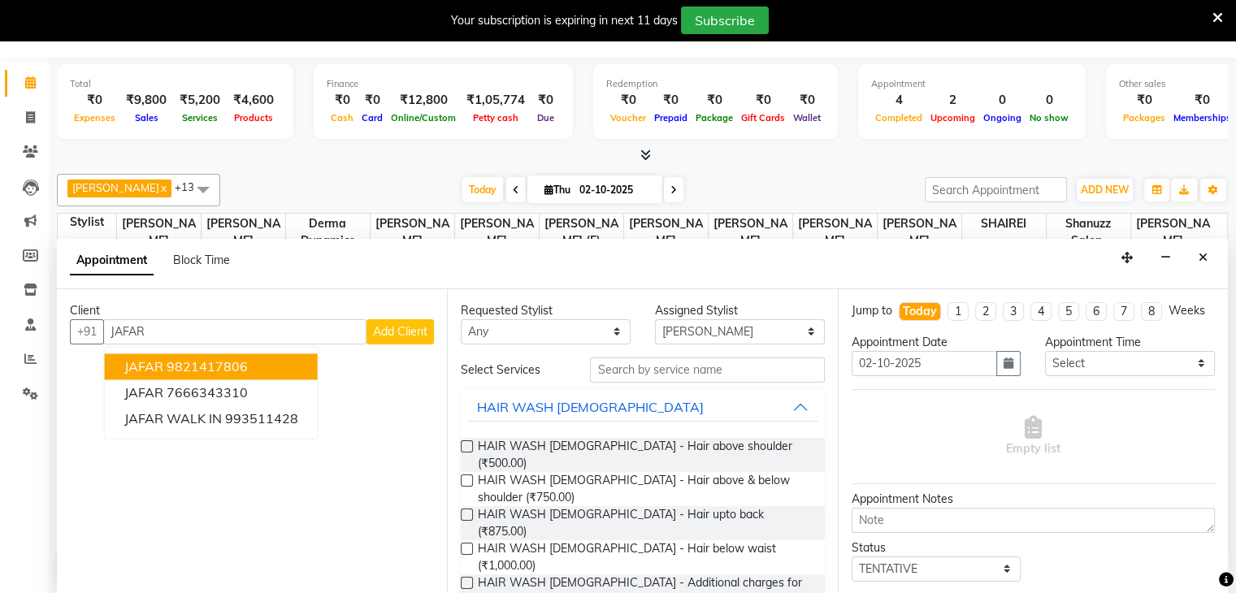
click at [220, 367] on ngb-highlight "9821417806" at bounding box center [207, 366] width 81 height 16
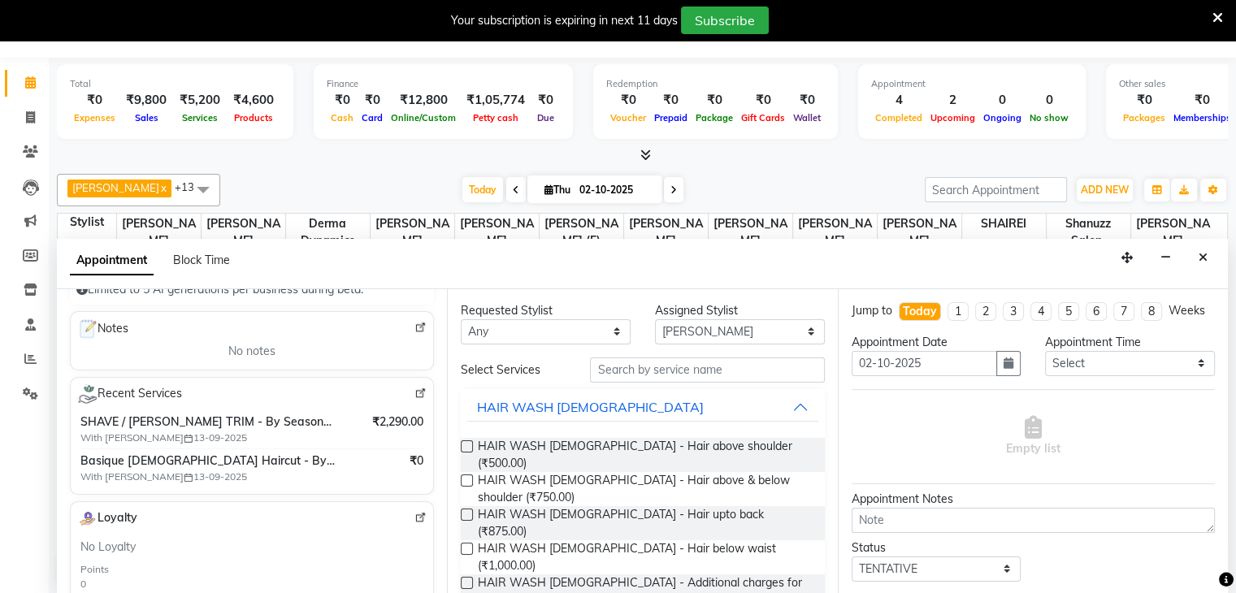
scroll to position [211, 0]
type input "9821417806"
click at [625, 368] on input "text" at bounding box center [707, 370] width 234 height 25
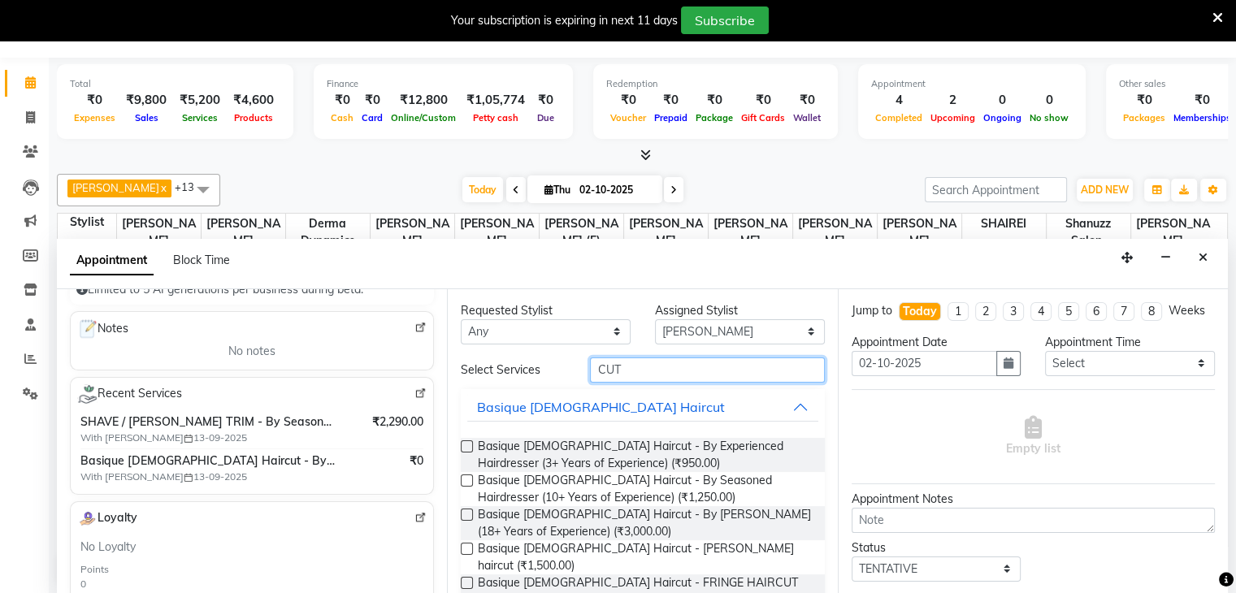
scroll to position [104, 0]
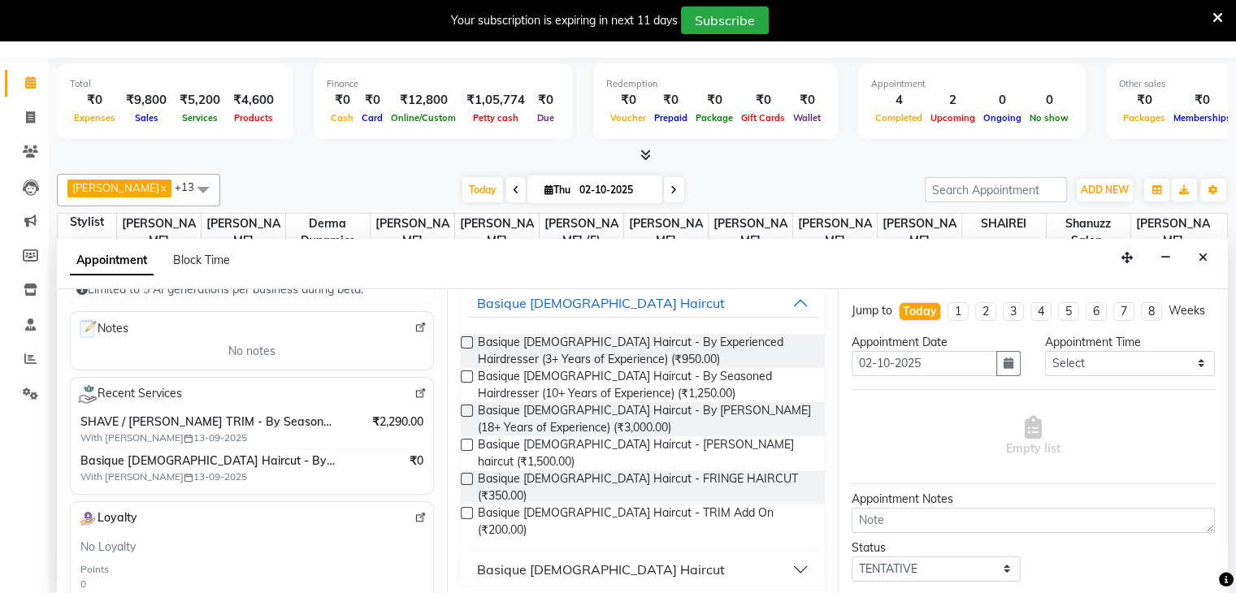
type input "CUT"
click at [553, 560] on div "Basique [DEMOGRAPHIC_DATA] Haircut" at bounding box center [601, 570] width 248 height 20
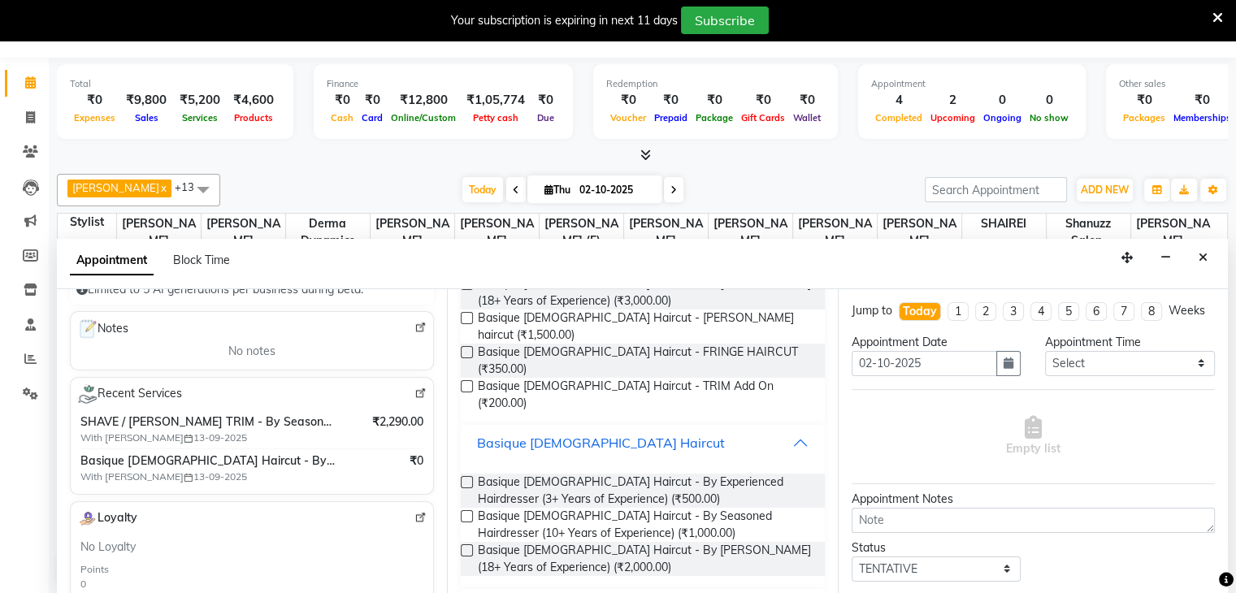
scroll to position [232, 0]
click at [463, 509] on label at bounding box center [467, 515] width 12 height 12
click at [463, 511] on input "checkbox" at bounding box center [466, 516] width 11 height 11
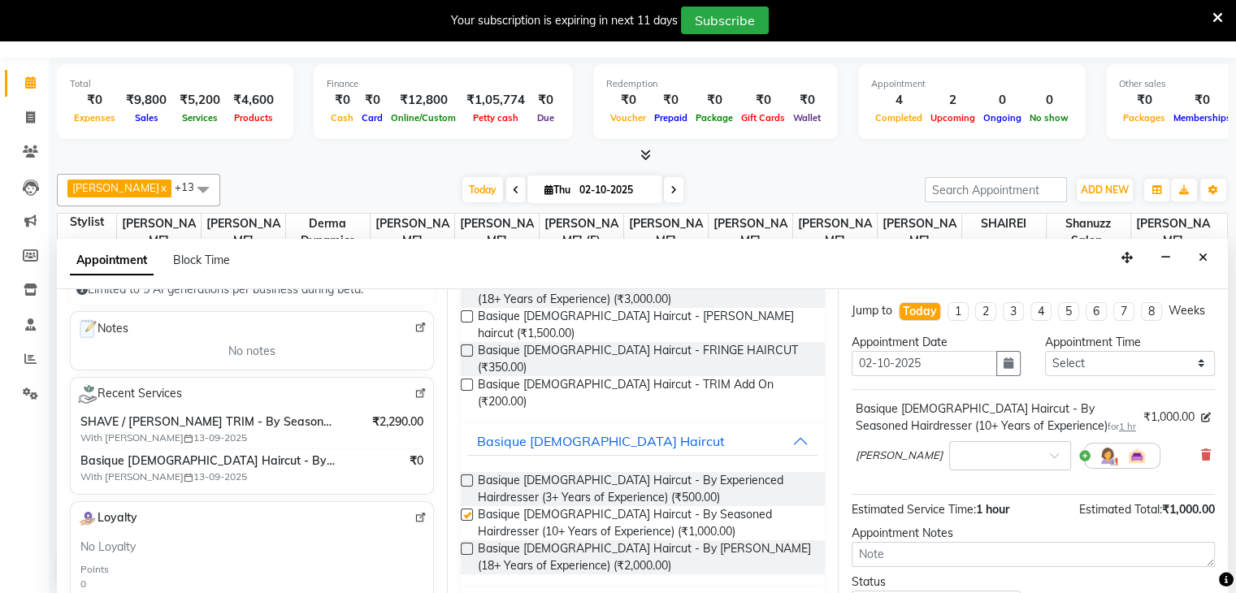
checkbox input "false"
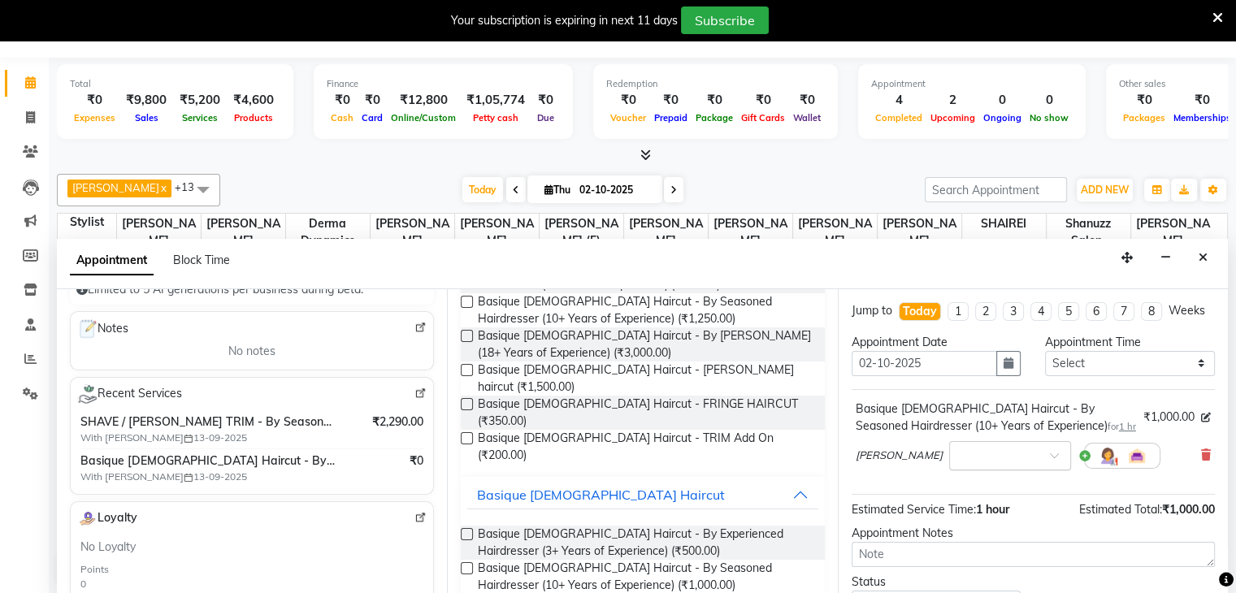
scroll to position [138, 0]
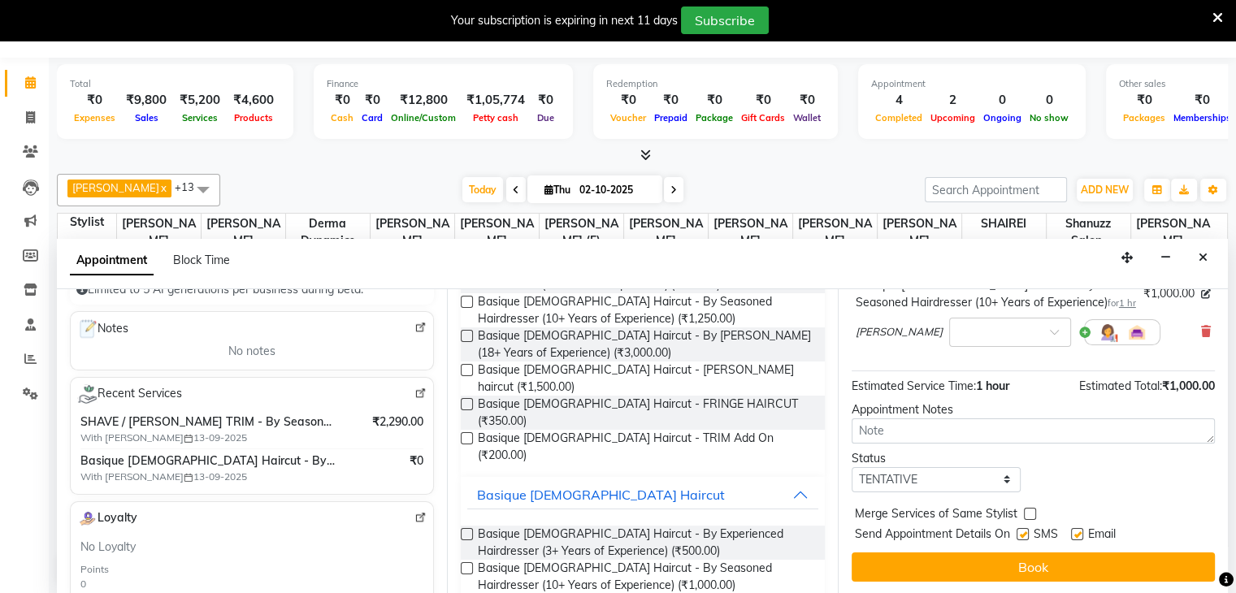
click at [1021, 533] on label at bounding box center [1023, 534] width 12 height 12
click at [1021, 533] on input "checkbox" at bounding box center [1022, 536] width 11 height 11
checkbox input "false"
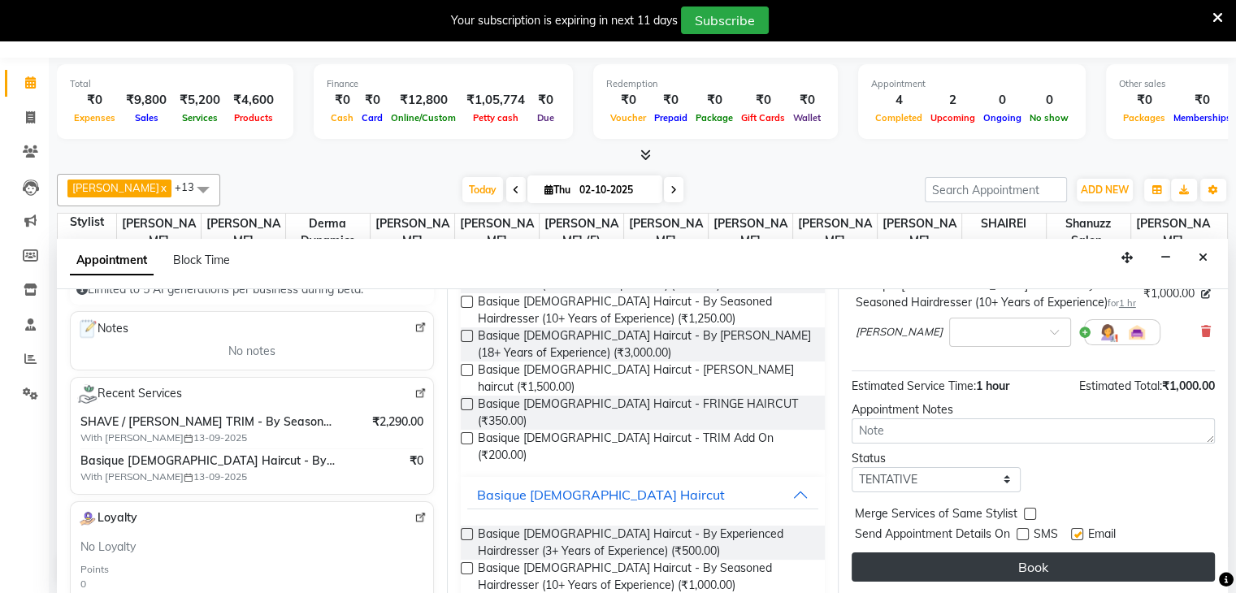
click at [966, 571] on button "Book" at bounding box center [1033, 567] width 363 height 29
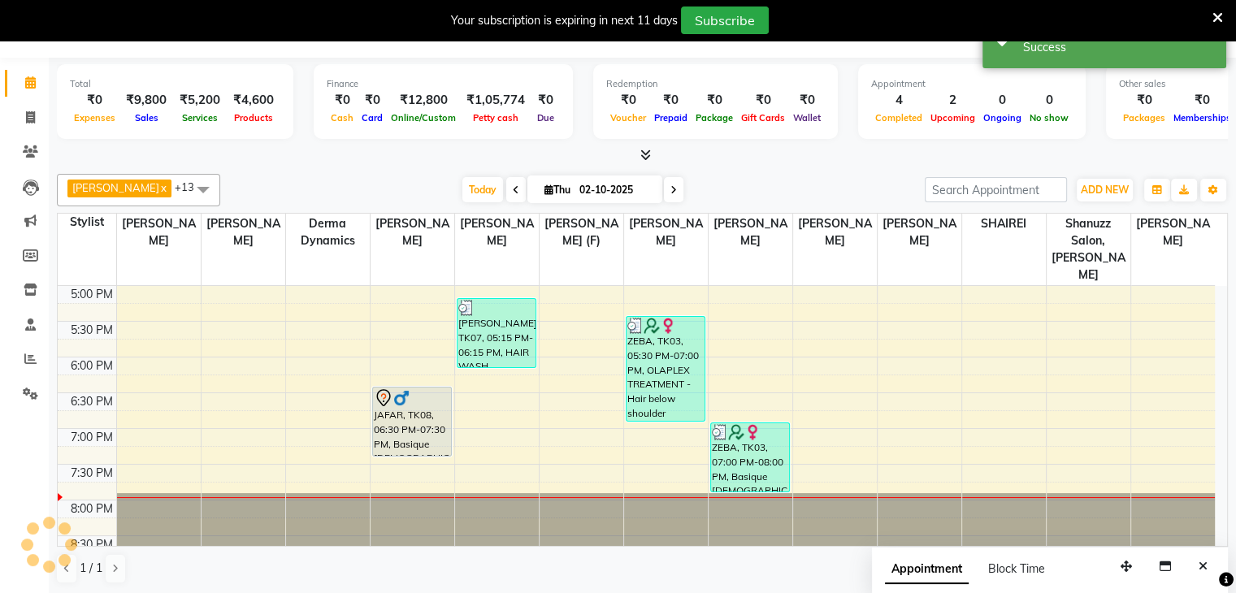
scroll to position [0, 0]
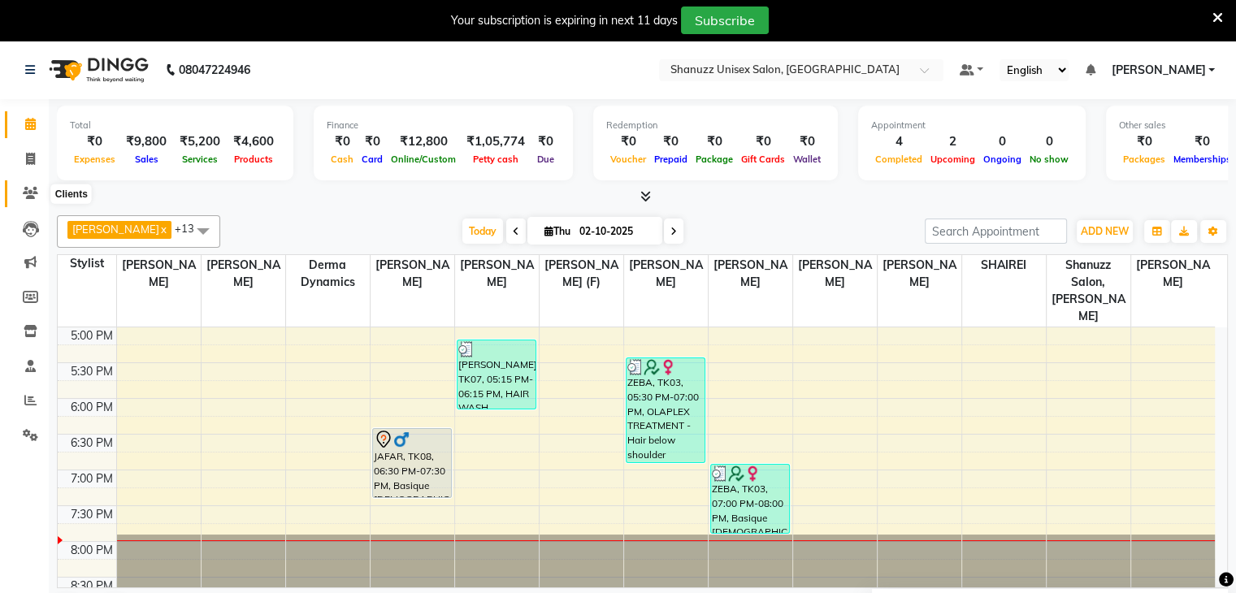
click at [31, 189] on icon at bounding box center [30, 193] width 15 height 12
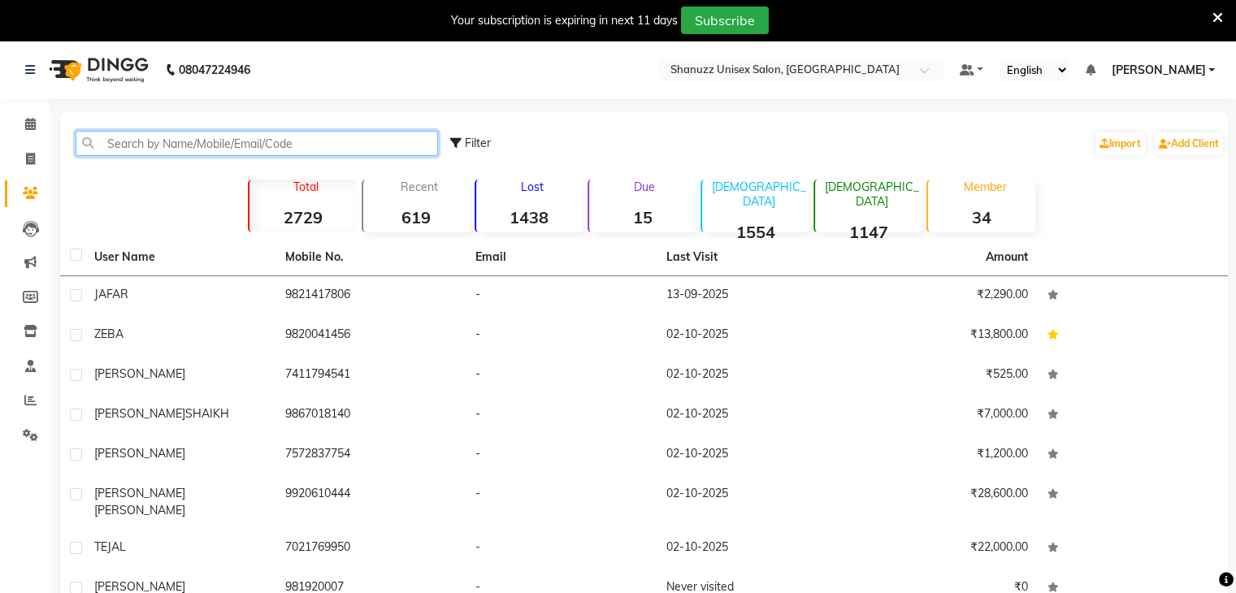
click at [283, 140] on input "text" at bounding box center [257, 143] width 362 height 25
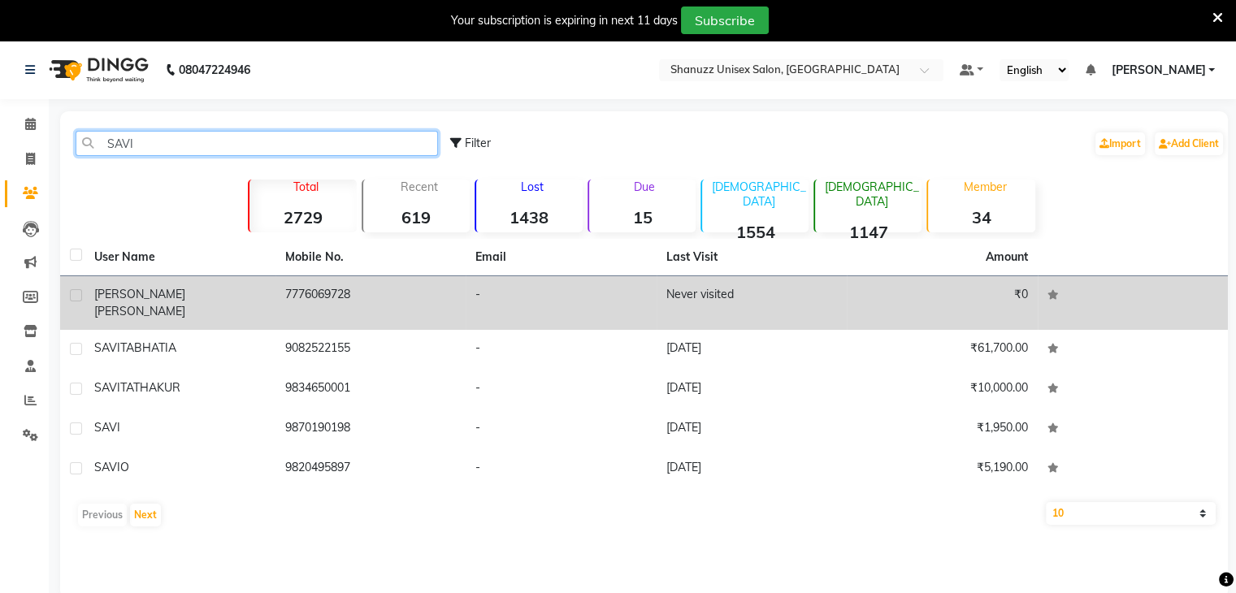
type input "SAVI"
click at [200, 284] on td "[PERSON_NAME]" at bounding box center [180, 303] width 191 height 54
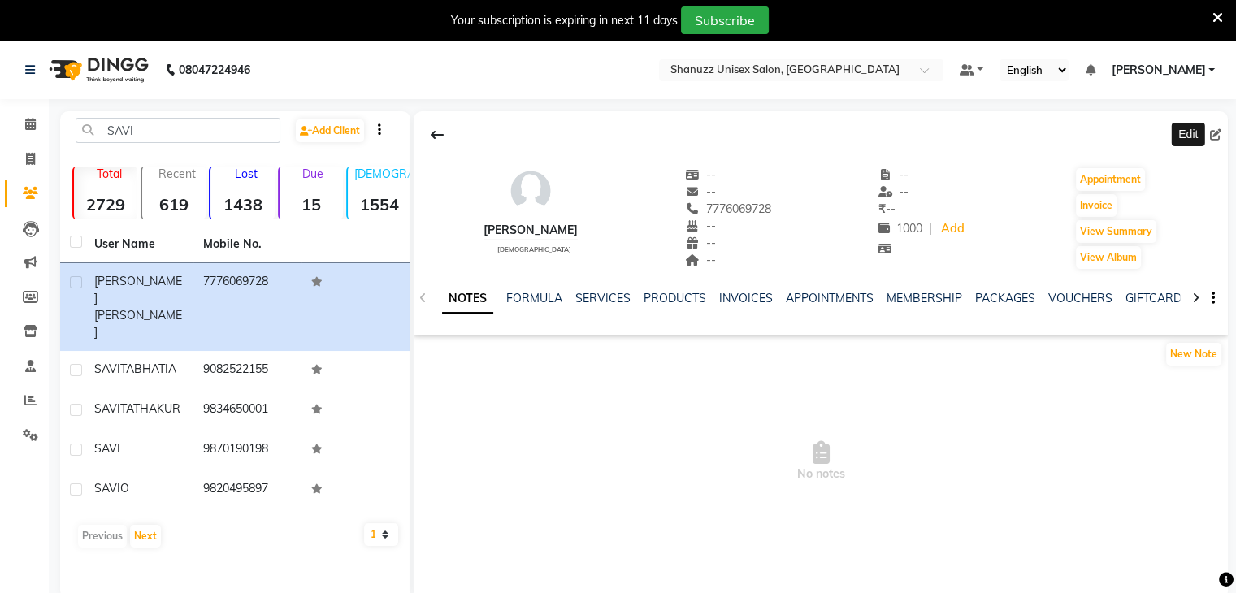
click at [1213, 135] on icon at bounding box center [1215, 134] width 11 height 11
select select "[DEMOGRAPHIC_DATA]"
select select "49174"
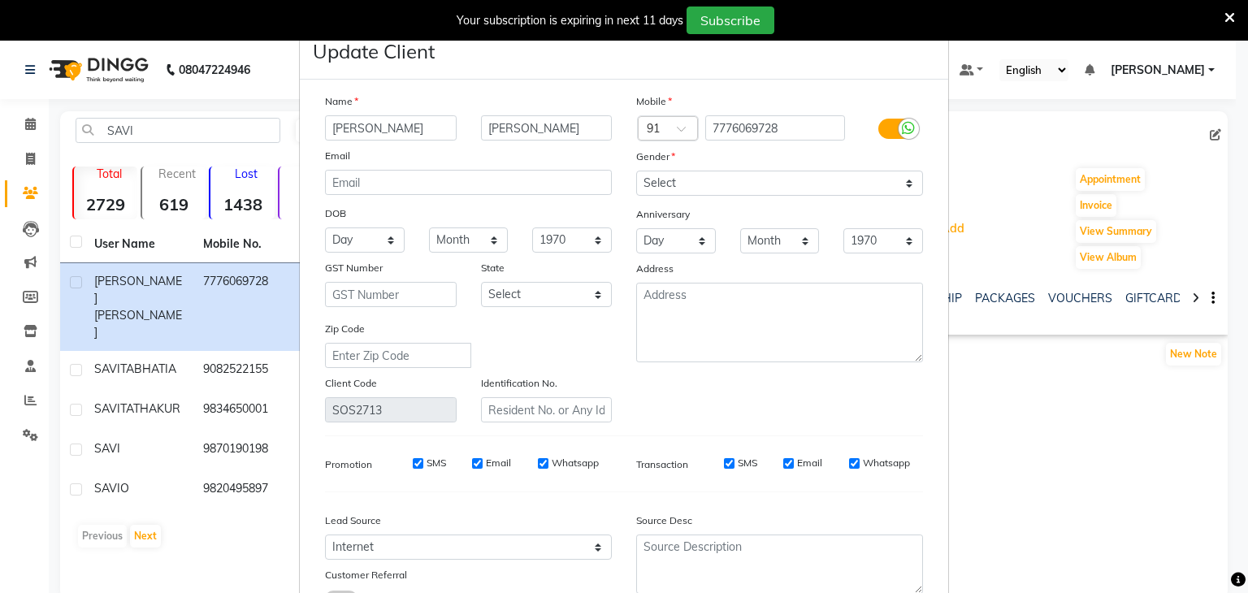
click at [360, 129] on input "[PERSON_NAME]" at bounding box center [391, 127] width 132 height 25
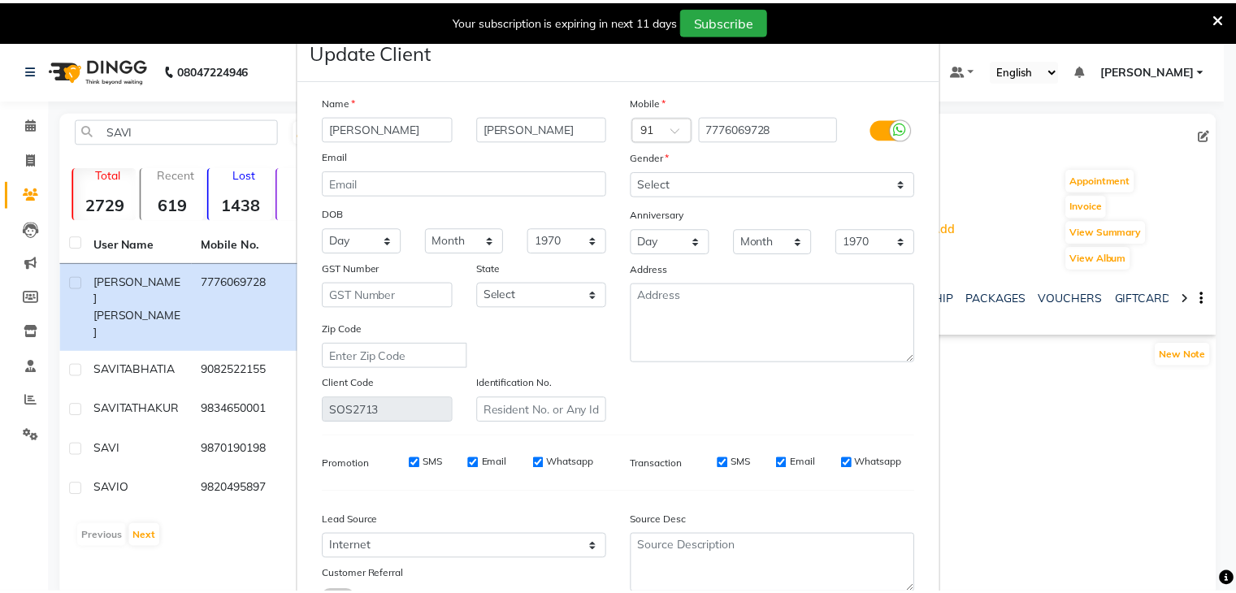
scroll to position [137, 0]
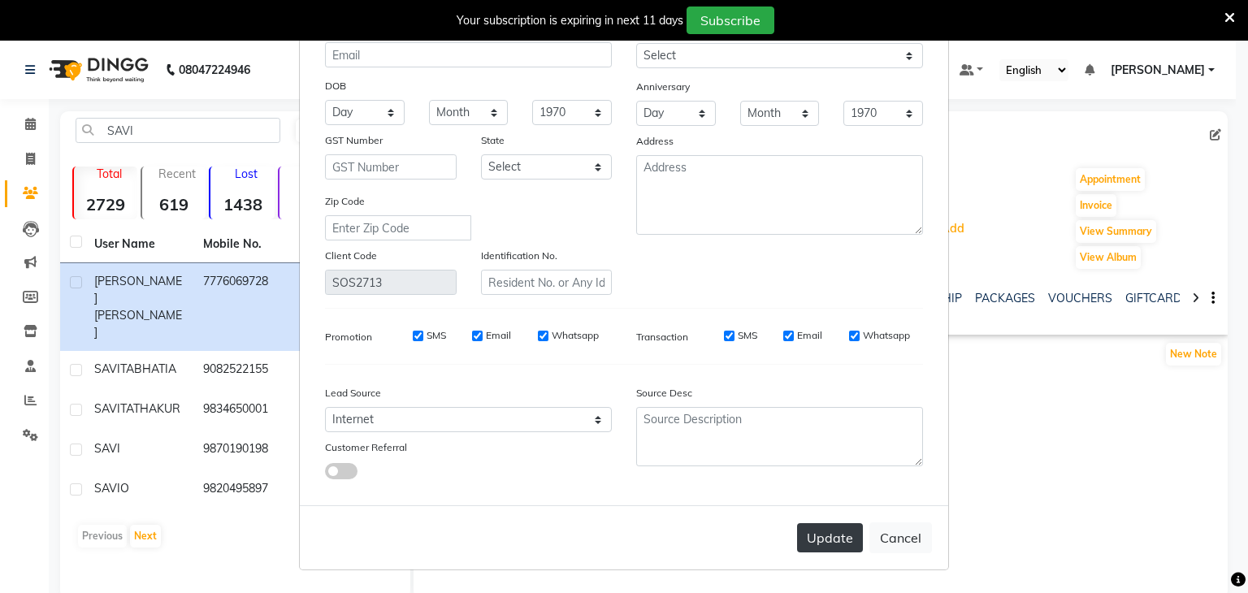
type input "[PERSON_NAME]"
click at [826, 551] on button "Update" at bounding box center [830, 537] width 66 height 29
select select
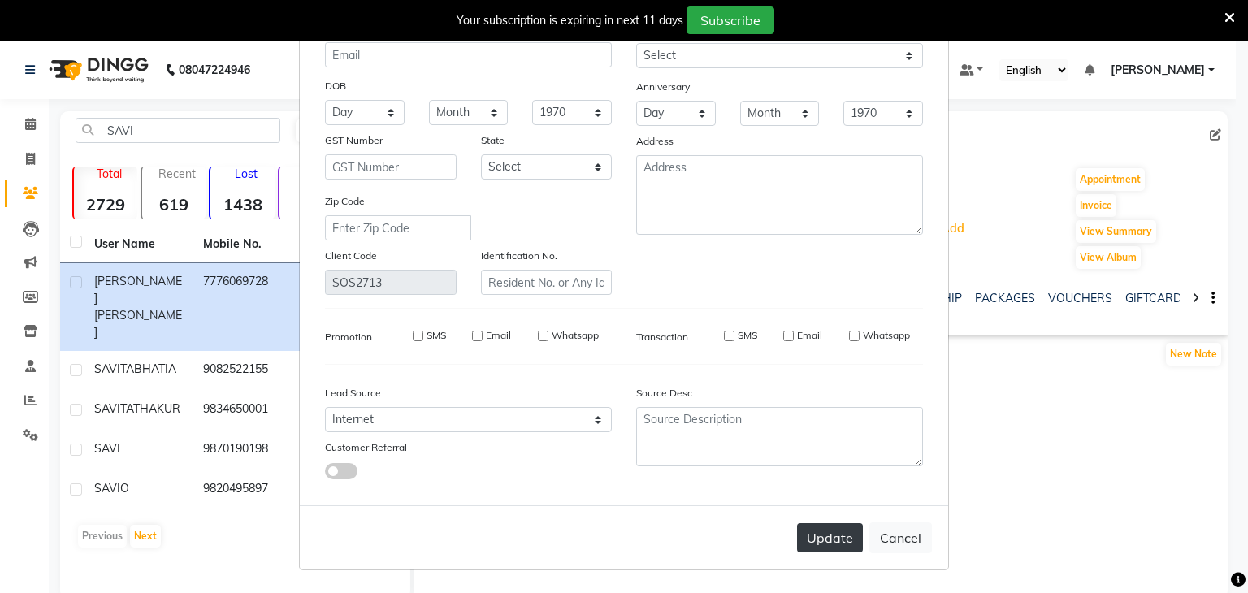
select select
checkbox input "false"
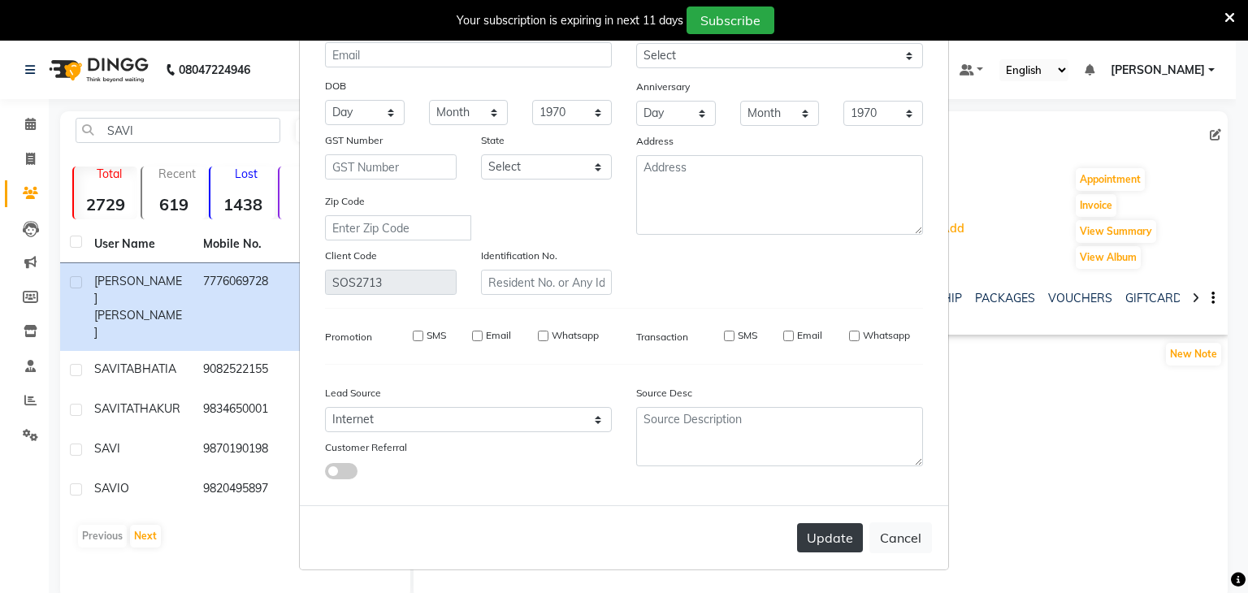
checkbox input "false"
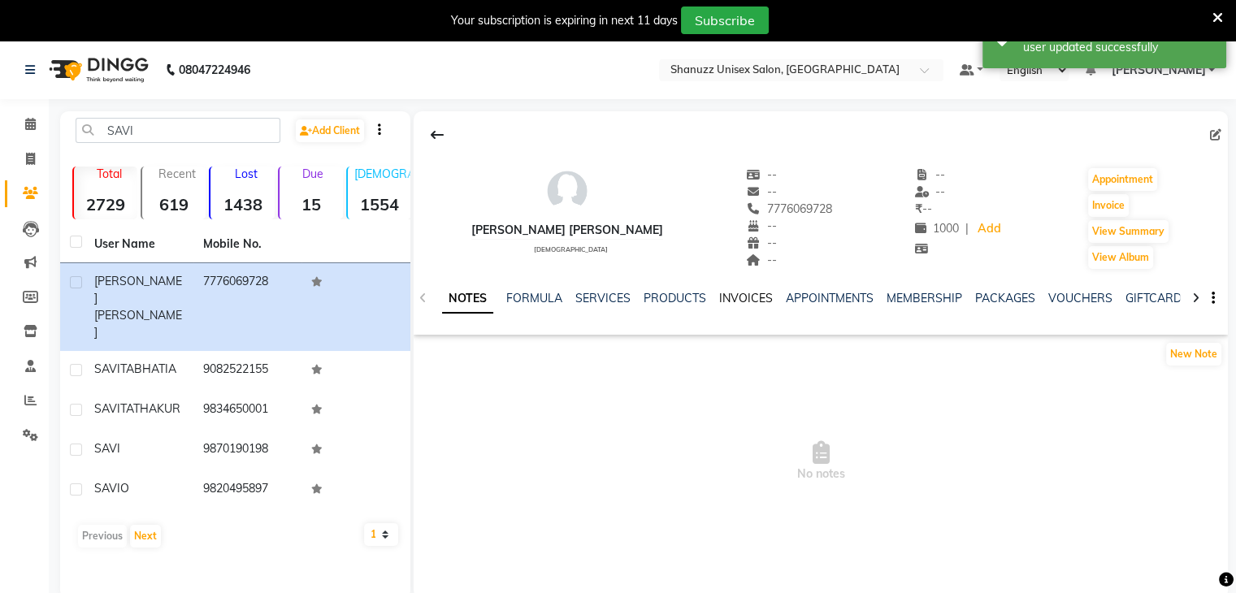
click at [719, 300] on link "INVOICES" at bounding box center [746, 298] width 54 height 15
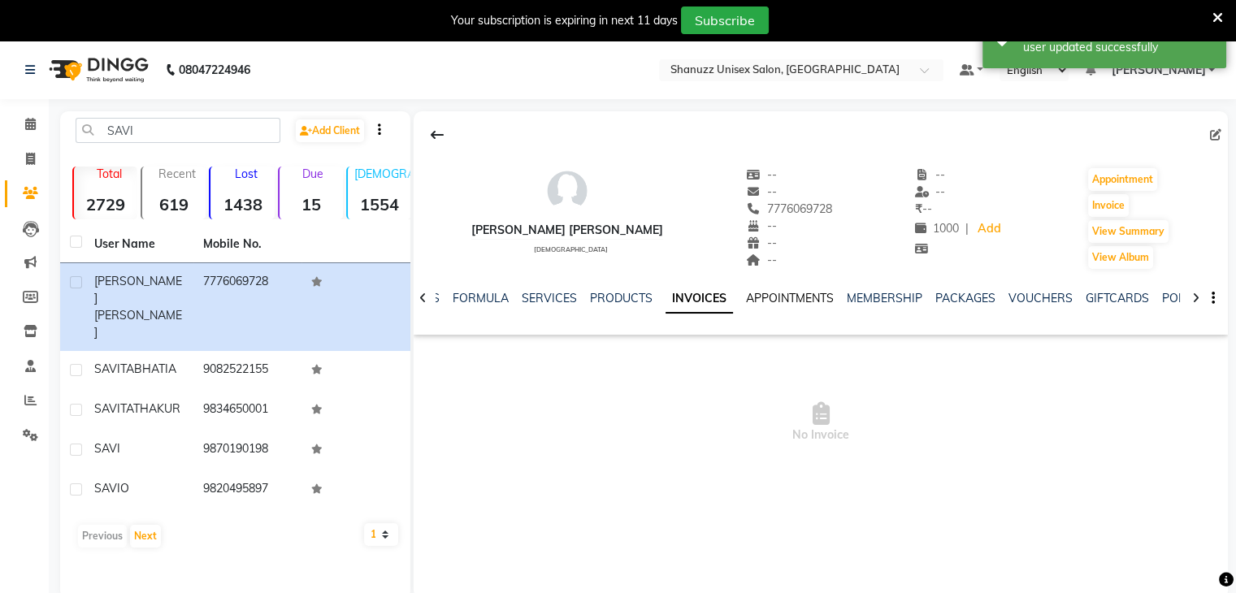
click at [768, 300] on link "APPOINTMENTS" at bounding box center [790, 298] width 88 height 15
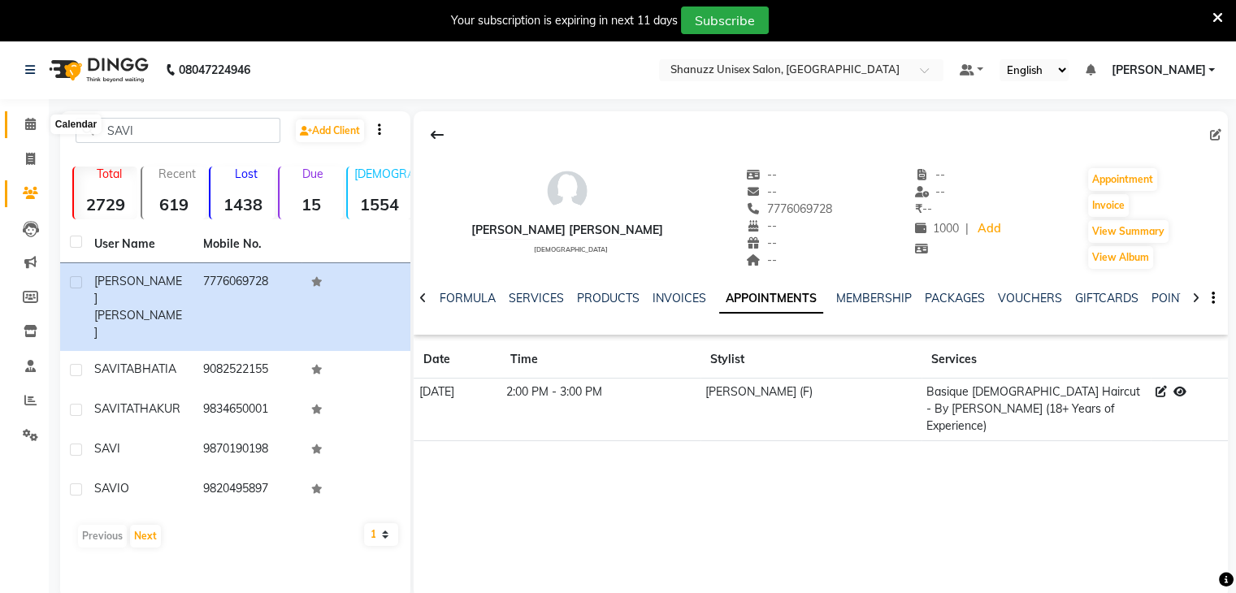
click at [17, 115] on span at bounding box center [30, 124] width 28 height 19
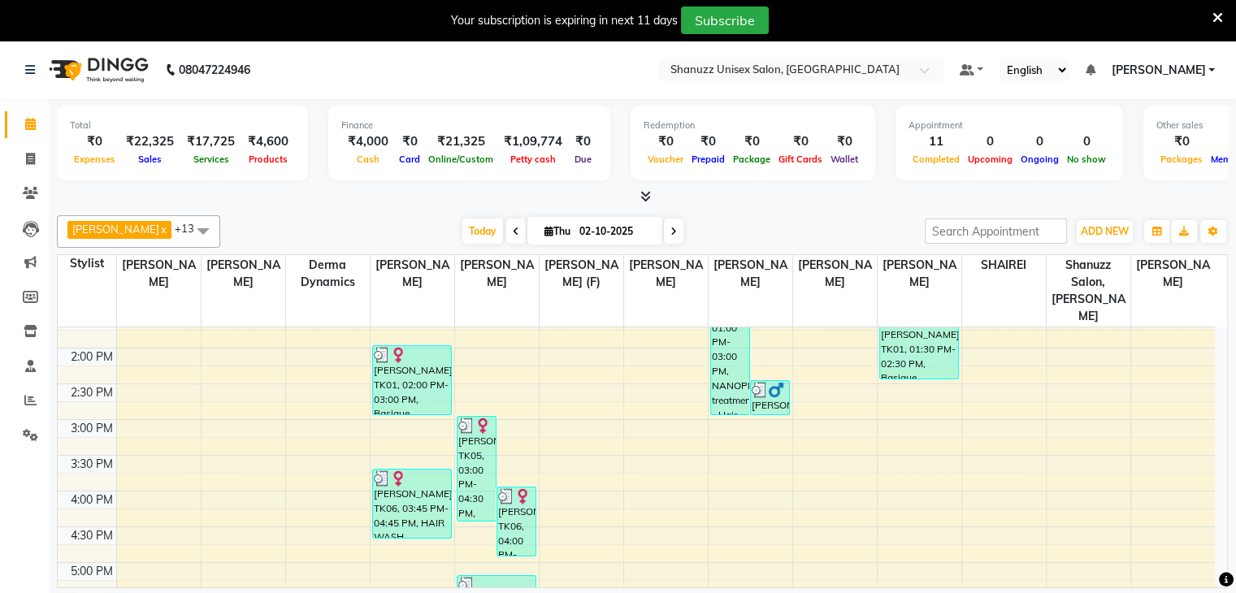
scroll to position [332, 0]
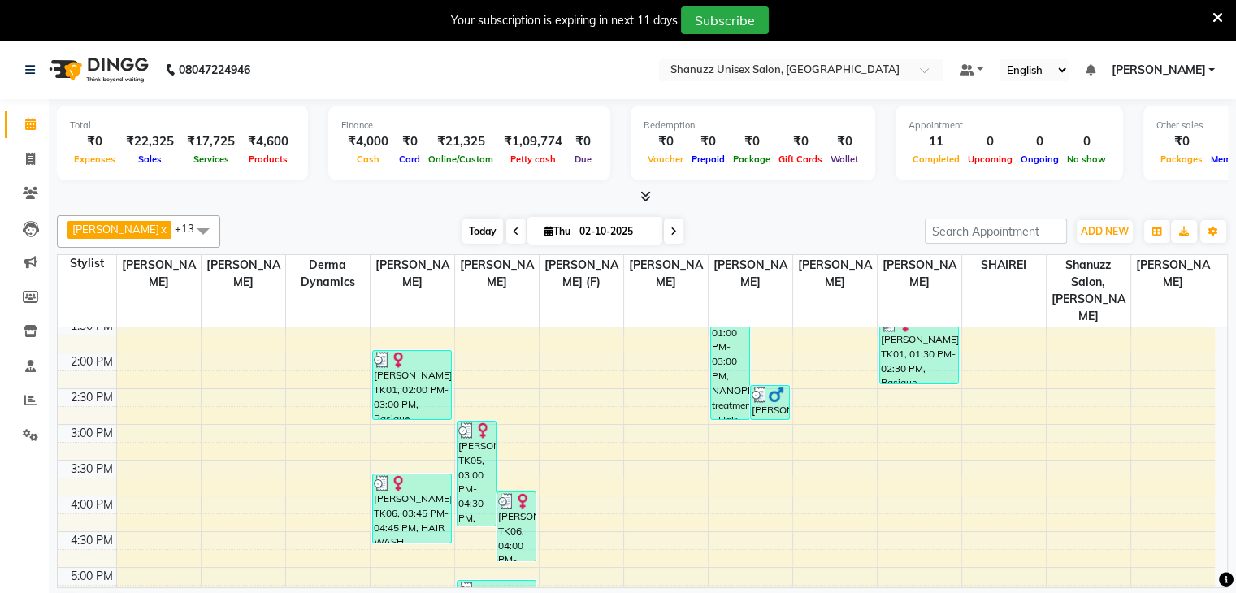
click at [471, 226] on span "Today" at bounding box center [482, 231] width 41 height 25
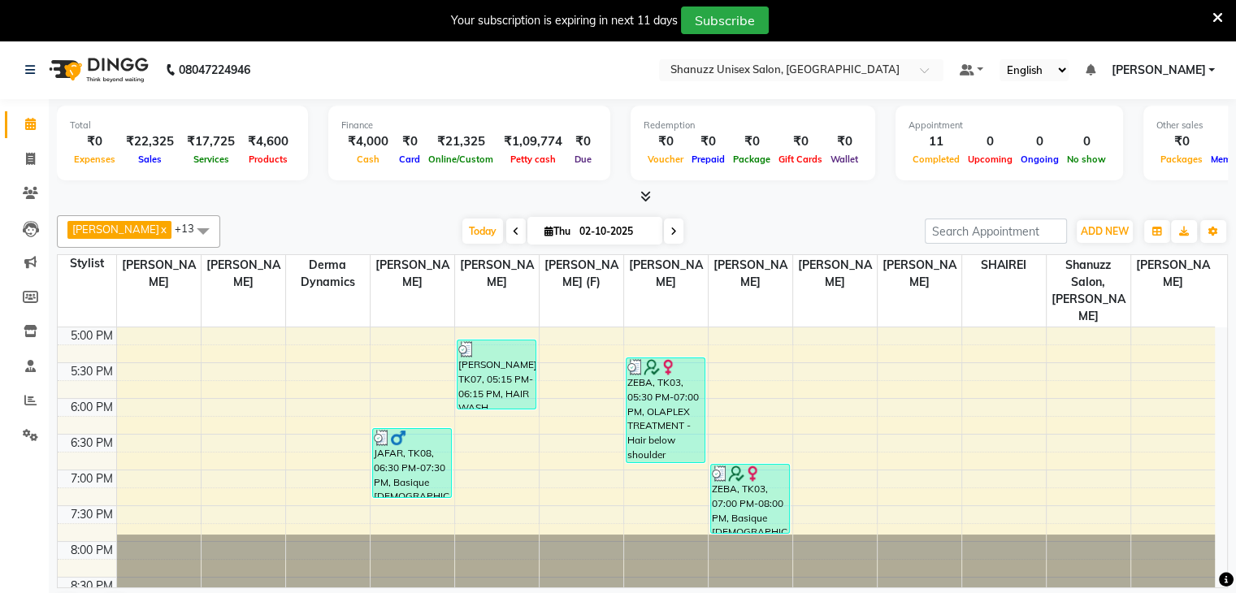
click at [601, 225] on input "02-10-2025" at bounding box center [615, 231] width 81 height 24
select select "10"
select select "2025"
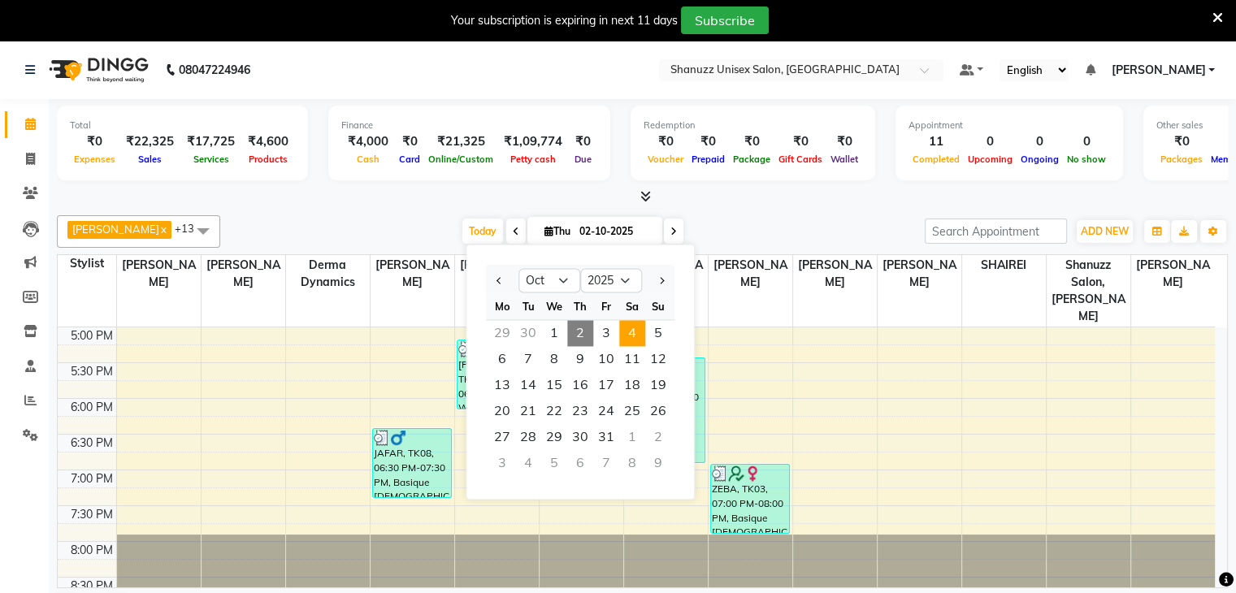
click at [631, 336] on span "4" at bounding box center [632, 333] width 26 height 26
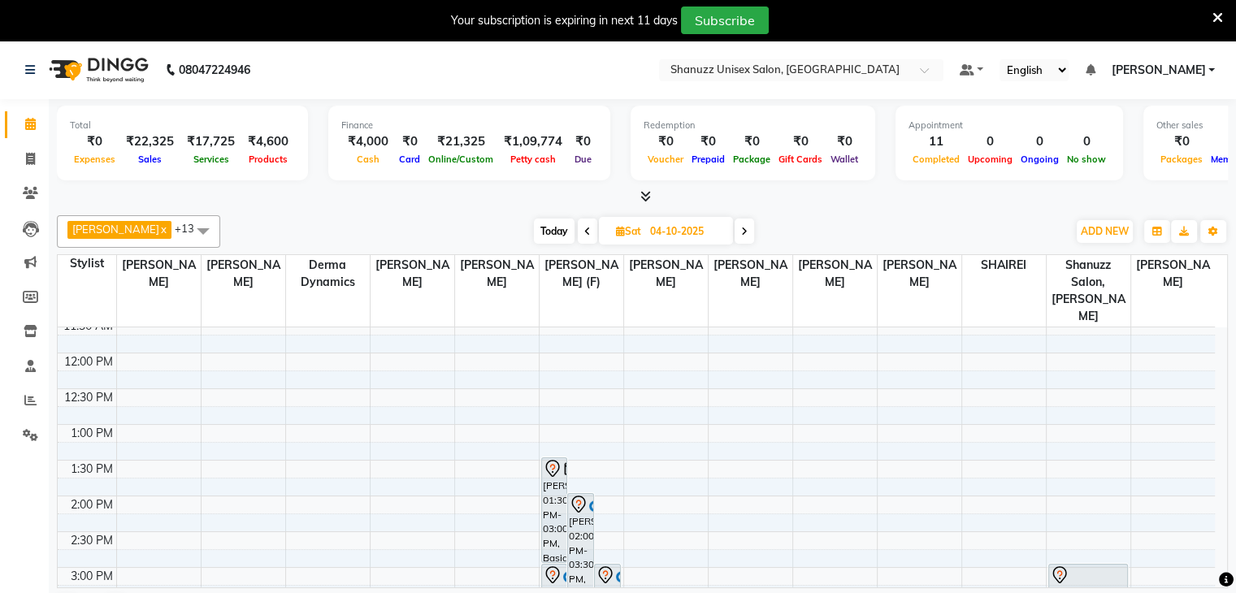
scroll to position [177, 0]
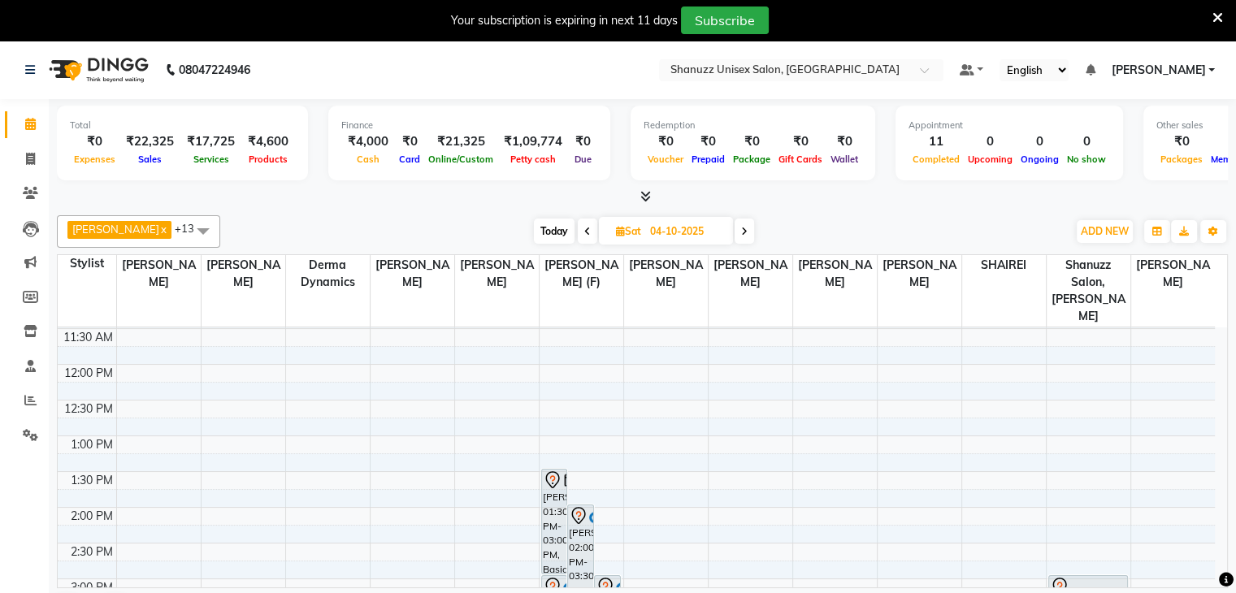
click at [549, 236] on span "Today" at bounding box center [554, 231] width 41 height 25
type input "02-10-2025"
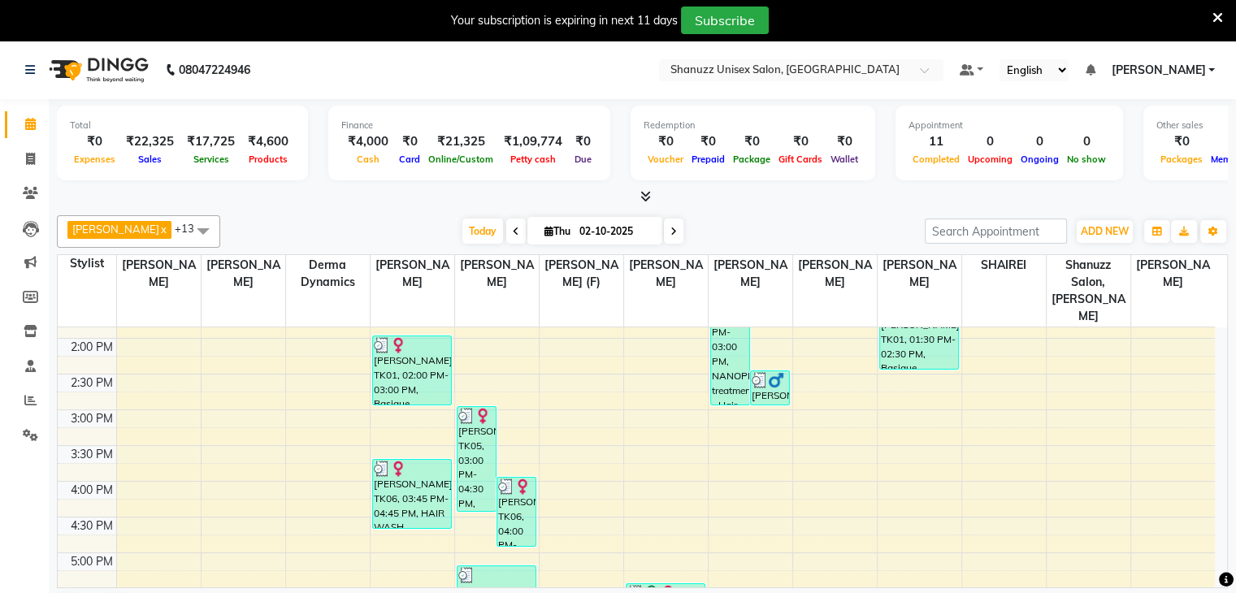
scroll to position [344, 0]
click at [891, 397] on div "9:00 AM 9:30 AM 10:00 AM 10:30 AM 11:00 AM 11:30 AM 12:00 PM 12:30 PM 1:00 PM 1…" at bounding box center [636, 412] width 1157 height 857
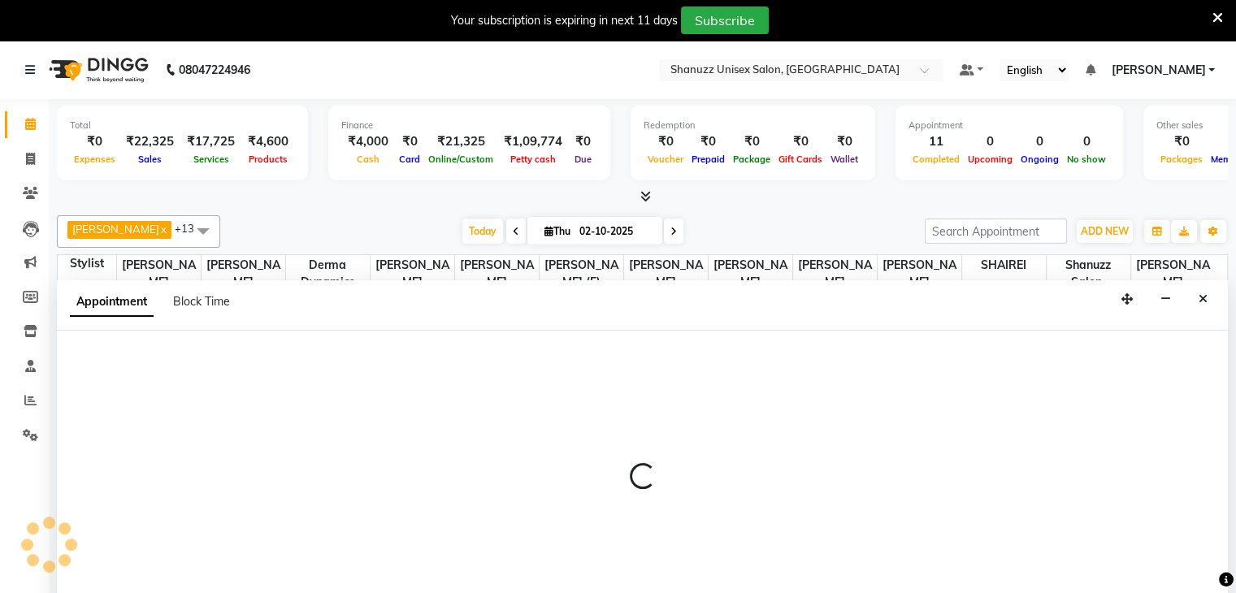
scroll to position [41, 0]
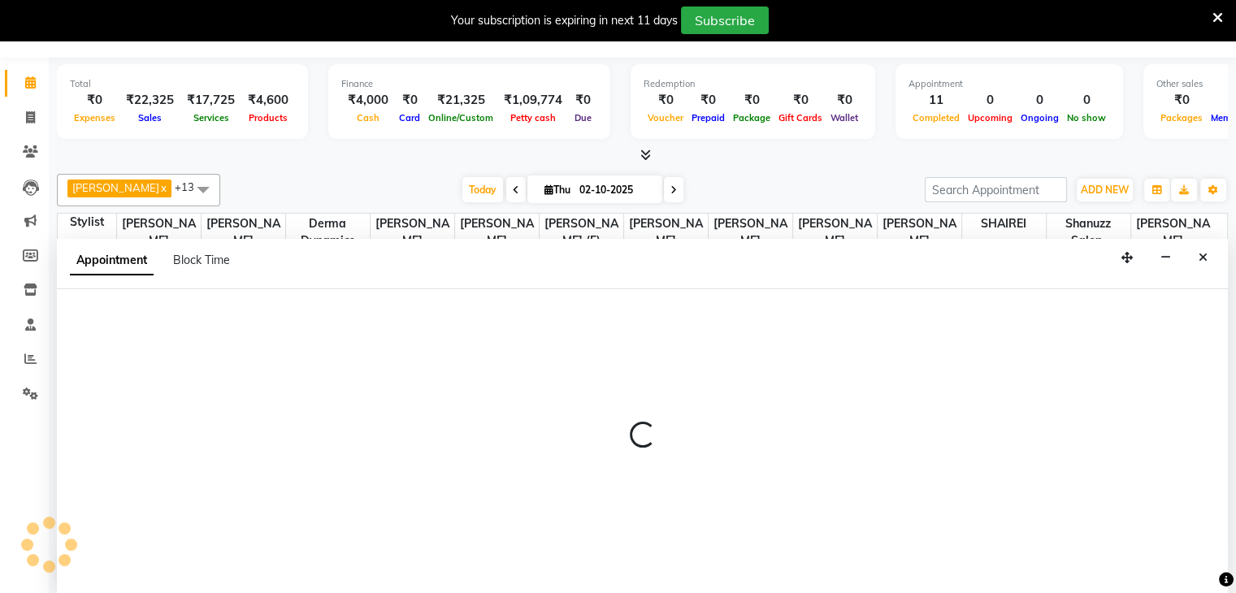
select select "78152"
select select "900"
select select "tentative"
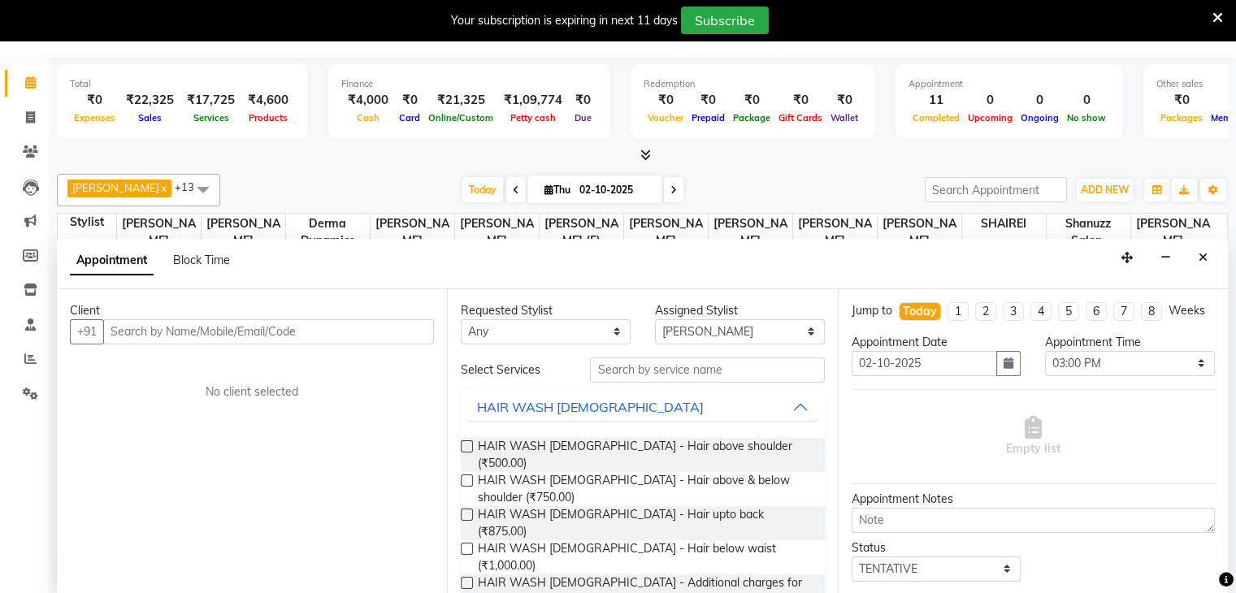
click at [384, 330] on input "text" at bounding box center [268, 331] width 331 height 25
click at [341, 328] on input "text" at bounding box center [268, 331] width 331 height 25
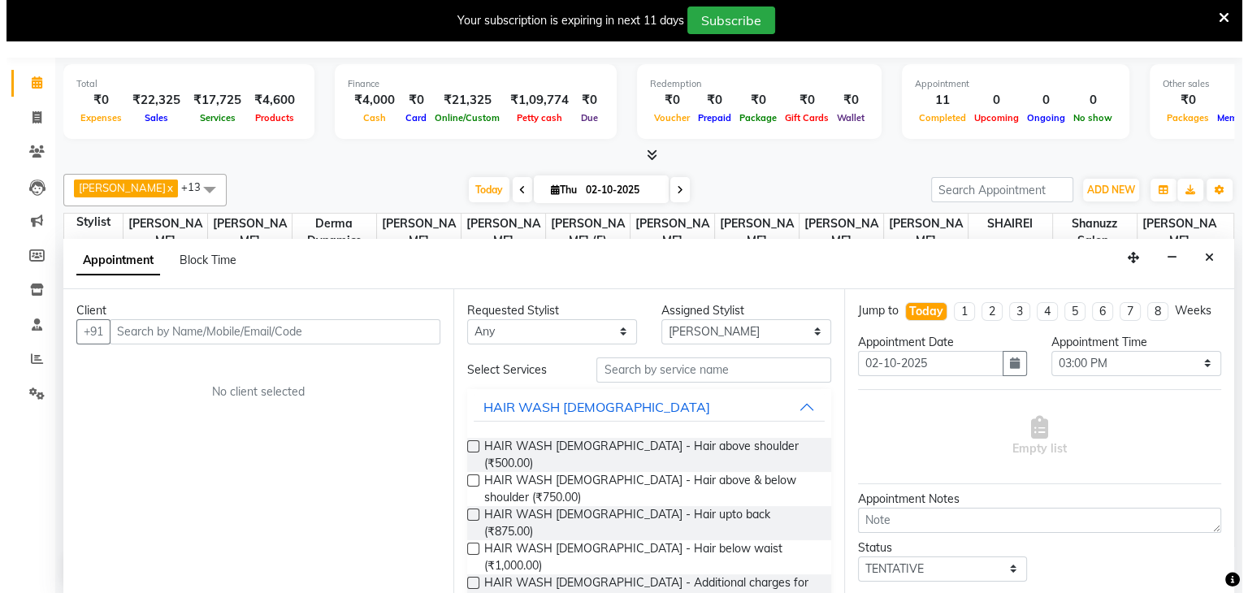
scroll to position [0, 0]
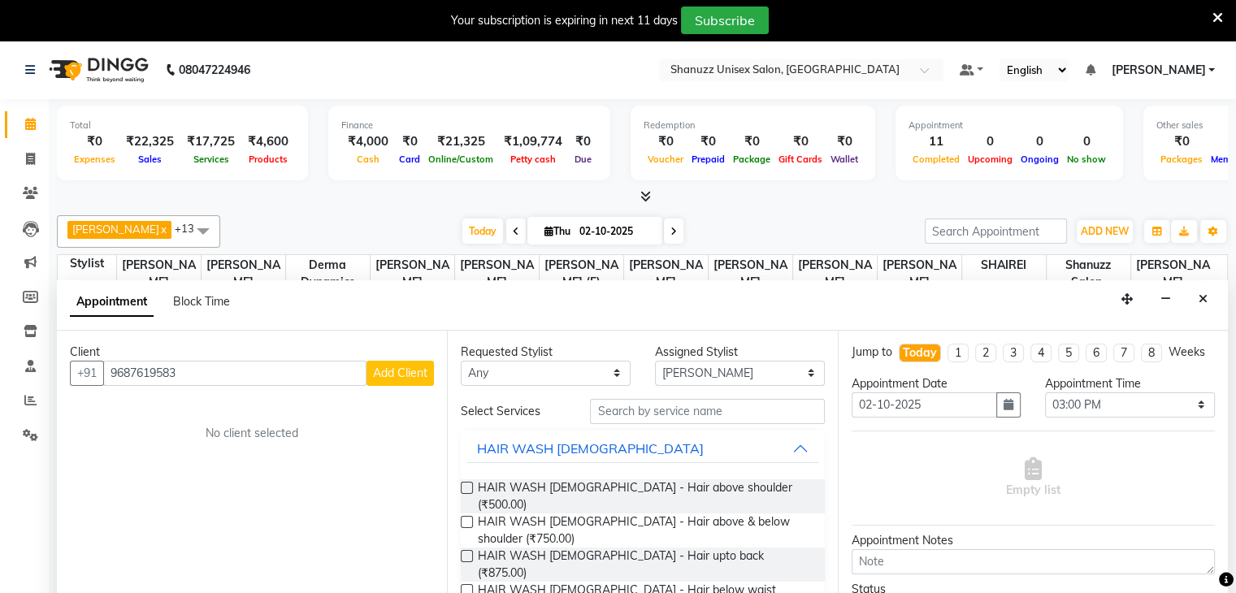
type input "9687619583"
click at [415, 375] on span "Add Client" at bounding box center [400, 373] width 54 height 15
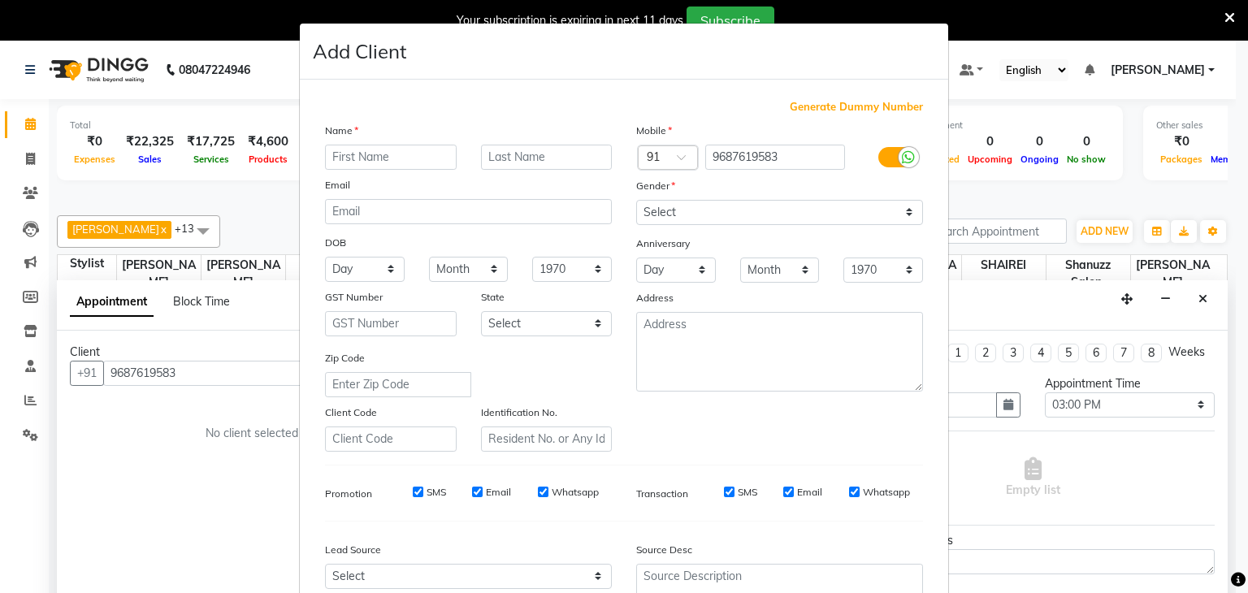
click at [361, 158] on input "text" at bounding box center [391, 157] width 132 height 25
type input "MAYANK"
click at [504, 155] on input "text" at bounding box center [547, 157] width 132 height 25
type input "[PERSON_NAME]"
click at [683, 215] on select "Select [DEMOGRAPHIC_DATA] [DEMOGRAPHIC_DATA] Other Prefer Not To Say" at bounding box center [779, 212] width 287 height 25
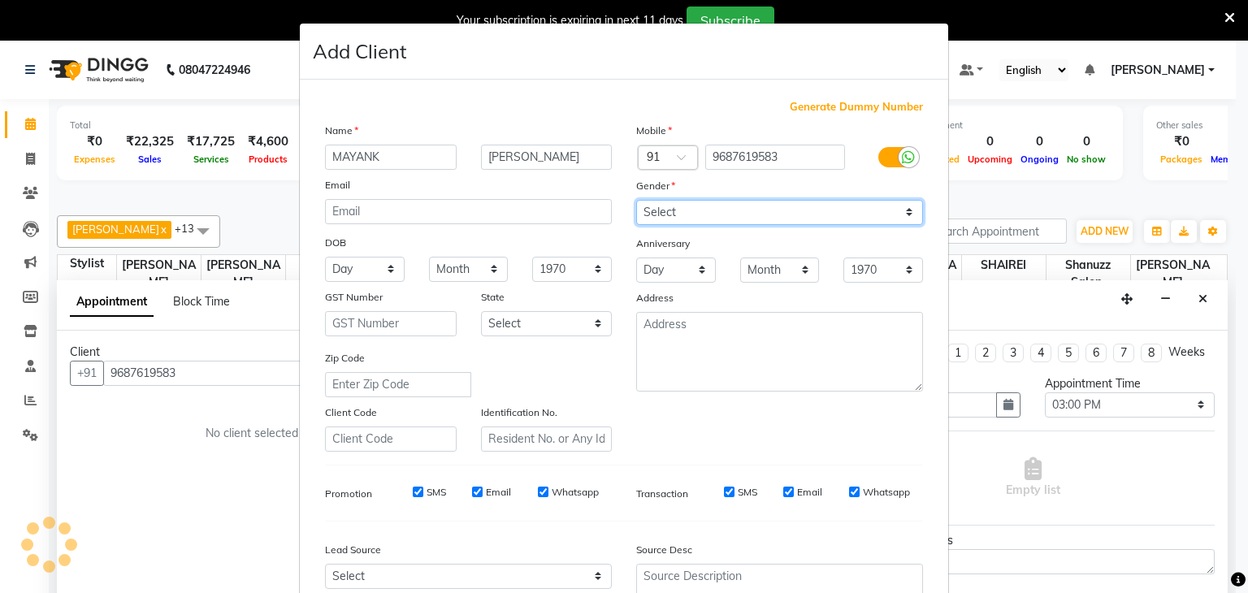
select select "[DEMOGRAPHIC_DATA]"
click at [636, 201] on select "Select [DEMOGRAPHIC_DATA] [DEMOGRAPHIC_DATA] Other Prefer Not To Say" at bounding box center [779, 212] width 287 height 25
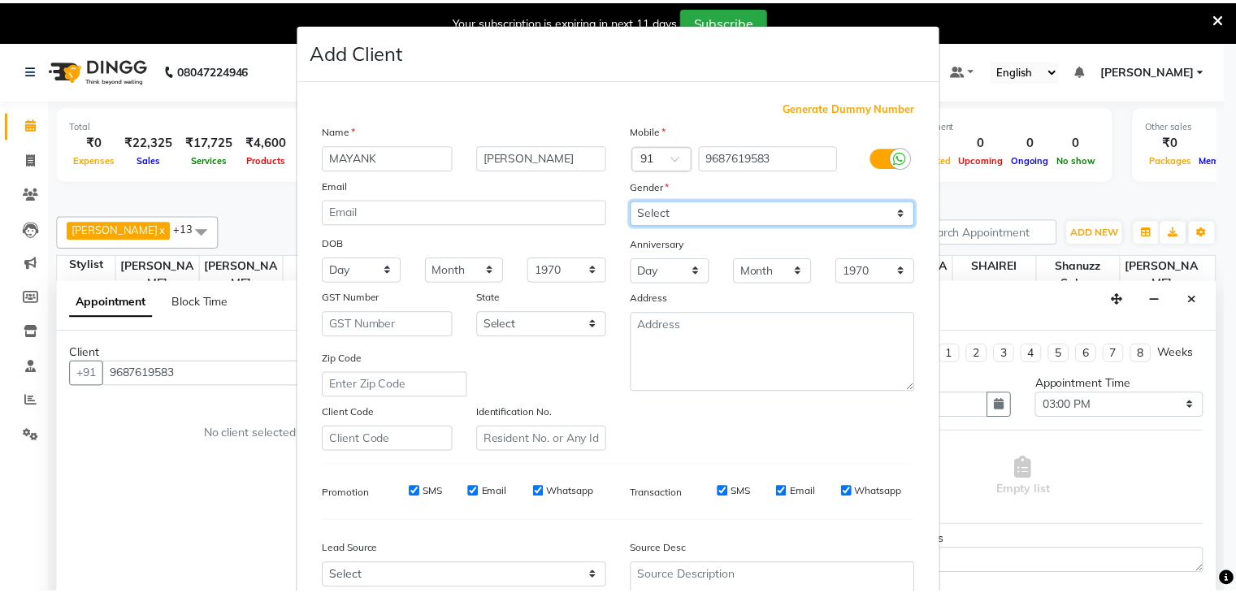
scroll to position [165, 0]
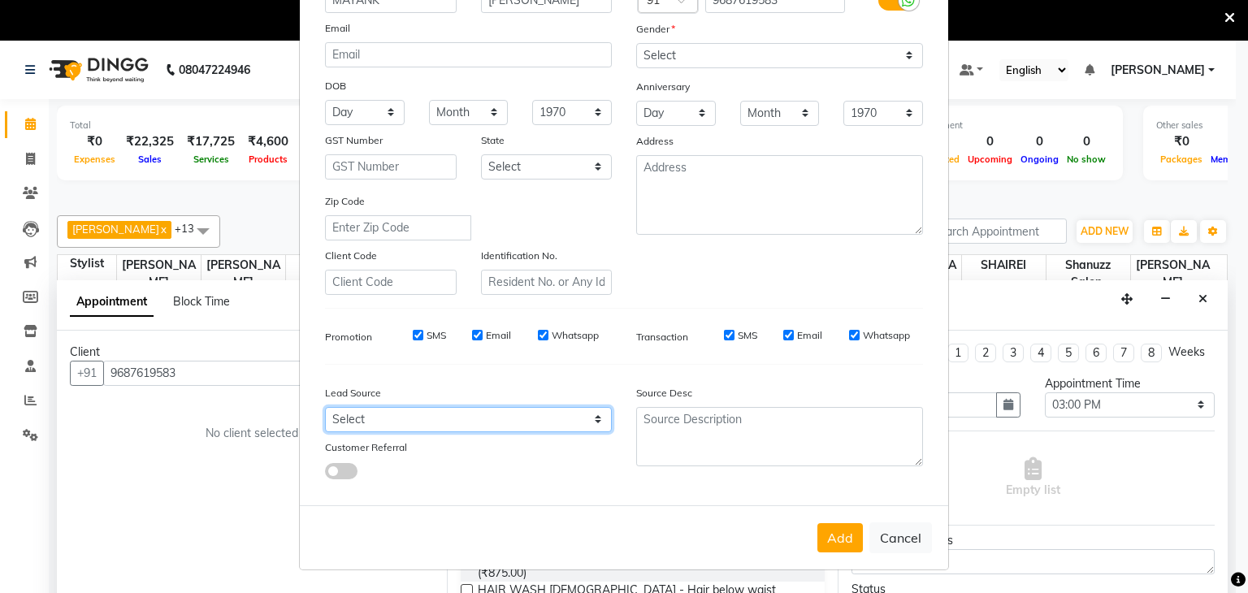
click at [555, 420] on select "Select Walk-in Referral Internet Friend Word of Mouth Advertisement Facebook Ju…" at bounding box center [468, 419] width 287 height 25
select select "49172"
click at [325, 407] on select "Select Walk-in Referral Internet Friend Word of Mouth Advertisement Facebook Ju…" at bounding box center [468, 419] width 287 height 25
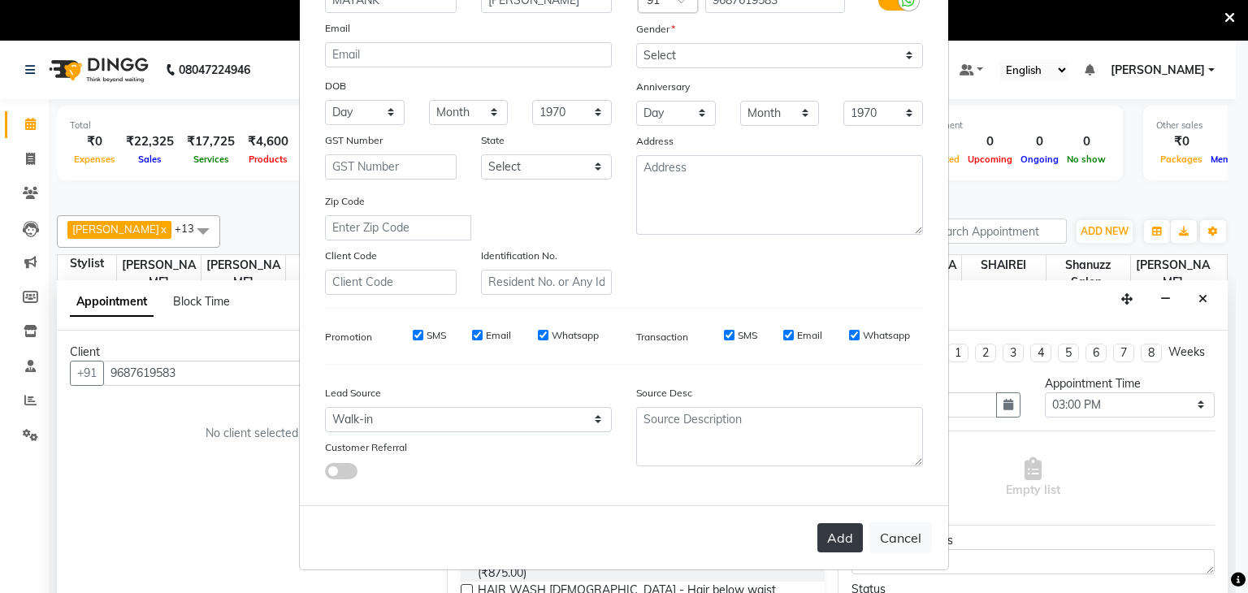
click at [840, 526] on button "Add" at bounding box center [841, 537] width 46 height 29
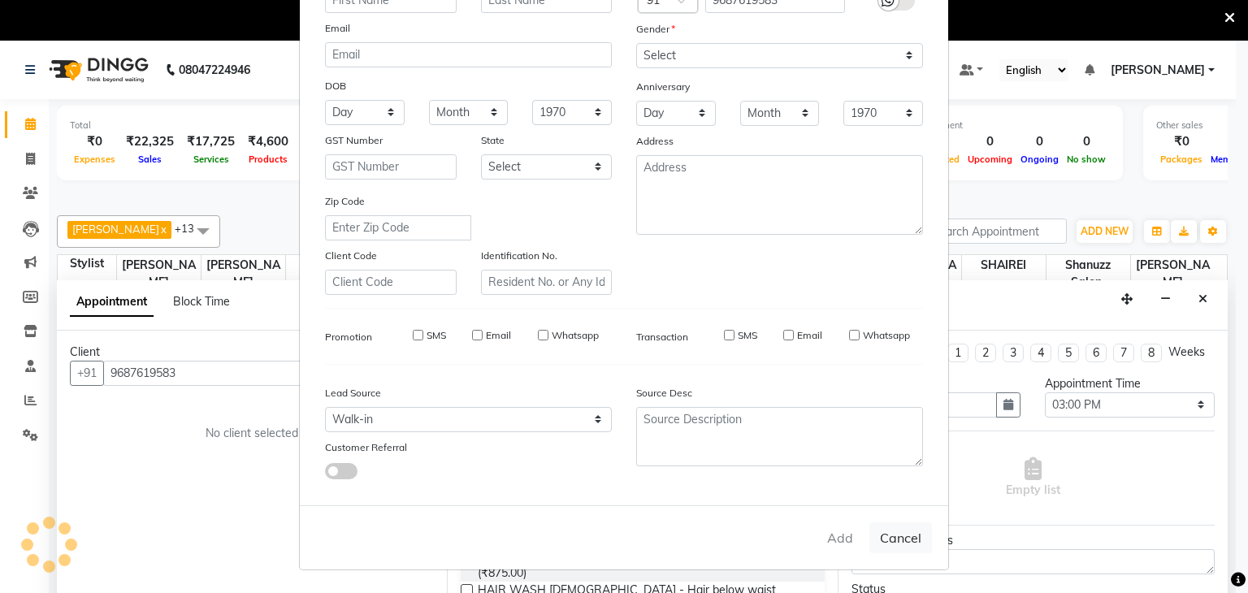
select select
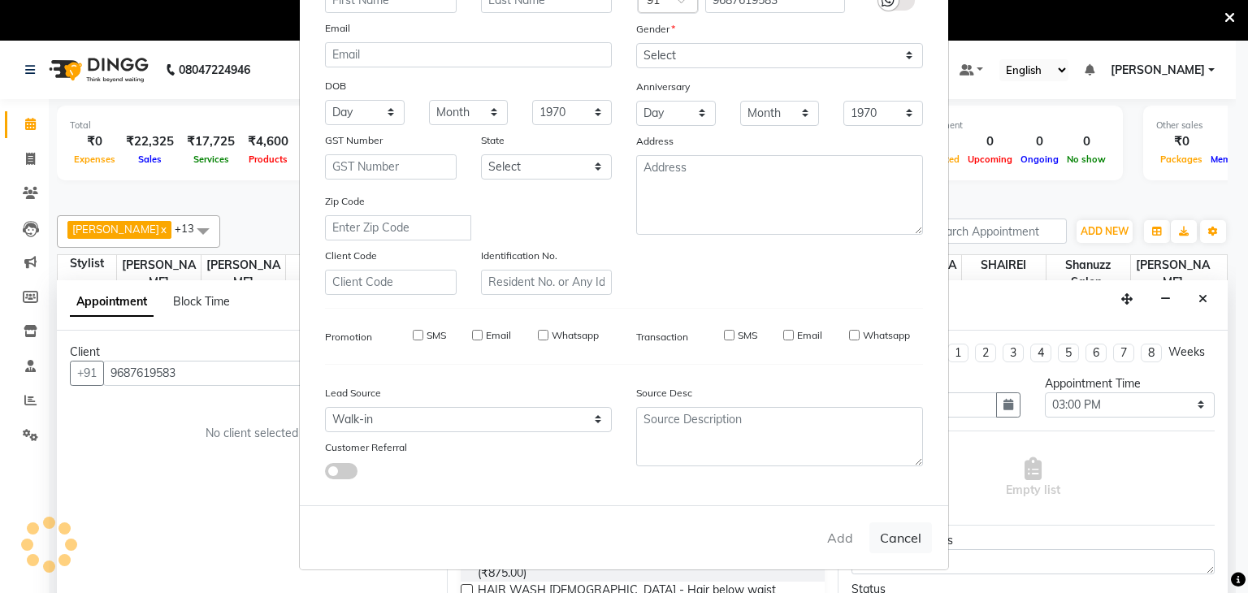
select select
checkbox input "false"
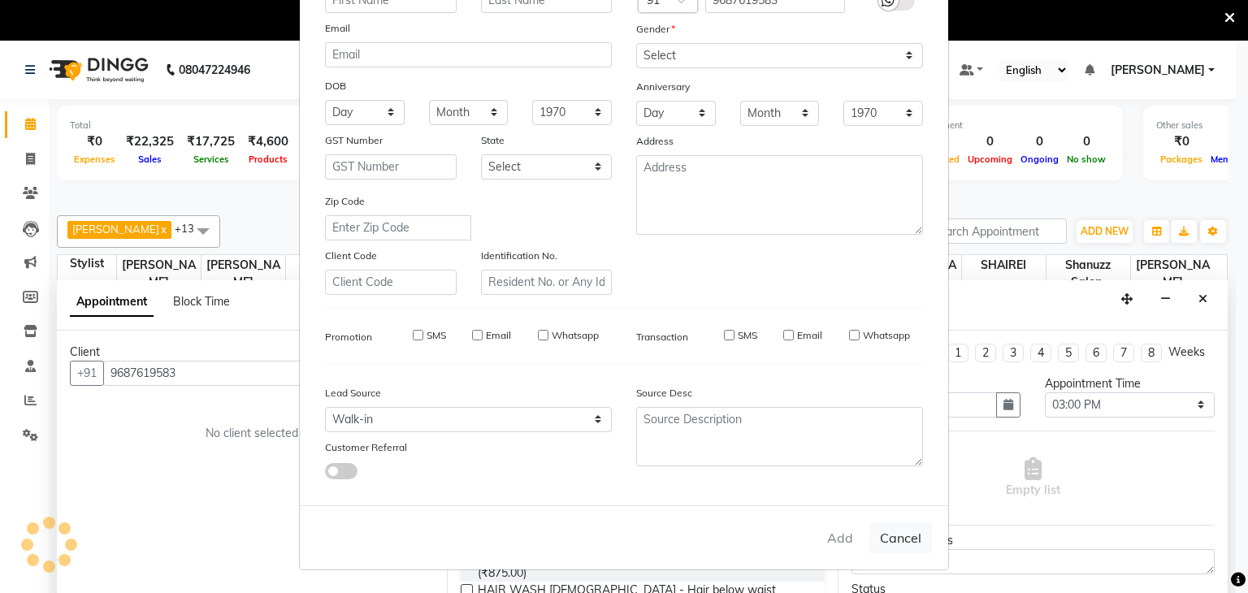
checkbox input "false"
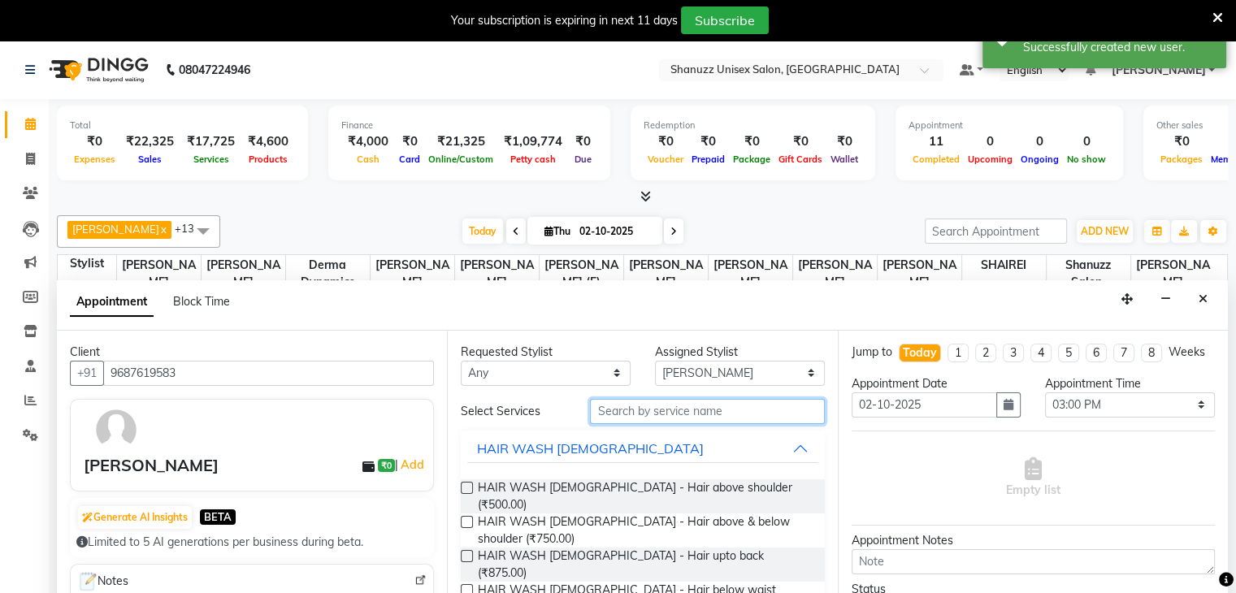
click at [611, 401] on input "text" at bounding box center [707, 411] width 234 height 25
click at [611, 401] on input "G" at bounding box center [707, 411] width 234 height 25
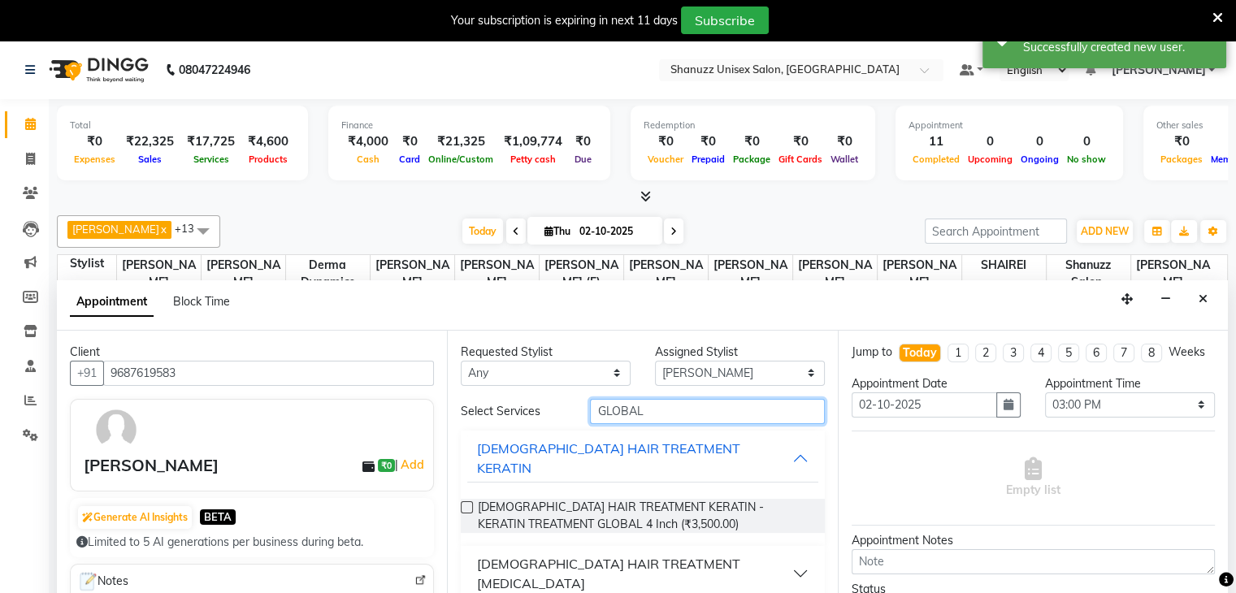
scroll to position [46, 0]
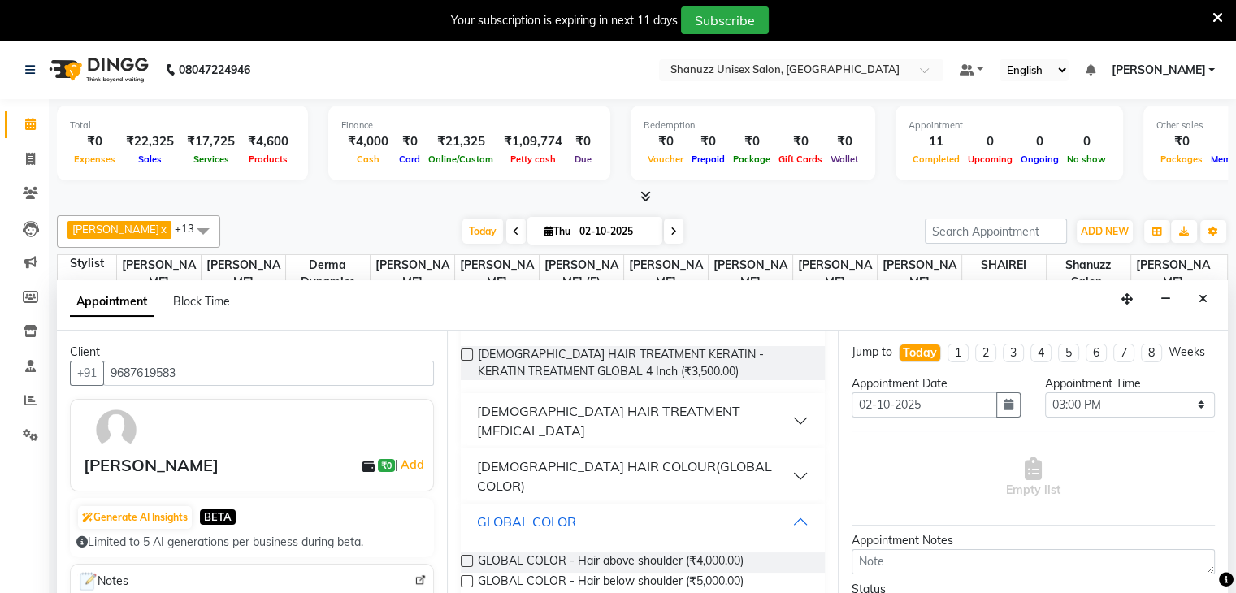
click at [578, 507] on button "GLOBAL COLOR" at bounding box center [642, 521] width 350 height 29
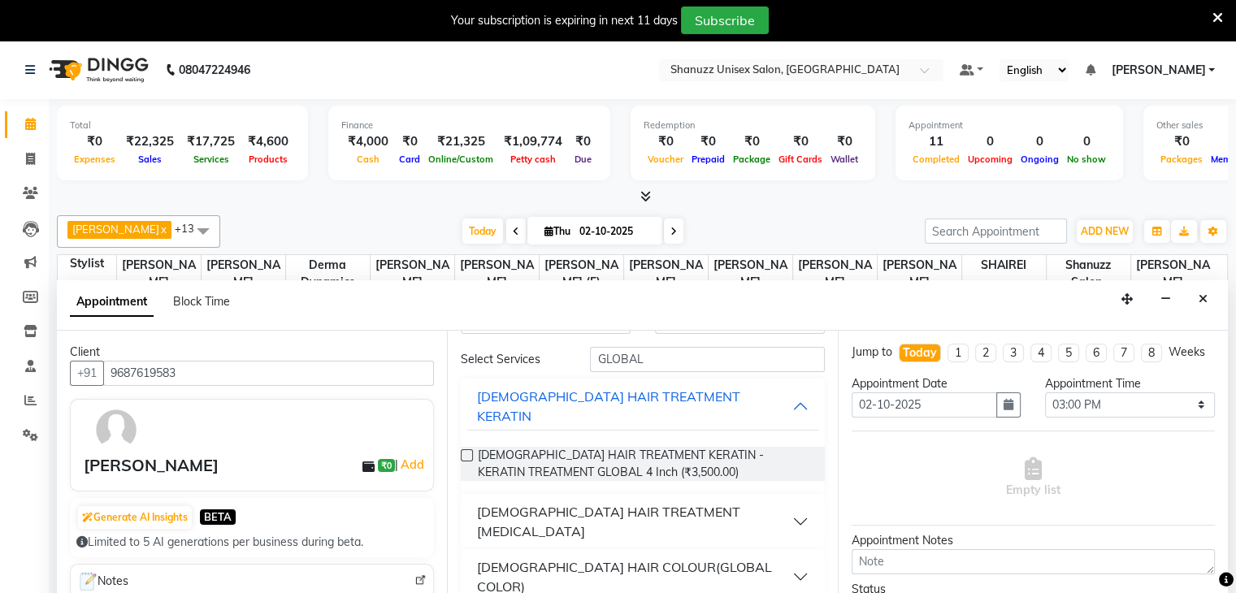
scroll to position [46, 0]
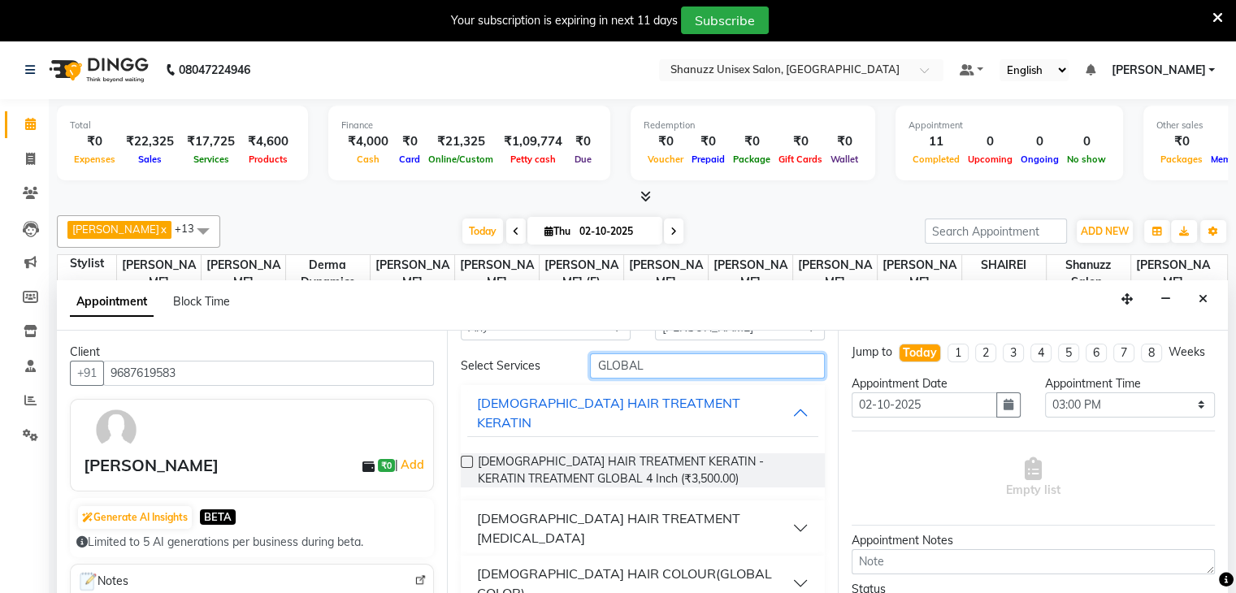
click at [654, 368] on input "GLOBAL" at bounding box center [707, 366] width 234 height 25
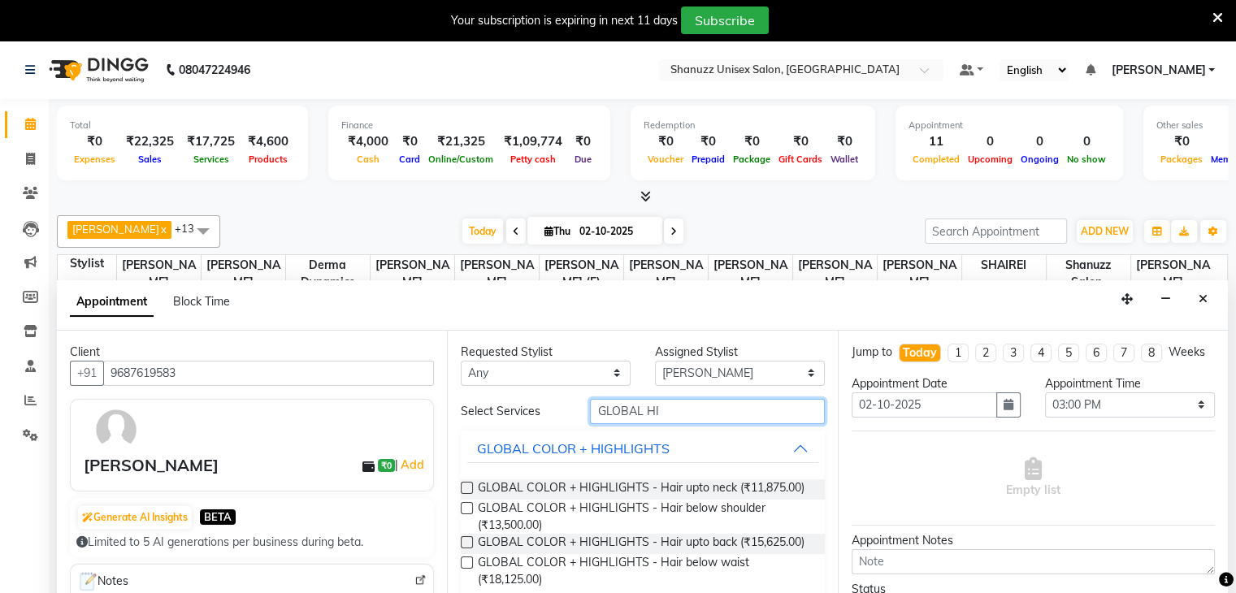
scroll to position [0, 0]
type input "GLOBAL HI"
click at [467, 503] on label at bounding box center [467, 508] width 12 height 12
click at [467, 505] on input "checkbox" at bounding box center [466, 510] width 11 height 11
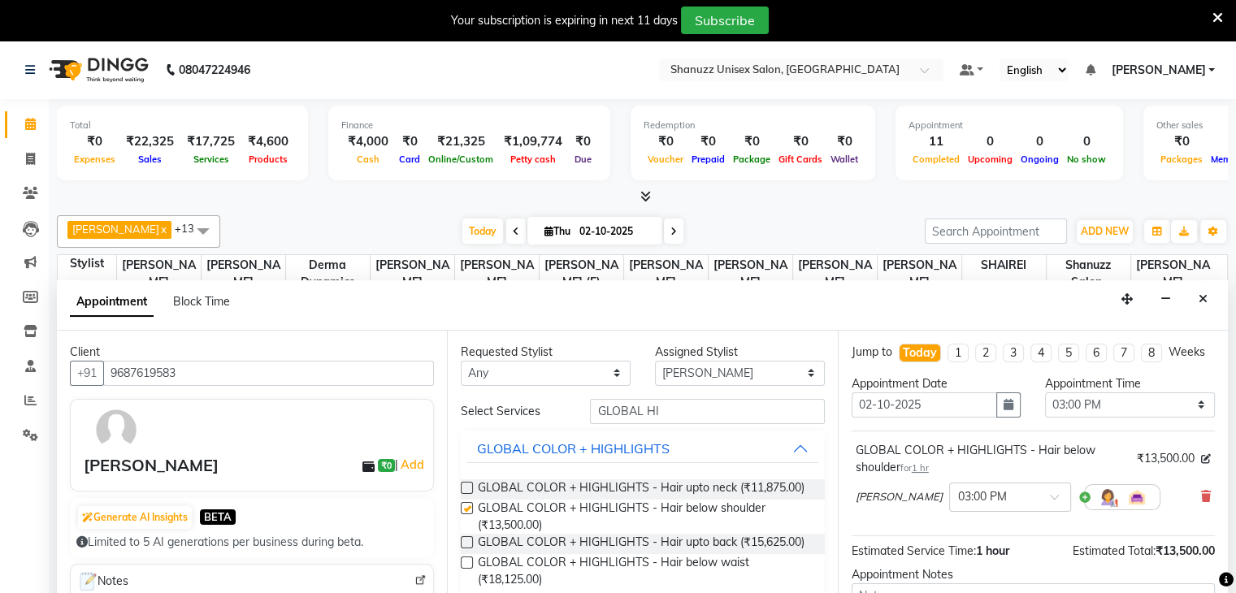
checkbox input "false"
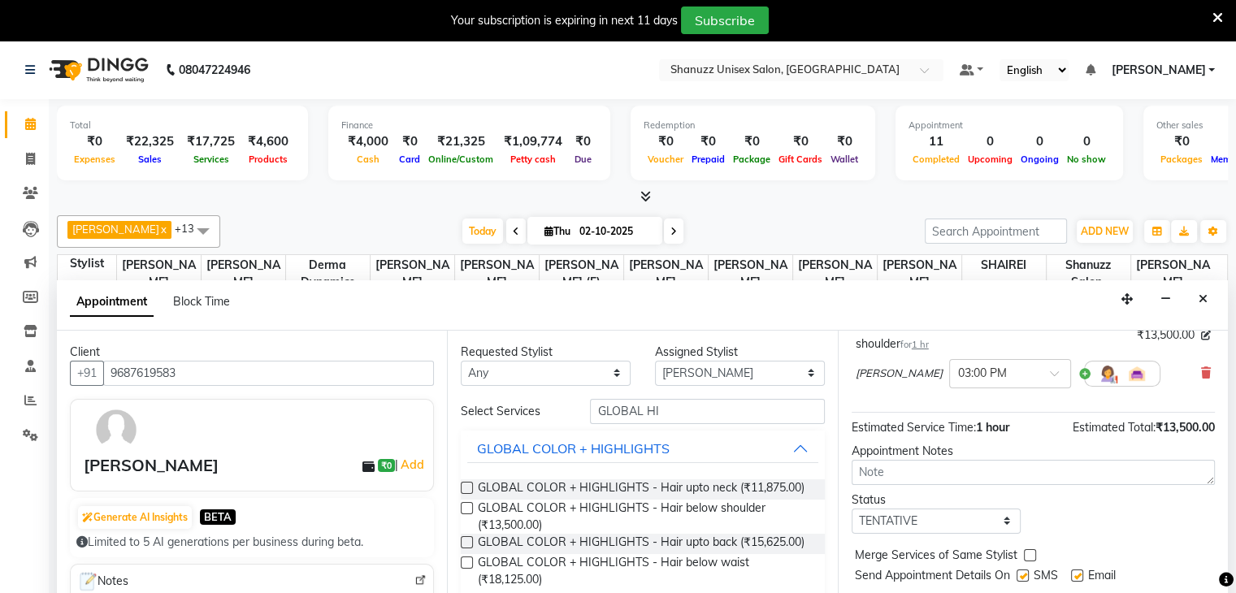
click at [1018, 573] on label at bounding box center [1023, 576] width 12 height 12
click at [1018, 573] on input "checkbox" at bounding box center [1022, 577] width 11 height 11
checkbox input "false"
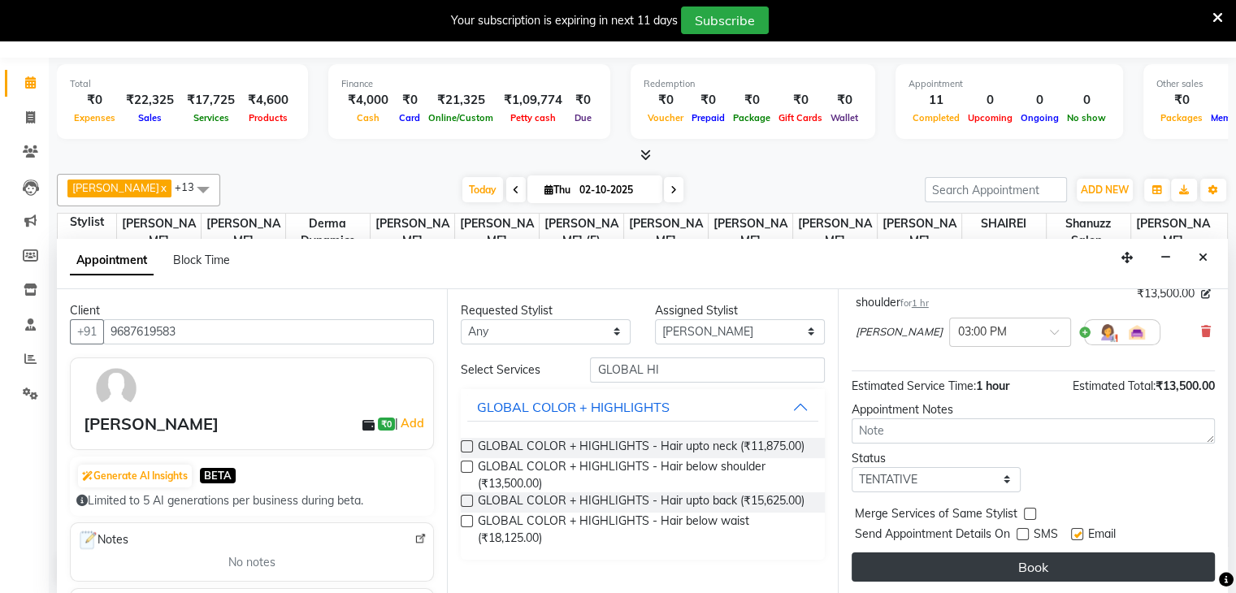
click at [986, 566] on button "Book" at bounding box center [1033, 567] width 363 height 29
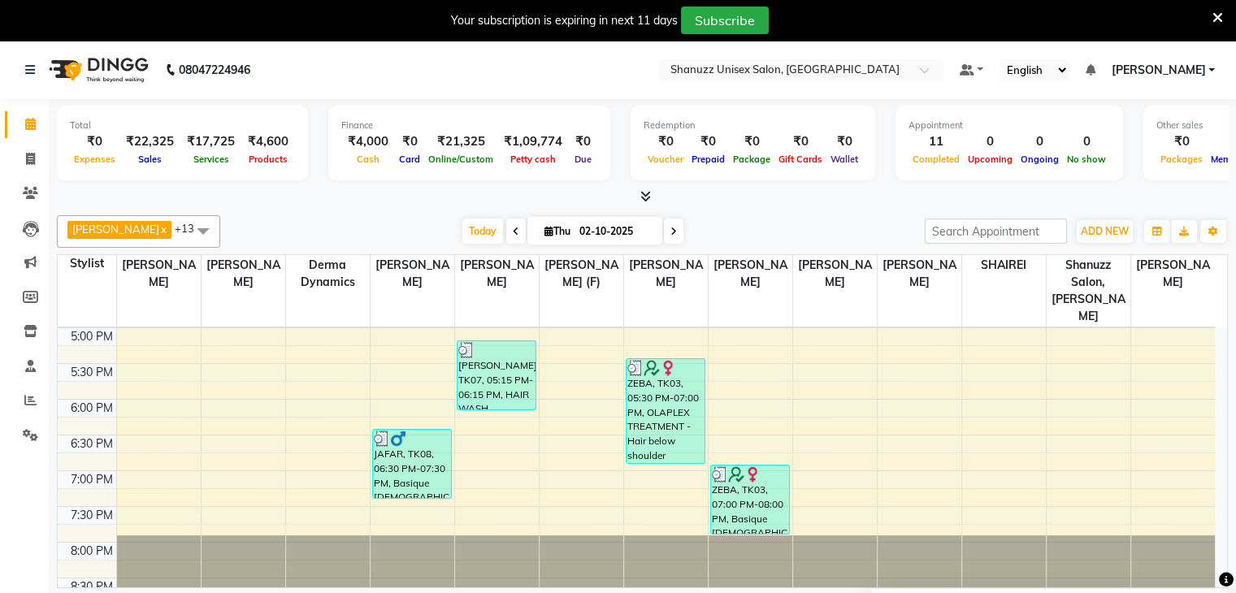
scroll to position [572, 0]
click at [24, 341] on span at bounding box center [30, 332] width 28 height 19
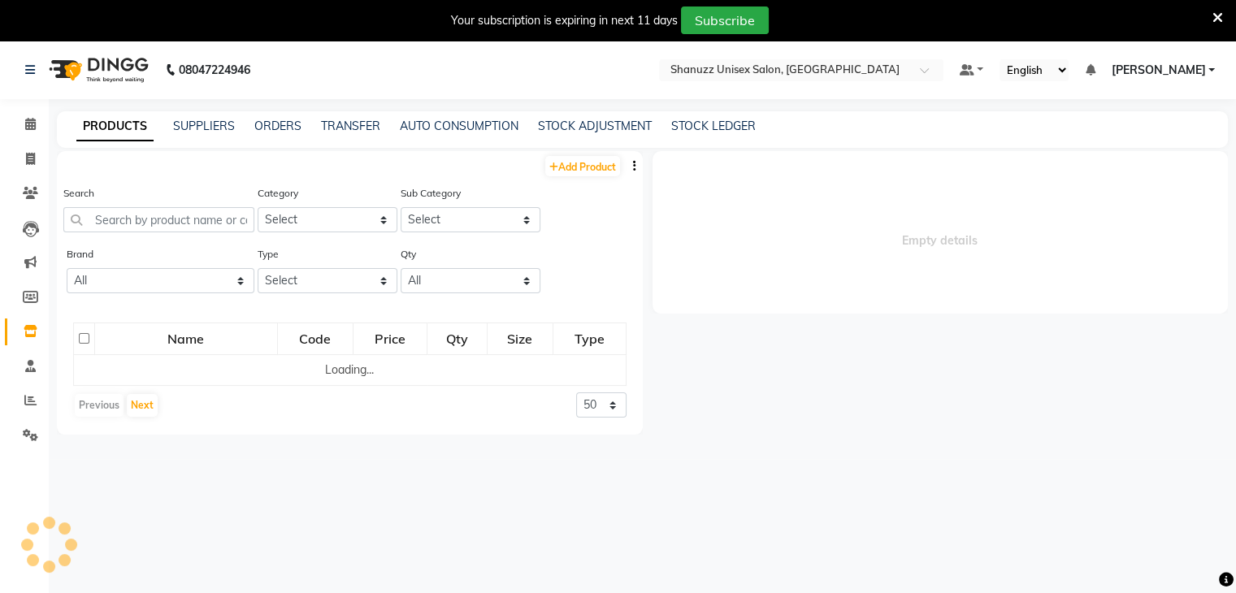
select select
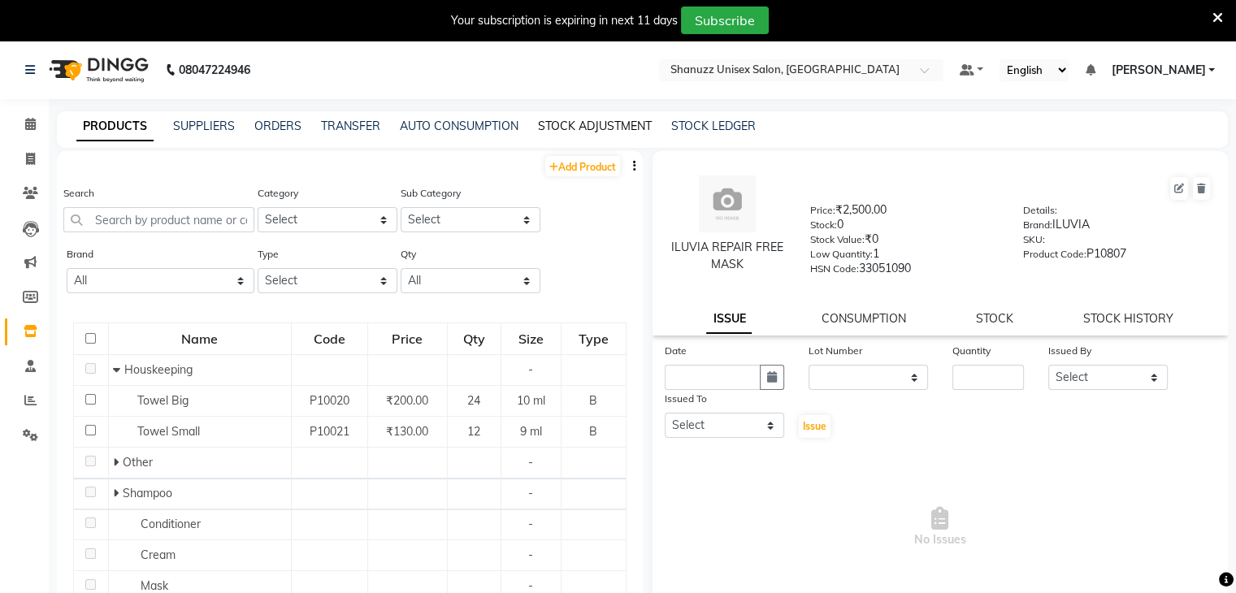
click at [602, 121] on link "STOCK ADJUSTMENT" at bounding box center [595, 126] width 114 height 15
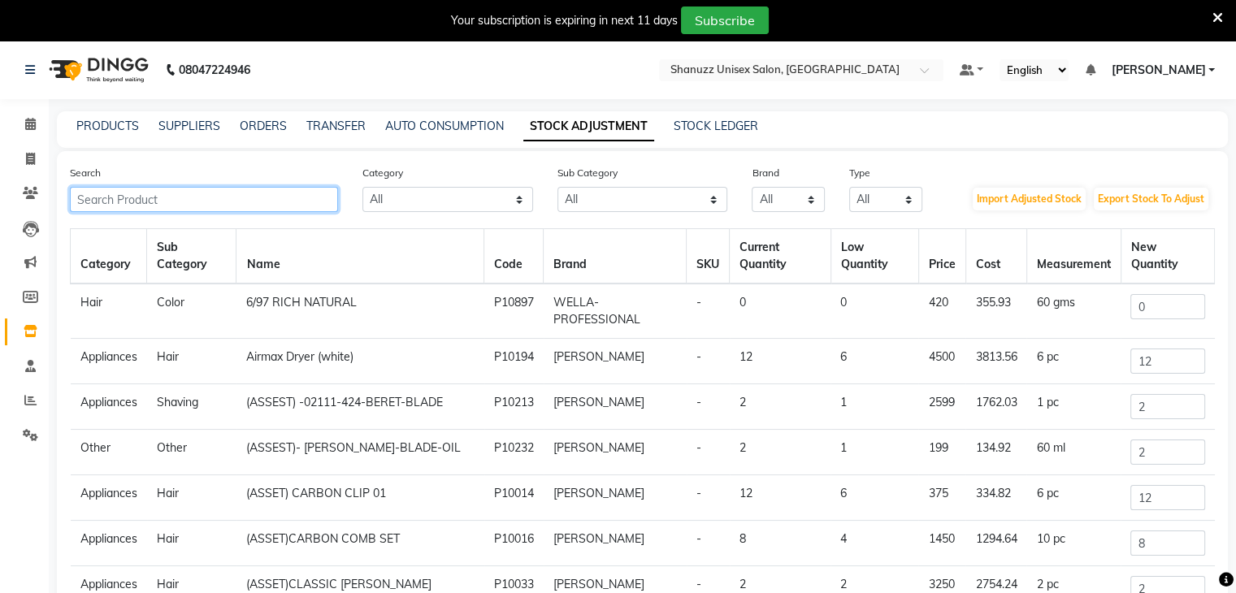
click at [171, 204] on input "text" at bounding box center [204, 199] width 268 height 25
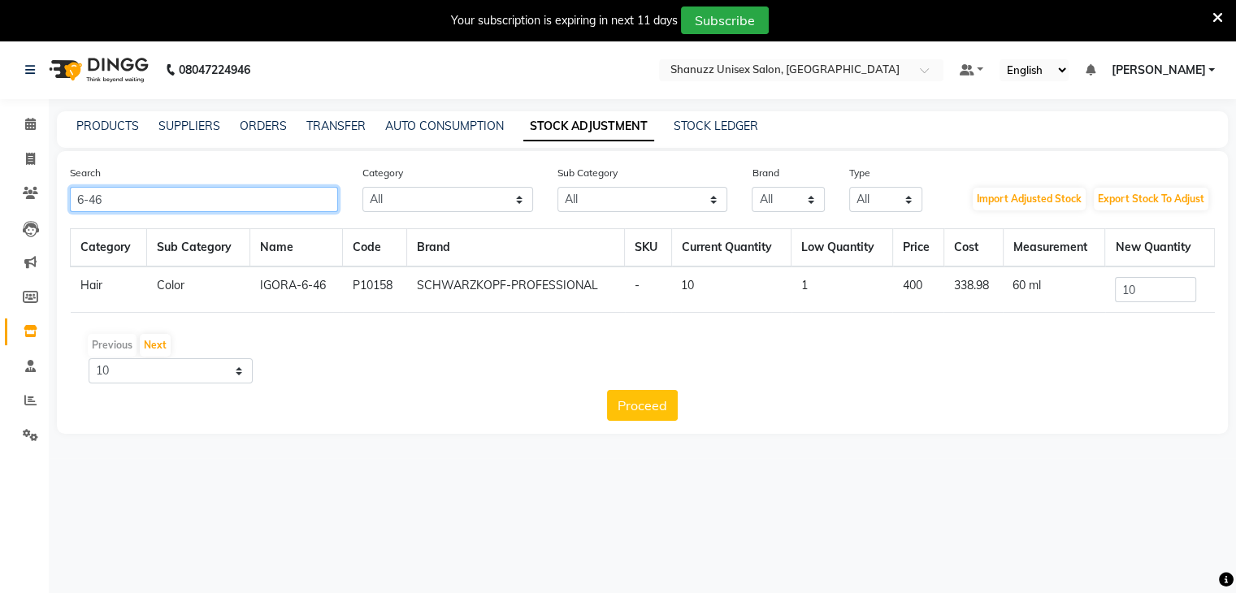
type input "6-46"
click at [1151, 287] on input "10" at bounding box center [1155, 289] width 81 height 25
type input "1"
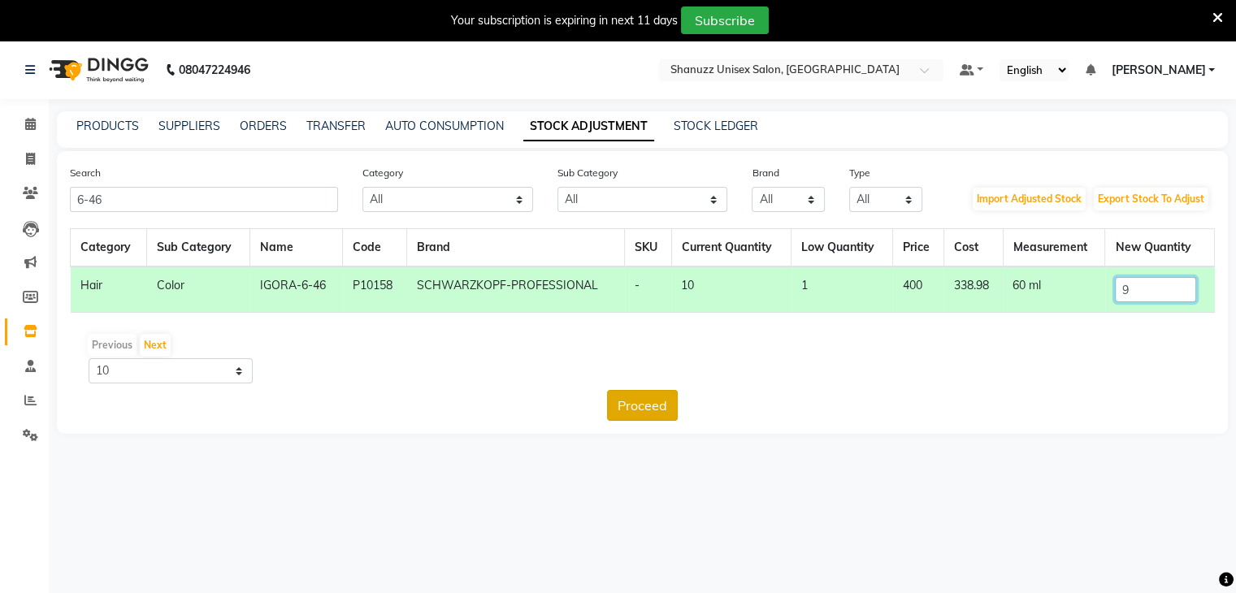
type input "9"
click at [658, 405] on button "Proceed" at bounding box center [642, 405] width 71 height 31
click at [658, 405] on button "Submit" at bounding box center [678, 405] width 64 height 31
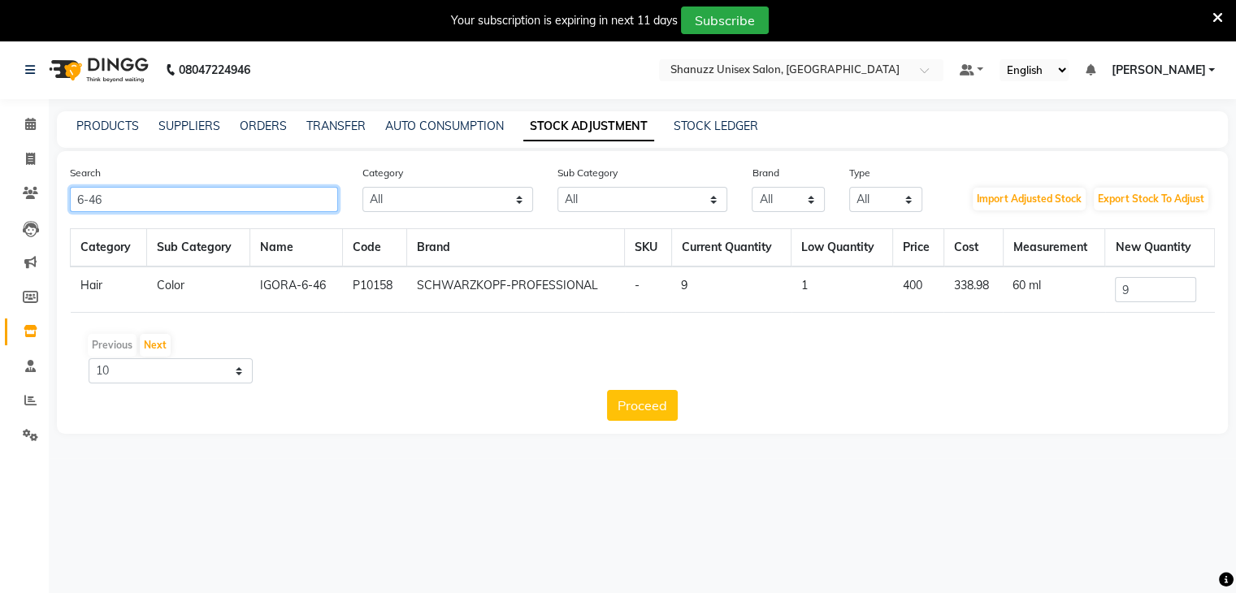
click at [244, 204] on input "6-46" at bounding box center [204, 199] width 268 height 25
type input "6"
type input "6-00"
click at [1146, 297] on input "15" at bounding box center [1155, 289] width 81 height 25
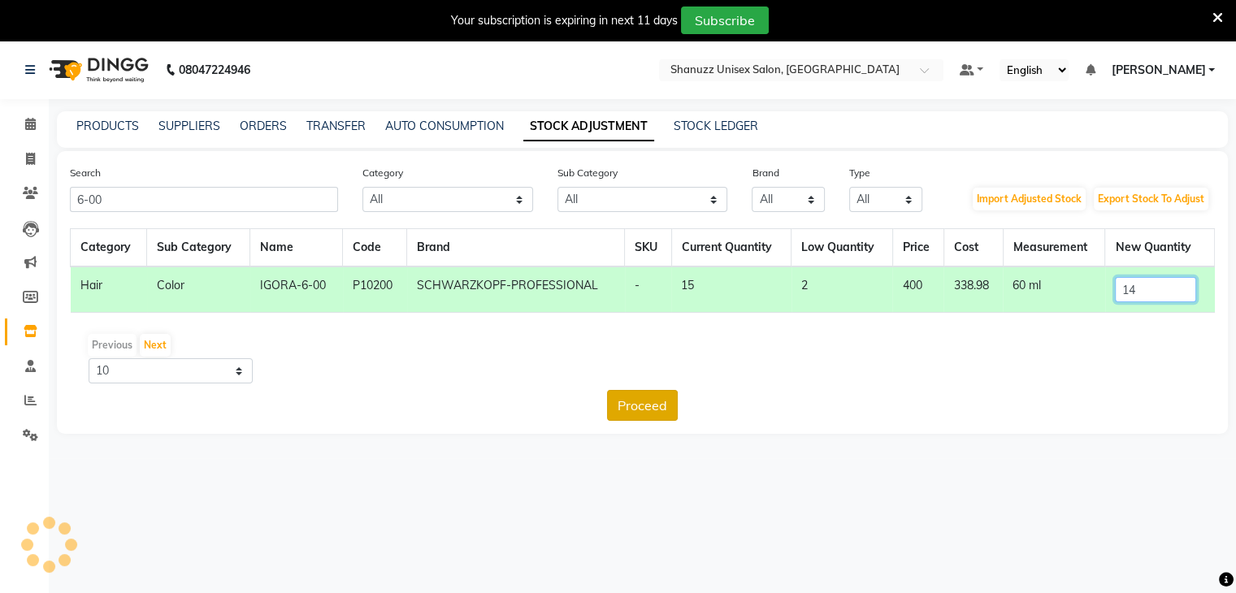
type input "14"
click at [623, 405] on button "Proceed" at bounding box center [642, 405] width 71 height 31
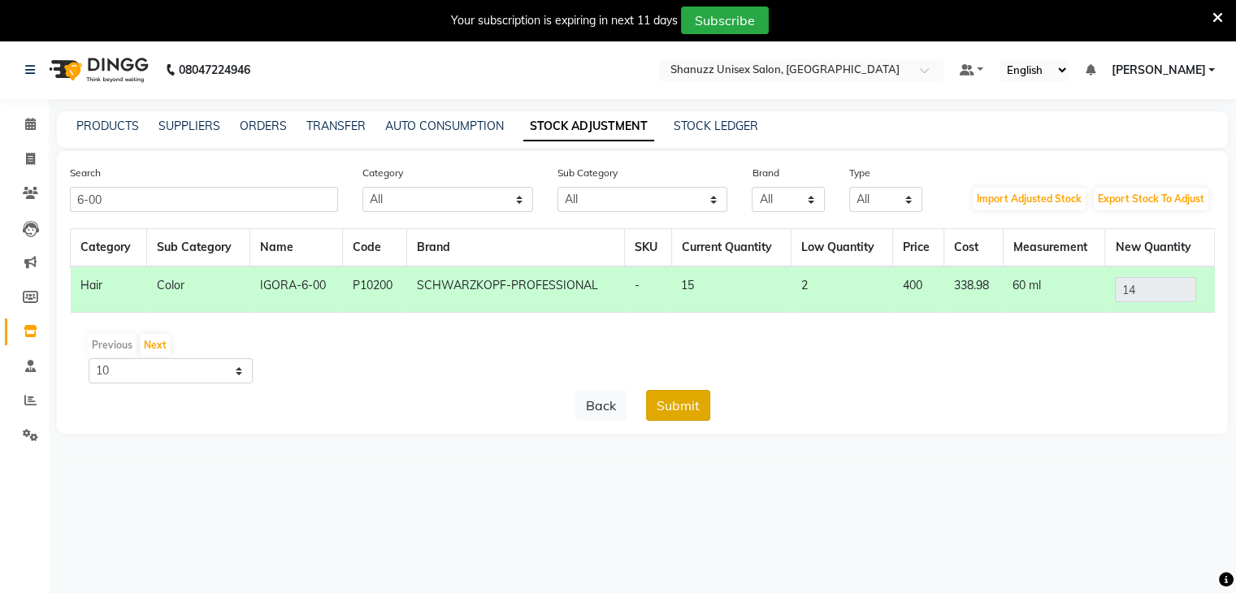
click at [679, 406] on button "Submit" at bounding box center [678, 405] width 64 height 31
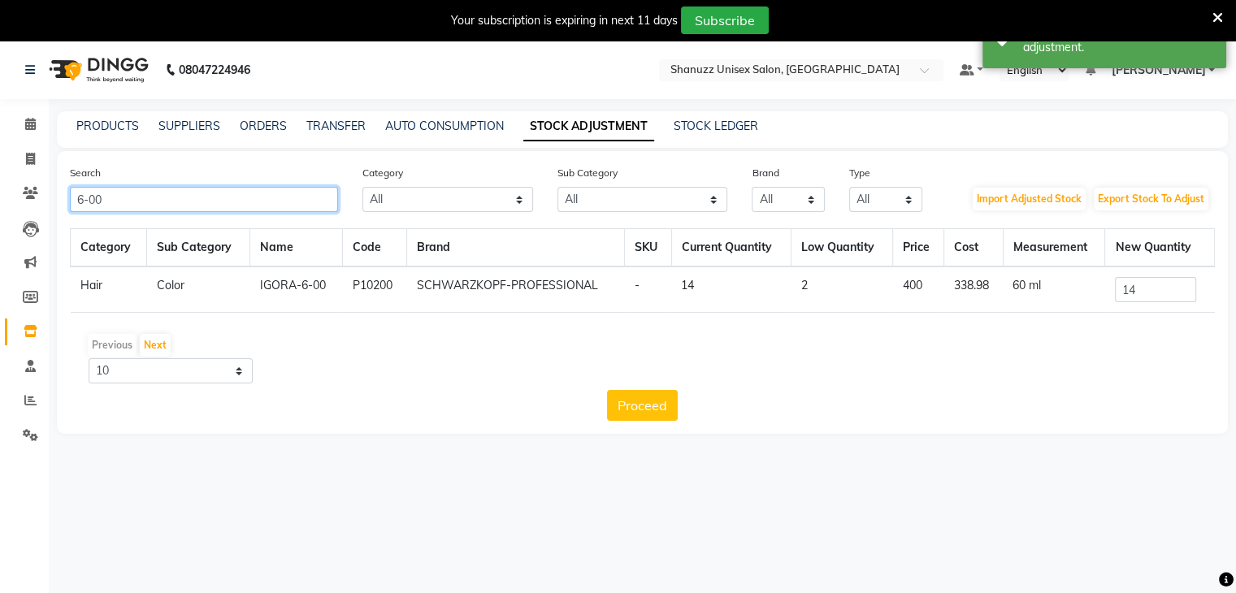
click at [231, 202] on input "6-00" at bounding box center [204, 199] width 268 height 25
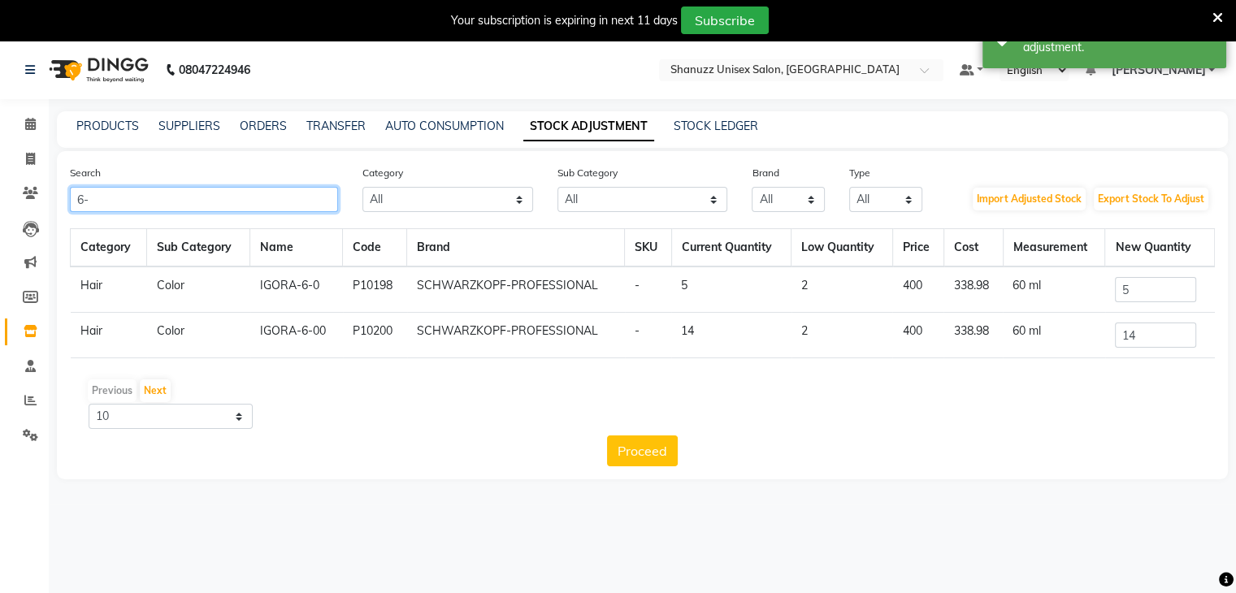
type input "6"
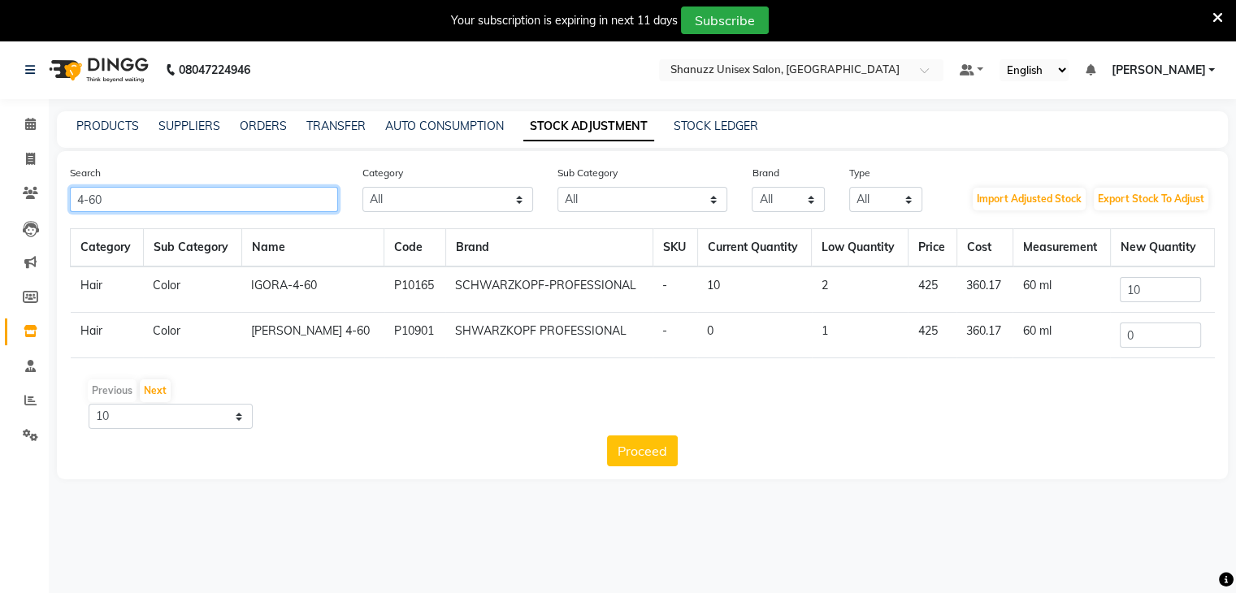
type input "4-60"
click at [1151, 300] on input "10" at bounding box center [1160, 289] width 81 height 25
type input "1"
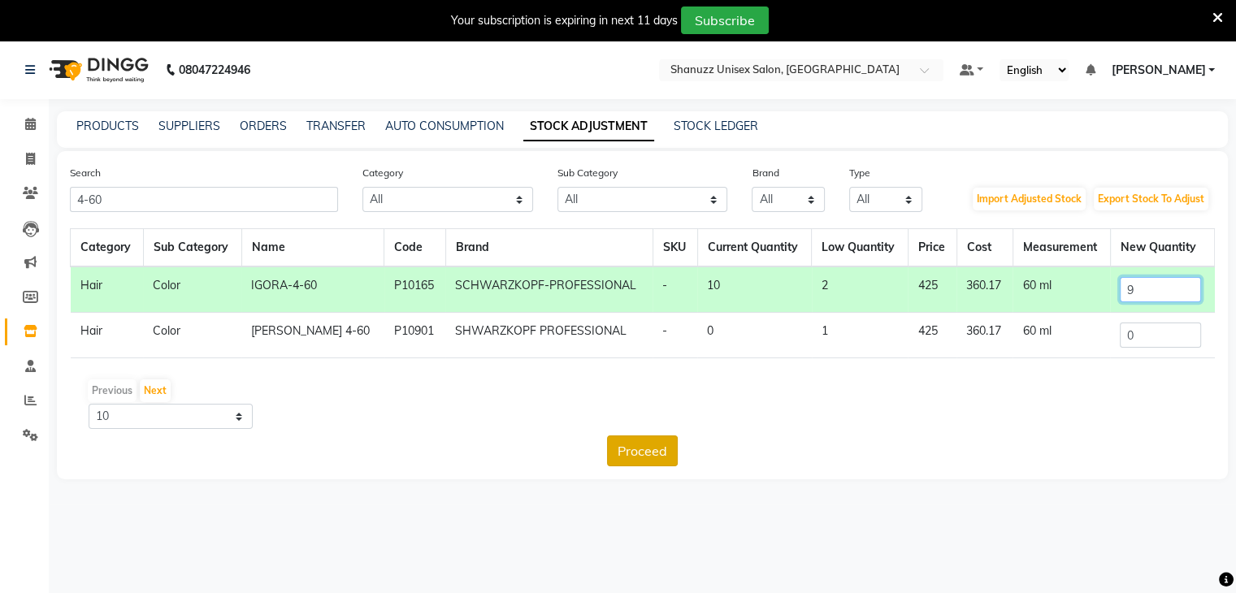
type input "9"
click at [628, 446] on button "Proceed" at bounding box center [642, 451] width 71 height 31
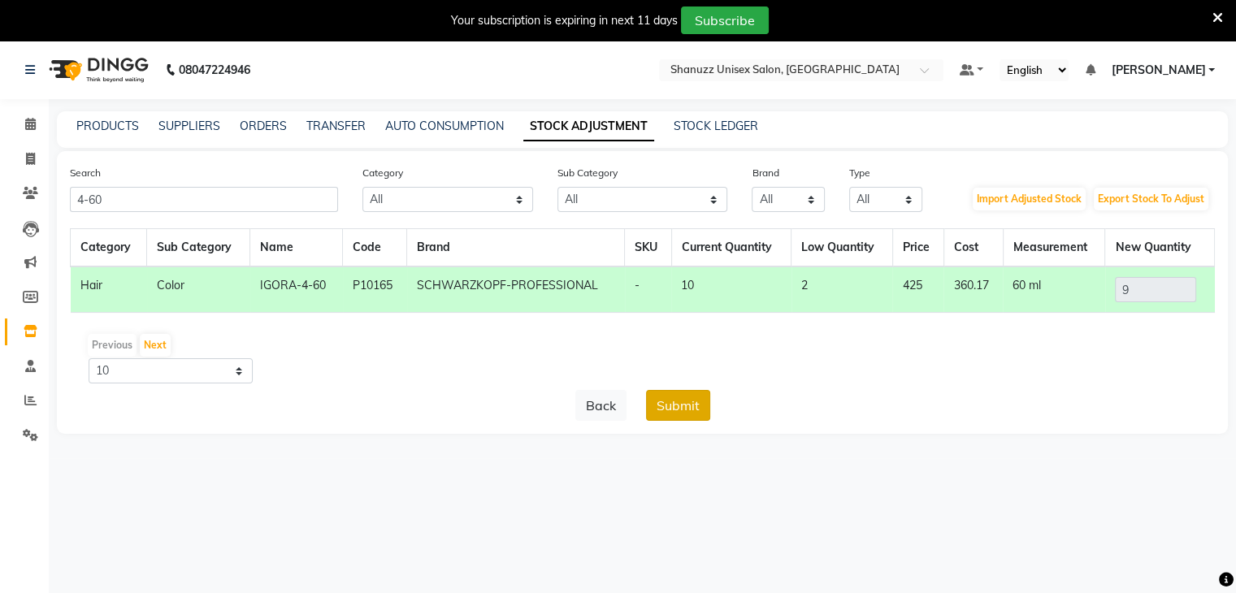
click at [695, 401] on button "Submit" at bounding box center [678, 405] width 64 height 31
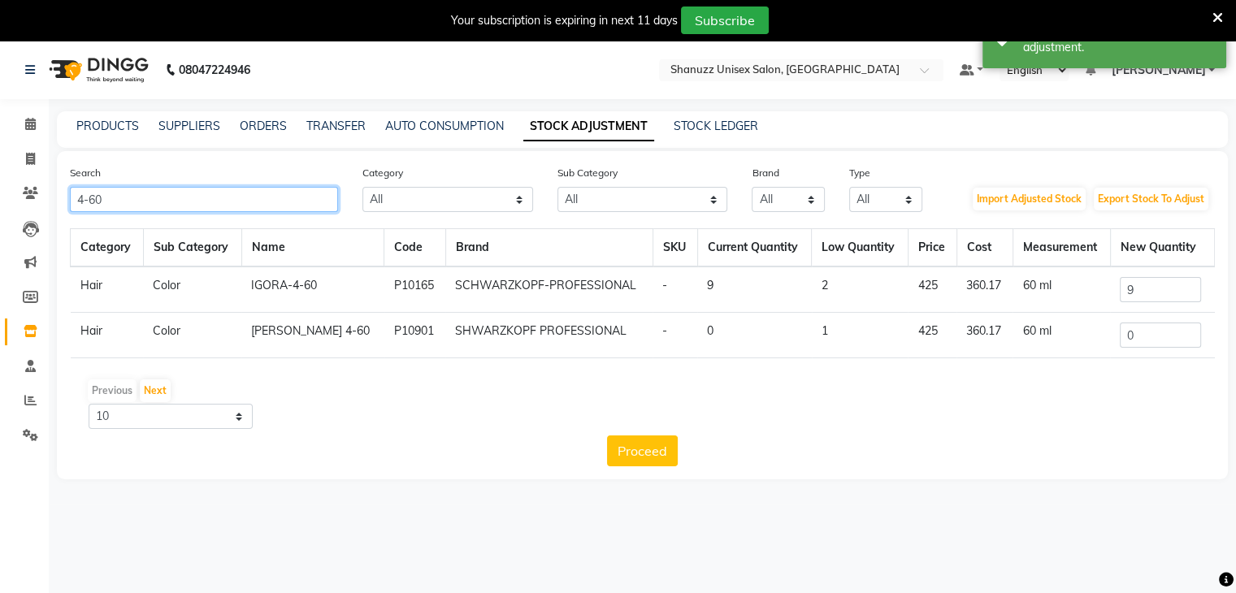
click at [244, 202] on input "4-60" at bounding box center [204, 199] width 268 height 25
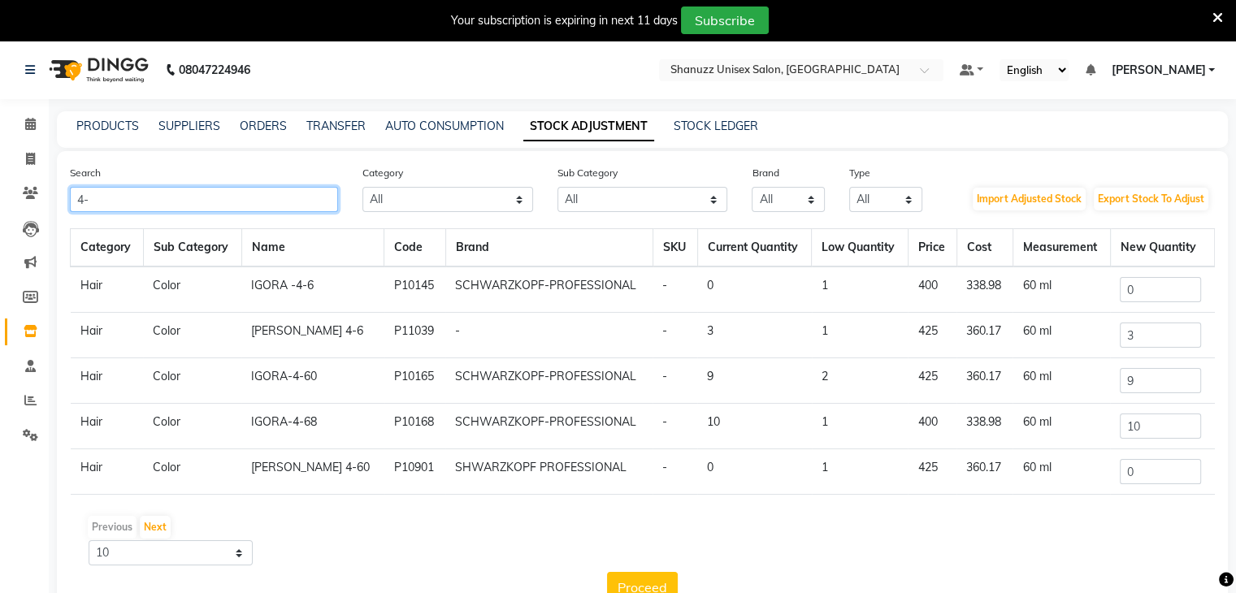
type input "4"
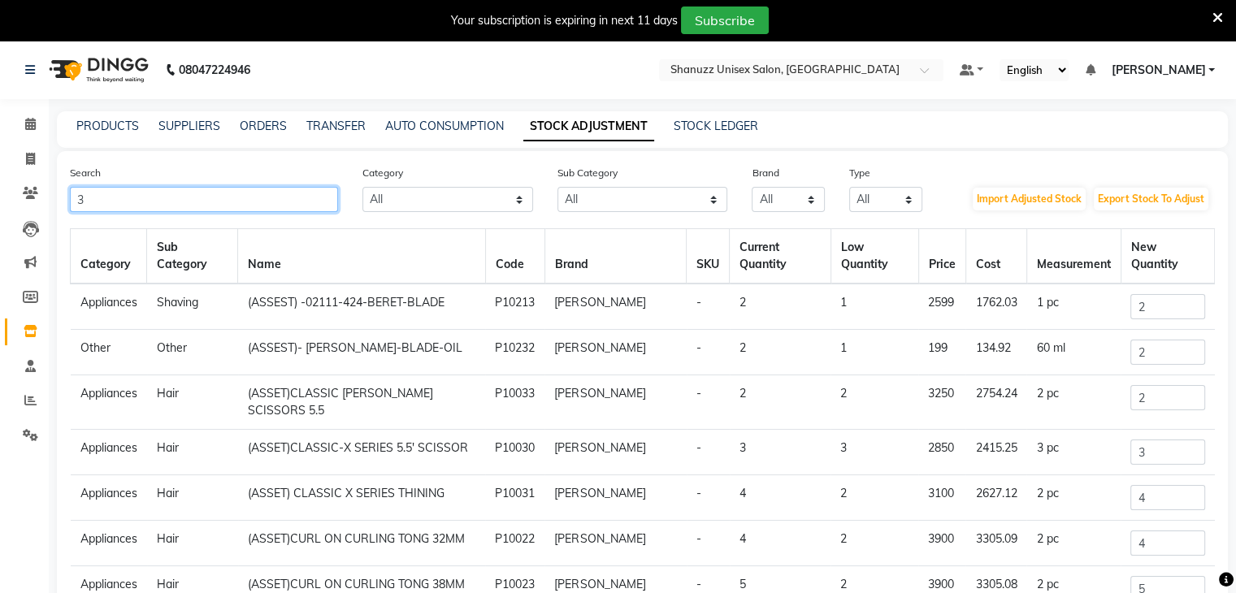
click at [150, 196] on input "3" at bounding box center [204, 199] width 268 height 25
type input "3"
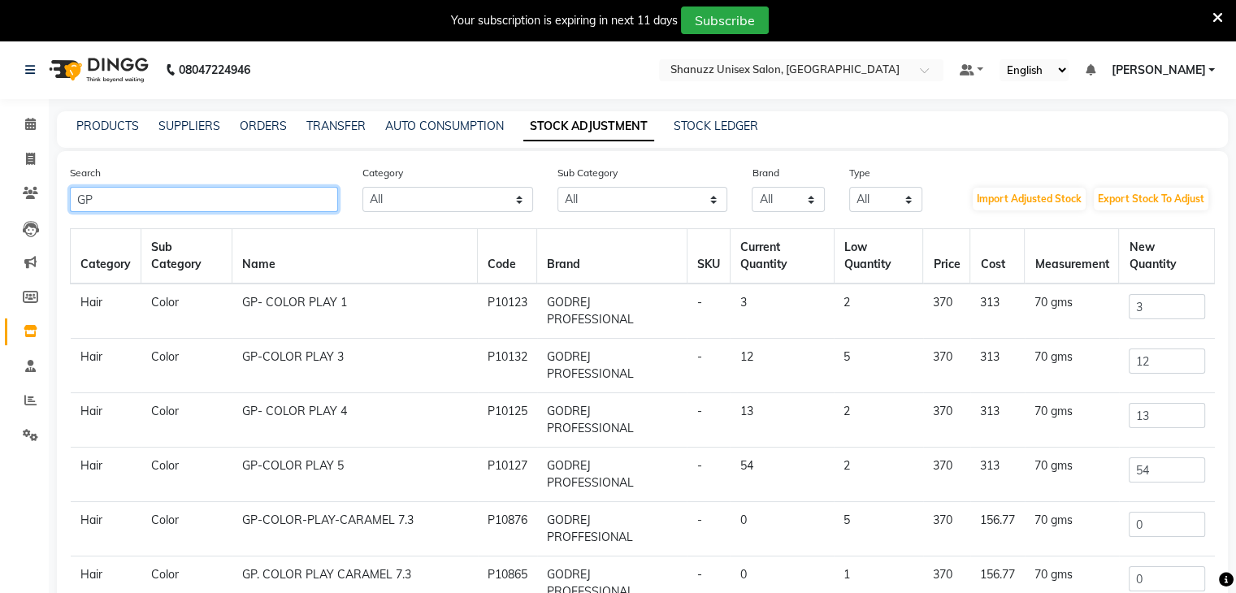
type input "GP"
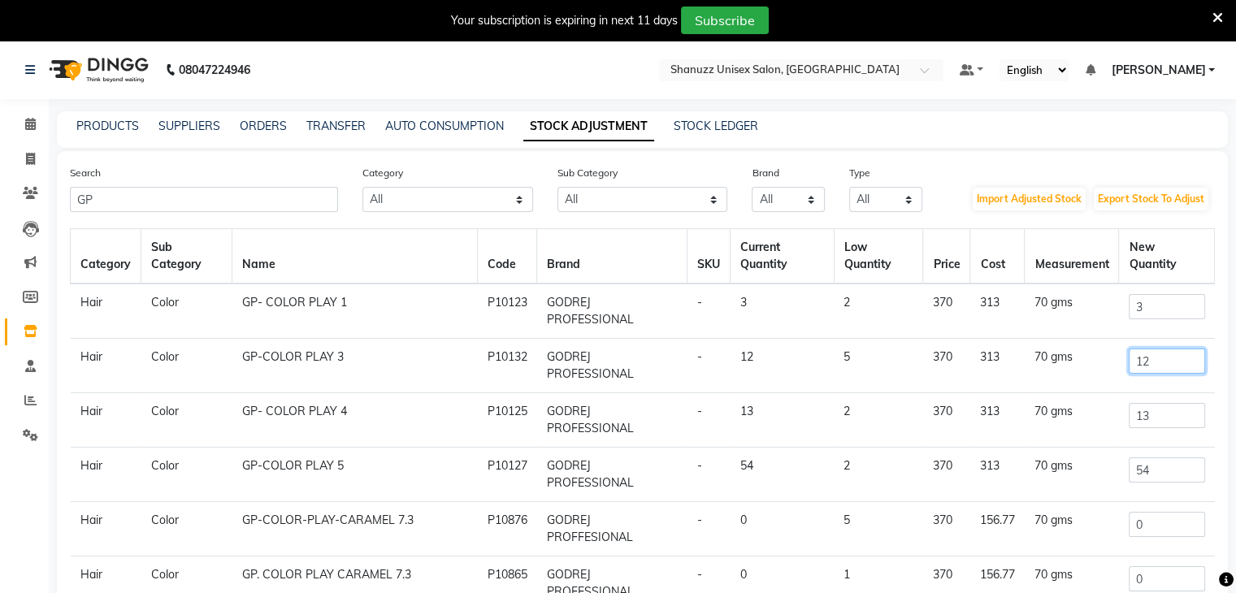
click at [1144, 365] on input "12" at bounding box center [1167, 361] width 76 height 25
type input "1"
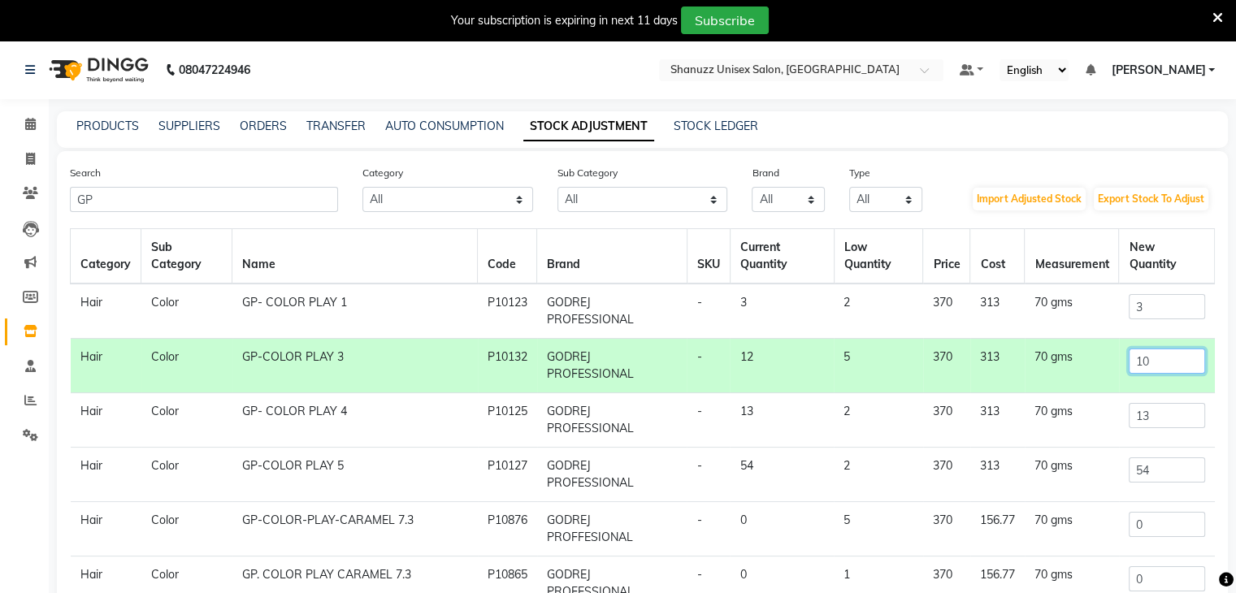
scroll to position [55, 0]
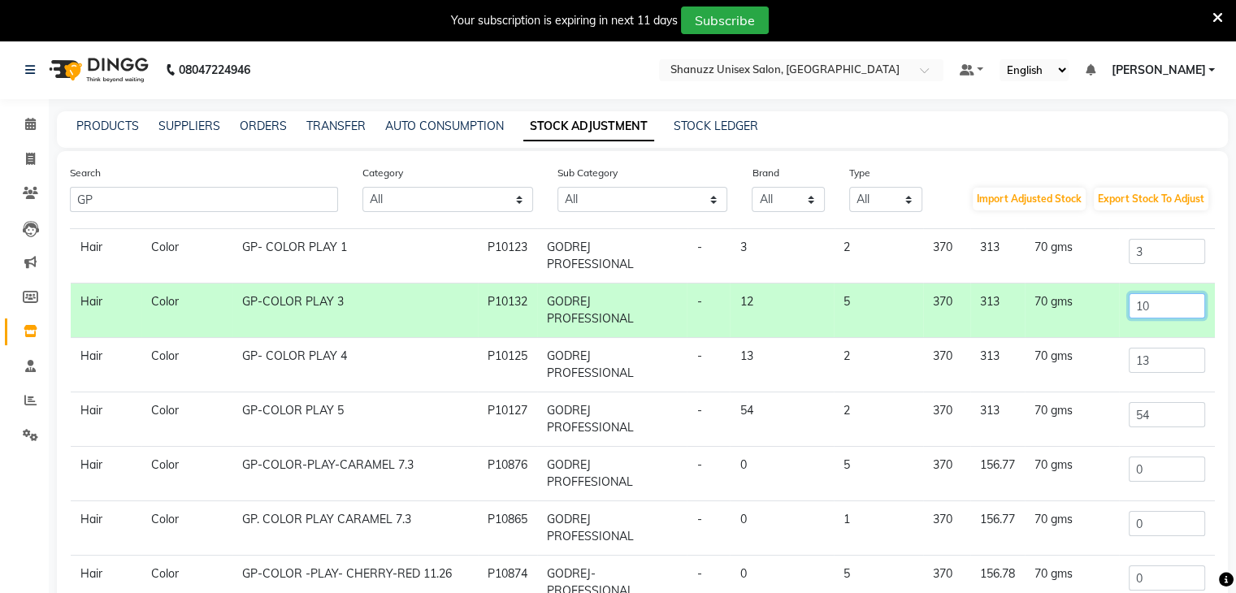
type input "10"
click at [1170, 362] on input "13" at bounding box center [1167, 360] width 76 height 25
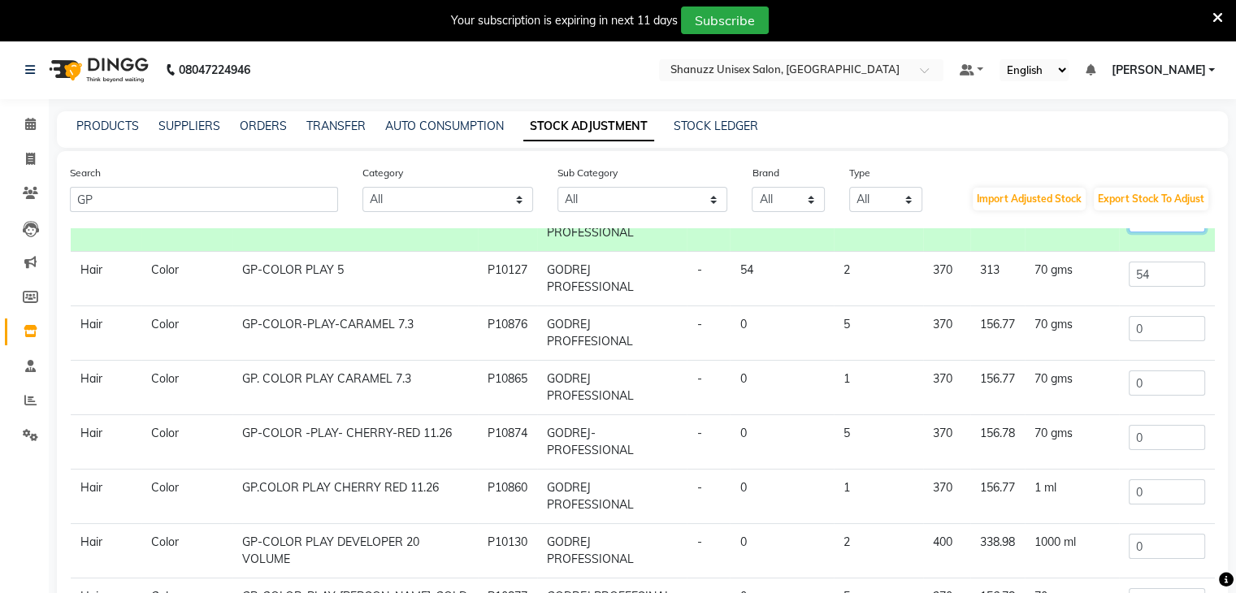
scroll to position [175, 0]
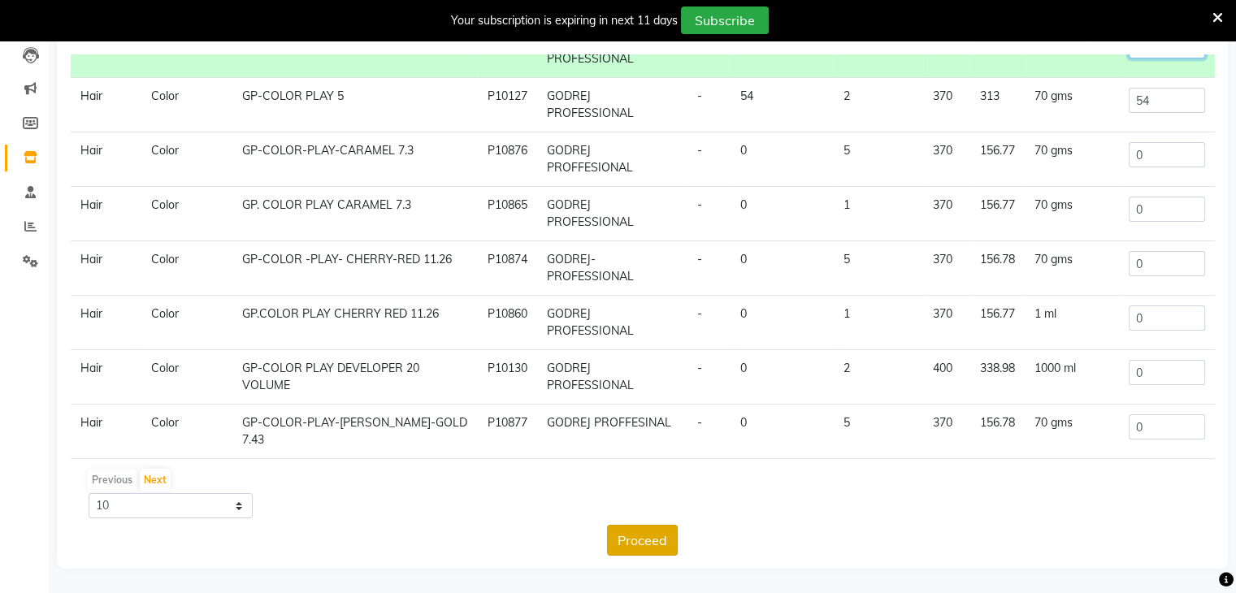
type input "12"
click at [627, 535] on button "Proceed" at bounding box center [642, 540] width 71 height 31
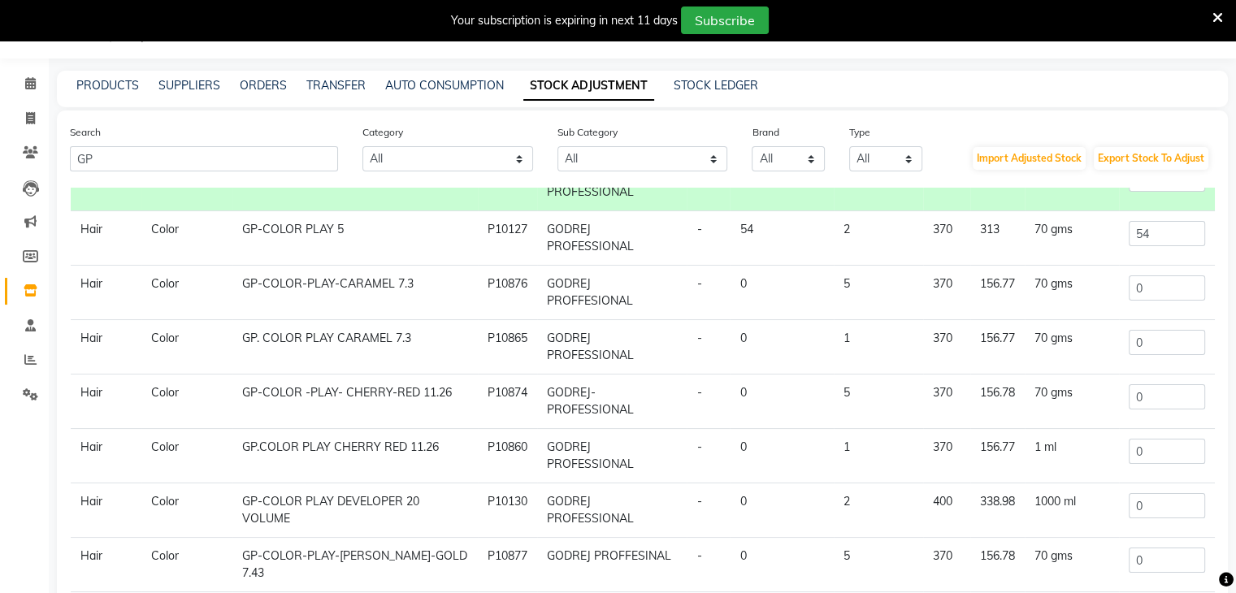
scroll to position [0, 0]
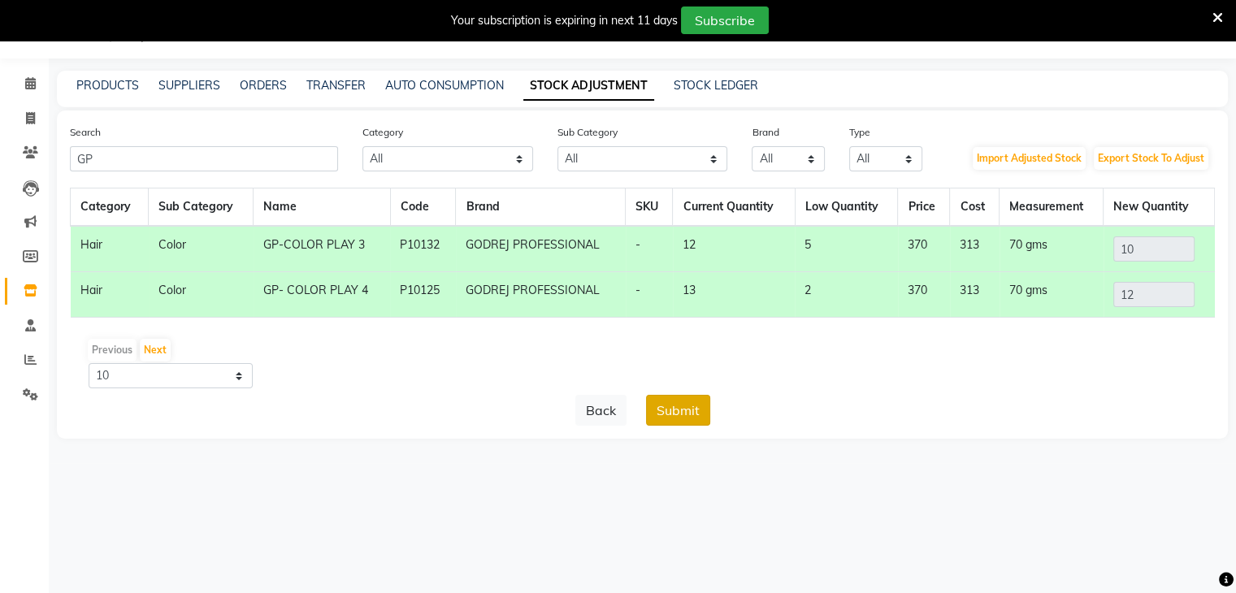
click at [675, 395] on button "Submit" at bounding box center [678, 410] width 64 height 31
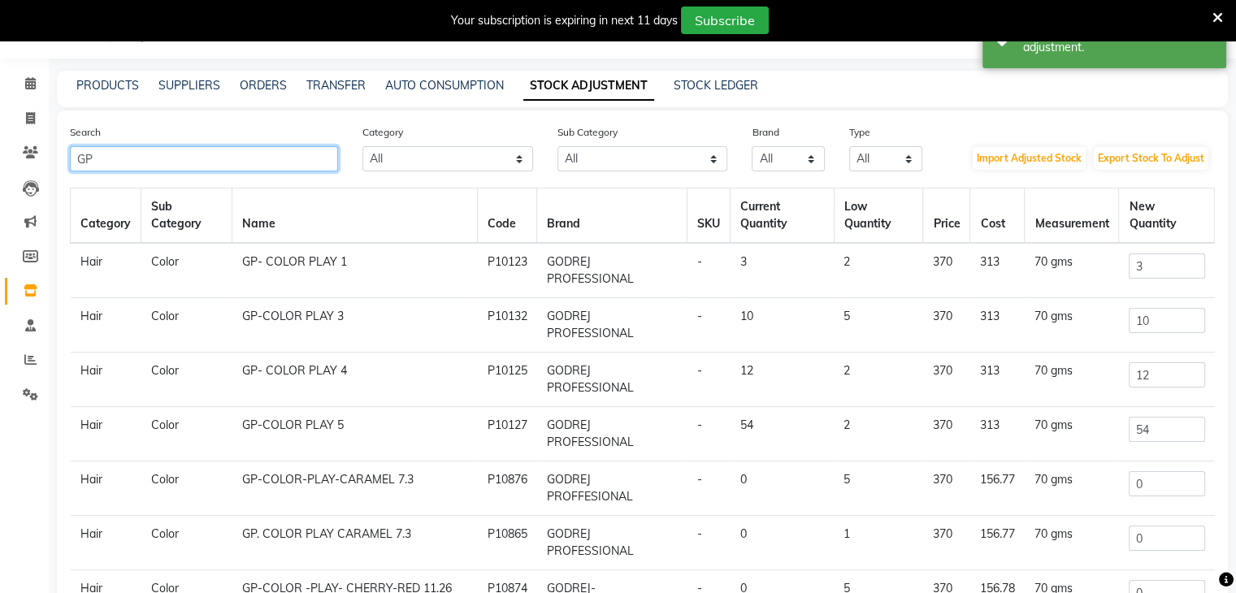
click at [278, 150] on input "GP" at bounding box center [204, 158] width 268 height 25
type input "G"
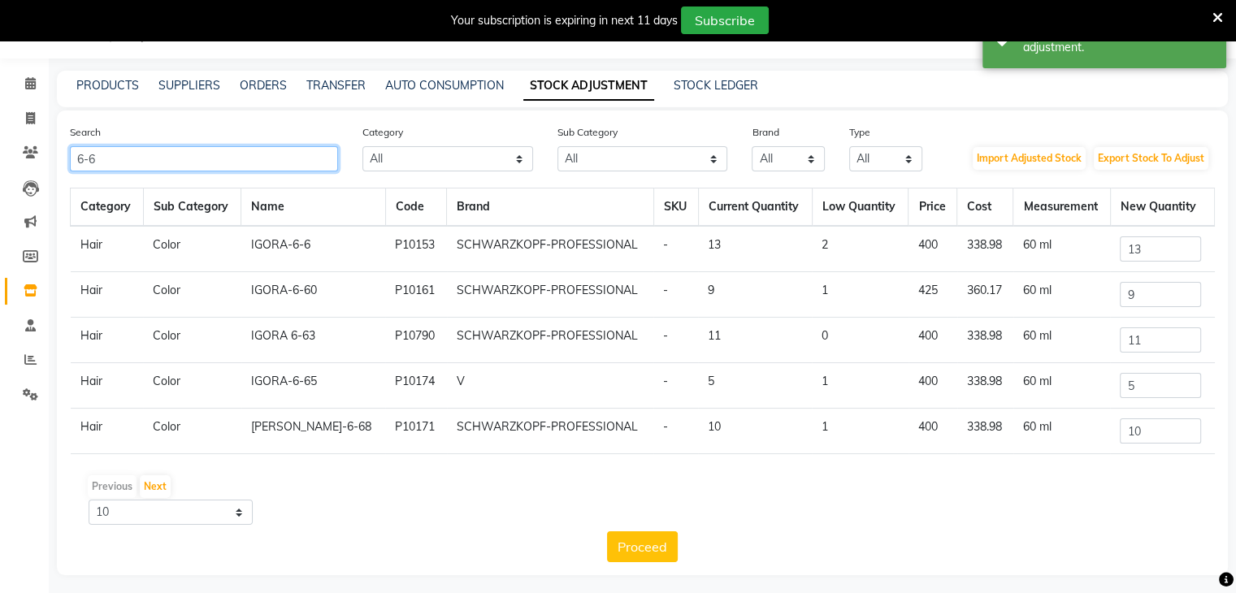
type input "6-6"
click at [1167, 251] on input "13" at bounding box center [1160, 249] width 81 height 25
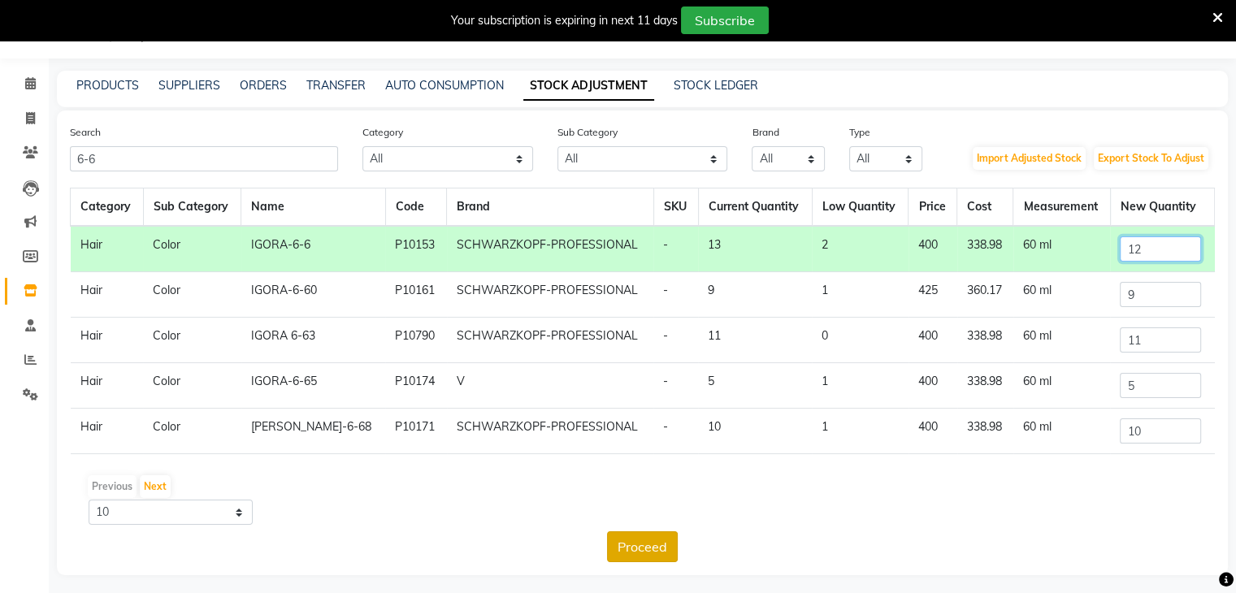
type input "12"
click at [637, 549] on button "Proceed" at bounding box center [642, 547] width 71 height 31
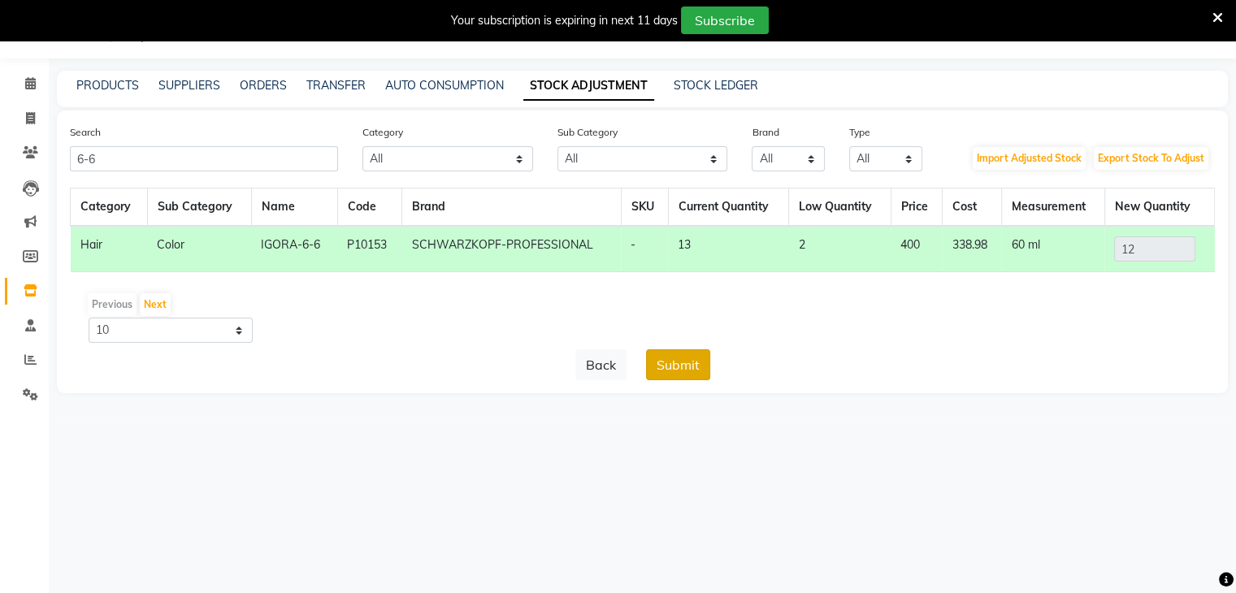
click at [662, 371] on button "Submit" at bounding box center [678, 364] width 64 height 31
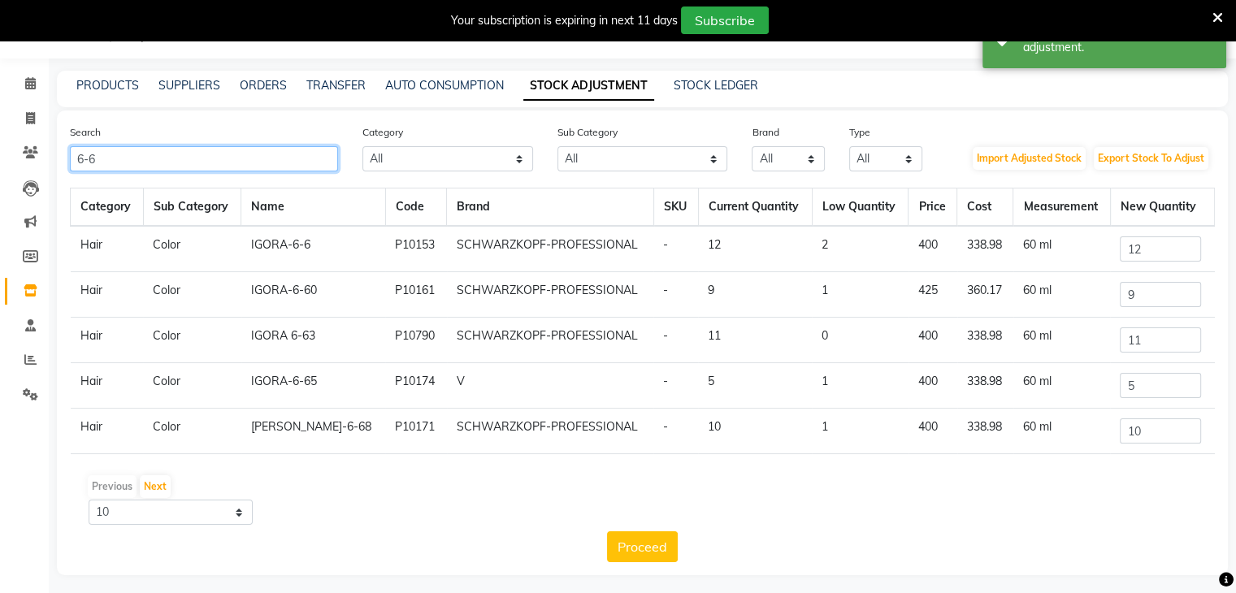
click at [325, 151] on input "6-6" at bounding box center [204, 158] width 268 height 25
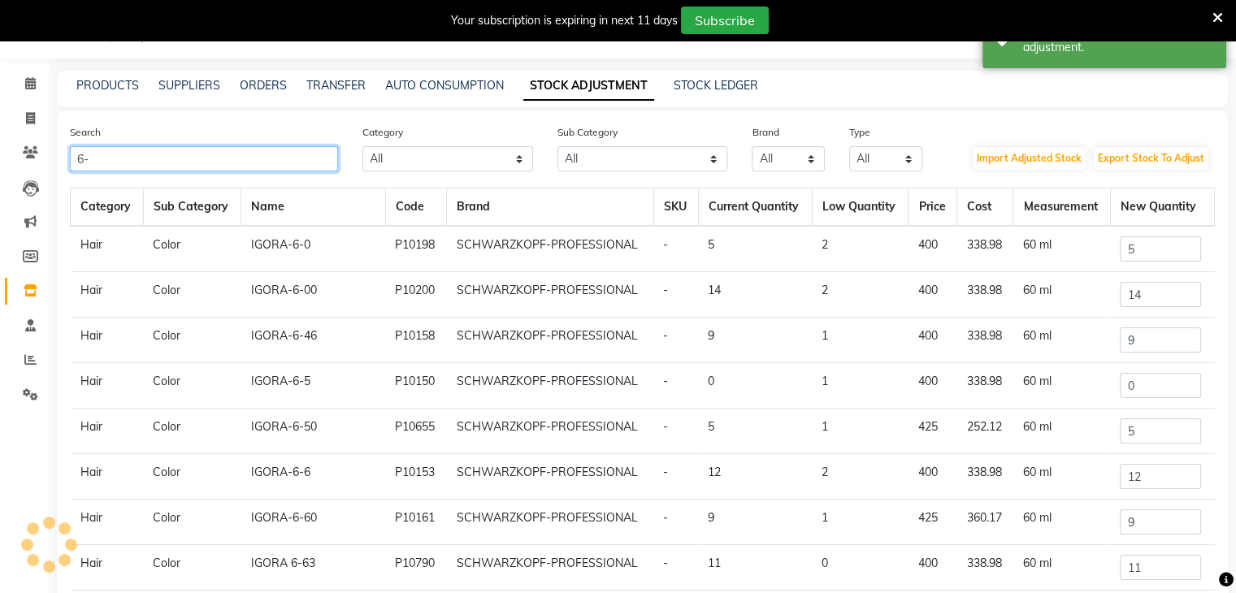
type input "6"
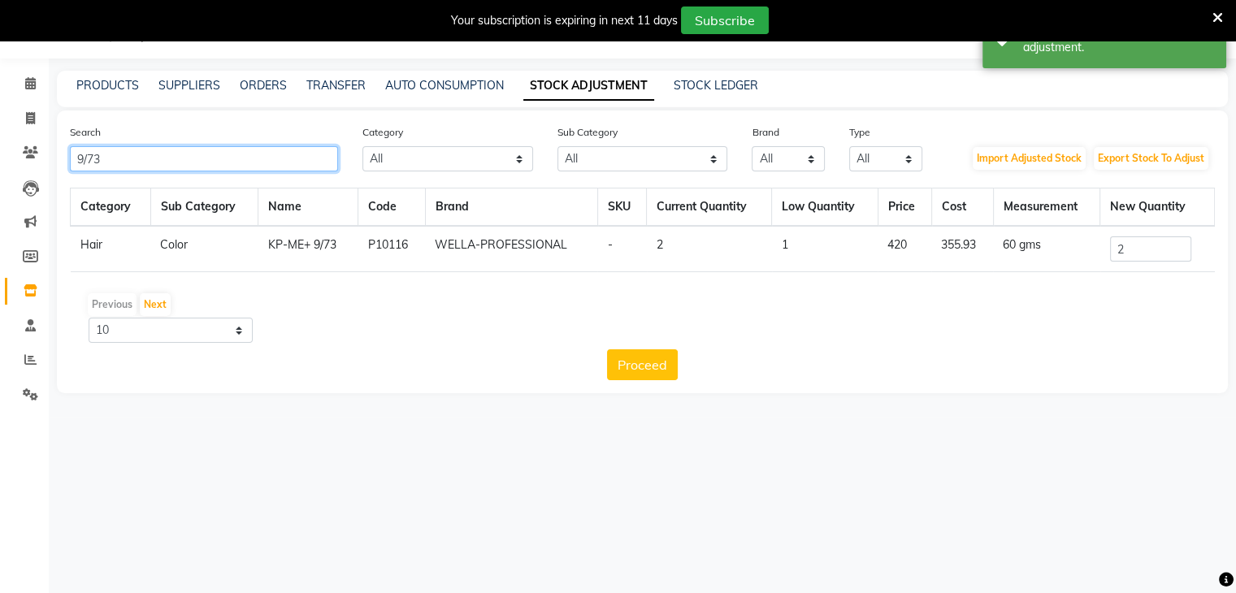
type input "9/73"
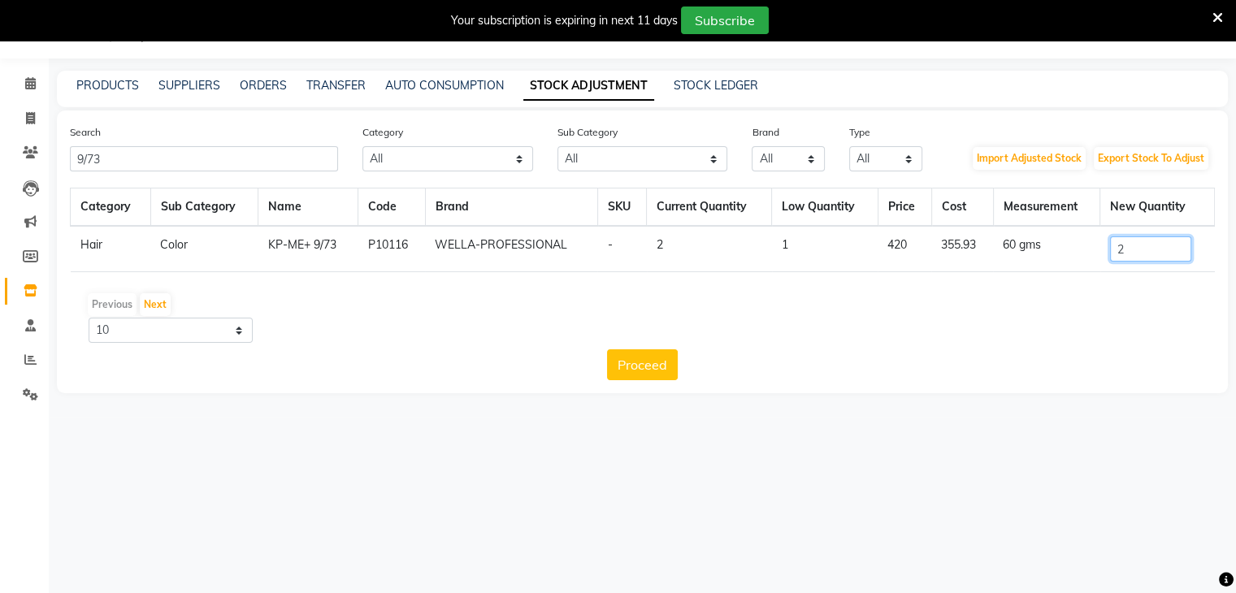
click at [1137, 249] on input "2" at bounding box center [1150, 249] width 81 height 25
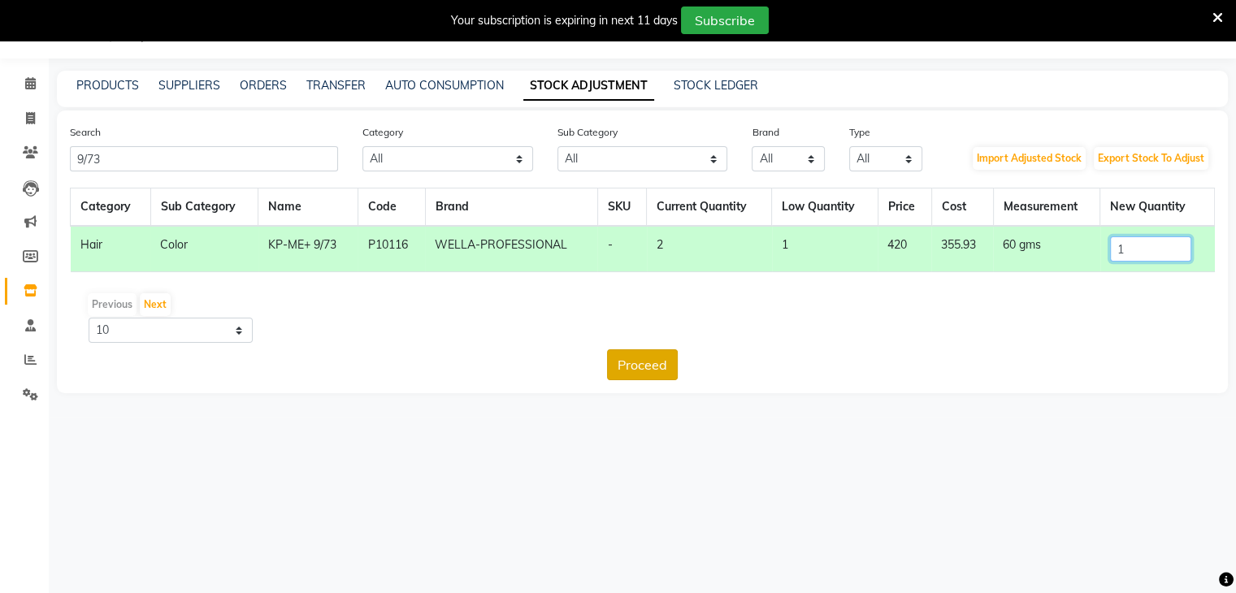
type input "1"
click at [631, 362] on button "Proceed" at bounding box center [642, 364] width 71 height 31
click at [695, 354] on button "Submit" at bounding box center [678, 364] width 64 height 31
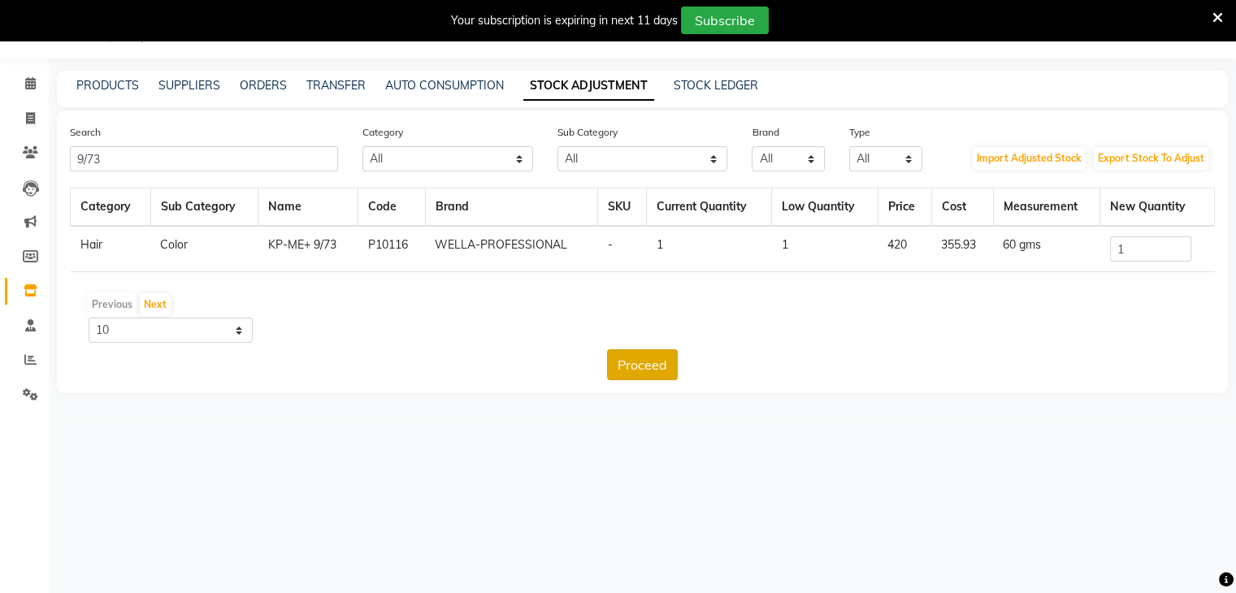
click at [645, 367] on button "Proceed" at bounding box center [642, 364] width 71 height 31
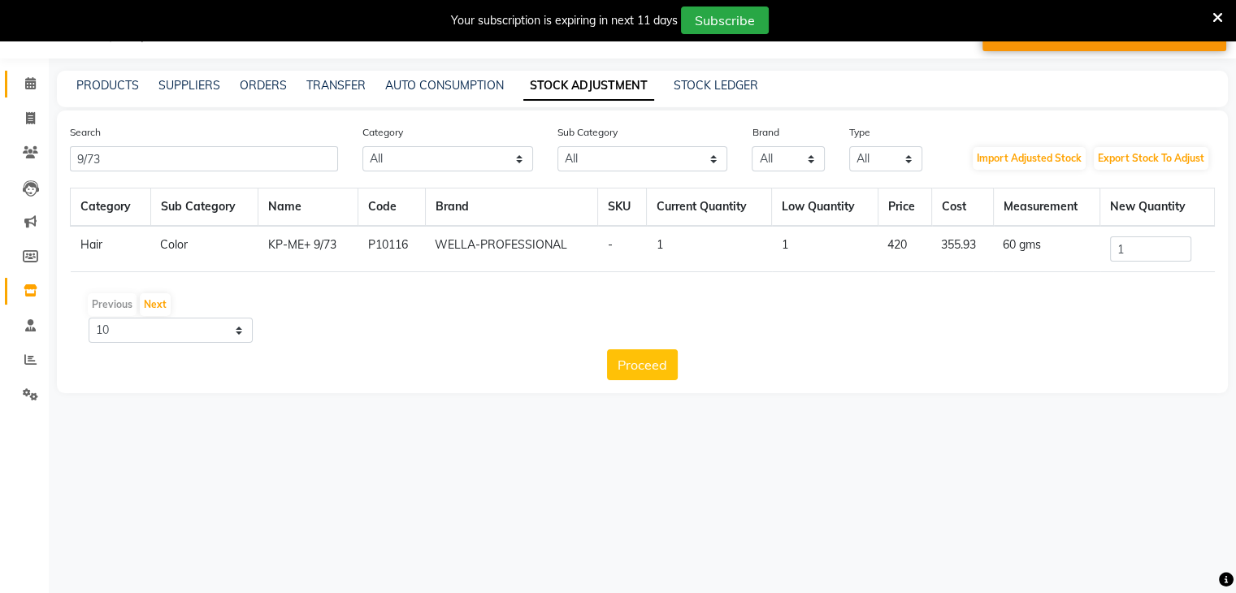
click at [12, 83] on link "Calendar" at bounding box center [24, 84] width 39 height 27
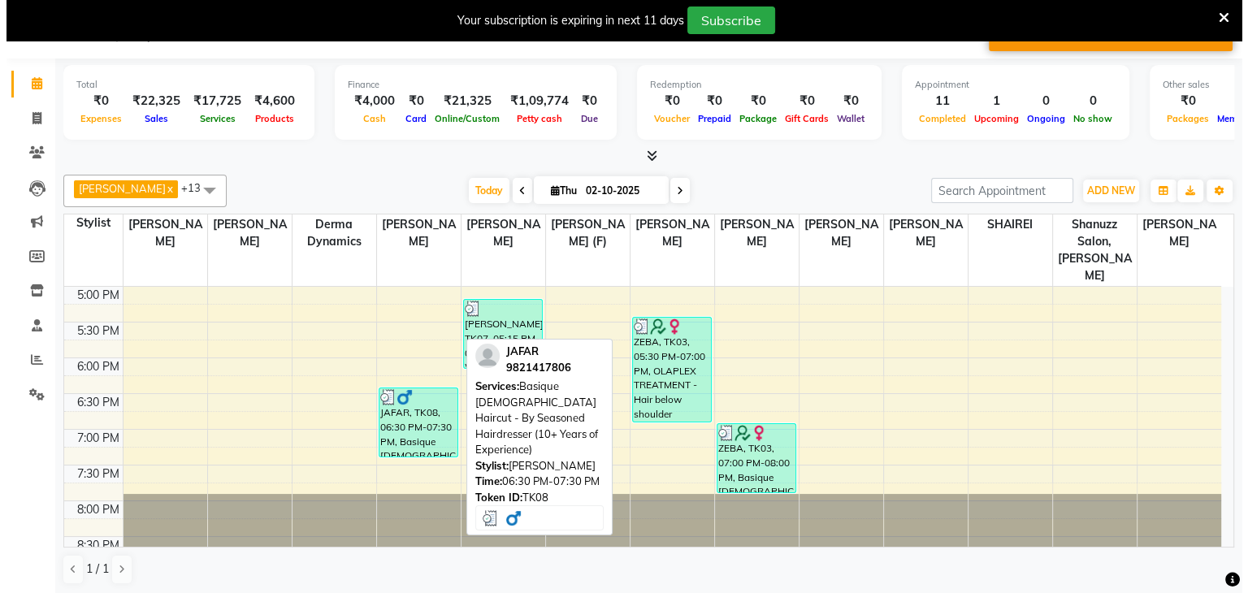
scroll to position [41, 0]
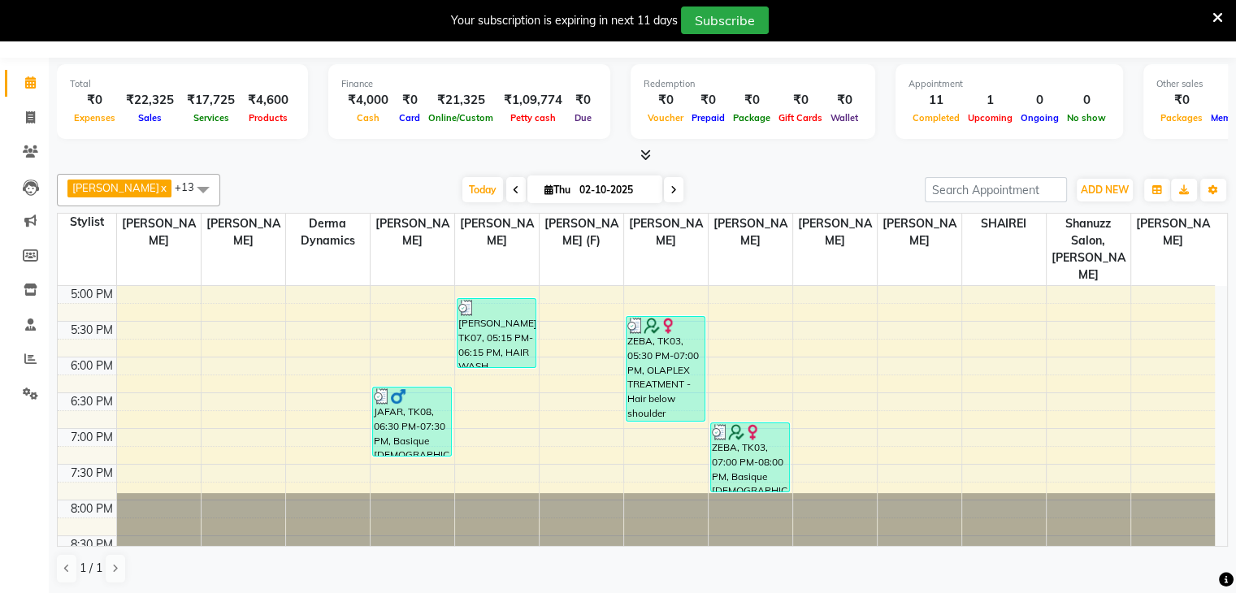
click at [462, 446] on div "9:00 AM 9:30 AM 10:00 AM 10:30 AM 11:00 AM 11:30 AM 12:00 PM 12:30 PM 1:00 PM 1…" at bounding box center [636, 142] width 1157 height 857
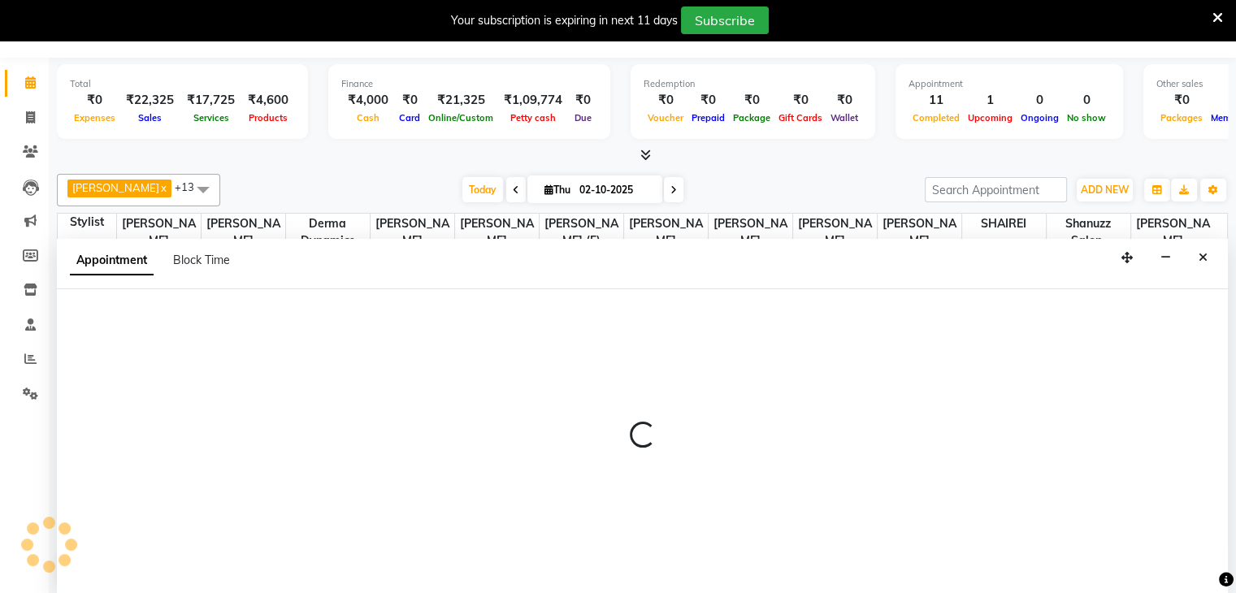
select select "59231"
select select "tentative"
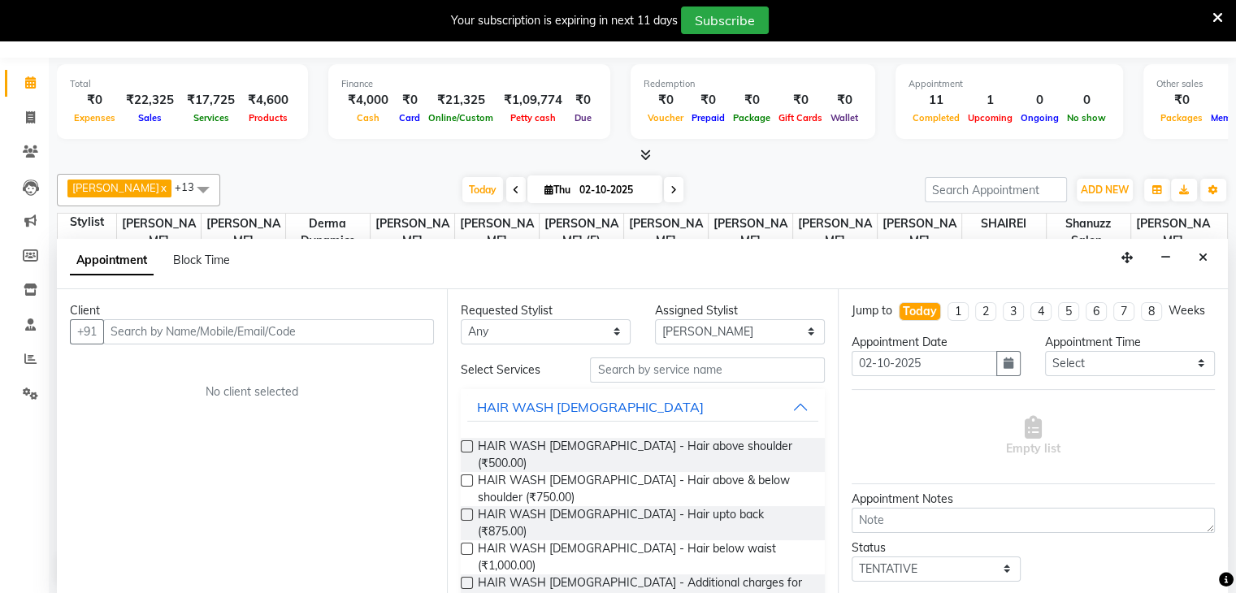
click at [158, 319] on input "text" at bounding box center [268, 331] width 331 height 25
click at [137, 332] on input "text" at bounding box center [268, 331] width 331 height 25
type input "9674885307"
click at [400, 336] on span "Add Client" at bounding box center [400, 331] width 54 height 15
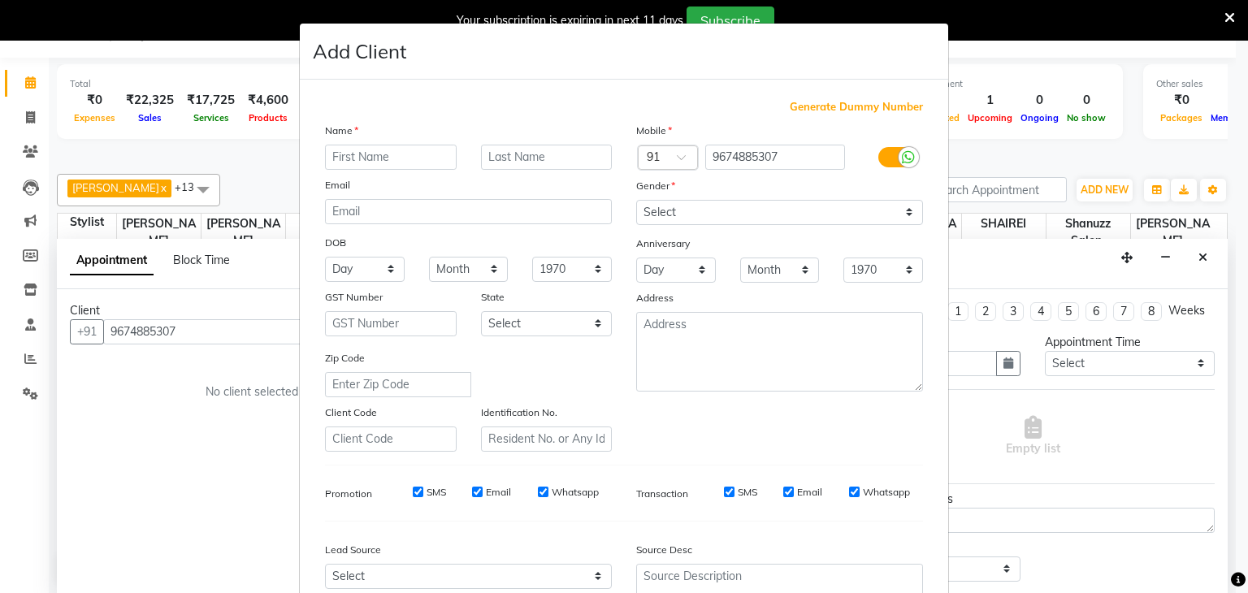
click at [399, 162] on input "text" at bounding box center [391, 157] width 132 height 25
type input "[PERSON_NAME]"
click at [536, 156] on input "text" at bounding box center [547, 157] width 132 height 25
type input "BISWAS"
click at [750, 219] on select "Select [DEMOGRAPHIC_DATA] [DEMOGRAPHIC_DATA] Other Prefer Not To Say" at bounding box center [779, 212] width 287 height 25
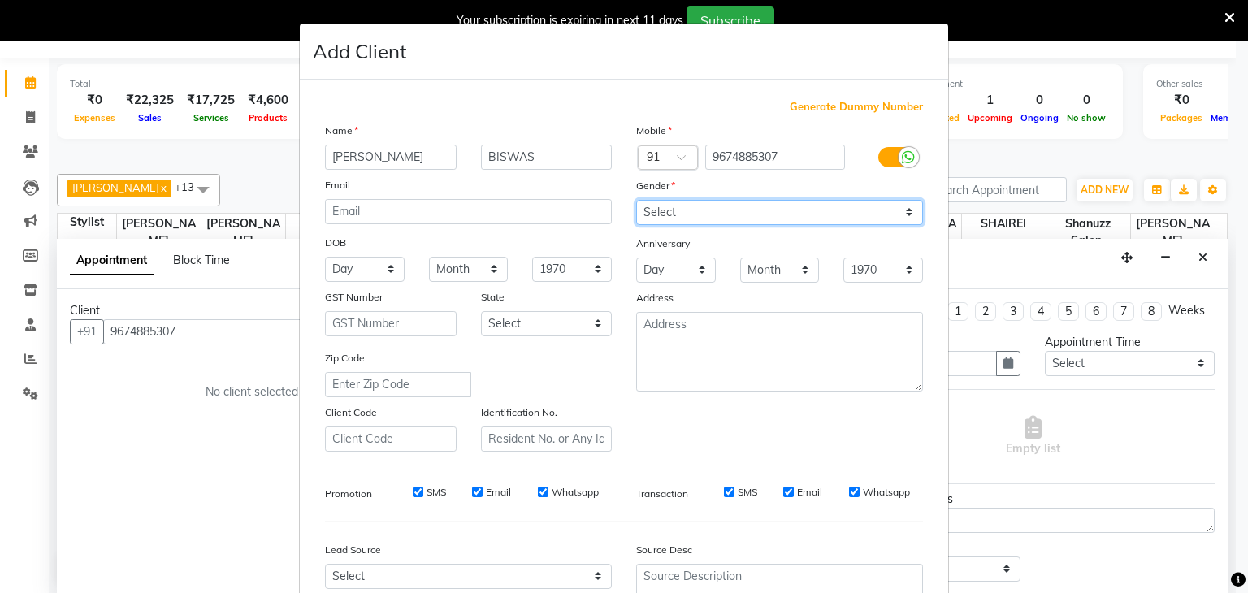
select select "[DEMOGRAPHIC_DATA]"
click at [636, 201] on select "Select [DEMOGRAPHIC_DATA] [DEMOGRAPHIC_DATA] Other Prefer Not To Say" at bounding box center [779, 212] width 287 height 25
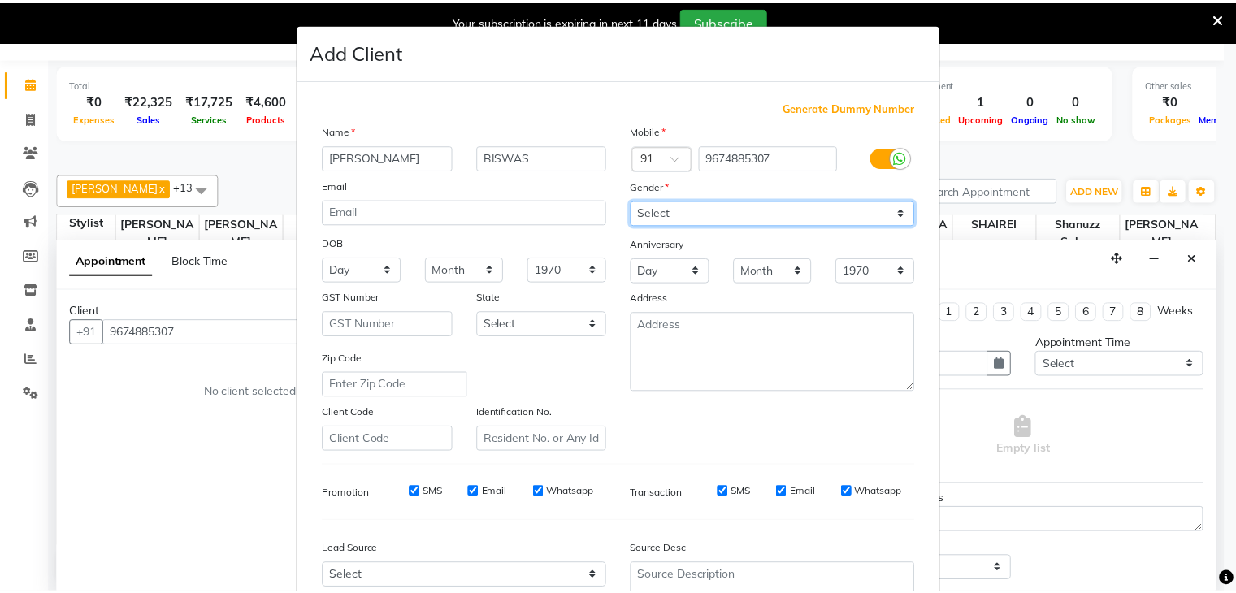
scroll to position [165, 0]
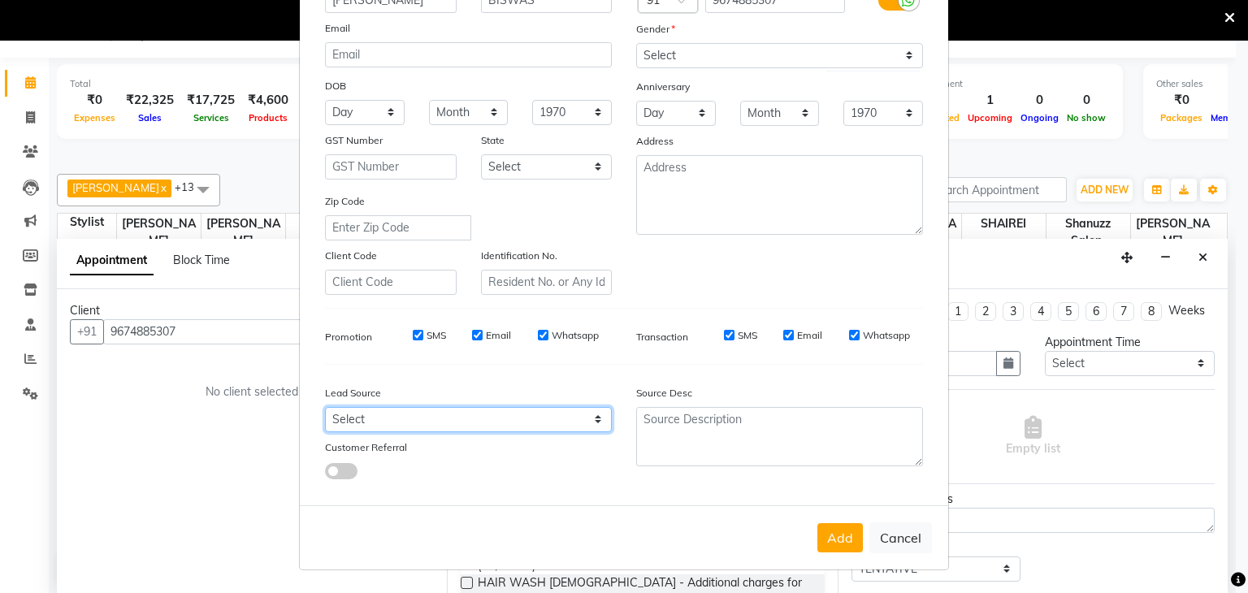
click at [592, 420] on select "Select Walk-in Referral Internet Friend Word of Mouth Advertisement Facebook Ju…" at bounding box center [468, 419] width 287 height 25
select select "49172"
click at [325, 407] on select "Select Walk-in Referral Internet Friend Word of Mouth Advertisement Facebook Ju…" at bounding box center [468, 419] width 287 height 25
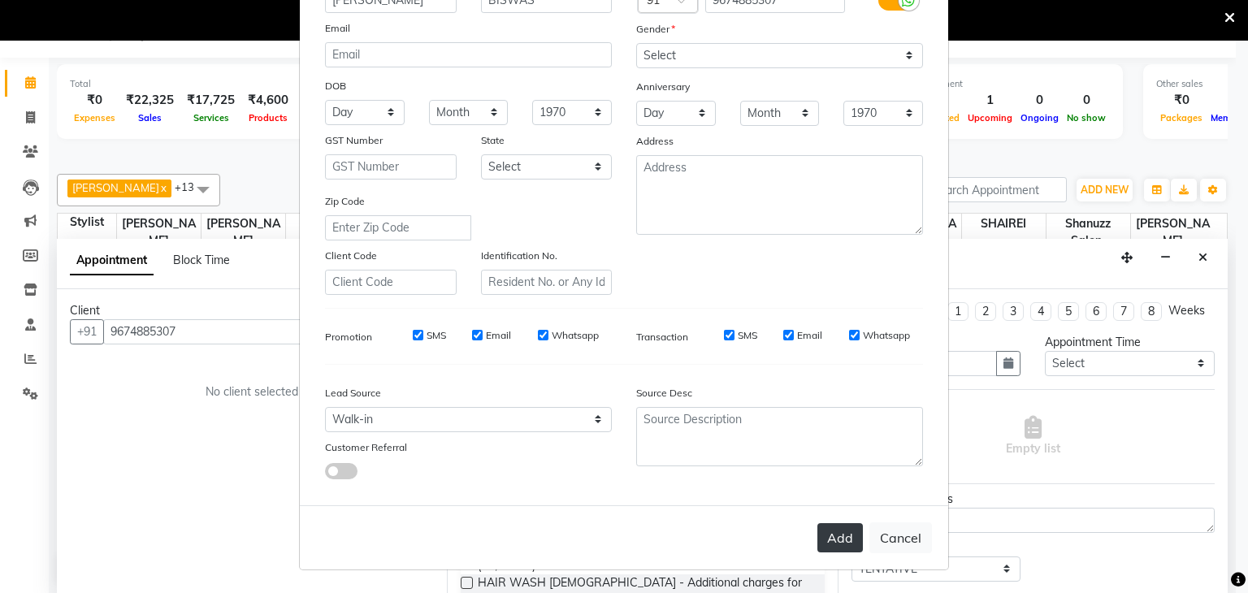
click at [833, 537] on button "Add" at bounding box center [841, 537] width 46 height 29
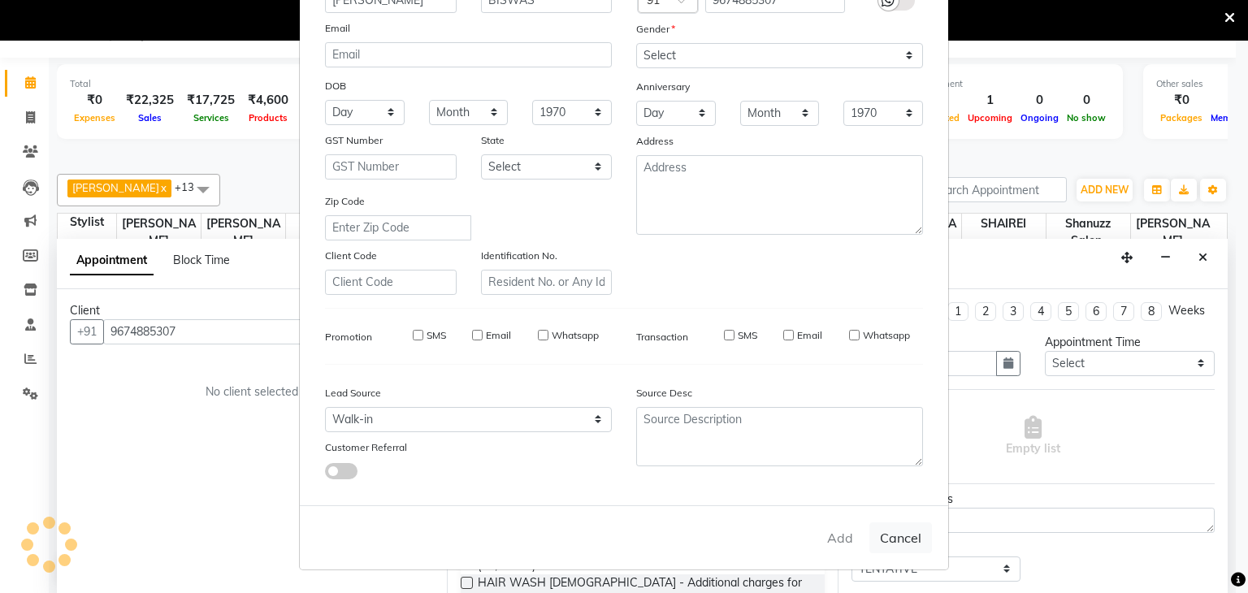
select select
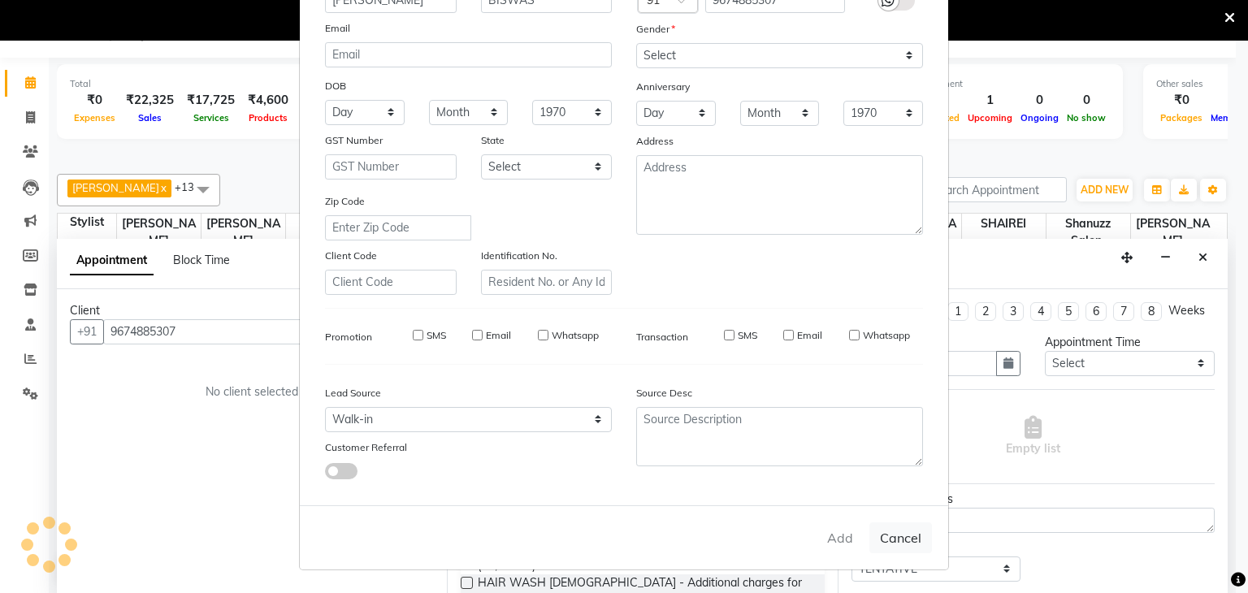
select select
checkbox input "false"
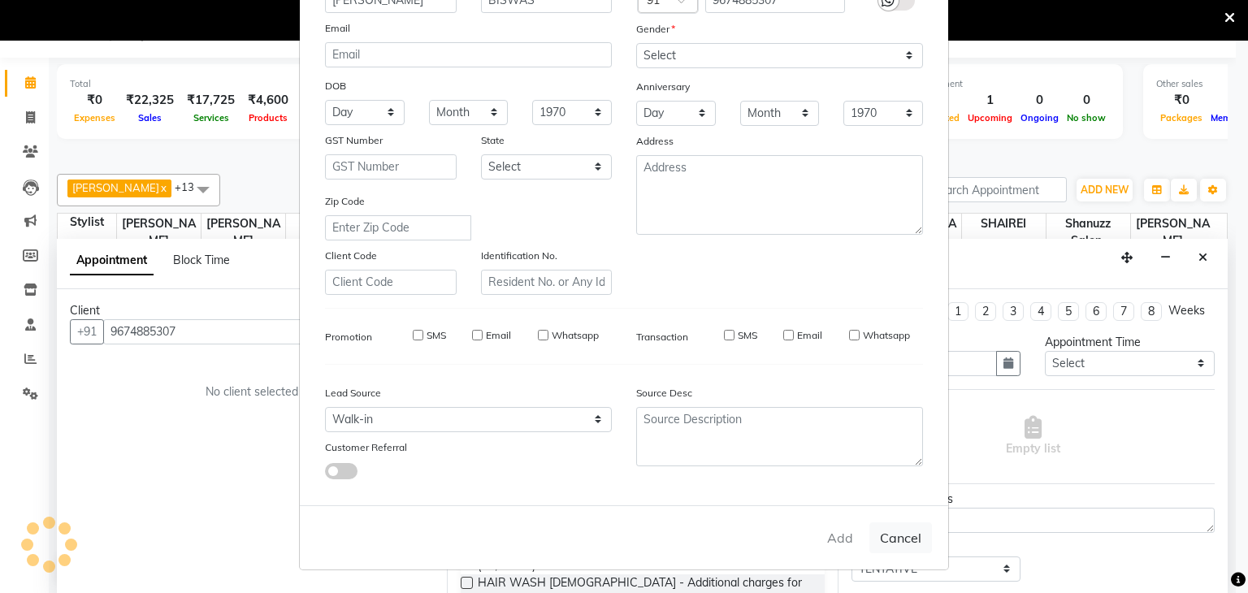
checkbox input "false"
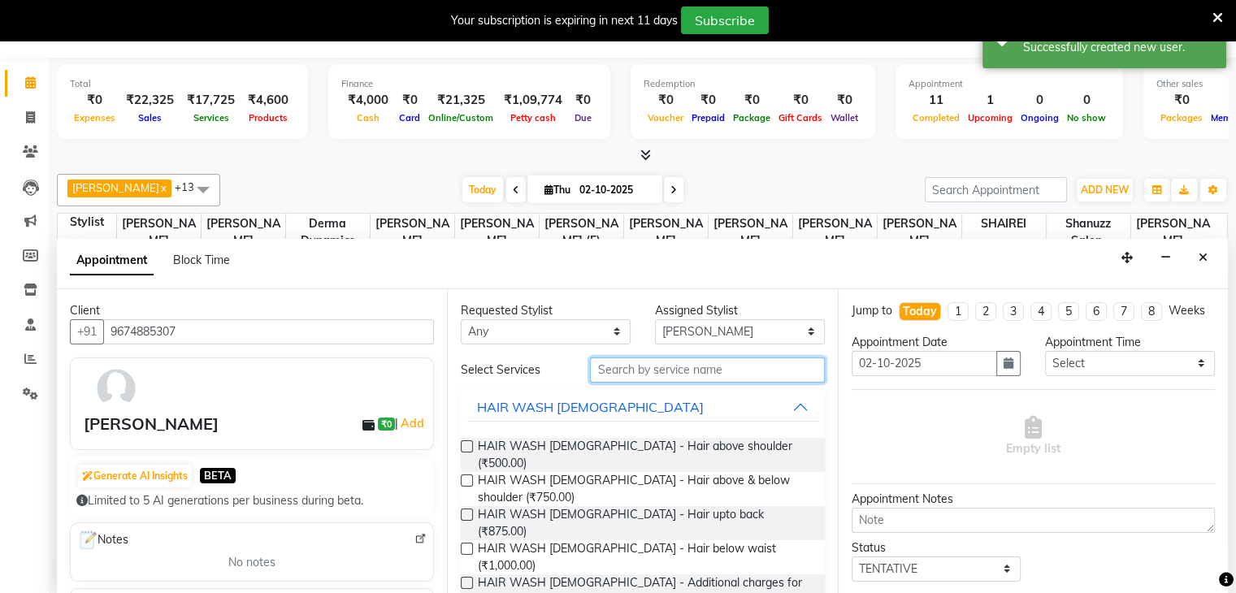
click at [664, 362] on input "text" at bounding box center [707, 370] width 234 height 25
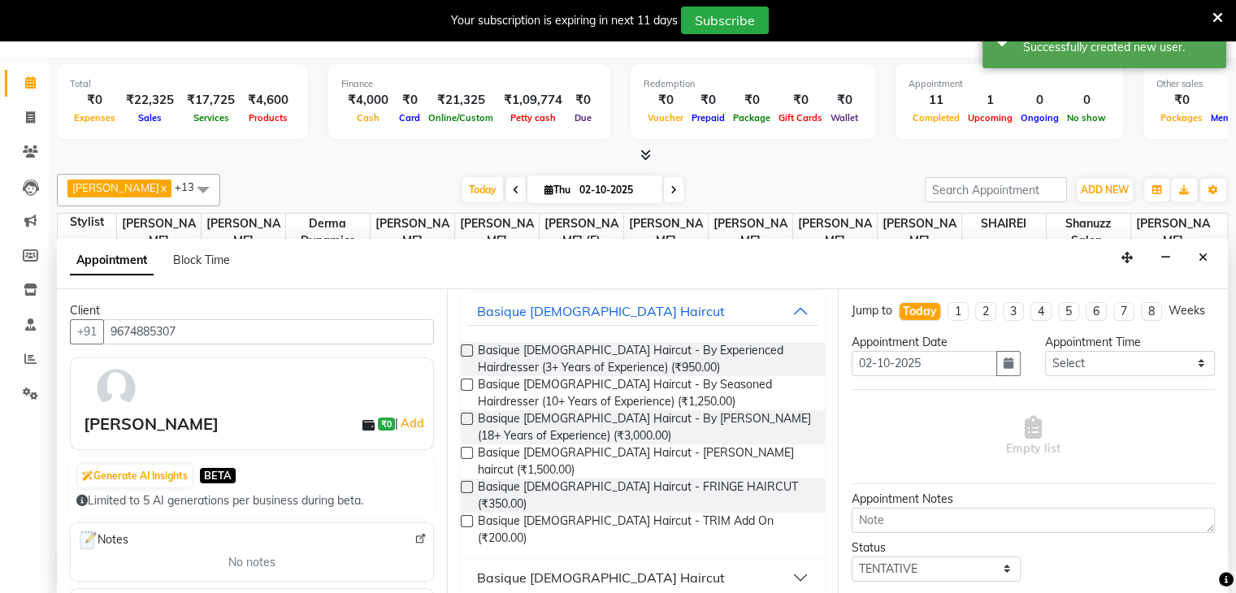
scroll to position [104, 0]
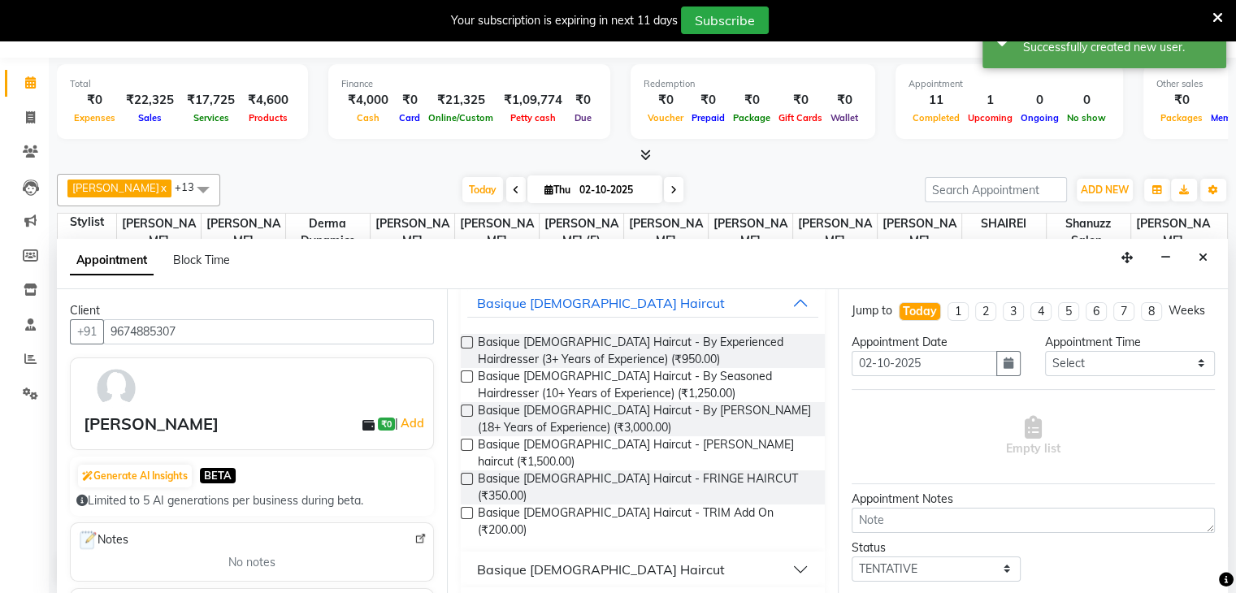
type input "CUT"
click at [466, 372] on label at bounding box center [467, 377] width 12 height 12
click at [466, 373] on input "checkbox" at bounding box center [466, 378] width 11 height 11
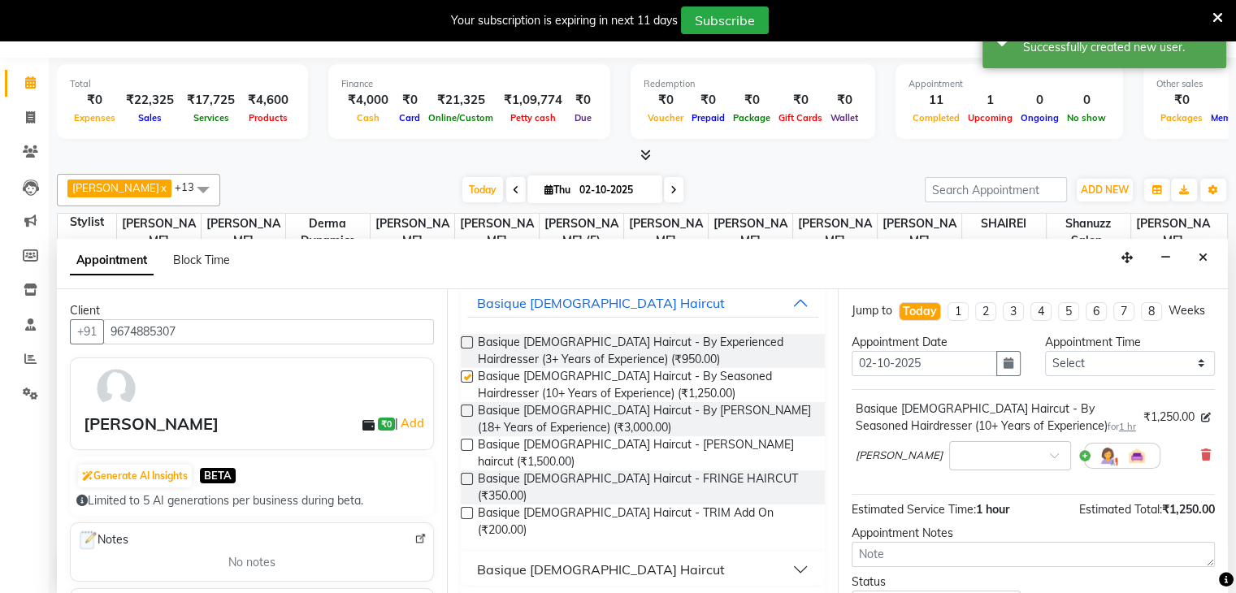
checkbox input "false"
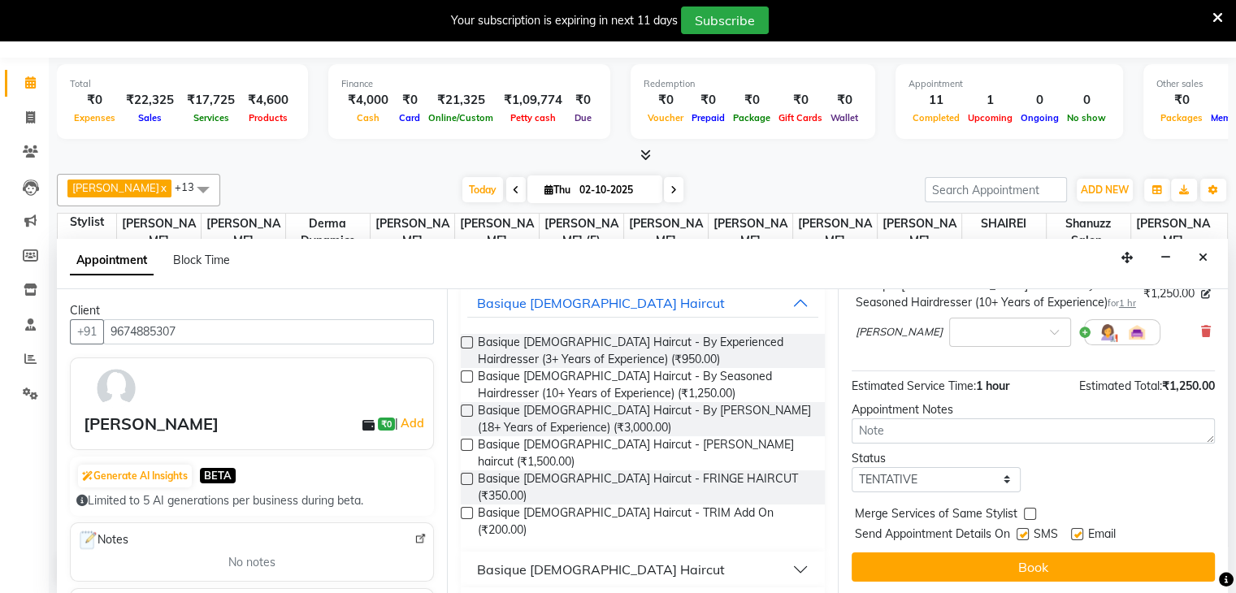
click at [1021, 533] on label at bounding box center [1023, 534] width 12 height 12
click at [1021, 533] on input "checkbox" at bounding box center [1022, 536] width 11 height 11
checkbox input "false"
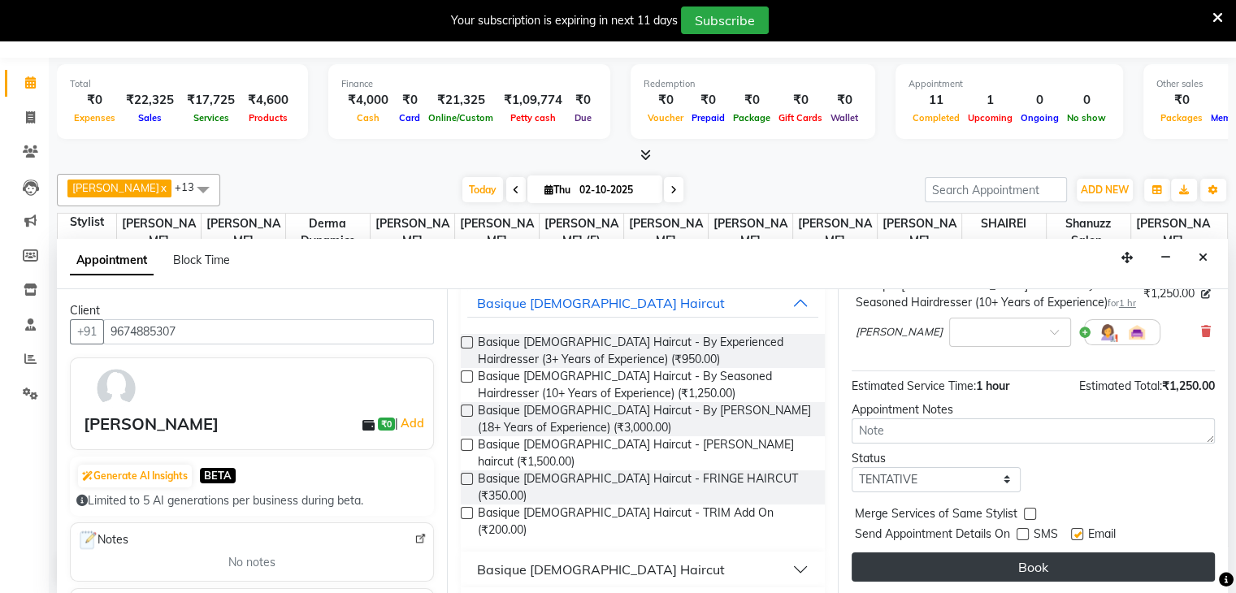
click at [1005, 558] on button "Book" at bounding box center [1033, 567] width 363 height 29
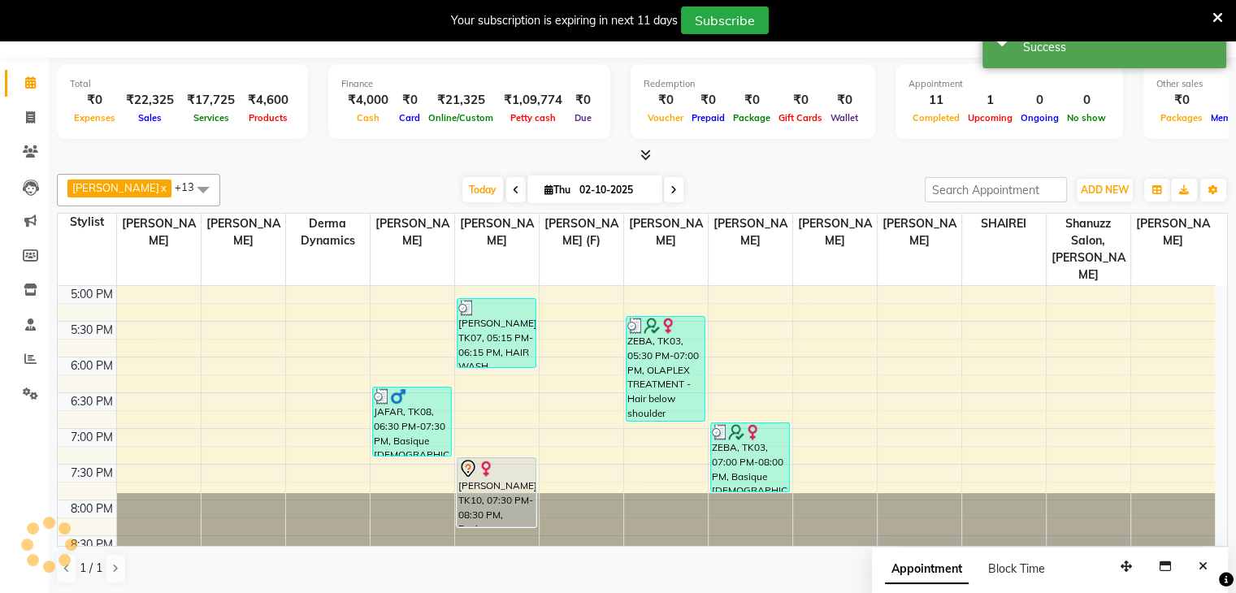
scroll to position [0, 0]
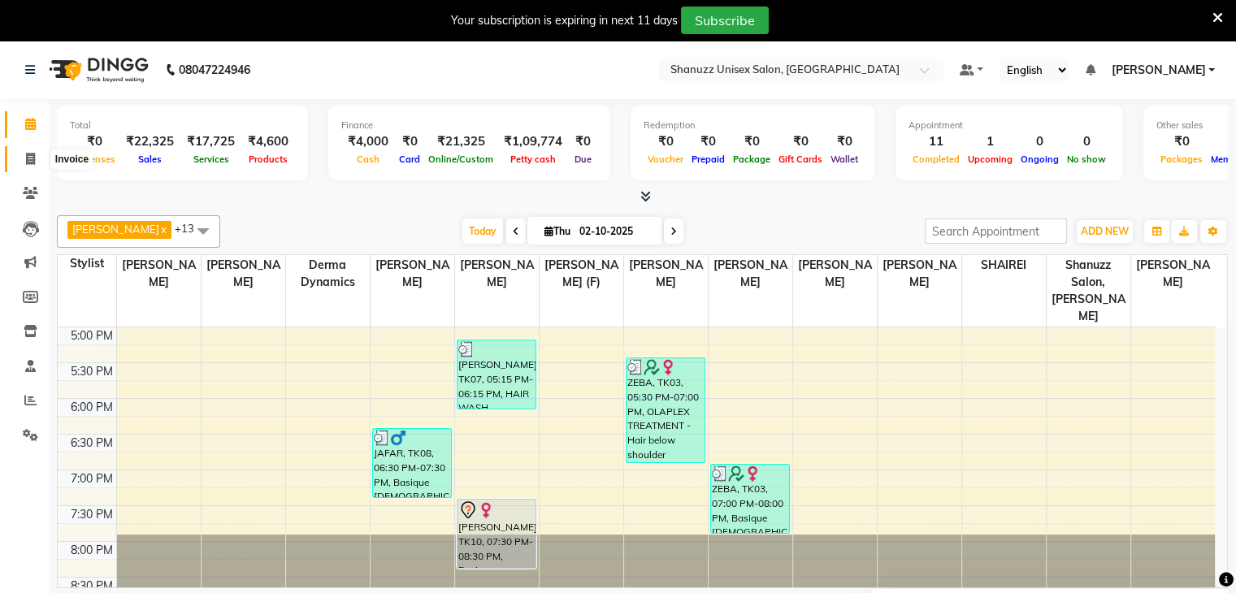
click at [29, 155] on icon at bounding box center [30, 159] width 9 height 12
select select "service"
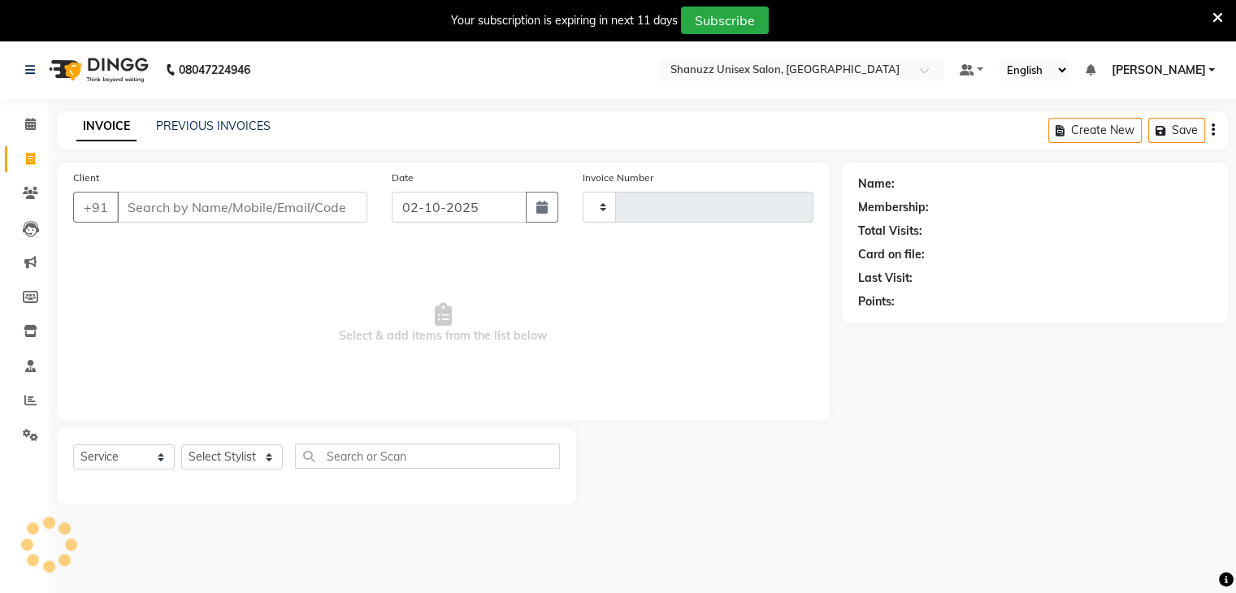
type input "1731"
select select "7102"
click at [188, 124] on link "PREVIOUS INVOICES" at bounding box center [213, 126] width 115 height 15
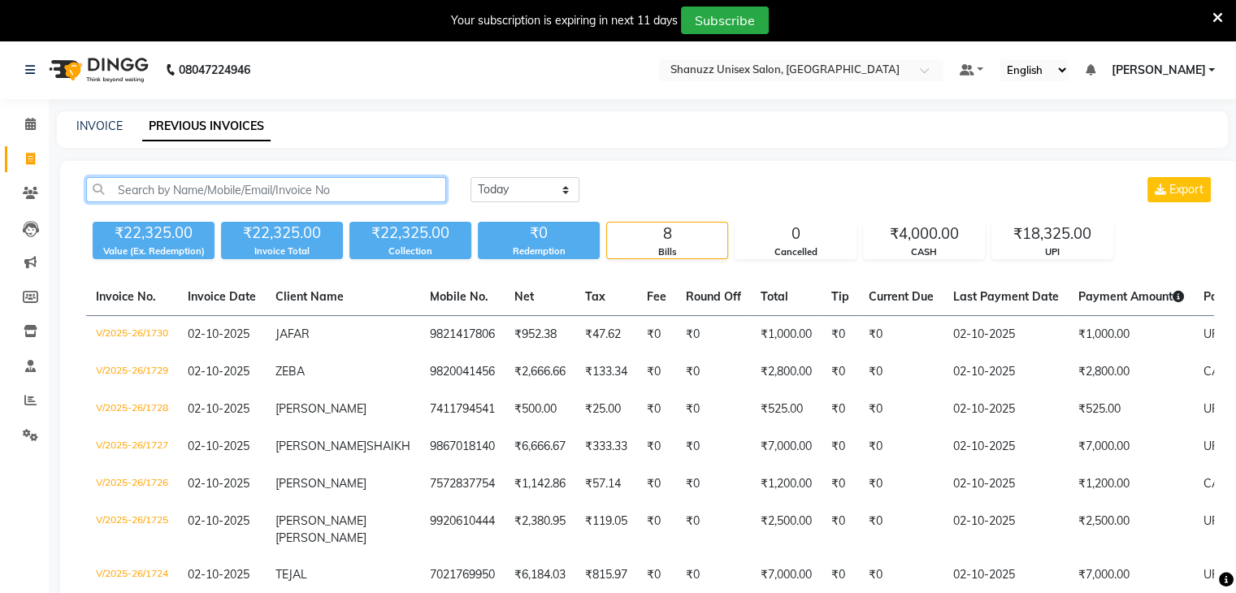
click at [172, 179] on input "text" at bounding box center [266, 189] width 360 height 25
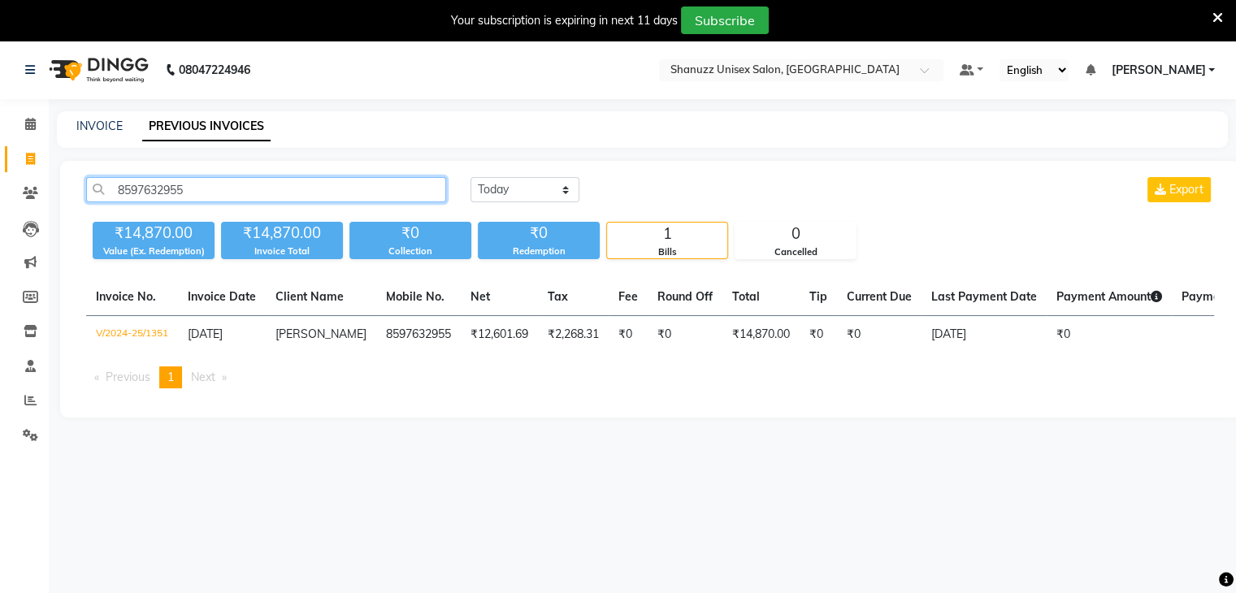
type input "8597632955"
click at [406, 323] on td "8597632955" at bounding box center [418, 335] width 85 height 38
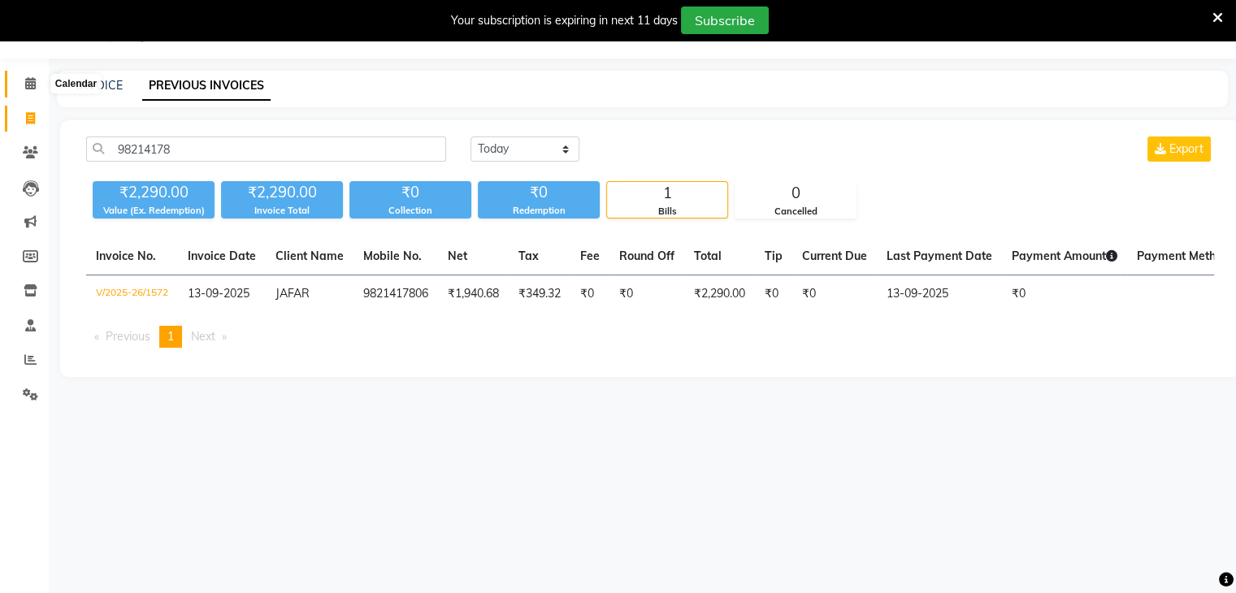
drag, startPoint x: 0, startPoint y: 0, endPoint x: 28, endPoint y: 76, distance: 80.8
click at [28, 76] on span at bounding box center [30, 84] width 28 height 19
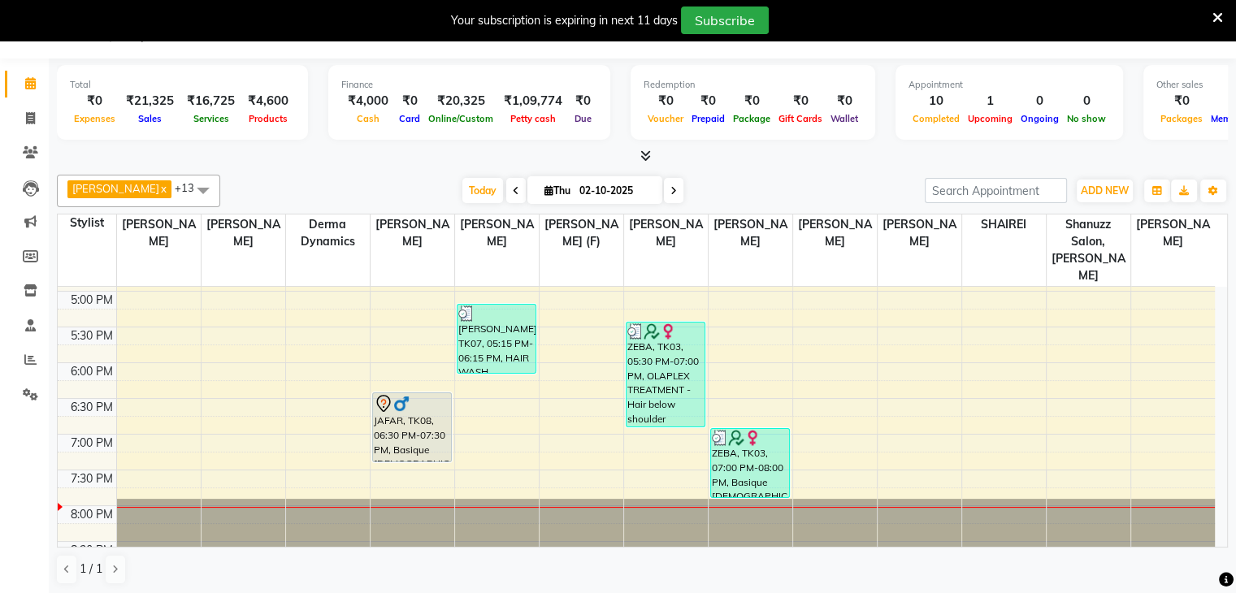
scroll to position [572, 0]
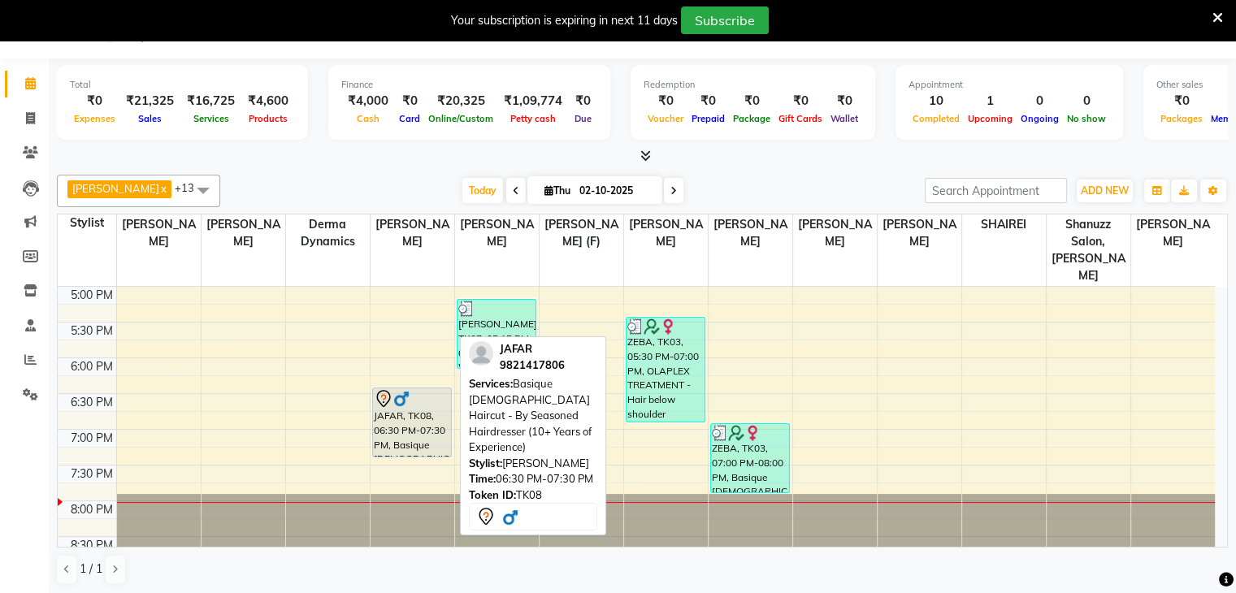
click at [388, 393] on div "JAFAR, TK08, 06:30 PM-07:30 PM, Basique [DEMOGRAPHIC_DATA] Haircut - By Seasone…" at bounding box center [412, 422] width 78 height 68
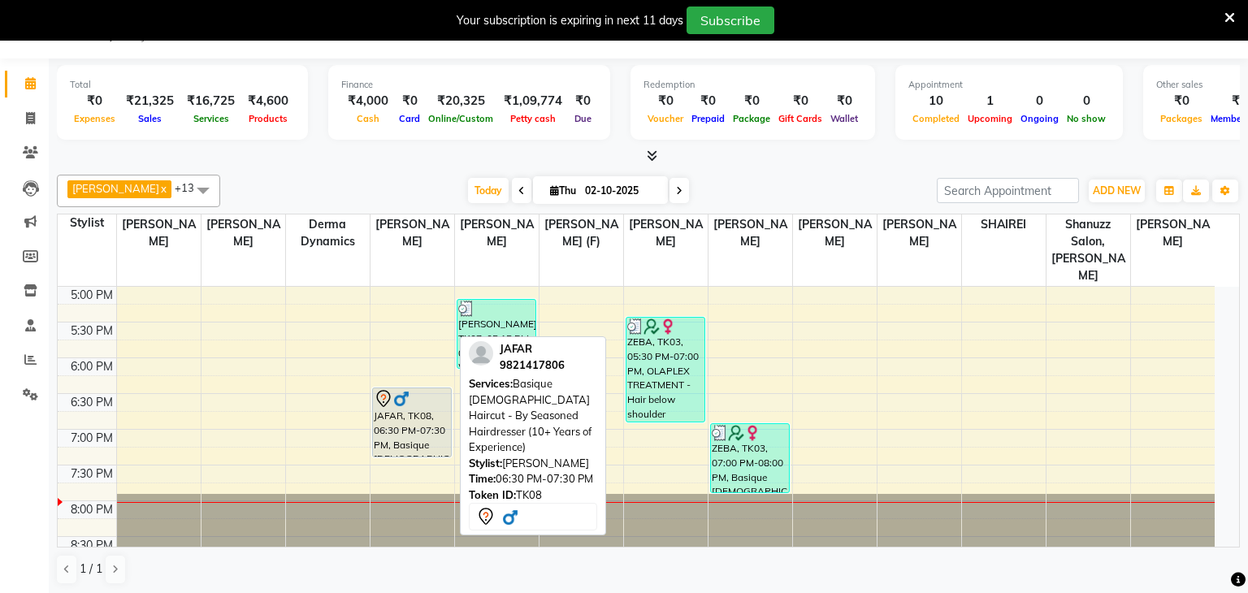
select select "7"
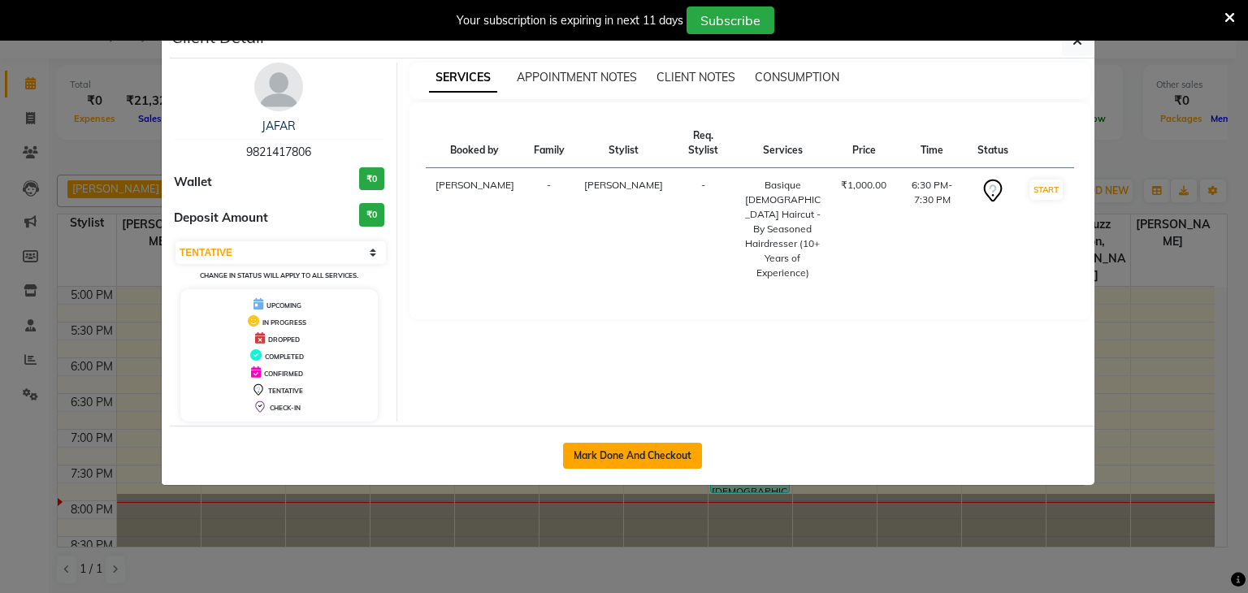
click at [657, 462] on button "Mark Done And Checkout" at bounding box center [632, 456] width 139 height 26
select select "7102"
select select "service"
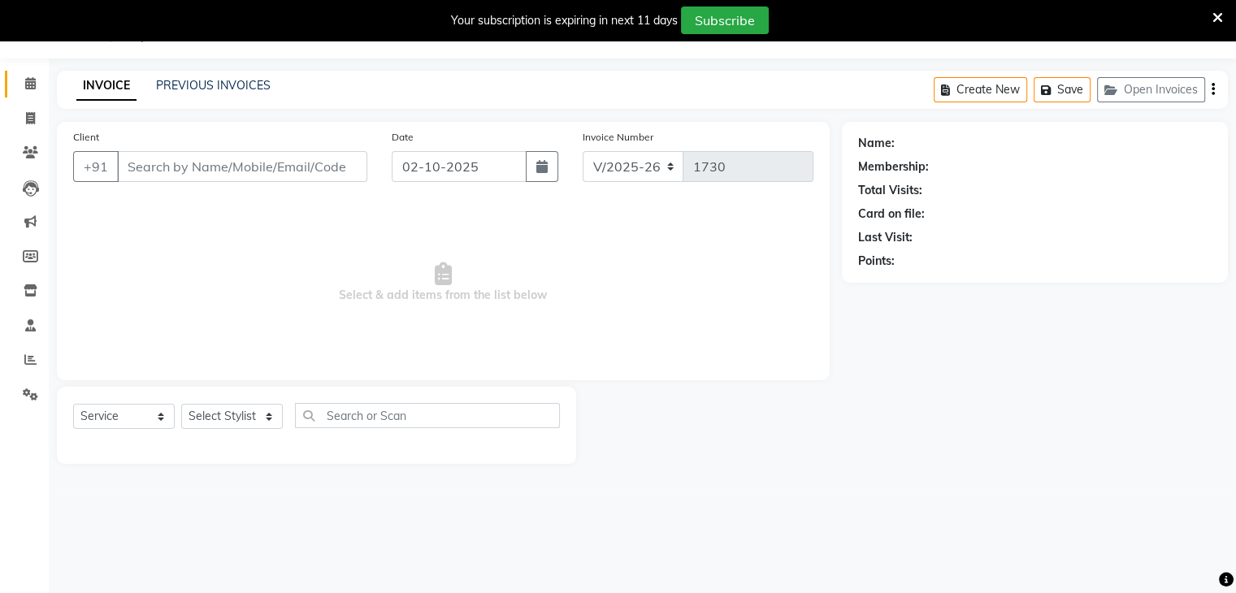
type input "9821417806"
select select "59235"
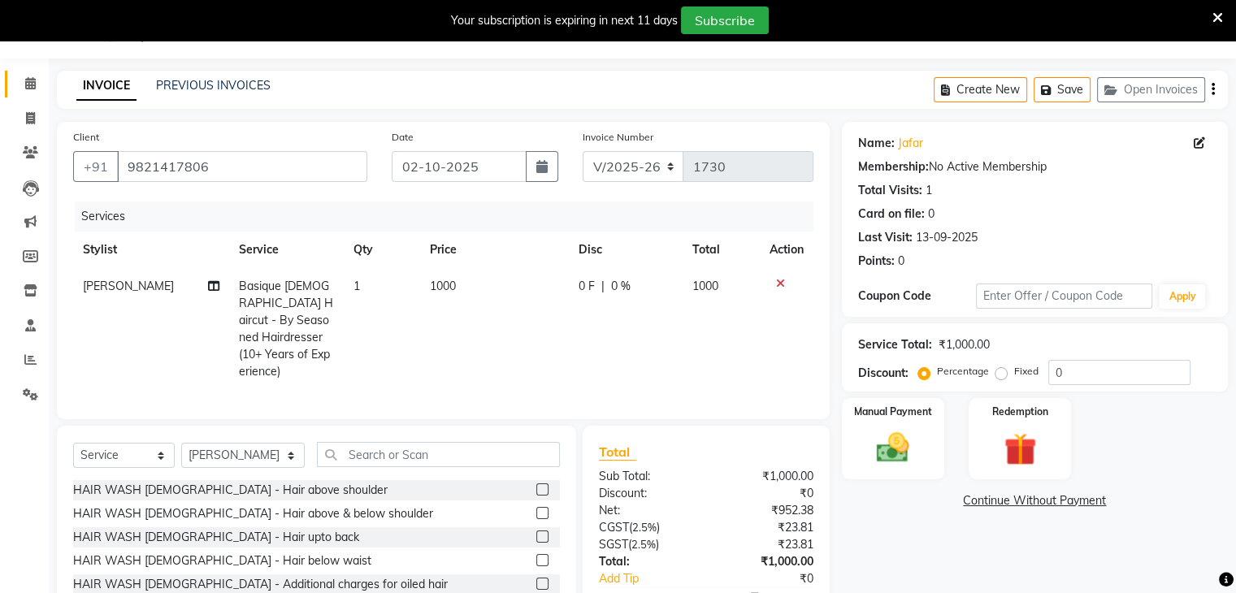
scroll to position [133, 0]
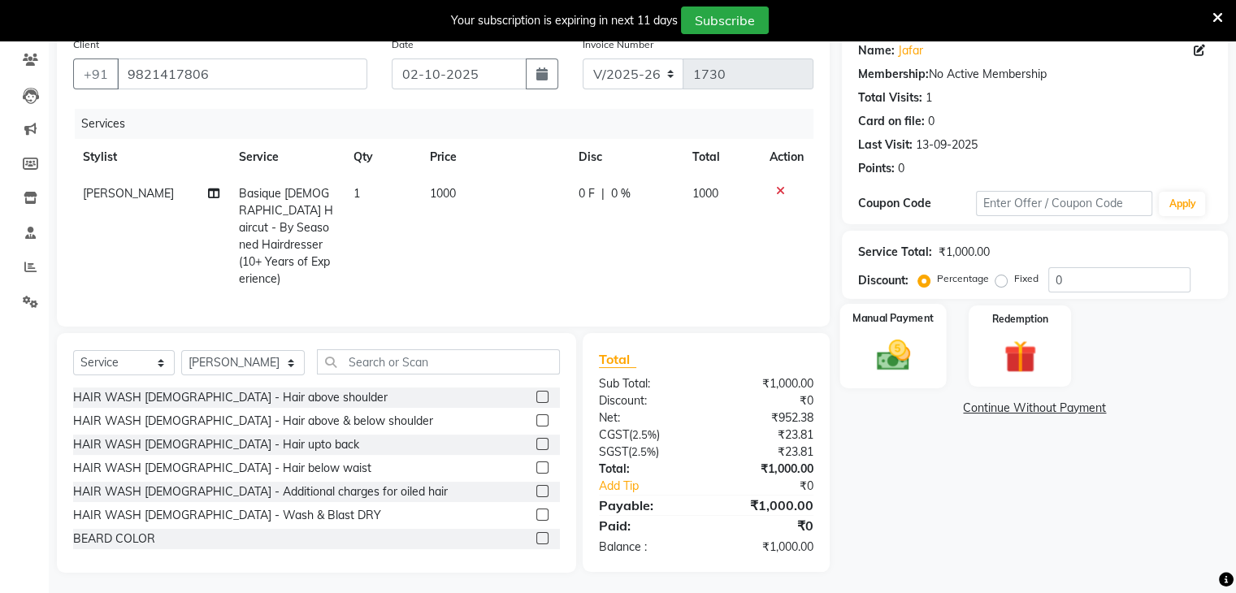
click at [902, 355] on img at bounding box center [893, 355] width 54 height 39
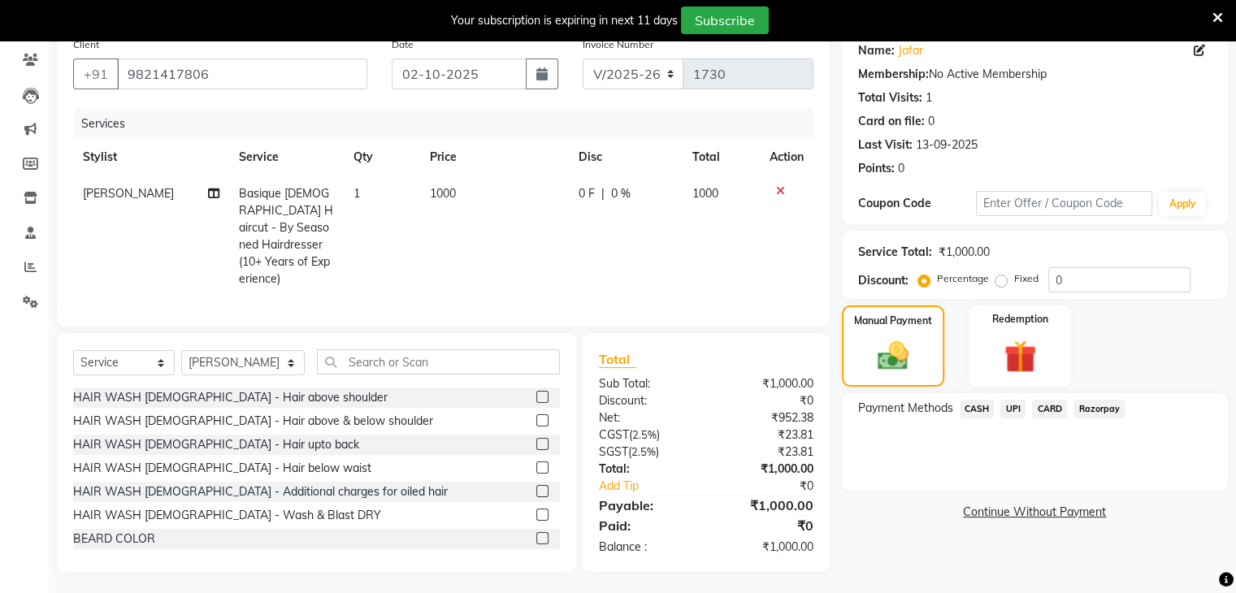
click at [1012, 410] on span "UPI" at bounding box center [1012, 409] width 25 height 19
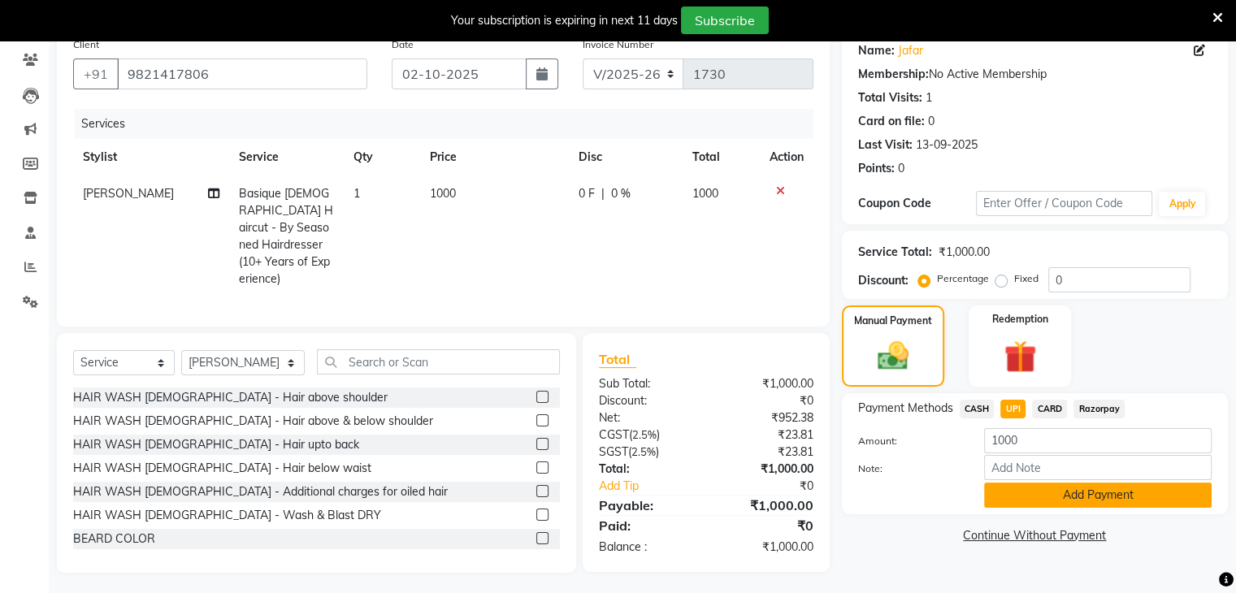
click at [1009, 492] on button "Add Payment" at bounding box center [1098, 495] width 228 height 25
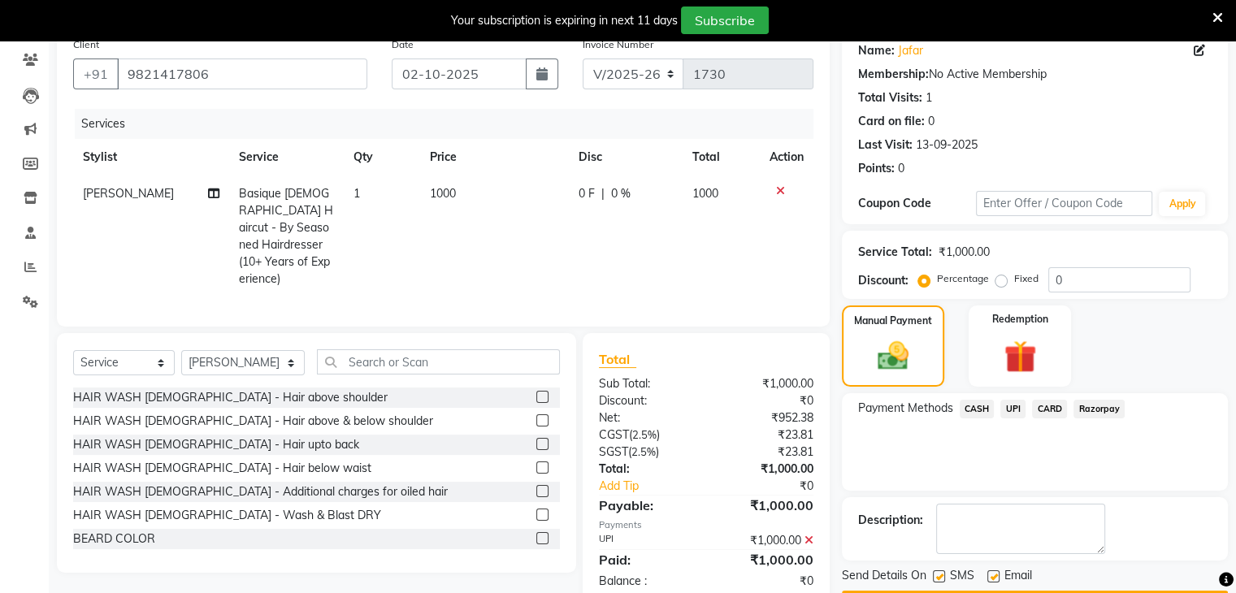
scroll to position [179, 0]
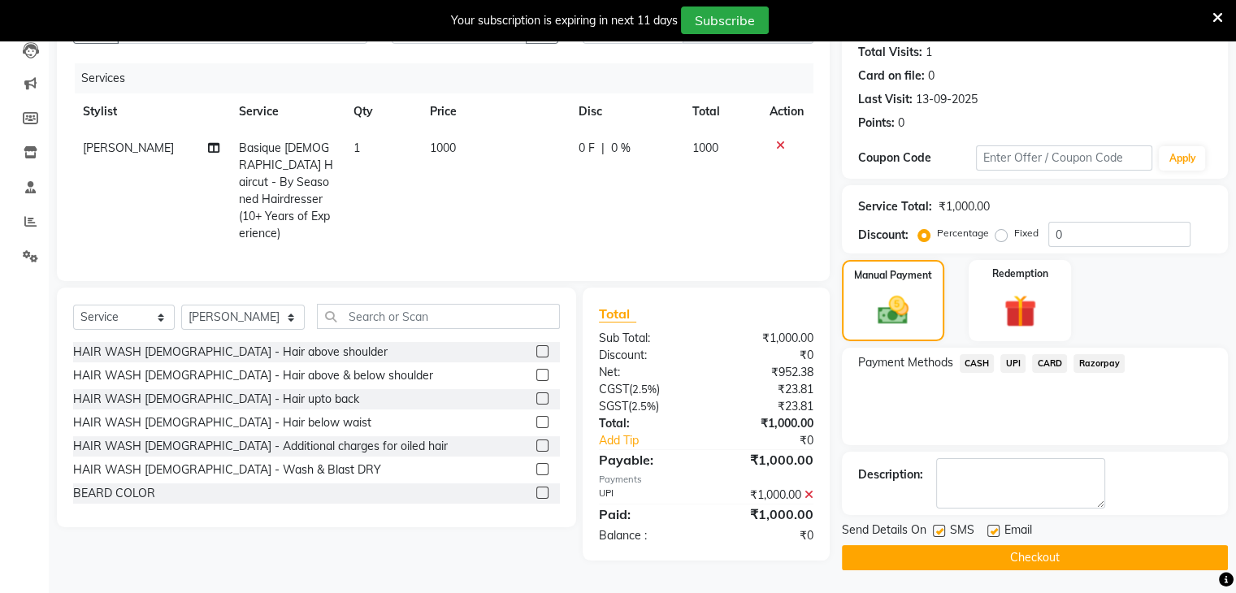
click at [931, 533] on div "Send Details On SMS Email" at bounding box center [1035, 532] width 386 height 20
click at [939, 525] on label at bounding box center [939, 531] width 12 height 12
click at [939, 527] on input "checkbox" at bounding box center [938, 532] width 11 height 11
checkbox input "false"
click at [916, 559] on button "Checkout" at bounding box center [1035, 557] width 386 height 25
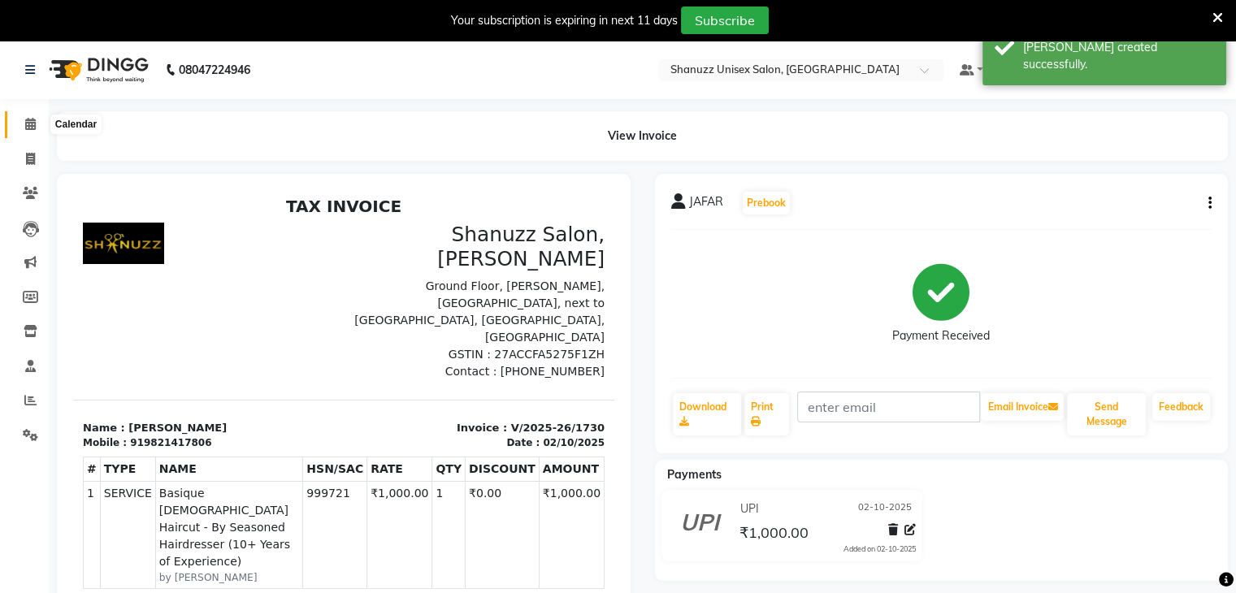
click at [20, 121] on span at bounding box center [30, 124] width 28 height 19
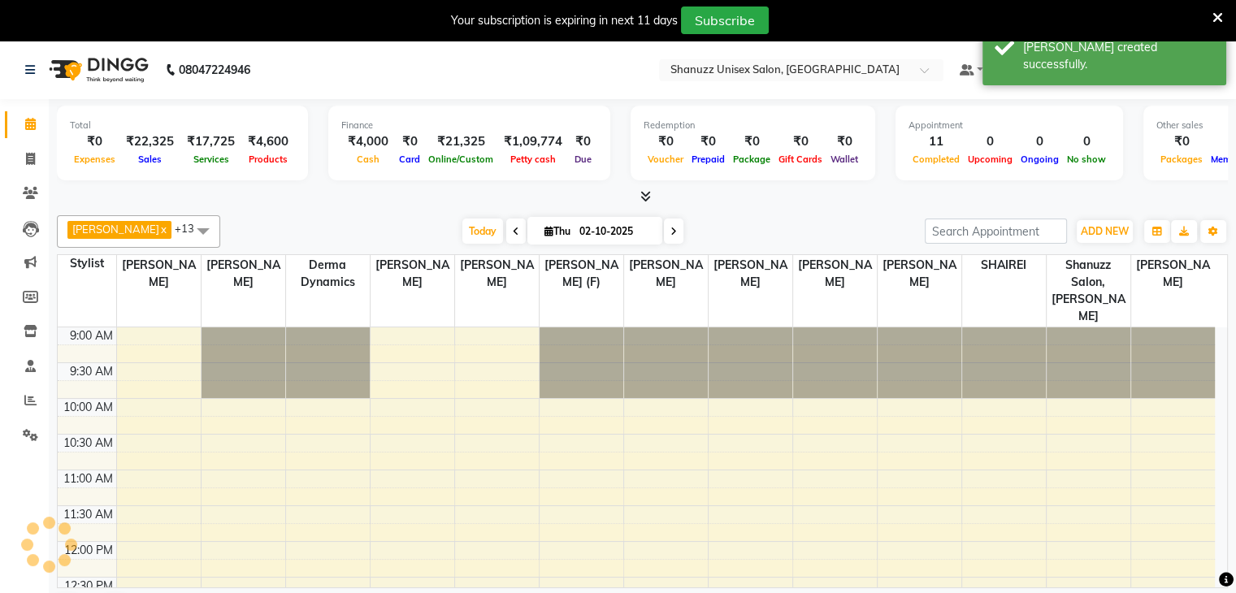
scroll to position [542, 0]
